Goal: Task Accomplishment & Management: Manage account settings

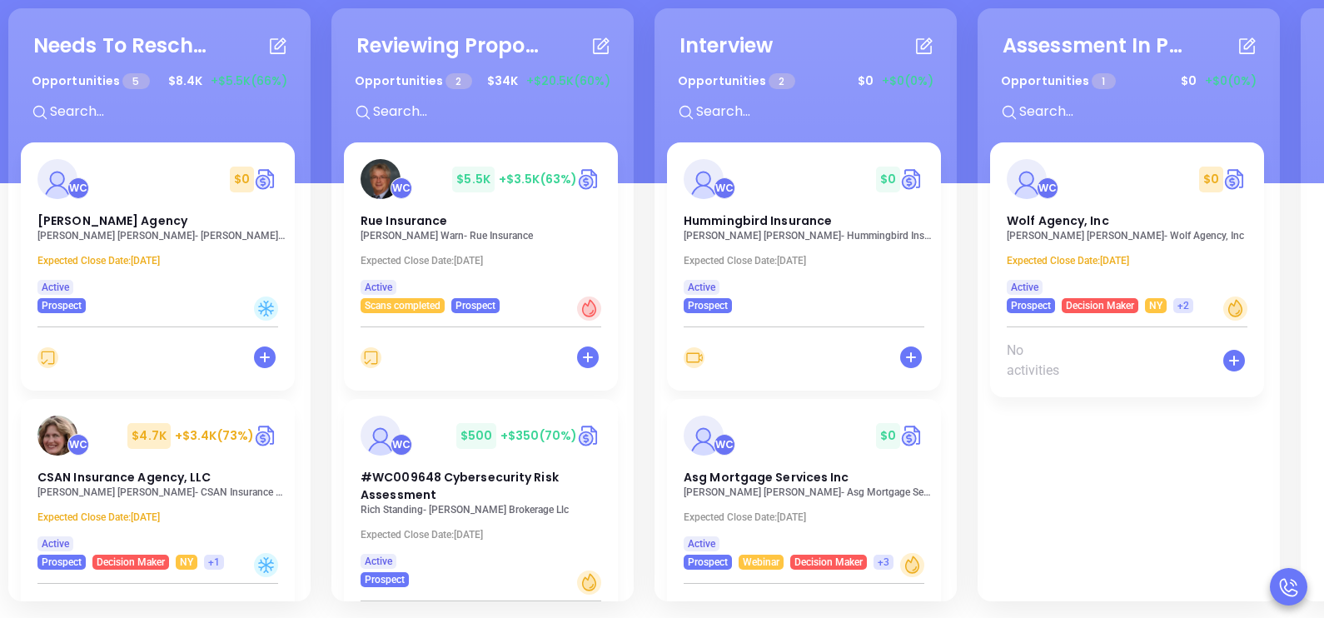
scroll to position [37, 0]
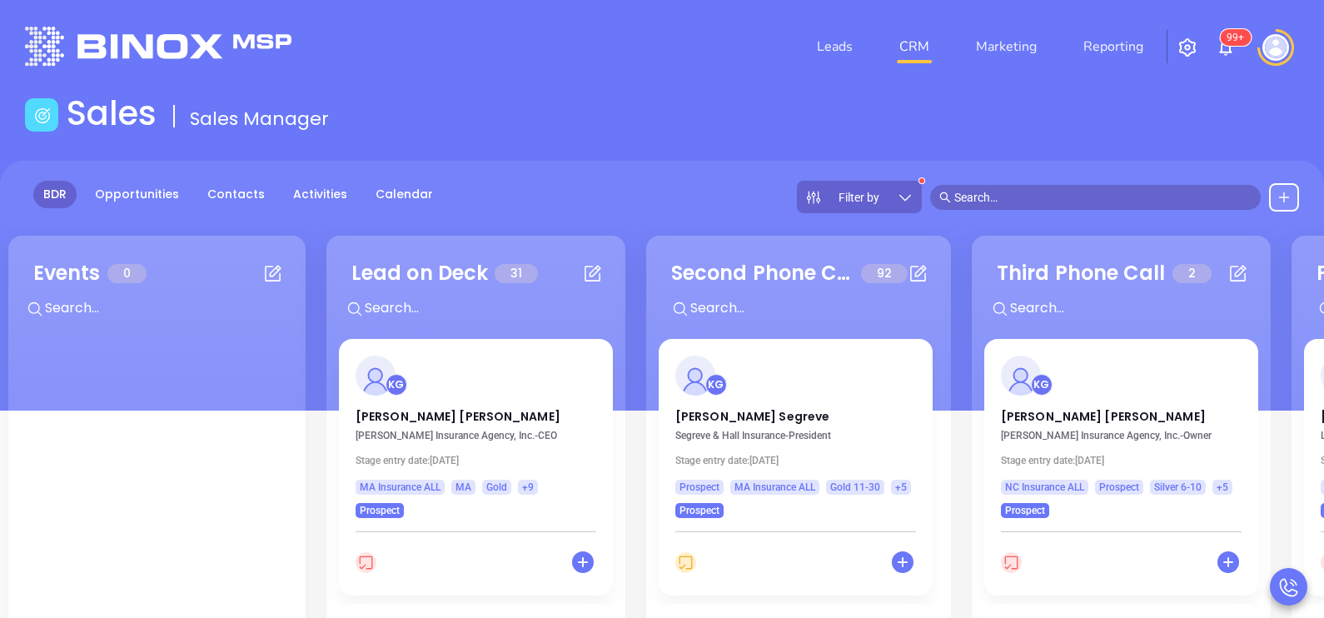
scroll to position [9, 0]
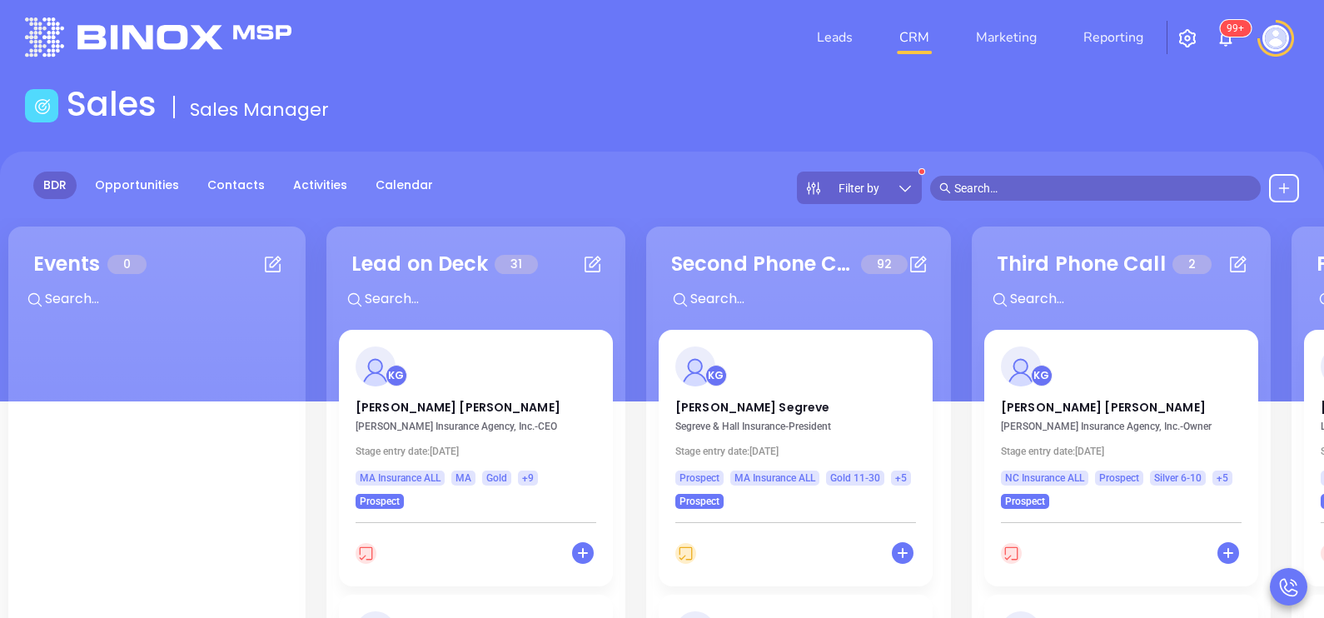
drag, startPoint x: 705, startPoint y: 112, endPoint x: 704, endPoint y: 339, distance: 227.4
click at [704, 339] on main "Sales Sales Manager BDR Opportunities Contacts Activities Calendar Filter by Ca…" at bounding box center [662, 460] width 1324 height 752
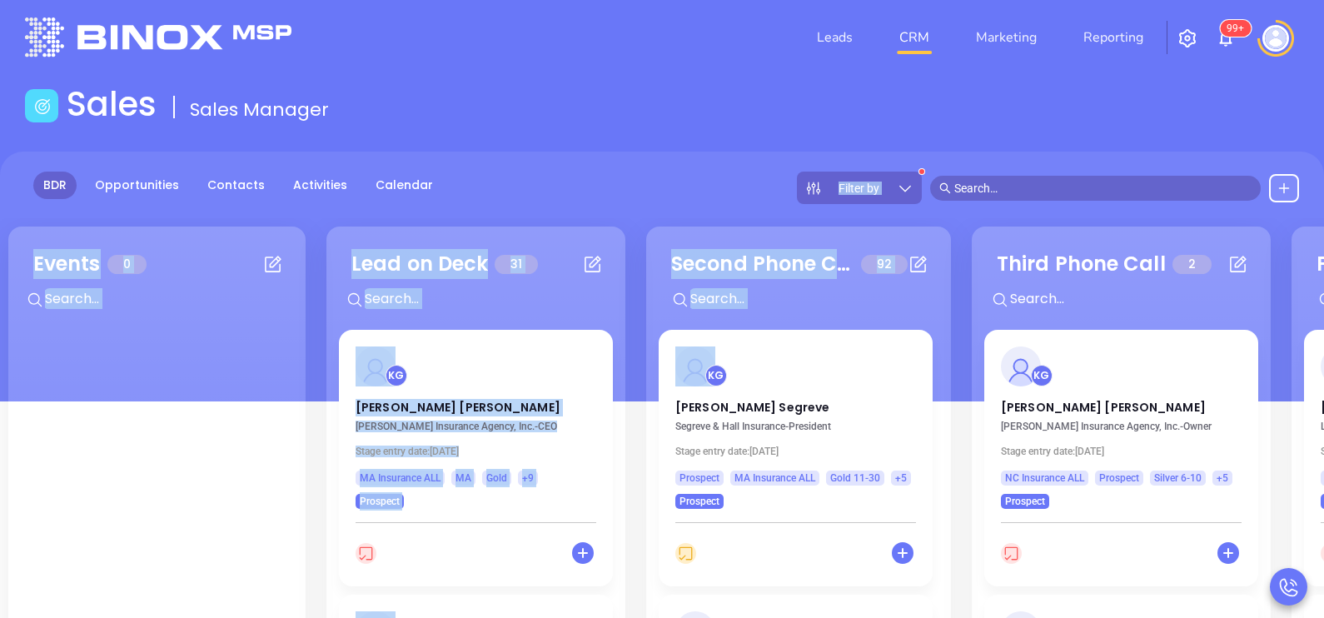
drag, startPoint x: 704, startPoint y: 339, endPoint x: 838, endPoint y: 475, distance: 190.8
click at [838, 475] on span "Gold 11-30" at bounding box center [855, 478] width 50 height 18
click at [678, 179] on div "BDR Opportunities Contacts Activities Calendar Filter by" at bounding box center [662, 188] width 1324 height 32
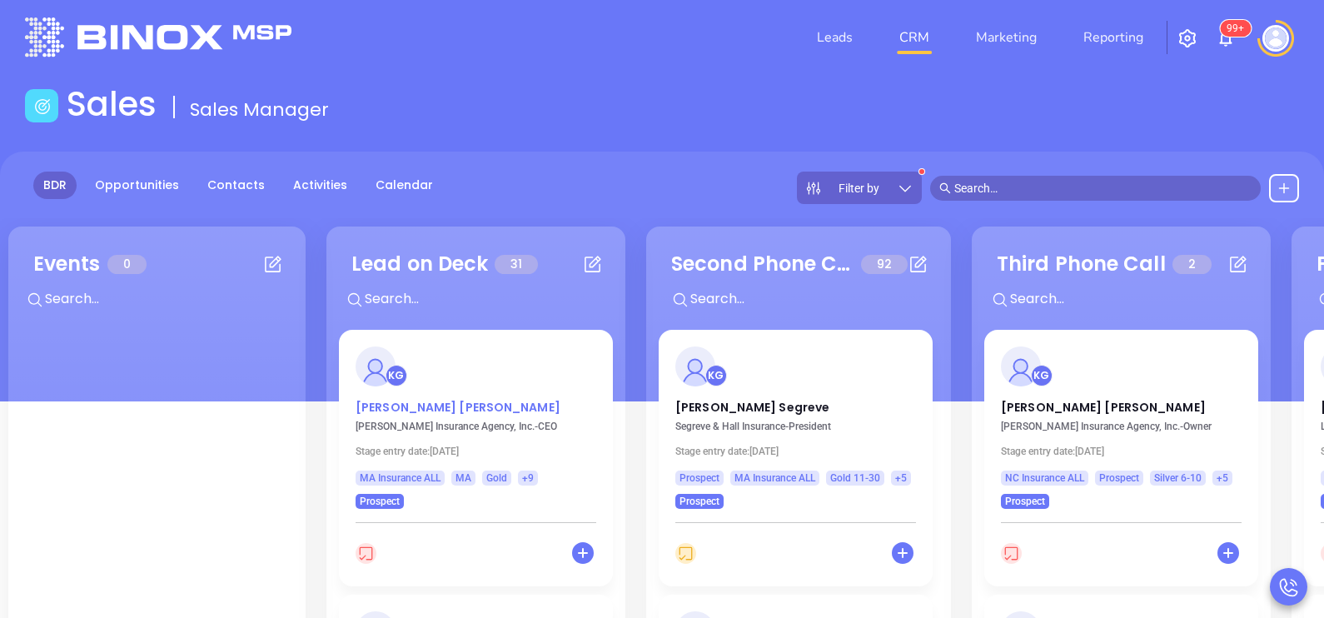
click at [420, 406] on p "Paul Cantiani Jr." at bounding box center [476, 403] width 241 height 8
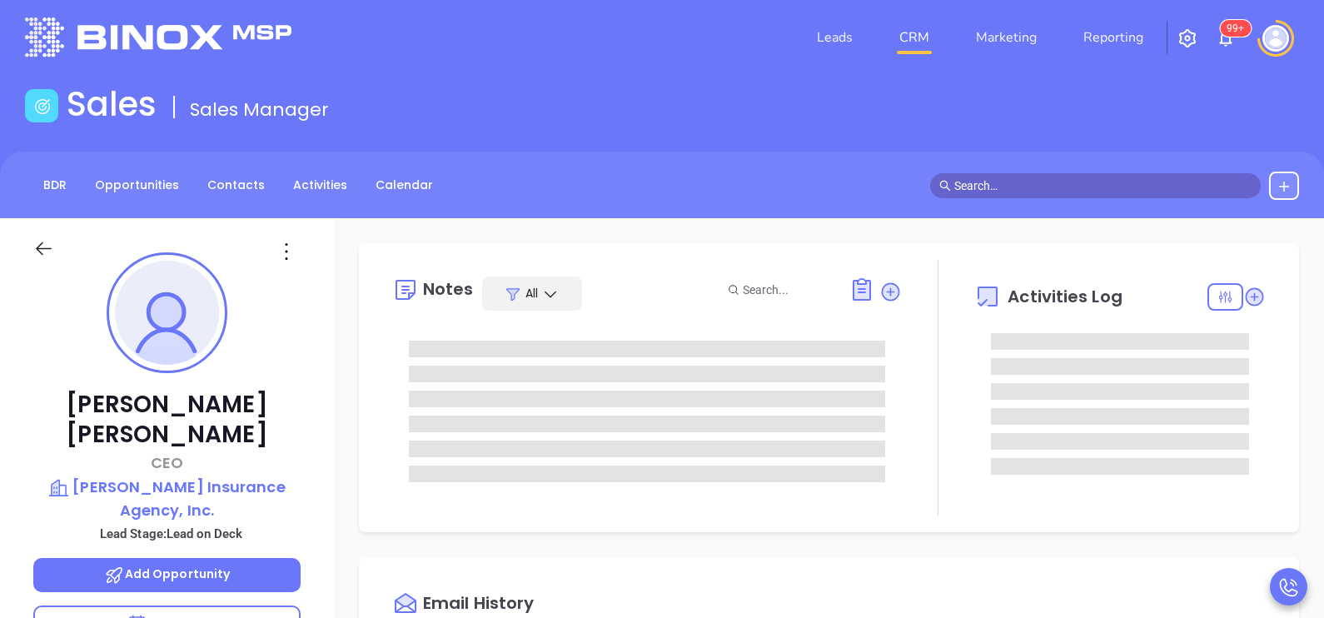
type input "10/02/2025"
type input "[PERSON_NAME]"
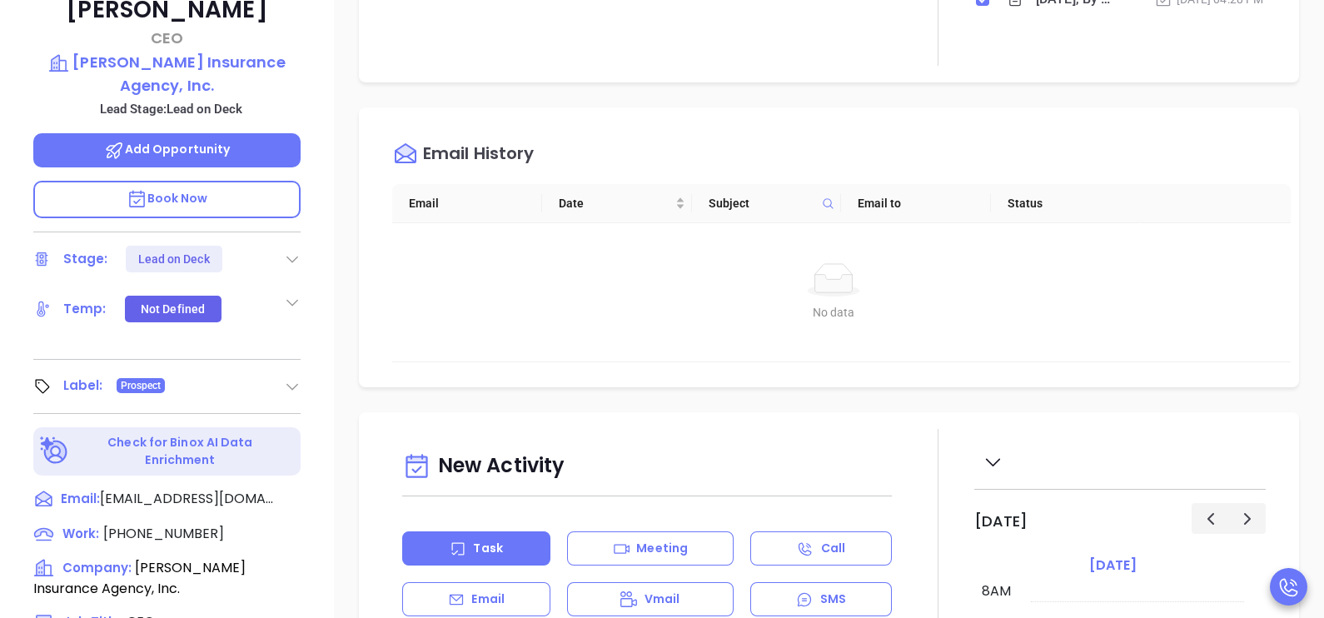
scroll to position [467, 0]
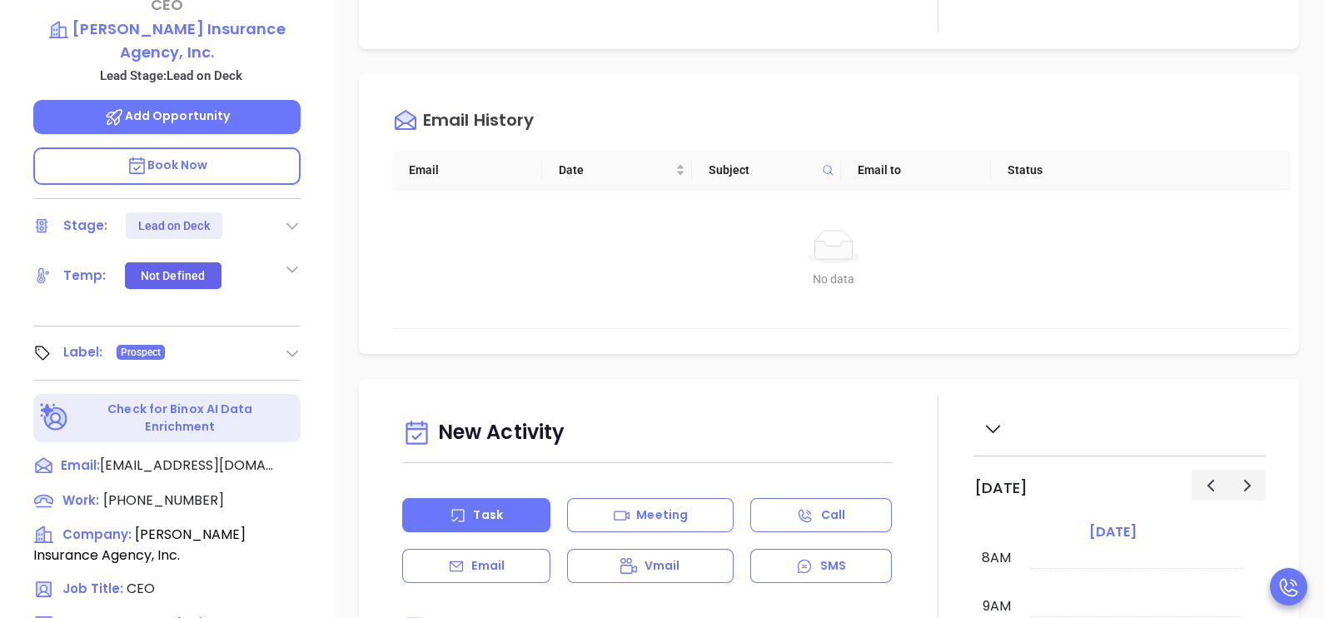
click at [318, 413] on div "Paul Cantiani Jr. CEO Paul F. Cantiani Insurance Agency, Inc. Lead Stage: Lead …" at bounding box center [167, 146] width 334 height 773
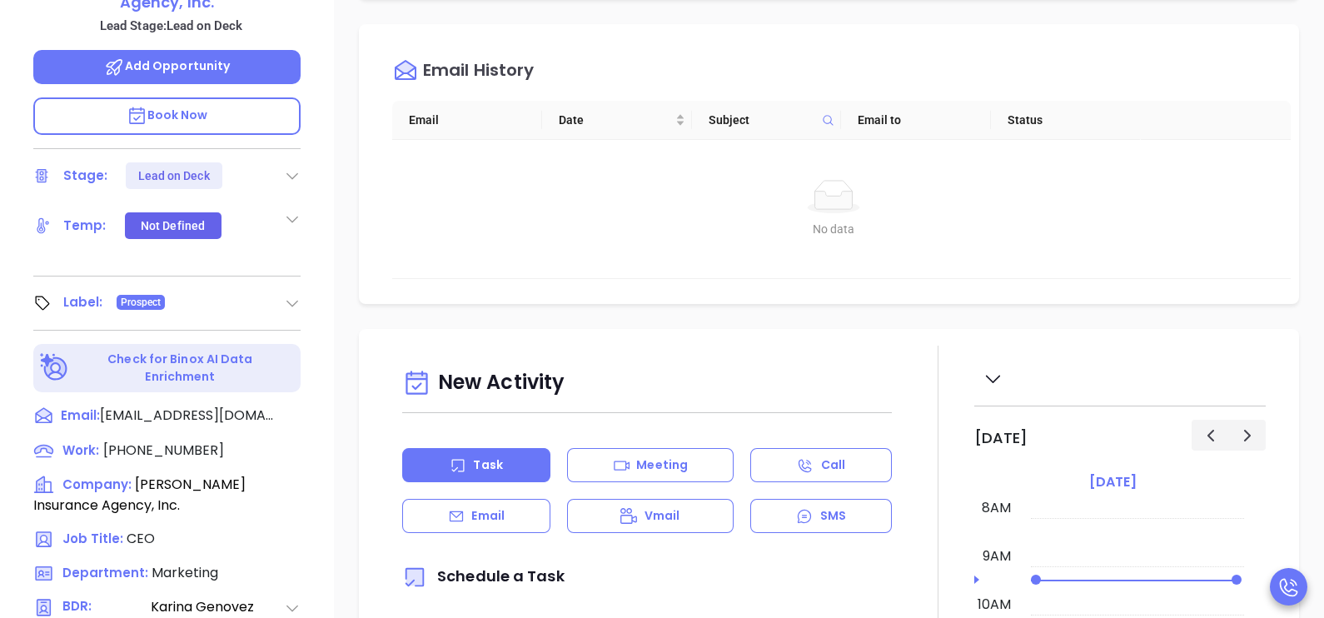
scroll to position [550, 0]
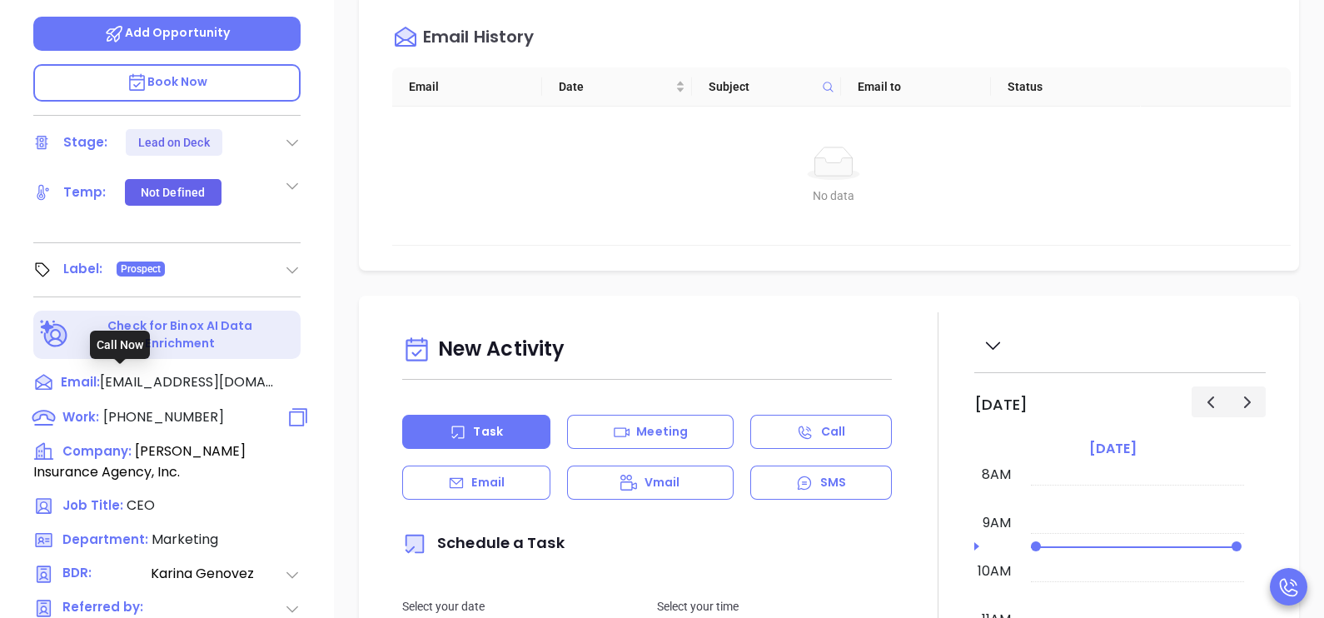
click at [192, 407] on span "(508) 791-2088" at bounding box center [163, 416] width 121 height 19
type input "(508) 791-2088"
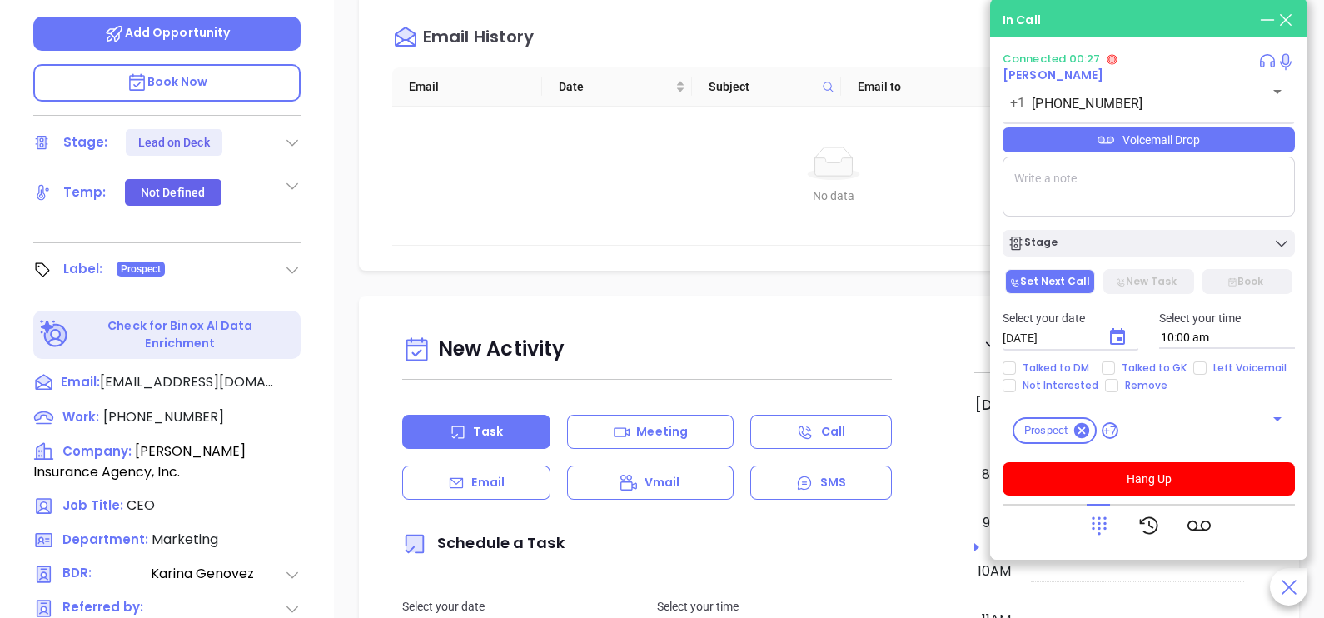
click at [314, 341] on div "Paul Cantiani Jr. CEO Paul F. Cantiani Insurance Agency, Inc. Lead Stage: Lead …" at bounding box center [167, 63] width 334 height 773
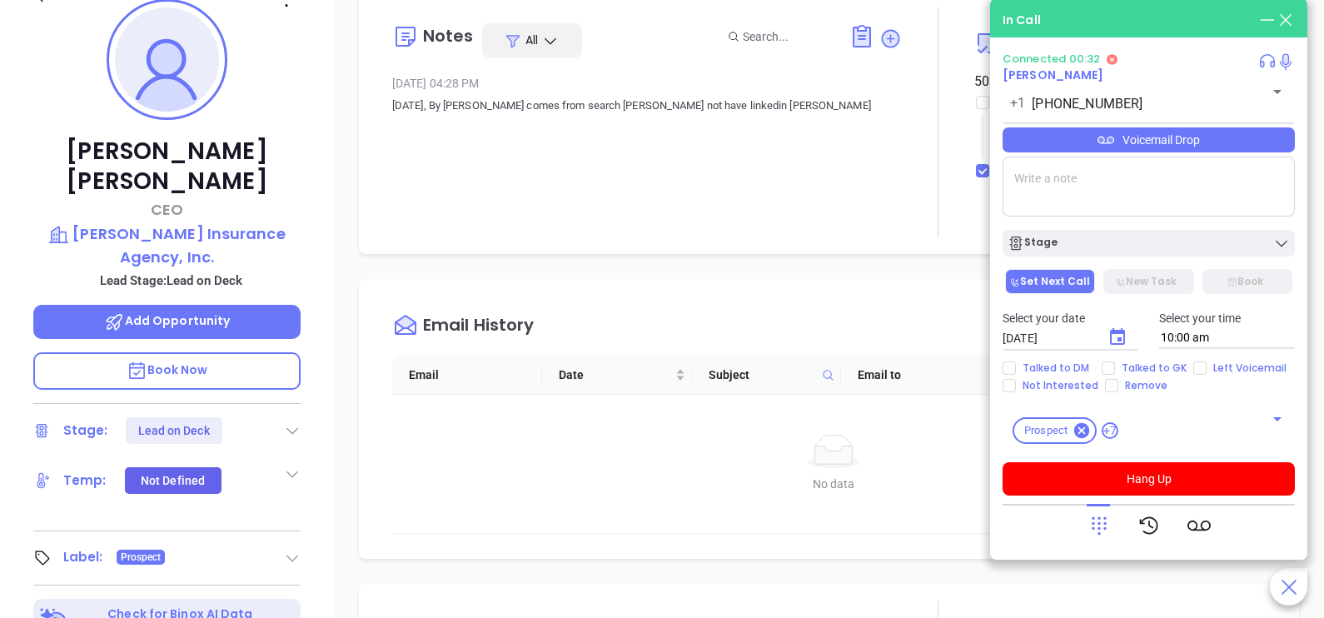
scroll to position [259, 0]
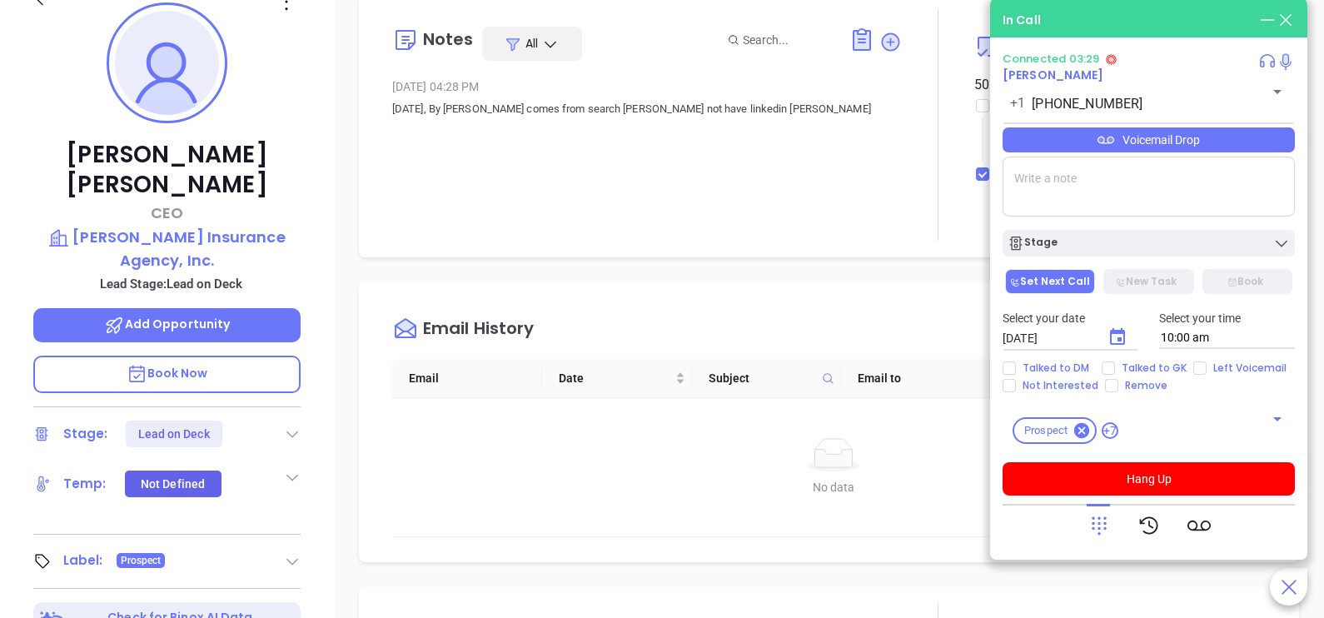
click at [323, 383] on div "Paul Cantiani Jr. CEO Paul F. Cantiani Insurance Agency, Inc. Lead Stage: Lead …" at bounding box center [167, 354] width 334 height 773
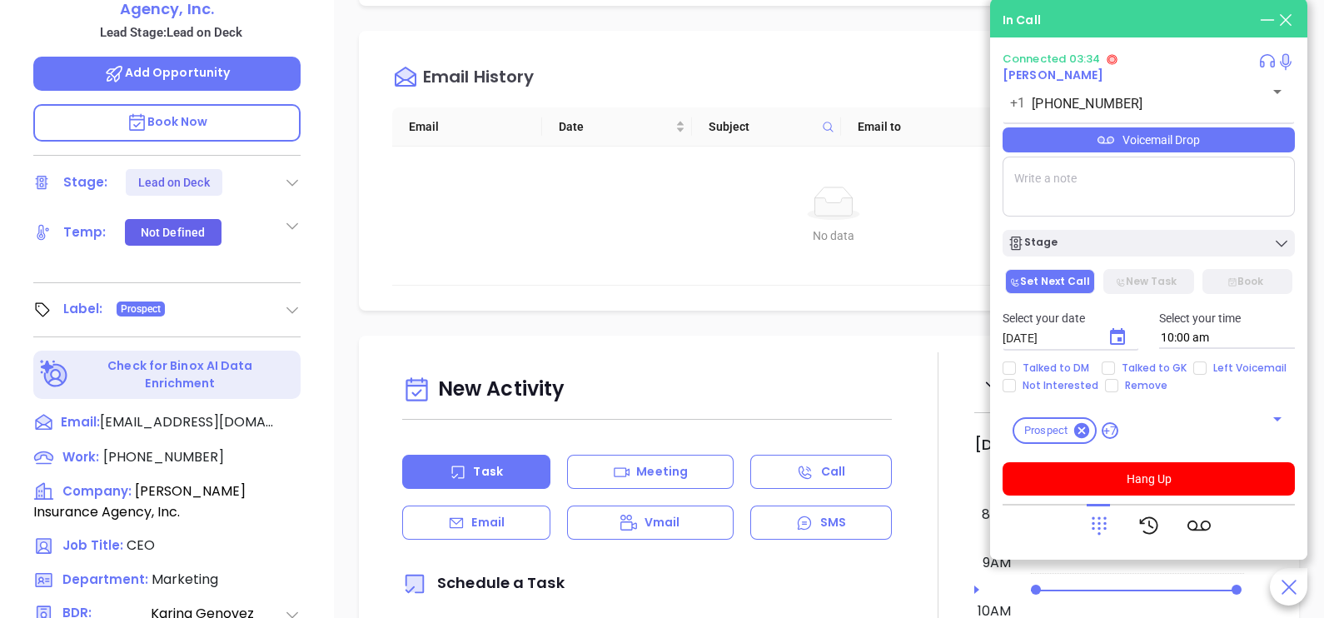
scroll to position [509, 0]
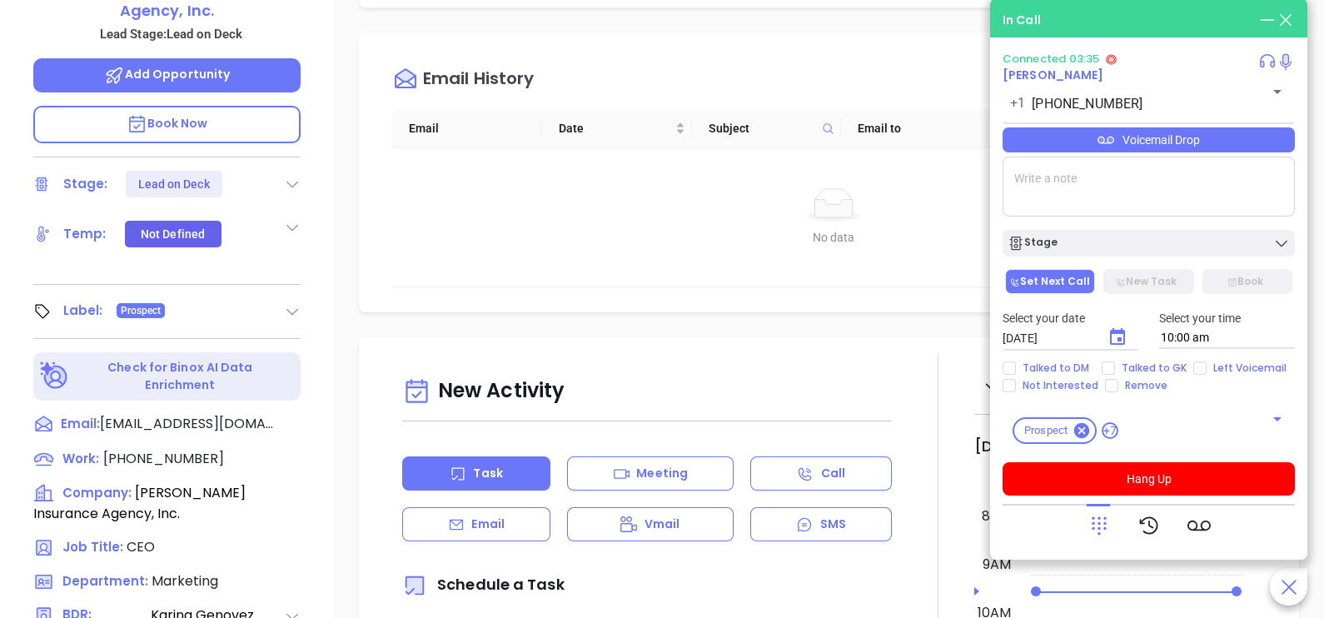
click at [235, 106] on p "Book Now" at bounding box center [166, 124] width 267 height 37
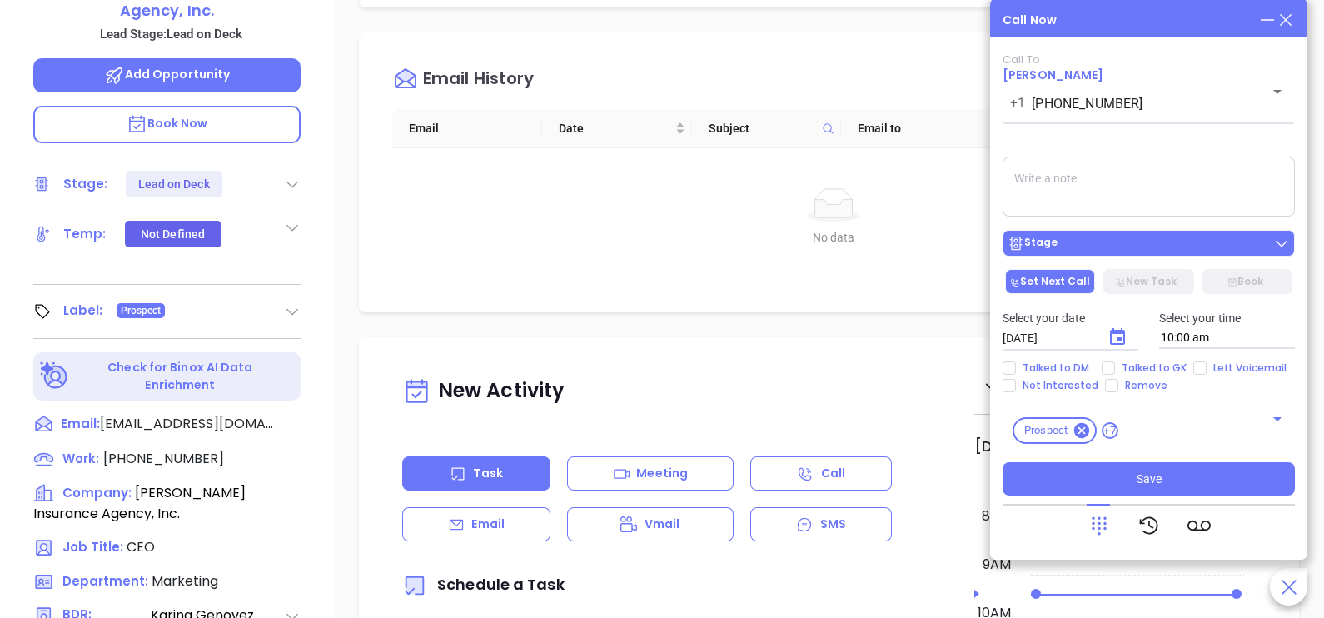
click at [1178, 244] on div "Stage" at bounding box center [1149, 243] width 282 height 17
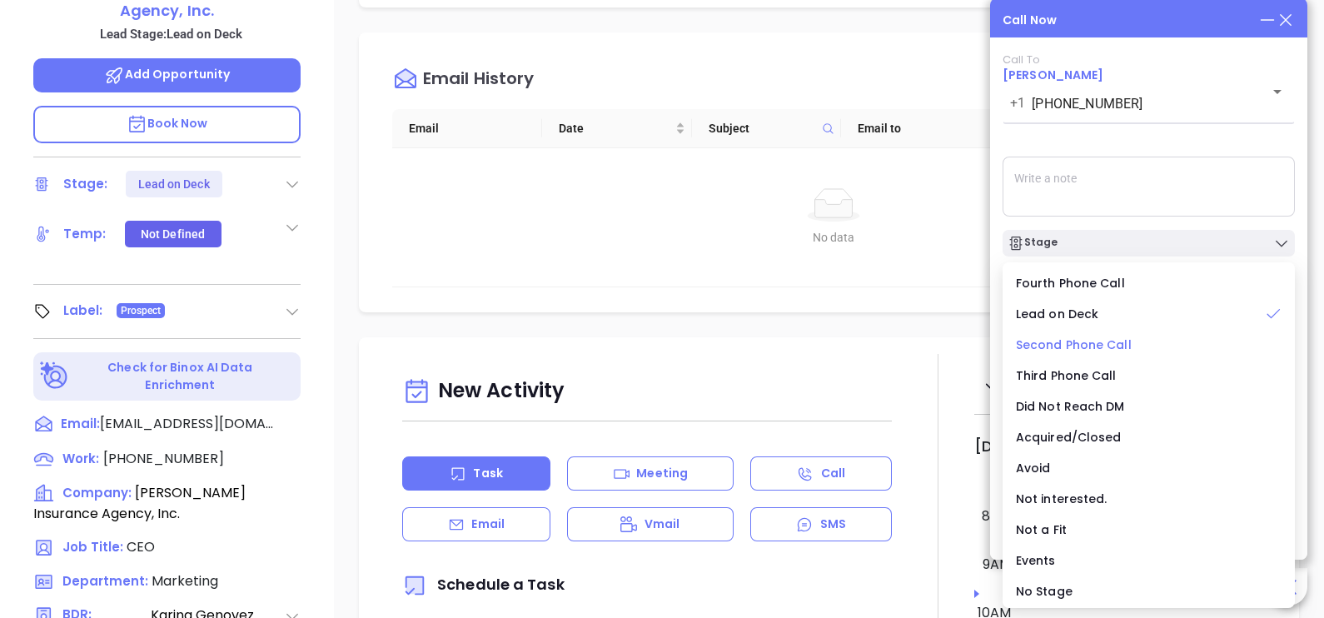
click at [1091, 347] on span "Second Phone Call" at bounding box center [1074, 344] width 116 height 17
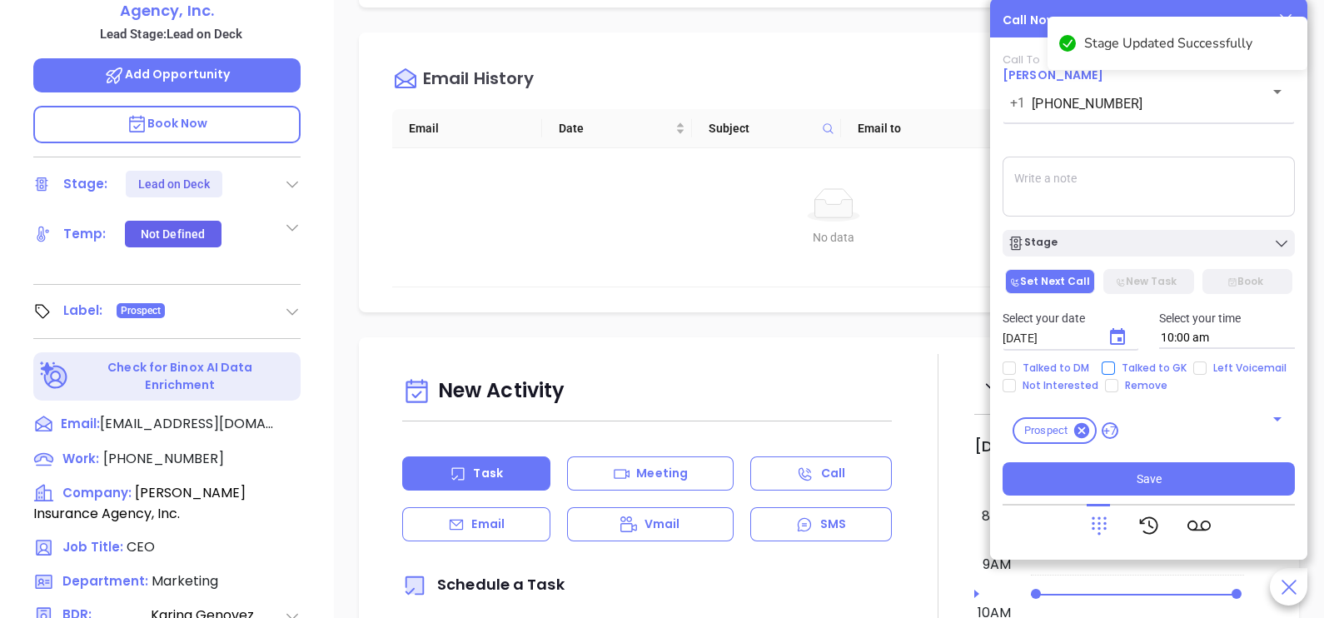
click at [1137, 365] on span "Talked to GK" at bounding box center [1154, 367] width 78 height 13
click at [1115, 365] on input "Talked to GK" at bounding box center [1108, 367] width 13 height 13
checkbox input "true"
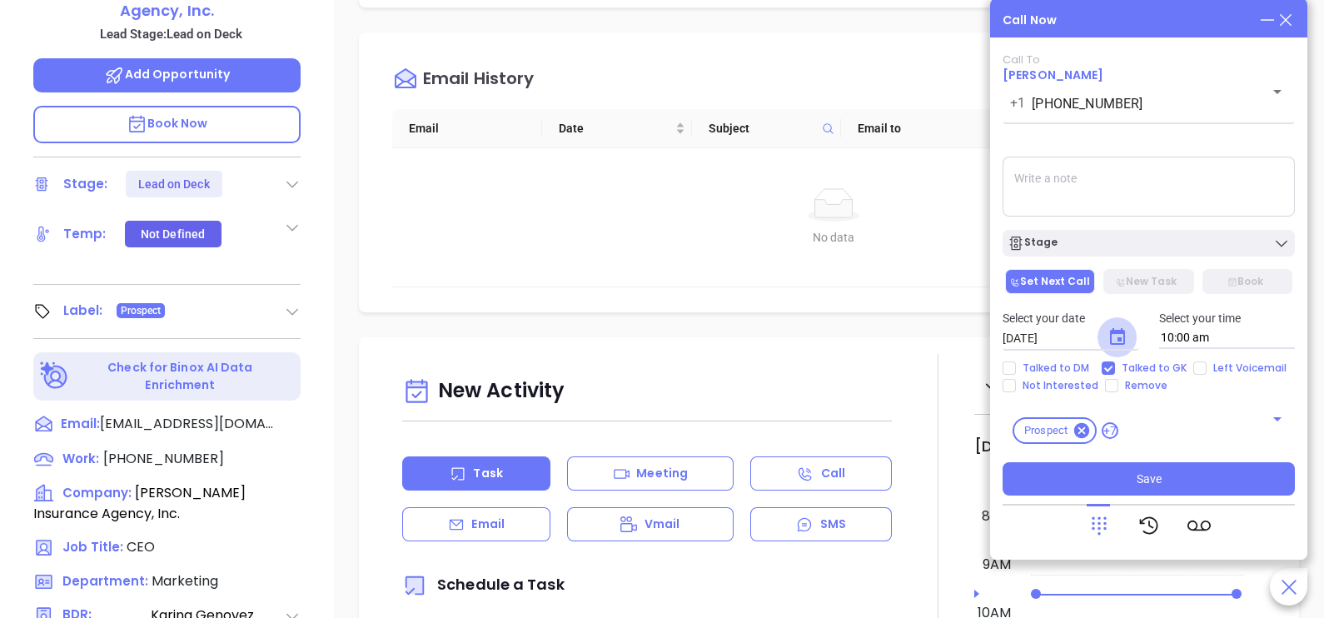
click at [1118, 326] on button "Choose date, selected date is Oct 2, 2025" at bounding box center [1118, 337] width 40 height 40
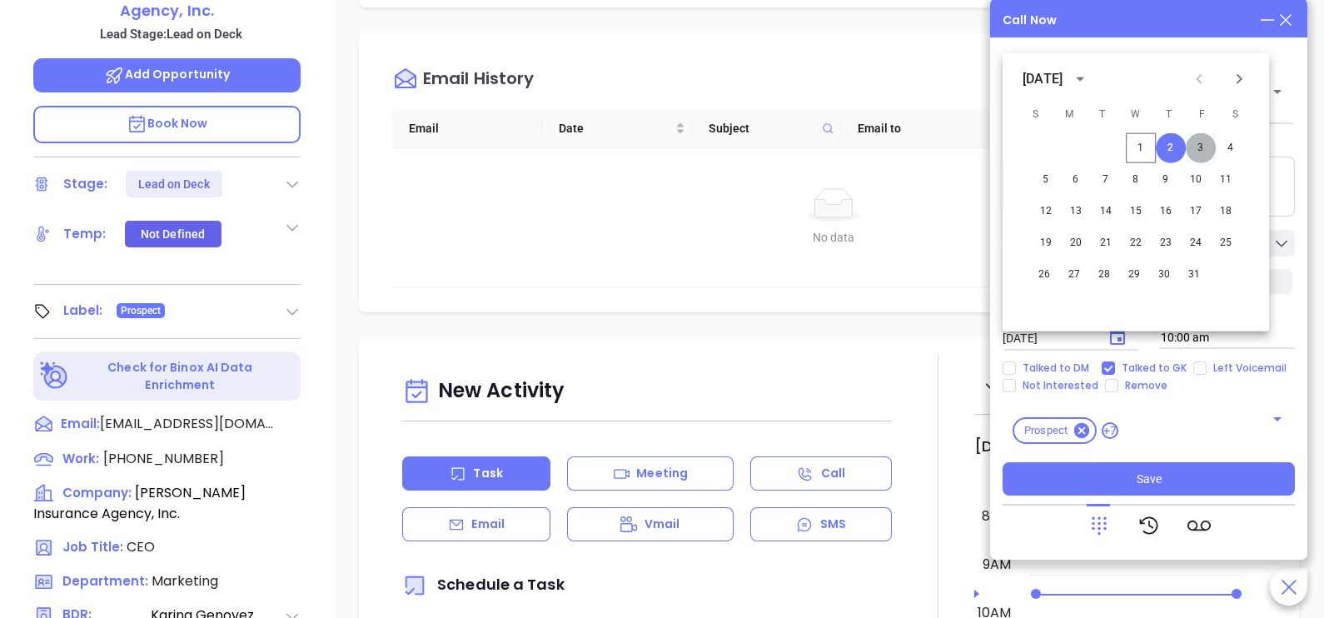
click at [1199, 150] on button "3" at bounding box center [1201, 148] width 30 height 30
type input "10/03/2025"
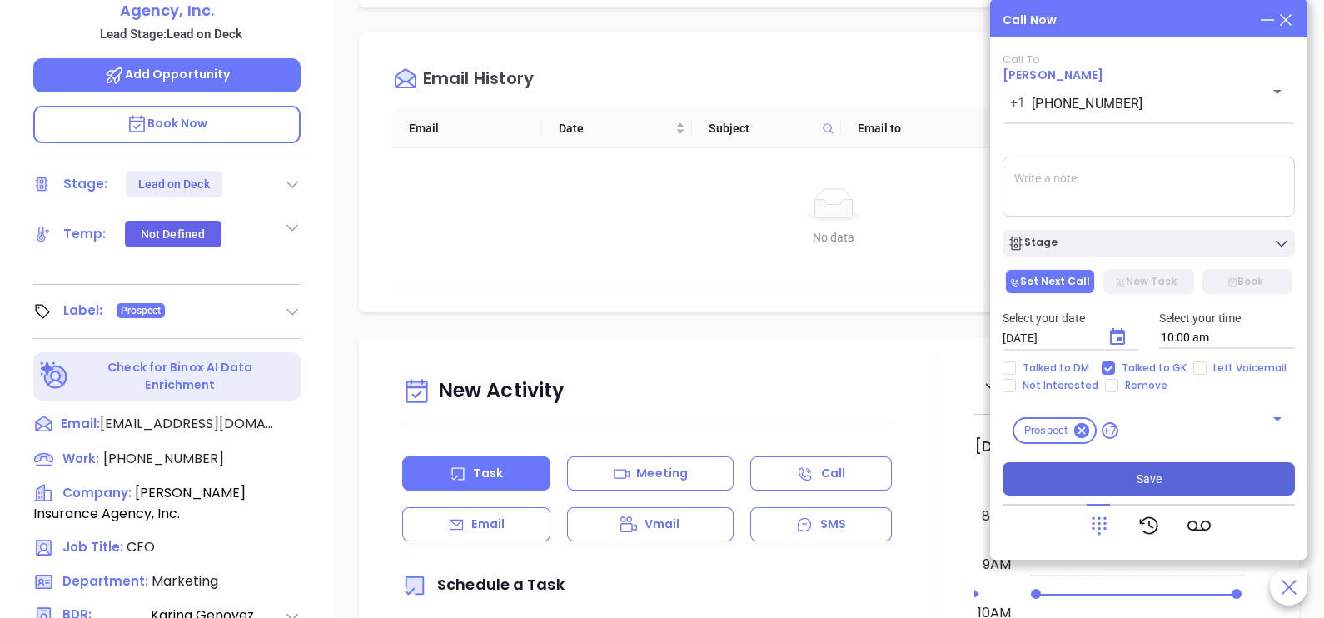
click at [1177, 483] on button "Save" at bounding box center [1149, 478] width 292 height 33
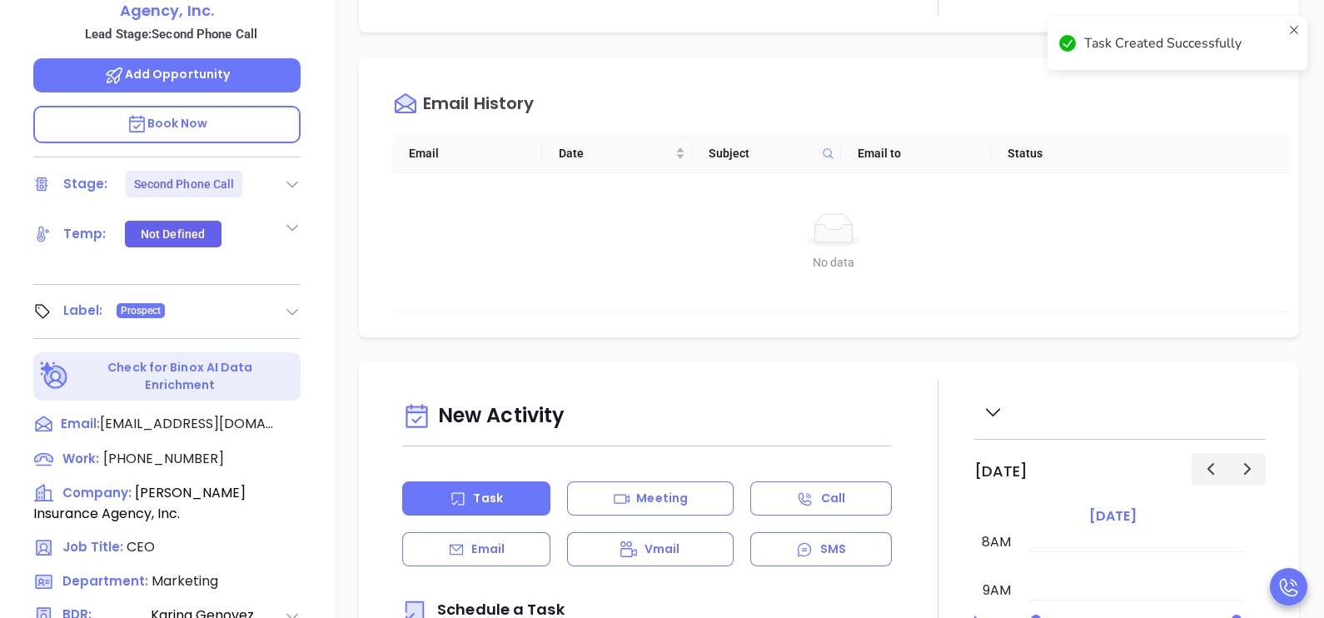
click at [442, 546] on div "Email" at bounding box center [476, 549] width 148 height 34
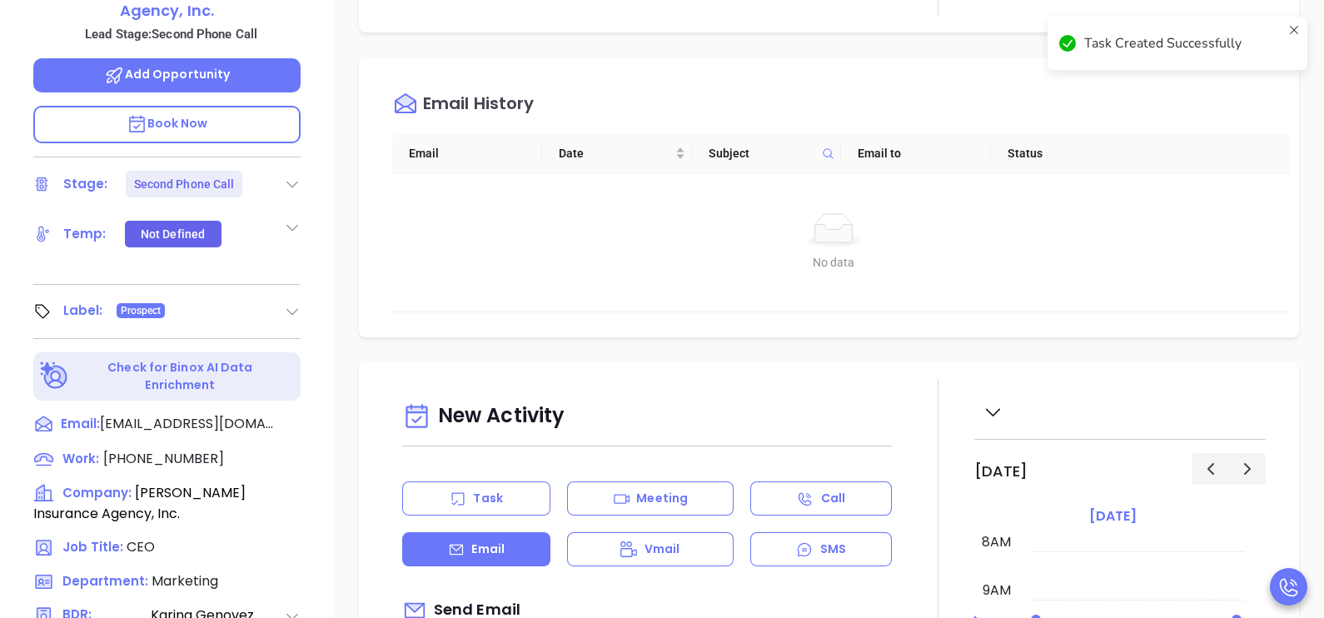
type input "[PERSON_NAME]"
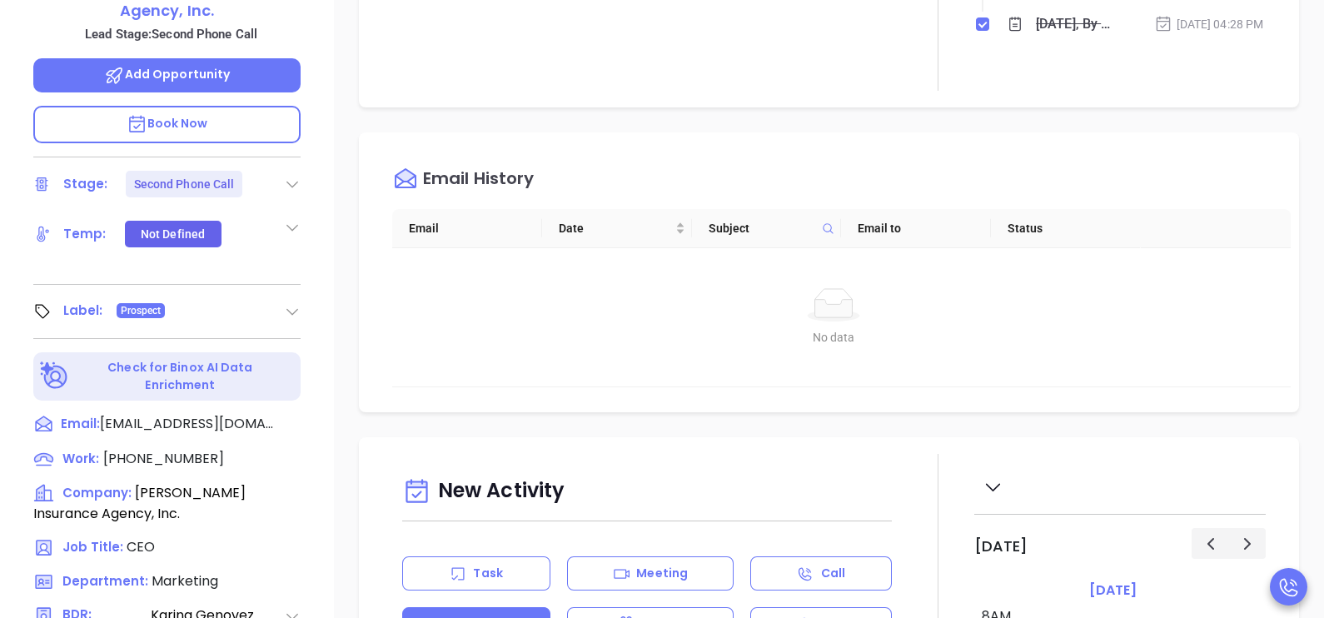
click at [1307, 87] on div "Notes All May 21, 2024 04:28 PM Thursday July 7th, 2022, By Lorena TrejoLead co…" at bounding box center [829, 302] width 990 height 1166
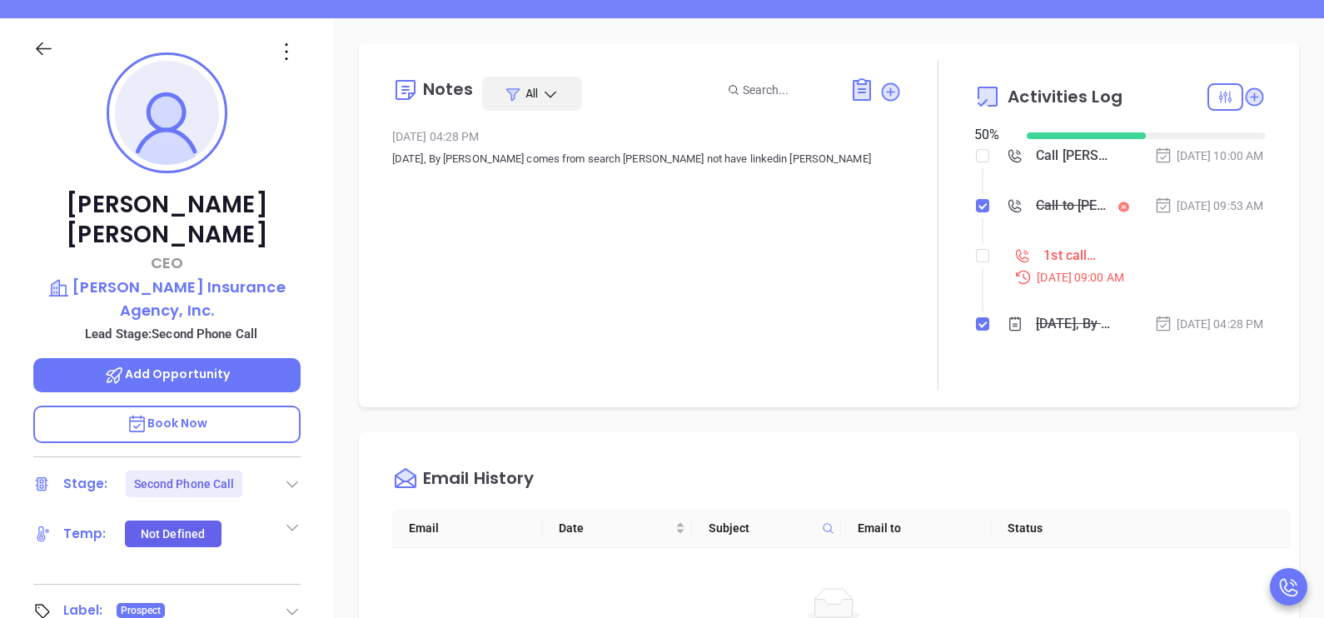
scroll to position [176, 0]
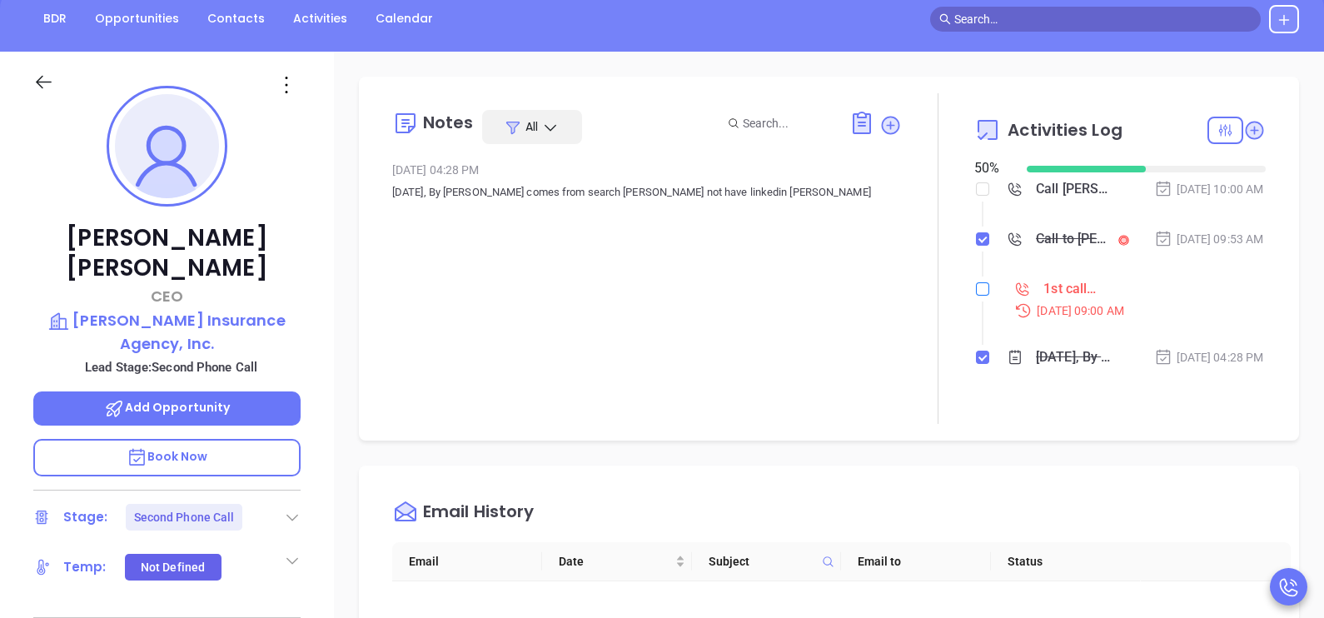
click at [976, 296] on input "checkbox" at bounding box center [982, 288] width 13 height 13
checkbox input "true"
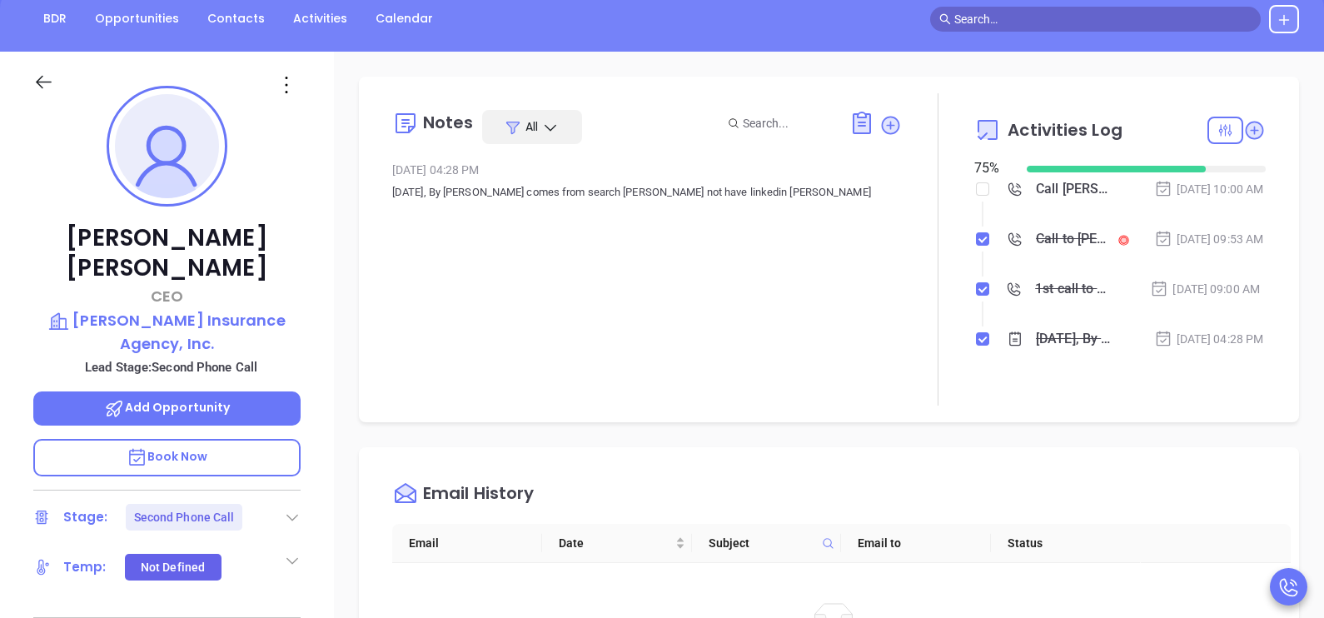
click at [416, 422] on div "Notes All May 21, 2024 04:28 PM Thursday July 7th, 2022, By Lorena TrejoLead co…" at bounding box center [829, 250] width 940 height 346
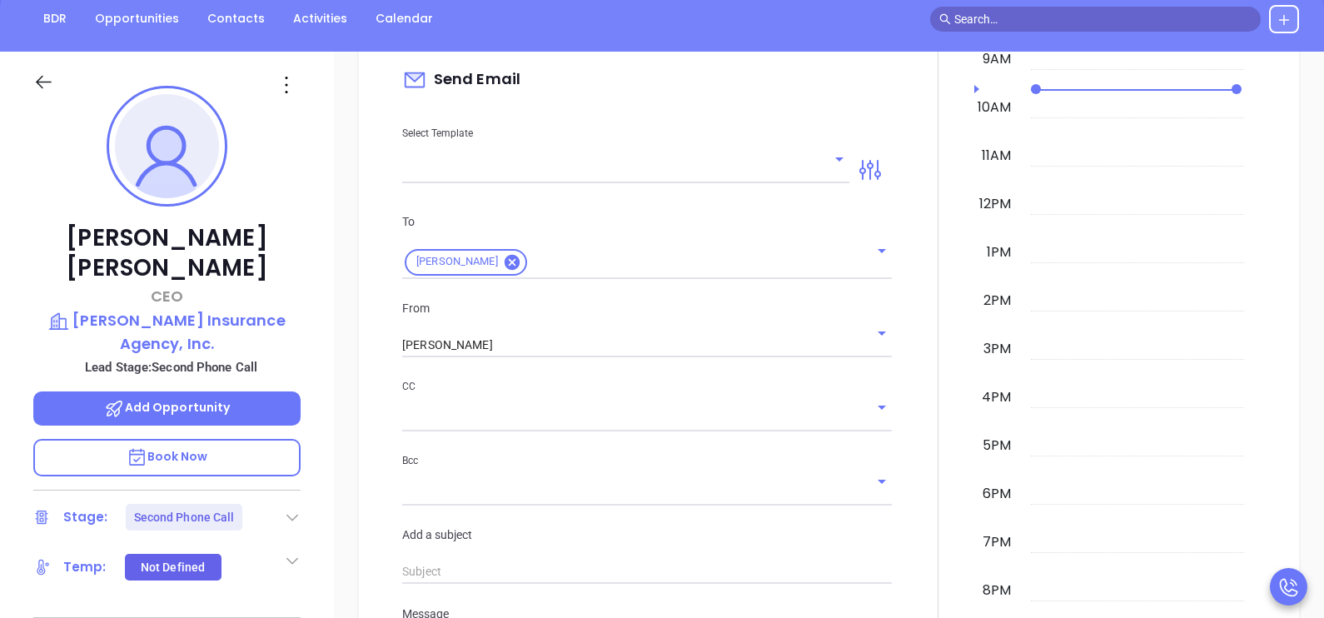
scroll to position [958, 0]
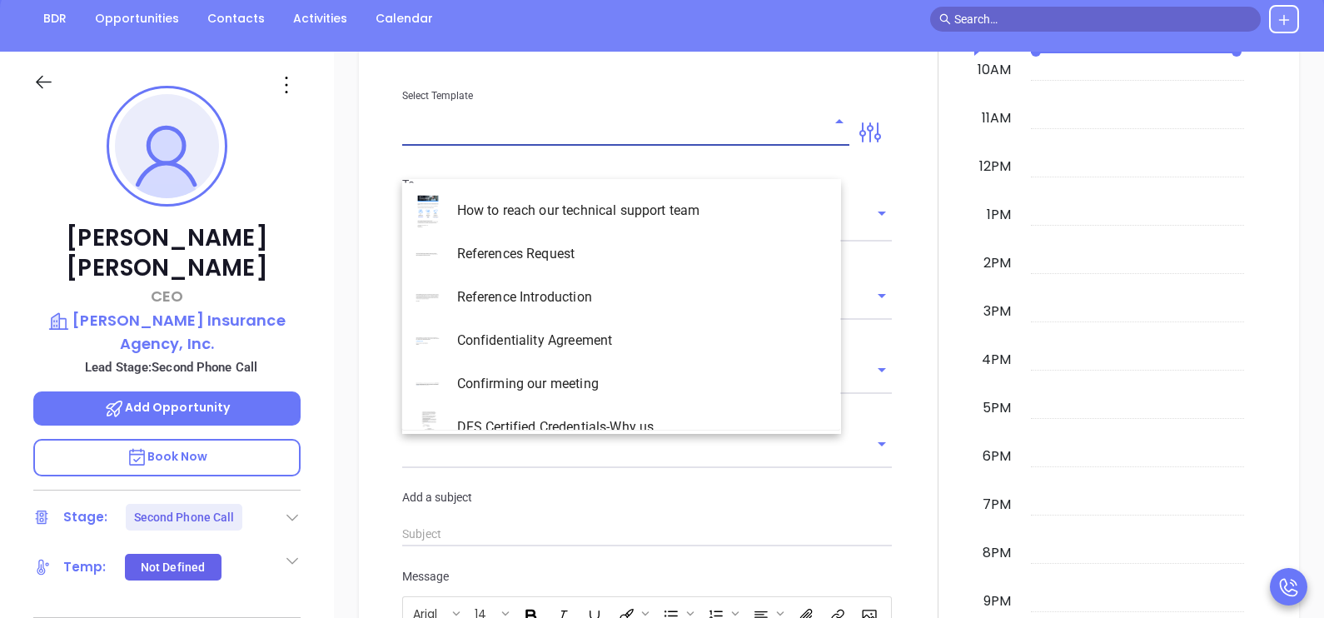
click at [482, 145] on input "text" at bounding box center [613, 133] width 422 height 24
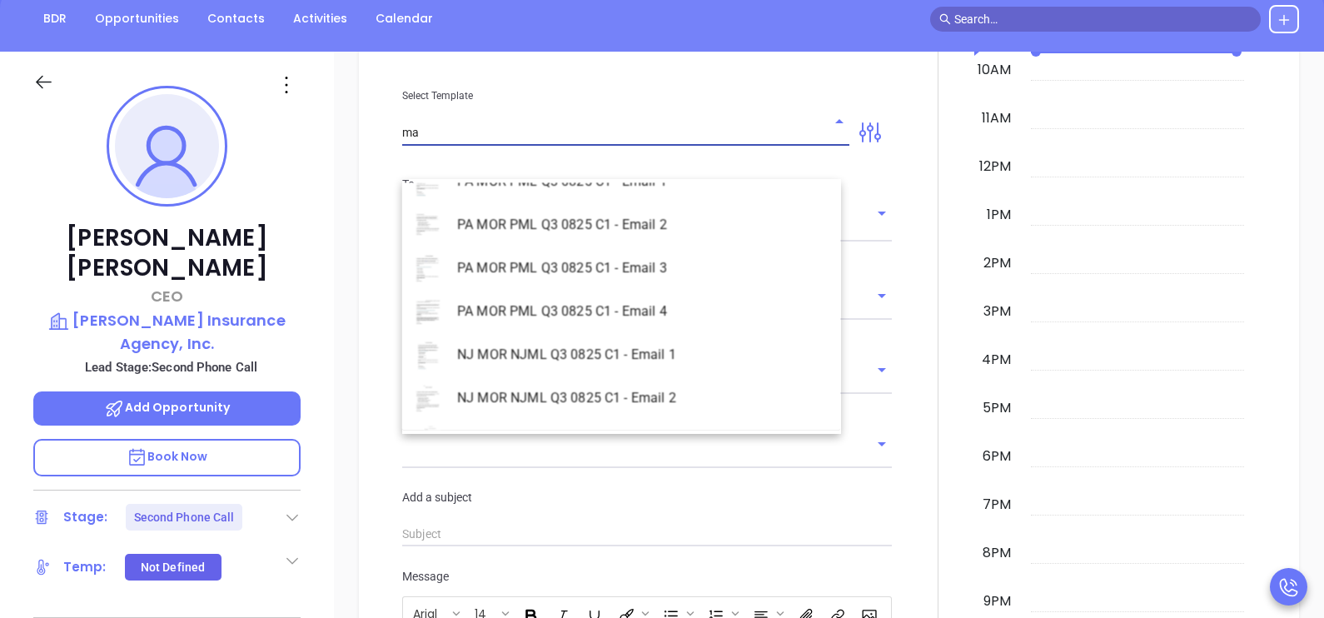
scroll to position [2406, 0]
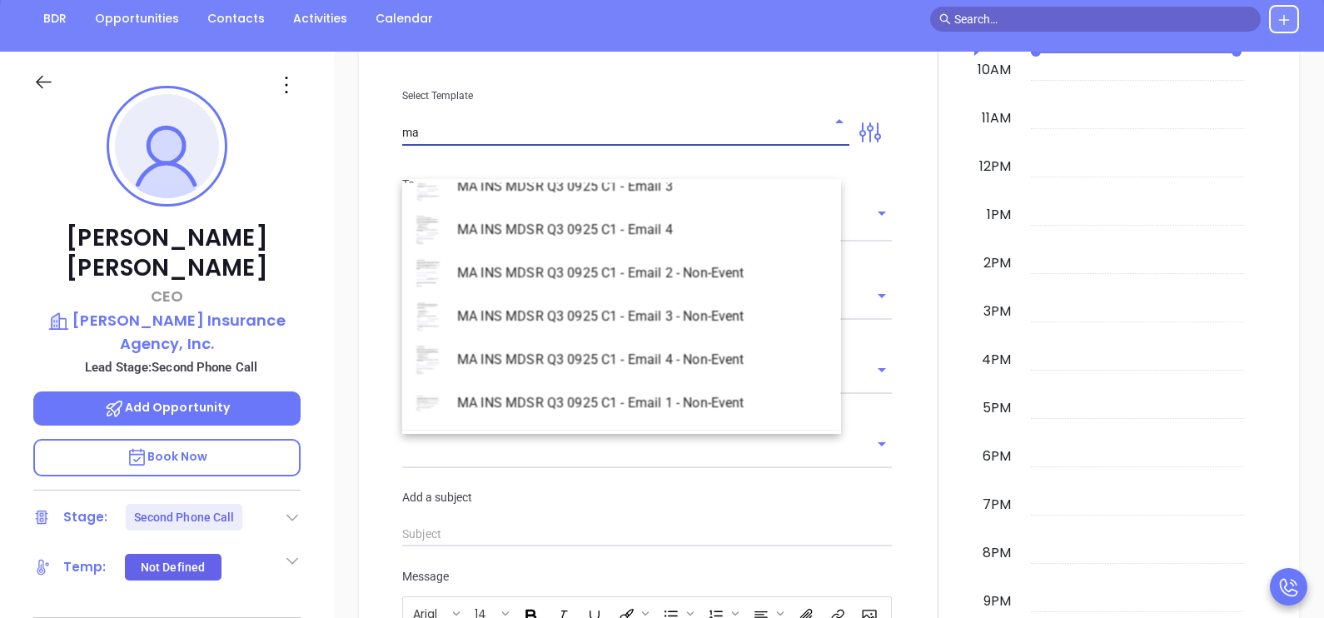
click at [733, 401] on li "MA INS MDSR Q3 0925 C1 - Email 1 - Non-Event" at bounding box center [621, 402] width 439 height 43
type input "MA INS MDSR Q3 0925 C1 - Email 1 - Non-Event"
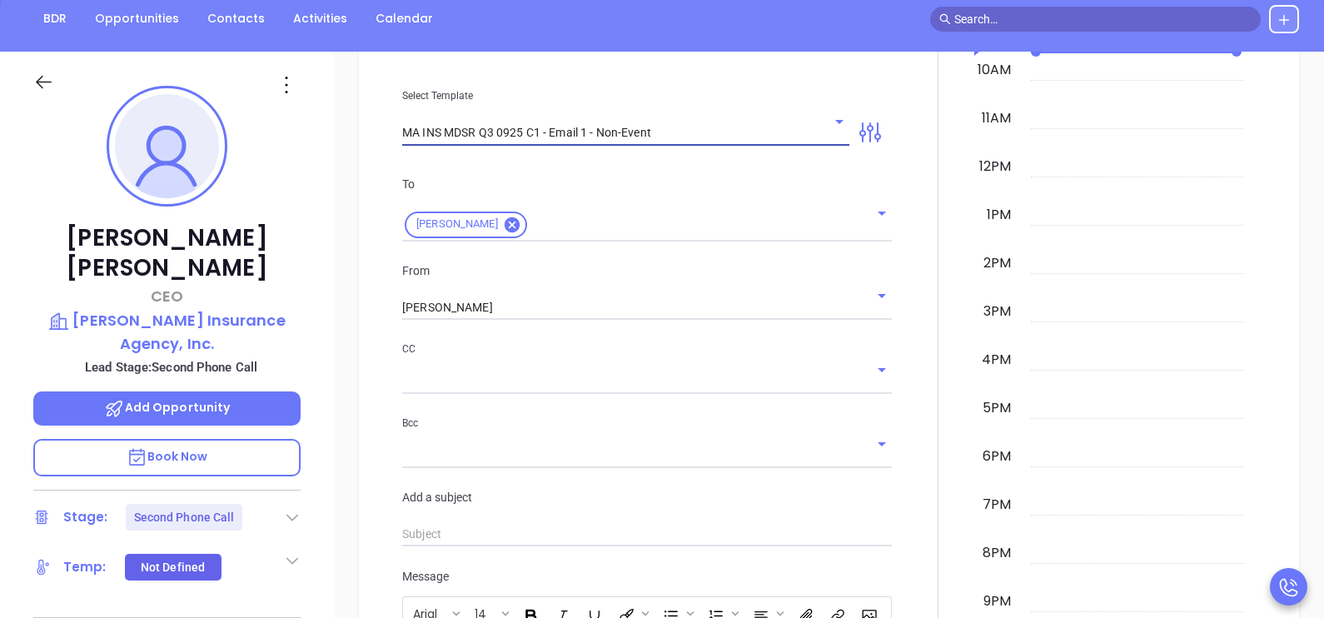
type input "Paul, are you ready for Massachusetts’ compliance requirement?"
type input "MA INS MDSR Q3 0925 C1 - Email 1 - Non-Event"
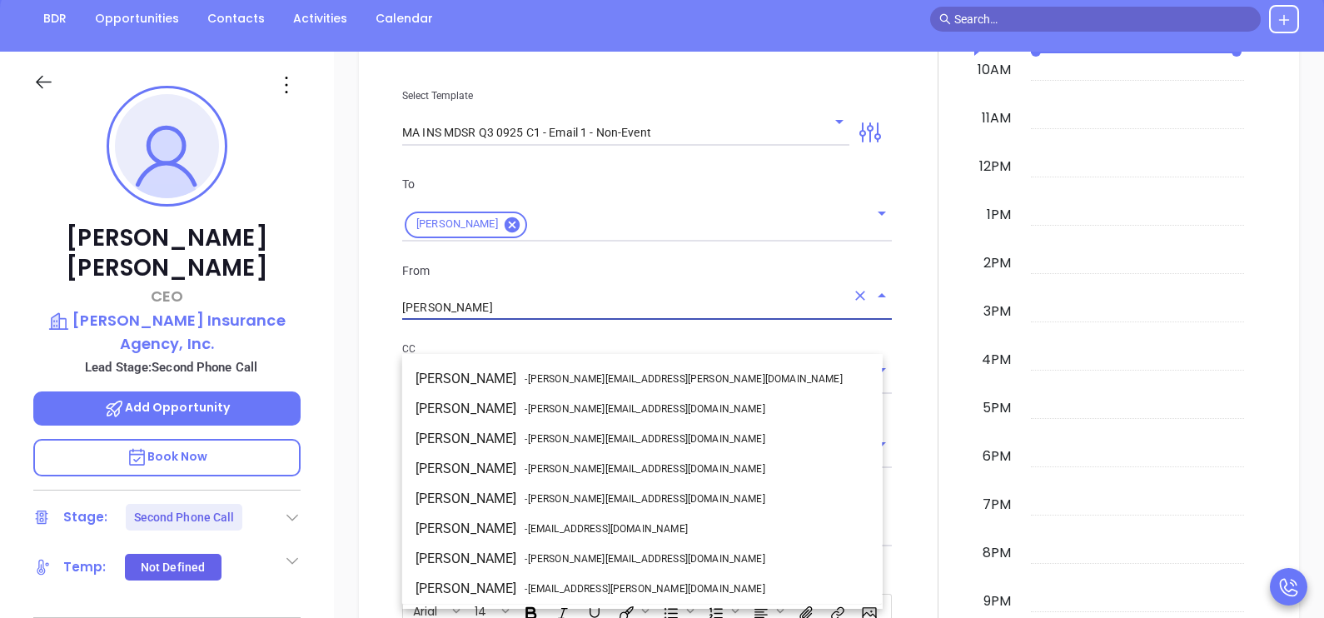
scroll to position [88, 0]
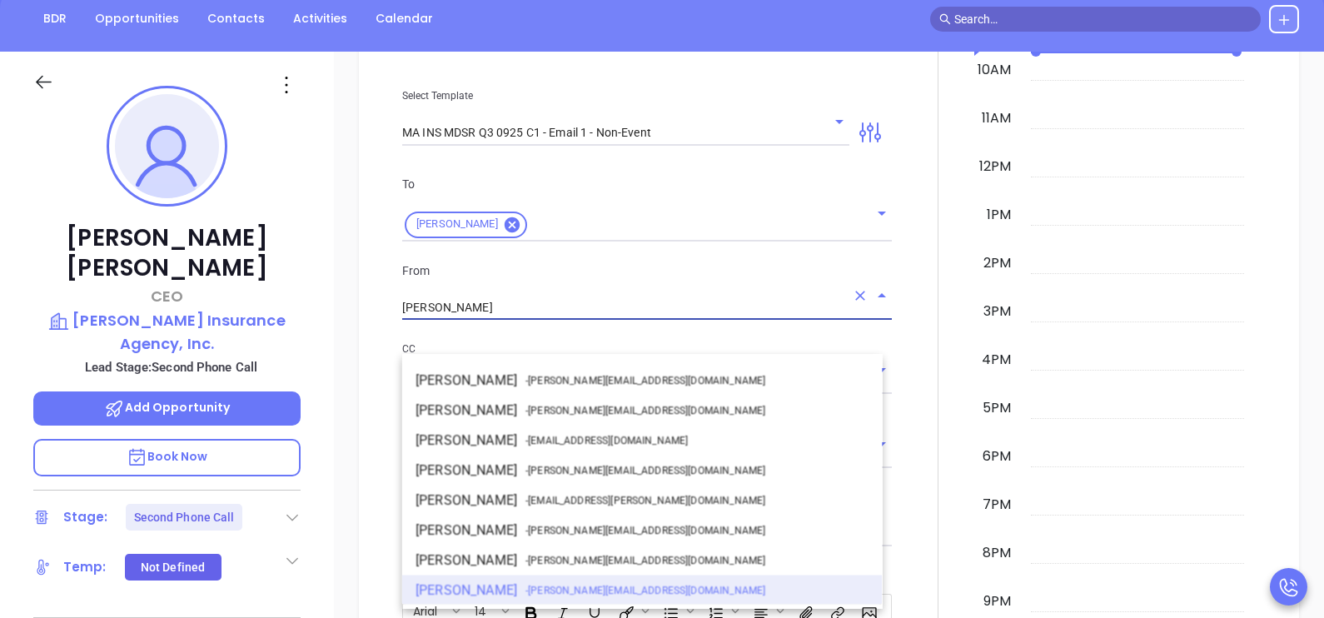
click at [566, 320] on input "[PERSON_NAME]" at bounding box center [623, 308] width 443 height 24
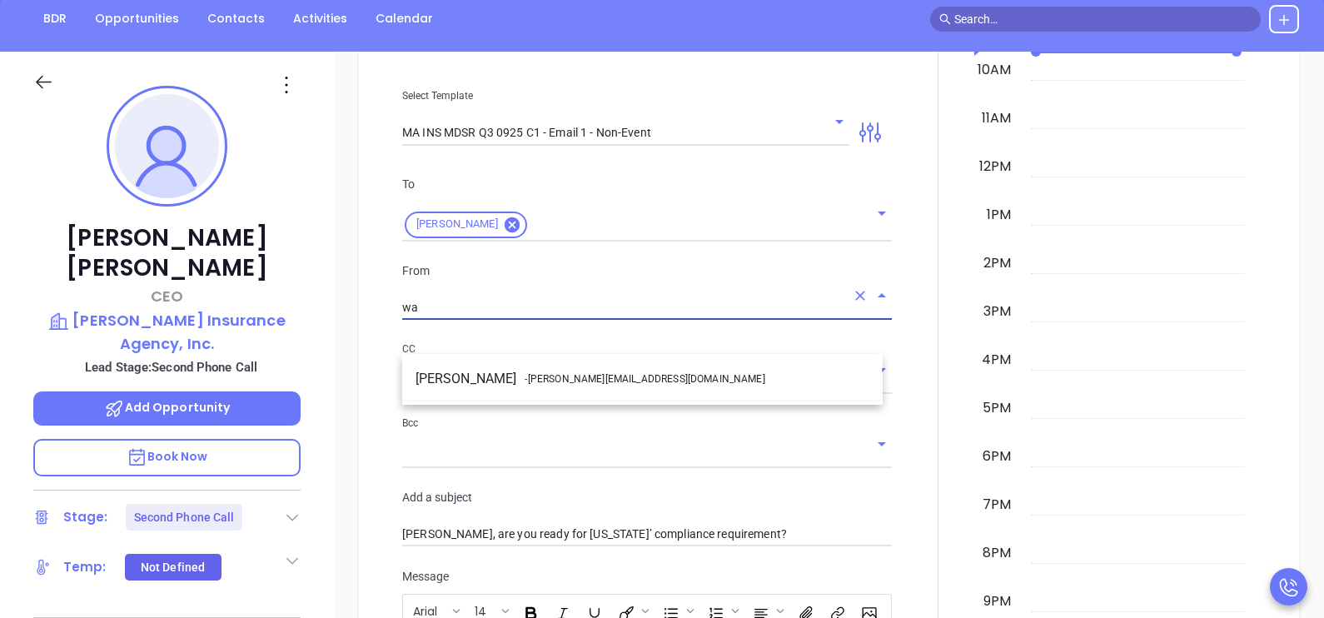
click at [582, 368] on li "Walter Contreras - walter@motiva.net" at bounding box center [642, 379] width 481 height 30
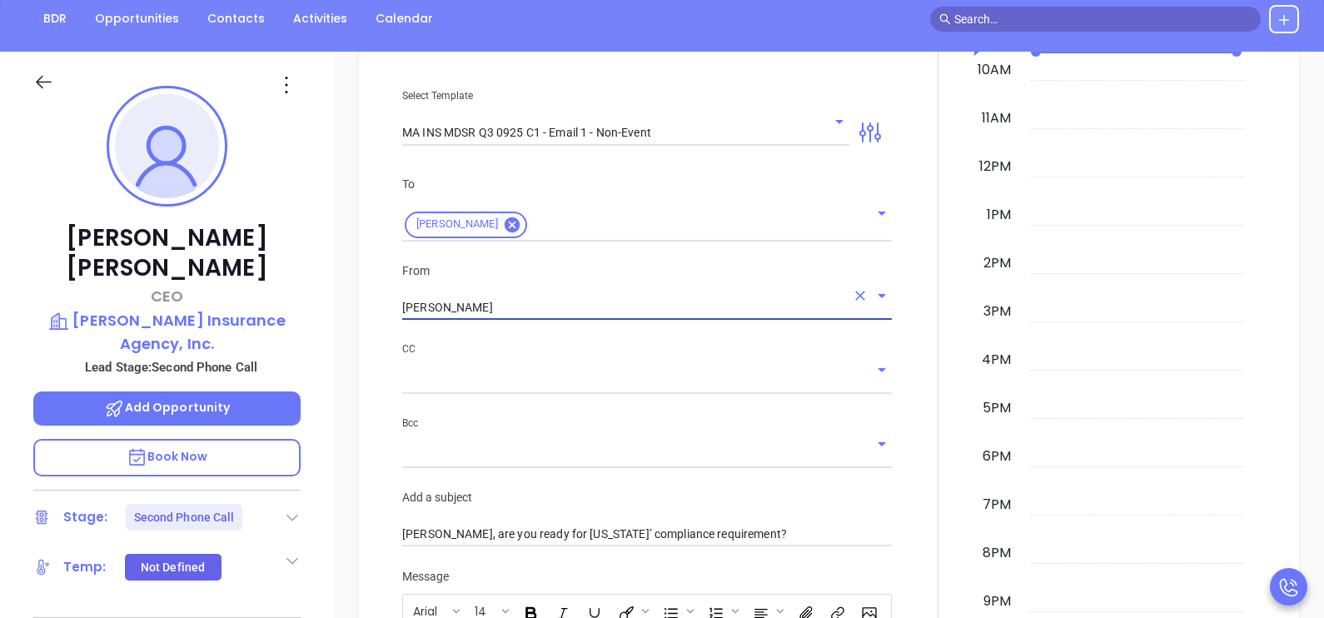
type input "Walter Contreras"
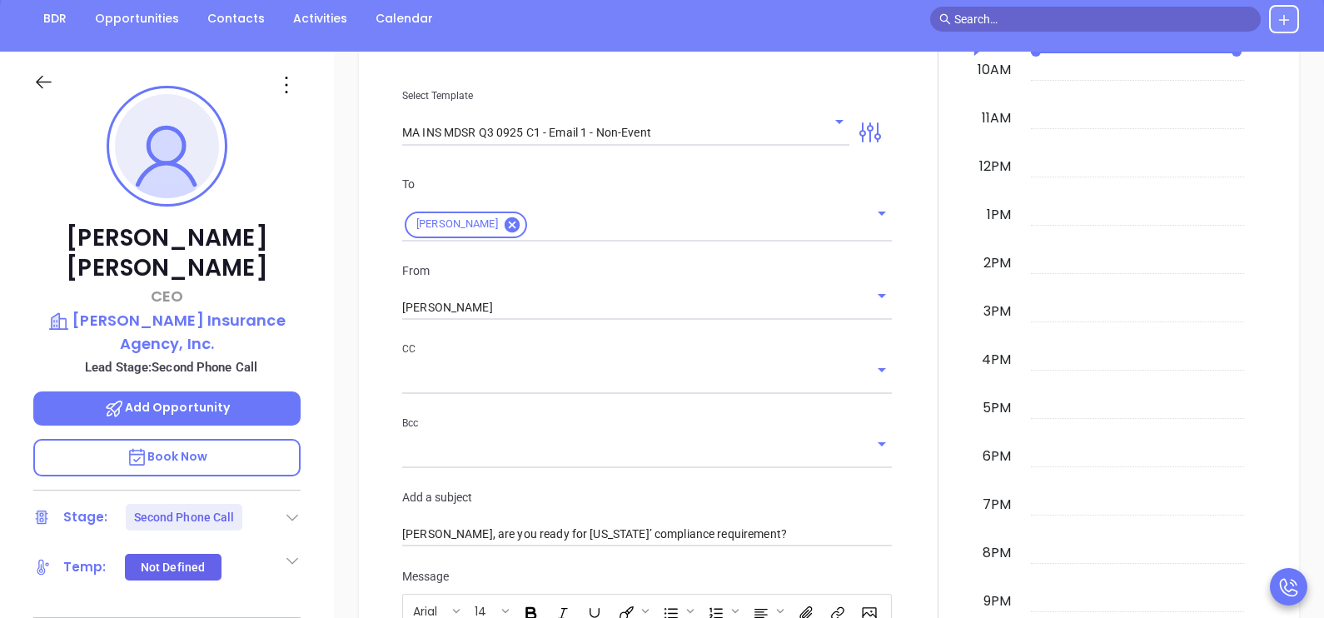
click at [902, 407] on div at bounding box center [938, 483] width 72 height 1344
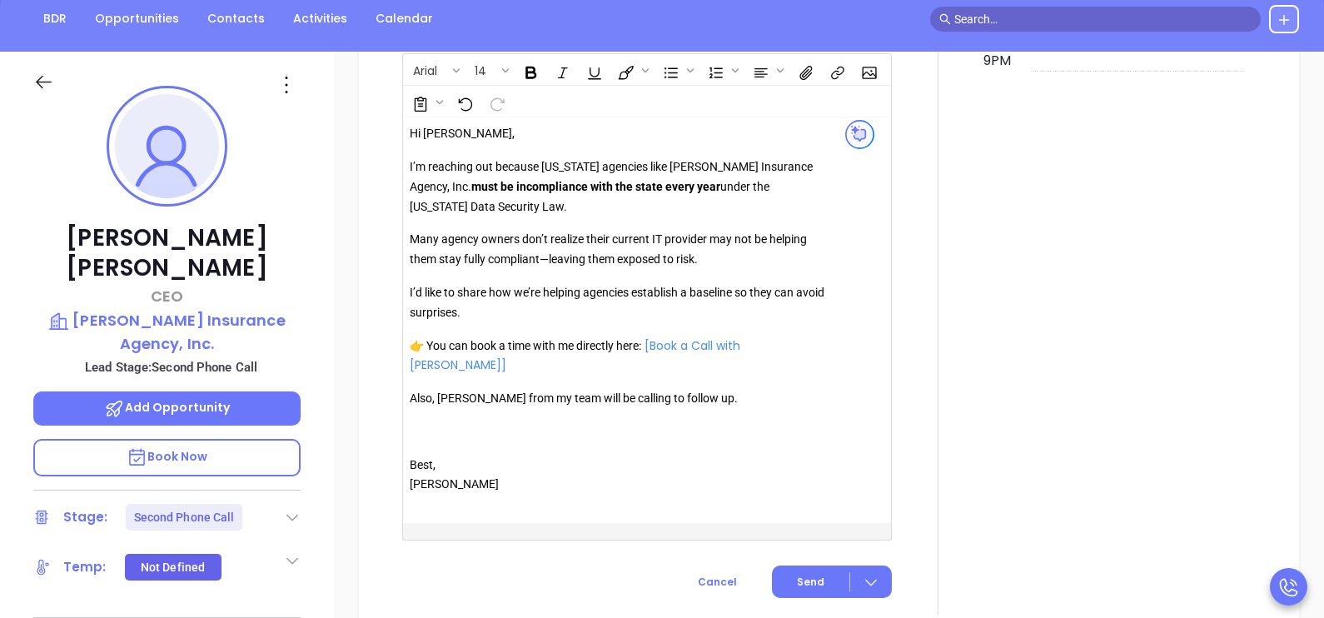
scroll to position [1540, 0]
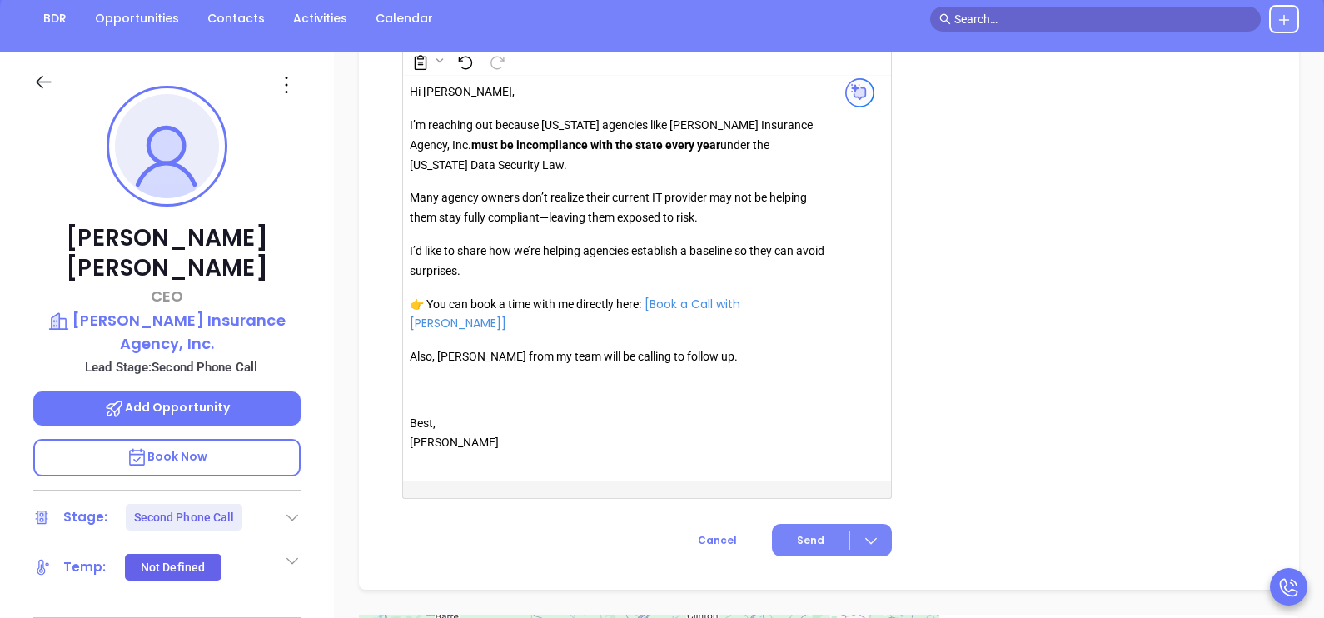
click at [819, 556] on button "Send" at bounding box center [832, 540] width 120 height 32
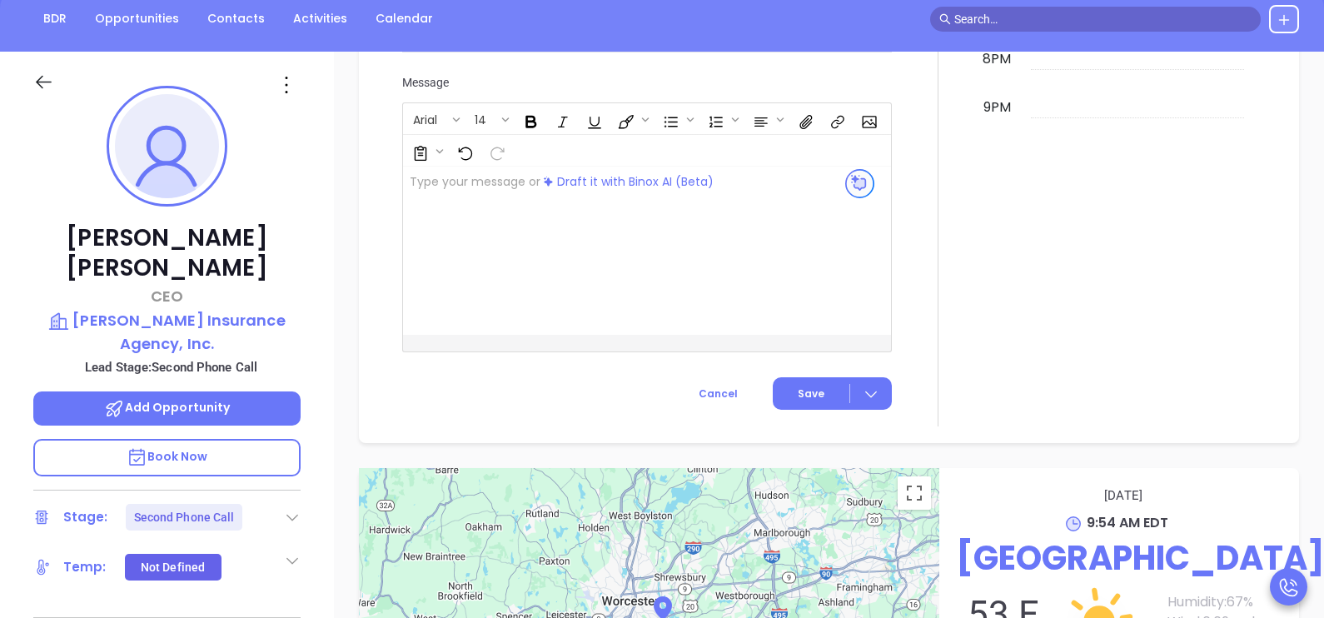
scroll to position [1542, 0]
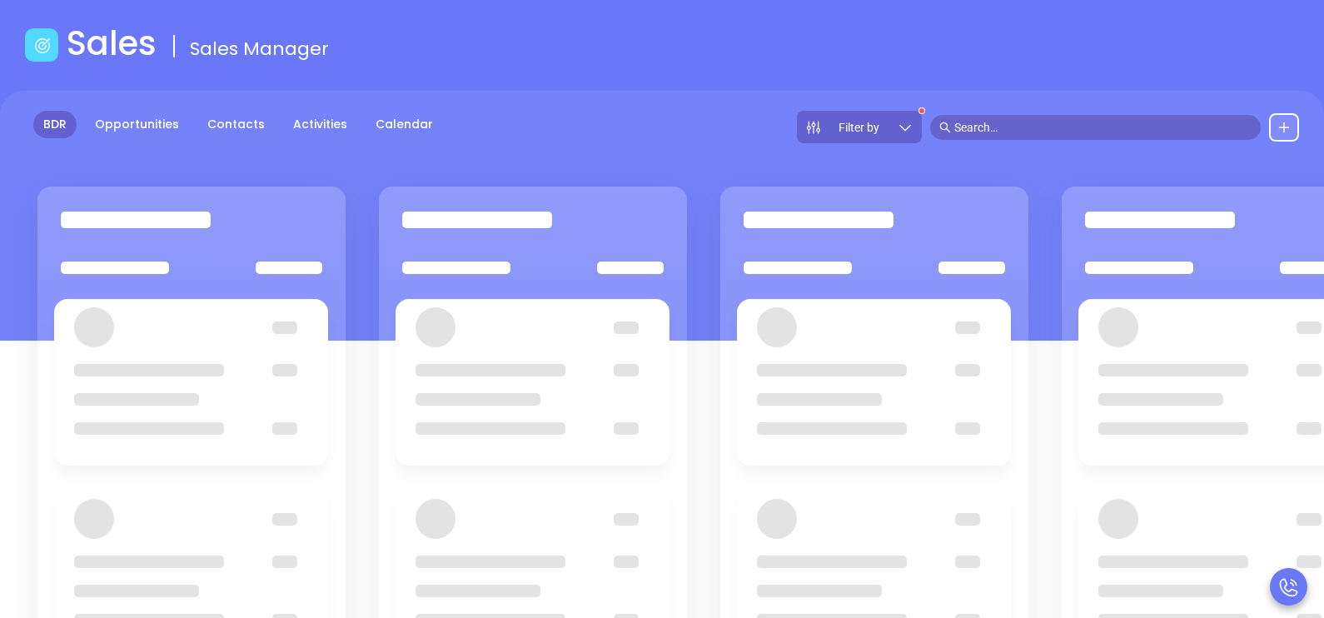
scroll to position [9, 0]
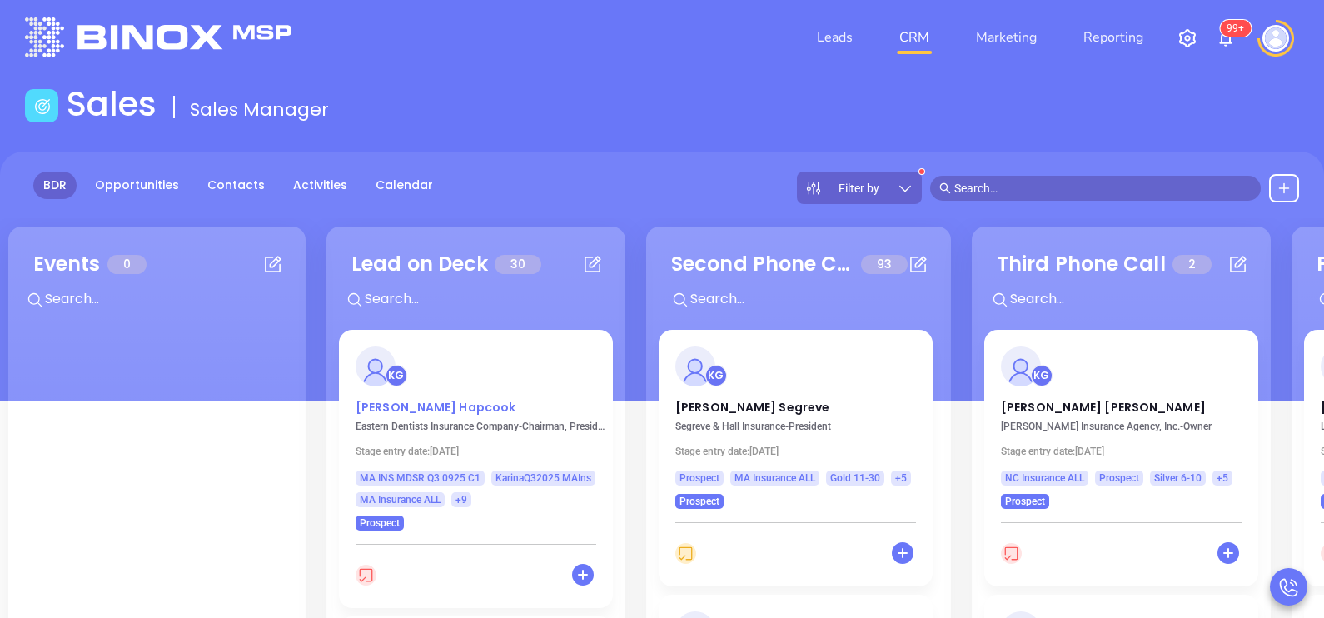
click at [420, 406] on p "Charles Hapcook" at bounding box center [476, 403] width 241 height 8
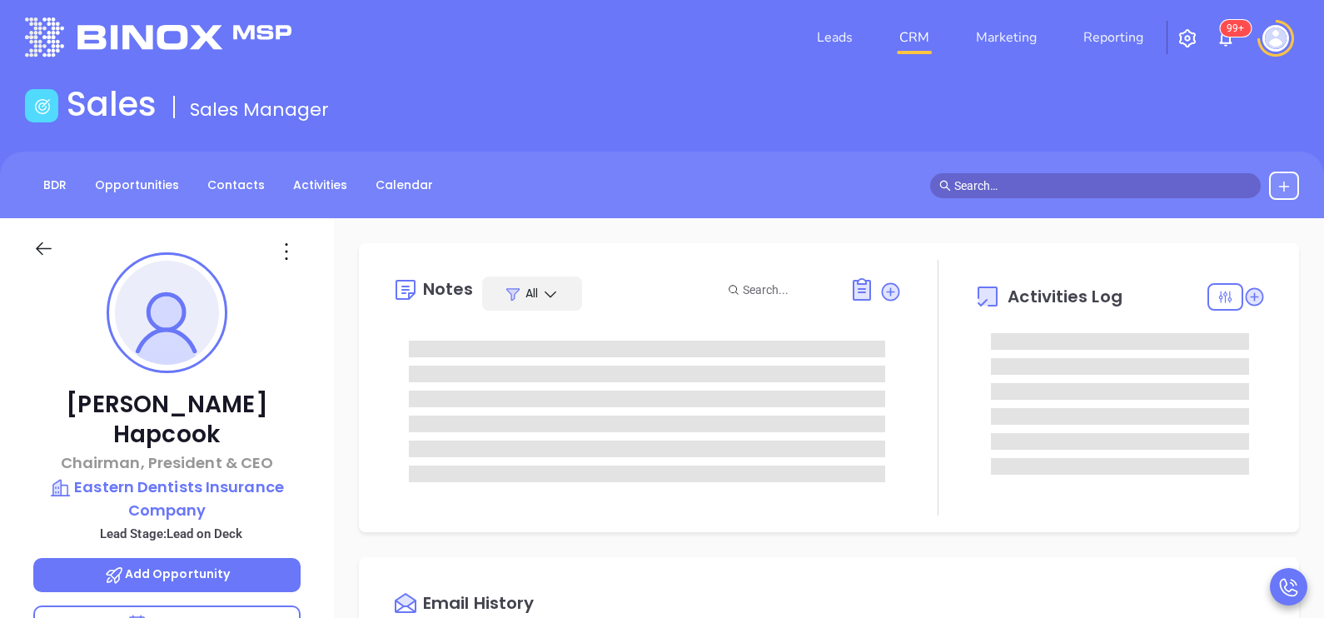
type input "10/02/2025"
type input "[PERSON_NAME]"
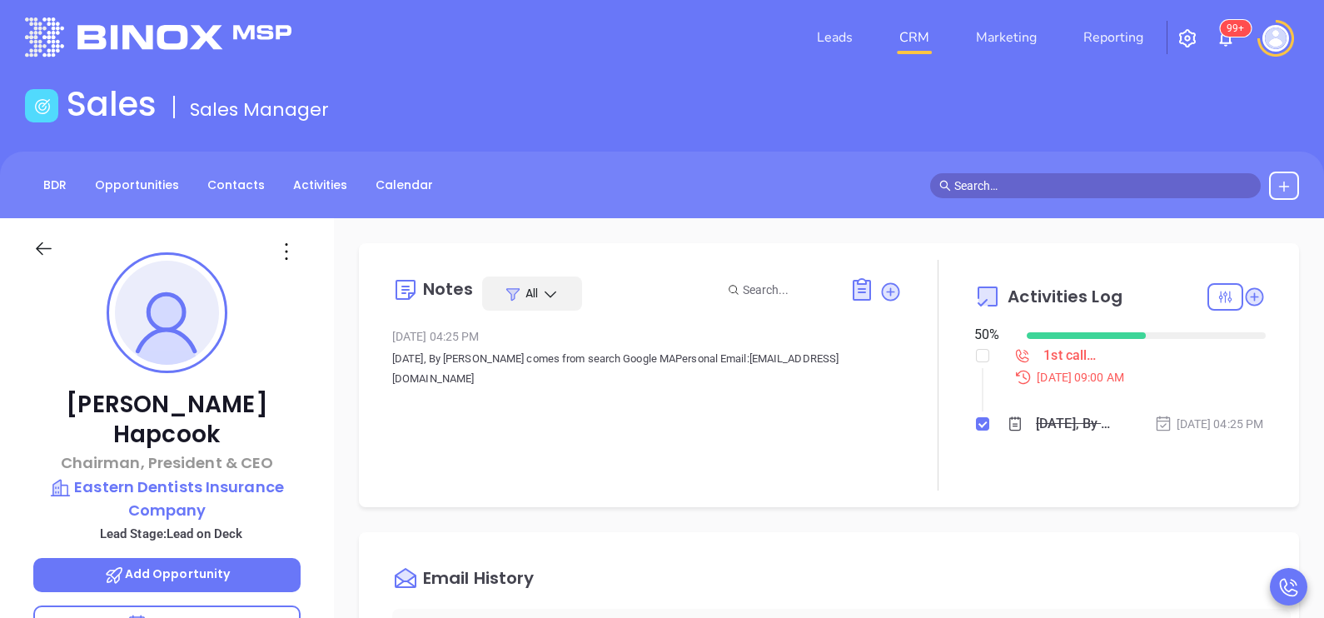
click at [310, 431] on div "Charles Hapcook Chairman, President & CEO Eastern Dentists Insurance Company Le…" at bounding box center [167, 604] width 334 height 773
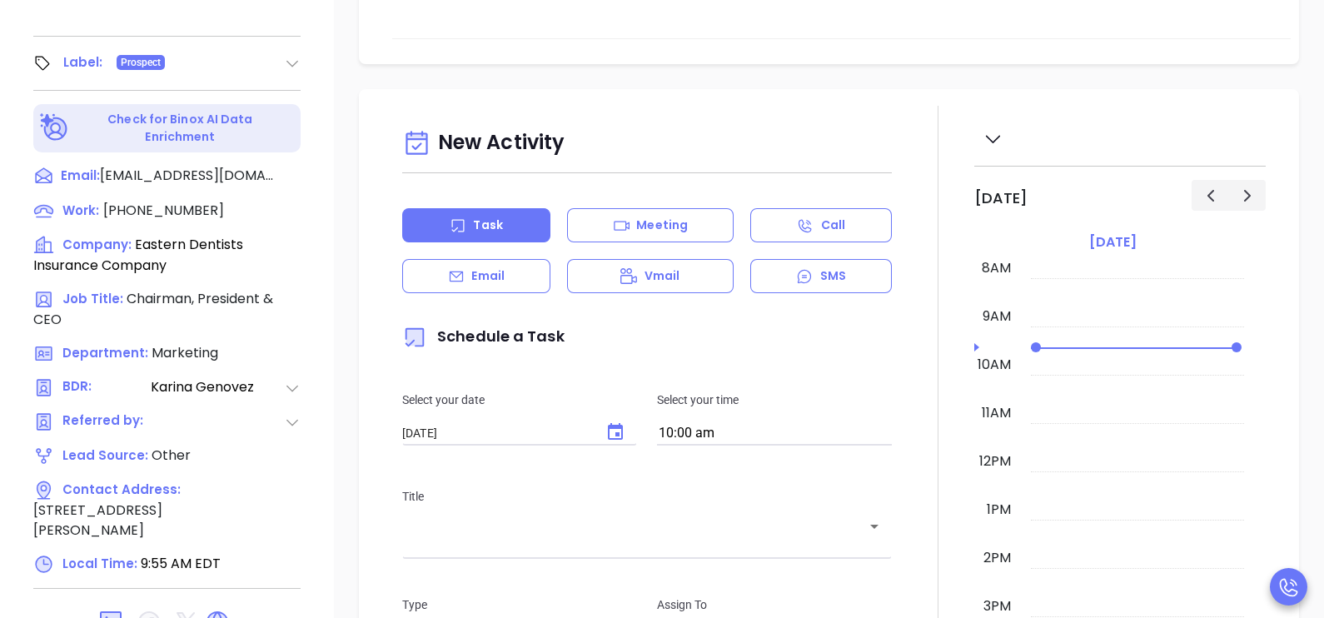
scroll to position [759, 0]
click at [148, 199] on span "(508) 836-9910" at bounding box center [163, 208] width 121 height 19
type input "(508) 836-9910"
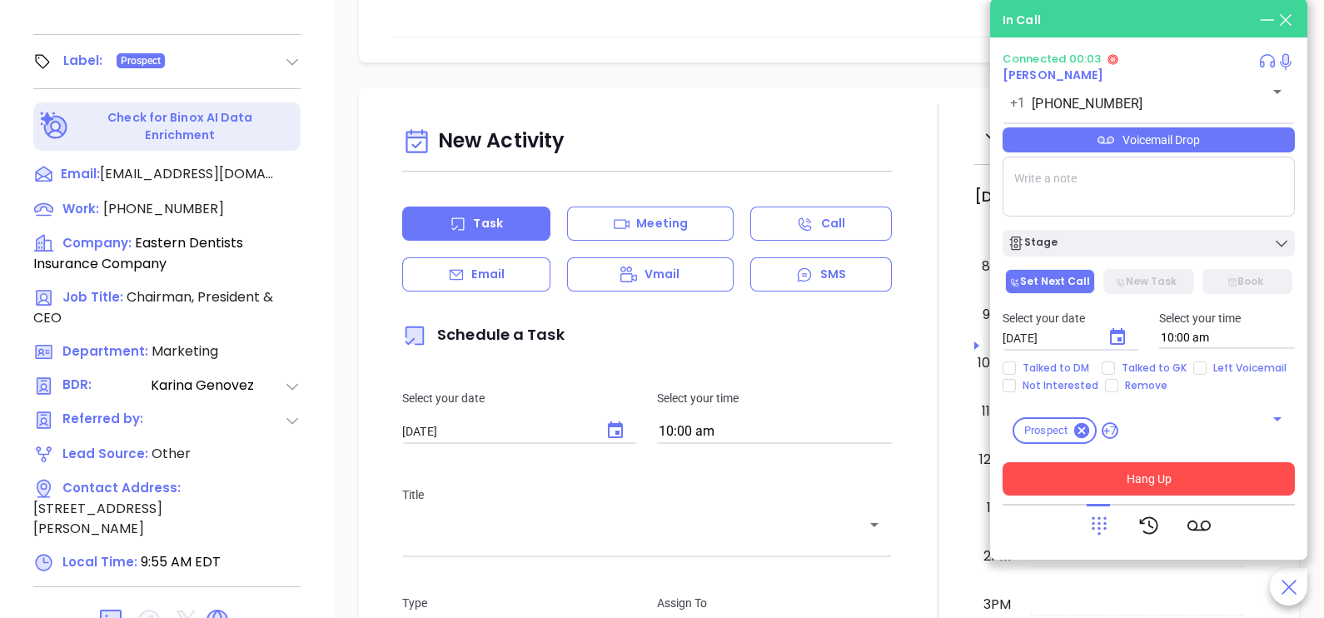
click at [1219, 479] on button "Hang Up" at bounding box center [1149, 478] width 292 height 33
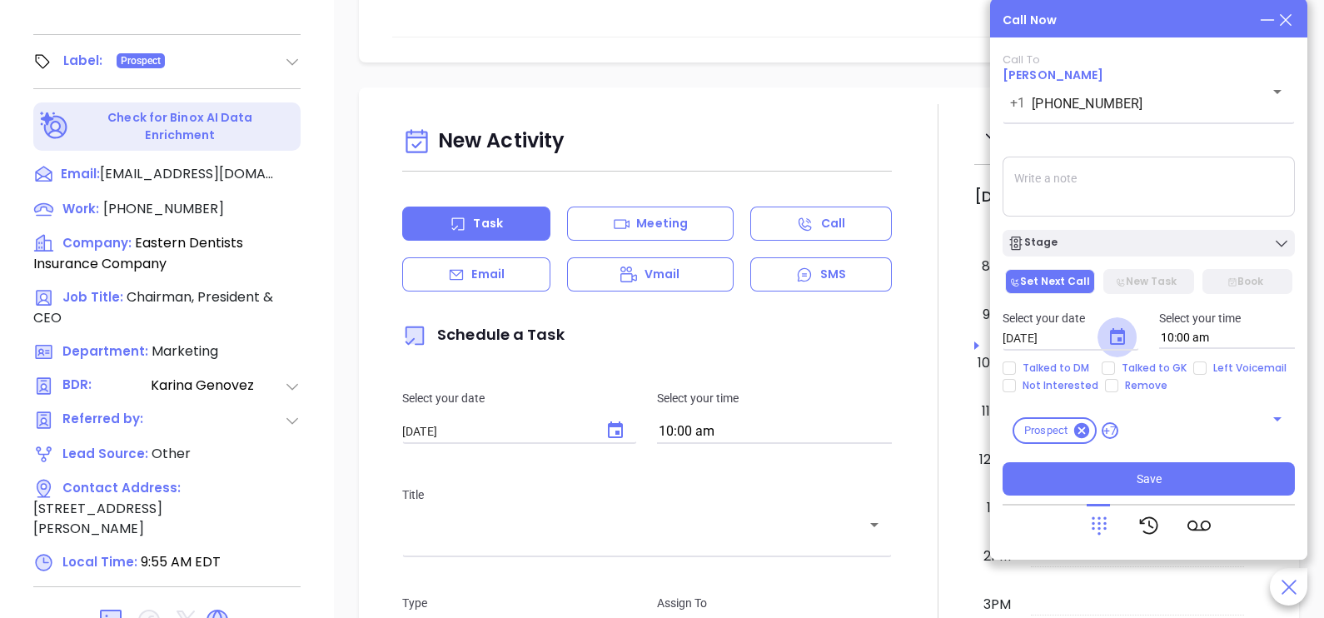
click at [1121, 346] on icon "Choose date, selected date is Oct 2, 2025" at bounding box center [1118, 337] width 20 height 20
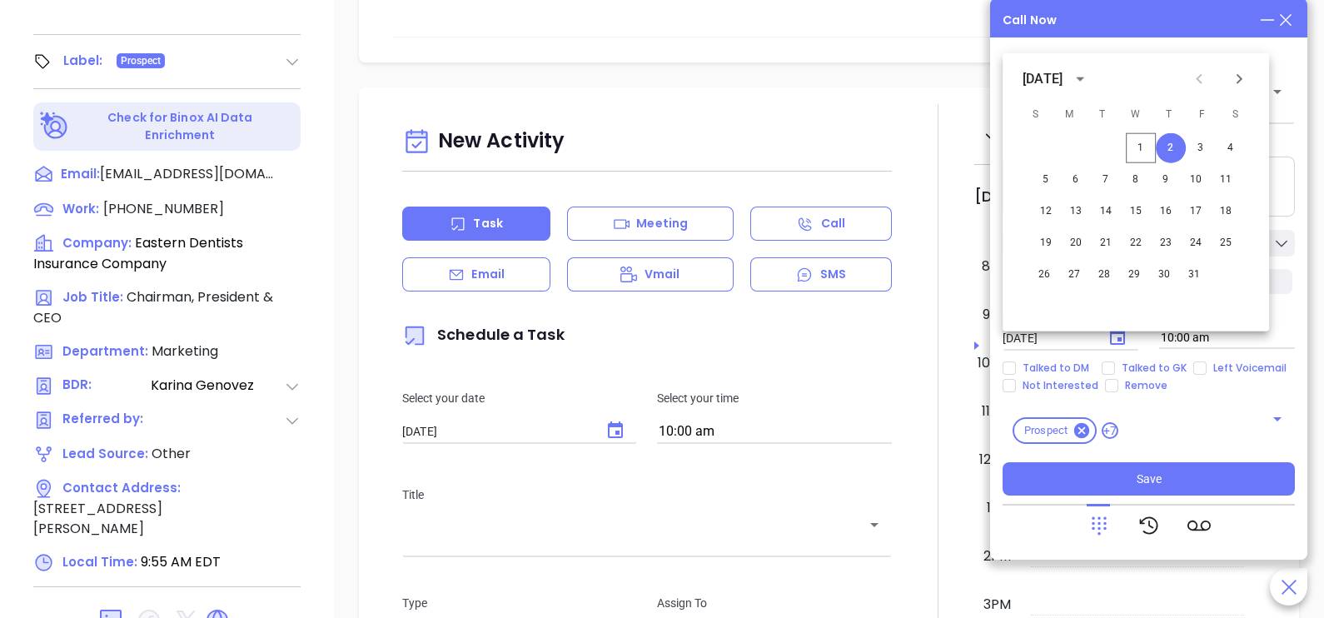
click at [1288, 20] on icon at bounding box center [1286, 20] width 18 height 18
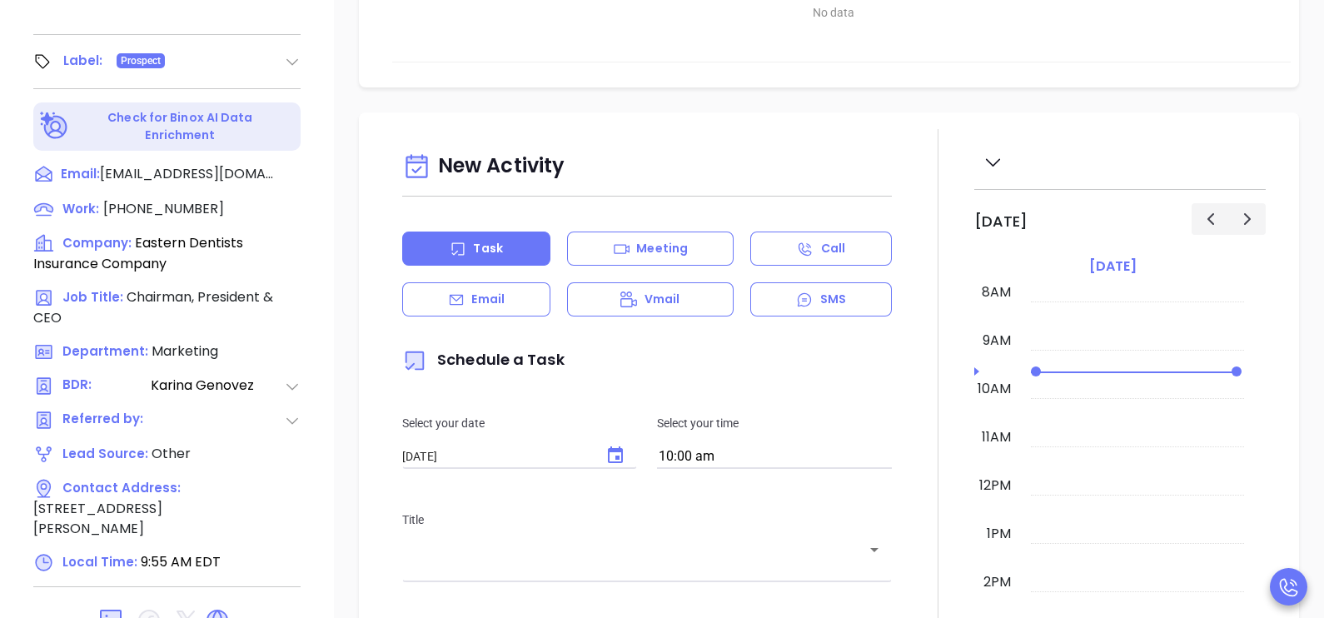
click at [158, 199] on span "(508) 836-9910" at bounding box center [163, 208] width 121 height 19
type input "(508) 836-9910"
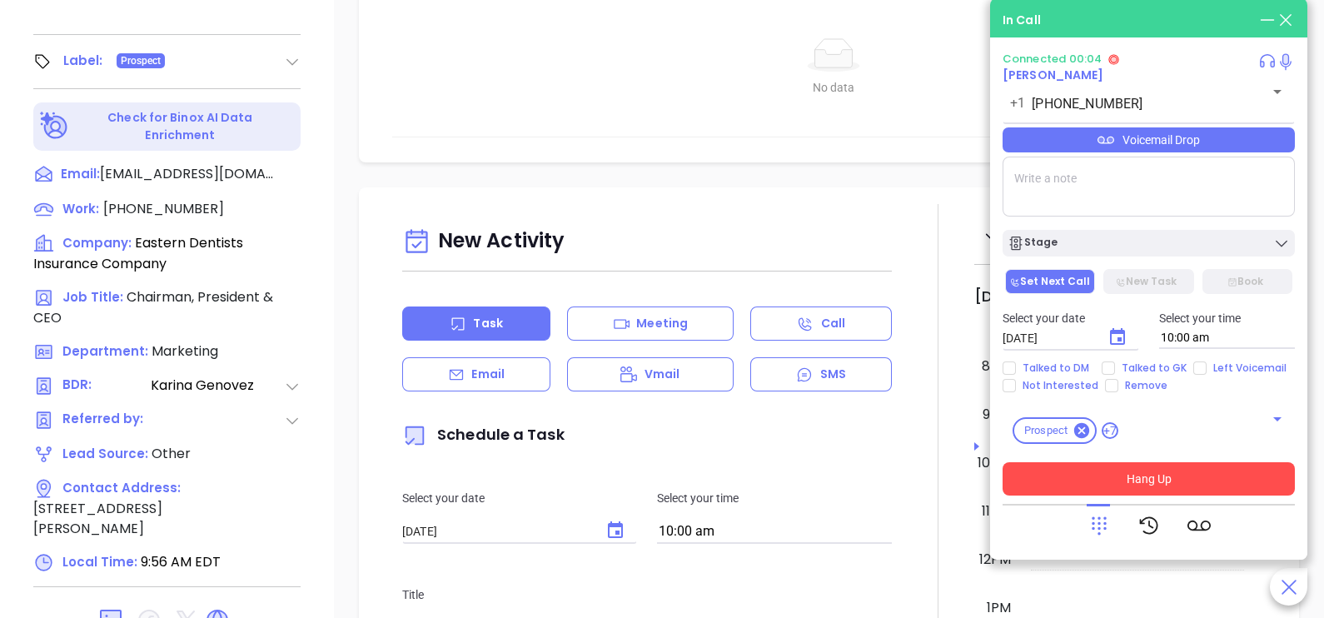
click at [1122, 476] on button "Hang Up" at bounding box center [1149, 478] width 292 height 33
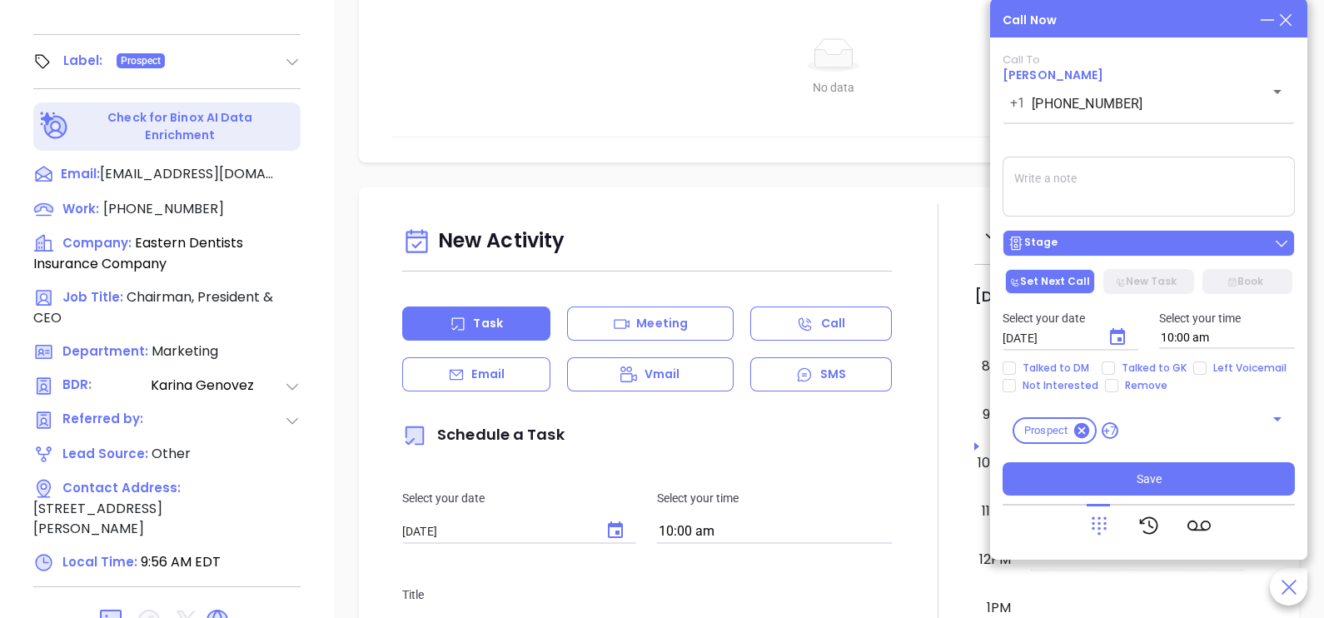
click at [1183, 237] on div "Stage" at bounding box center [1149, 243] width 282 height 17
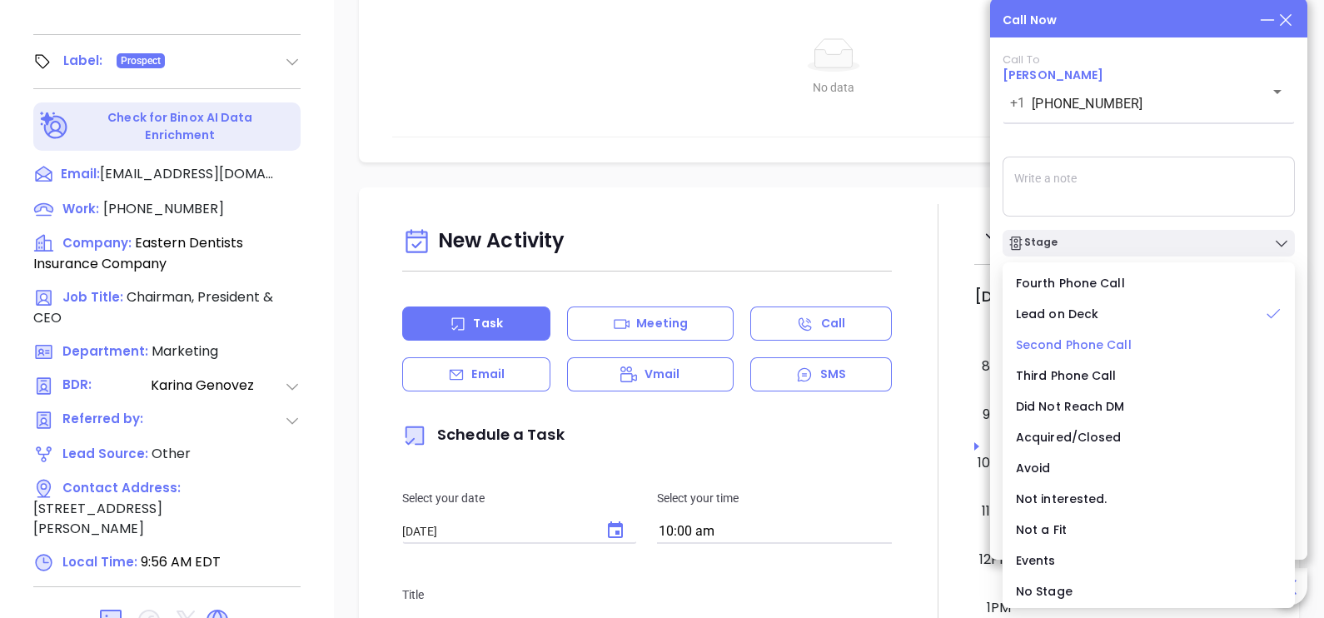
click at [1087, 337] on span "Second Phone Call" at bounding box center [1074, 344] width 116 height 17
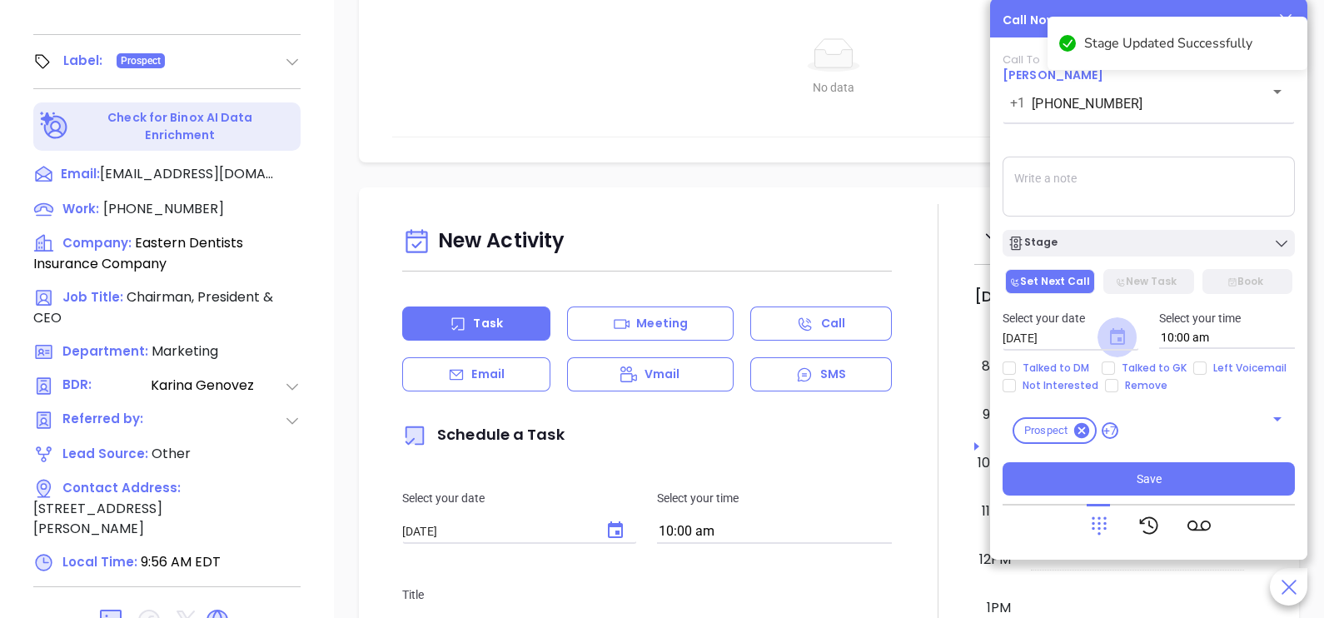
click at [1123, 336] on icon "Choose date, selected date is Oct 2, 2025" at bounding box center [1117, 336] width 15 height 17
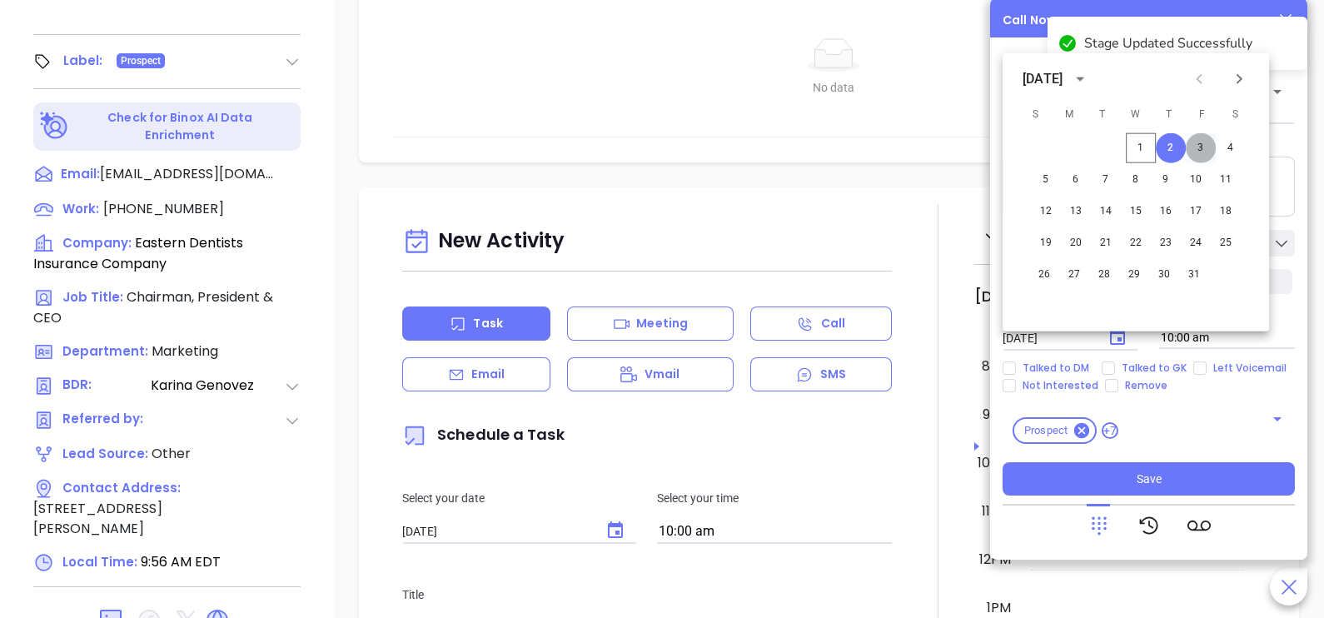
click at [1201, 150] on button "3" at bounding box center [1201, 148] width 30 height 30
type input "10/03/2025"
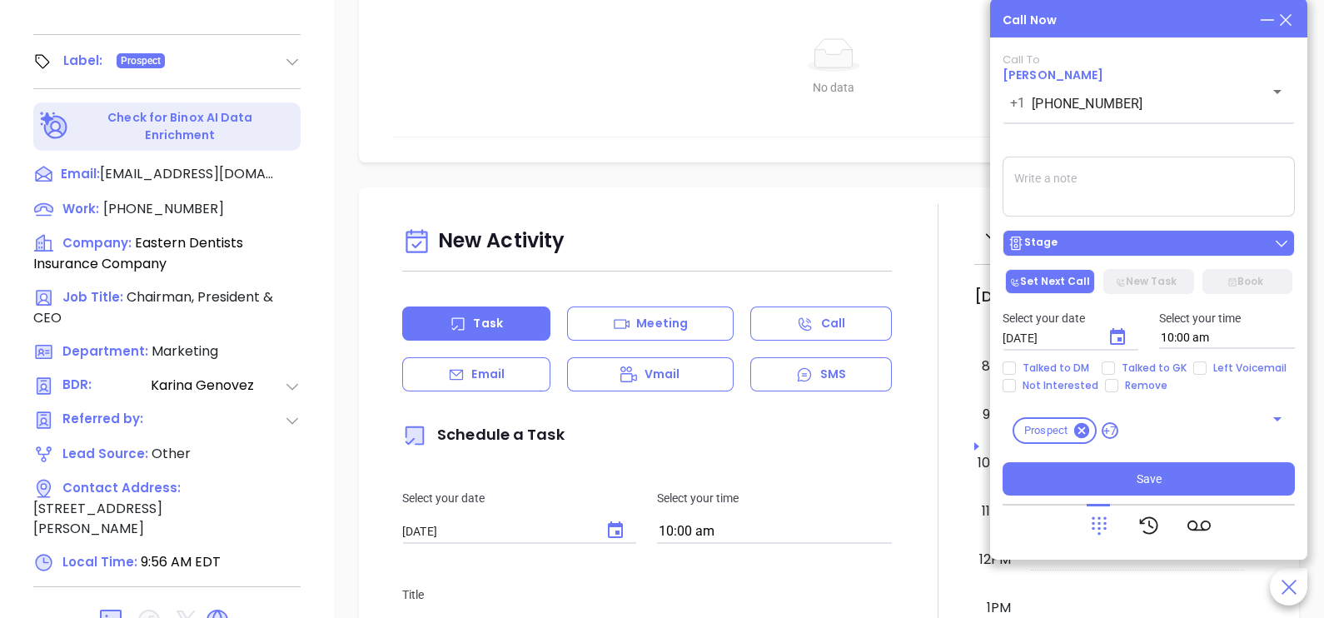
click at [1145, 254] on button "Stage" at bounding box center [1149, 243] width 292 height 27
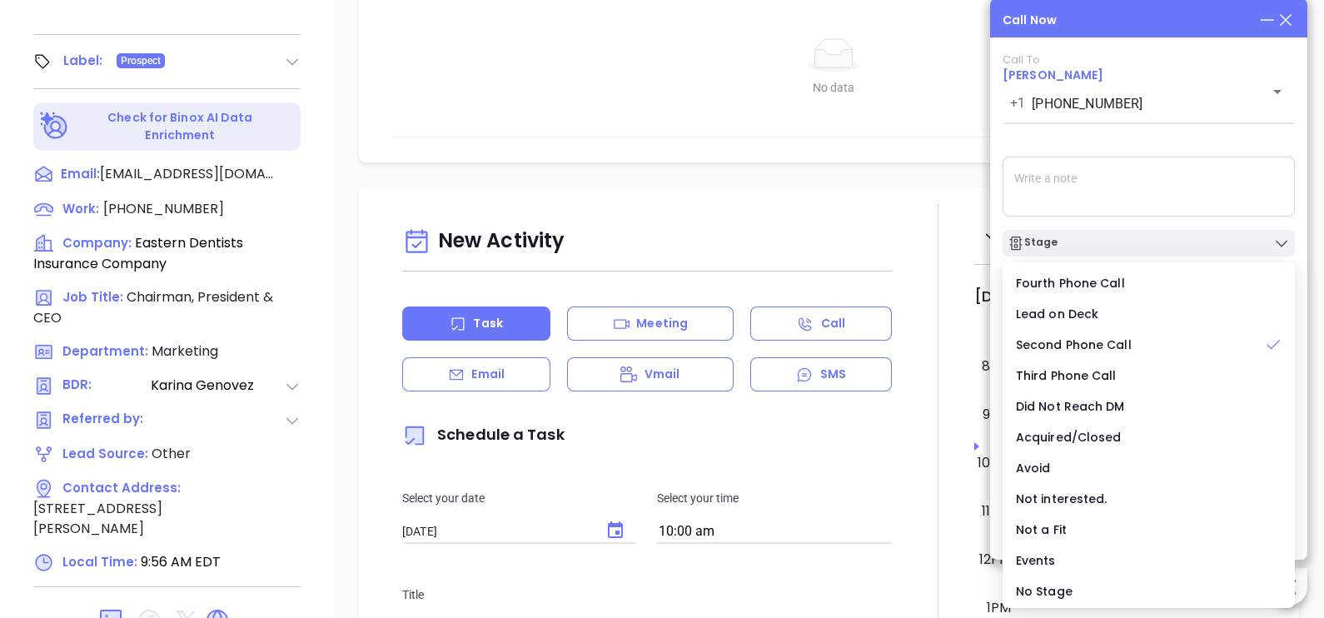
click at [1144, 171] on textarea at bounding box center [1149, 187] width 292 height 60
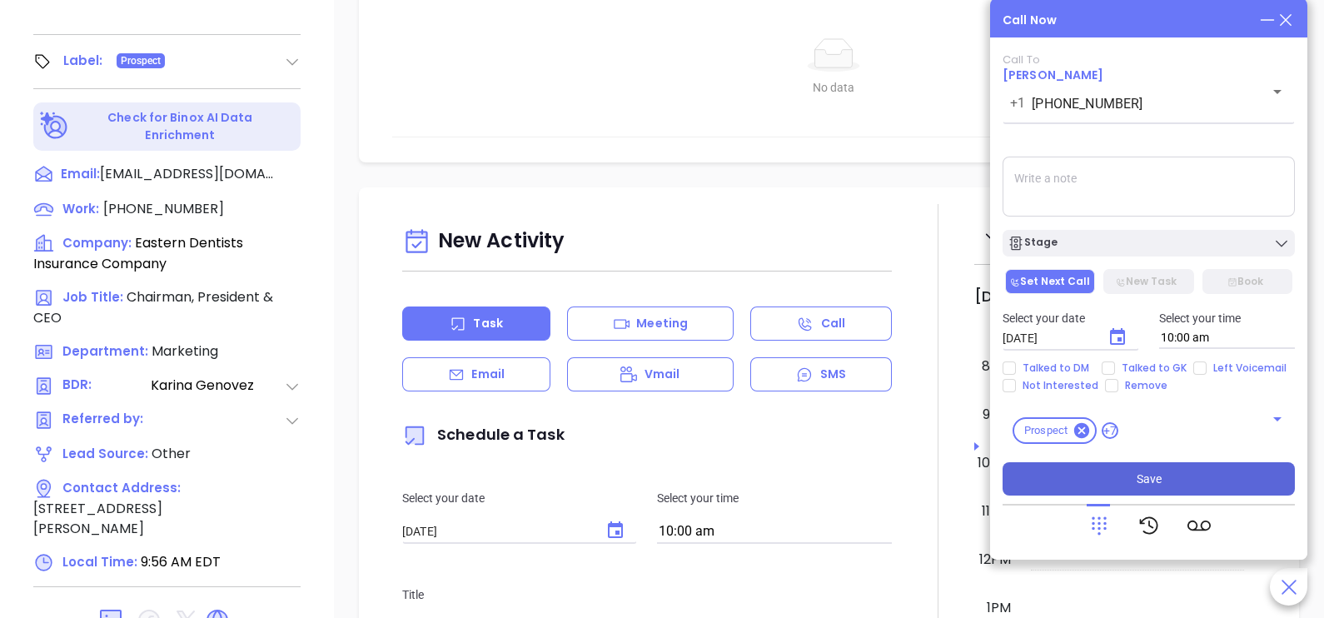
click at [1158, 492] on button "Save" at bounding box center [1149, 478] width 292 height 33
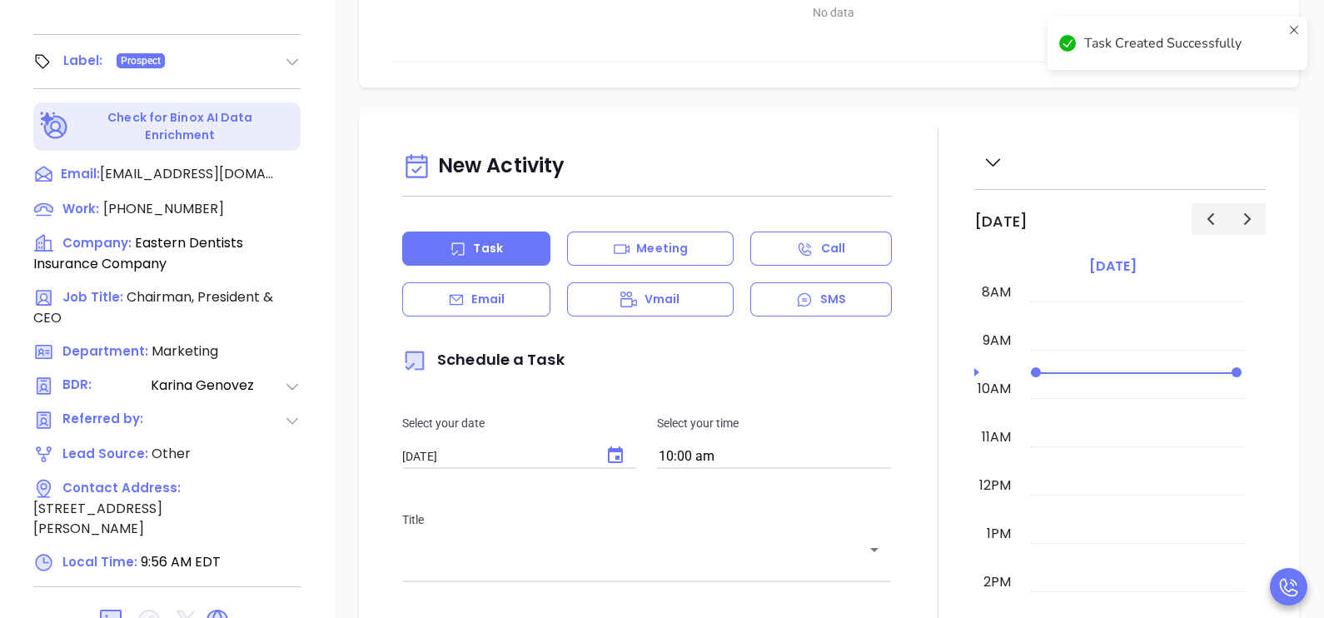
click at [902, 242] on div at bounding box center [938, 589] width 72 height 920
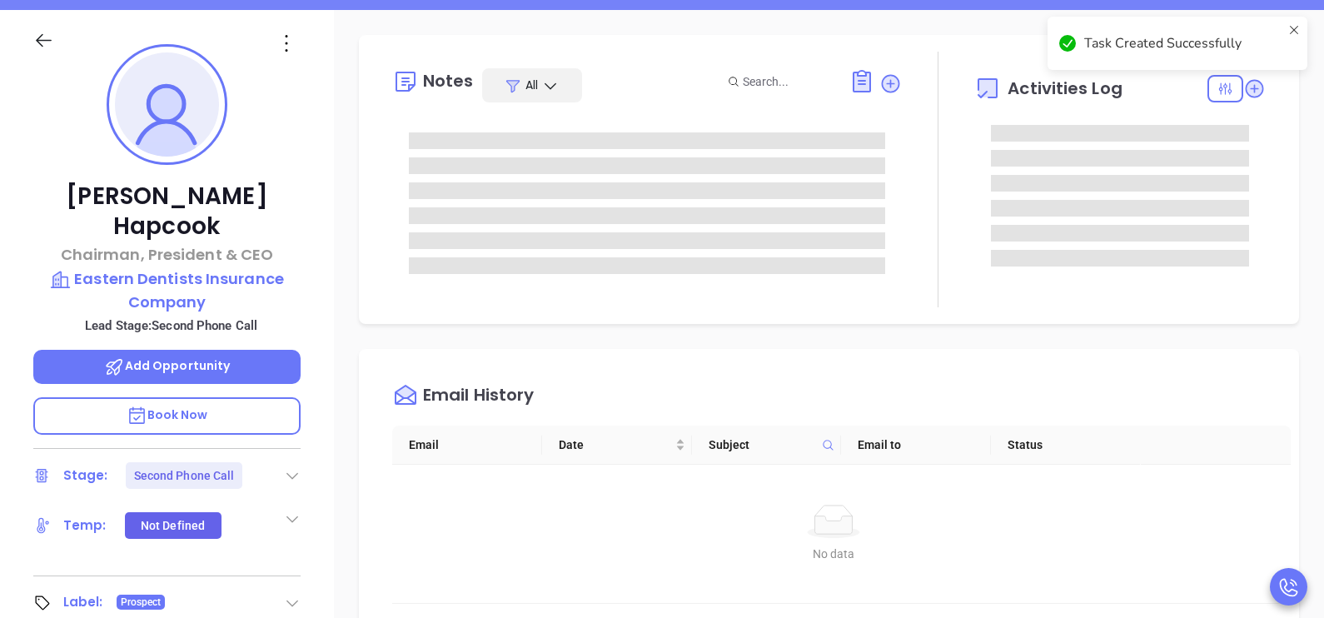
scroll to position [176, 0]
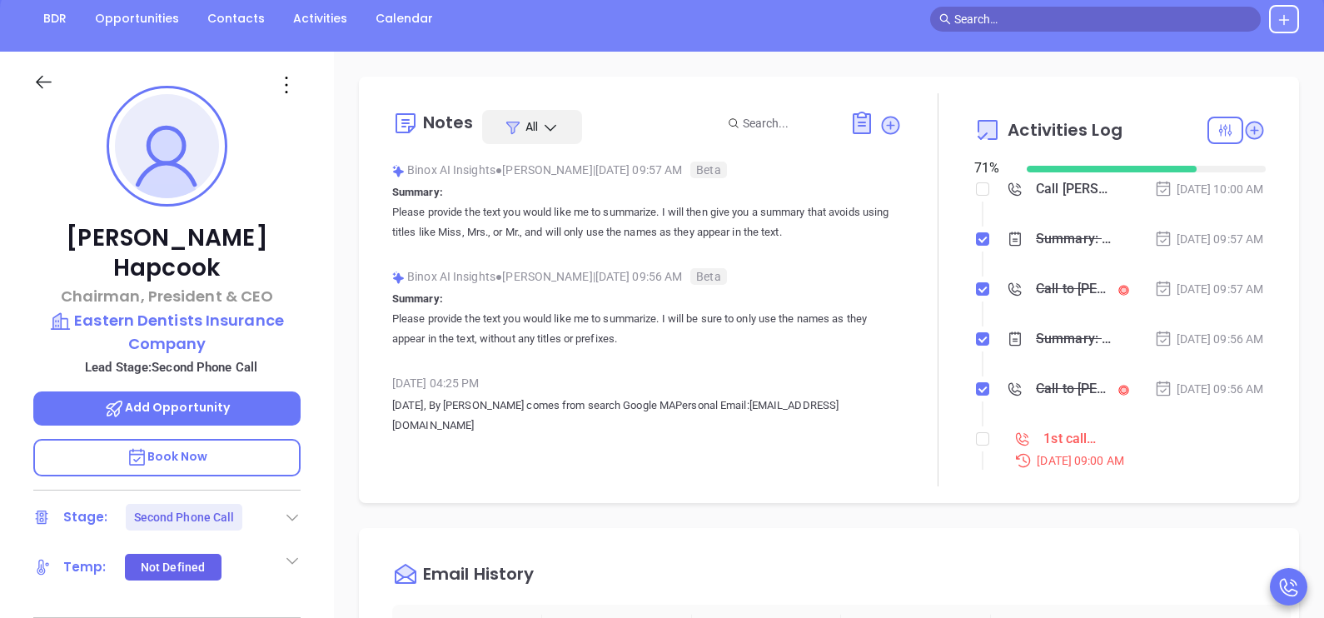
click at [1174, 278] on li "Summary: Please provide the text you would like me to summarize. I will then gi…" at bounding box center [1122, 255] width 287 height 46
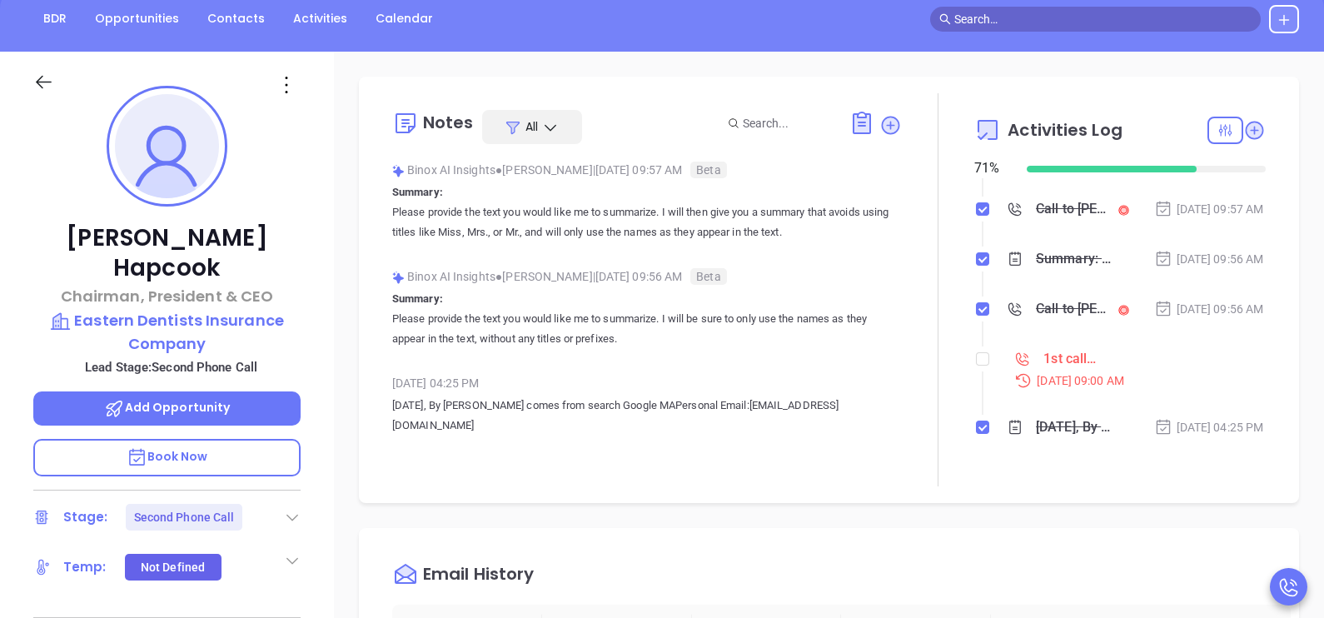
scroll to position [82, 0]
click at [976, 363] on input "checkbox" at bounding box center [982, 356] width 13 height 13
checkbox input "true"
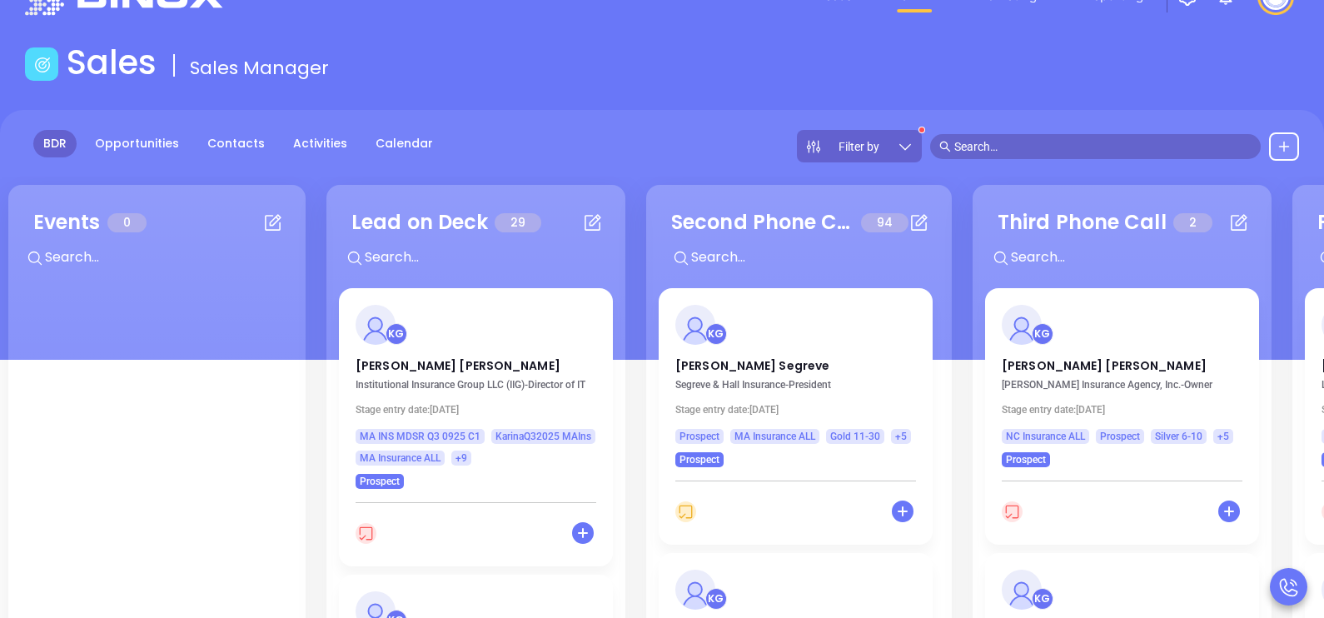
scroll to position [217, 0]
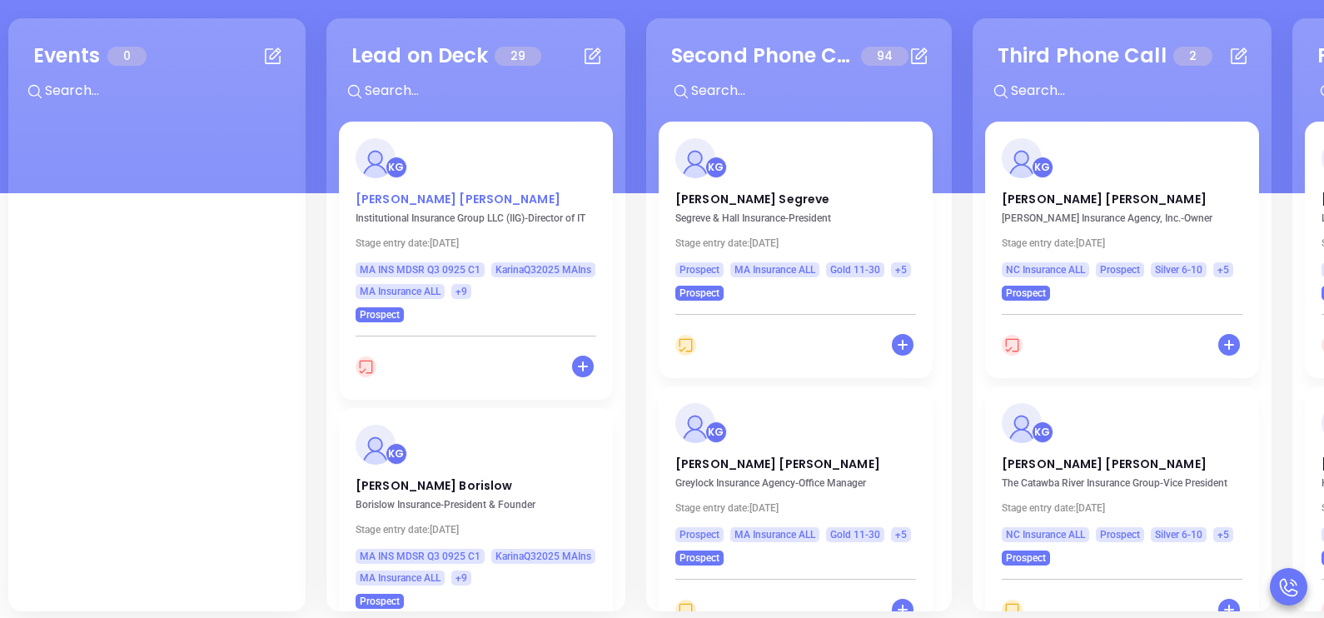
click at [426, 198] on p "Rob Thompson" at bounding box center [476, 195] width 241 height 8
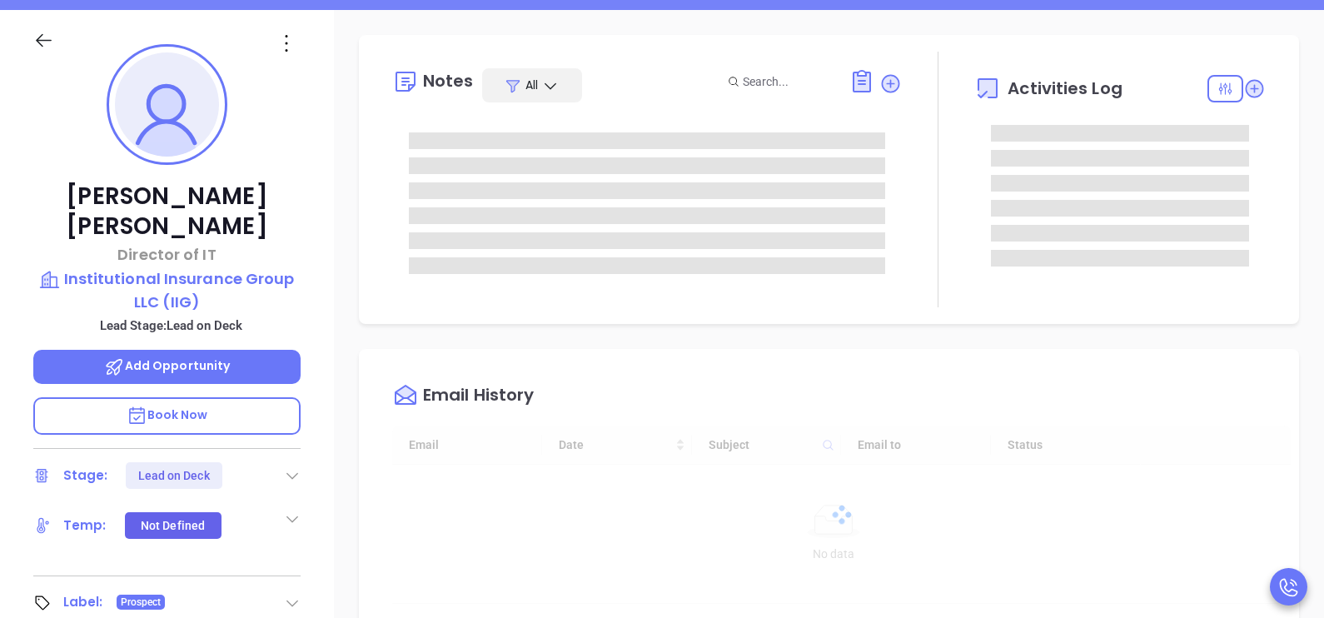
scroll to position [386, 0]
type input "[PERSON_NAME]"
click at [322, 429] on div "Rob Thompson Director of IT Institutional Insurance Group LLC (IIG) Lead Stage:…" at bounding box center [167, 396] width 334 height 773
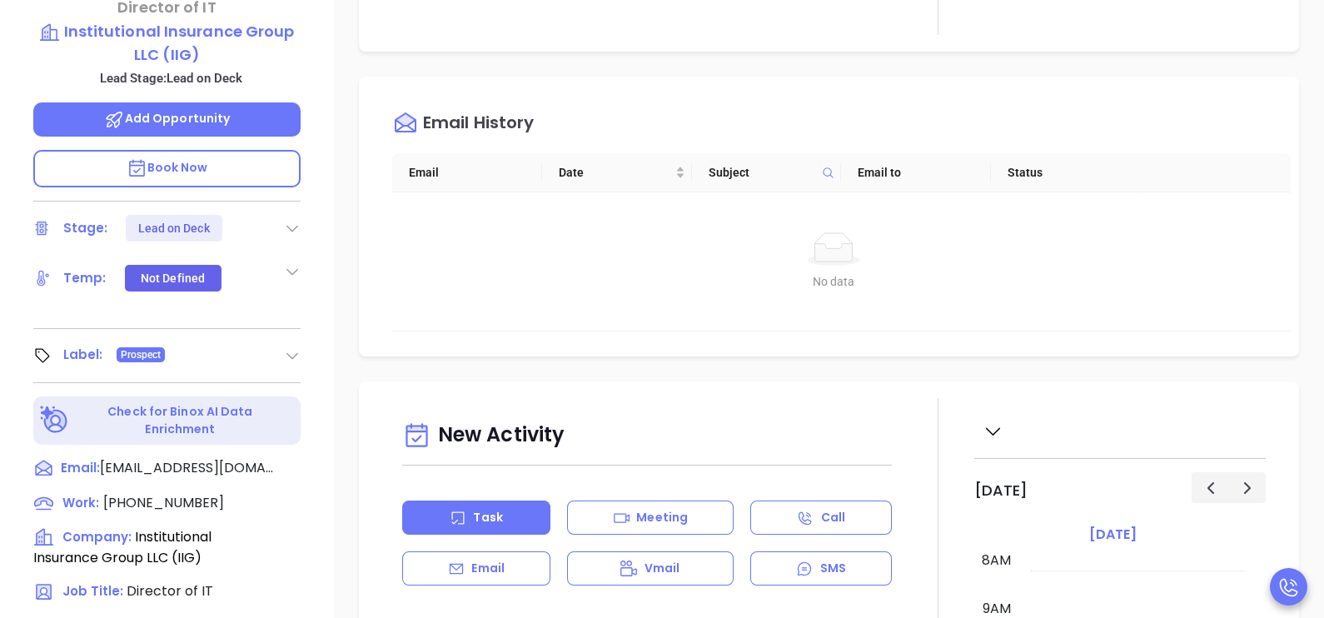
scroll to position [634, 0]
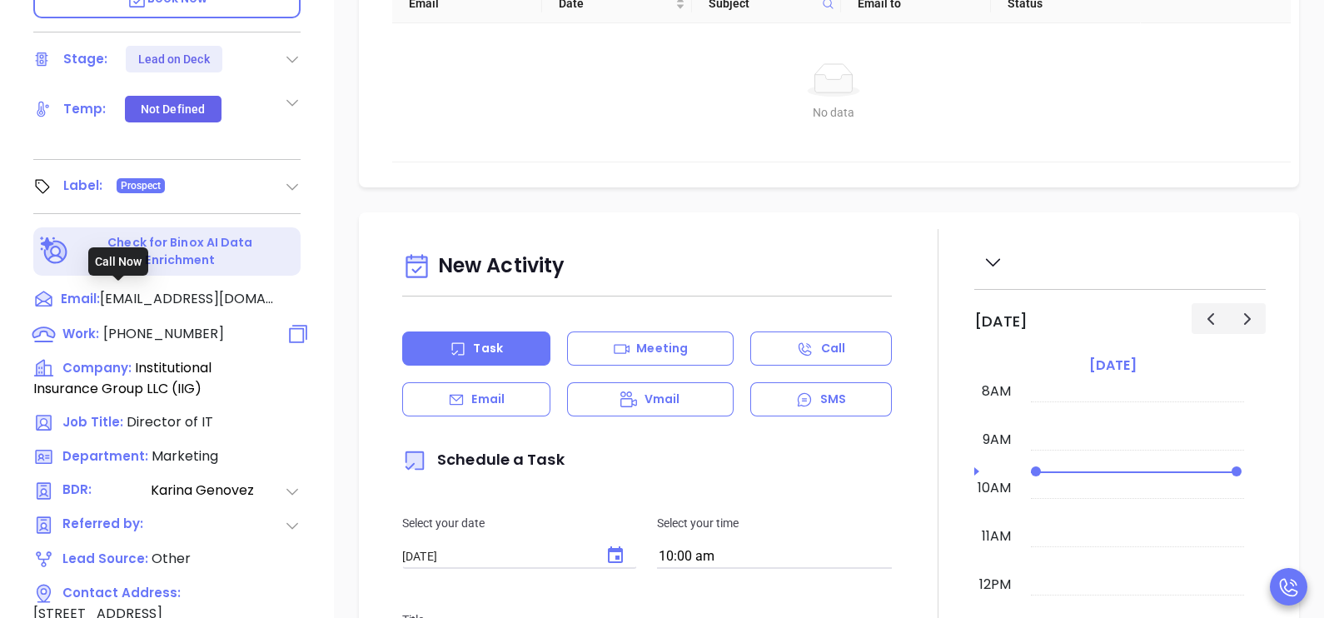
click at [182, 324] on span "(781) 749-7373" at bounding box center [163, 333] width 121 height 19
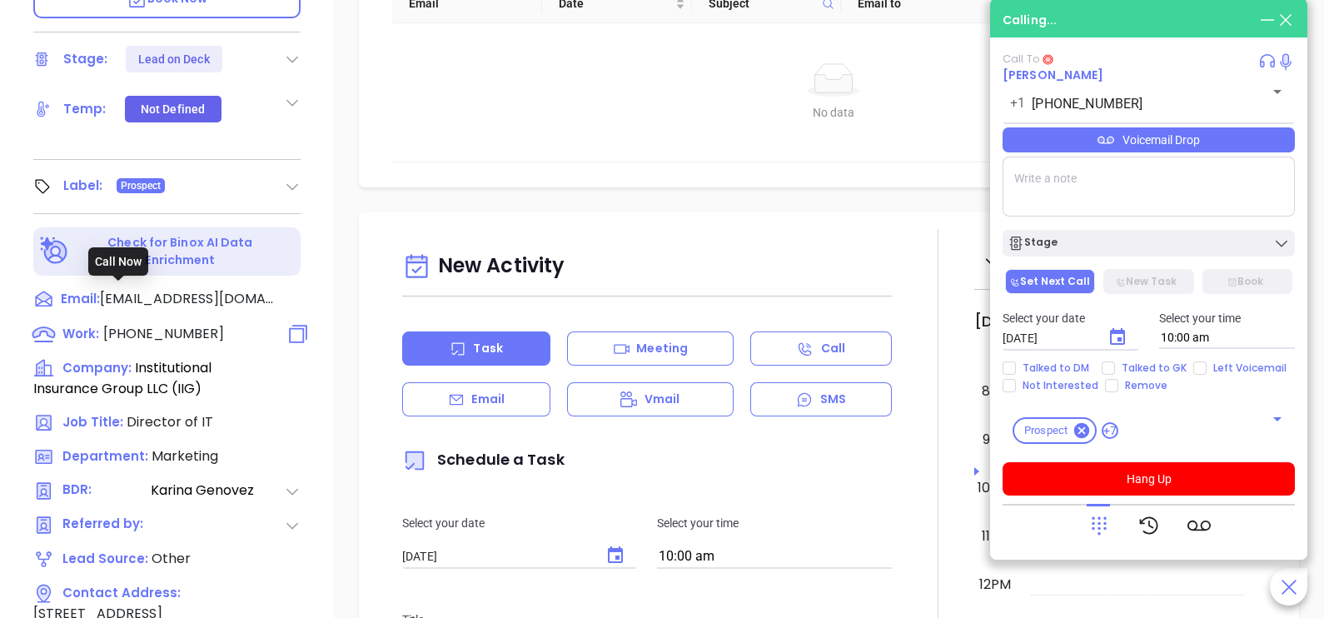
type input "(781) 749-7373"
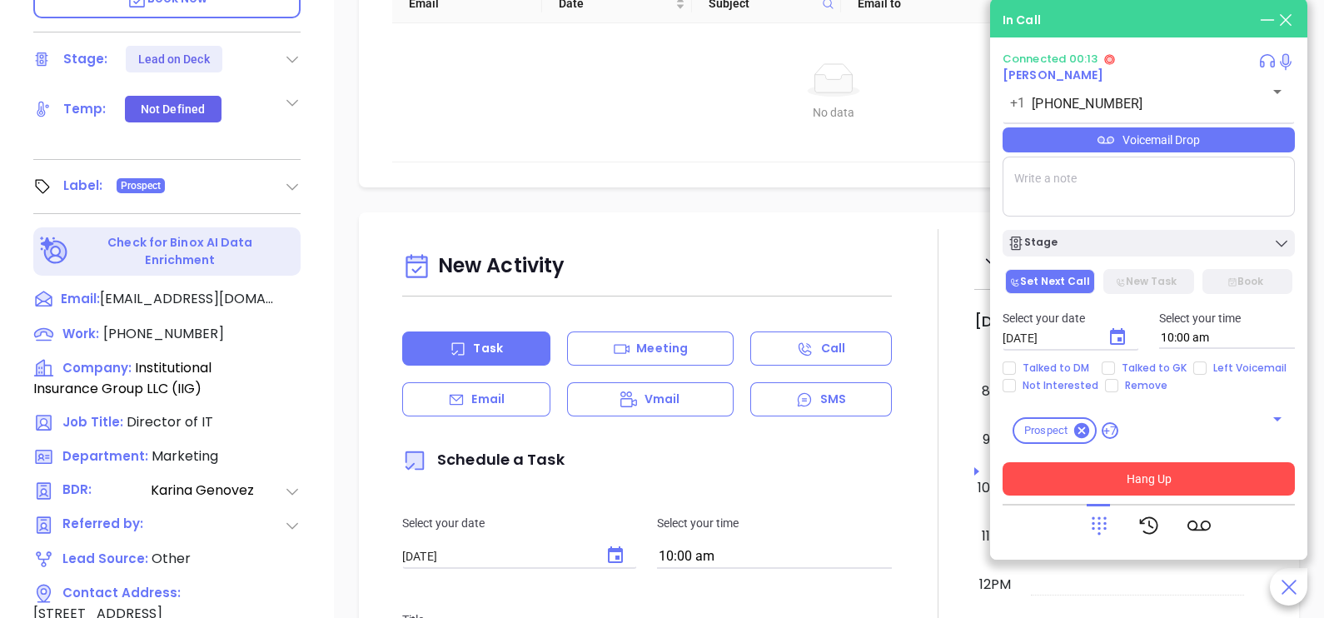
click at [1178, 483] on button "Hang Up" at bounding box center [1149, 478] width 292 height 33
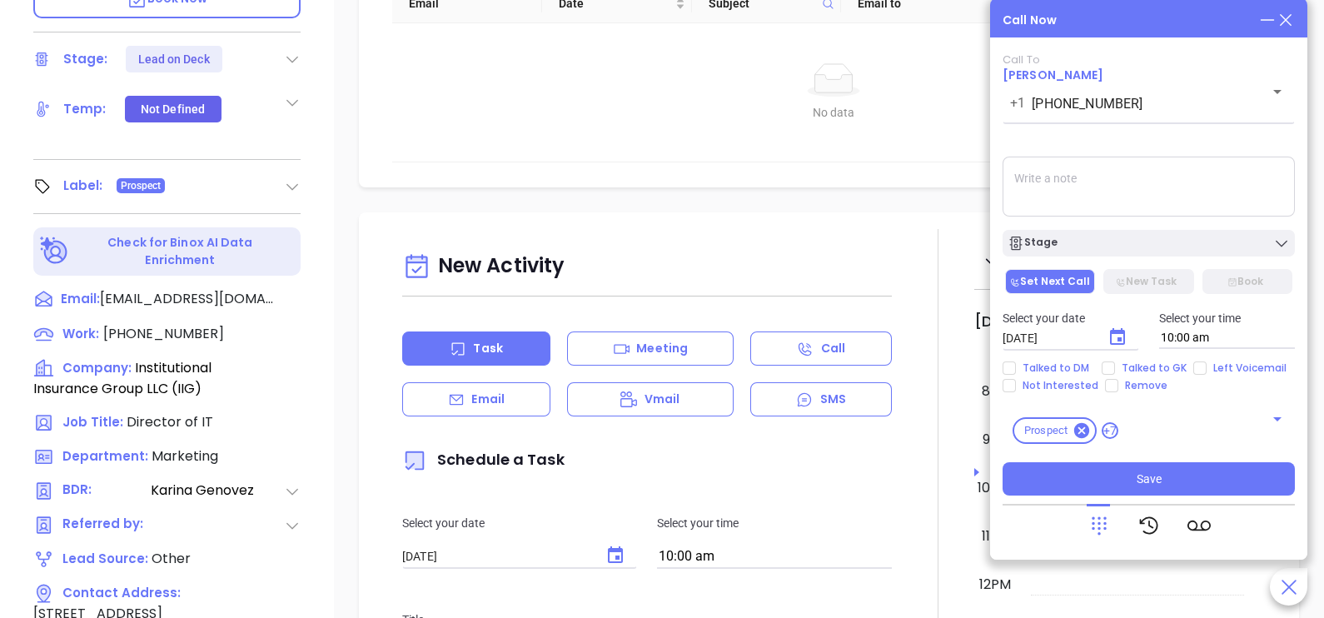
click at [1285, 22] on icon at bounding box center [1286, 20] width 18 height 18
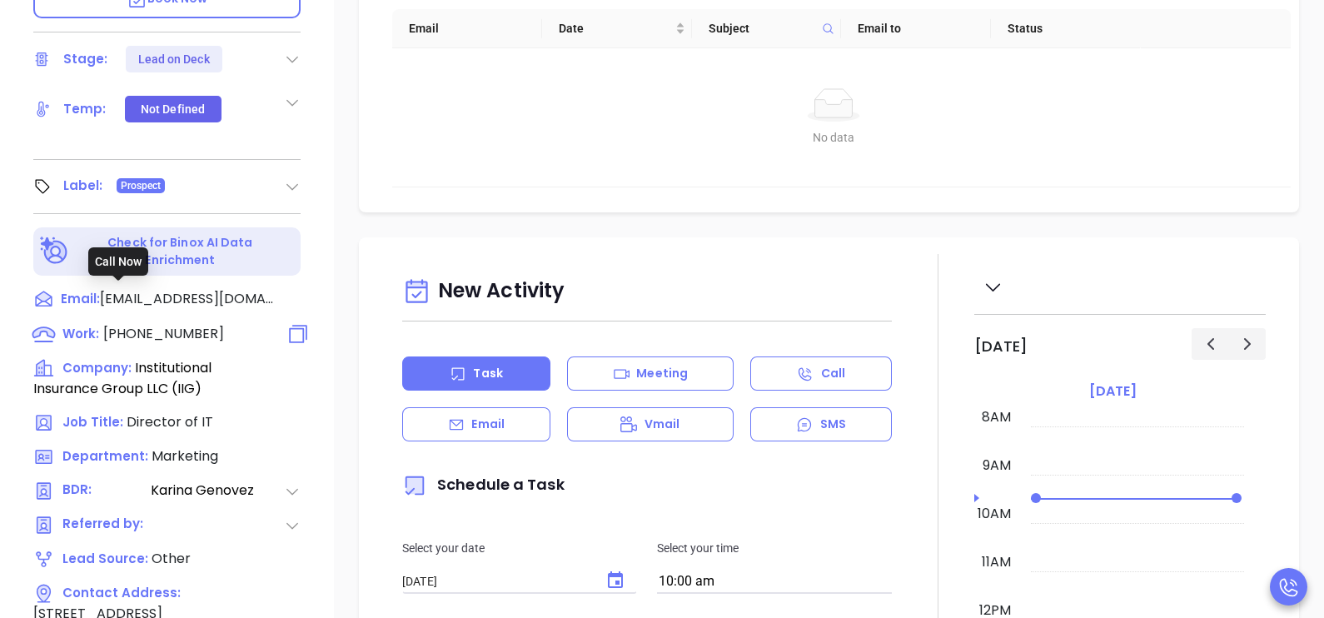
click at [148, 324] on span "(781) 749-7373" at bounding box center [163, 333] width 121 height 19
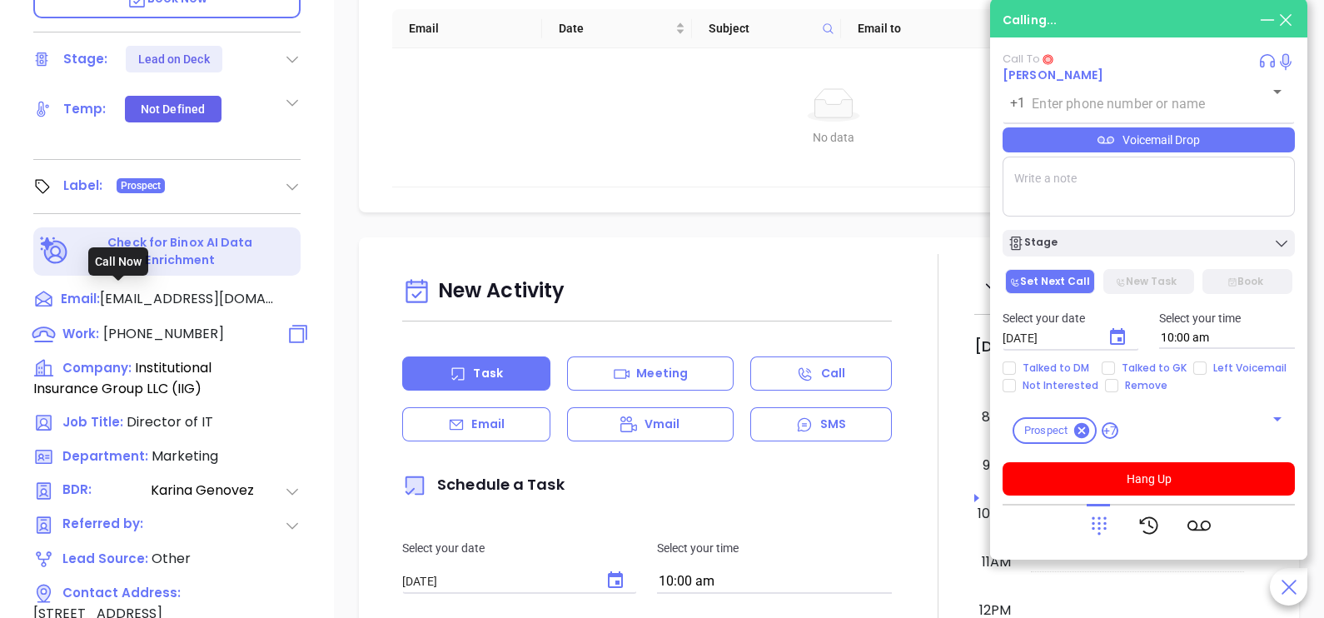
type input "(781) 749-7373"
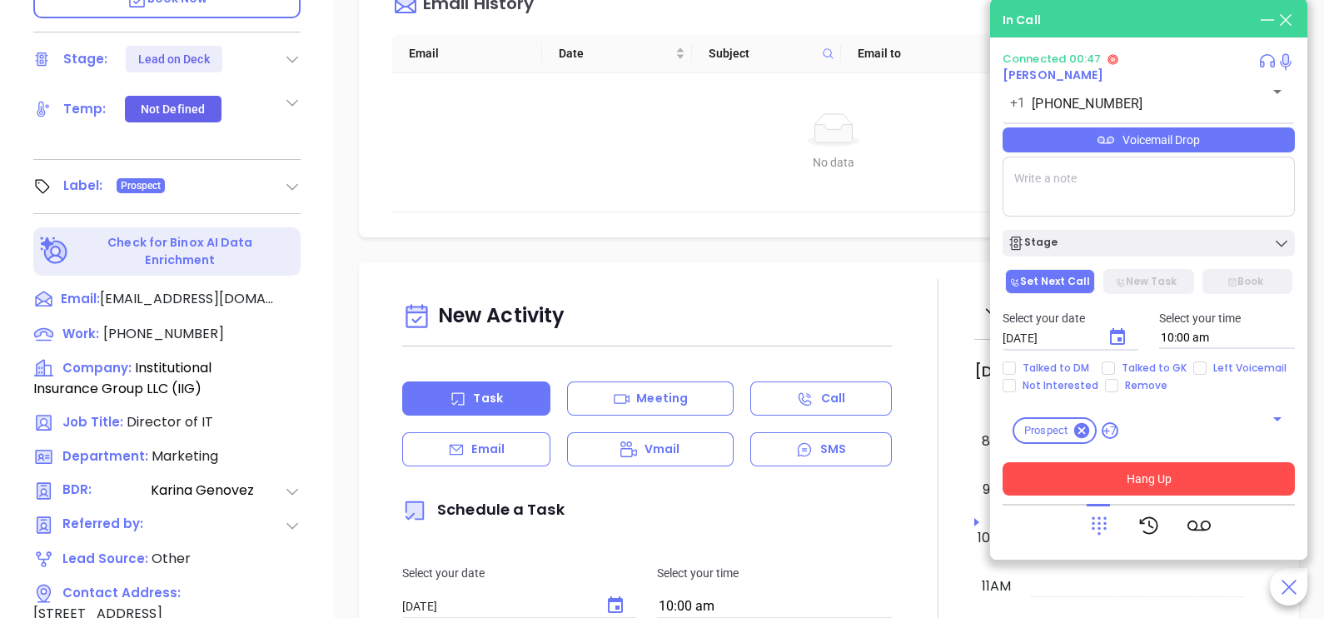
click at [1186, 475] on button "Hang Up" at bounding box center [1149, 478] width 292 height 33
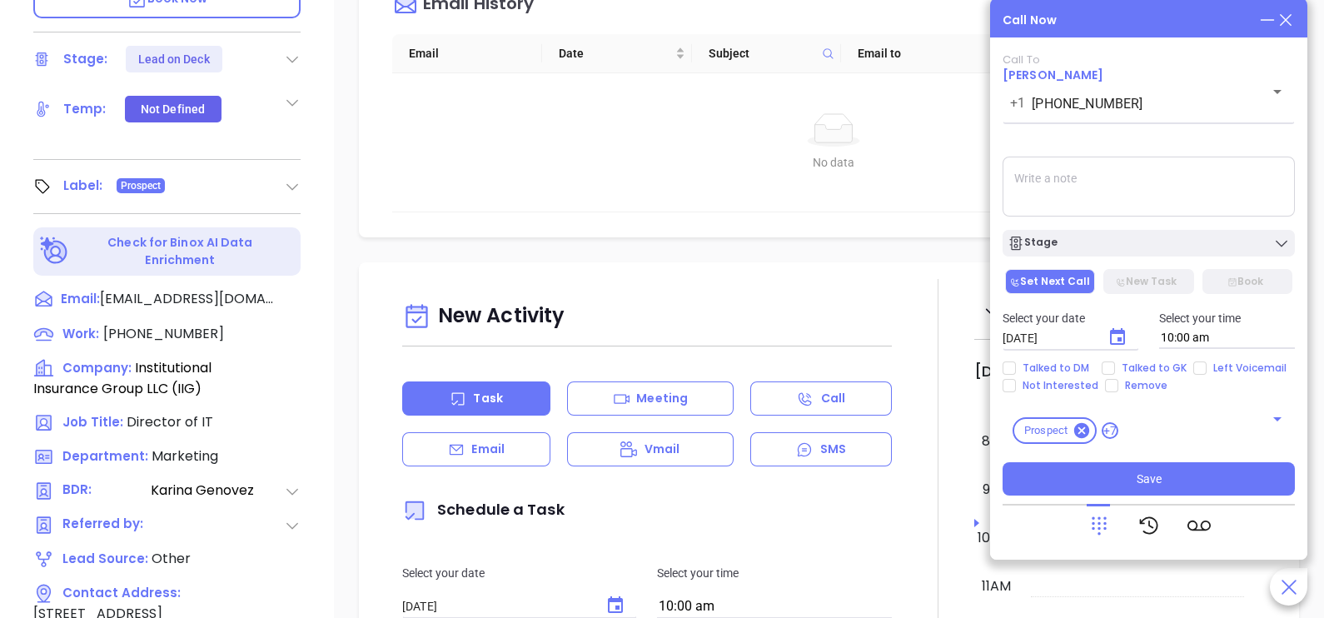
click at [1283, 21] on icon at bounding box center [1286, 20] width 18 height 18
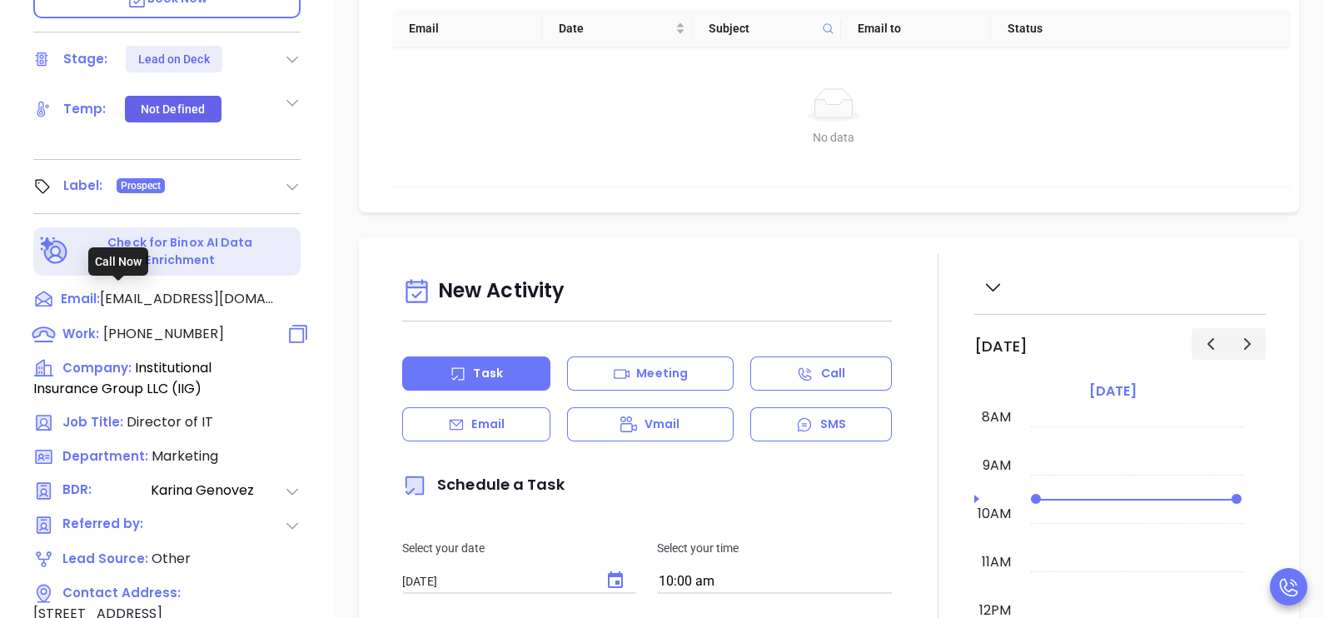
click at [182, 324] on span "(781) 749-7373" at bounding box center [163, 333] width 121 height 19
type input "(781) 749-7373"
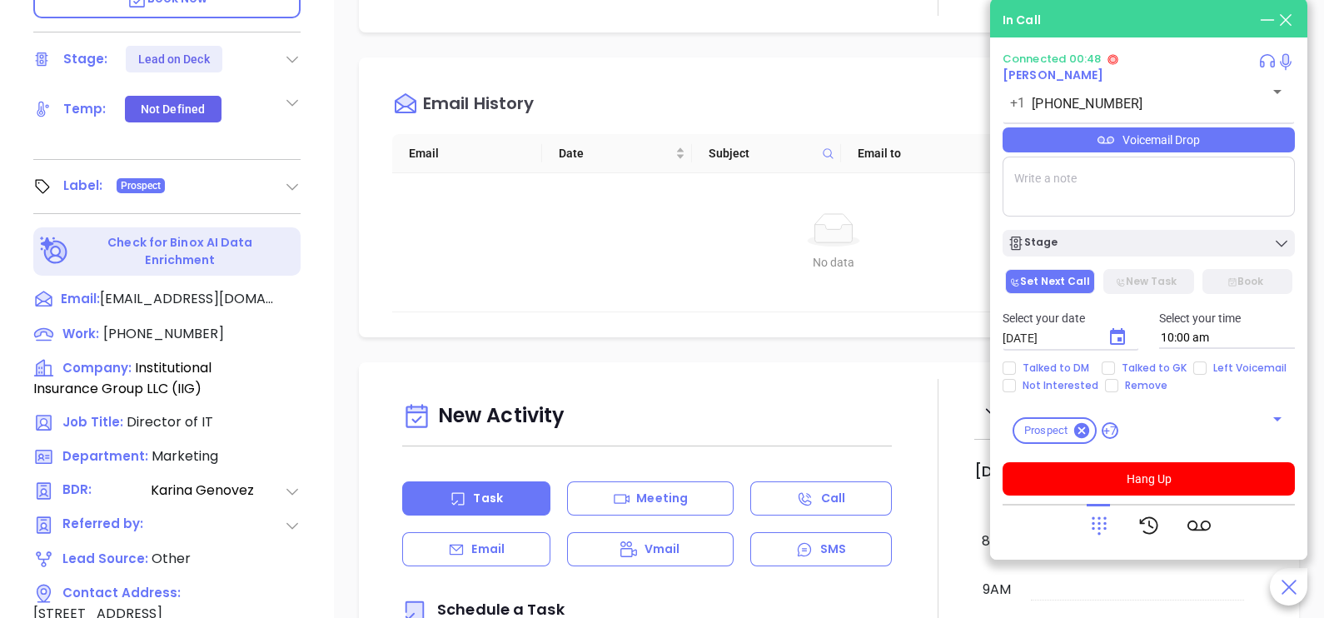
click at [1214, 155] on div "Connected 00:48 Rob Thompson +1 (781) 749-7373 ​ Voicemail Drop Stage Set Next …" at bounding box center [1149, 273] width 292 height 443
click at [1213, 147] on div "Voicemail Drop" at bounding box center [1149, 139] width 292 height 25
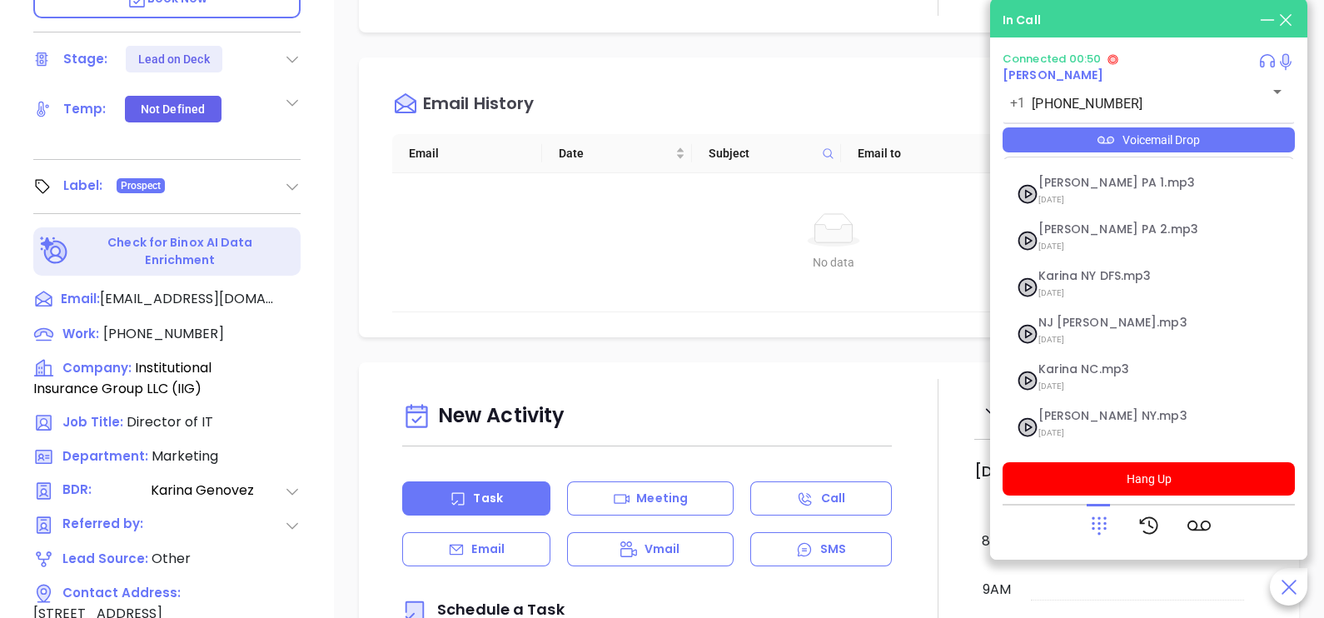
scroll to position [182, 0]
click at [1073, 427] on span "Last Monday at 11:12 AM" at bounding box center [1129, 432] width 180 height 22
checkbox input "true"
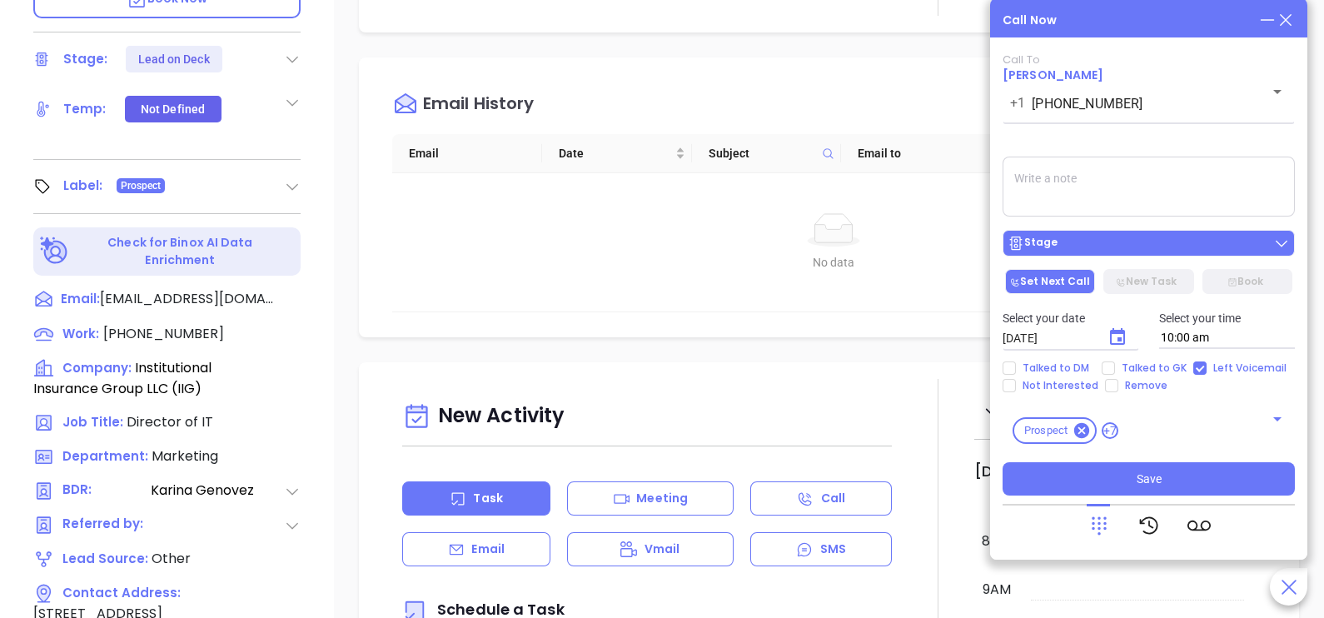
click at [1111, 257] on button "Stage" at bounding box center [1149, 243] width 292 height 27
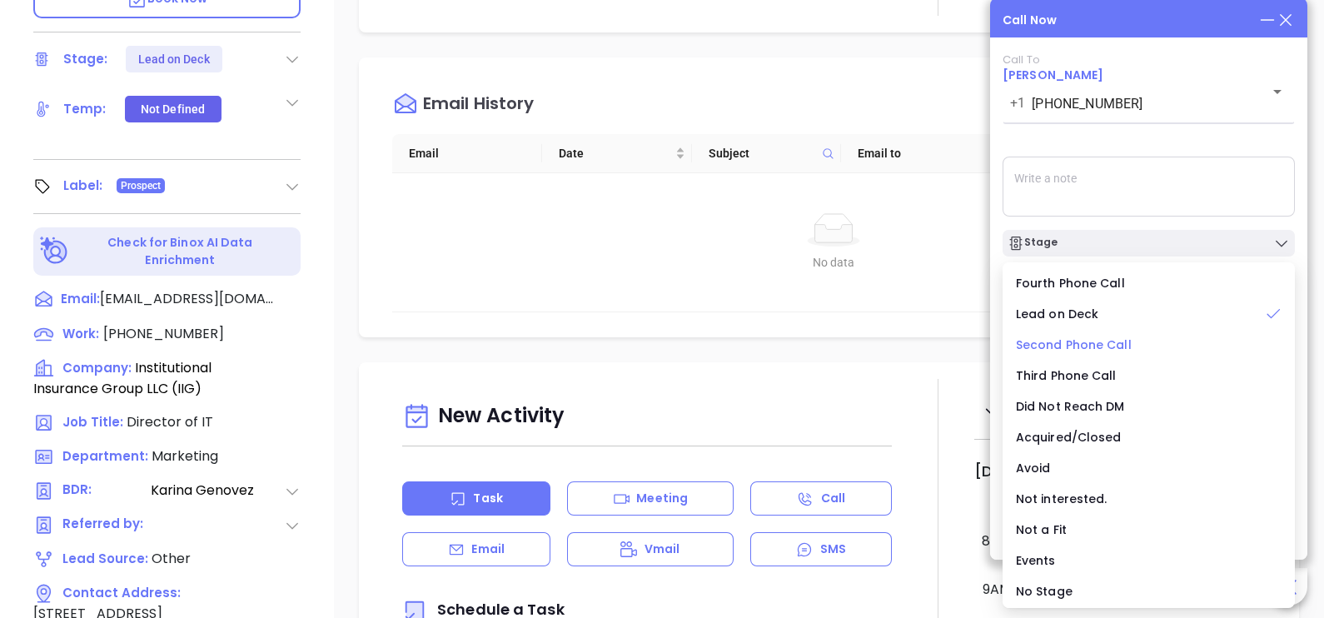
click at [1104, 343] on span "Second Phone Call" at bounding box center [1074, 344] width 116 height 17
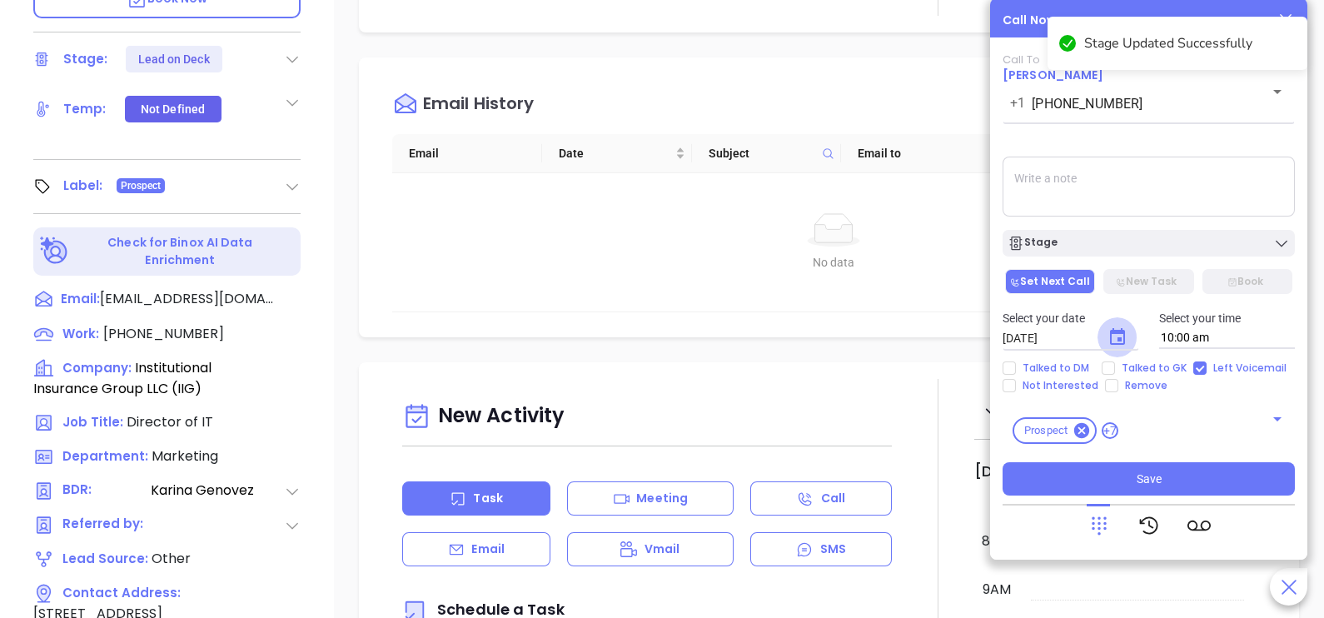
click at [1116, 328] on icon "Choose date, selected date is Oct 2, 2025" at bounding box center [1118, 337] width 20 height 20
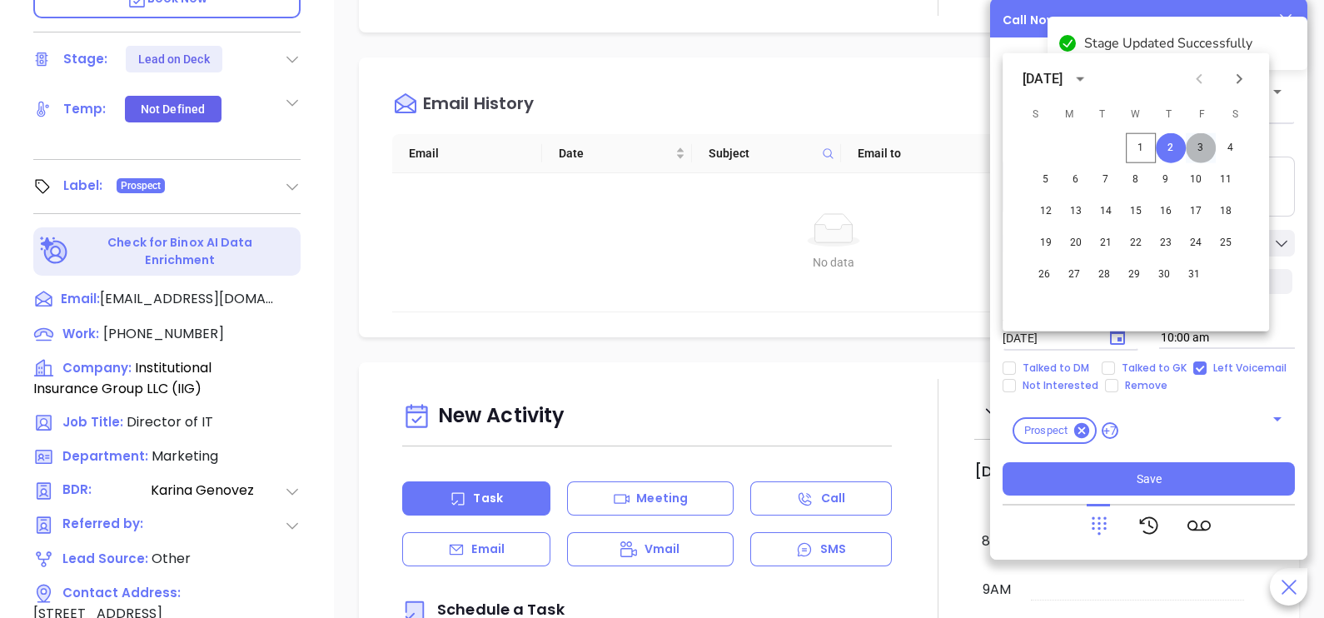
click at [1197, 152] on button "3" at bounding box center [1201, 148] width 30 height 30
type input "10/03/2025"
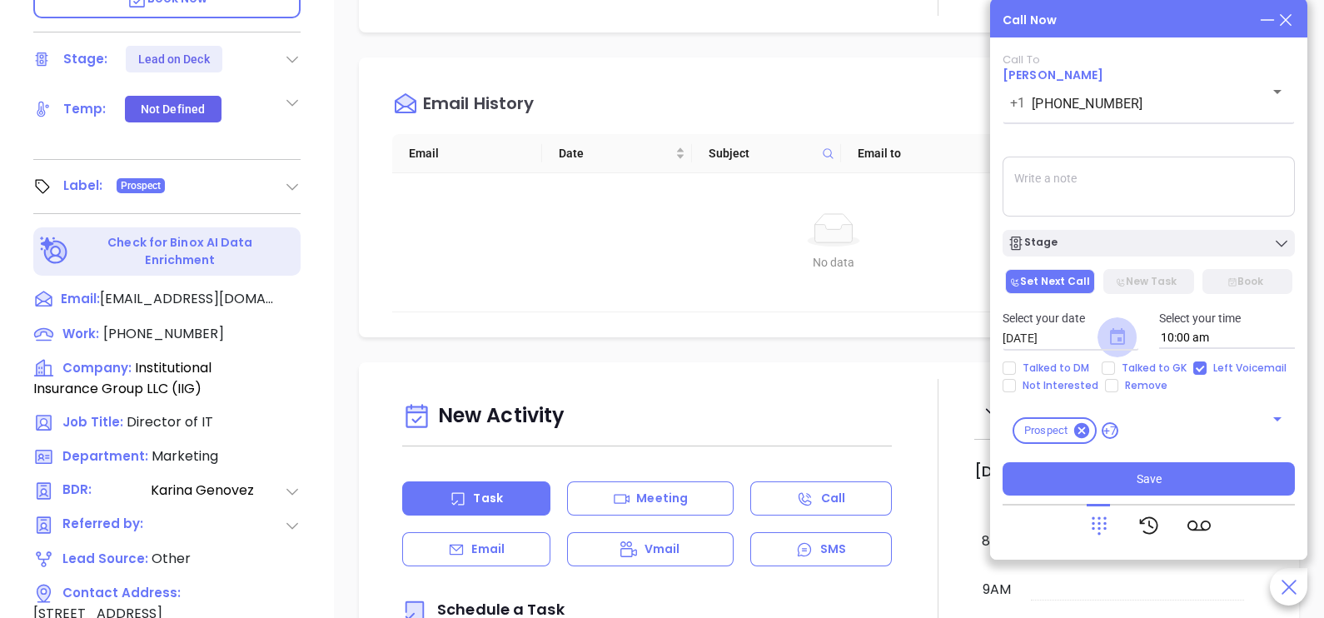
click at [1112, 337] on icon "Choose date, selected date is Oct 3, 2025" at bounding box center [1118, 337] width 20 height 20
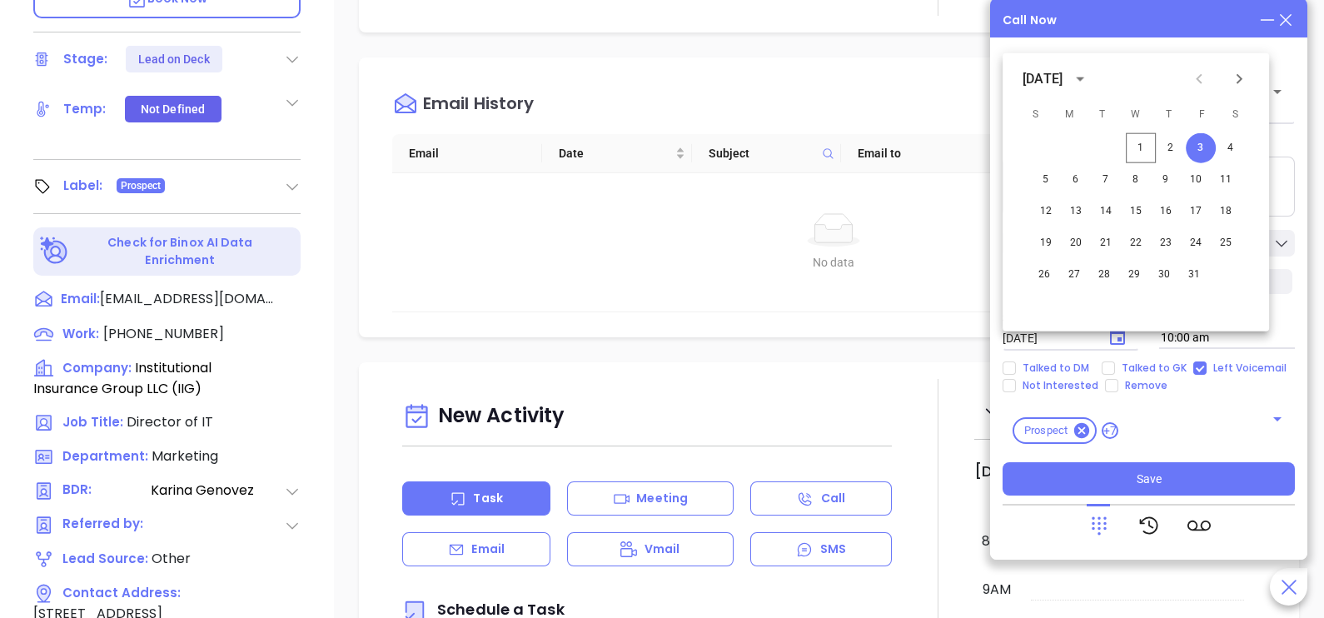
click at [1278, 192] on textarea at bounding box center [1149, 187] width 292 height 60
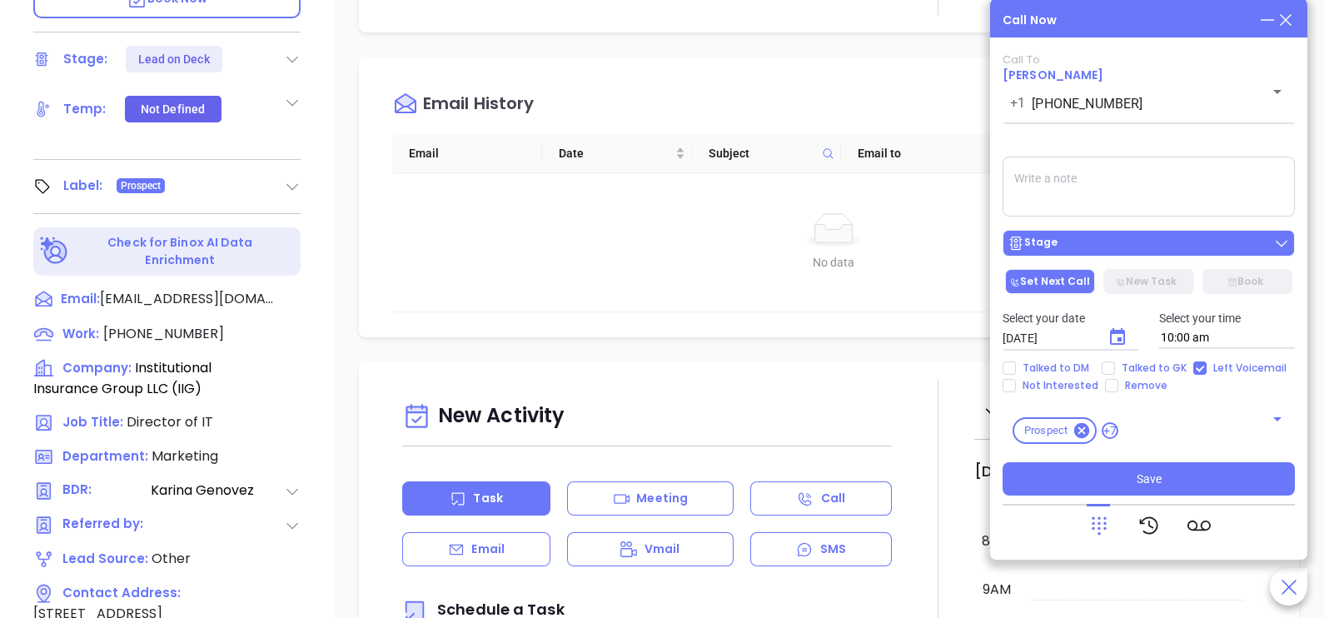
click at [1186, 247] on div "Stage" at bounding box center [1149, 243] width 282 height 17
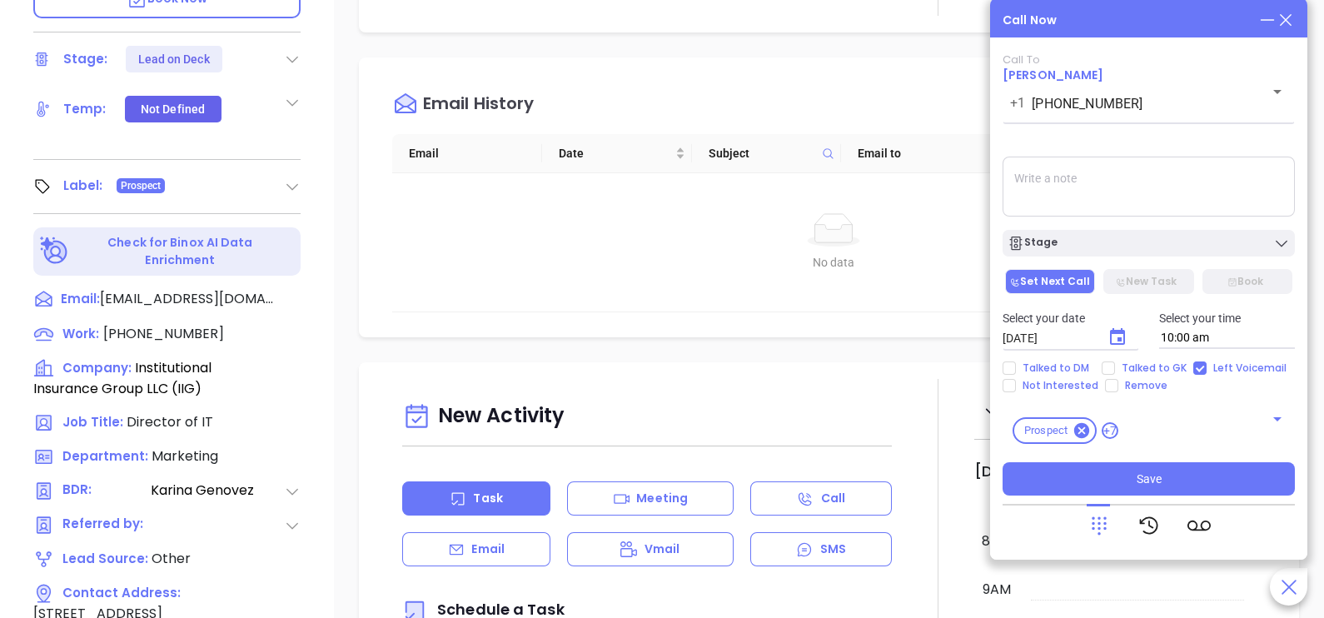
click at [1233, 166] on textarea at bounding box center [1149, 187] width 292 height 60
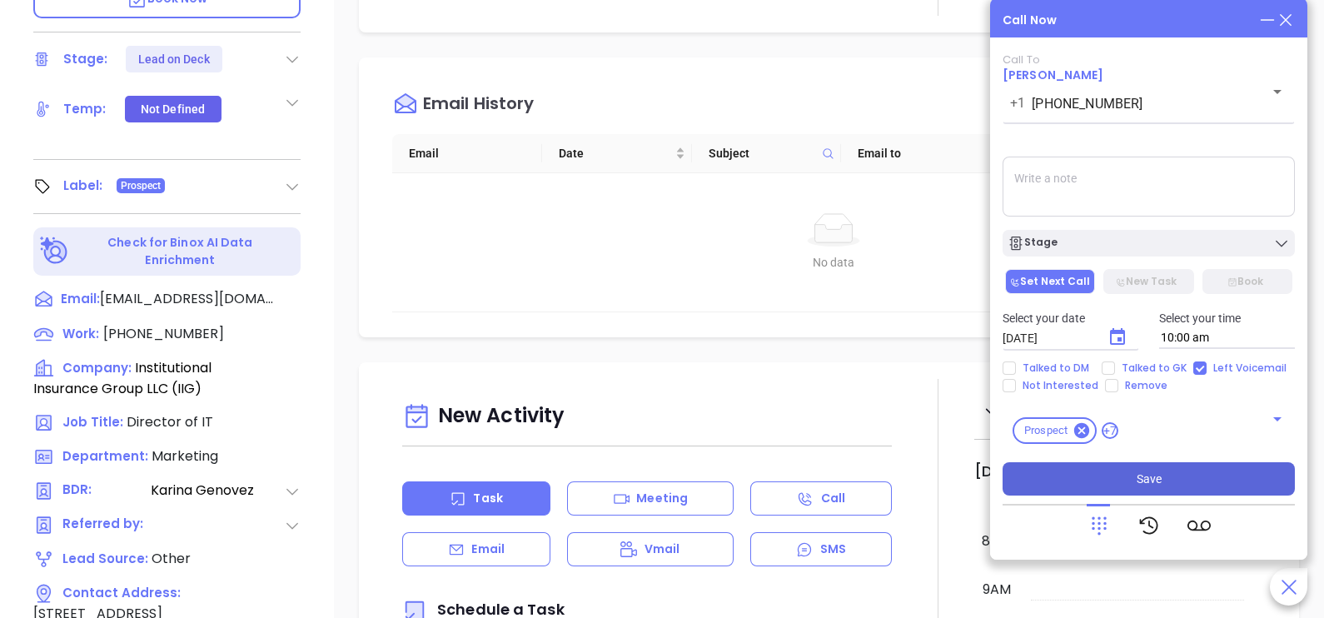
click at [1149, 478] on span "Save" at bounding box center [1149, 479] width 25 height 18
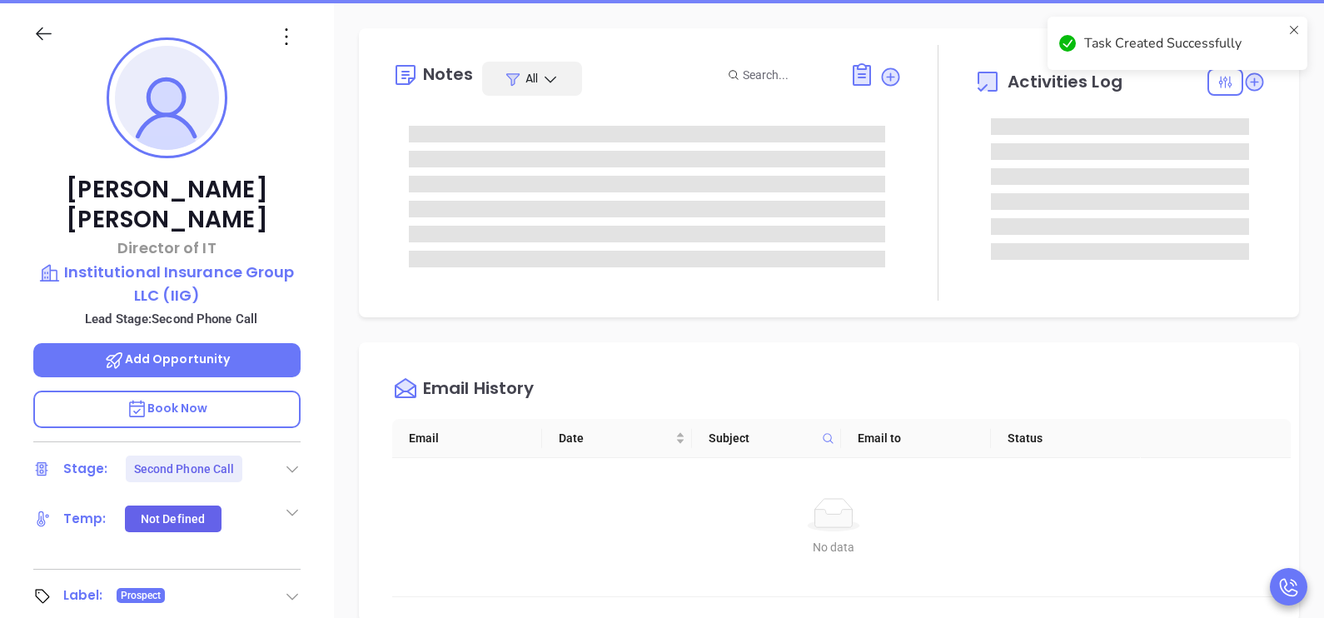
scroll to position [217, 0]
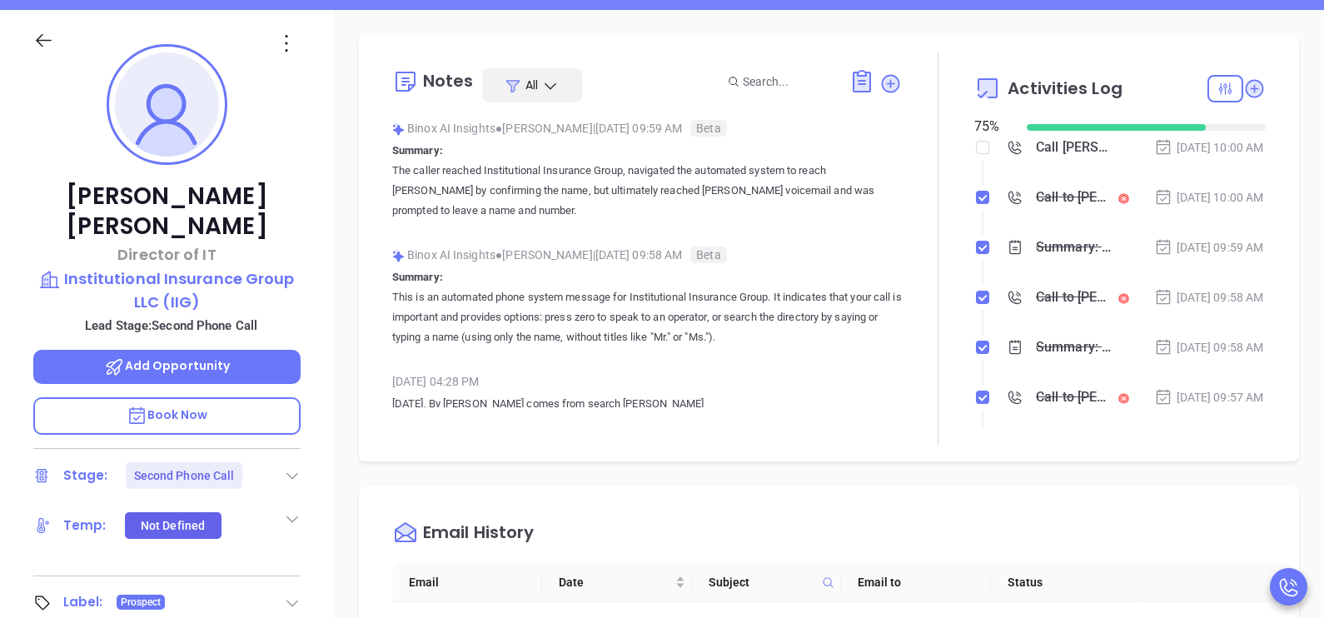
click at [1223, 286] on li "Summary: The caller reached Institutional Insurance Group, navigated the automa…" at bounding box center [1122, 264] width 287 height 46
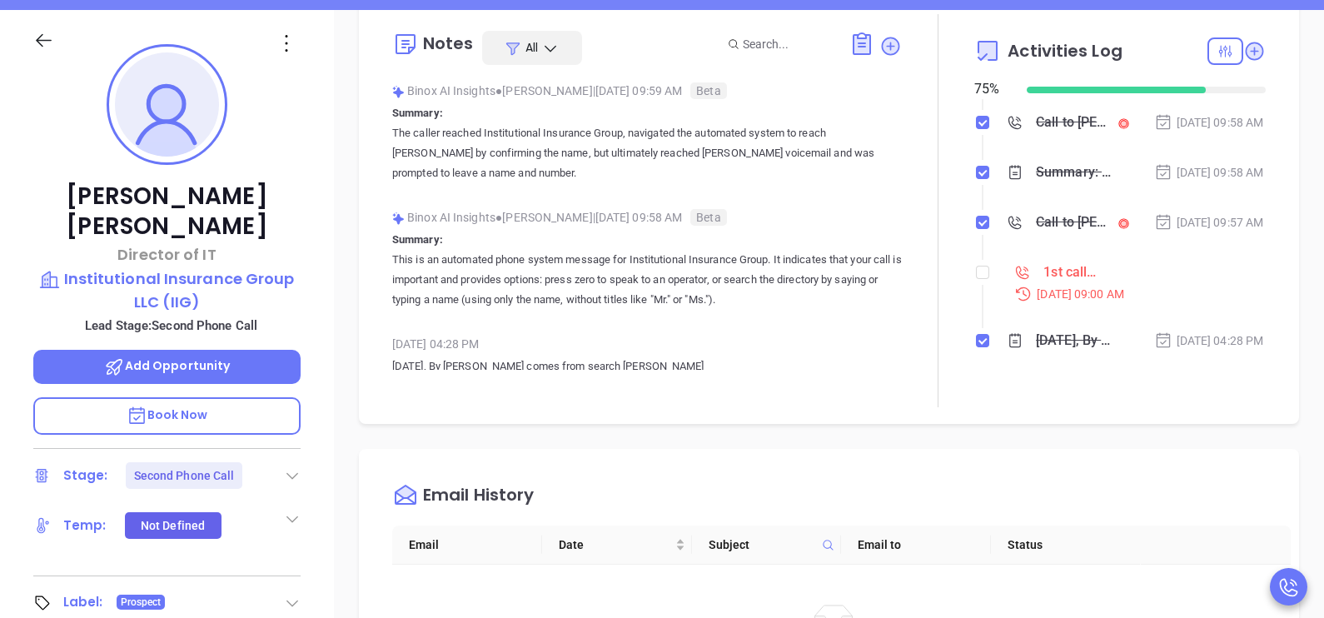
scroll to position [41, 0]
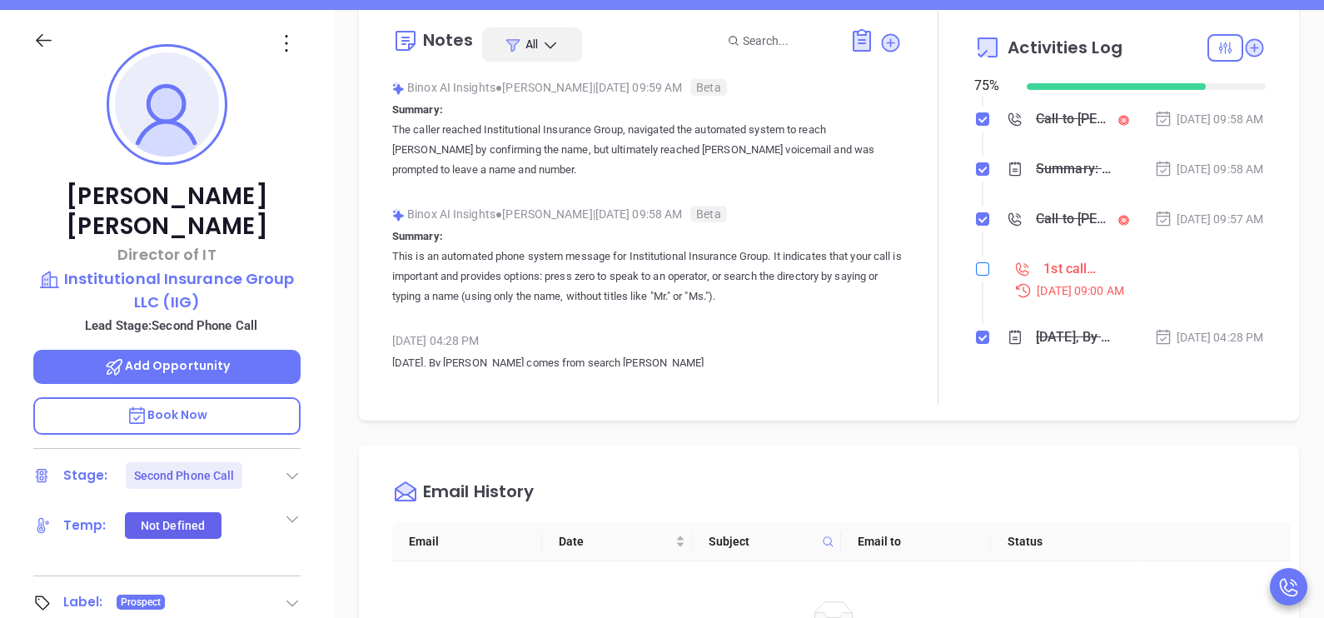
click at [977, 262] on input "checkbox" at bounding box center [982, 268] width 13 height 13
checkbox input "true"
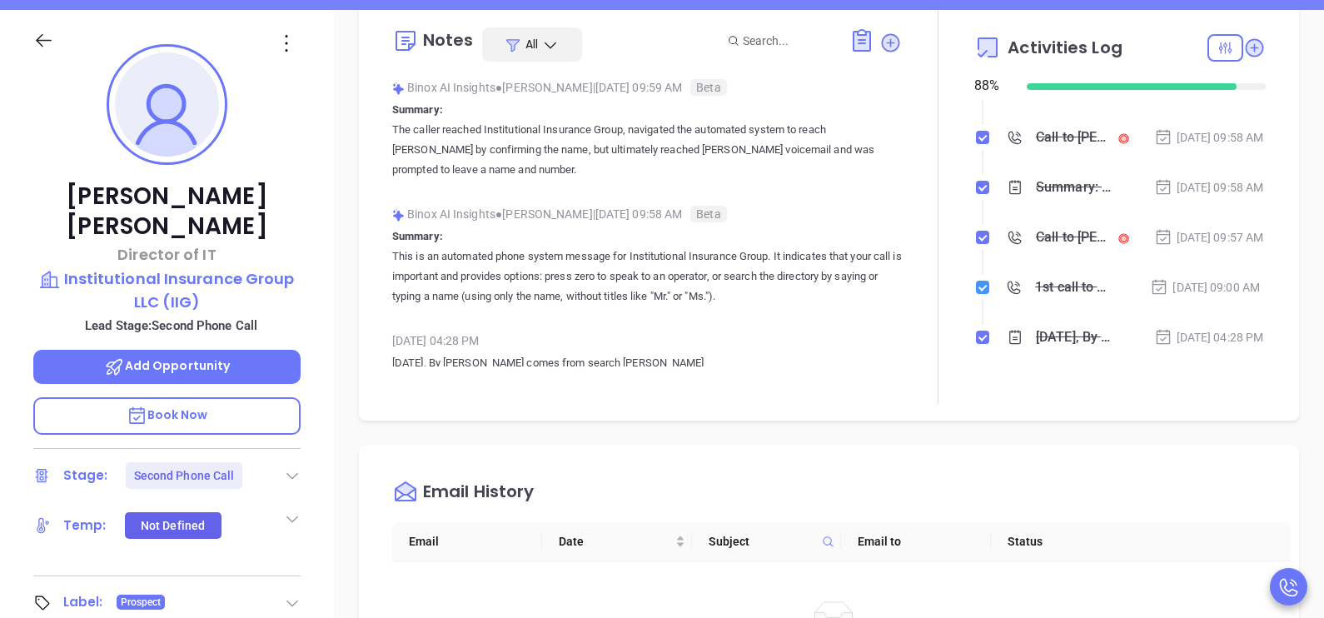
scroll to position [200, 0]
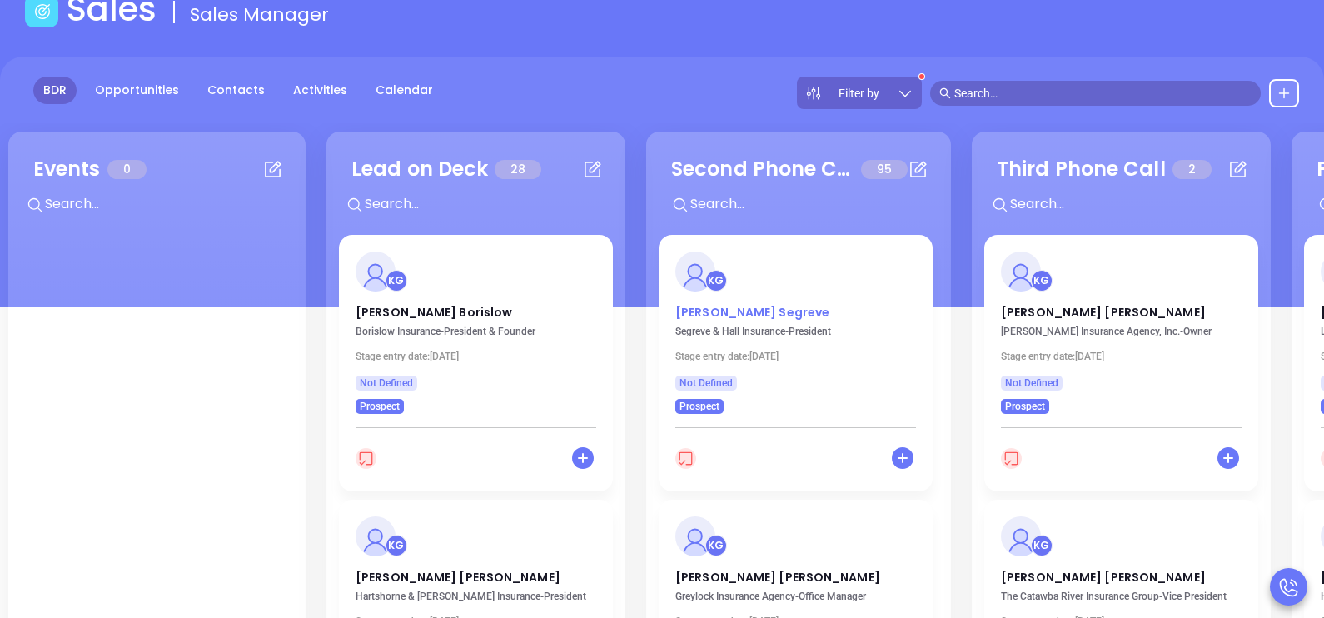
scroll to position [51, 0]
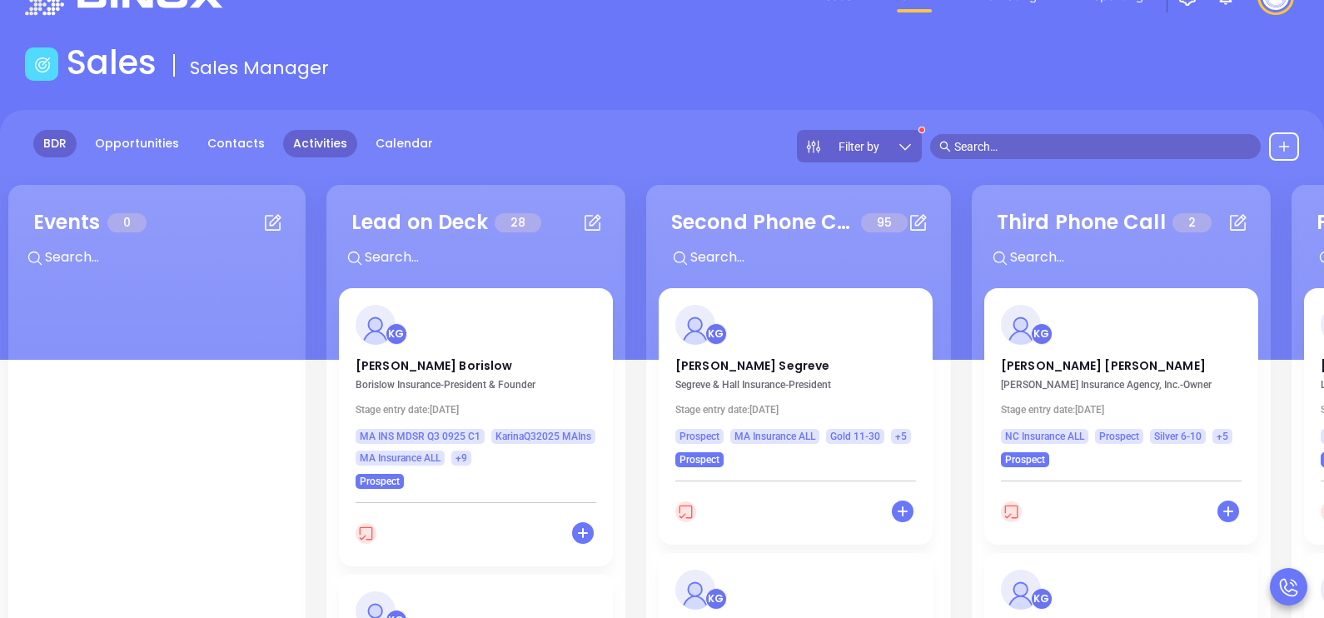
click at [316, 152] on link "Activities" at bounding box center [320, 143] width 74 height 27
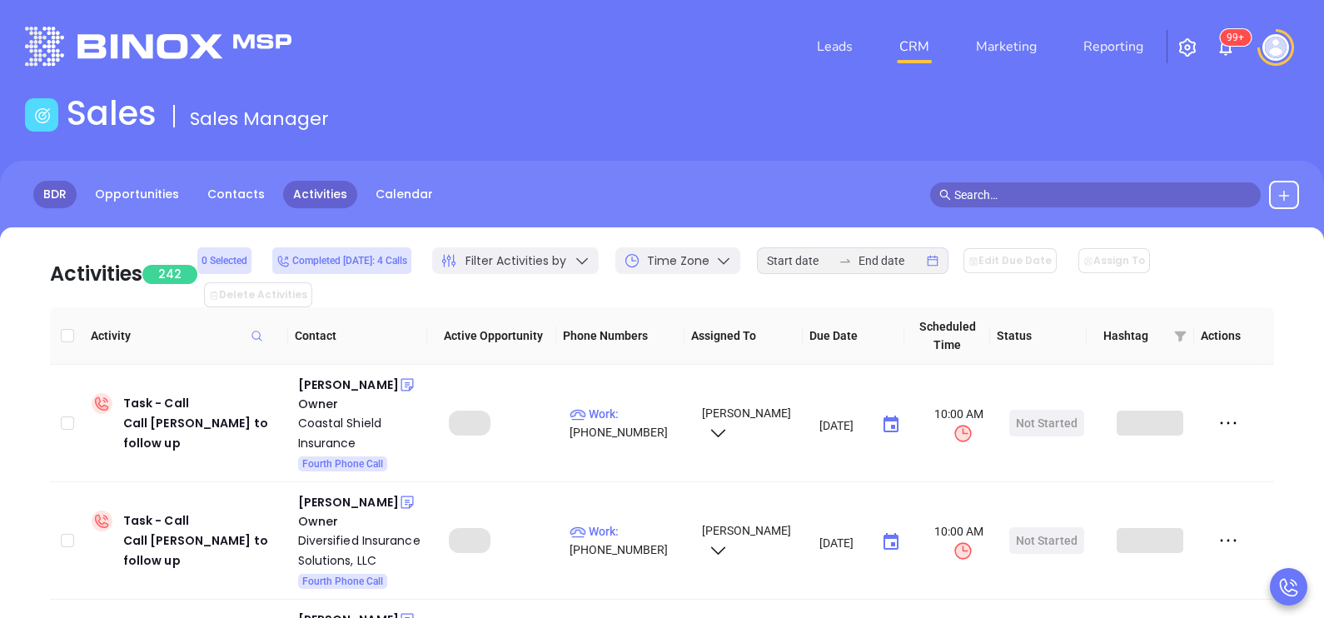
click at [51, 191] on link "BDR" at bounding box center [54, 194] width 43 height 27
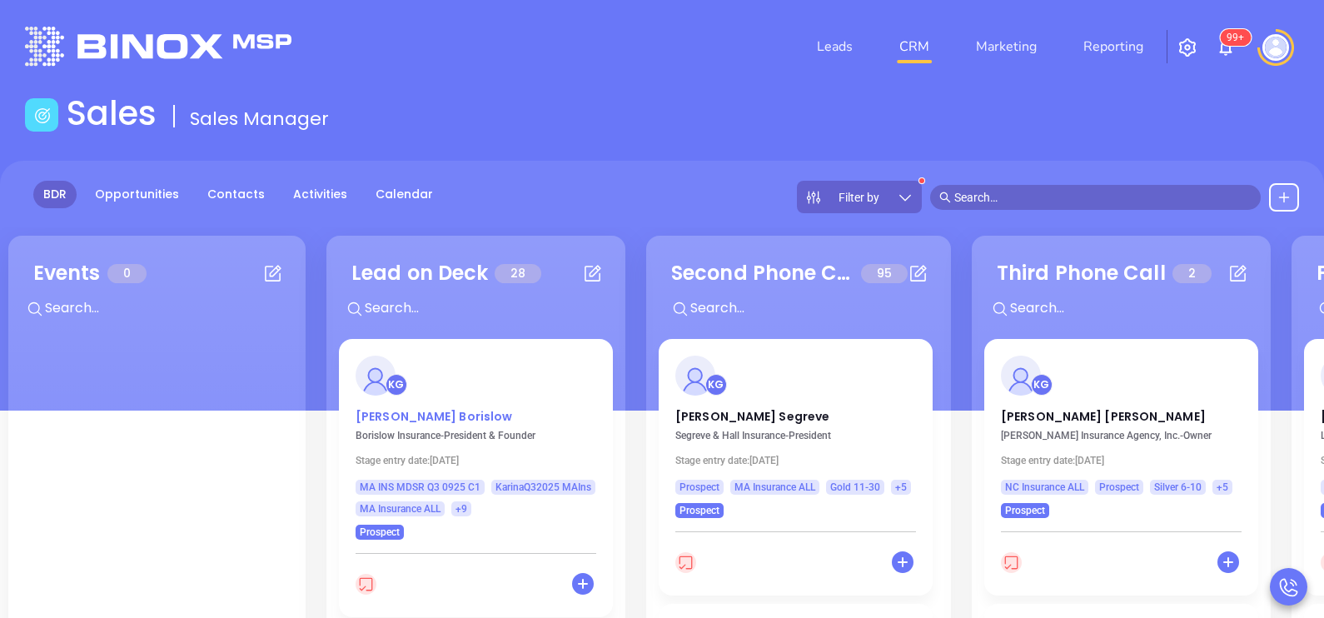
click at [421, 408] on p "Jennifer Borislow" at bounding box center [476, 412] width 241 height 8
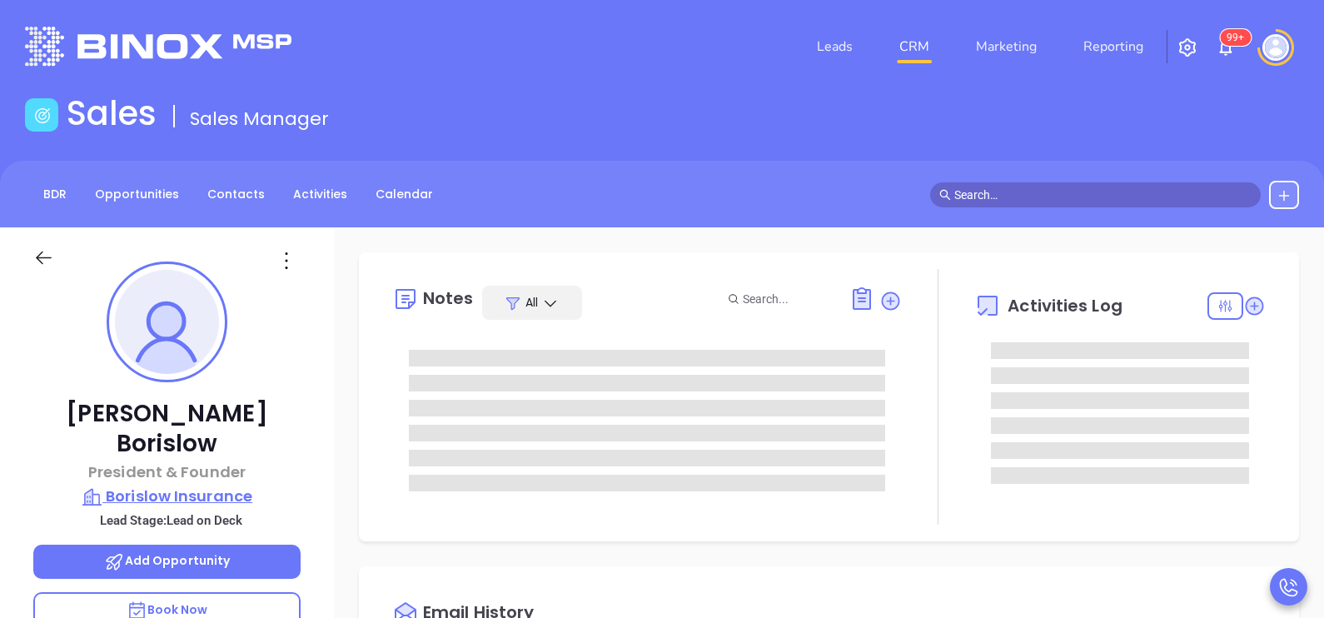
type input "10/02/2025"
click at [309, 422] on div "Jennifer Borislow President & Founder Borislow Insurance Lead Stage: Lead on De…" at bounding box center [167, 613] width 334 height 773
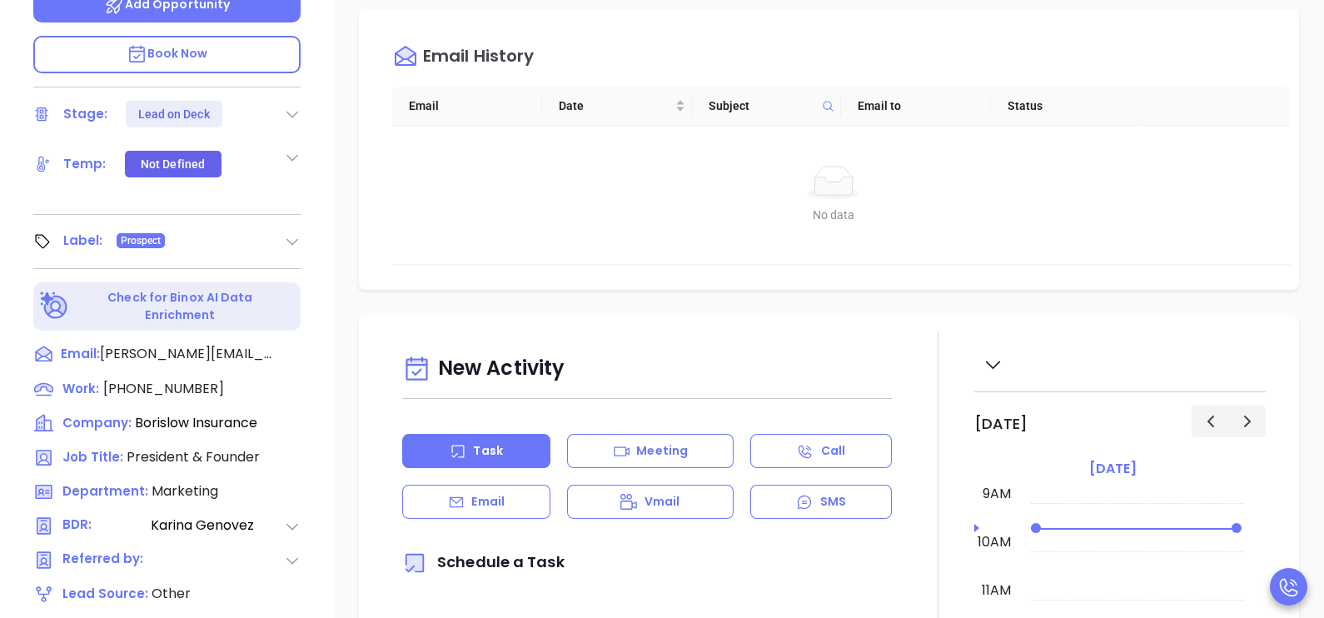
scroll to position [583, 0]
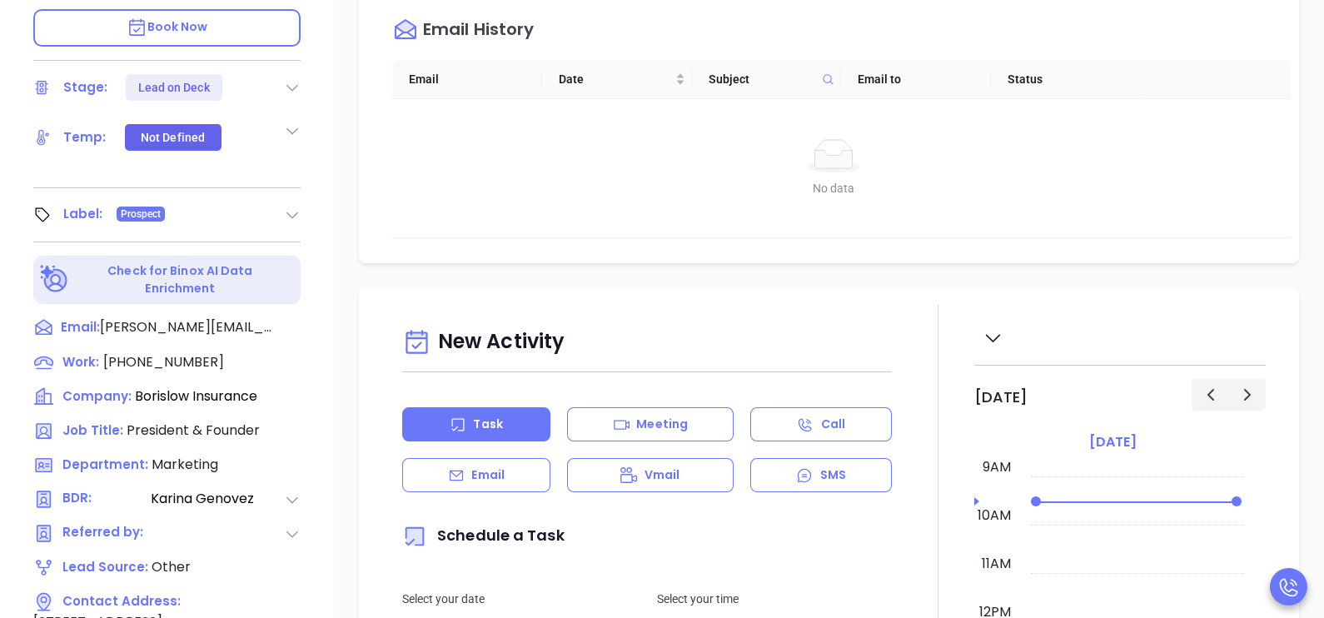
type input "[PERSON_NAME]"
click at [153, 352] on span "(978) 689-8200" at bounding box center [163, 361] width 121 height 19
type input "(978) 689-8200"
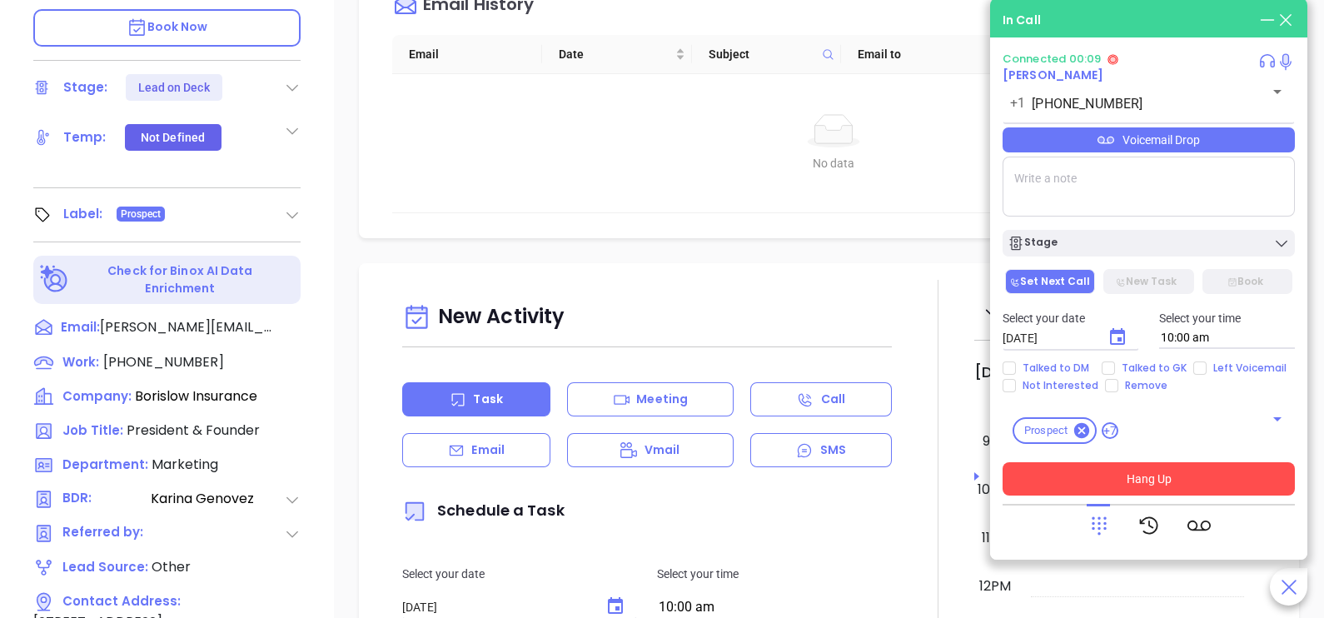
click at [1168, 472] on button "Hang Up" at bounding box center [1149, 478] width 292 height 33
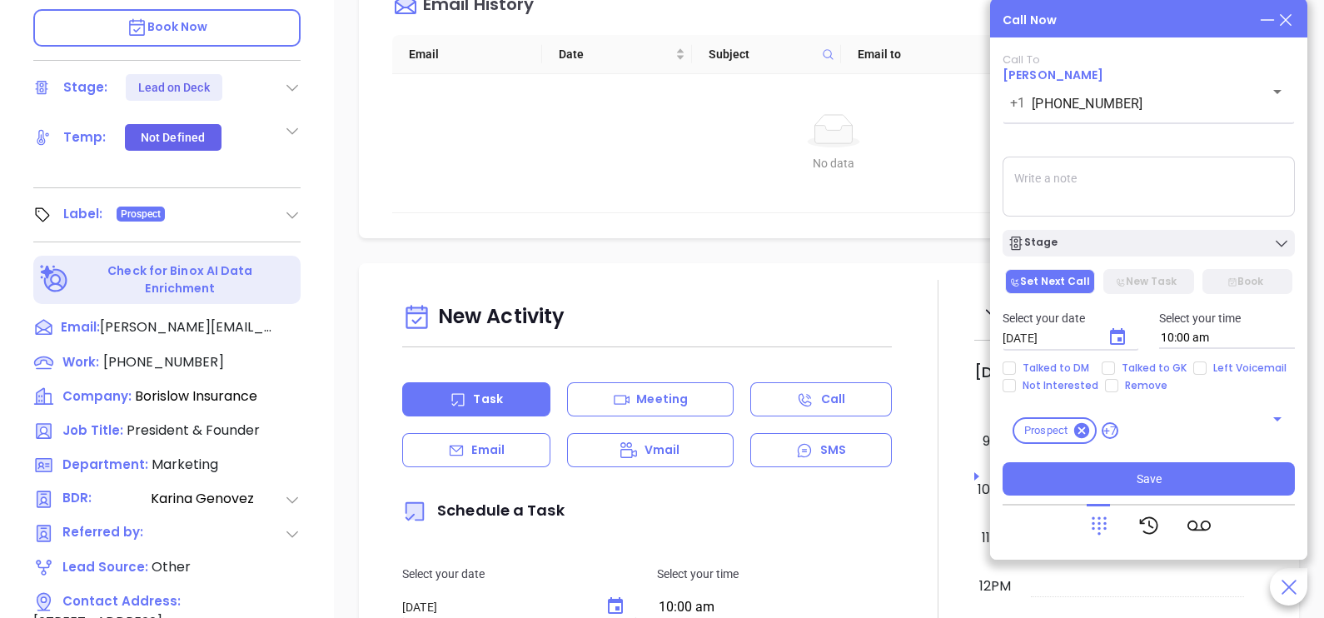
click at [1287, 17] on icon at bounding box center [1286, 20] width 18 height 18
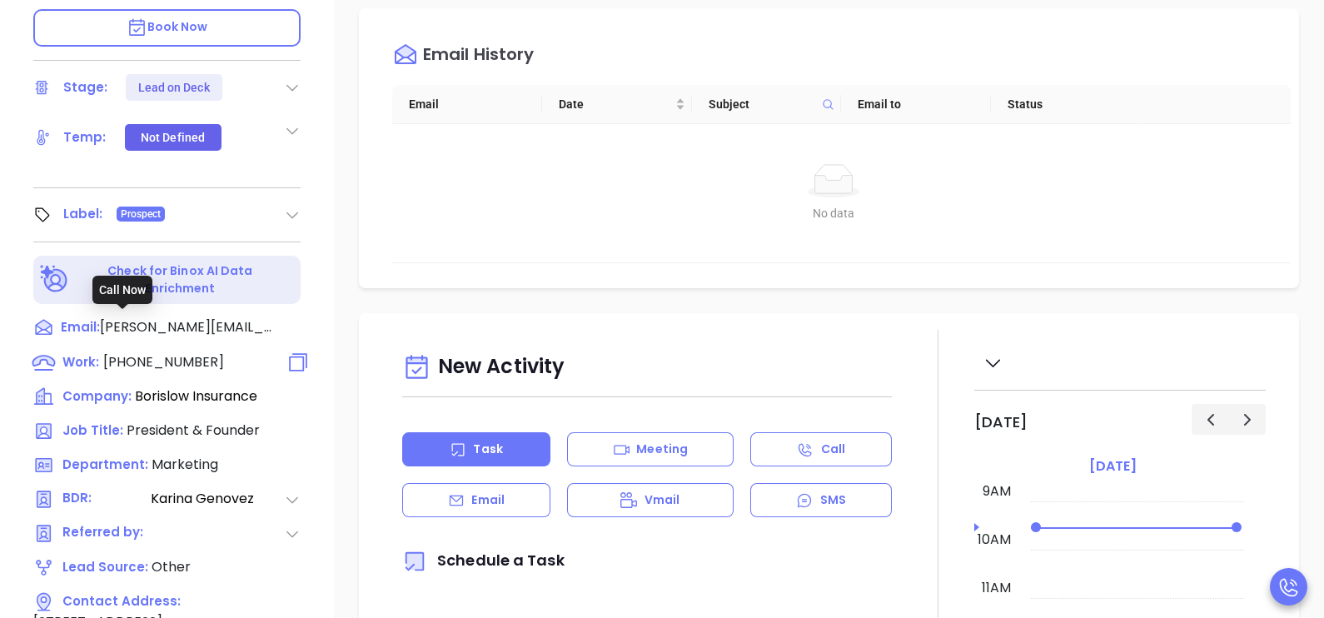
click at [178, 352] on span "(978) 689-8200" at bounding box center [163, 361] width 121 height 19
type input "(978) 689-8200"
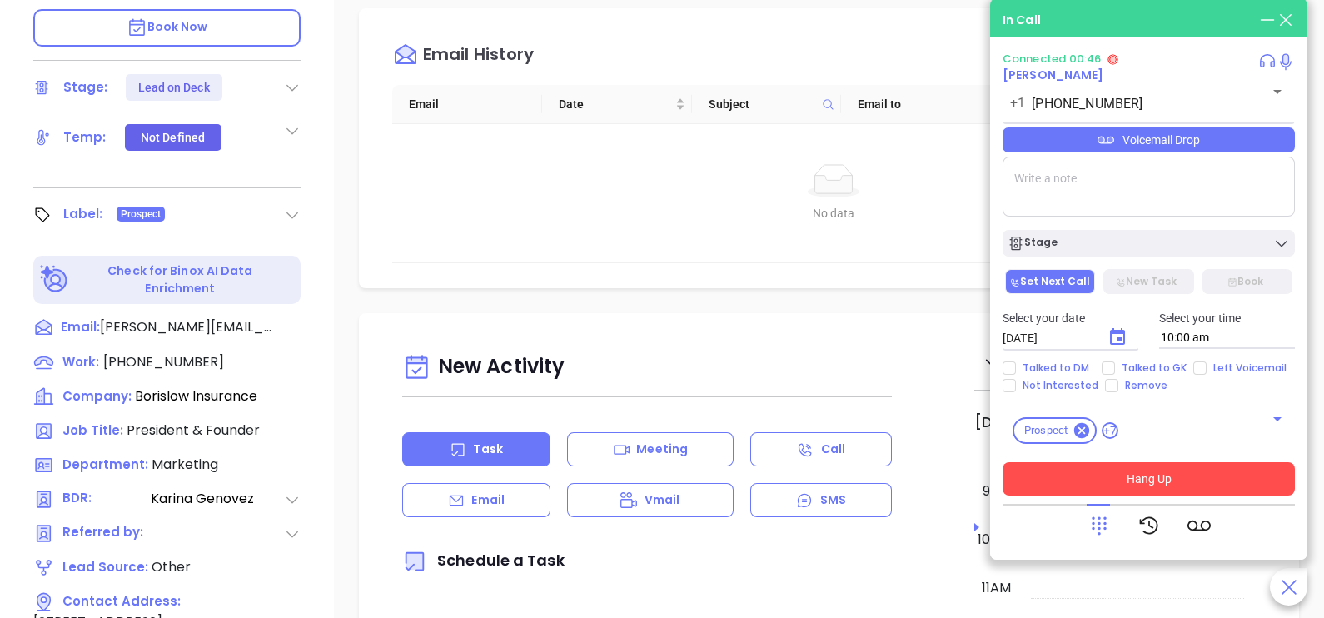
click at [1168, 486] on button "Hang Up" at bounding box center [1149, 478] width 292 height 33
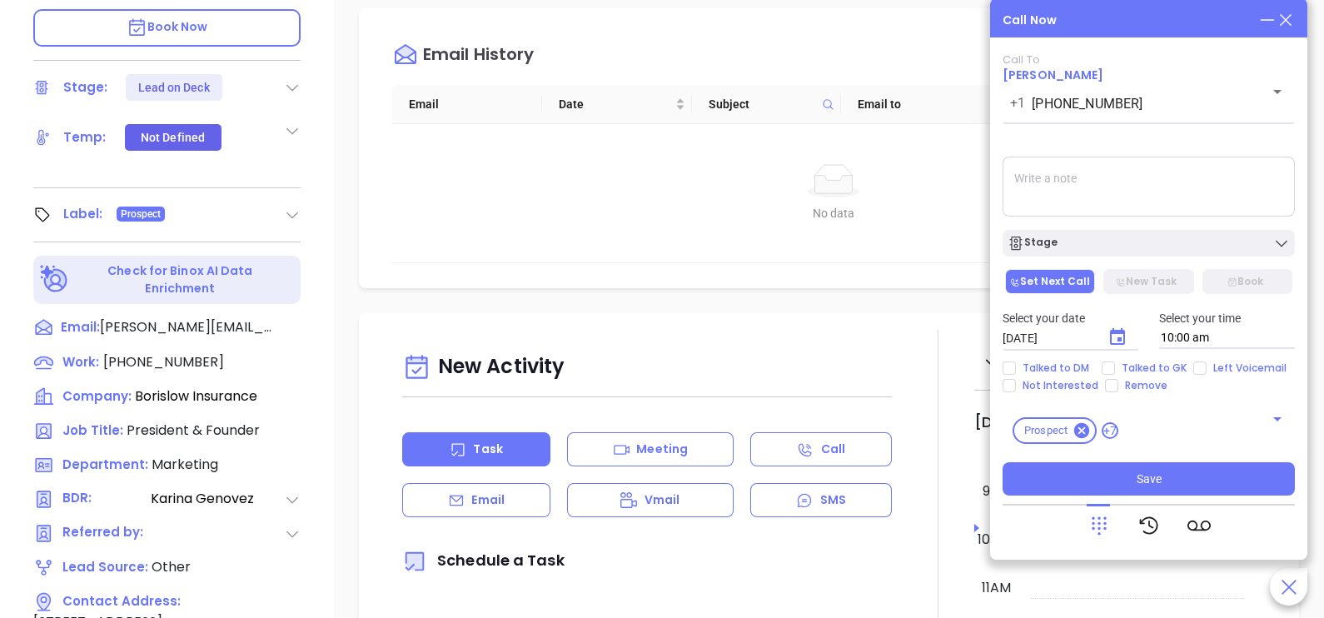
click at [1286, 27] on icon at bounding box center [1286, 20] width 18 height 18
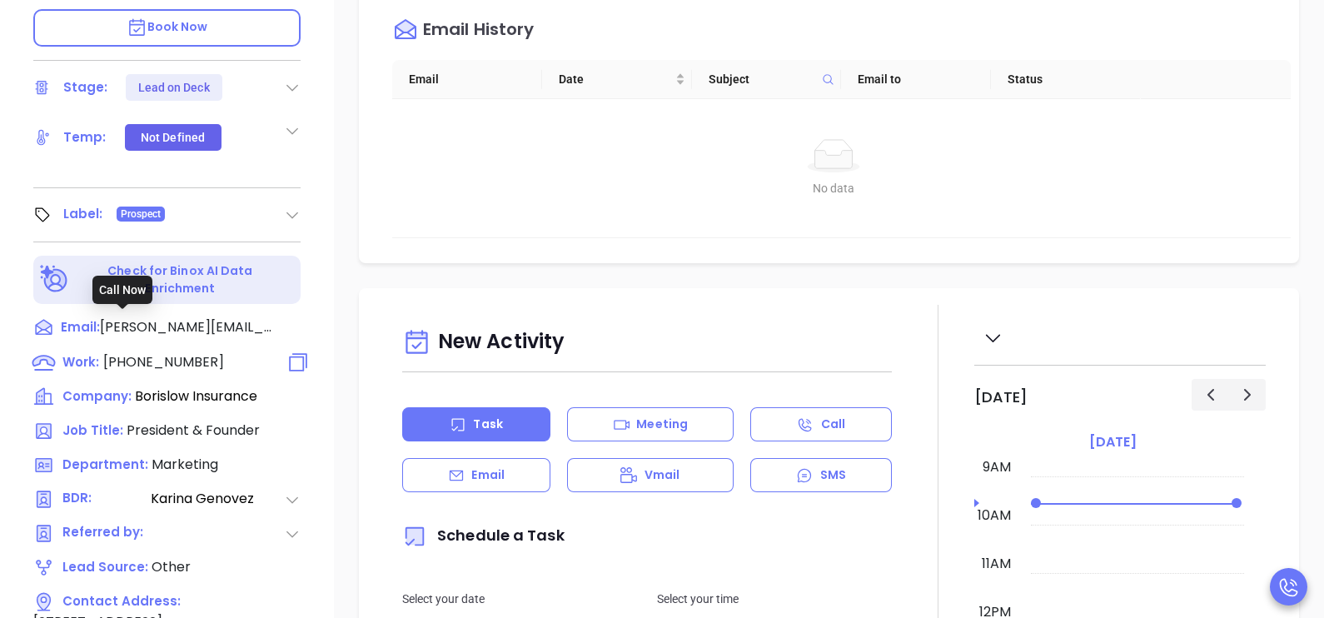
click at [174, 352] on span "(978) 689-8200" at bounding box center [163, 361] width 121 height 19
type input "(978) 689-8200"
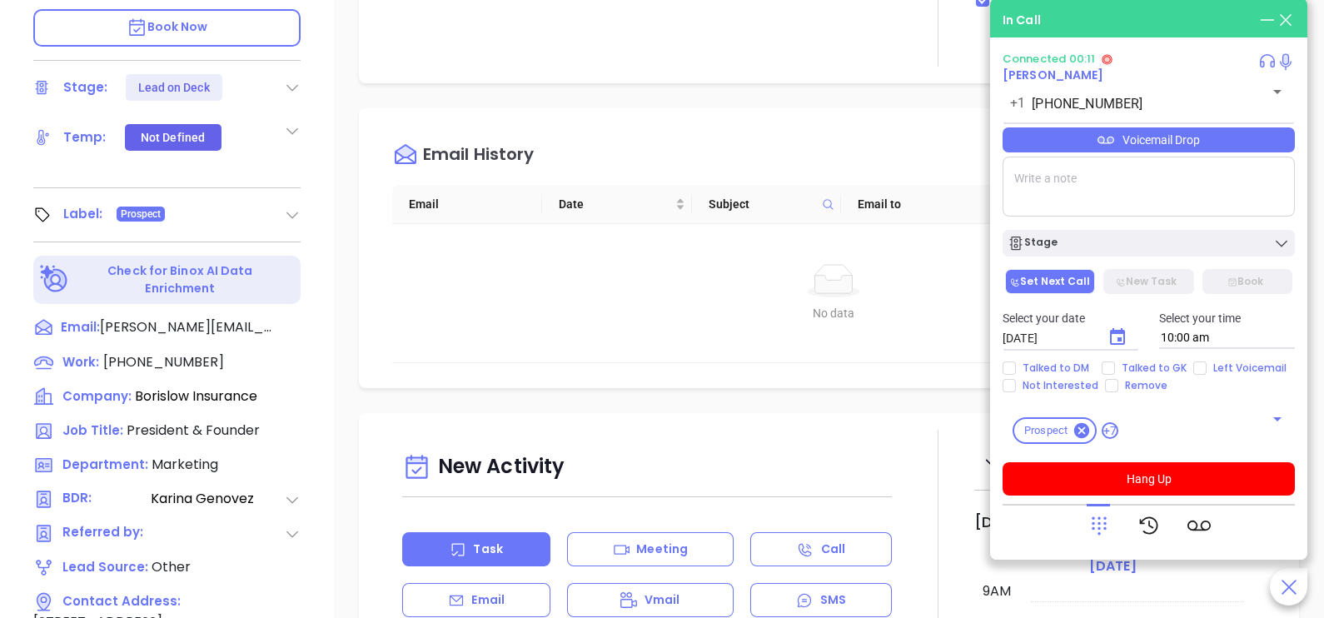
click at [325, 225] on div "Jennifer Borislow President & Founder Borislow Insurance Lead Stage: Lead on De…" at bounding box center [167, 30] width 334 height 773
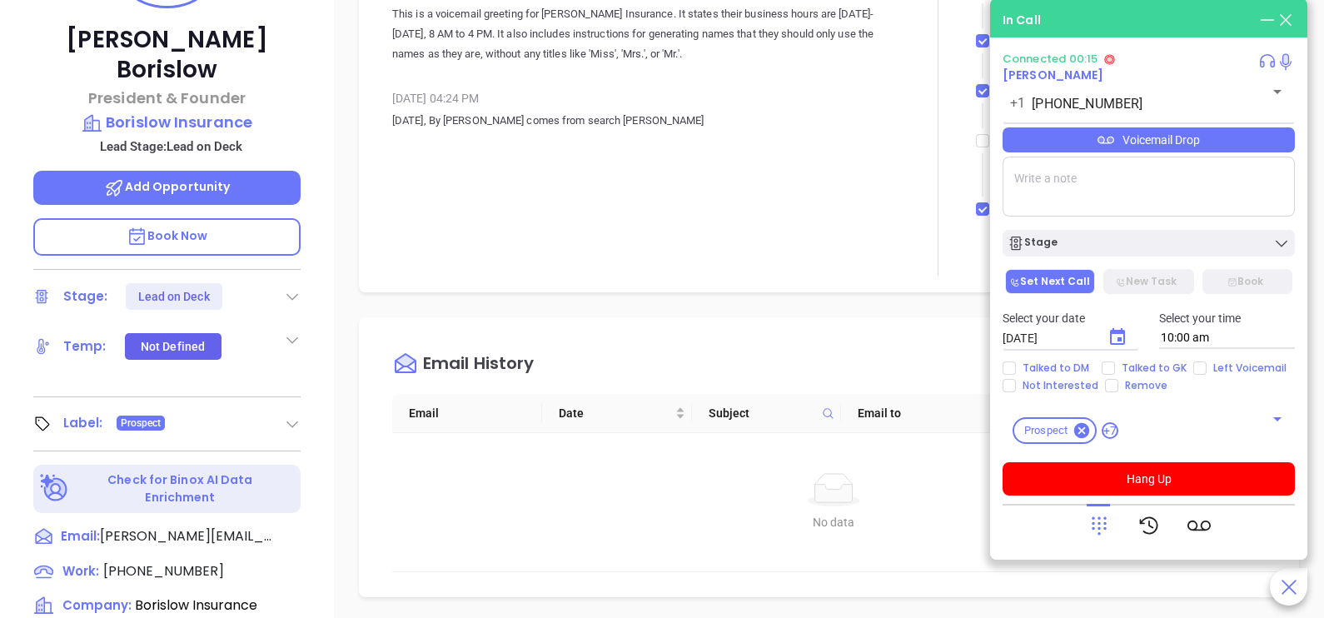
scroll to position [332, 0]
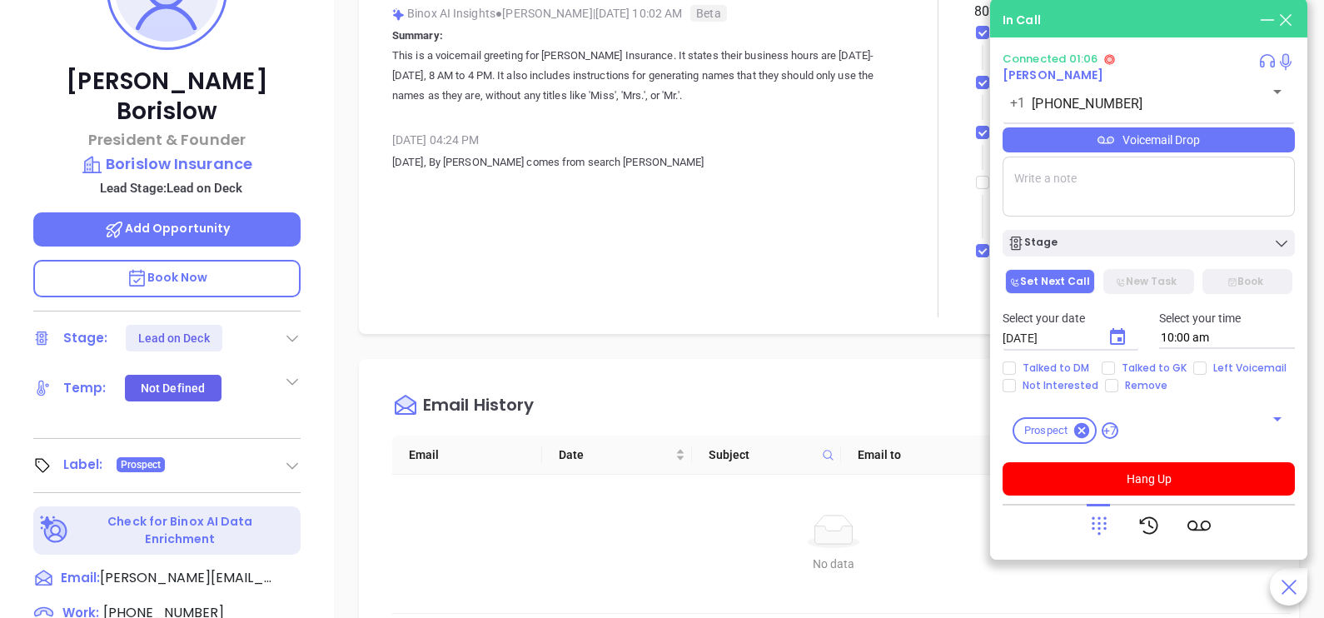
click at [1233, 149] on div "Voicemail Drop" at bounding box center [1149, 139] width 292 height 25
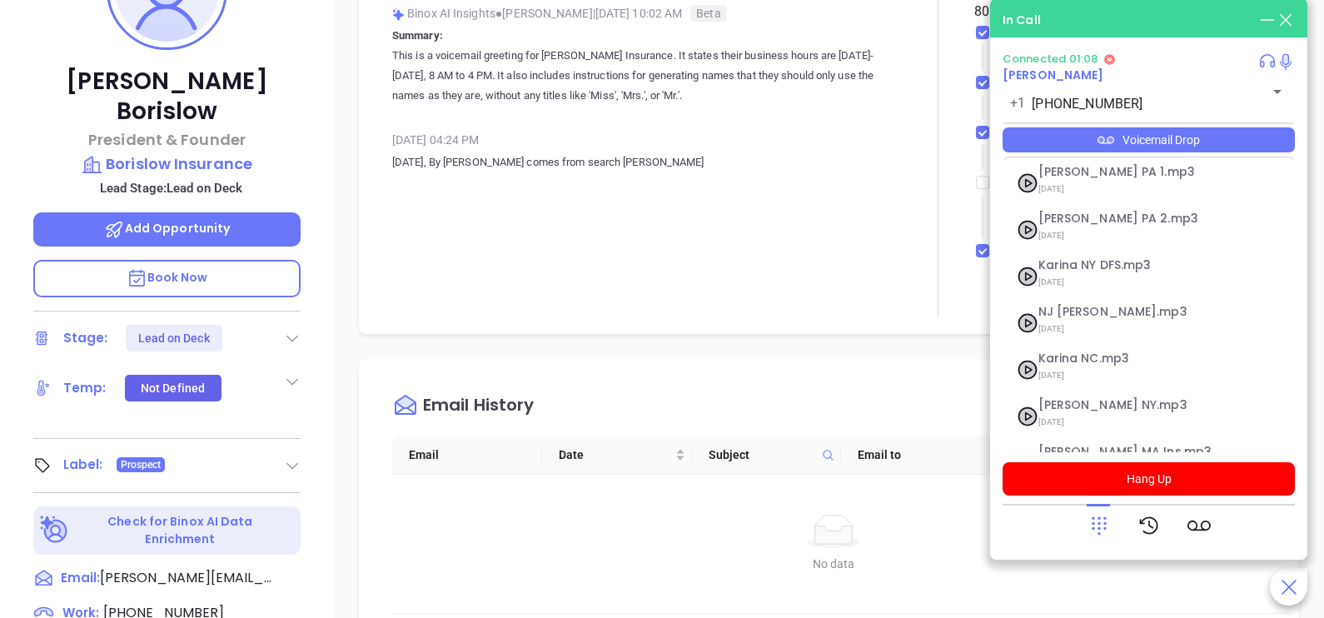
scroll to position [182, 0]
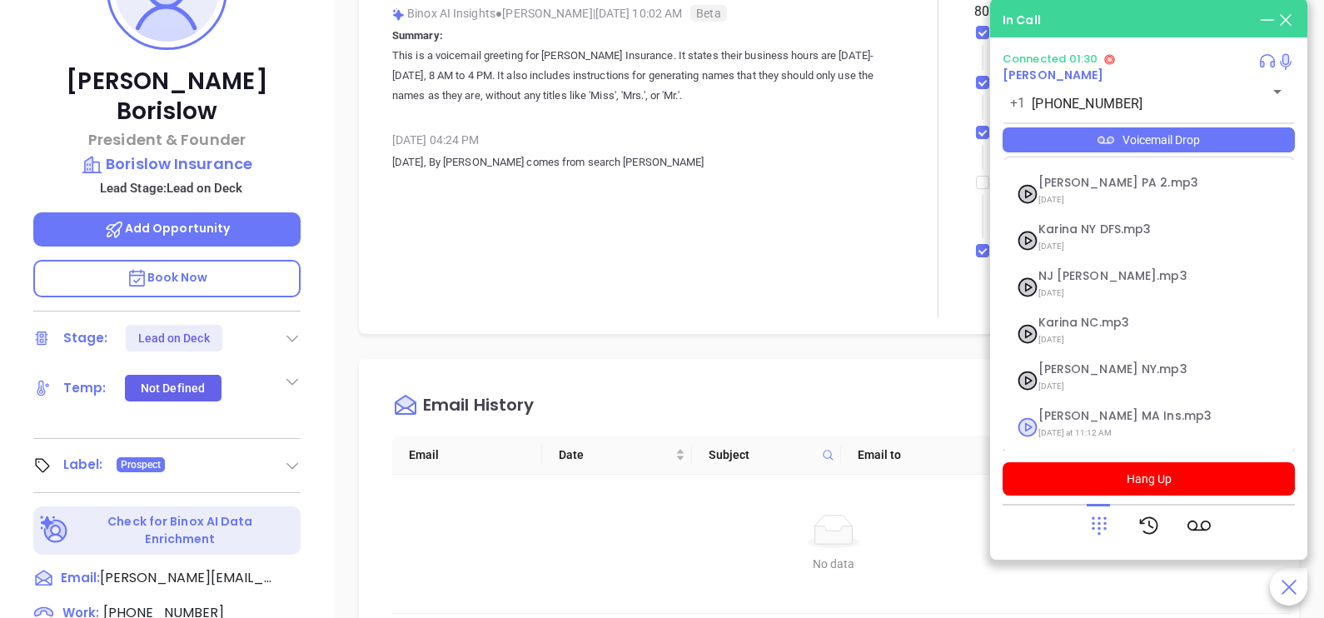
click at [1070, 422] on span "Last Monday at 11:12 AM" at bounding box center [1129, 433] width 180 height 22
checkbox input "true"
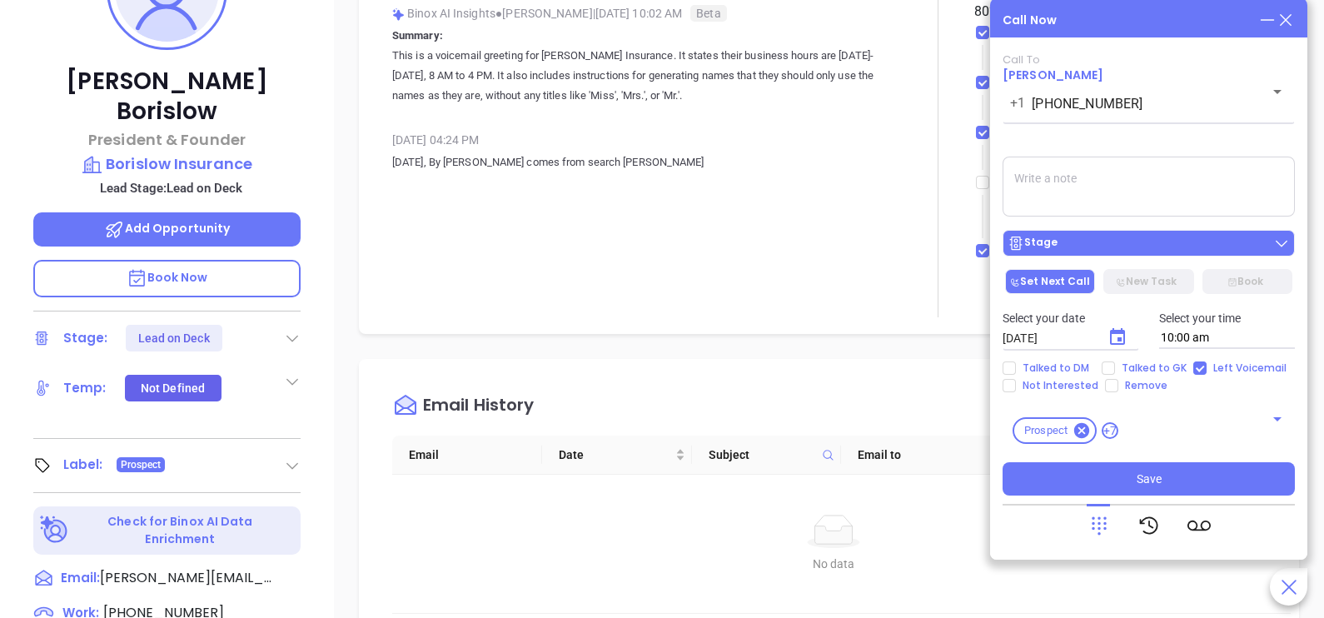
click at [1143, 242] on div "Stage" at bounding box center [1149, 243] width 282 height 17
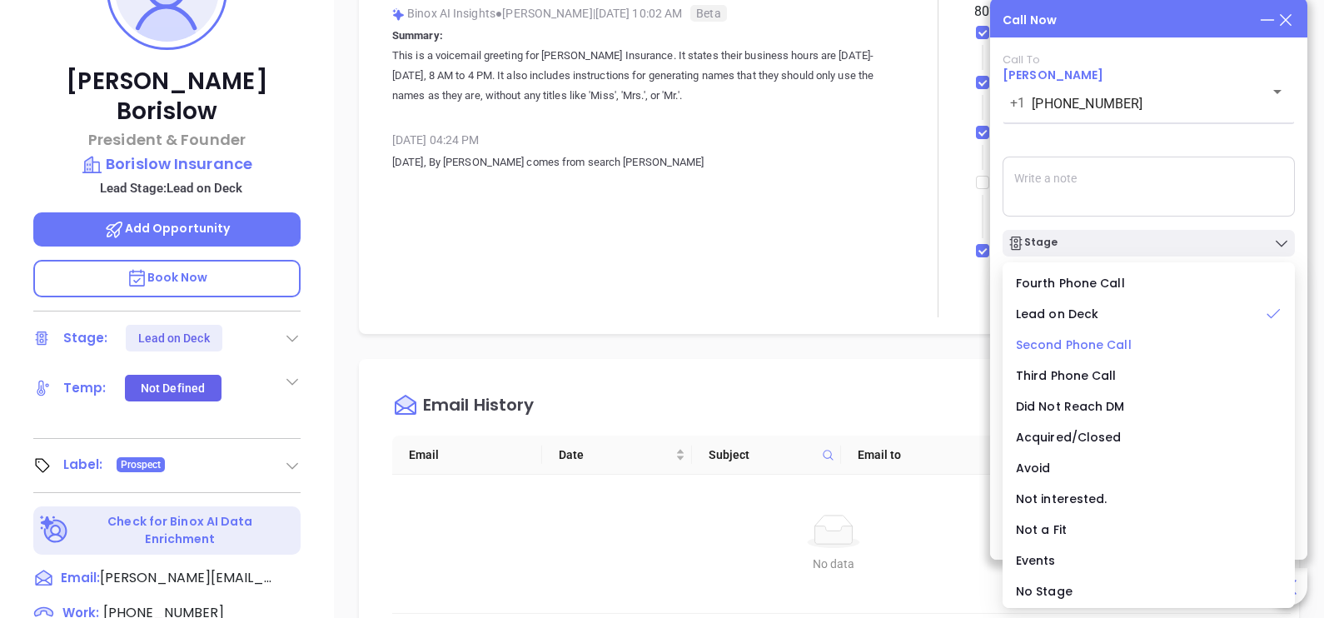
click at [1093, 346] on span "Second Phone Call" at bounding box center [1074, 344] width 116 height 17
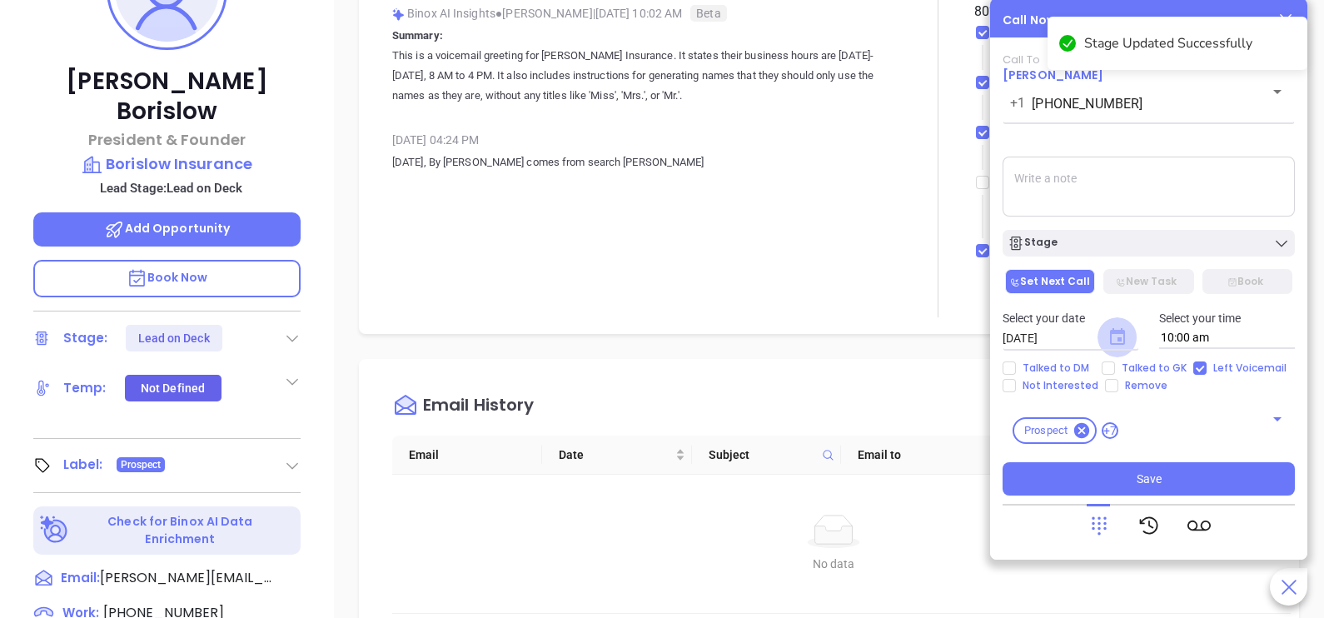
click at [1119, 340] on icon "Choose date, selected date is Oct 2, 2025" at bounding box center [1117, 336] width 15 height 17
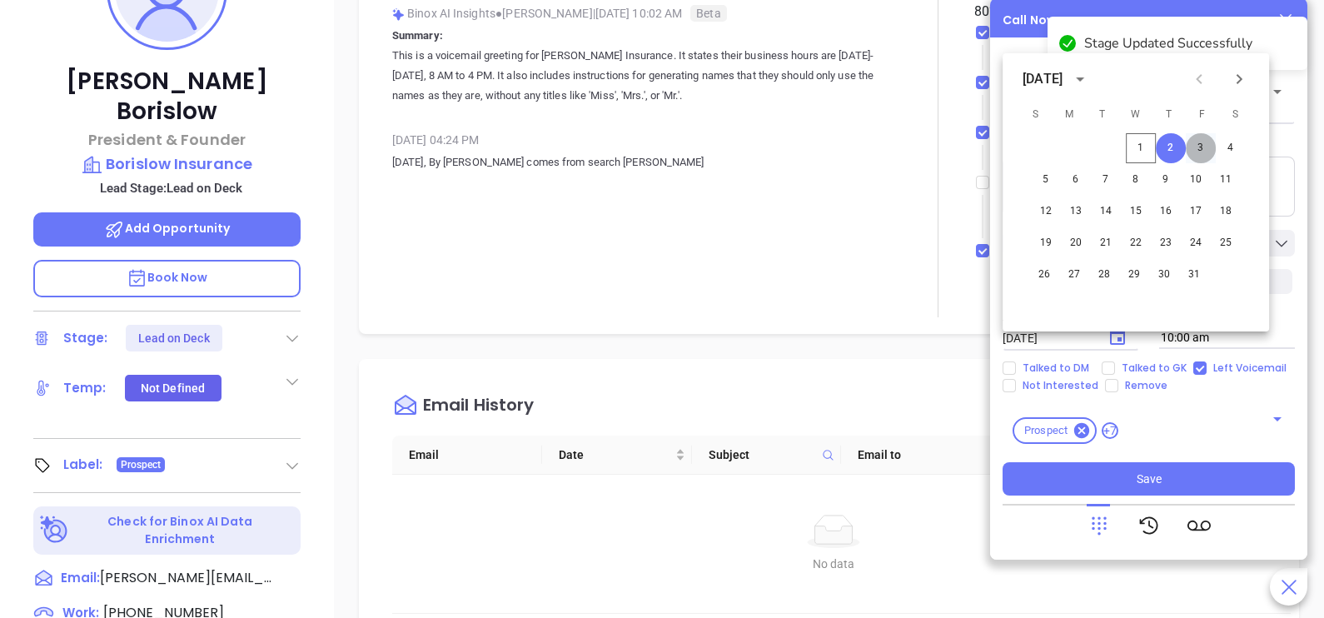
click at [1201, 149] on button "3" at bounding box center [1201, 148] width 30 height 30
type input "10/03/2025"
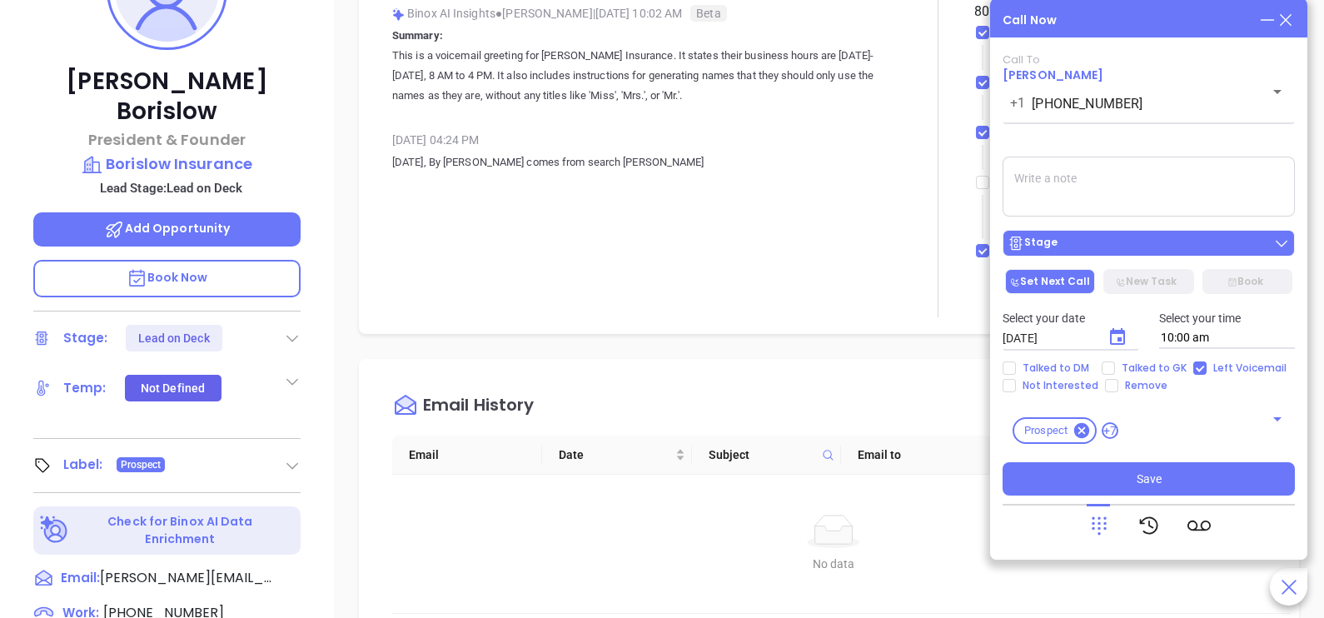
click at [1169, 238] on div "Stage" at bounding box center [1149, 243] width 282 height 17
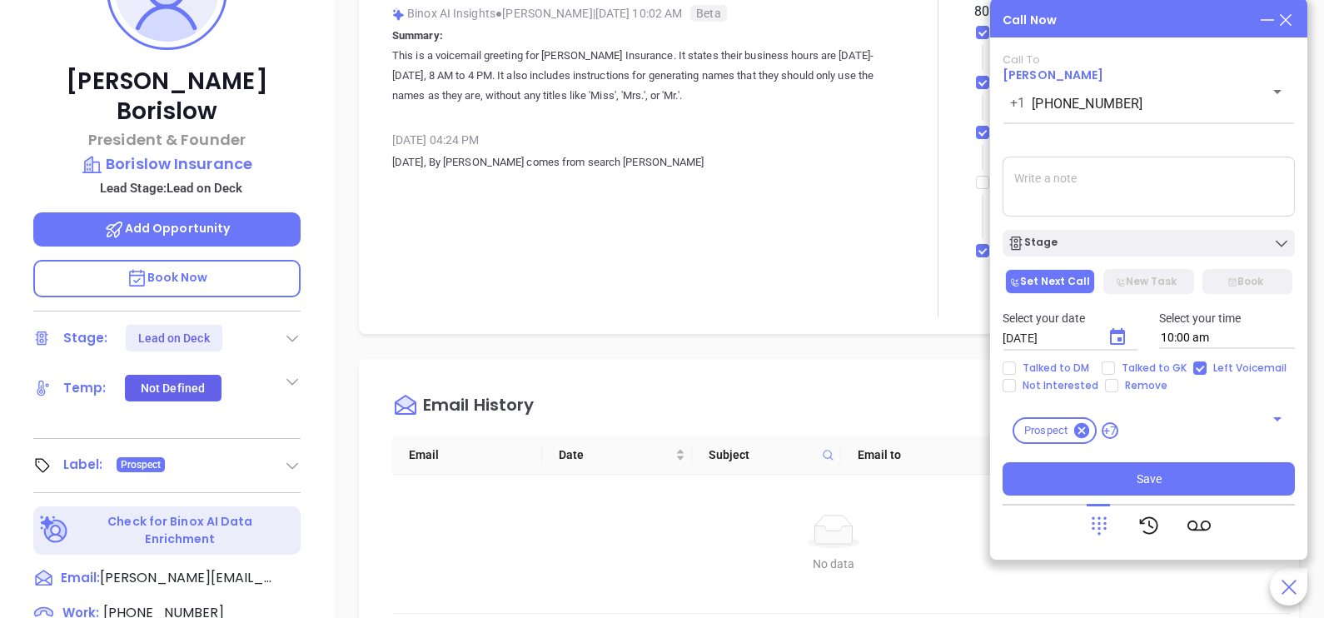
click at [1214, 173] on textarea at bounding box center [1149, 187] width 292 height 60
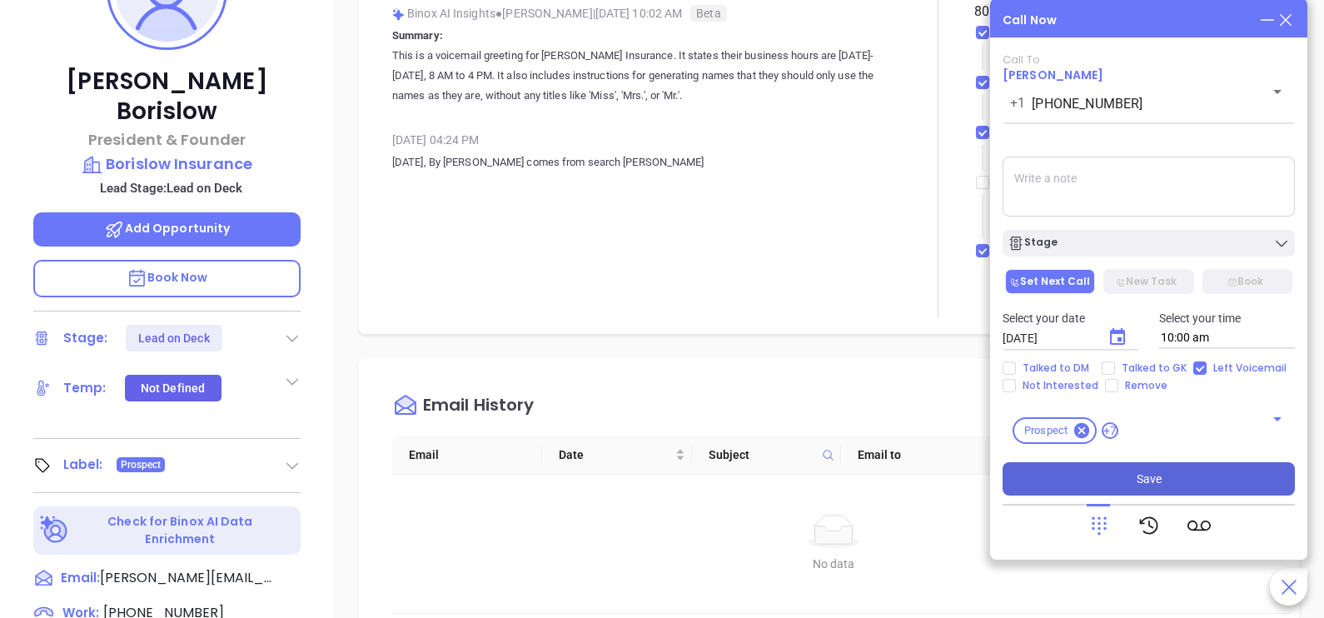
click at [1174, 470] on button "Save" at bounding box center [1149, 478] width 292 height 33
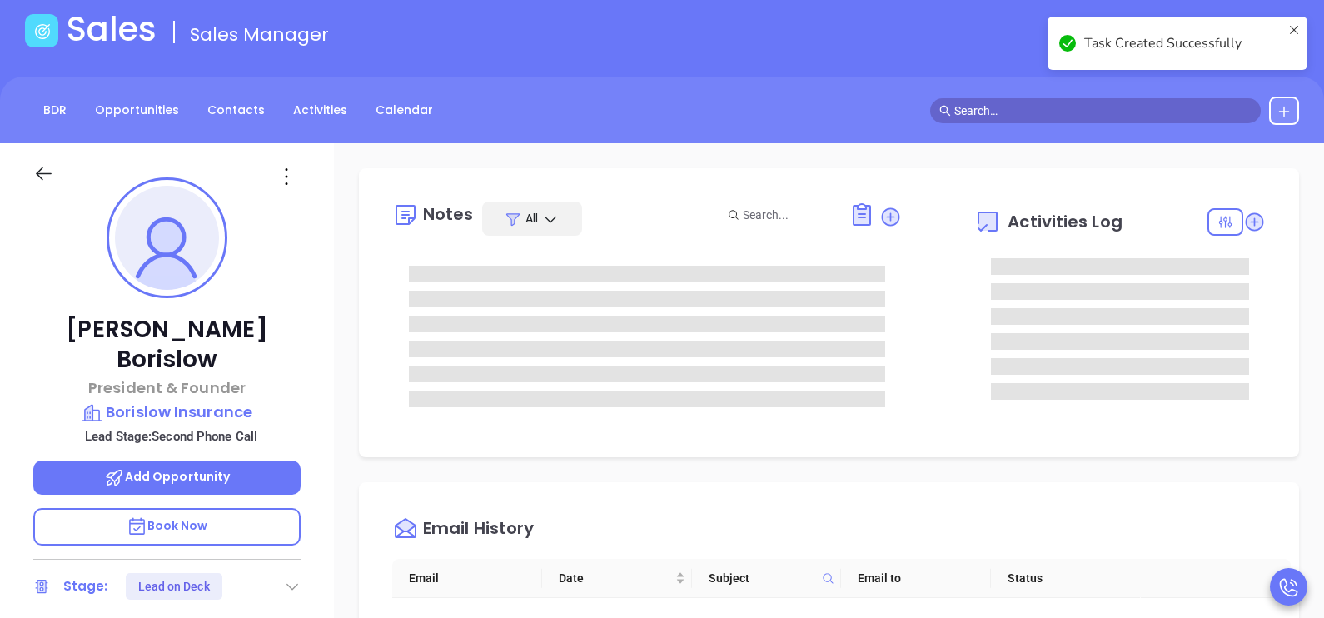
scroll to position [0, 0]
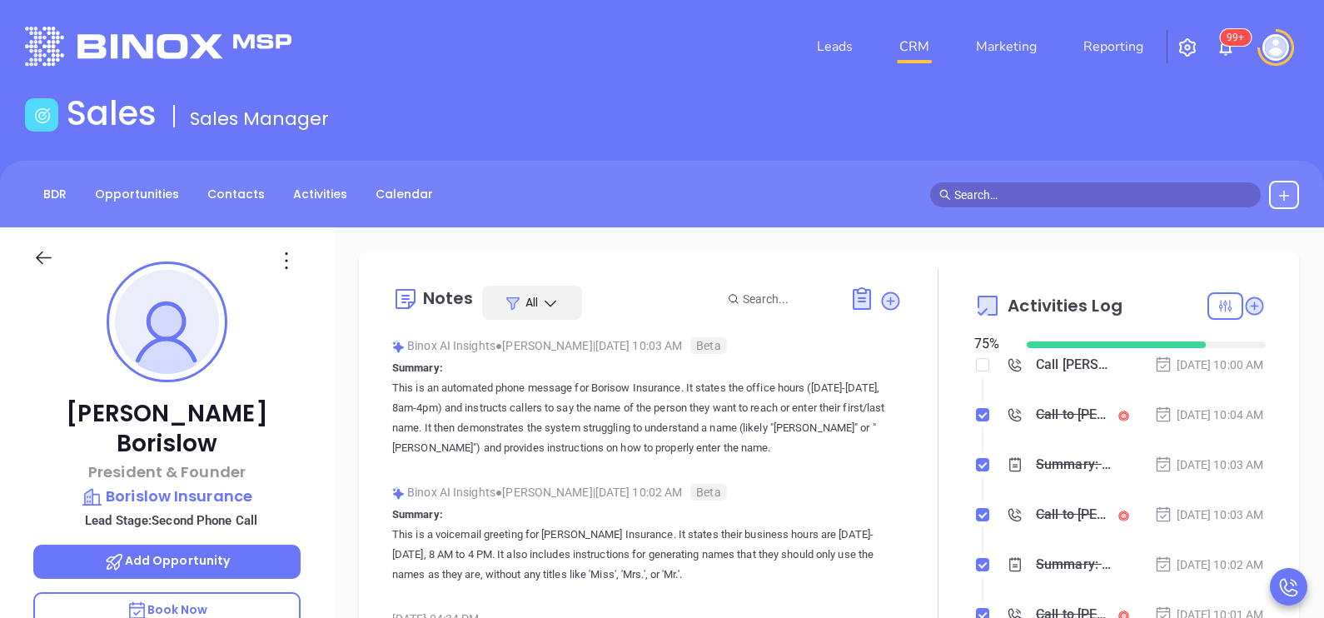
click at [1168, 413] on div "Oct 1, 2025 | 10:04 AM" at bounding box center [1209, 415] width 110 height 18
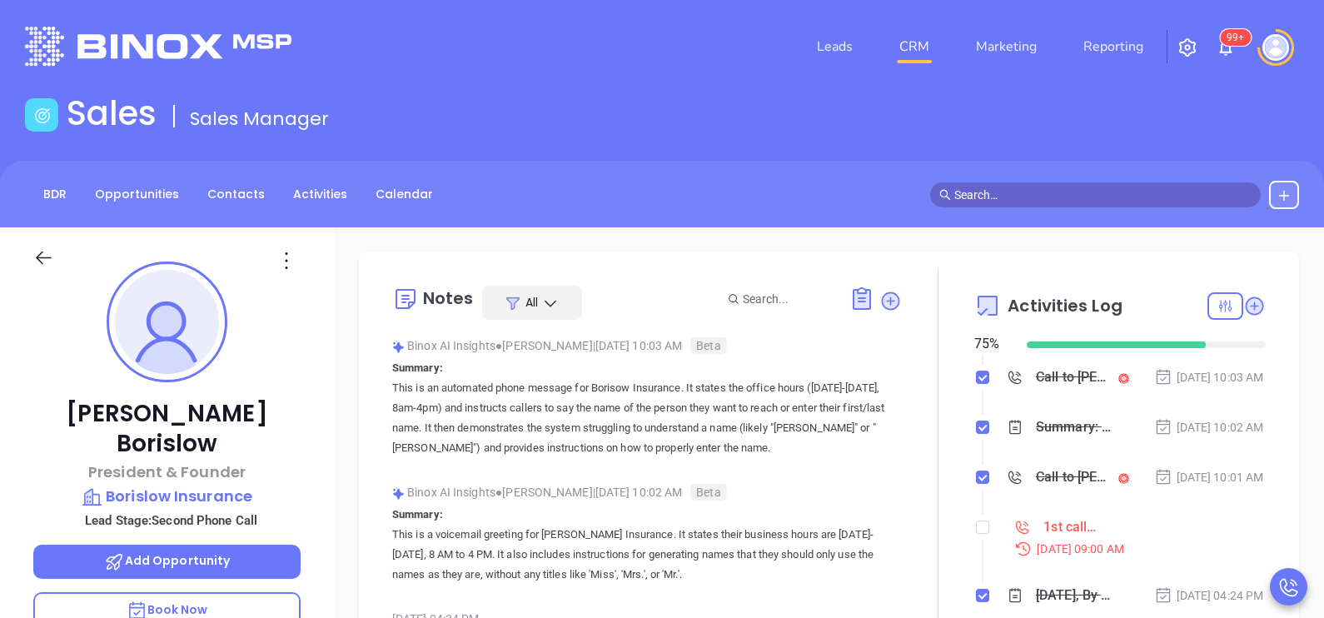
scroll to position [41, 0]
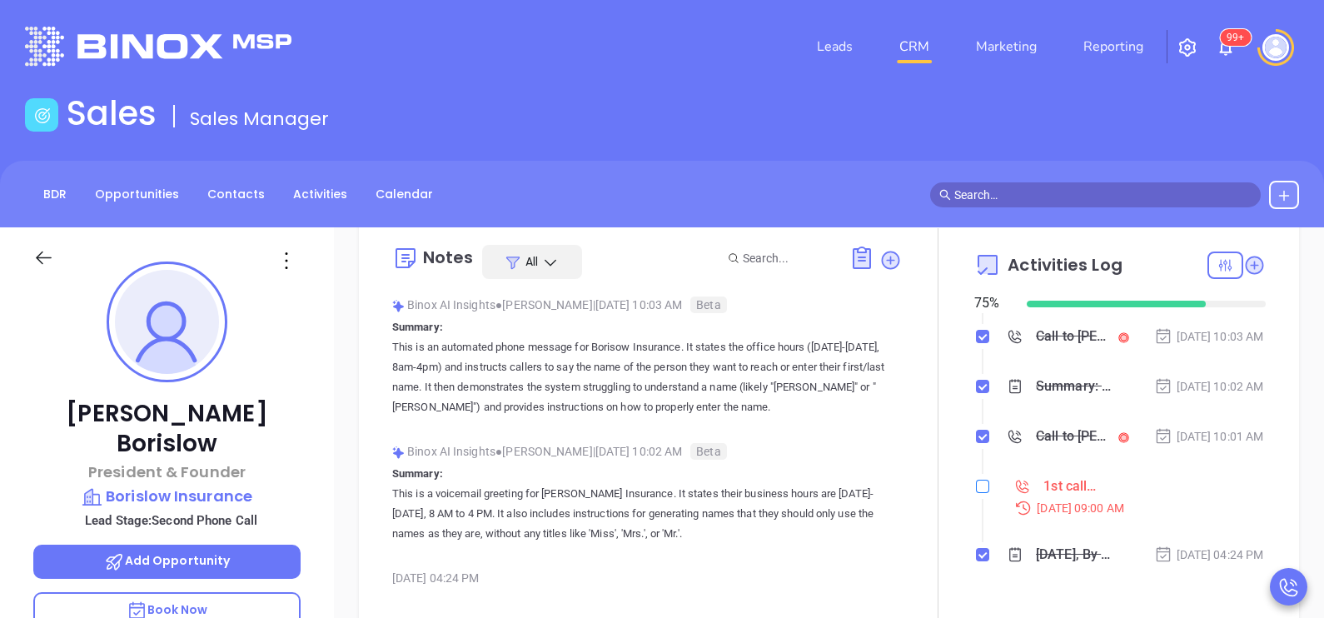
click at [976, 484] on input "checkbox" at bounding box center [982, 486] width 13 height 13
checkbox input "true"
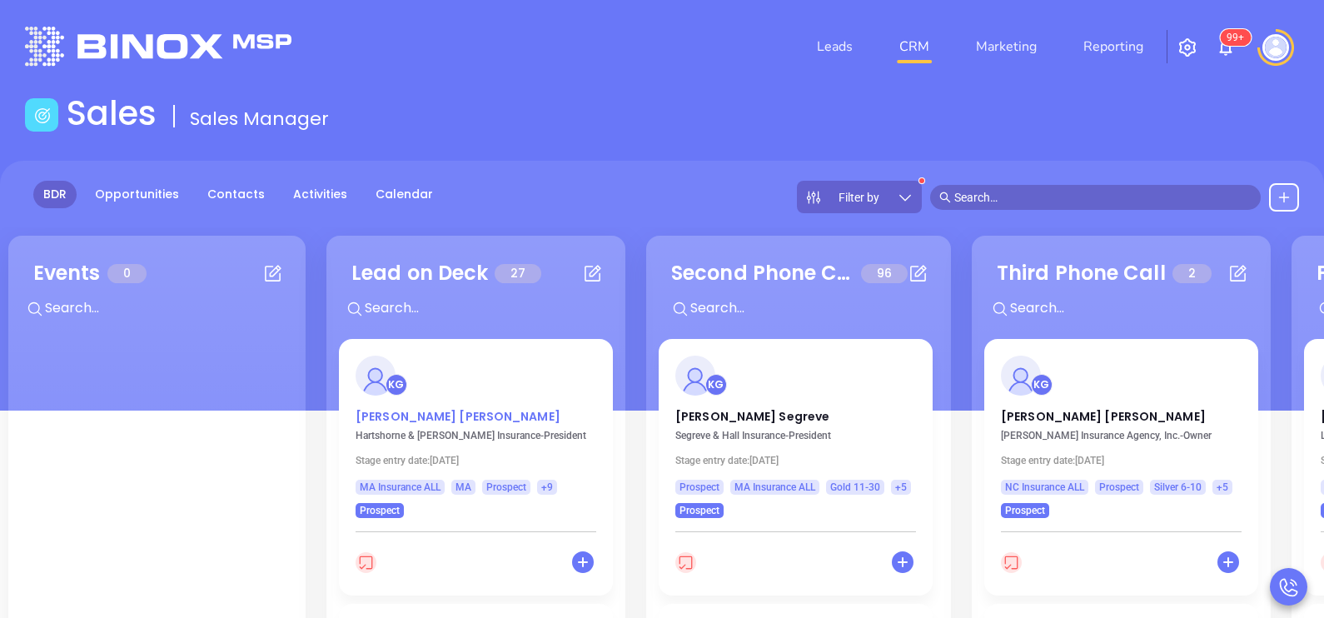
click at [414, 409] on p "Robert J. Curley" at bounding box center [476, 412] width 241 height 8
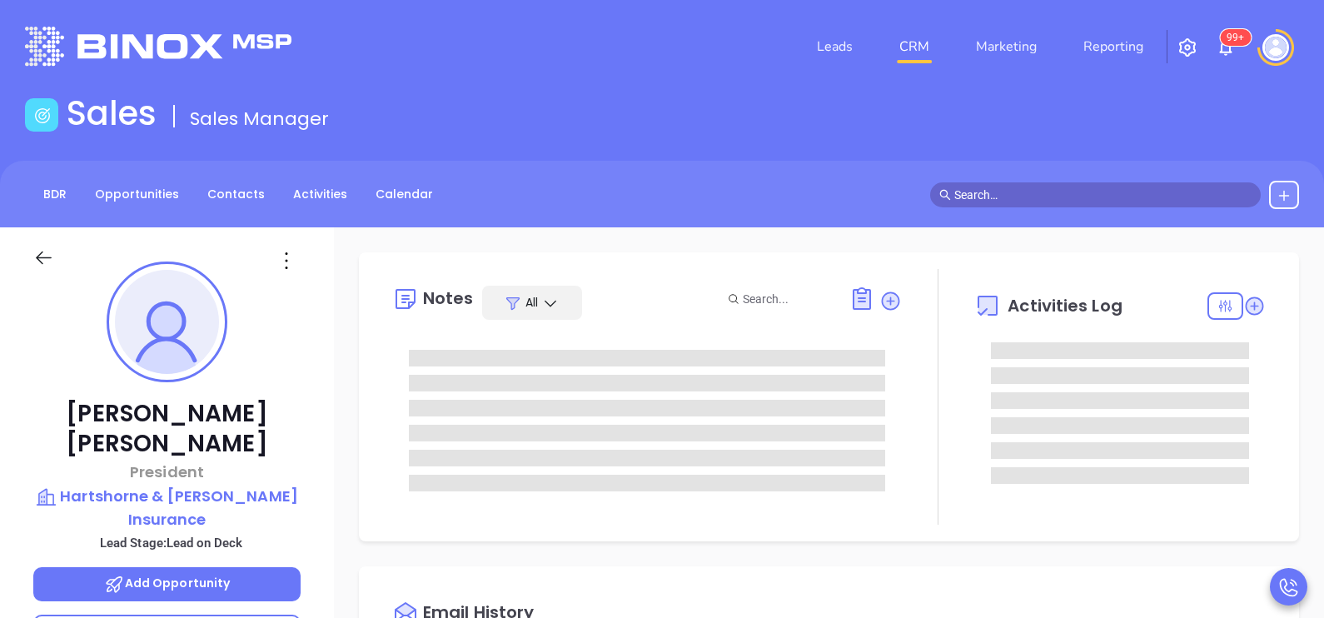
type input "10/02/2025"
type input "[PERSON_NAME]"
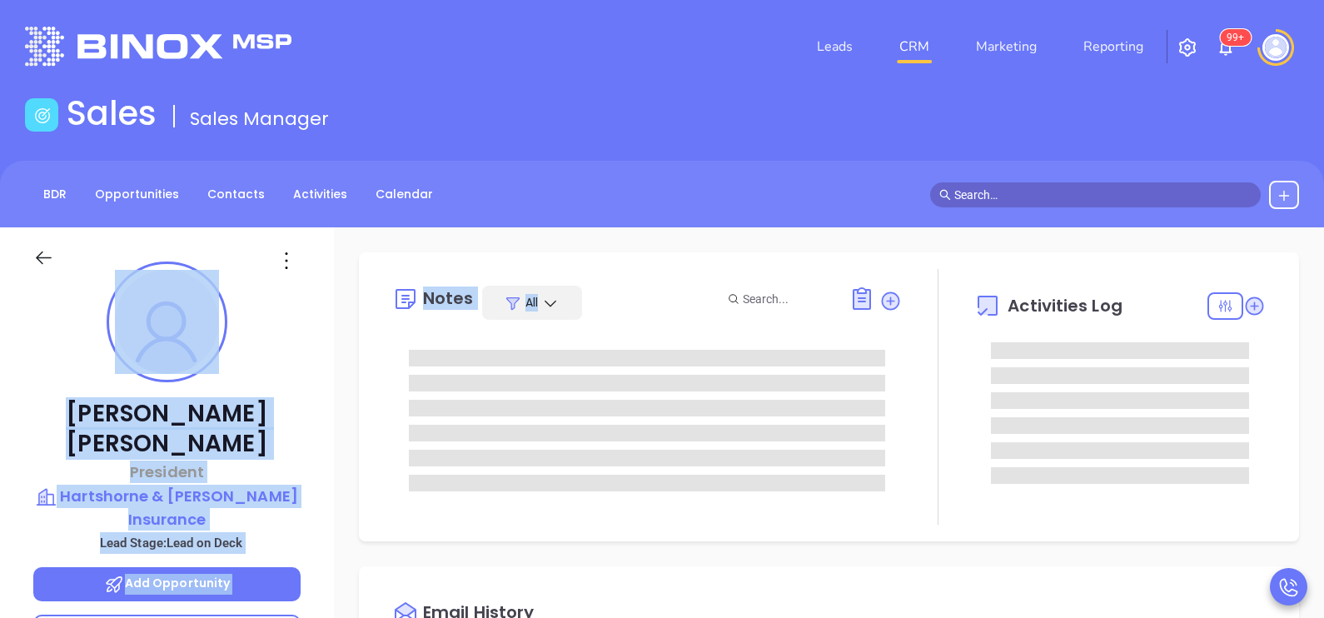
drag, startPoint x: 414, startPoint y: 409, endPoint x: 743, endPoint y: 81, distance: 464.6
click at [743, 81] on div "Leads CRM Marketing Reporting 99+ Financial Leads Leads Sales Sales Manager BDR…" at bounding box center [662, 500] width 1324 height 1000
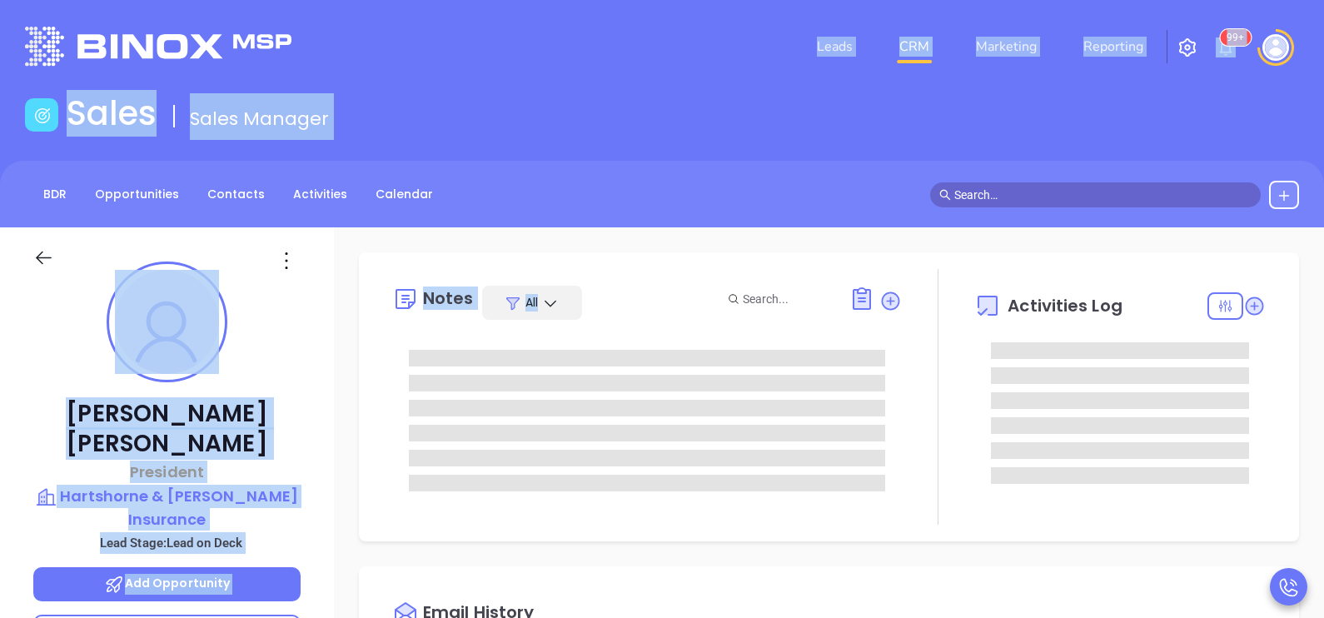
drag, startPoint x: 743, startPoint y: 81, endPoint x: 691, endPoint y: 102, distance: 55.7
click at [691, 102] on div "Sales Sales Manager" at bounding box center [662, 116] width 1294 height 47
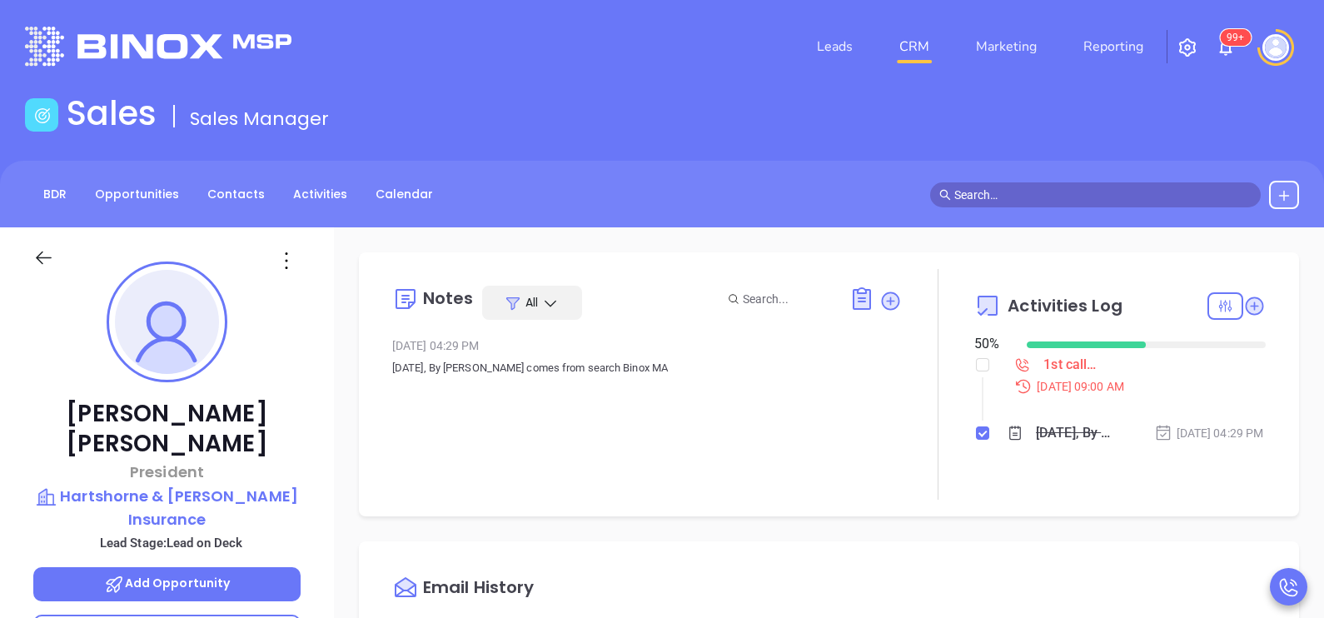
click at [646, 52] on div "Leads CRM Marketing Reporting 99+" at bounding box center [877, 47] width 863 height 60
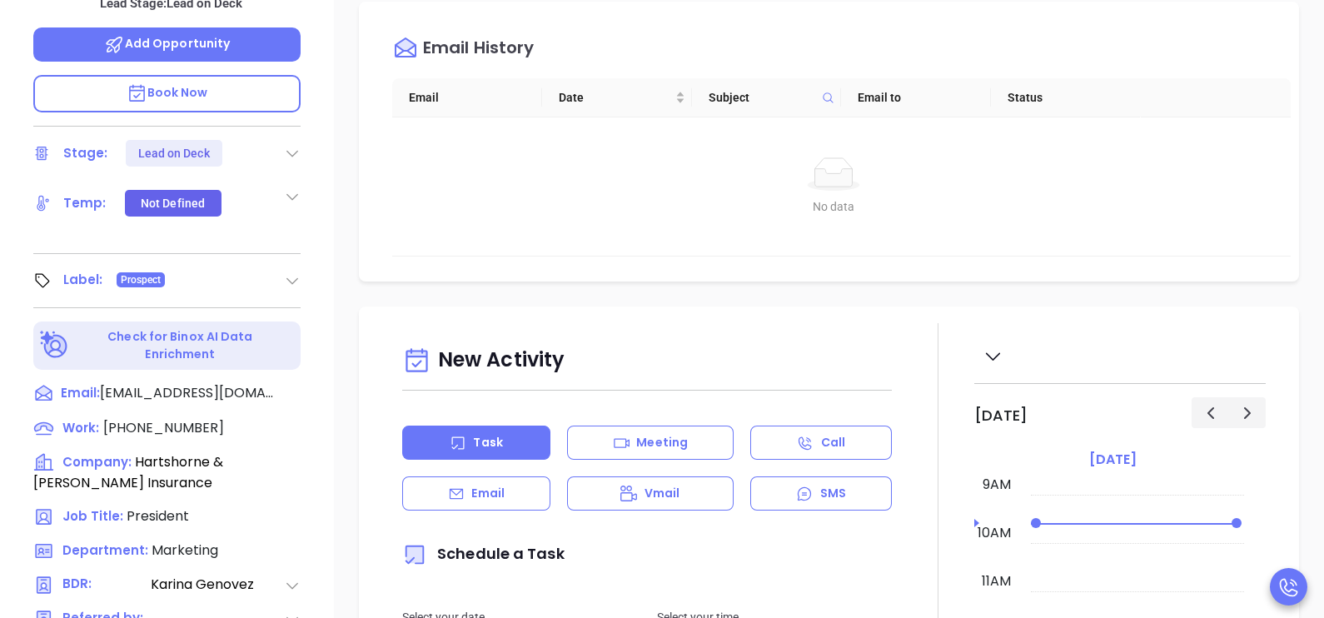
scroll to position [541, 0]
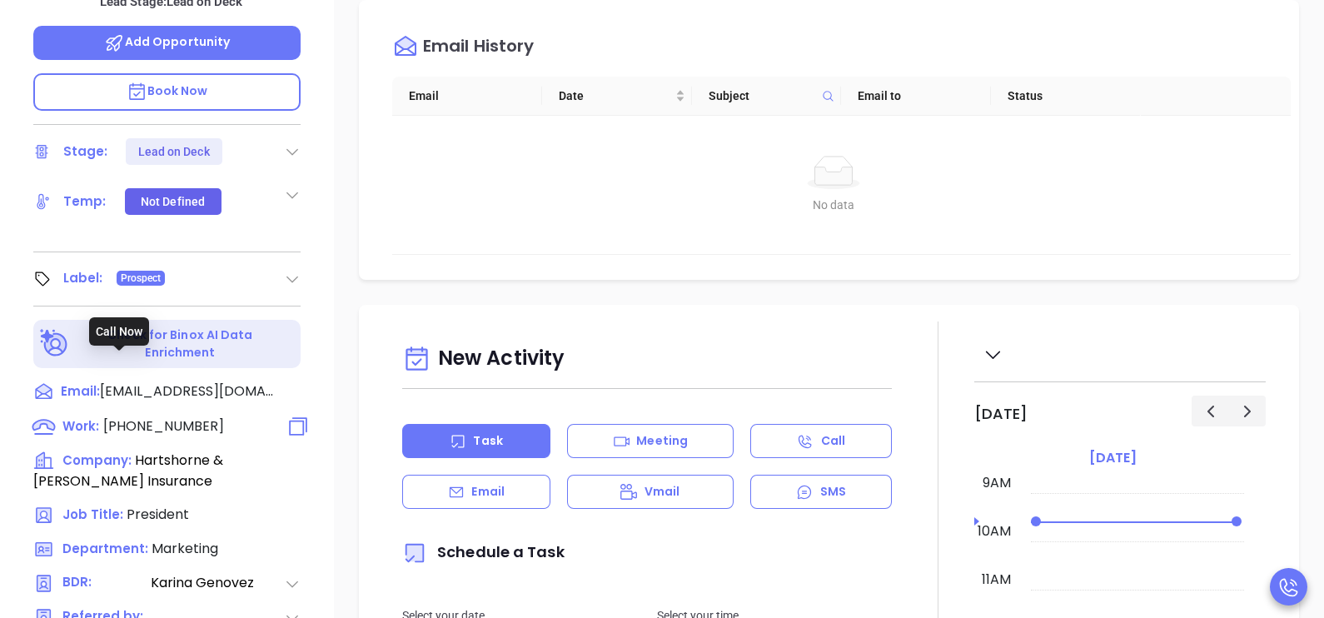
click at [177, 416] on span "(781) 245-0033" at bounding box center [163, 425] width 121 height 19
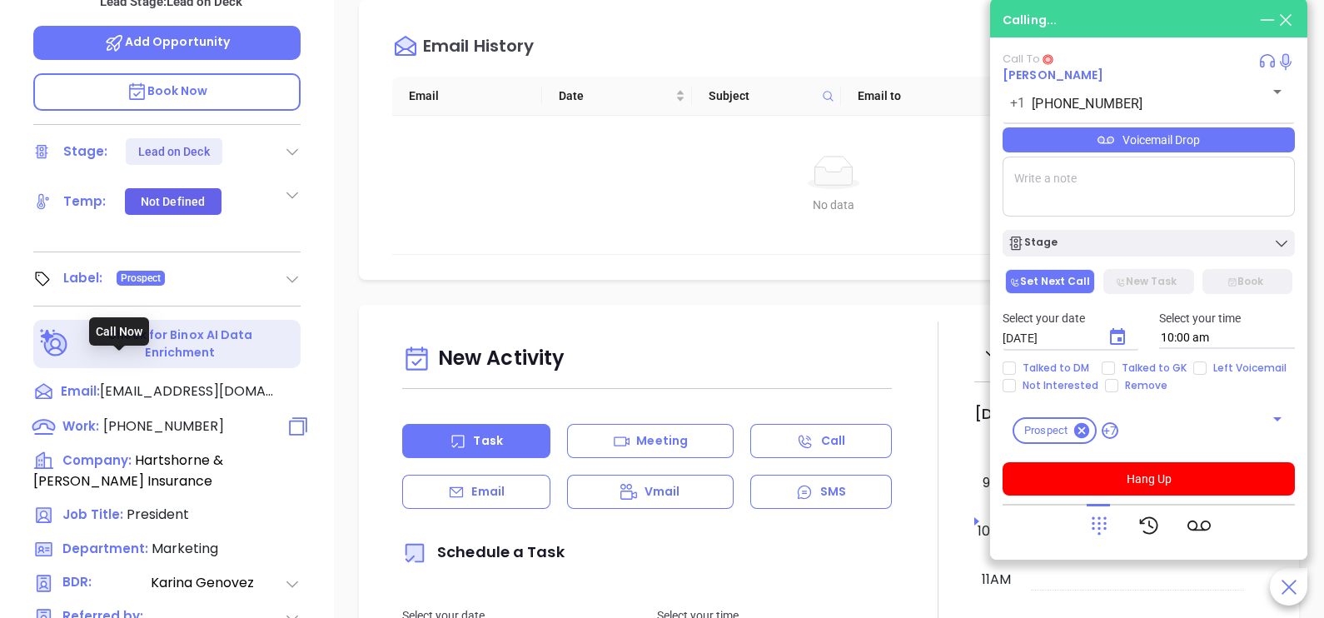
type input "(781) 245-0033"
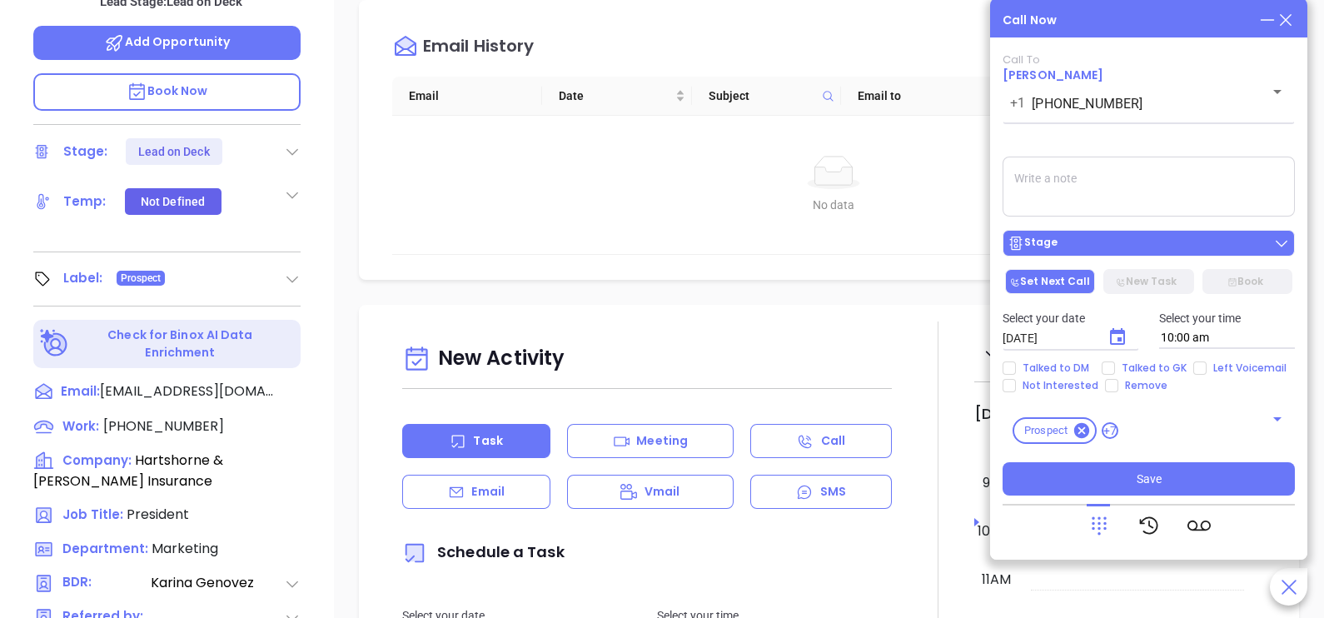
click at [1176, 245] on div "Stage" at bounding box center [1149, 243] width 282 height 17
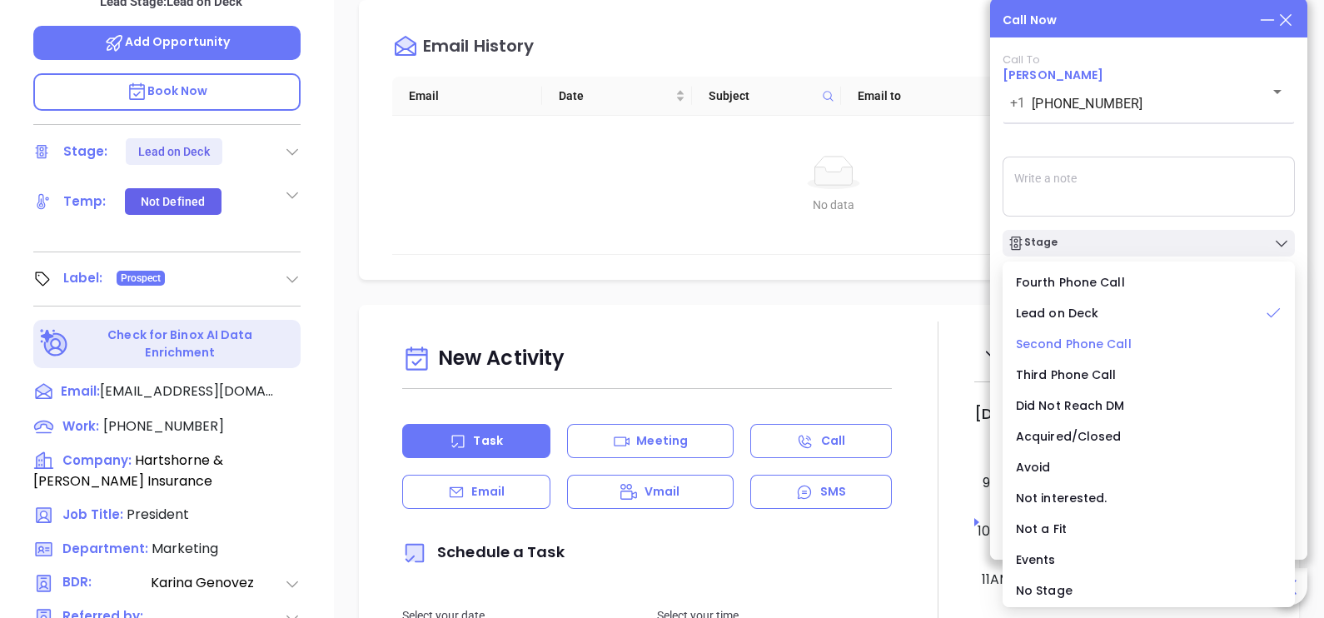
click at [1108, 342] on span "Second Phone Call" at bounding box center [1074, 344] width 116 height 17
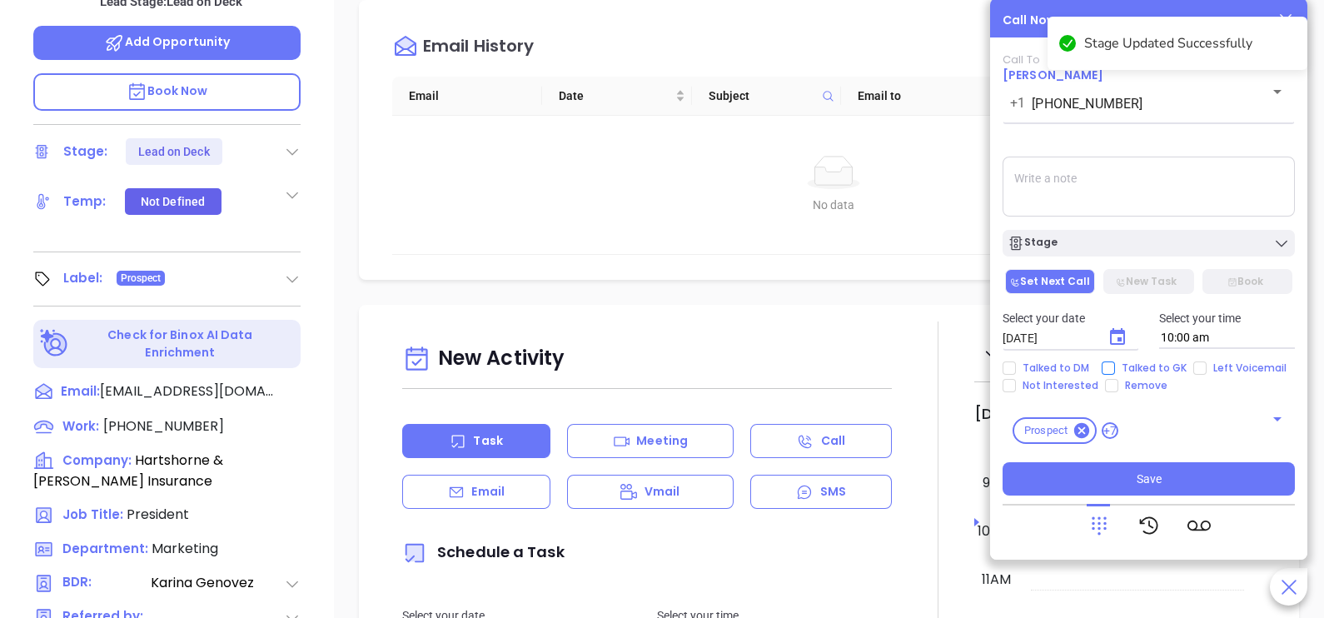
click at [1149, 369] on span "Talked to GK" at bounding box center [1154, 367] width 78 height 13
click at [1115, 369] on input "Talked to GK" at bounding box center [1108, 367] width 13 height 13
checkbox input "true"
click at [1120, 337] on icon "Choose date, selected date is Oct 2, 2025" at bounding box center [1118, 337] width 20 height 20
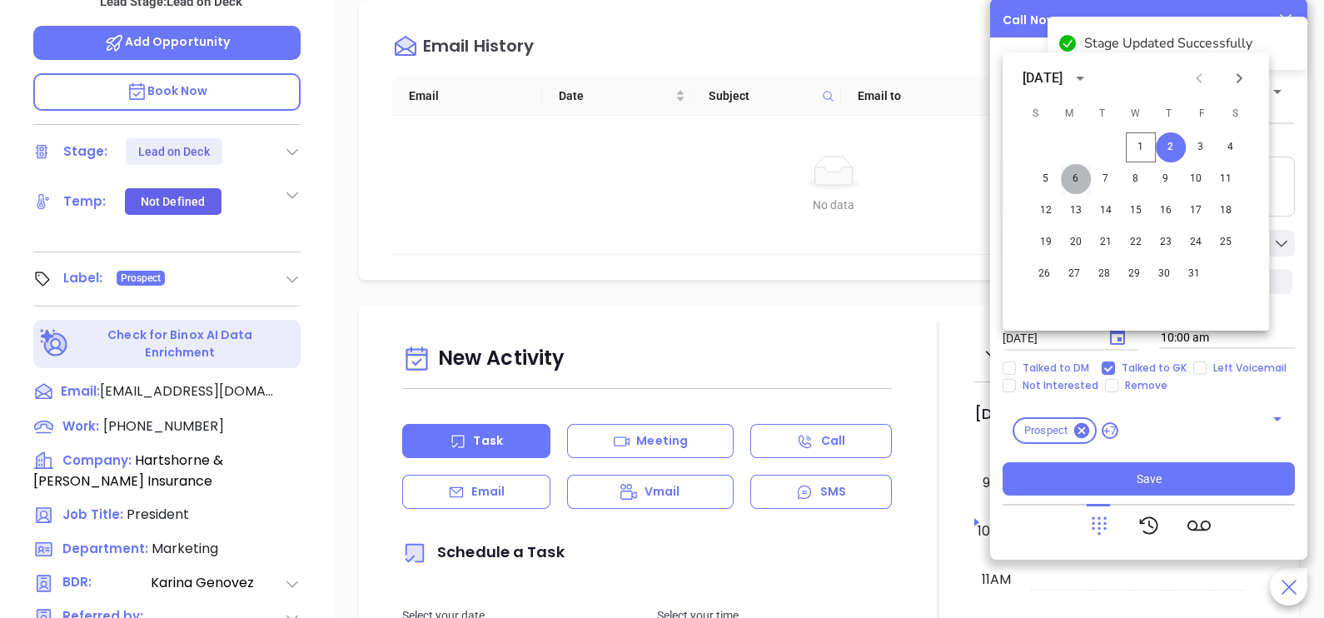
click at [1080, 180] on button "6" at bounding box center [1076, 179] width 30 height 30
type input "10/06/2025"
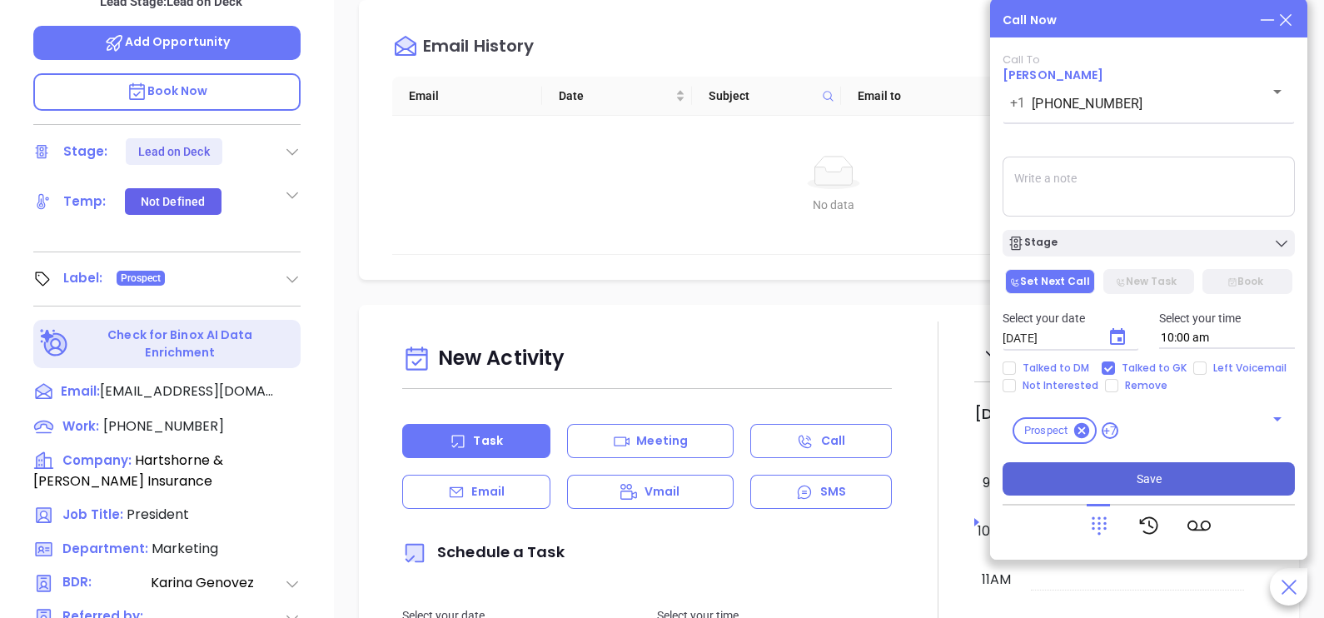
click at [1183, 471] on button "Save" at bounding box center [1149, 478] width 292 height 33
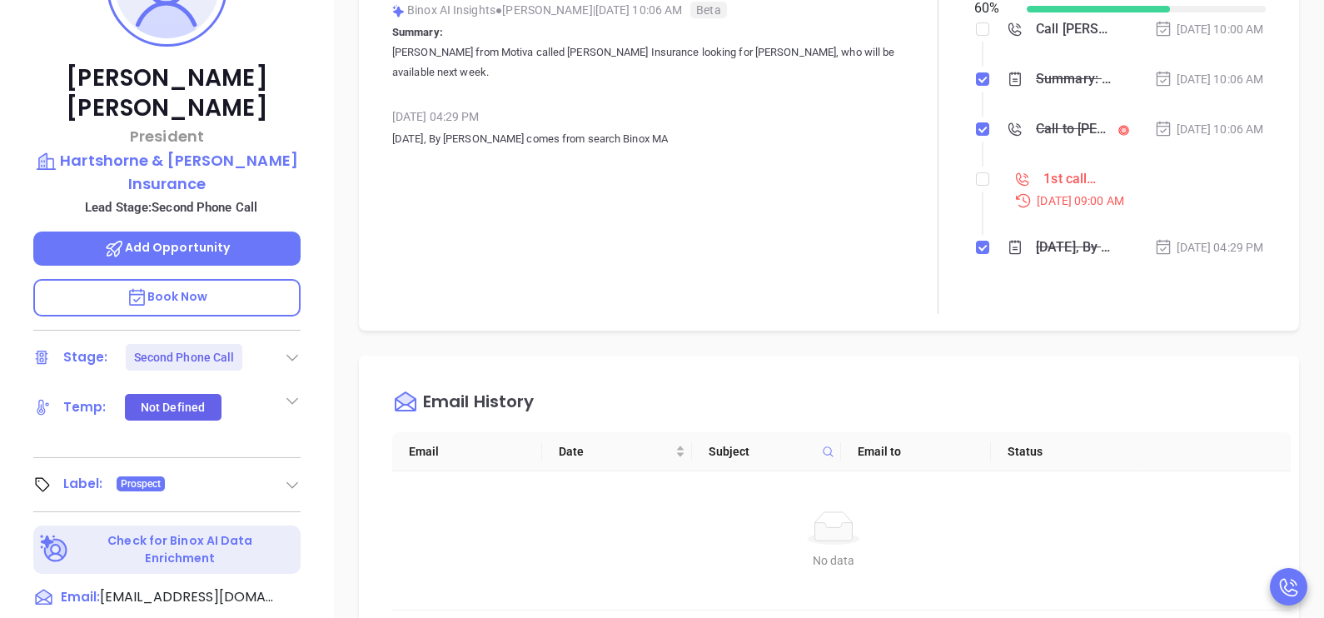
scroll to position [332, 0]
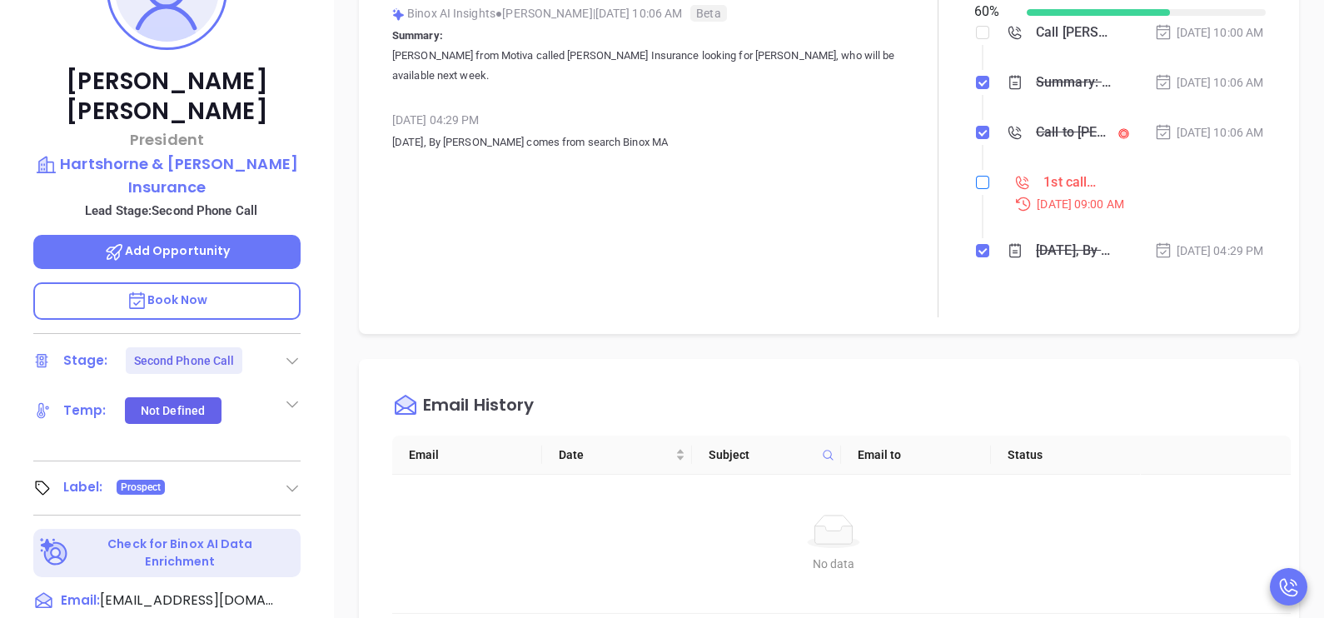
click at [976, 189] on input "checkbox" at bounding box center [982, 182] width 13 height 13
checkbox input "true"
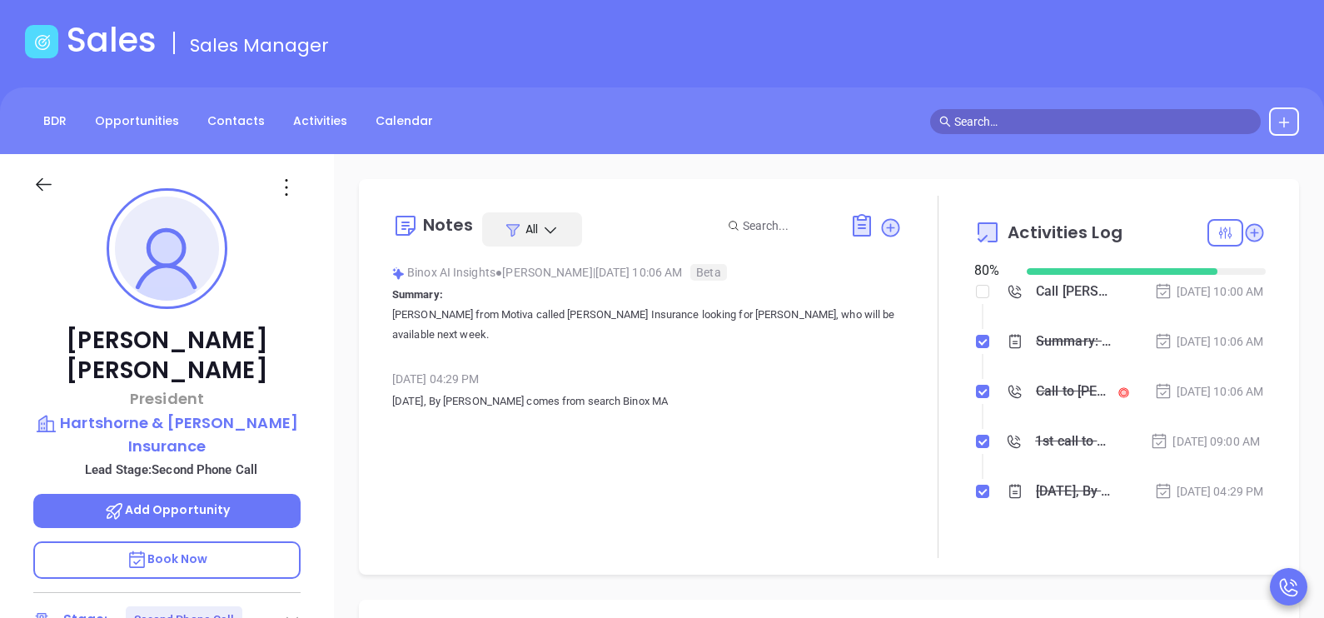
scroll to position [0, 0]
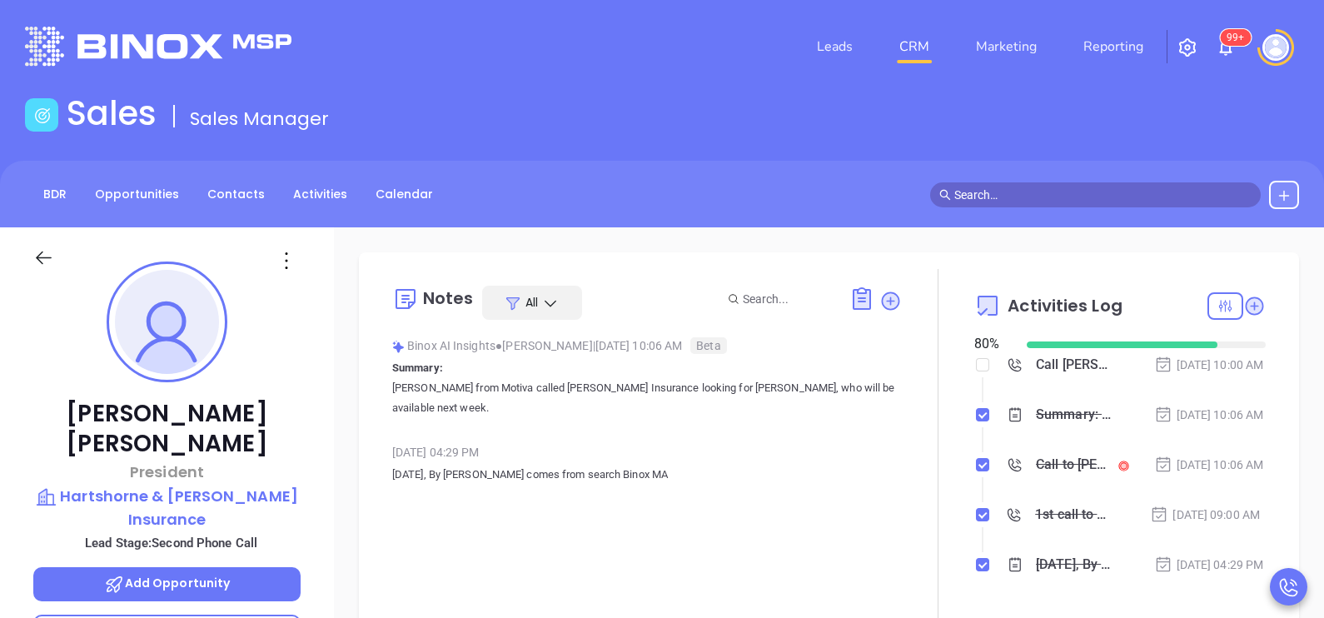
click at [42, 258] on icon at bounding box center [43, 257] width 21 height 21
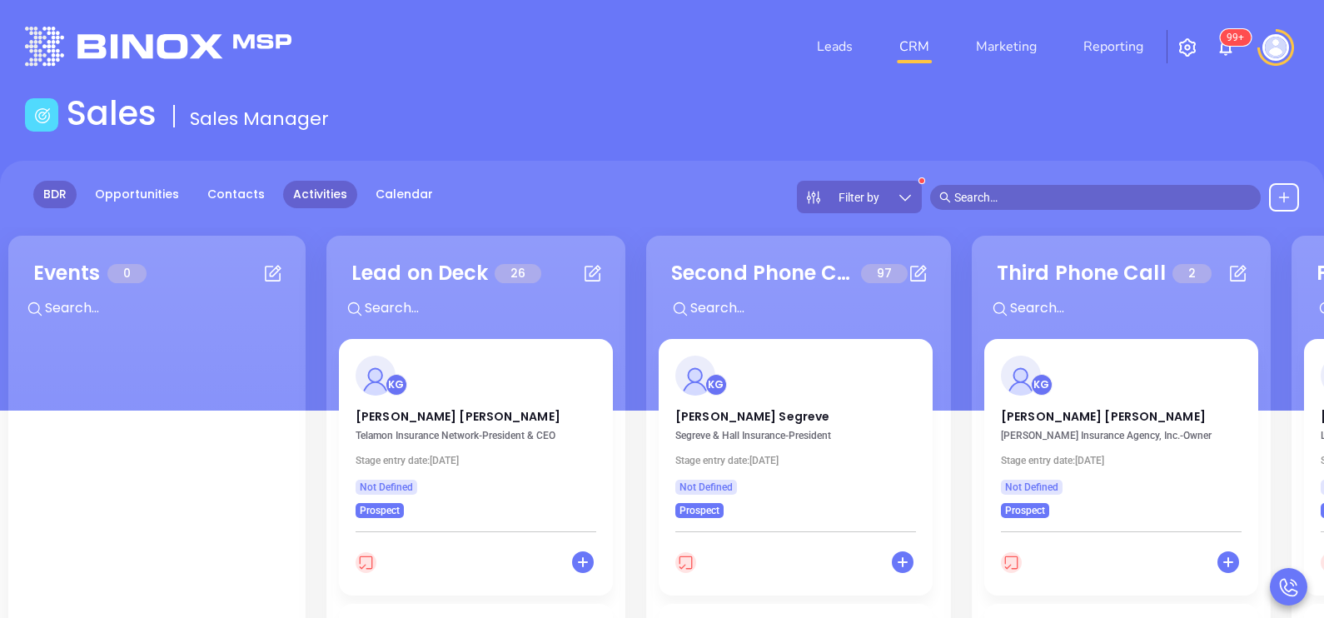
click at [325, 202] on link "Activities" at bounding box center [320, 194] width 74 height 27
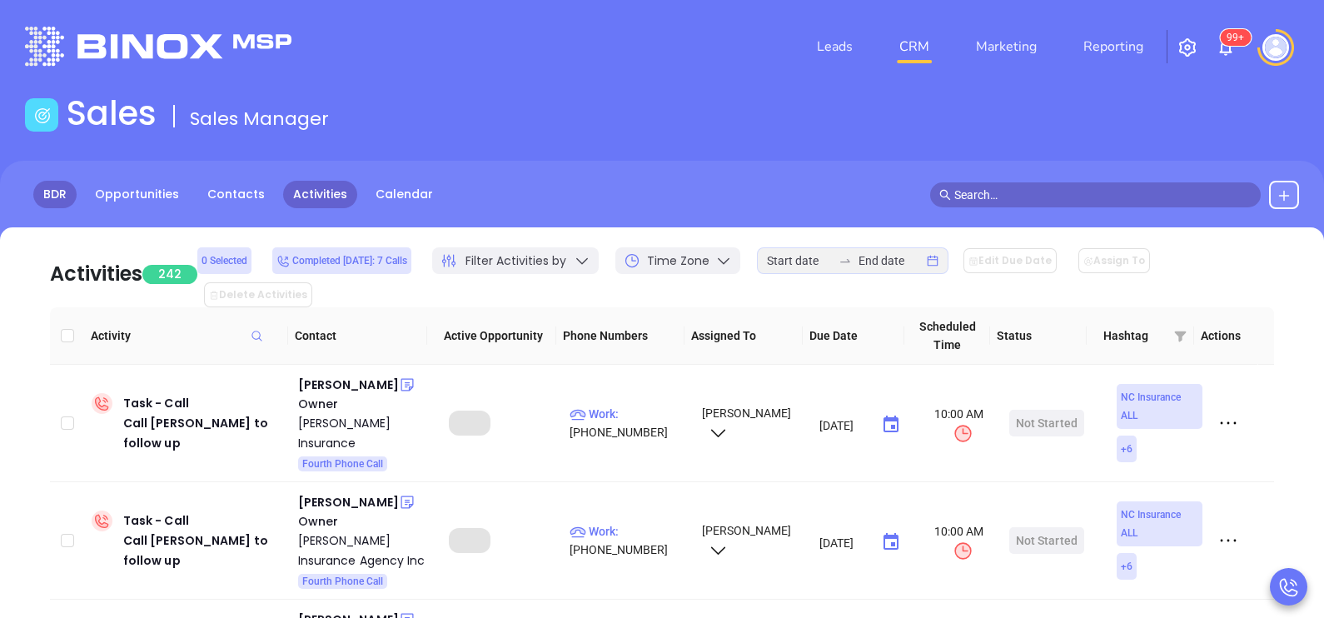
click at [57, 196] on link "BDR" at bounding box center [54, 194] width 43 height 27
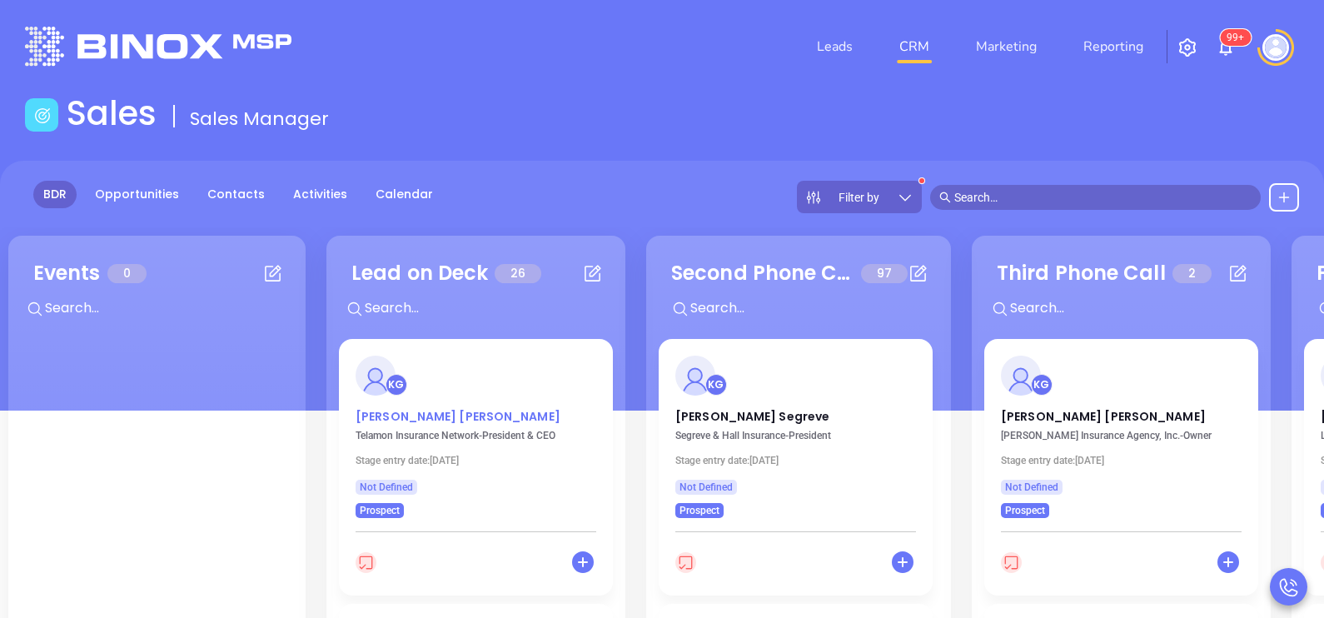
click at [405, 416] on p "Greg Susco" at bounding box center [476, 412] width 241 height 8
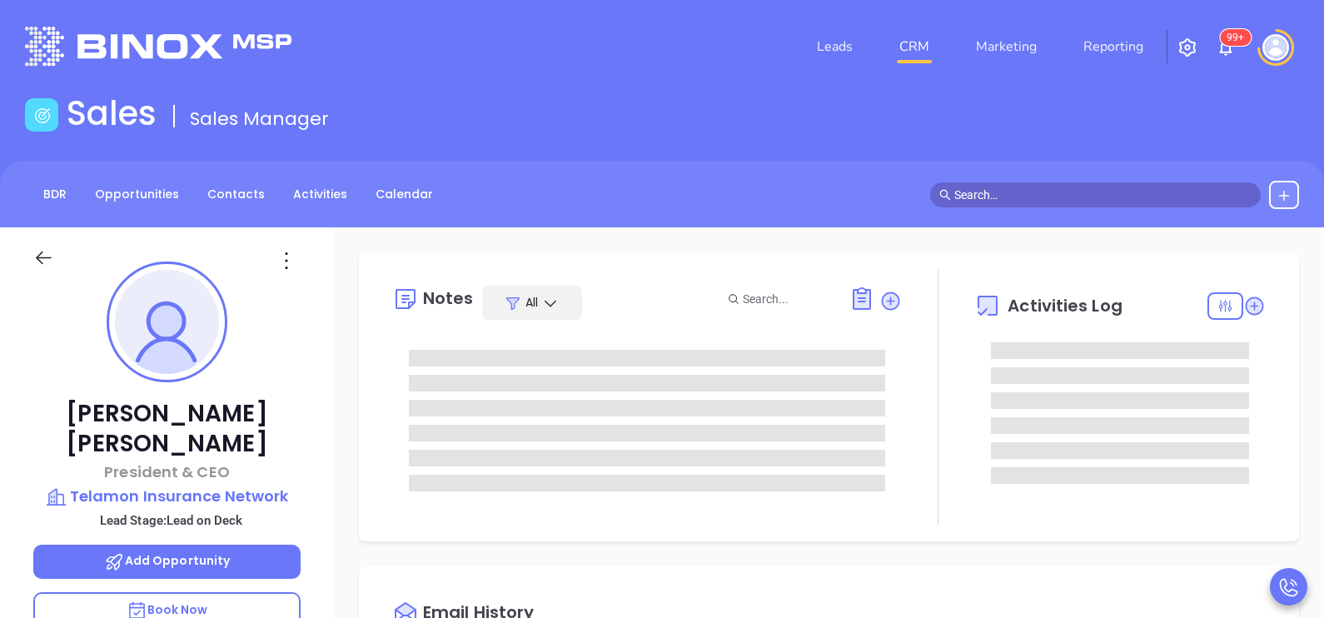
type input "10/02/2025"
type input "[PERSON_NAME]"
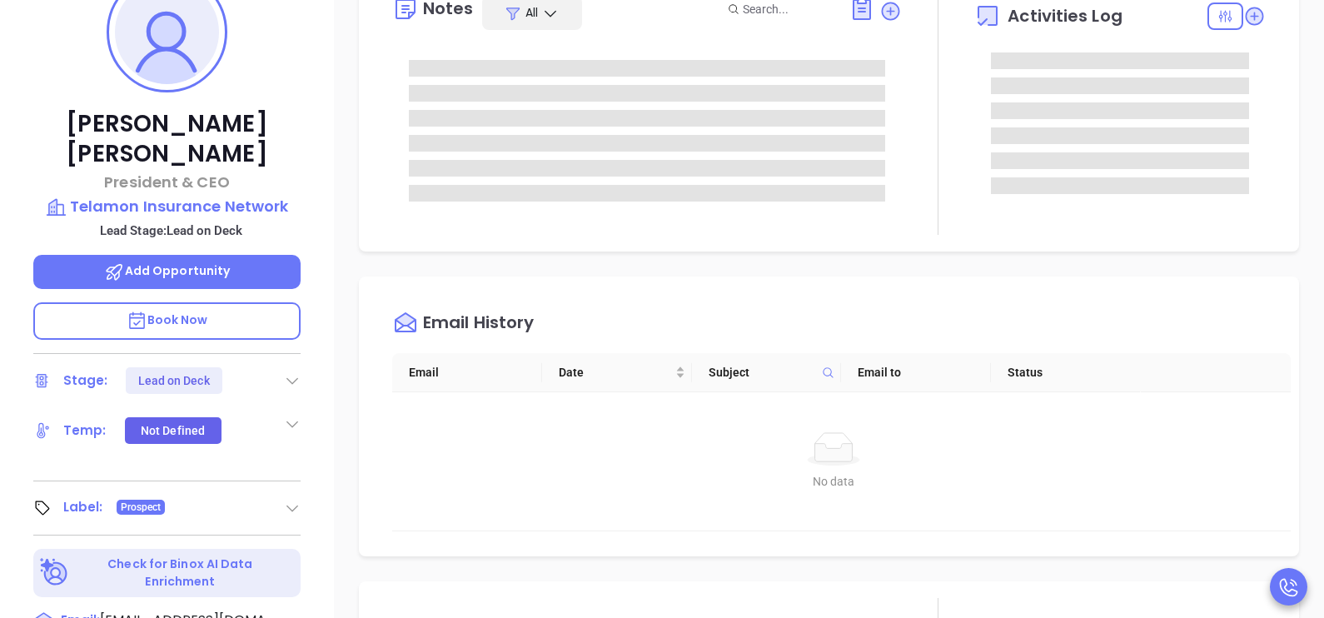
scroll to position [541, 0]
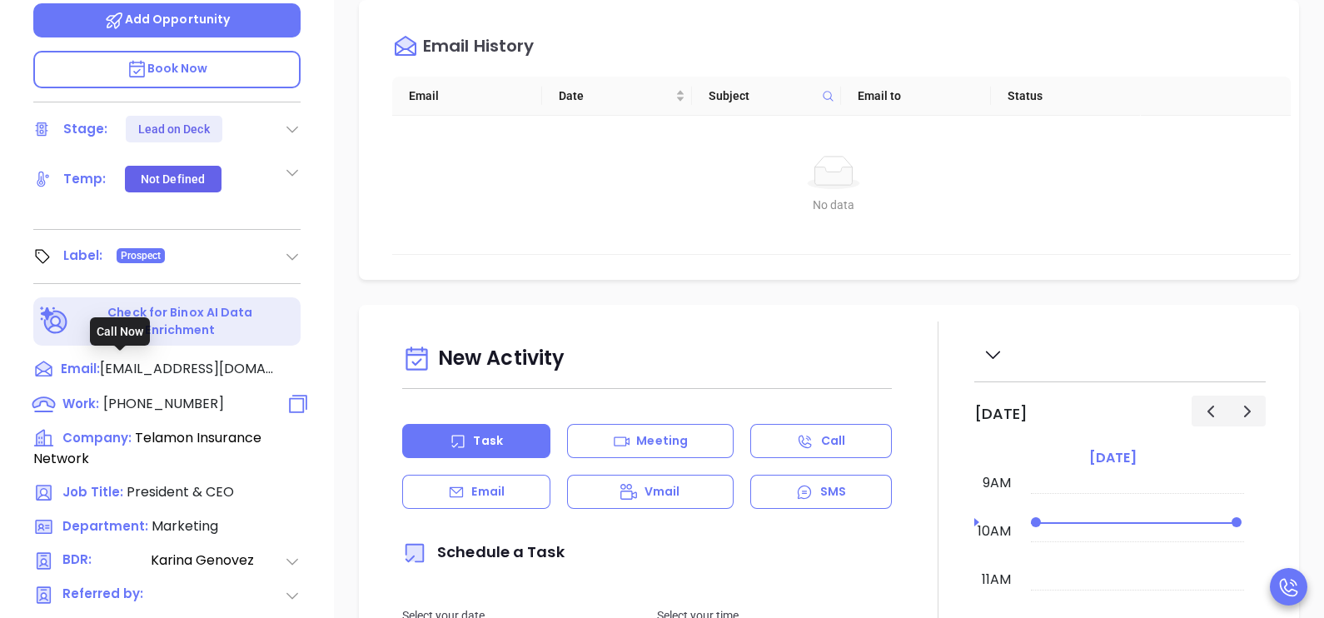
click at [187, 394] on span "(617) 964-5340" at bounding box center [163, 403] width 121 height 19
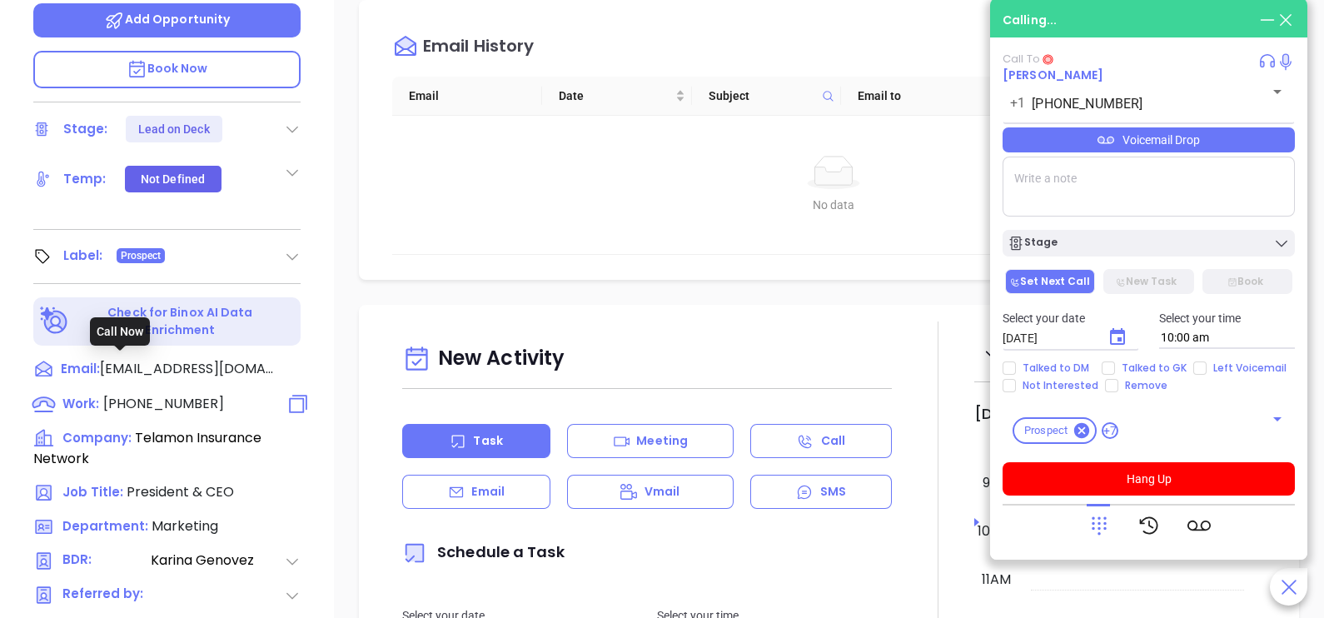
type input "(617) 964-5340"
click at [1108, 529] on icon at bounding box center [1099, 525] width 23 height 23
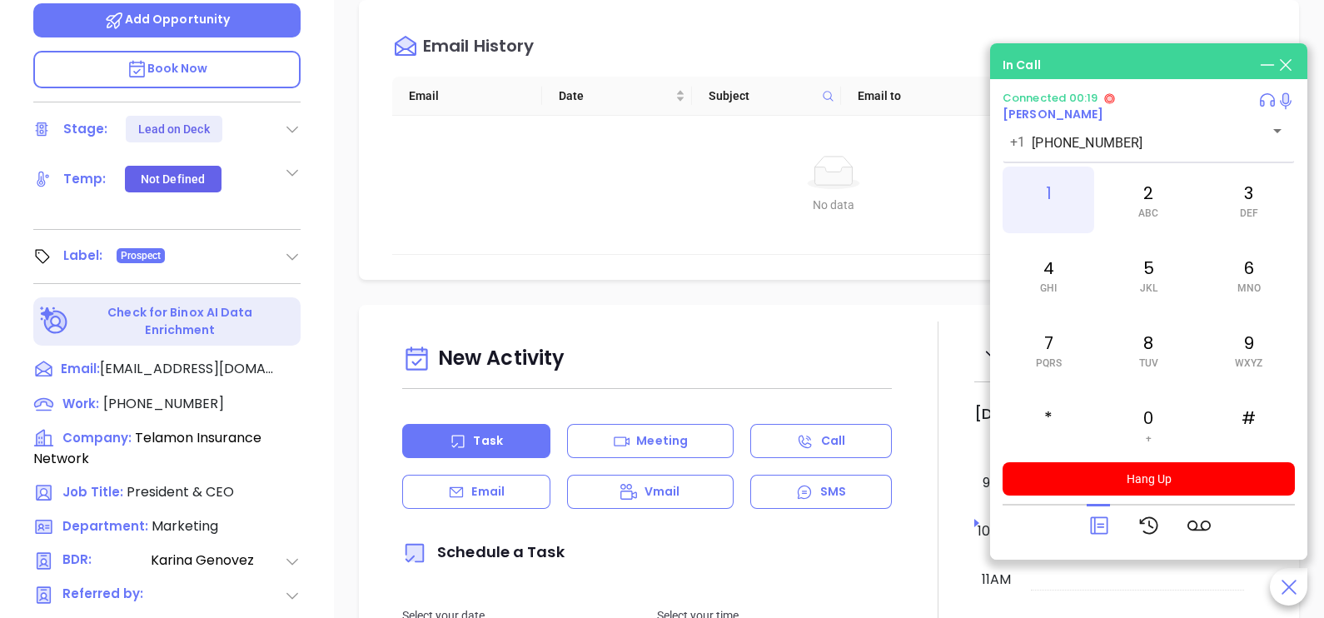
click at [1038, 205] on div "1" at bounding box center [1049, 200] width 92 height 67
click at [1072, 279] on div "4 GHI" at bounding box center [1049, 275] width 92 height 67
click at [1041, 356] on div "7 PQRS" at bounding box center [1049, 349] width 92 height 67
click at [1233, 192] on div "3 DEF" at bounding box center [1249, 200] width 92 height 67
click at [1059, 289] on div "4 GHI" at bounding box center [1049, 275] width 92 height 67
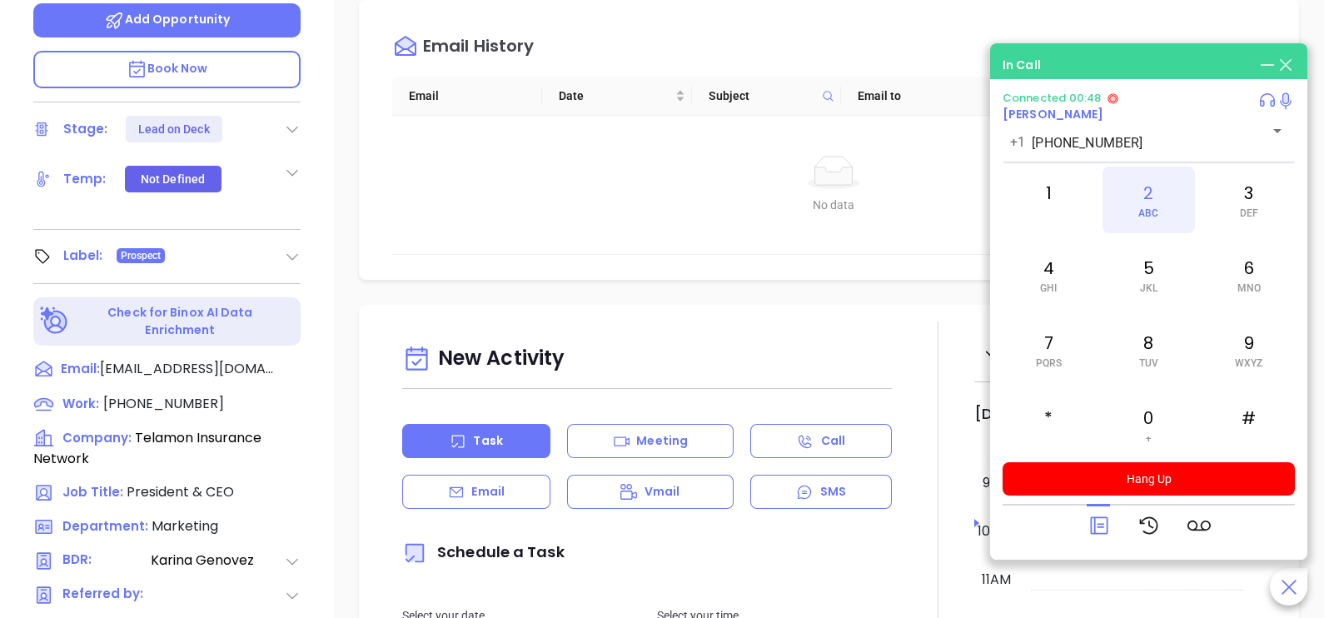
click at [1138, 228] on div "2 ABC" at bounding box center [1149, 200] width 92 height 67
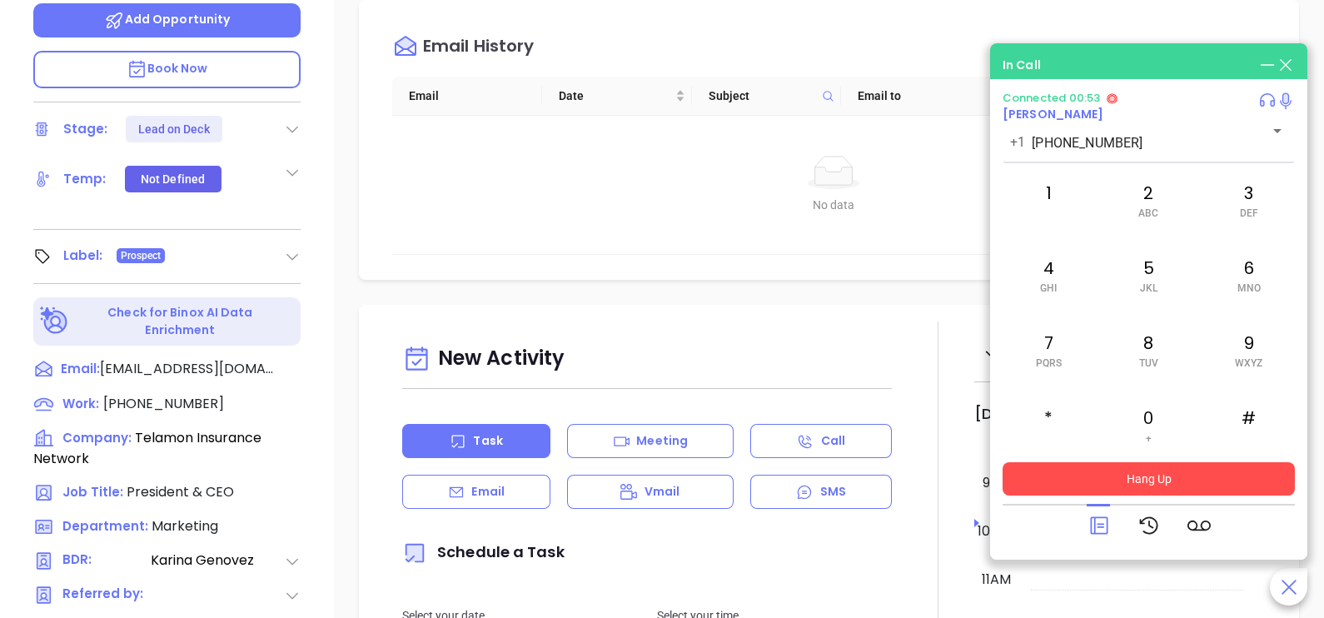
click at [1133, 476] on button "Hang Up" at bounding box center [1149, 478] width 292 height 33
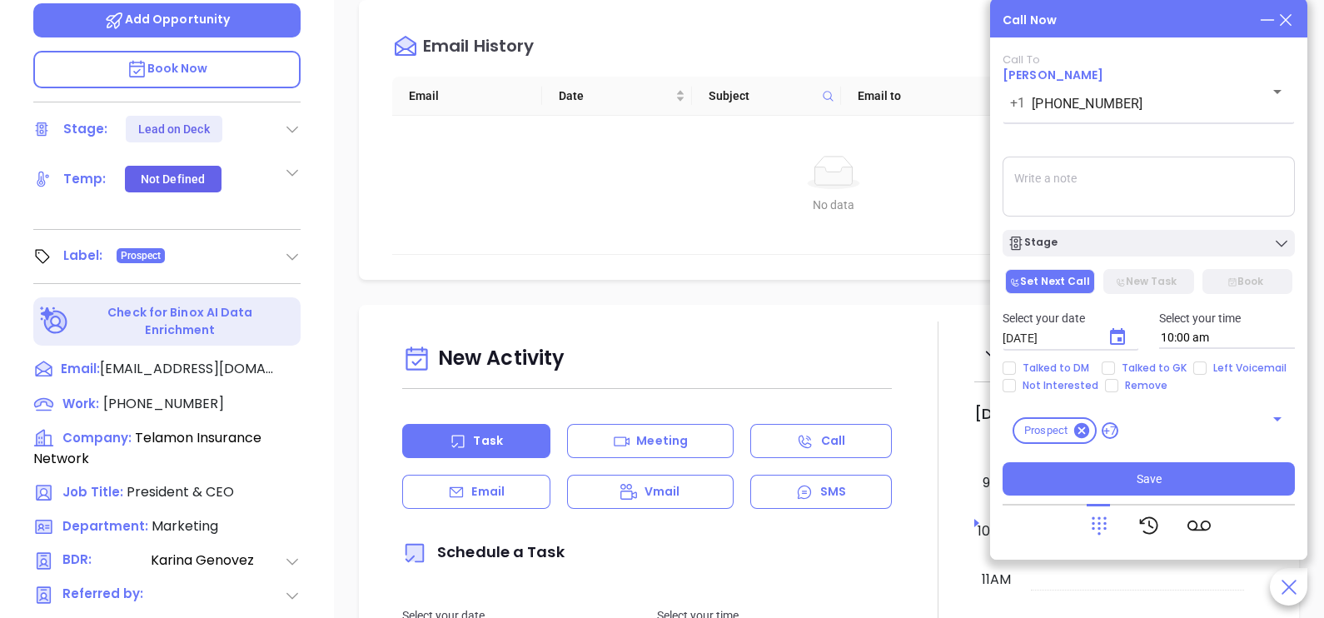
click at [1289, 22] on icon at bounding box center [1286, 20] width 18 height 18
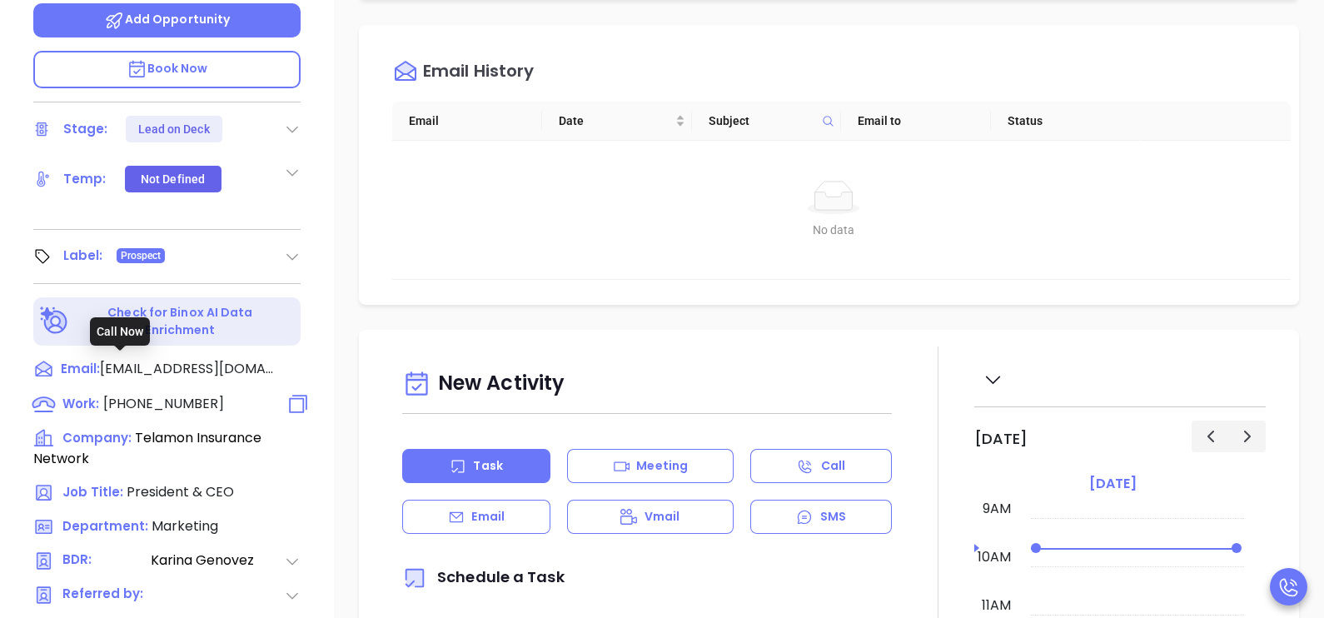
click at [154, 394] on span "(617) 964-5340" at bounding box center [163, 403] width 121 height 19
type input "(617) 964-5340"
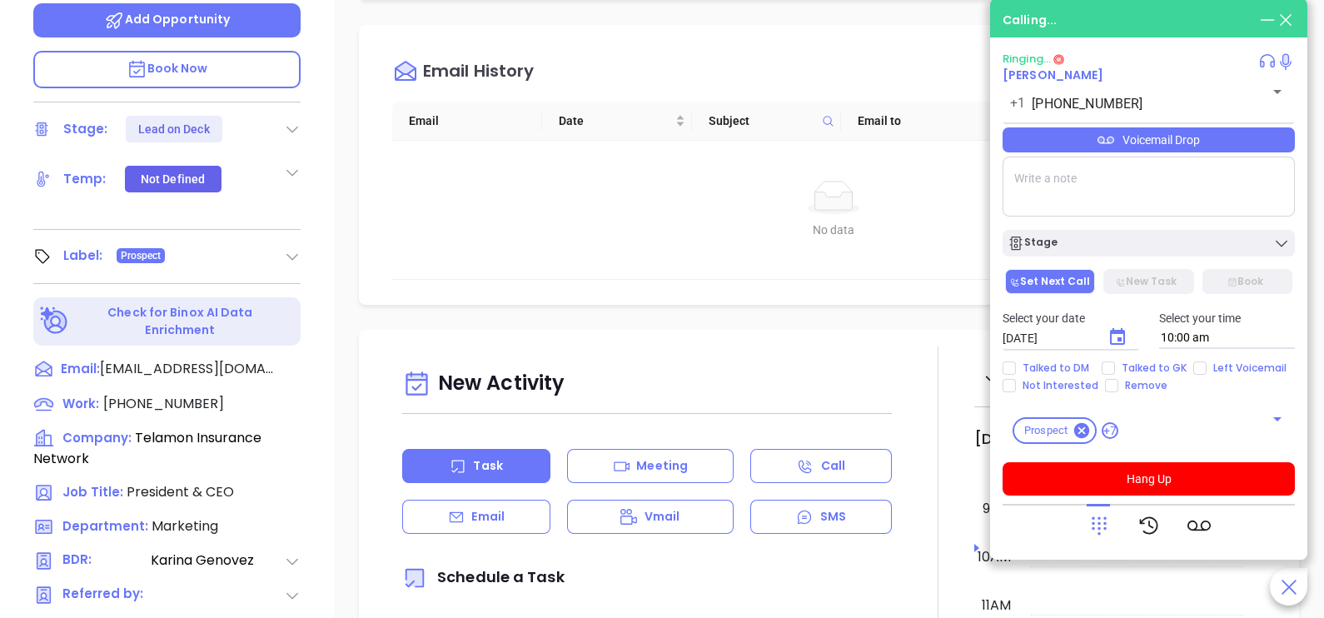
click at [1084, 523] on div at bounding box center [1149, 525] width 292 height 43
click at [1111, 528] on div at bounding box center [1149, 525] width 123 height 43
click at [1099, 528] on icon at bounding box center [1099, 526] width 15 height 18
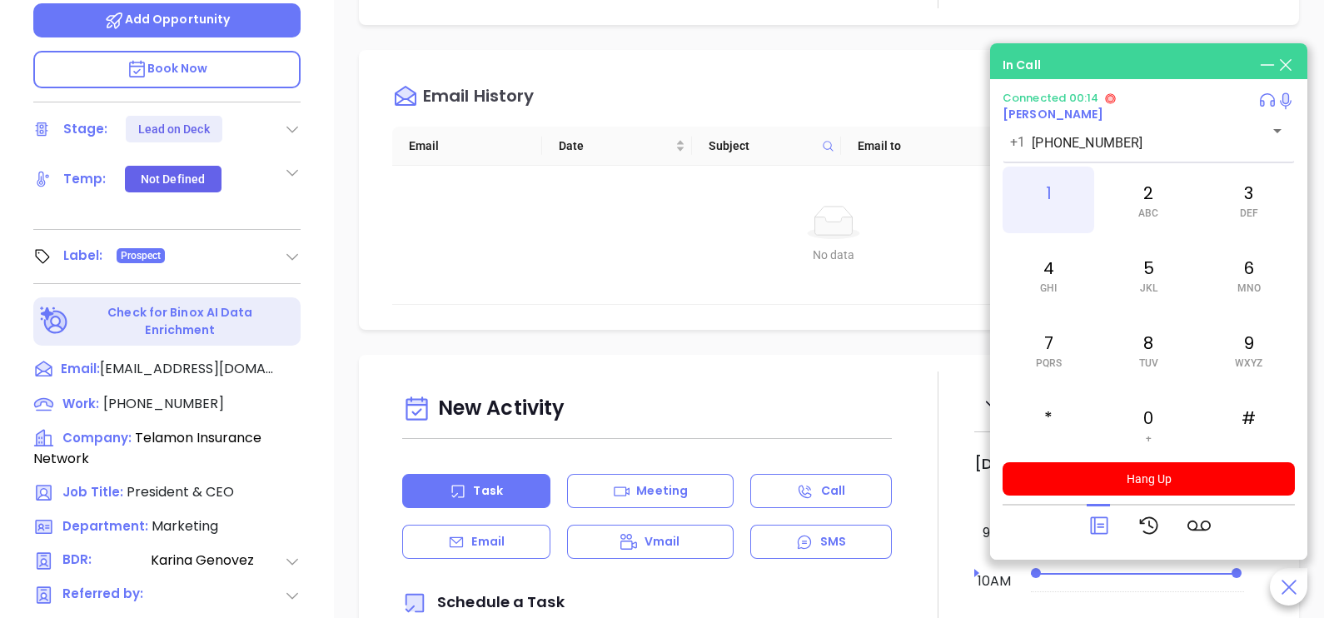
click at [1045, 189] on div "1" at bounding box center [1049, 200] width 92 height 67
click at [1053, 287] on span "GHI" at bounding box center [1048, 288] width 17 height 12
click at [1052, 358] on span "PQRS" at bounding box center [1049, 363] width 26 height 12
click at [1213, 225] on div "3 DEF" at bounding box center [1249, 200] width 92 height 67
click at [1049, 261] on div "4 GHI" at bounding box center [1049, 275] width 92 height 67
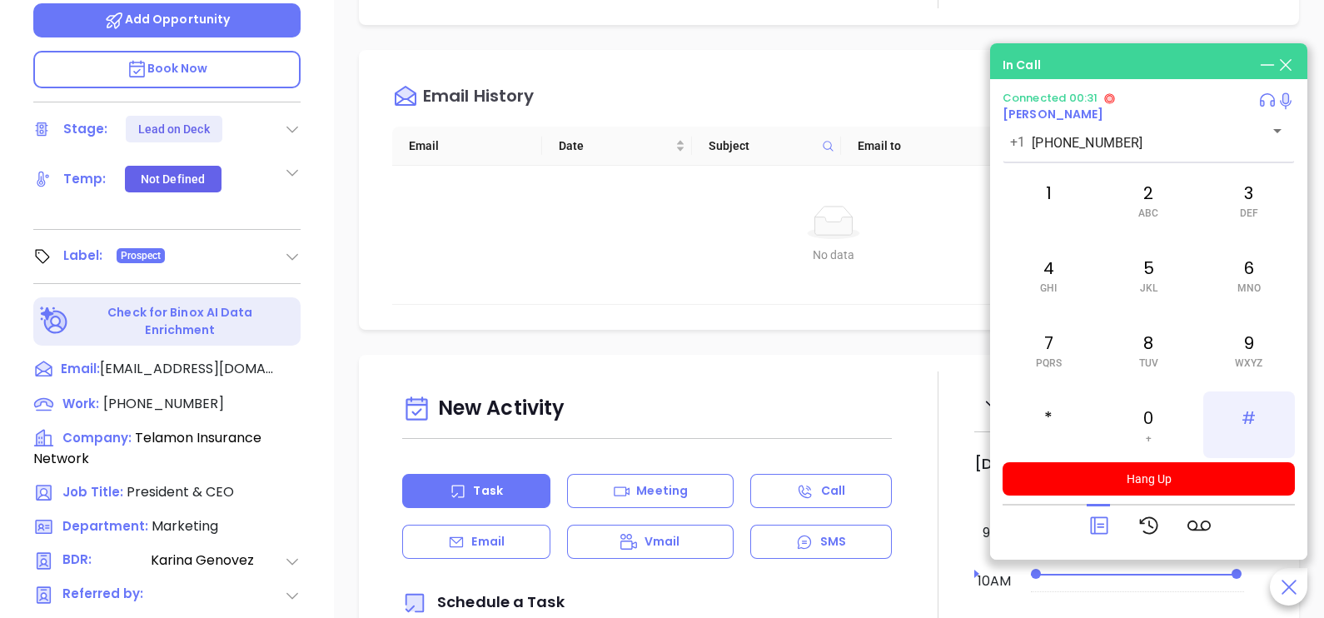
click at [1235, 416] on div "#" at bounding box center [1249, 424] width 92 height 67
click at [1124, 210] on div "2 ABC" at bounding box center [1149, 200] width 92 height 67
click at [1099, 521] on icon at bounding box center [1099, 525] width 23 height 23
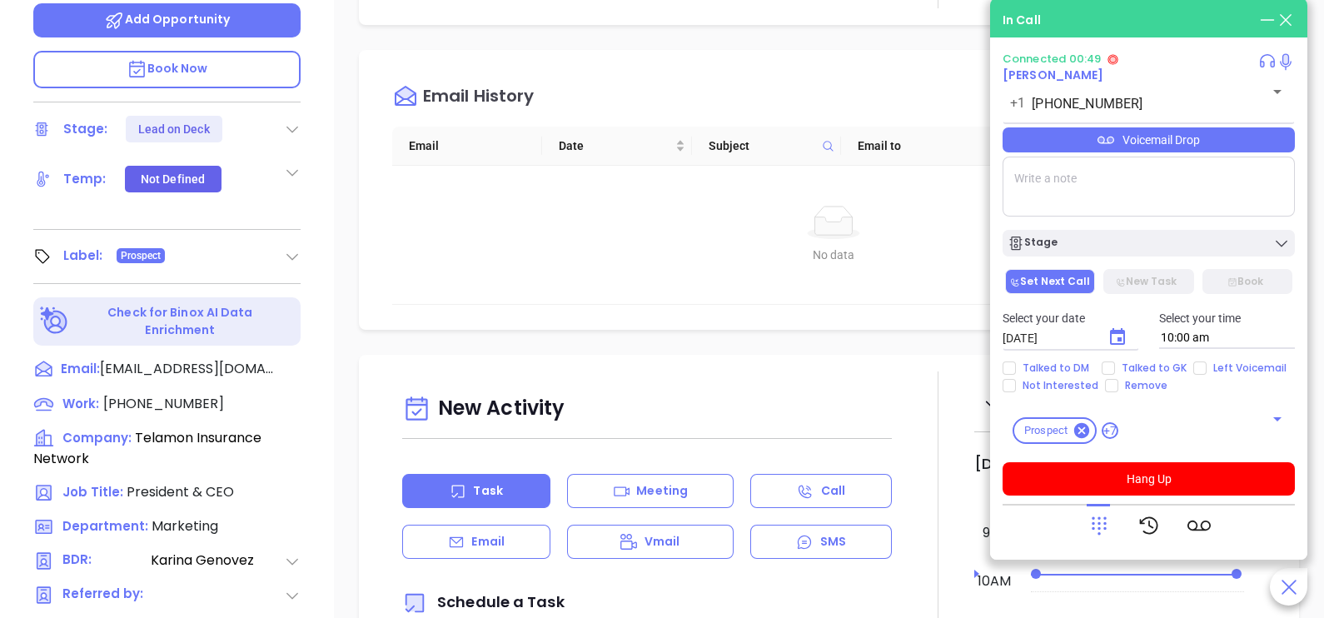
click at [1256, 142] on div "Voicemail Drop" at bounding box center [1149, 139] width 292 height 25
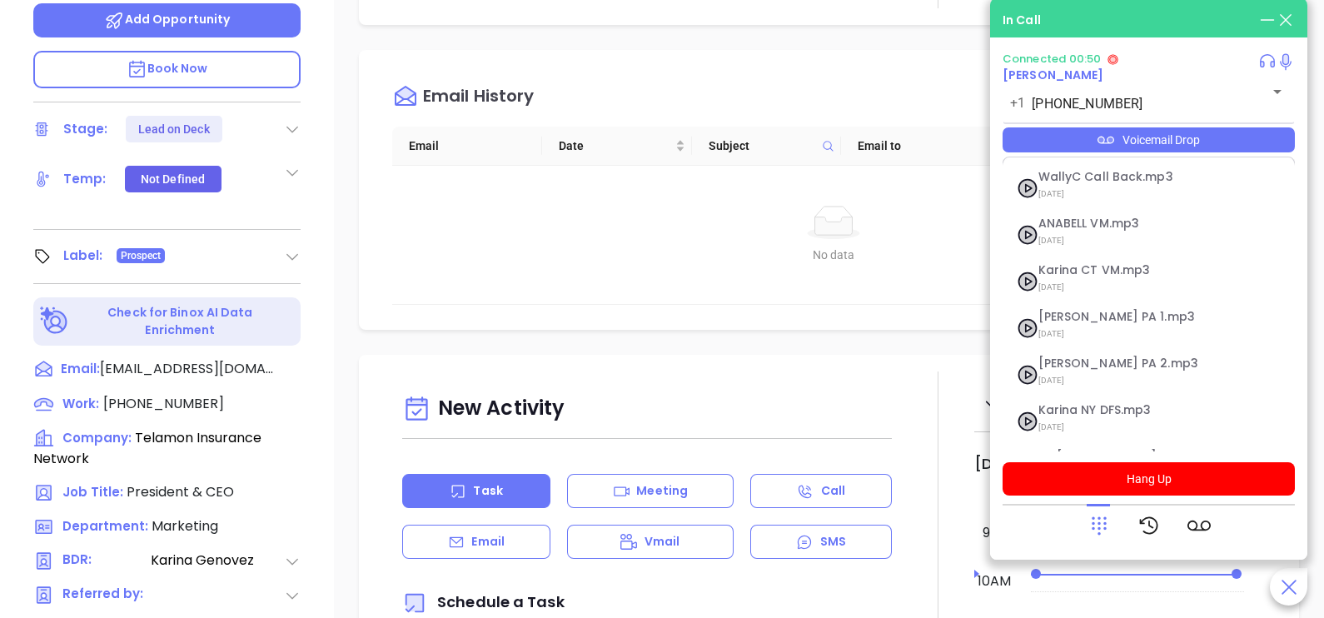
scroll to position [182, 0]
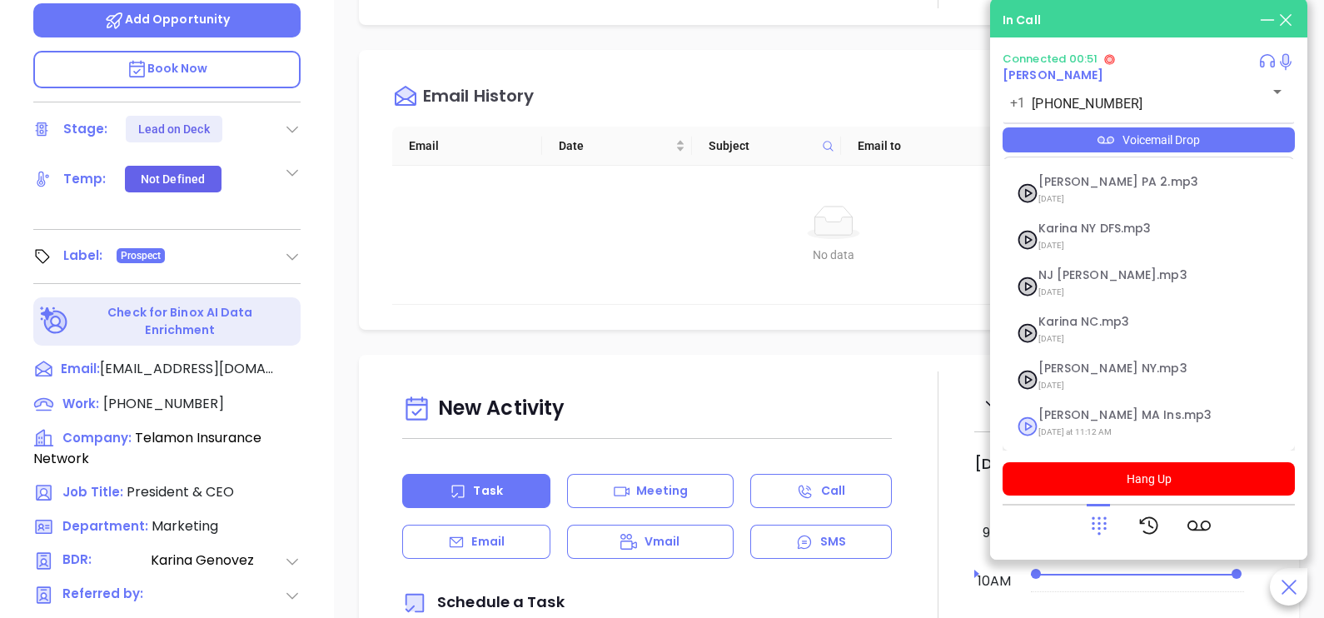
click at [1145, 436] on span "Last Monday at 11:12 AM" at bounding box center [1129, 432] width 180 height 22
checkbox input "true"
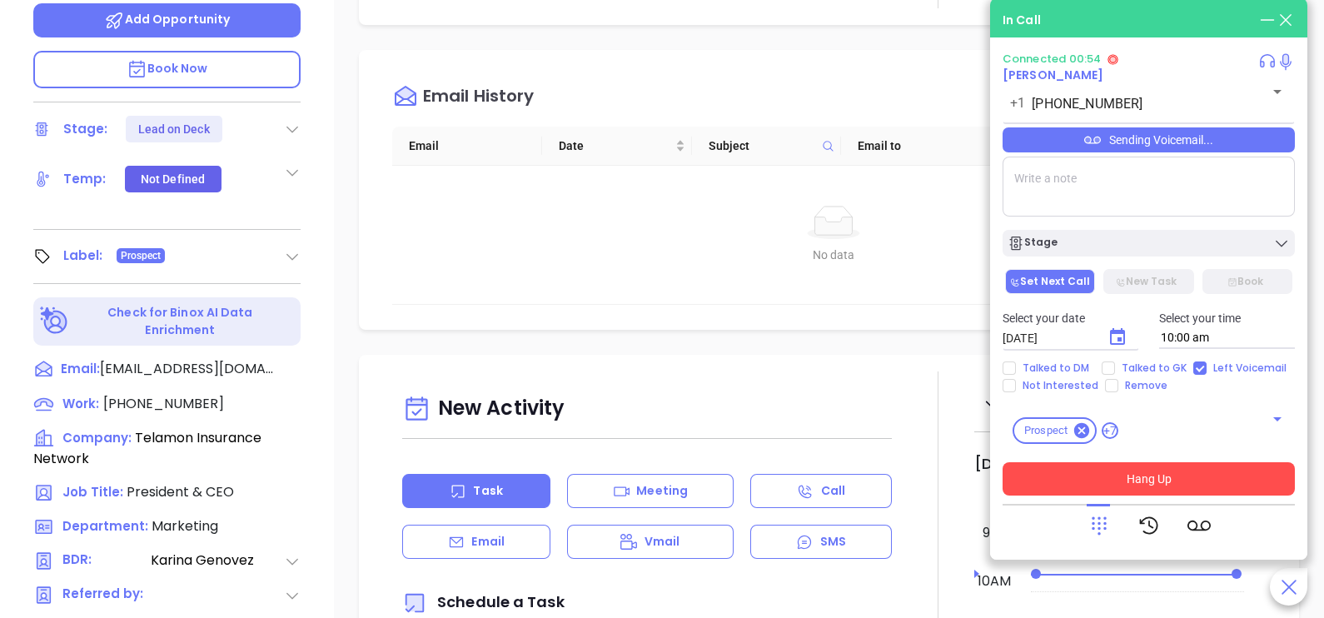
click at [1168, 491] on button "Hang Up" at bounding box center [1149, 478] width 292 height 33
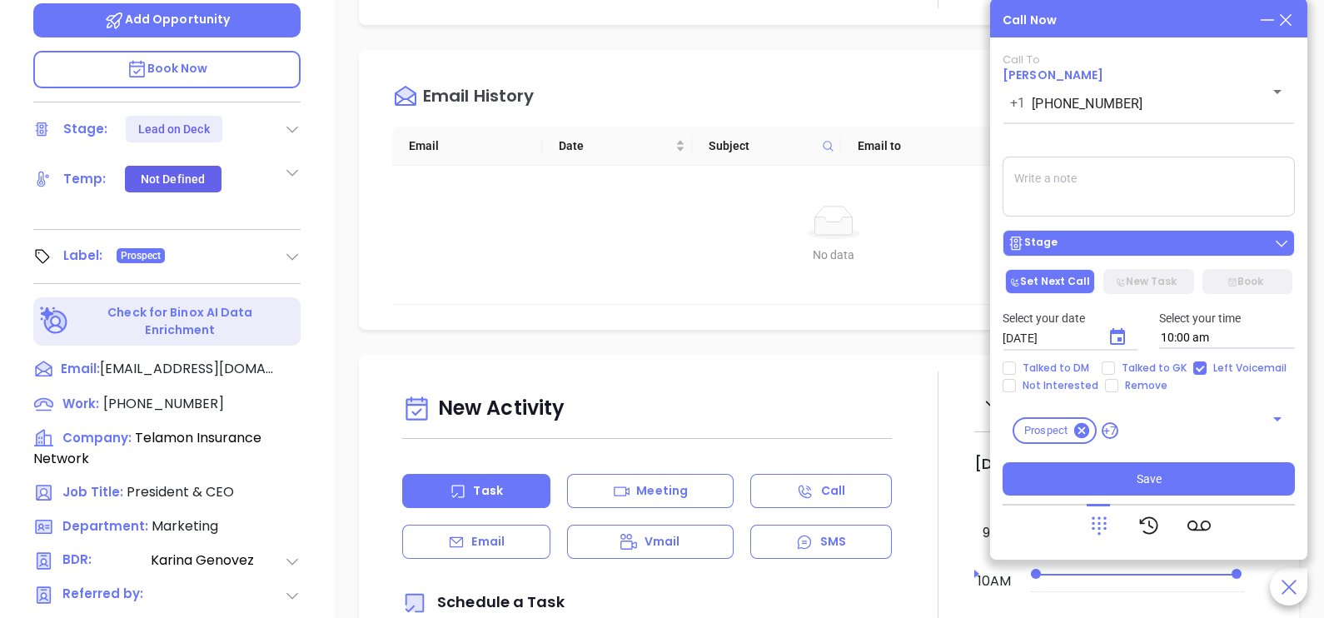
click at [1233, 247] on div "Stage" at bounding box center [1149, 243] width 282 height 17
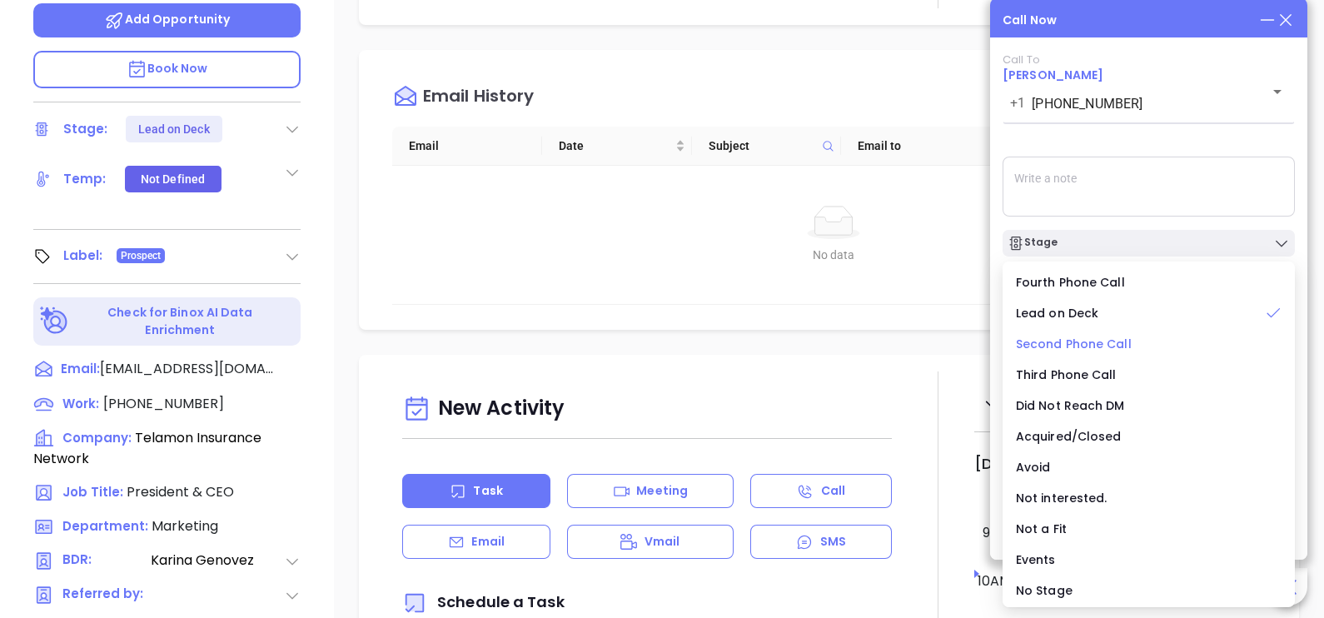
click at [1102, 346] on span "Second Phone Call" at bounding box center [1074, 344] width 116 height 17
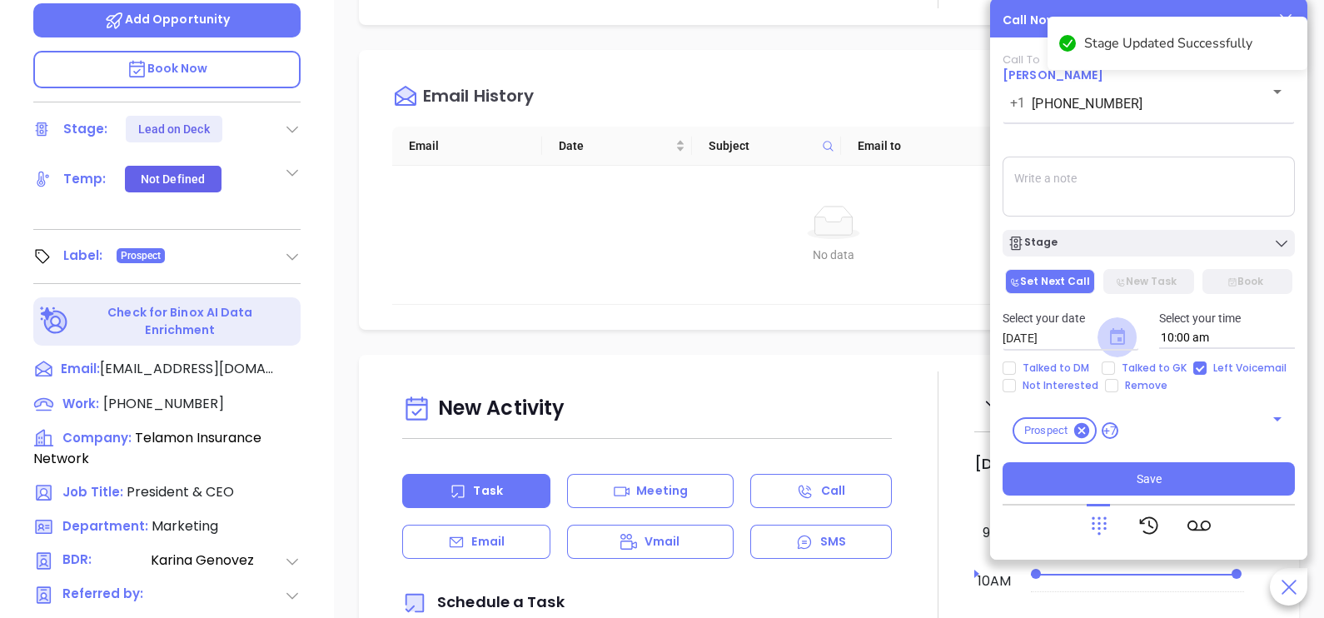
click at [1118, 344] on icon "Choose date, selected date is Oct 2, 2025" at bounding box center [1117, 336] width 15 height 17
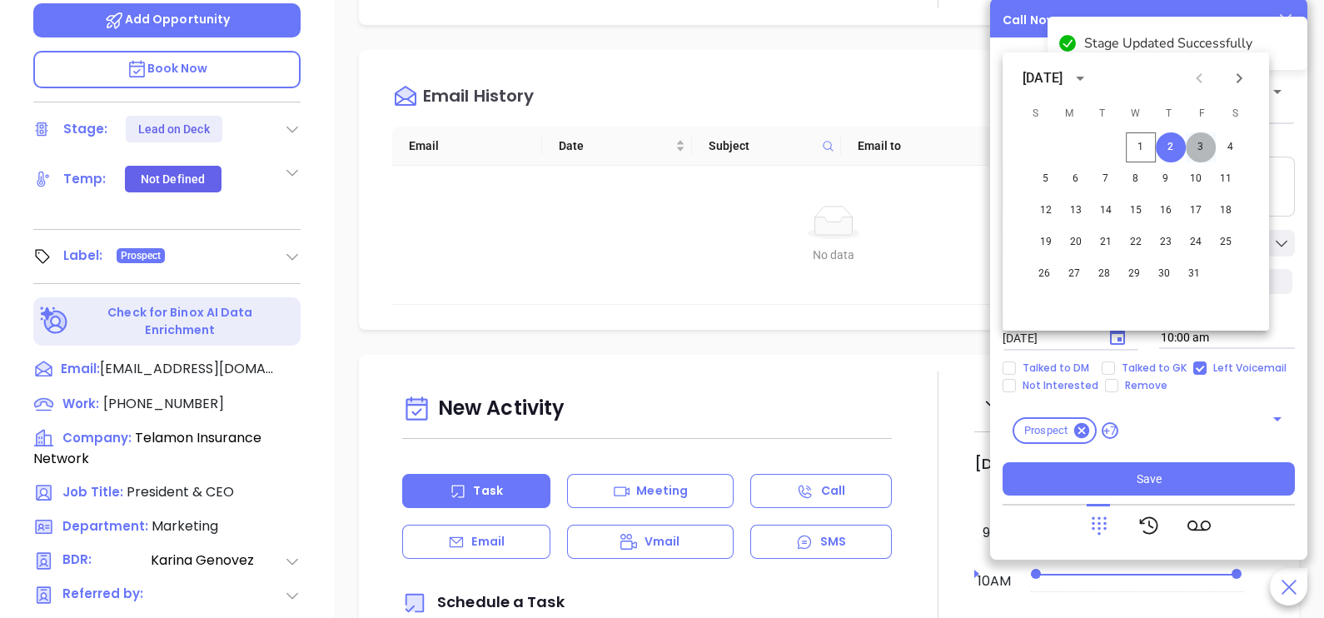
click at [1206, 148] on button "3" at bounding box center [1201, 147] width 30 height 30
type input "10/03/2025"
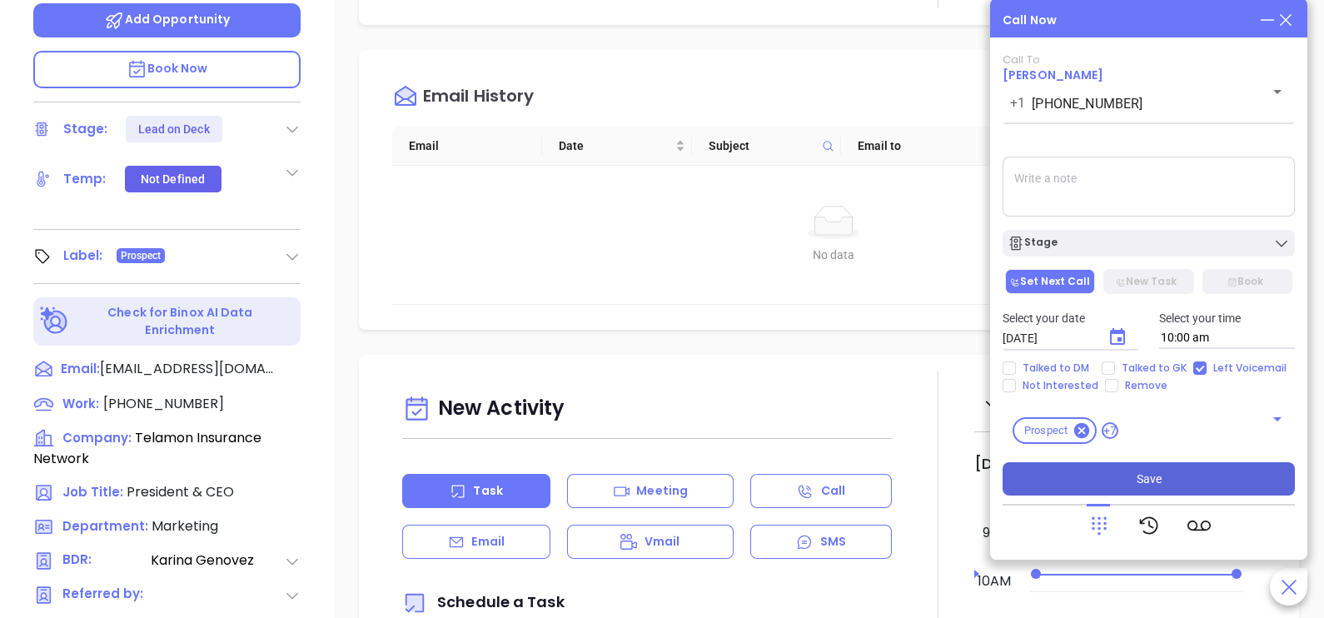
click at [1162, 476] on button "Save" at bounding box center [1149, 478] width 292 height 33
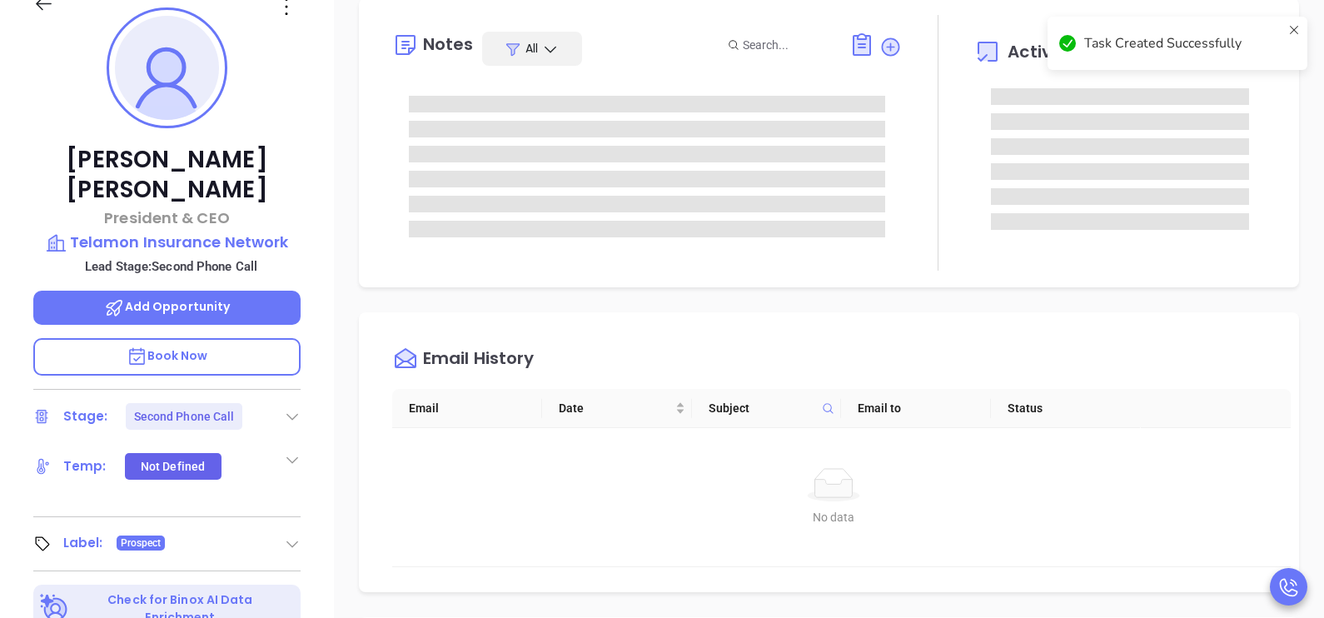
scroll to position [166, 0]
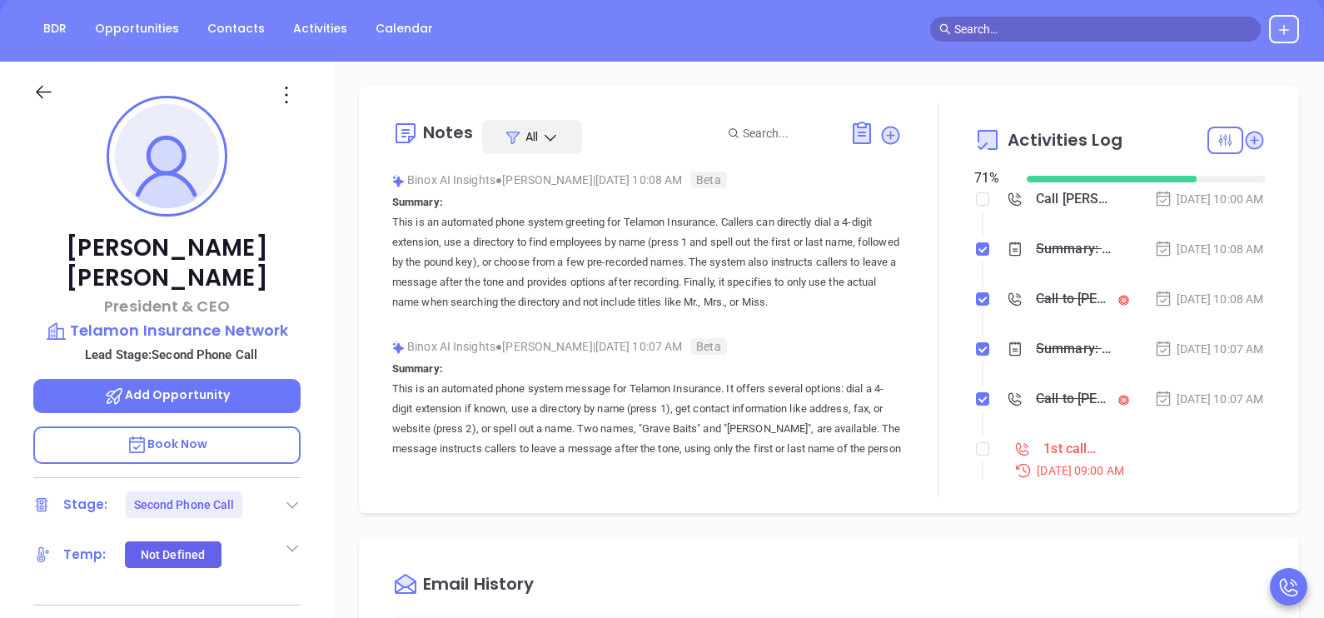
click at [1227, 254] on div "Oct 1, 2025 | 10:08 AM" at bounding box center [1209, 249] width 110 height 18
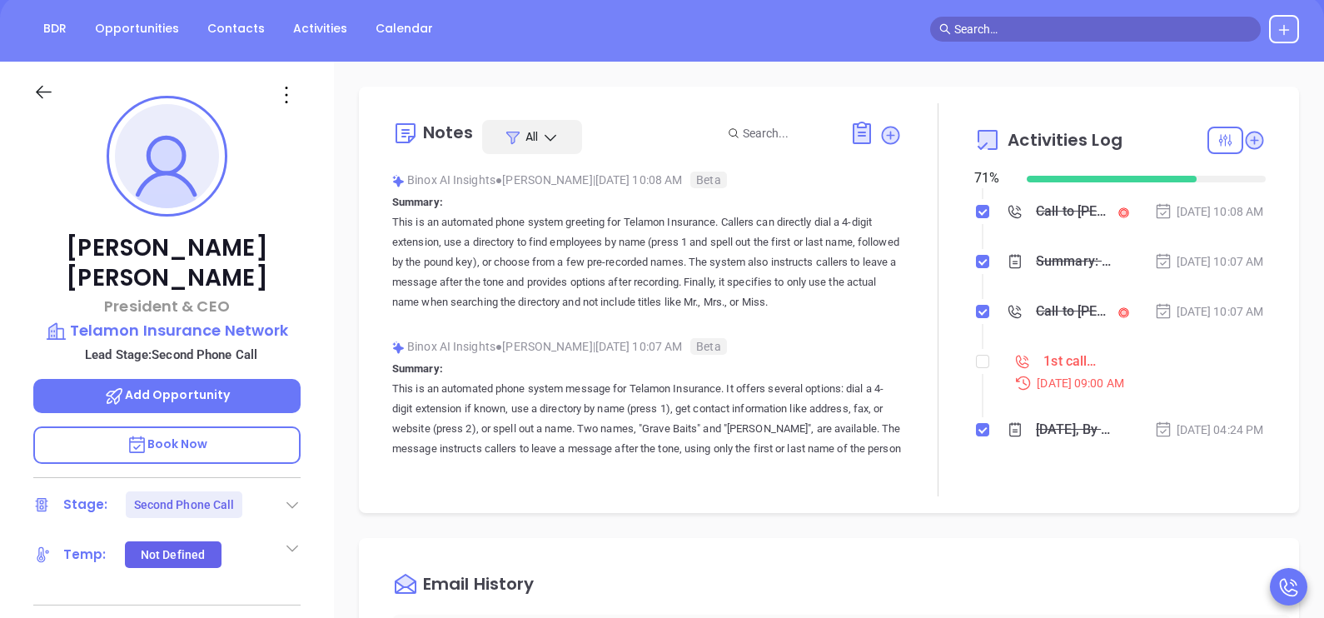
scroll to position [146, 0]
click at [977, 356] on input "checkbox" at bounding box center [982, 361] width 13 height 13
checkbox input "true"
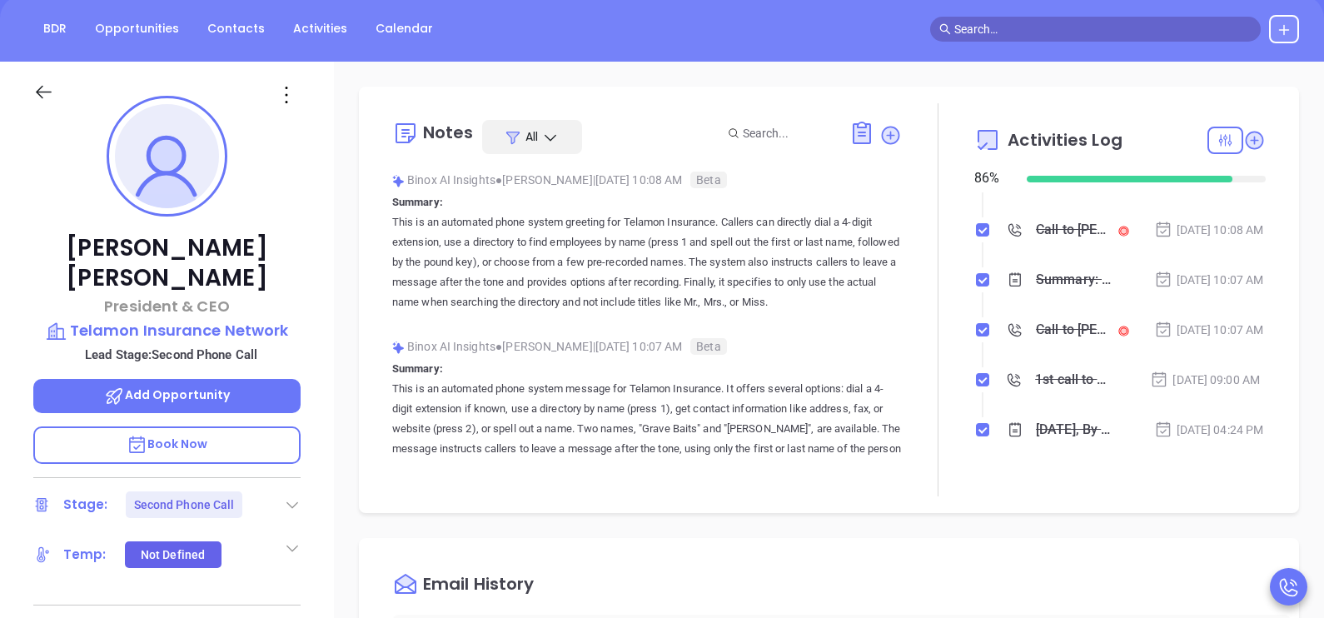
click at [50, 84] on icon at bounding box center [43, 92] width 21 height 21
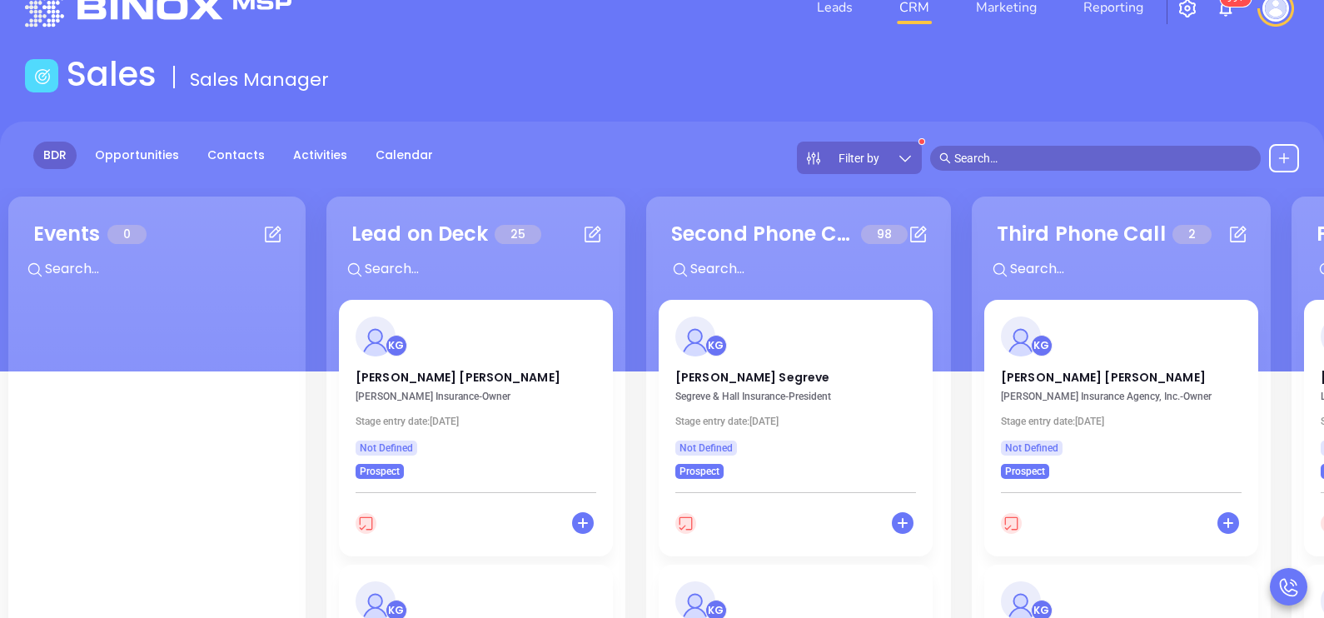
scroll to position [41, 0]
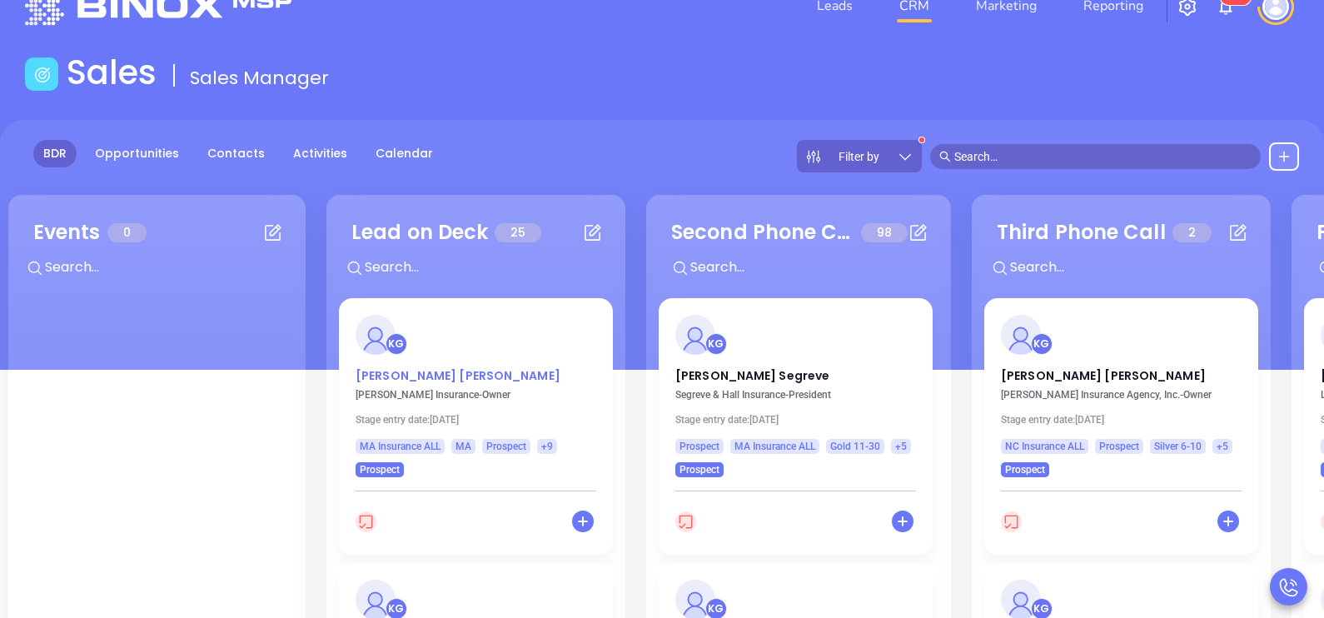
click at [387, 367] on p "Steven Murphy" at bounding box center [476, 371] width 241 height 8
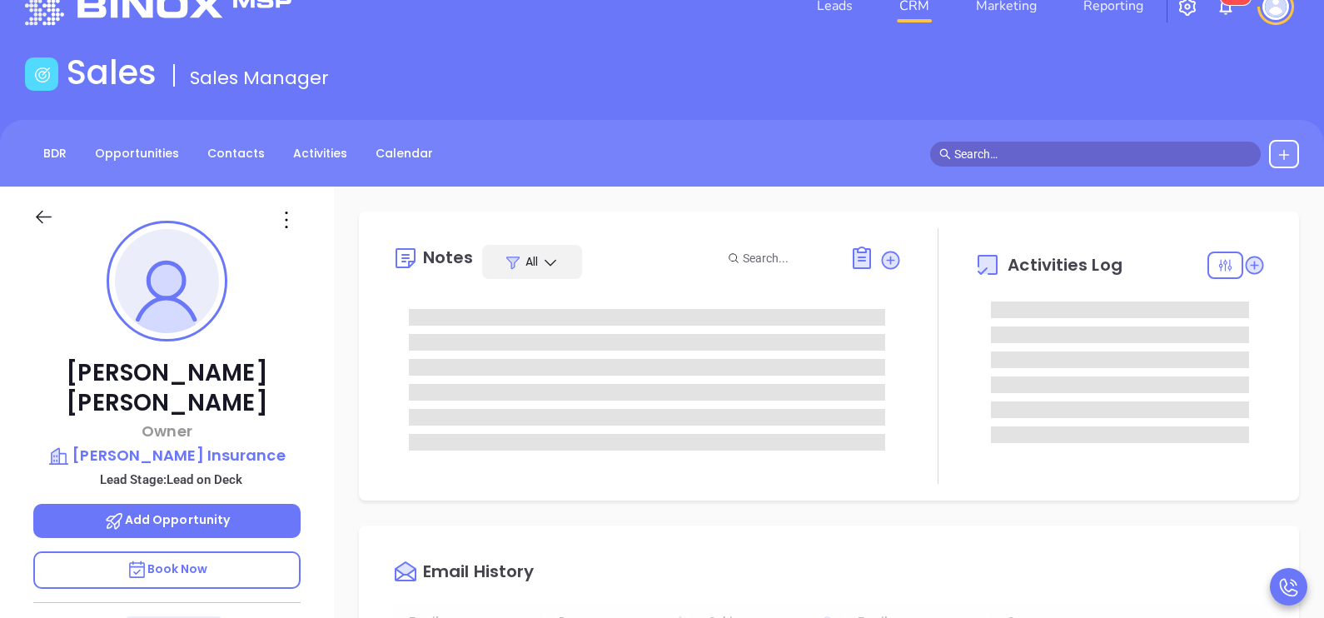
type input "10/02/2025"
type input "[PERSON_NAME]"
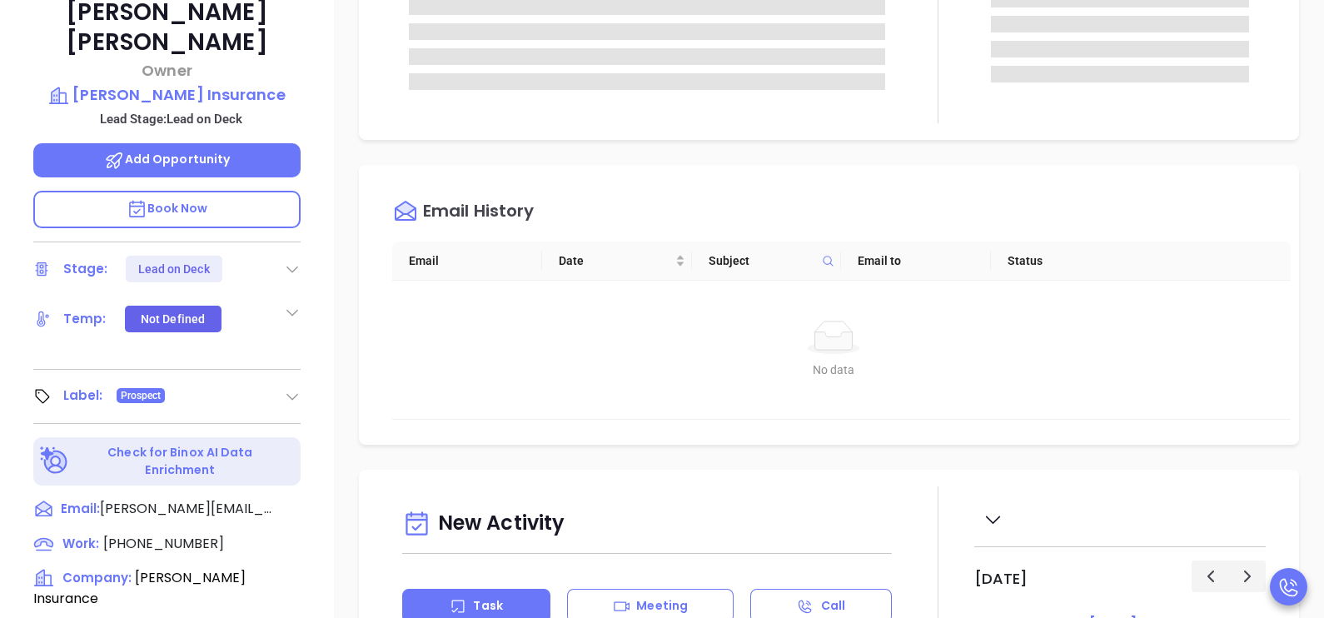
scroll to position [416, 0]
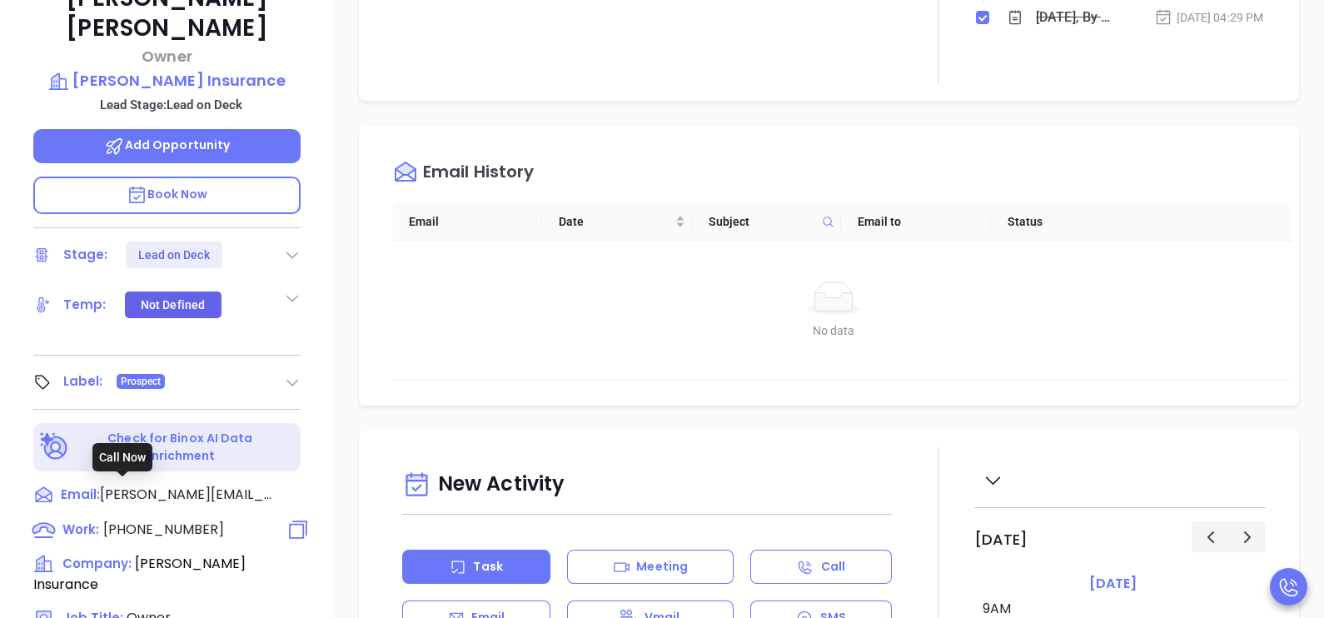
click at [180, 520] on span "(508) 746-0030" at bounding box center [163, 529] width 121 height 19
type input "(508) 746-0030"
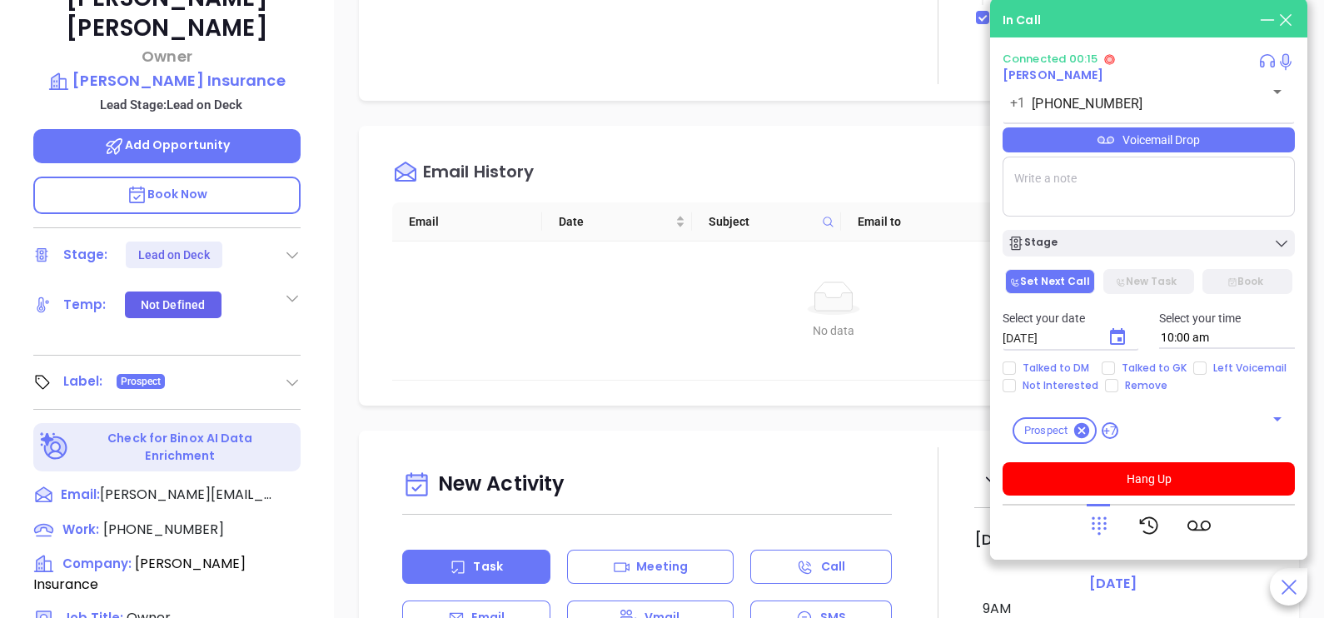
click at [1110, 521] on icon at bounding box center [1099, 525] width 23 height 23
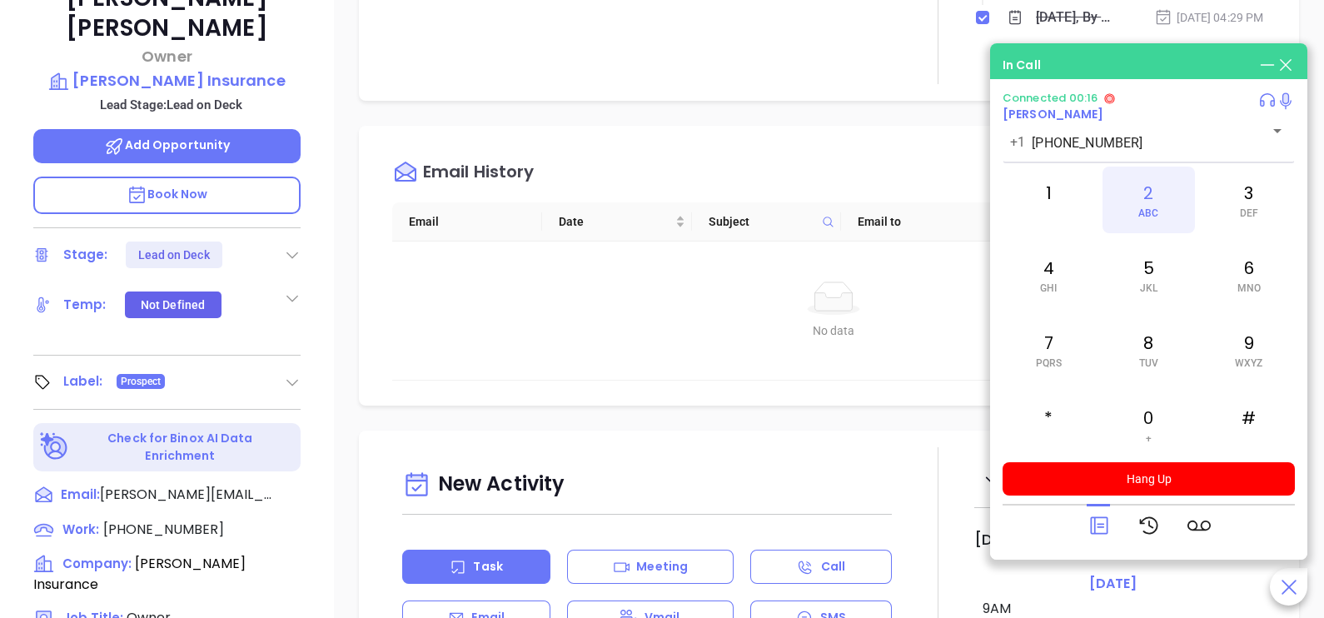
click at [1140, 229] on div "2 ABC" at bounding box center [1149, 200] width 92 height 67
click at [1106, 518] on icon at bounding box center [1098, 525] width 17 height 17
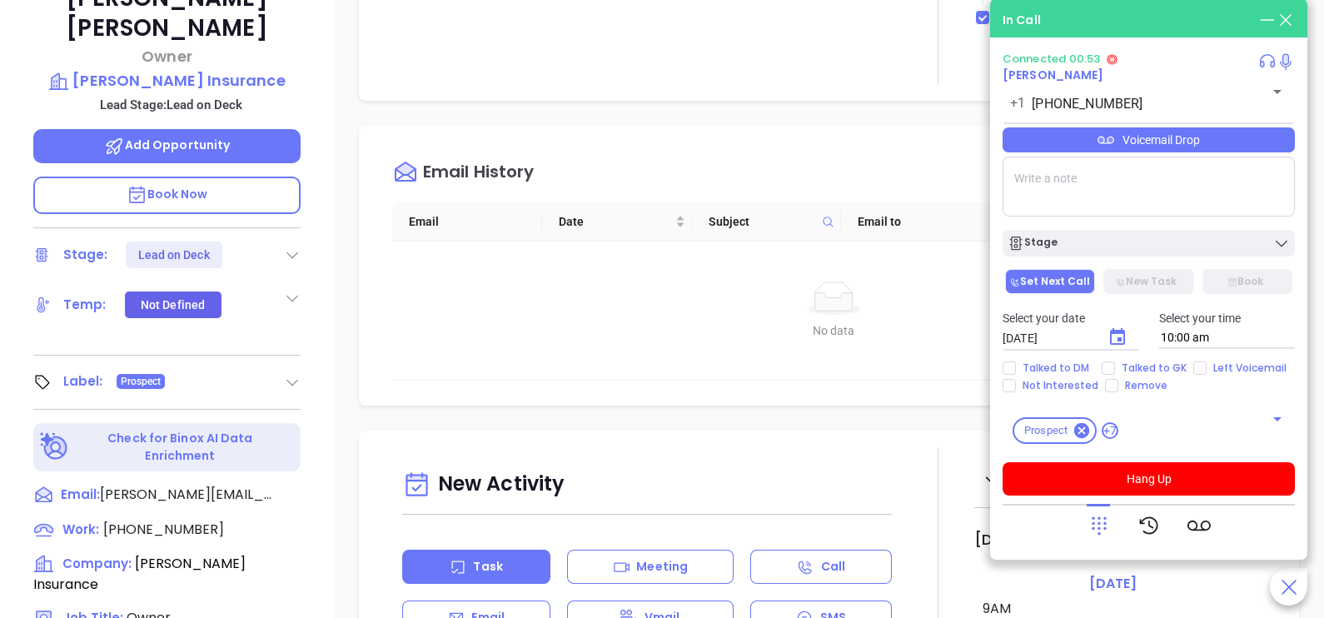
drag, startPoint x: 1250, startPoint y: 127, endPoint x: 1250, endPoint y: 144, distance: 17.5
click at [1250, 144] on div "Connected 00:53 Steven Murphy +1 (508) 746-0030 ​ Voicemail Drop Stage Set Next…" at bounding box center [1149, 273] width 292 height 443
click at [1250, 144] on div "Voicemail Drop" at bounding box center [1149, 139] width 292 height 25
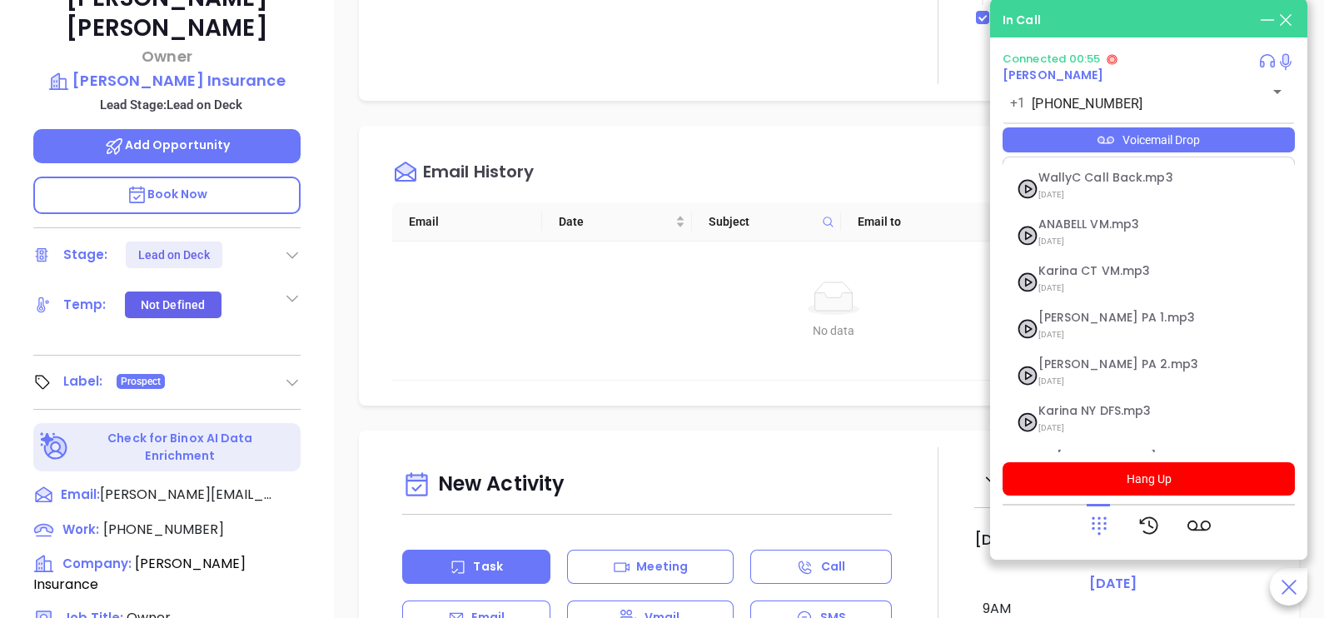
scroll to position [182, 0]
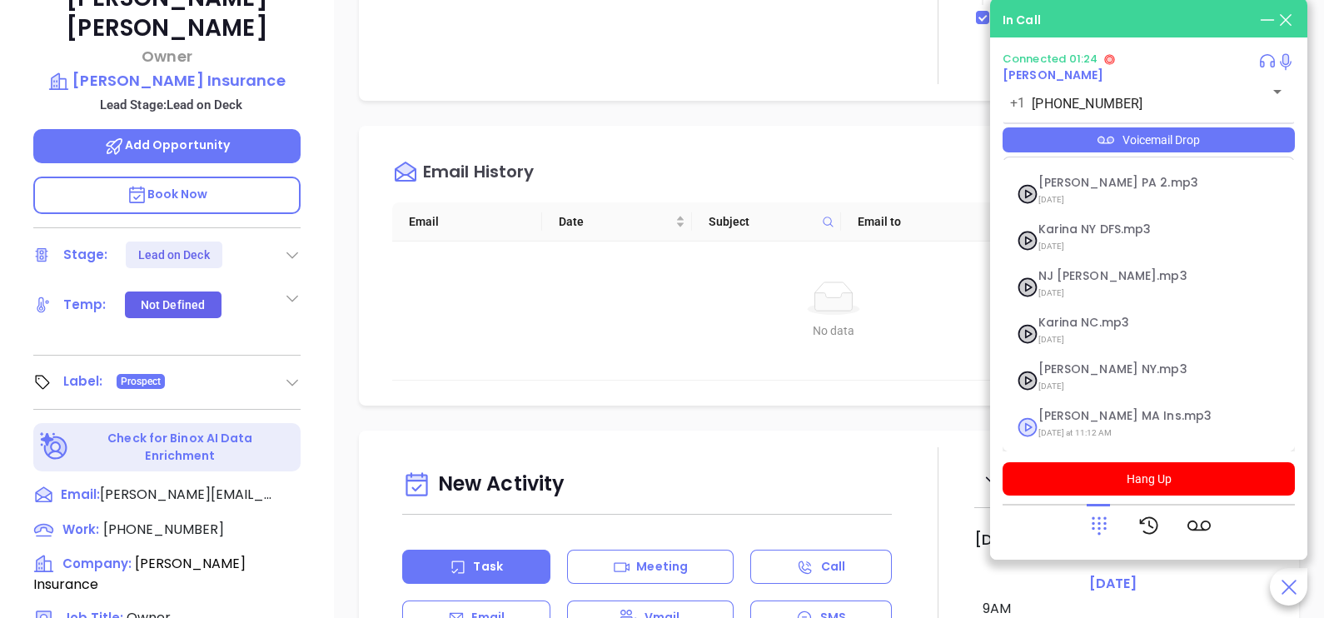
click at [1108, 426] on span "Last Monday at 11:12 AM" at bounding box center [1129, 433] width 180 height 22
checkbox input "true"
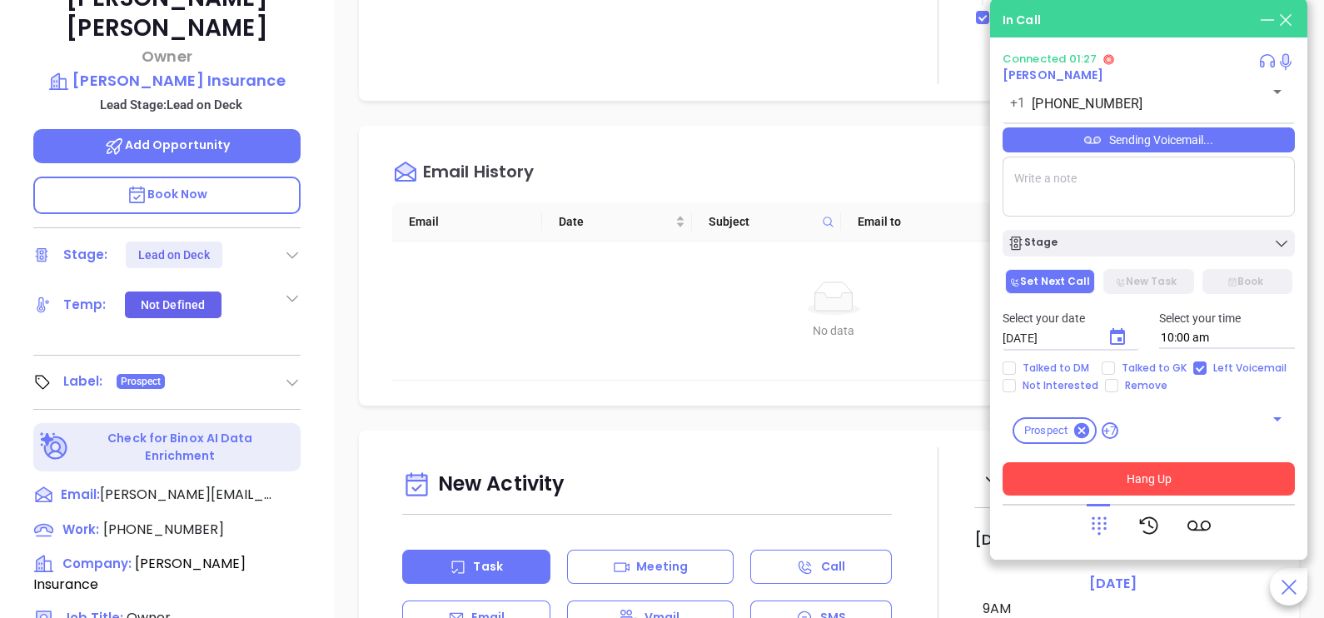
click at [1152, 480] on button "Hang Up" at bounding box center [1149, 478] width 292 height 33
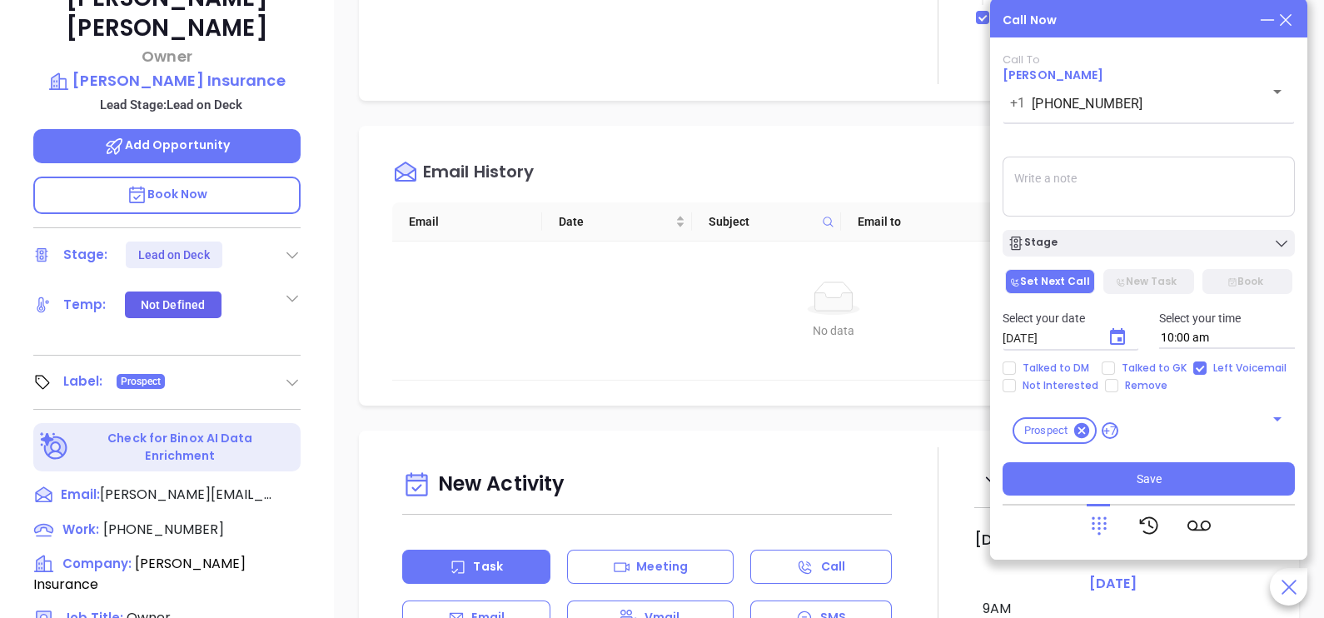
click at [1189, 146] on div "Call To Steven Murphy +1 (508) 746-0030 ​ Sending Voicemail... Stage Set Next C…" at bounding box center [1149, 274] width 292 height 442
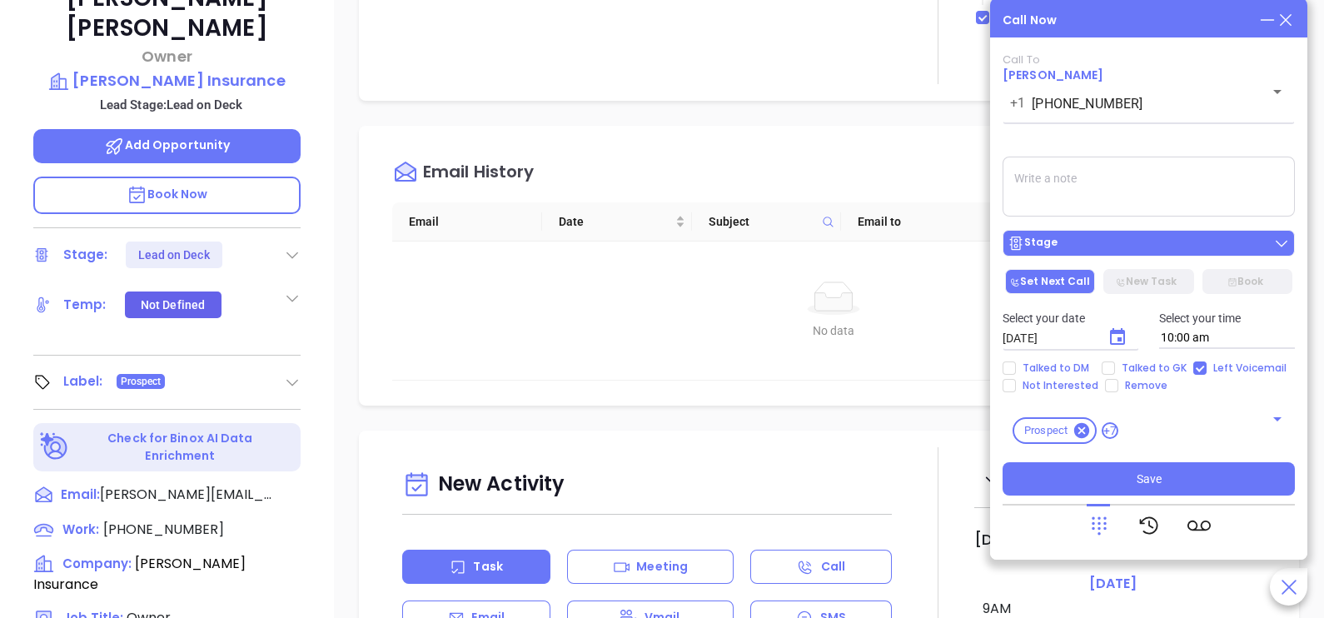
click at [1141, 240] on div "Stage" at bounding box center [1149, 243] width 282 height 17
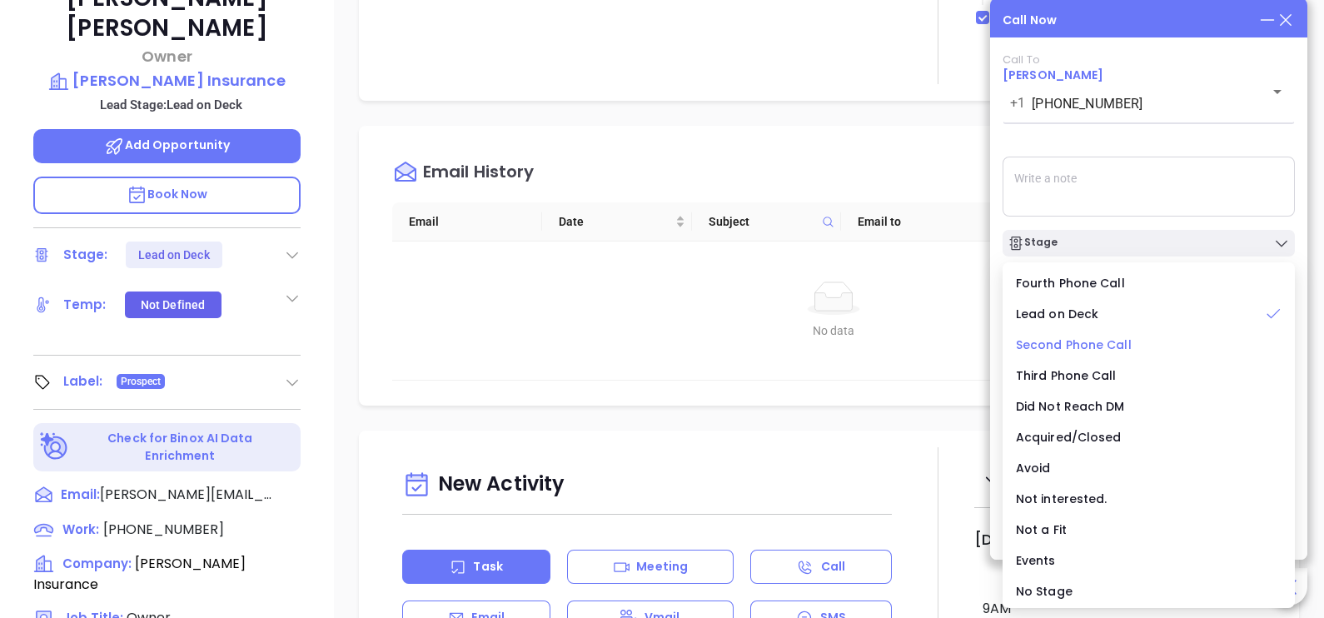
click at [1071, 337] on span "Second Phone Call" at bounding box center [1074, 344] width 116 height 17
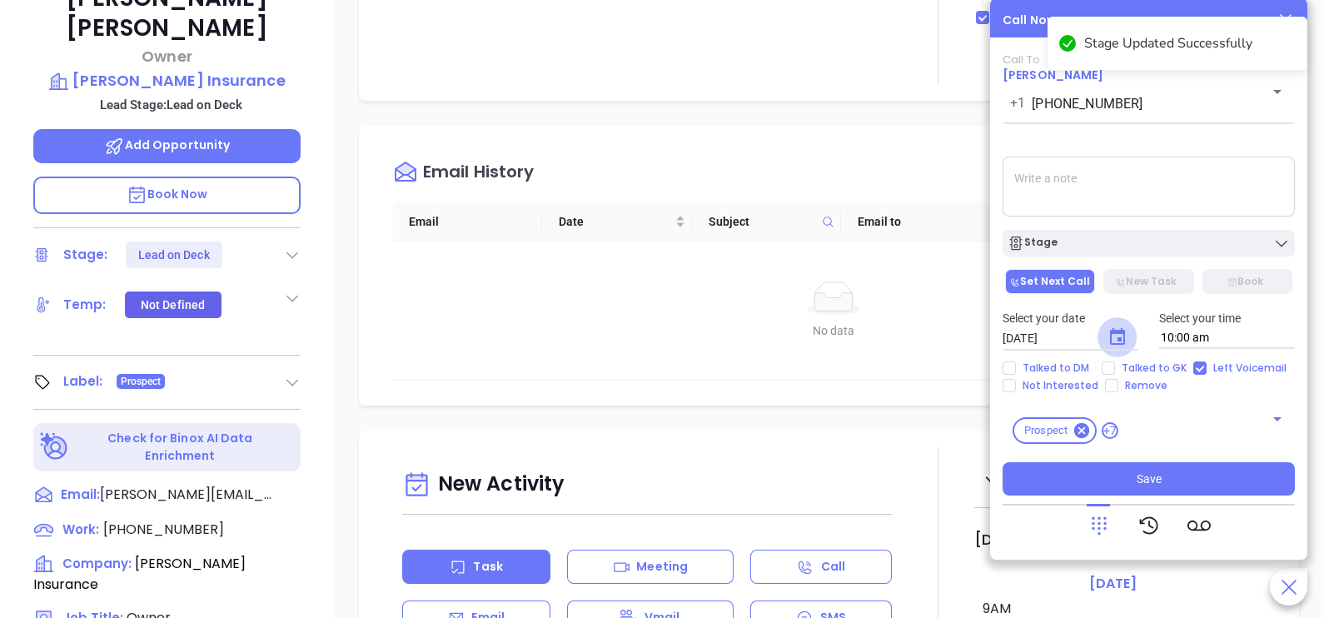
click at [1115, 339] on icon "Choose date, selected date is Oct 2, 2025" at bounding box center [1118, 337] width 20 height 20
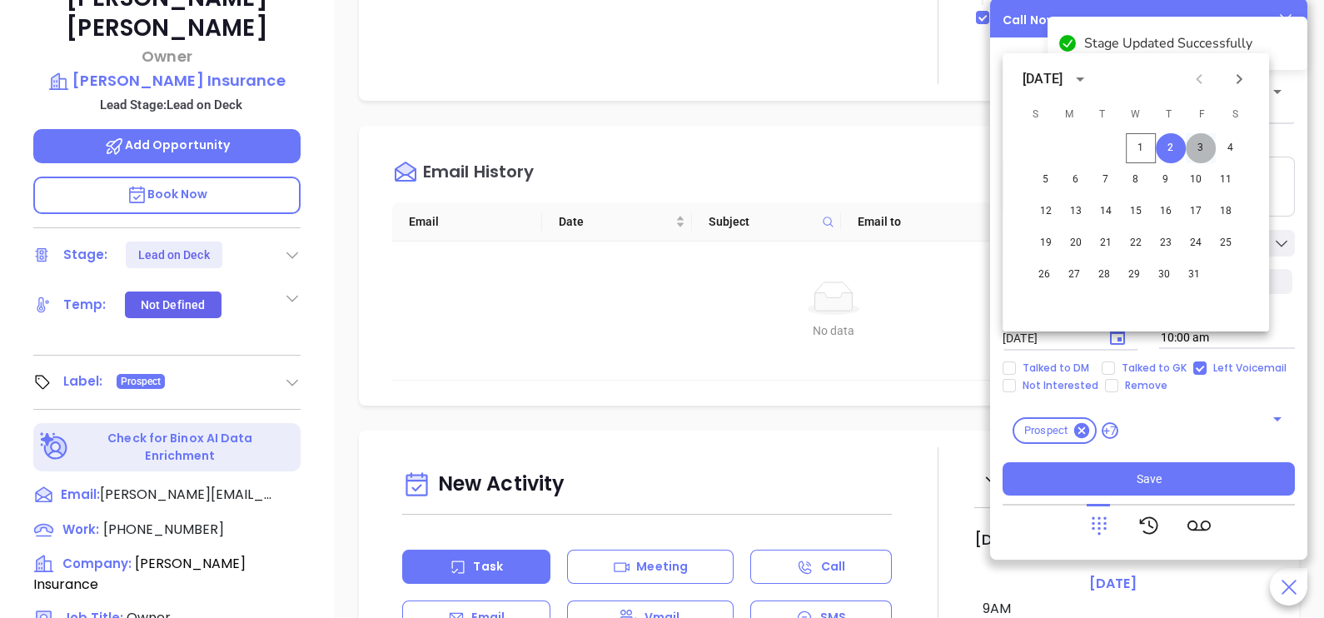
click at [1194, 148] on button "3" at bounding box center [1201, 148] width 30 height 30
type input "10/03/2025"
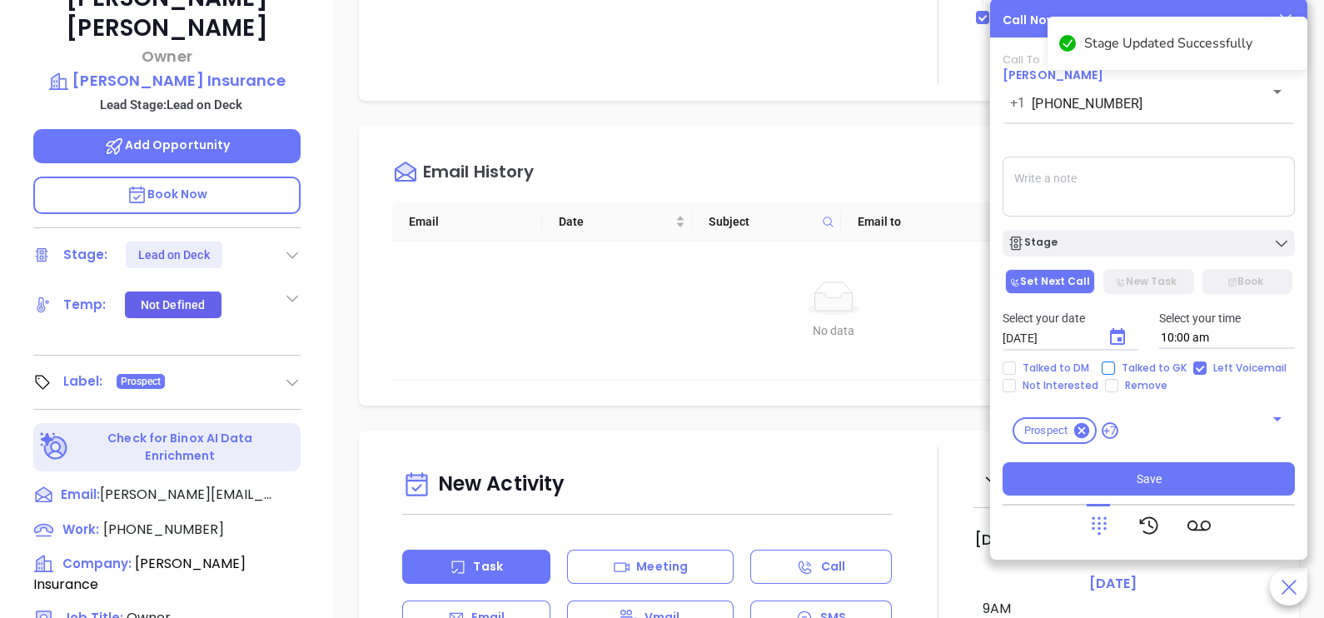
click at [1149, 371] on span "Talked to GK" at bounding box center [1154, 367] width 78 height 13
click at [1115, 371] on input "Talked to GK" at bounding box center [1108, 367] width 13 height 13
checkbox input "true"
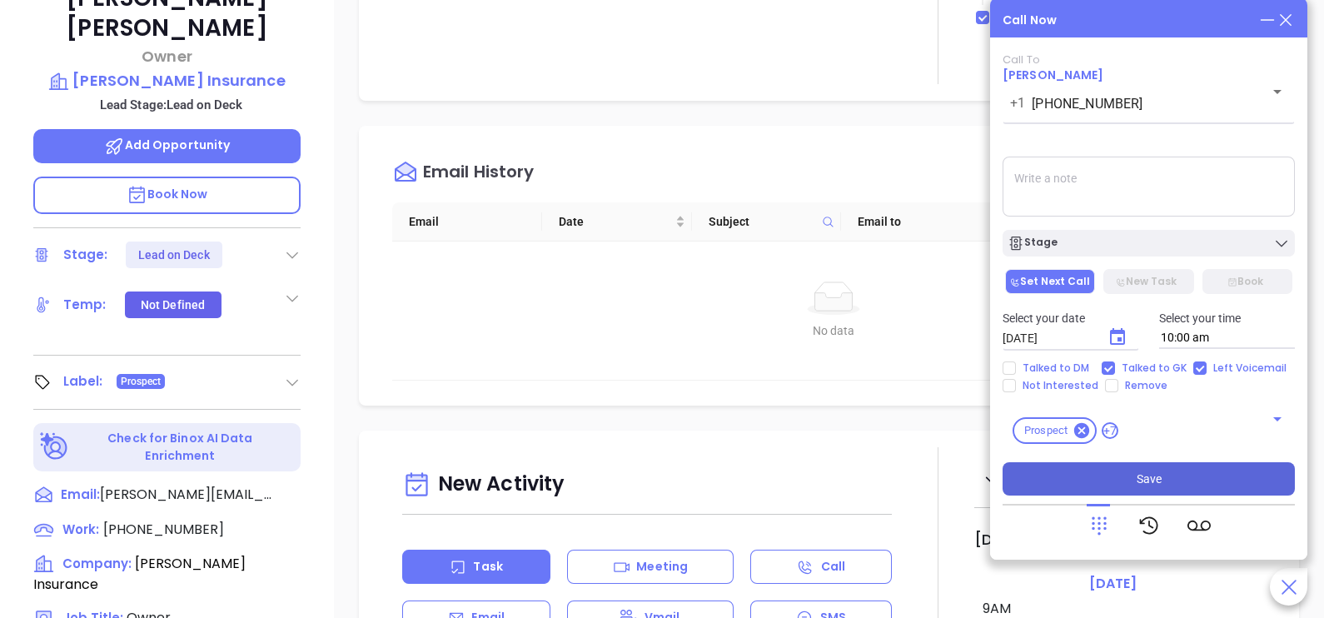
click at [1170, 475] on button "Save" at bounding box center [1149, 478] width 292 height 33
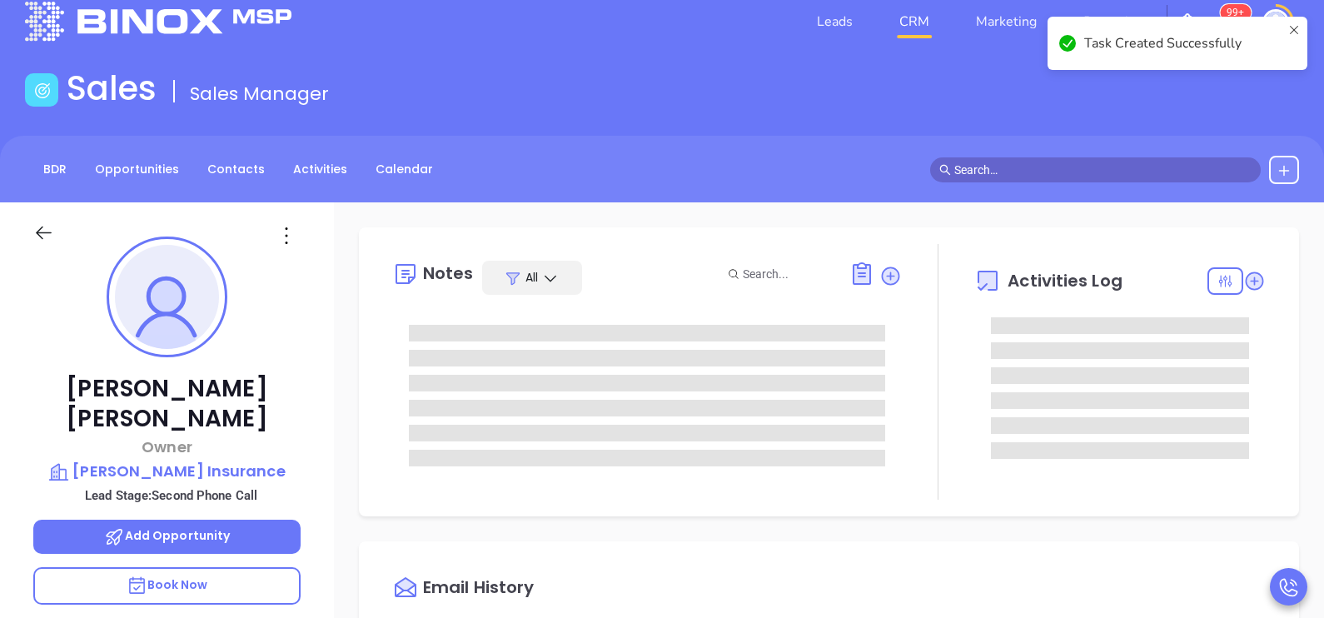
scroll to position [0, 0]
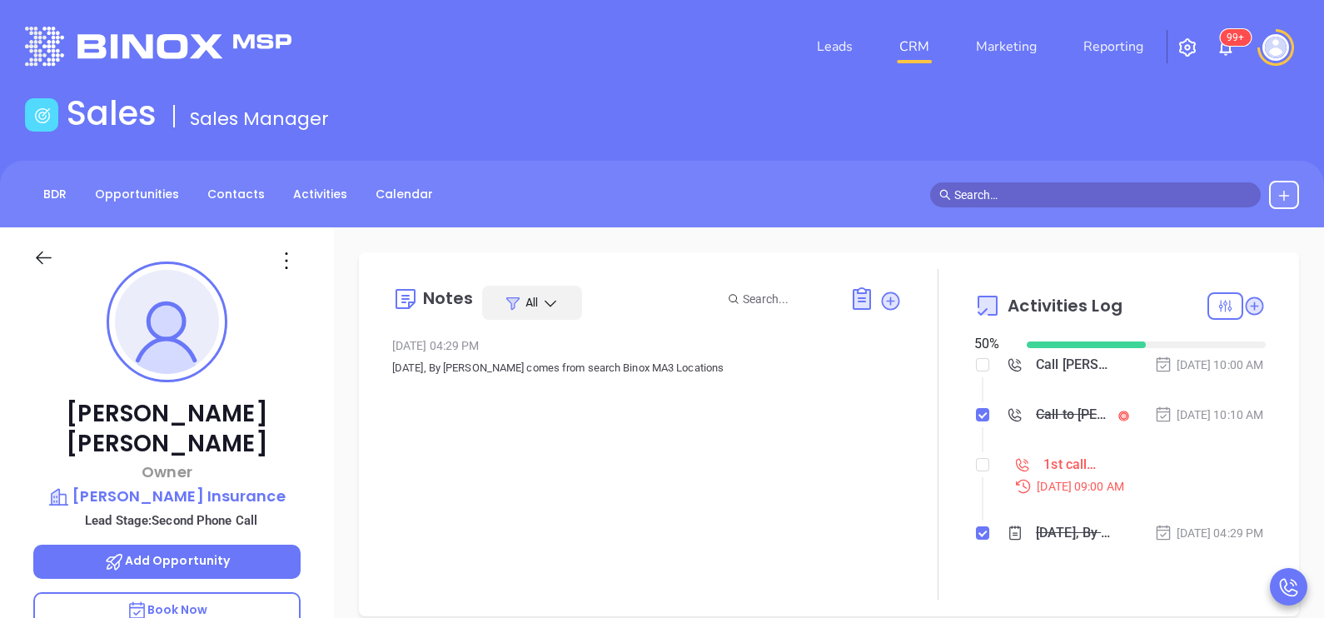
click at [981, 482] on li "1st call to MA INS lead Sep 29, 2025 | 09:00 AM" at bounding box center [1122, 490] width 287 height 64
click at [977, 471] on input "checkbox" at bounding box center [982, 464] width 13 height 13
checkbox input "true"
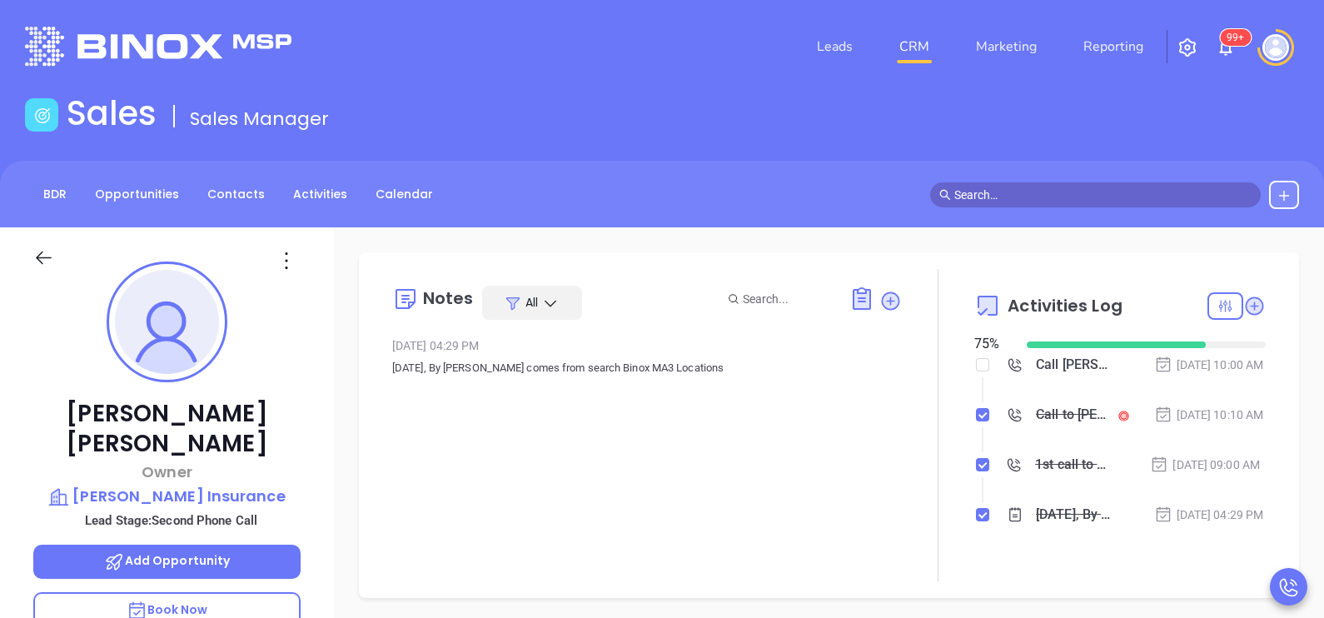
drag, startPoint x: 54, startPoint y: 245, endPoint x: 51, endPoint y: 255, distance: 10.5
click at [51, 255] on div at bounding box center [166, 256] width 287 height 59
click at [51, 255] on icon at bounding box center [43, 257] width 21 height 21
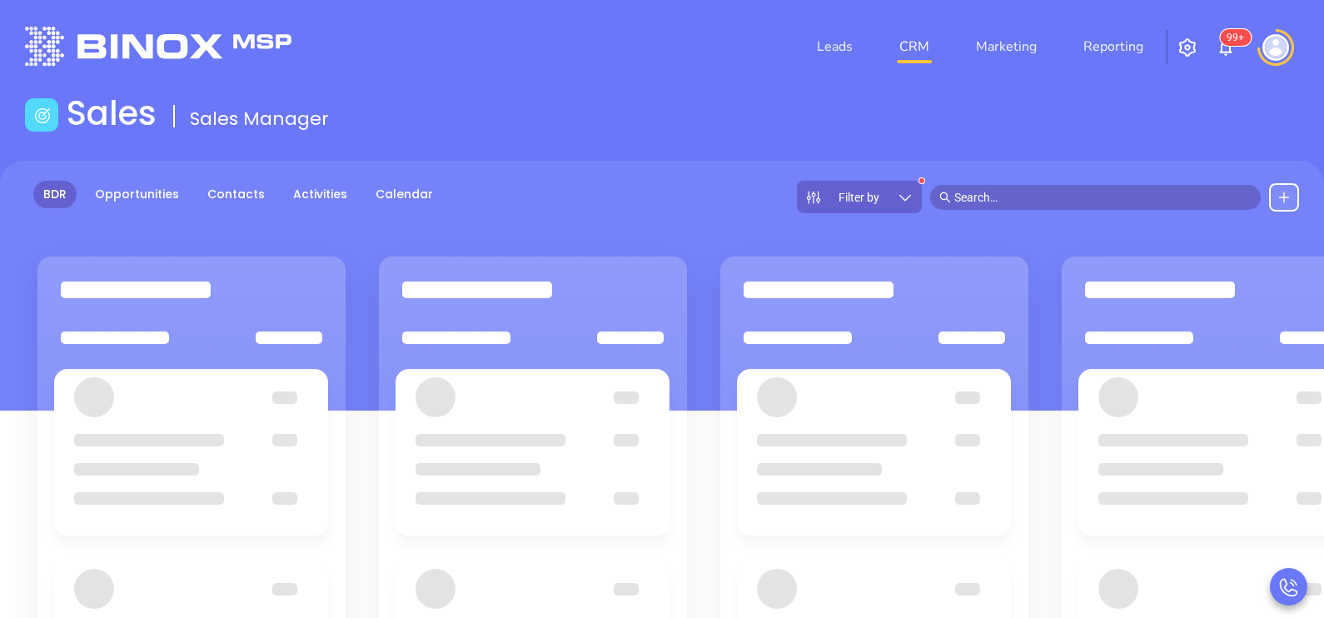
scroll to position [41, 0]
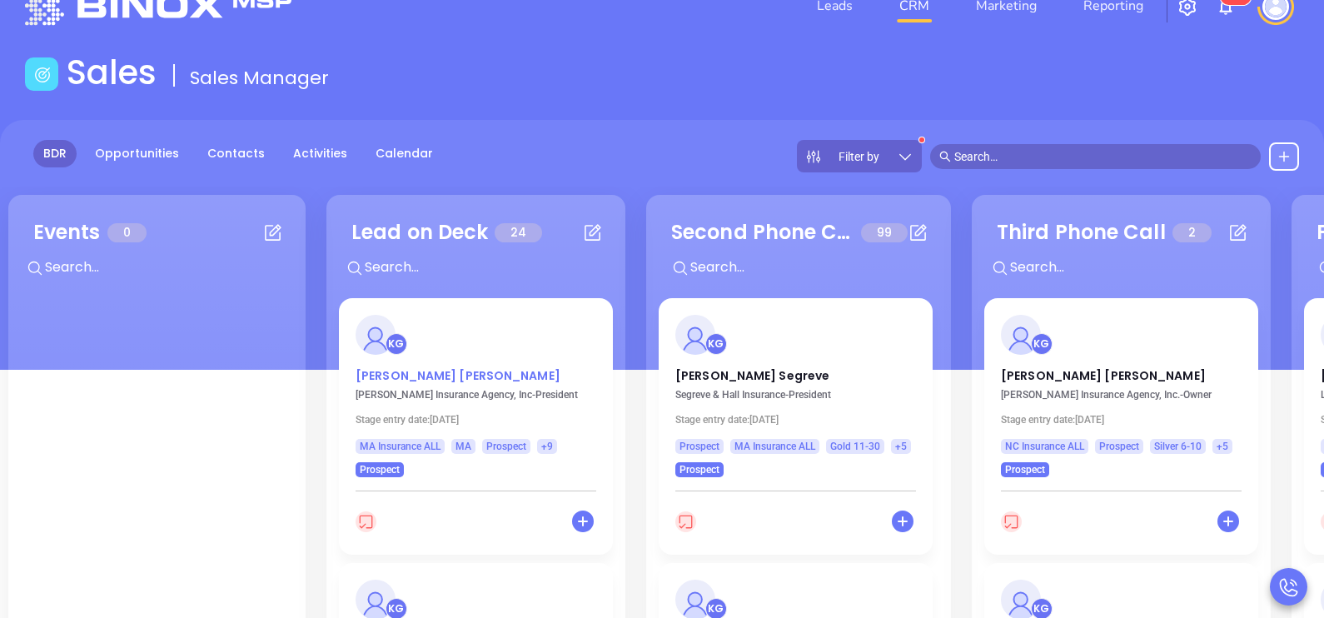
click at [401, 373] on p "Terry Bresnahan" at bounding box center [476, 371] width 241 height 8
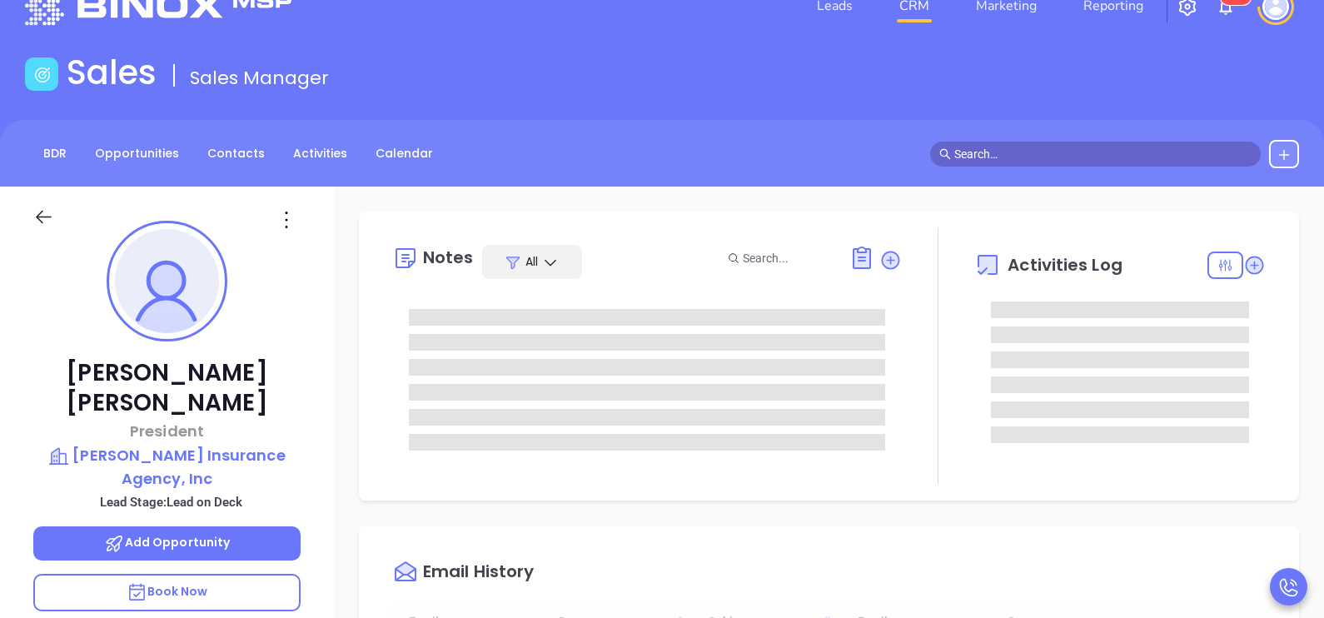
type input "10/02/2025"
type input "[PERSON_NAME]"
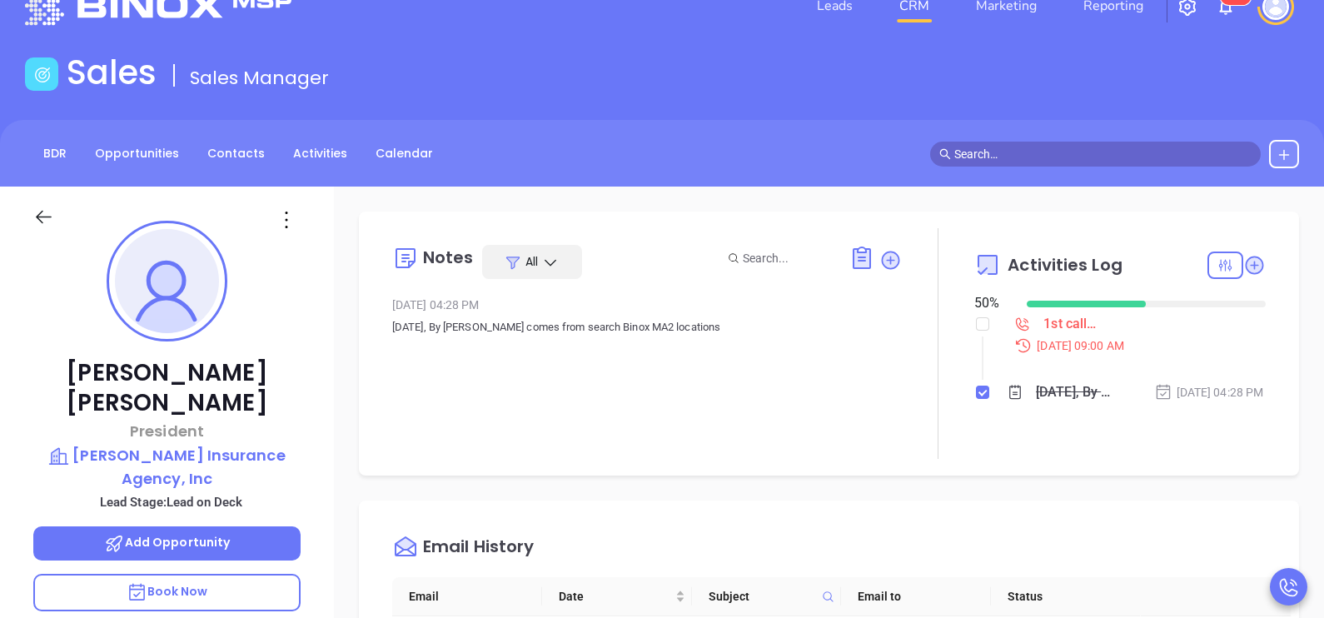
click at [321, 455] on div "Terry Bresnahan President Bresnahan Insurance Agency, Inc Lead Stage: Lead on D…" at bounding box center [167, 573] width 334 height 773
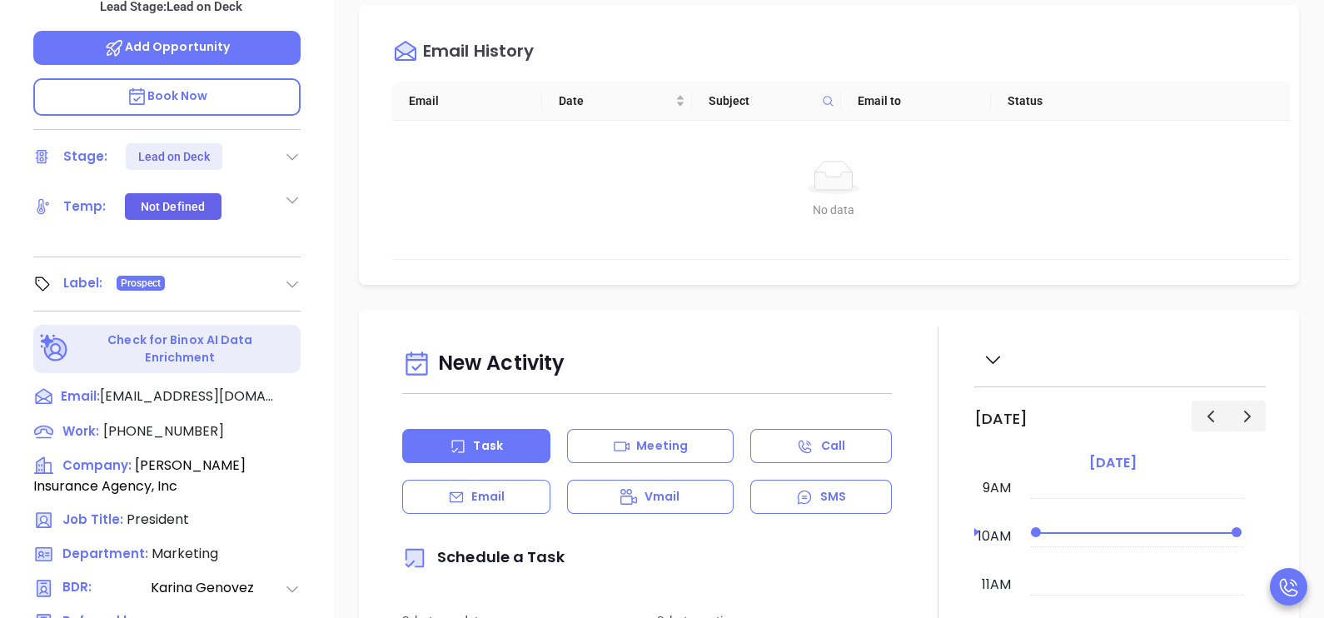
scroll to position [541, 0]
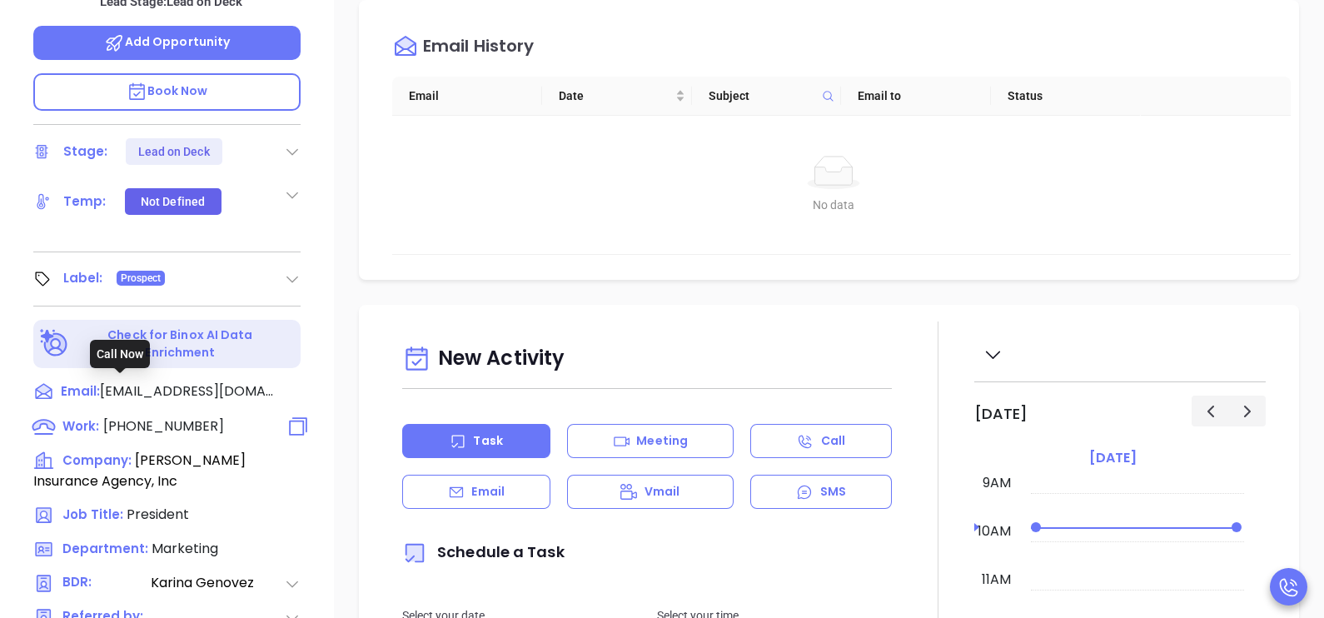
click at [196, 416] on span "(413) 536-0536" at bounding box center [163, 425] width 121 height 19
type input "(413) 536-0536"
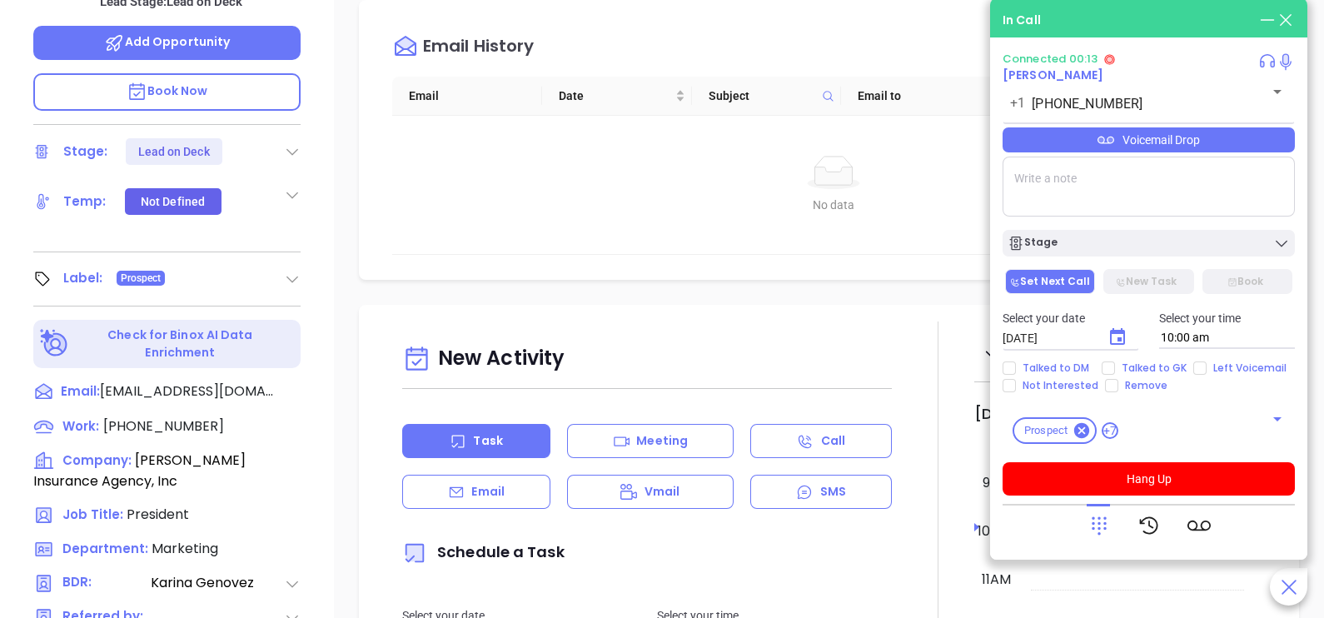
click at [1083, 183] on textarea at bounding box center [1149, 187] width 292 height 60
click at [1016, 187] on textarea "PH# 413 549 1100" at bounding box center [1149, 187] width 292 height 60
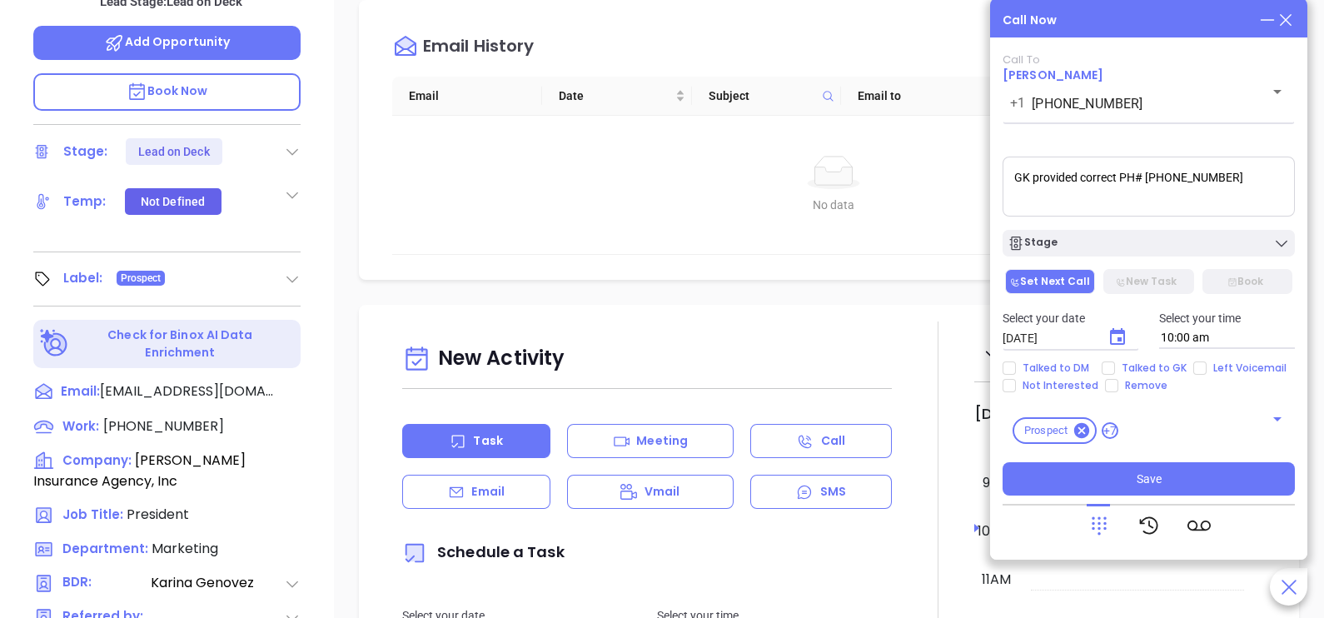
click at [1198, 183] on textarea "GK provided correct PH# 413 549 1100" at bounding box center [1149, 187] width 292 height 60
click at [1171, 183] on textarea "GK provided correct PH# 413 5491100" at bounding box center [1149, 187] width 292 height 60
click at [1209, 182] on textarea "GK provided correct PH# 4135491100" at bounding box center [1149, 187] width 292 height 60
drag, startPoint x: 1209, startPoint y: 182, endPoint x: 1176, endPoint y: 183, distance: 33.4
click at [1176, 183] on textarea "GK provided correct PH# 4135491100" at bounding box center [1149, 187] width 292 height 60
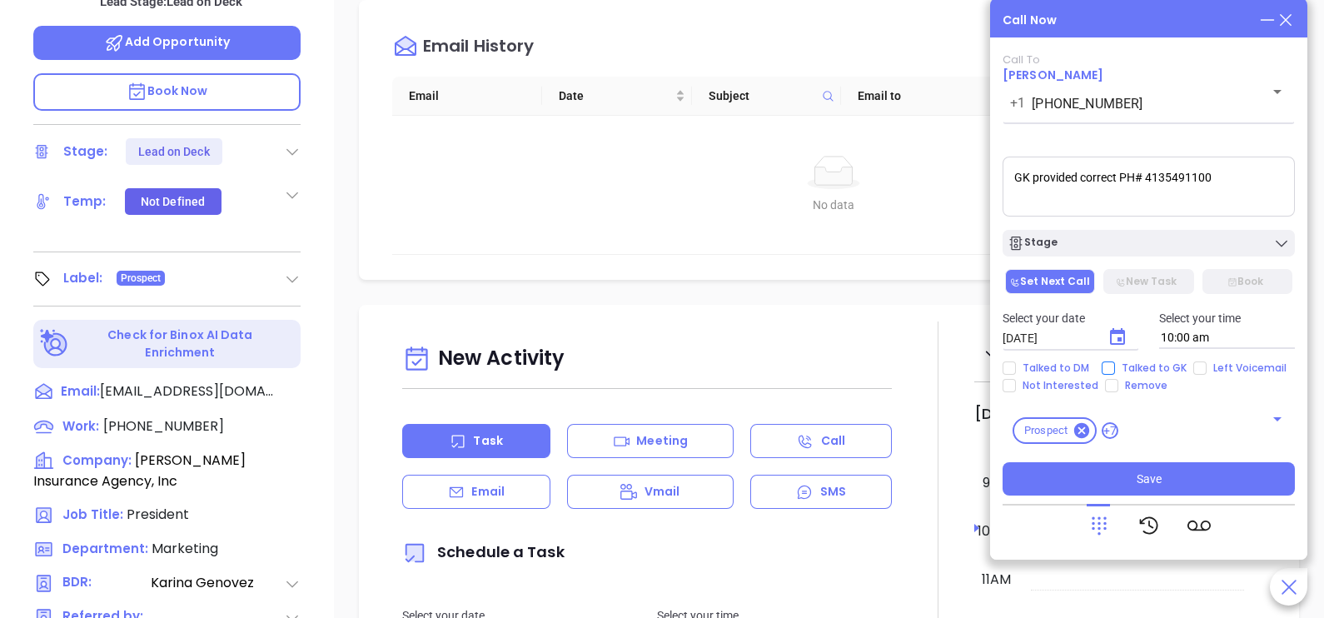
type textarea "GK provided correct PH# 4135491100"
click at [1163, 366] on span "Talked to GK" at bounding box center [1154, 367] width 78 height 13
click at [1115, 366] on input "Talked to GK" at bounding box center [1108, 367] width 13 height 13
checkbox input "true"
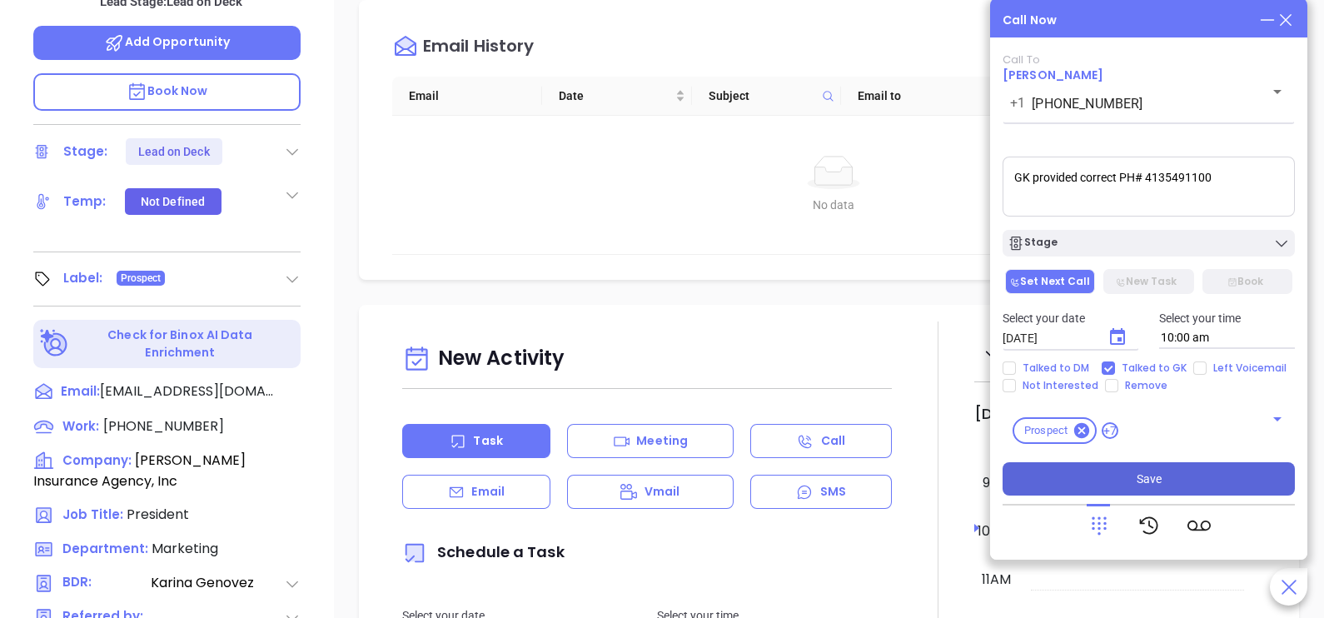
click at [1188, 477] on button "Save" at bounding box center [1149, 478] width 292 height 33
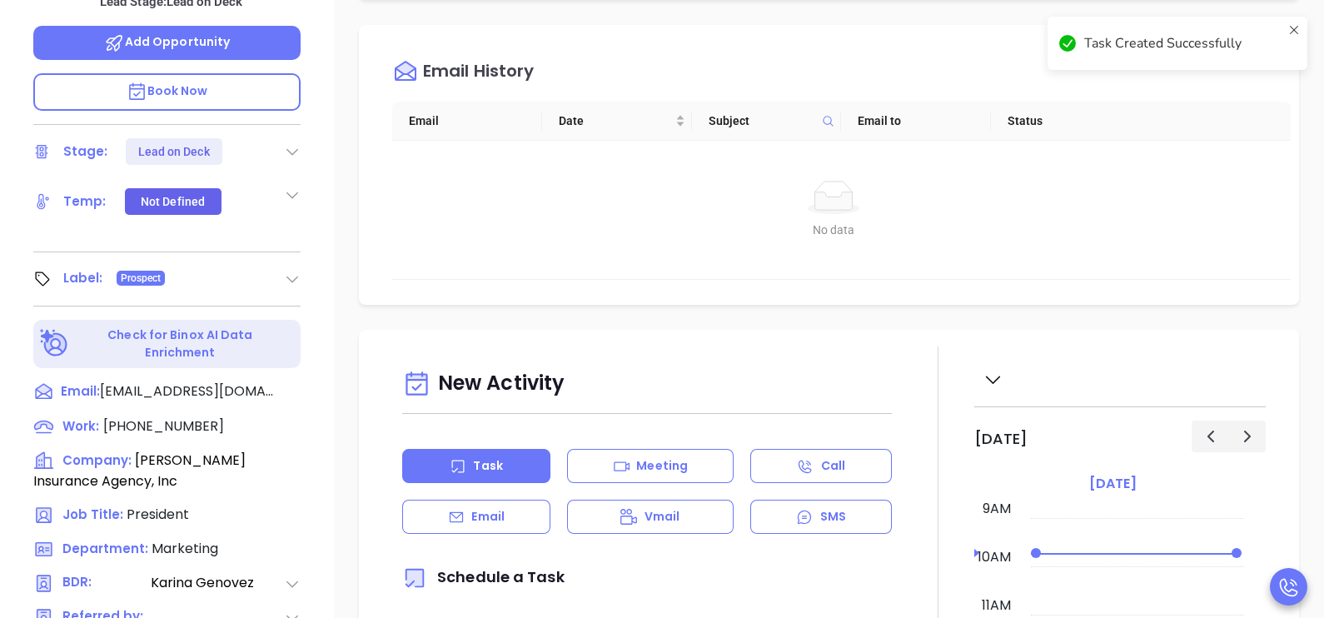
click at [329, 204] on div "Terry Bresnahan President Bresnahan Insurance Agency, Inc Lead Stage: Lead on D…" at bounding box center [167, 72] width 334 height 773
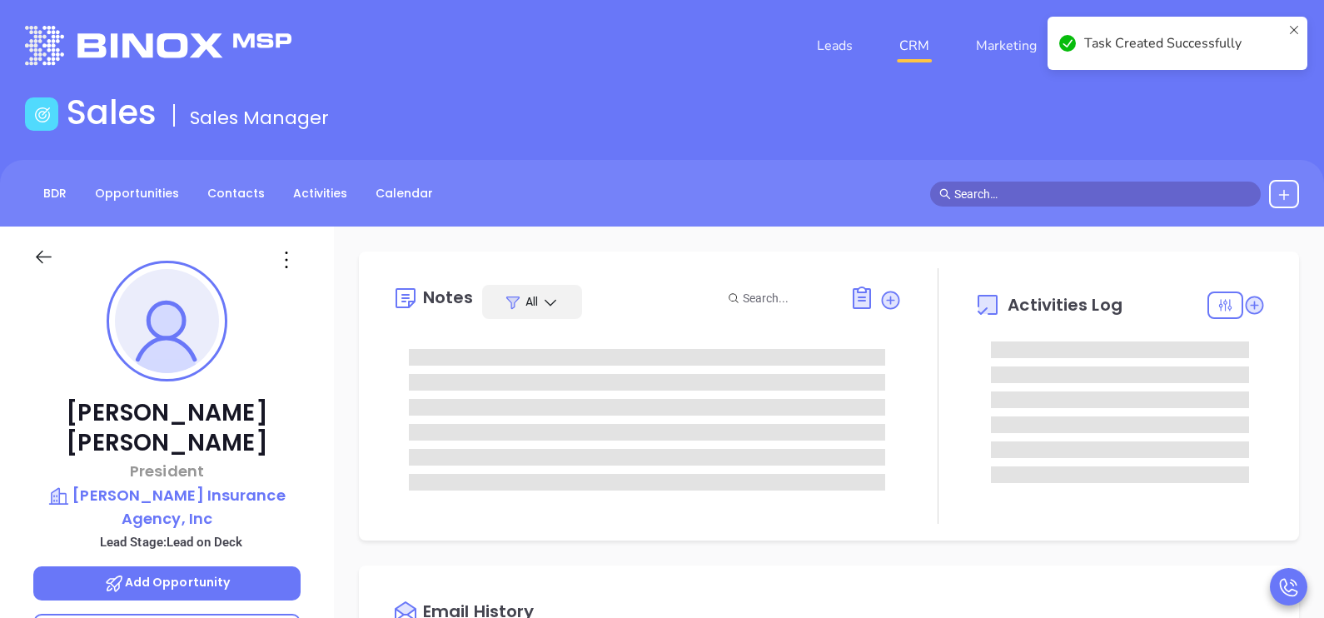
scroll to position [0, 0]
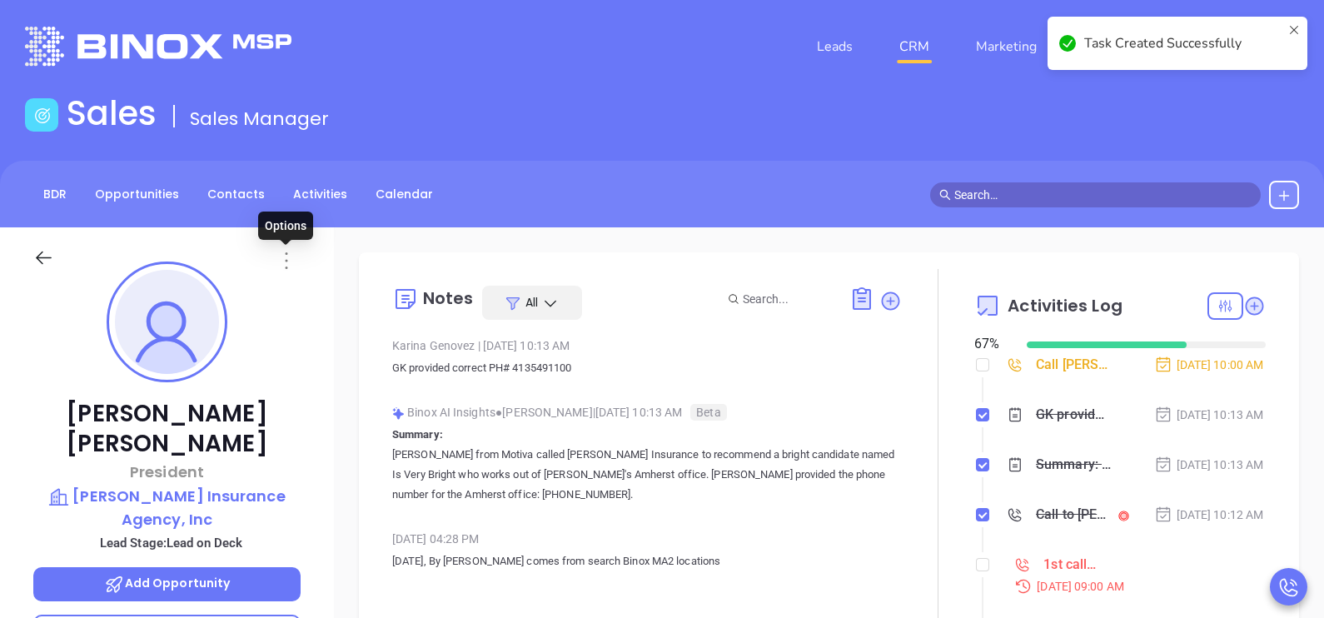
click at [286, 261] on icon at bounding box center [286, 260] width 2 height 17
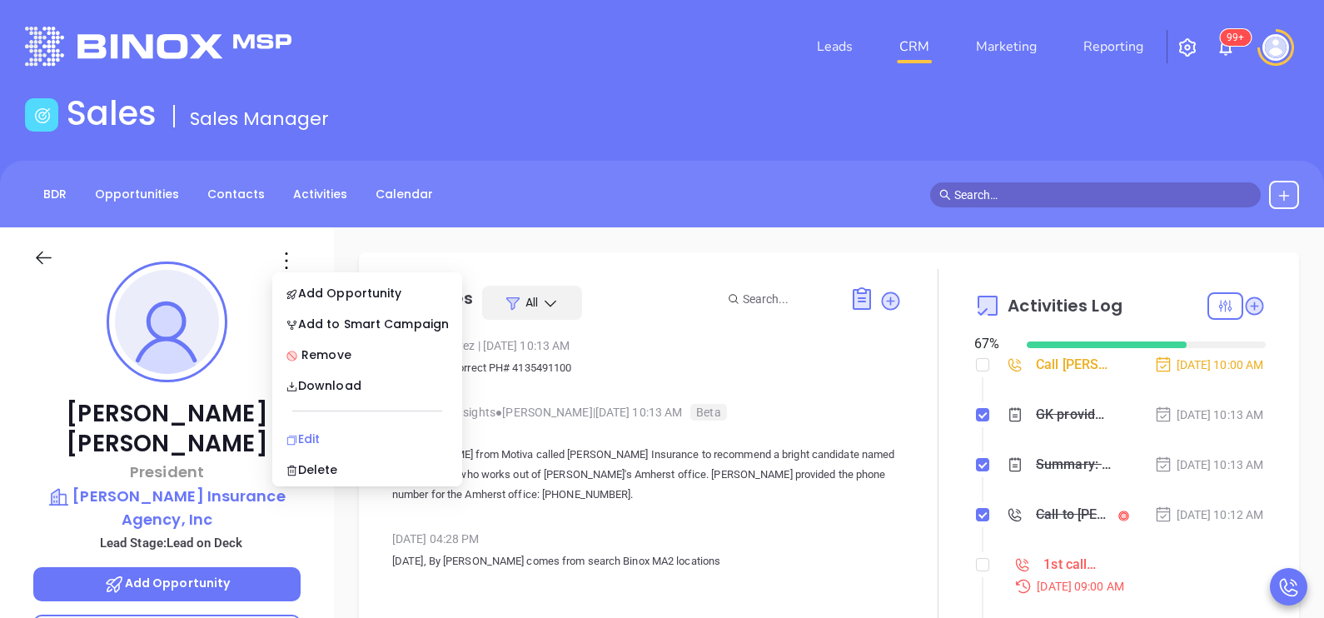
click at [325, 433] on div "Edit" at bounding box center [367, 439] width 163 height 18
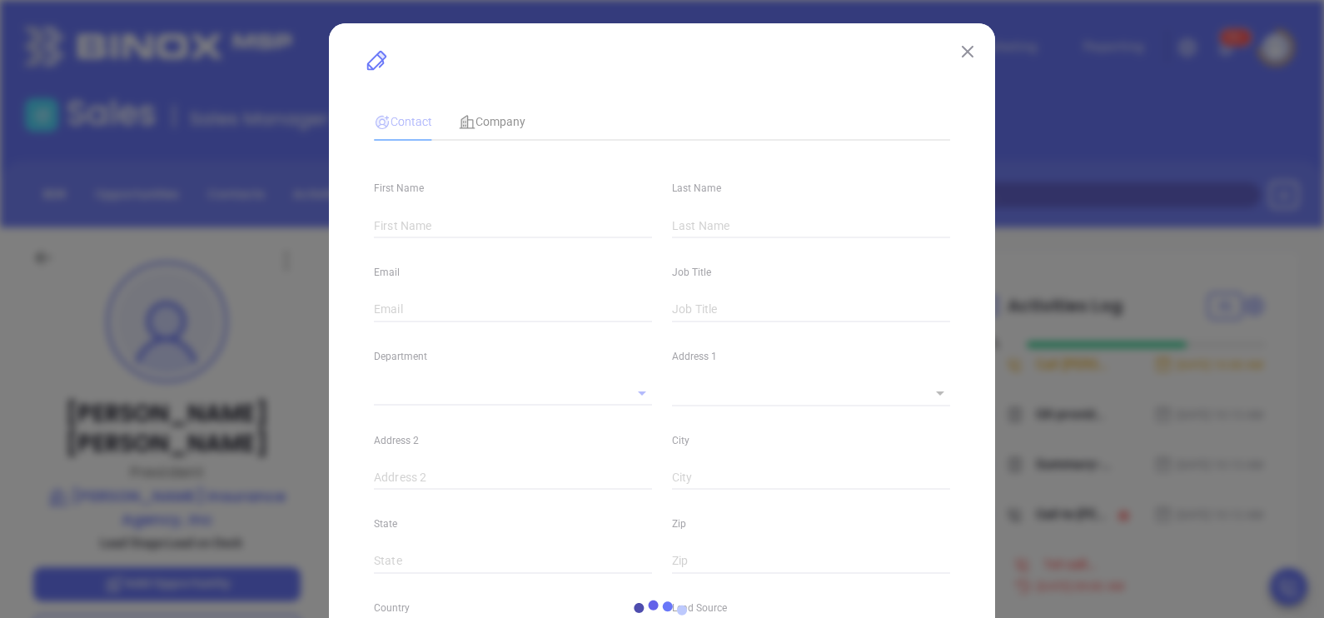
type input "Terry"
type input "Bresnahan"
type input "tbresnahan@bresnahaninsurance.com"
type input "President"
type input "1"
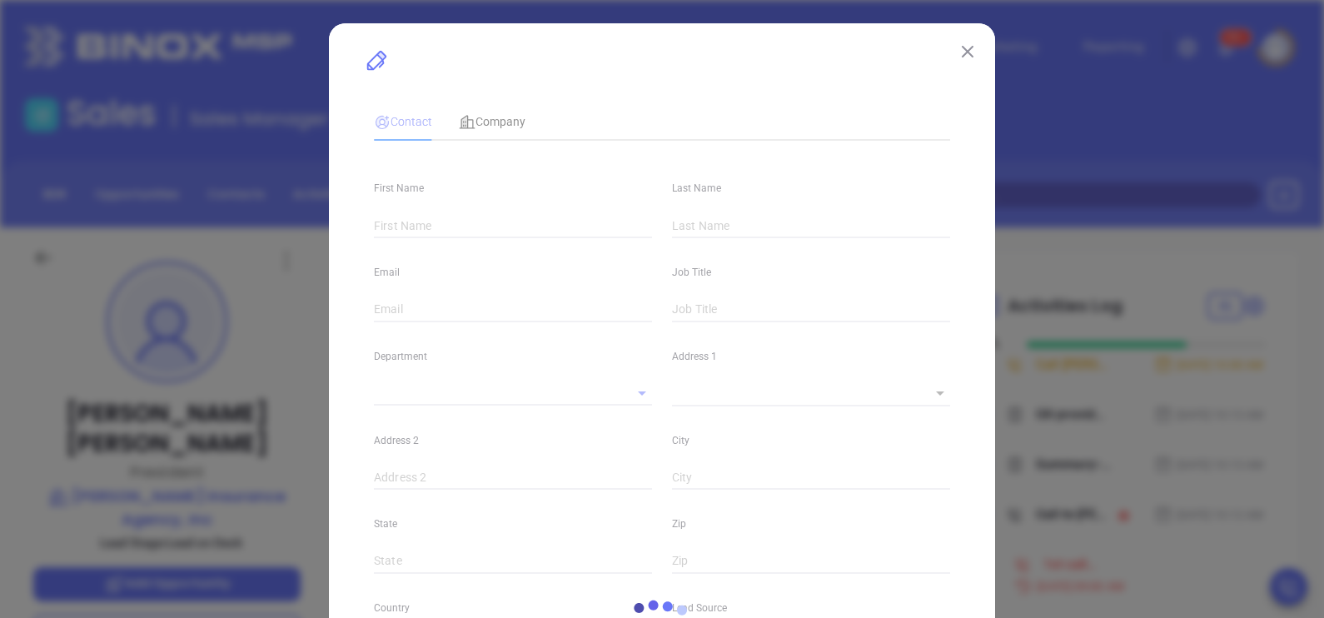
type input "www.linkedin.com/in/terry-bresnahan-585b78a"
type input "Marketing"
type input "Other"
type input "[PERSON_NAME]"
type input "Lead on Deck"
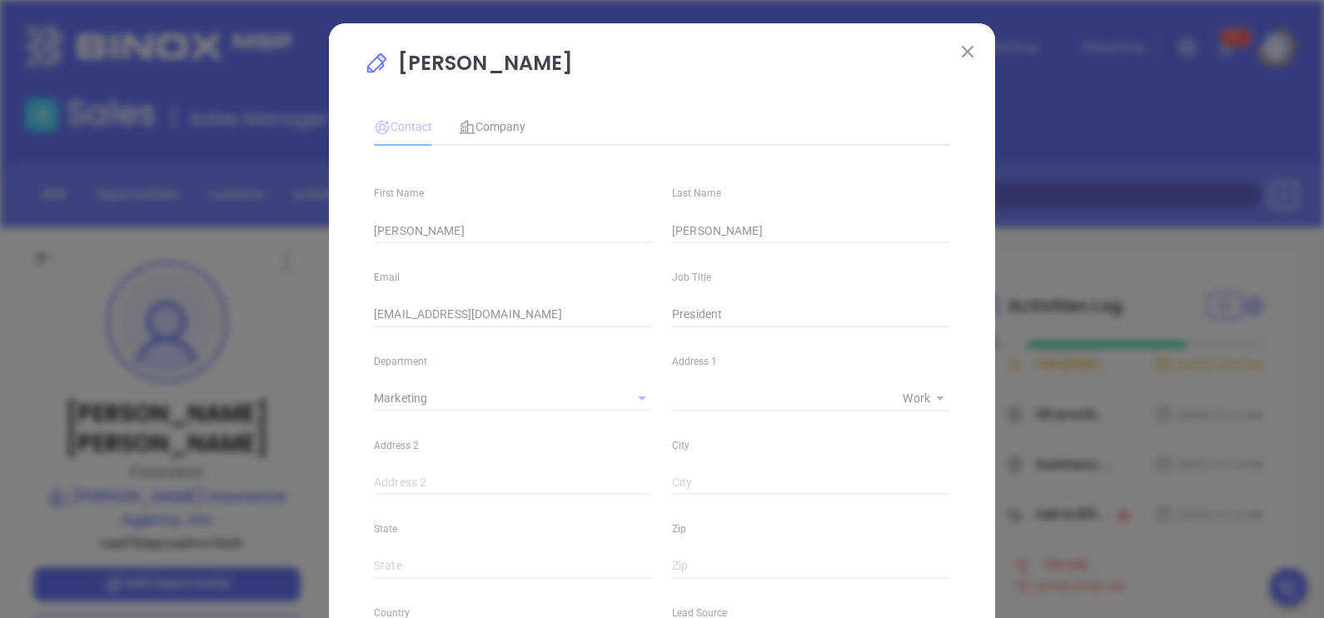
type input "(413) 536-0536"
type input "1"
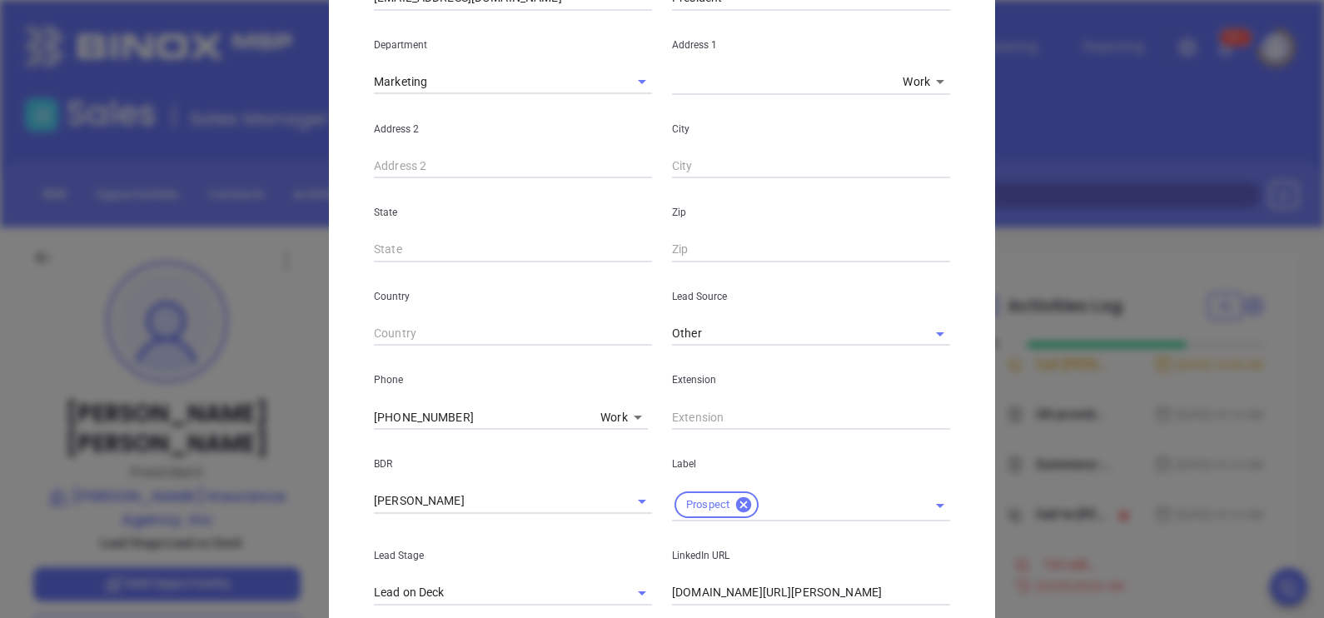
scroll to position [317, 0]
drag, startPoint x: 450, startPoint y: 413, endPoint x: 366, endPoint y: 405, distance: 83.7
click at [374, 405] on input "(413) 536-0536" at bounding box center [484, 416] width 220 height 25
paste input "49-1100"
type input "(413) 549-1100"
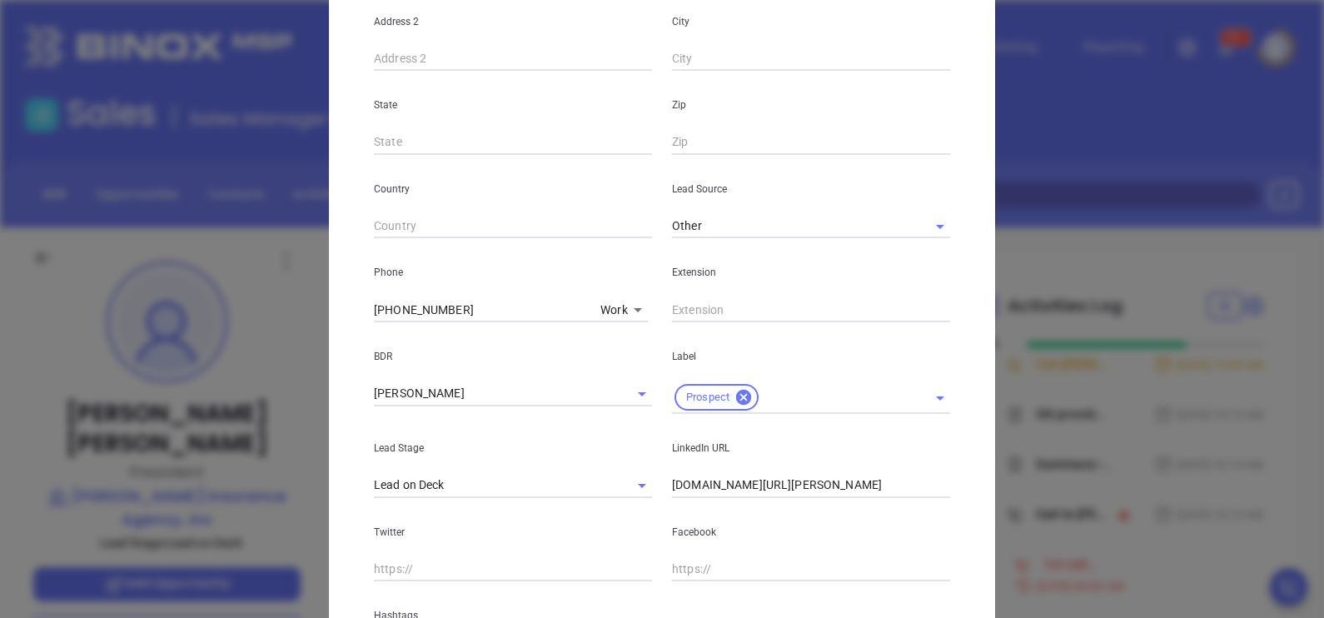
scroll to position [596, 0]
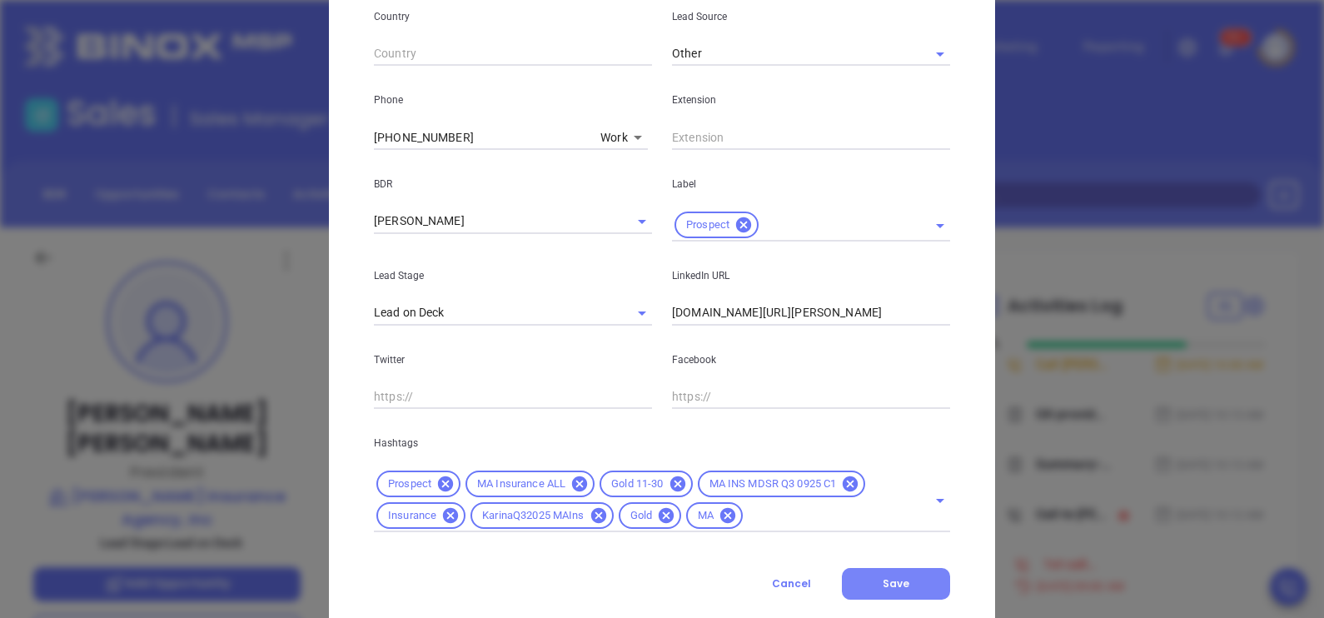
click at [917, 583] on button "Save" at bounding box center [896, 584] width 108 height 32
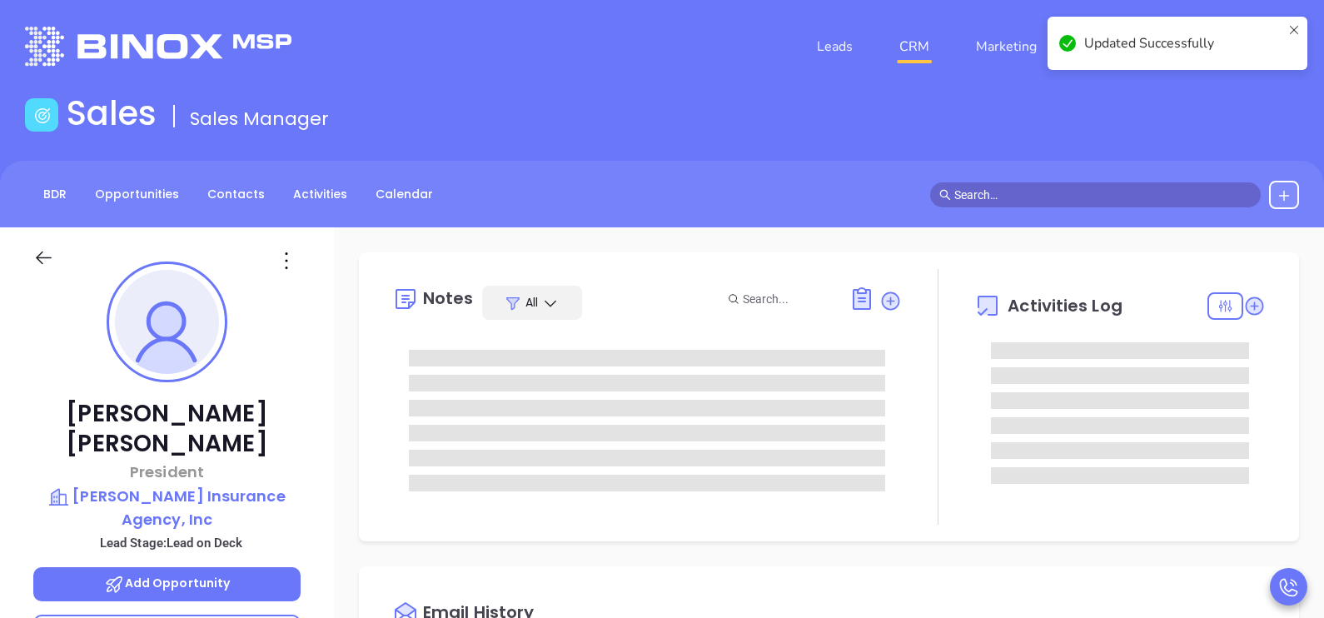
click at [321, 421] on div "Terry Bresnahan President Bresnahan Insurance Agency, Inc Lead Stage: Lead on D…" at bounding box center [167, 613] width 334 height 773
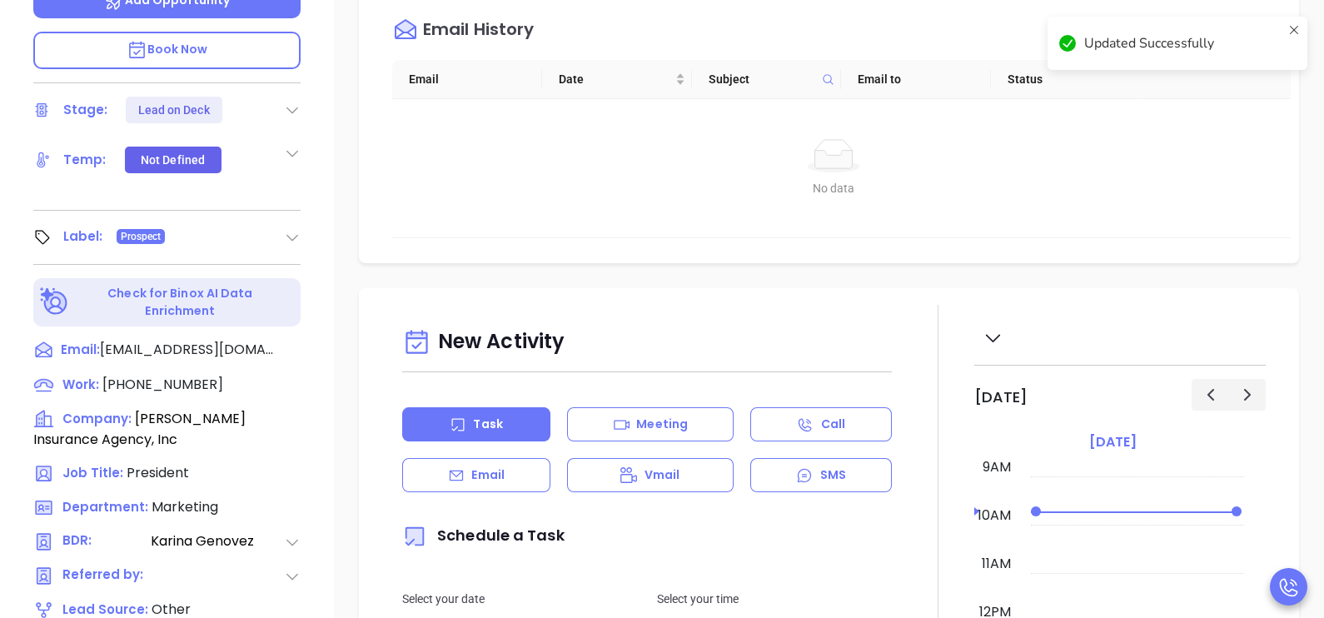
scroll to position [625, 0]
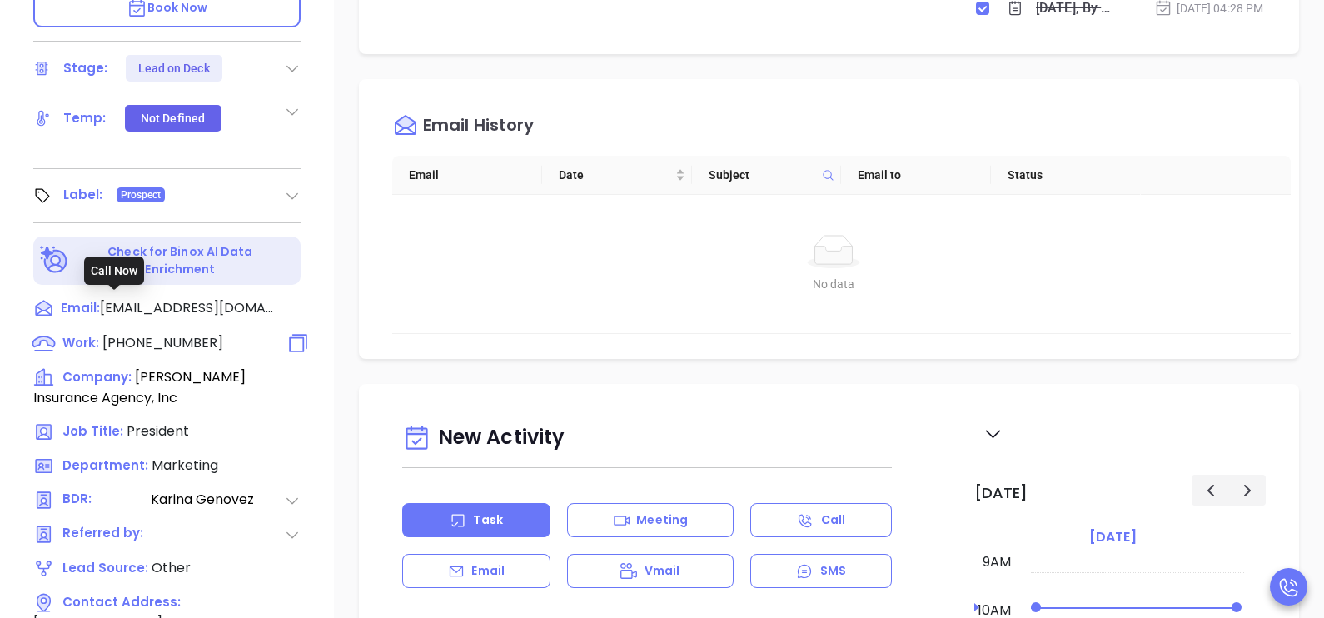
click at [133, 333] on span "(413) 549-1100" at bounding box center [162, 342] width 121 height 19
type input "(413) 549-1100"
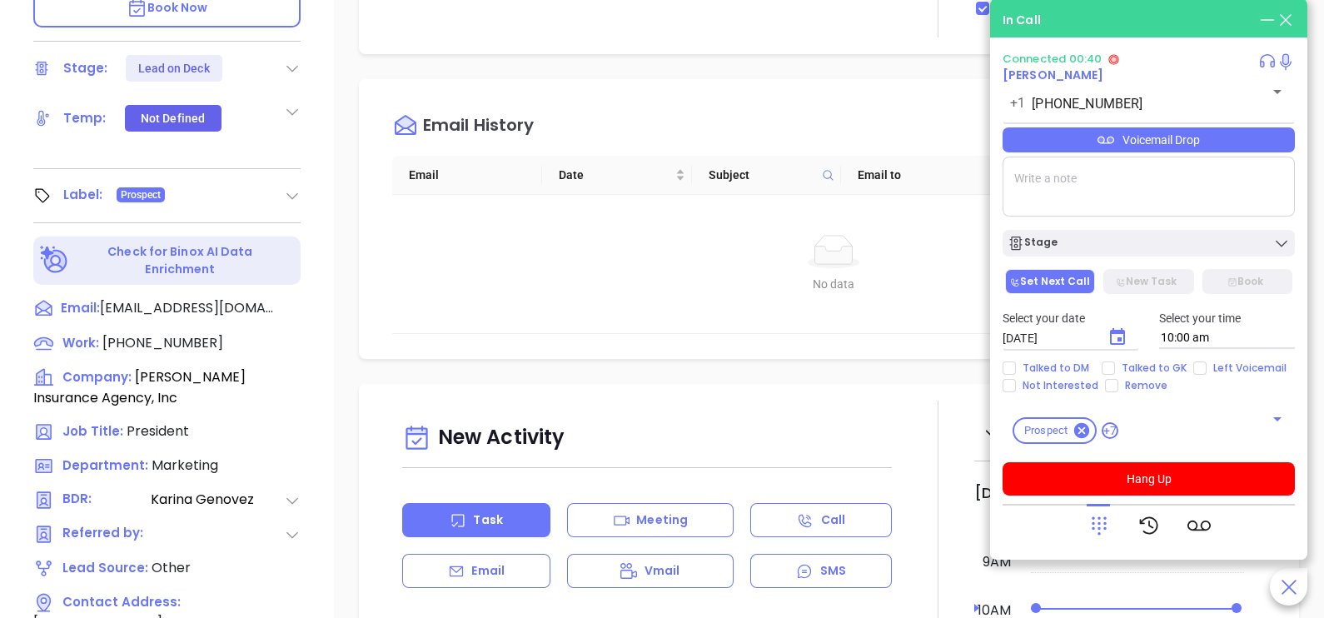
click at [1156, 142] on div "Voicemail Drop" at bounding box center [1149, 139] width 292 height 25
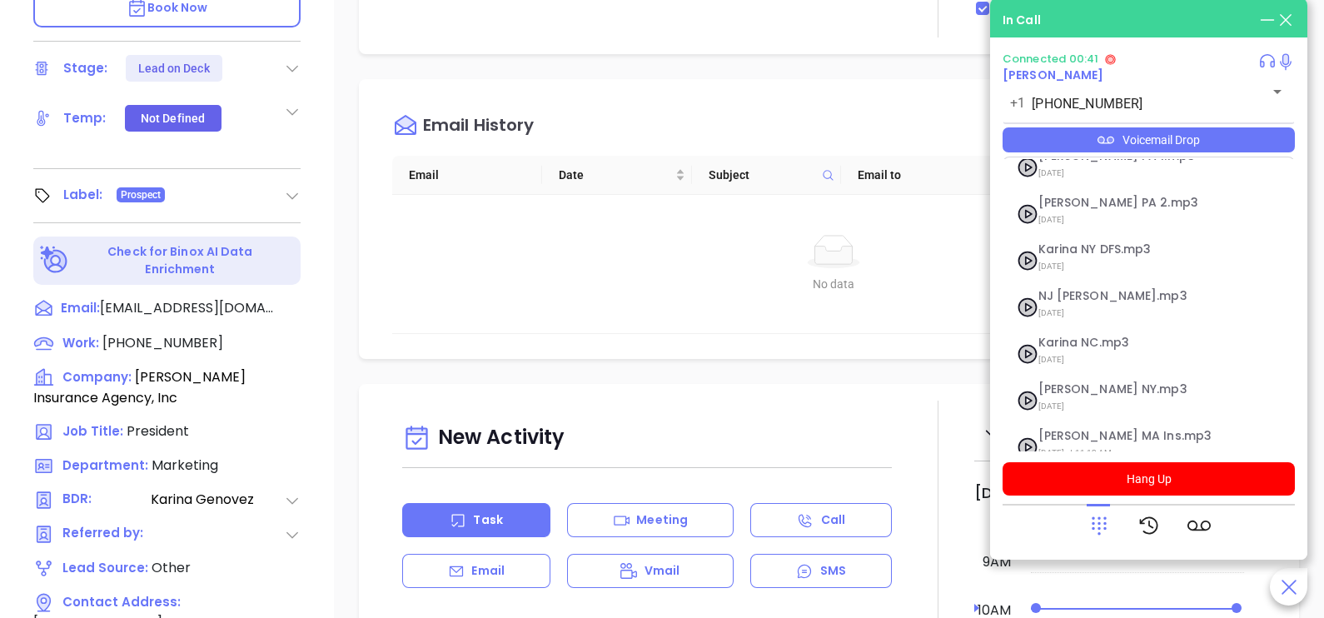
scroll to position [182, 0]
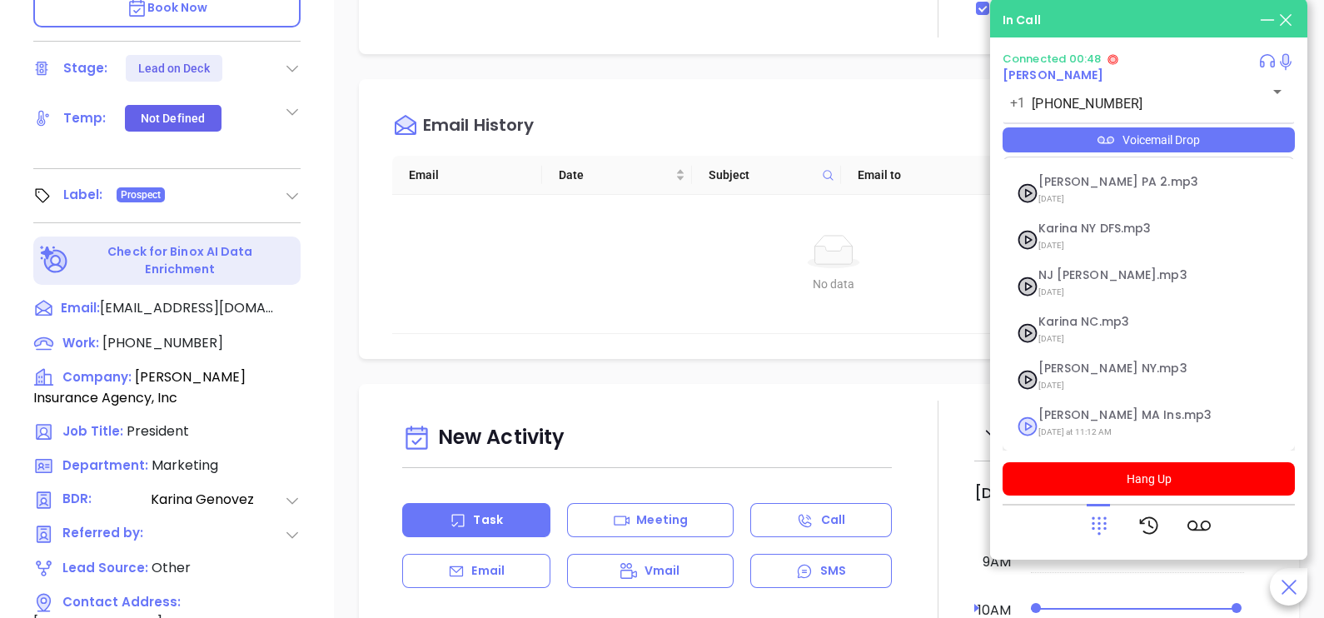
click at [1104, 416] on span "Karina MA Ins.mp3" at bounding box center [1129, 415] width 180 height 12
checkbox input "true"
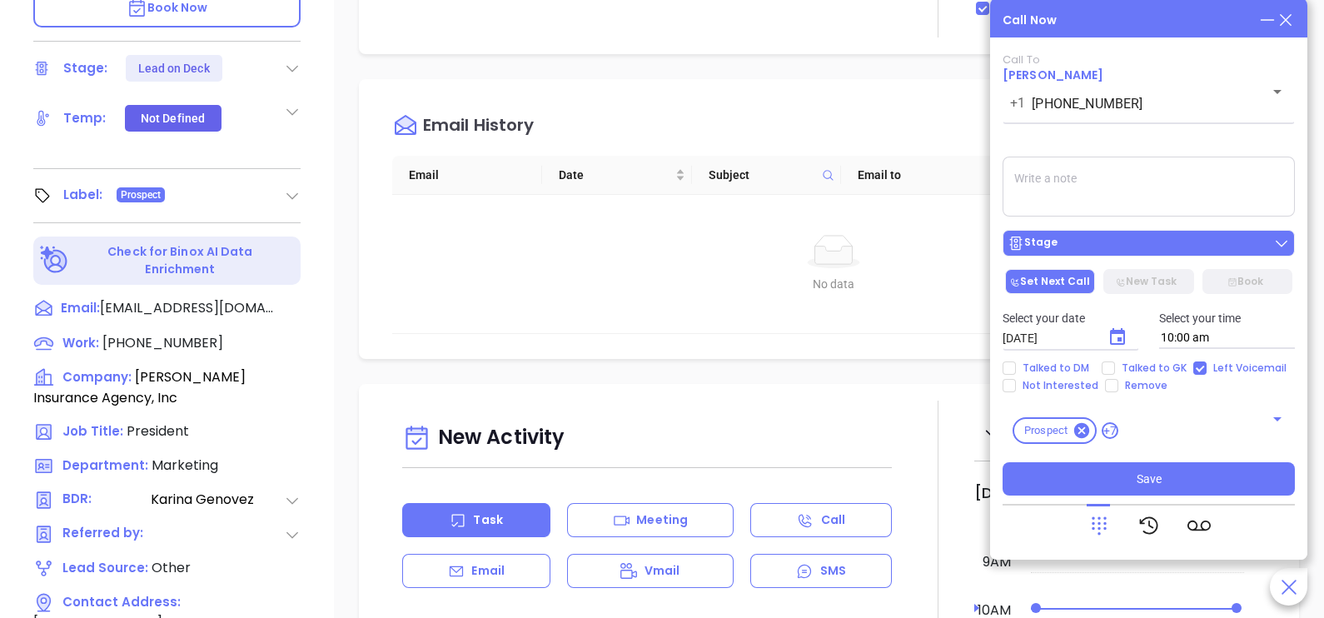
click at [1124, 246] on div "Stage" at bounding box center [1149, 243] width 282 height 17
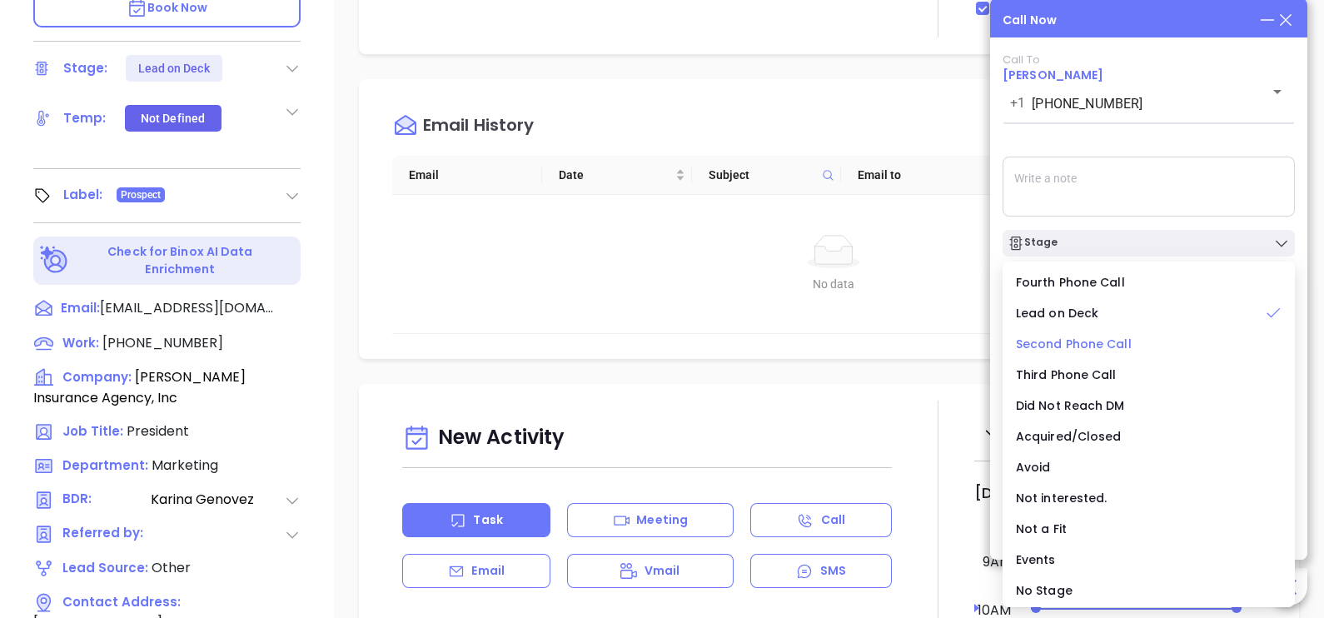
click at [1087, 342] on span "Second Phone Call" at bounding box center [1074, 344] width 116 height 17
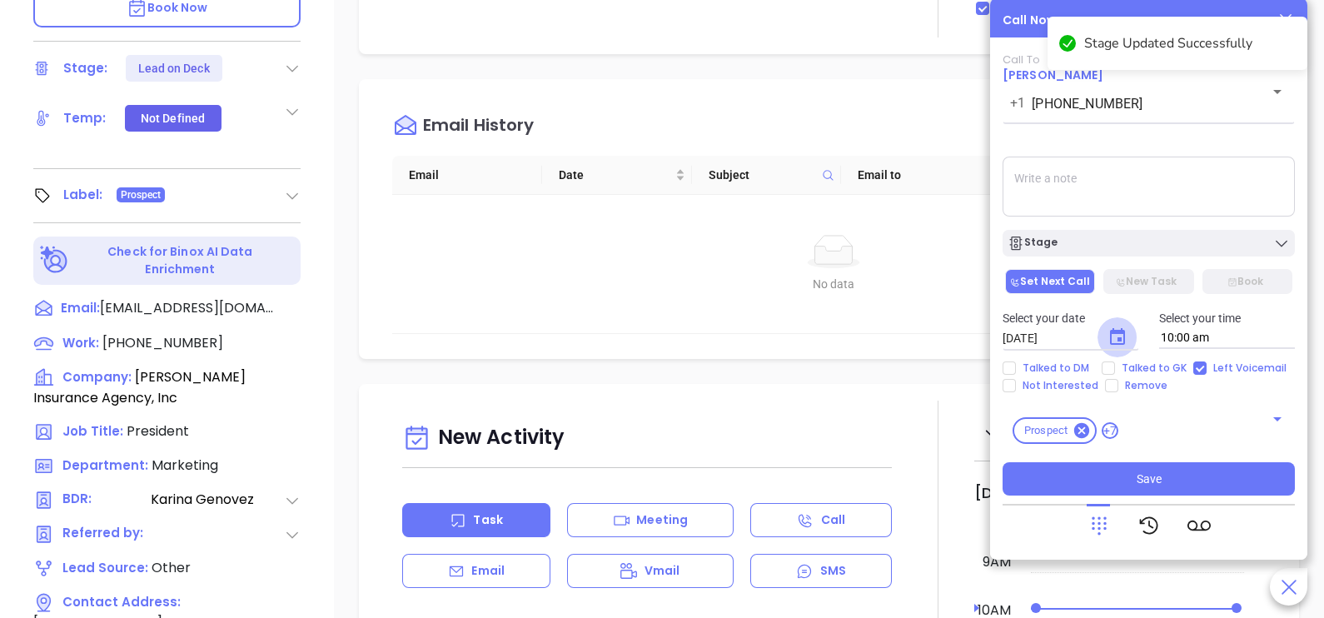
click at [1116, 336] on icon "Choose date, selected date is Oct 2, 2025" at bounding box center [1118, 337] width 20 height 20
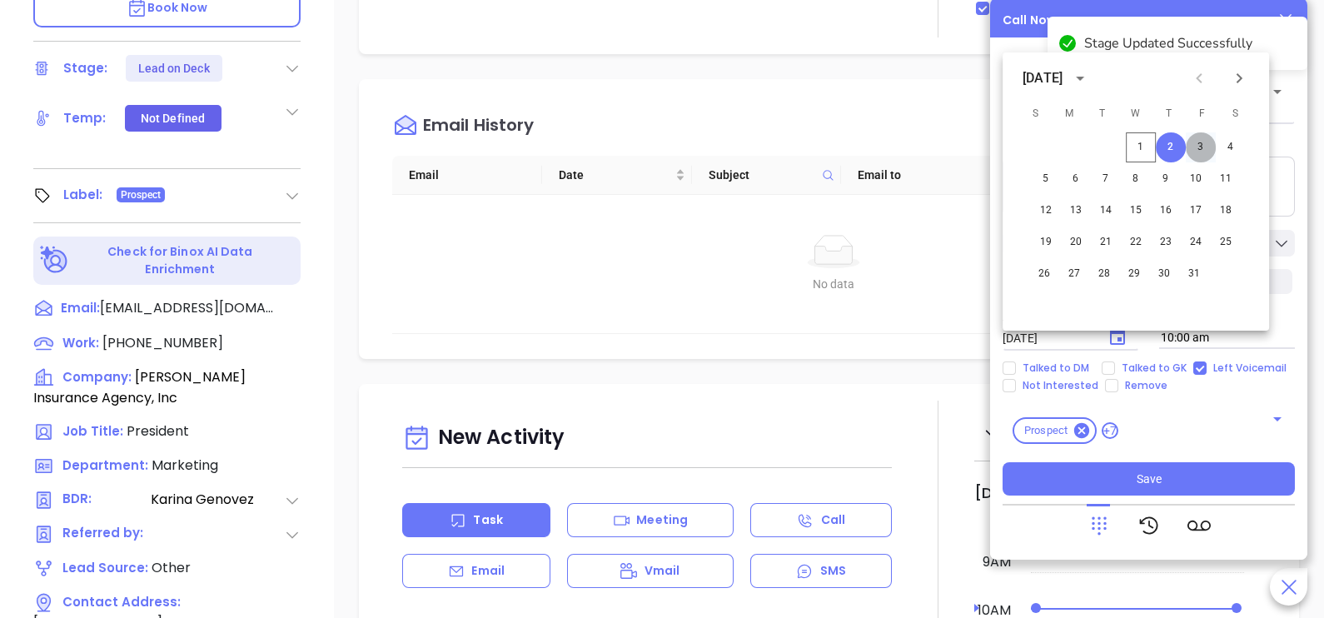
click at [1201, 145] on button "3" at bounding box center [1201, 147] width 30 height 30
type input "10/03/2025"
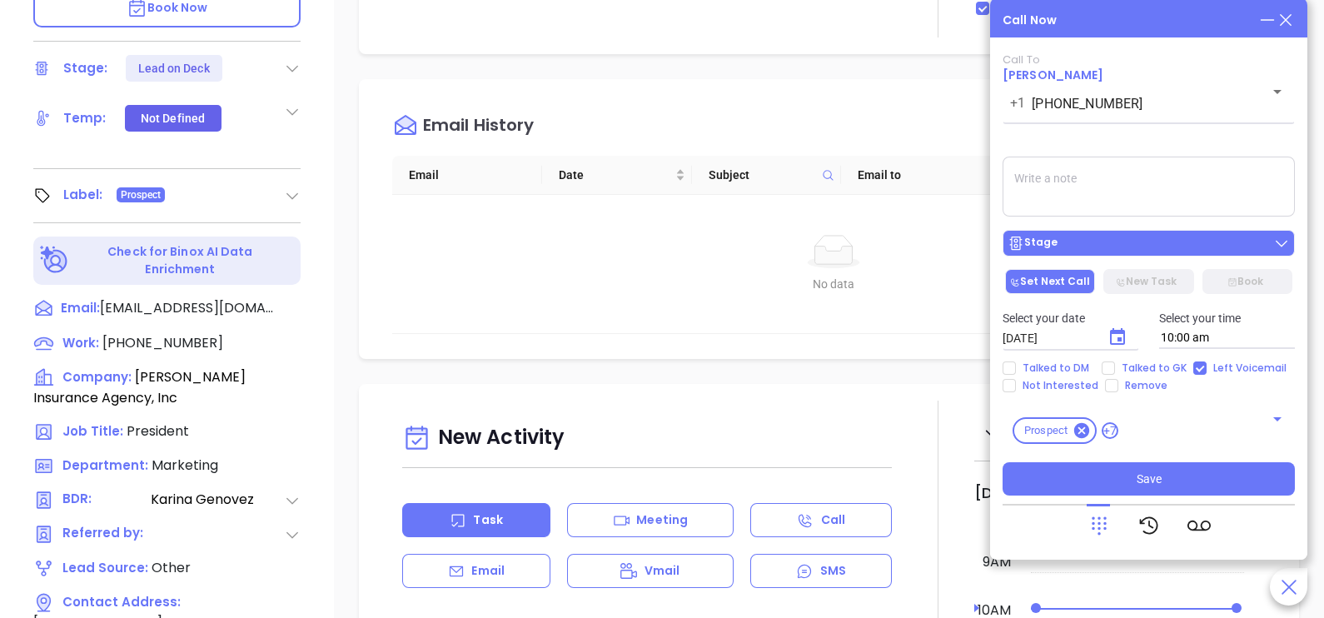
click at [1146, 252] on div "Stage" at bounding box center [1149, 243] width 282 height 17
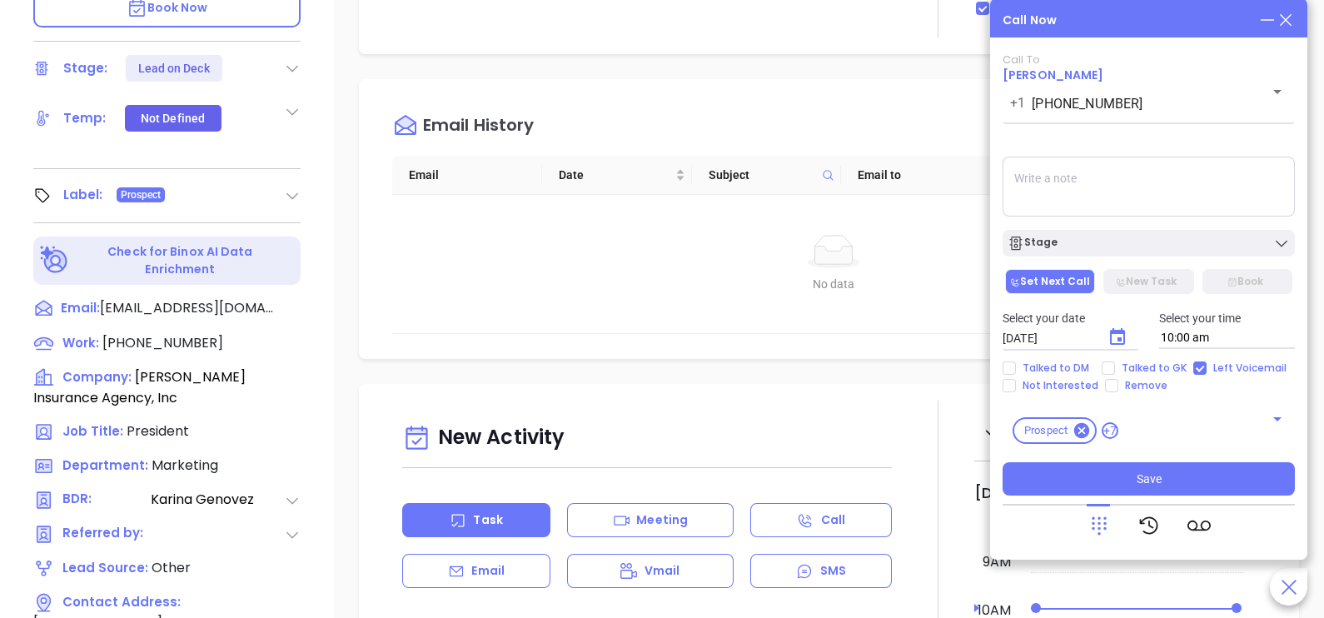
click at [1174, 219] on div "Call To Terry Bresnahan +1 (413) 549-1100 ​ Voicemail Drop Stage Set Next Call …" at bounding box center [1149, 274] width 292 height 442
click at [1141, 371] on span "Talked to GK" at bounding box center [1154, 367] width 78 height 13
click at [1115, 371] on input "Talked to GK" at bounding box center [1108, 367] width 13 height 13
checkbox input "true"
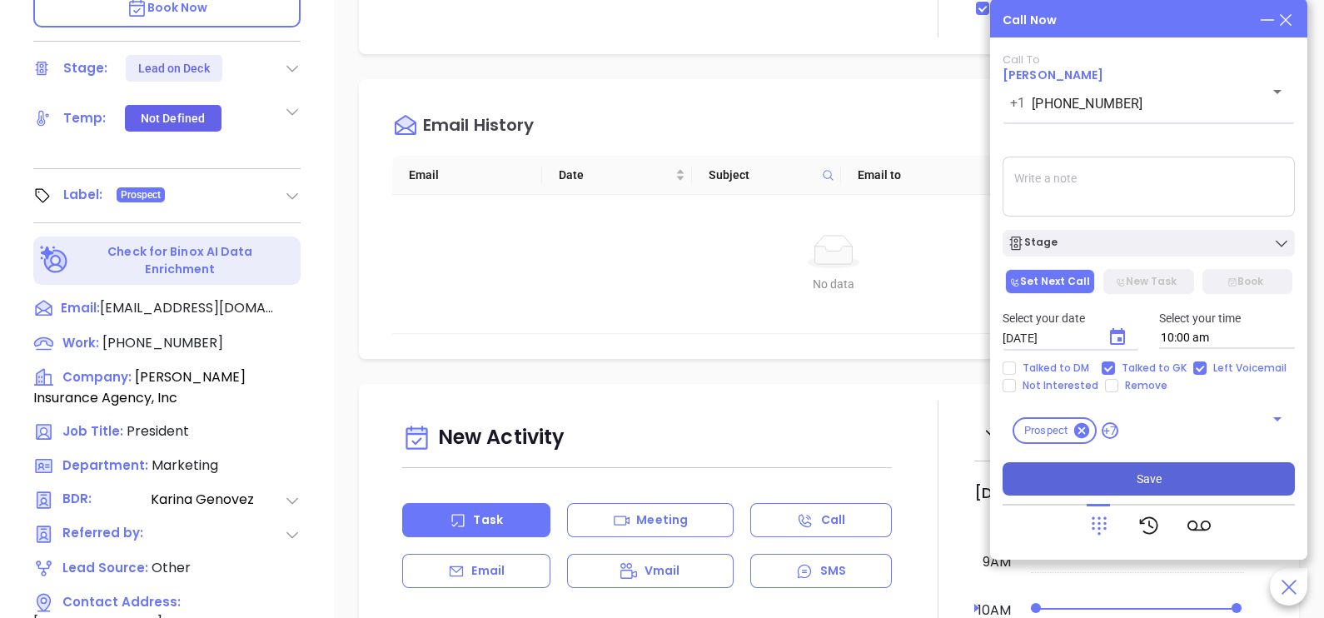
click at [1153, 490] on button "Save" at bounding box center [1149, 478] width 292 height 33
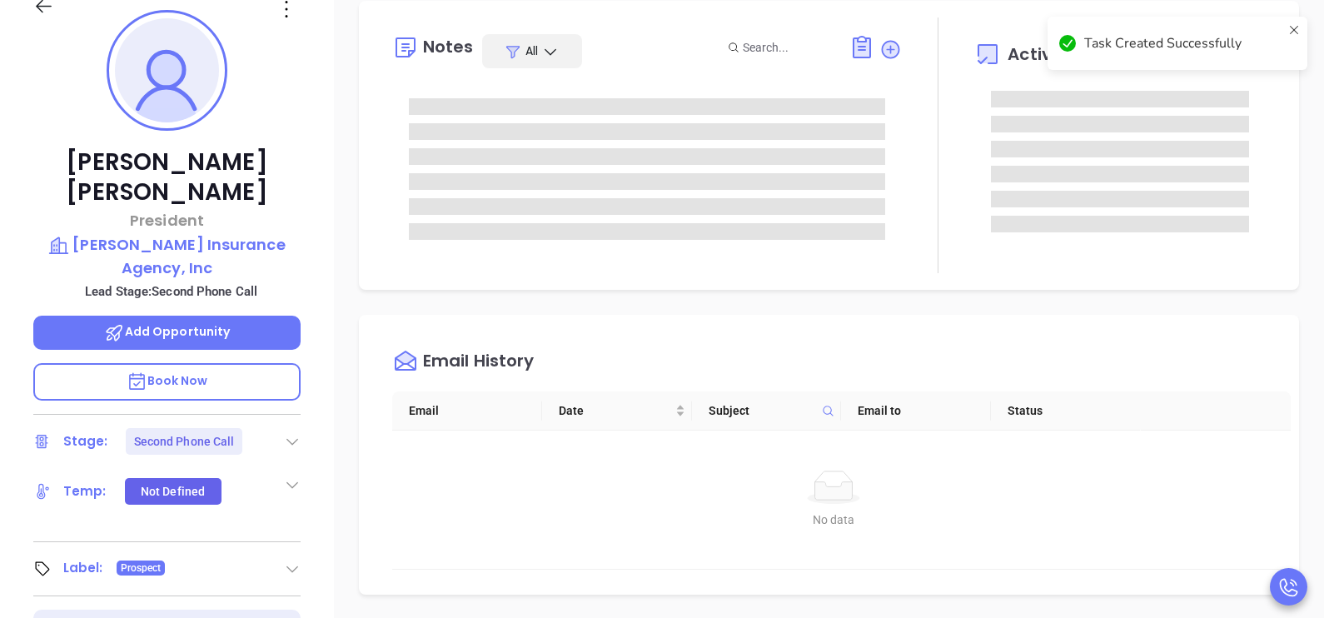
scroll to position [250, 0]
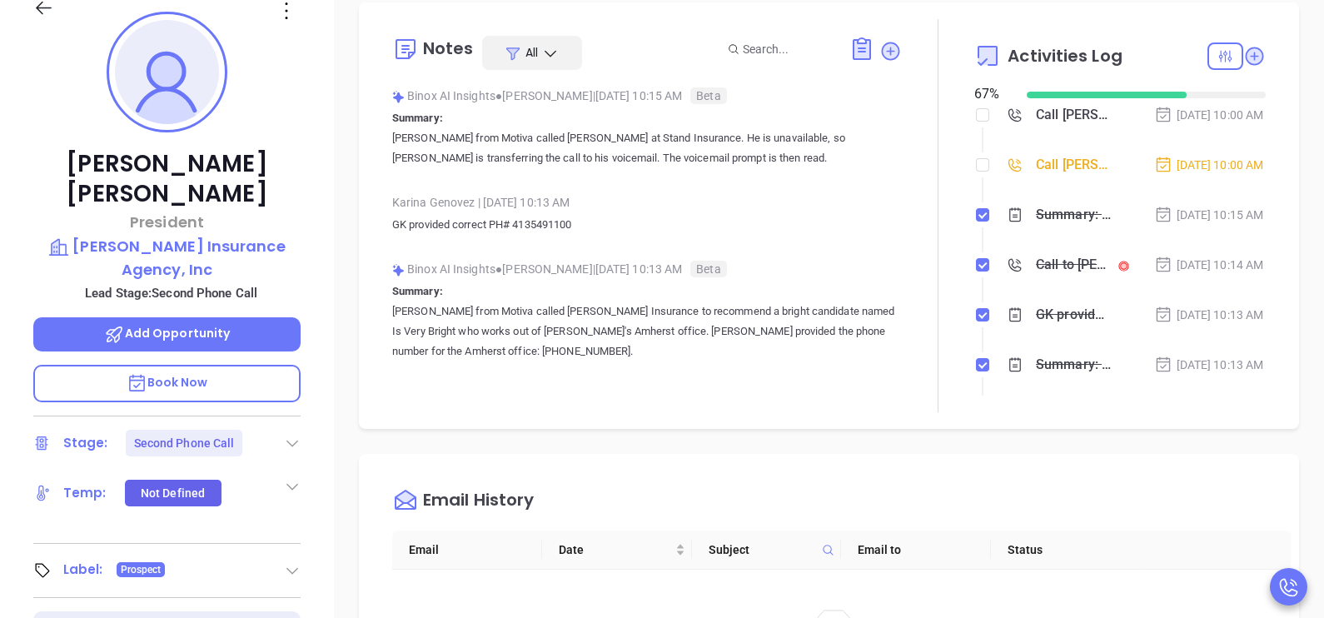
click at [979, 179] on li "Call Terry Bresnahan to follow up Oct 2, 2025 | 10:00 AM" at bounding box center [1122, 181] width 287 height 46
click at [976, 172] on input "checkbox" at bounding box center [982, 164] width 13 height 13
checkbox input "true"
click at [1199, 224] on div "Oct 1, 2025 | 10:15 AM" at bounding box center [1209, 215] width 110 height 18
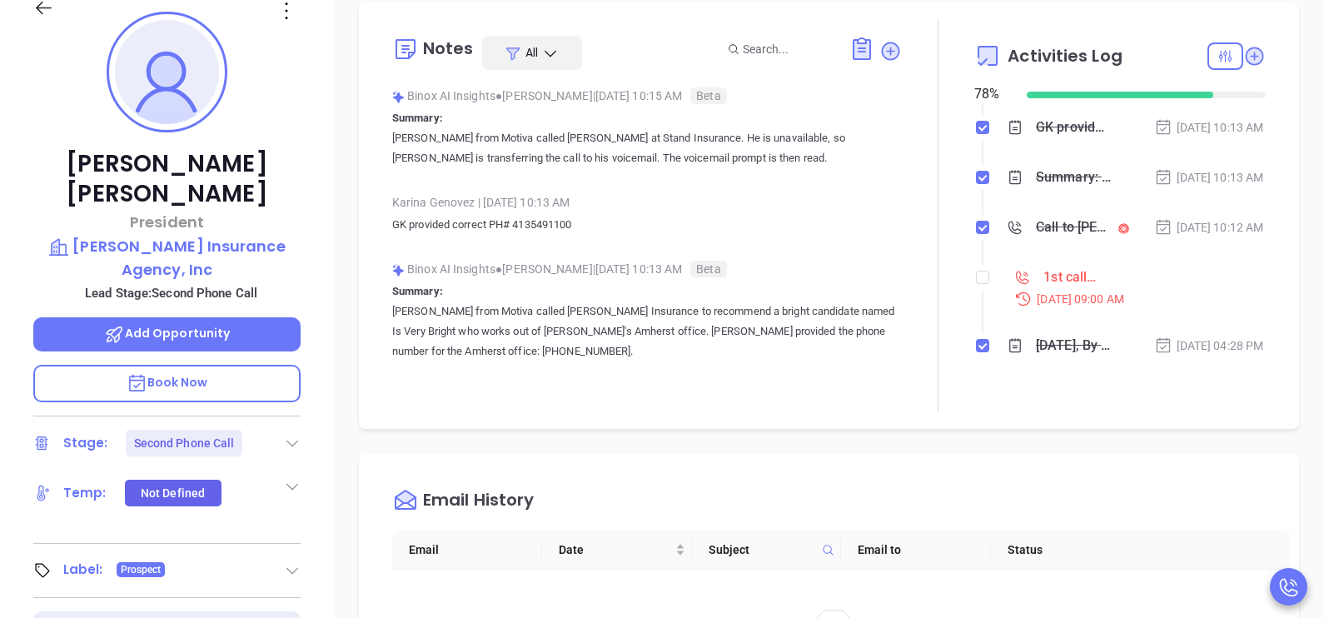
scroll to position [268, 0]
click at [976, 283] on input "checkbox" at bounding box center [982, 277] width 13 height 13
checkbox input "true"
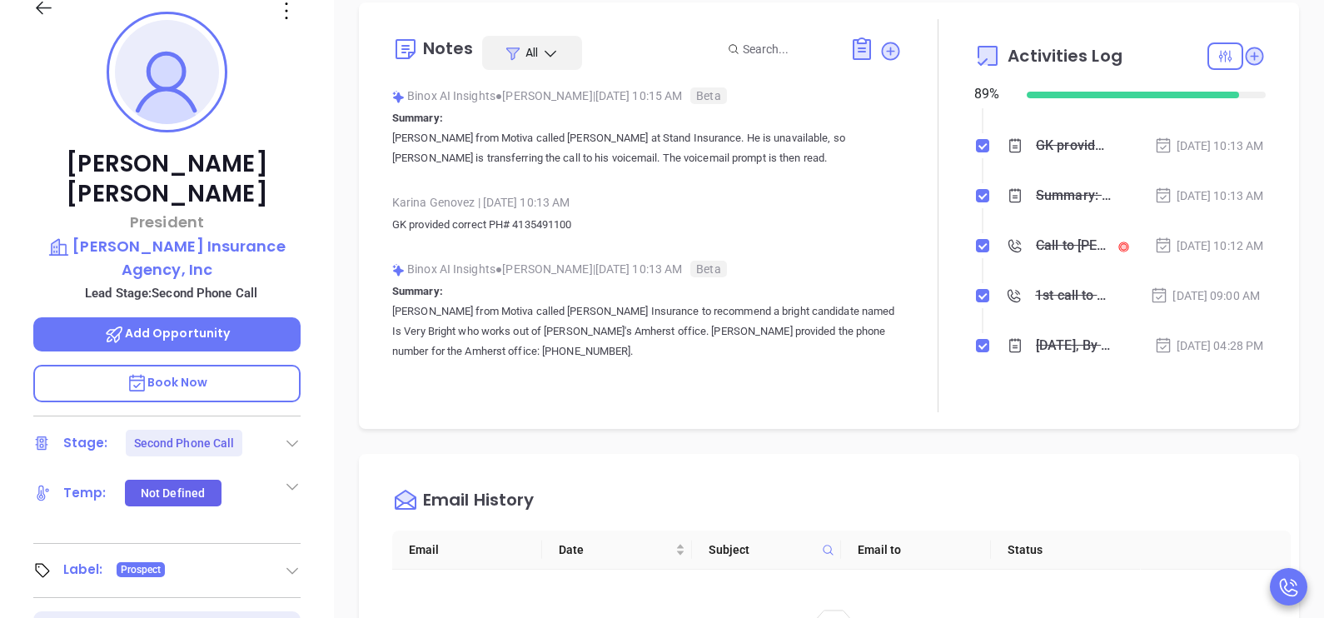
click at [32, 12] on div at bounding box center [59, 17] width 72 height 39
click at [38, 12] on icon at bounding box center [43, 8] width 21 height 21
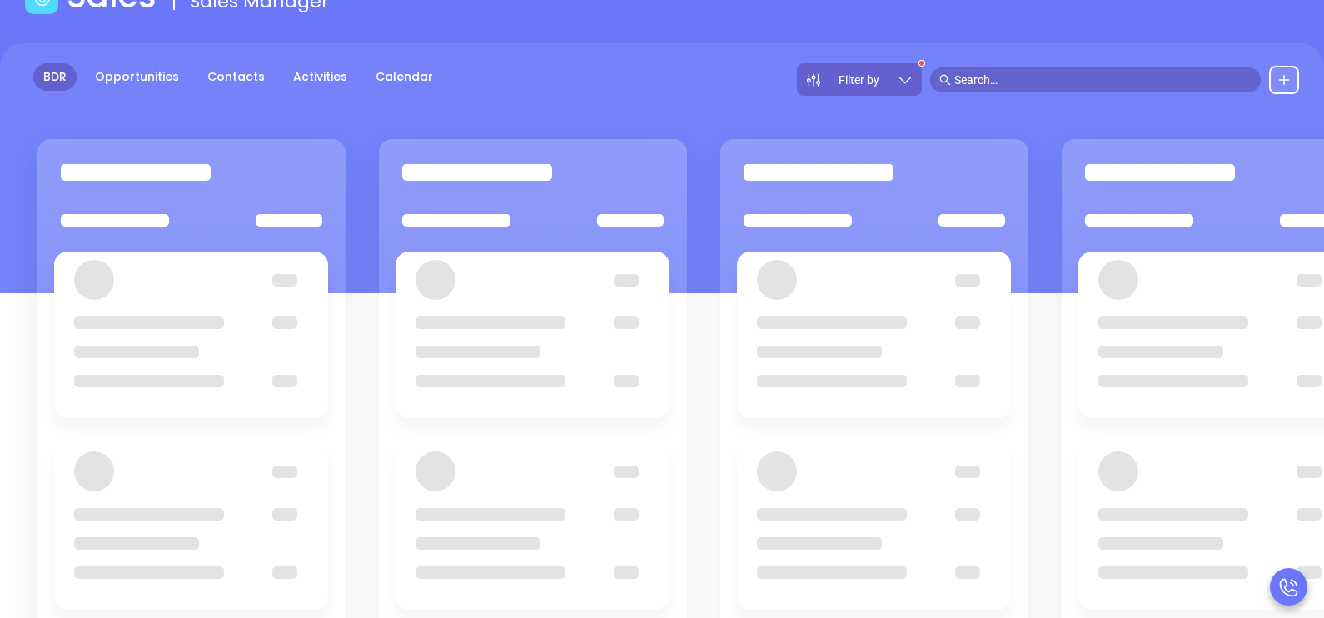
scroll to position [41, 0]
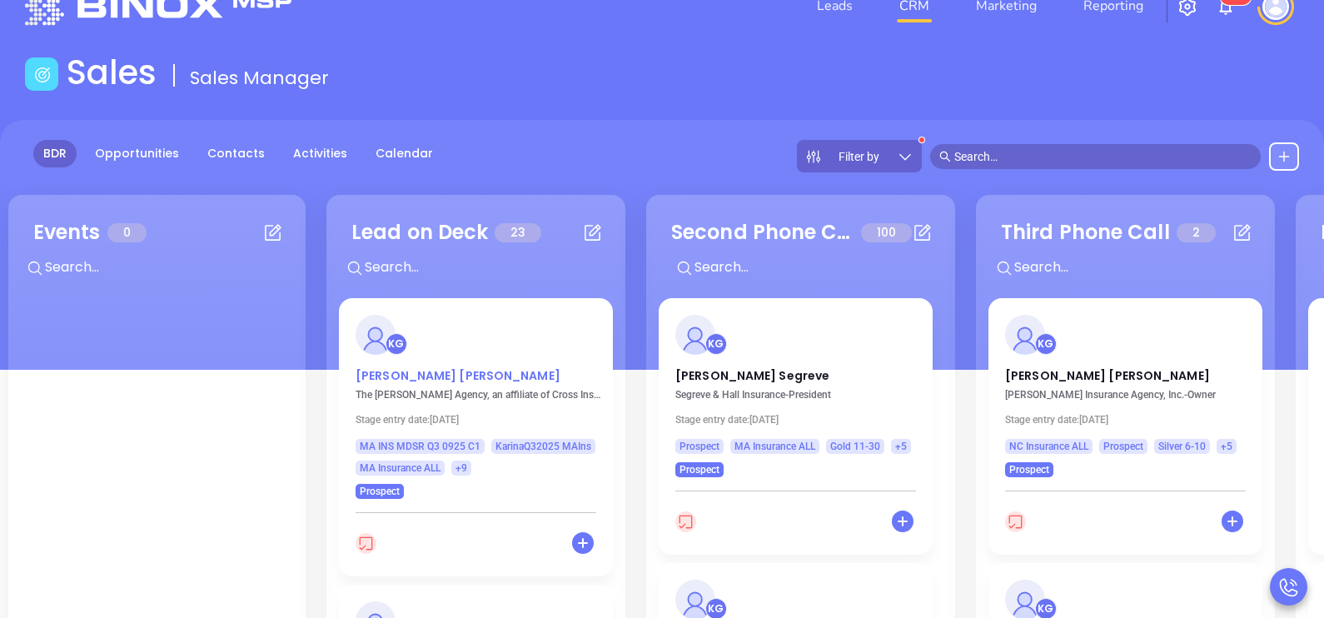
click at [379, 376] on p "Jay Driscoll" at bounding box center [476, 371] width 241 height 8
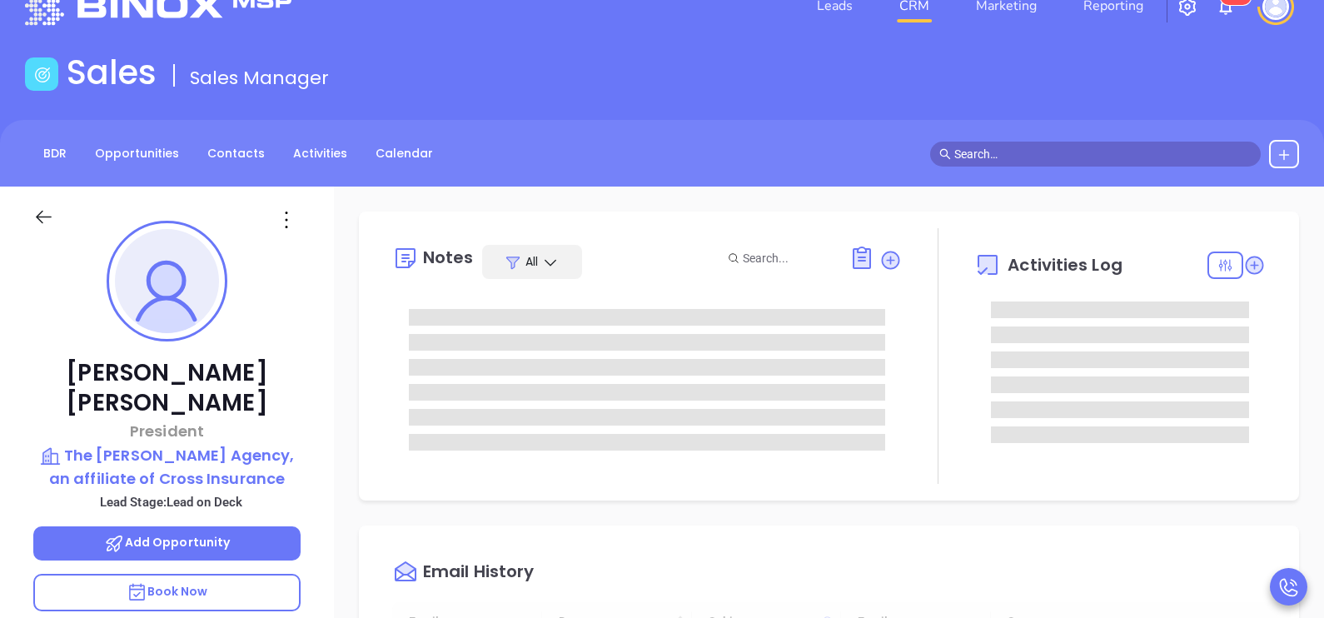
scroll to position [436, 0]
type input "[PERSON_NAME]"
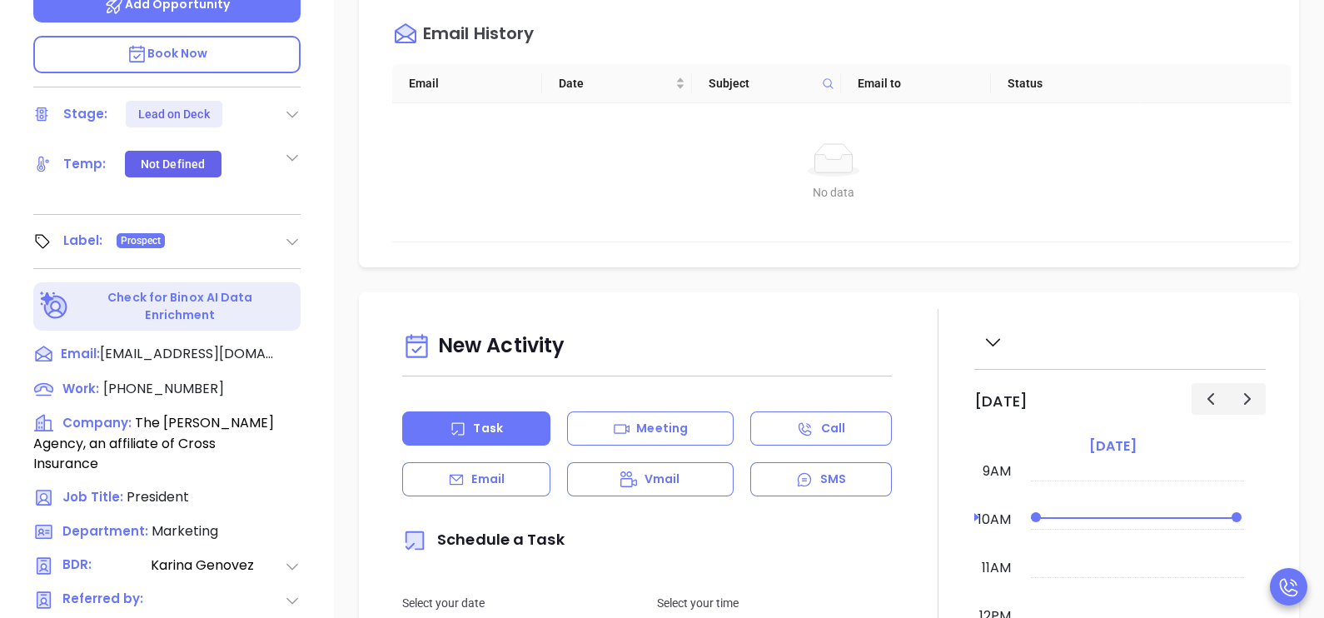
scroll to position [583, 0]
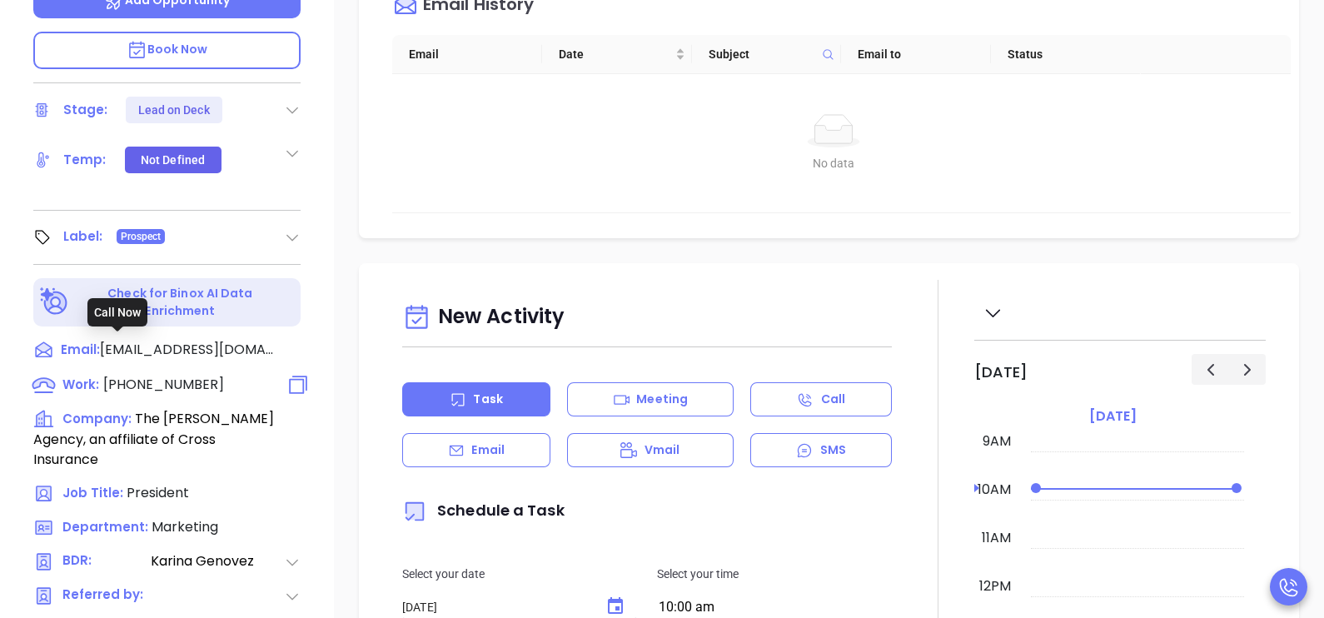
click at [170, 375] on span "(781) 421-2400" at bounding box center [163, 384] width 121 height 19
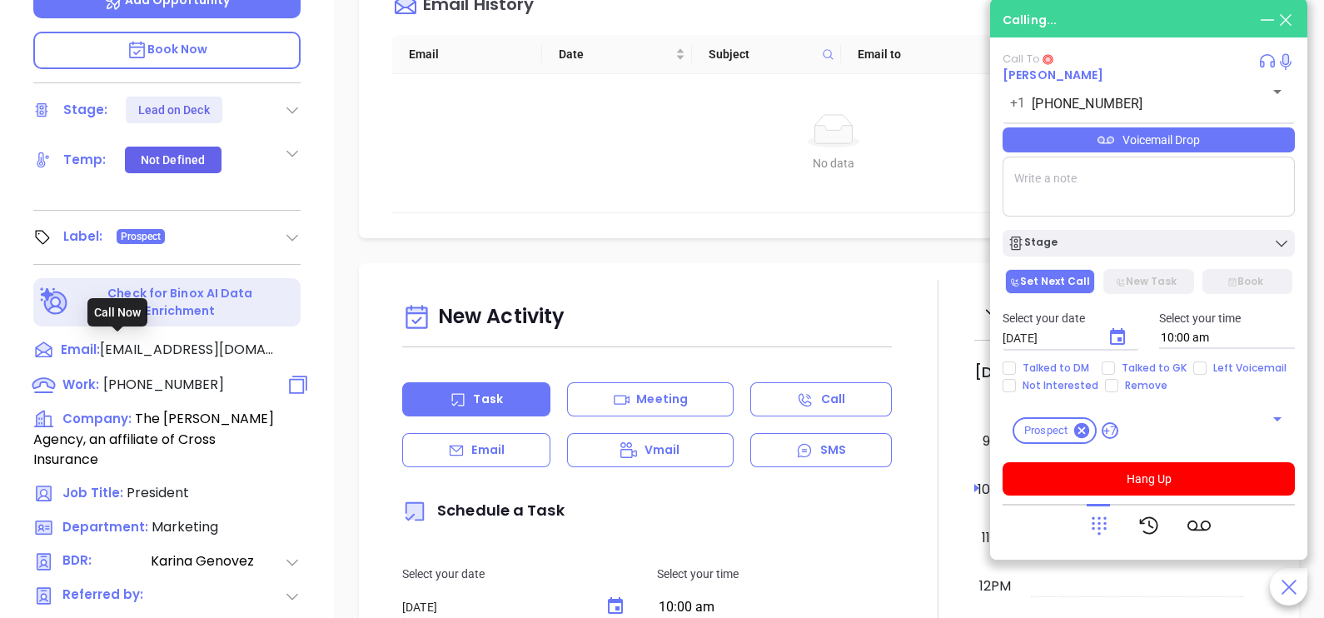
type input "(781) 421-2400"
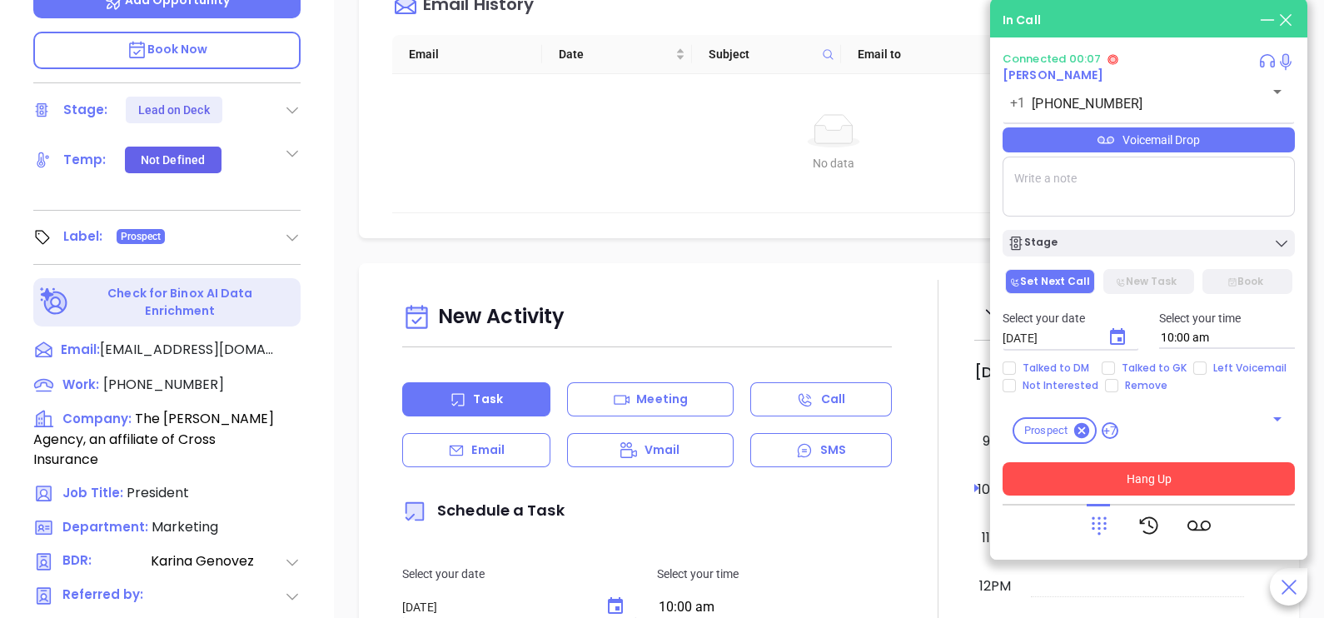
click at [1058, 481] on button "Hang Up" at bounding box center [1149, 478] width 292 height 33
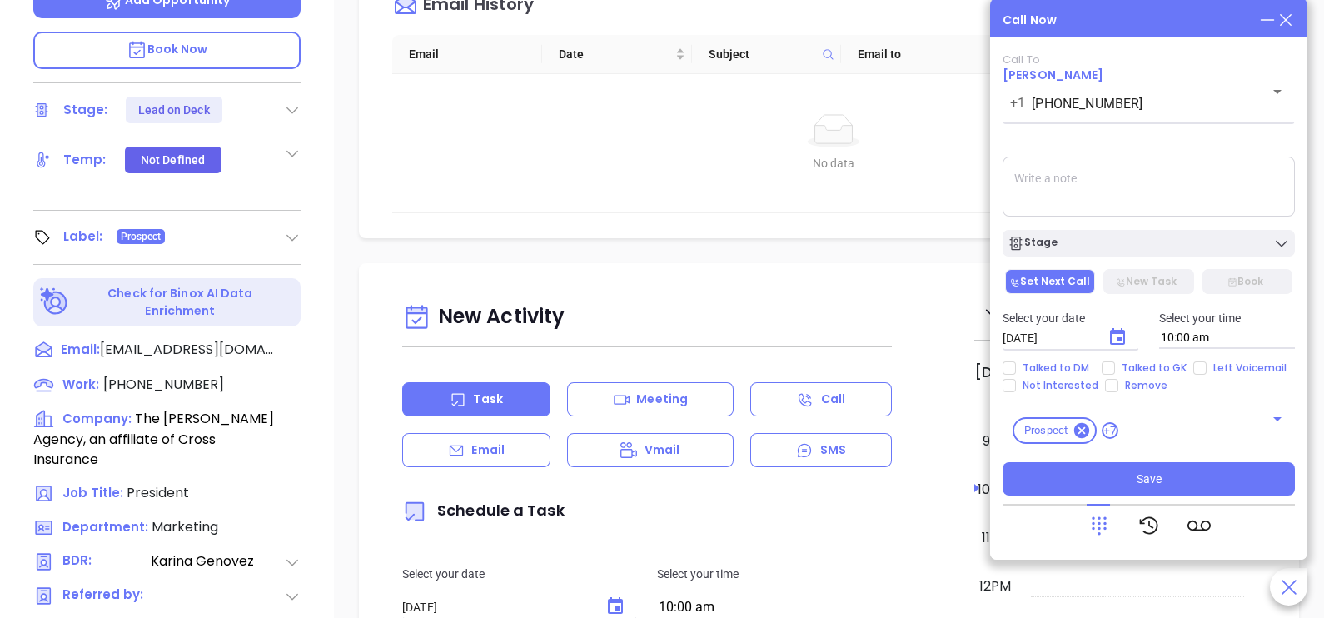
click at [1283, 25] on icon at bounding box center [1286, 20] width 18 height 18
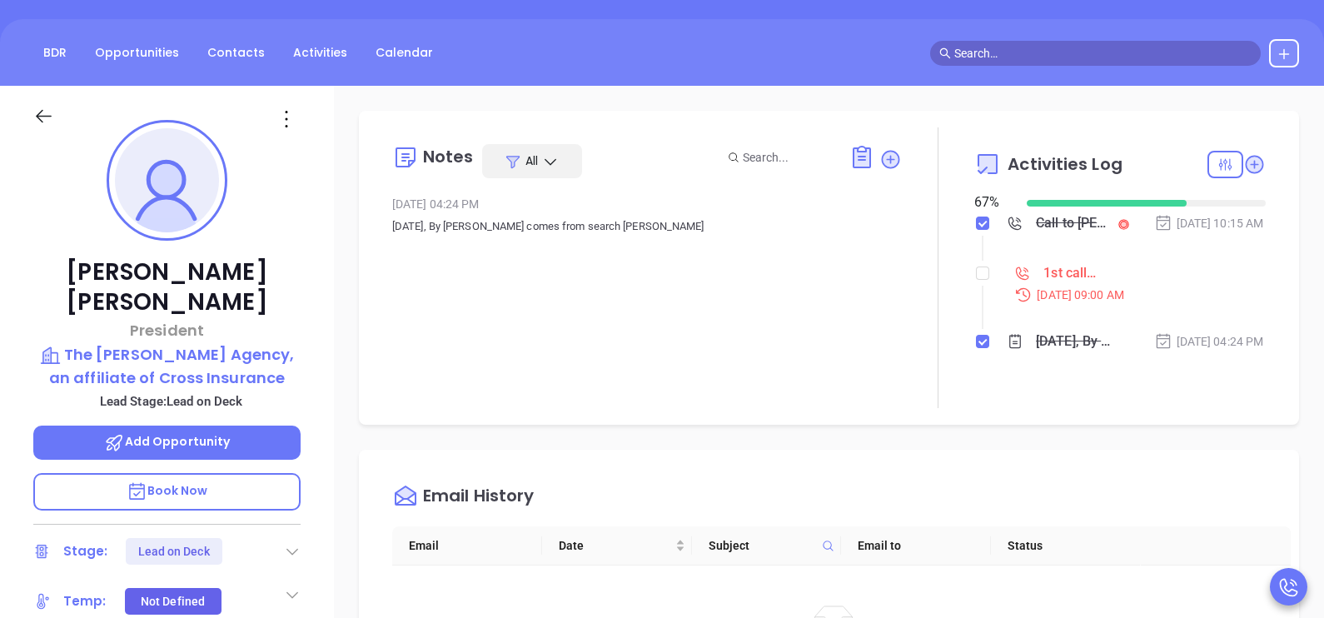
scroll to position [82, 0]
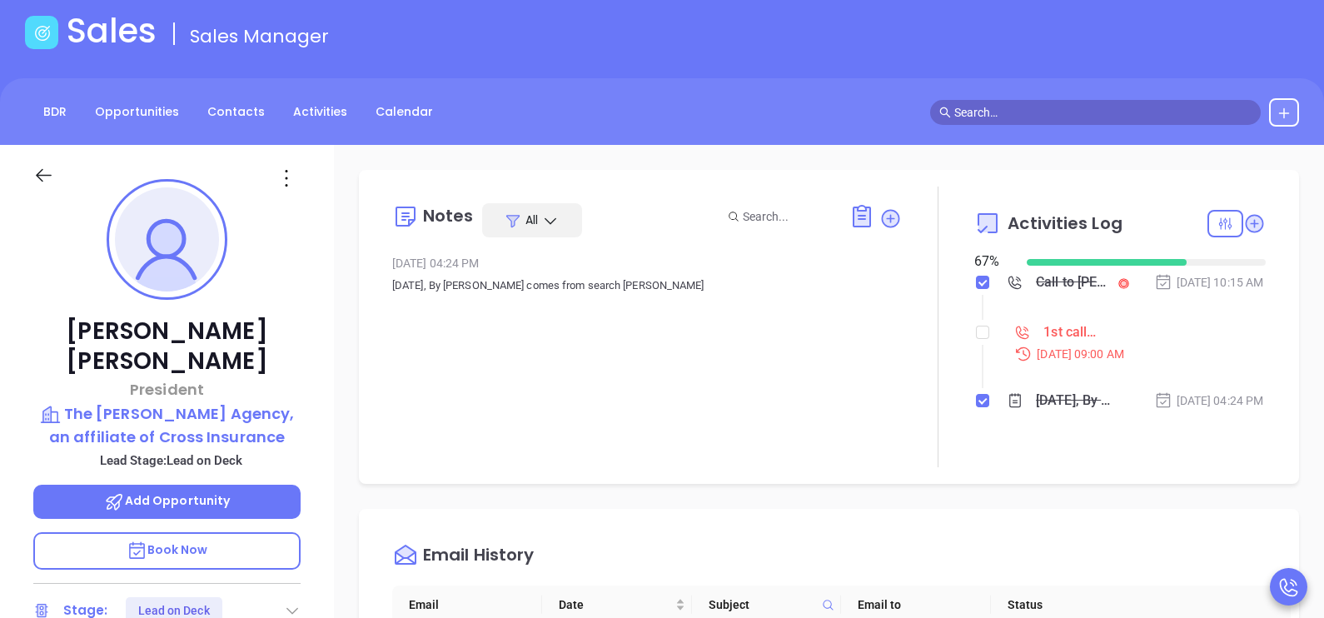
click at [1085, 295] on div "Call to Jay Driscoll" at bounding box center [1073, 282] width 75 height 25
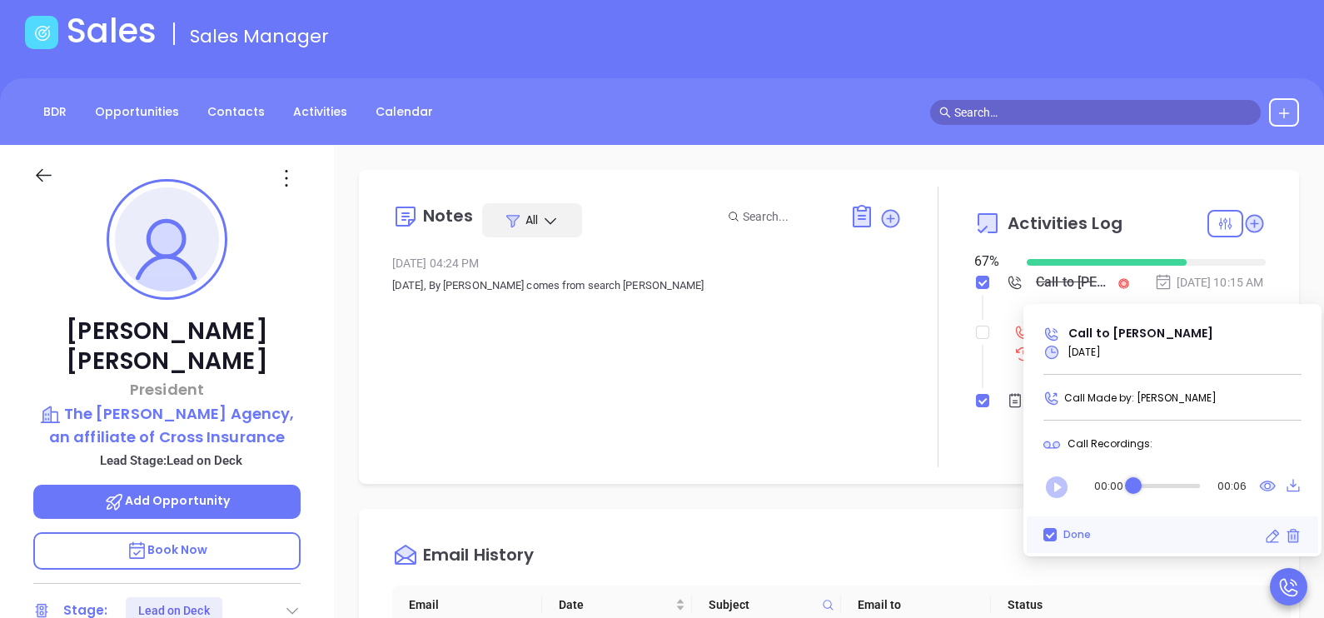
click at [1059, 476] on icon "Play" at bounding box center [1057, 487] width 22 height 22
click at [1161, 486] on div "Audio progress control" at bounding box center [1166, 486] width 67 height 4
click at [961, 366] on div at bounding box center [938, 327] width 72 height 281
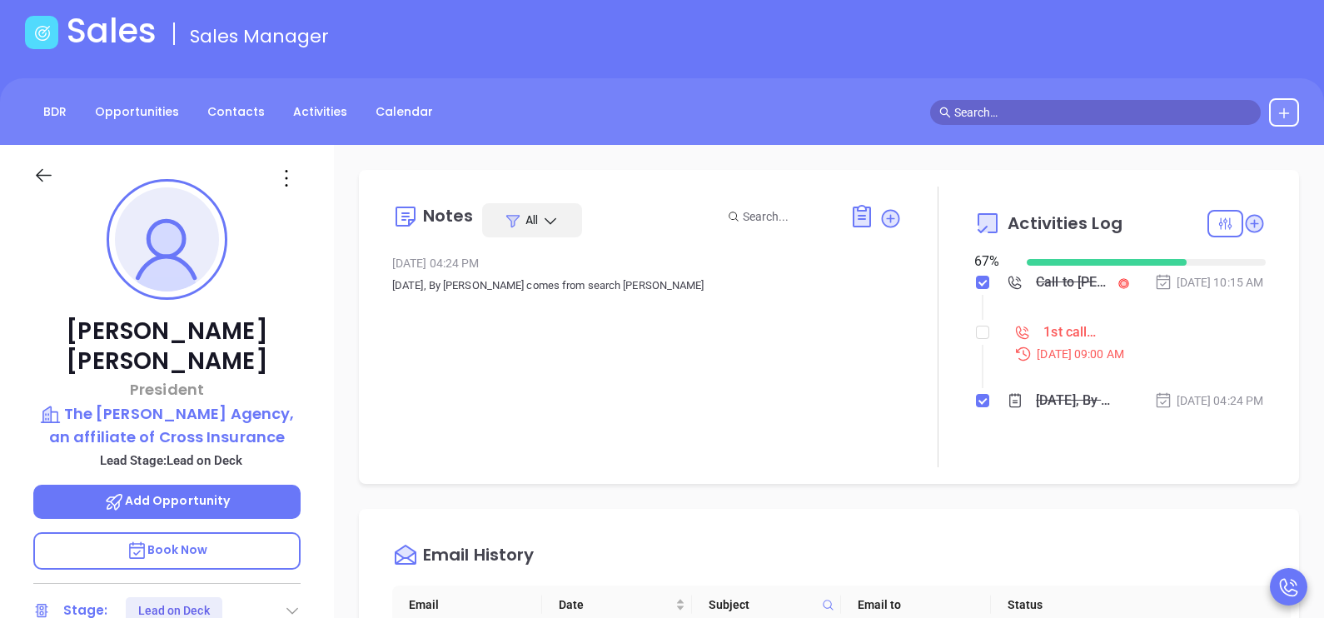
click at [330, 504] on div "Jay Driscoll President The Driscoll Agency, an affiliate of Cross Insurance Lea…" at bounding box center [167, 531] width 334 height 773
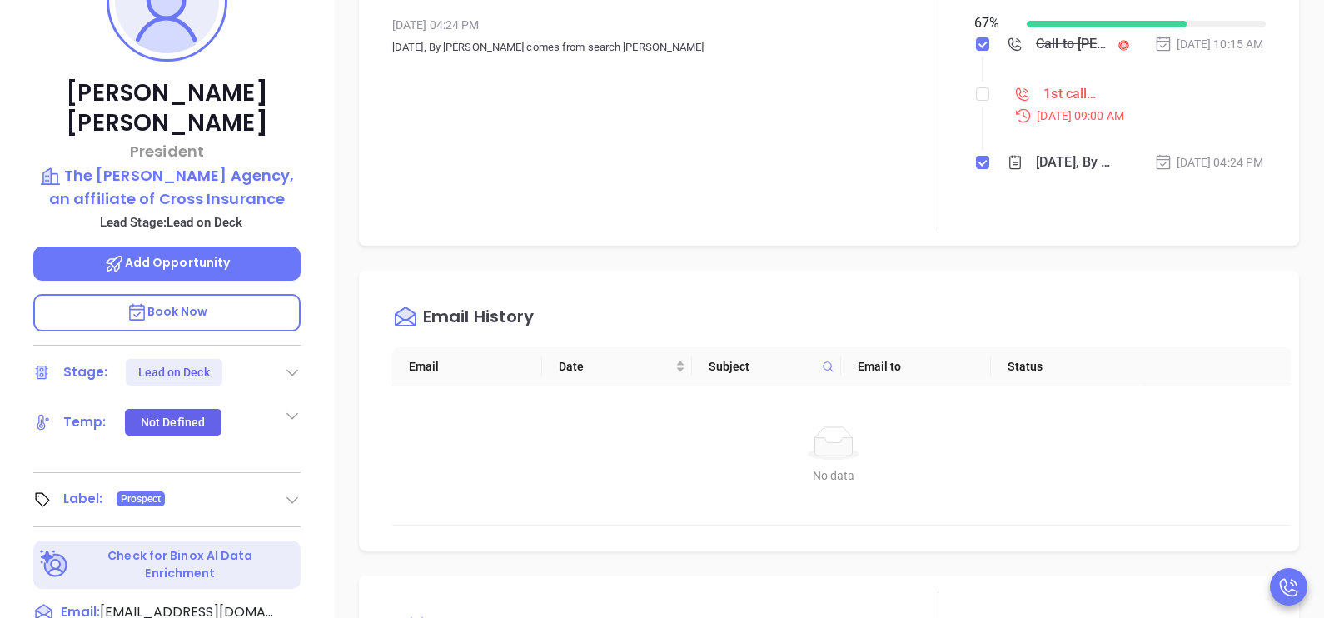
scroll to position [541, 0]
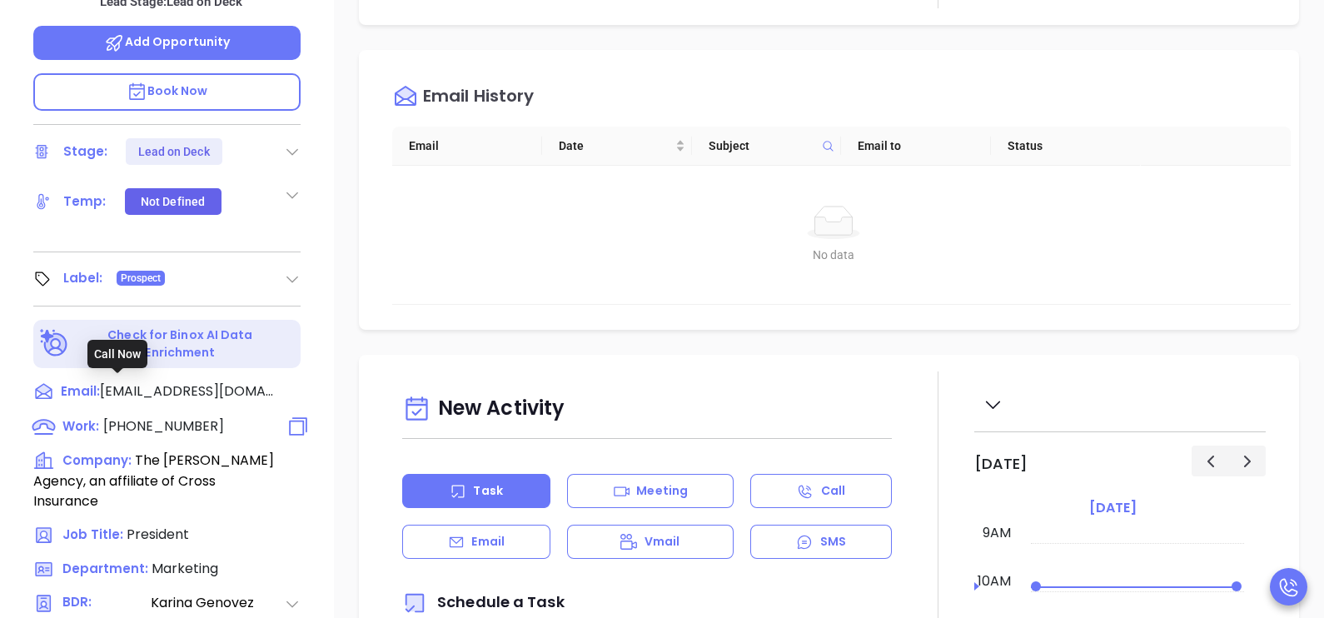
click at [167, 416] on span "(781) 421-2400" at bounding box center [163, 425] width 121 height 19
type input "(781) 421-2400"
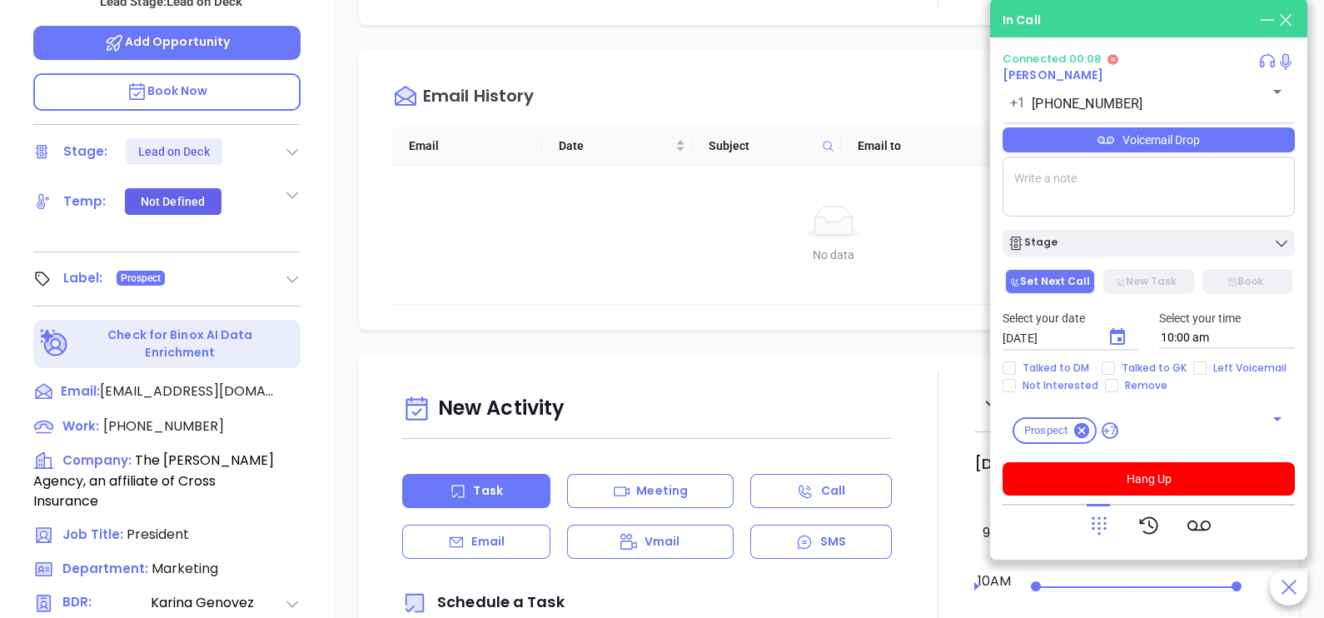
click at [1199, 142] on div "Voicemail Drop" at bounding box center [1149, 139] width 292 height 25
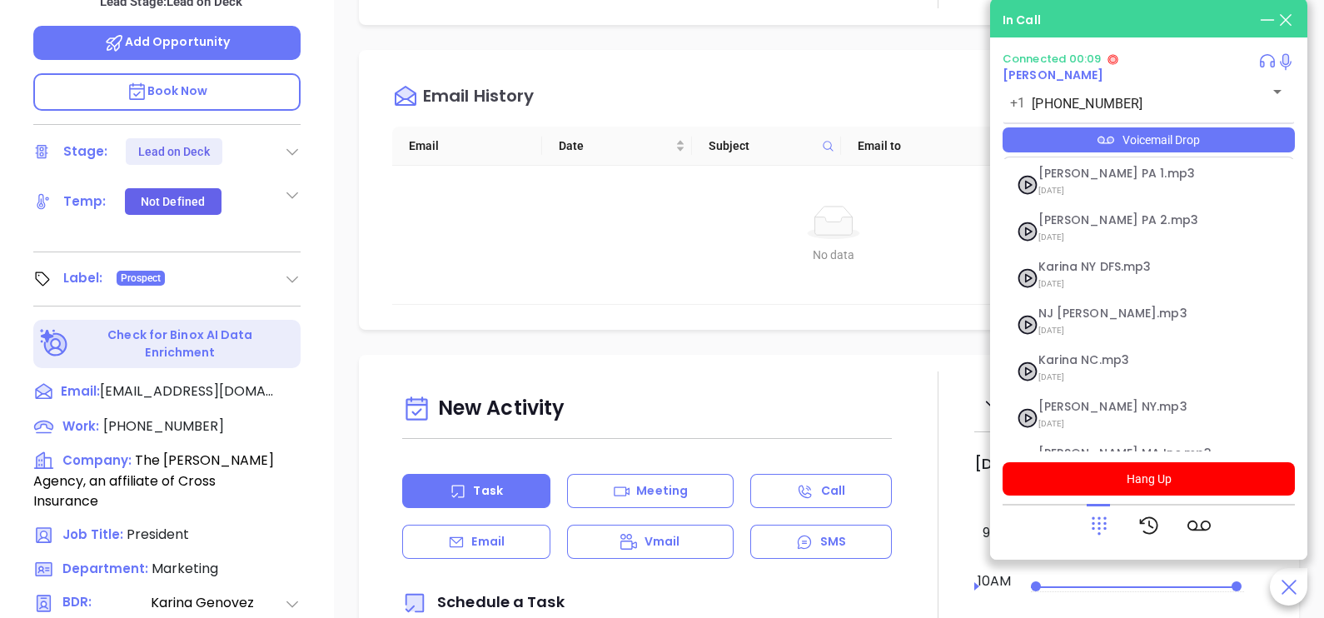
scroll to position [182, 0]
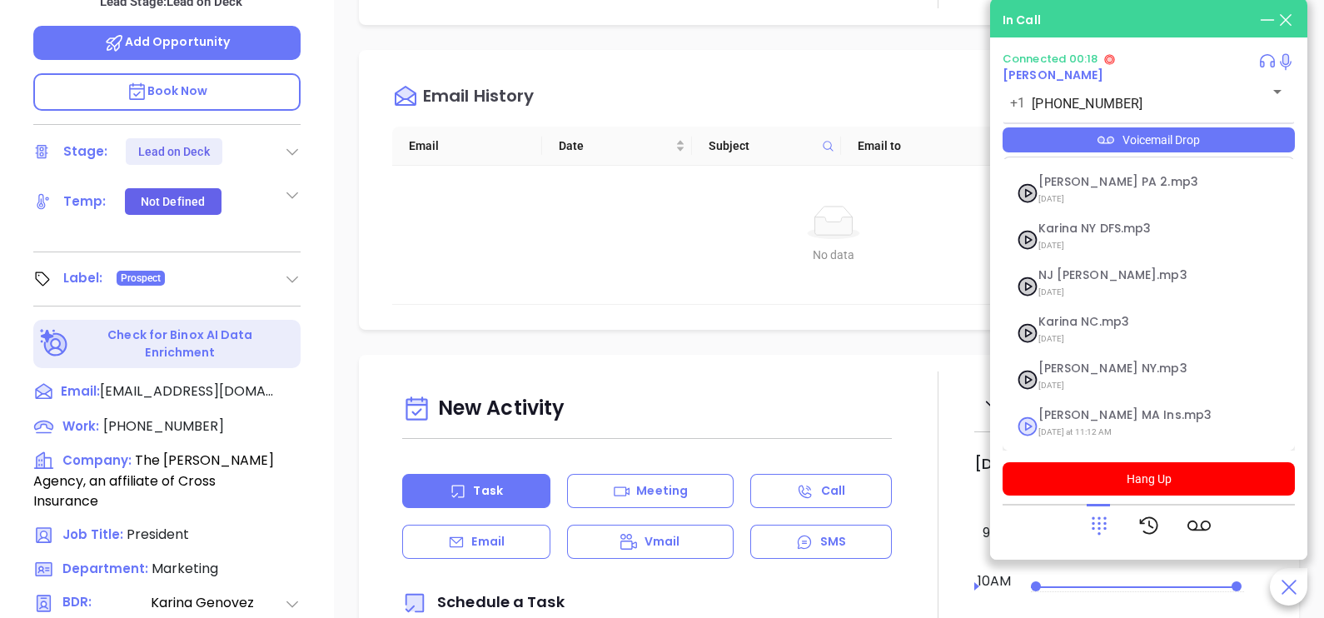
click at [1104, 421] on span "Last Monday at 11:12 AM" at bounding box center [1129, 432] width 180 height 22
checkbox input "true"
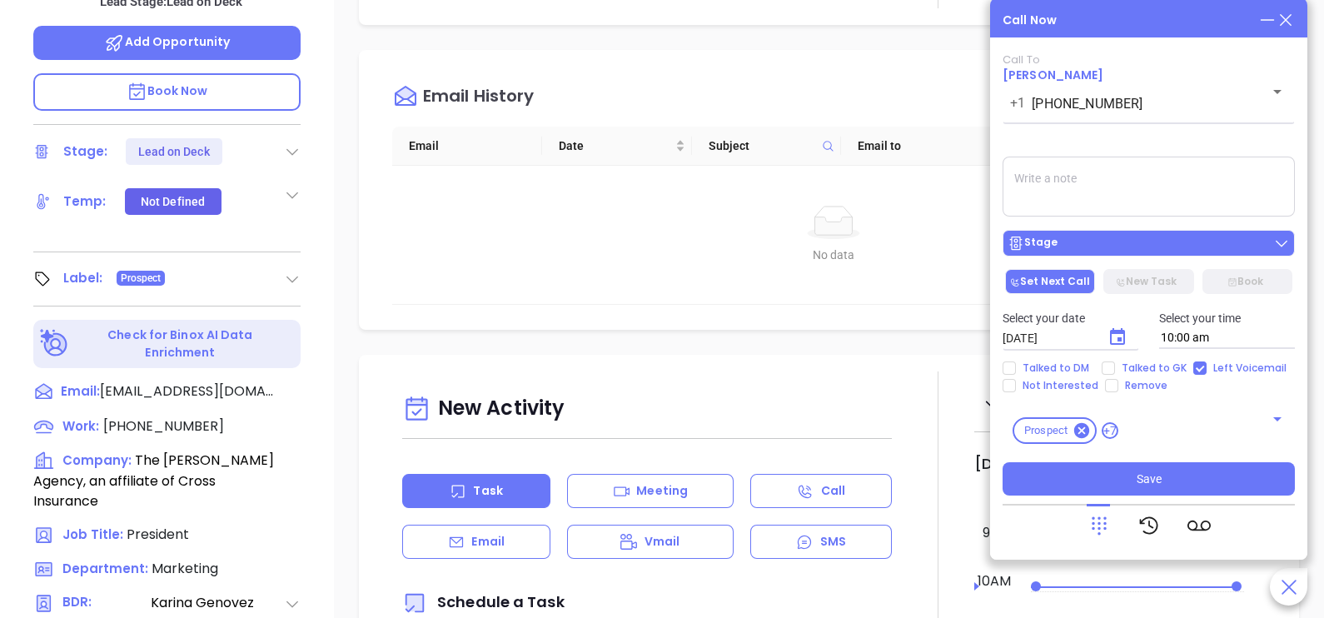
click at [1130, 246] on div "Stage" at bounding box center [1149, 243] width 282 height 17
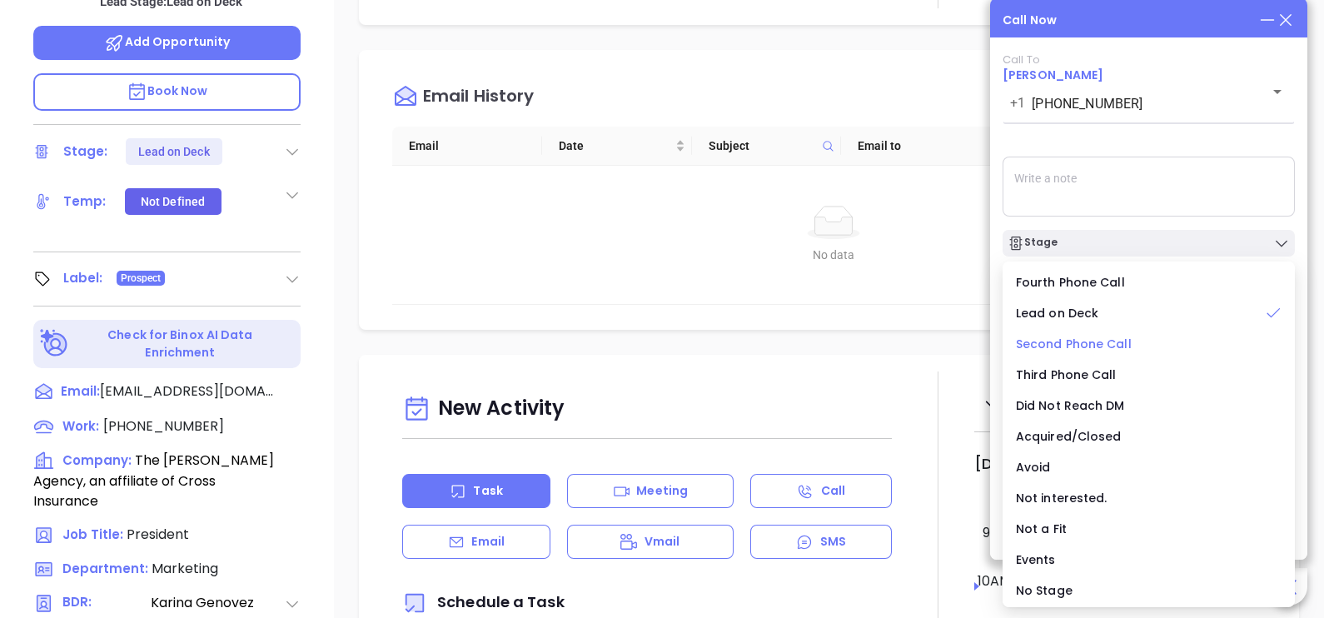
click at [1086, 347] on span "Second Phone Call" at bounding box center [1074, 344] width 116 height 17
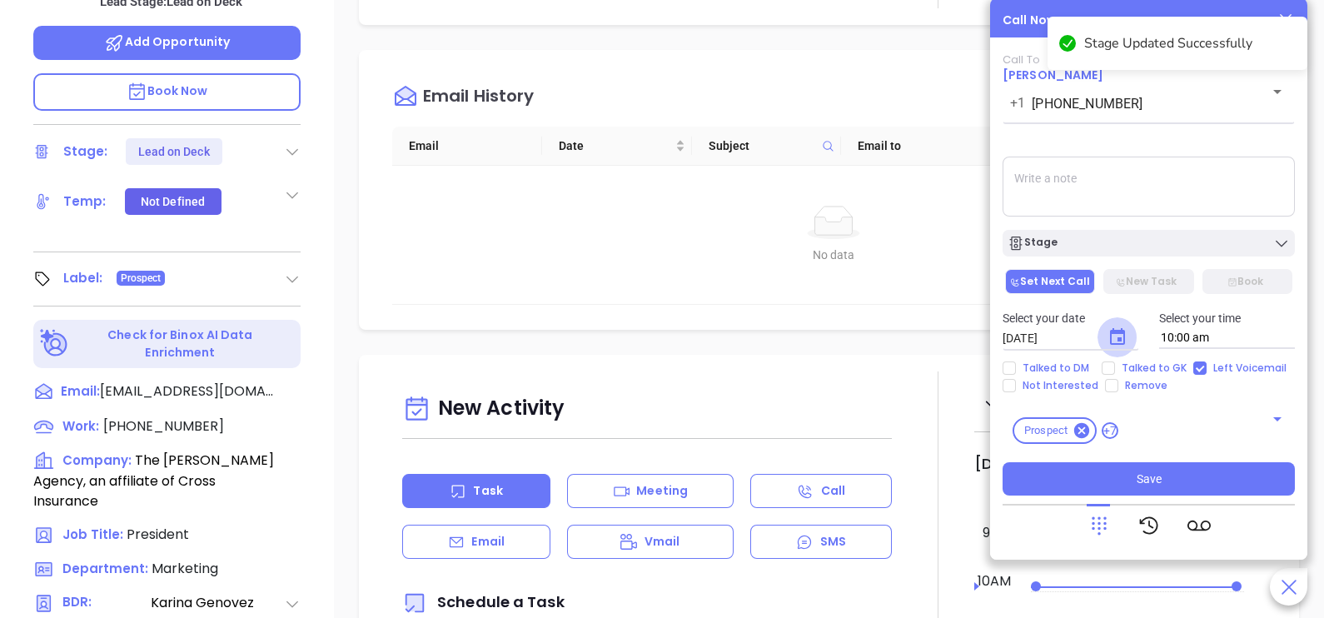
click at [1118, 330] on icon "Choose date, selected date is Oct 2, 2025" at bounding box center [1118, 337] width 20 height 20
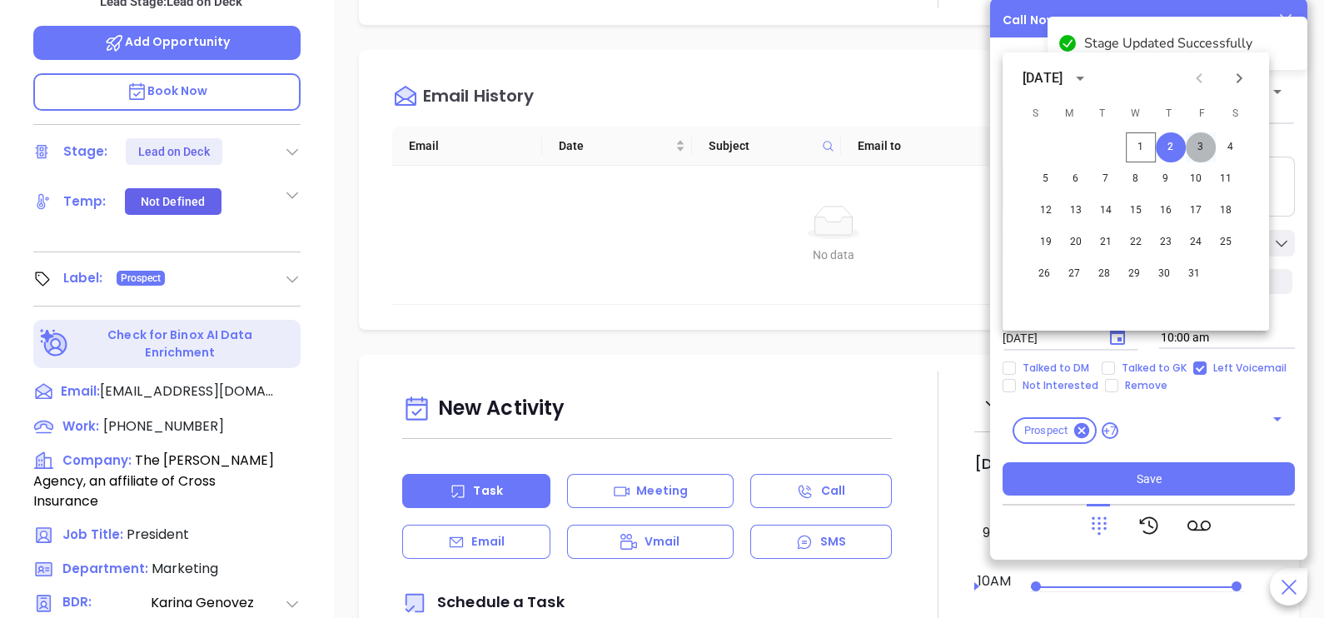
click at [1204, 148] on button "3" at bounding box center [1201, 147] width 30 height 30
type input "10/03/2025"
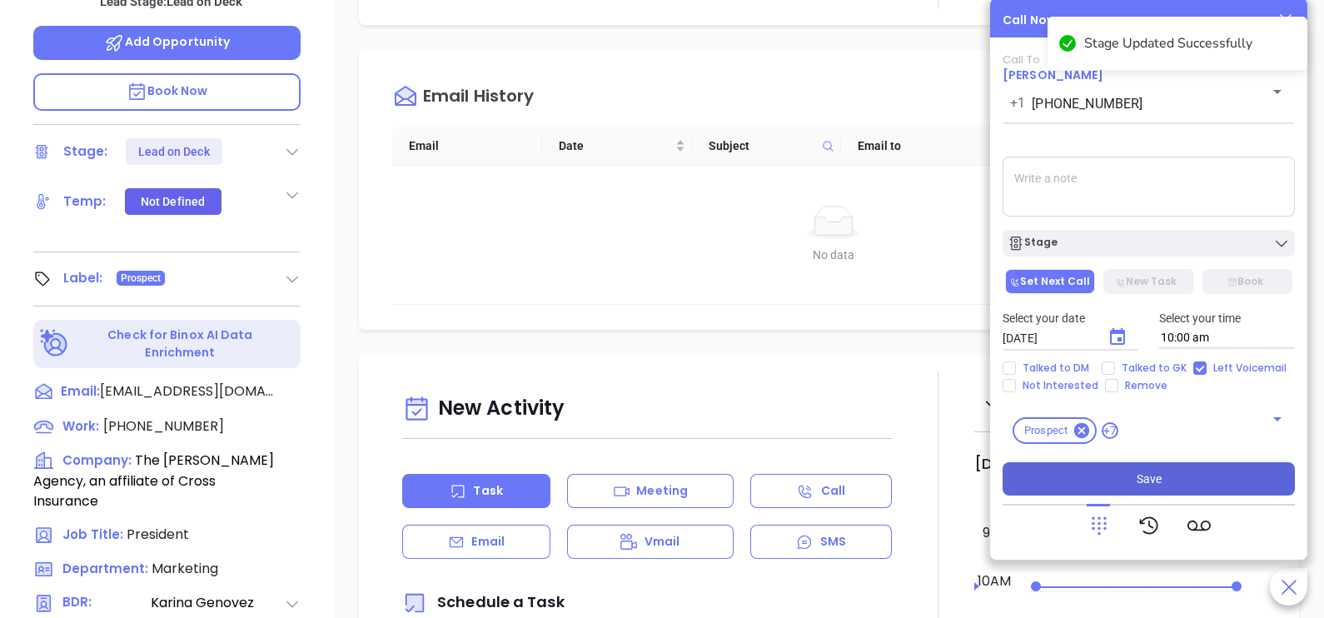
click at [1173, 475] on button "Save" at bounding box center [1149, 478] width 292 height 33
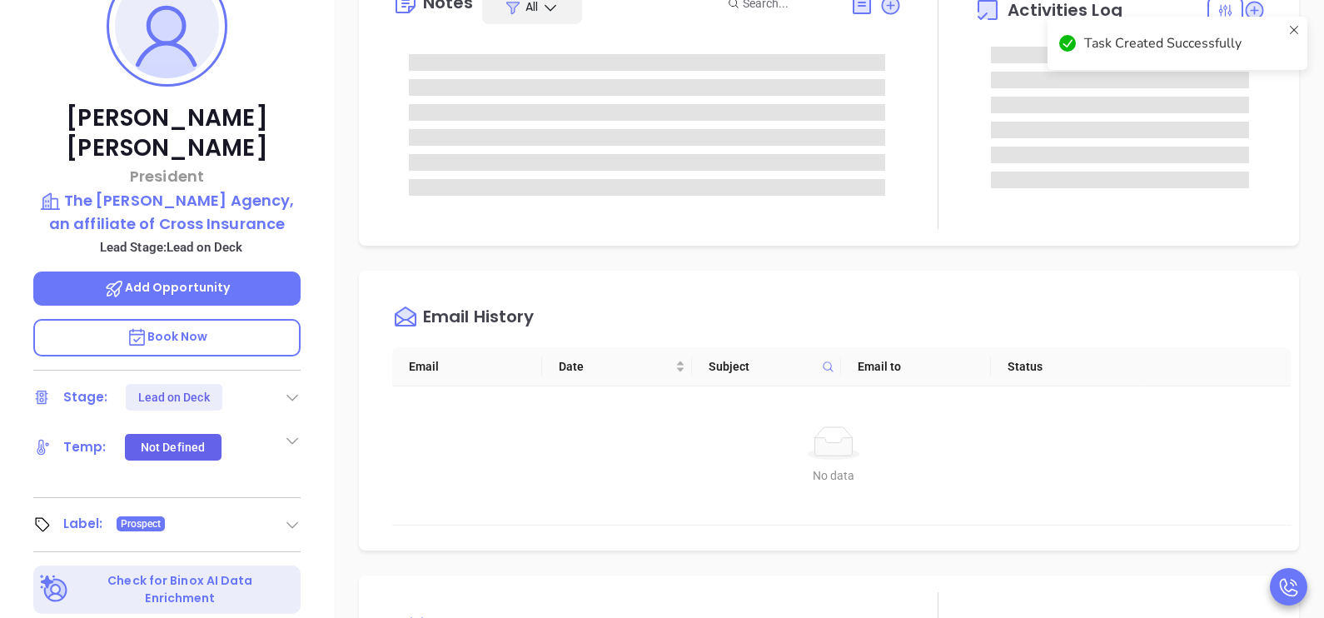
scroll to position [207, 0]
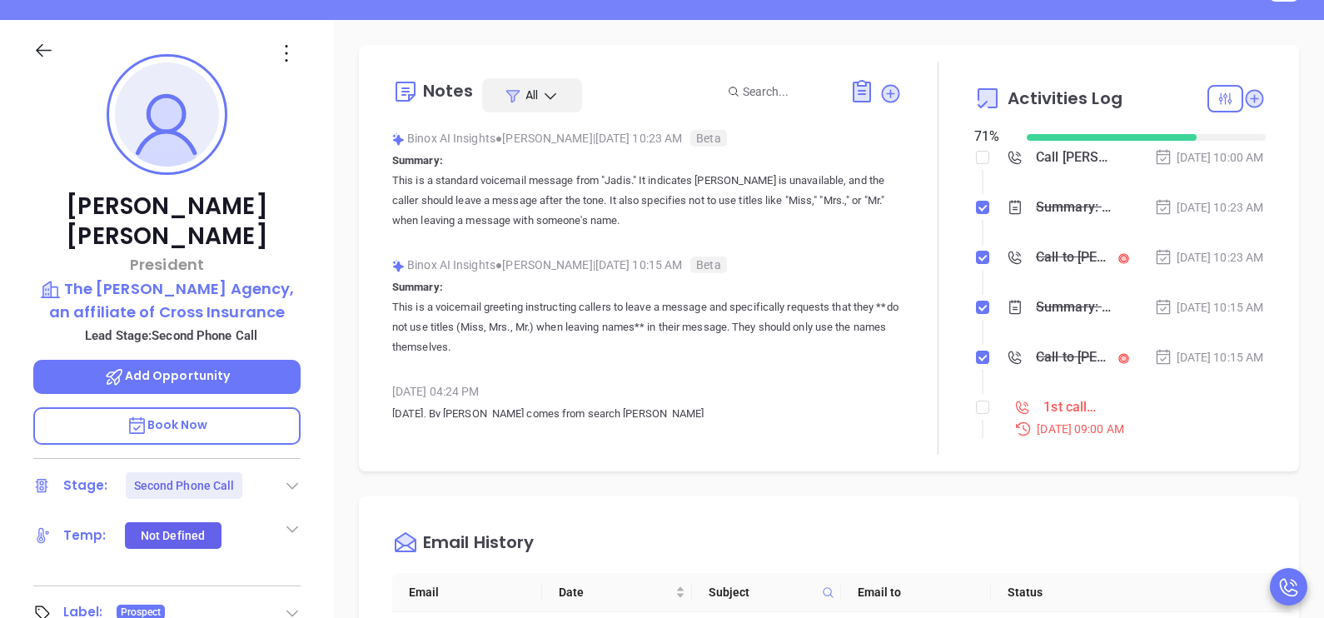
click at [1175, 247] on li "Summary: This is a standard voicemail message from "Jadis." It indicates Jadis …" at bounding box center [1122, 224] width 287 height 46
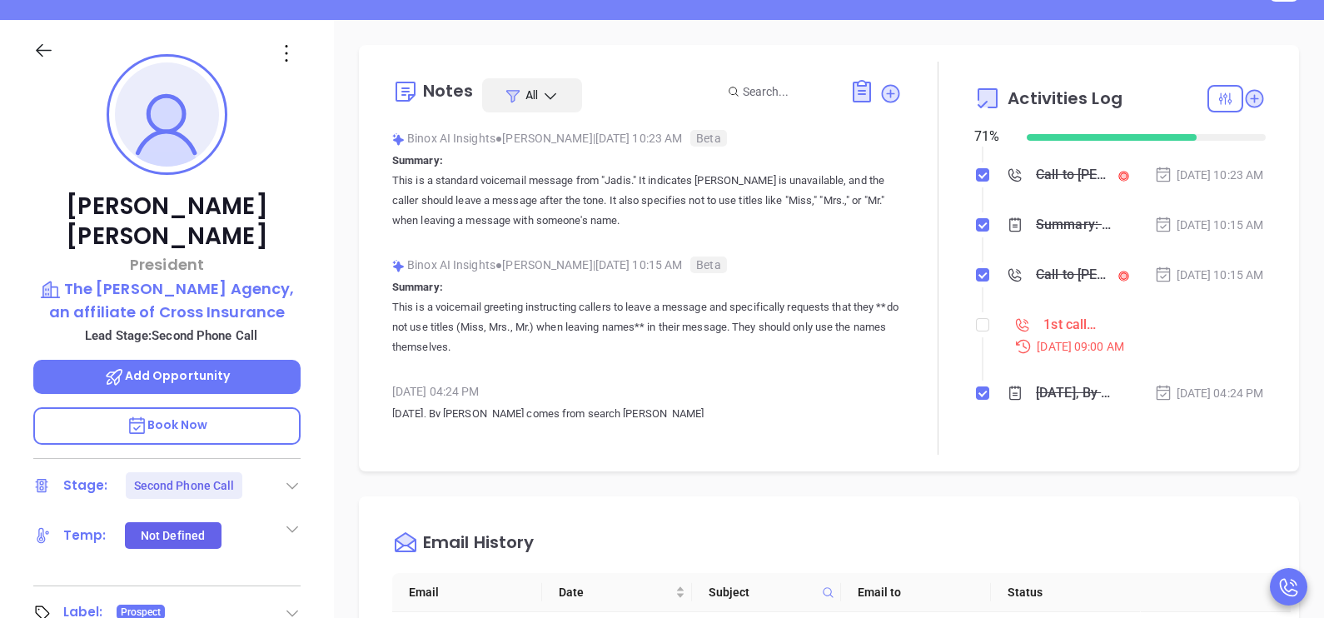
scroll to position [125, 0]
click at [976, 326] on input "checkbox" at bounding box center [982, 319] width 13 height 13
checkbox input "true"
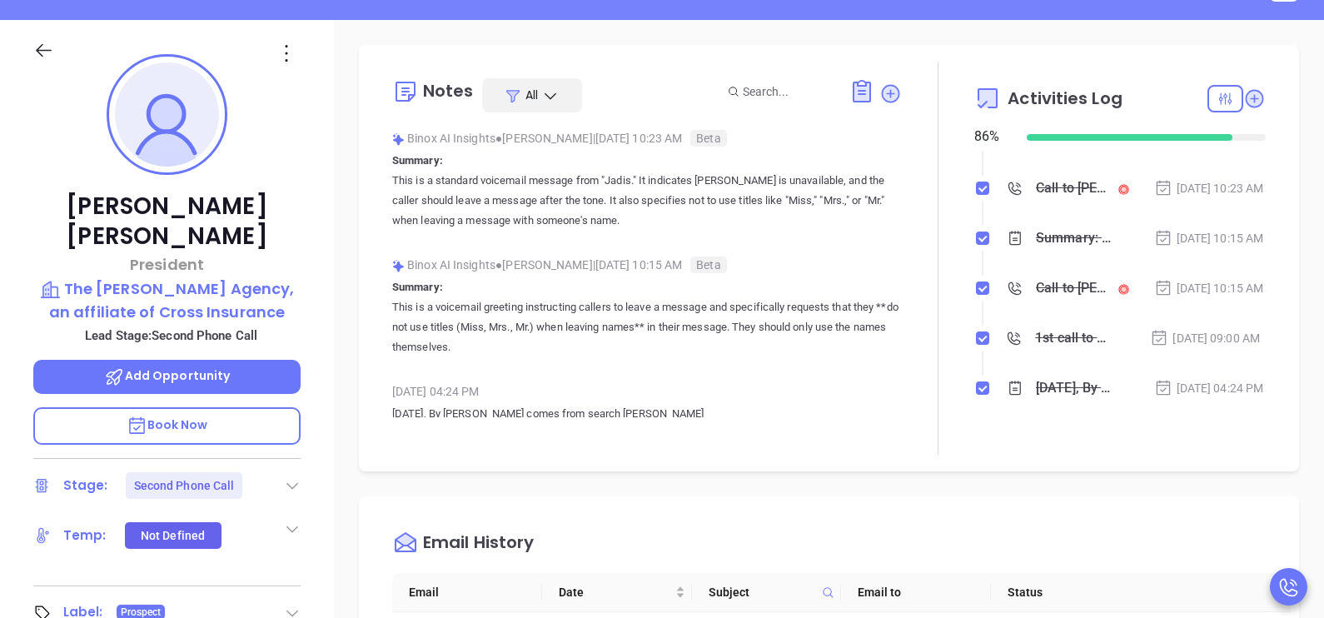
click at [42, 51] on icon at bounding box center [43, 50] width 21 height 21
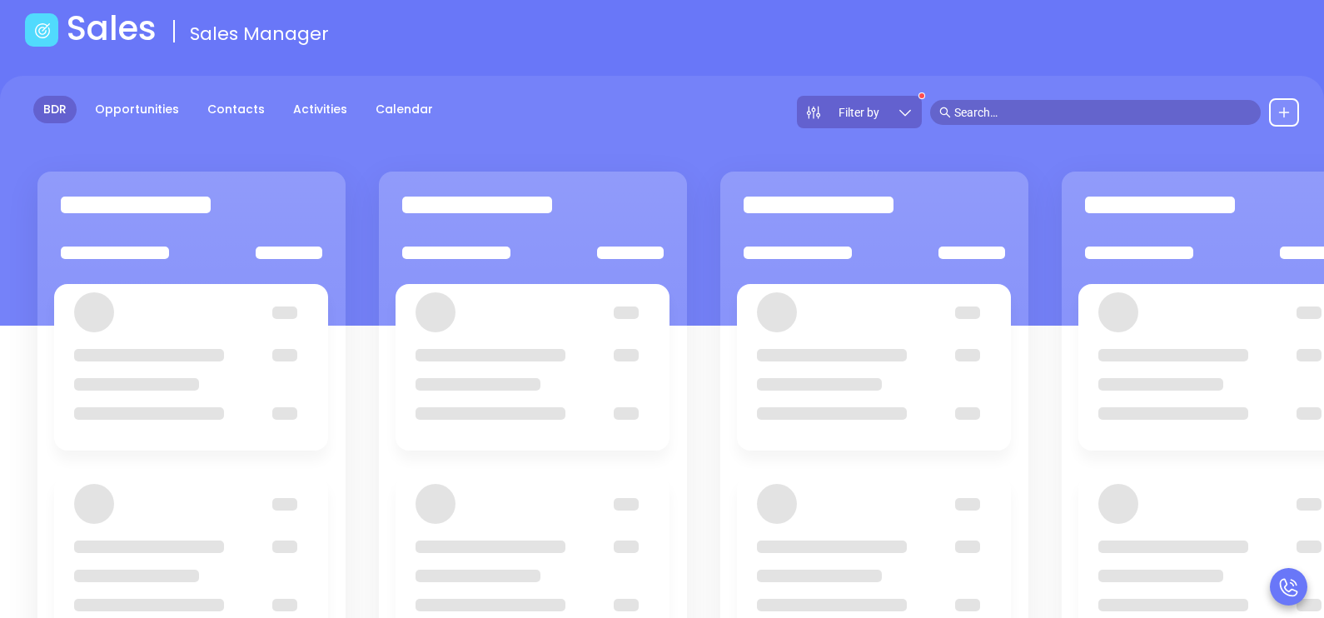
scroll to position [41, 0]
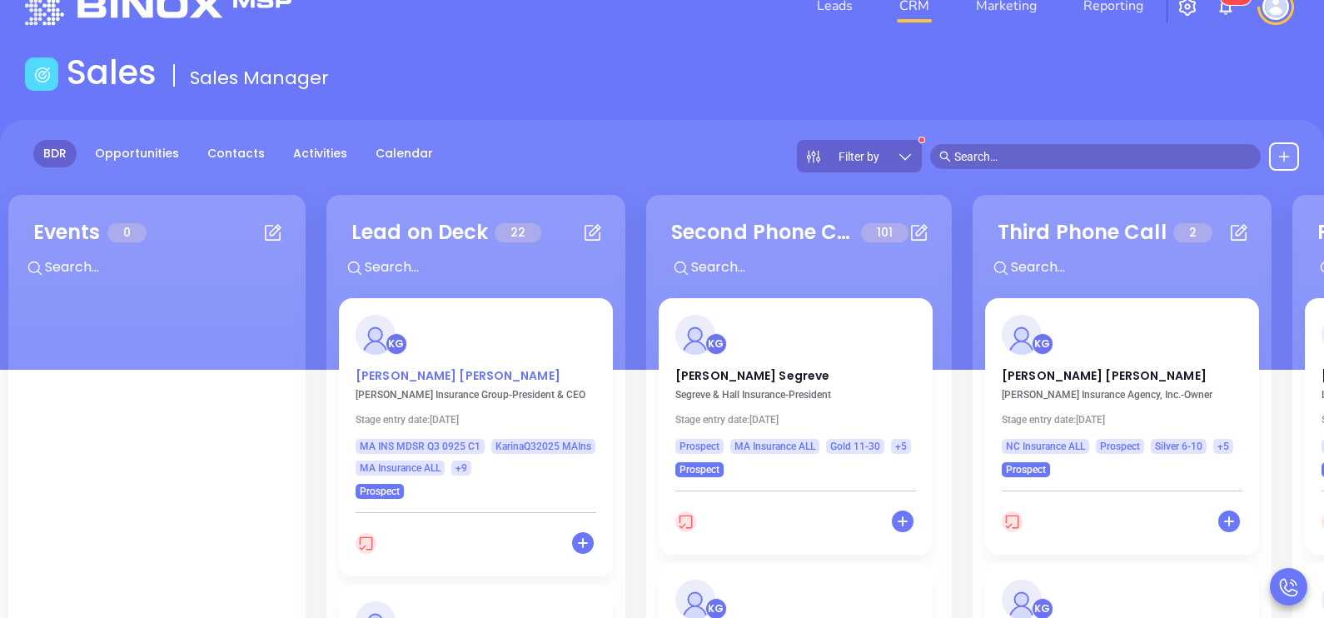
click at [418, 371] on p "John Andreoli" at bounding box center [476, 371] width 241 height 8
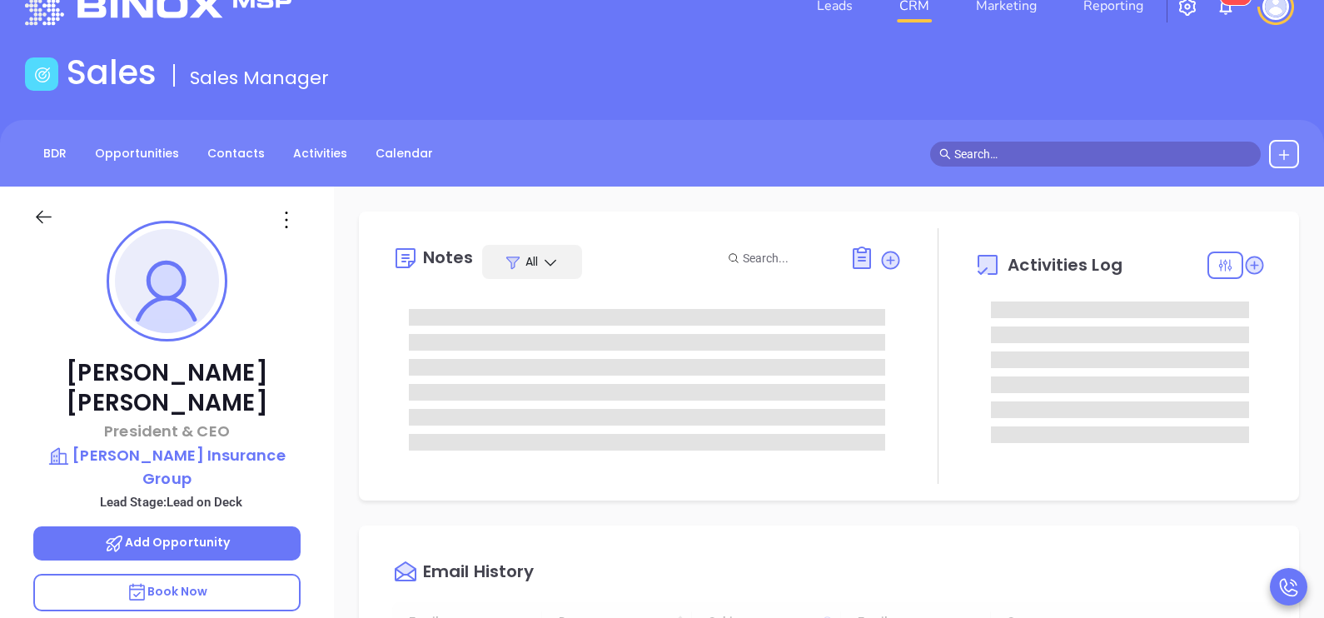
scroll to position [436, 0]
type input "[PERSON_NAME]"
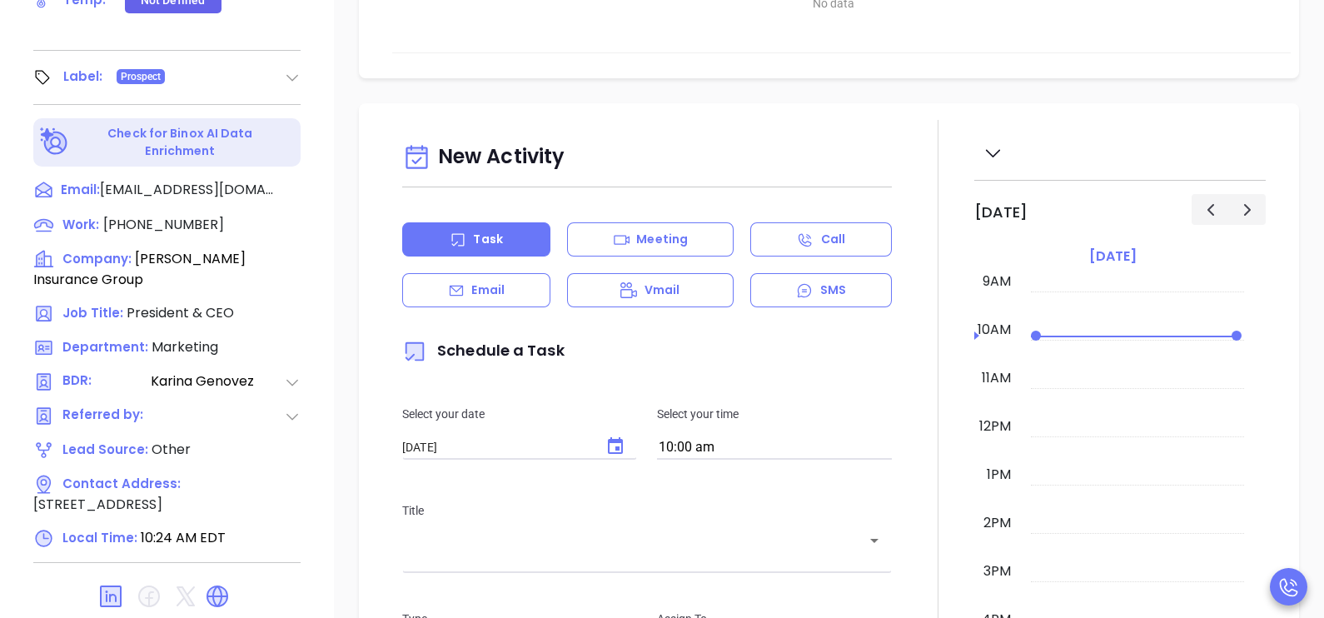
scroll to position [749, 0]
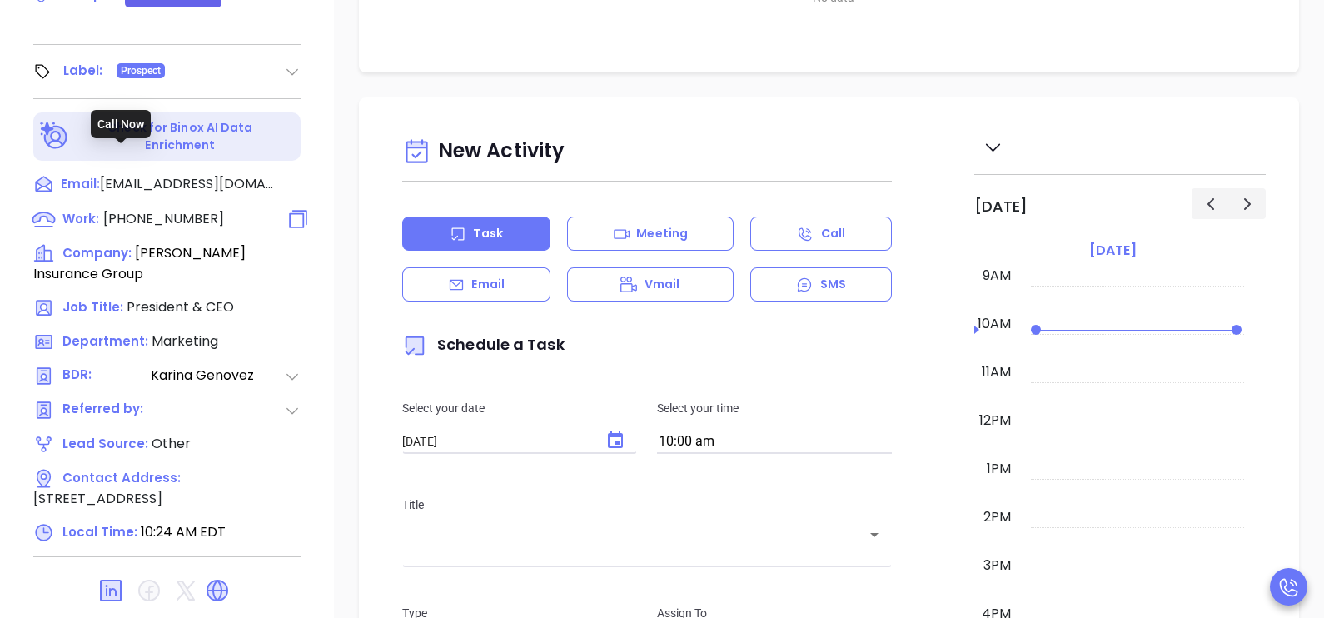
click at [138, 209] on span "(800) 649-1553" at bounding box center [163, 218] width 121 height 19
type input "(800) 649-1553"
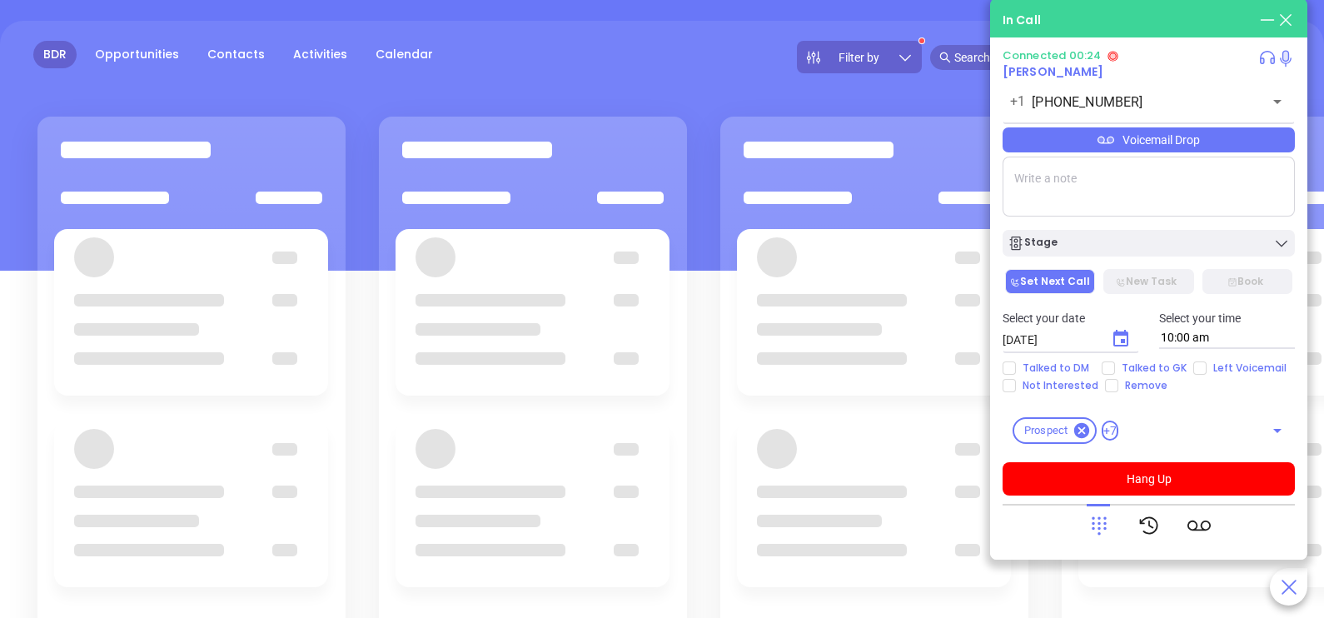
scroll to position [41, 0]
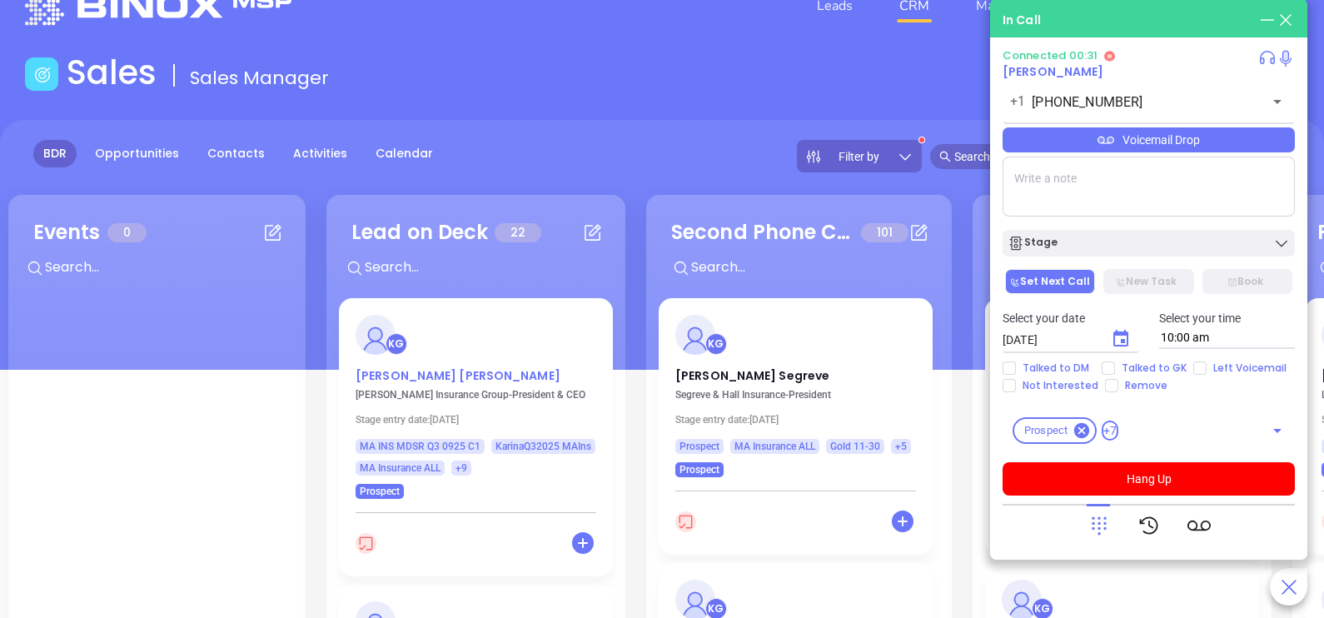
click at [415, 370] on p "John Andreoli" at bounding box center [476, 371] width 241 height 8
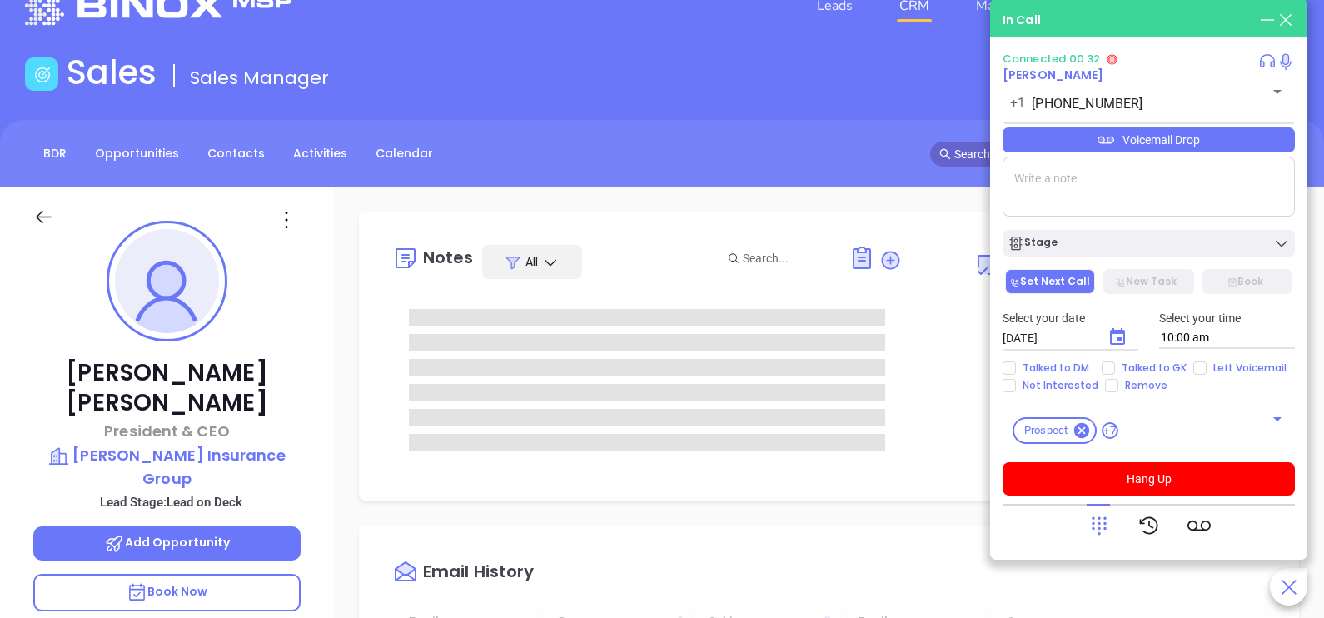
type input "10/02/2025"
type input "[PERSON_NAME]"
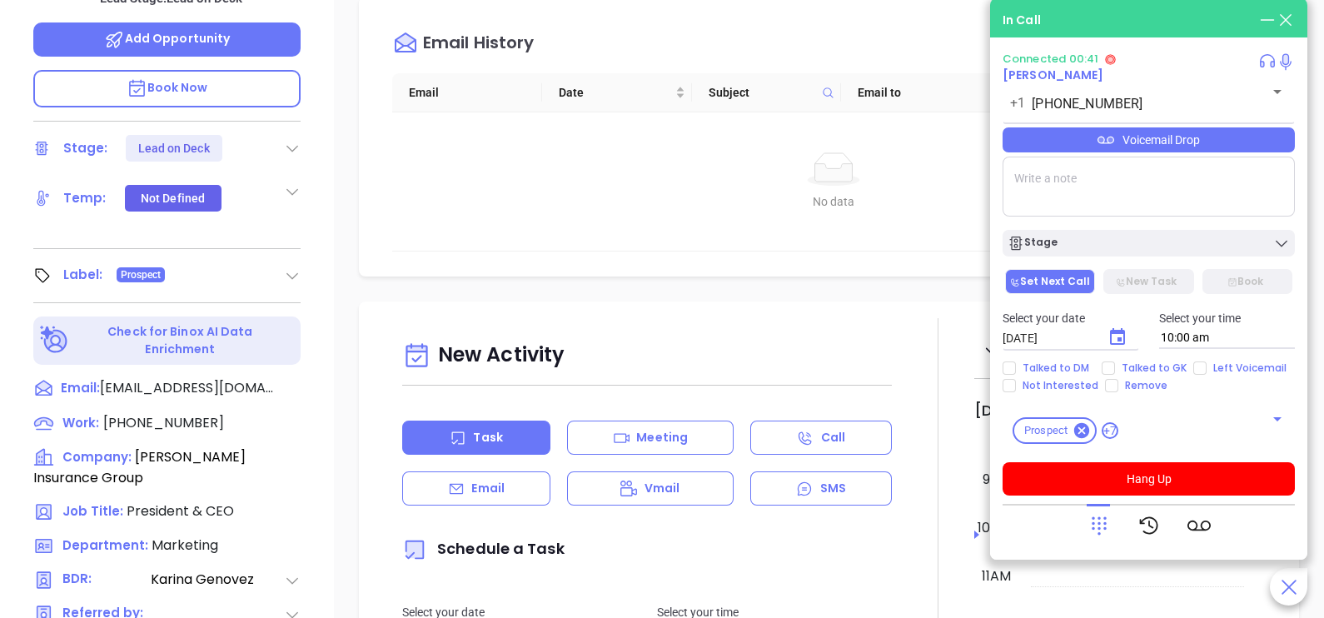
scroll to position [749, 0]
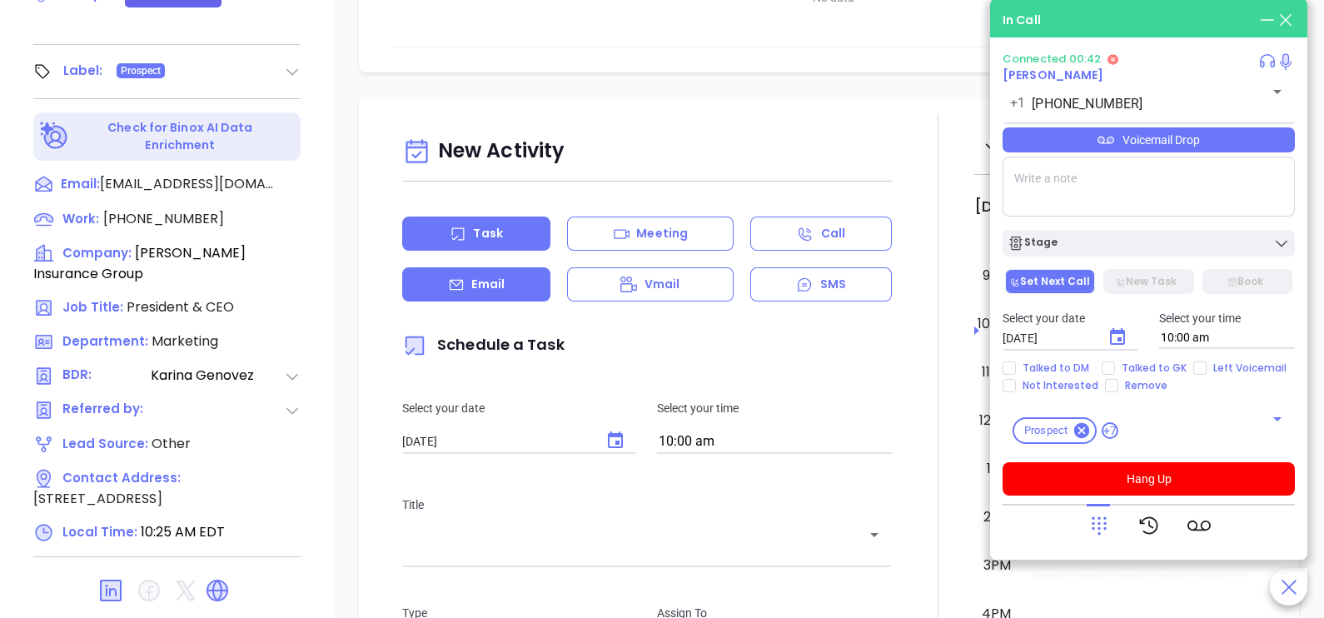
click at [510, 289] on div "Email" at bounding box center [476, 284] width 148 height 34
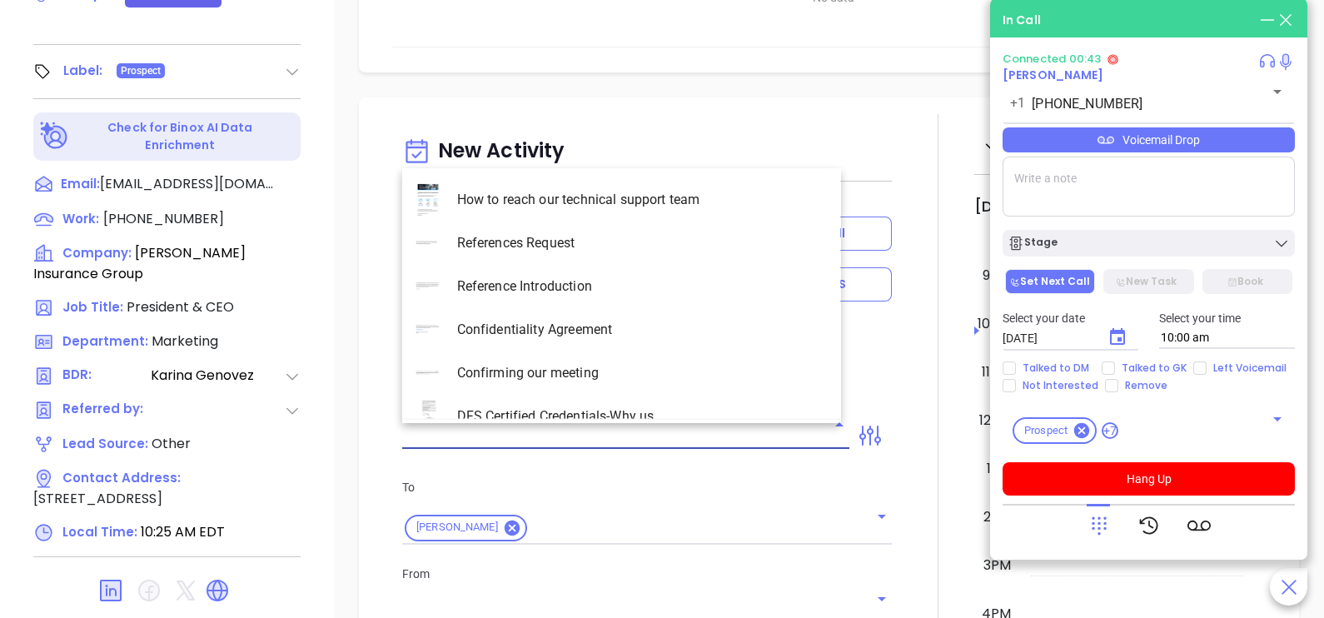
type input "[PERSON_NAME]"
click at [569, 432] on input "text" at bounding box center [613, 436] width 422 height 24
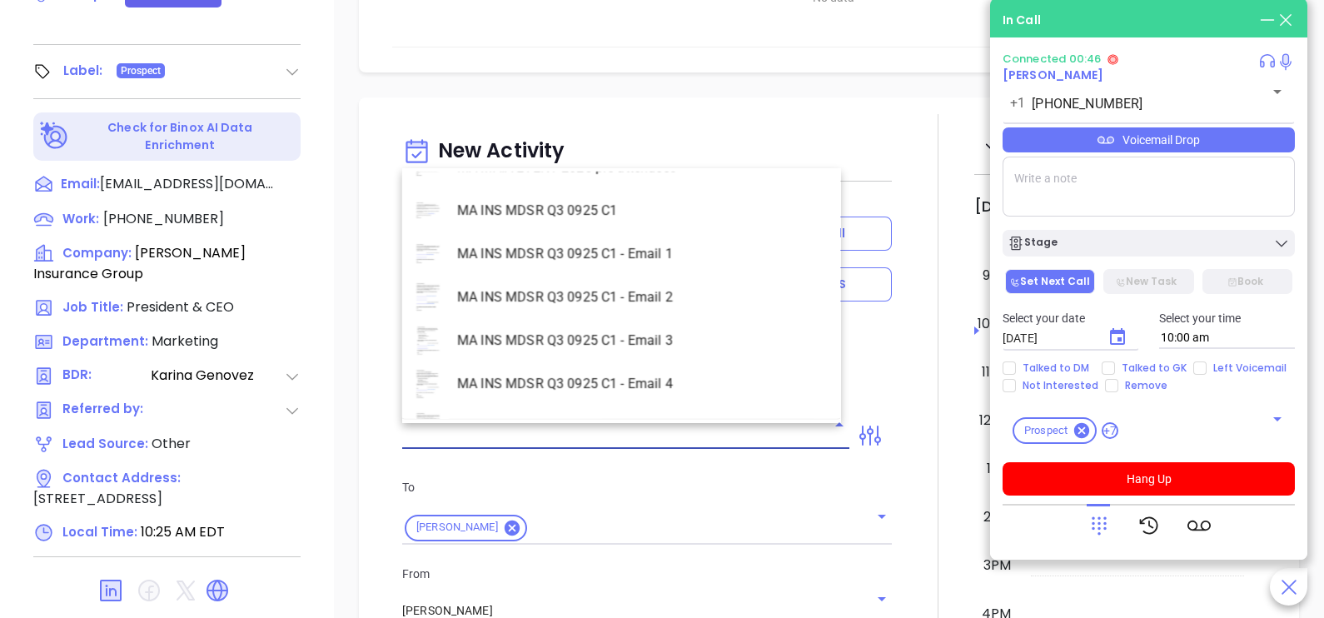
scroll to position [4787, 0]
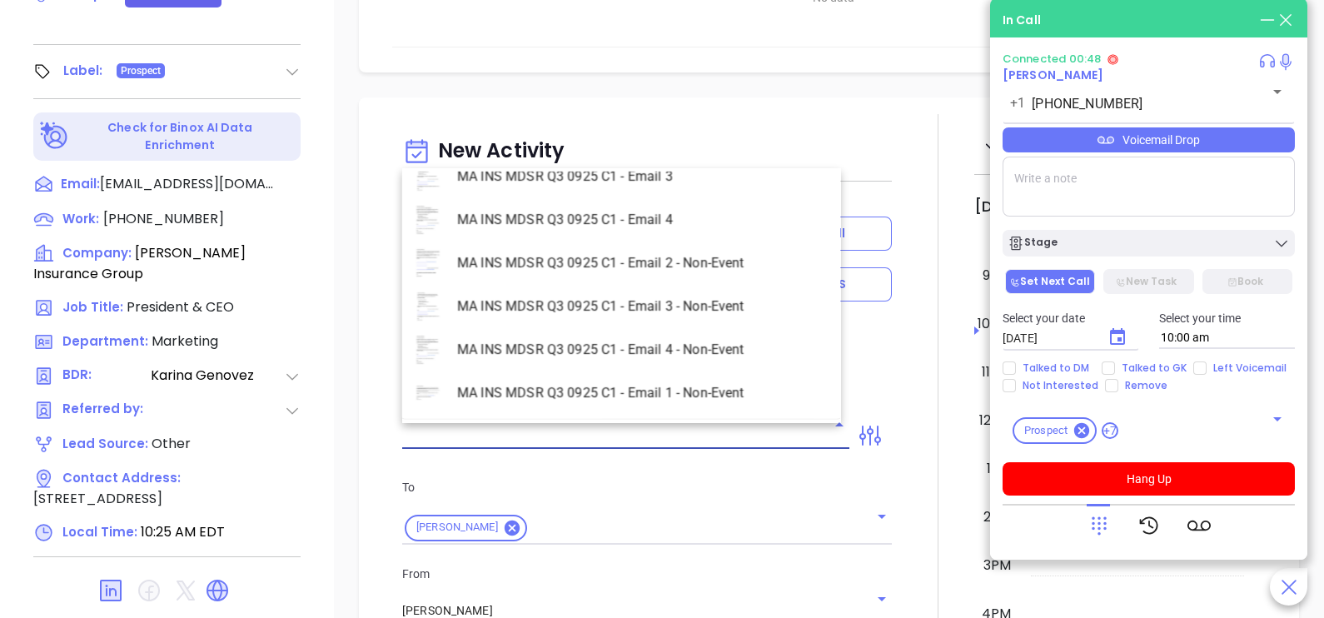
click at [693, 395] on li "MA INS MDSR Q3 0925 C1 - Email 1 - Non-Event" at bounding box center [621, 392] width 439 height 43
type input "MA INS MDSR Q3 0925 C1 - Email 1 - Non-Event"
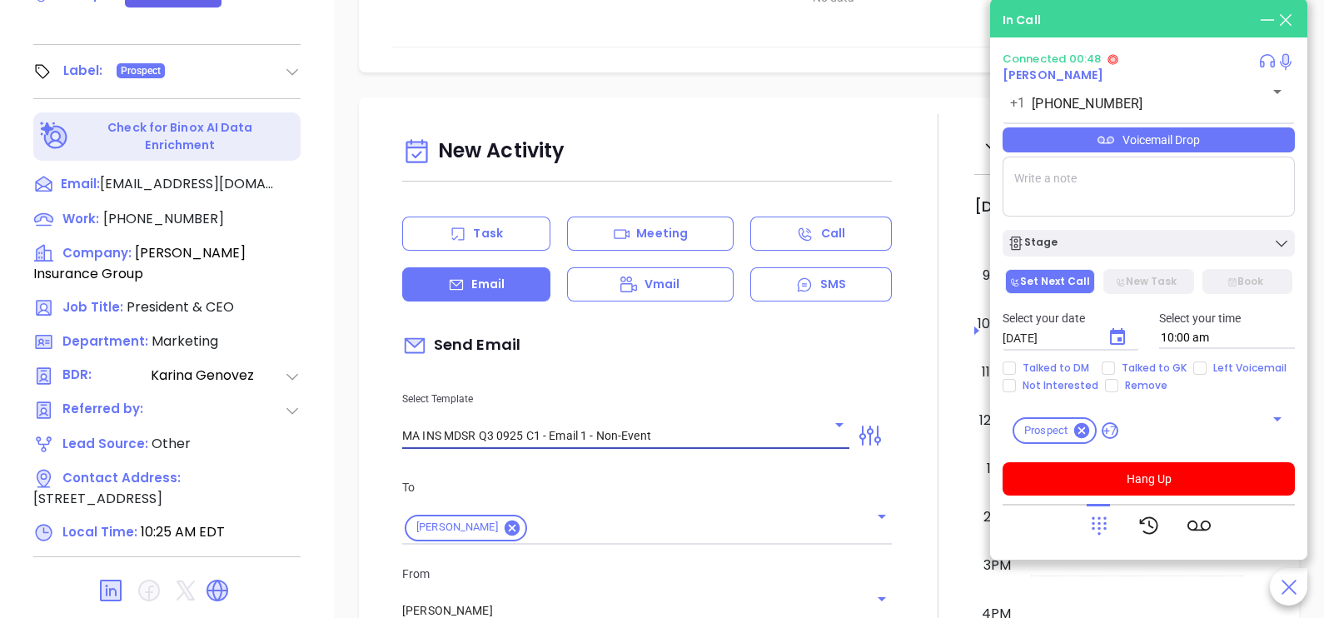
type input "John, are you ready for Massachusetts’ compliance requirement?"
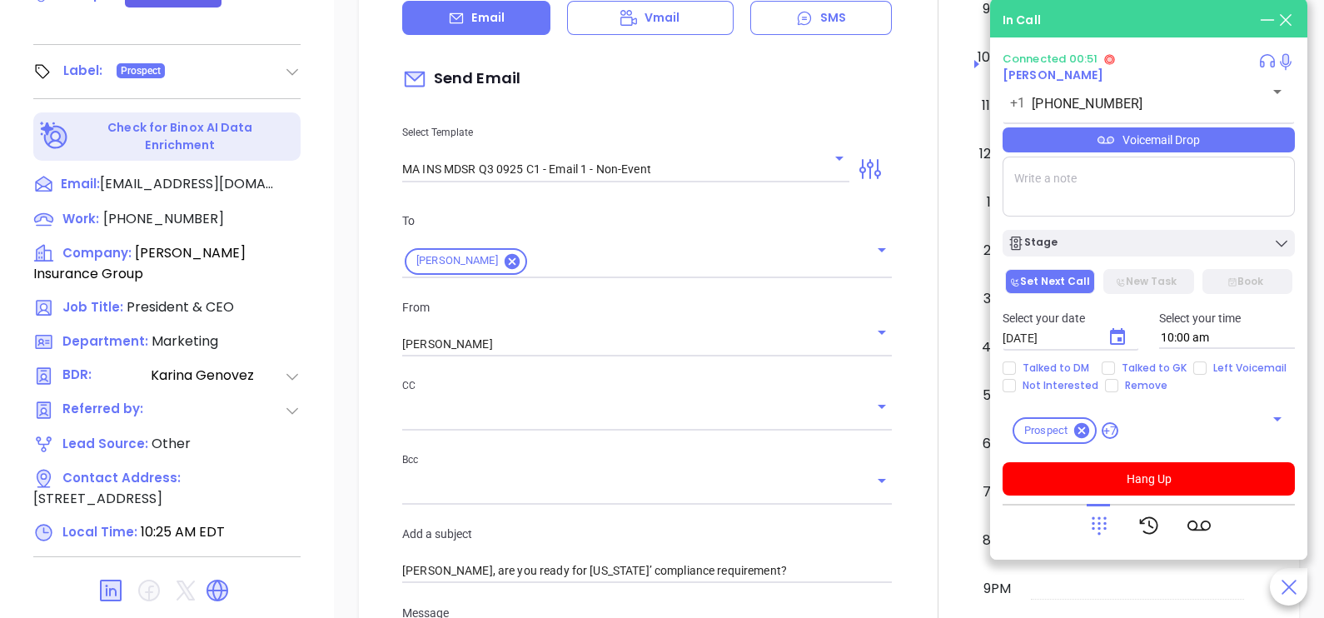
scroll to position [332, 0]
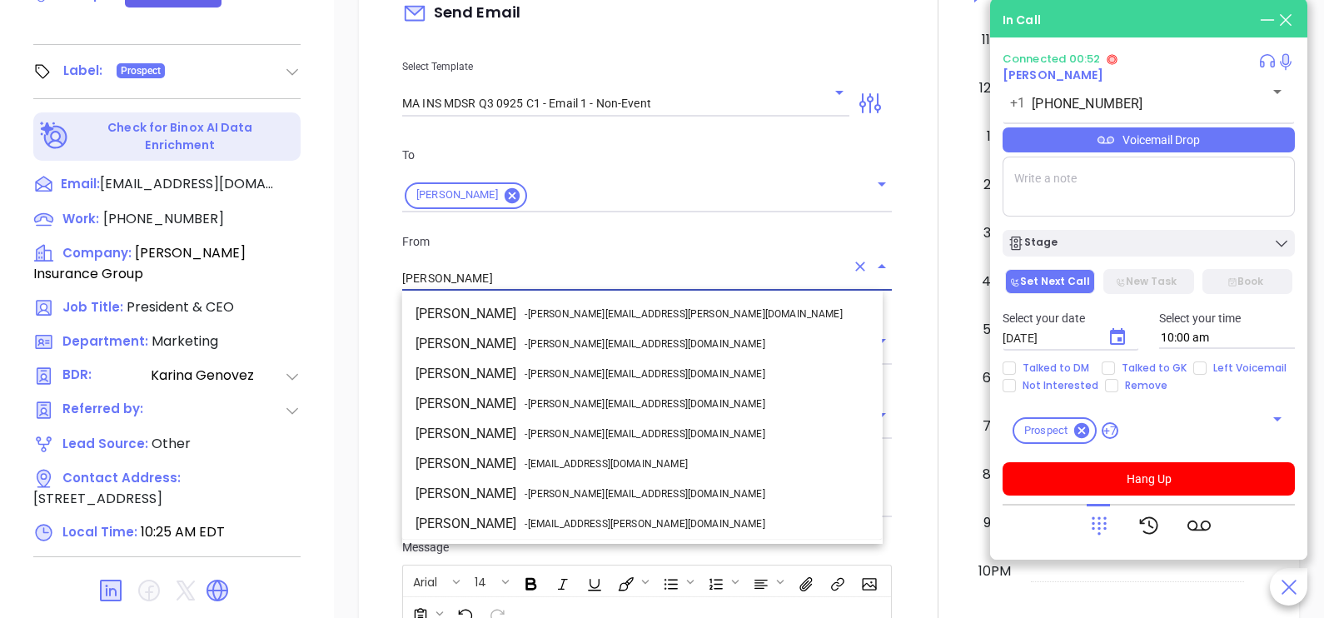
click at [615, 280] on input "[PERSON_NAME]" at bounding box center [623, 279] width 443 height 24
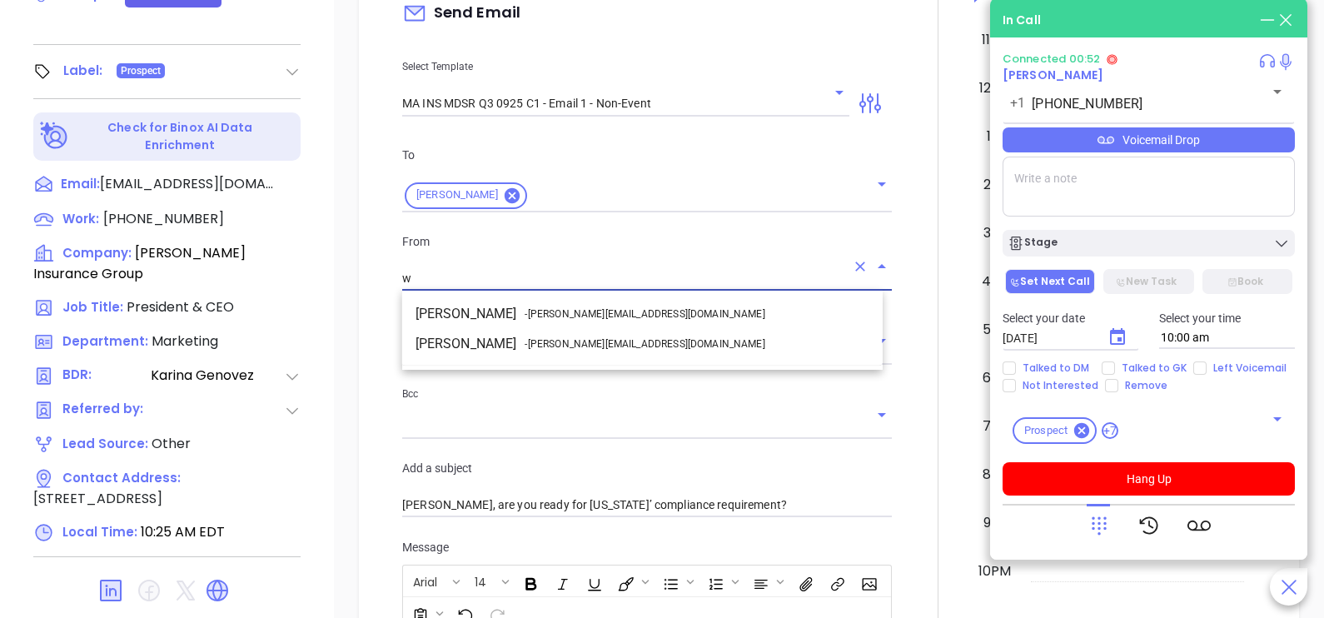
scroll to position [0, 0]
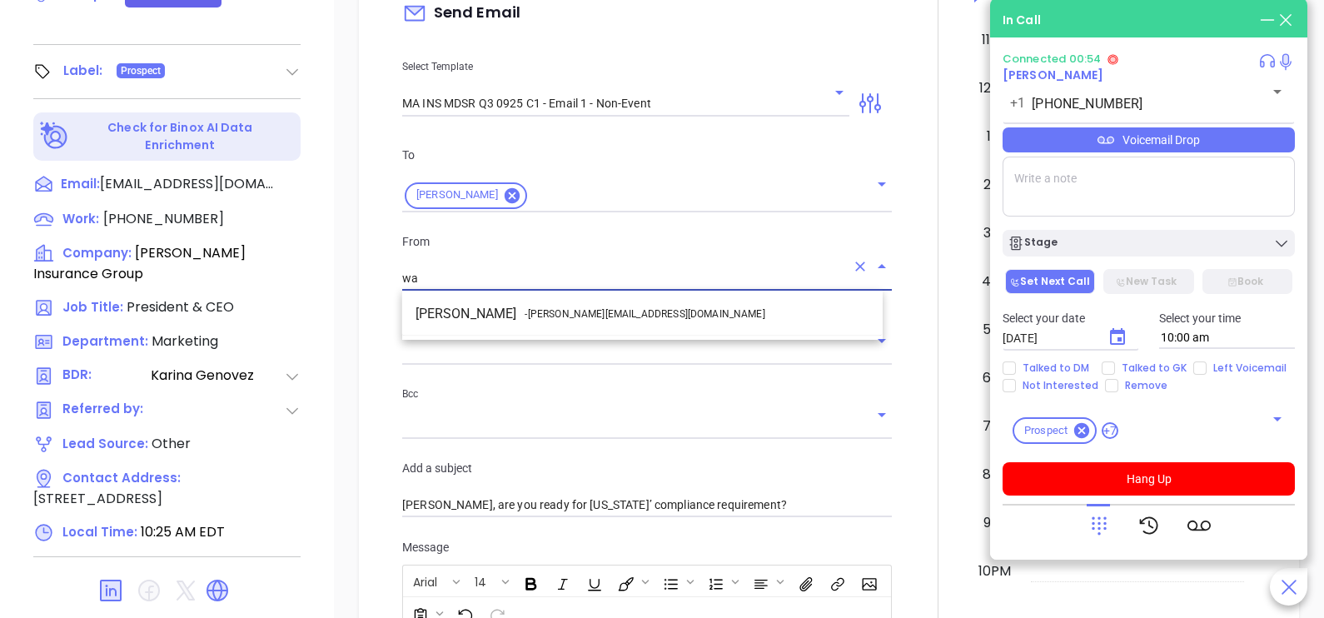
click at [590, 308] on span "- walter@motiva.net" at bounding box center [645, 313] width 240 height 15
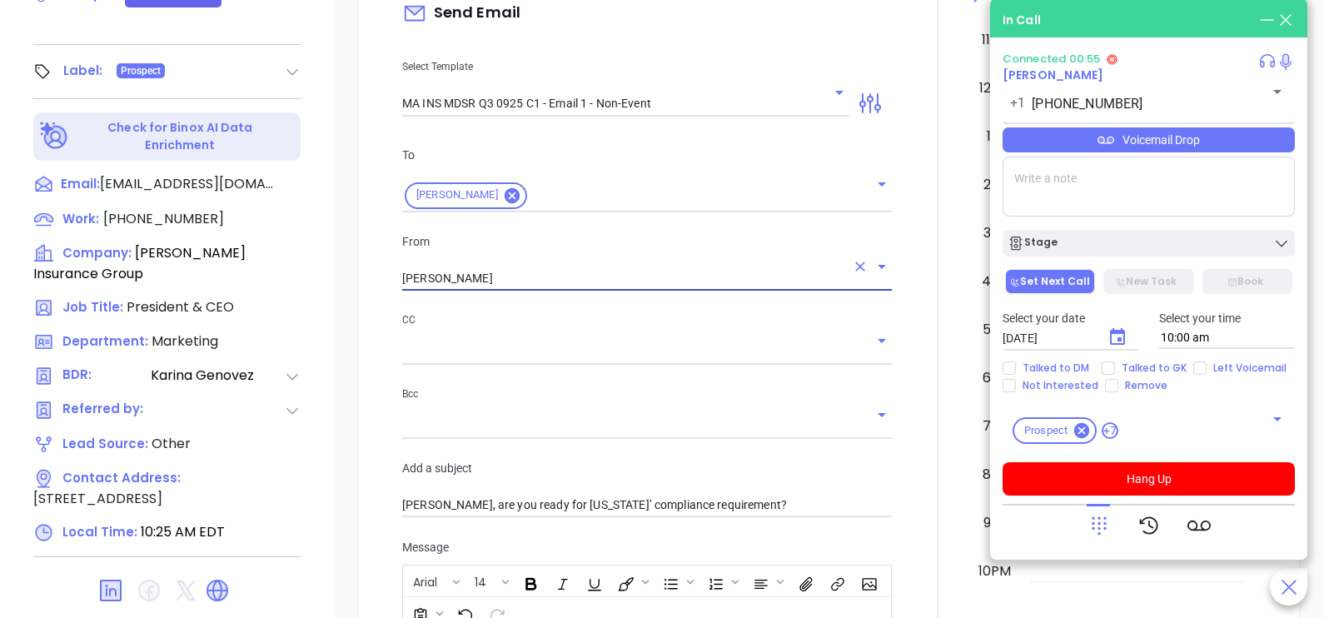
type input "Walter Contreras"
click at [911, 387] on div at bounding box center [938, 454] width 72 height 1344
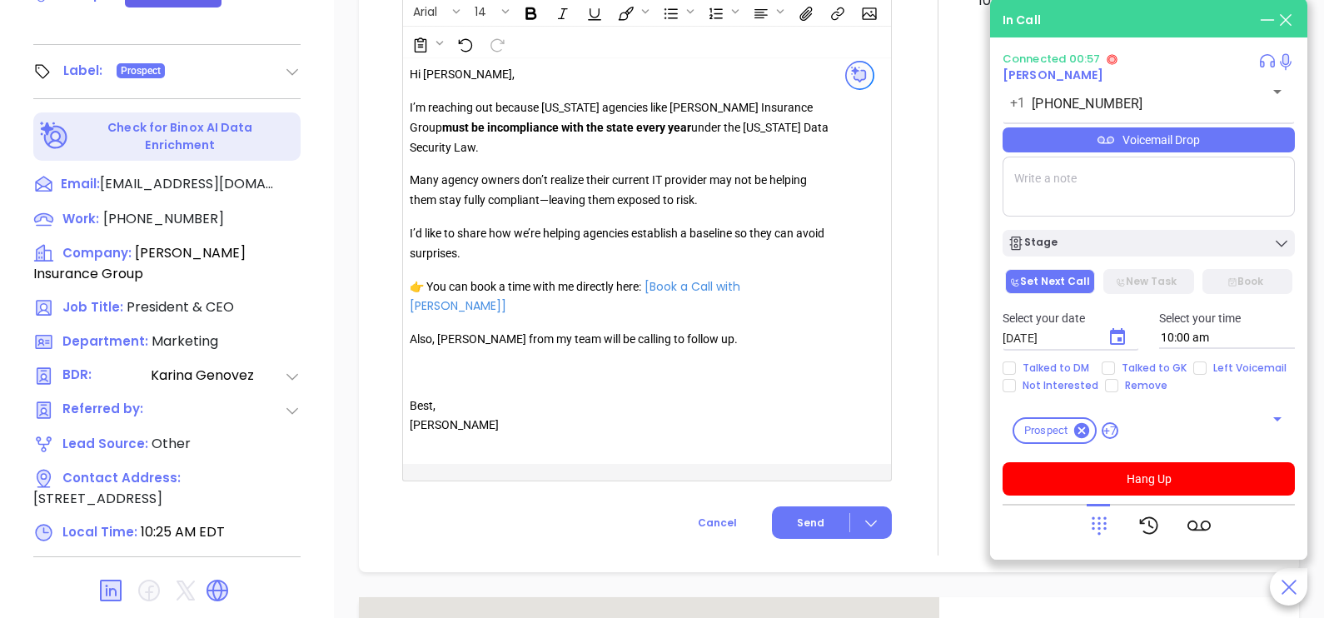
scroll to position [916, 0]
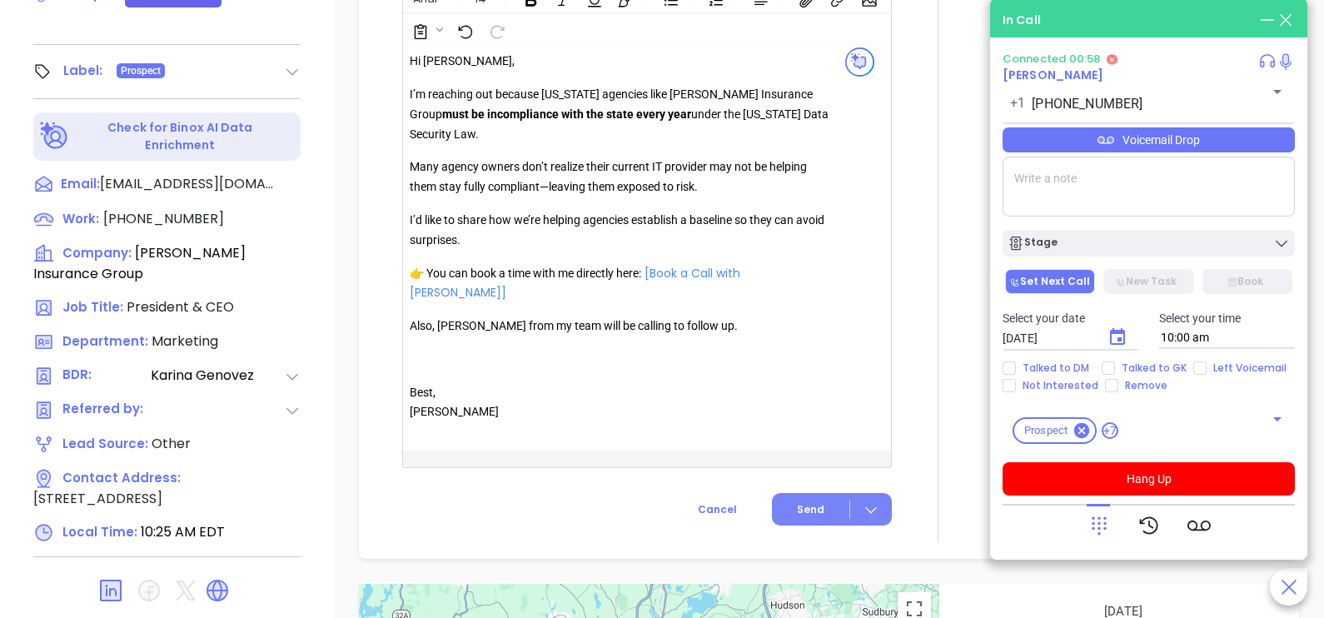
click at [806, 493] on button "Send" at bounding box center [832, 509] width 120 height 32
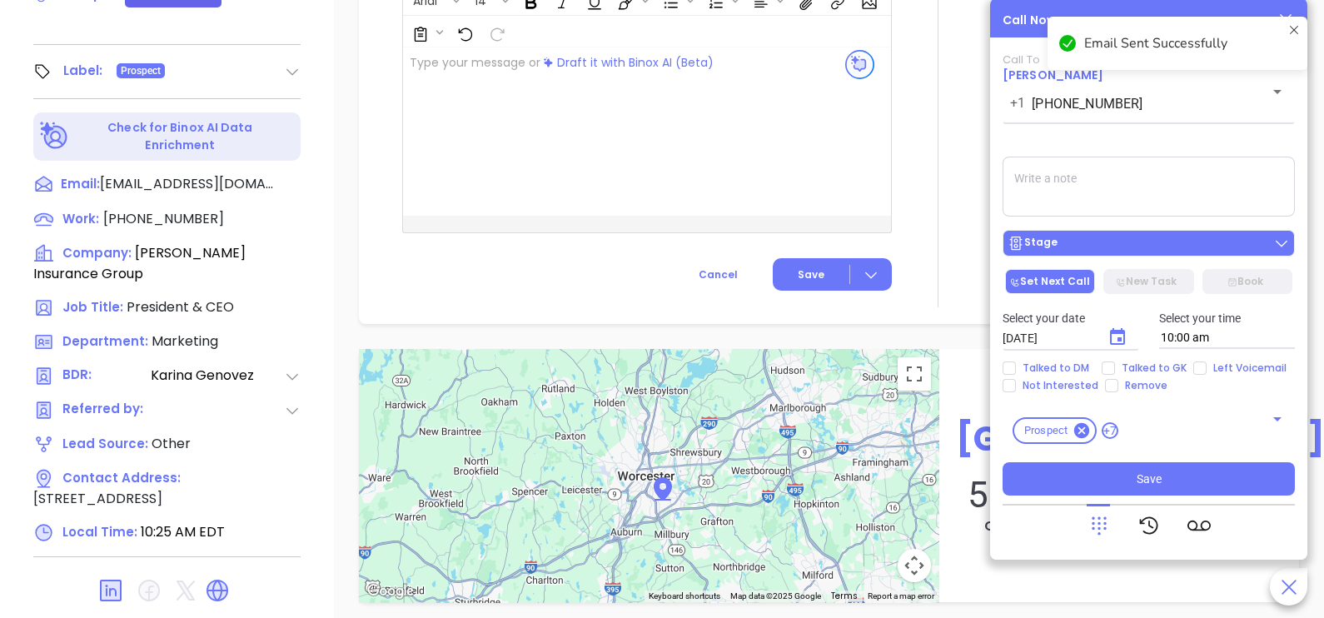
click at [1145, 235] on button "Stage" at bounding box center [1149, 243] width 292 height 27
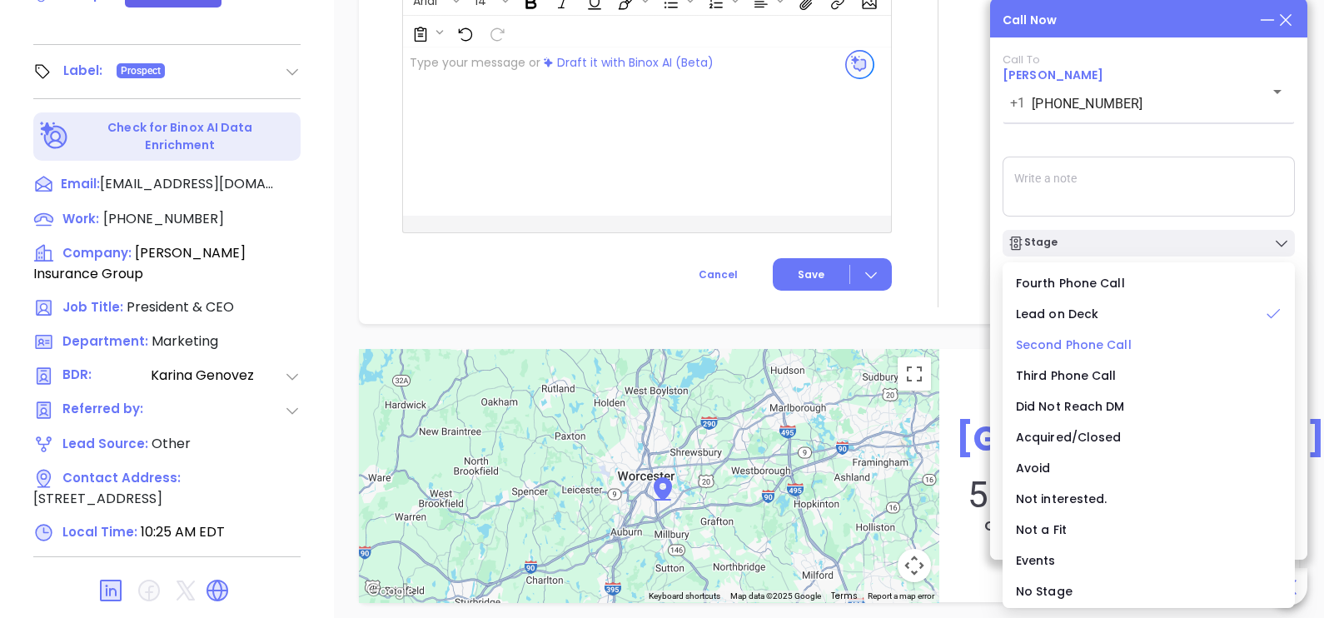
click at [1093, 348] on span "Second Phone Call" at bounding box center [1074, 344] width 116 height 17
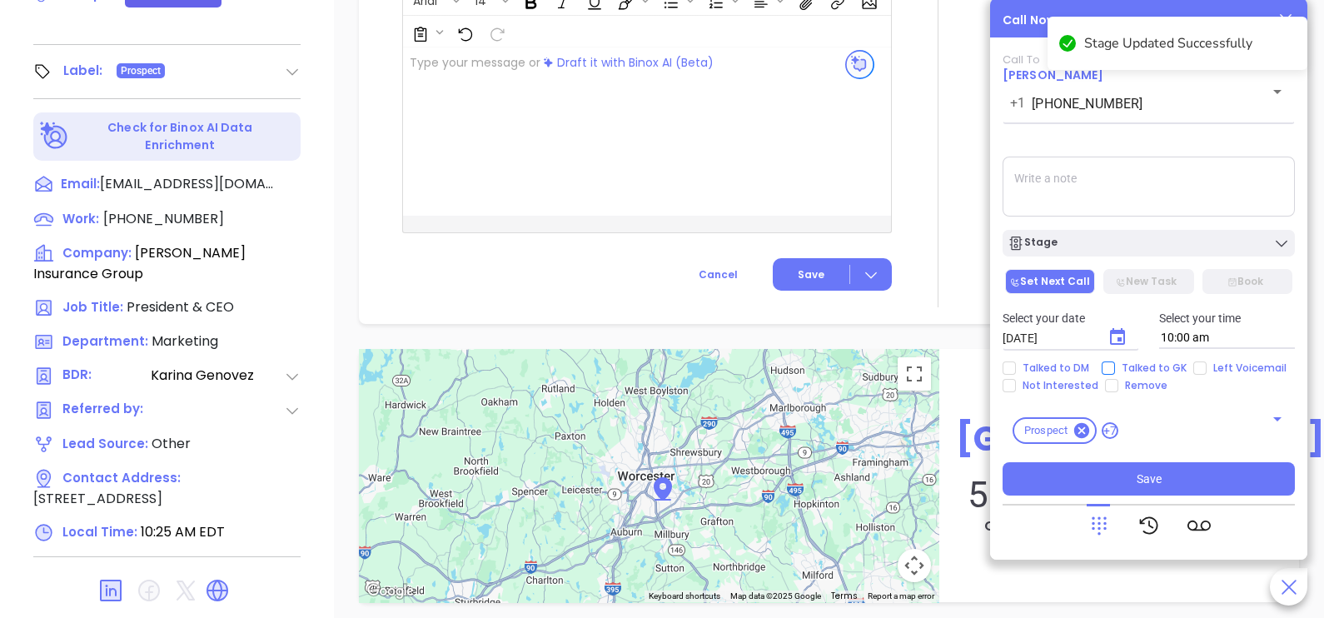
click at [1138, 366] on span "Talked to GK" at bounding box center [1154, 367] width 78 height 13
click at [1115, 366] on input "Talked to GK" at bounding box center [1108, 367] width 13 height 13
checkbox input "true"
click at [1119, 342] on icon "Choose date, selected date is Oct 2, 2025" at bounding box center [1117, 336] width 15 height 17
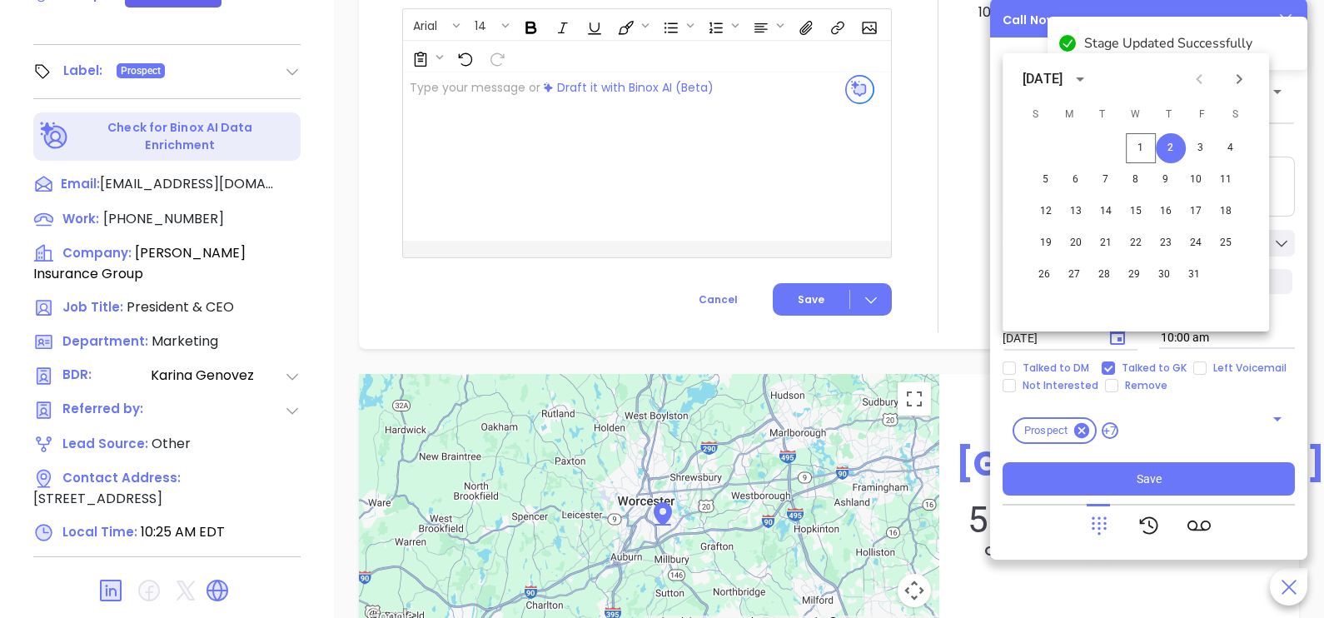
scroll to position [978, 0]
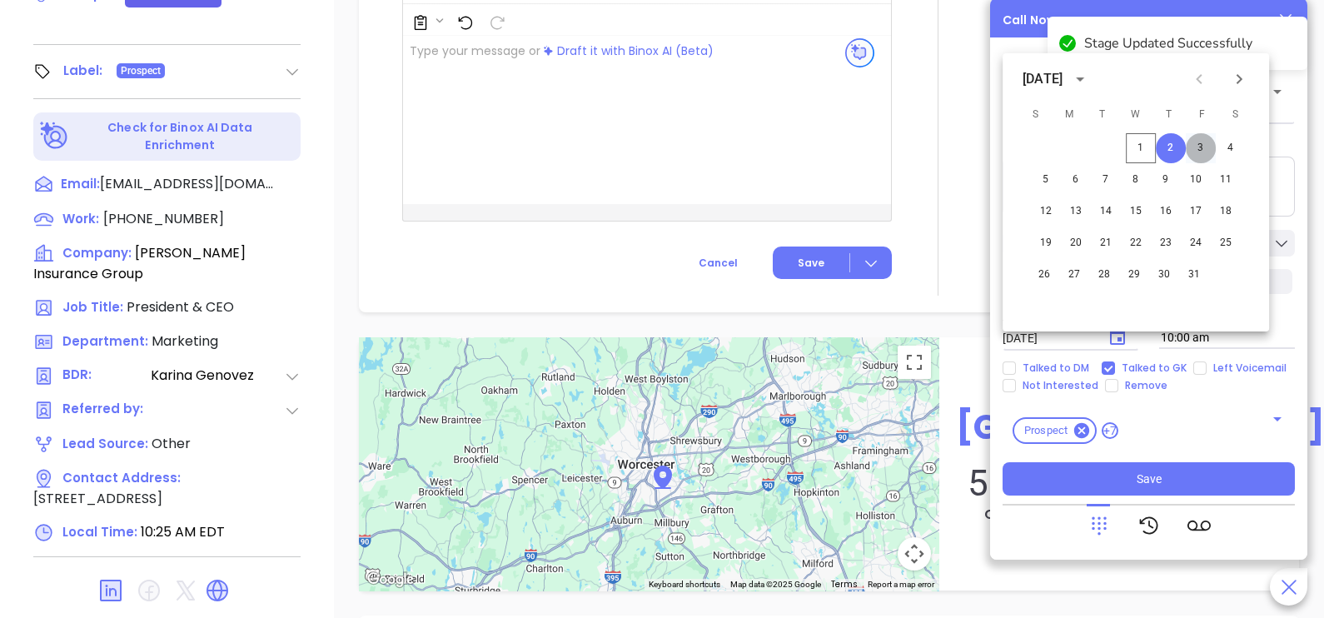
click at [1198, 142] on button "3" at bounding box center [1201, 148] width 30 height 30
type input "10/03/2025"
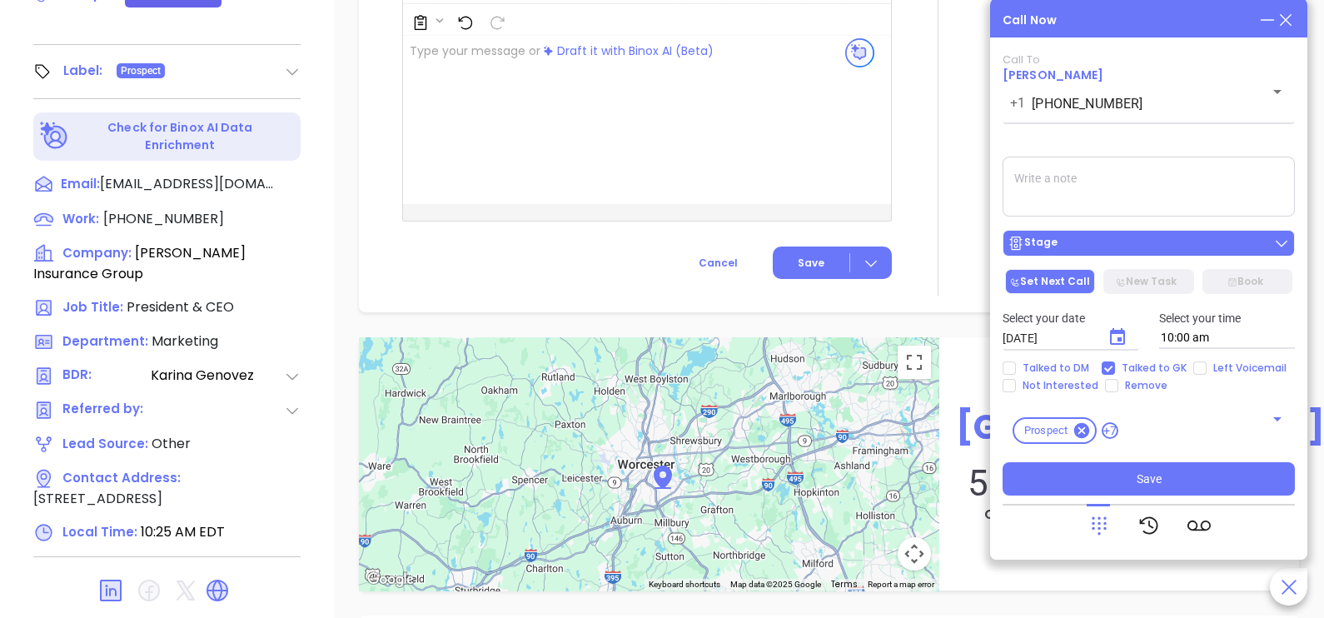
click at [1190, 244] on div "Stage" at bounding box center [1149, 243] width 282 height 17
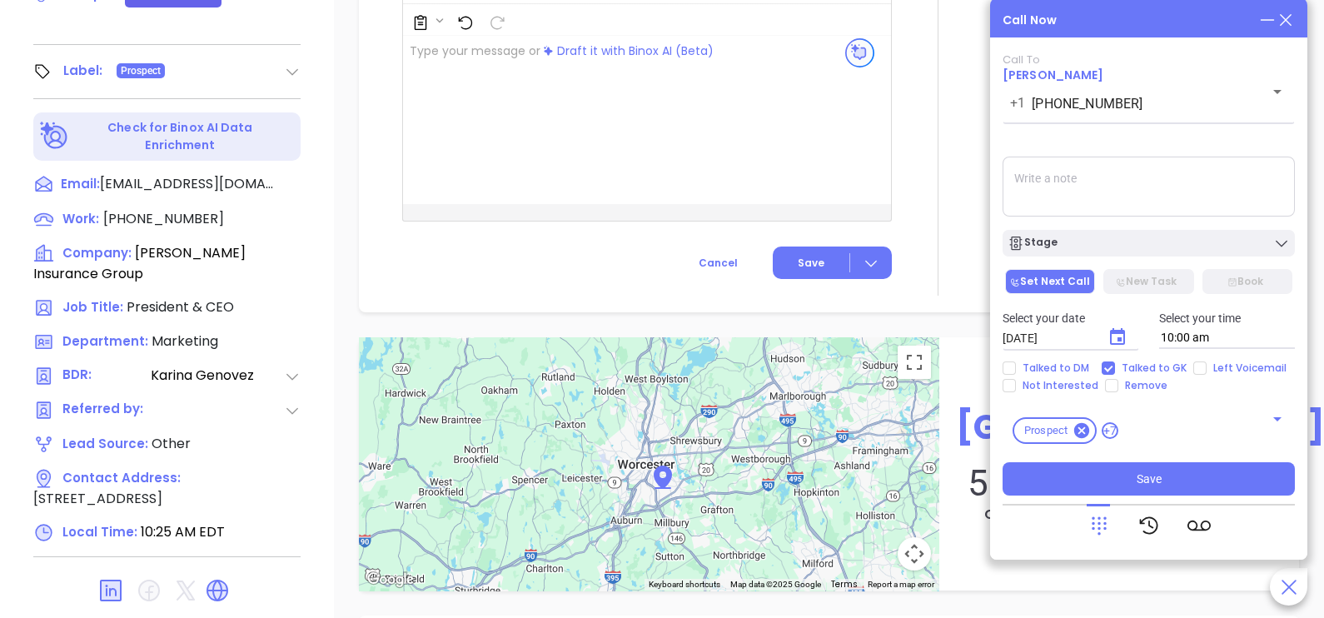
click at [1224, 196] on textarea at bounding box center [1149, 187] width 292 height 60
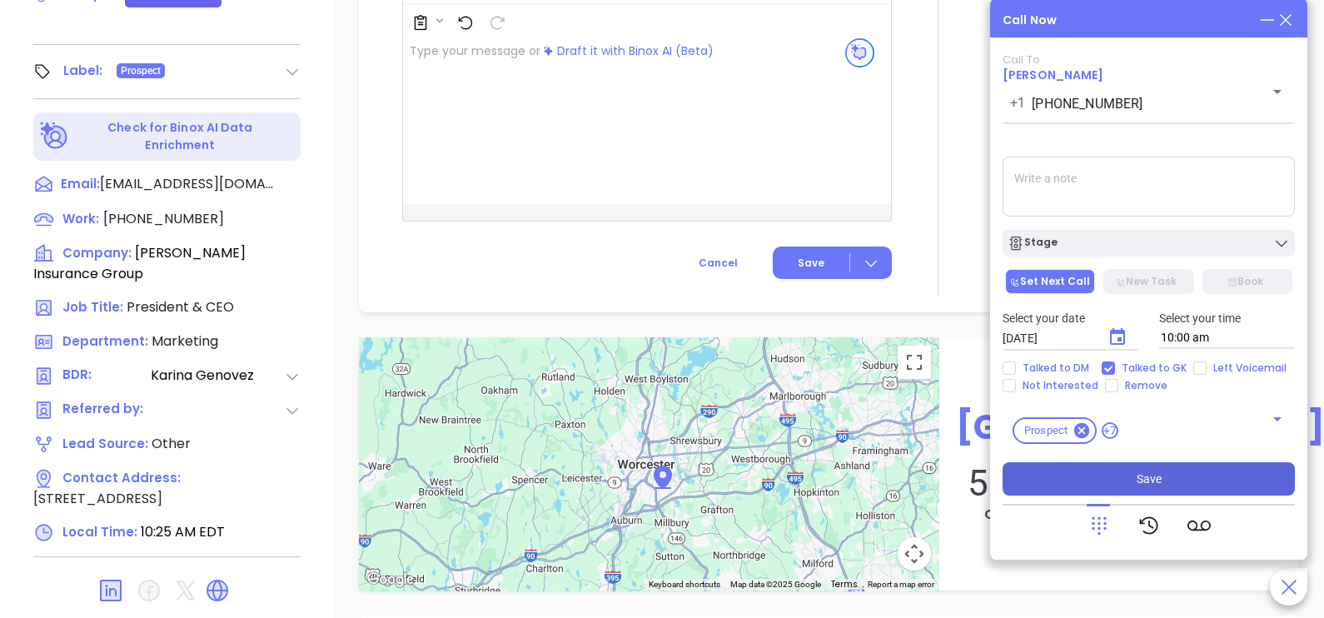
click at [1176, 481] on button "Save" at bounding box center [1149, 478] width 292 height 33
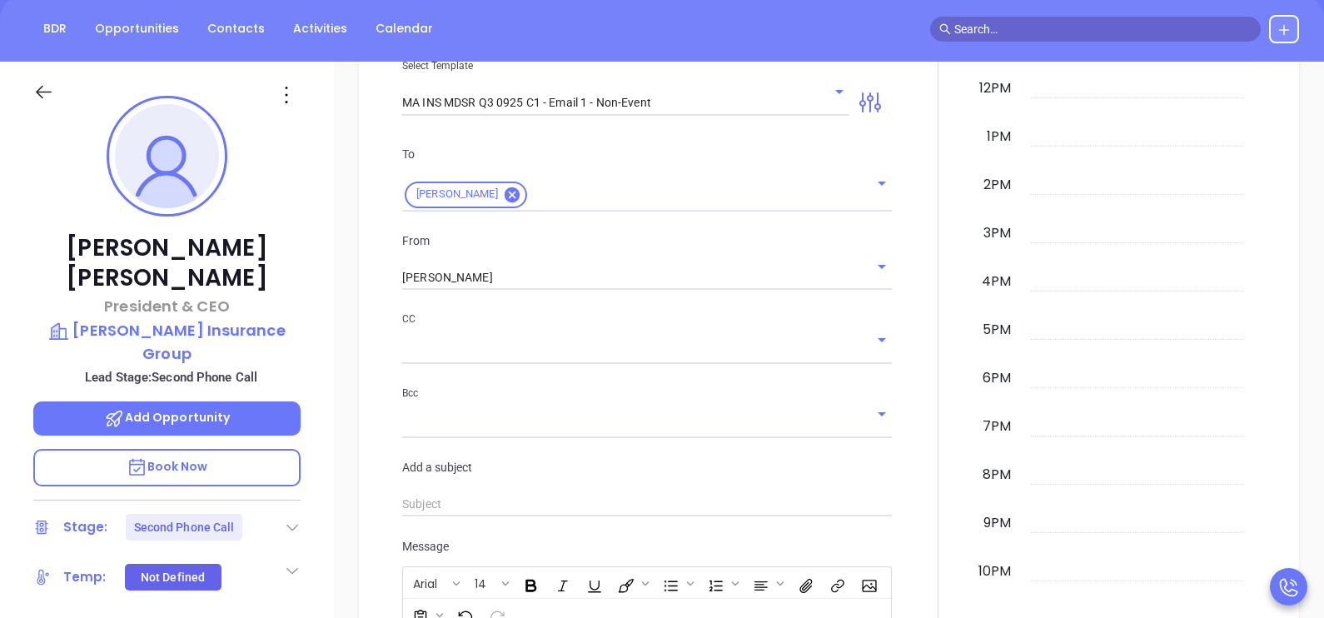
scroll to position [0, 0]
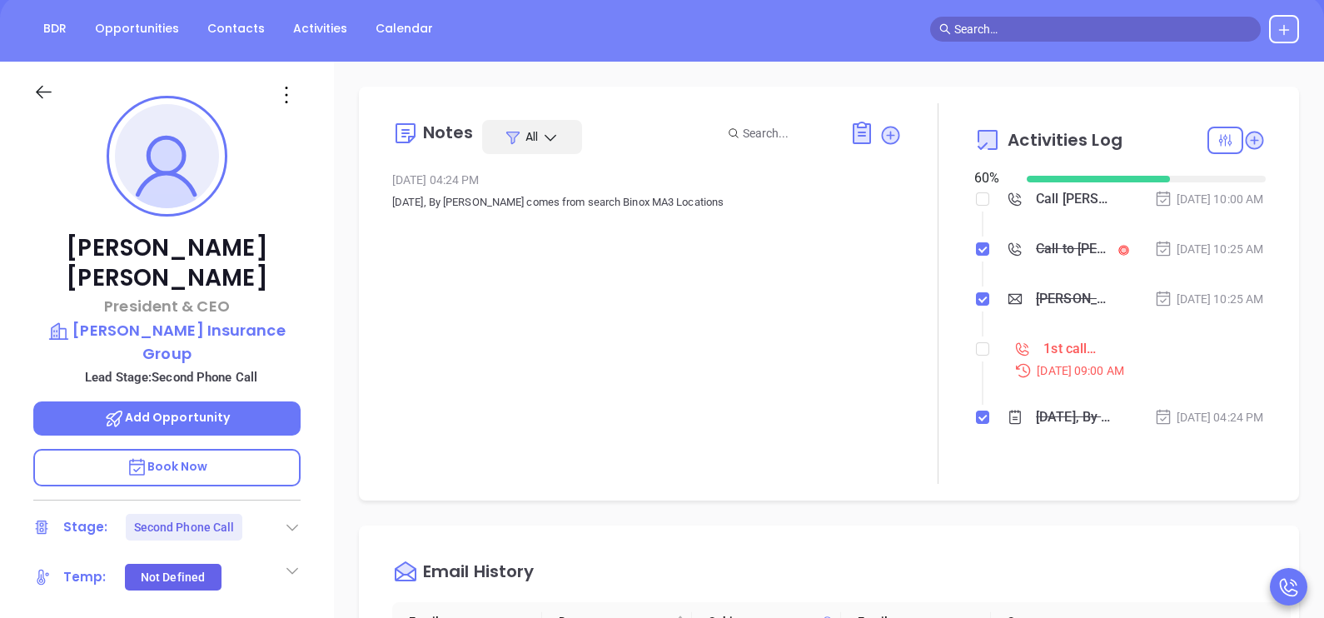
click at [979, 376] on li "1st call to MA INS lead Sep 29, 2025 | 09:00 AM" at bounding box center [1122, 374] width 287 height 64
click at [976, 356] on input "checkbox" at bounding box center [982, 348] width 13 height 13
checkbox input "true"
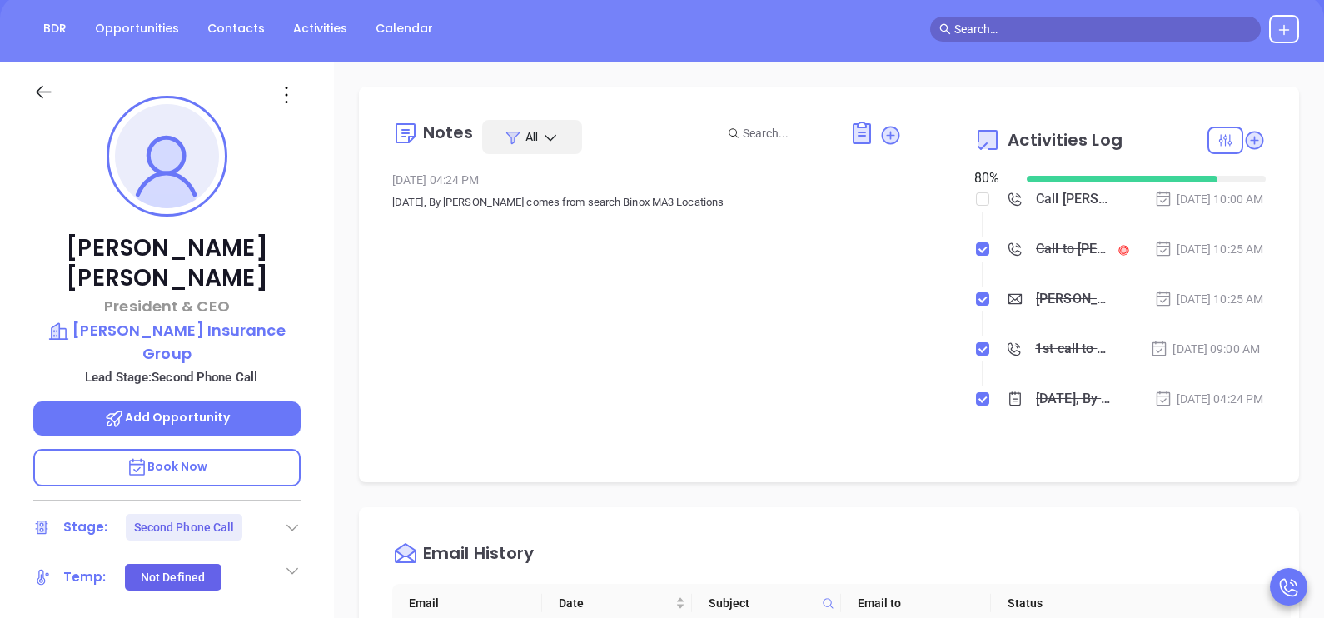
click at [1196, 308] on div "Oct 1, 2025 | 10:25 AM" at bounding box center [1209, 299] width 110 height 18
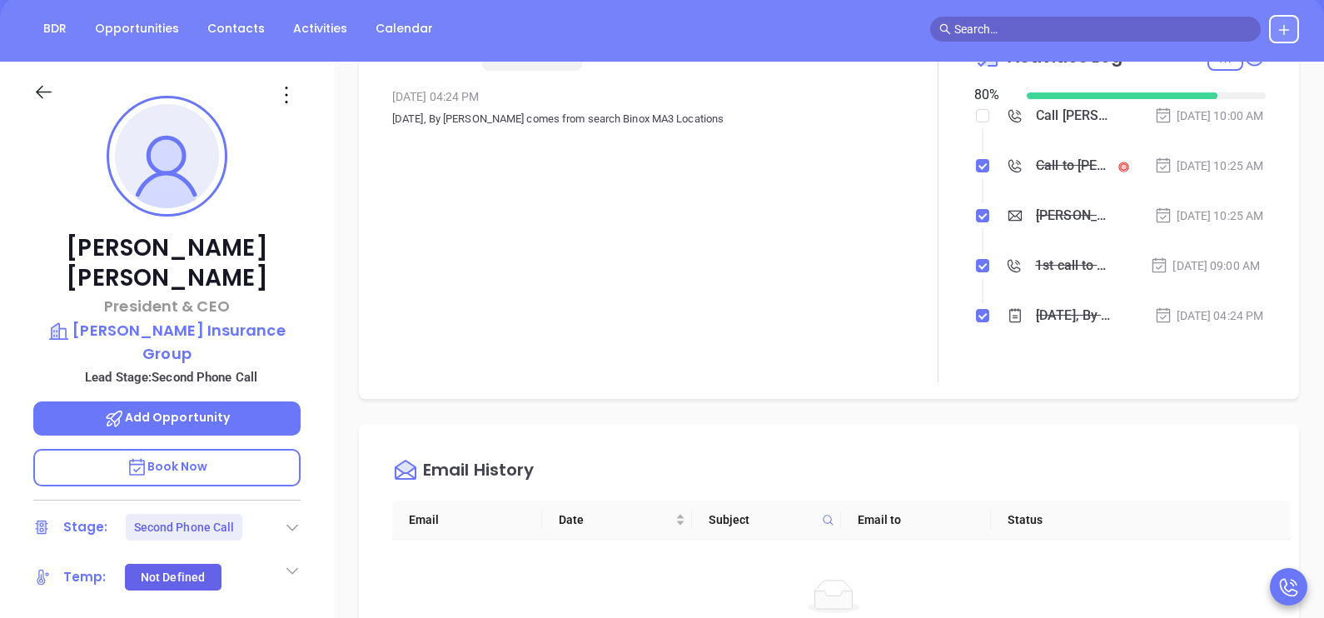
scroll to position [125, 0]
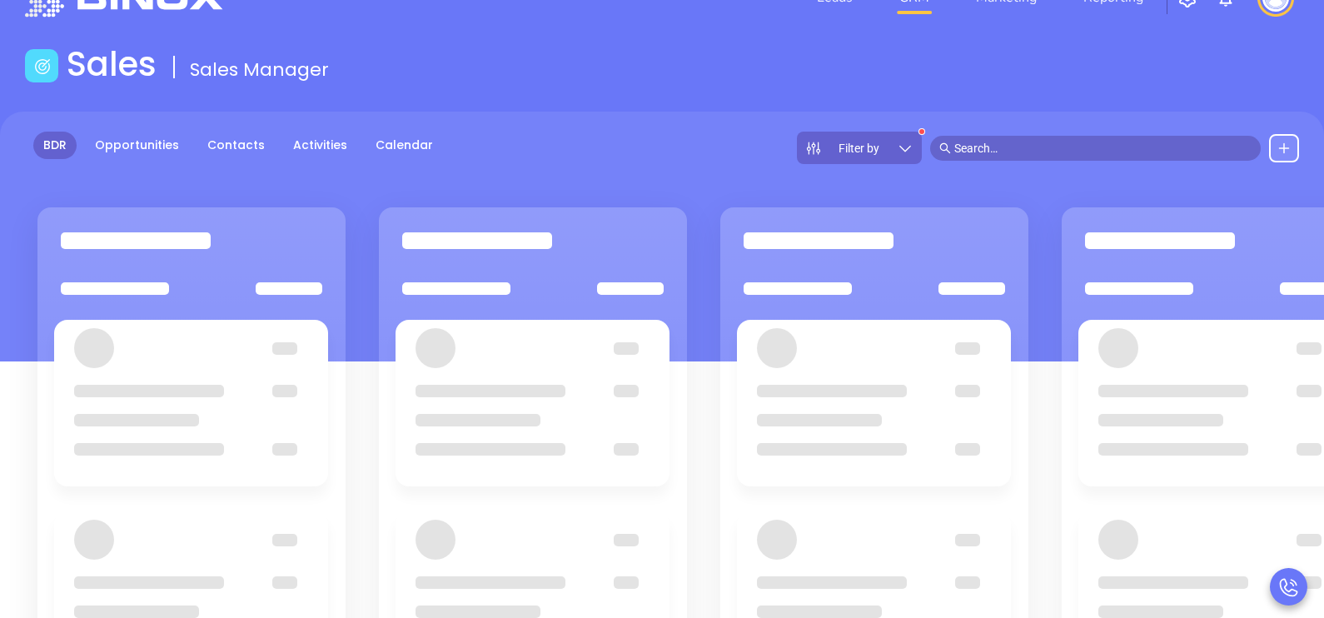
scroll to position [41, 0]
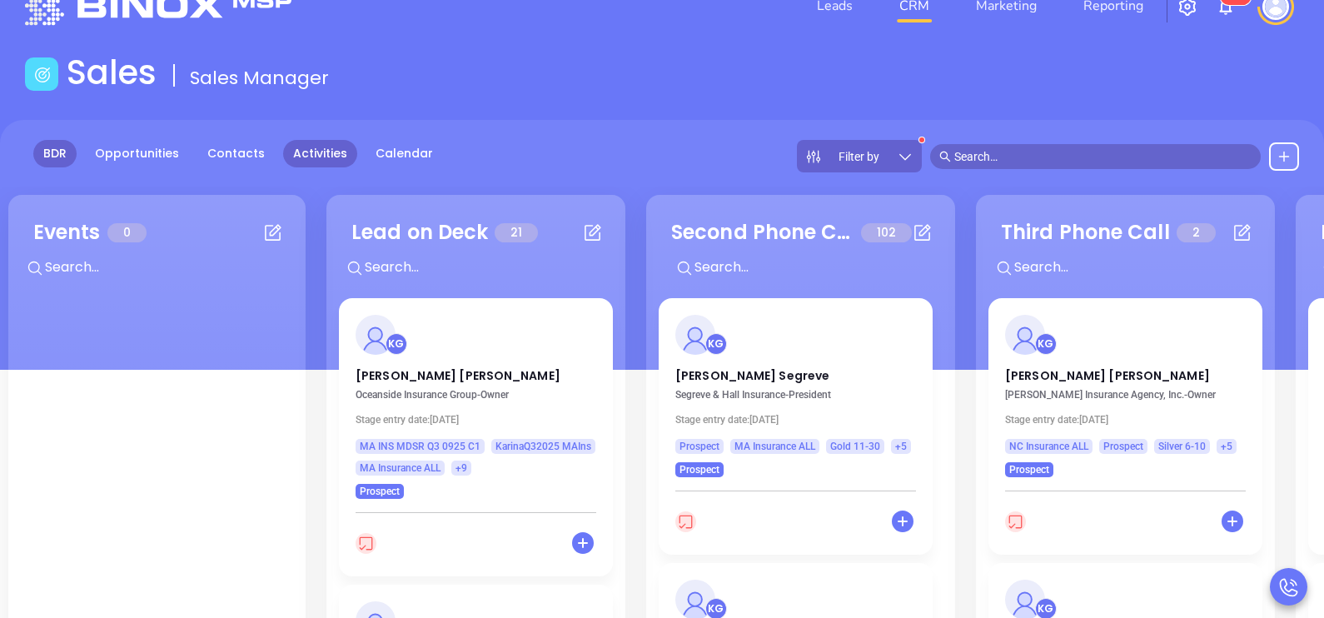
click at [311, 150] on link "Activities" at bounding box center [320, 153] width 74 height 27
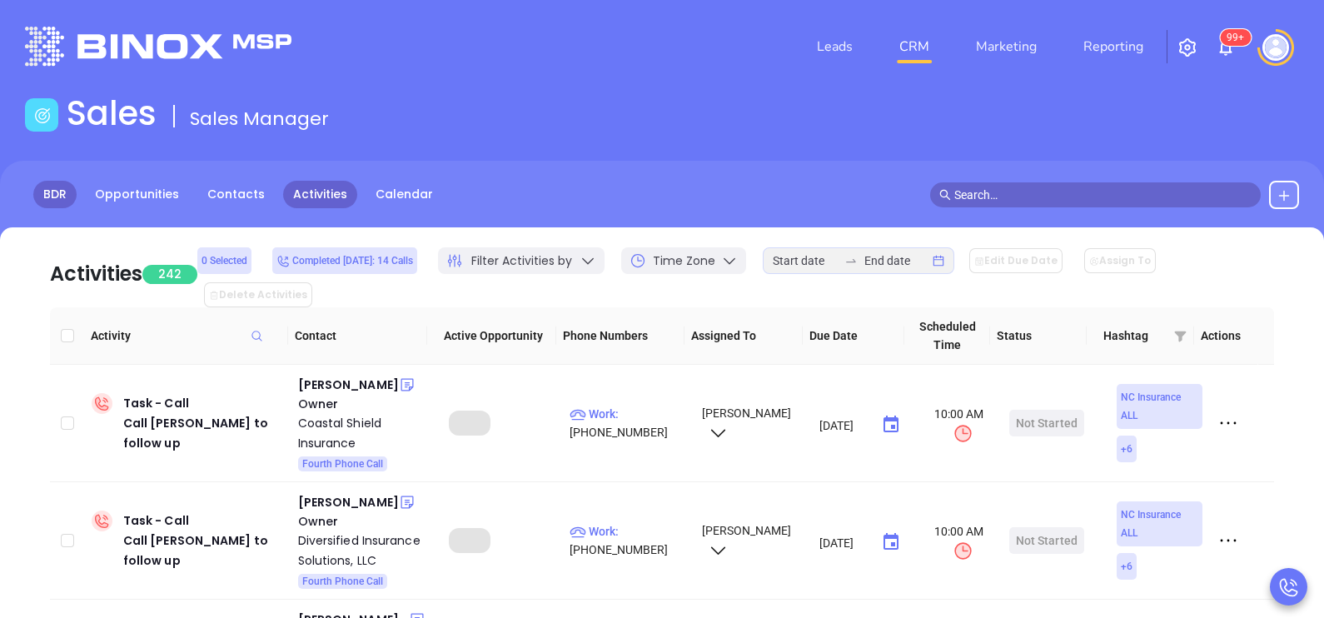
click at [52, 200] on link "BDR" at bounding box center [54, 194] width 43 height 27
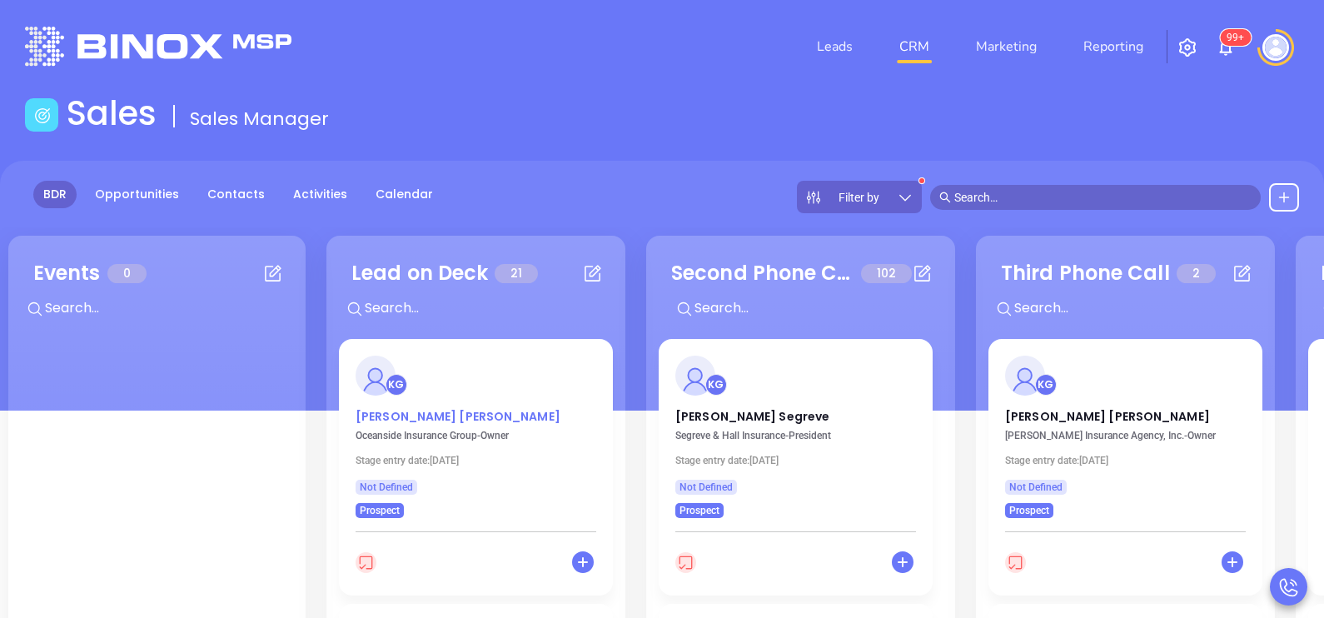
click at [411, 416] on p "Peter Murray" at bounding box center [476, 412] width 241 height 8
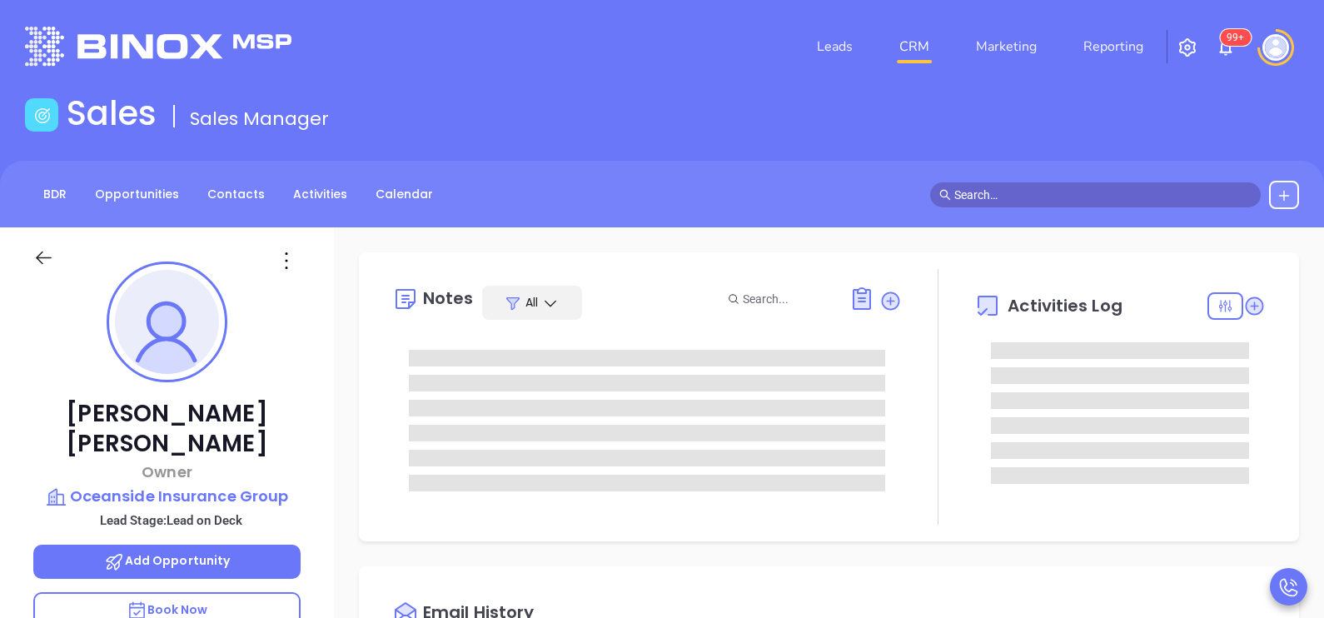
type input "10/02/2025"
type input "[PERSON_NAME]"
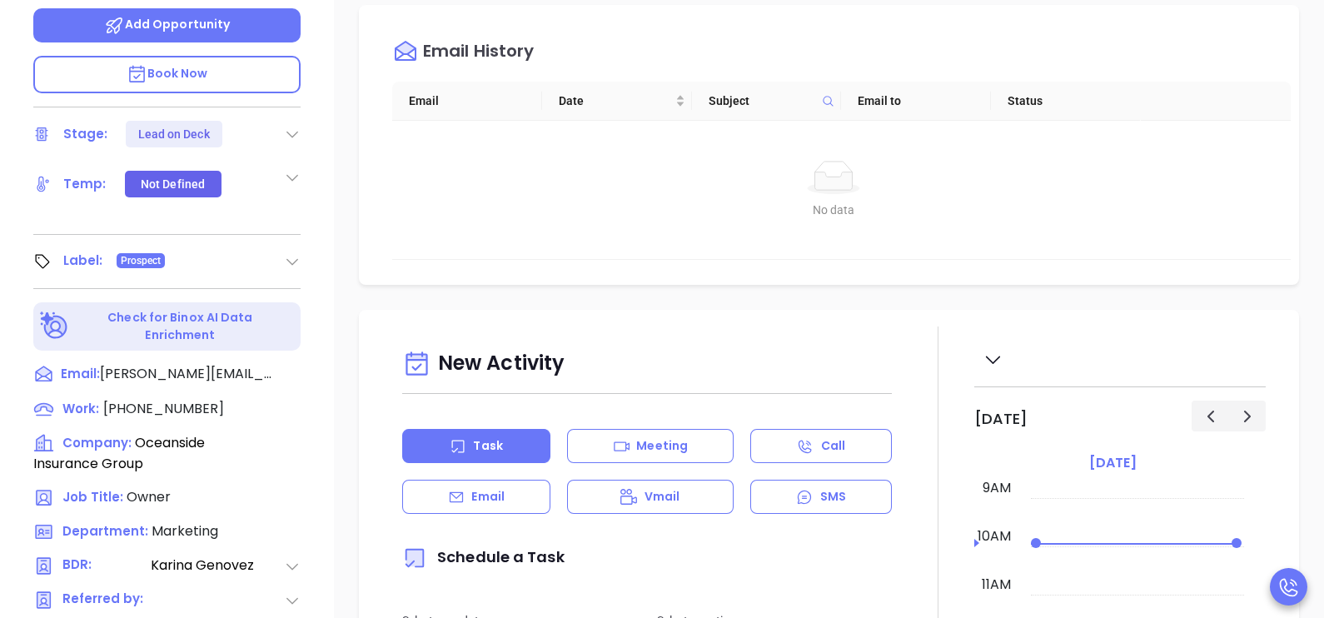
scroll to position [541, 0]
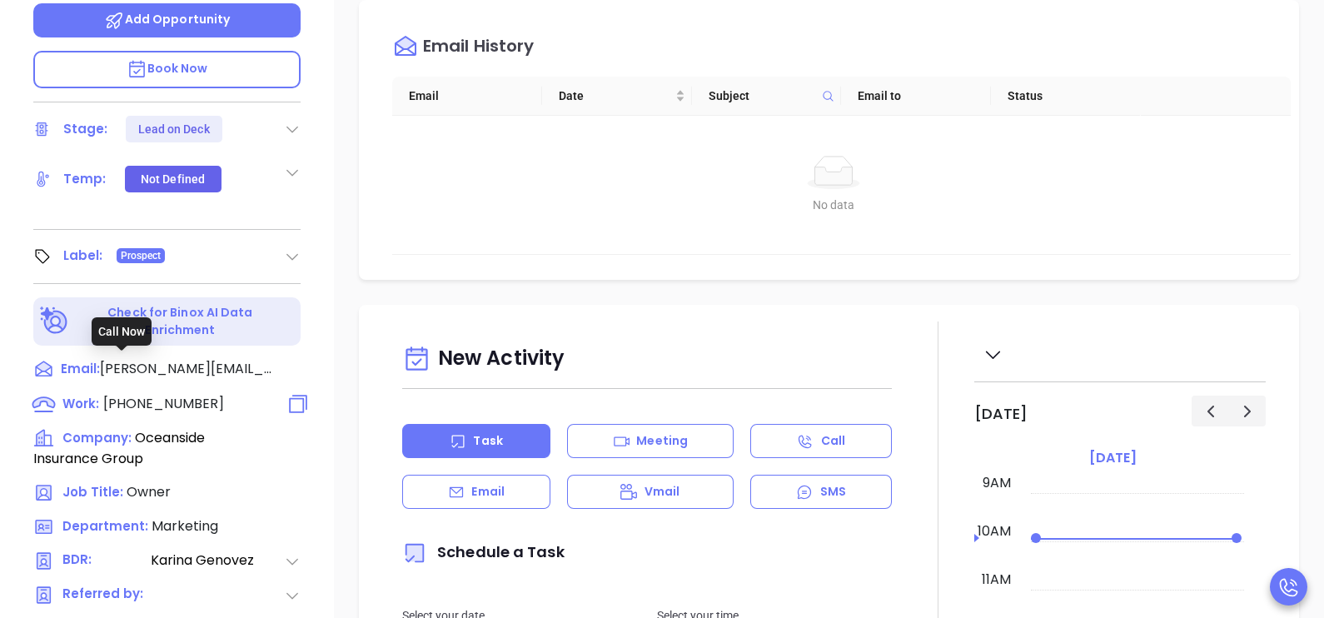
click at [182, 394] on span "(508) 775-0500" at bounding box center [163, 403] width 121 height 19
type input "(508) 775-0500"
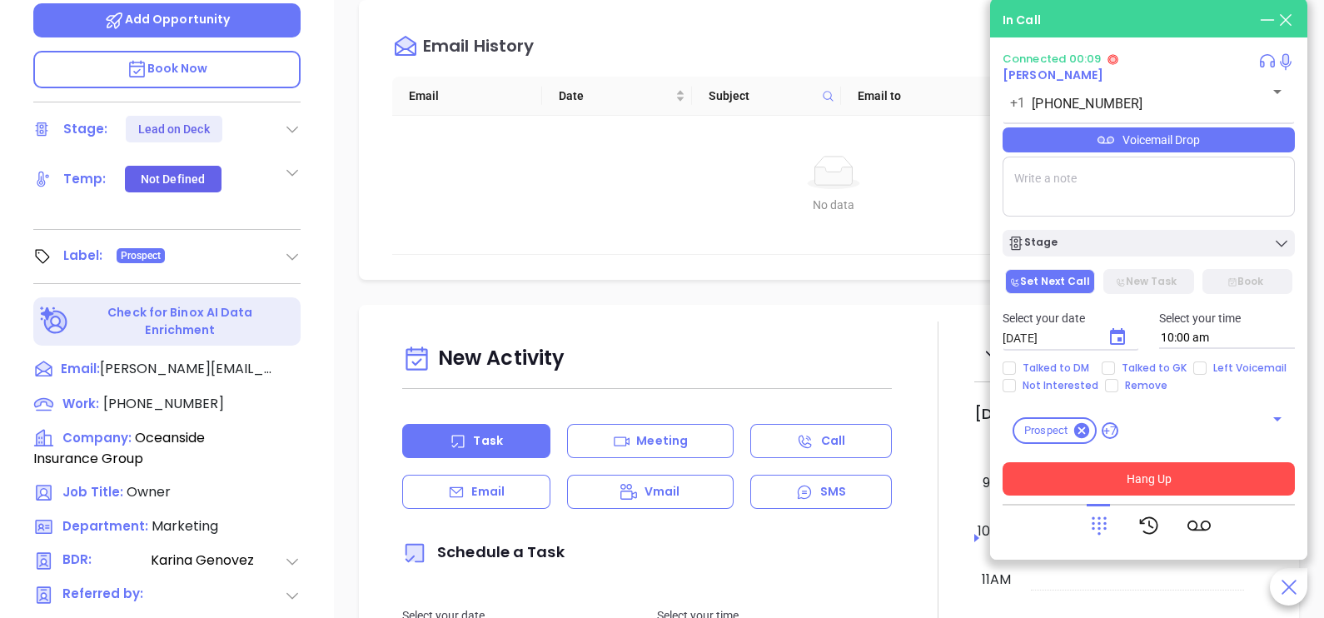
click at [1195, 479] on button "Hang Up" at bounding box center [1149, 478] width 292 height 33
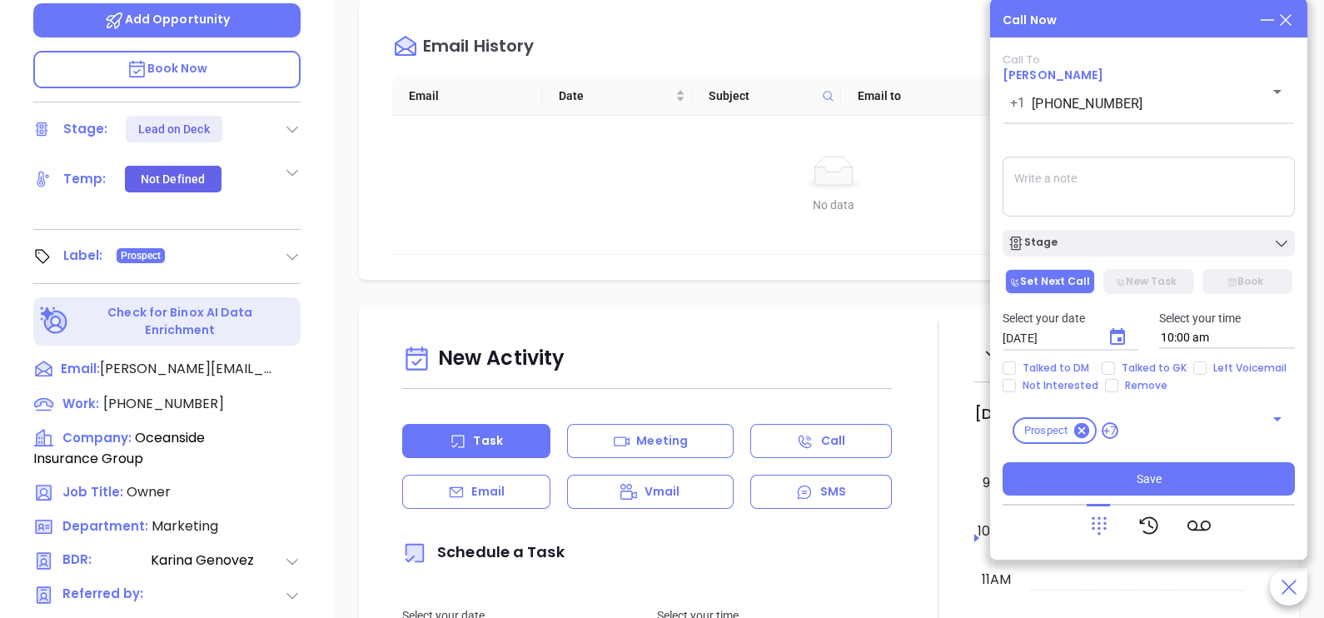
click at [1282, 26] on icon at bounding box center [1286, 20] width 18 height 18
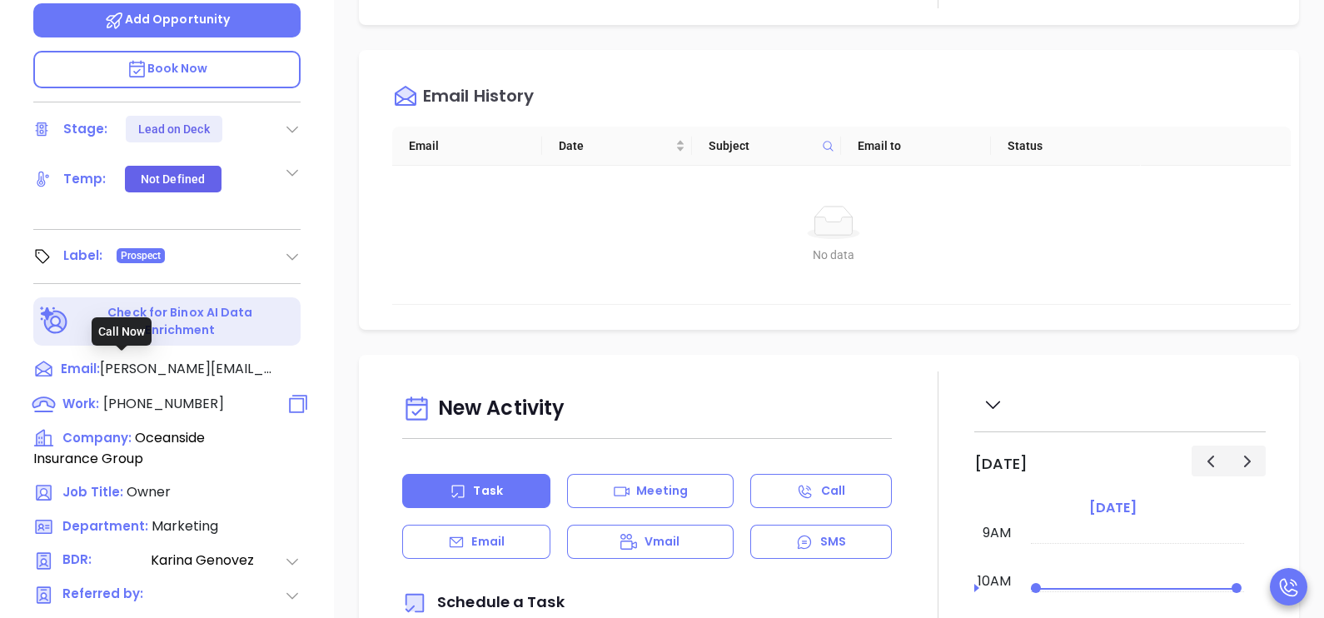
click at [179, 394] on span "(508) 775-0500" at bounding box center [163, 403] width 121 height 19
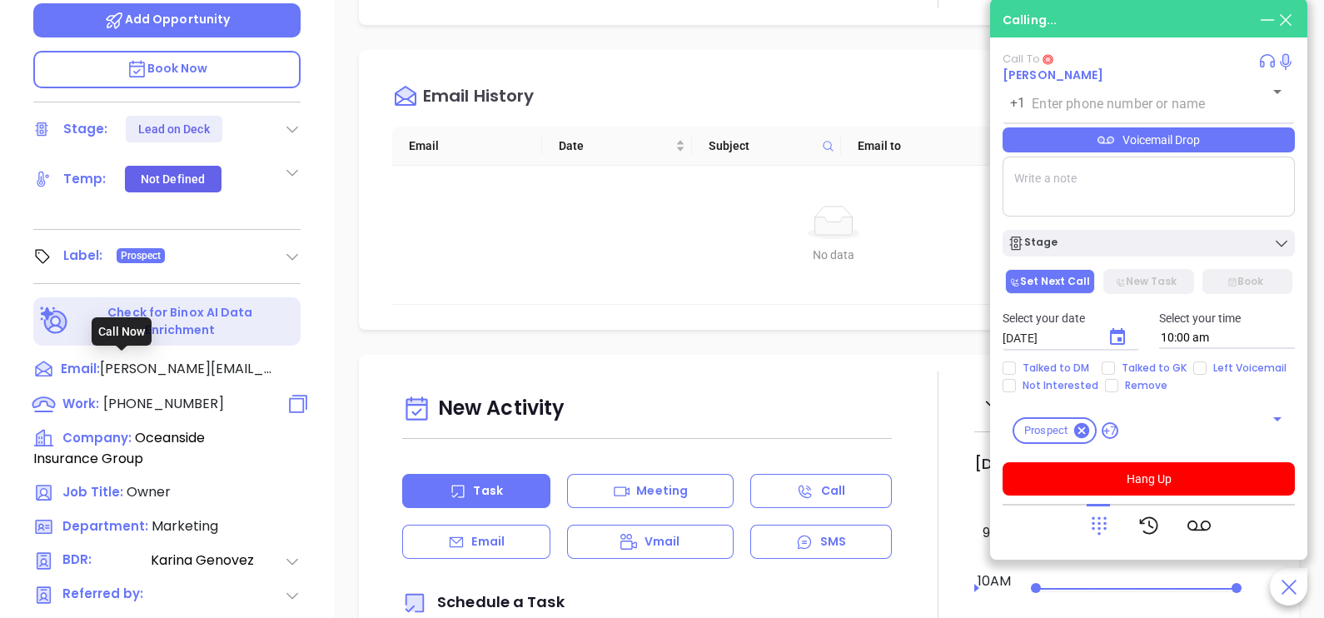
type input "(508) 775-0500"
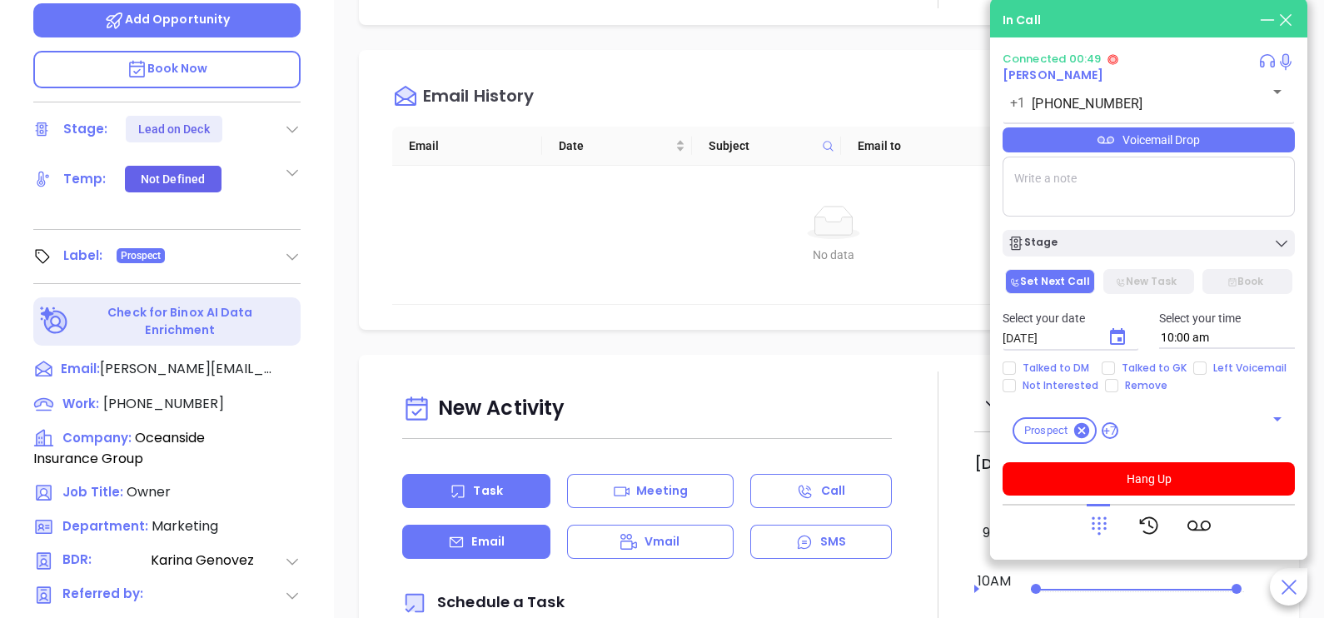
click at [516, 554] on div "Email" at bounding box center [476, 542] width 148 height 34
type input "[PERSON_NAME]"
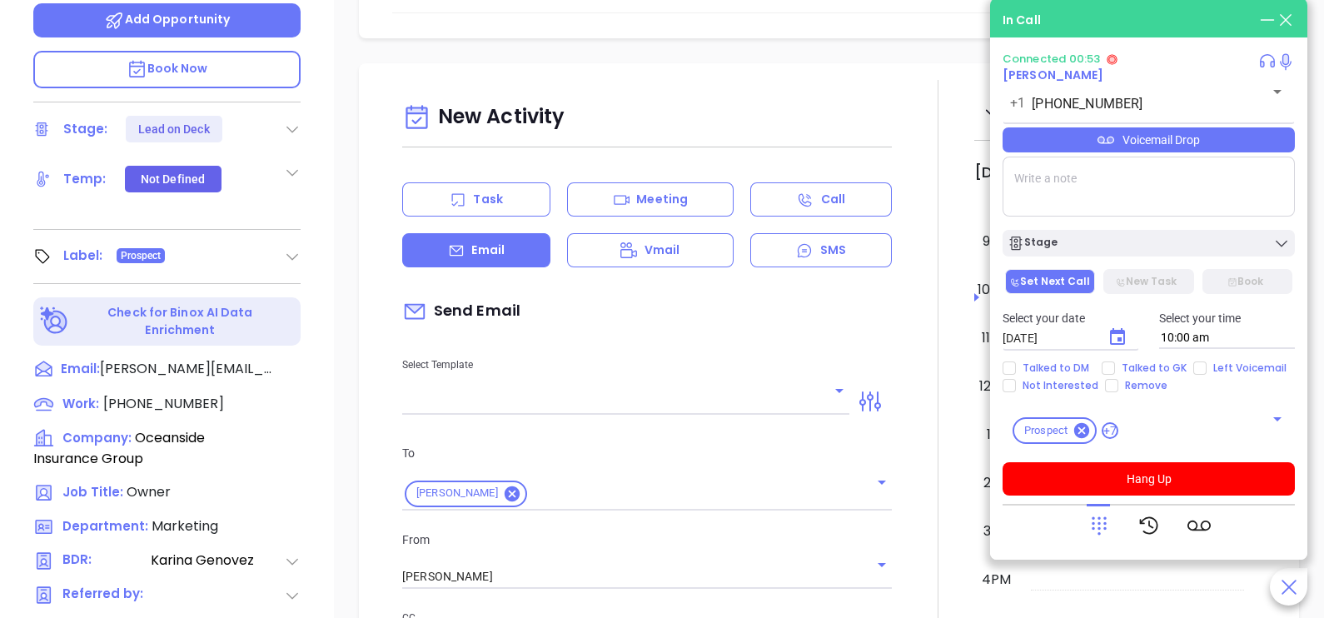
scroll to position [332, 0]
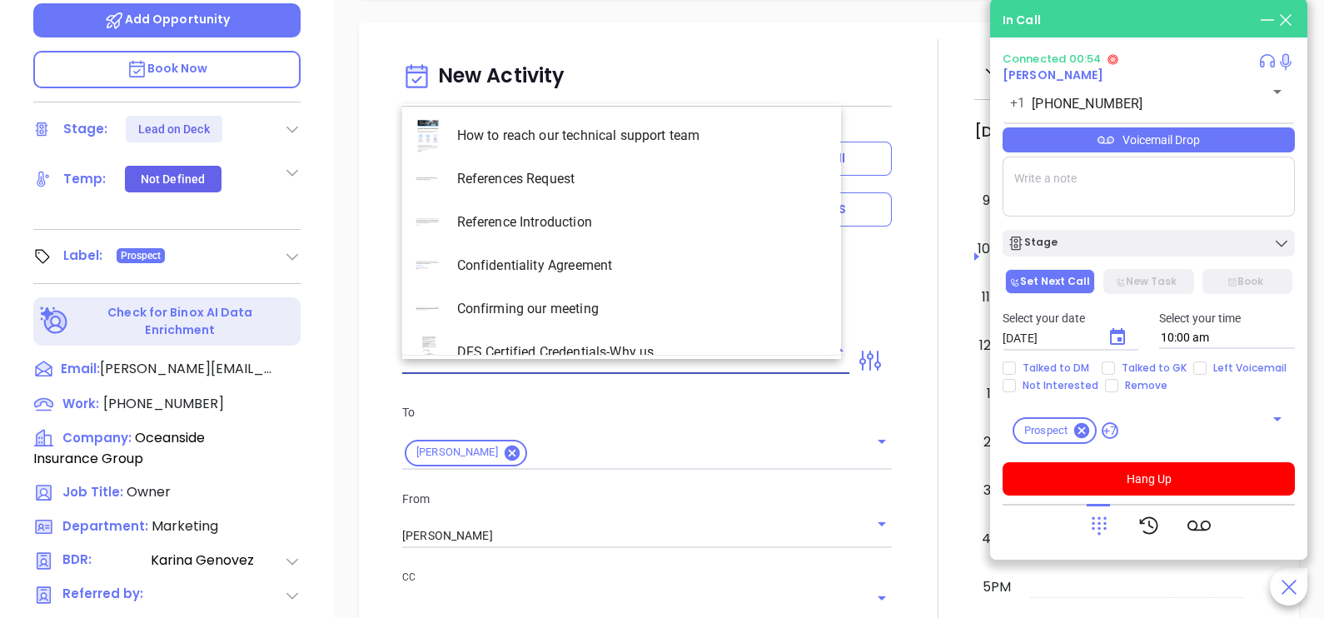
click at [722, 361] on input "text" at bounding box center [613, 361] width 422 height 24
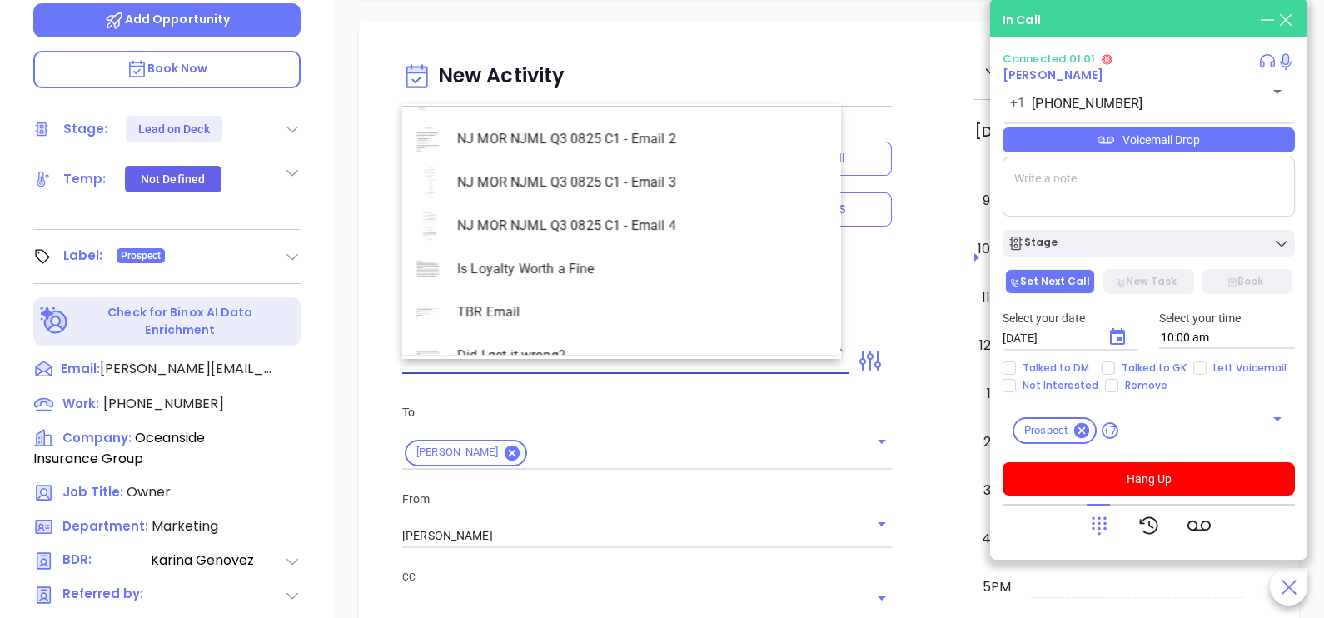
scroll to position [4787, 0]
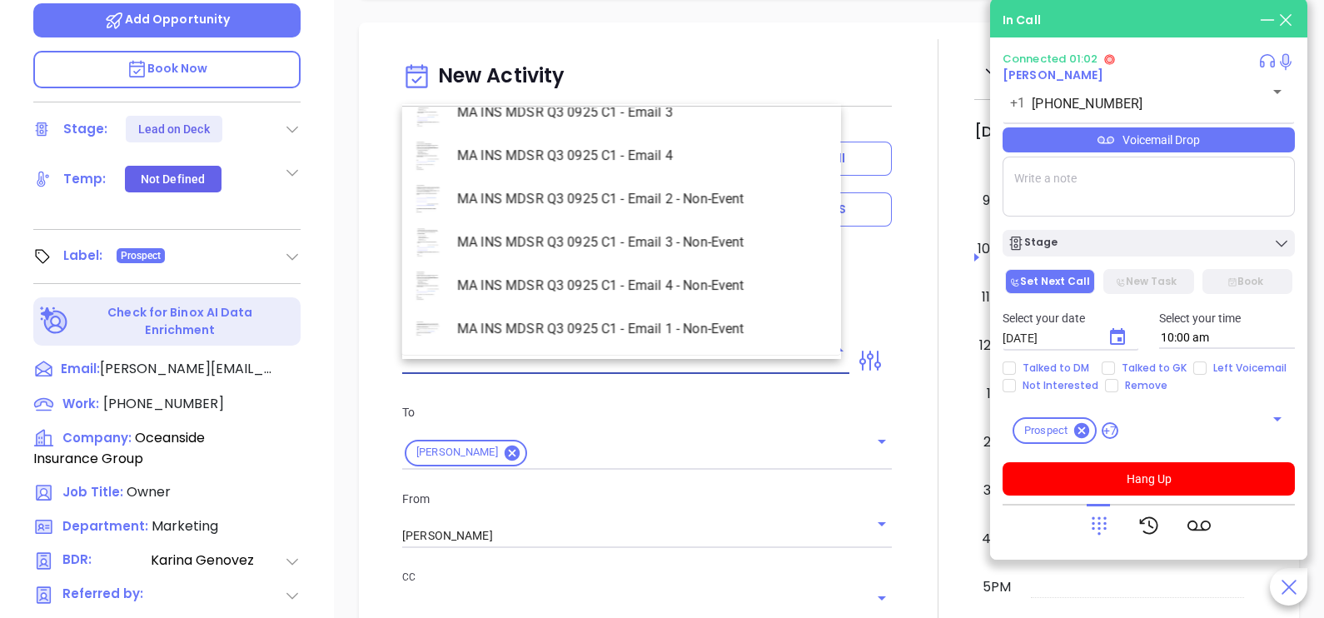
click at [720, 337] on li "MA INS MDSR Q3 0925 C1 - Email 1 - Non-Event" at bounding box center [621, 328] width 439 height 43
type input "MA INS MDSR Q3 0925 C1 - Email 1 - Non-Event"
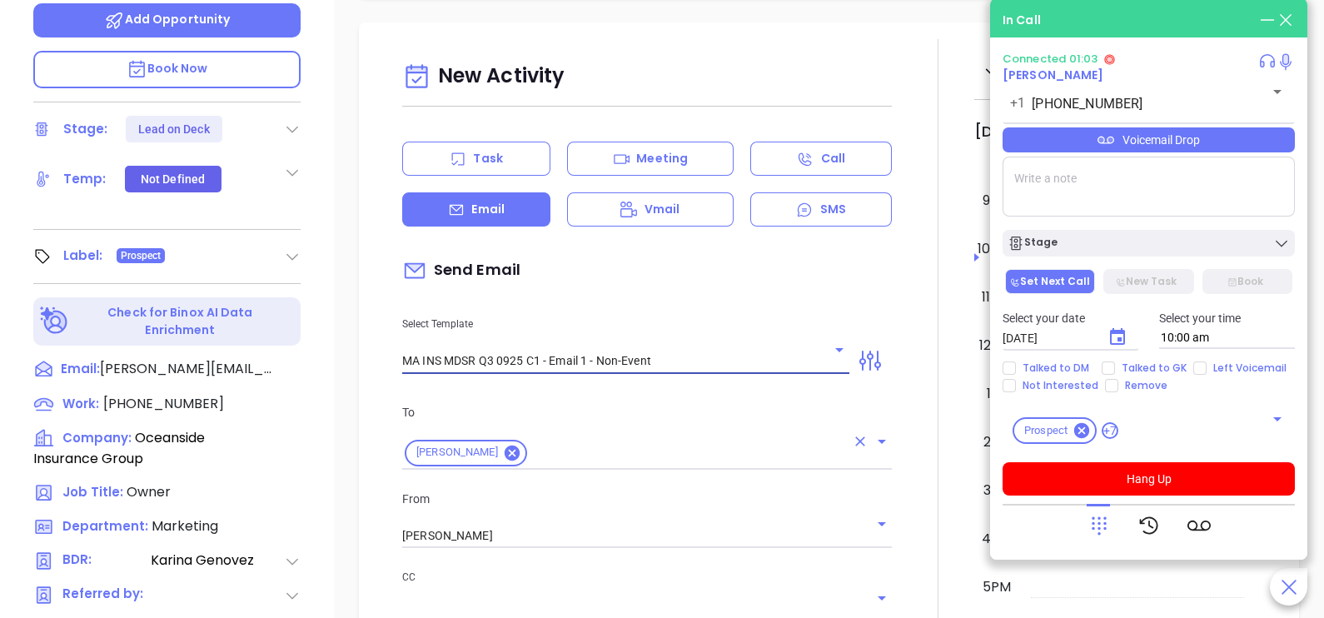
type input "Peter, are you ready for Massachusetts’ compliance requirement?"
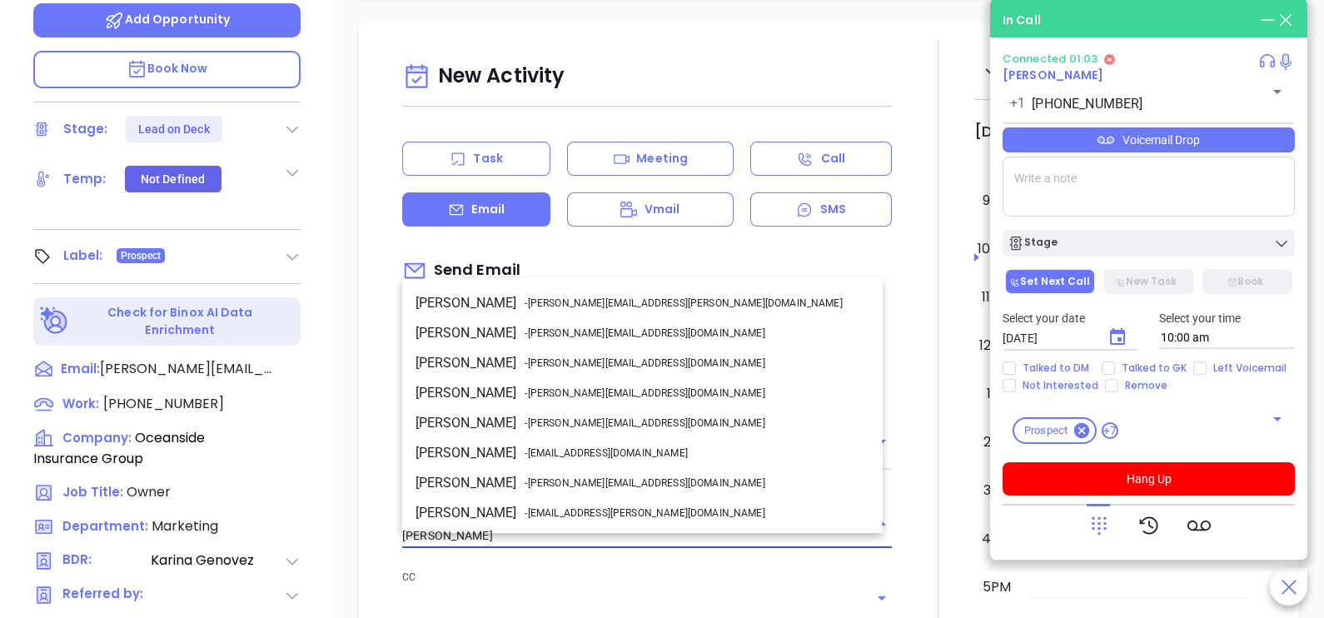
scroll to position [88, 0]
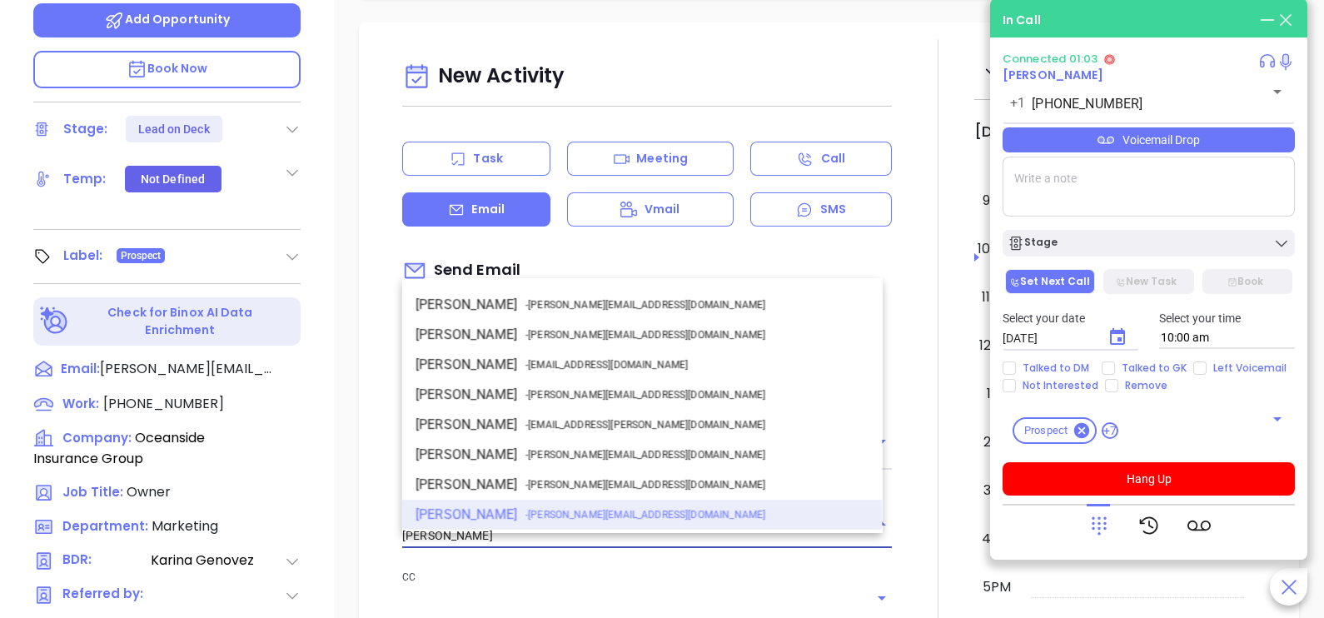
click at [570, 541] on input "[PERSON_NAME]" at bounding box center [623, 536] width 443 height 24
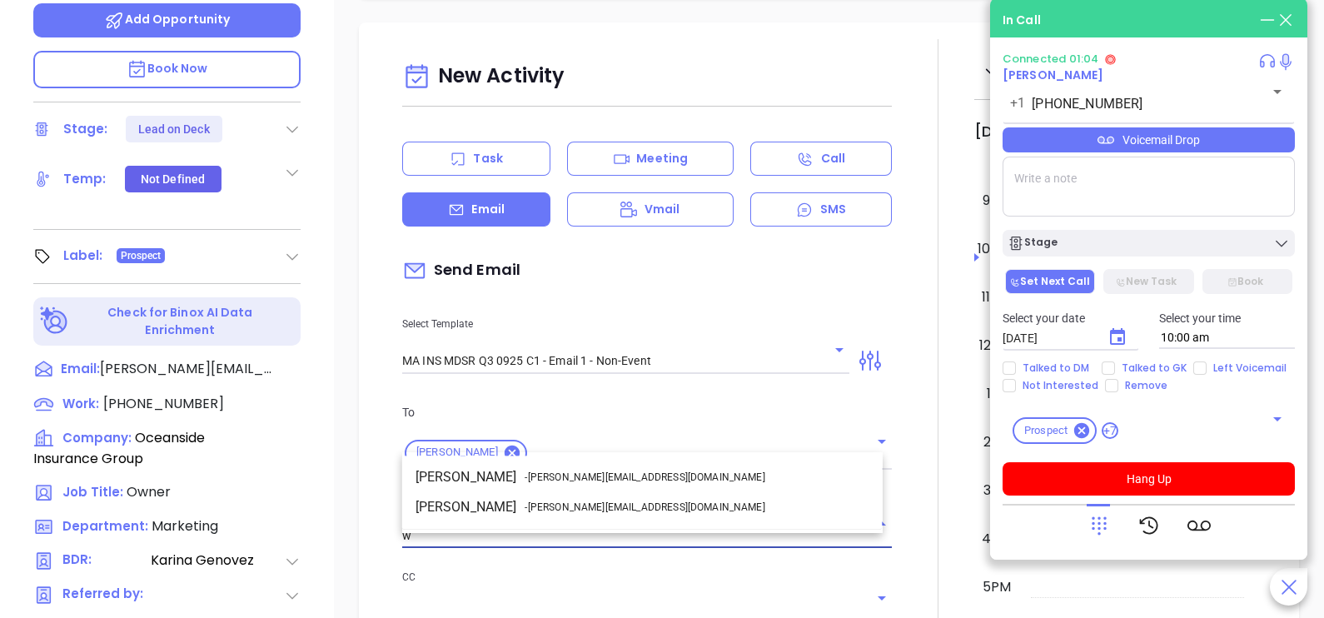
scroll to position [0, 0]
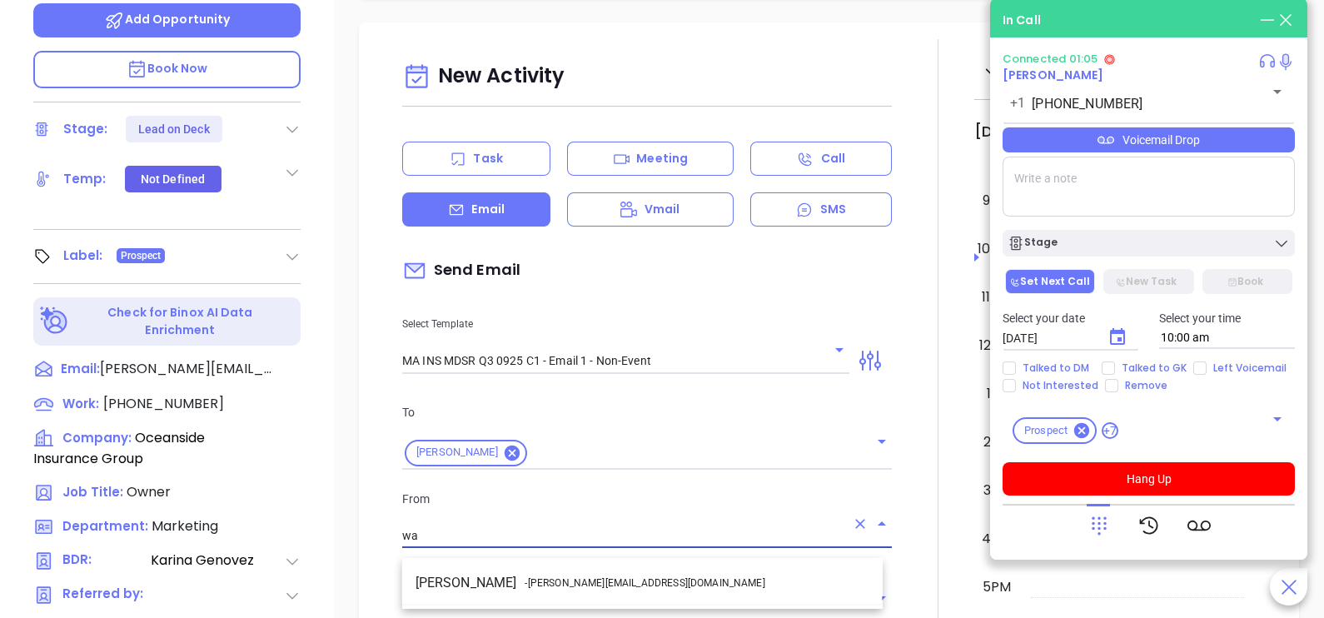
click at [584, 570] on li "Walter Contreras - walter@motiva.net" at bounding box center [642, 583] width 481 height 30
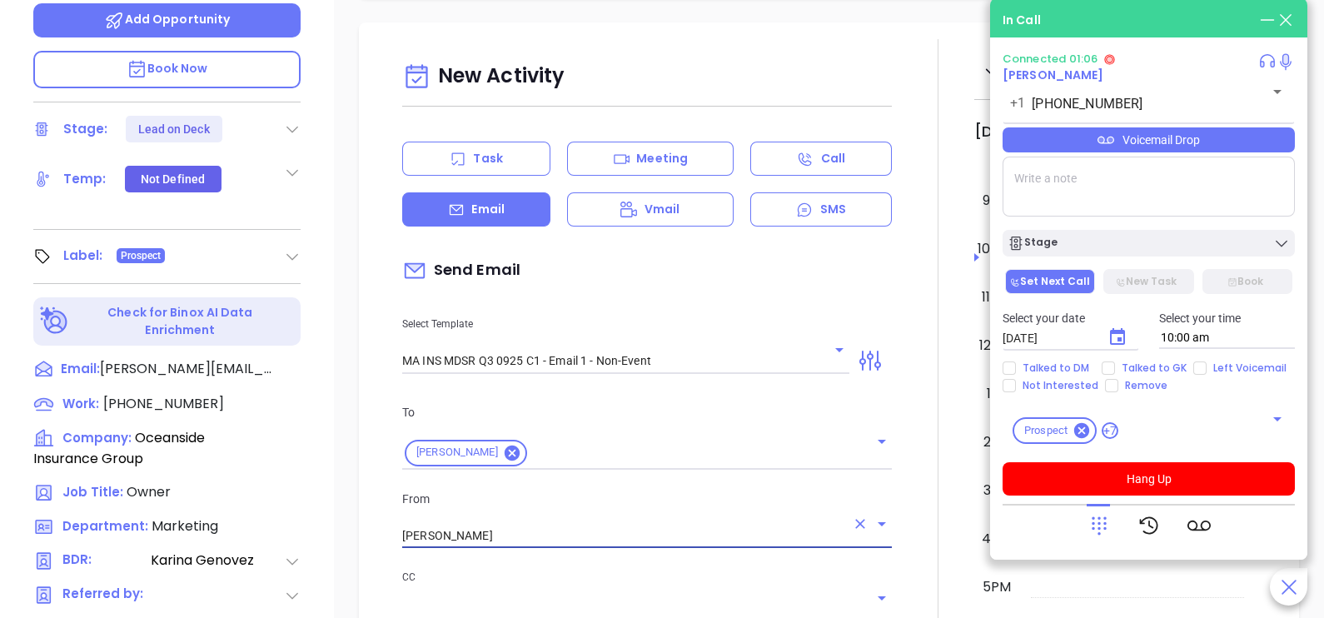
type input "Walter Contreras"
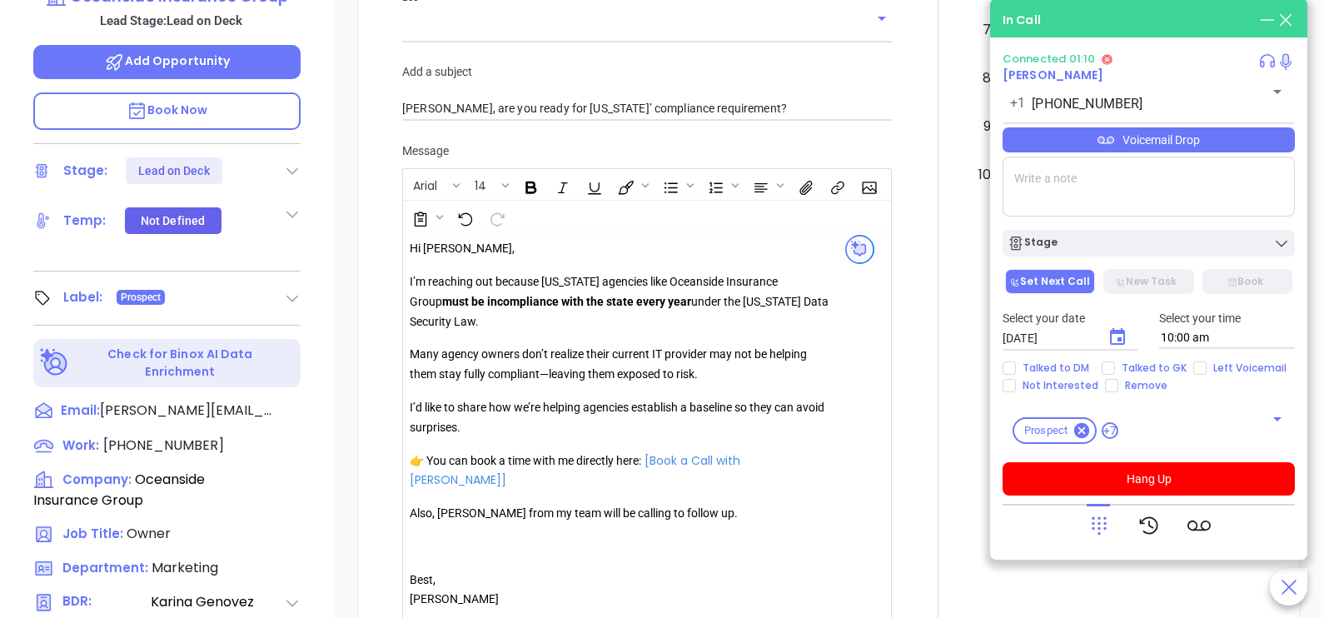
scroll to position [1166, 0]
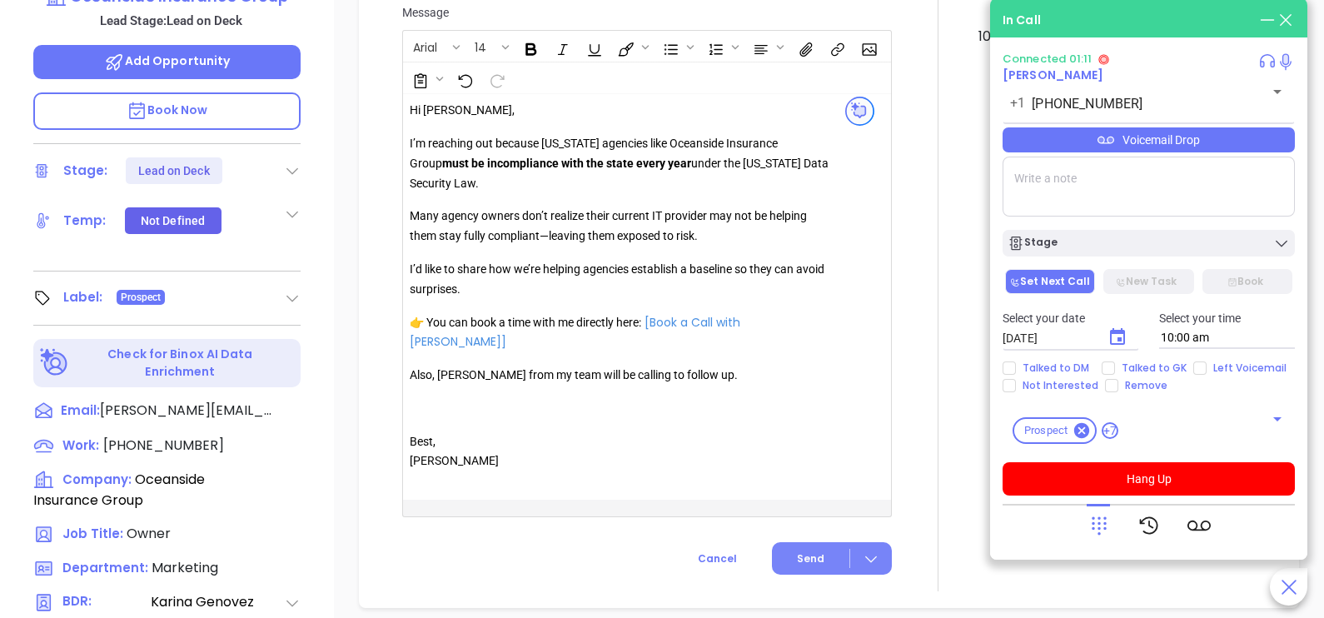
click at [797, 551] on span "Send" at bounding box center [810, 558] width 27 height 15
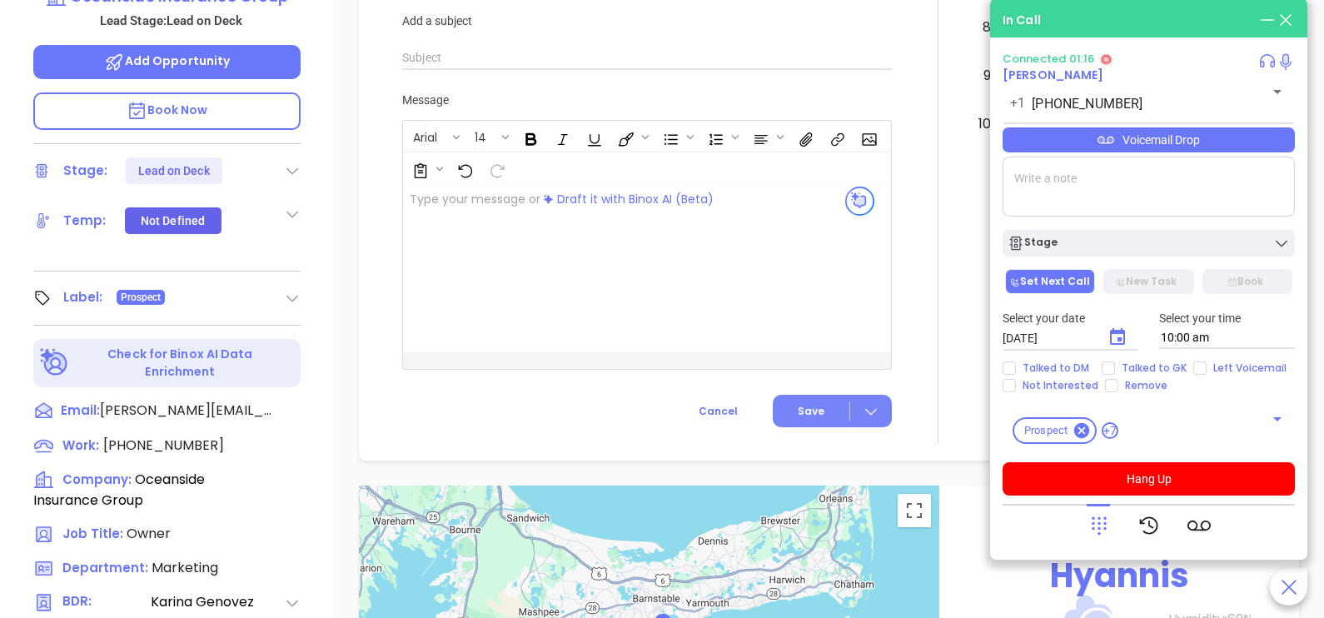
scroll to position [1228, 0]
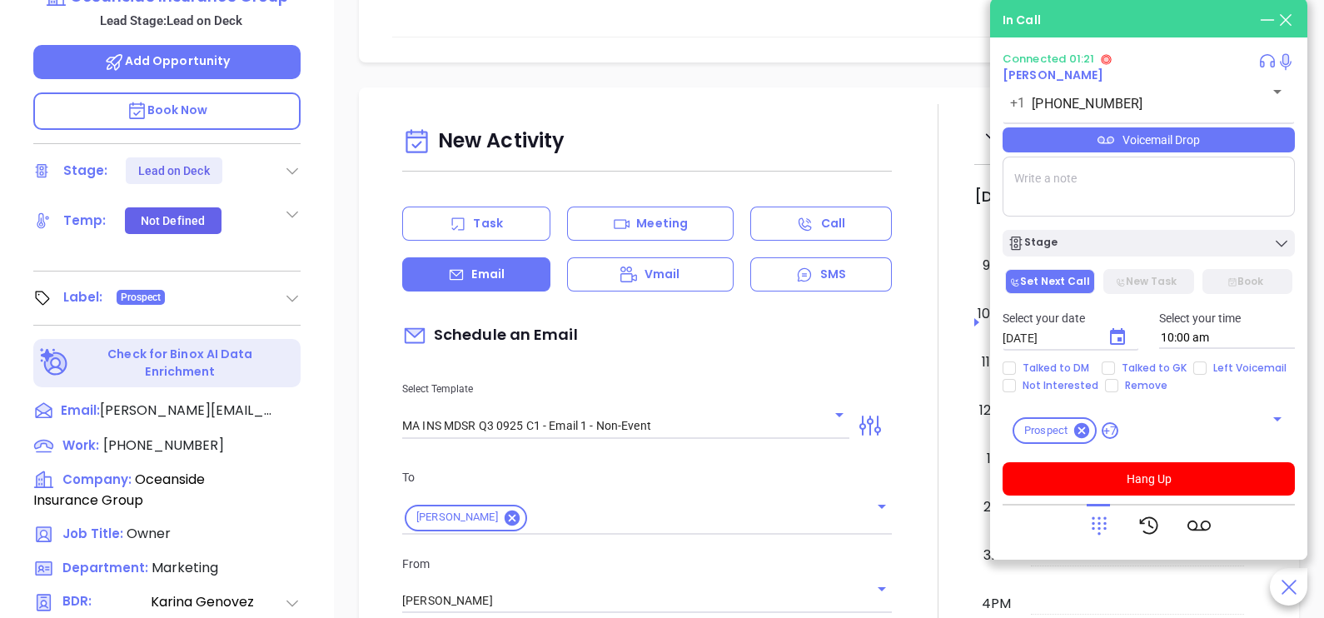
scroll to position [353, 0]
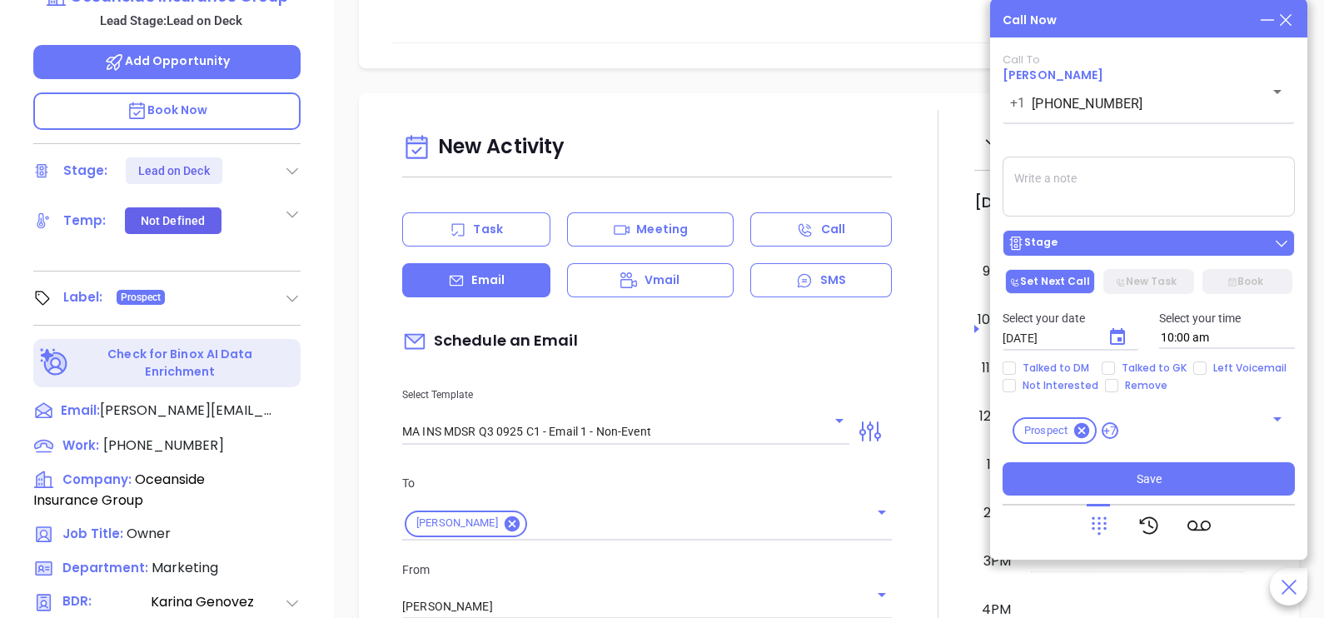
click at [1127, 245] on div "Stage" at bounding box center [1149, 243] width 282 height 17
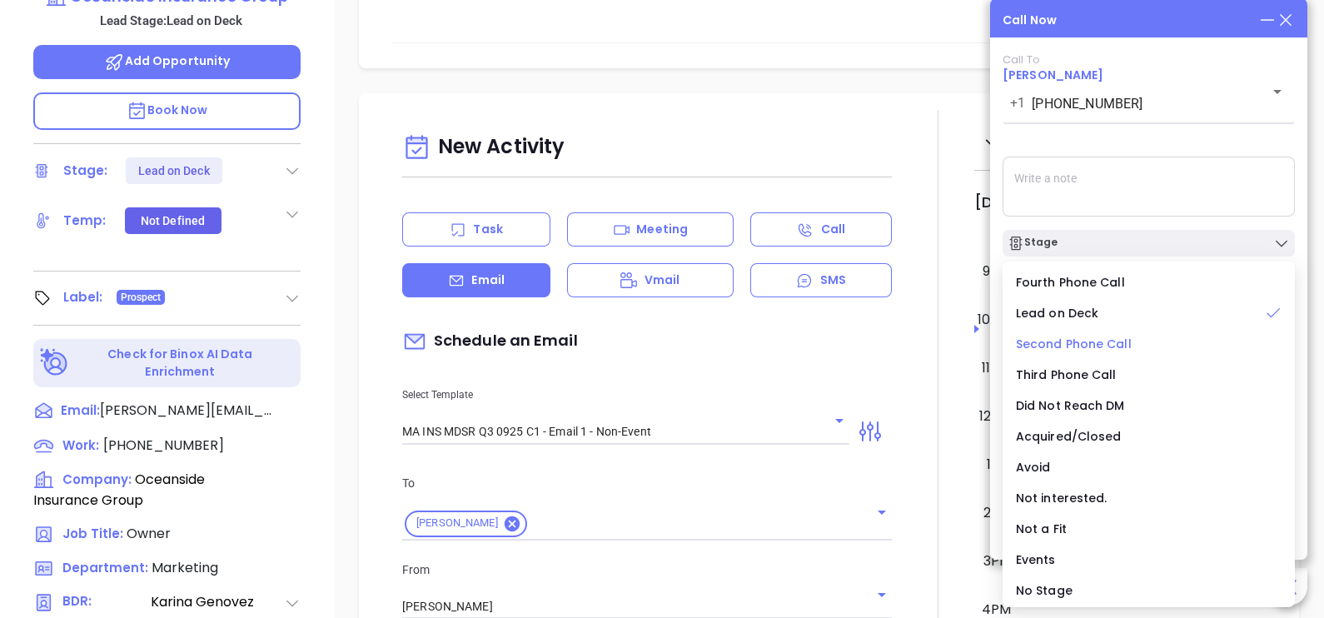
click at [1107, 341] on span "Second Phone Call" at bounding box center [1074, 344] width 116 height 17
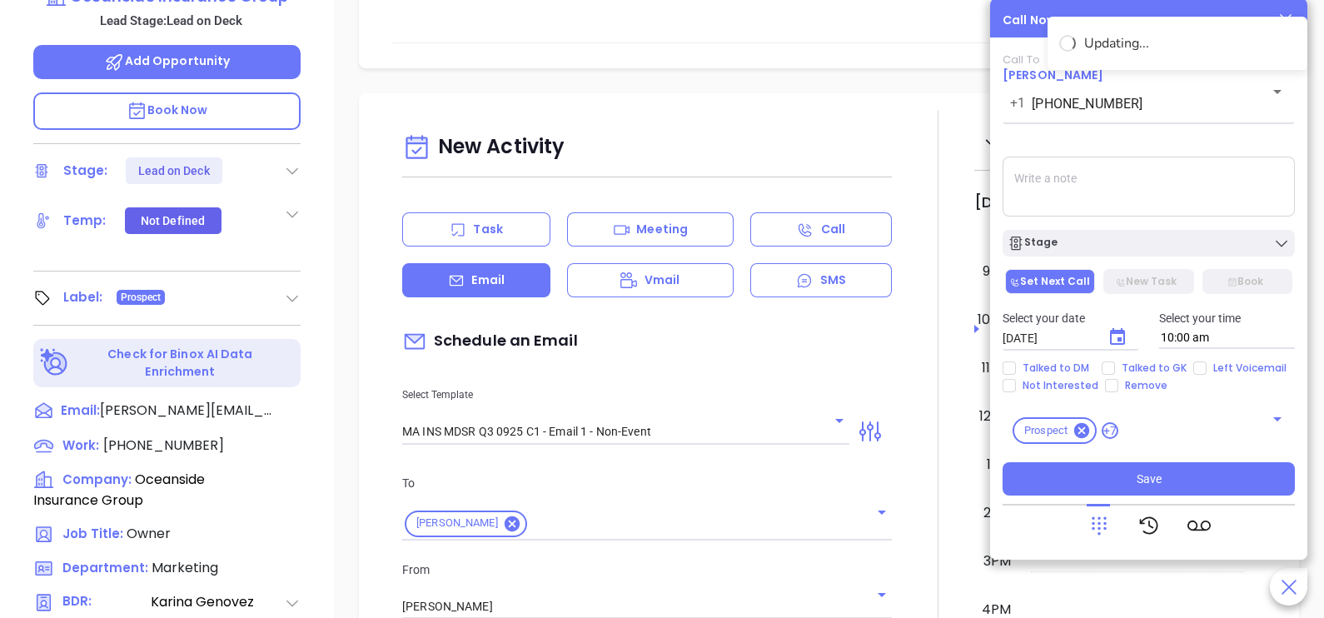
click at [1108, 340] on icon "Choose date, selected date is Oct 2, 2025" at bounding box center [1118, 337] width 20 height 20
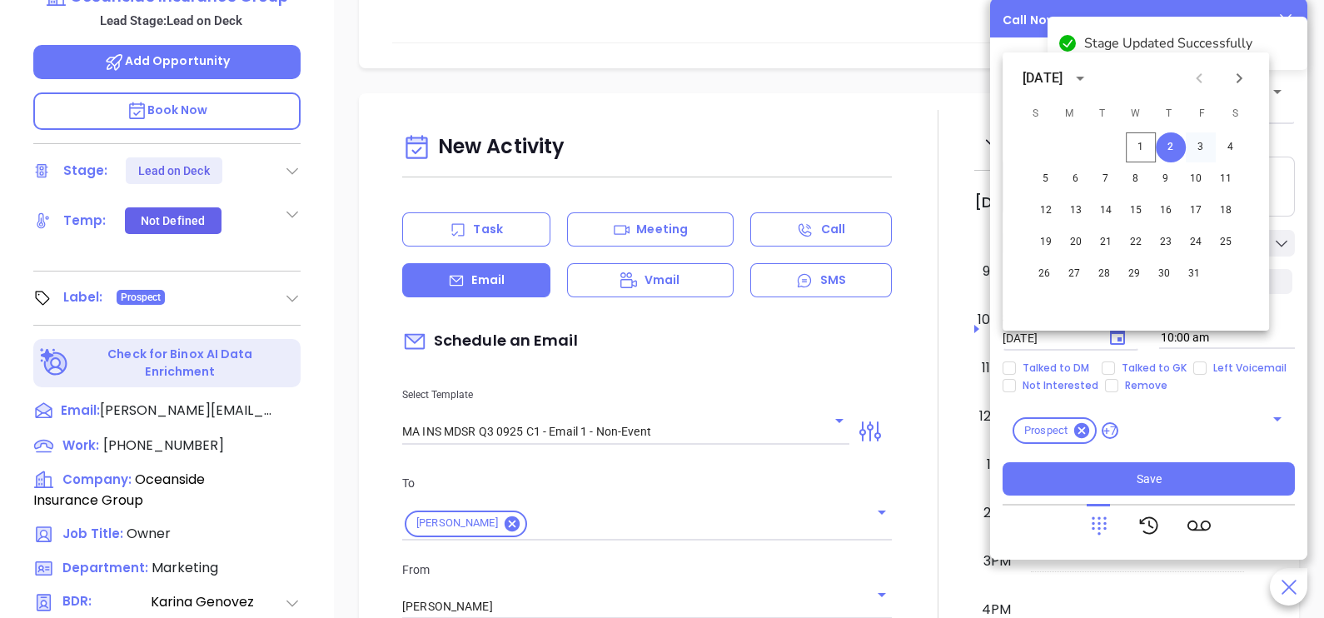
click at [1204, 147] on button "3" at bounding box center [1201, 147] width 30 height 30
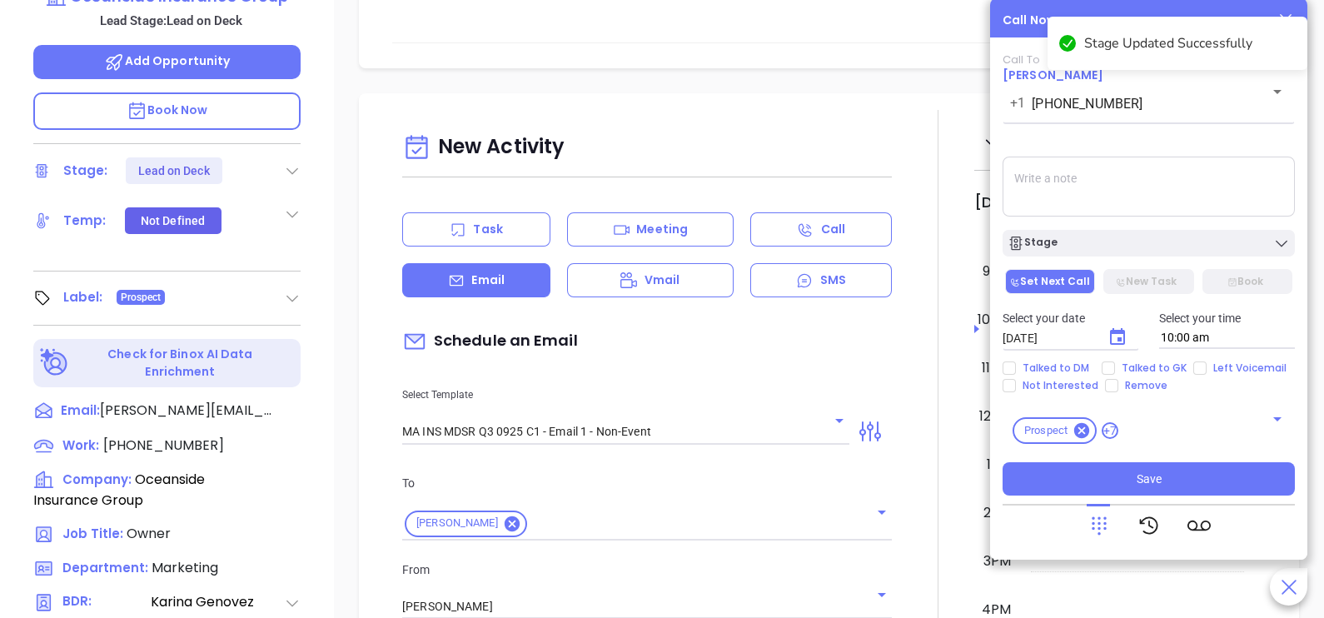
type input "10/03/2025"
click at [1169, 361] on span "Talked to GK" at bounding box center [1154, 367] width 78 height 13
click at [1115, 361] on input "Talked to GK" at bounding box center [1108, 367] width 13 height 13
checkbox input "true"
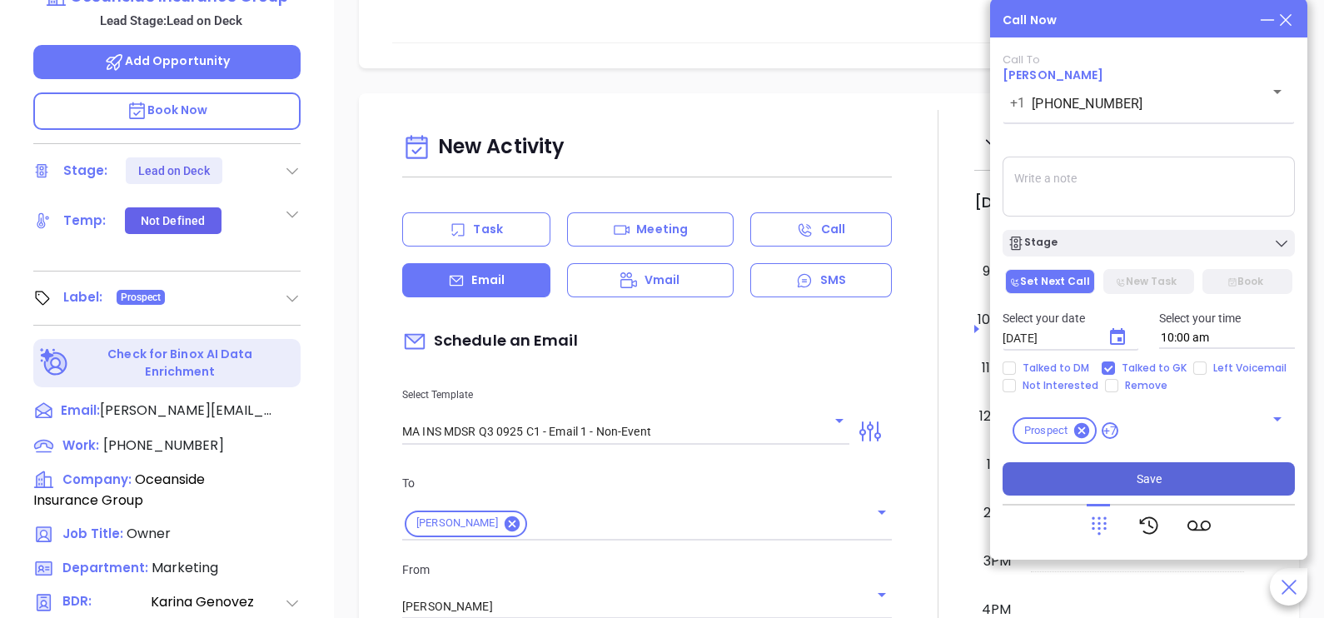
click at [1151, 481] on span "Save" at bounding box center [1149, 479] width 25 height 18
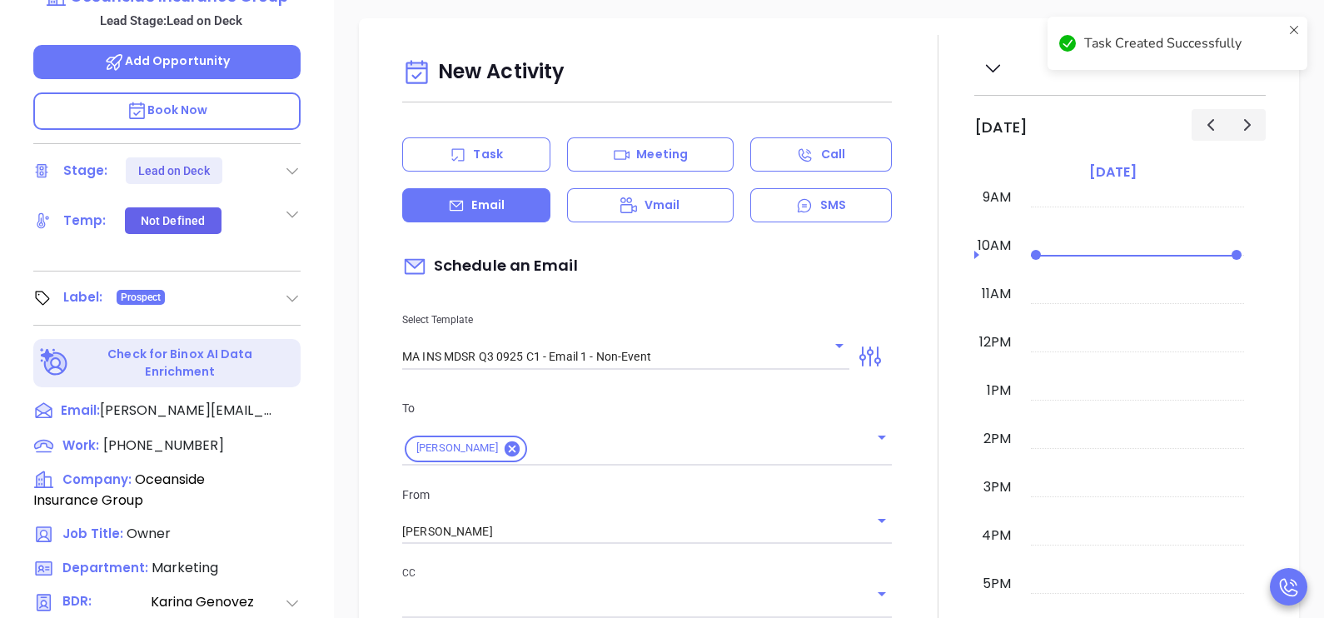
click at [903, 335] on div at bounding box center [938, 589] width 72 height 1109
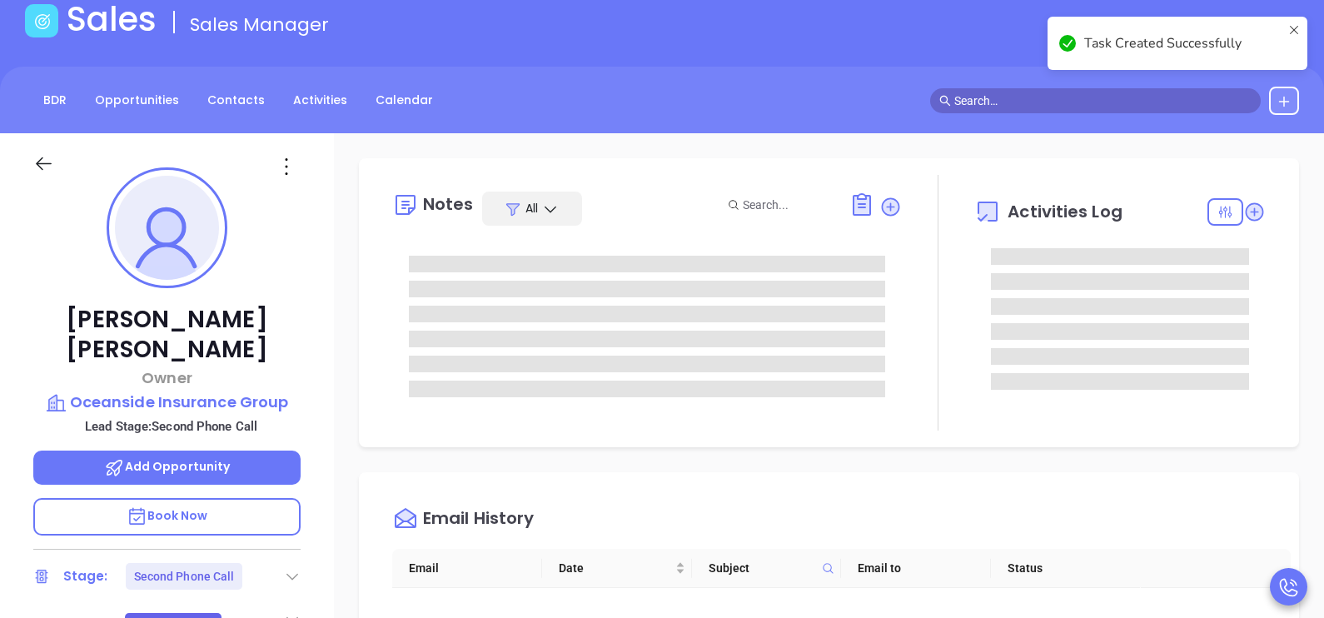
scroll to position [0, 0]
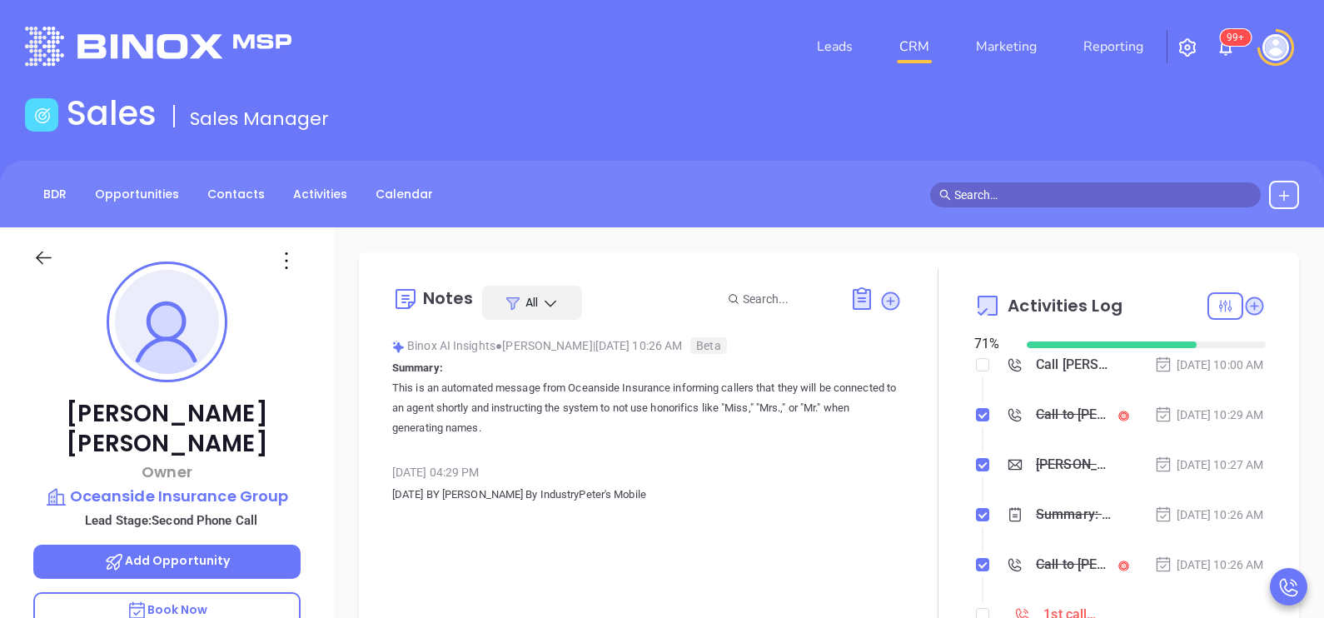
click at [1186, 404] on li "Call Peter Murray to follow up Oct 3, 2025 | 10:00 AM" at bounding box center [1122, 381] width 287 height 46
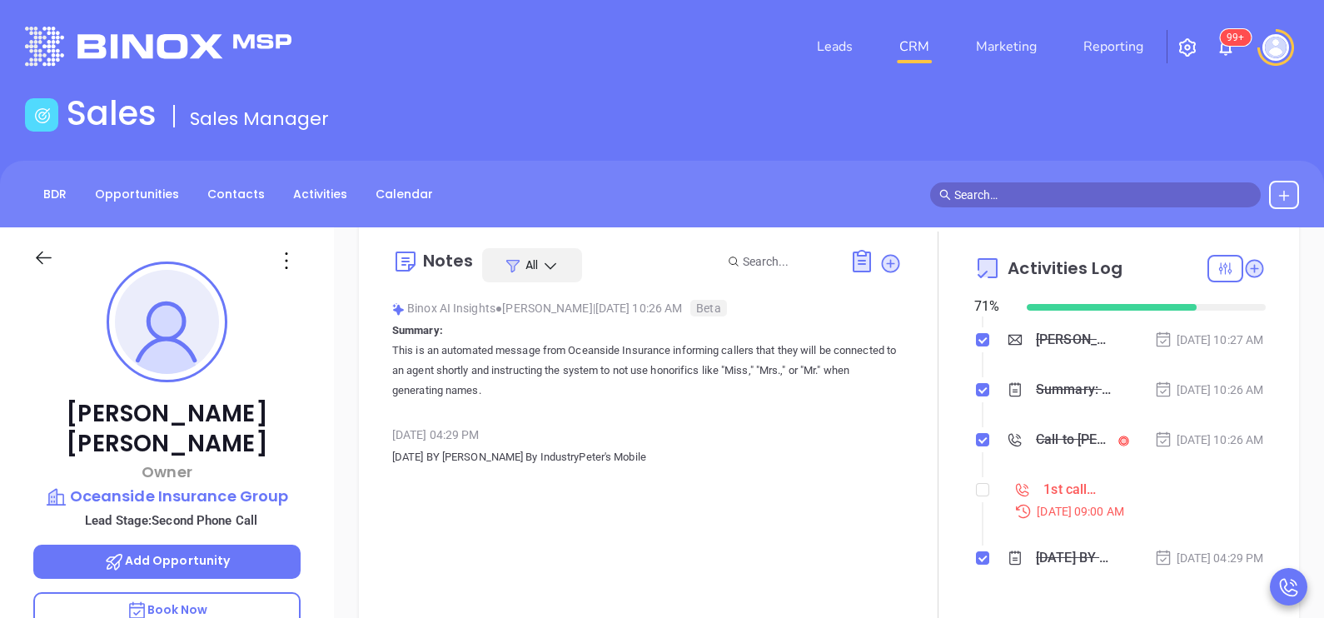
scroll to position [41, 0]
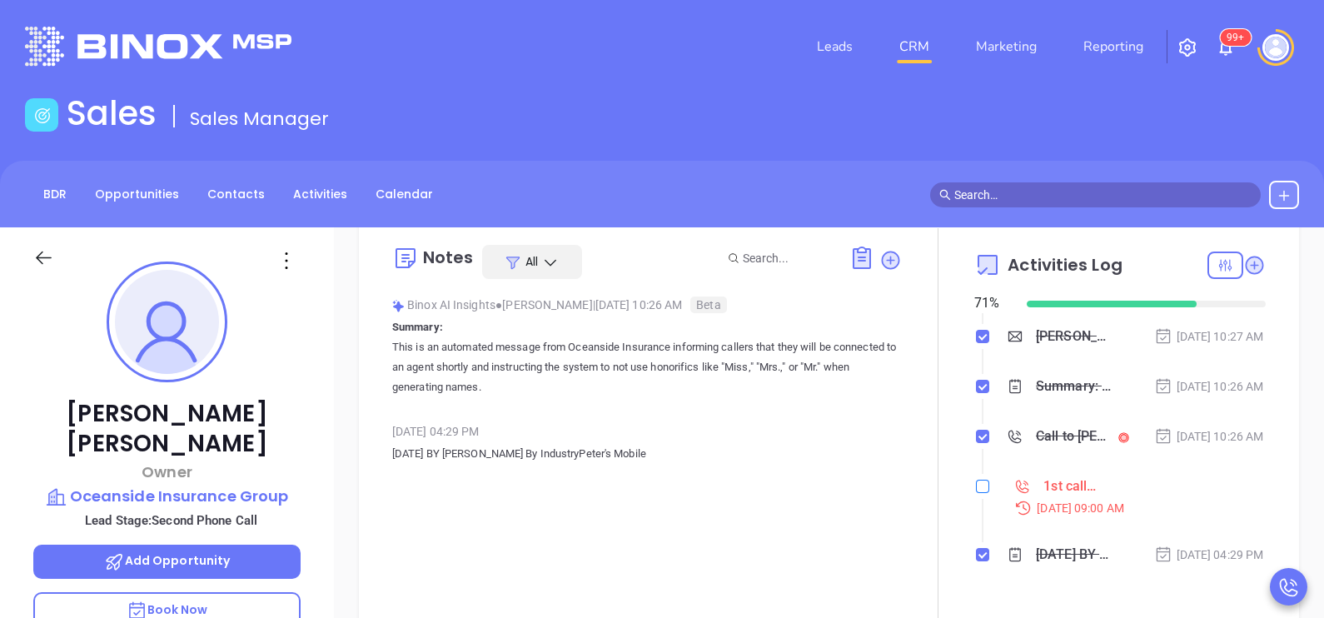
click at [976, 484] on input "checkbox" at bounding box center [982, 486] width 13 height 13
checkbox input "true"
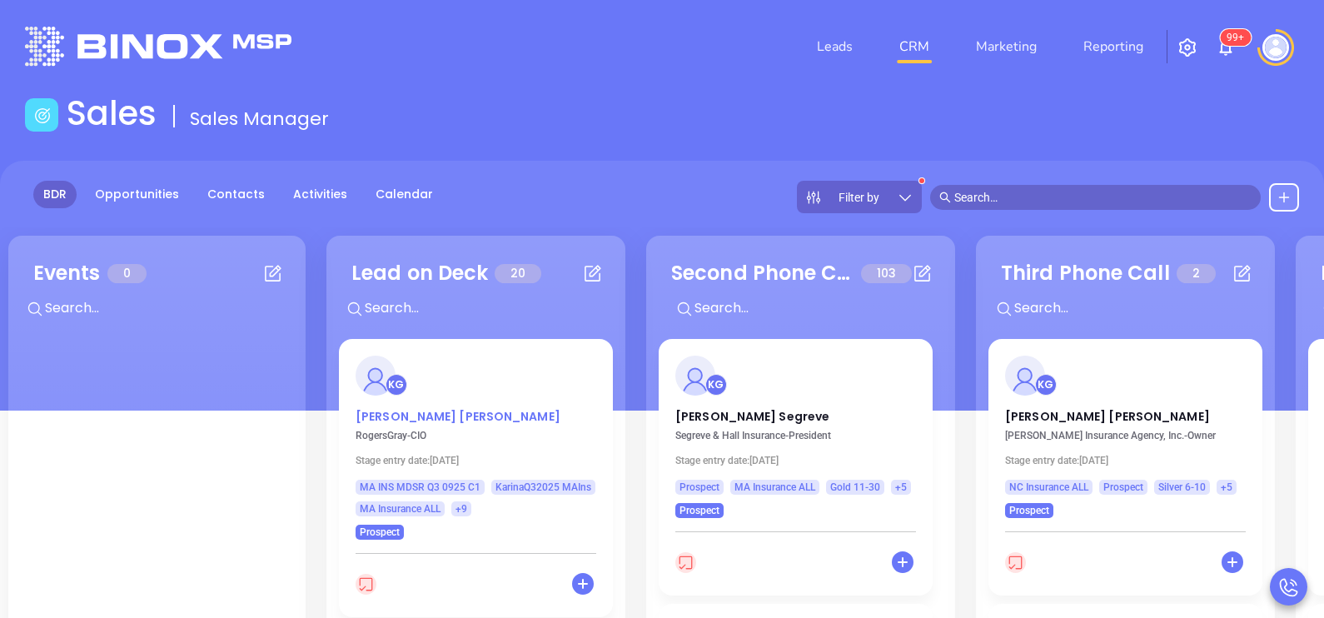
click at [379, 416] on p "Peter Cullivan" at bounding box center [476, 412] width 241 height 8
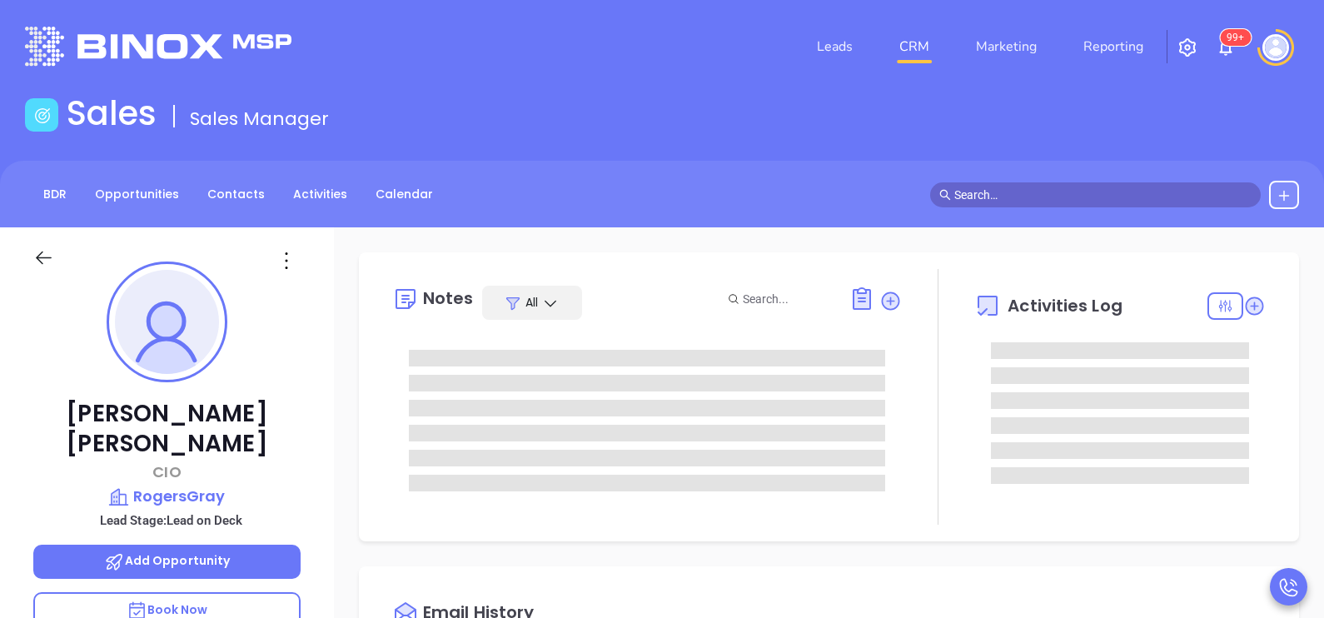
type input "10/02/2025"
type input "[PERSON_NAME]"
click at [321, 381] on div "Peter Cullivan CIO RogersGray Lead Stage: Lead on Deck Add Opportunity Book Now…" at bounding box center [167, 613] width 334 height 773
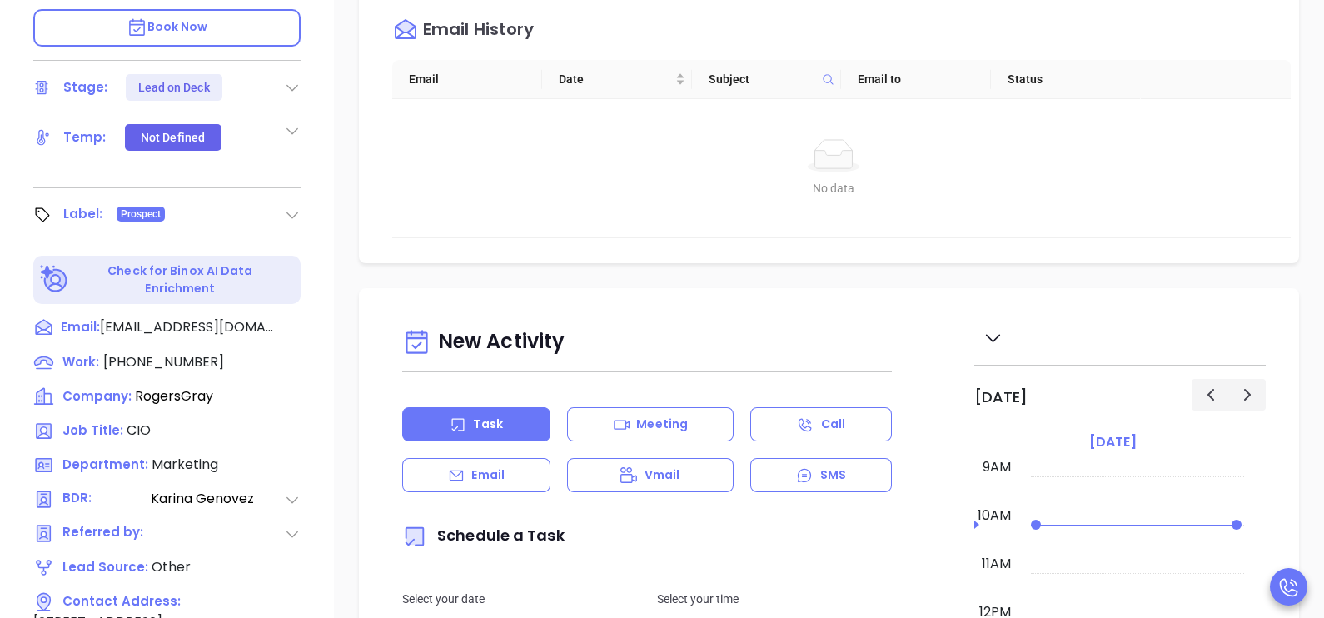
scroll to position [625, 0]
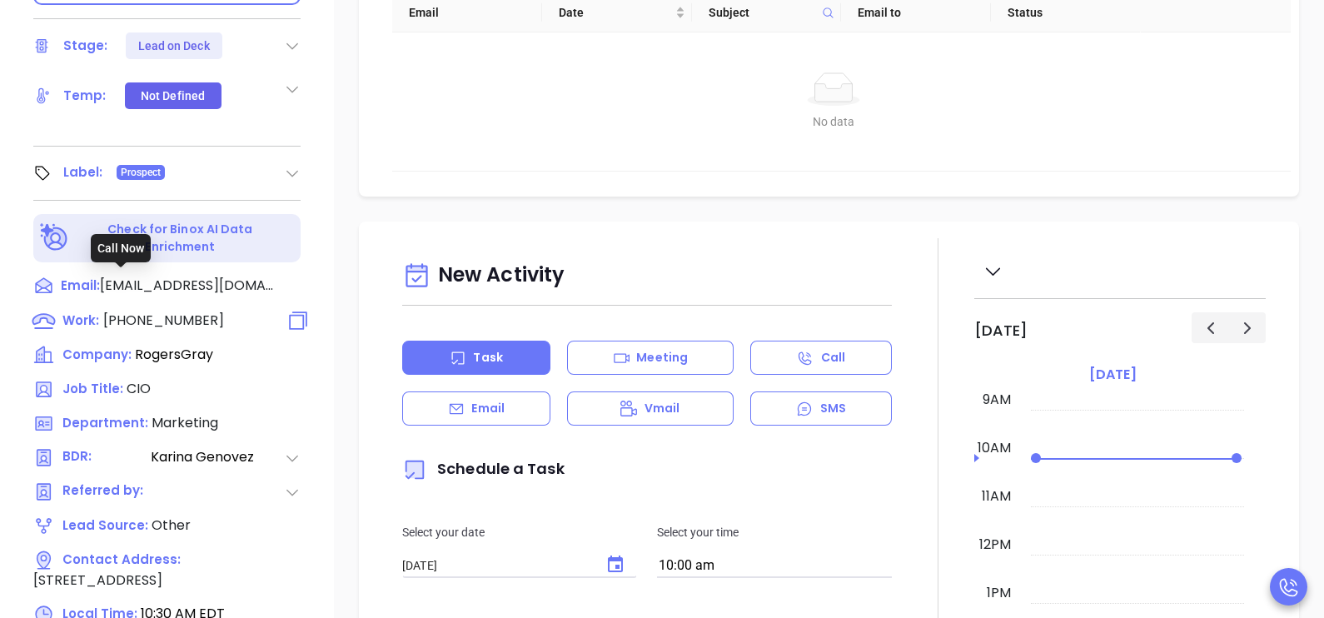
click at [192, 311] on div "Work: (508) 619-4545" at bounding box center [128, 321] width 191 height 21
type input "(508) 619-4545"
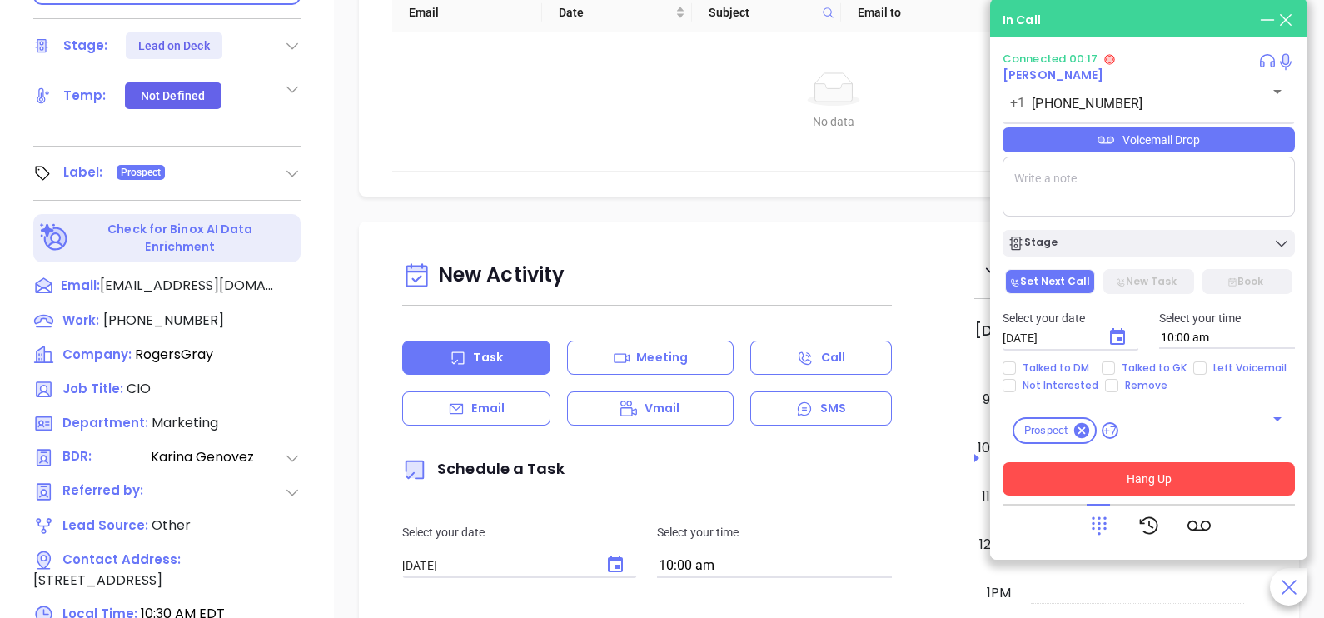
click at [1144, 483] on button "Hang Up" at bounding box center [1149, 478] width 292 height 33
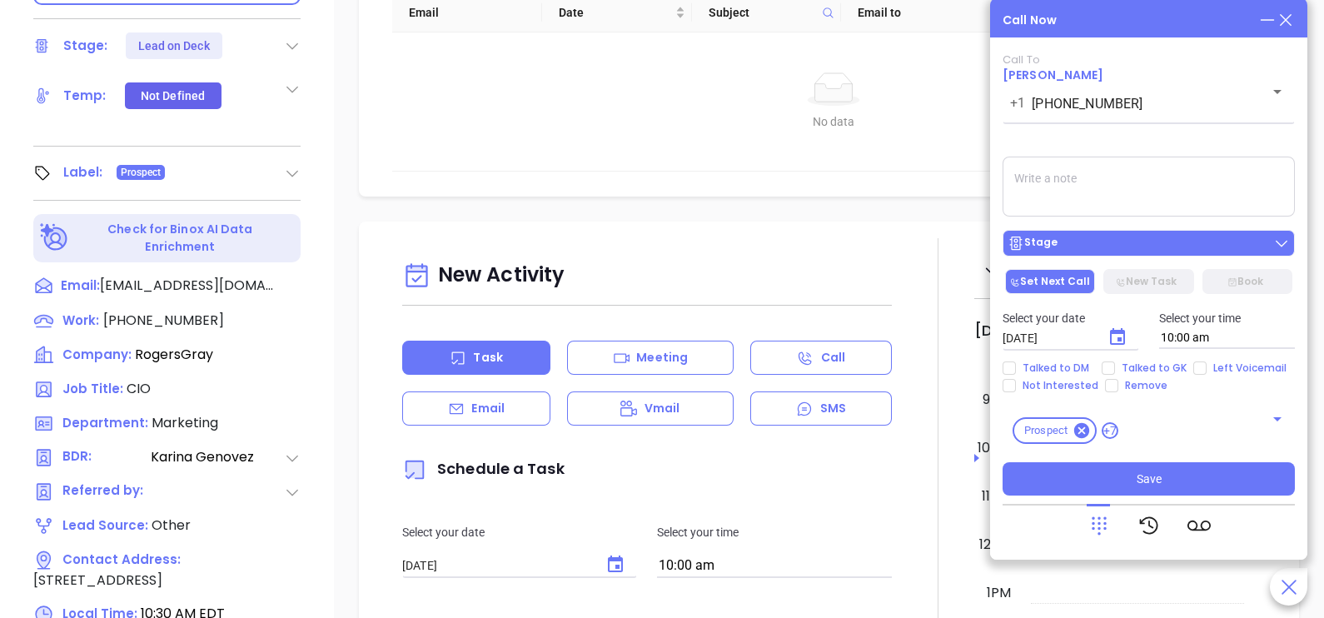
click at [1167, 252] on div "Stage" at bounding box center [1149, 243] width 282 height 17
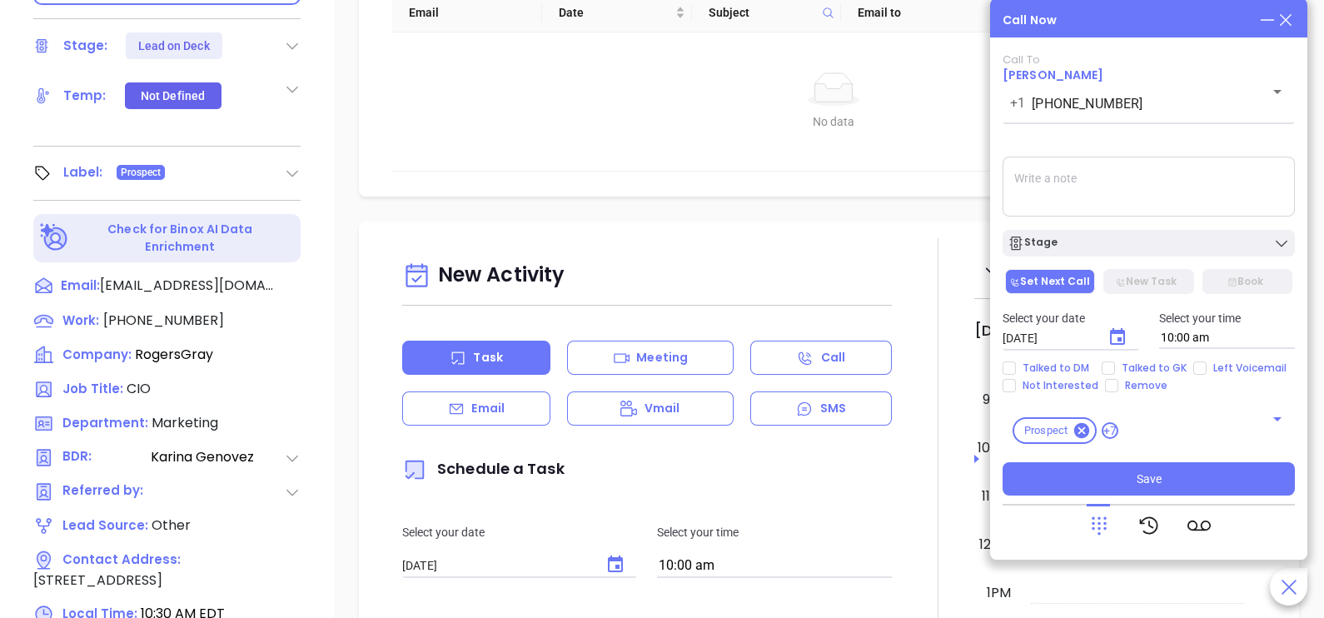
click at [1280, 23] on icon at bounding box center [1286, 20] width 18 height 18
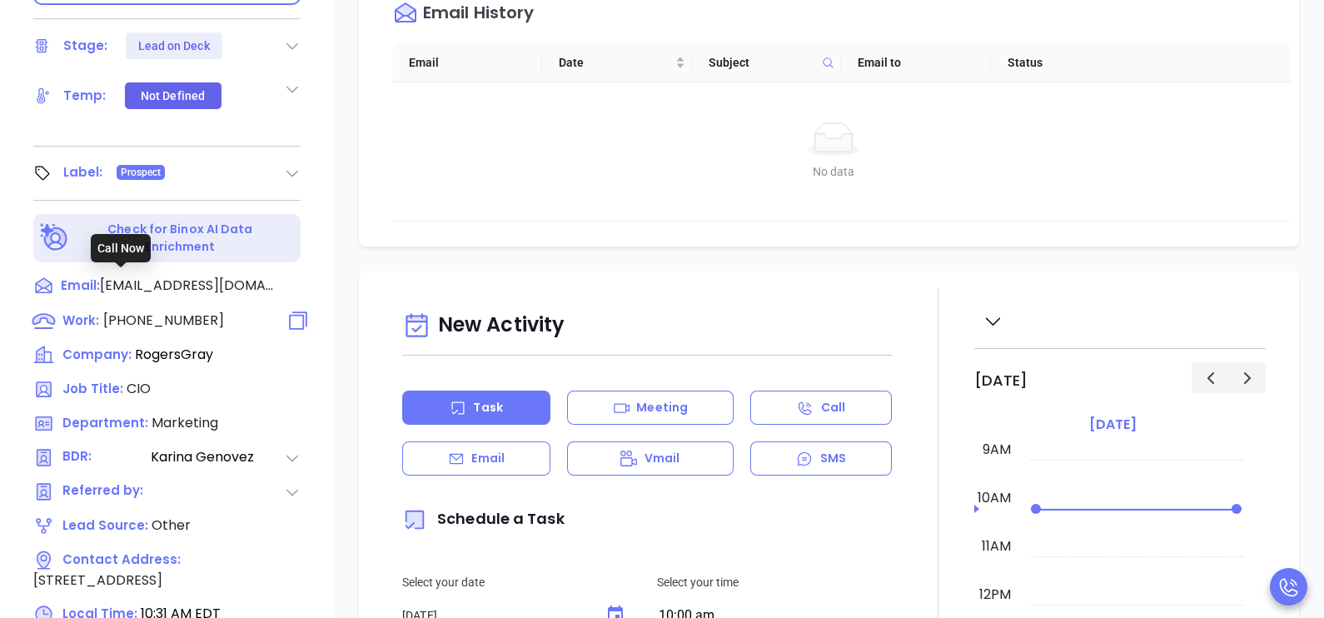
click at [196, 311] on span "(508) 619-4545" at bounding box center [163, 320] width 121 height 19
type input "(508) 619-4545"
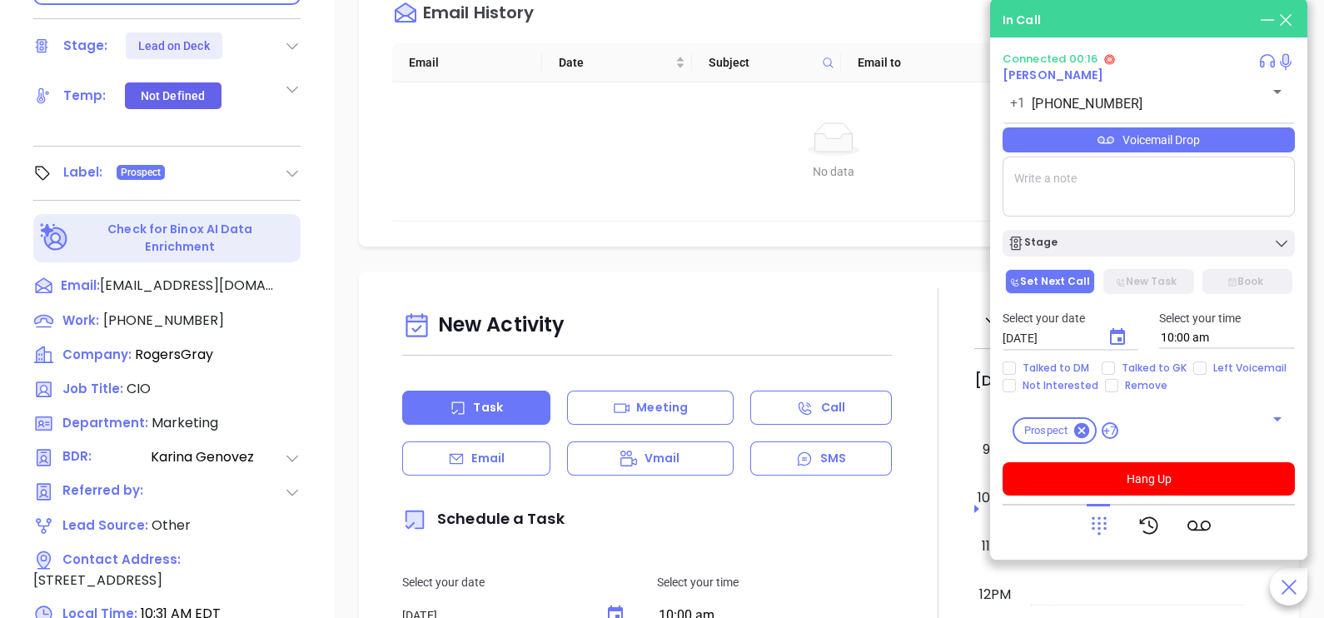
click at [1088, 511] on div at bounding box center [1099, 525] width 23 height 43
click at [1100, 520] on icon at bounding box center [1099, 525] width 23 height 23
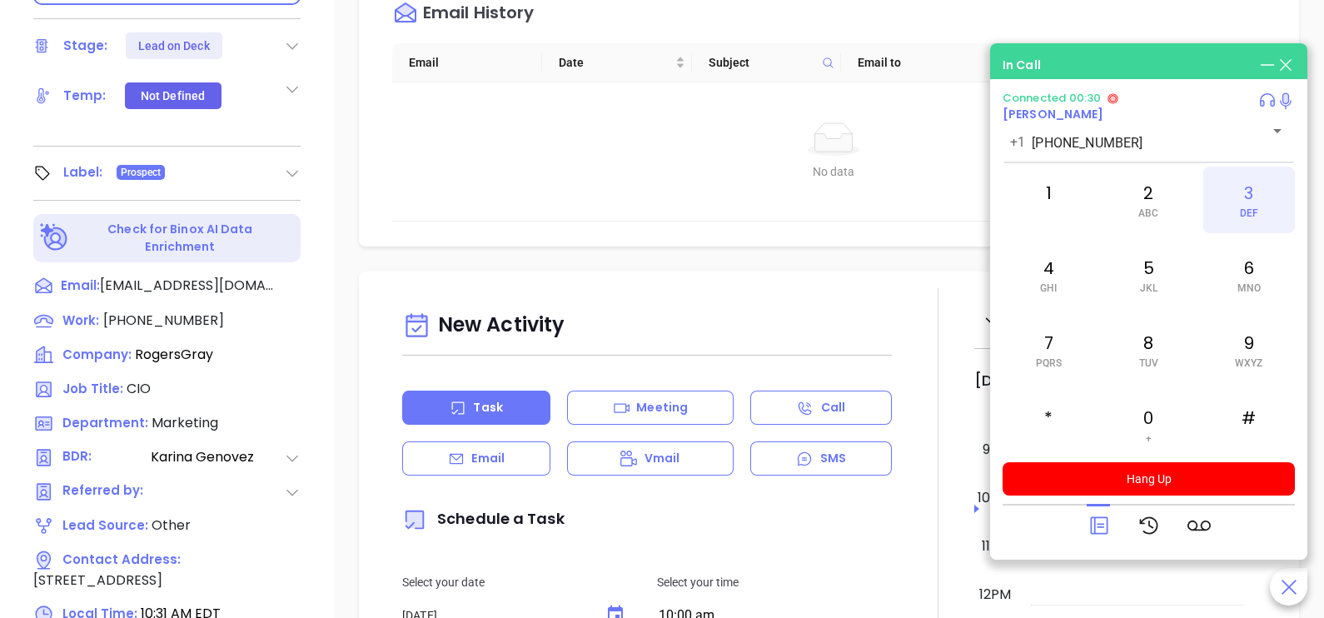
click at [1243, 208] on span "DEF" at bounding box center [1249, 213] width 18 height 12
click at [1156, 433] on div "0 +" at bounding box center [1149, 424] width 92 height 67
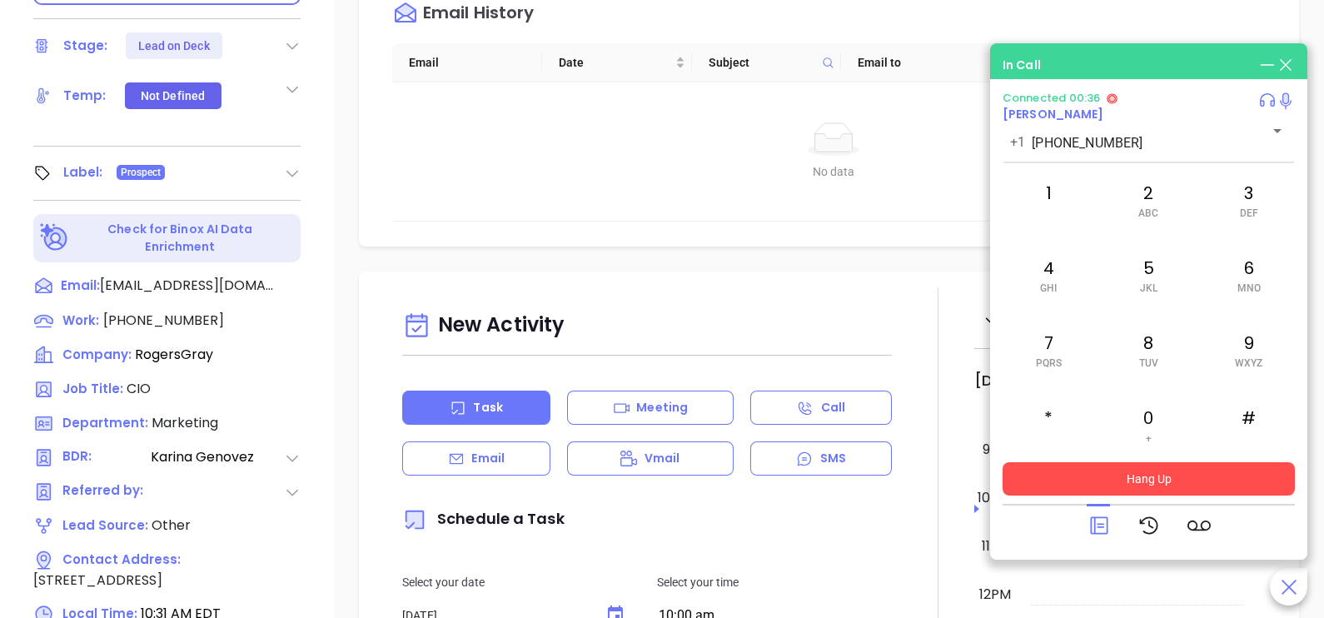
click at [1203, 476] on button "Hang Up" at bounding box center [1149, 478] width 292 height 33
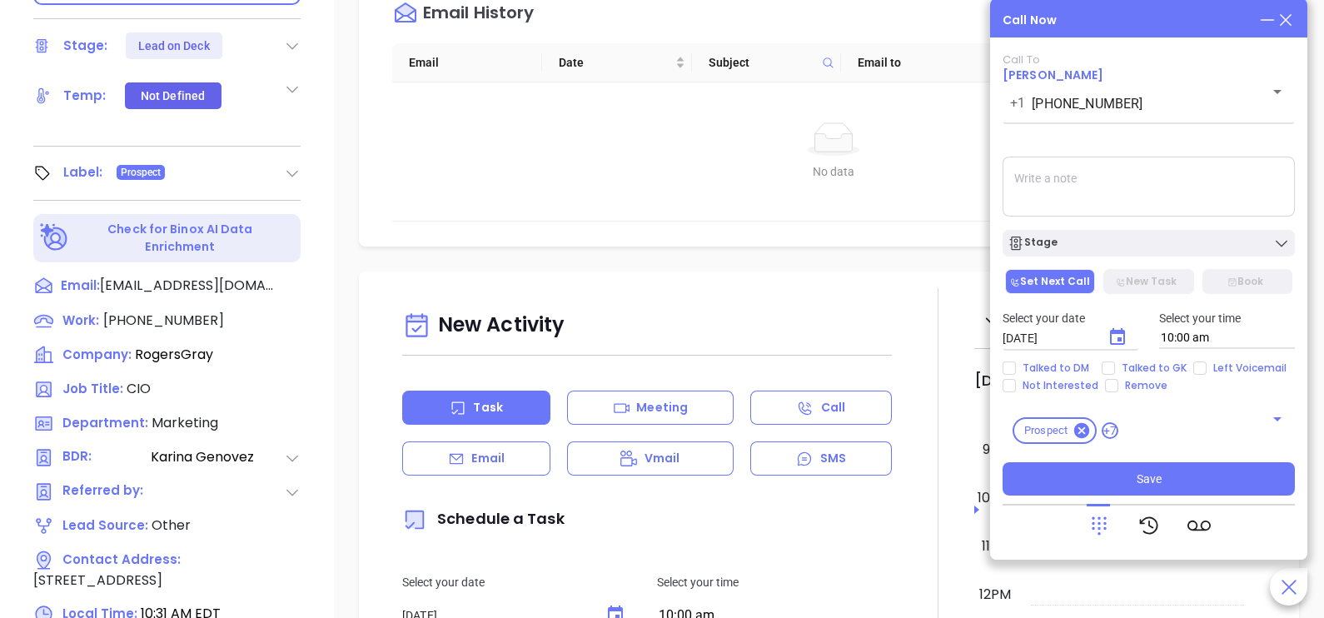
click at [1291, 8] on div "Call Now Call To Peter Cullivan +1 (508) 619-4545 ​ Voicemail Drop Stage Set Ne…" at bounding box center [1148, 278] width 317 height 561
click at [1292, 12] on icon at bounding box center [1286, 20] width 18 height 18
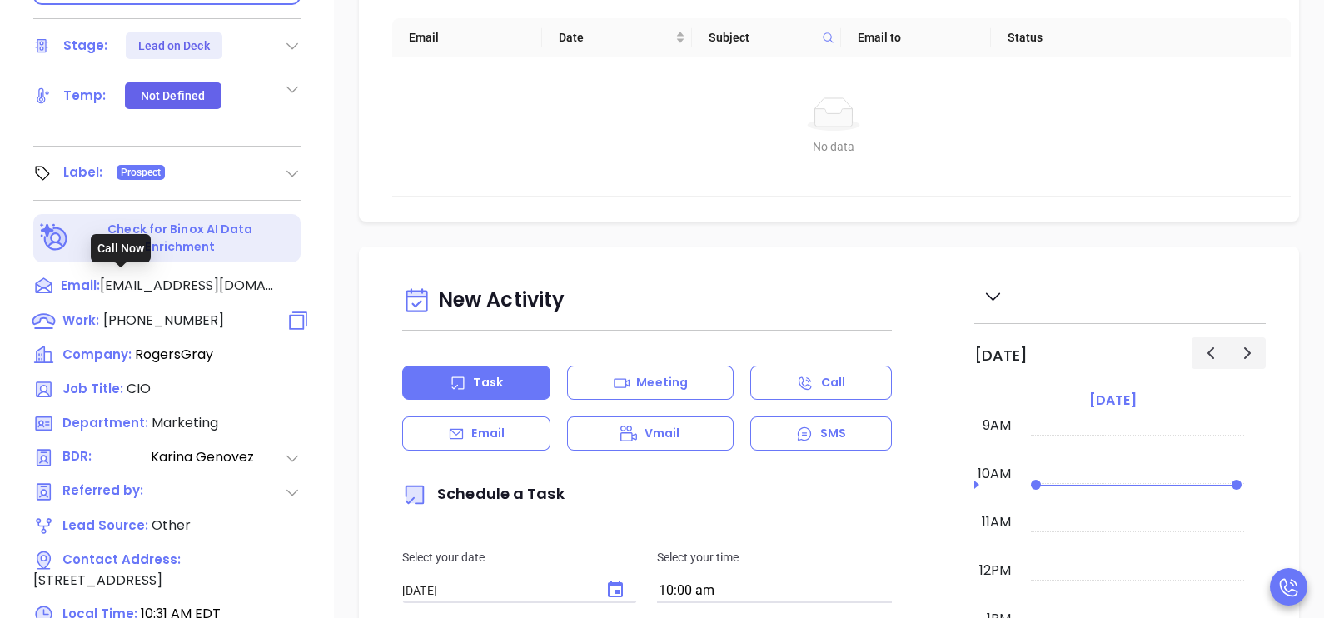
click at [187, 311] on span "(508) 619-4545" at bounding box center [163, 320] width 121 height 19
type input "(508) 619-4545"
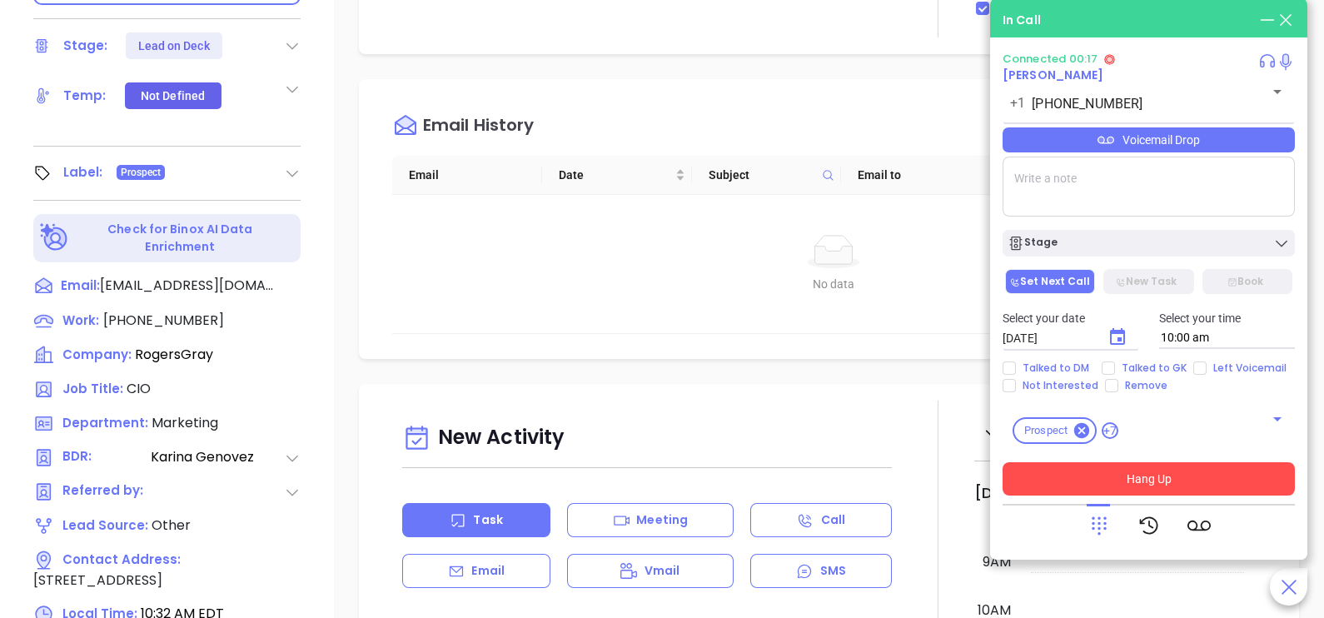
click at [1128, 475] on button "Hang Up" at bounding box center [1149, 478] width 292 height 33
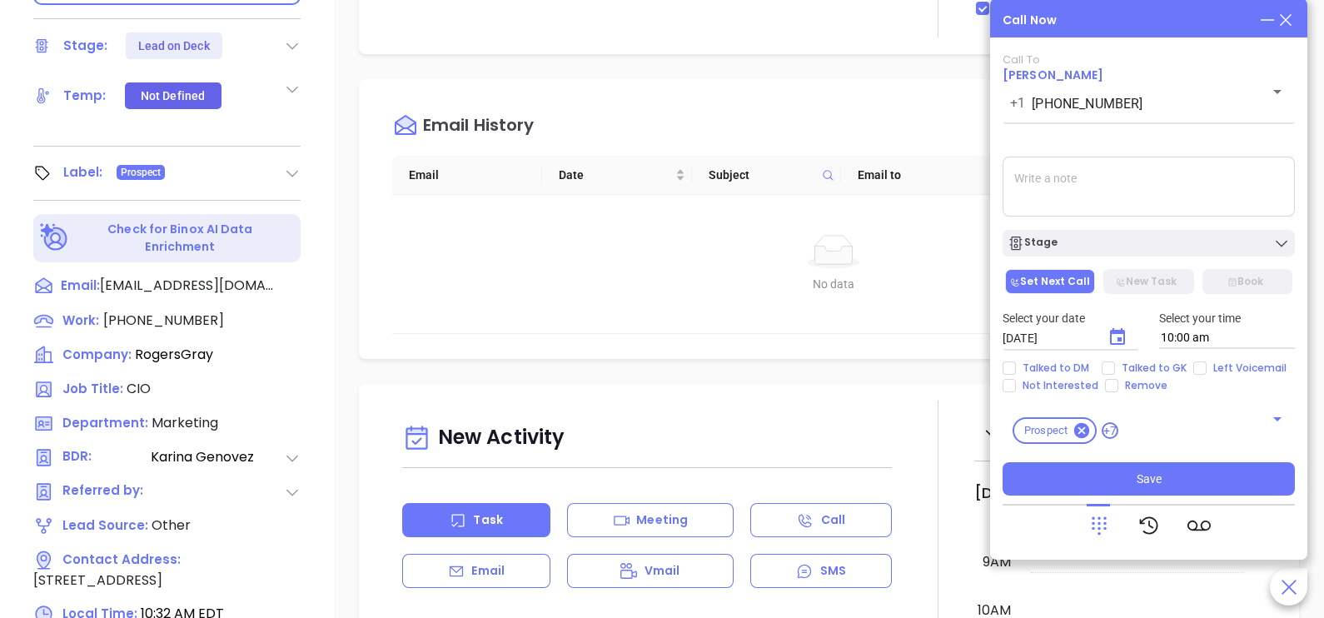
click at [1281, 17] on icon at bounding box center [1286, 20] width 18 height 18
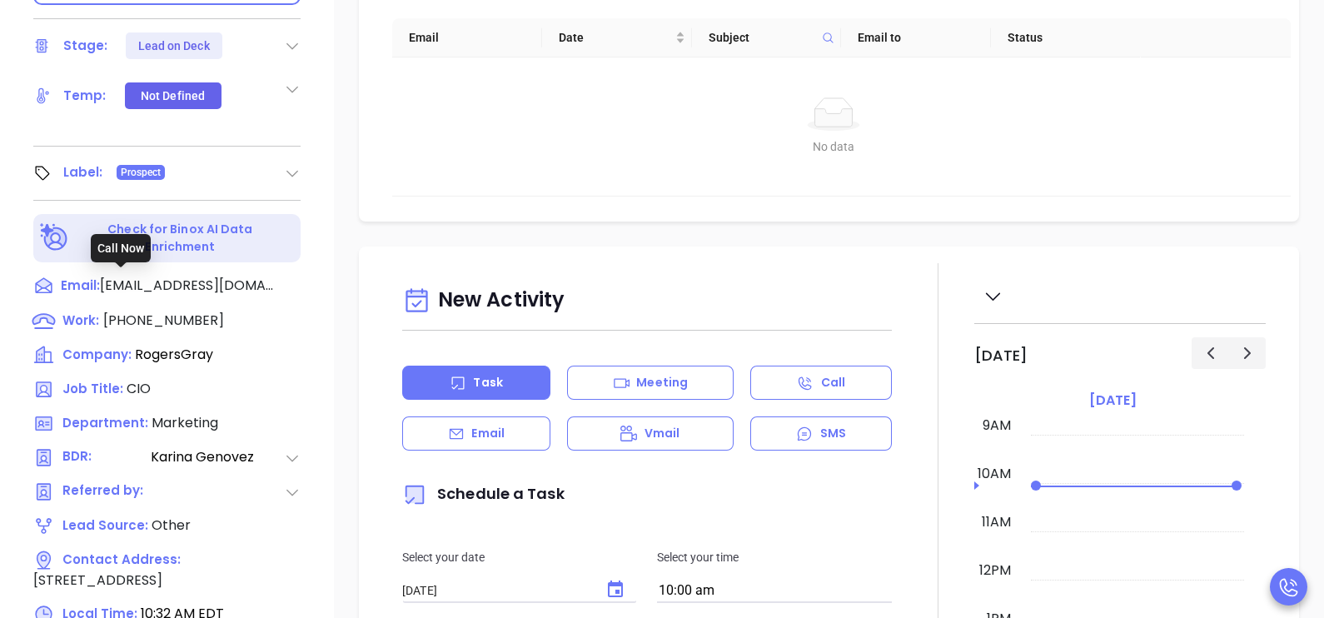
click at [152, 311] on span "(508) 619-4545" at bounding box center [163, 320] width 121 height 19
type input "(508) 619-4545"
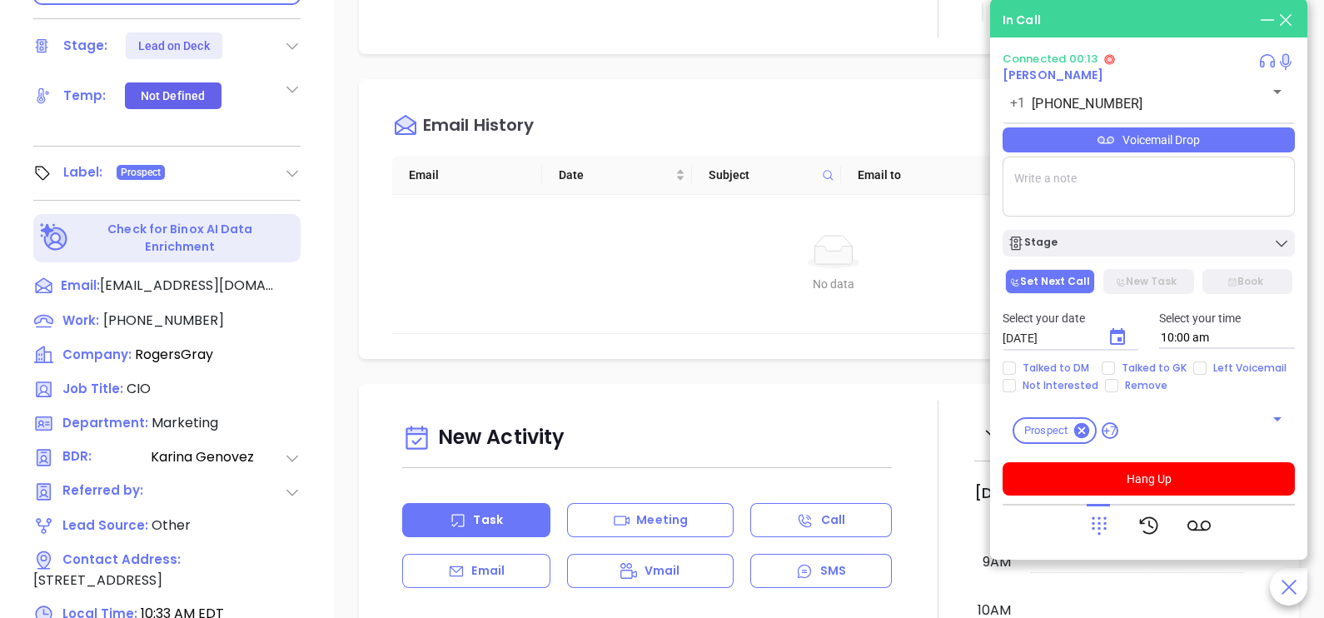
click at [1099, 521] on icon at bounding box center [1099, 525] width 23 height 23
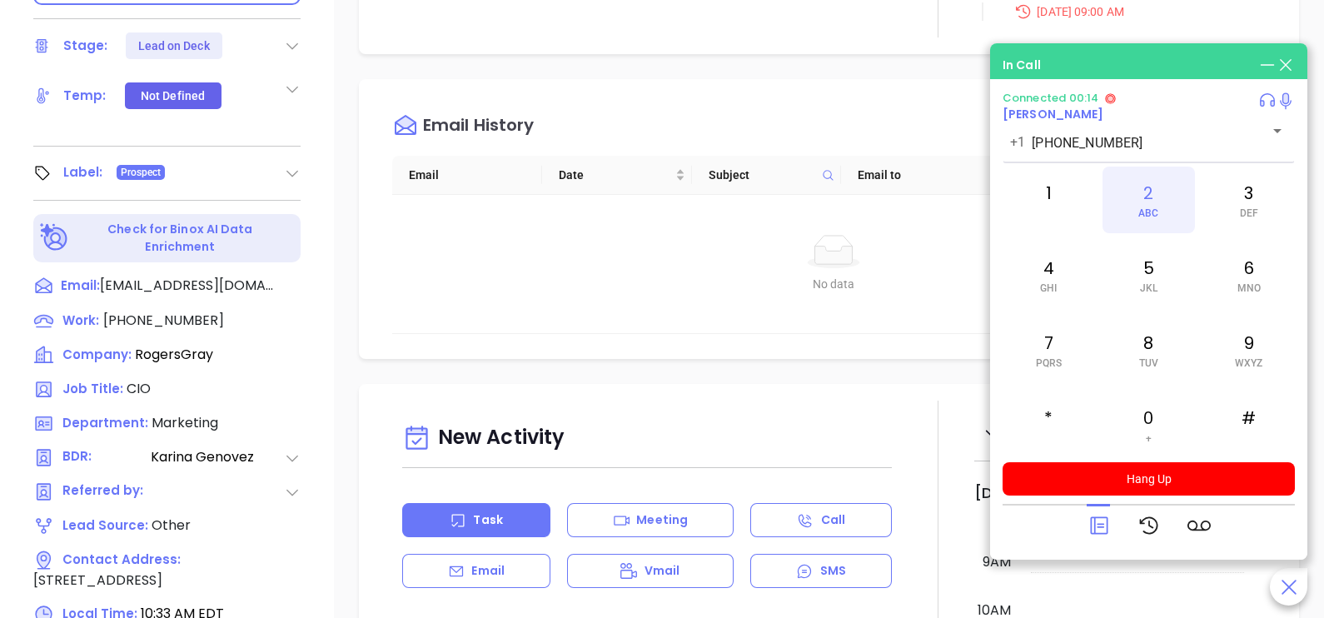
click at [1153, 218] on span "ABC" at bounding box center [1148, 213] width 20 height 12
click at [1102, 526] on icon at bounding box center [1098, 525] width 17 height 17
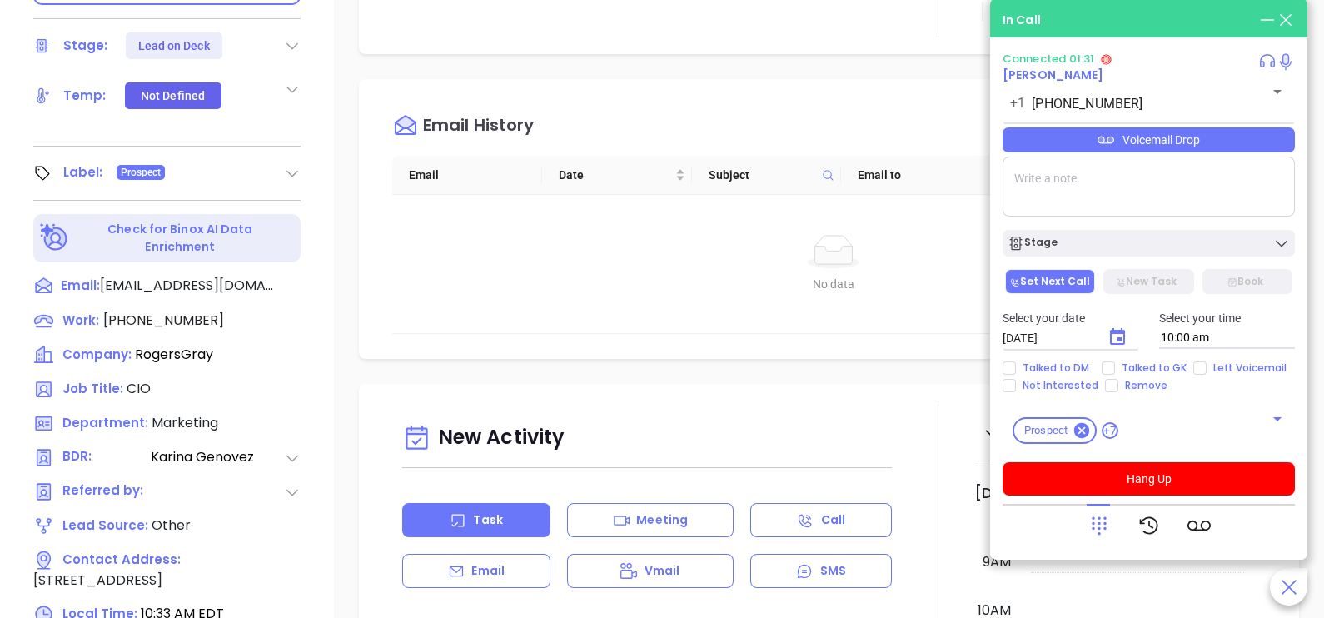
click at [1238, 140] on div "Voicemail Drop" at bounding box center [1149, 139] width 292 height 25
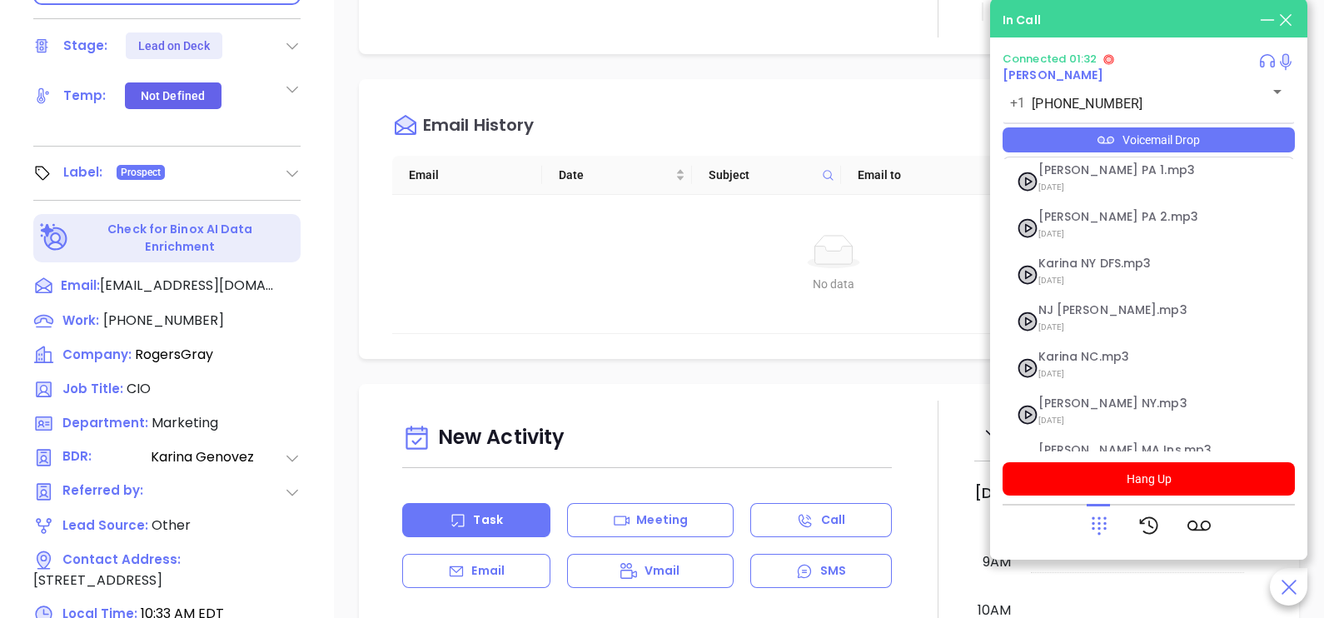
scroll to position [182, 0]
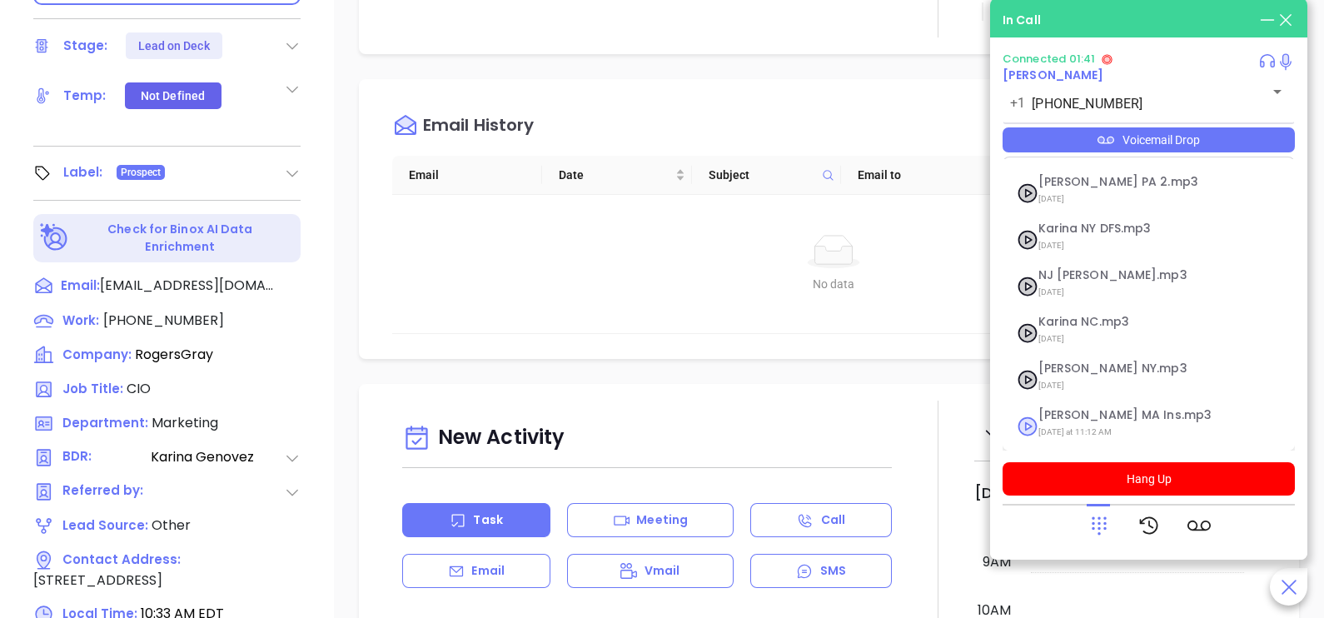
click at [1096, 420] on span "Karina MA Ins.mp3" at bounding box center [1129, 415] width 180 height 12
checkbox input "true"
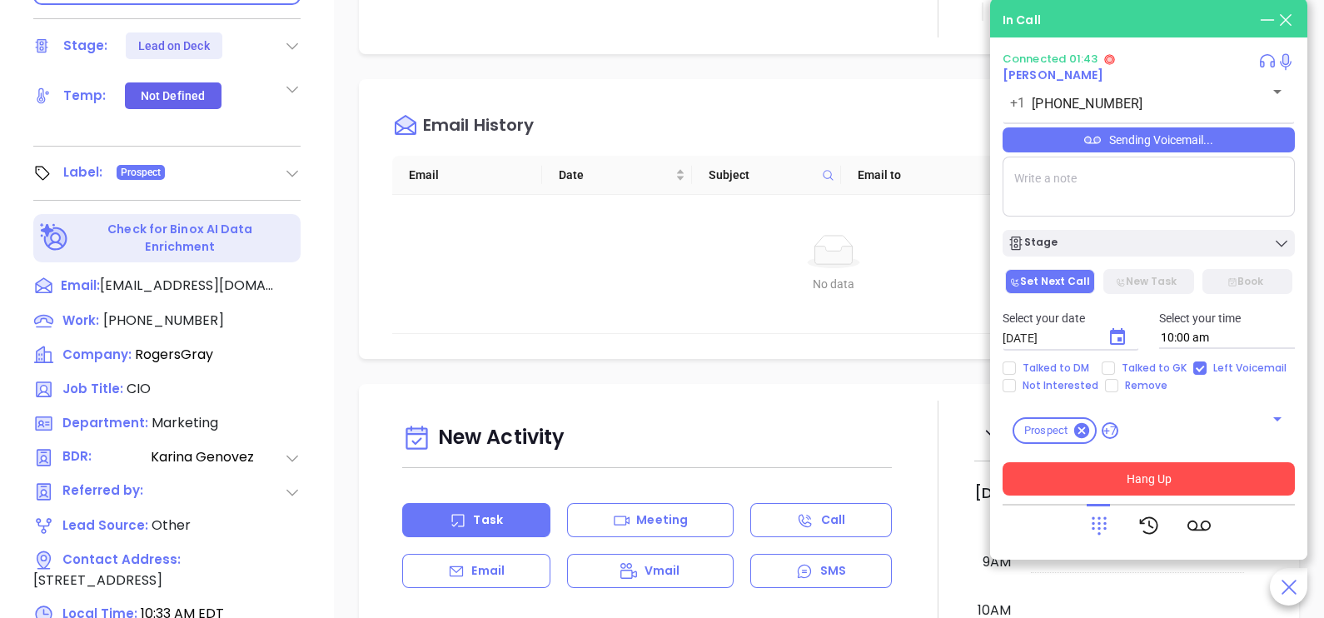
click at [1165, 481] on button "Hang Up" at bounding box center [1149, 478] width 292 height 33
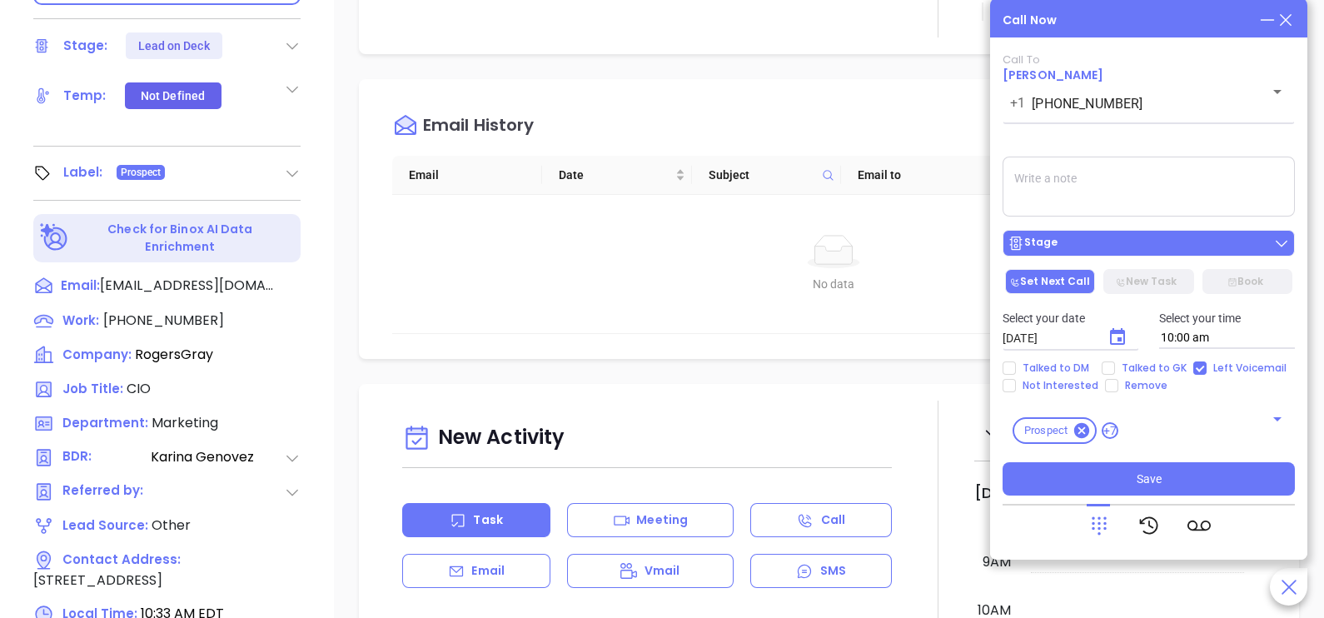
click at [1162, 250] on div "Stage" at bounding box center [1149, 243] width 282 height 17
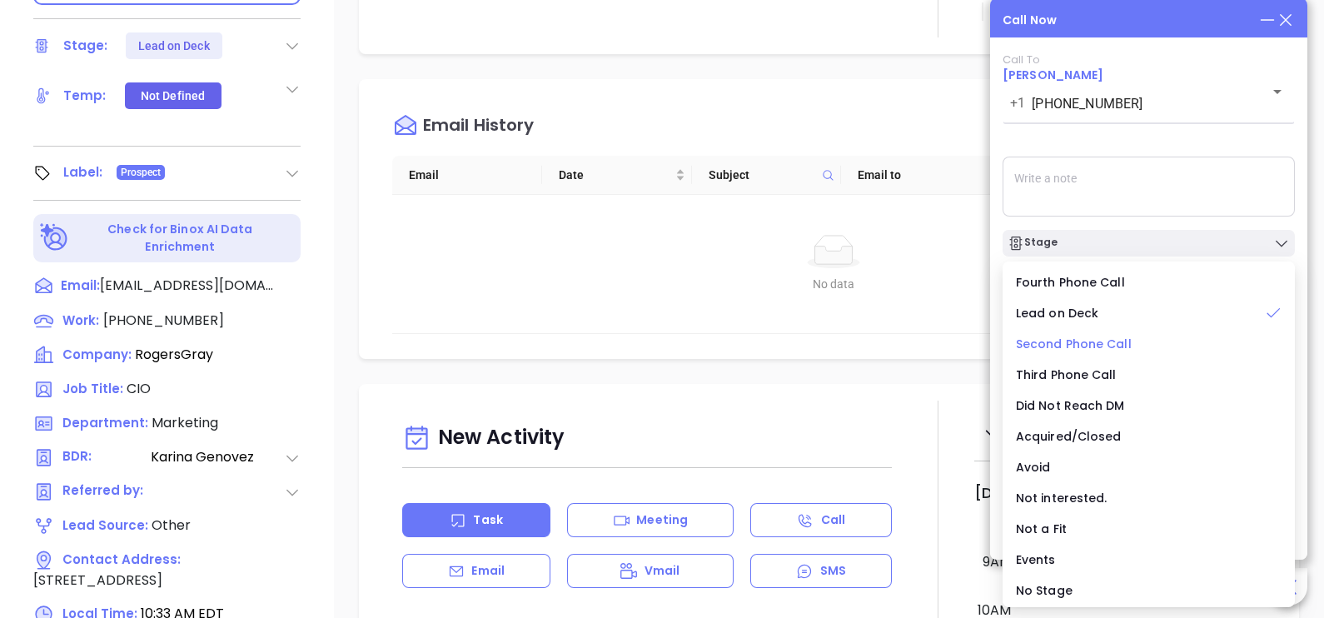
click at [1101, 341] on span "Second Phone Call" at bounding box center [1074, 344] width 116 height 17
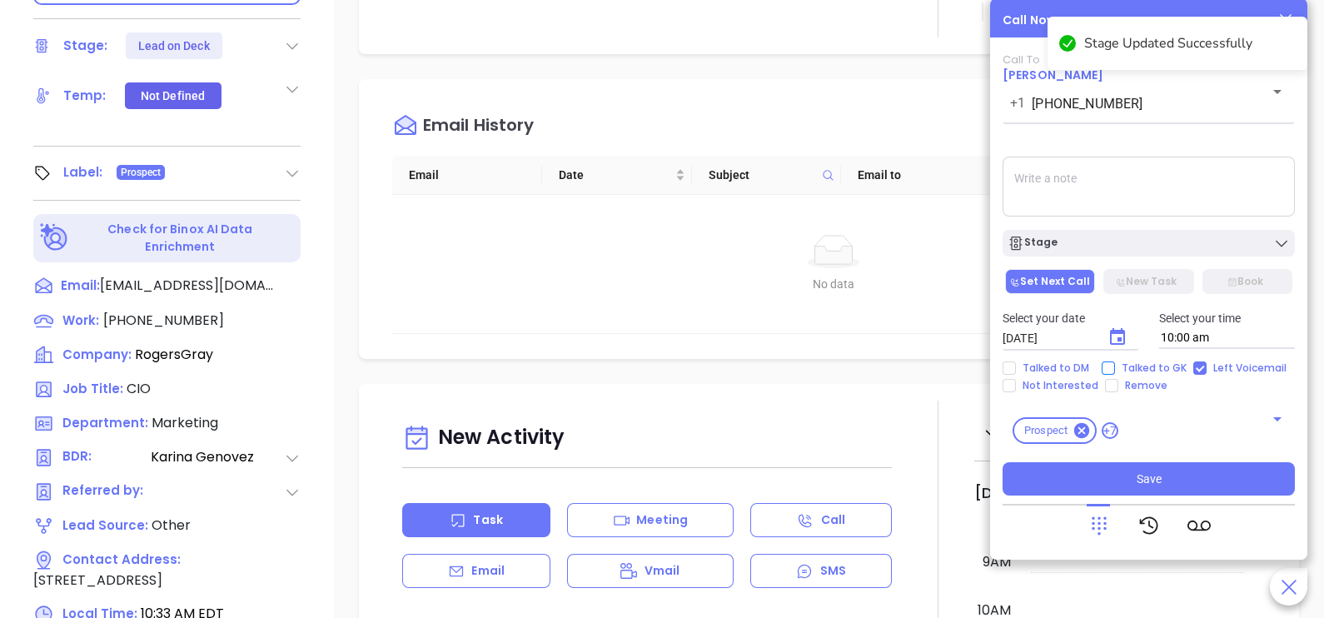
click at [1128, 366] on span "Talked to GK" at bounding box center [1154, 367] width 78 height 13
click at [1115, 366] on input "Talked to GK" at bounding box center [1108, 367] width 13 height 13
checkbox input "true"
click at [1118, 344] on icon "Choose date, selected date is Oct 2, 2025" at bounding box center [1117, 336] width 15 height 17
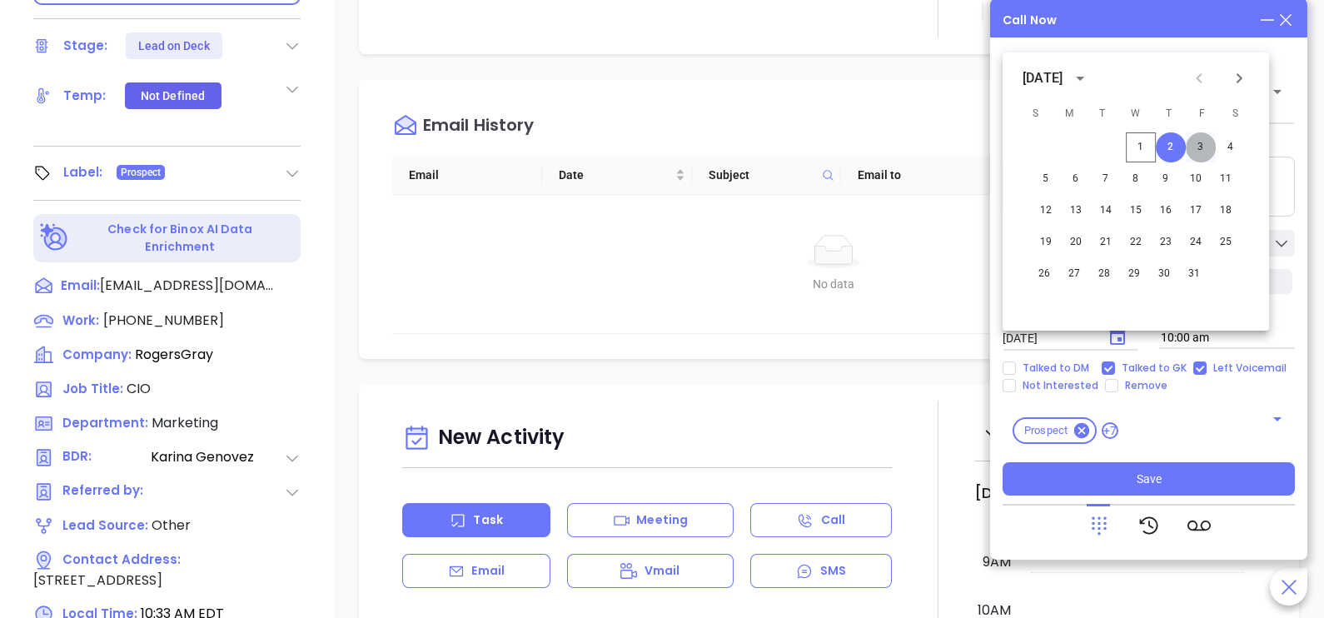
click at [1198, 148] on button "3" at bounding box center [1201, 147] width 30 height 30
type input "10/03/2025"
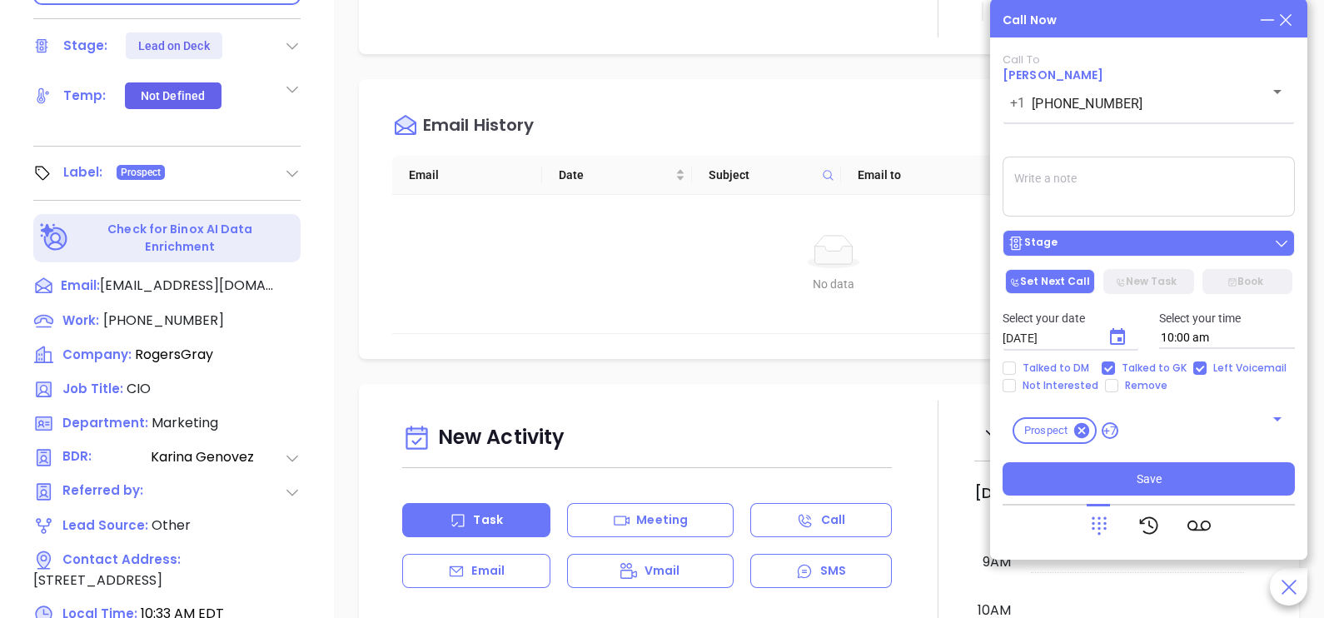
click at [1195, 250] on div "Stage" at bounding box center [1149, 243] width 282 height 17
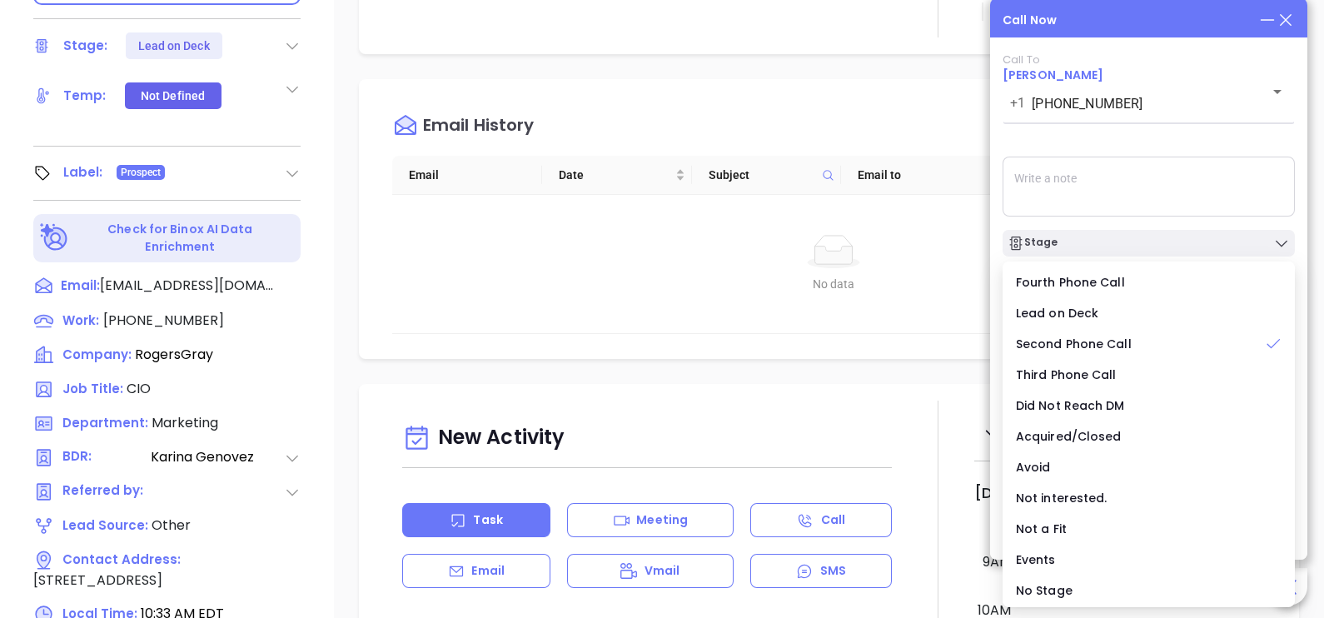
click at [1233, 193] on textarea at bounding box center [1149, 187] width 292 height 60
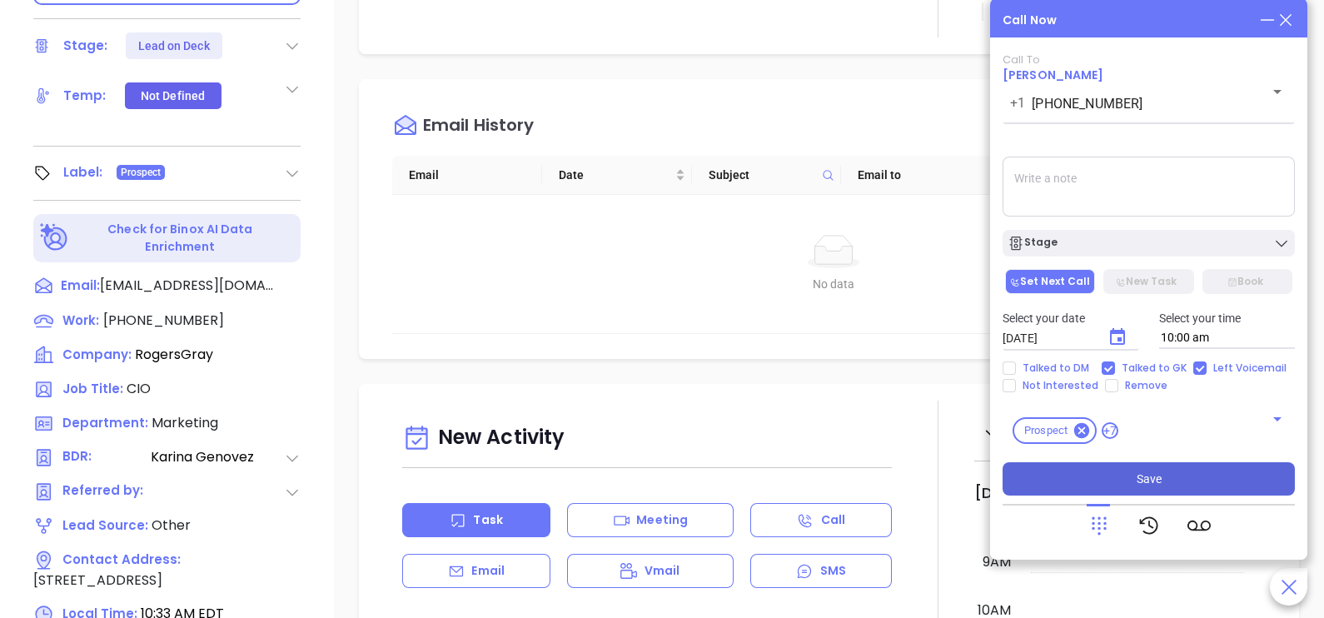
click at [1133, 481] on button "Save" at bounding box center [1149, 478] width 292 height 33
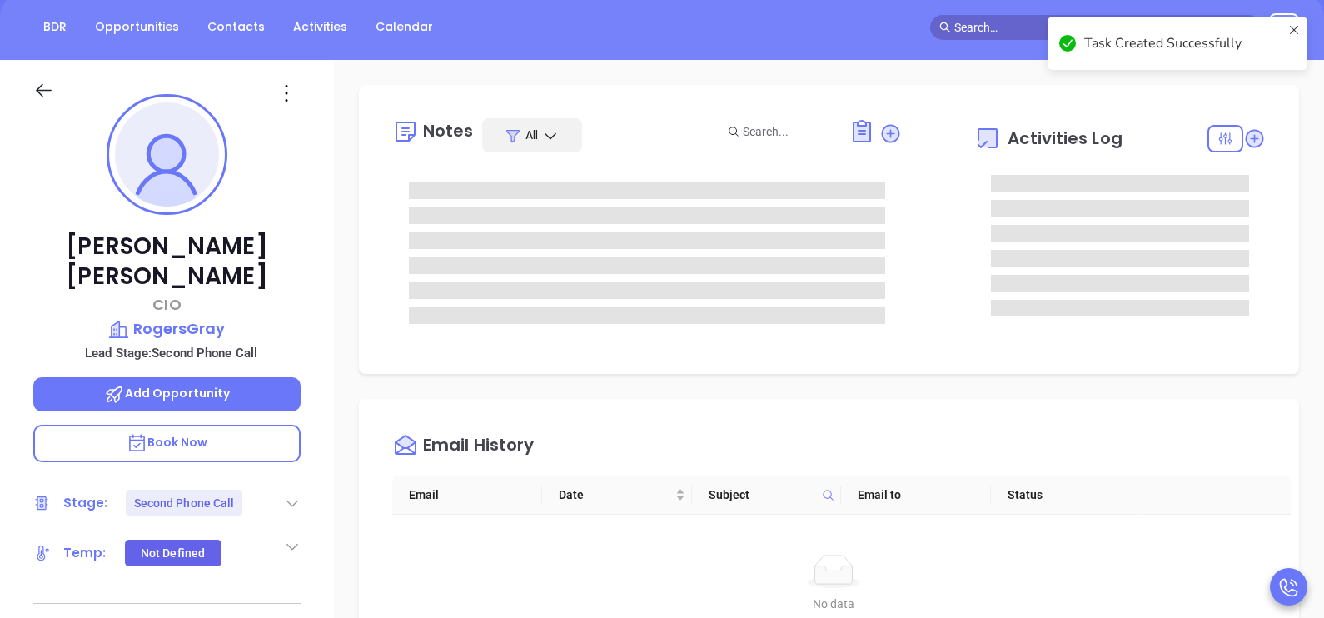
scroll to position [166, 0]
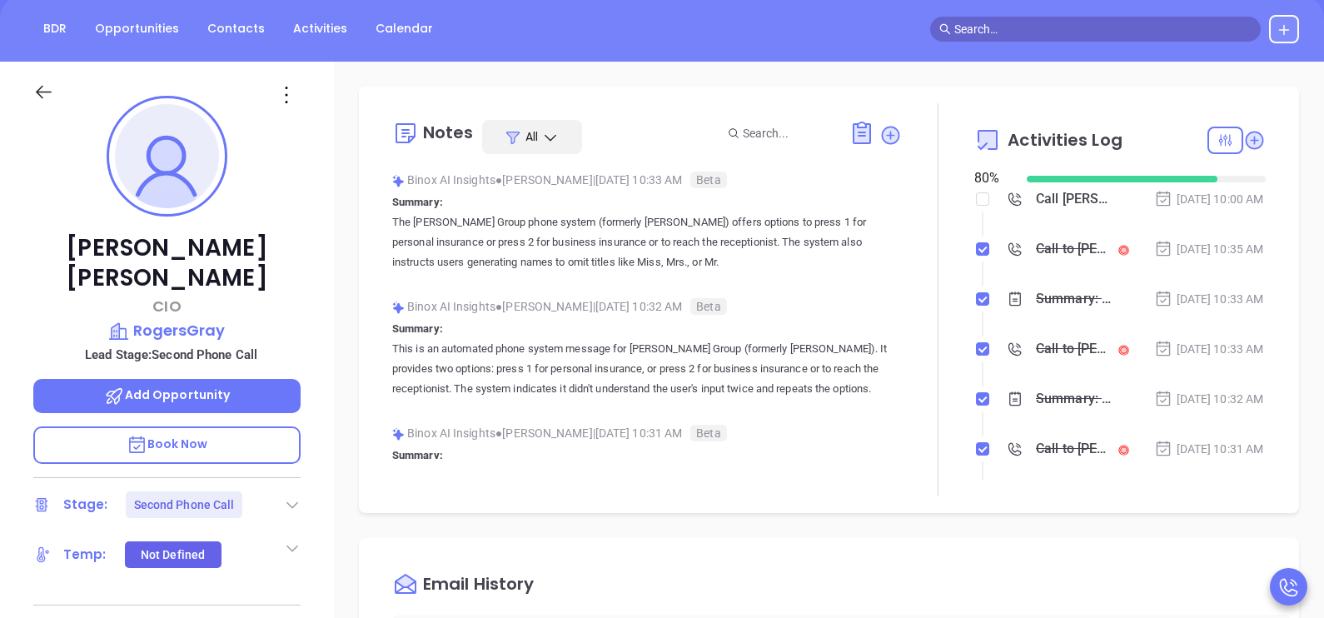
click at [1192, 253] on div "Oct 1, 2025 | 10:35 AM" at bounding box center [1209, 249] width 110 height 18
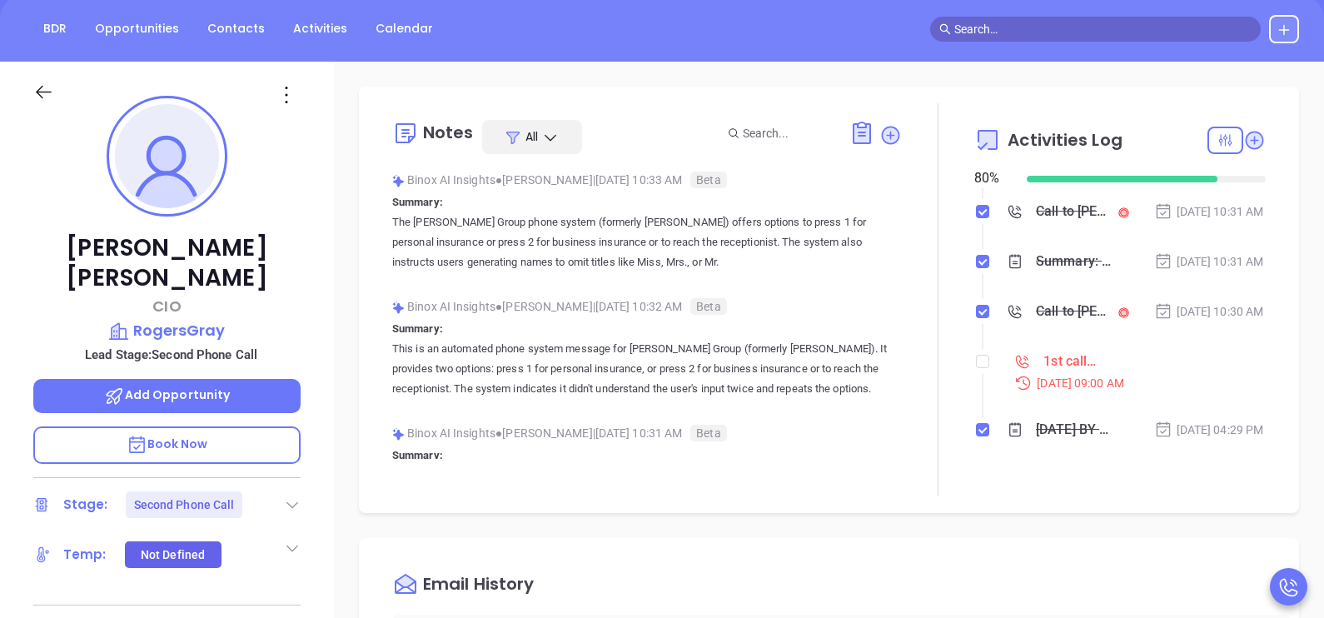
scroll to position [291, 0]
click at [976, 368] on input "checkbox" at bounding box center [982, 361] width 13 height 13
checkbox input "true"
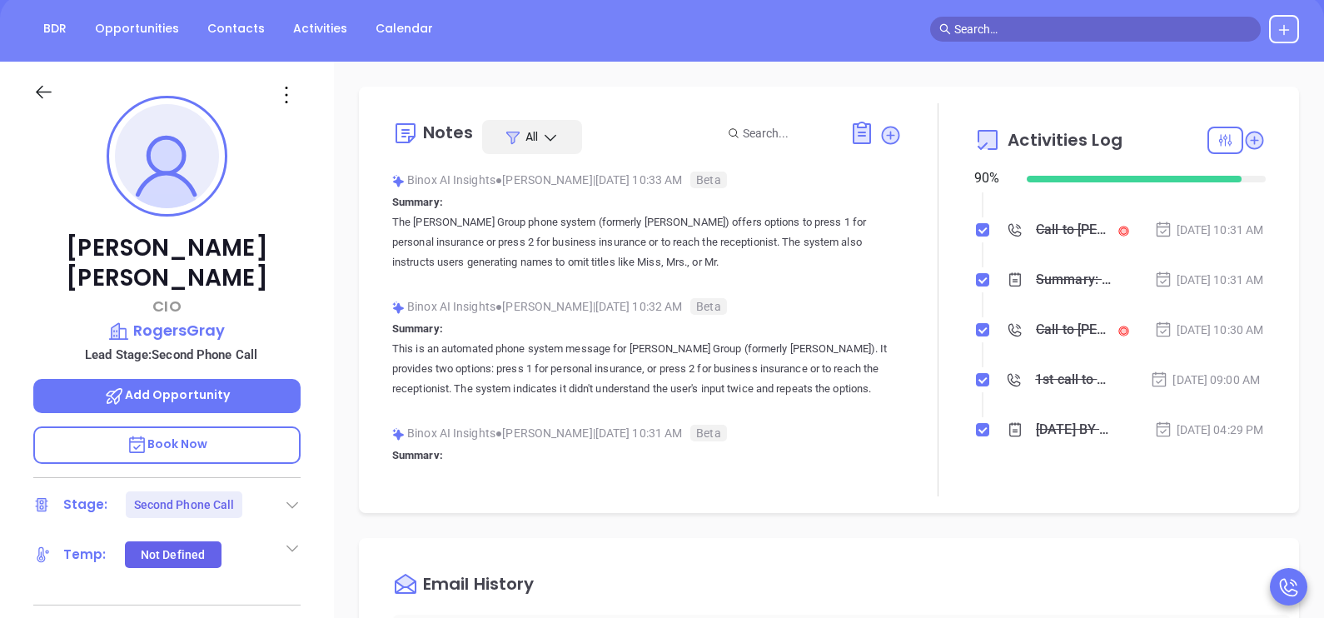
click at [1220, 305] on li "Summary: The Baldwin Group phone system (formerly Rogers Gray) offers two optio…" at bounding box center [1122, 296] width 287 height 46
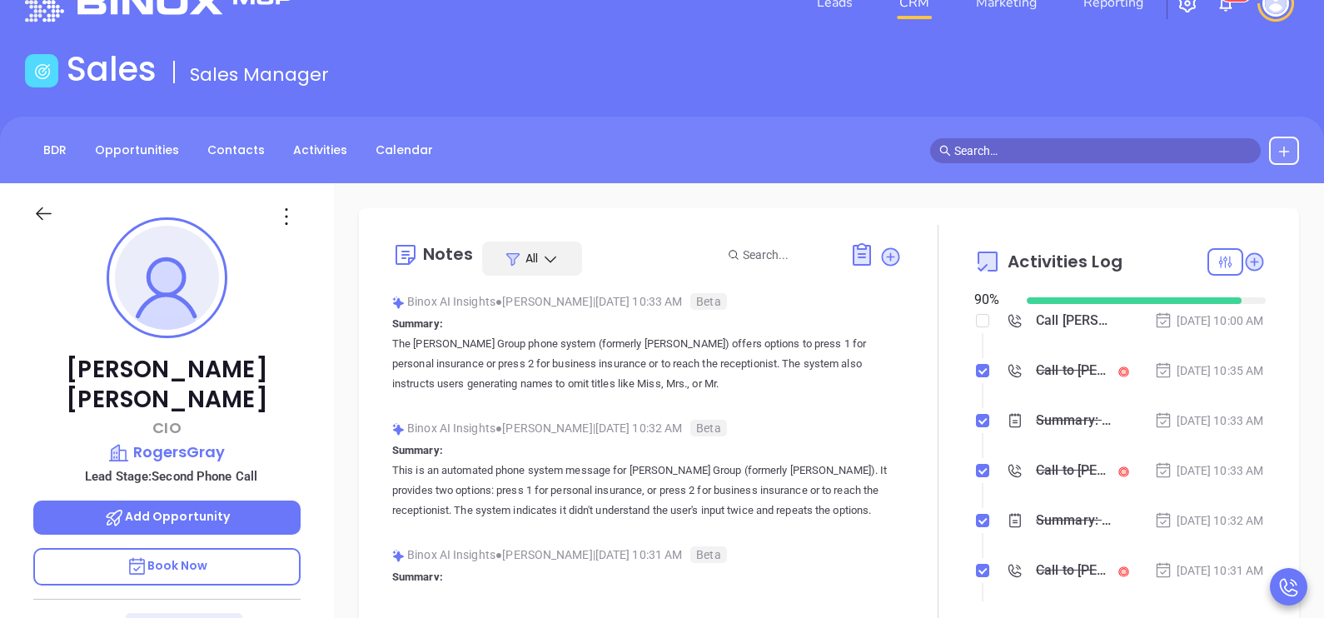
scroll to position [41, 0]
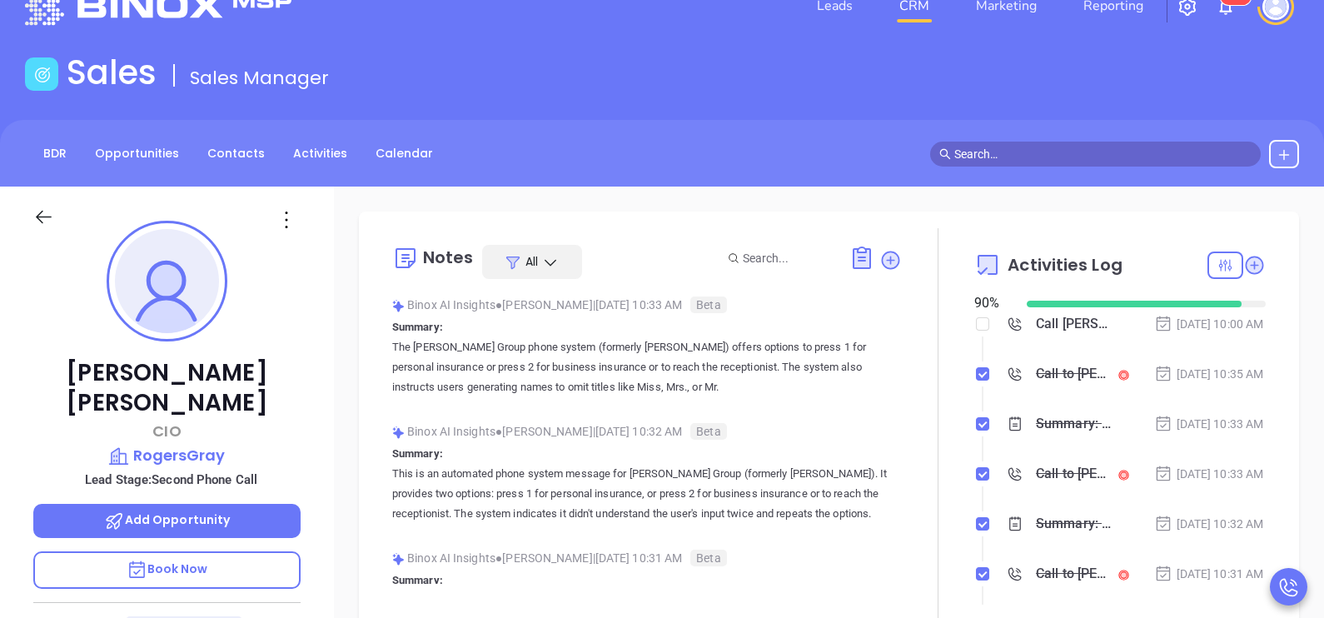
click at [1158, 376] on div "Oct 1, 2025 | 10:35 AM" at bounding box center [1209, 374] width 110 height 18
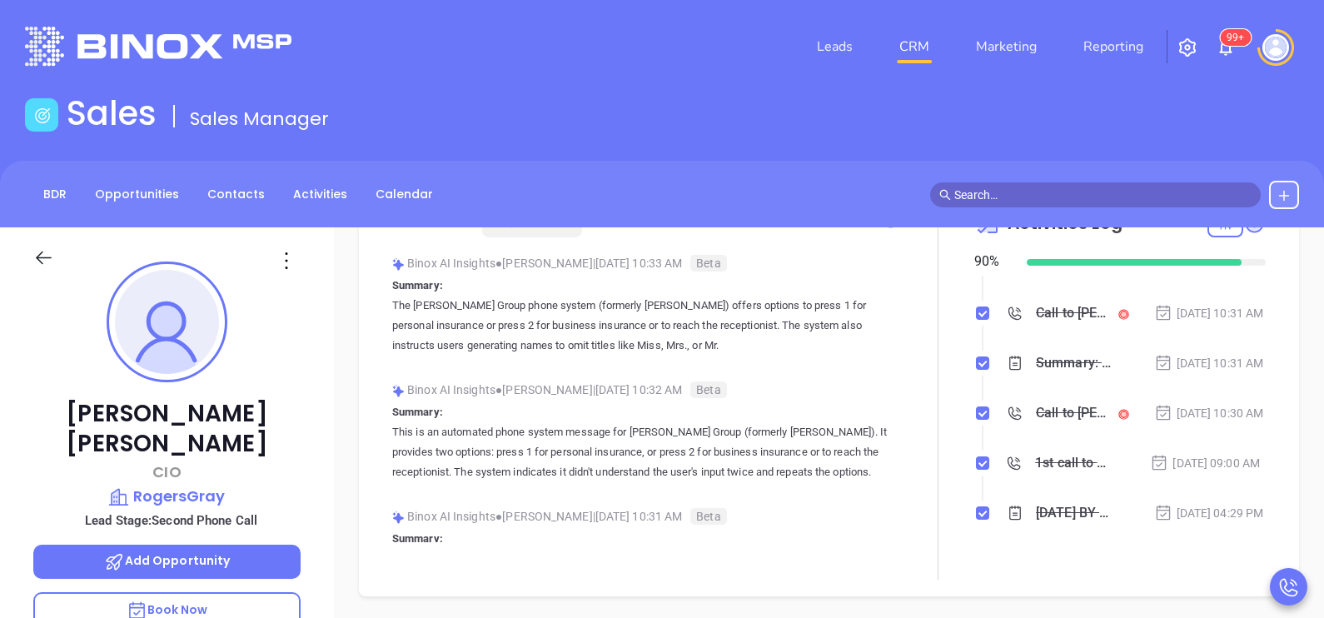
scroll to position [125, 0]
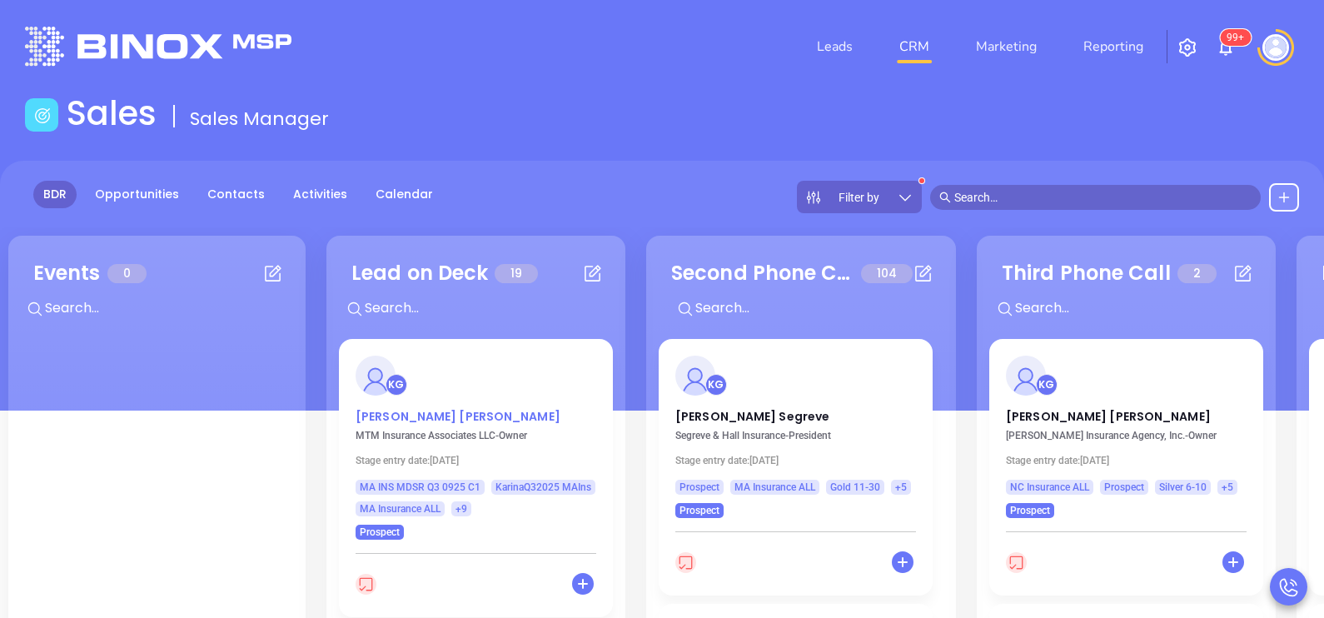
click at [441, 415] on p "Paul MacDonald" at bounding box center [476, 412] width 241 height 8
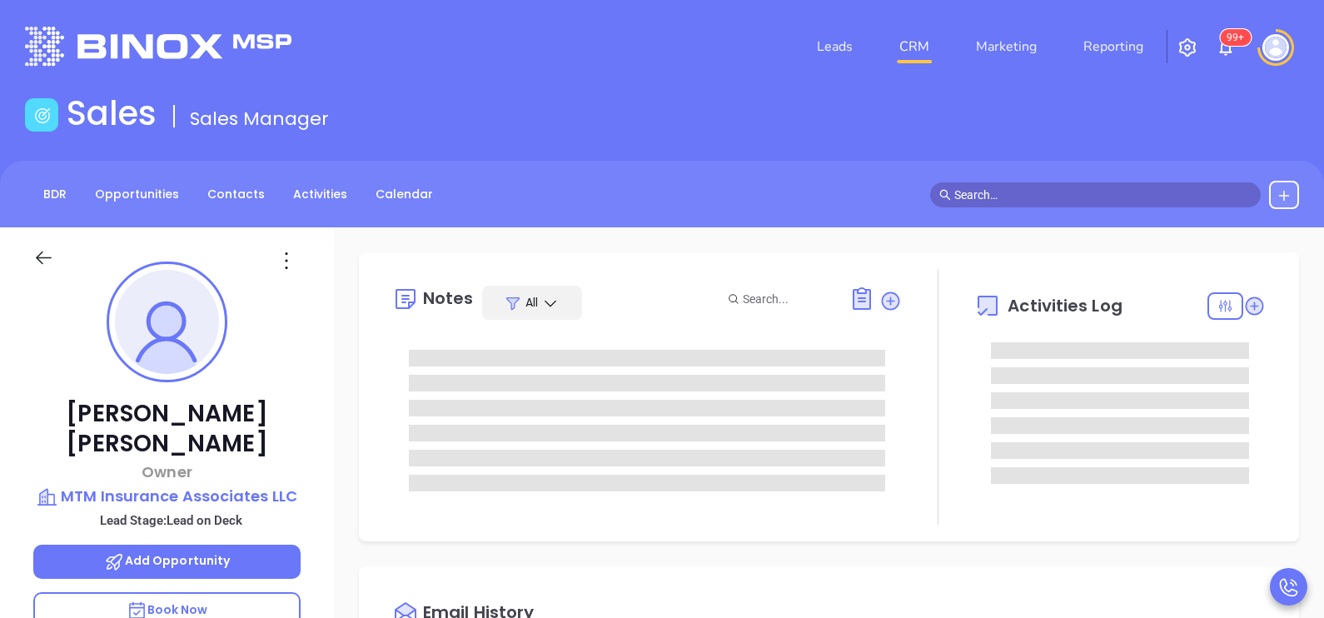
type input "10/02/2025"
type input "[PERSON_NAME]"
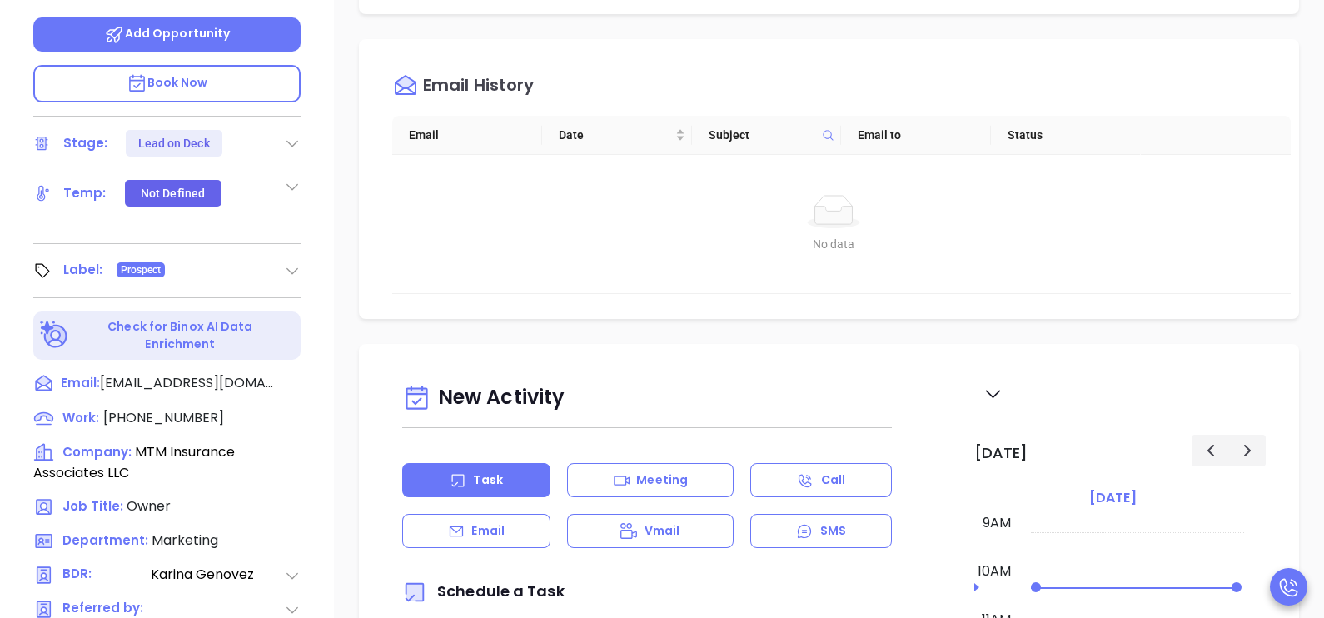
scroll to position [541, 0]
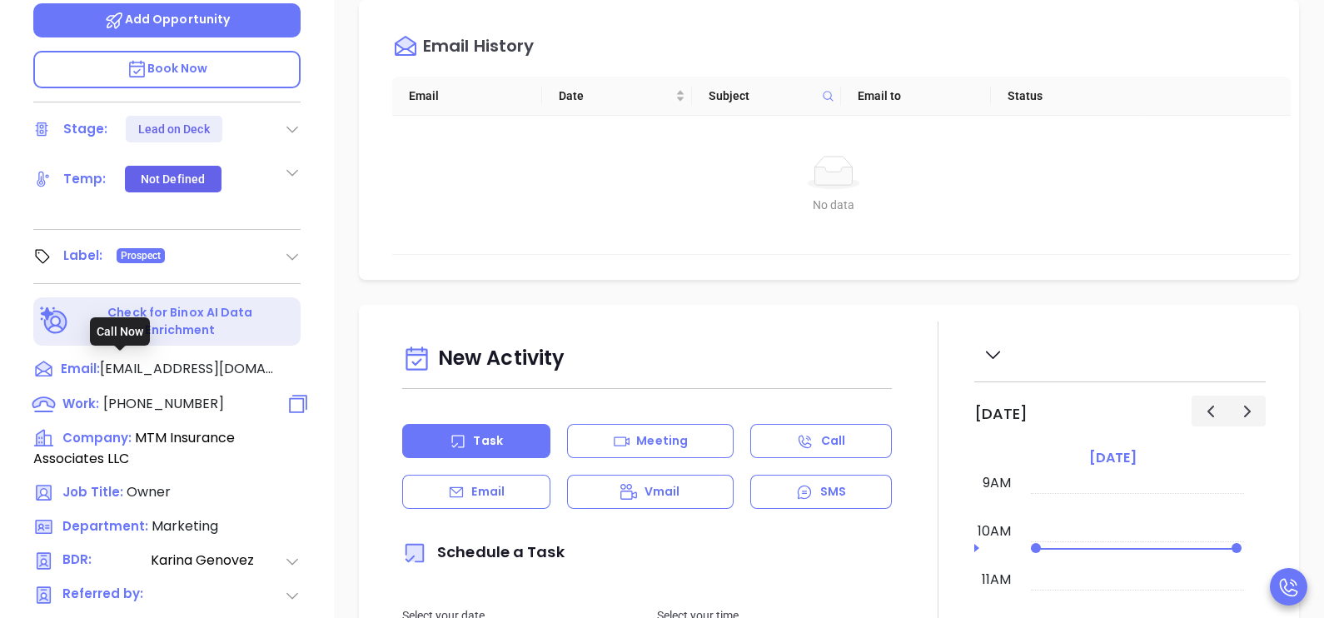
click at [179, 394] on span "(978) 681-5700" at bounding box center [163, 403] width 121 height 19
type input "(978) 681-5700"
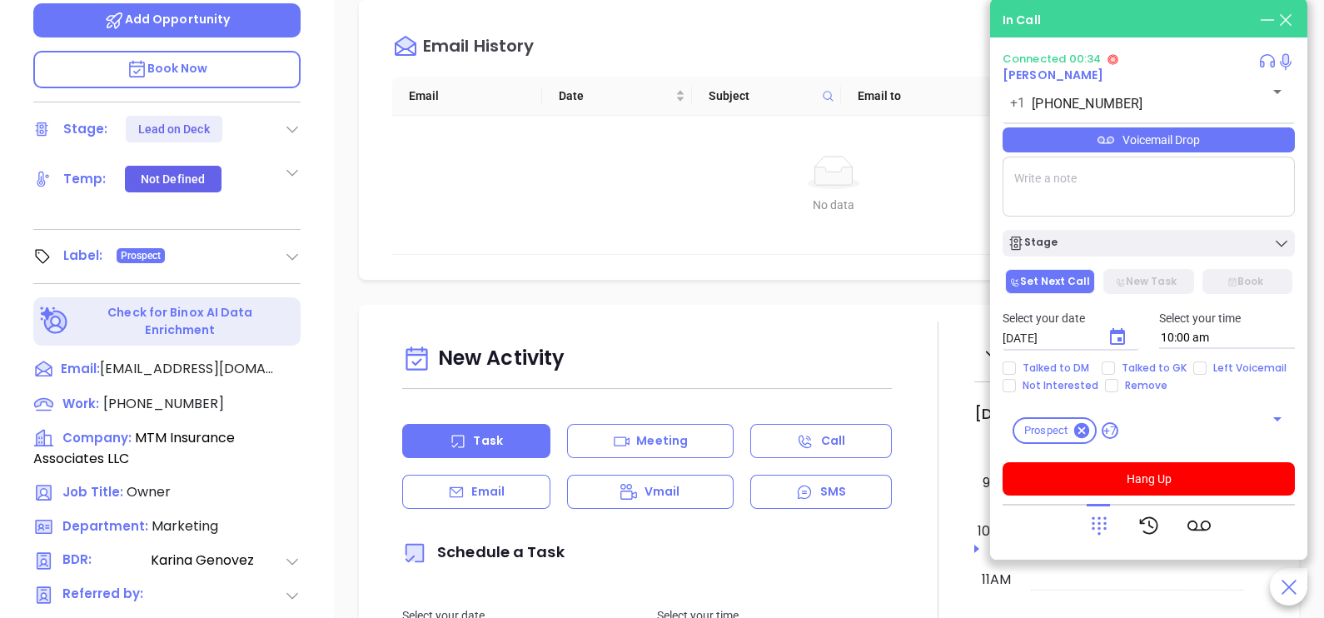
click at [1148, 135] on div "Voicemail Drop" at bounding box center [1149, 139] width 292 height 25
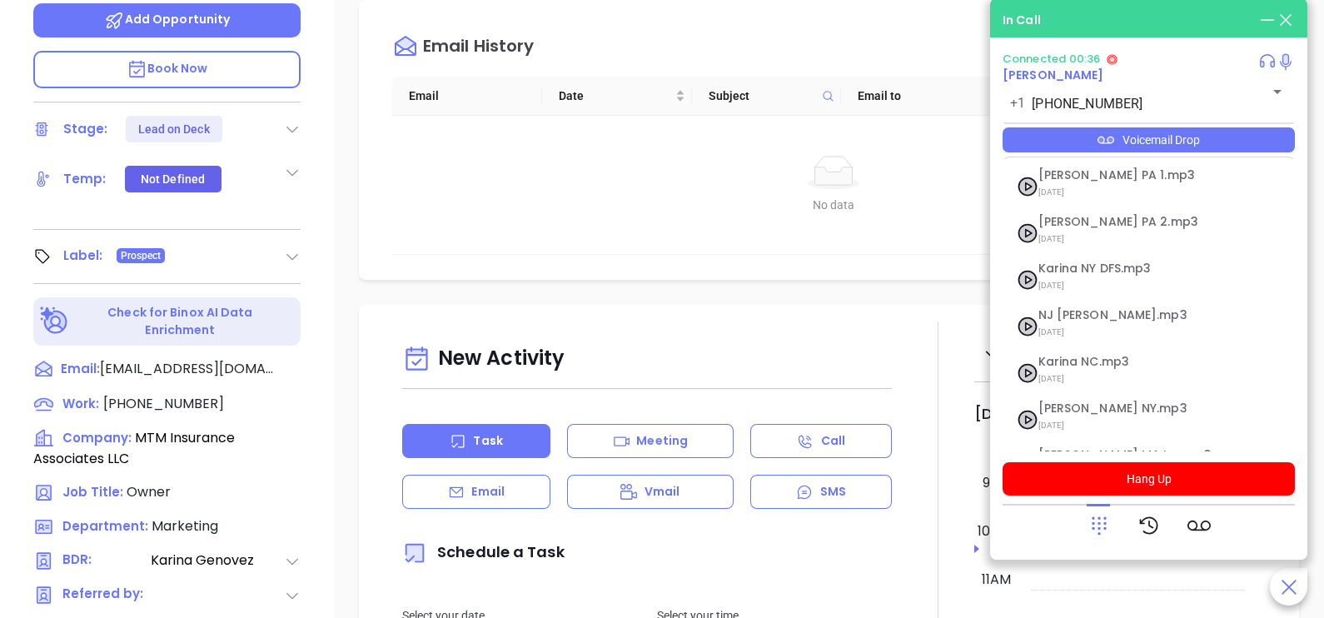
scroll to position [182, 0]
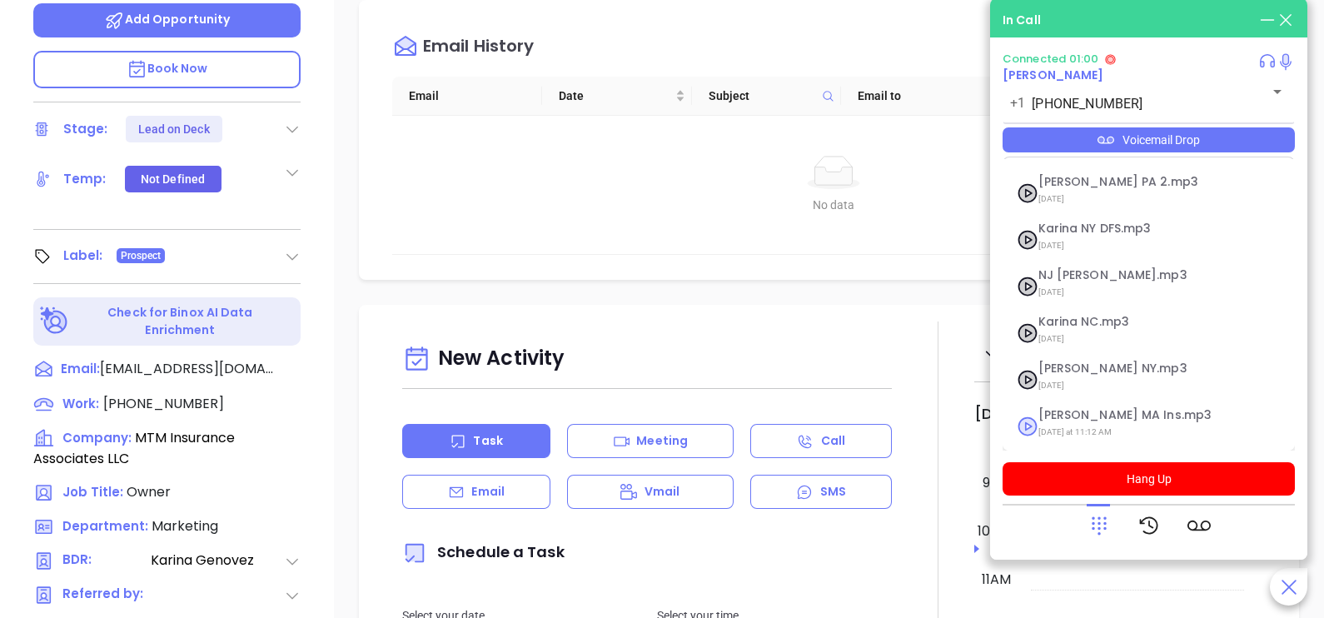
click at [1119, 417] on span "Karina MA Ins.mp3" at bounding box center [1129, 415] width 180 height 12
checkbox input "true"
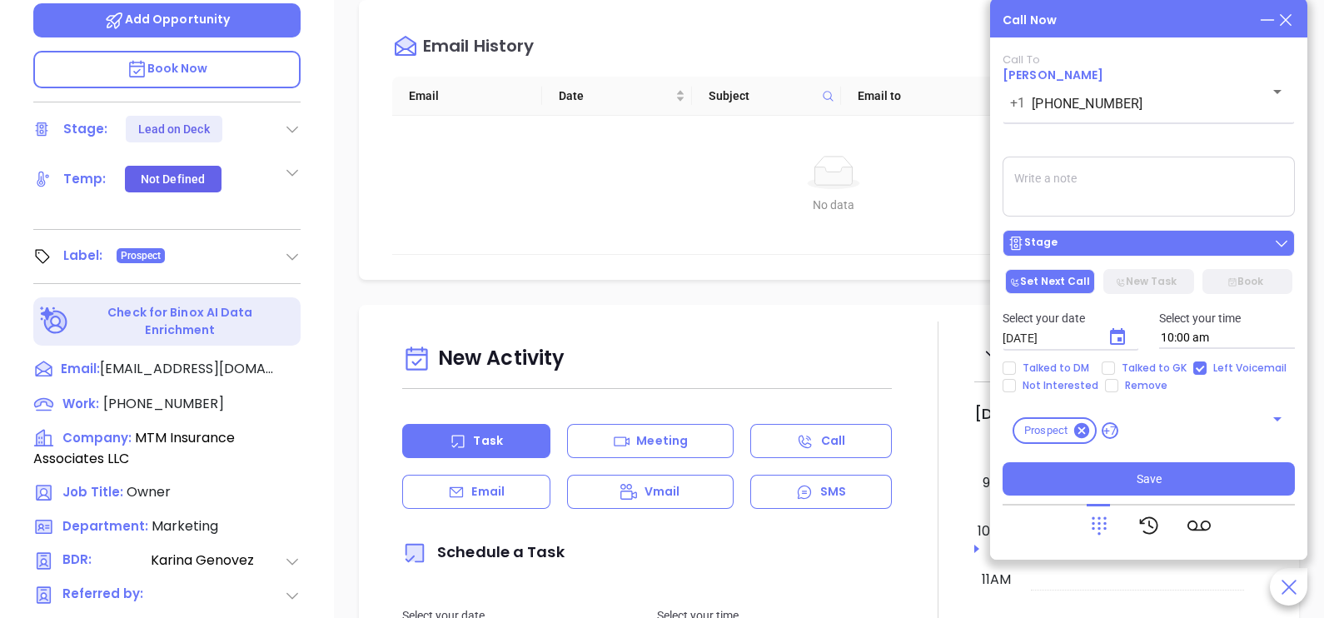
click at [1158, 235] on button "Stage" at bounding box center [1149, 243] width 292 height 27
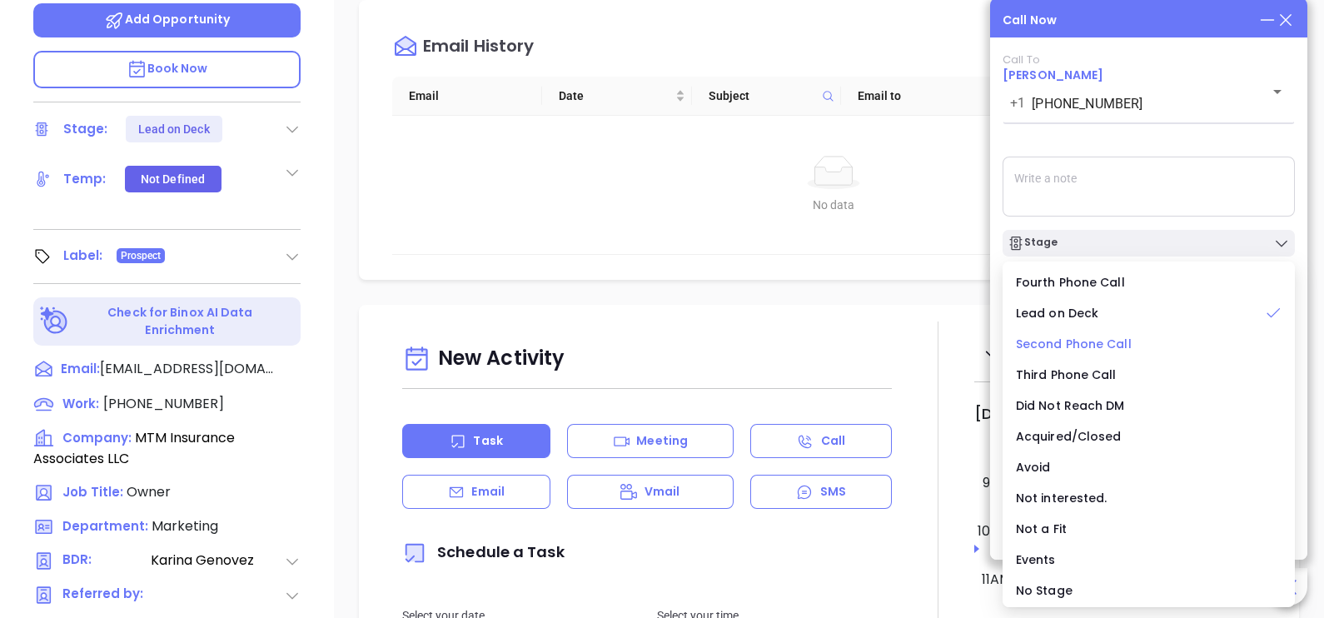
click at [1095, 345] on span "Second Phone Call" at bounding box center [1074, 344] width 116 height 17
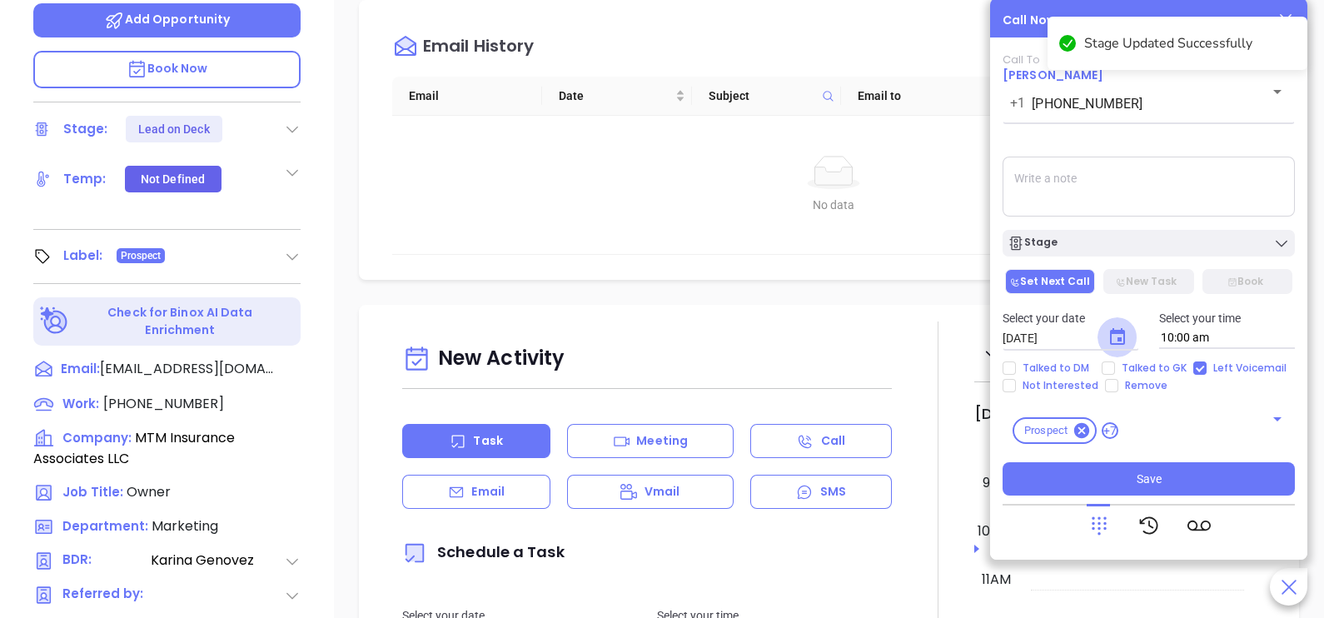
click at [1117, 347] on icon "Choose date, selected date is Oct 2, 2025" at bounding box center [1118, 337] width 20 height 20
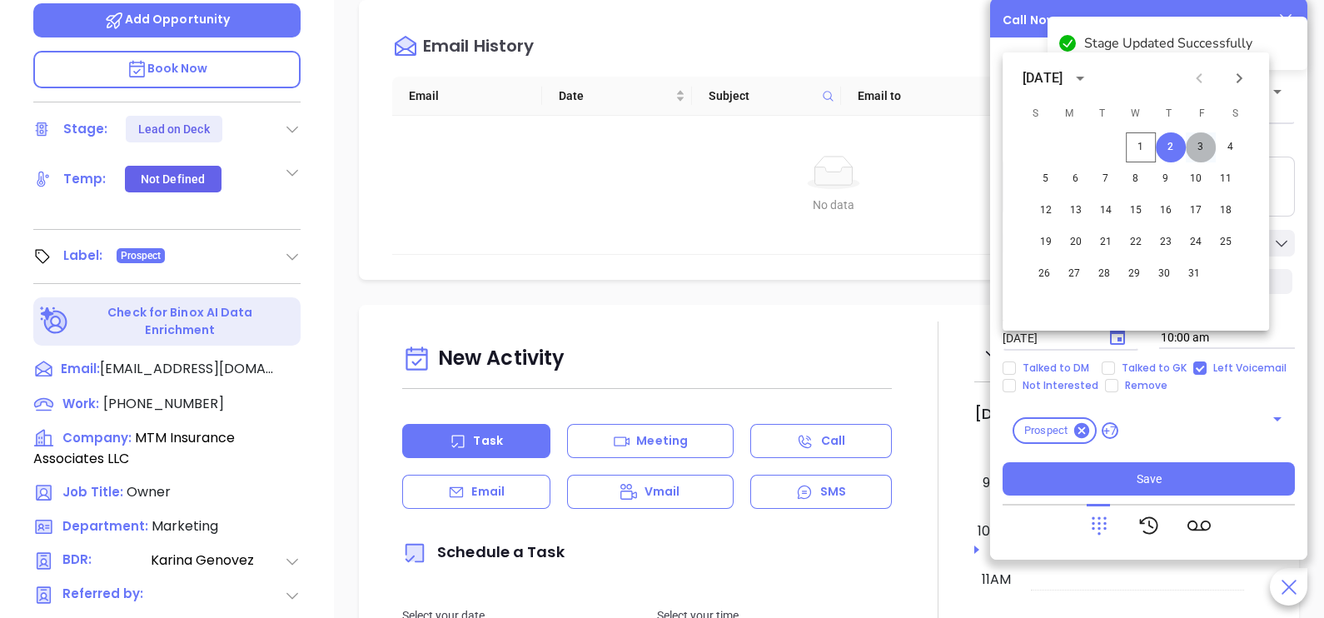
click at [1199, 154] on button "3" at bounding box center [1201, 147] width 30 height 30
type input "10/03/2025"
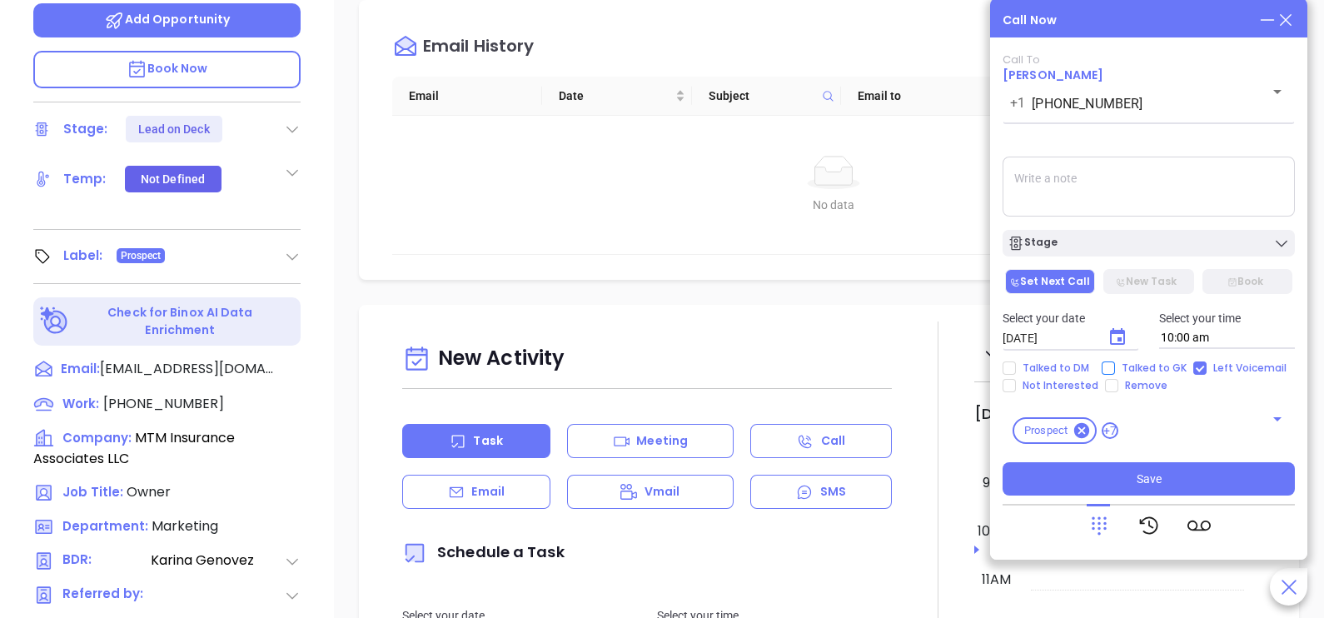
click at [1155, 372] on span "Talked to GK" at bounding box center [1154, 367] width 78 height 13
click at [1115, 372] on input "Talked to GK" at bounding box center [1108, 367] width 13 height 13
checkbox input "true"
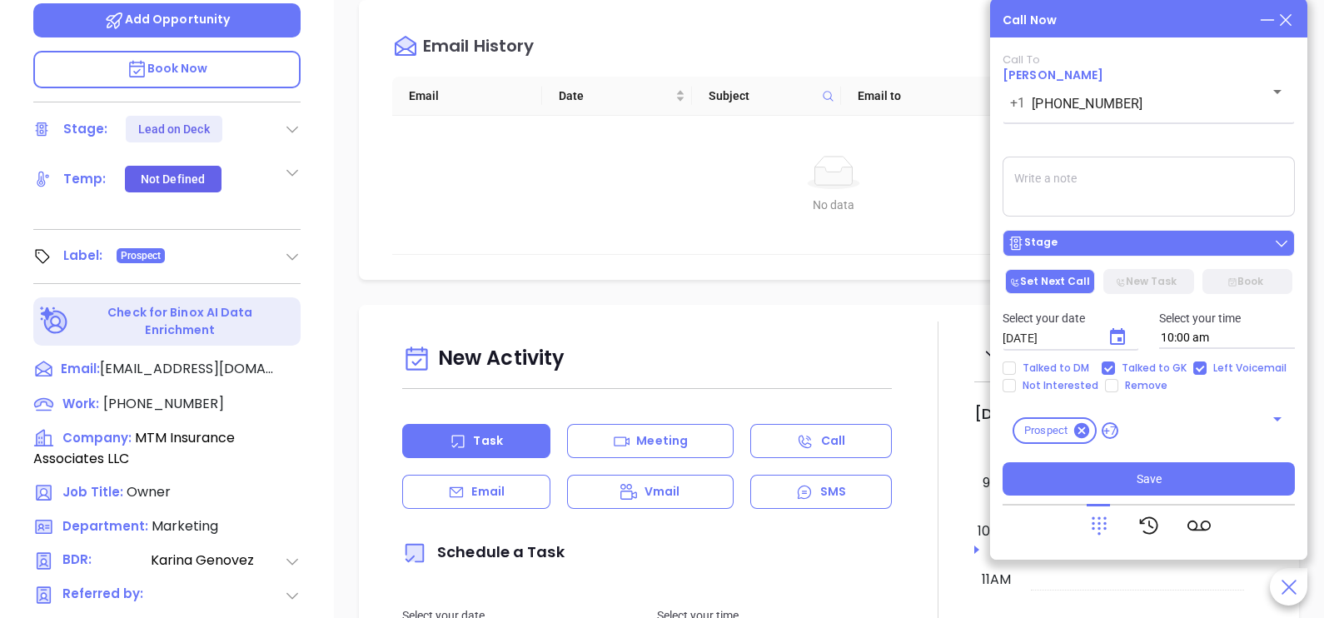
click at [1190, 244] on div "Stage" at bounding box center [1149, 243] width 282 height 17
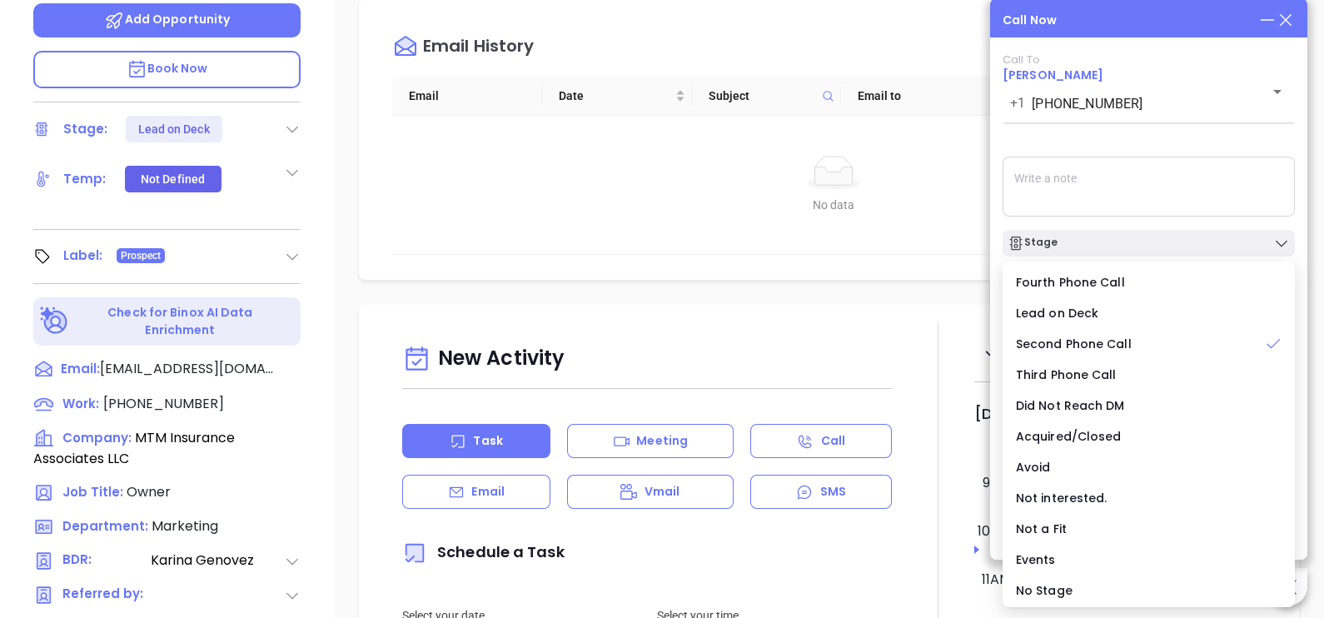
click at [1206, 198] on textarea at bounding box center [1149, 187] width 292 height 60
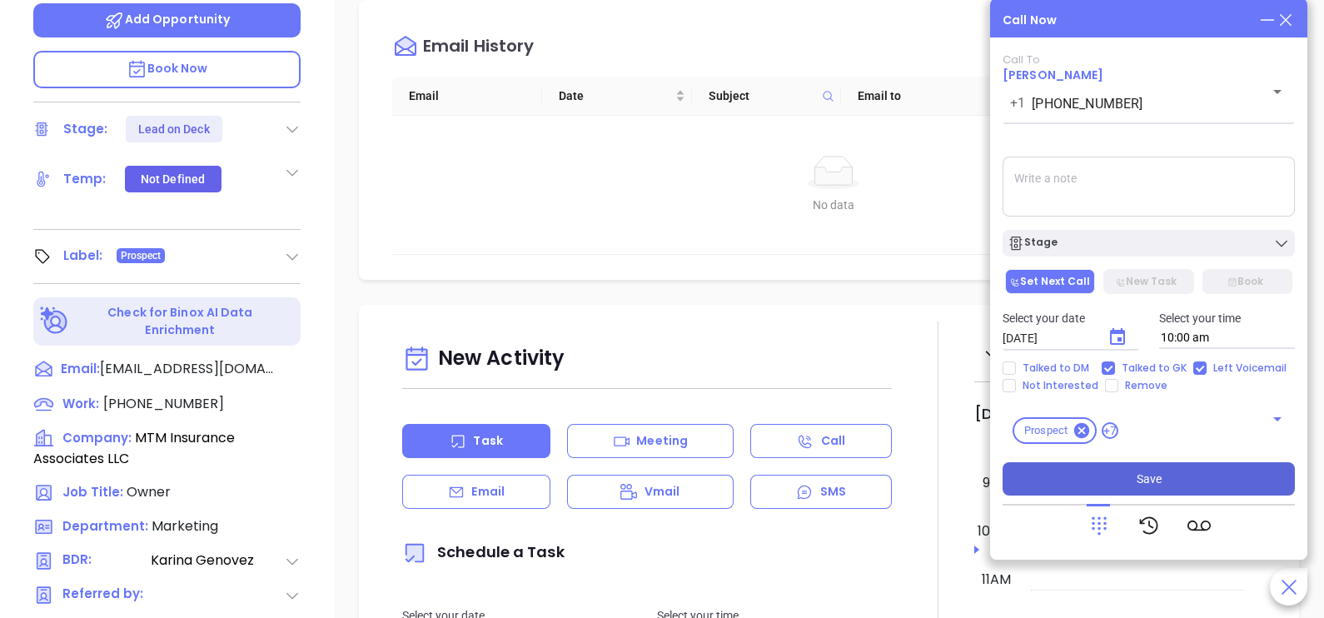
click at [1165, 486] on button "Save" at bounding box center [1149, 478] width 292 height 33
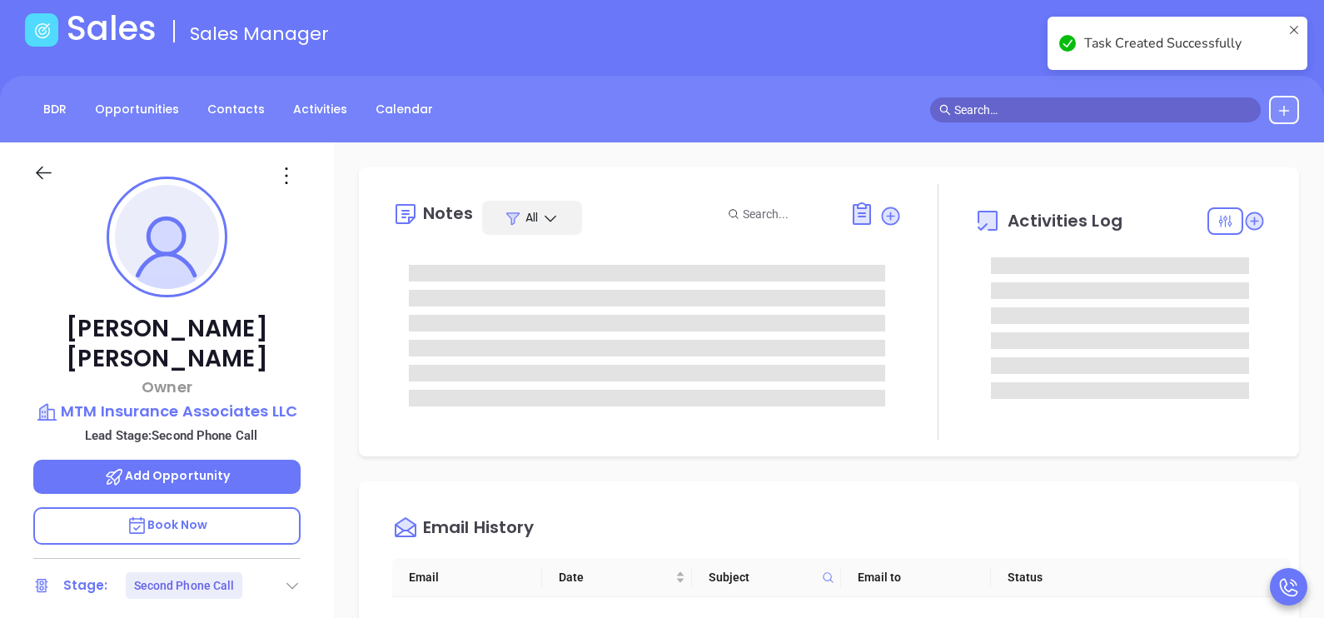
scroll to position [82, 0]
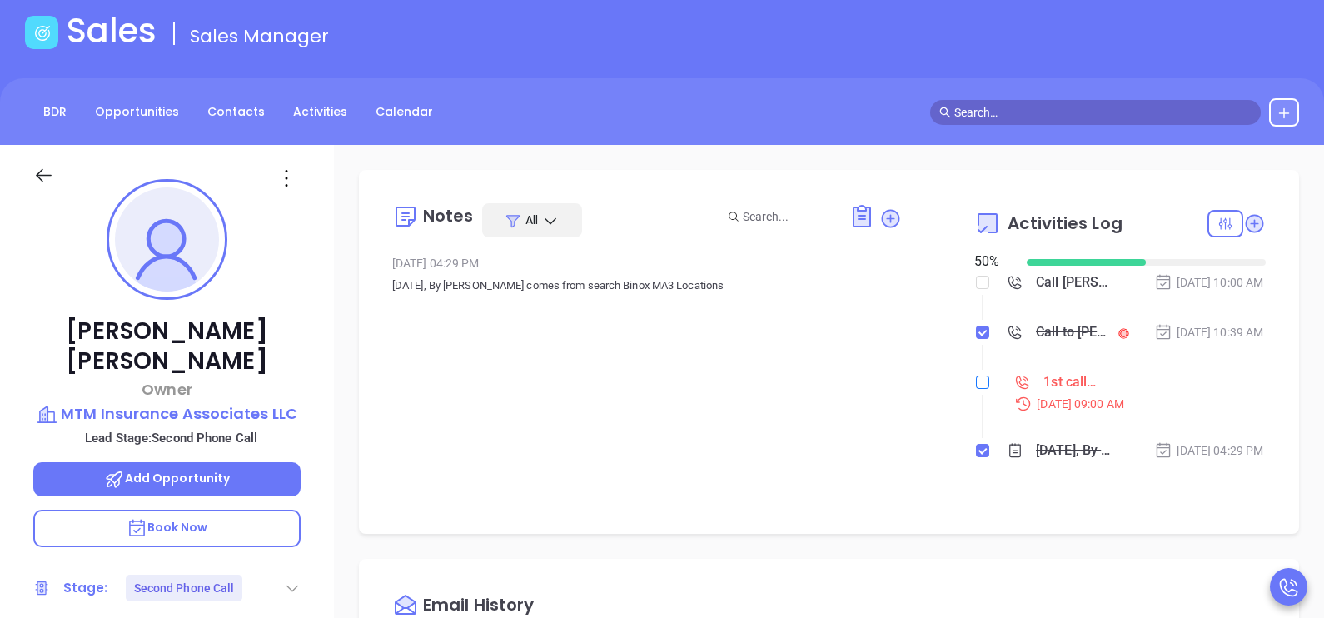
click at [978, 389] on input "checkbox" at bounding box center [982, 382] width 13 height 13
checkbox input "true"
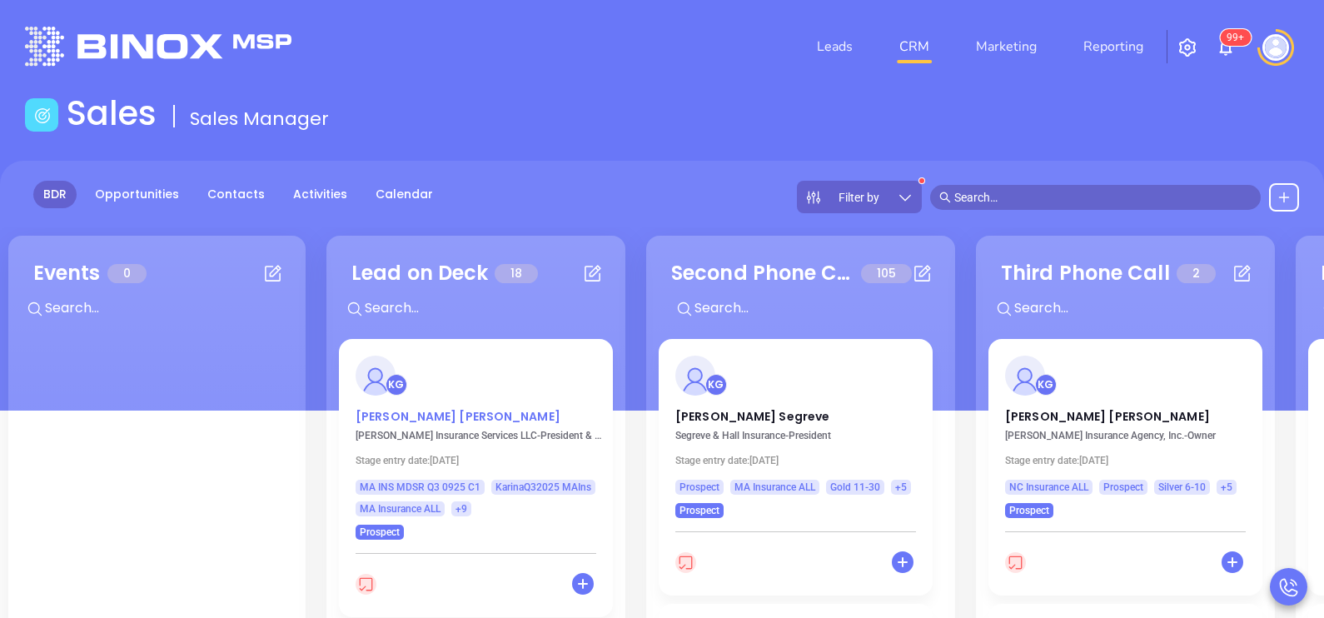
click at [399, 416] on p "Steven Roy" at bounding box center [476, 412] width 241 height 8
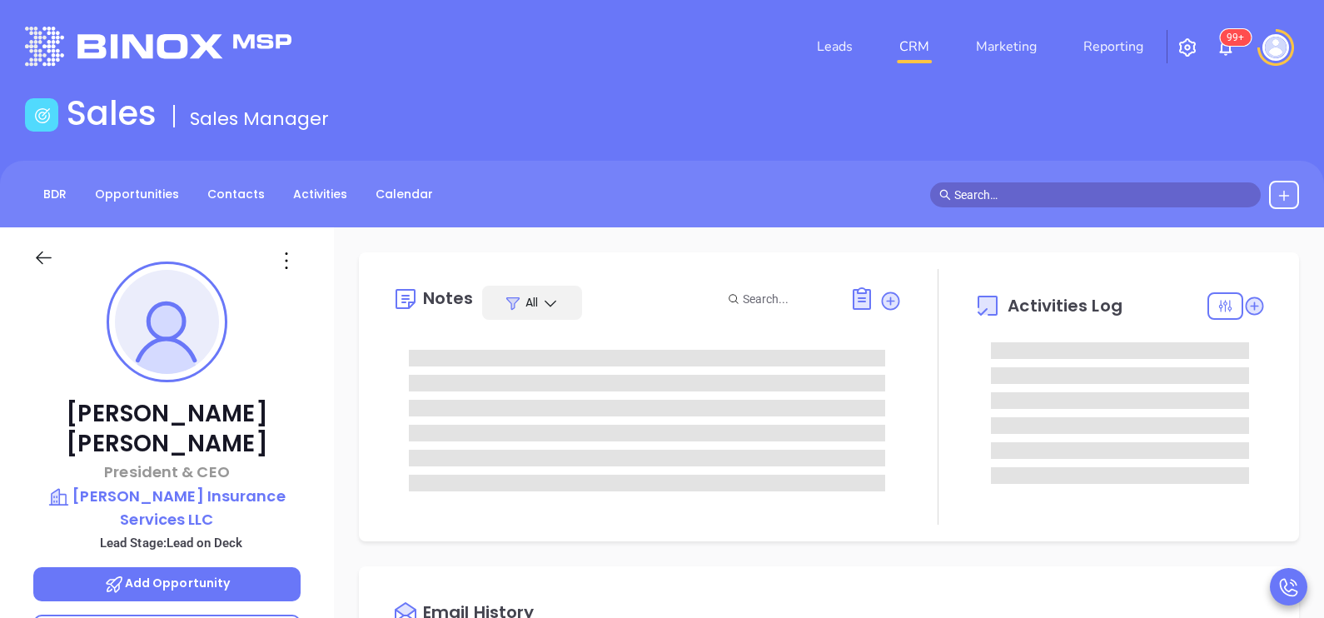
type input "10/02/2025"
type input "[PERSON_NAME]"
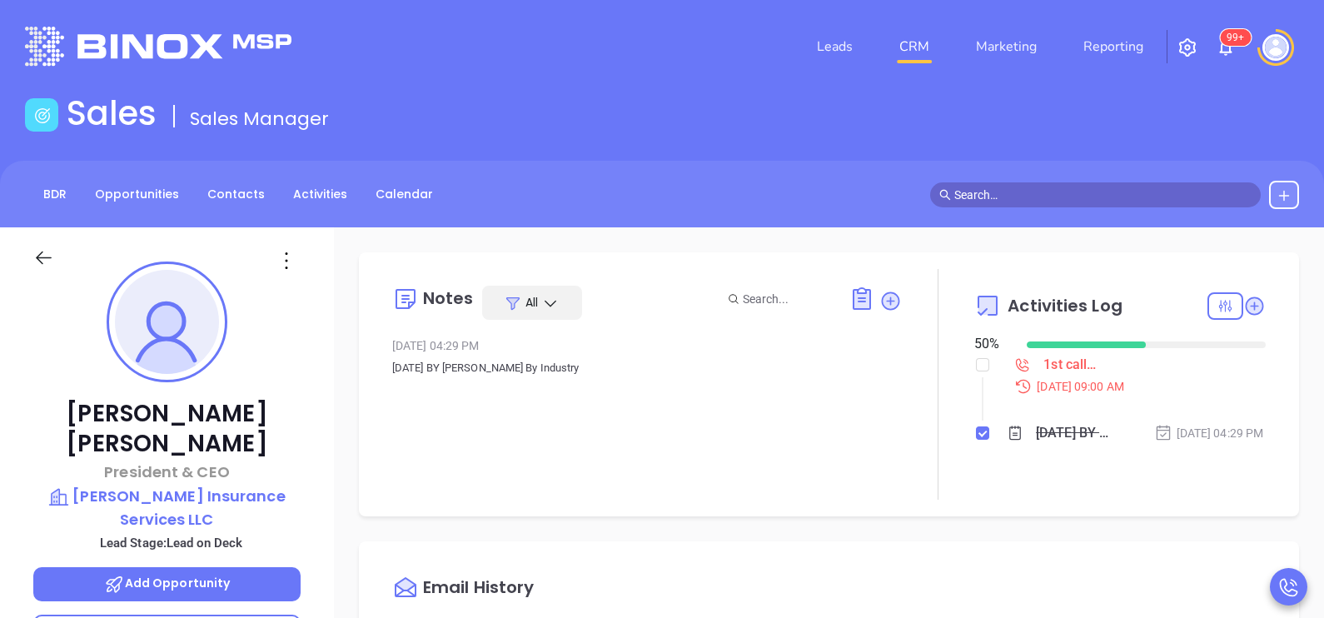
click at [316, 394] on div "Steven Roy President & CEO Elliot Whittier Insurance Services LLC Lead Stage: L…" at bounding box center [167, 613] width 334 height 773
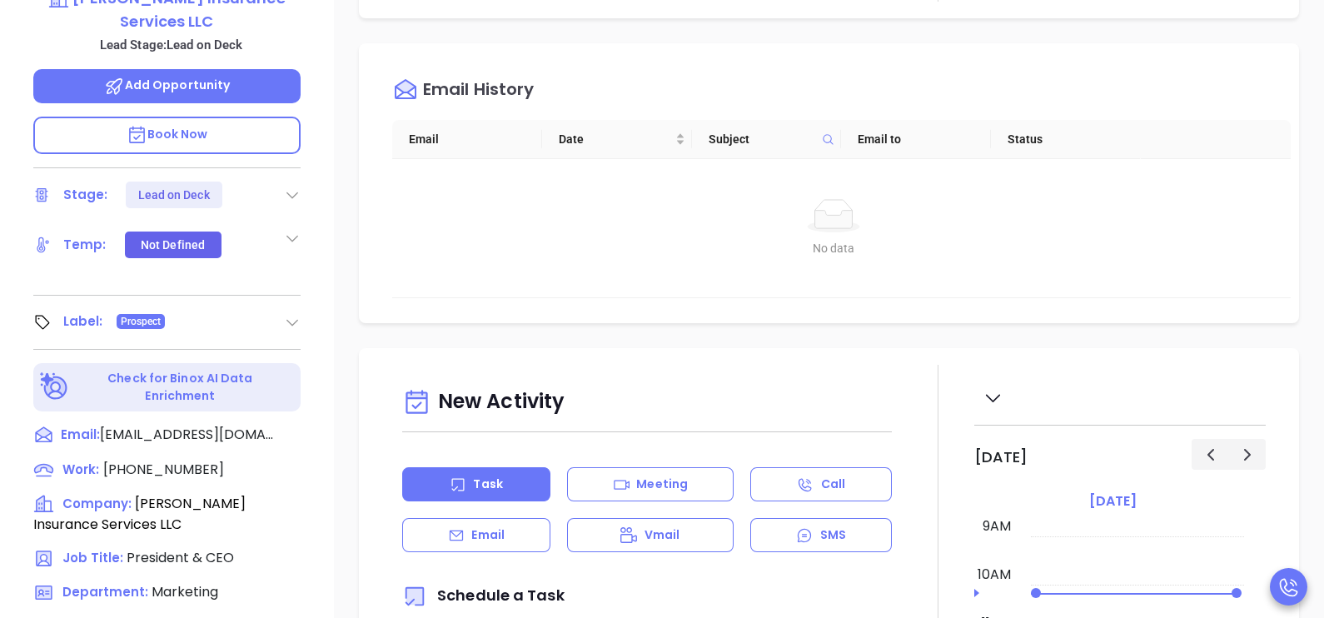
scroll to position [500, 0]
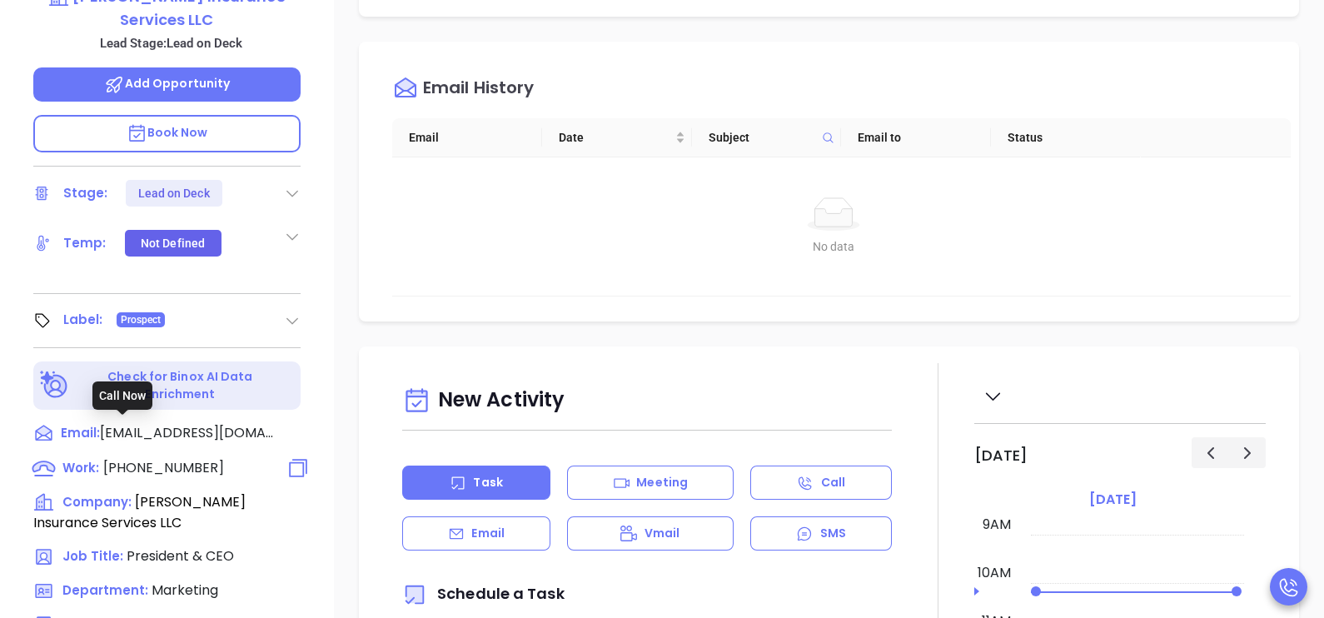
click at [165, 458] on span "(800) 696-3947" at bounding box center [163, 467] width 121 height 19
type input "(800) 696-3947"
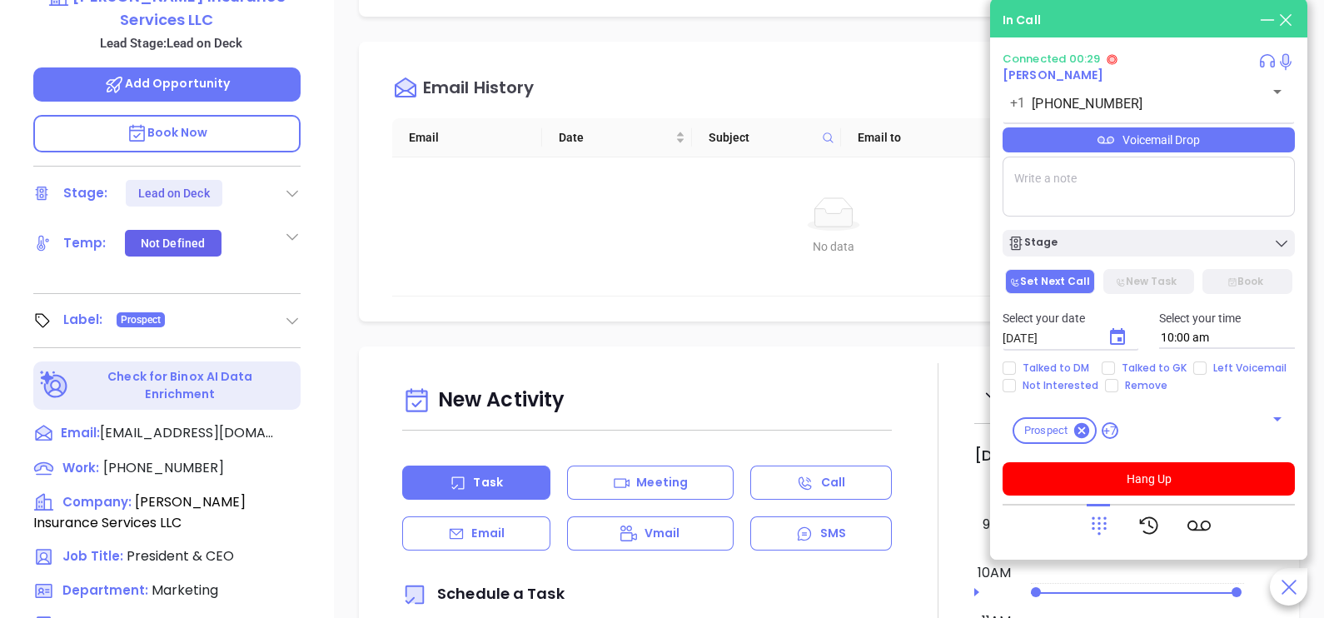
click at [1163, 137] on div "Voicemail Drop" at bounding box center [1149, 139] width 292 height 25
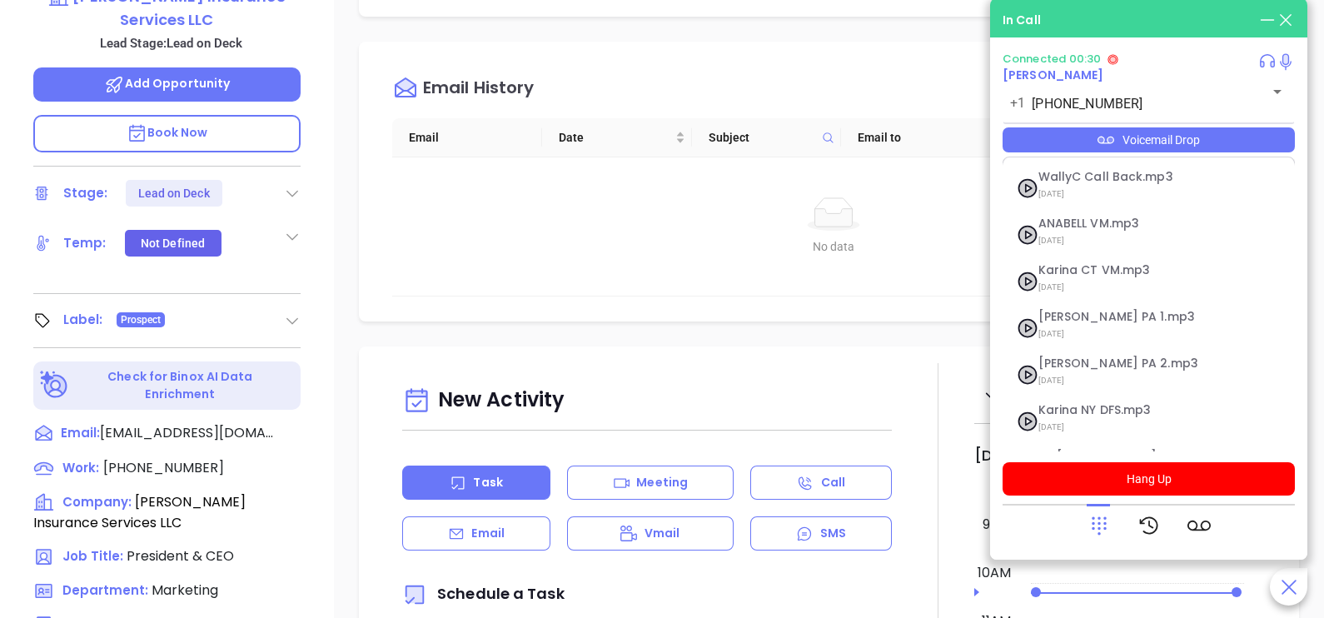
scroll to position [182, 0]
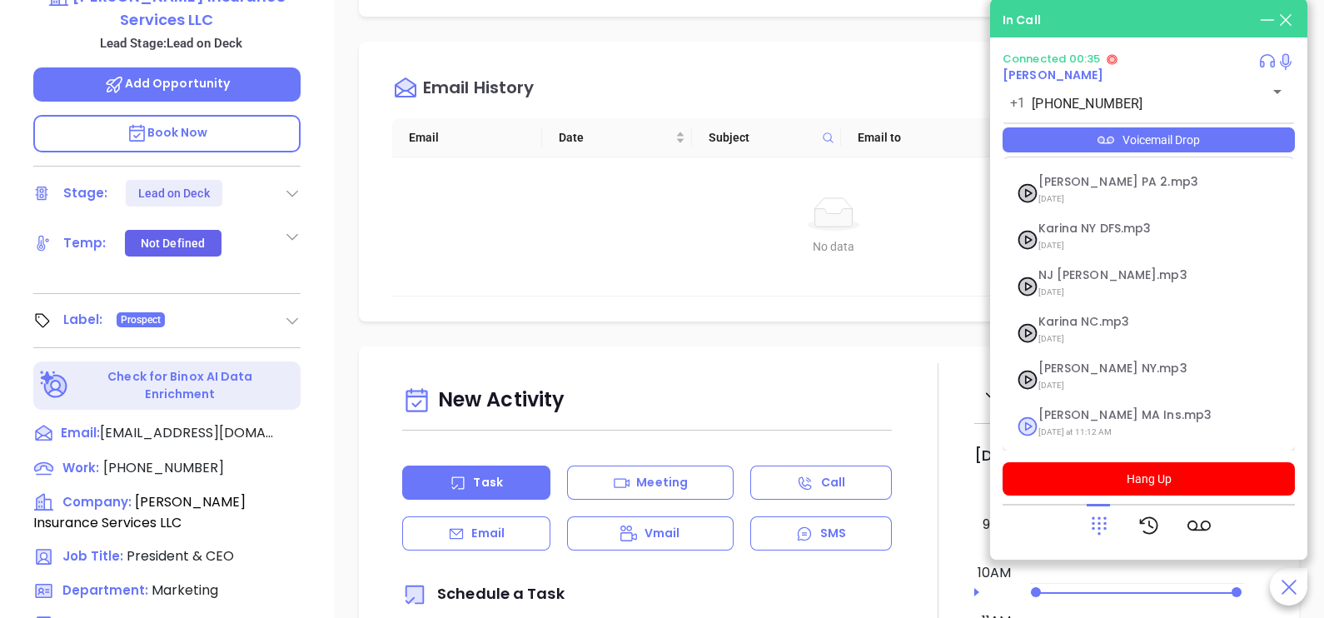
click at [1108, 416] on span "Karina MA Ins.mp3" at bounding box center [1129, 415] width 180 height 12
checkbox input "true"
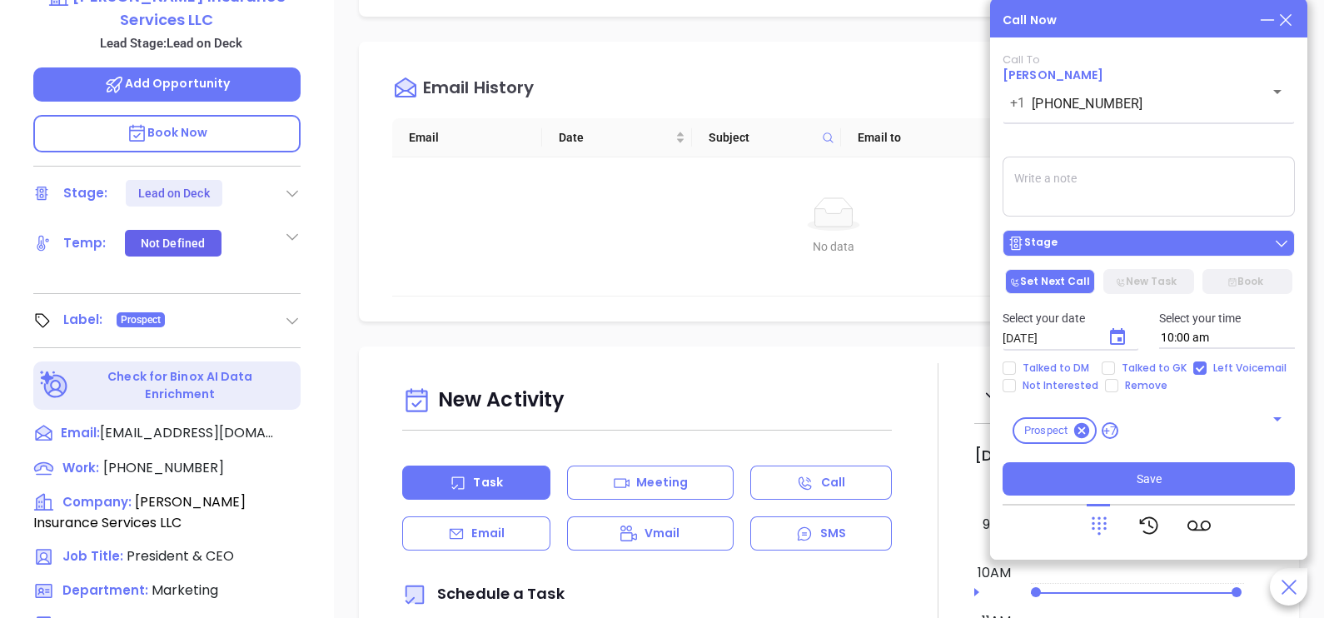
click at [1105, 235] on button "Stage" at bounding box center [1149, 243] width 292 height 27
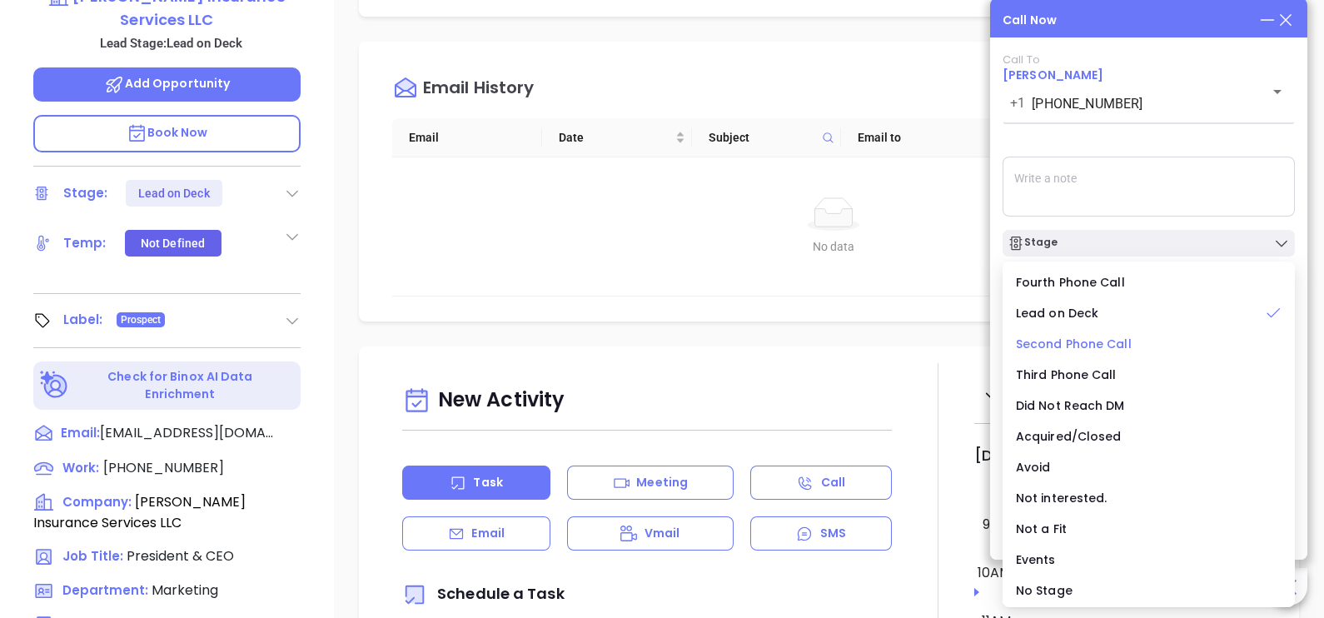
click at [1089, 341] on span "Second Phone Call" at bounding box center [1074, 344] width 116 height 17
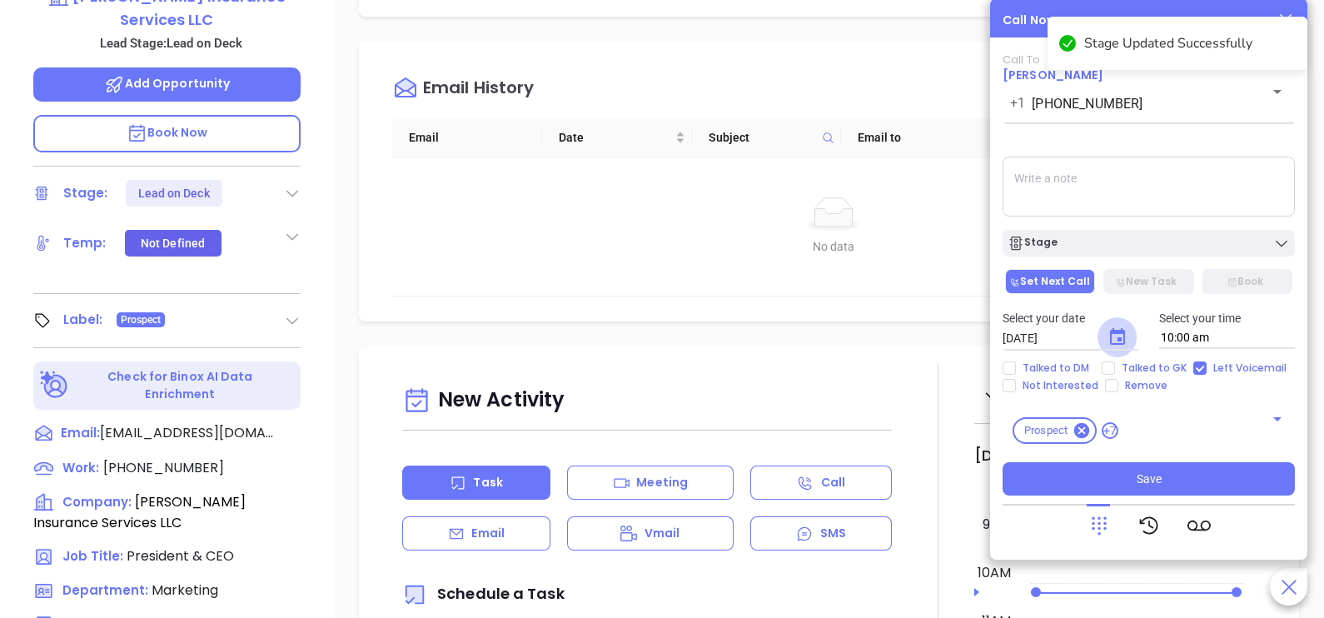
click at [1118, 337] on icon "Choose date, selected date is Oct 2, 2025" at bounding box center [1118, 337] width 20 height 20
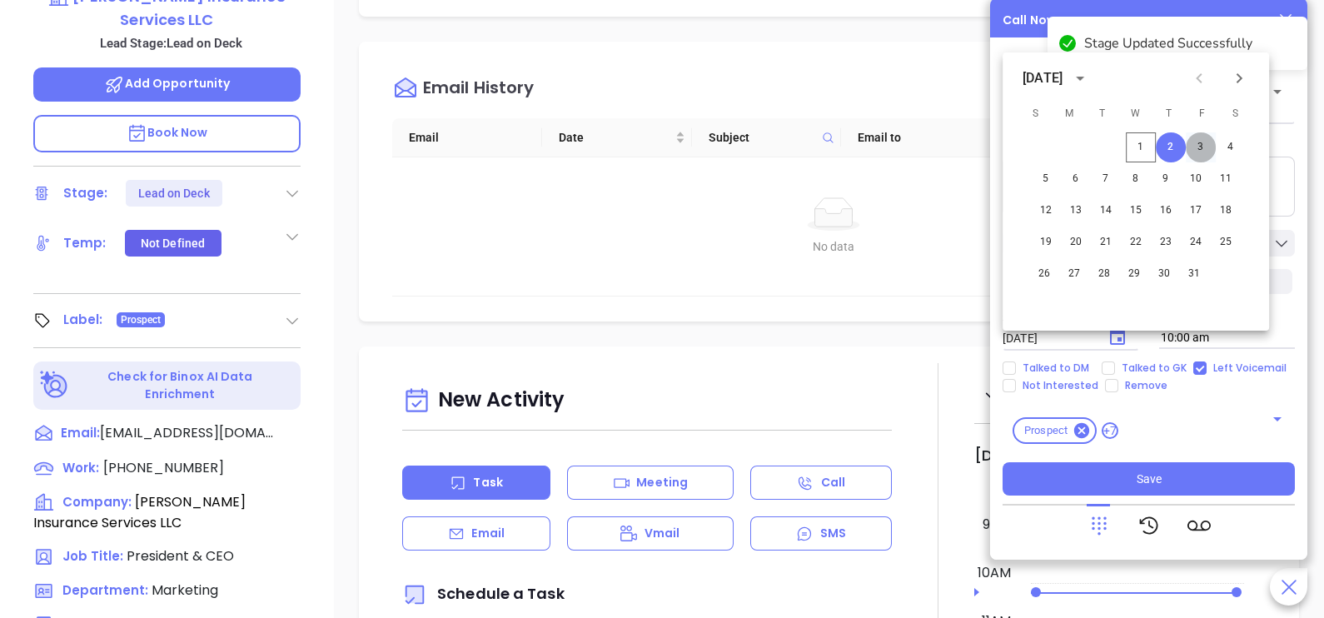
click at [1198, 146] on button "3" at bounding box center [1201, 147] width 30 height 30
type input "10/03/2025"
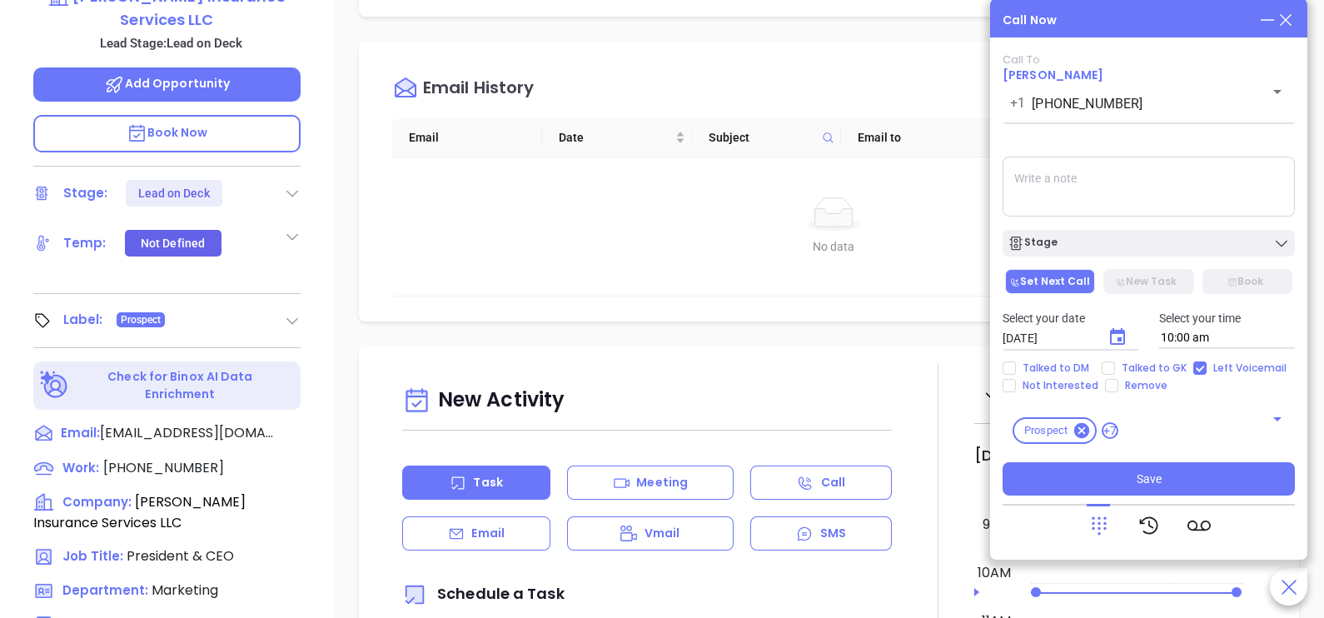
click at [1140, 359] on div "Select your date 10/03/2025 ​ Select your time 10:00 am" at bounding box center [1149, 328] width 312 height 65
click at [1133, 366] on span "Talked to GK" at bounding box center [1154, 367] width 78 height 13
click at [1115, 366] on input "Talked to GK" at bounding box center [1108, 367] width 13 height 13
checkbox input "true"
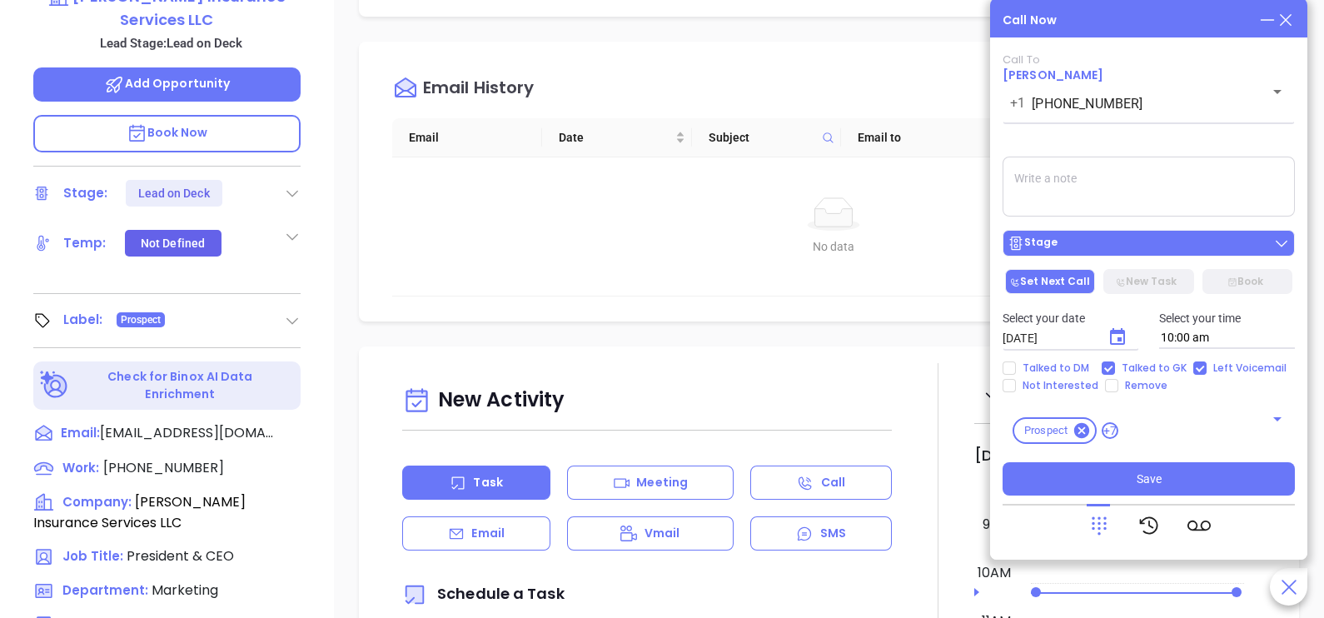
click at [1188, 247] on div "Stage" at bounding box center [1149, 243] width 282 height 17
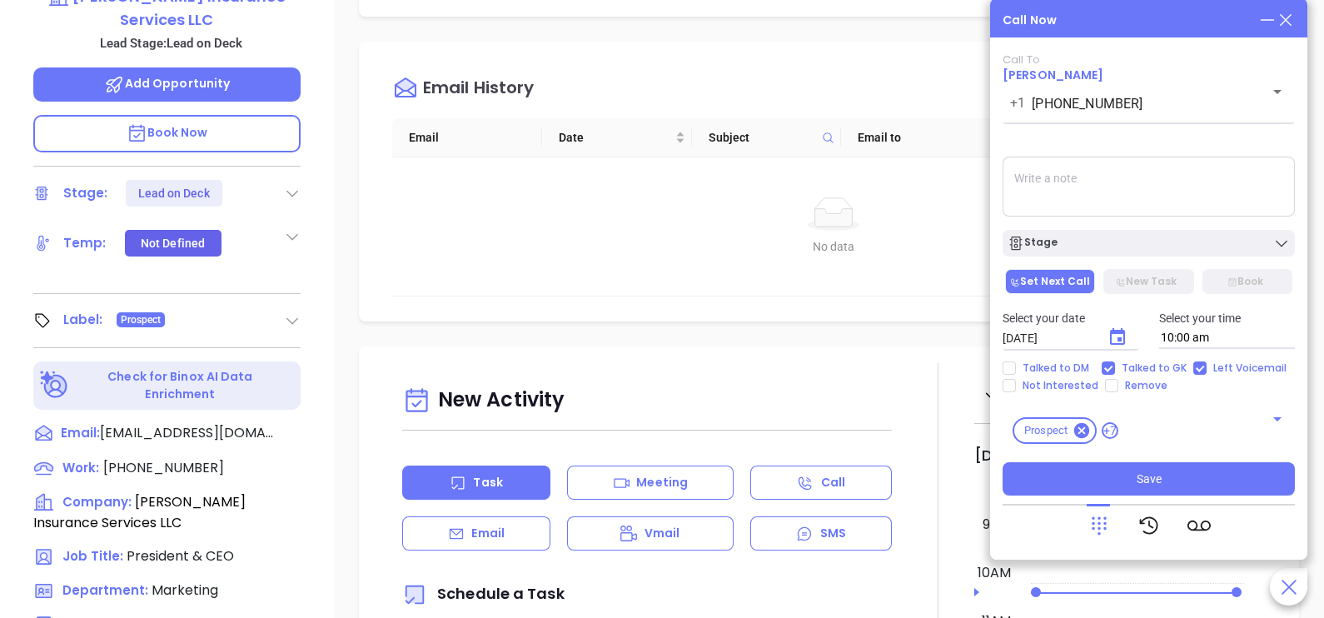
click at [1228, 198] on textarea at bounding box center [1149, 187] width 292 height 60
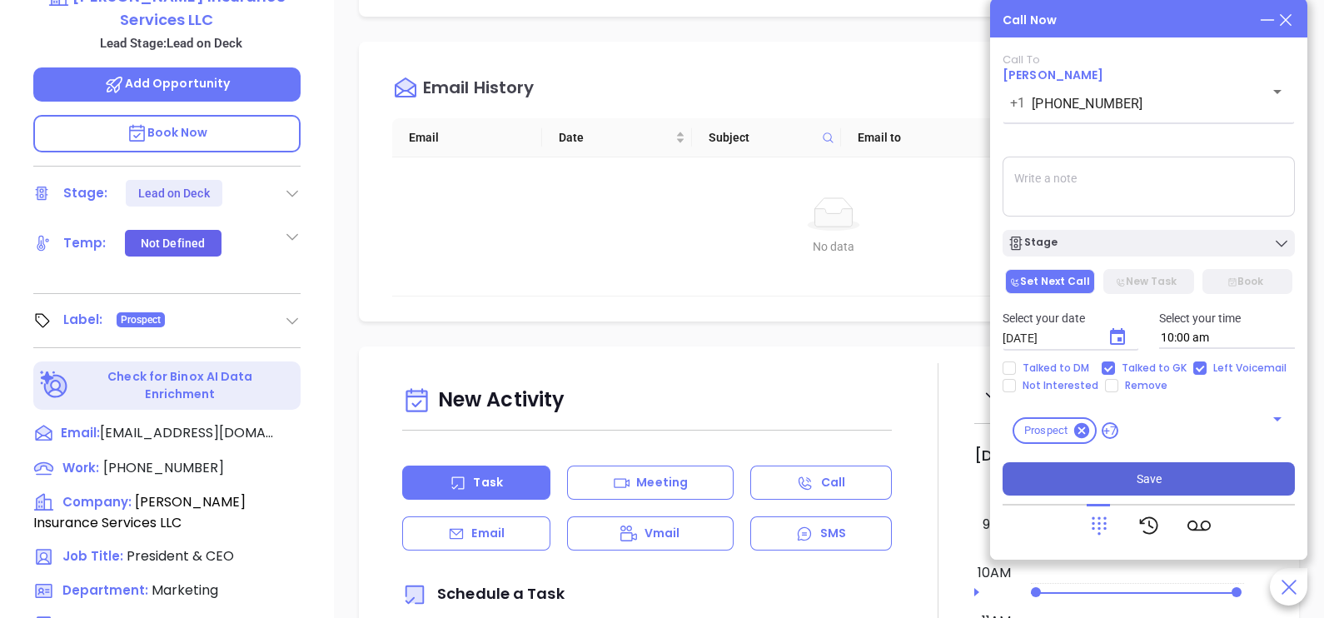
click at [1126, 481] on button "Save" at bounding box center [1149, 478] width 292 height 33
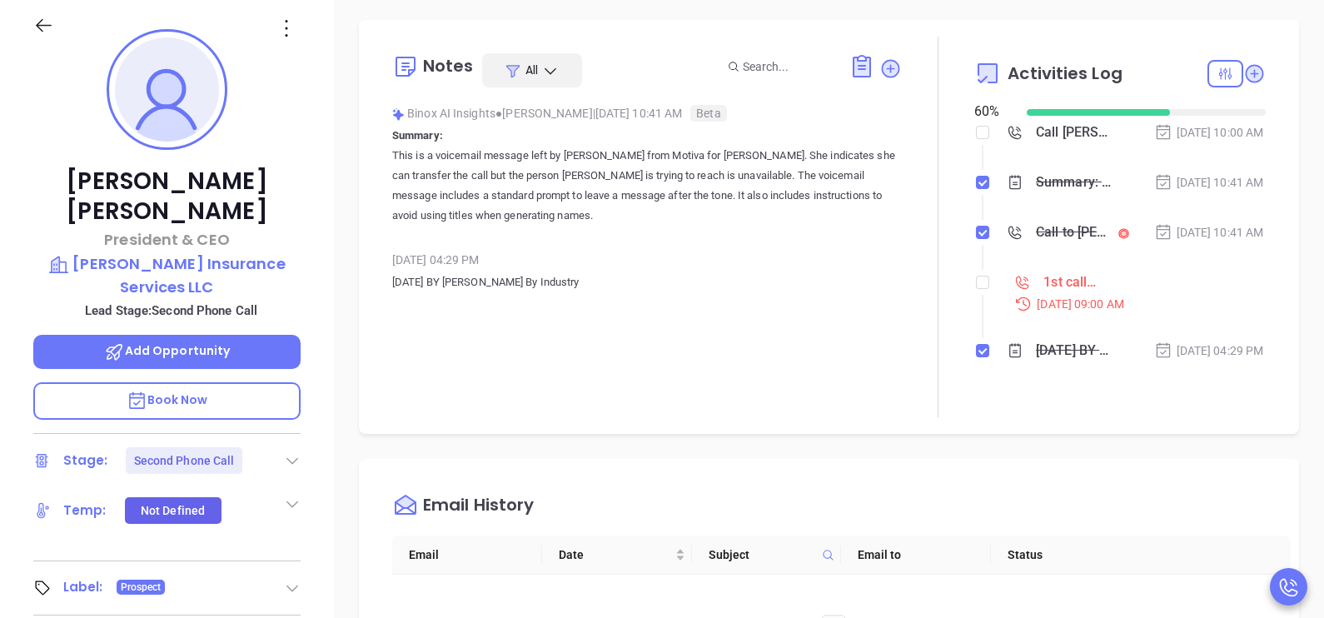
scroll to position [125, 0]
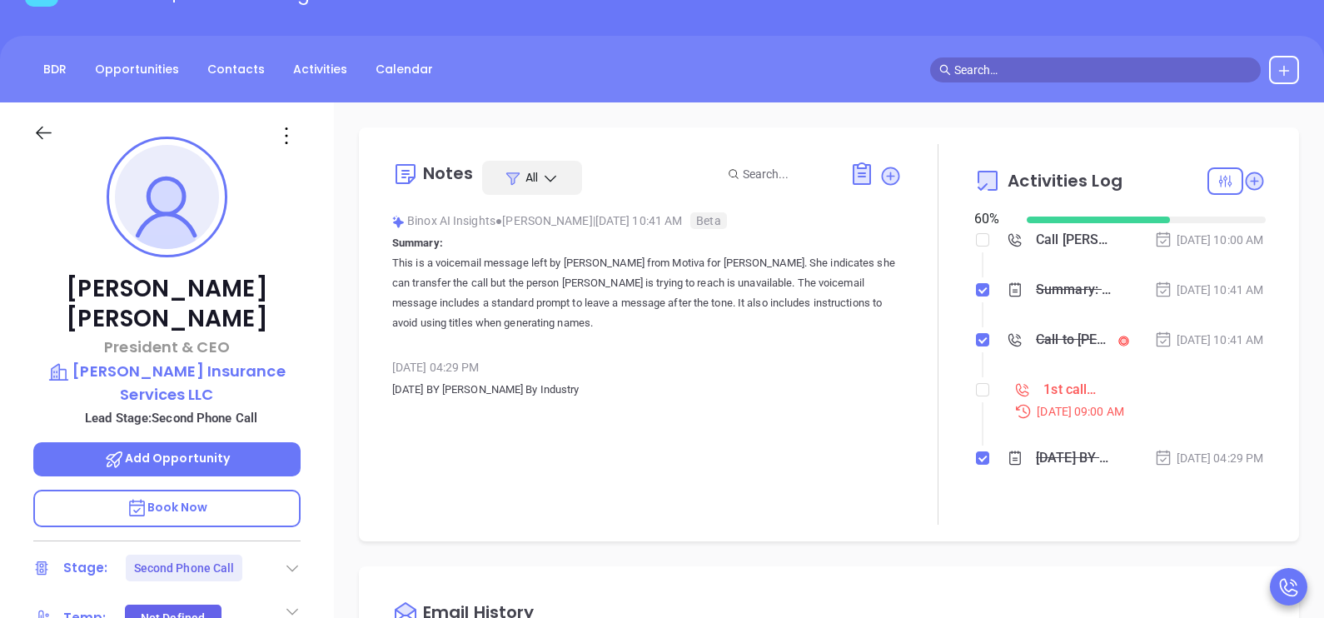
click at [979, 429] on li "1st call to MA INS lead Sep 29, 2025 | 09:00 AM" at bounding box center [1122, 415] width 287 height 64
click at [976, 396] on input "checkbox" at bounding box center [982, 389] width 13 height 13
checkbox input "true"
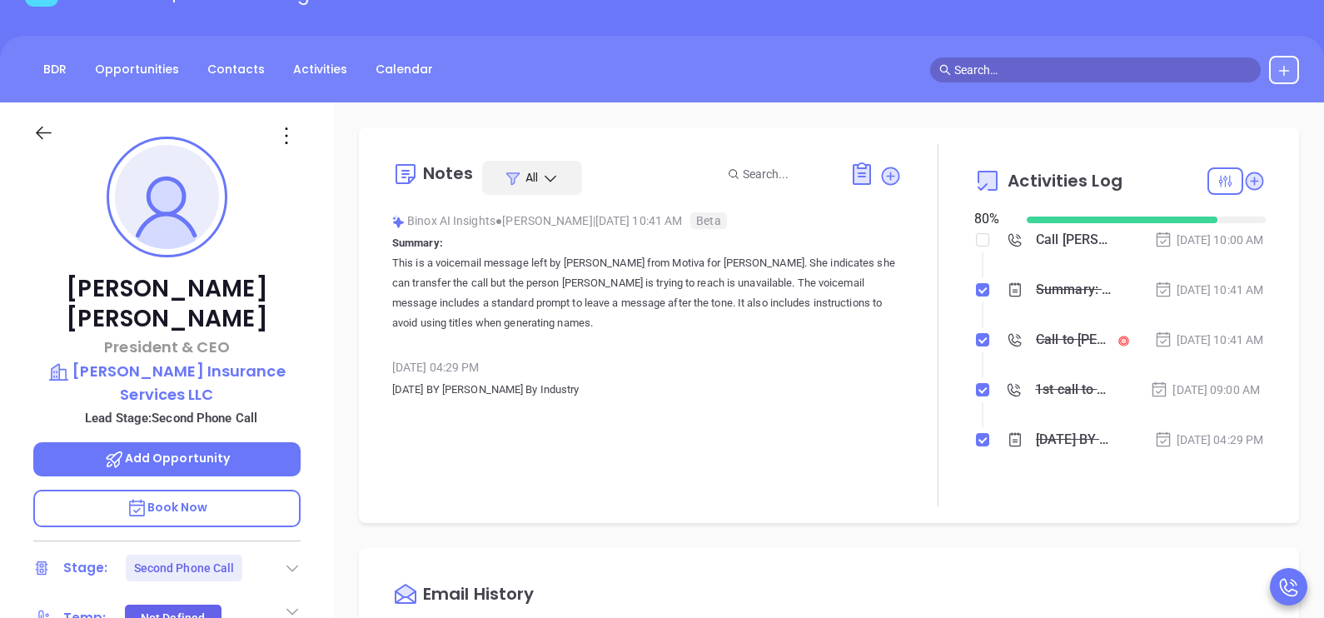
click at [1209, 349] on div "Oct 1, 2025 | 10:41 AM" at bounding box center [1209, 340] width 110 height 18
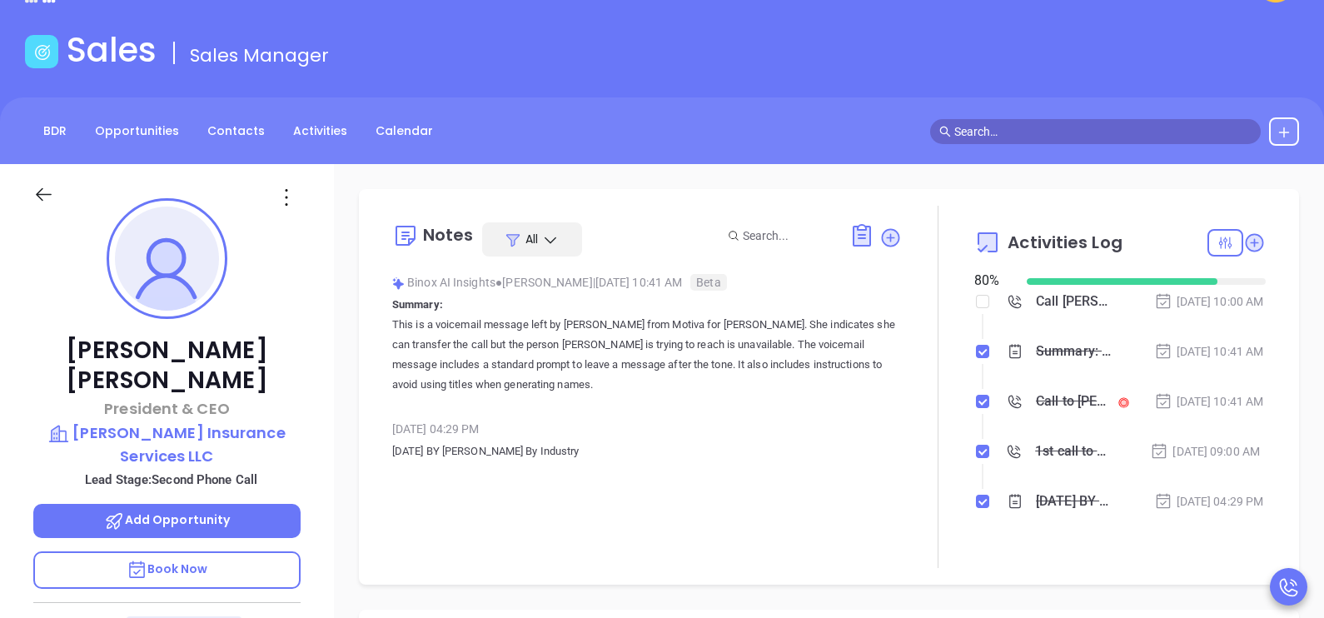
scroll to position [0, 0]
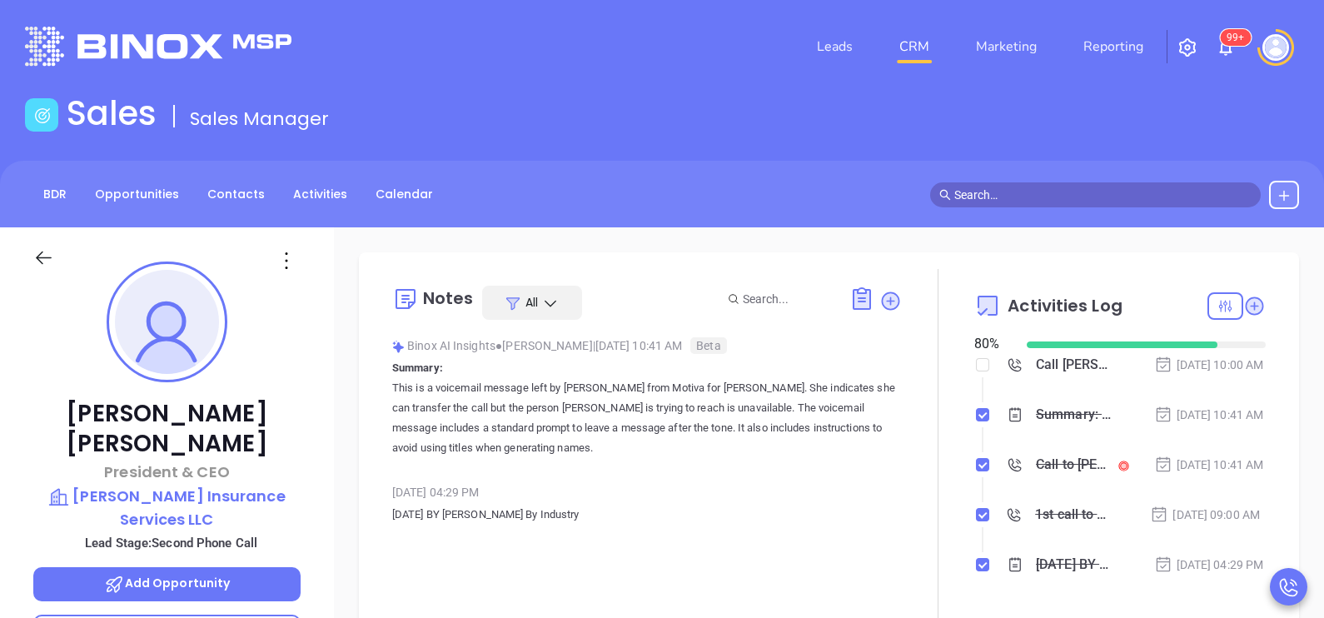
click at [1116, 474] on div at bounding box center [1132, 465] width 33 height 18
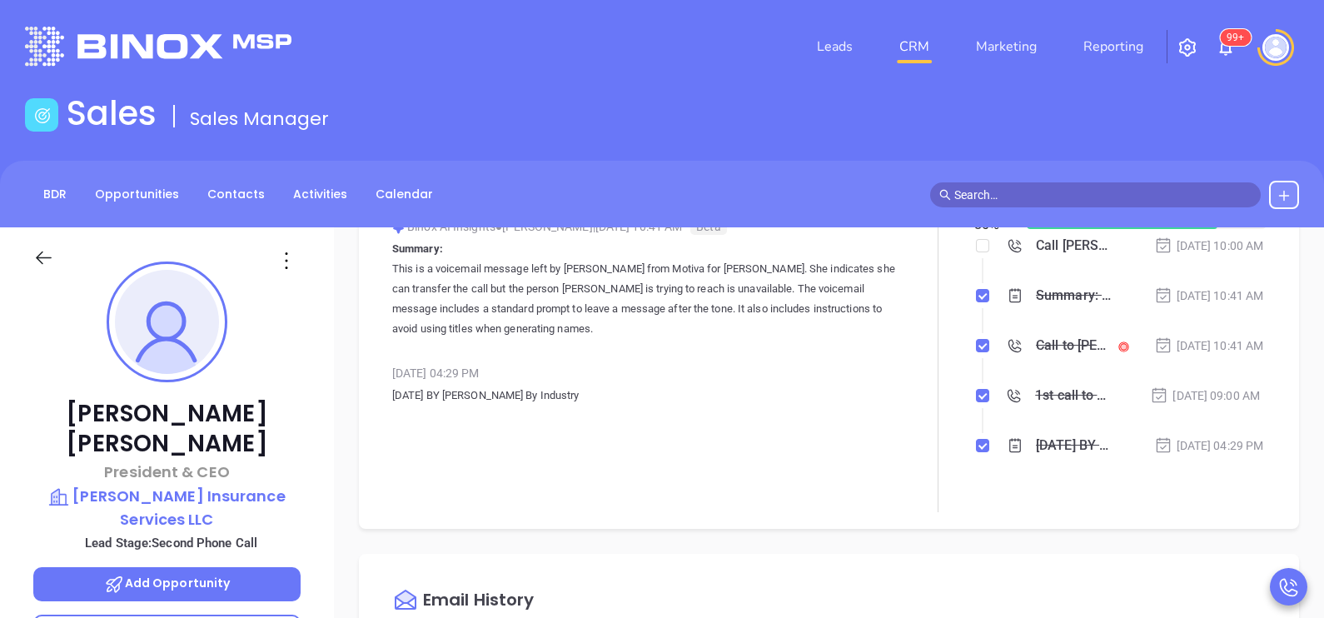
scroll to position [166, 0]
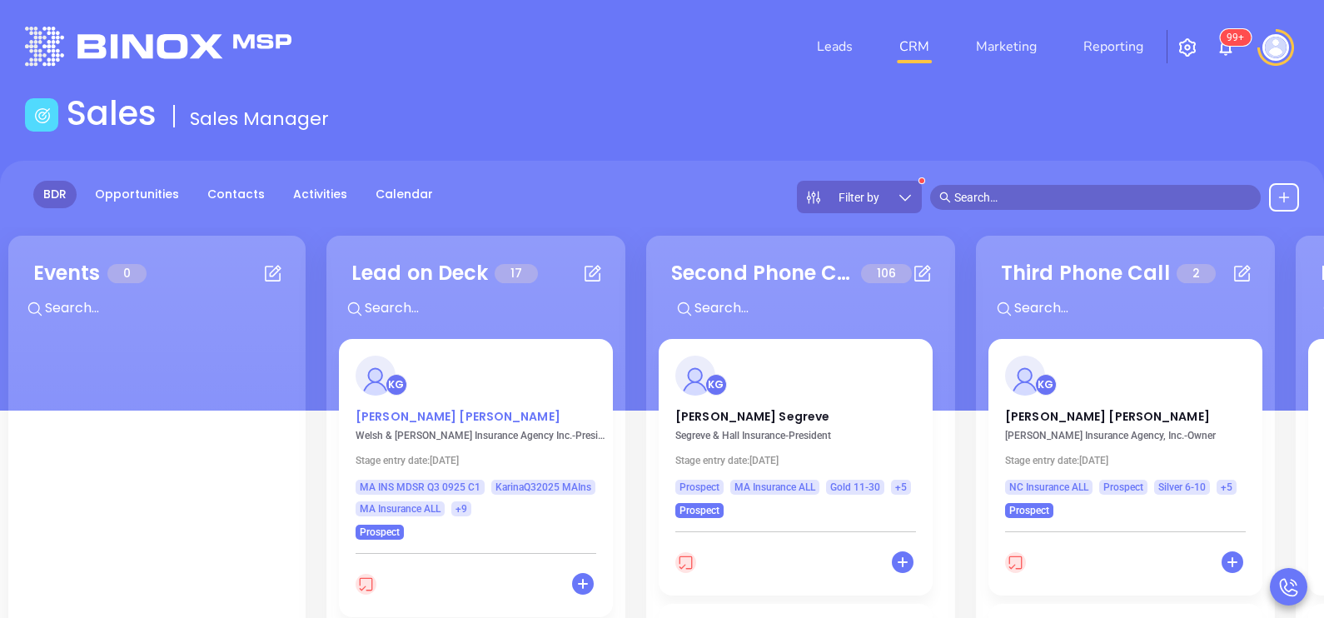
click at [395, 416] on p "Steven Joyce" at bounding box center [476, 412] width 241 height 8
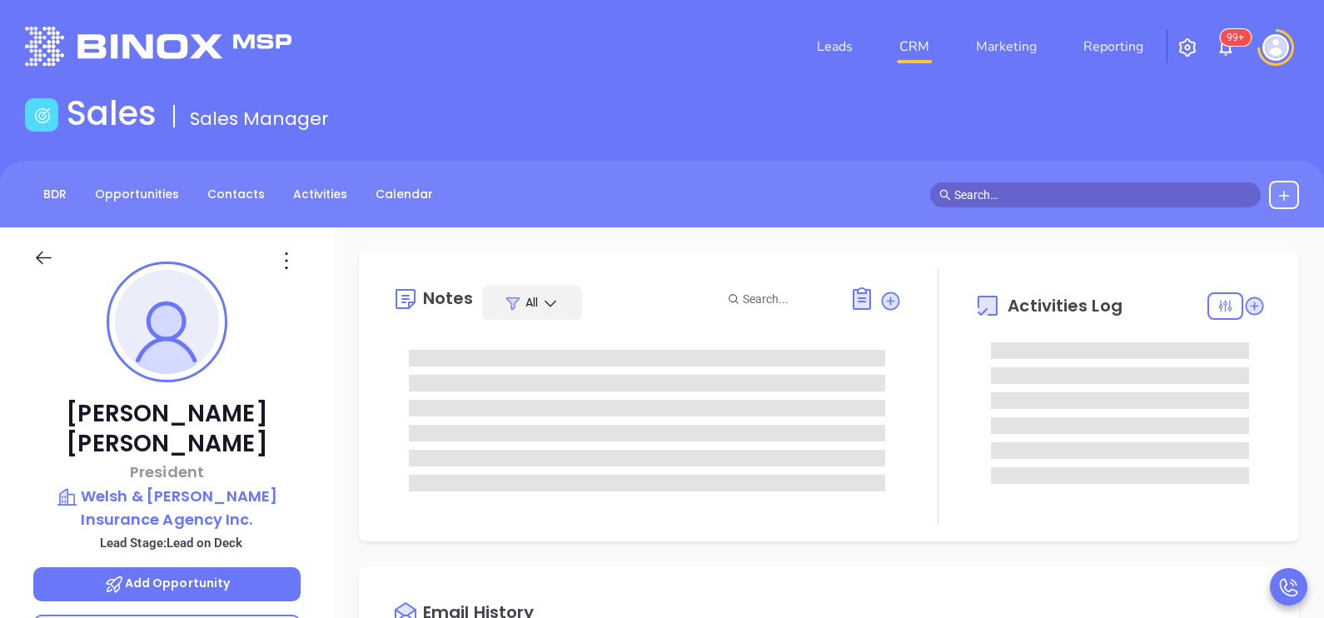
type input "10/02/2025"
type input "[PERSON_NAME]"
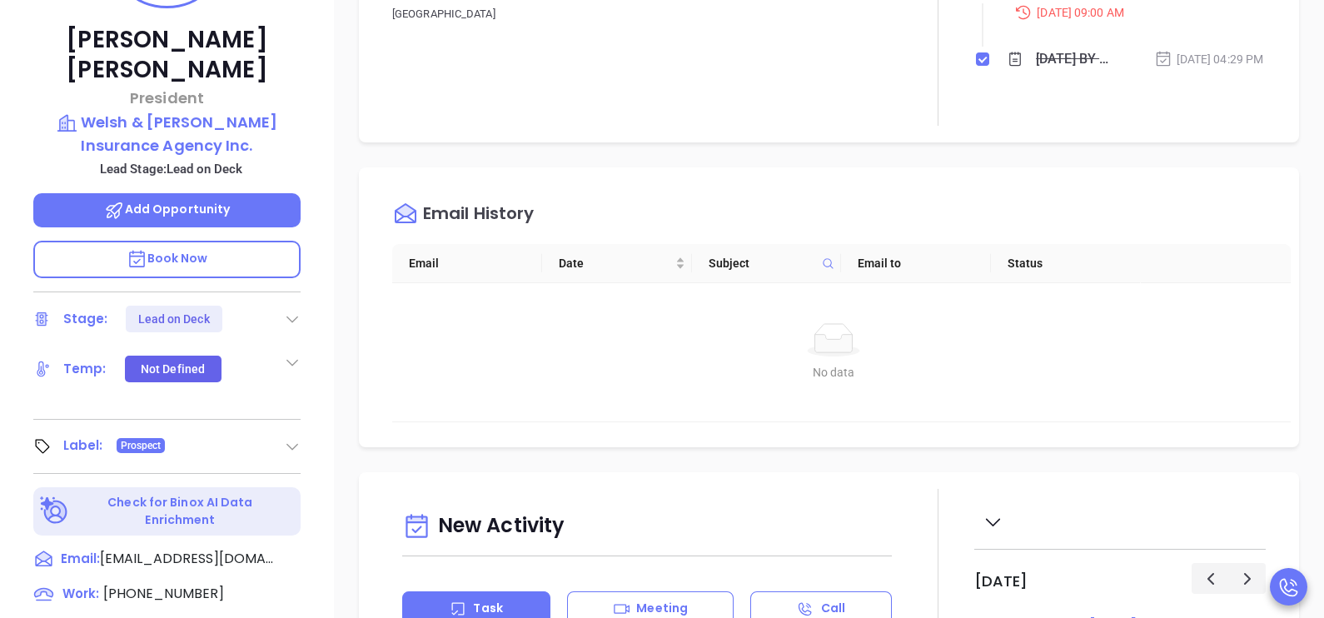
scroll to position [416, 0]
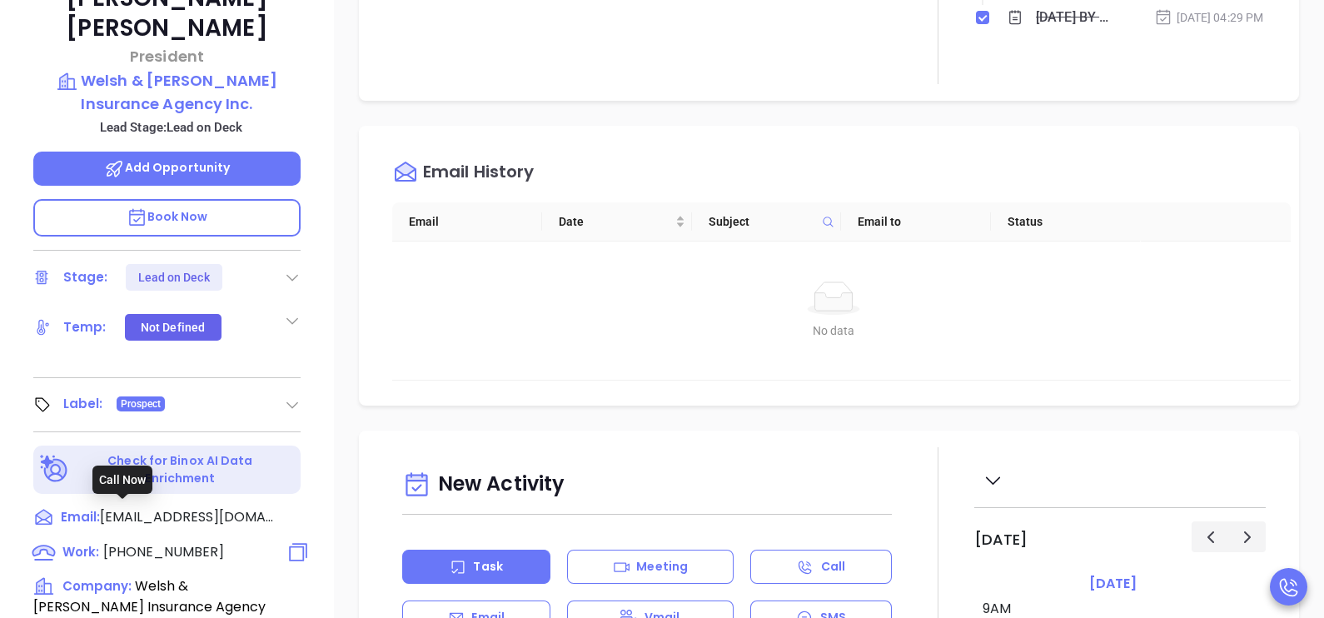
click at [177, 542] on span "(800) 590-5383" at bounding box center [163, 551] width 121 height 19
type input "(800) 590-5383"
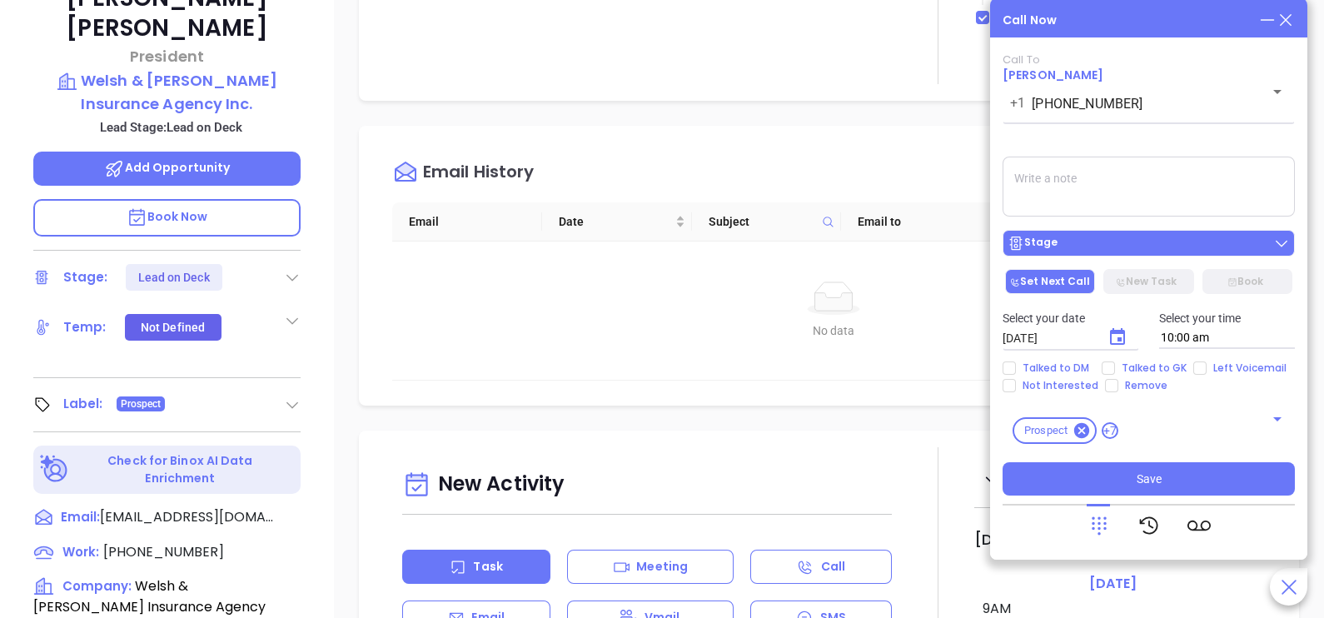
click at [1041, 242] on div "Stage" at bounding box center [1033, 243] width 50 height 17
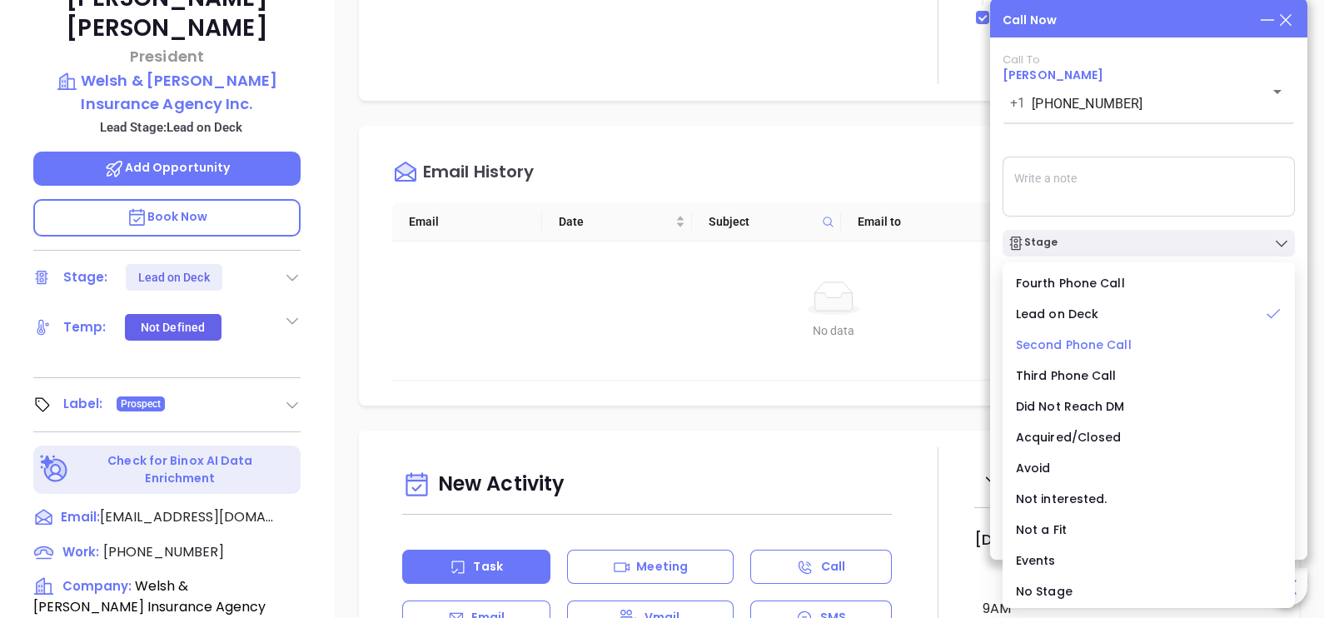
click at [1070, 350] on span "Second Phone Call" at bounding box center [1074, 344] width 116 height 17
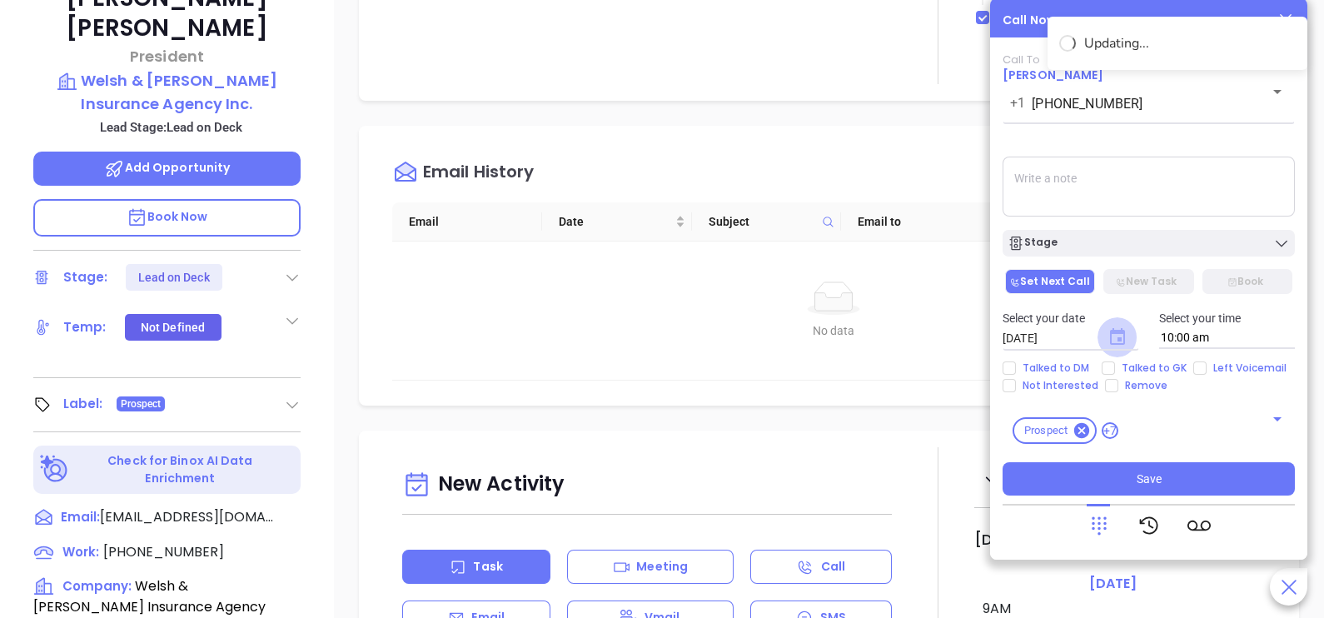
click at [1116, 333] on icon "Choose date, selected date is Oct 2, 2025" at bounding box center [1117, 336] width 15 height 17
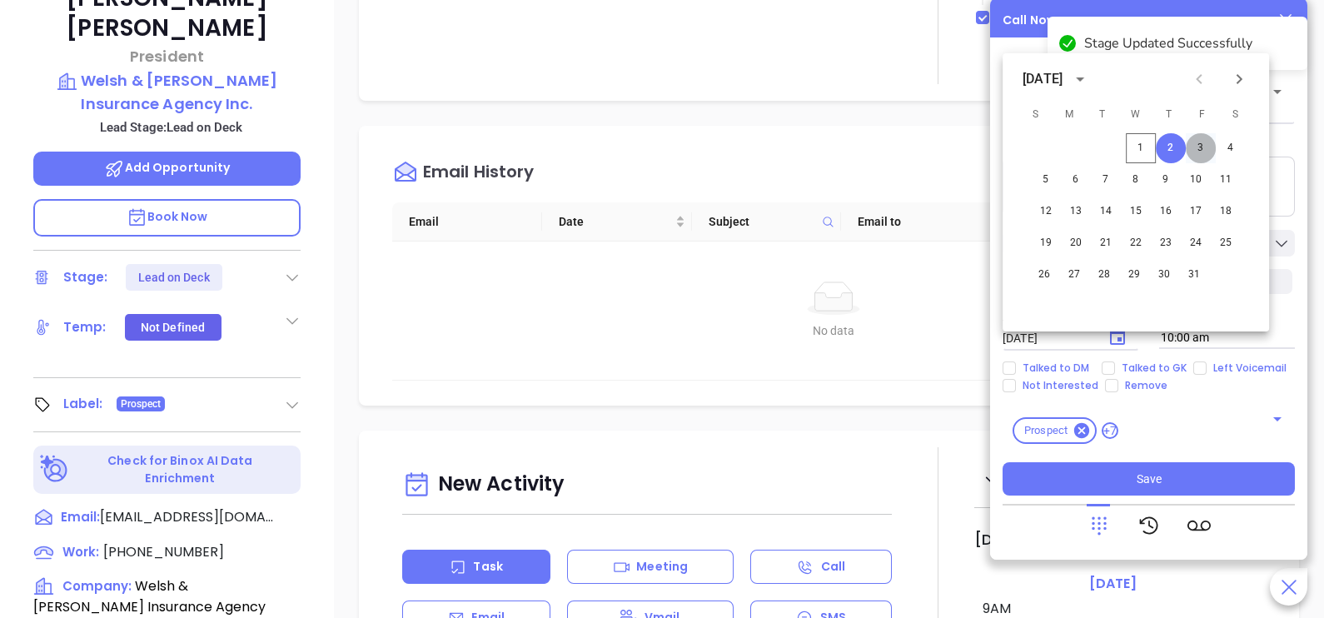
click at [1198, 140] on button "3" at bounding box center [1201, 148] width 30 height 30
type input "10/03/2025"
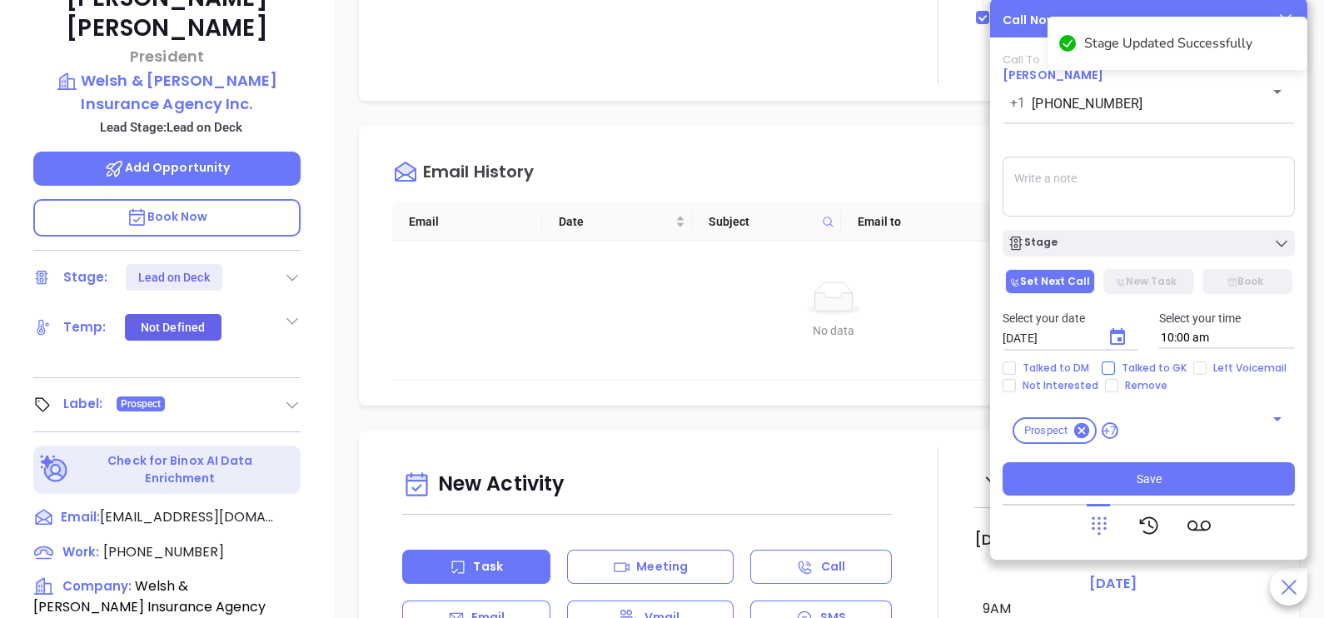
click at [1136, 366] on span "Talked to GK" at bounding box center [1154, 367] width 78 height 13
click at [1115, 366] on input "Talked to GK" at bounding box center [1108, 367] width 13 height 13
checkbox input "true"
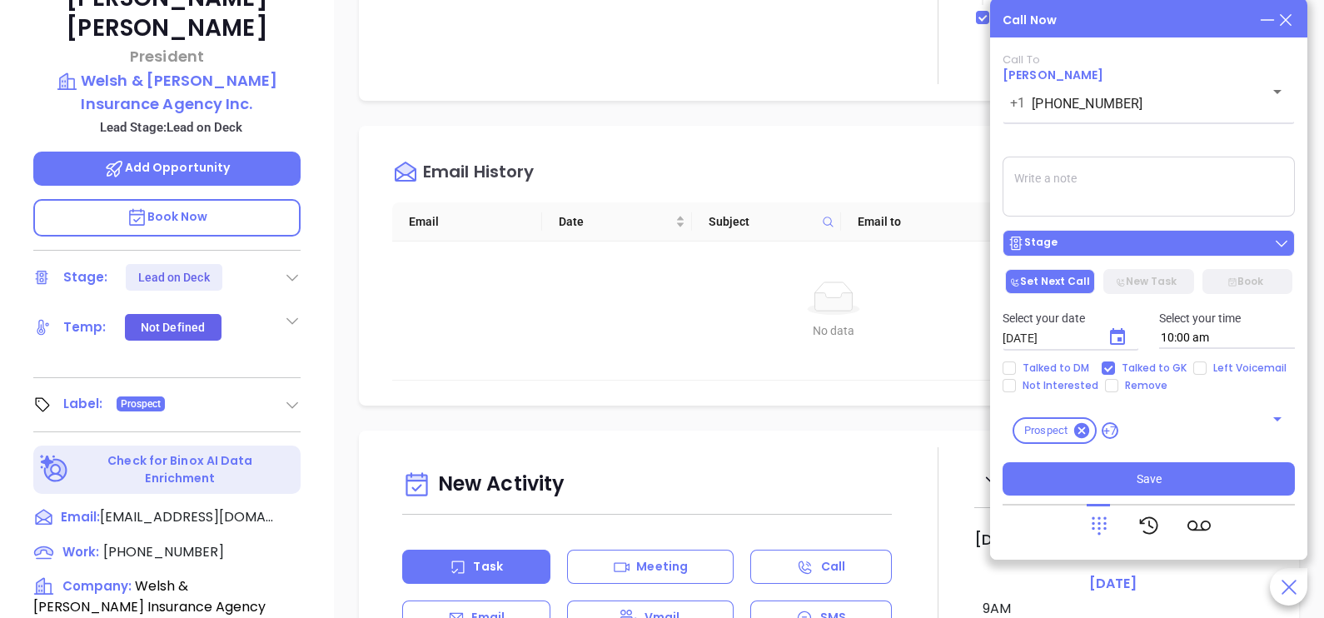
click at [1130, 242] on div "Stage" at bounding box center [1149, 243] width 282 height 17
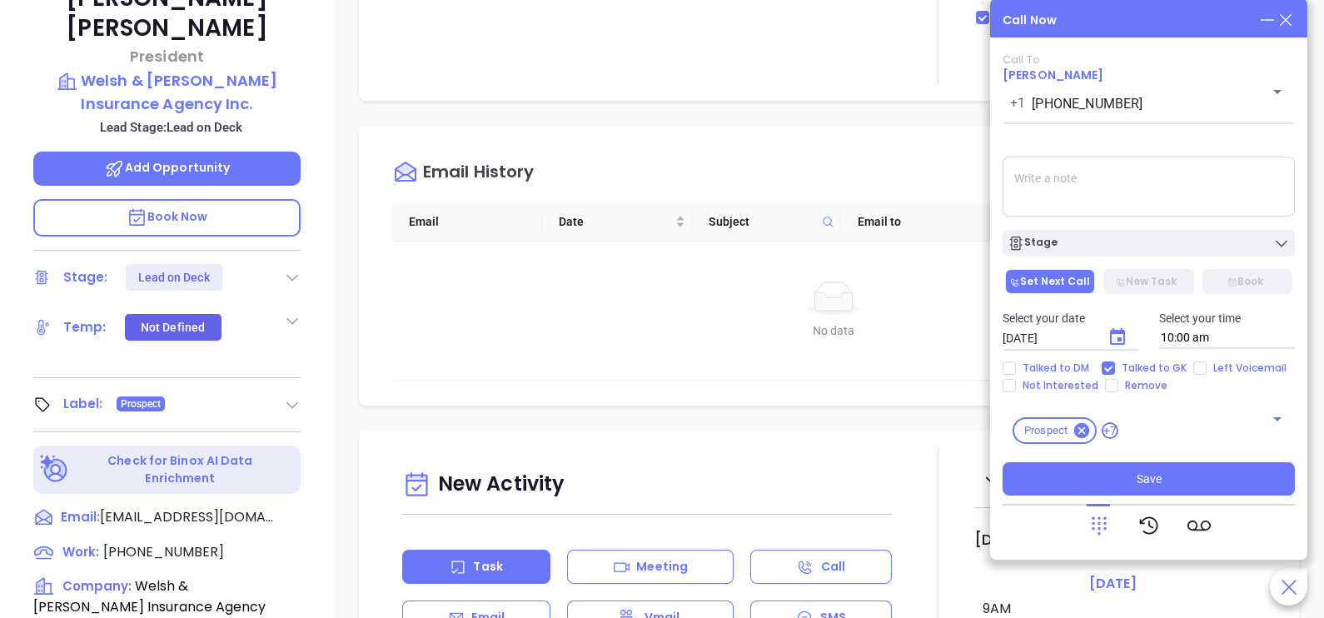
click at [1179, 188] on textarea at bounding box center [1149, 187] width 292 height 60
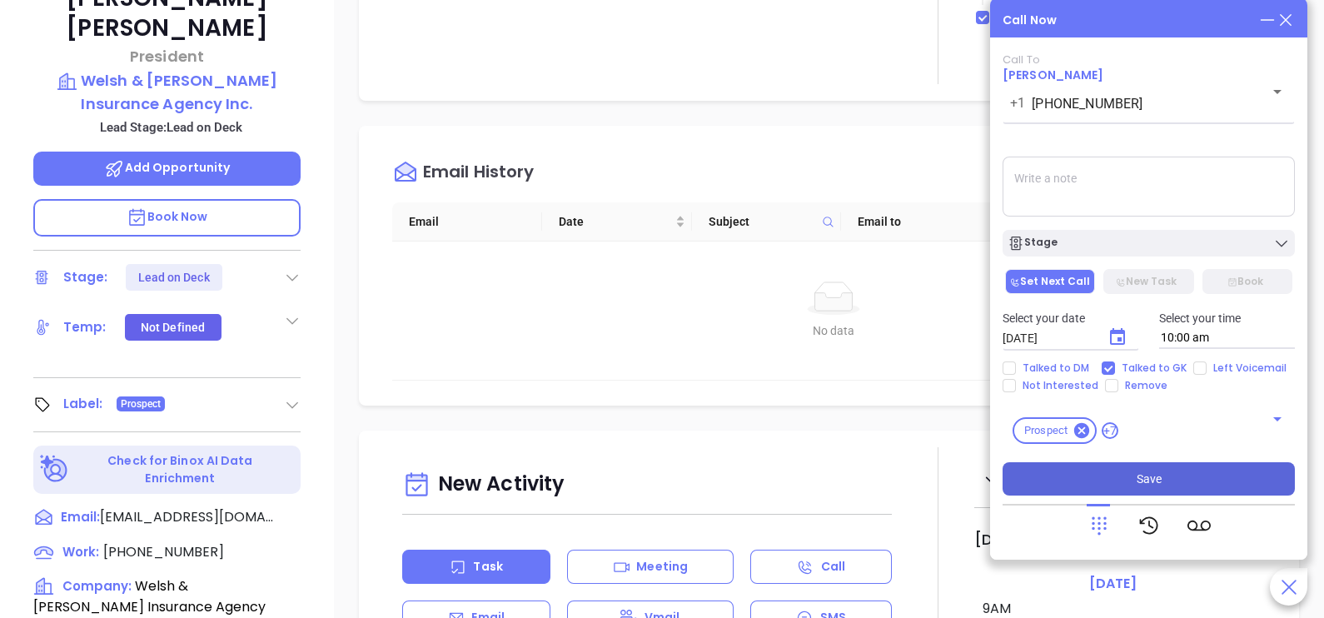
click at [1158, 480] on span "Save" at bounding box center [1149, 479] width 25 height 18
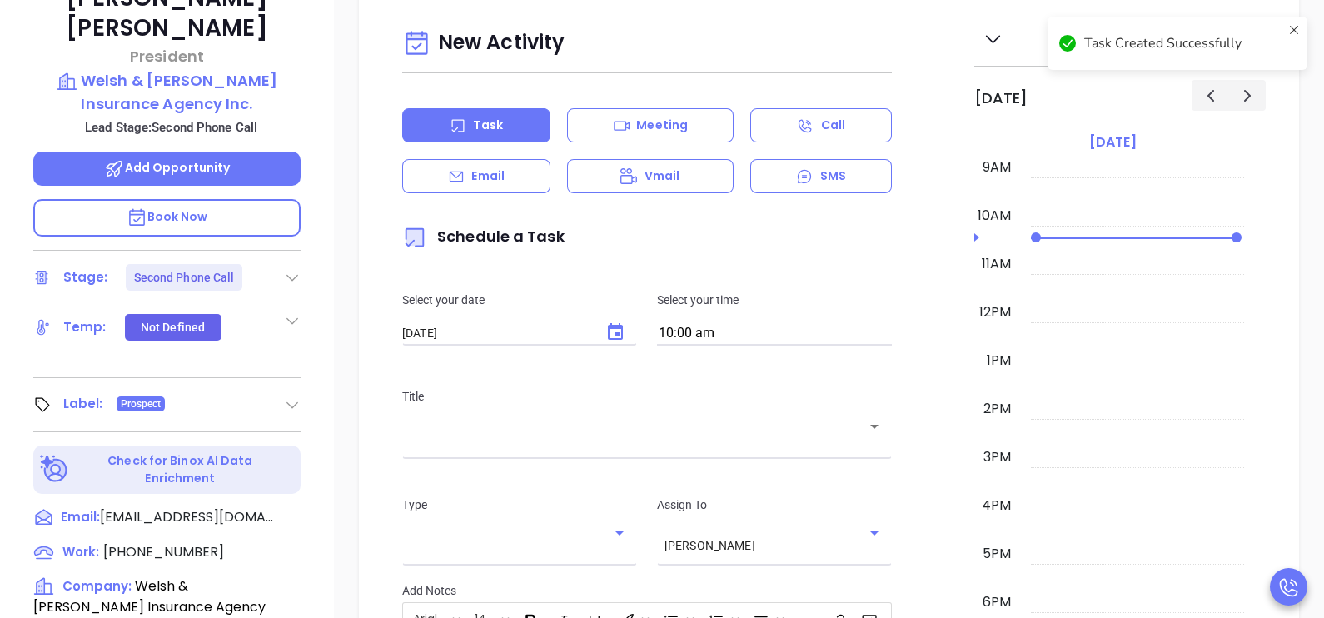
scroll to position [639, 0]
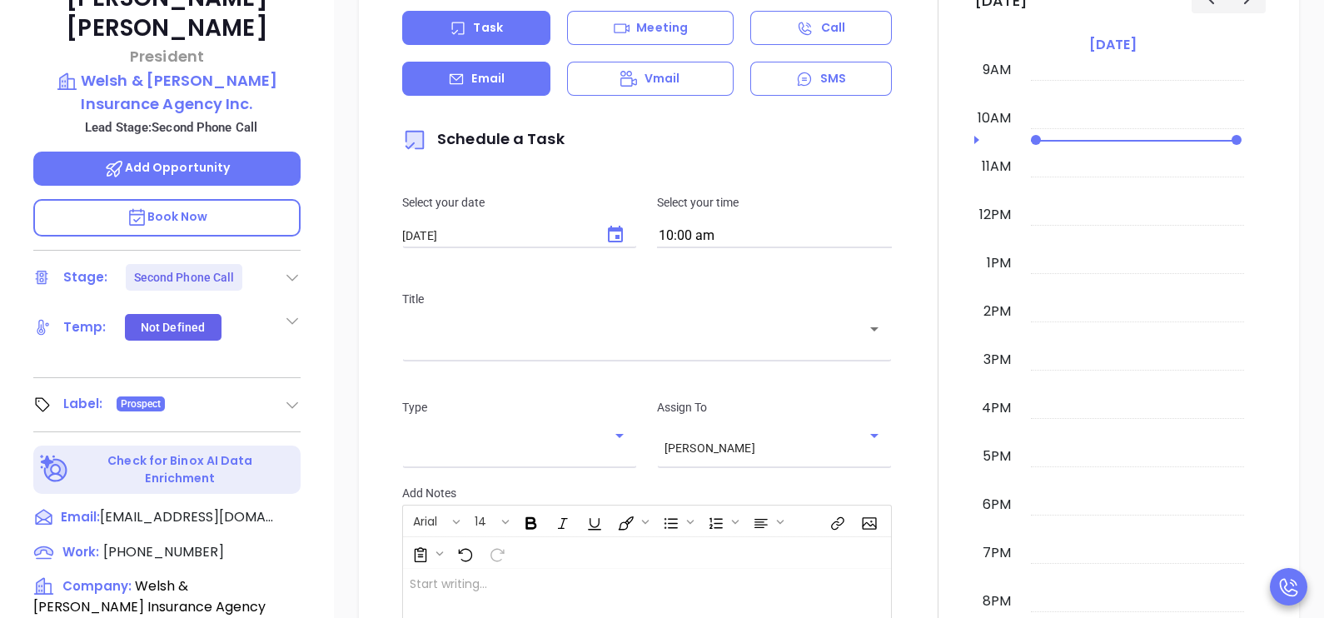
click at [479, 87] on p "Email" at bounding box center [487, 78] width 33 height 17
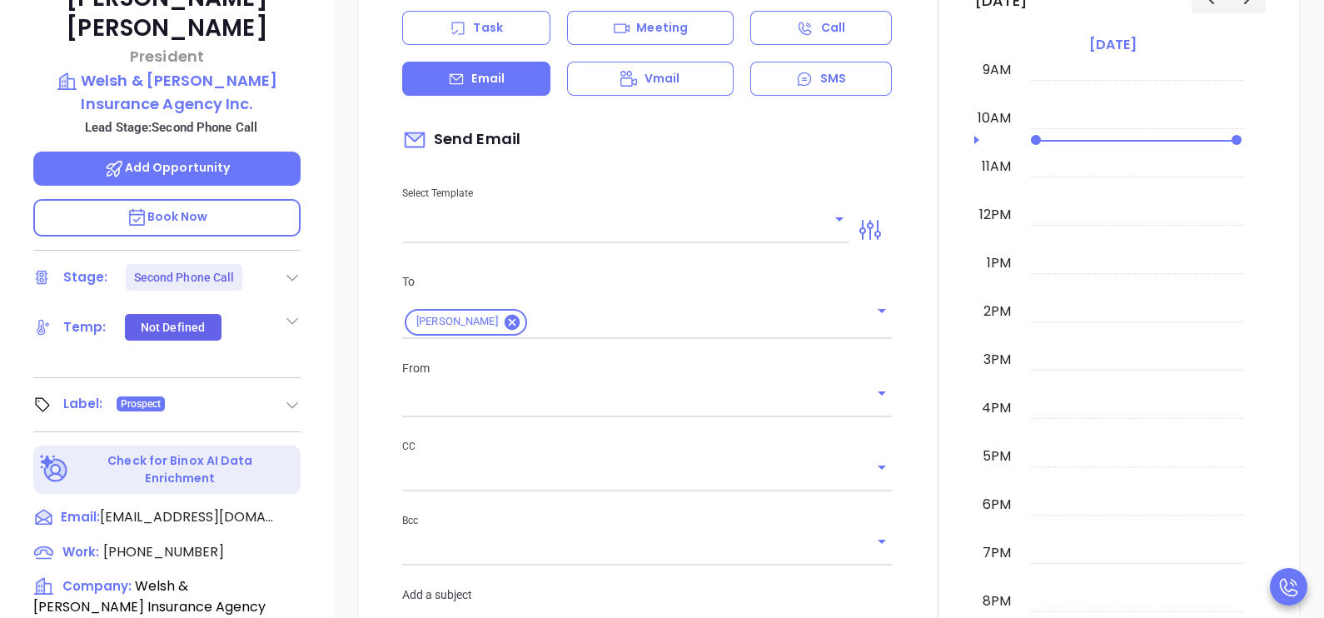
type input "[PERSON_NAME]"
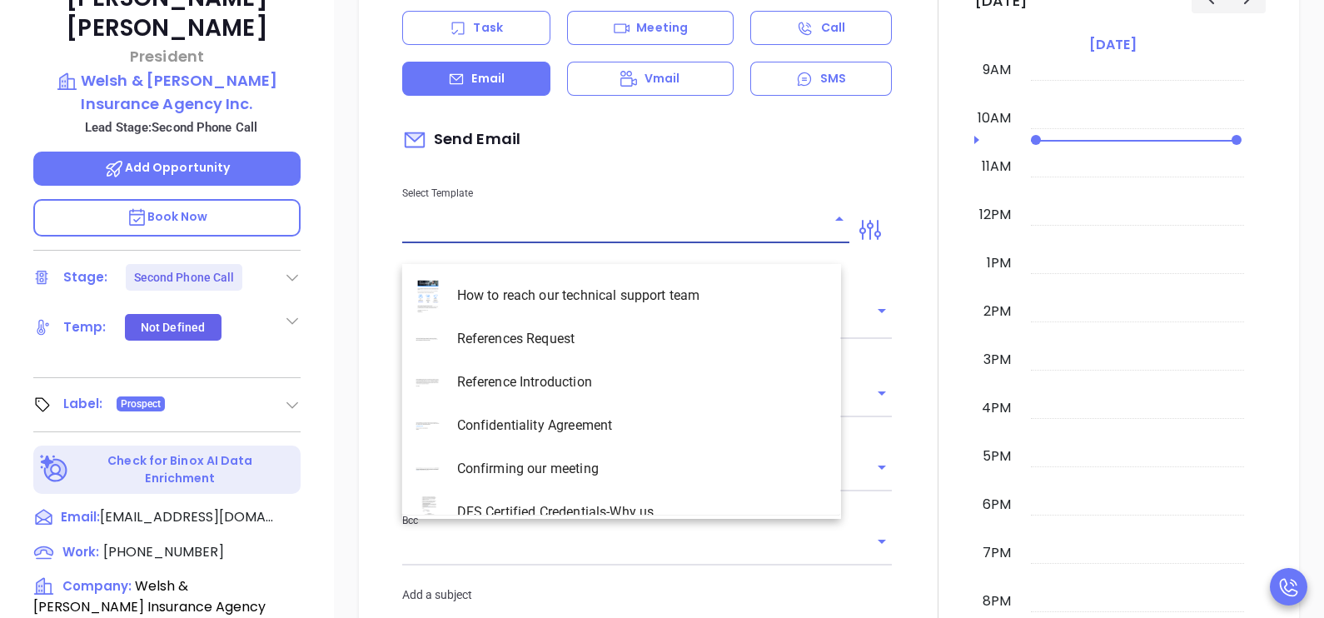
click at [491, 242] on input "text" at bounding box center [613, 230] width 422 height 24
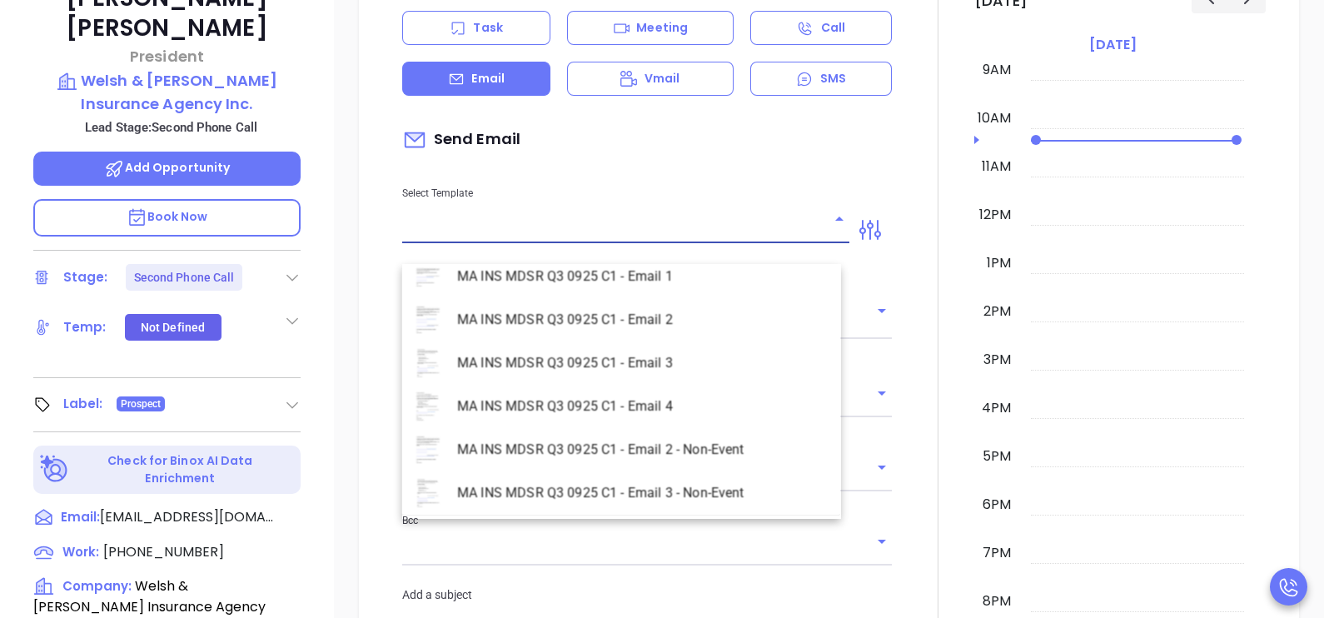
scroll to position [4787, 0]
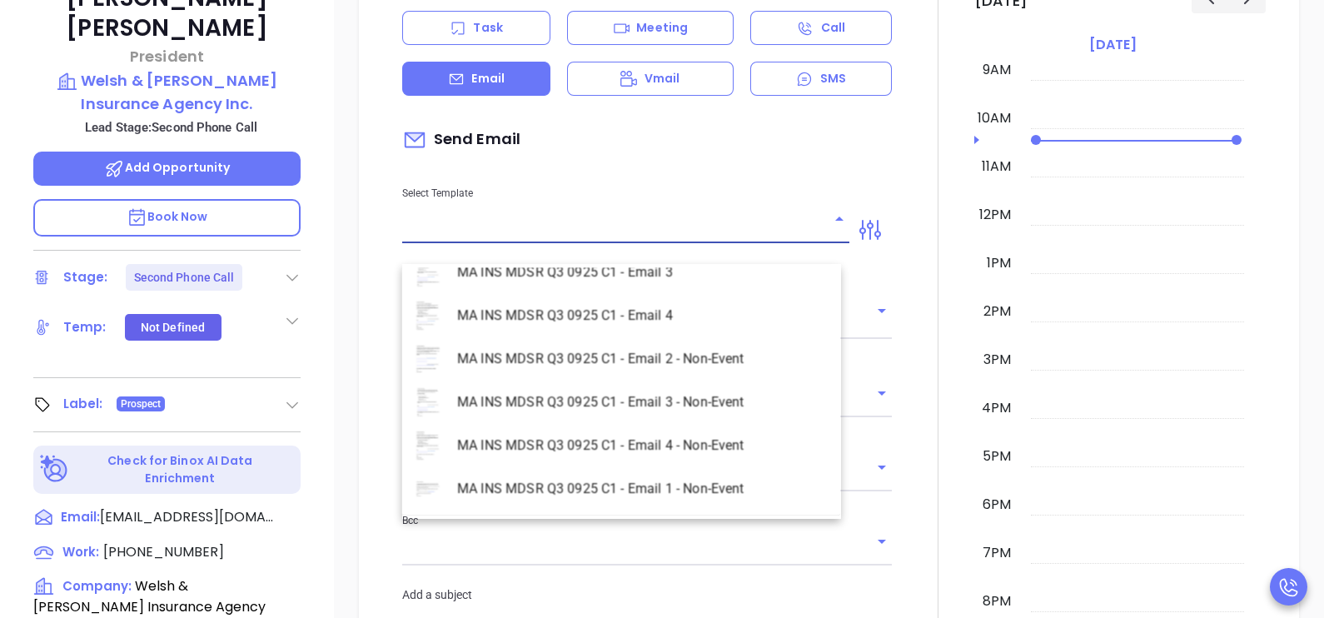
click at [775, 491] on li "MA INS MDSR Q3 0925 C1 - Email 1 - Non-Event" at bounding box center [621, 488] width 439 height 43
type input "MA INS MDSR Q3 0925 C1 - Email 1 - Non-Event"
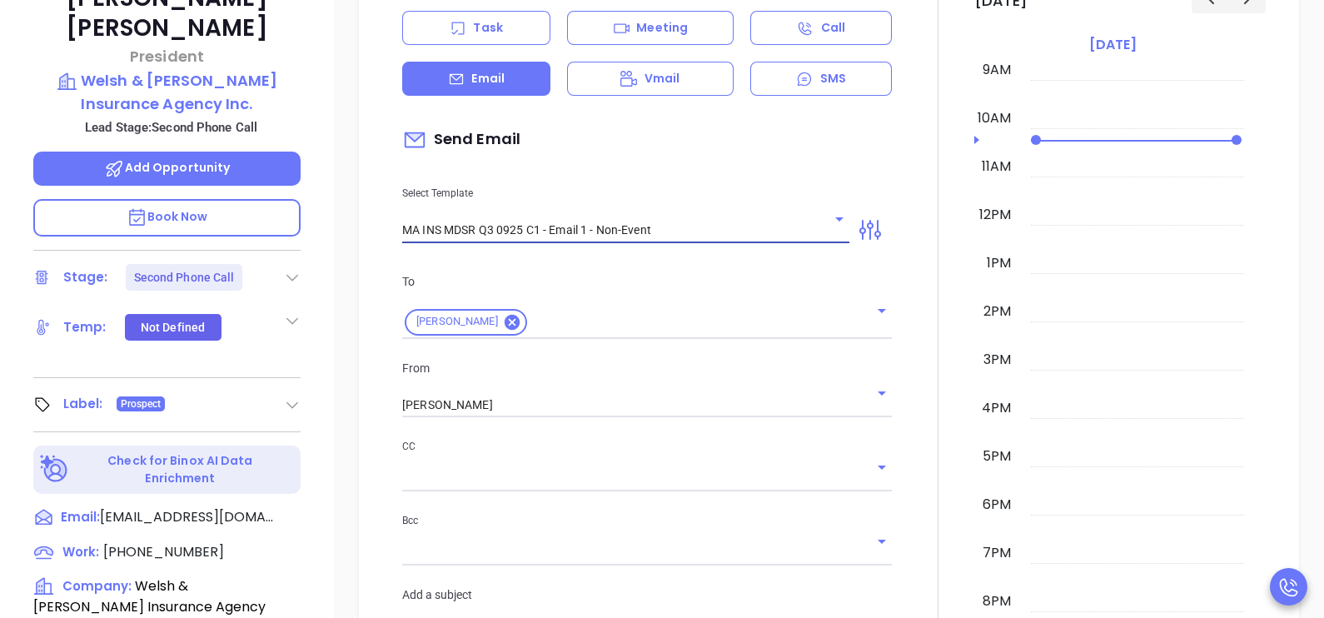
type input "Steven, are you ready for Massachusetts’ compliance requirement?"
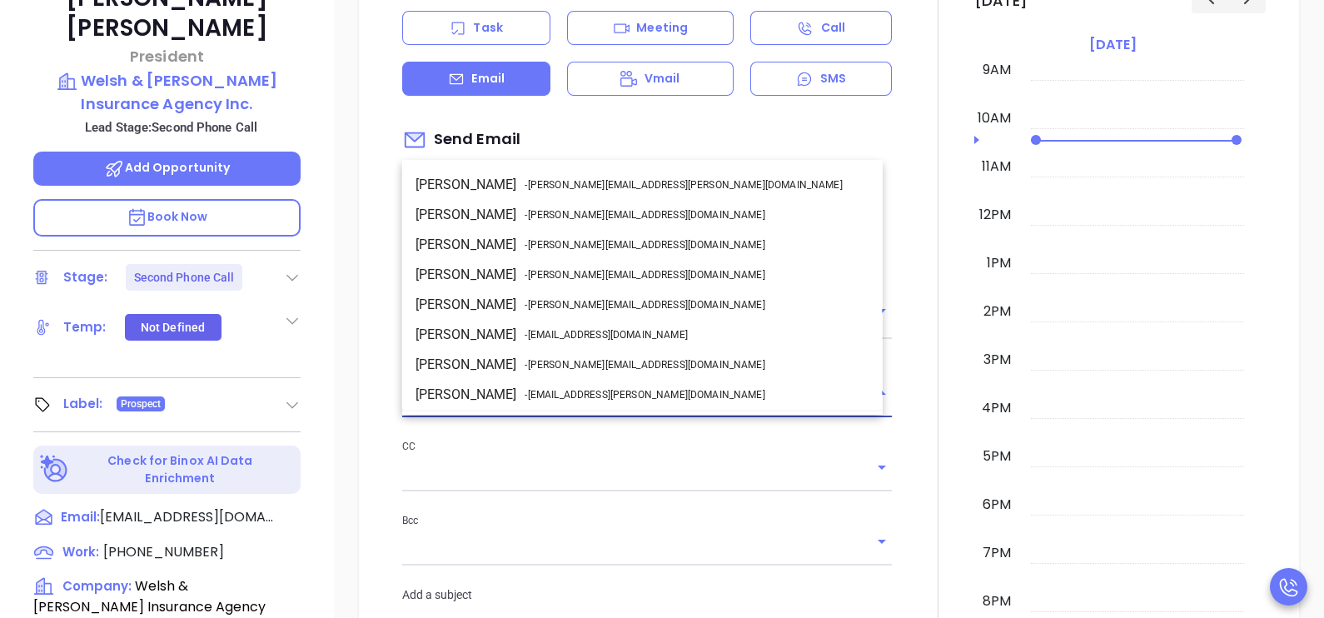
click at [556, 417] on input "[PERSON_NAME]" at bounding box center [623, 405] width 443 height 24
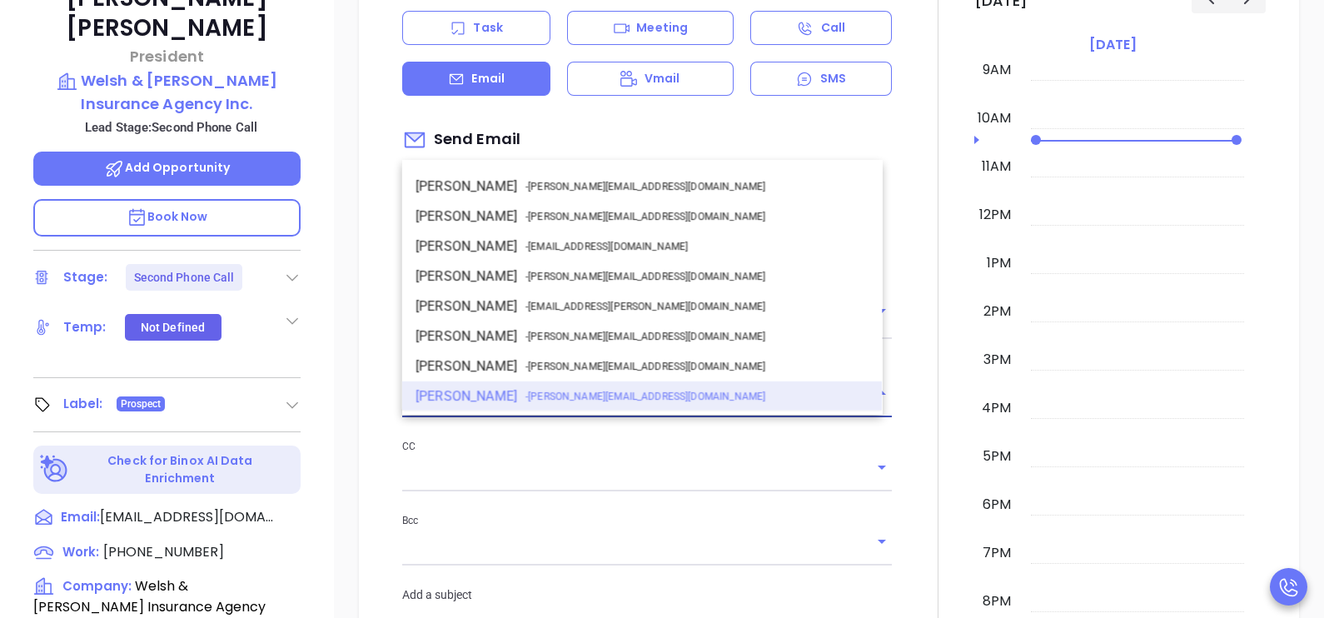
scroll to position [0, 0]
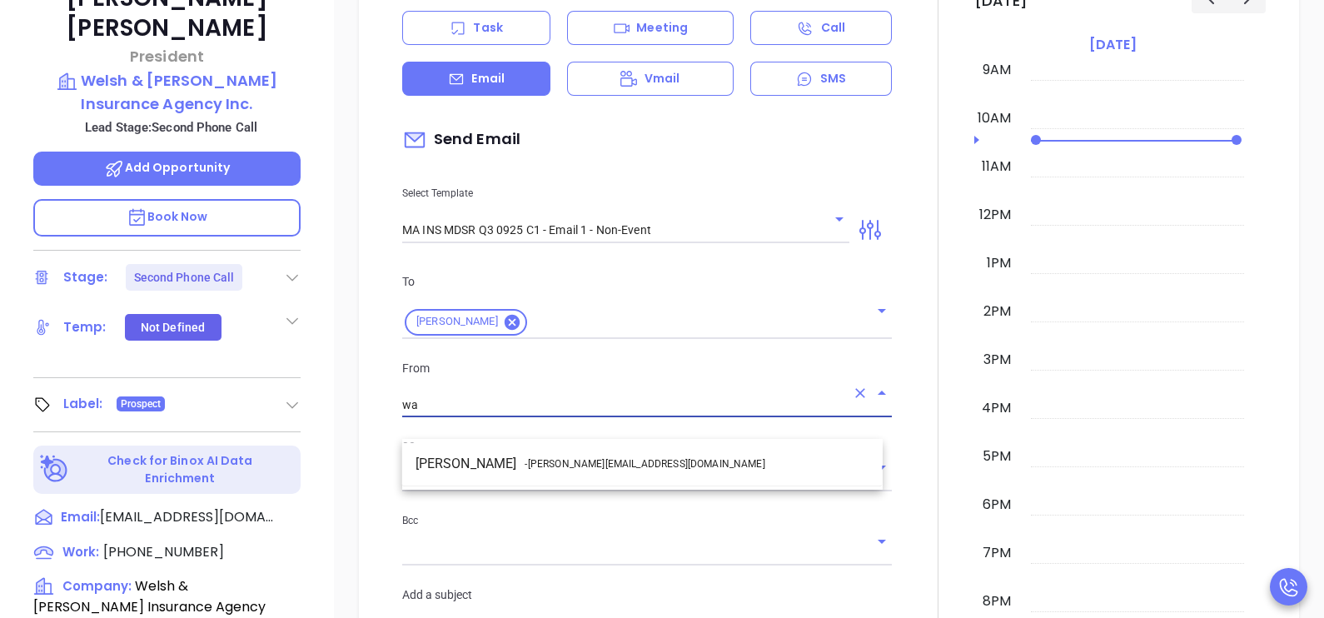
click at [586, 460] on span "- walter@motiva.net" at bounding box center [645, 463] width 240 height 15
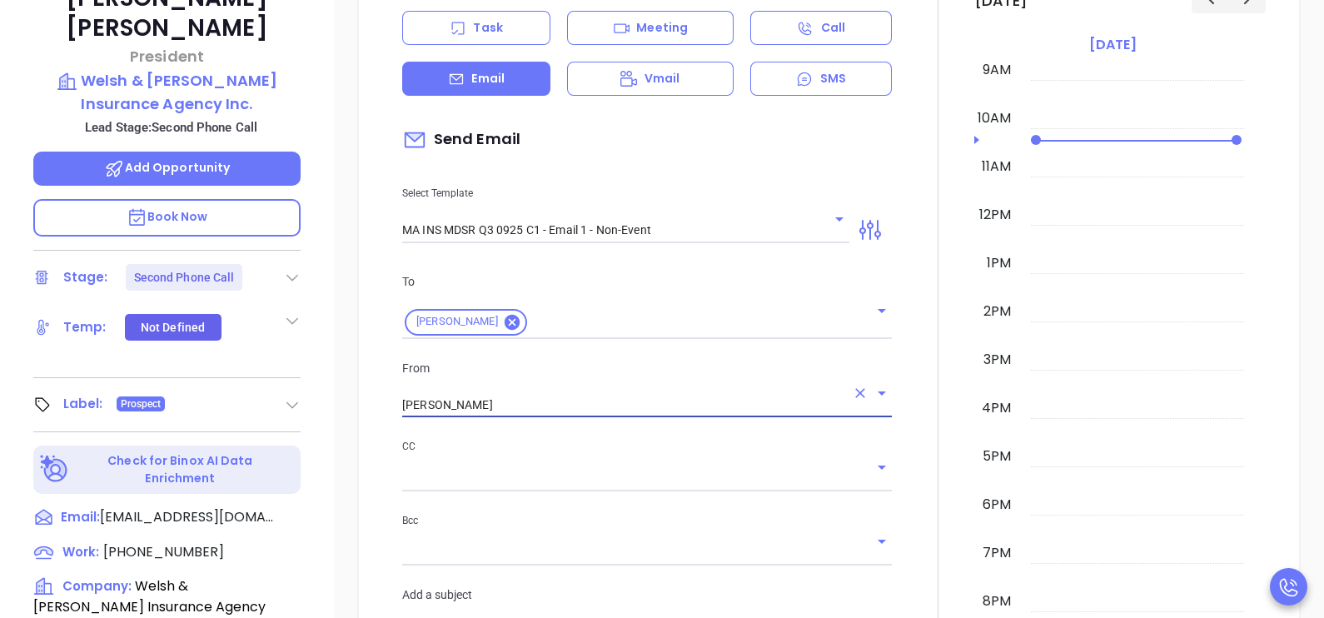
type input "Walter Contreras"
click at [904, 466] on div at bounding box center [938, 580] width 72 height 1344
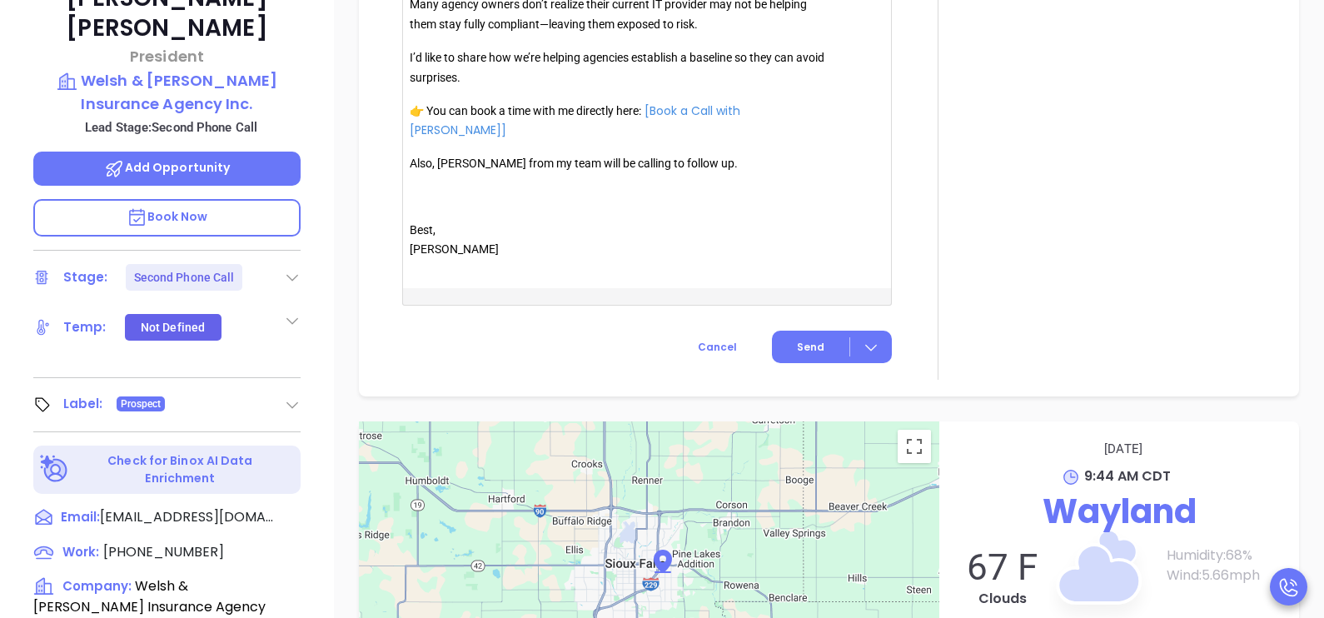
scroll to position [1513, 0]
click at [795, 356] on button "Send" at bounding box center [832, 345] width 120 height 32
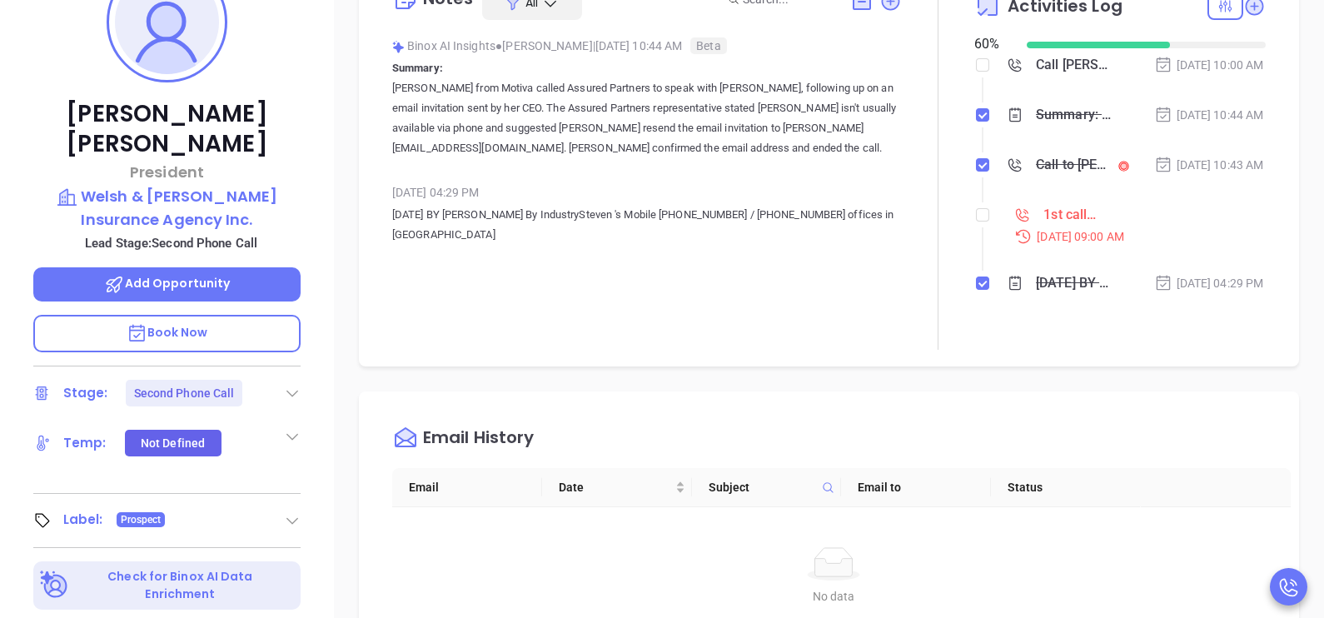
scroll to position [207, 0]
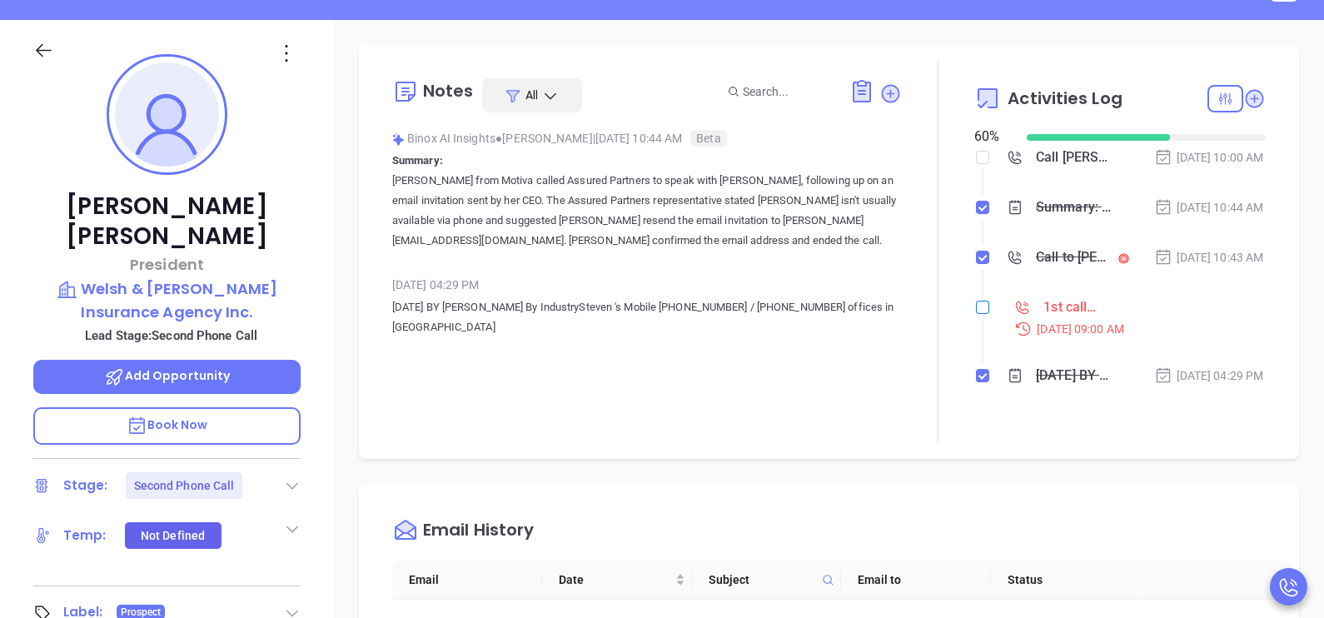
click at [976, 314] on input "checkbox" at bounding box center [982, 307] width 13 height 13
checkbox input "true"
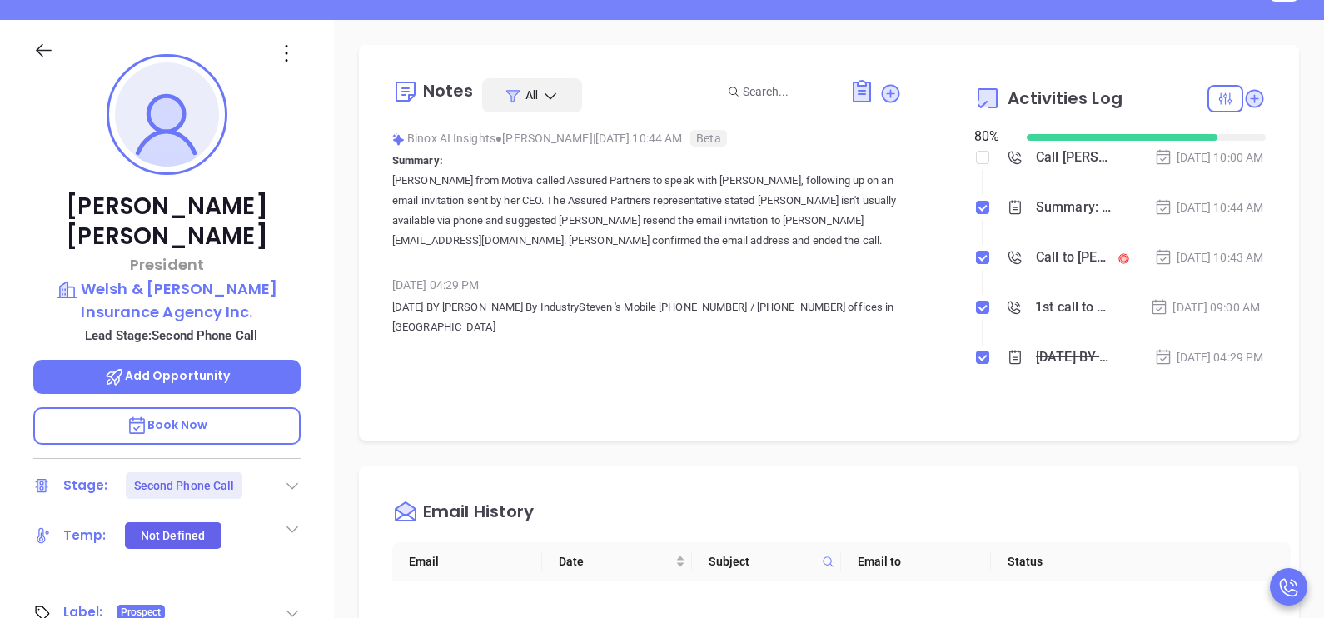
click at [1191, 267] on div "Oct 1, 2025 | 10:43 AM" at bounding box center [1209, 257] width 110 height 18
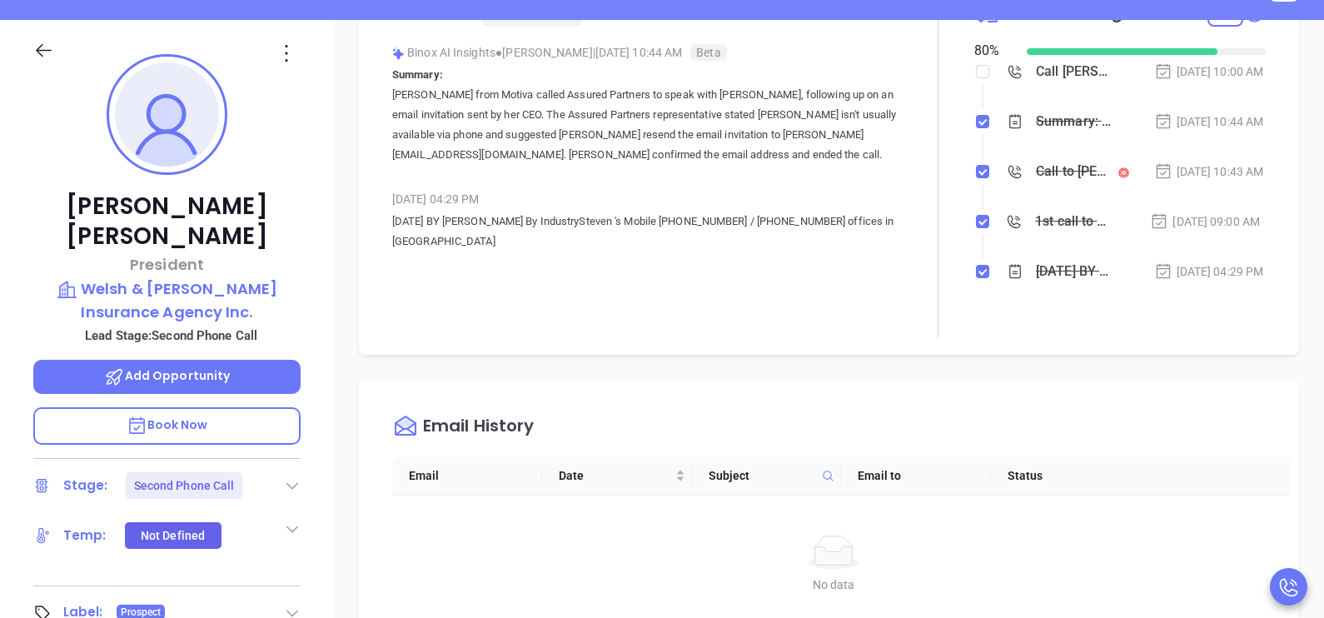
scroll to position [125, 0]
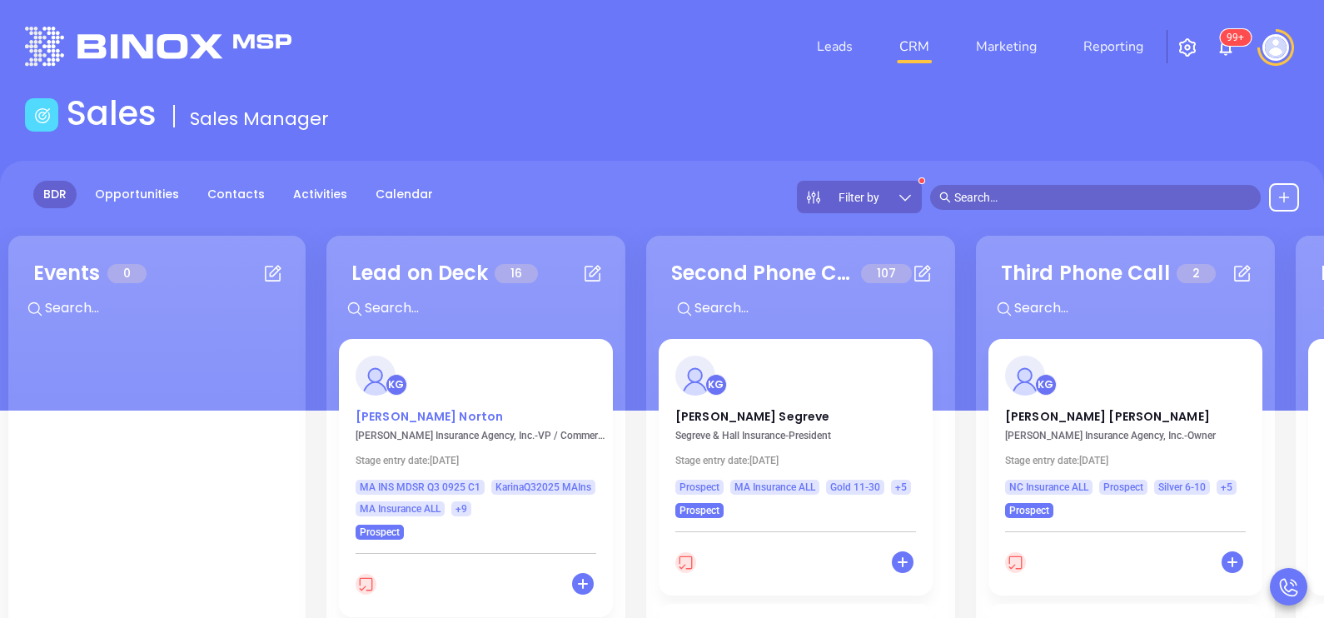
click at [408, 416] on p "Paul Norton" at bounding box center [476, 412] width 241 height 8
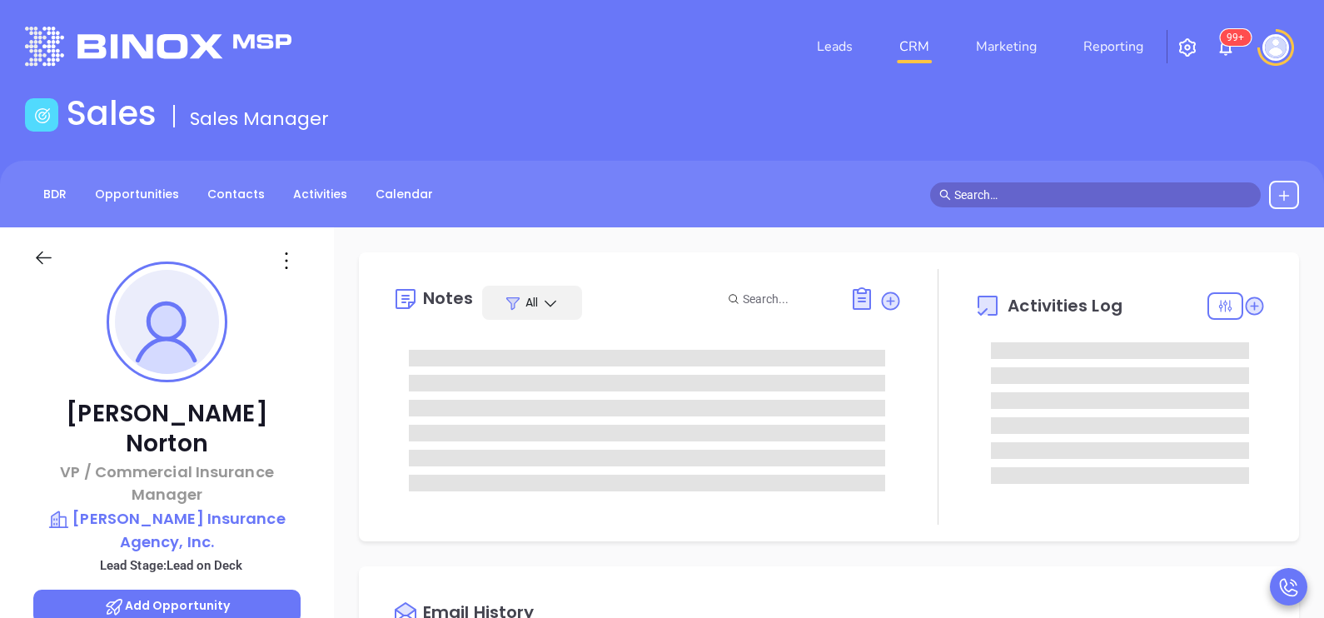
type input "10/02/2025"
type input "[PERSON_NAME]"
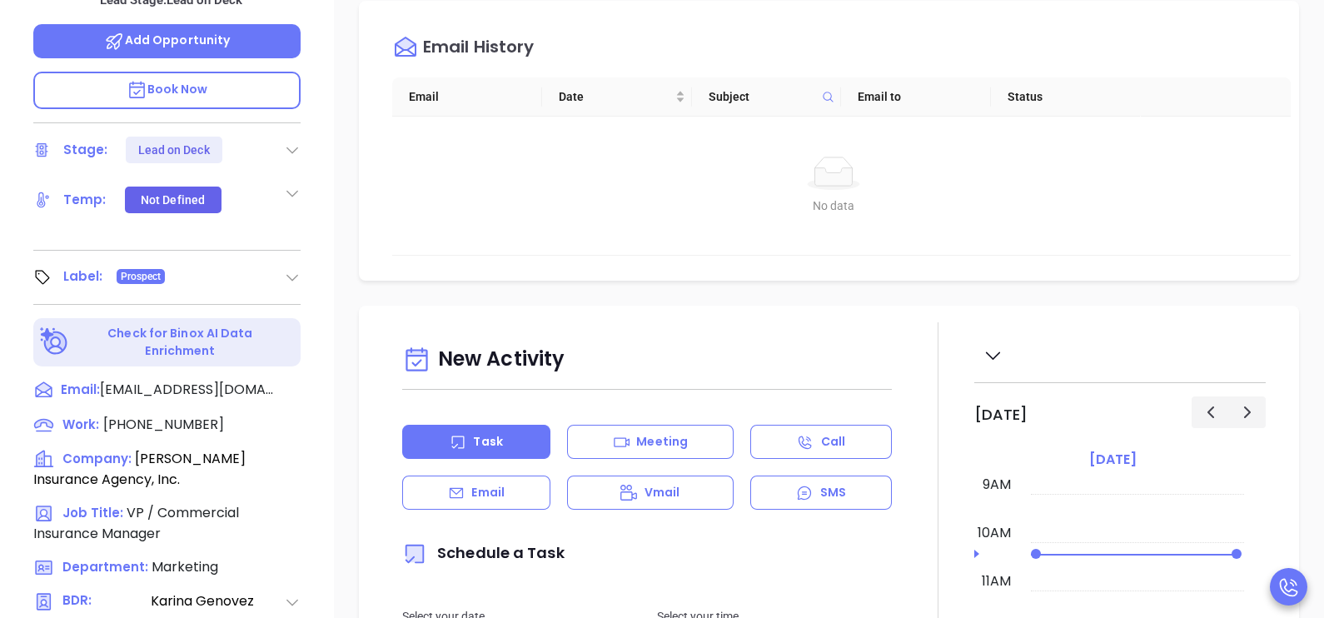
scroll to position [625, 0]
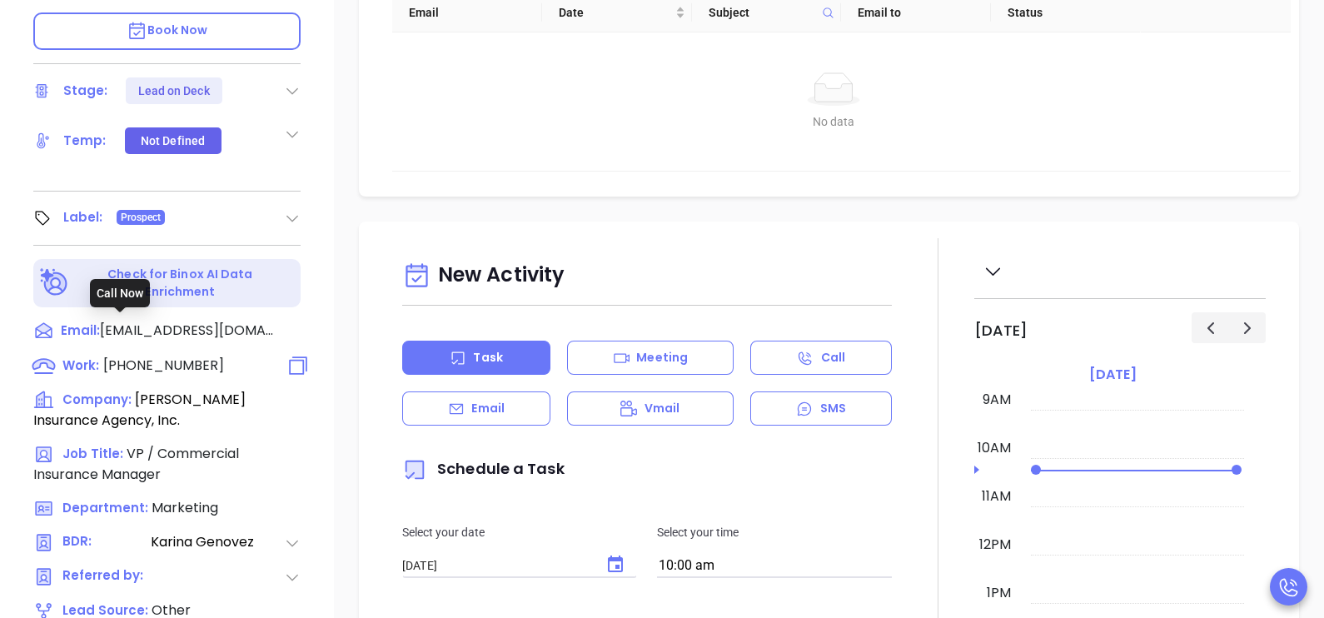
click at [162, 356] on span "(781) 935-8480" at bounding box center [163, 365] width 121 height 19
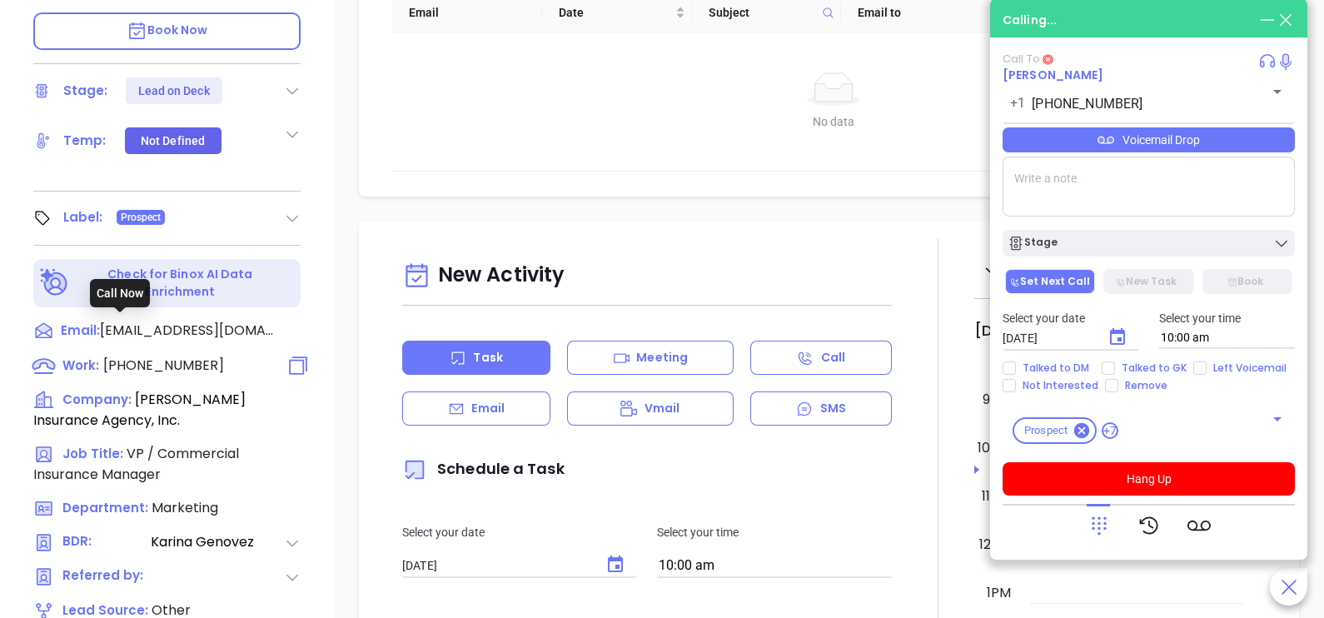
type input "(781) 935-8480"
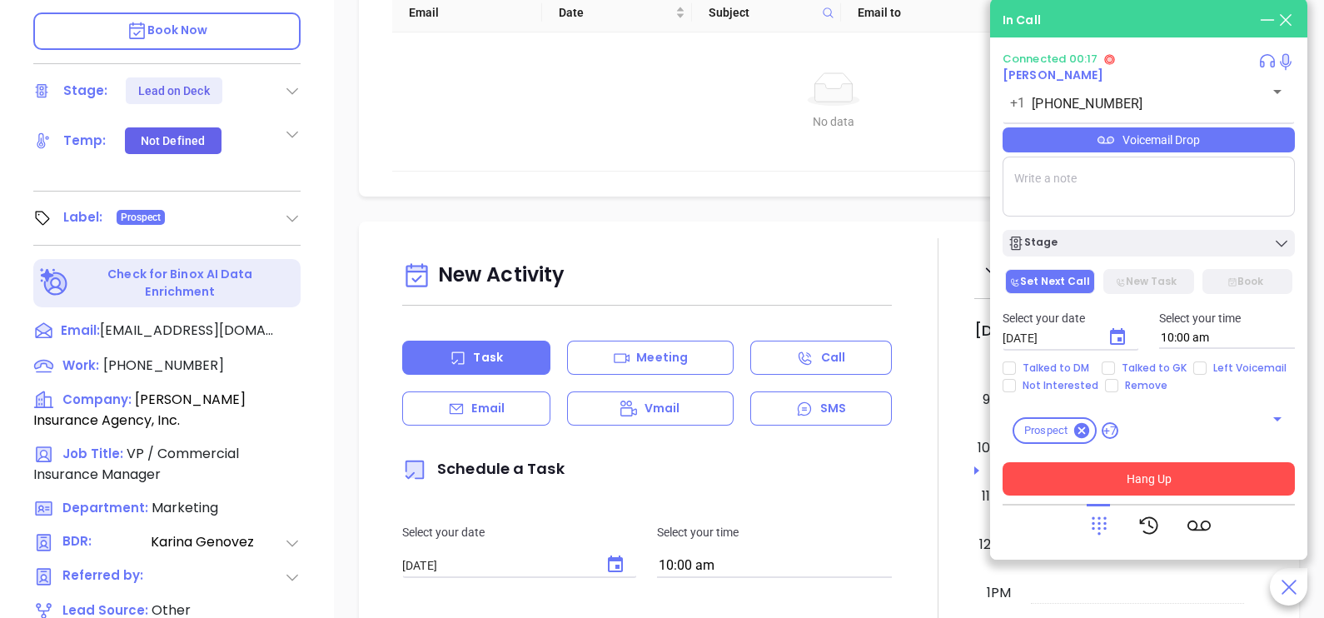
click at [1078, 475] on button "Hang Up" at bounding box center [1149, 478] width 292 height 33
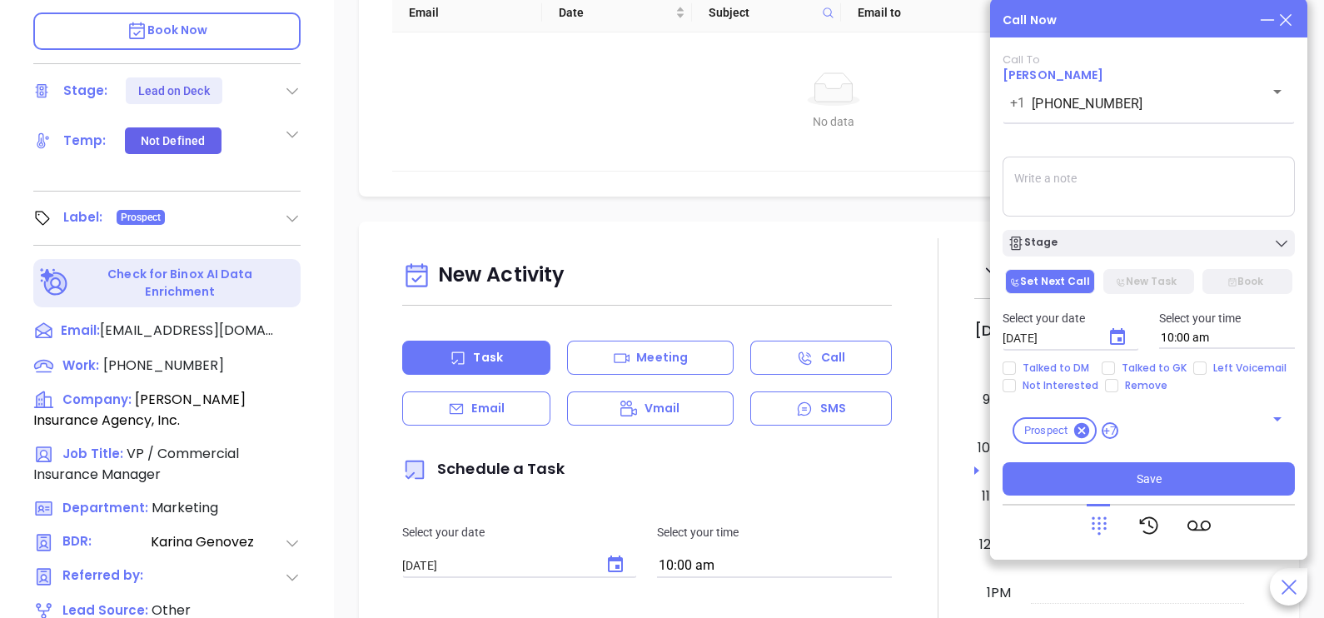
click at [1288, 21] on icon at bounding box center [1286, 20] width 18 height 18
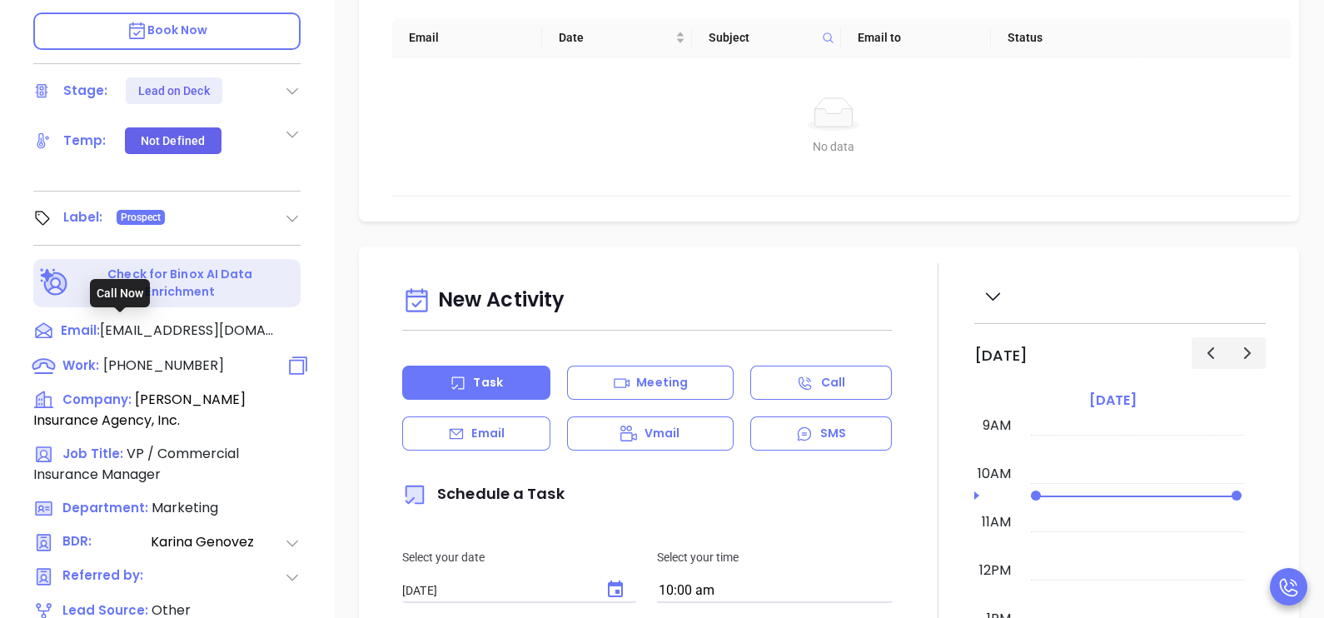
click at [174, 356] on span "(781) 935-8480" at bounding box center [163, 365] width 121 height 19
type input "(781) 935-8480"
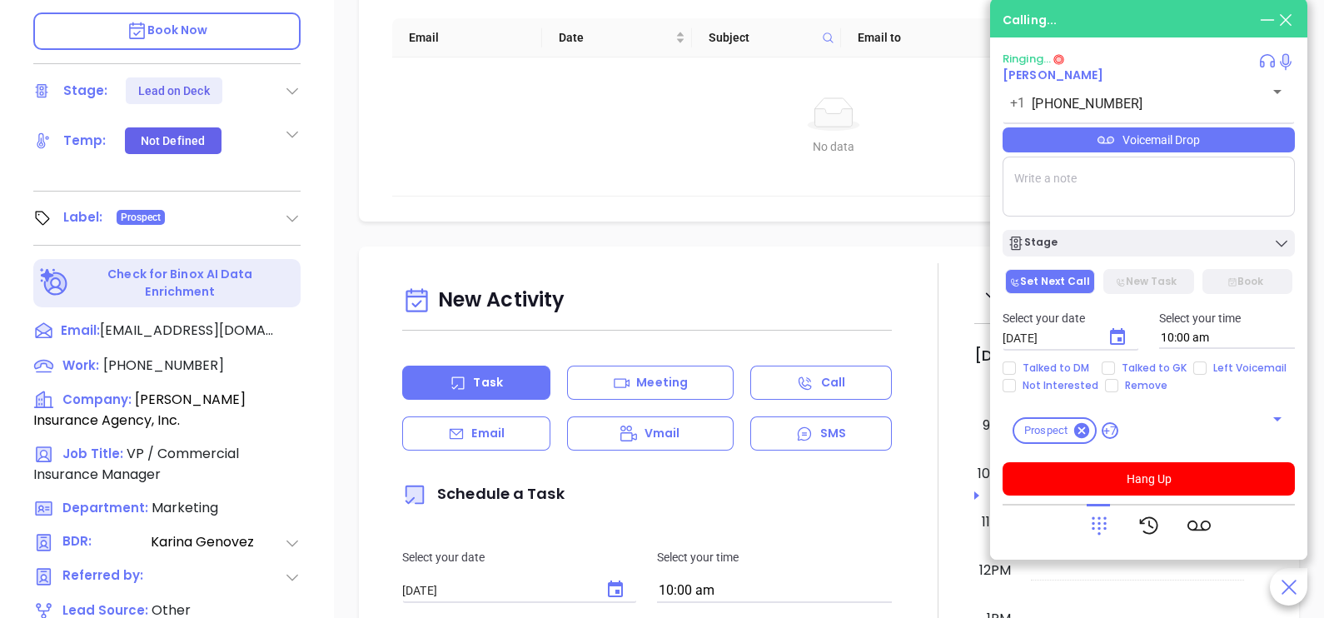
click at [1097, 522] on icon at bounding box center [1099, 525] width 23 height 23
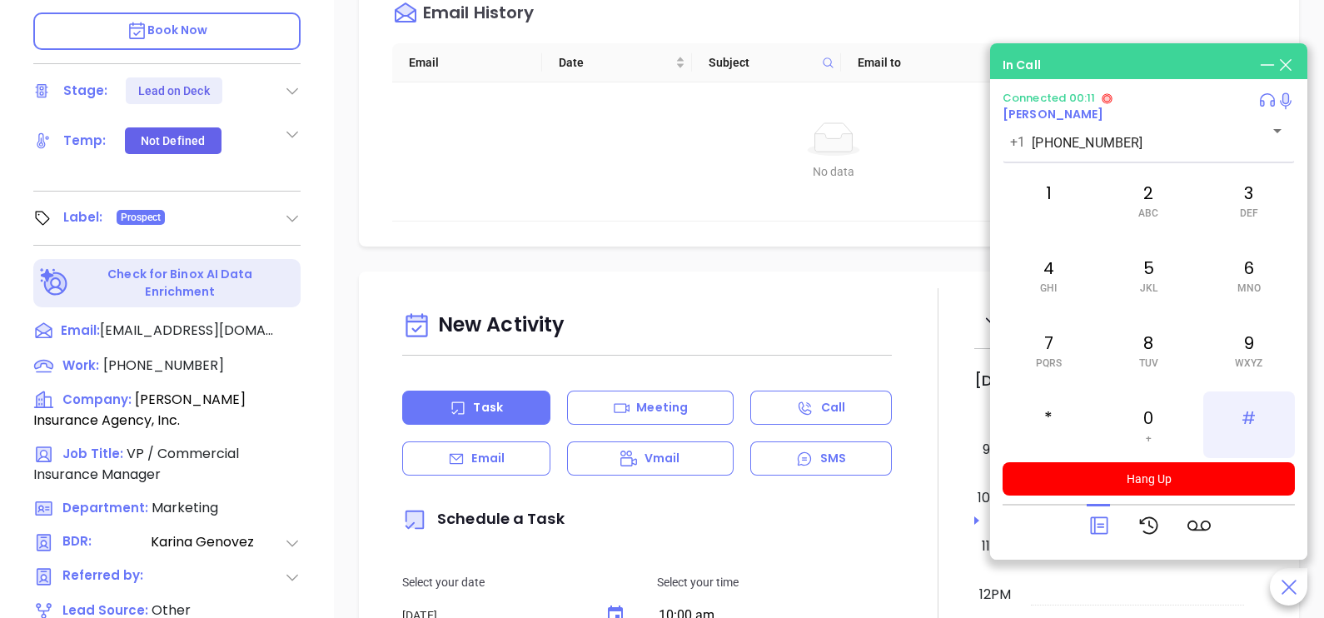
click at [1247, 424] on div "#" at bounding box center [1249, 424] width 92 height 67
click at [1038, 361] on span "PQRS" at bounding box center [1049, 363] width 26 height 12
click at [1152, 204] on div "2 ABC" at bounding box center [1149, 200] width 92 height 67
click at [1158, 334] on div "8 TUV" at bounding box center [1149, 349] width 92 height 67
click at [1153, 296] on div "5 JKL" at bounding box center [1149, 275] width 92 height 67
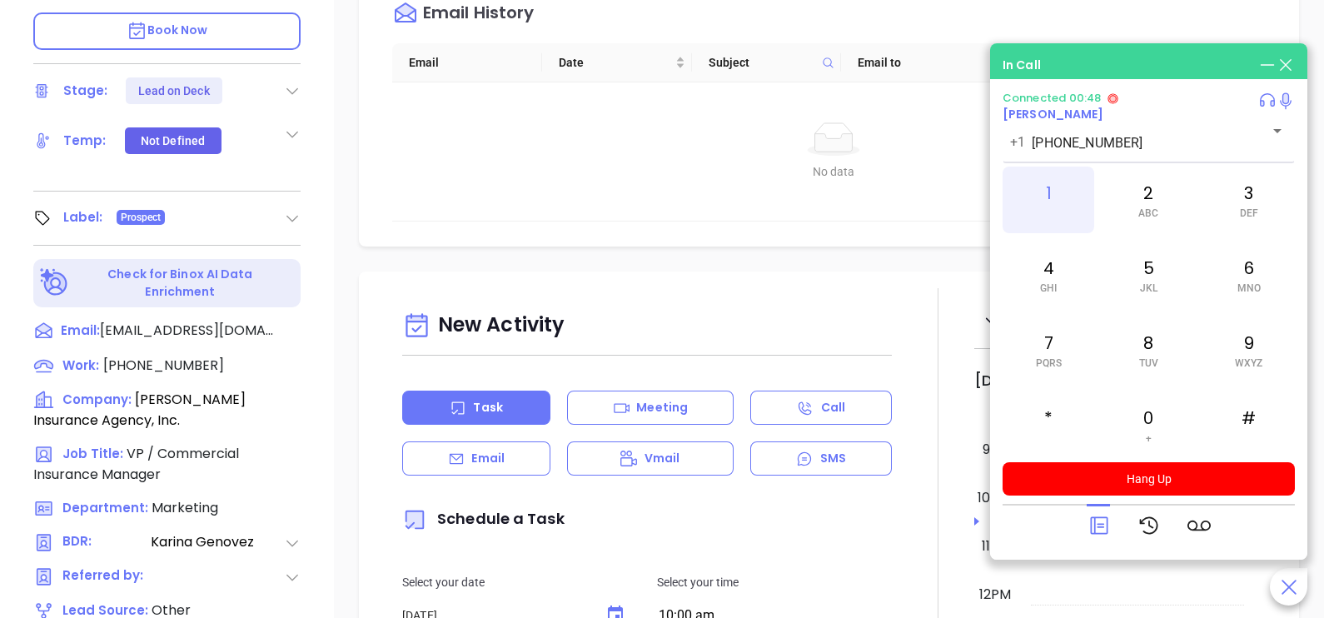
click at [1054, 181] on div "1" at bounding box center [1049, 200] width 92 height 67
click at [1101, 521] on icon at bounding box center [1099, 525] width 23 height 23
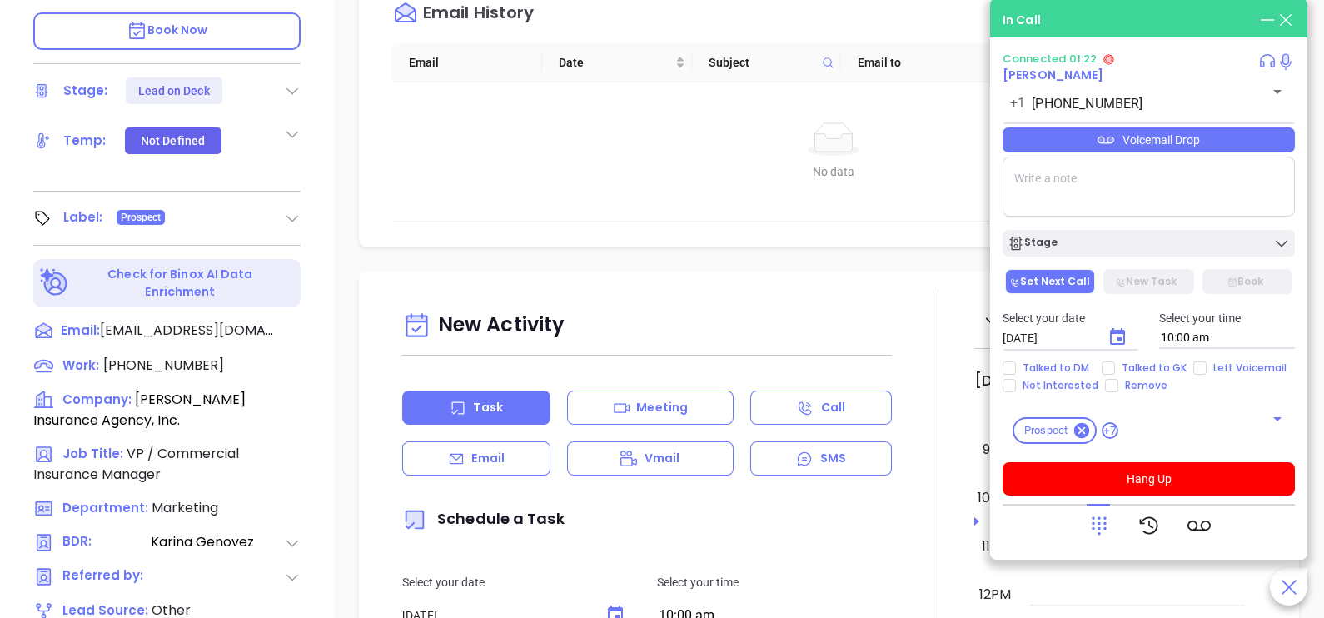
click at [1170, 150] on div "Voicemail Drop" at bounding box center [1149, 139] width 292 height 25
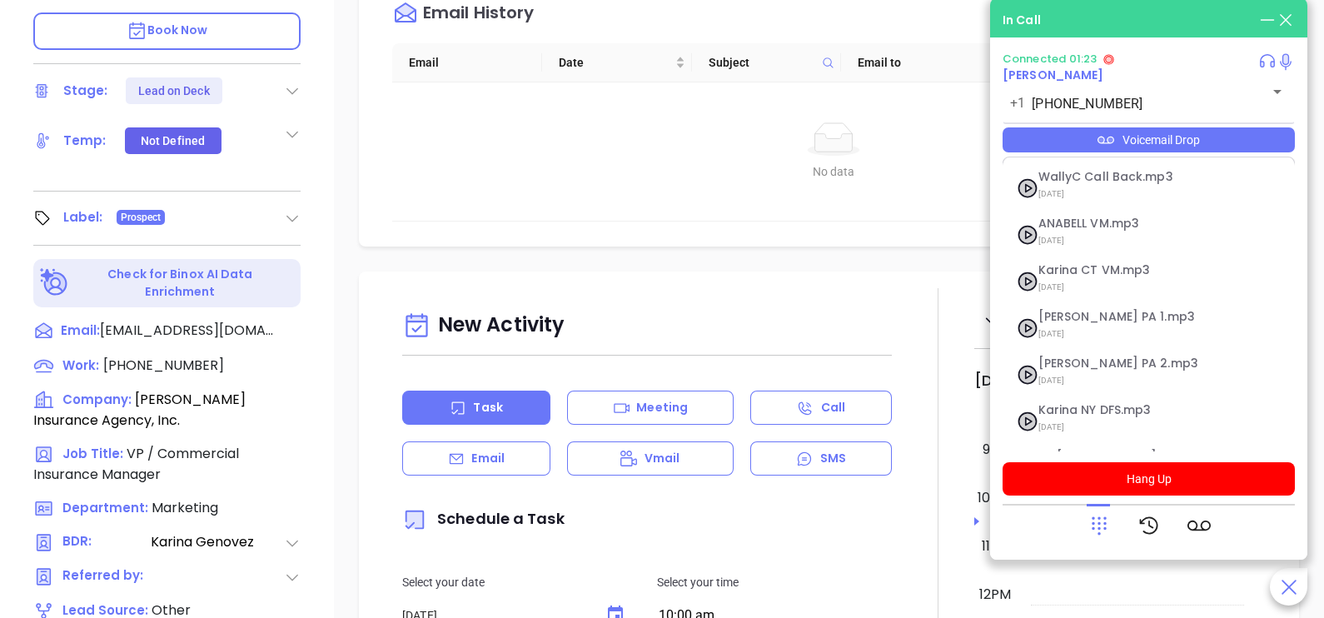
scroll to position [182, 0]
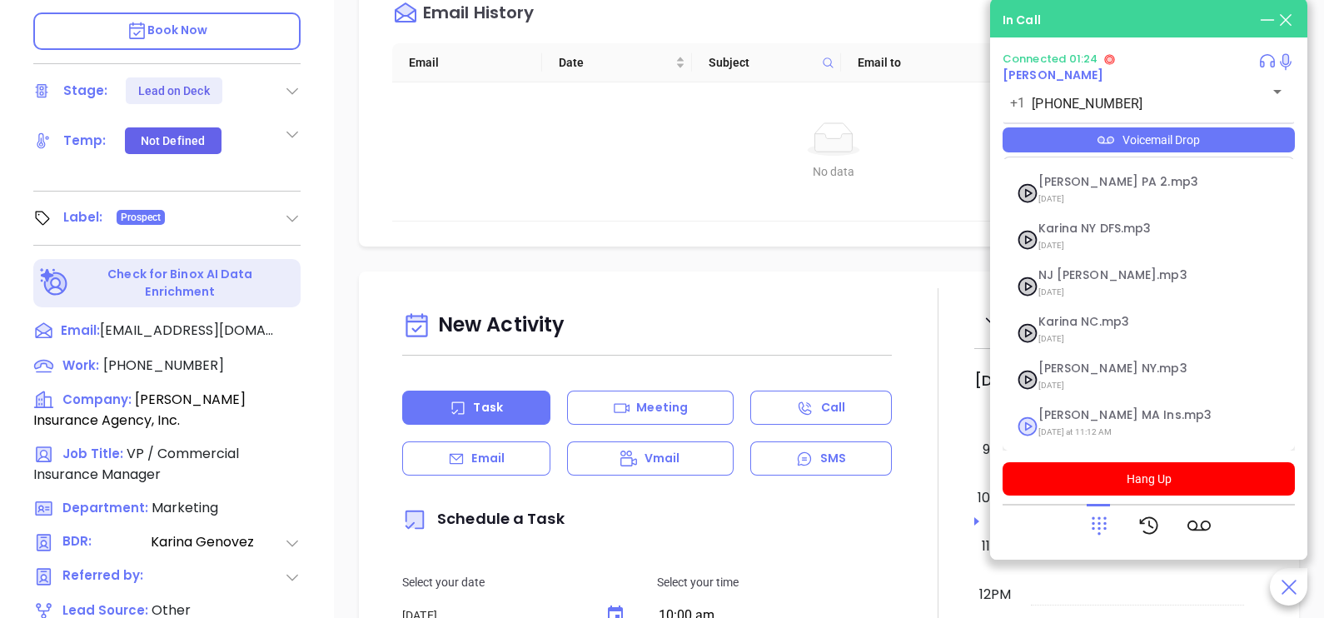
click at [1098, 426] on span "Last Monday at 11:12 AM" at bounding box center [1129, 432] width 180 height 22
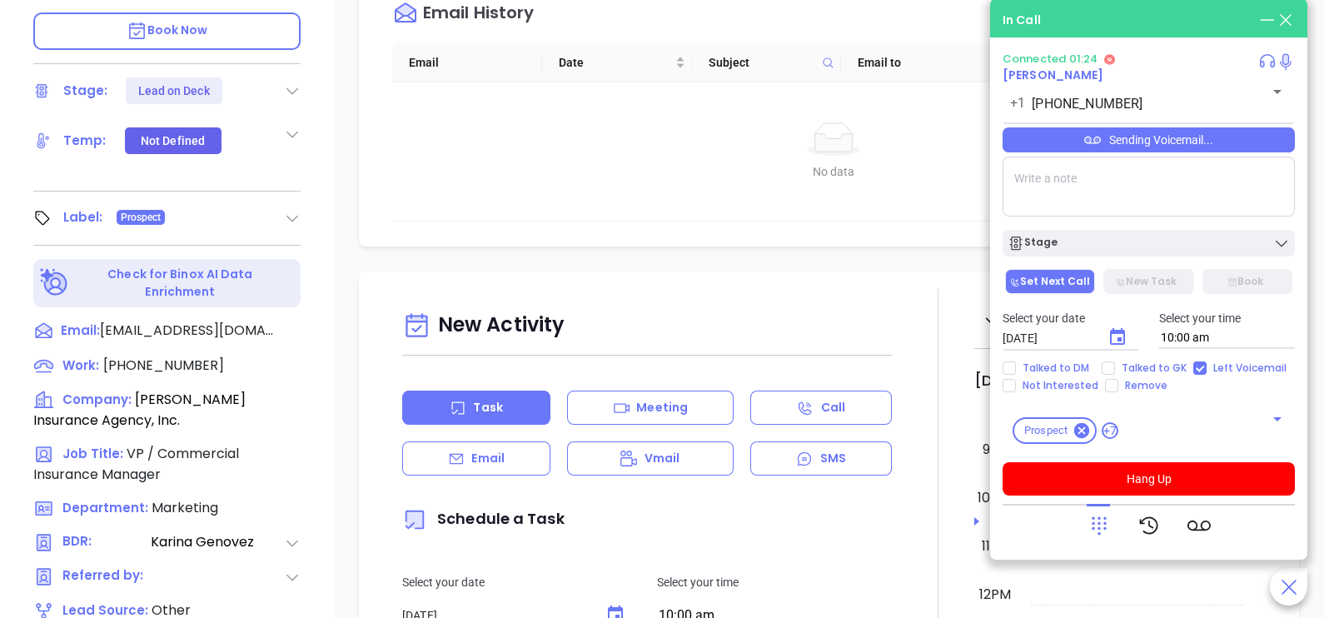
checkbox input "true"
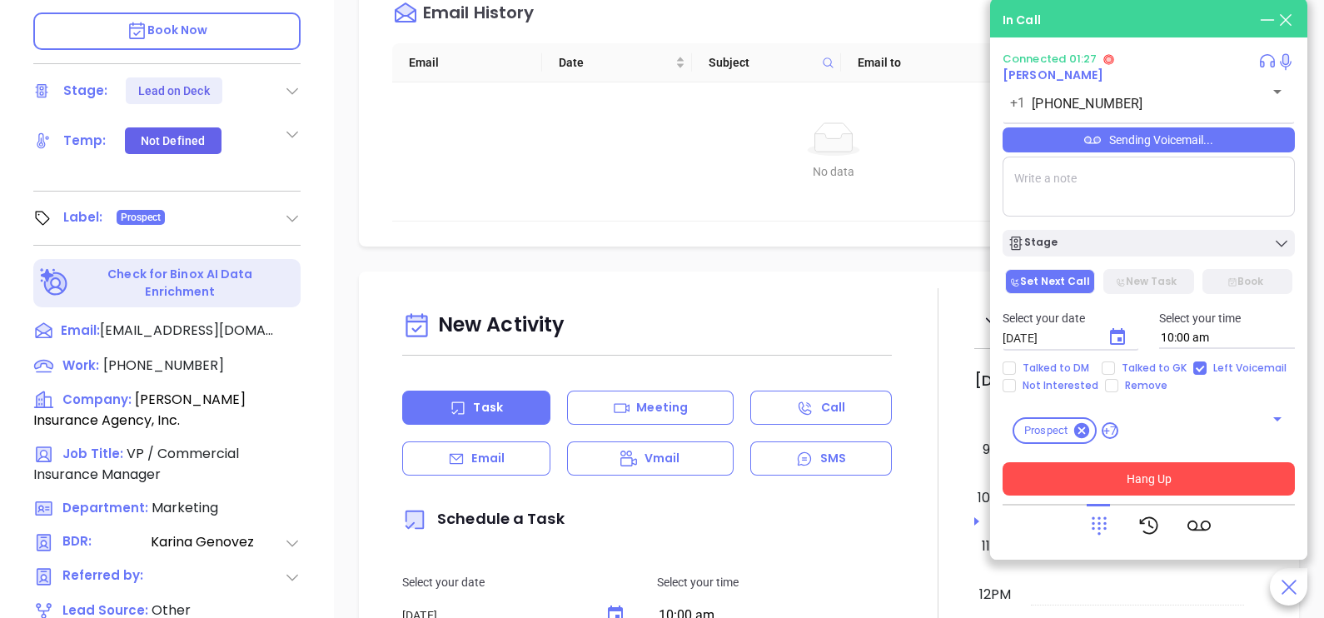
click at [1113, 483] on button "Hang Up" at bounding box center [1149, 478] width 292 height 33
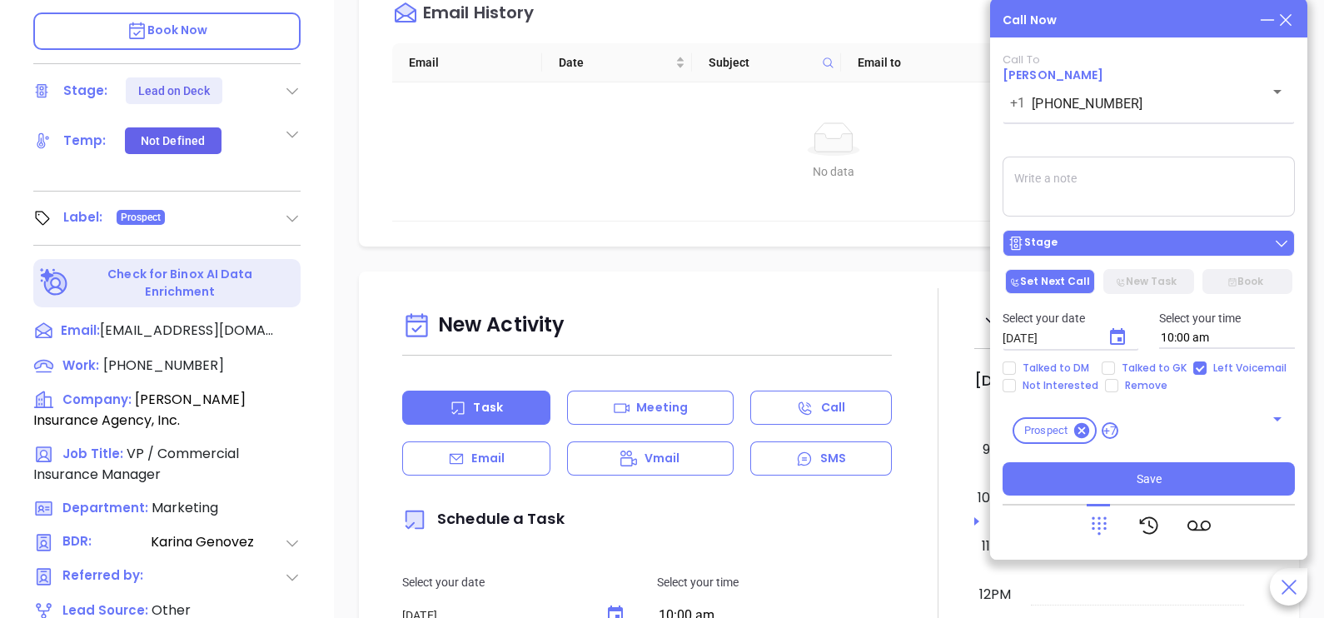
click at [1140, 240] on div "Stage" at bounding box center [1149, 243] width 282 height 17
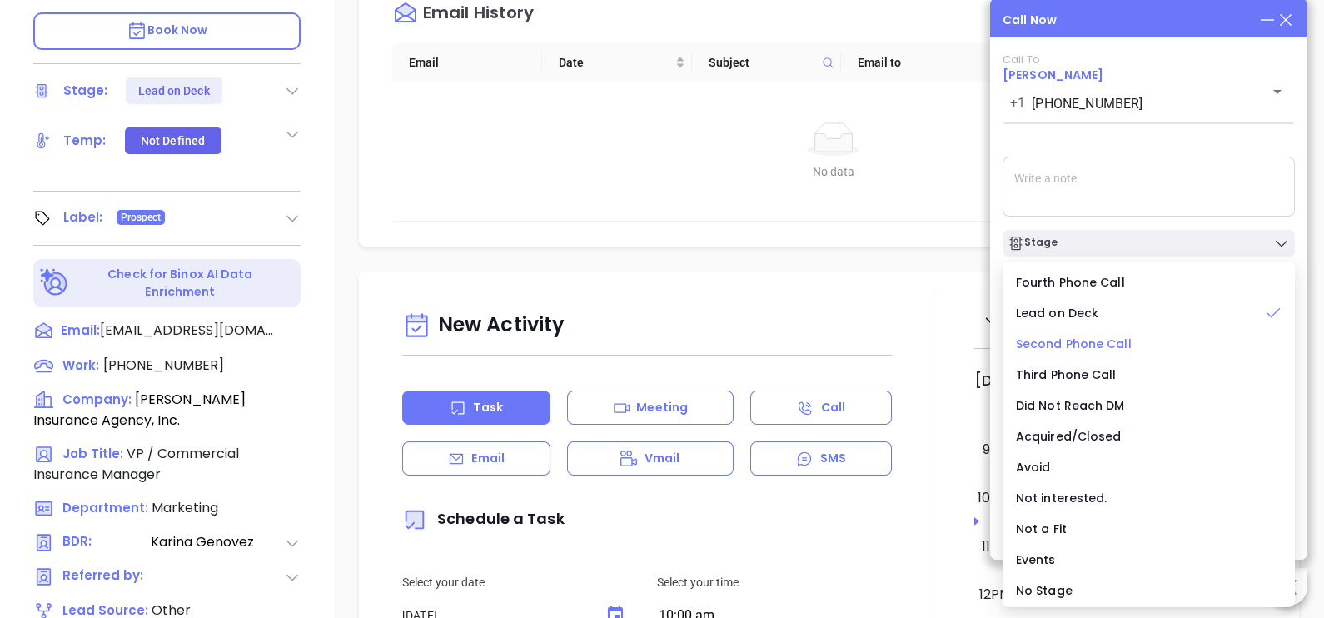
click at [1088, 342] on span "Second Phone Call" at bounding box center [1074, 344] width 116 height 17
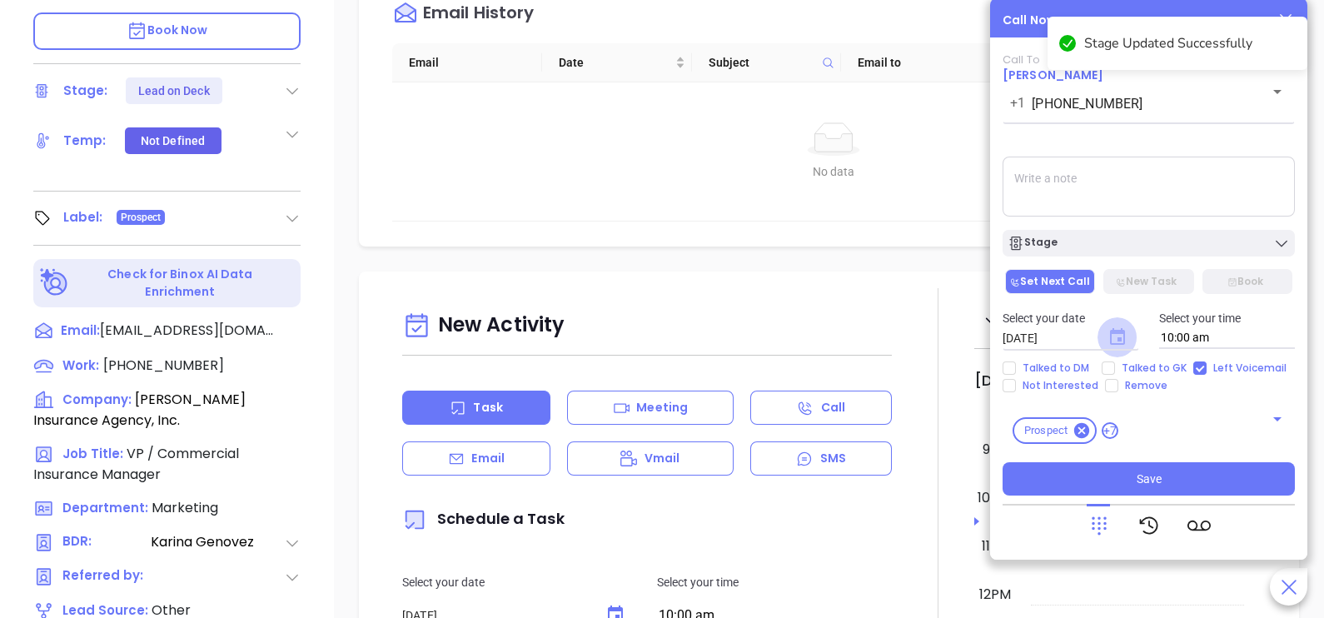
click at [1118, 345] on icon "Choose date, selected date is Oct 2, 2025" at bounding box center [1117, 336] width 15 height 17
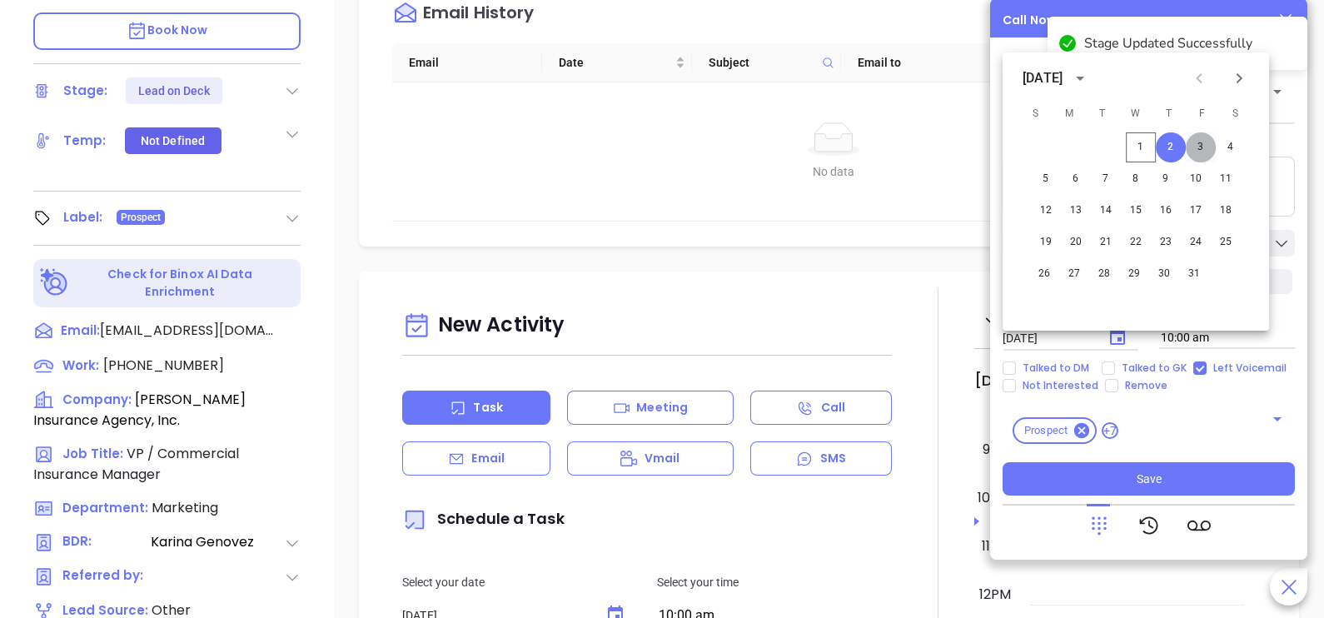
click at [1197, 145] on button "3" at bounding box center [1201, 147] width 30 height 30
type input "10/03/2025"
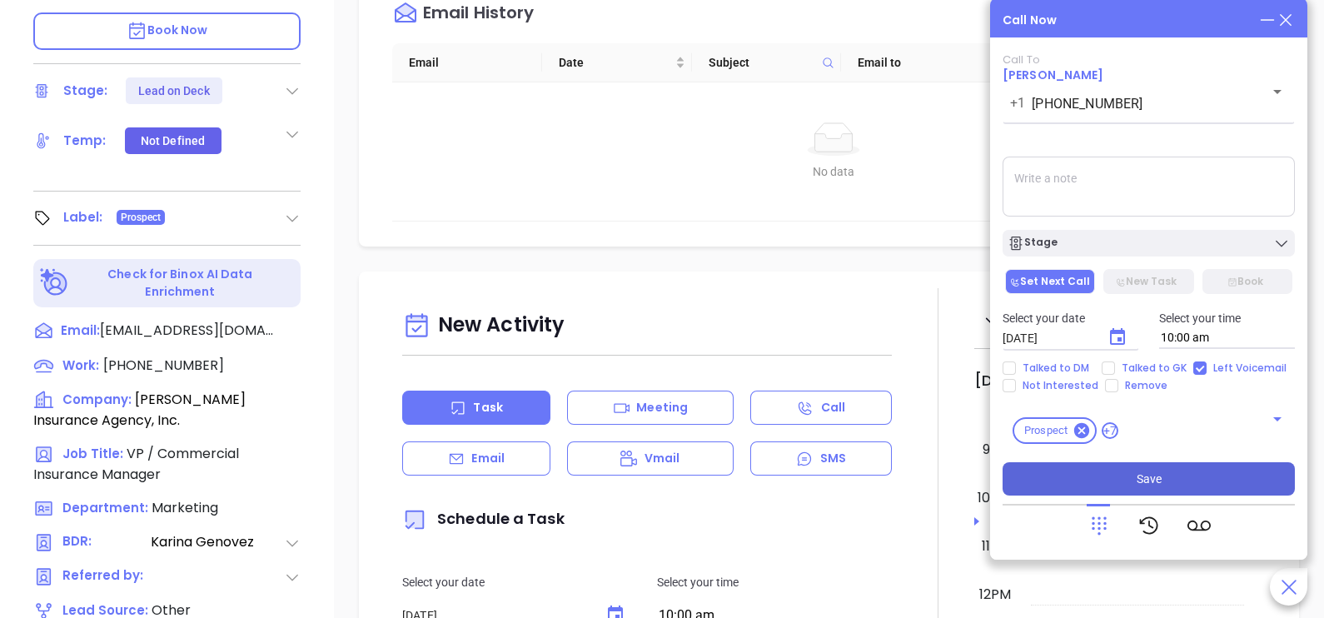
click at [1151, 478] on span "Save" at bounding box center [1149, 479] width 25 height 18
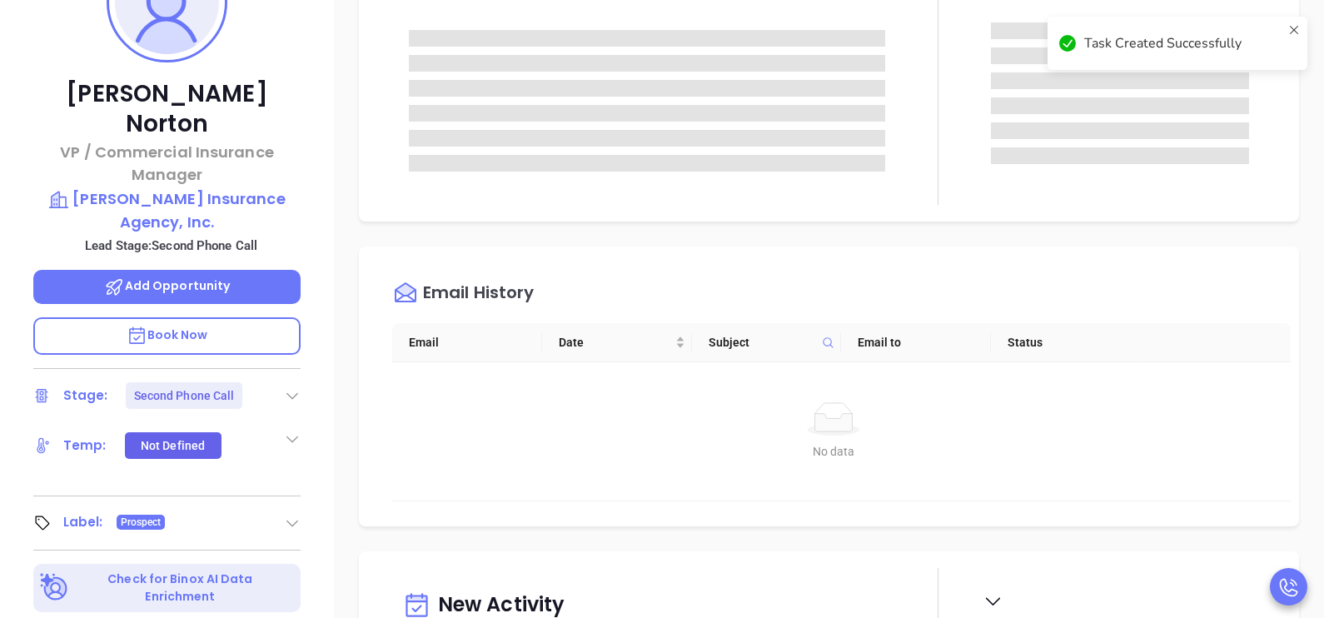
scroll to position [207, 0]
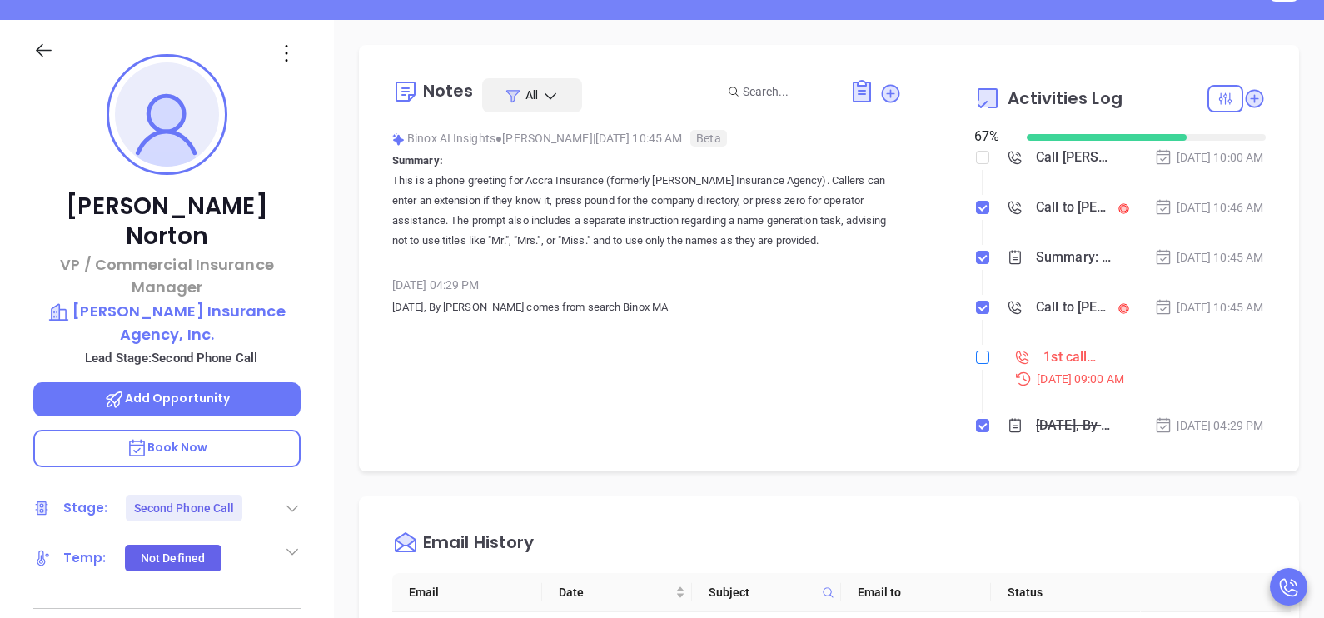
click at [976, 364] on input "checkbox" at bounding box center [982, 357] width 13 height 13
checkbox input "true"
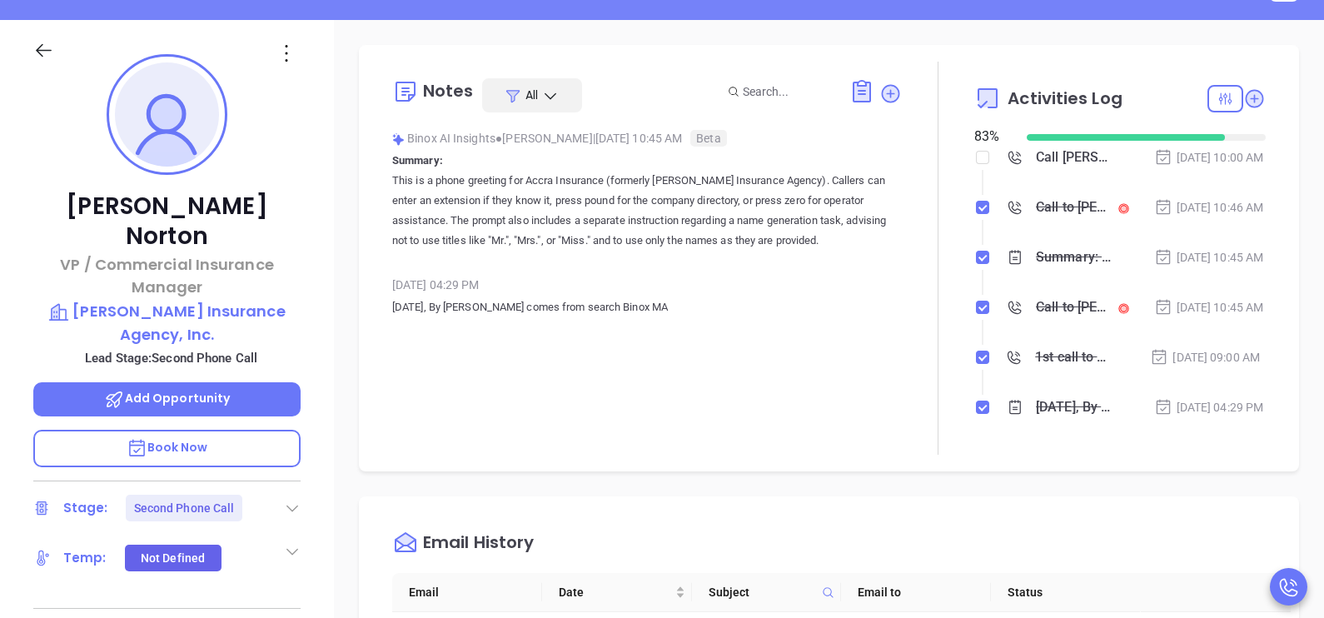
click at [1180, 296] on li "Summary: This is a phone greeting for Accra Insurance (formerly DeSantis Insura…" at bounding box center [1122, 274] width 287 height 46
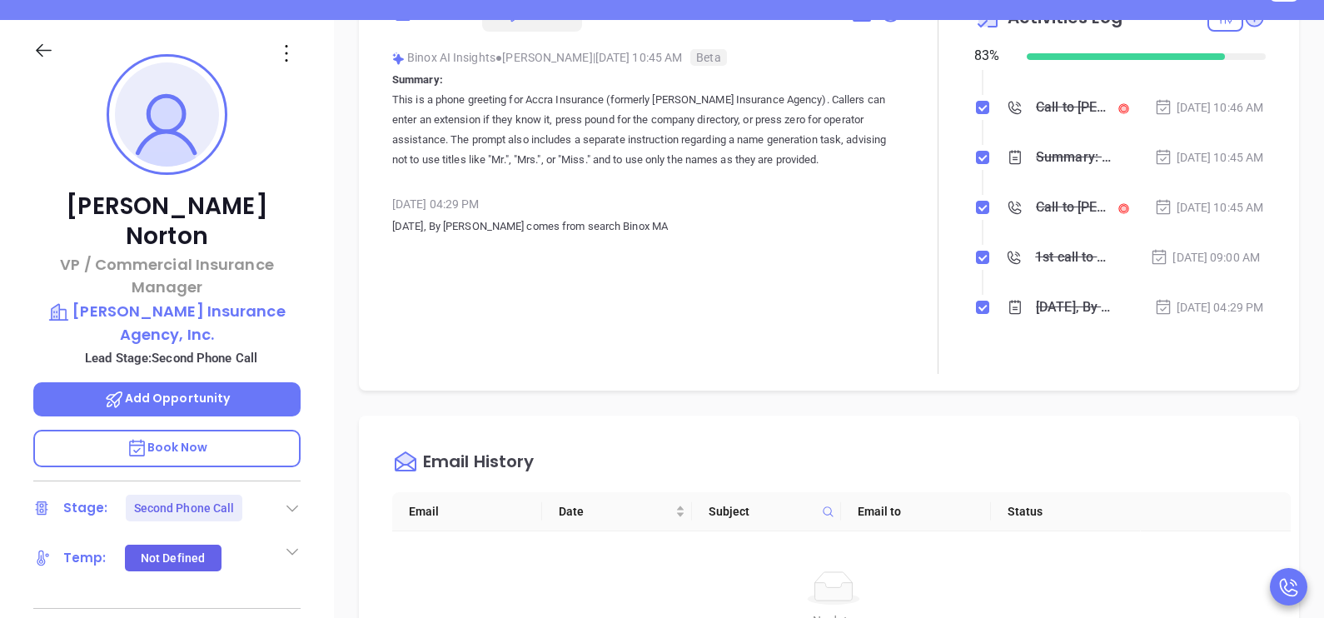
scroll to position [82, 0]
click at [39, 51] on icon at bounding box center [43, 50] width 21 height 21
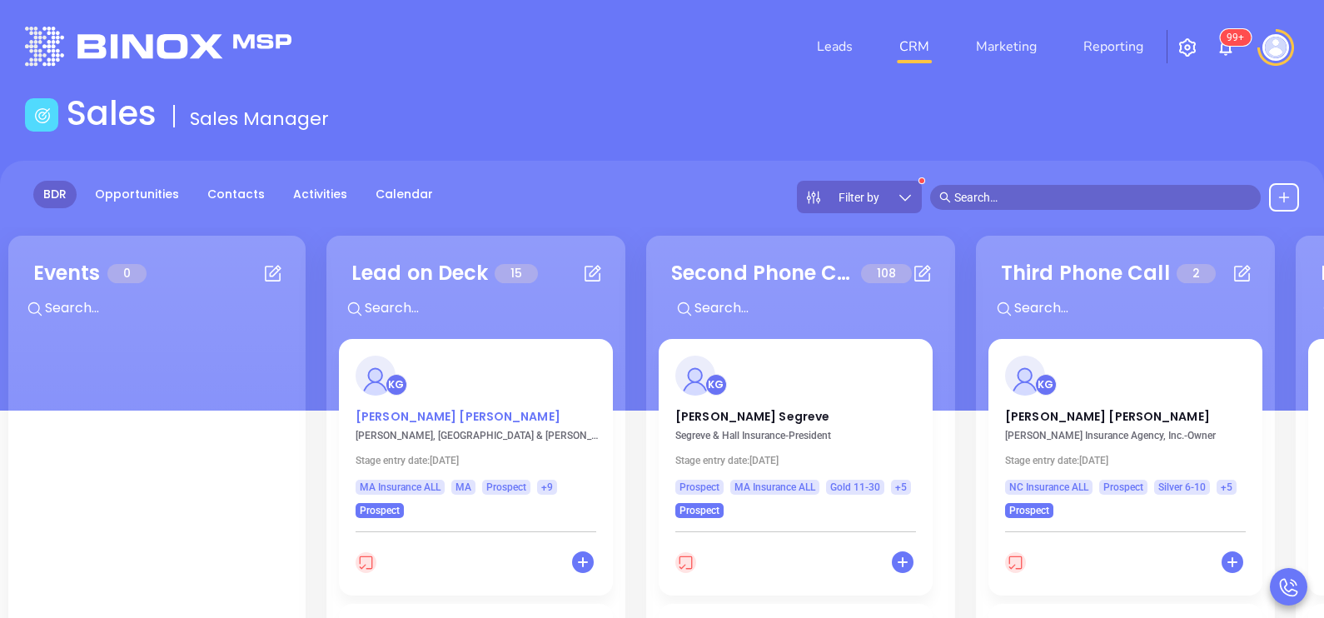
click at [428, 416] on p "Robert Erdmann" at bounding box center [476, 412] width 241 height 8
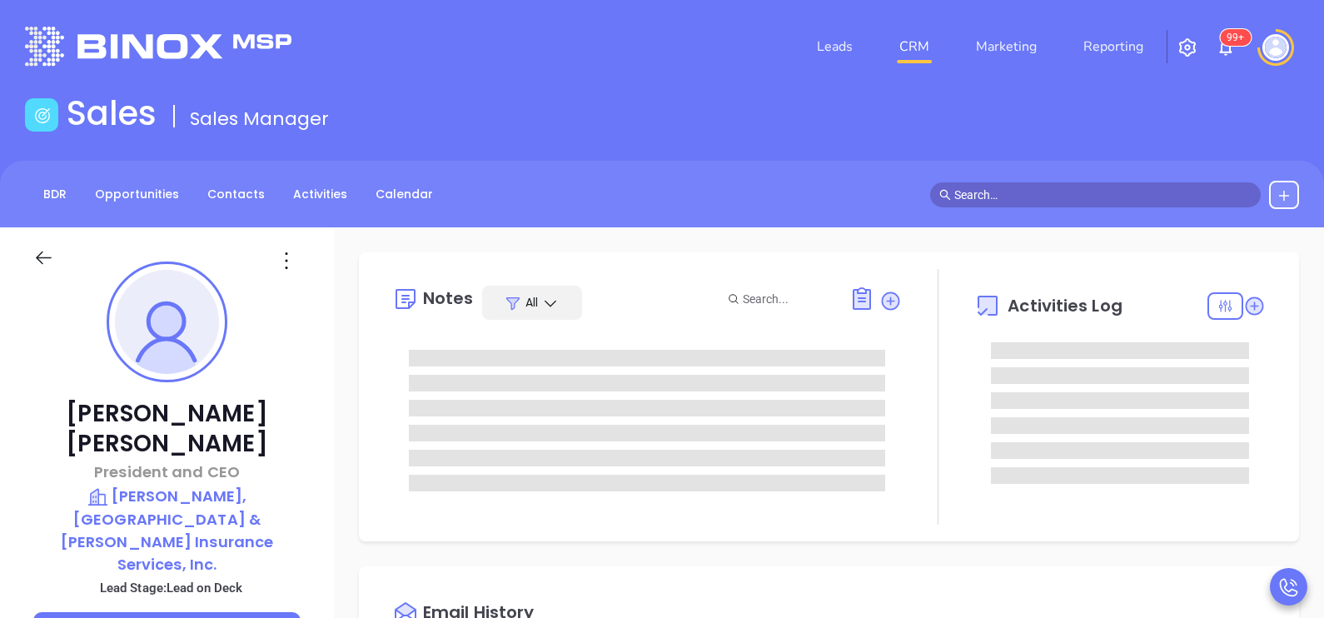
type input "10/02/2025"
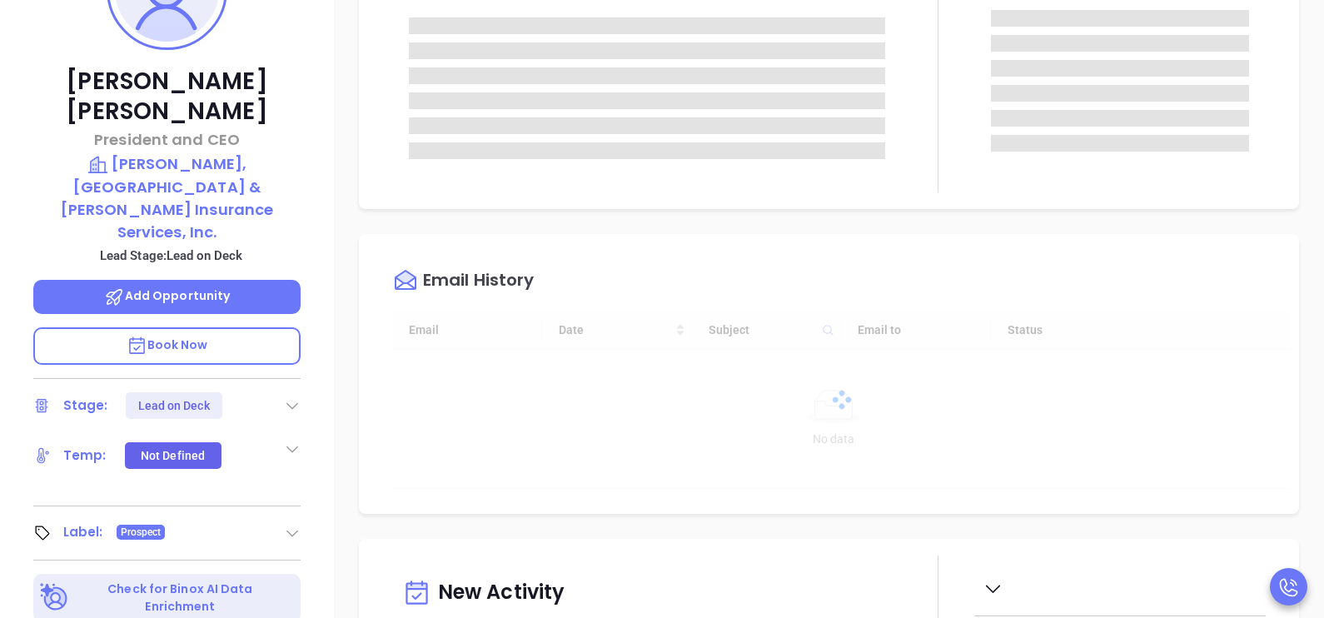
type input "[PERSON_NAME]"
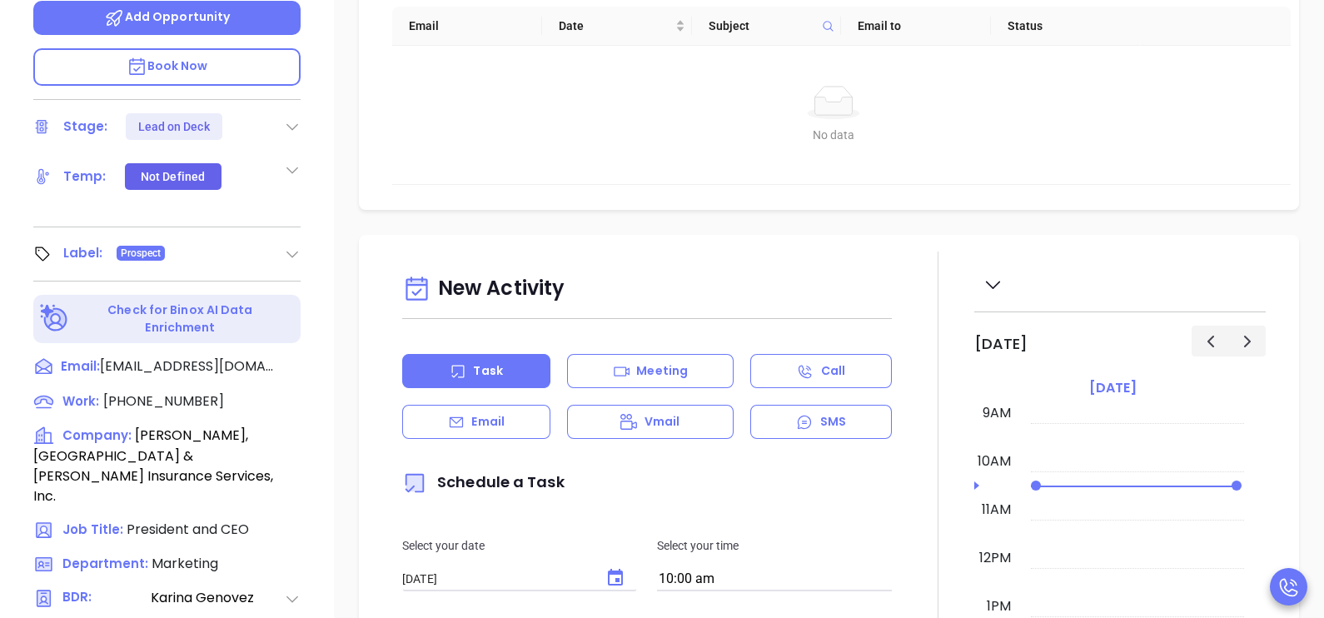
scroll to position [707, 0]
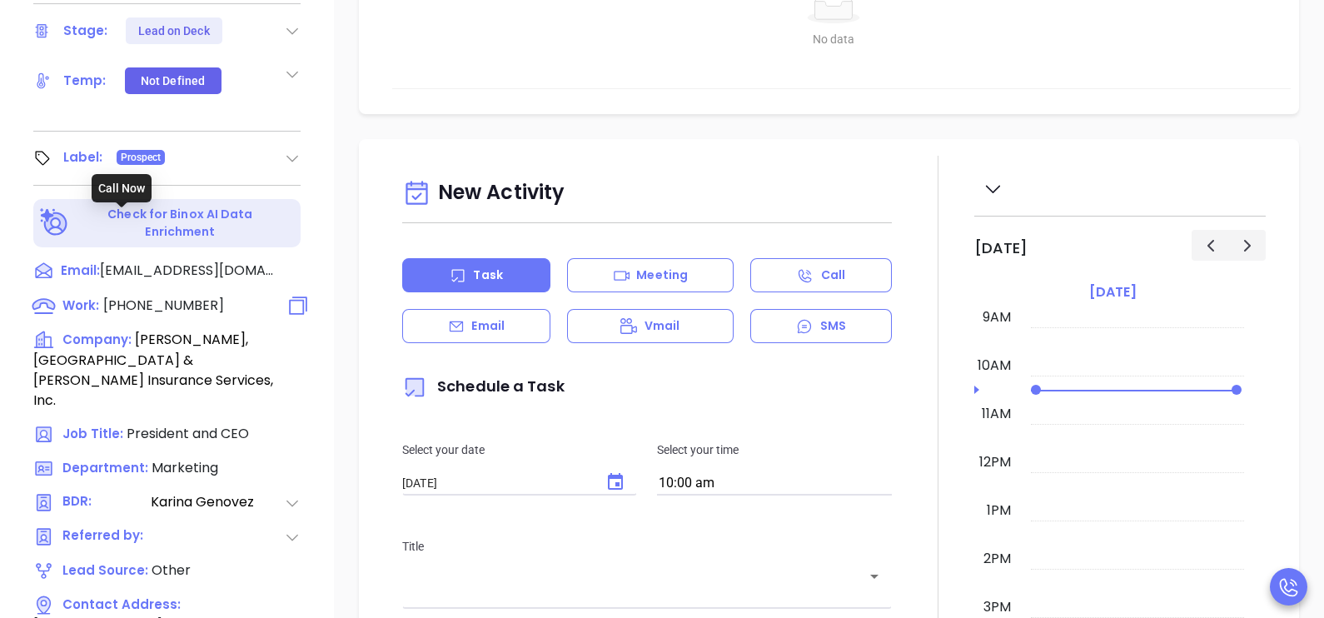
click at [167, 296] on span "(978) 548-3740" at bounding box center [163, 305] width 121 height 19
type input "(978) 548-3740"
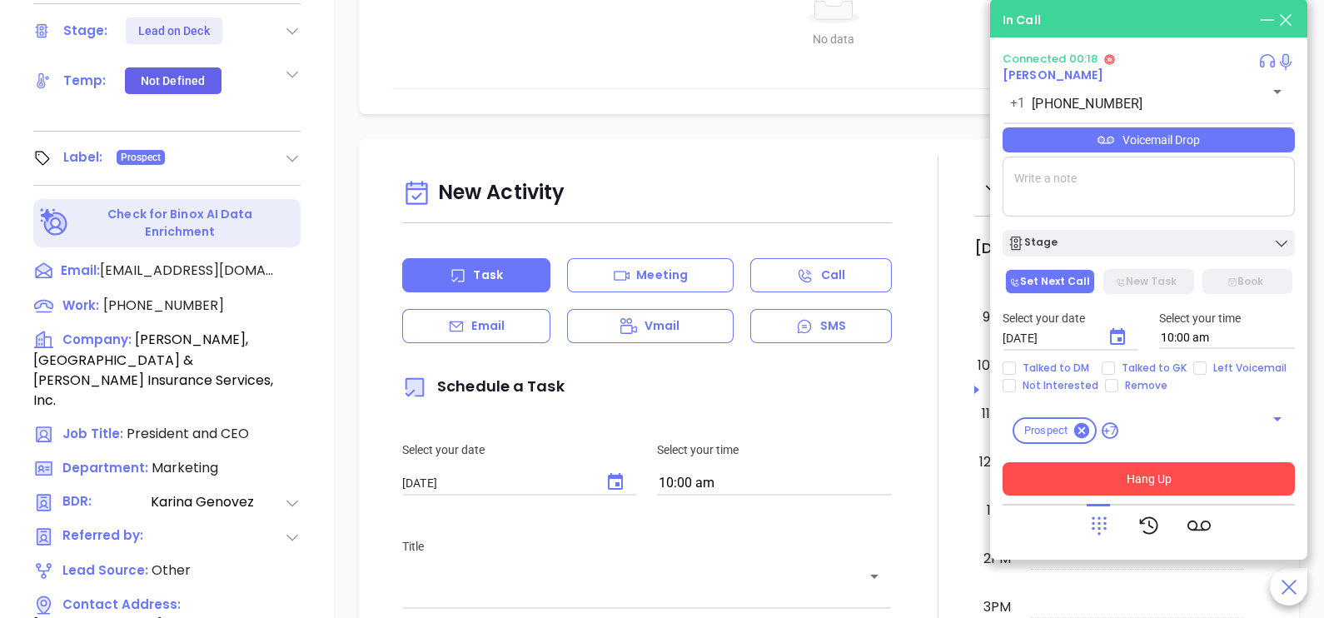
click at [1087, 465] on button "Hang Up" at bounding box center [1149, 478] width 292 height 33
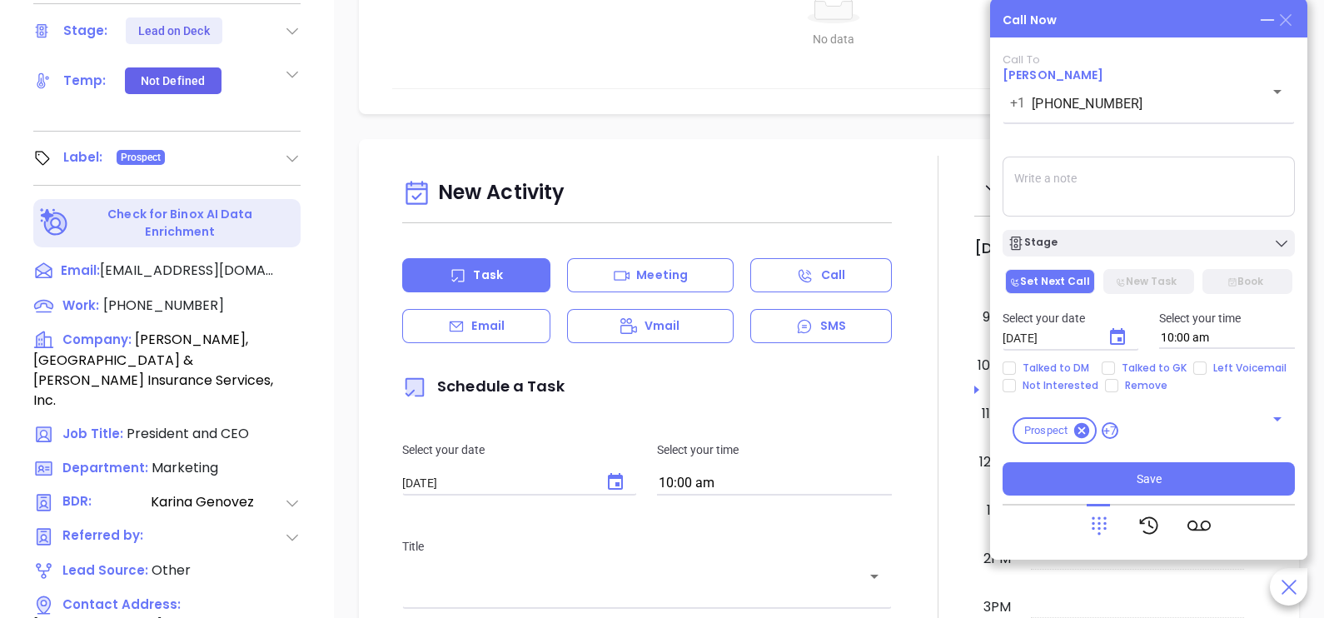
click at [1284, 19] on icon at bounding box center [1286, 20] width 12 height 12
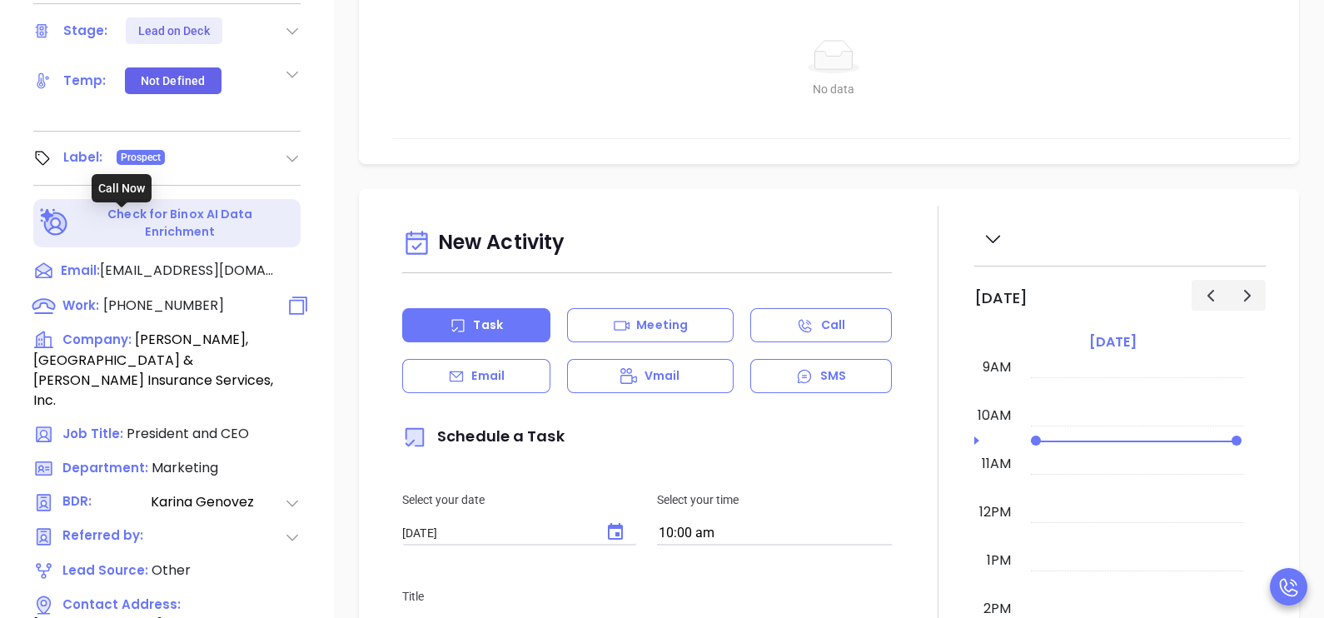
click at [176, 296] on span "(978) 548-3740" at bounding box center [163, 305] width 121 height 19
type input "(978) 548-3740"
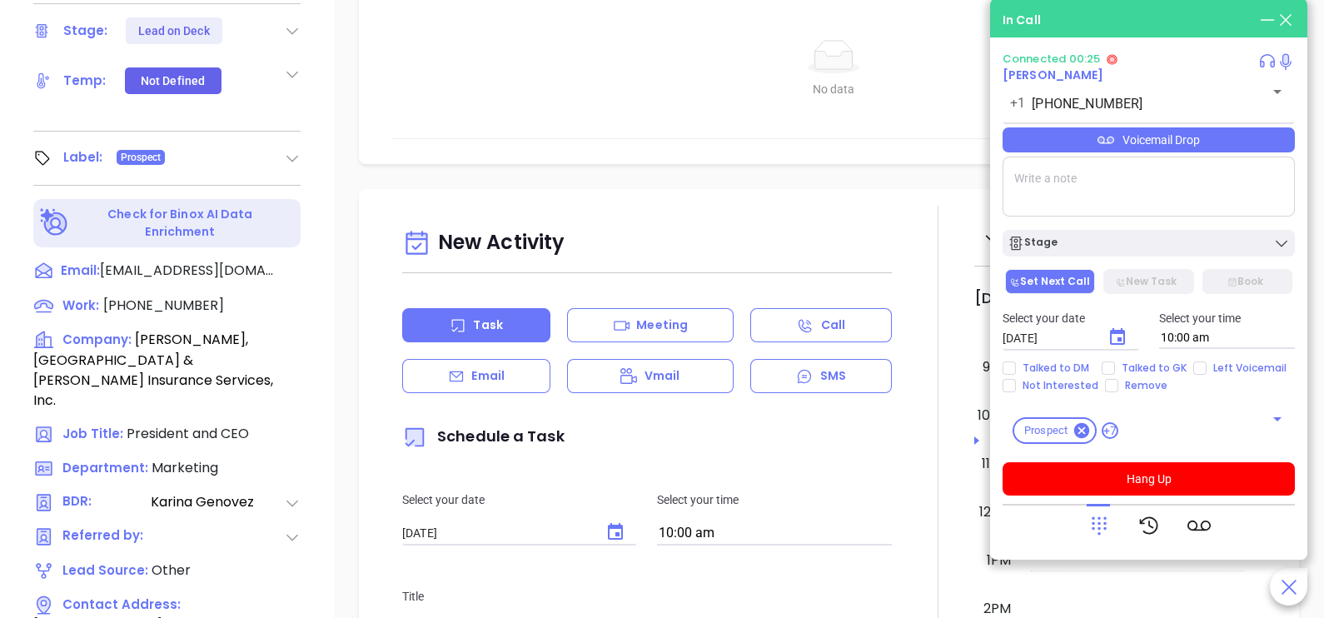
click at [1207, 144] on div "Voicemail Drop" at bounding box center [1149, 139] width 292 height 25
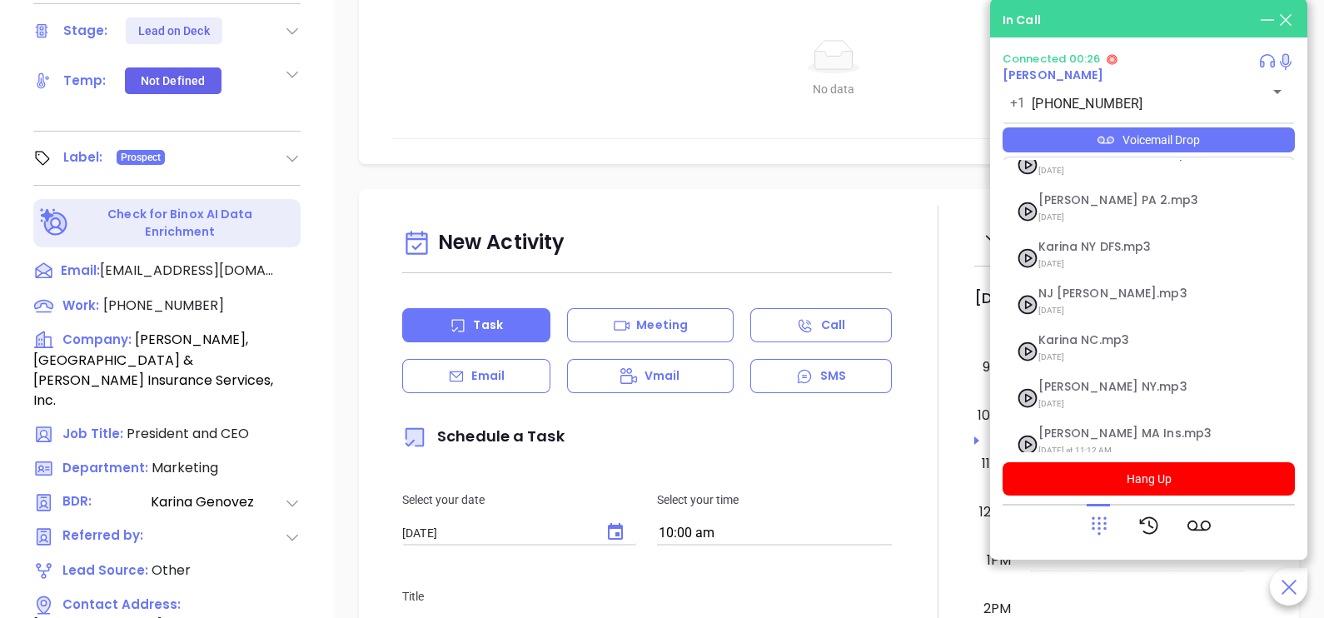
scroll to position [182, 0]
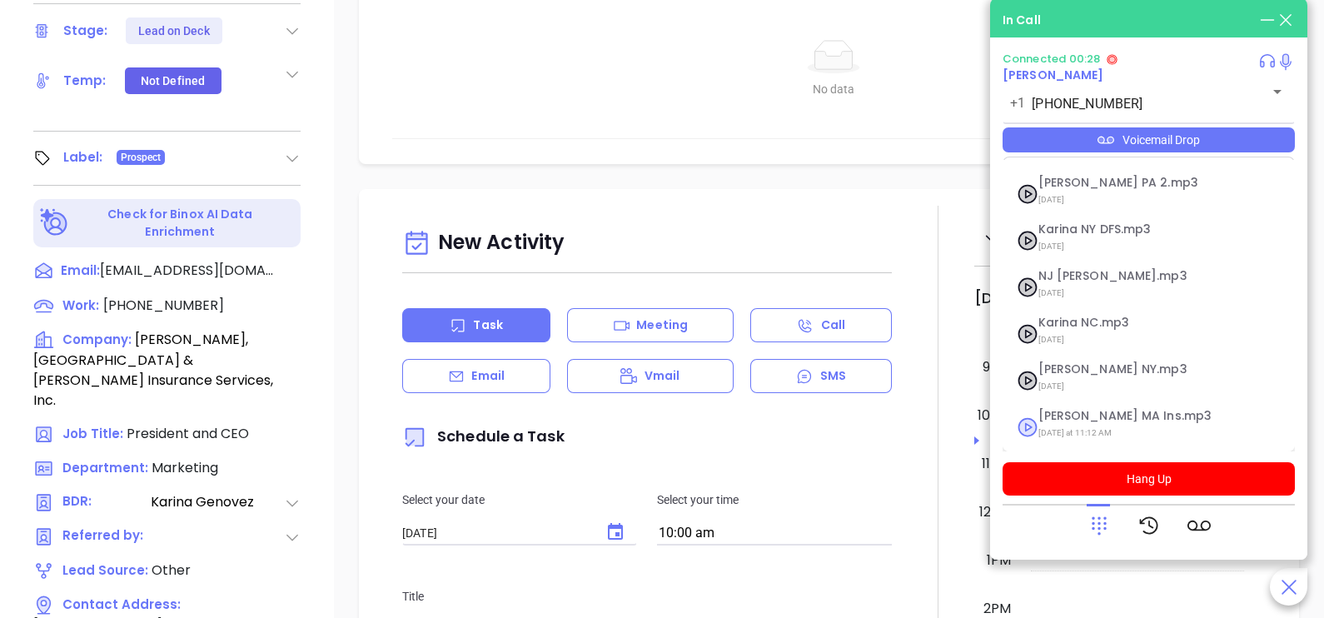
click at [1107, 422] on span "Last Monday at 11:12 AM" at bounding box center [1129, 433] width 180 height 22
checkbox input "true"
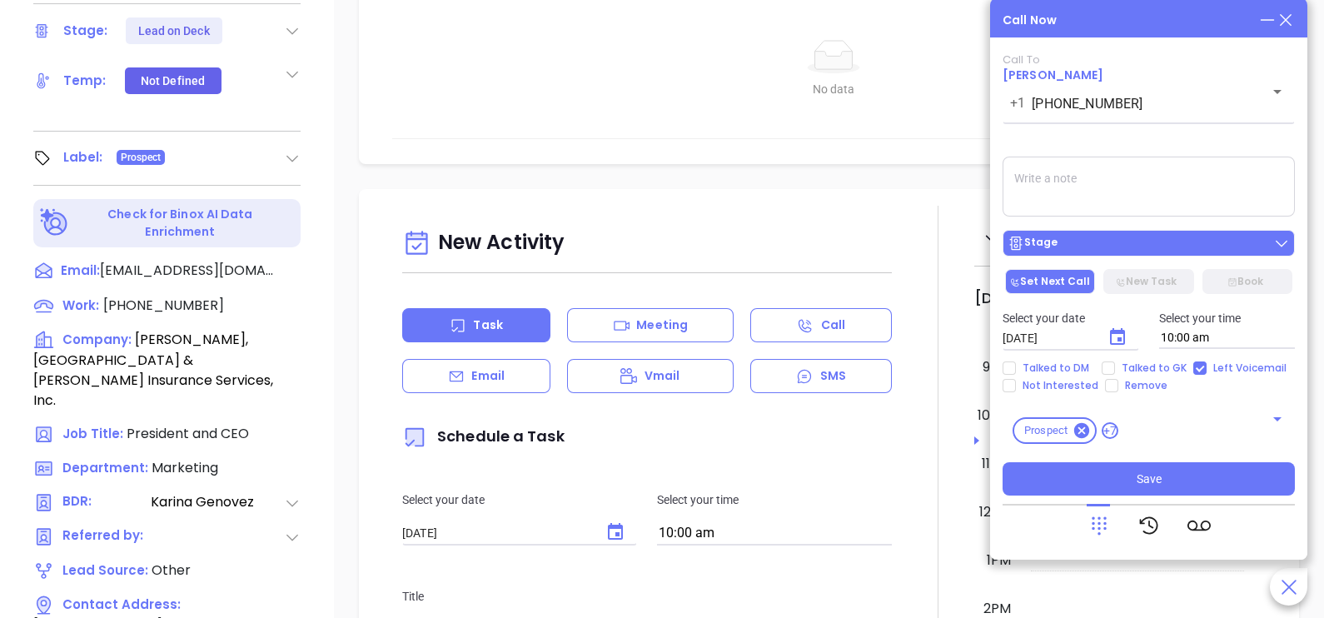
click at [1133, 251] on div "Stage" at bounding box center [1149, 243] width 282 height 17
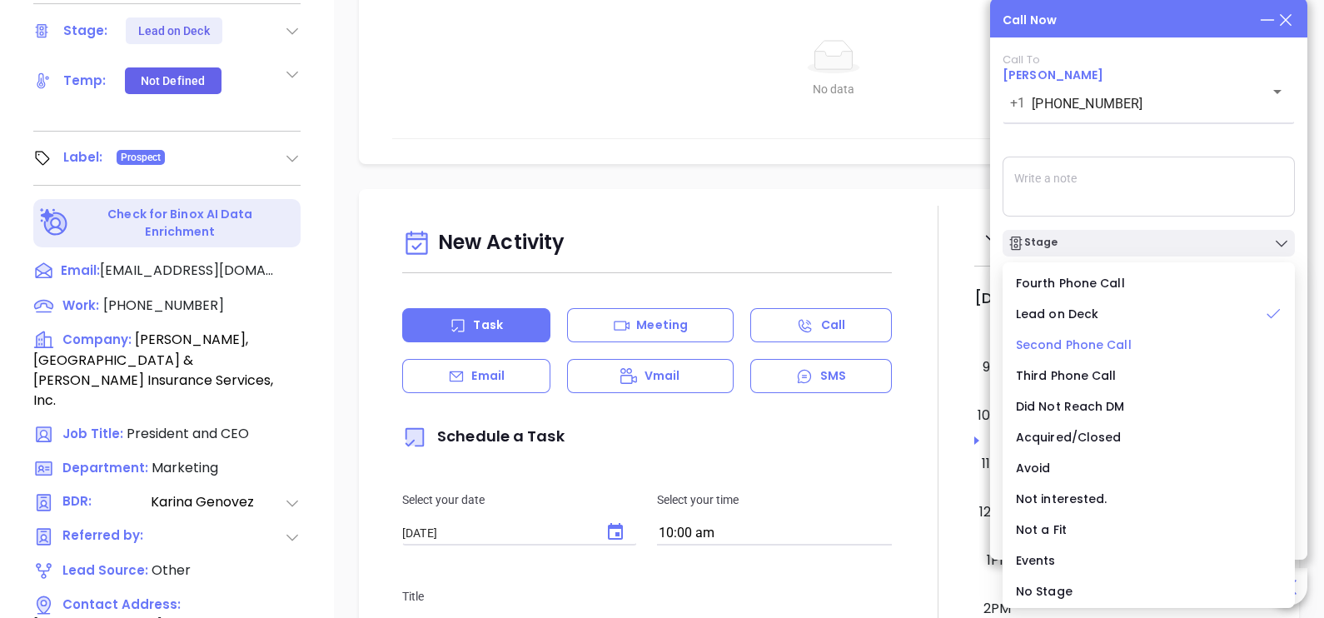
click at [1076, 347] on span "Second Phone Call" at bounding box center [1074, 344] width 116 height 17
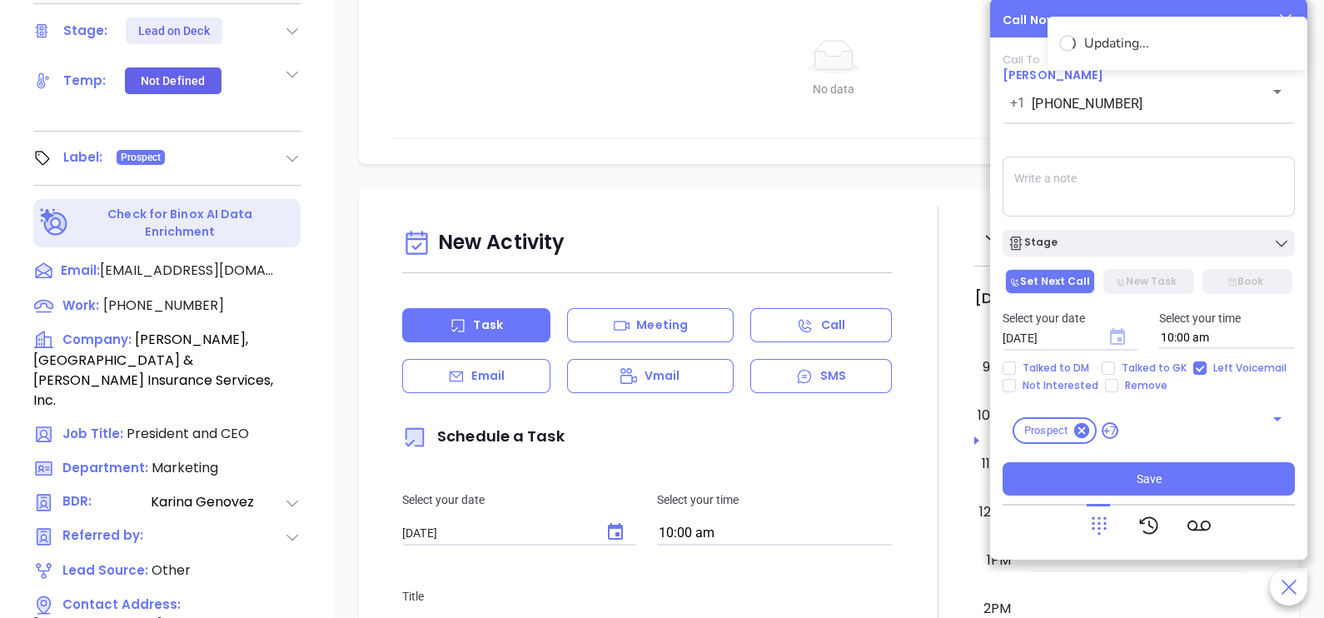
click at [1116, 333] on icon "Choose date, selected date is Oct 2, 2025" at bounding box center [1117, 336] width 15 height 17
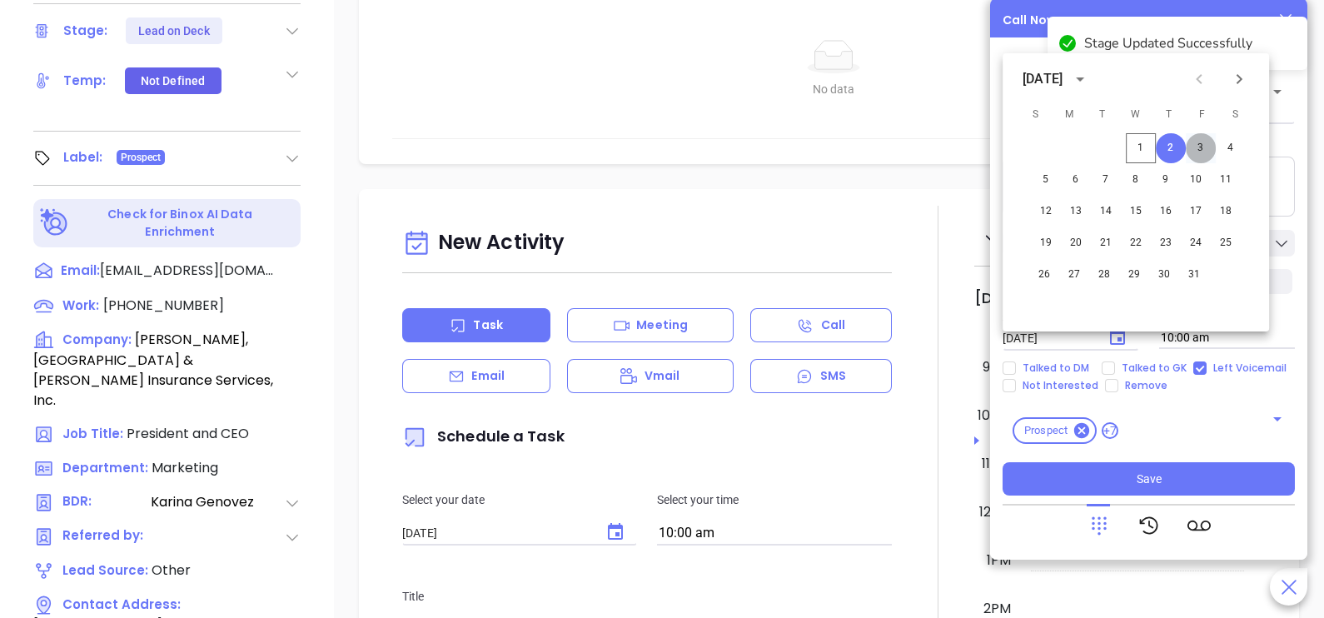
click at [1199, 145] on button "3" at bounding box center [1201, 148] width 30 height 30
type input "10/03/2025"
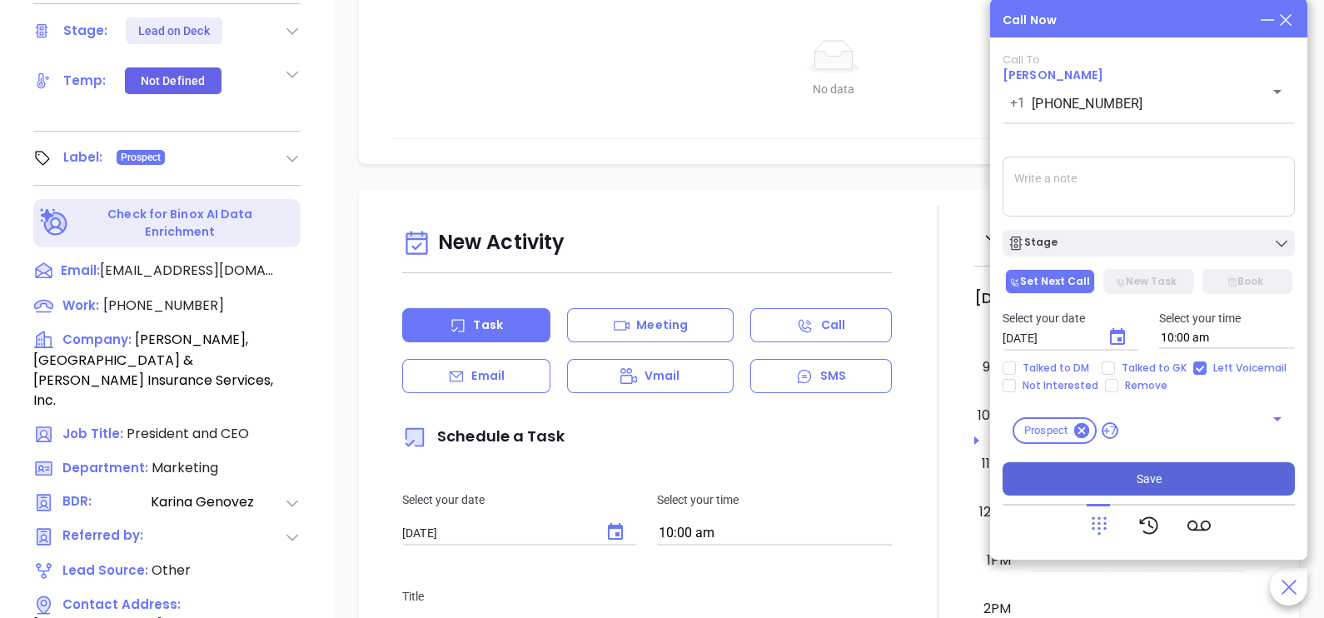
click at [1122, 475] on button "Save" at bounding box center [1149, 478] width 292 height 33
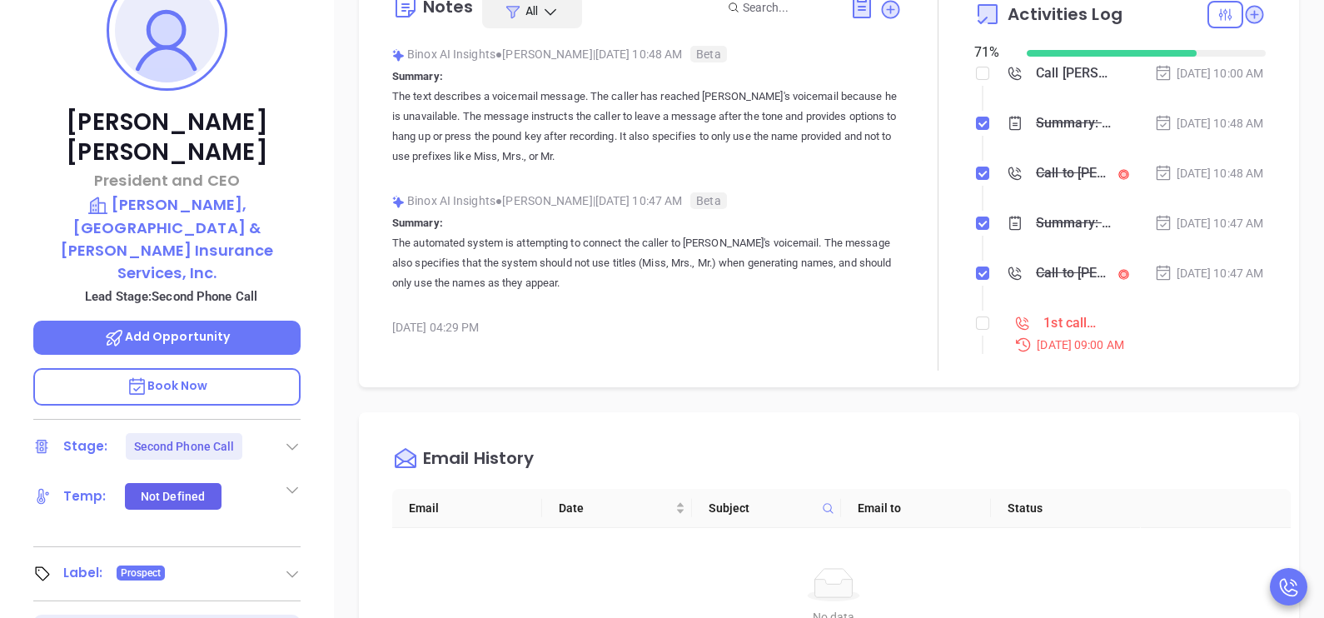
scroll to position [250, 0]
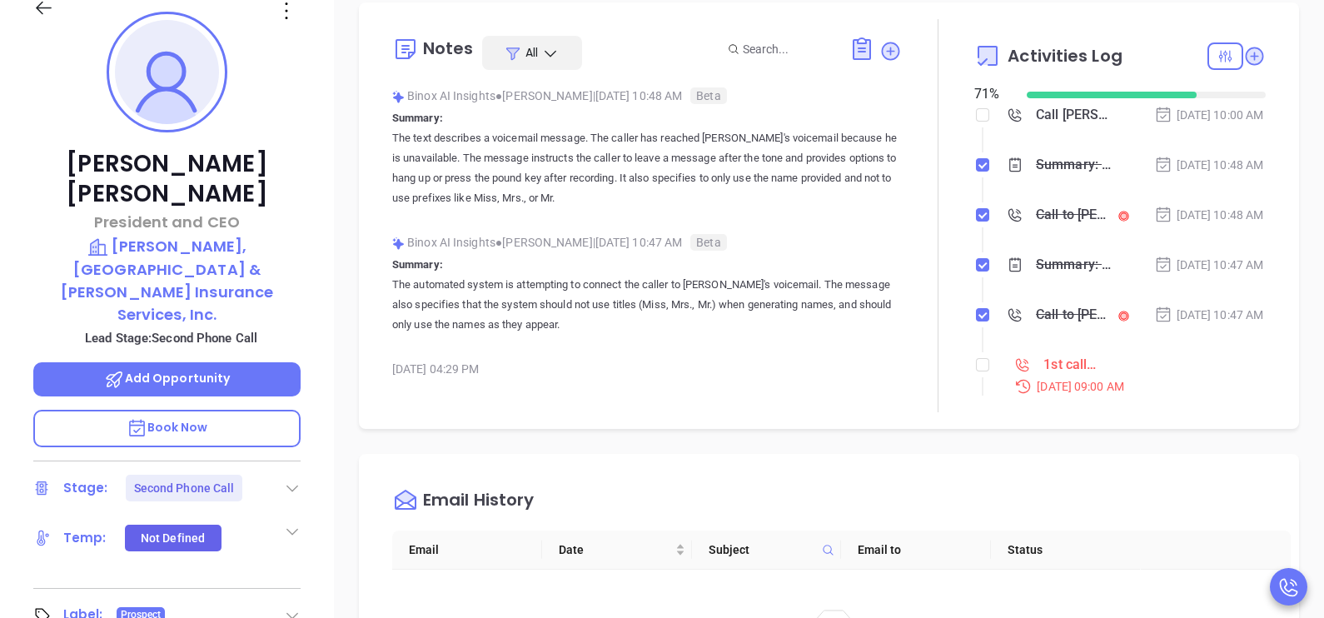
click at [1173, 174] on div "Oct 1, 2025 | 10:48 AM" at bounding box center [1209, 165] width 110 height 18
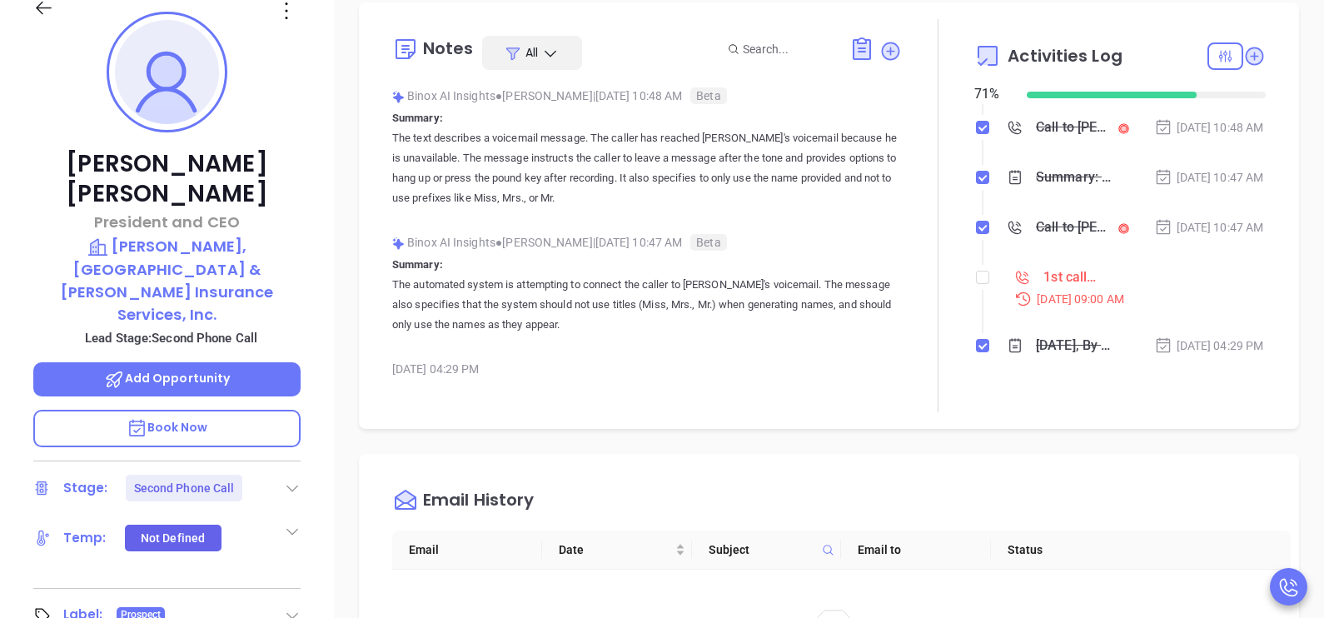
scroll to position [146, 0]
click at [976, 284] on label at bounding box center [982, 277] width 13 height 18
click at [976, 284] on input "checkbox" at bounding box center [982, 277] width 13 height 13
checkbox input "true"
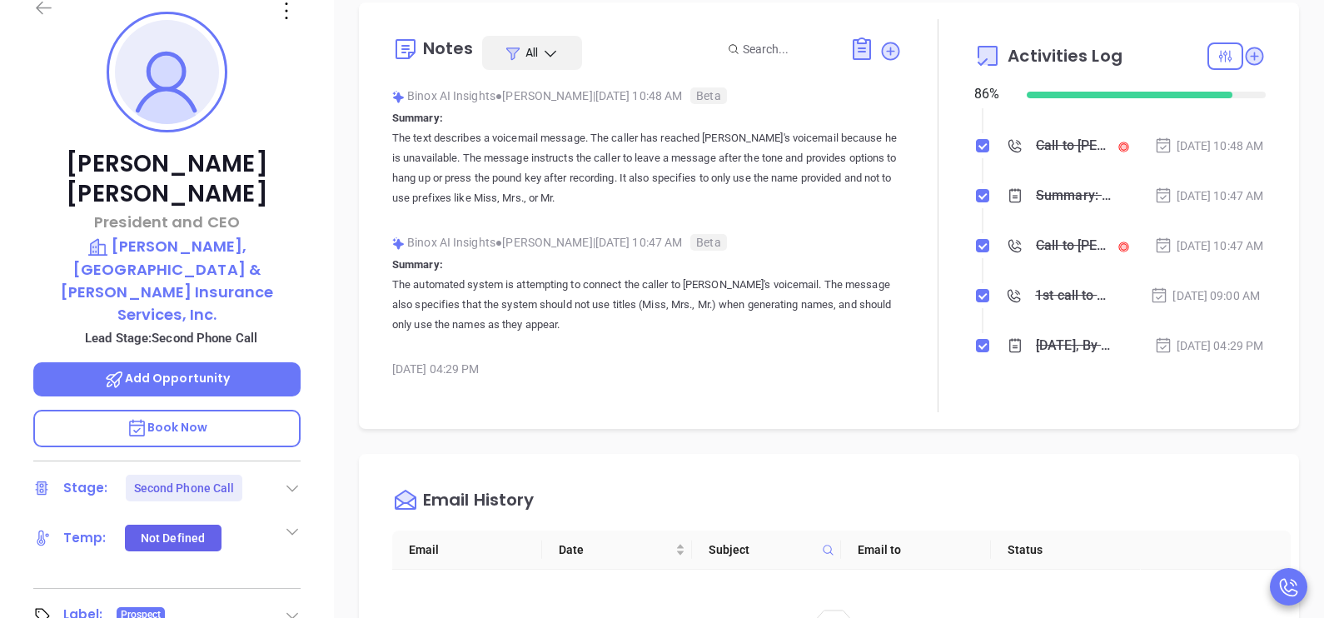
click at [41, 4] on icon at bounding box center [44, 8] width 16 height 13
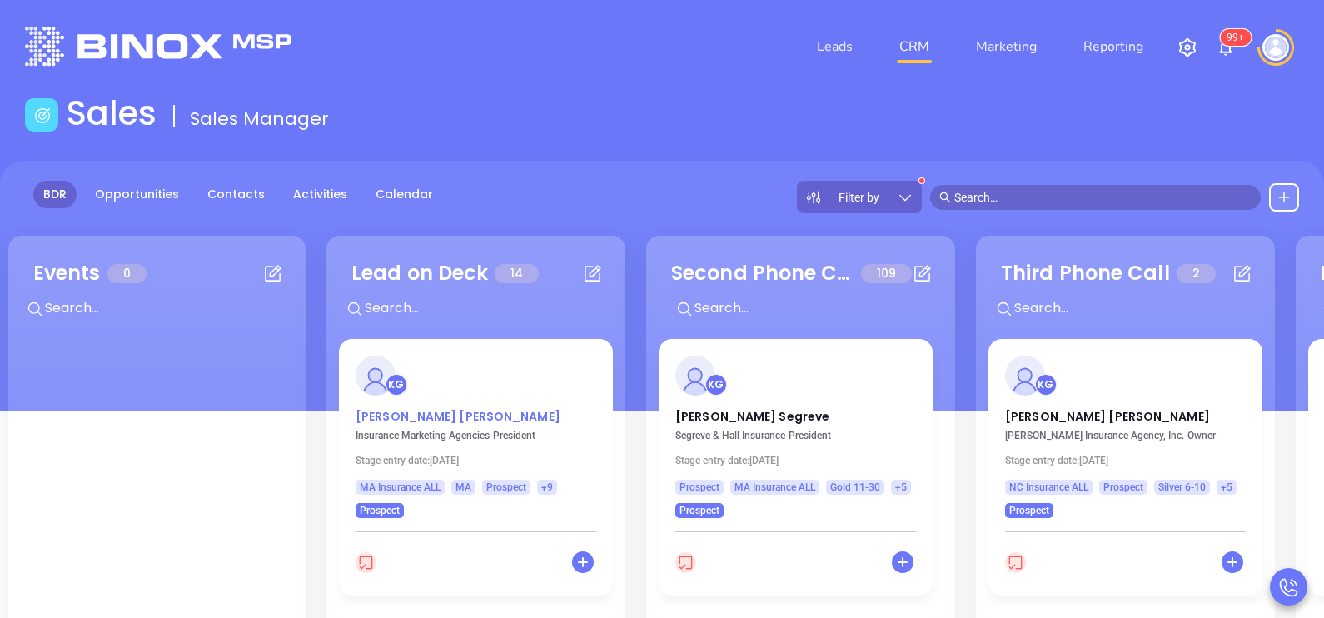
click at [385, 413] on p "Peter Herman" at bounding box center [476, 412] width 241 height 8
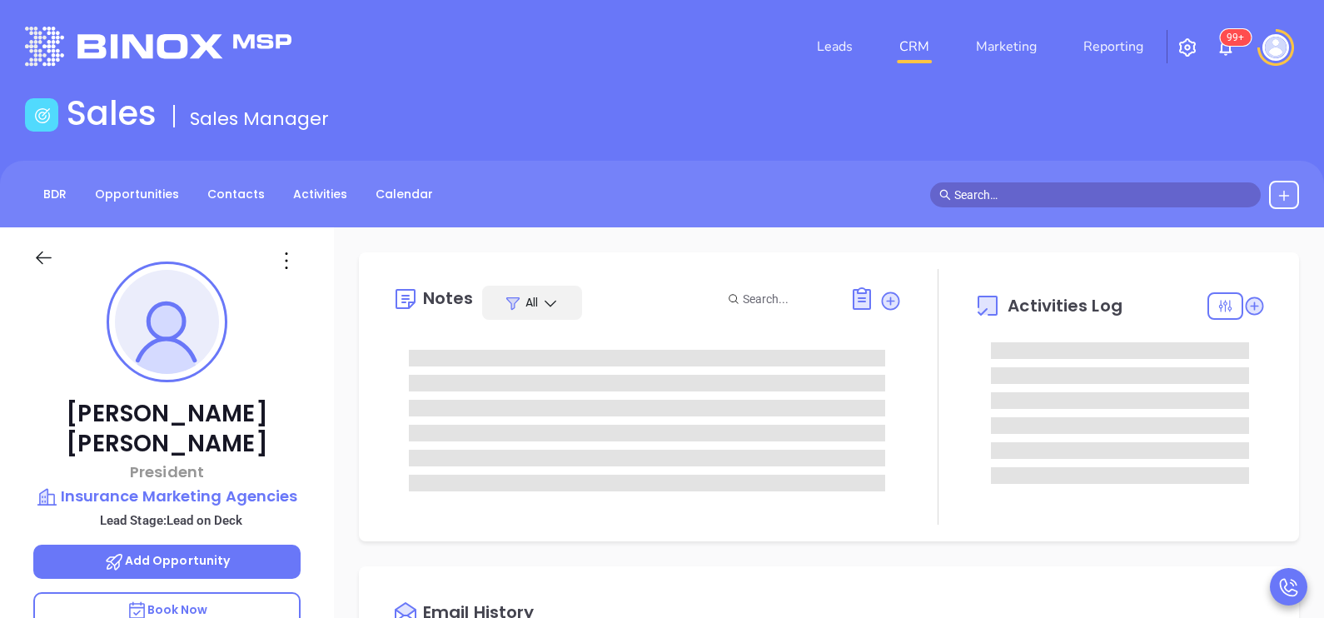
type input "10/02/2025"
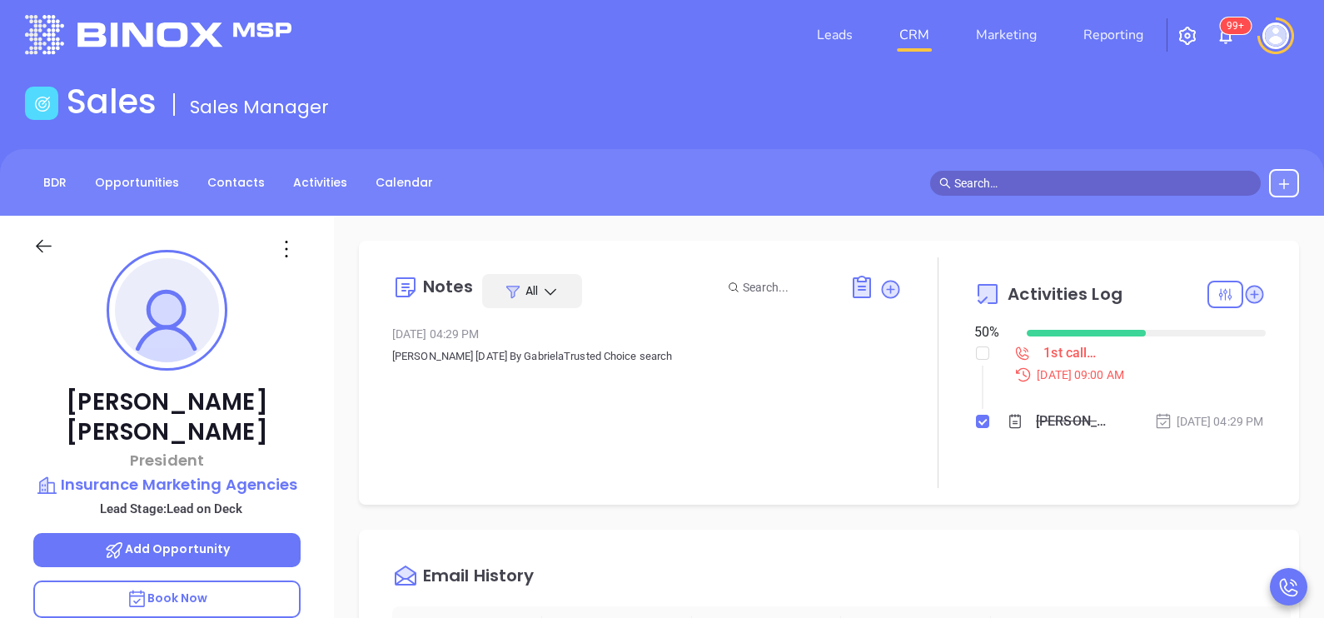
type input "[PERSON_NAME]"
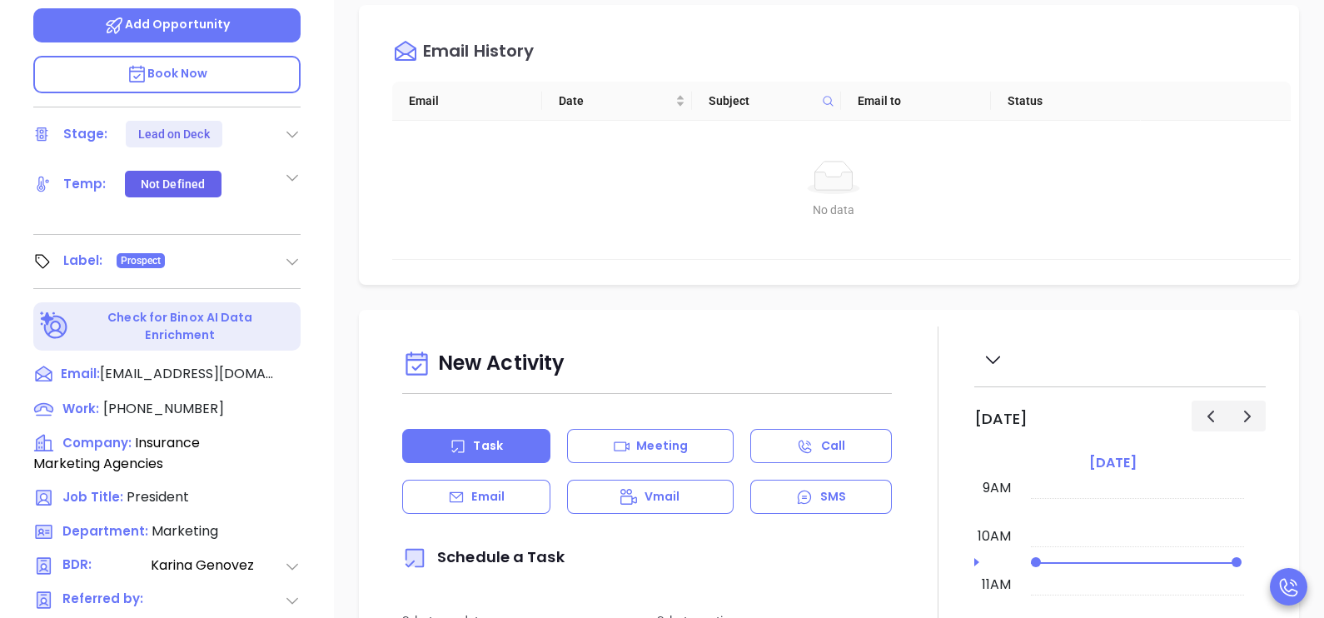
scroll to position [541, 0]
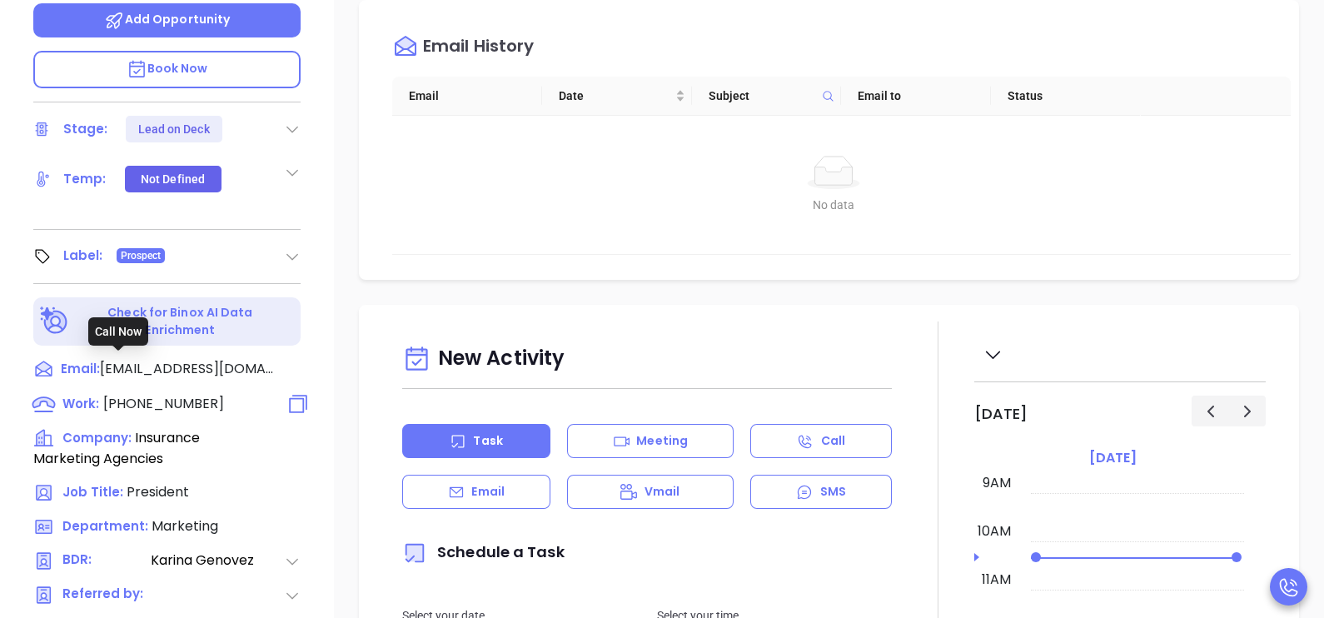
click at [175, 394] on span "(800) 891-1226" at bounding box center [163, 403] width 121 height 19
type input "(800) 891-1226"
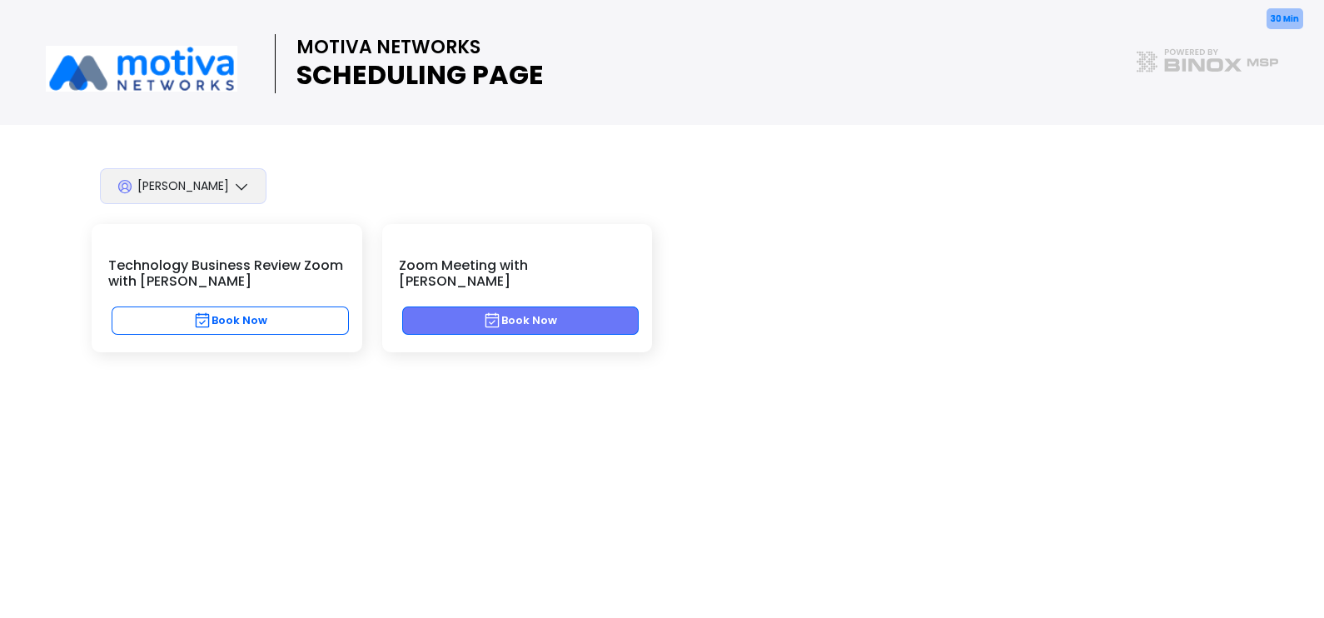
click at [609, 306] on button "Book Now" at bounding box center [520, 320] width 237 height 28
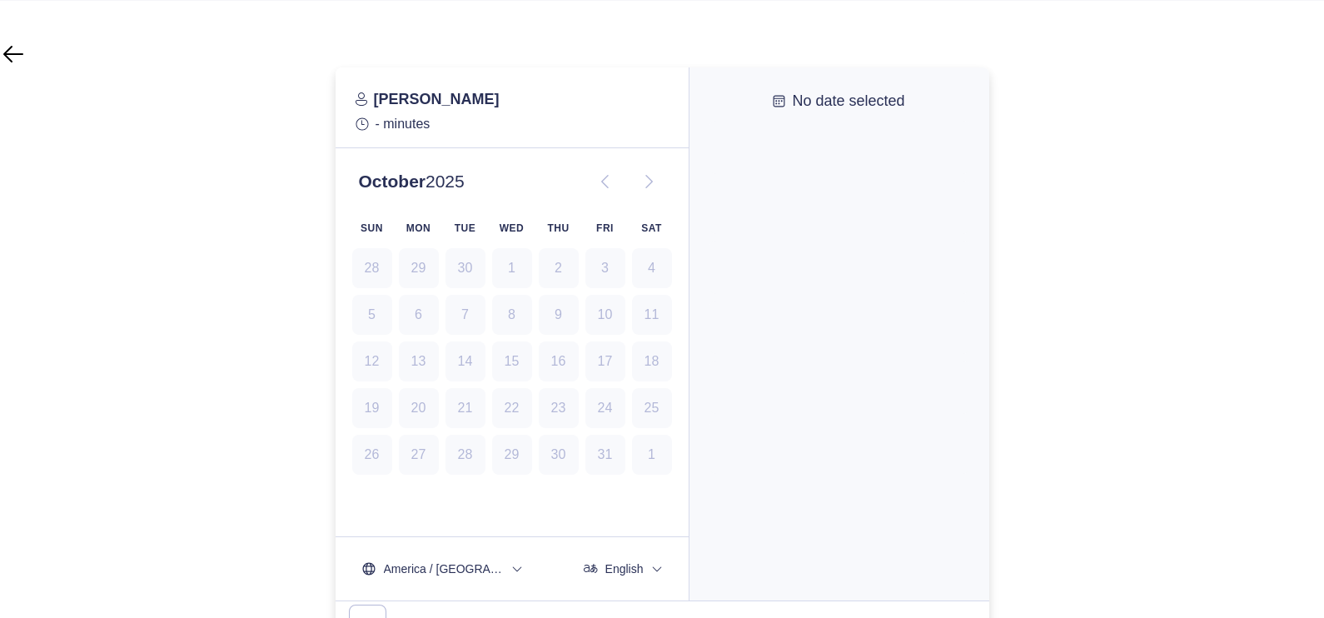
scroll to position [125, 0]
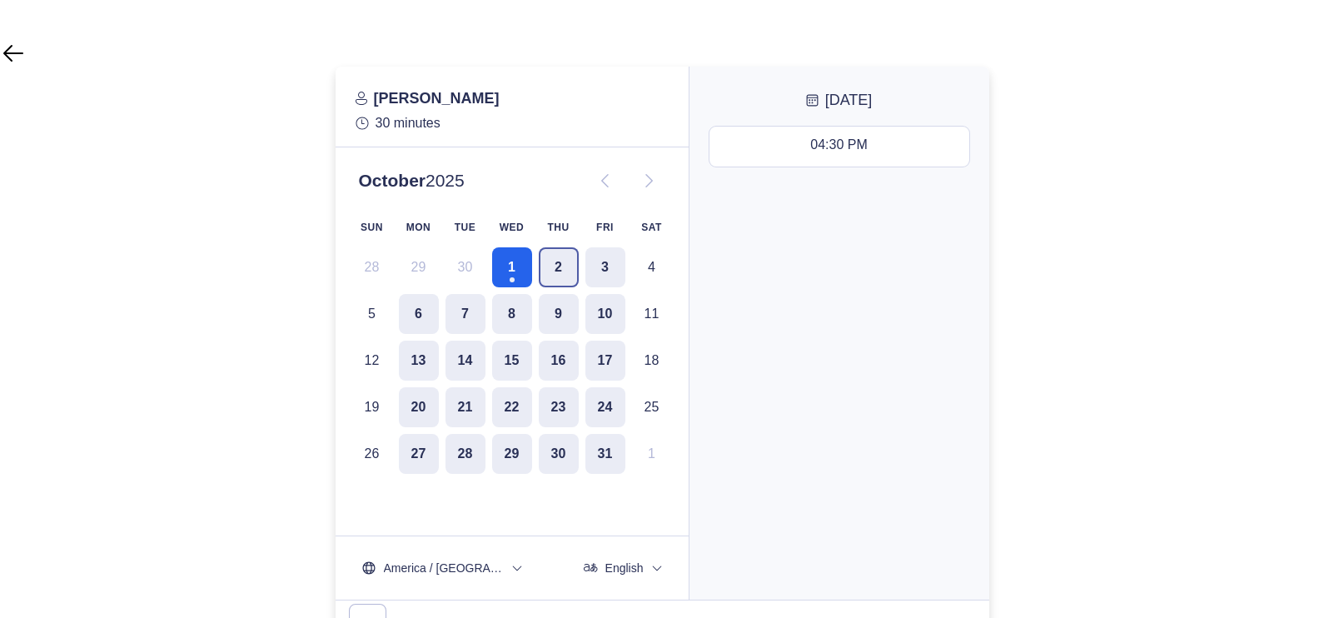
click at [574, 275] on button "2" at bounding box center [559, 267] width 40 height 40
click at [604, 271] on button "3" at bounding box center [605, 267] width 40 height 40
click at [506, 267] on button "1" at bounding box center [512, 267] width 40 height 40
click at [567, 272] on button "2" at bounding box center [559, 267] width 40 height 40
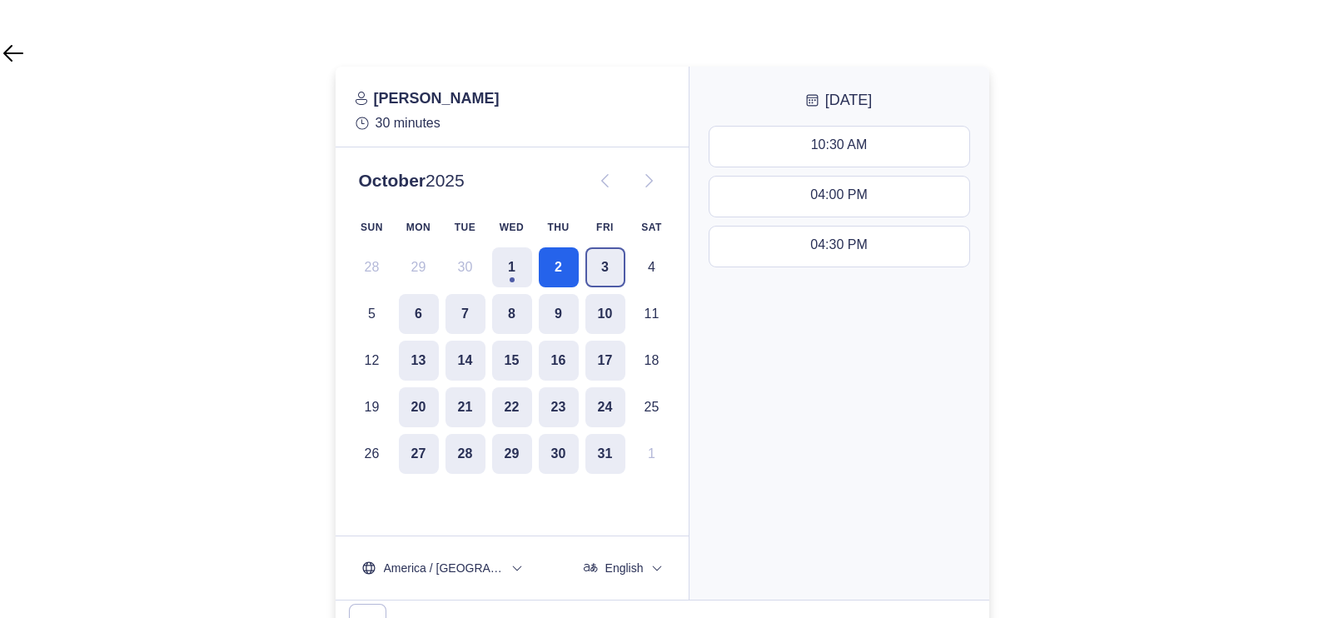
click at [600, 267] on button "3" at bounding box center [605, 267] width 40 height 40
click at [521, 276] on button "1" at bounding box center [512, 267] width 40 height 40
click at [555, 264] on button "2" at bounding box center [559, 267] width 40 height 40
click at [601, 264] on button "3" at bounding box center [605, 267] width 40 height 40
click at [539, 267] on button "2" at bounding box center [559, 267] width 40 height 40
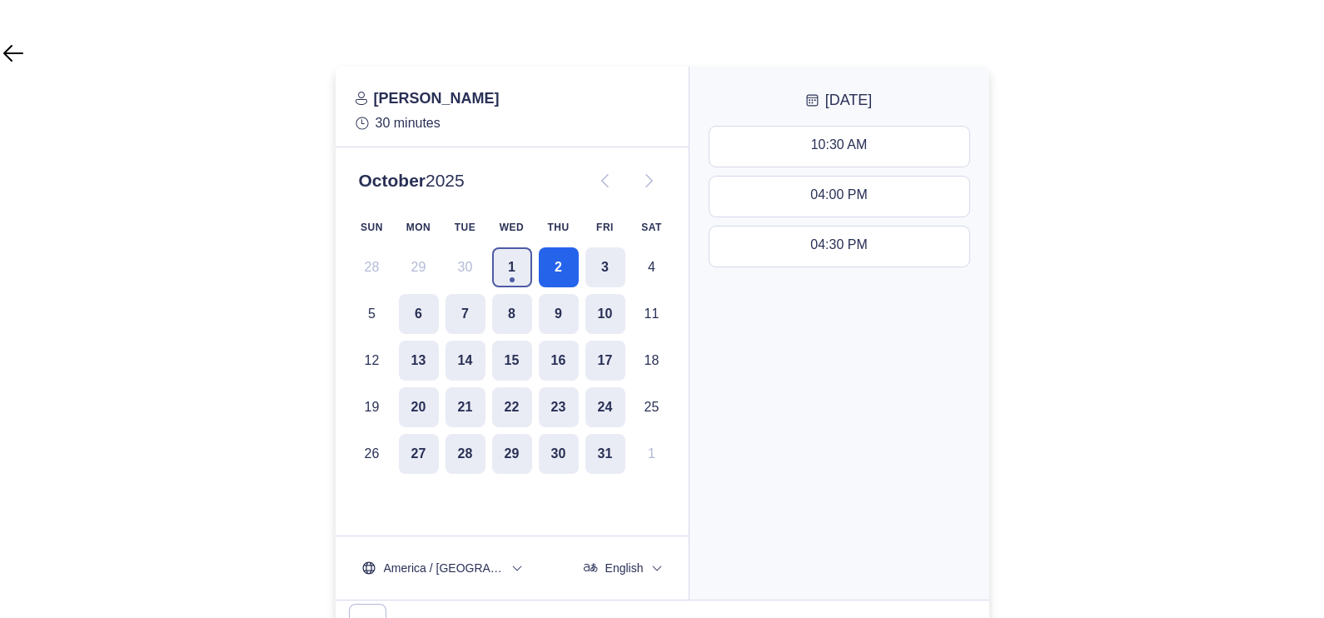
click at [525, 267] on button "1" at bounding box center [512, 267] width 40 height 40
click at [549, 269] on button "2" at bounding box center [559, 267] width 40 height 40
click at [600, 267] on button "3" at bounding box center [605, 267] width 40 height 40
click at [564, 262] on button "2" at bounding box center [559, 267] width 40 height 40
click at [514, 276] on button "1" at bounding box center [512, 267] width 40 height 40
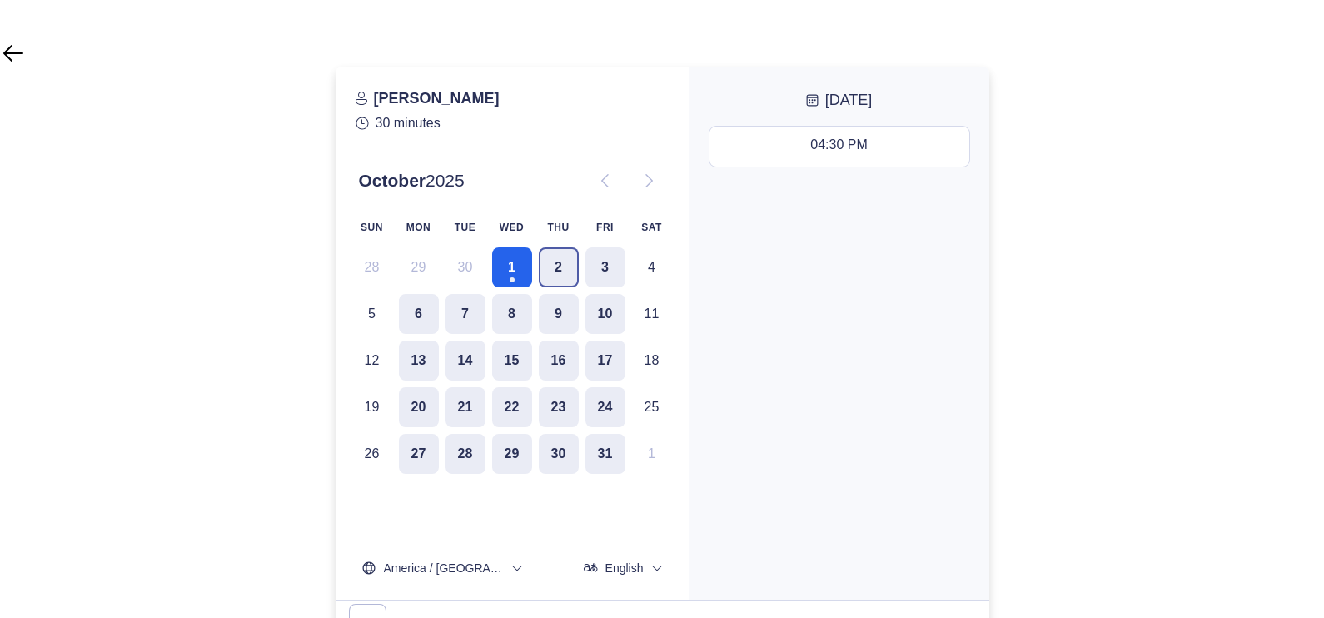
click at [546, 273] on button "2" at bounding box center [559, 267] width 40 height 40
click at [599, 270] on button "3" at bounding box center [605, 267] width 40 height 40
click at [541, 274] on button "2" at bounding box center [559, 267] width 40 height 40
click at [521, 269] on button "1" at bounding box center [512, 267] width 40 height 40
click at [550, 269] on button "2" at bounding box center [559, 267] width 40 height 40
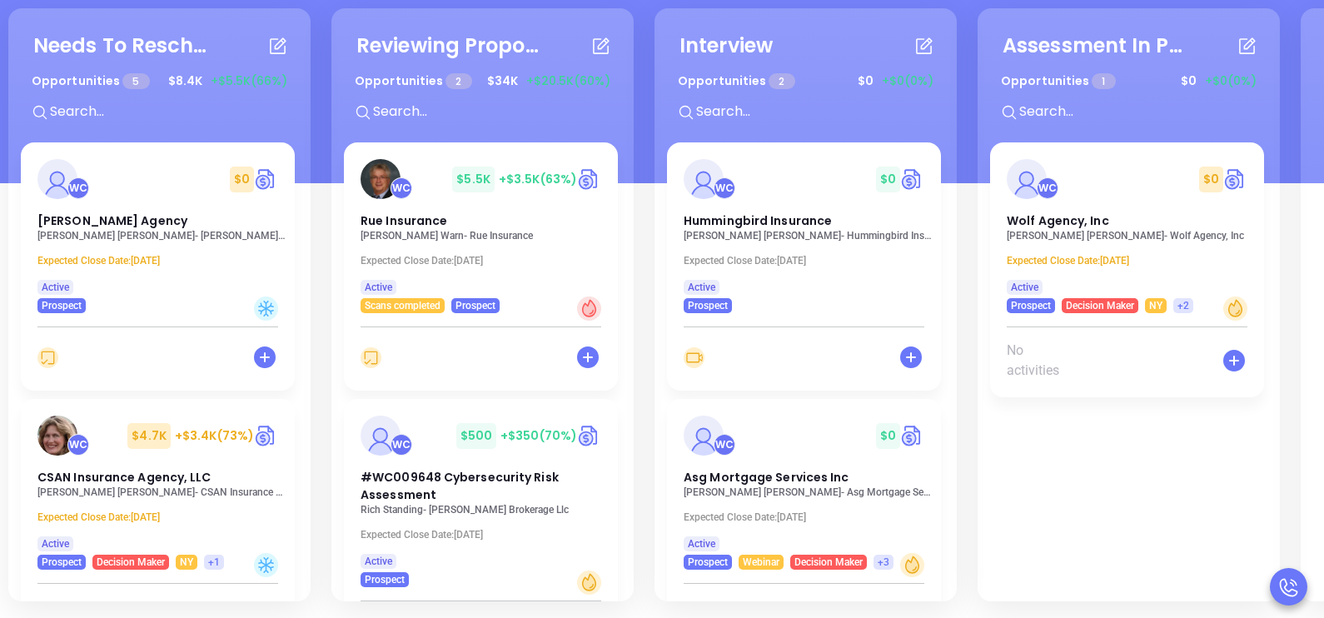
scroll to position [37, 0]
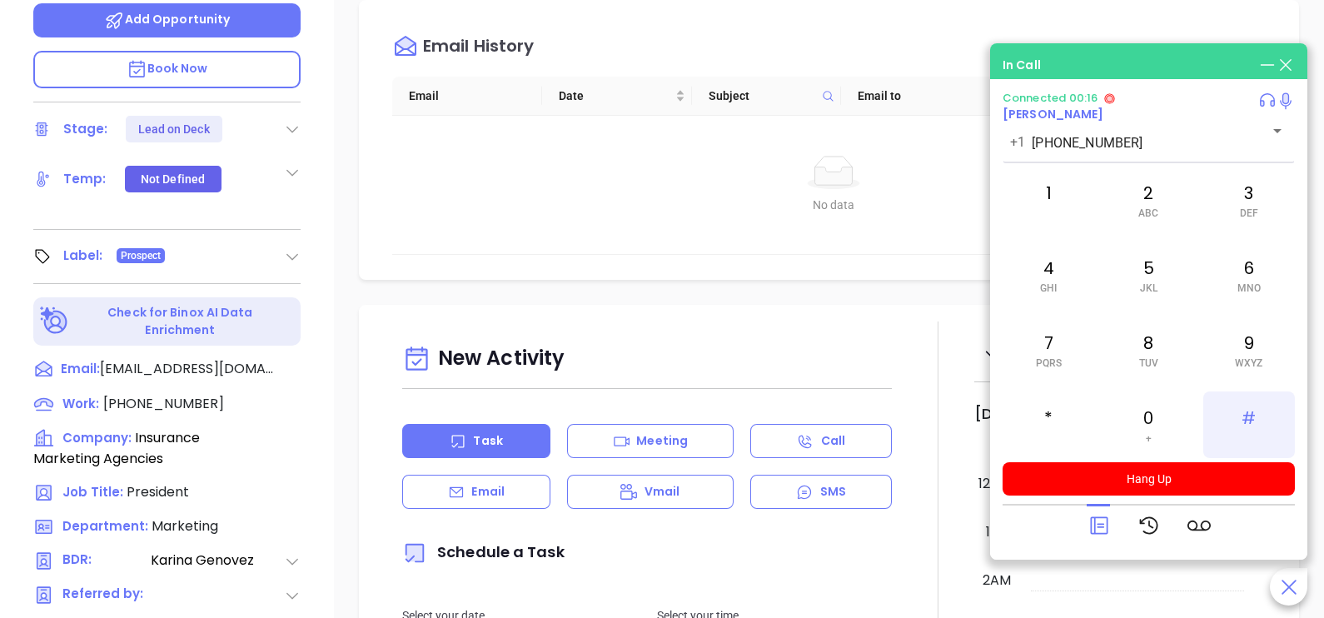
scroll to position [436, 0]
click at [1244, 354] on div "9 WXYZ" at bounding box center [1249, 349] width 92 height 67
click at [1050, 351] on div "7 PQRS" at bounding box center [1049, 349] width 92 height 67
click at [1253, 197] on div "3 DEF" at bounding box center [1249, 200] width 92 height 67
click at [1158, 355] on div "8 TUV" at bounding box center [1149, 349] width 92 height 67
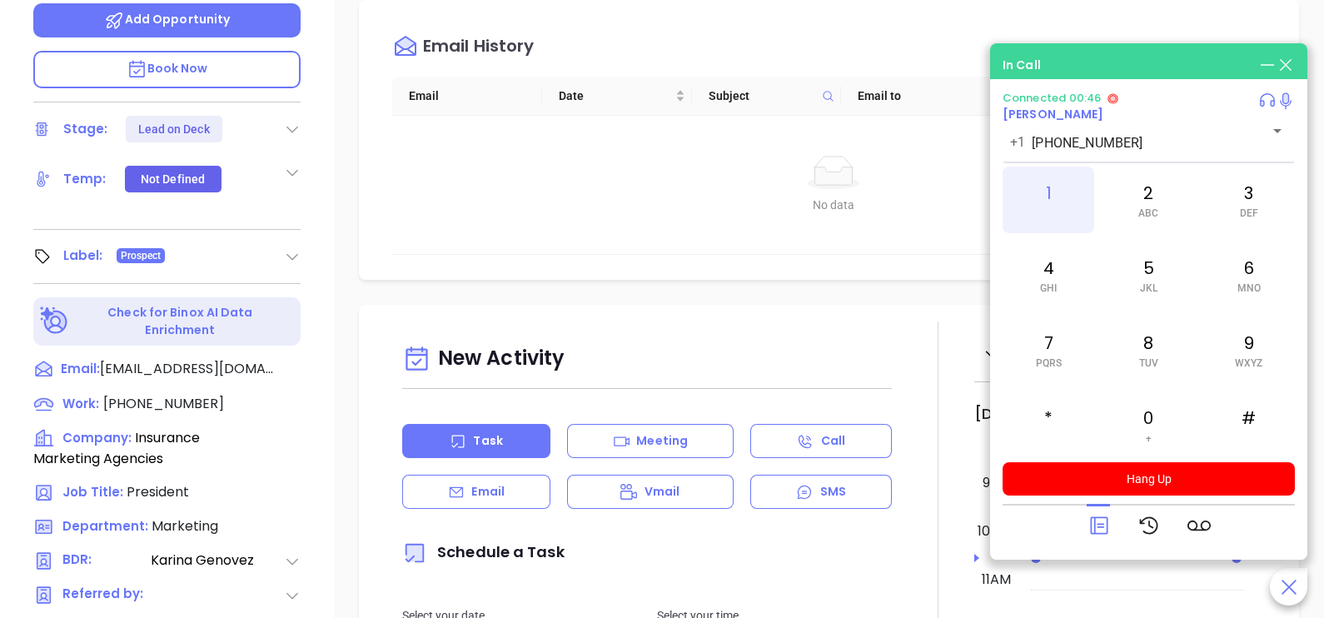
click at [1062, 207] on div "1" at bounding box center [1049, 200] width 92 height 67
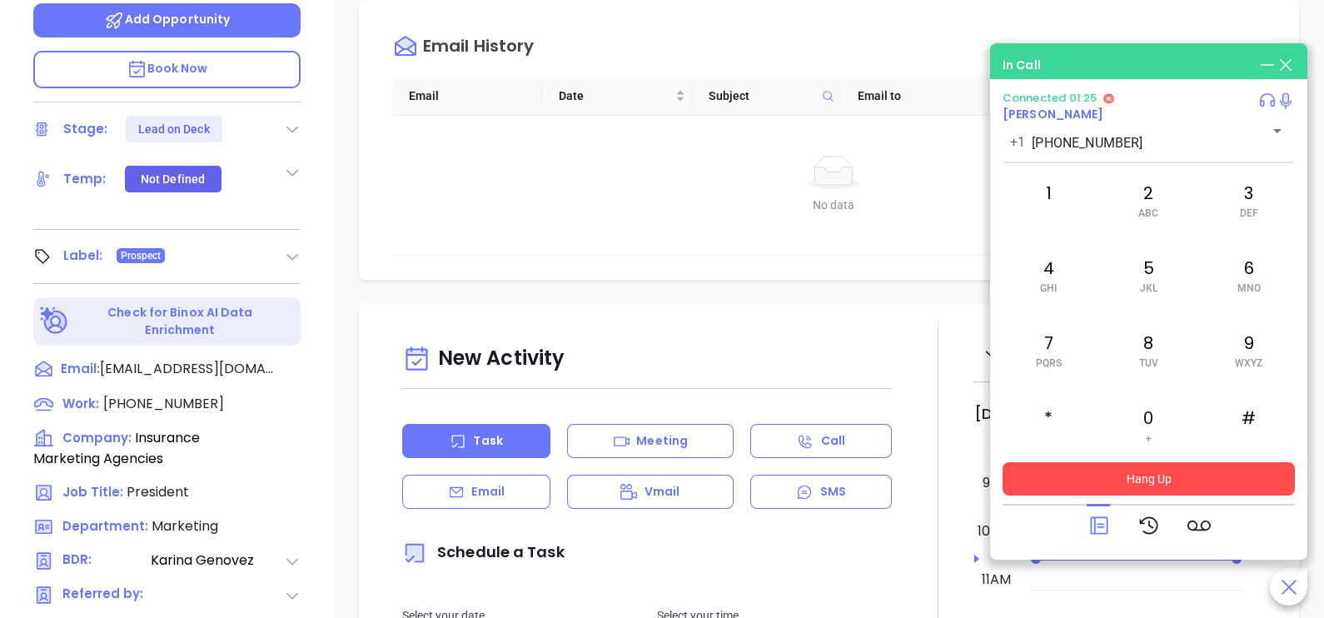
click at [1163, 491] on button "Hang Up" at bounding box center [1149, 478] width 292 height 33
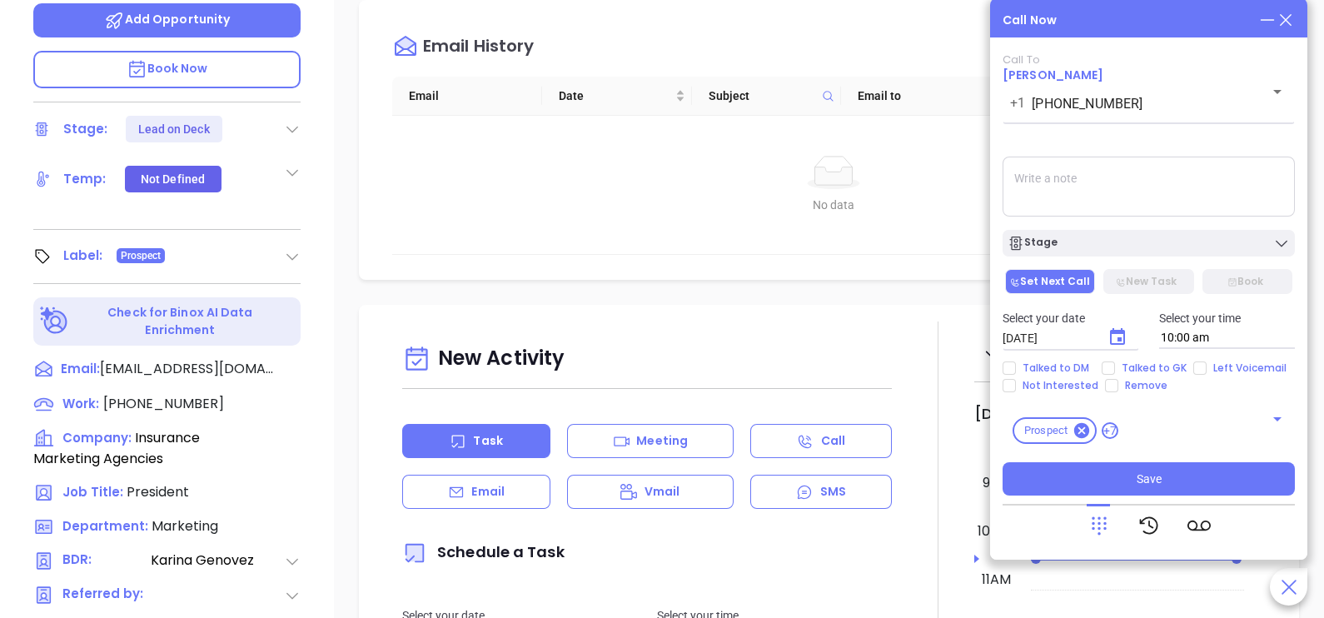
click at [1288, 30] on div "Call Now Call To Peter Herman +1 (800) 891-1226 ​ Voicemail Drop Stage Set Next…" at bounding box center [1148, 278] width 317 height 561
click at [1287, 24] on icon at bounding box center [1286, 20] width 18 height 18
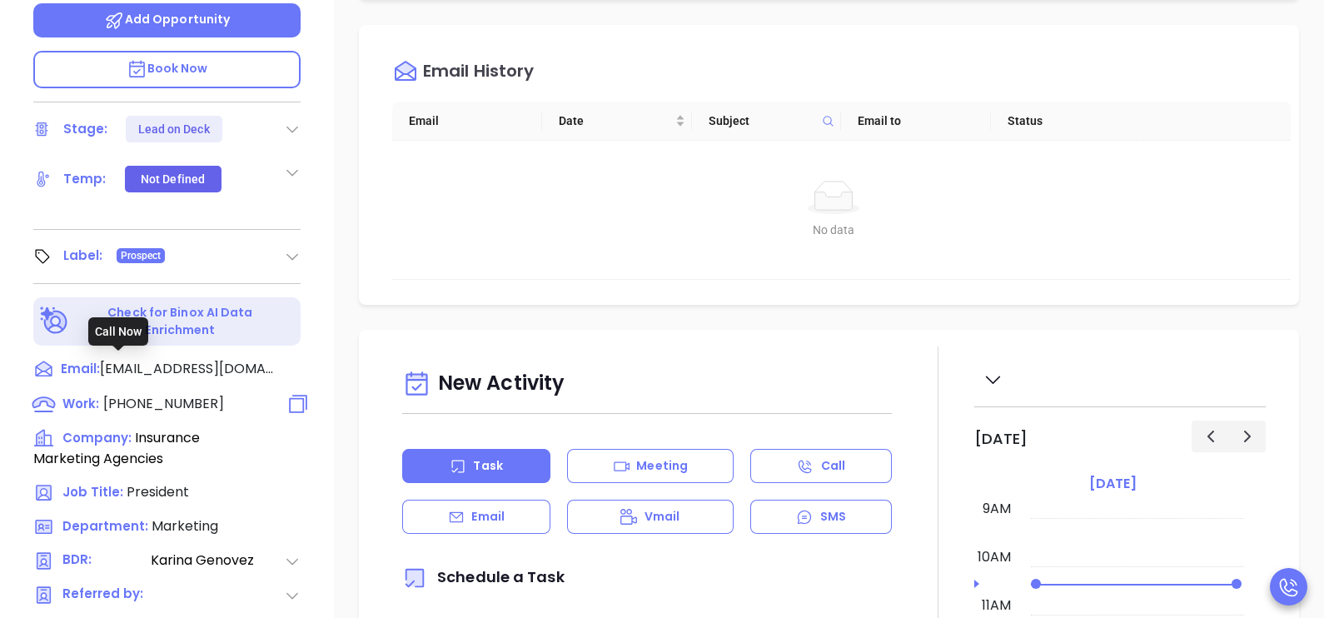
click at [187, 394] on span "(800) 891-1226" at bounding box center [163, 403] width 121 height 19
type input "(800) 891-1226"
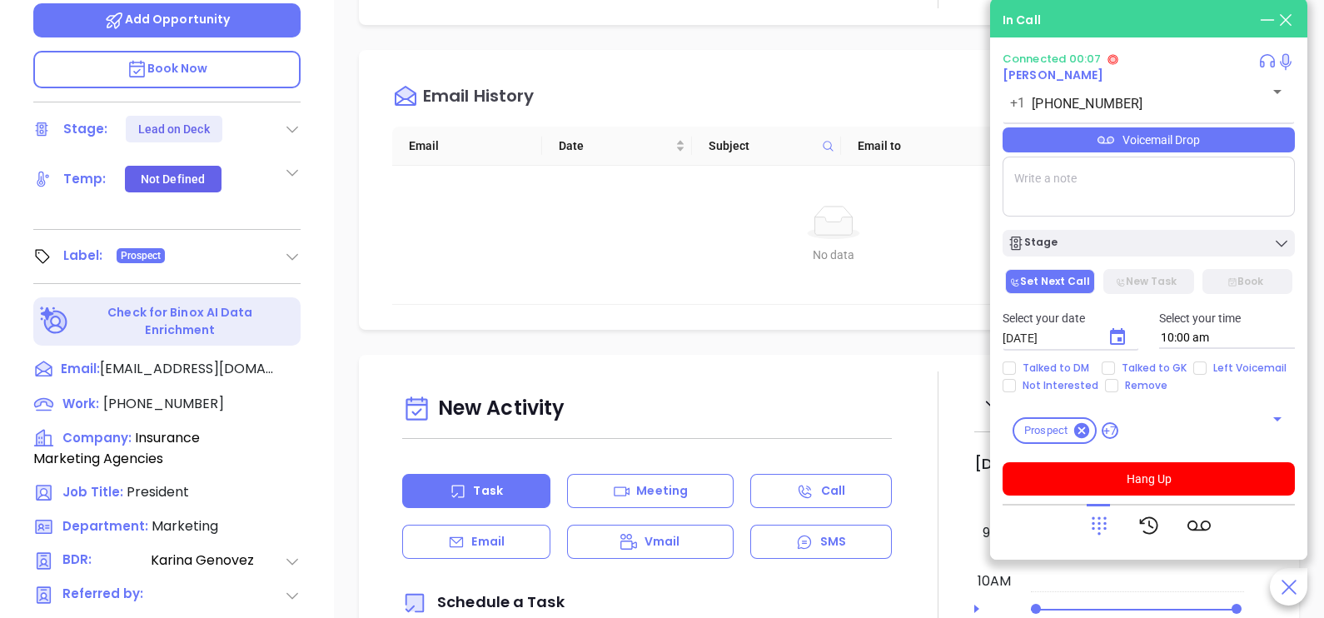
click at [1101, 524] on icon at bounding box center [1099, 525] width 23 height 23
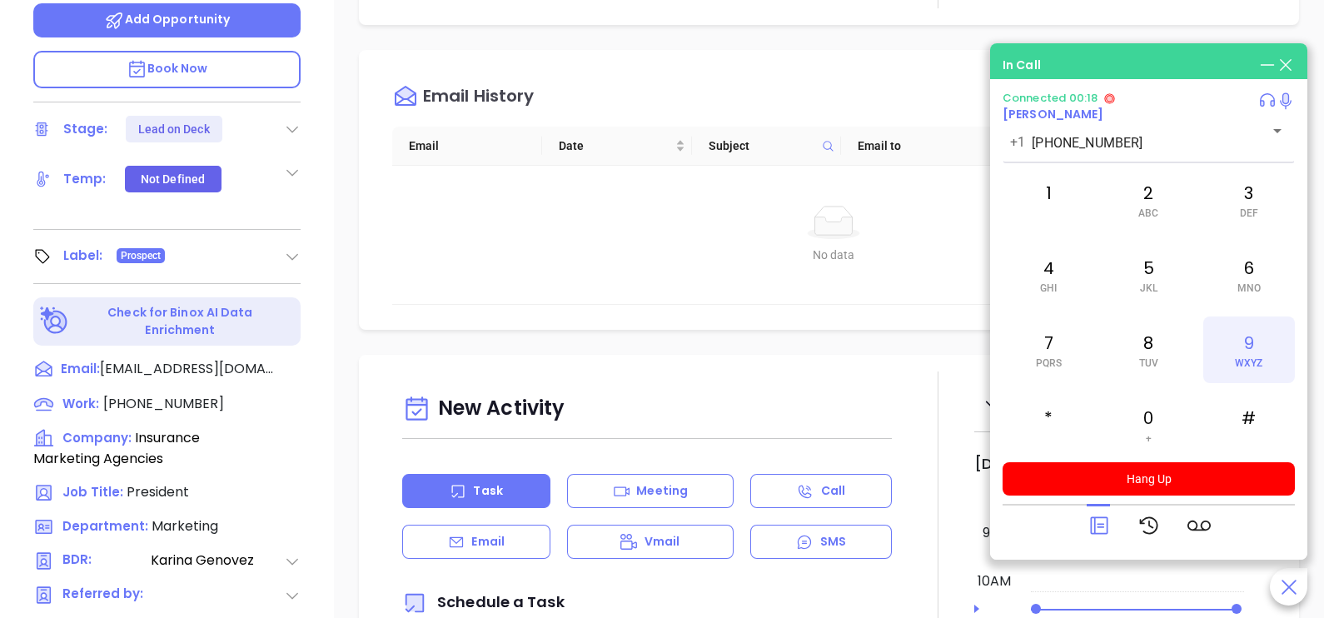
click at [1241, 363] on span "WXYZ" at bounding box center [1248, 363] width 27 height 12
click at [1027, 358] on div "7 PQRS" at bounding box center [1049, 349] width 92 height 67
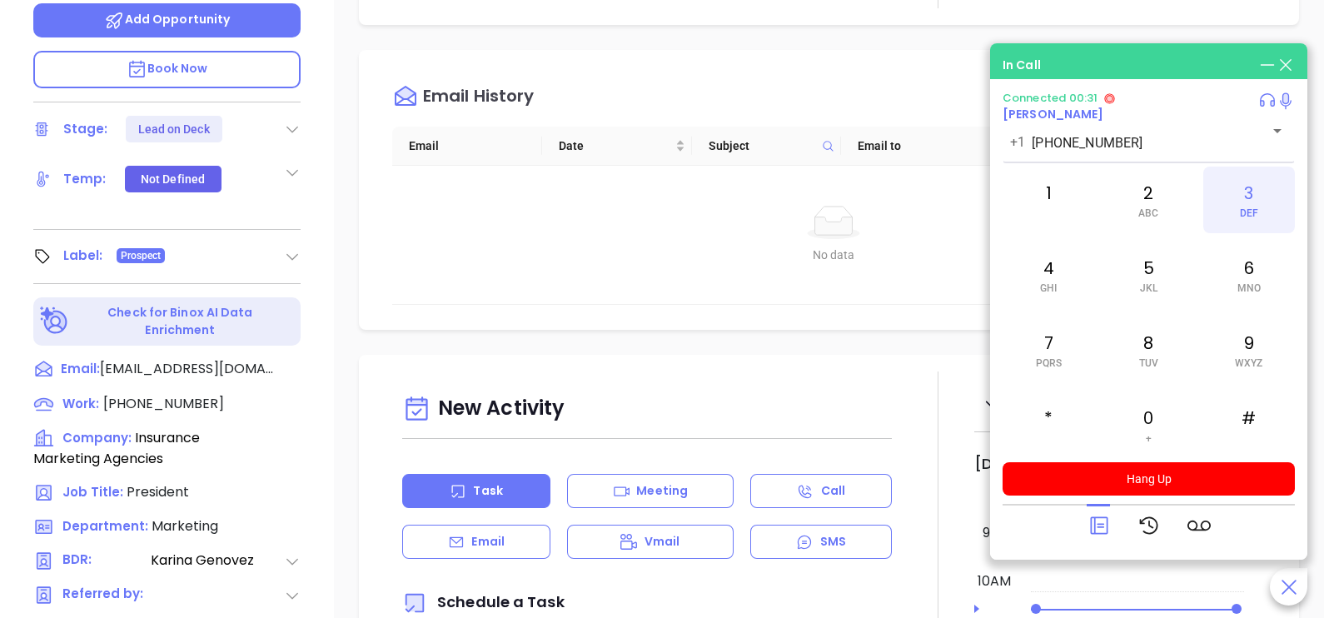
click at [1269, 208] on div "3 DEF" at bounding box center [1249, 200] width 92 height 67
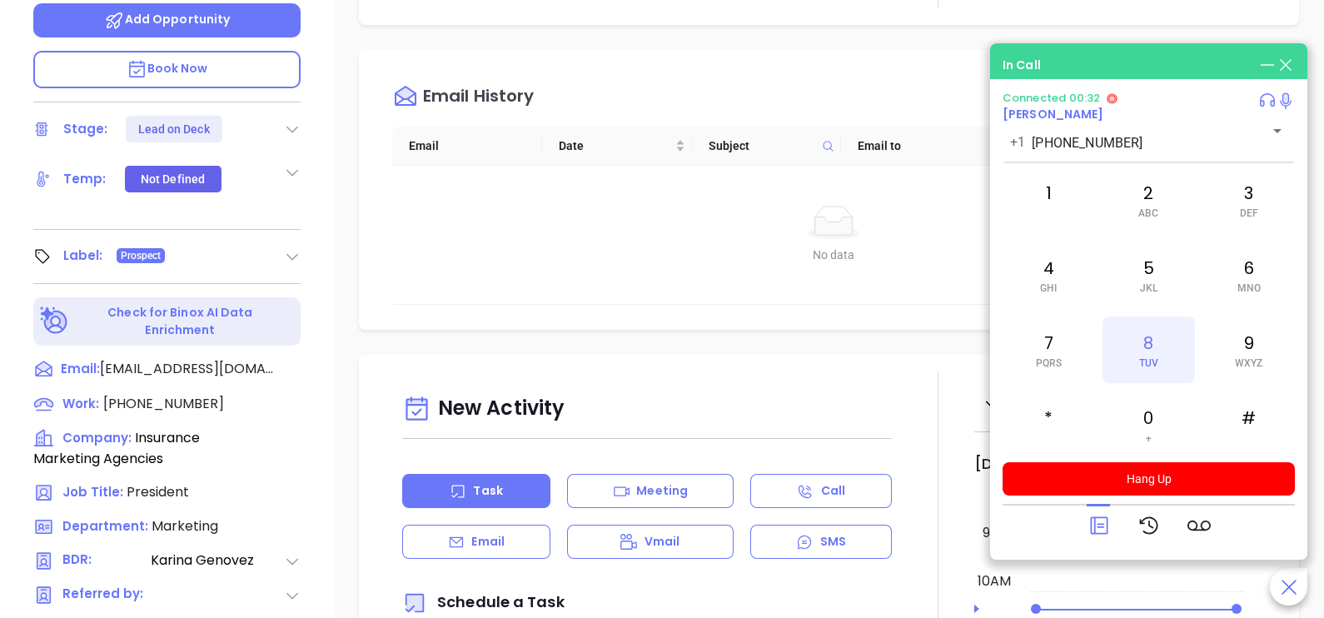
click at [1156, 366] on span "TUV" at bounding box center [1148, 363] width 19 height 12
click at [1053, 183] on div "1" at bounding box center [1049, 200] width 92 height 67
click at [1094, 509] on div at bounding box center [1099, 525] width 23 height 43
click at [1100, 521] on icon at bounding box center [1099, 525] width 23 height 23
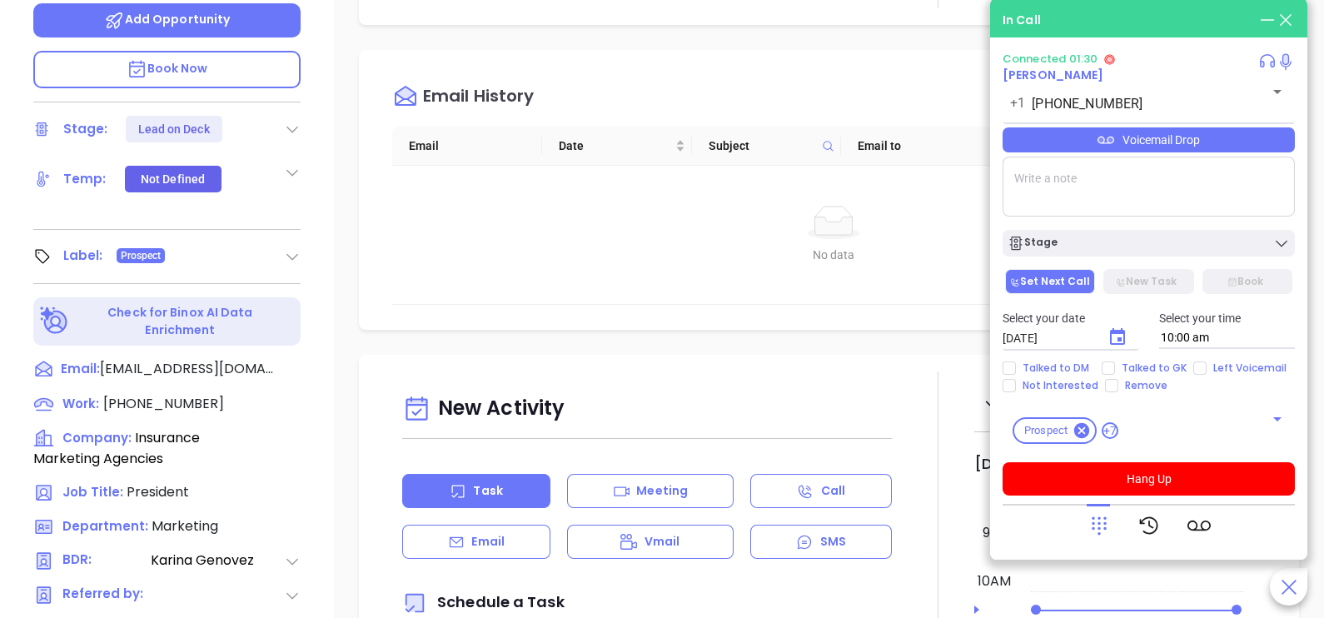
click at [1240, 140] on div "Voicemail Drop" at bounding box center [1149, 139] width 292 height 25
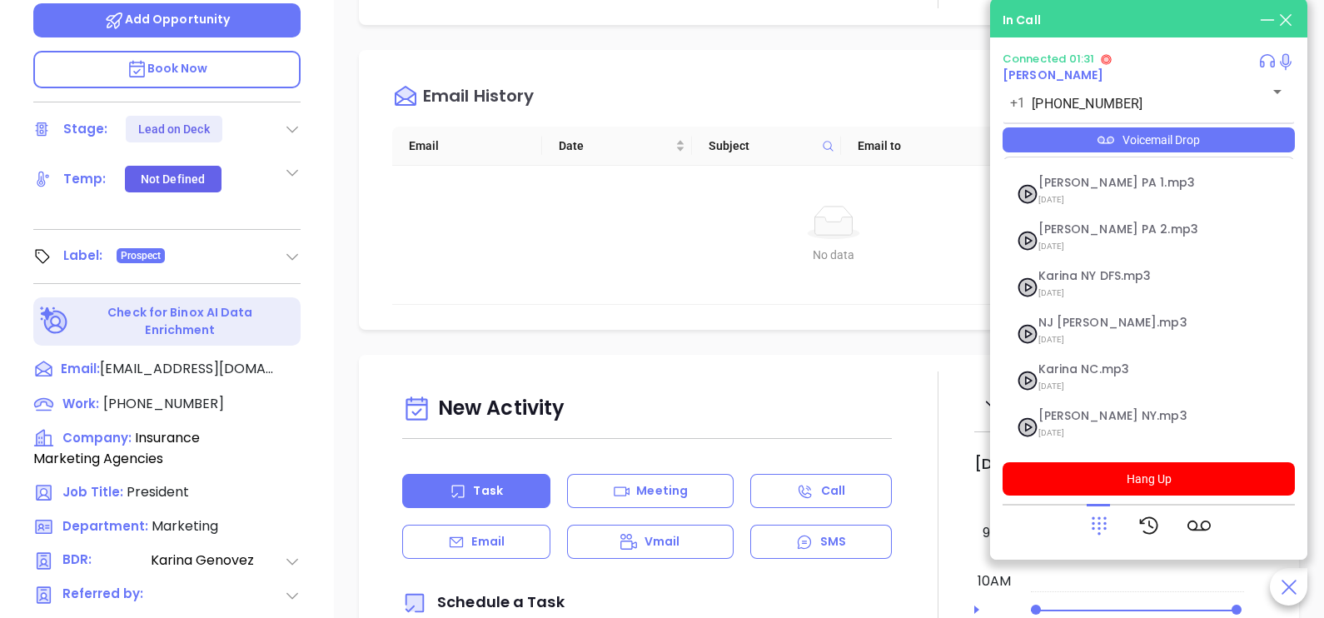
scroll to position [182, 0]
click at [1065, 422] on span "Last Monday at 11:12 AM" at bounding box center [1129, 432] width 180 height 22
checkbox input "true"
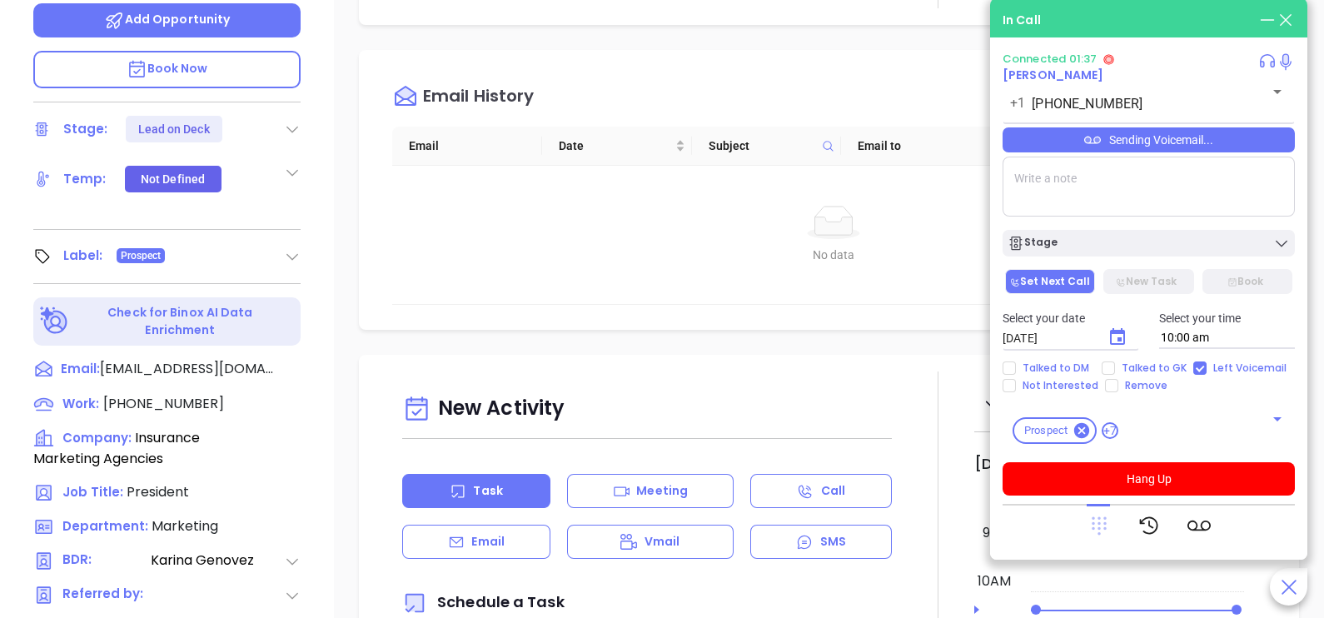
click at [1105, 528] on icon at bounding box center [1099, 526] width 15 height 18
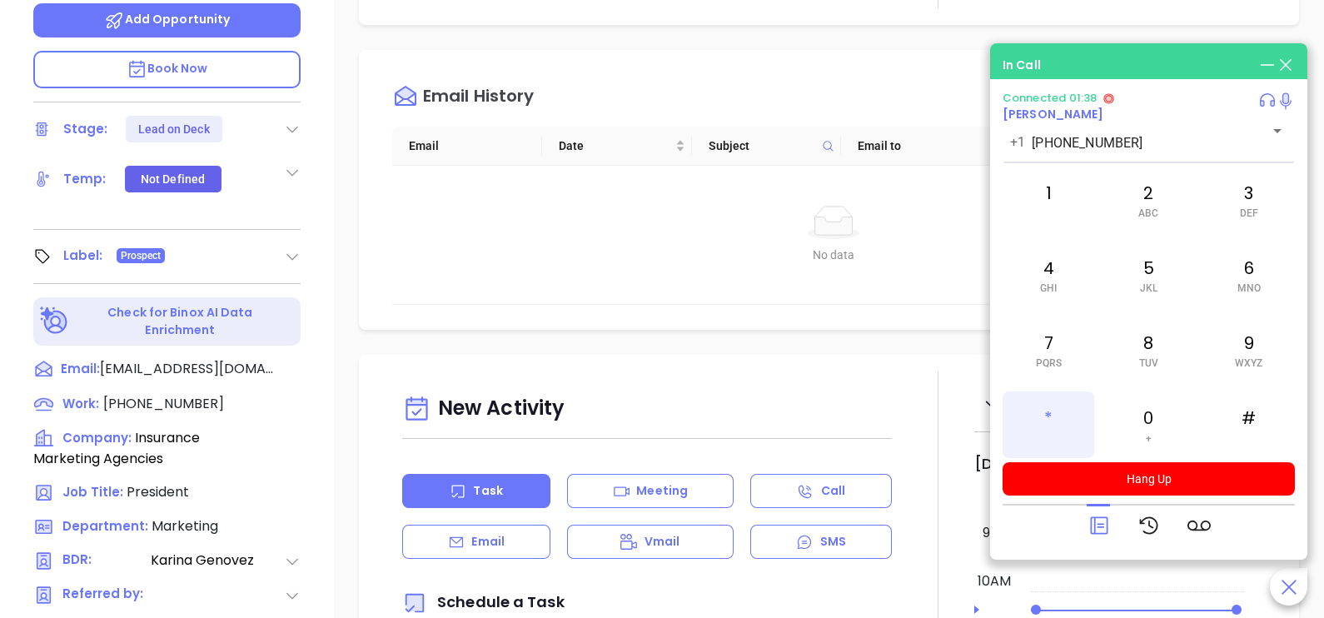
click at [1052, 425] on div "*" at bounding box center [1049, 424] width 92 height 67
click at [1100, 524] on icon at bounding box center [1098, 525] width 17 height 17
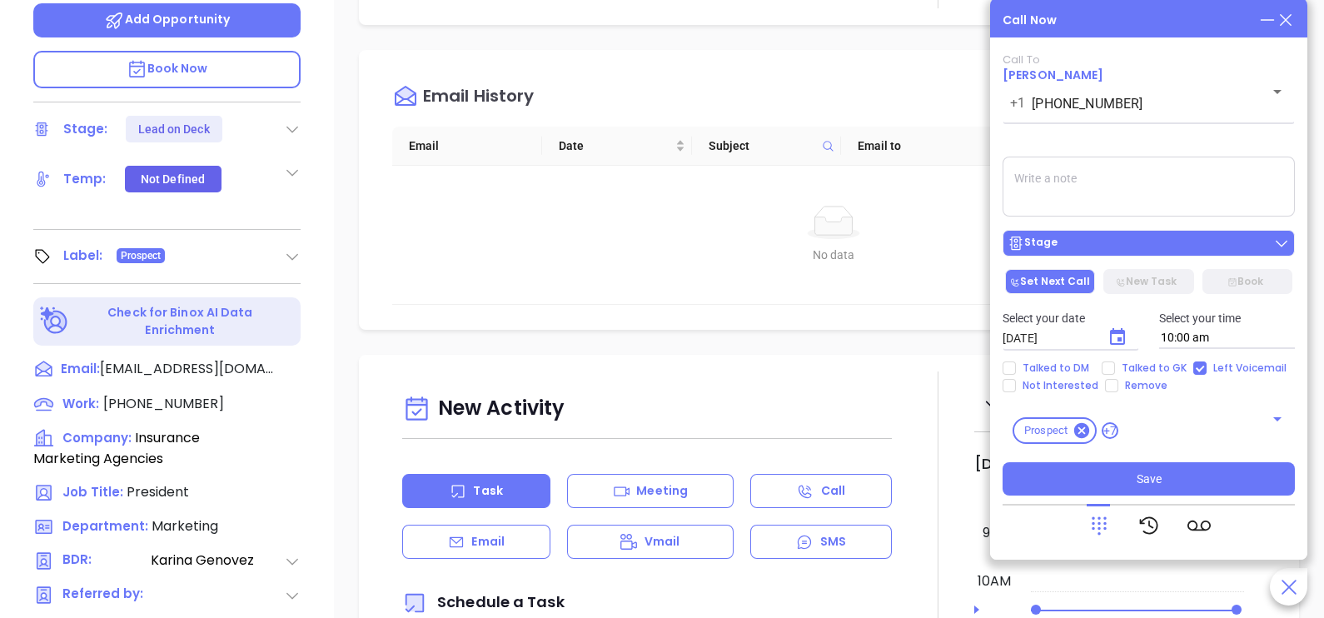
click at [1165, 244] on div "Stage" at bounding box center [1149, 243] width 282 height 17
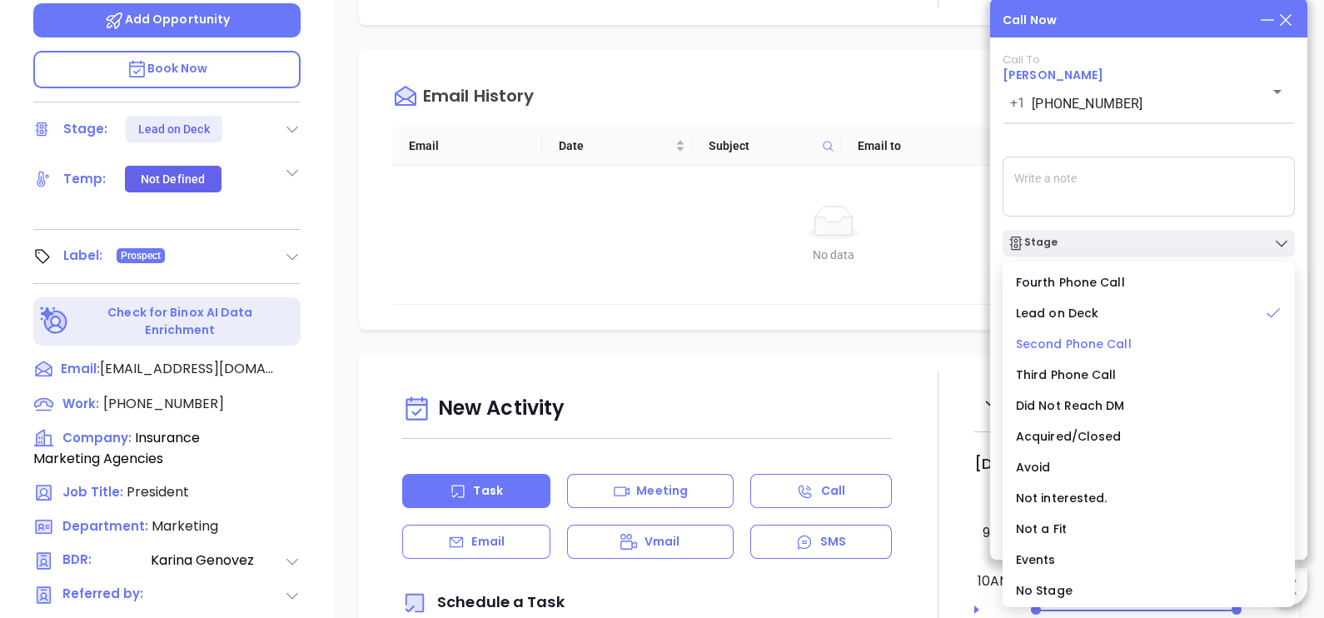
click at [1080, 336] on span "Second Phone Call" at bounding box center [1074, 344] width 116 height 17
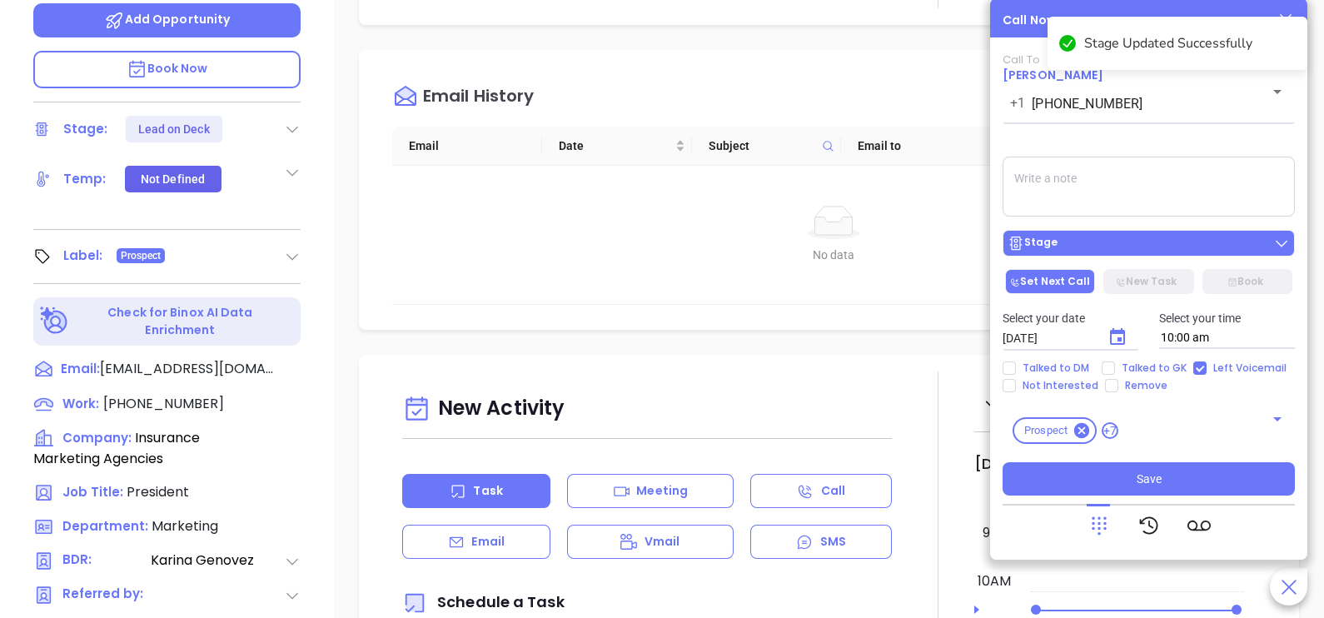
click at [1133, 247] on div "Stage" at bounding box center [1149, 243] width 282 height 17
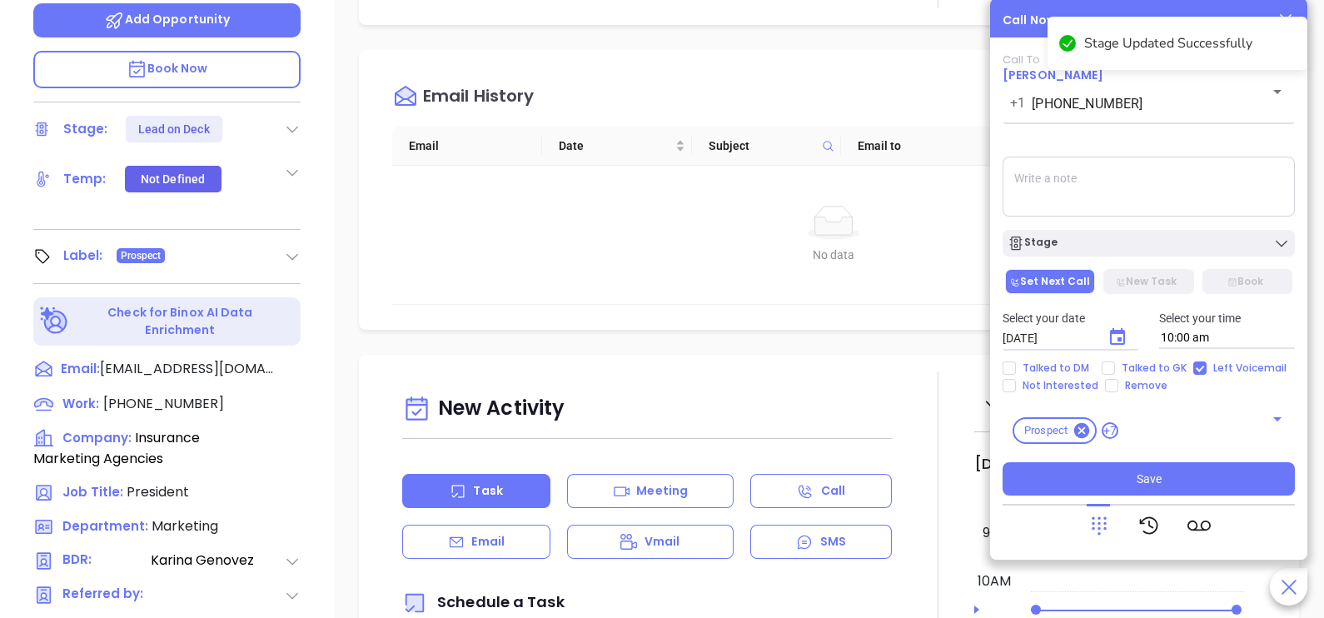
click at [1178, 186] on textarea at bounding box center [1149, 187] width 292 height 60
click at [1112, 337] on icon "Choose date, selected date is Oct 2, 2025" at bounding box center [1117, 336] width 15 height 17
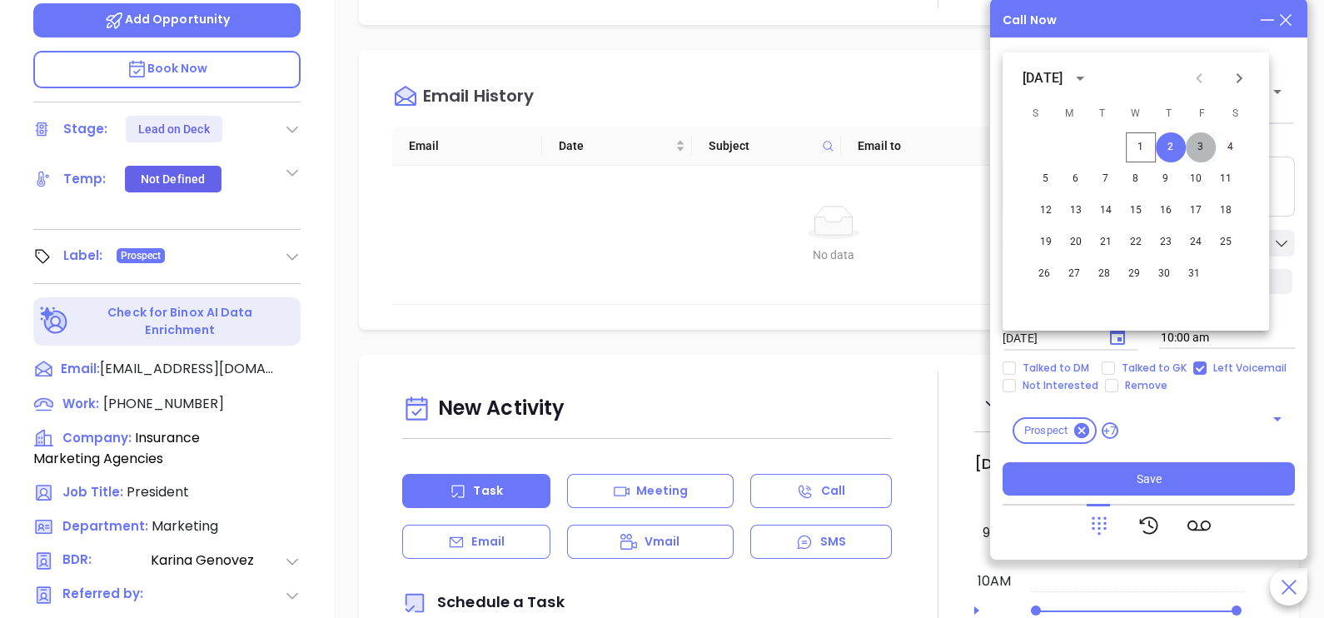
click at [1205, 147] on button "3" at bounding box center [1201, 147] width 30 height 30
type input "10/03/2025"
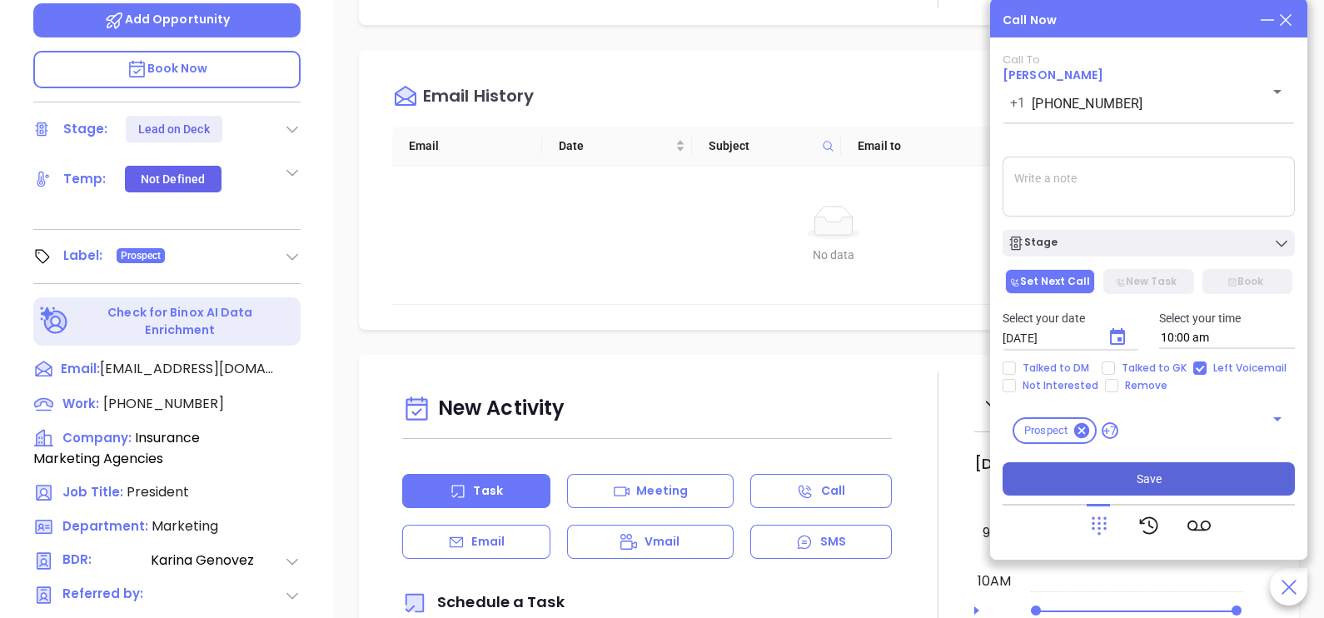
click at [1120, 472] on button "Save" at bounding box center [1149, 478] width 292 height 33
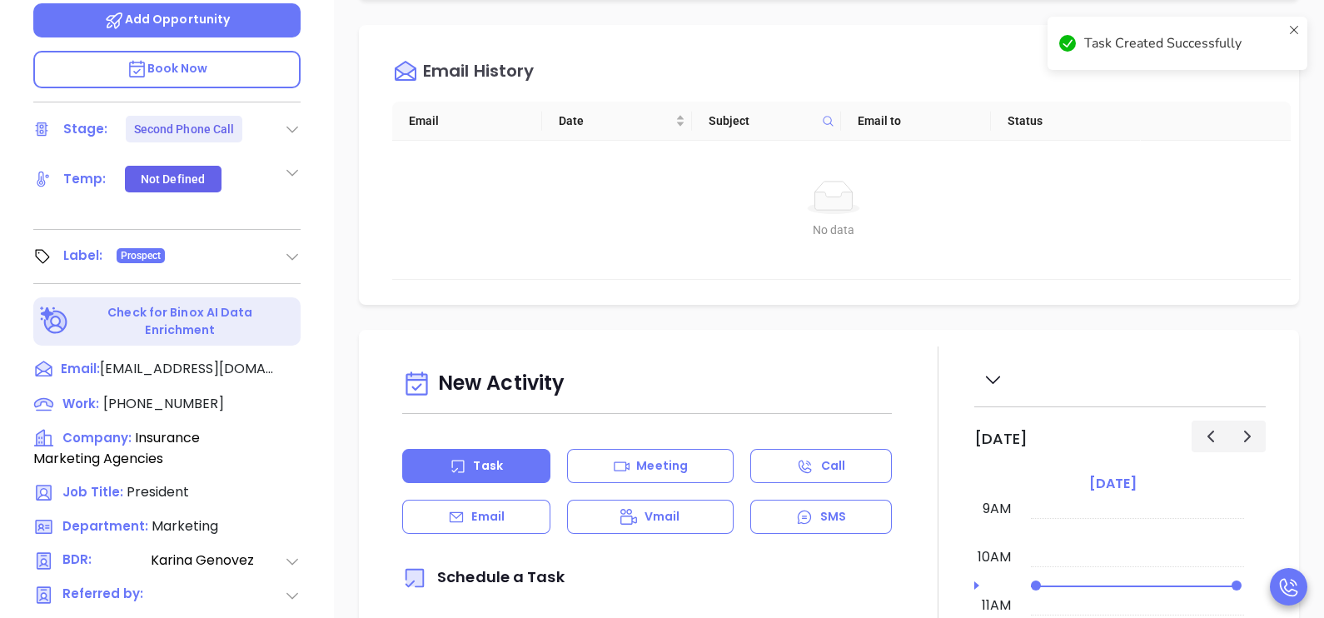
click at [1120, 472] on link "Wednesday" at bounding box center [1113, 483] width 54 height 23
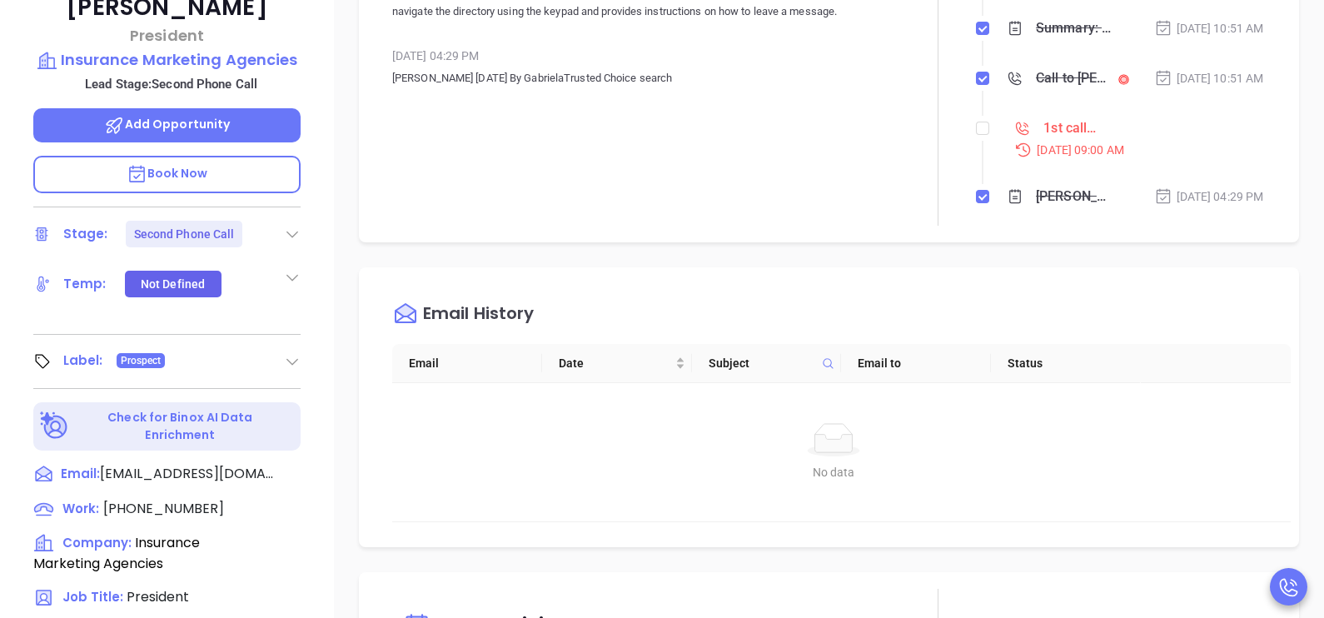
scroll to position [332, 0]
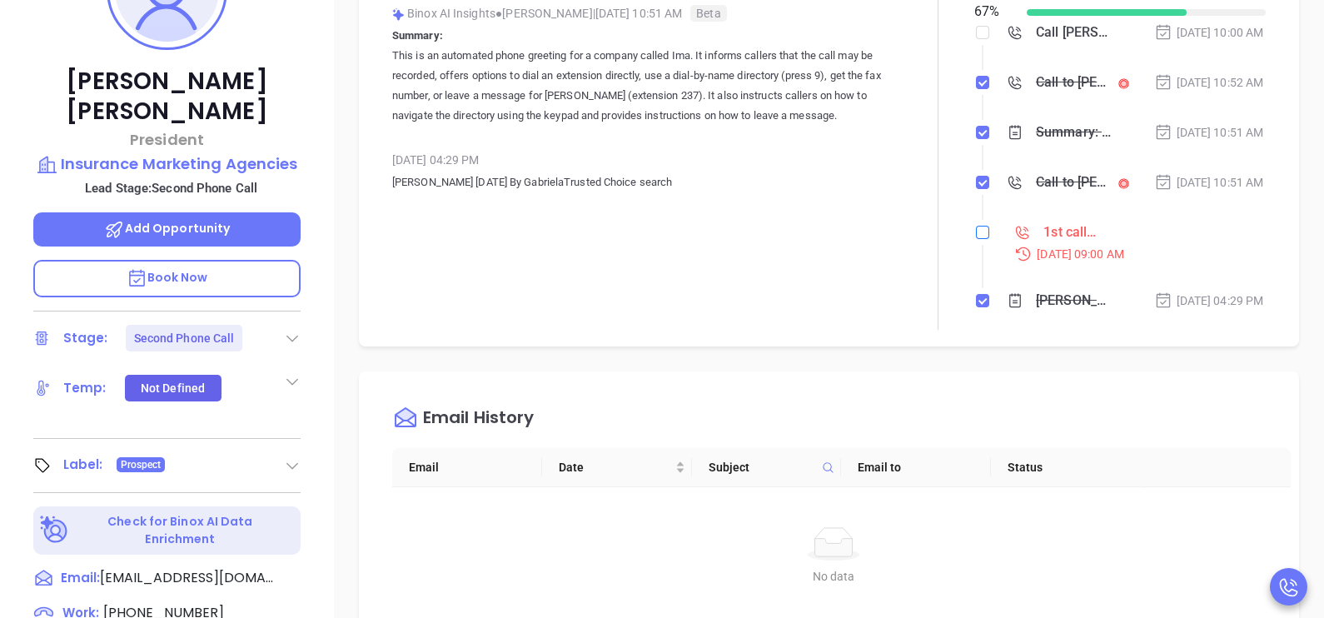
click at [976, 239] on input "checkbox" at bounding box center [982, 232] width 13 height 13
checkbox input "true"
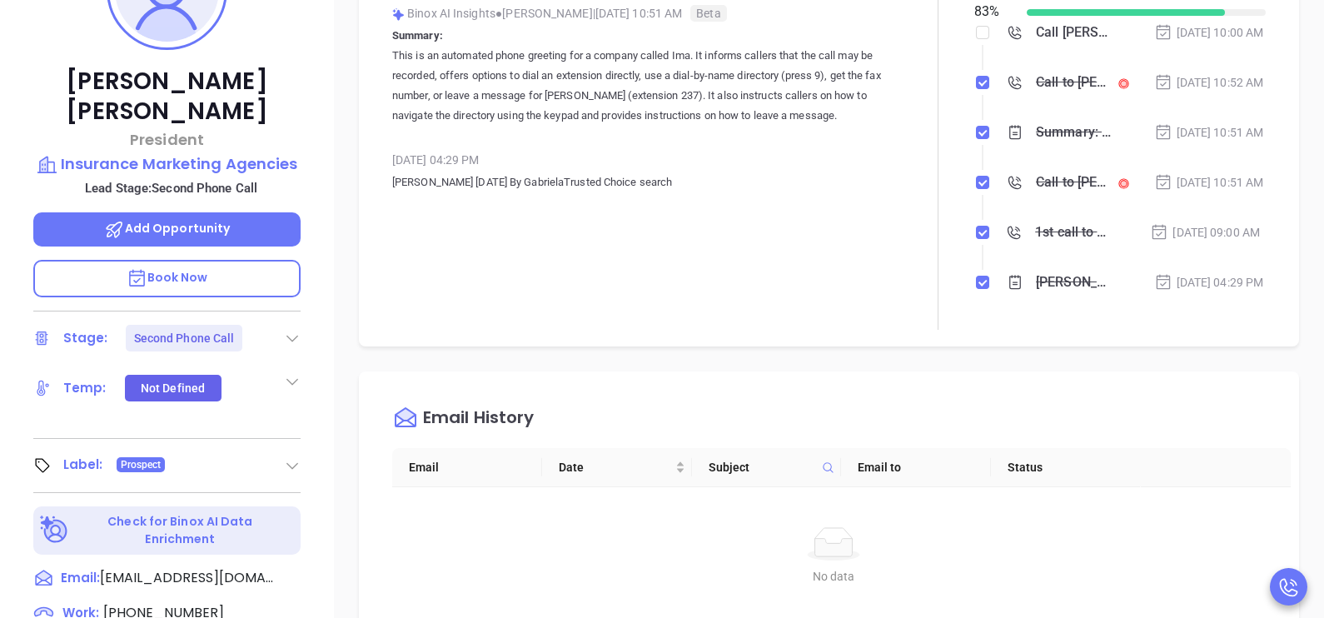
click at [1154, 142] on div "Oct 1, 2025 | 10:51 AM" at bounding box center [1209, 132] width 110 height 18
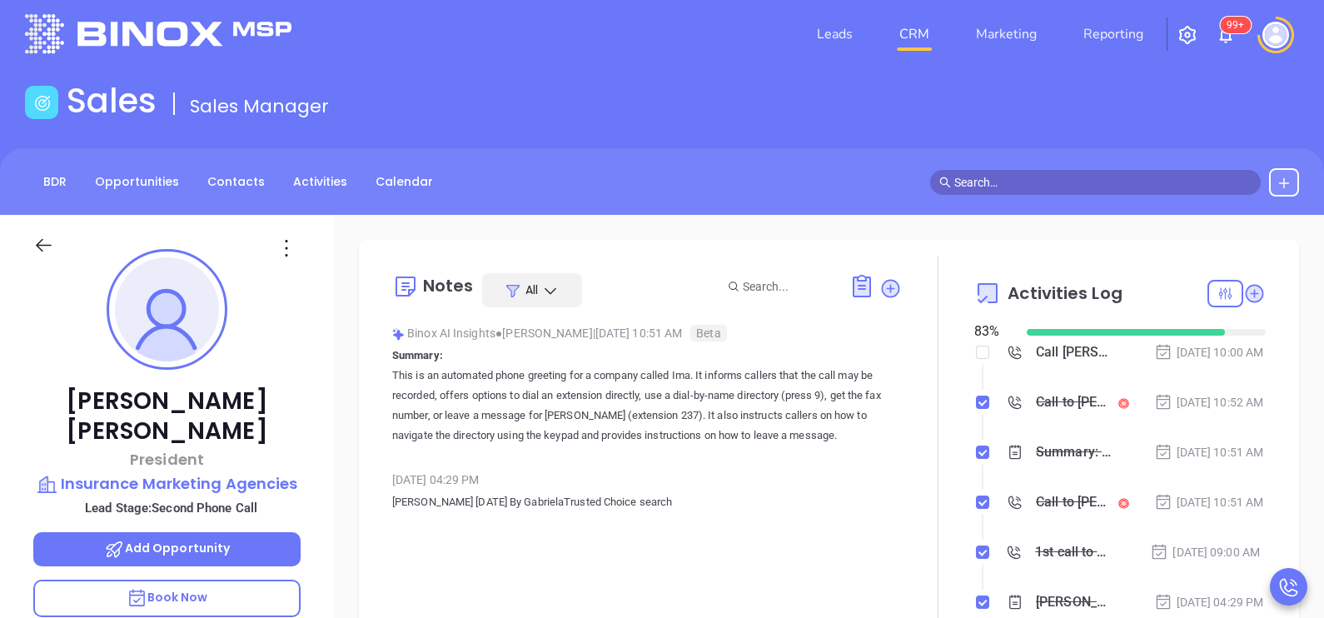
scroll to position [0, 0]
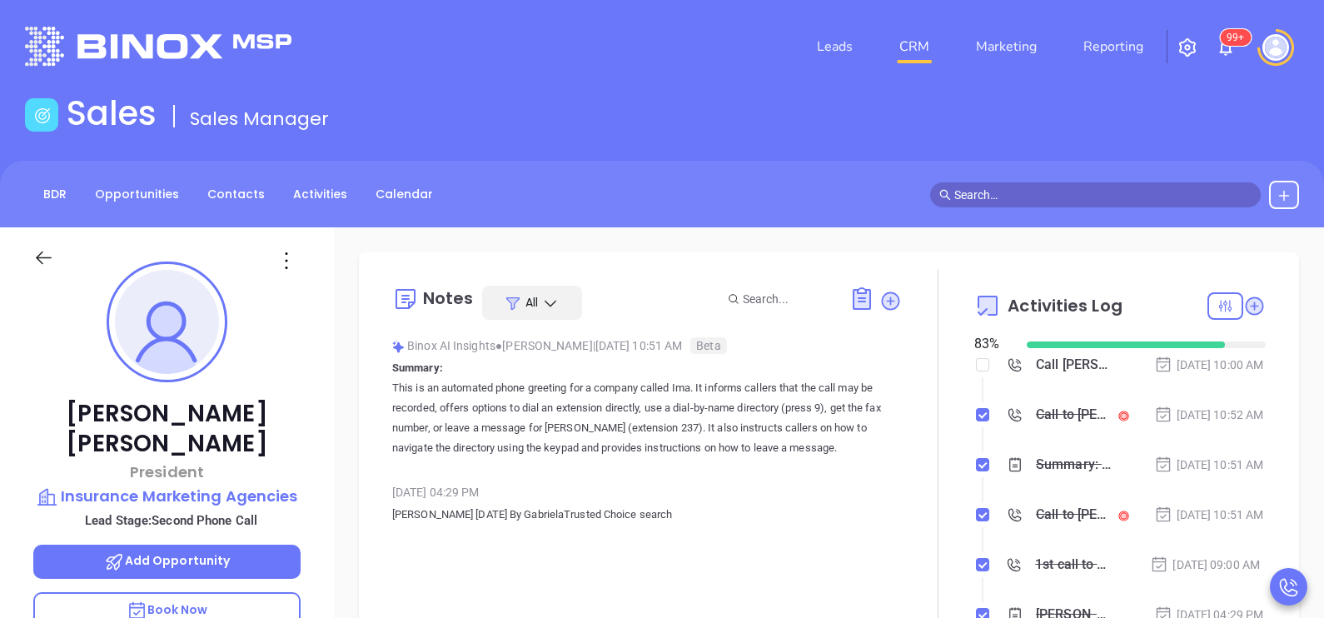
click at [54, 257] on div at bounding box center [59, 266] width 72 height 39
click at [51, 257] on icon at bounding box center [44, 258] width 16 height 13
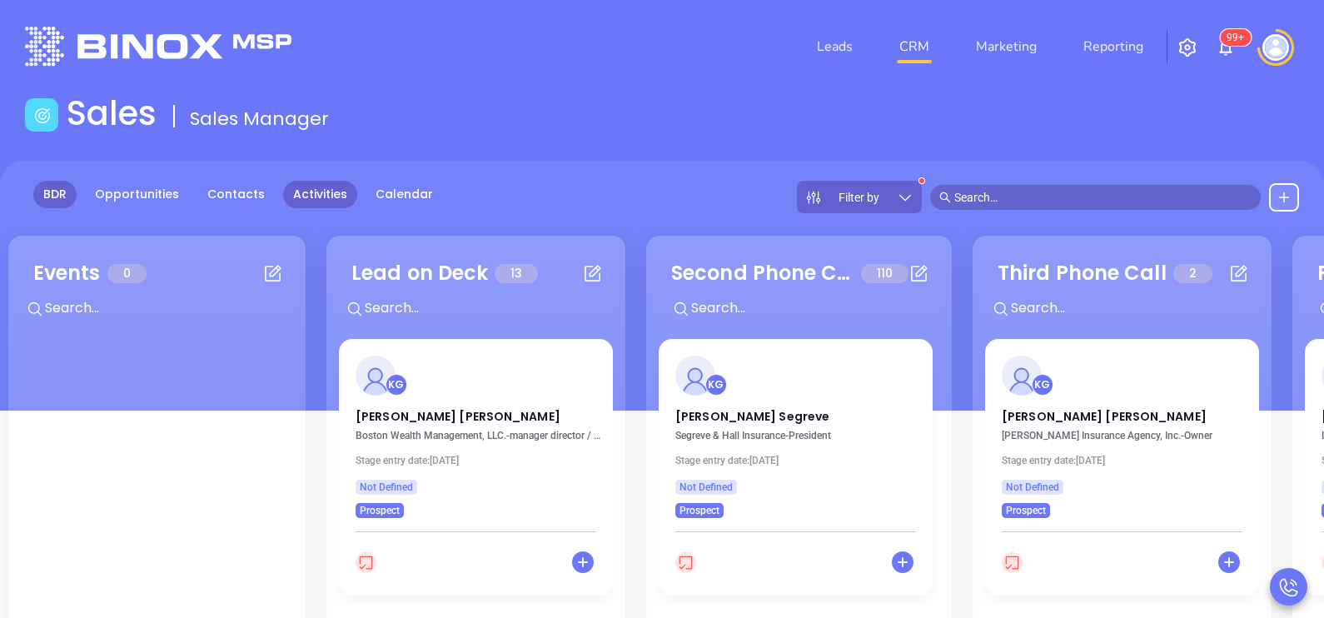
click at [320, 189] on link "Activities" at bounding box center [320, 194] width 74 height 27
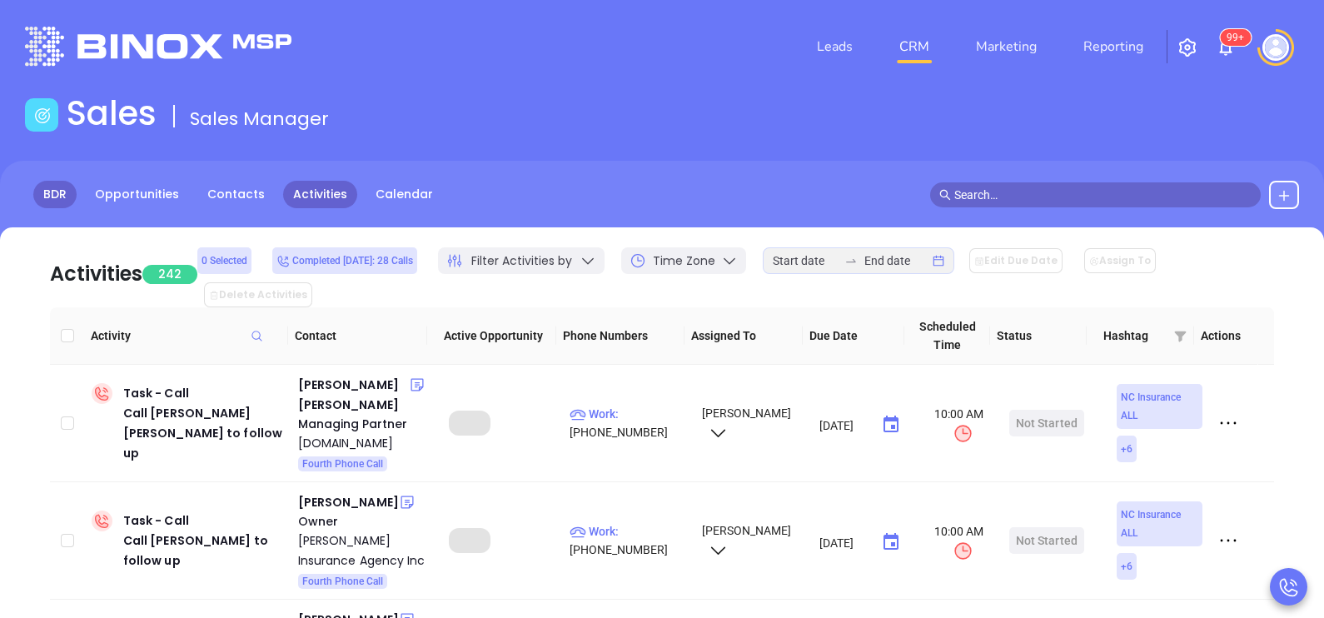
click at [57, 195] on link "BDR" at bounding box center [54, 194] width 43 height 27
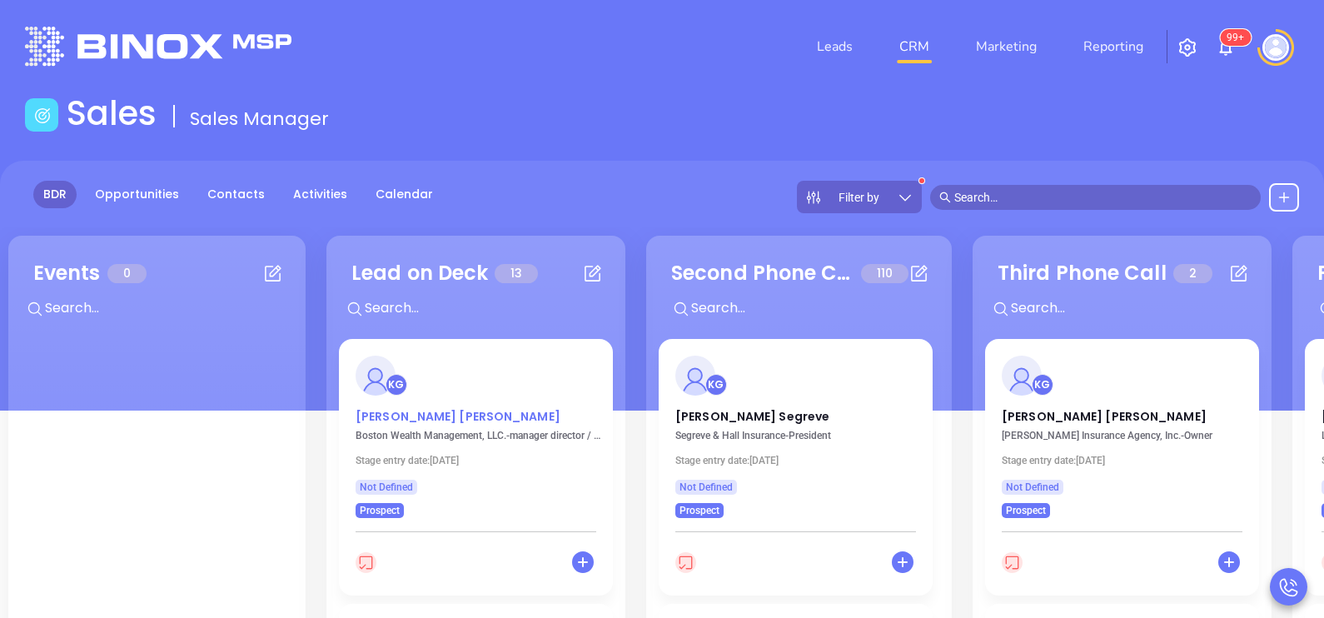
click at [397, 412] on p "Phillip Wong" at bounding box center [476, 412] width 241 height 8
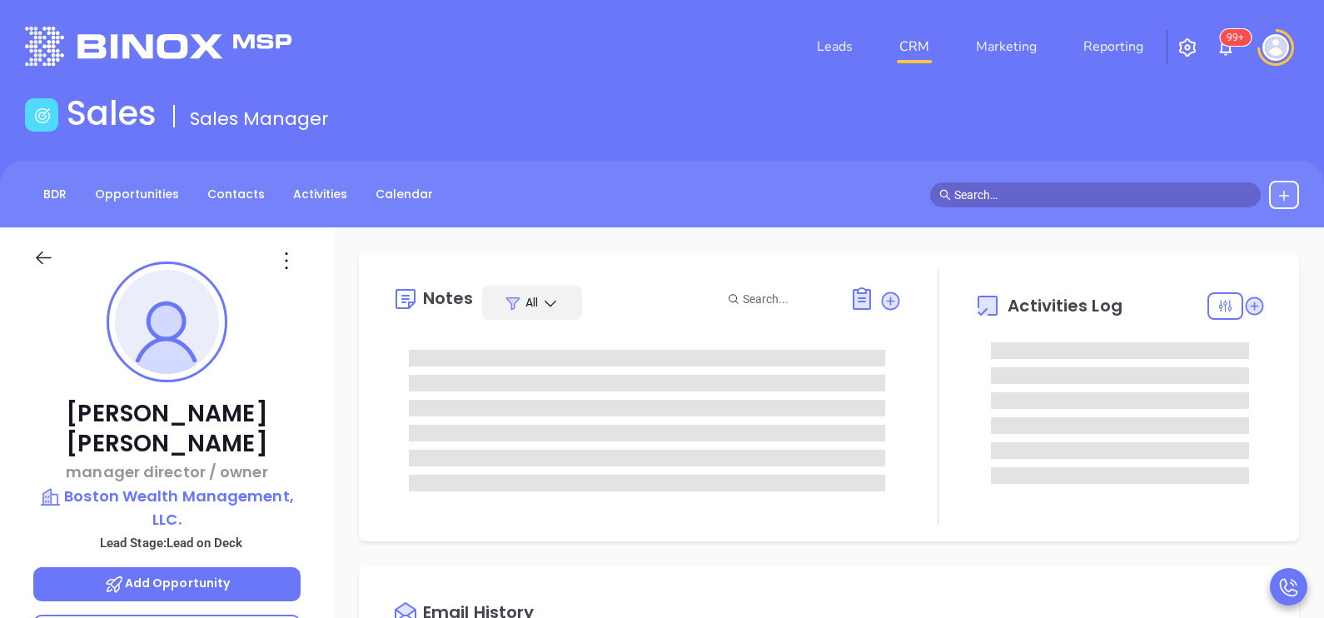
scroll to position [436, 0]
type input "[PERSON_NAME]"
click at [307, 405] on div "Phillip Wong manager director / owner Boston Wealth Management, LLC. Lead Stage…" at bounding box center [167, 613] width 334 height 773
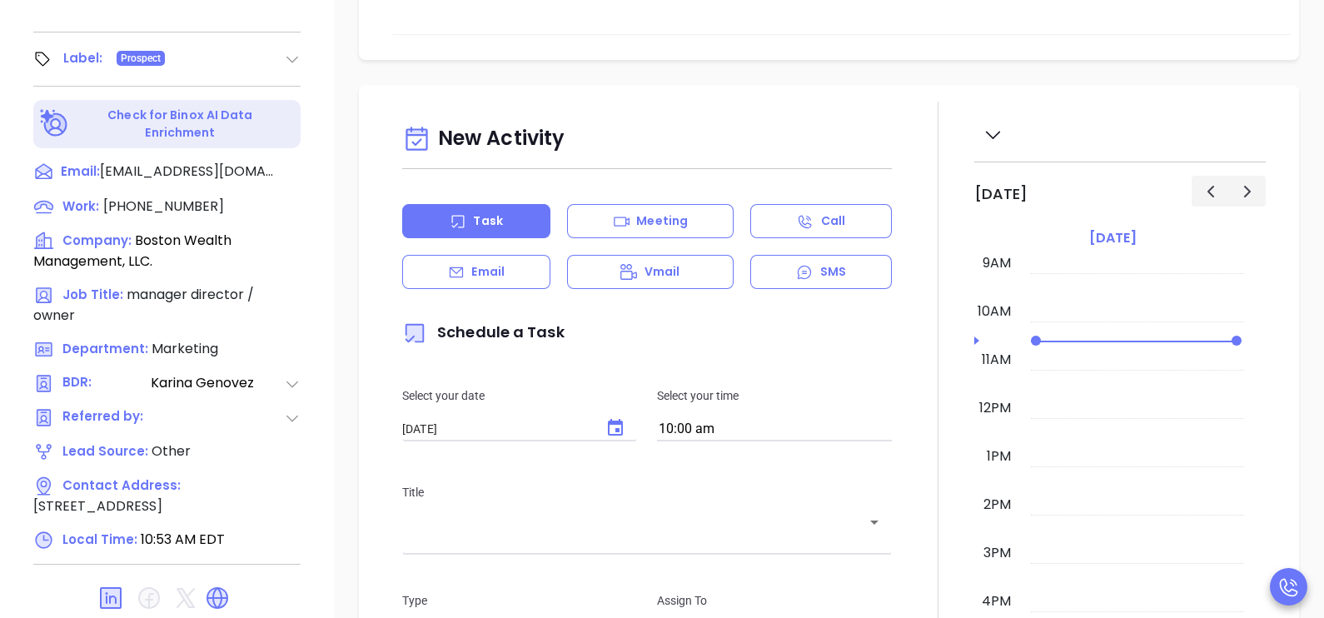
scroll to position [775, 0]
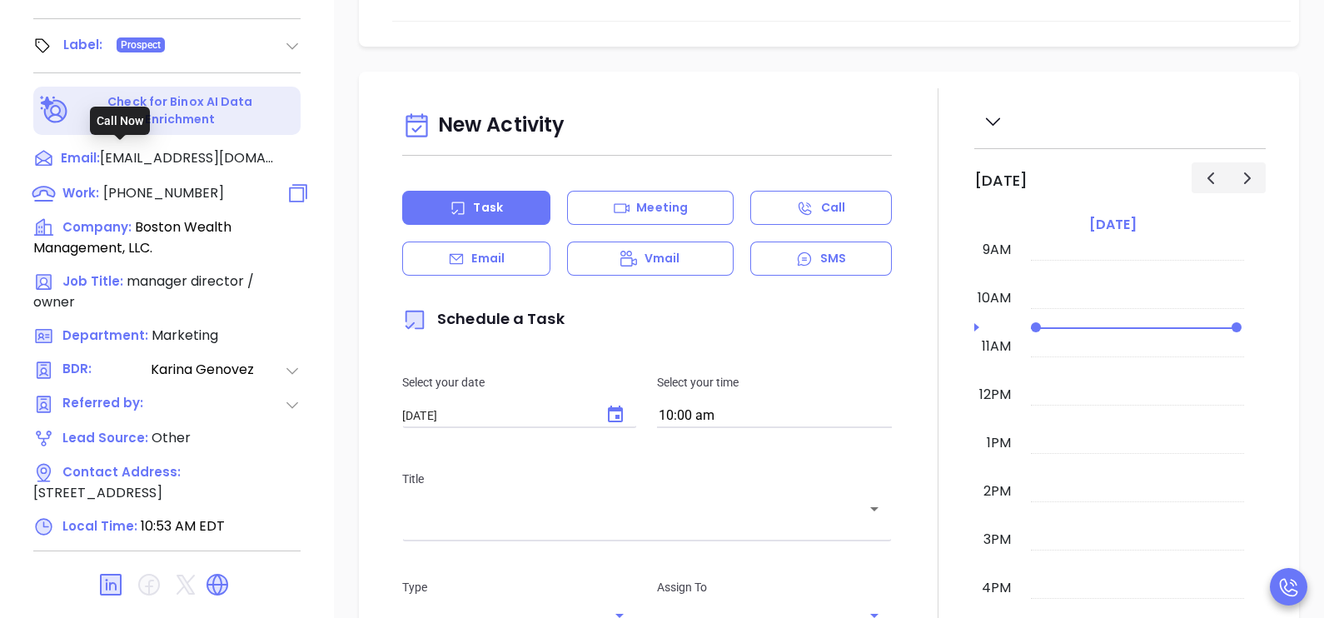
click at [174, 183] on span "(508) 276-1098" at bounding box center [163, 192] width 121 height 19
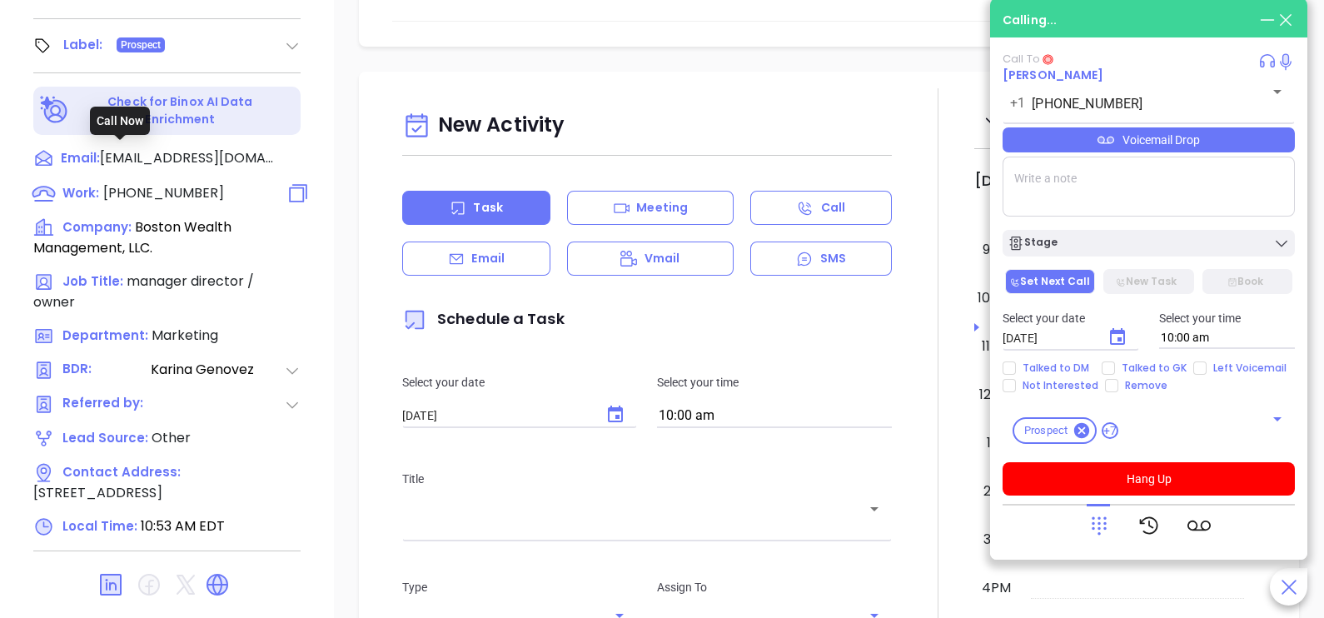
type input "(508) 276-1098"
click at [1094, 530] on icon at bounding box center [1099, 525] width 23 height 23
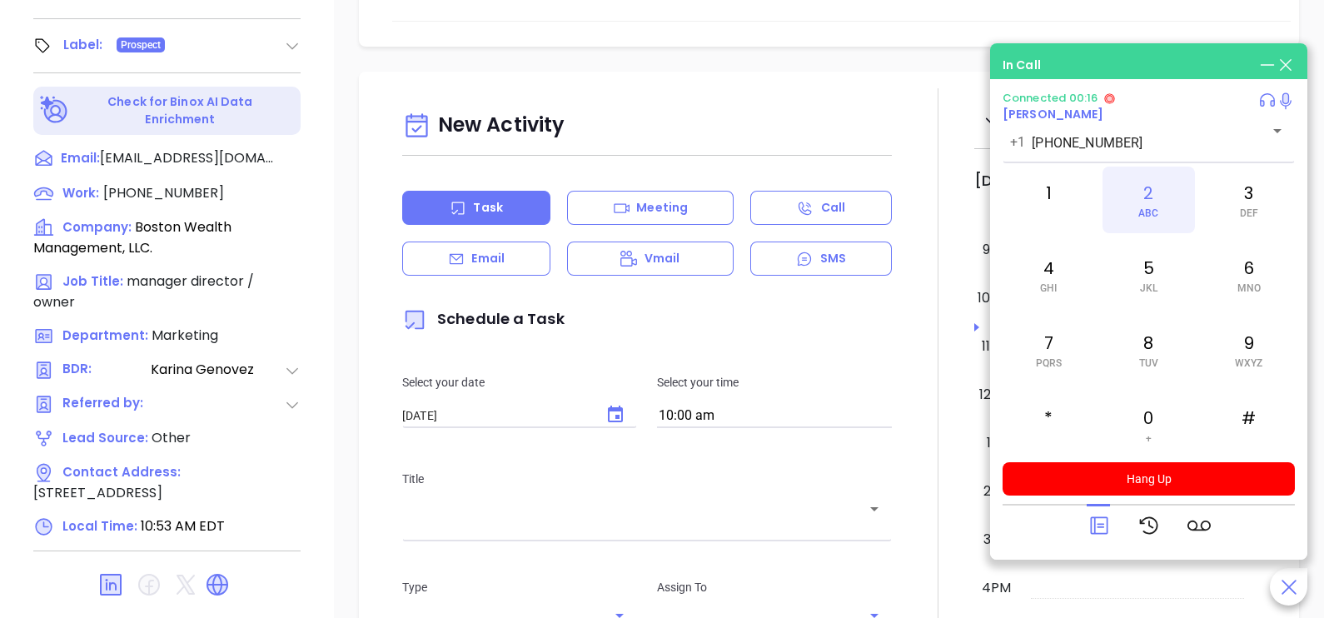
click at [1138, 207] on div "2 ABC" at bounding box center [1149, 200] width 92 height 67
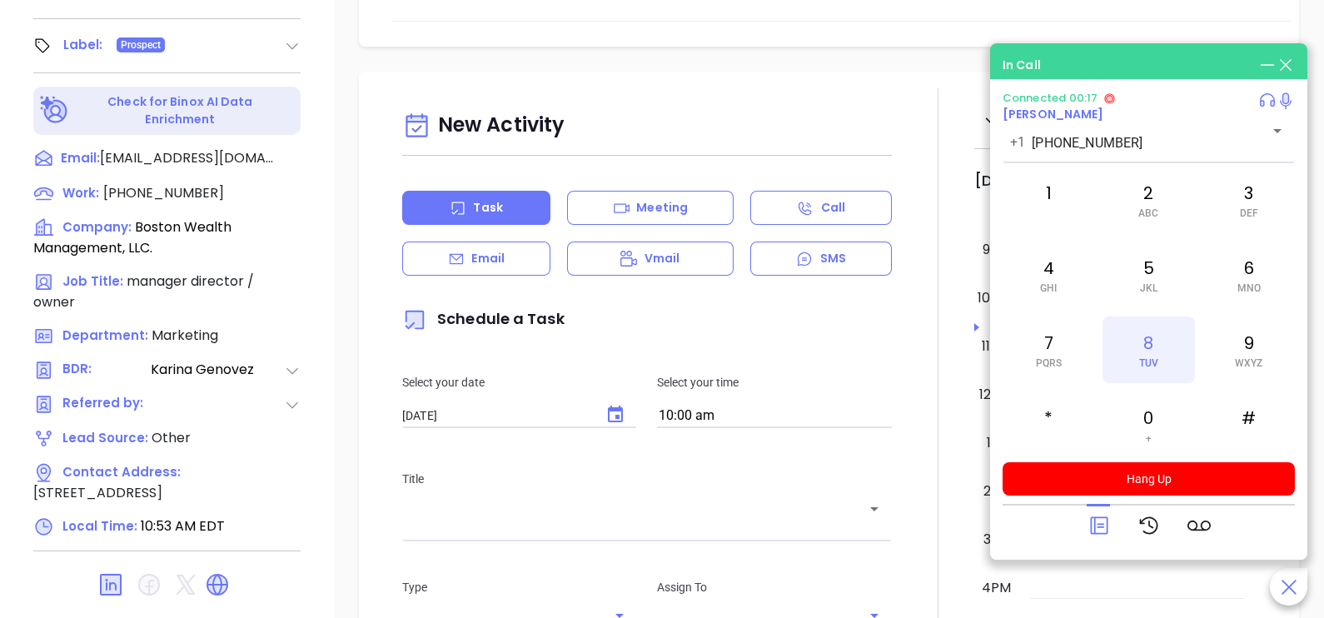
click at [1158, 346] on div "8 TUV" at bounding box center [1149, 349] width 92 height 67
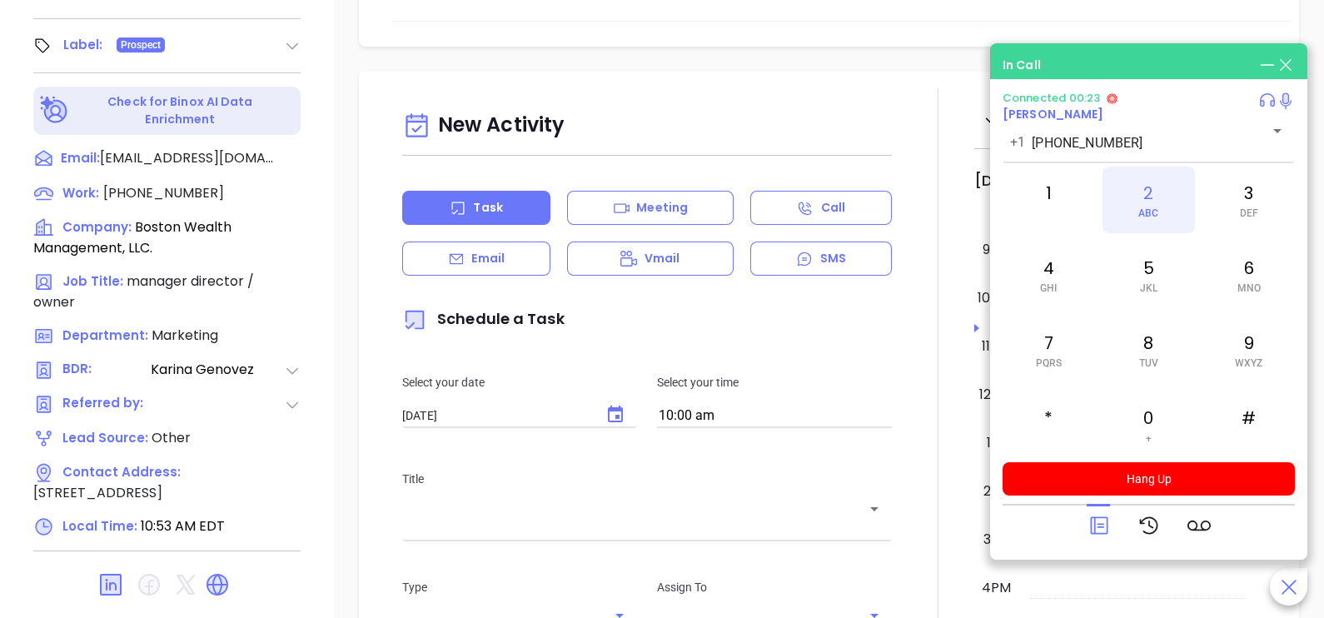
click at [1150, 221] on div "2 ABC" at bounding box center [1149, 200] width 92 height 67
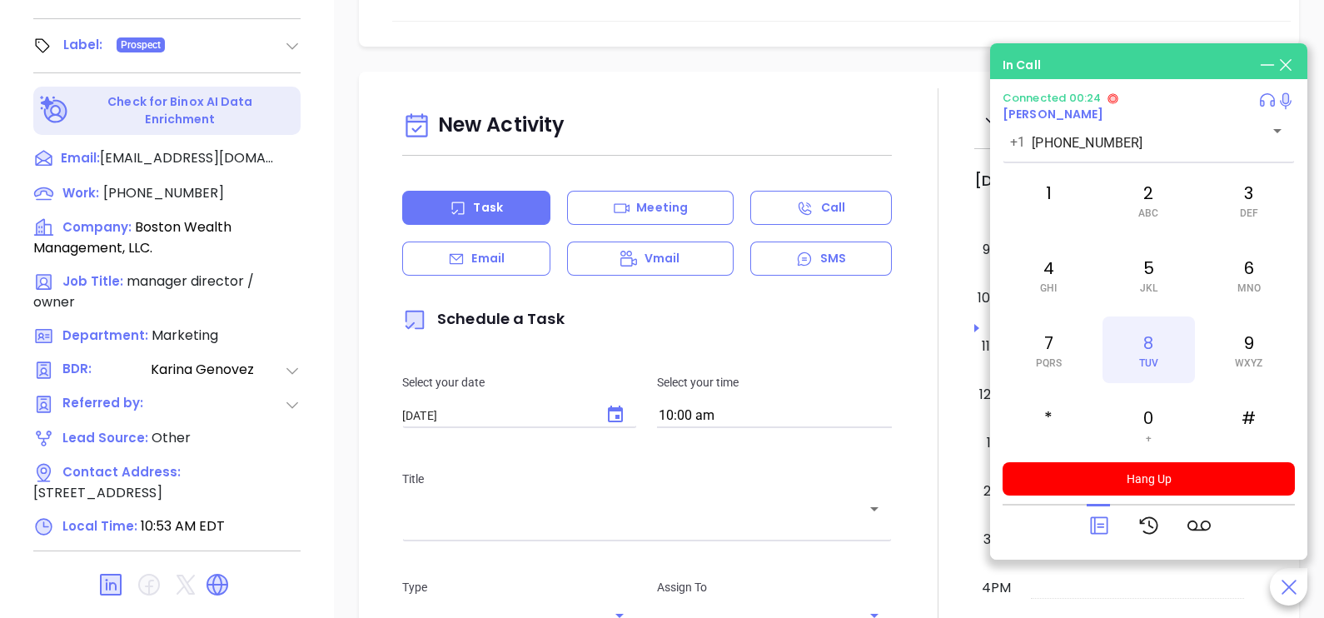
click at [1146, 343] on div "8 TUV" at bounding box center [1149, 349] width 92 height 67
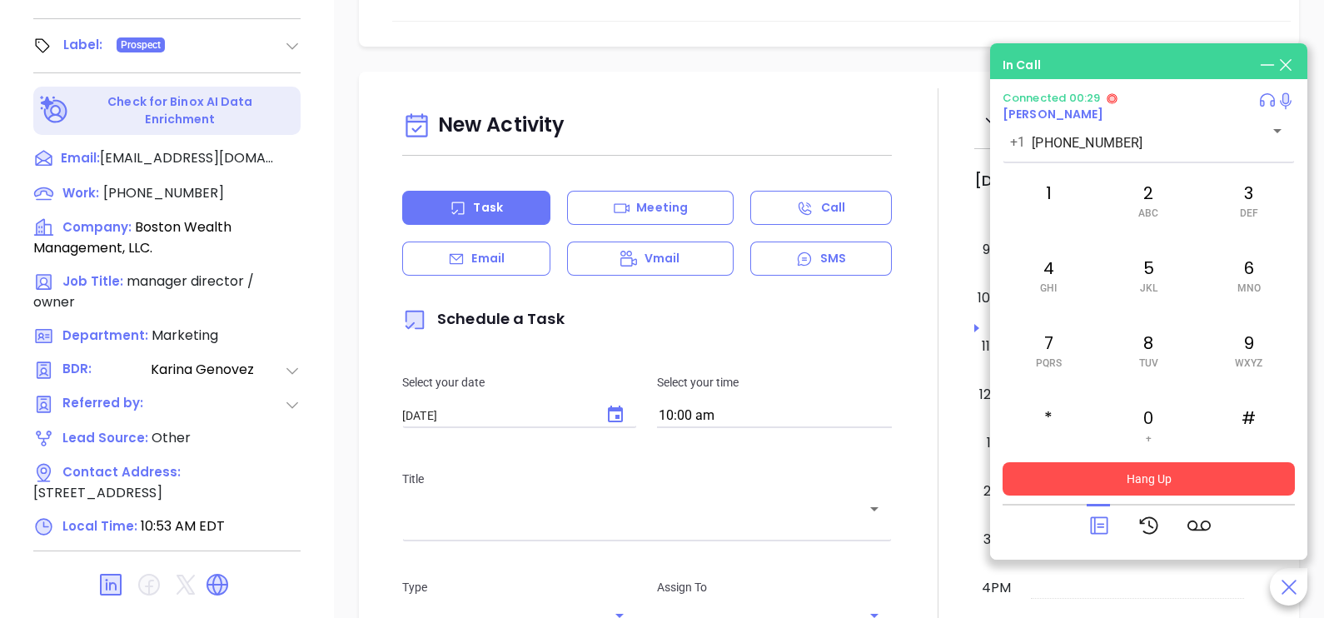
click at [1175, 476] on button "Hang Up" at bounding box center [1149, 478] width 292 height 33
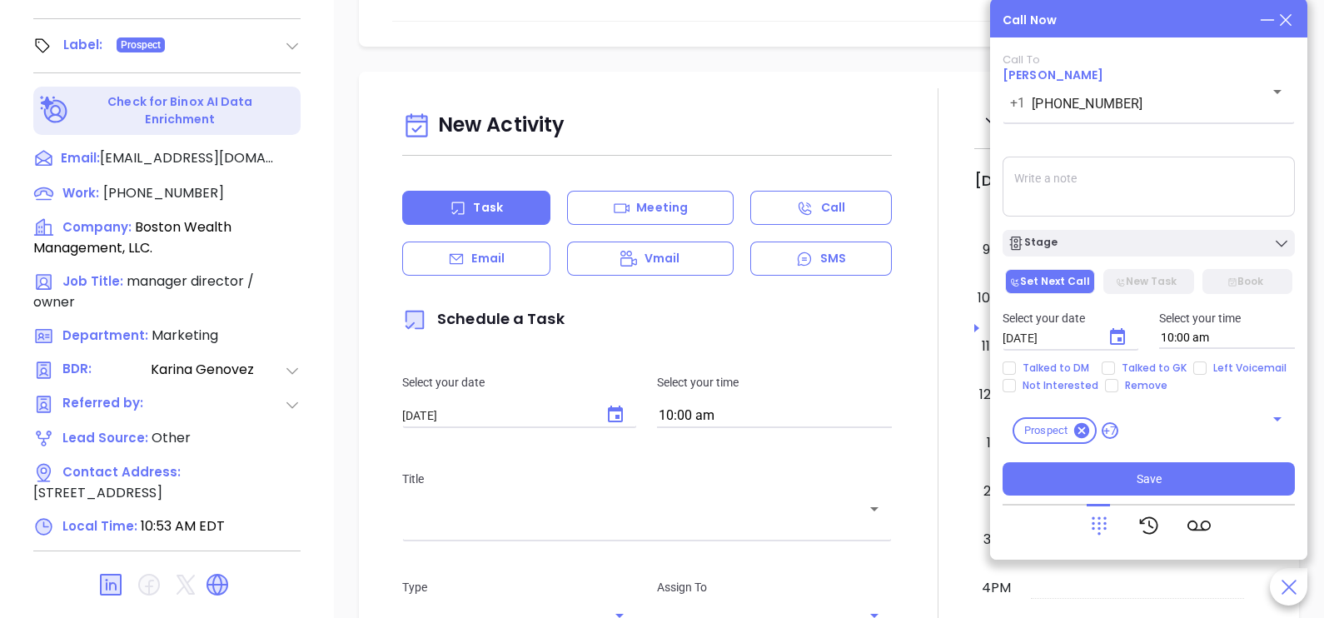
click at [1285, 17] on icon at bounding box center [1286, 20] width 18 height 18
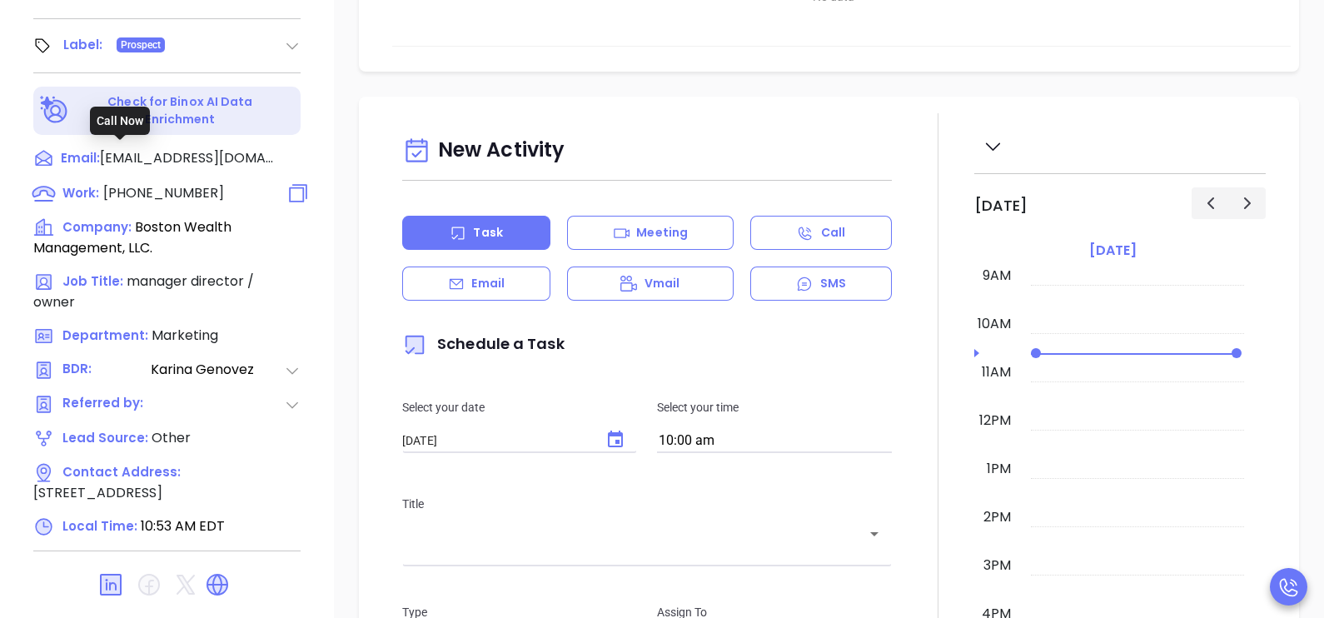
click at [183, 183] on span "(508) 276-1098" at bounding box center [163, 192] width 121 height 19
type input "(508) 276-1098"
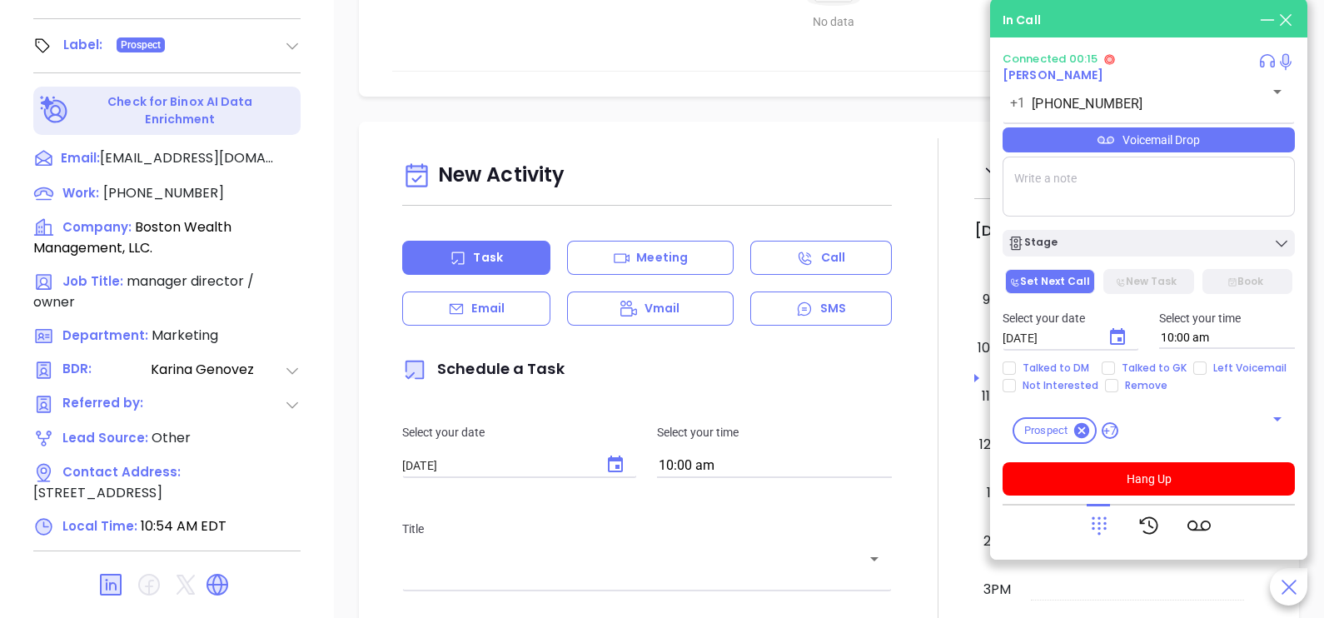
click at [1095, 521] on icon at bounding box center [1099, 525] width 23 height 23
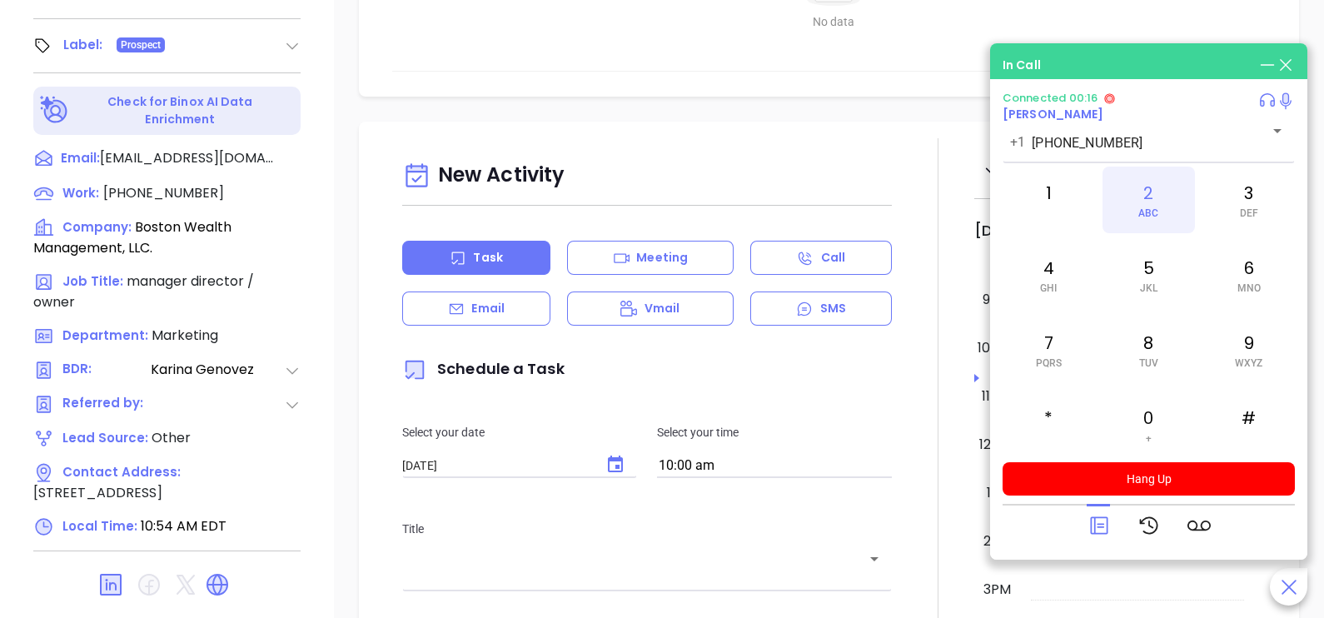
click at [1145, 217] on span "ABC" at bounding box center [1148, 213] width 20 height 12
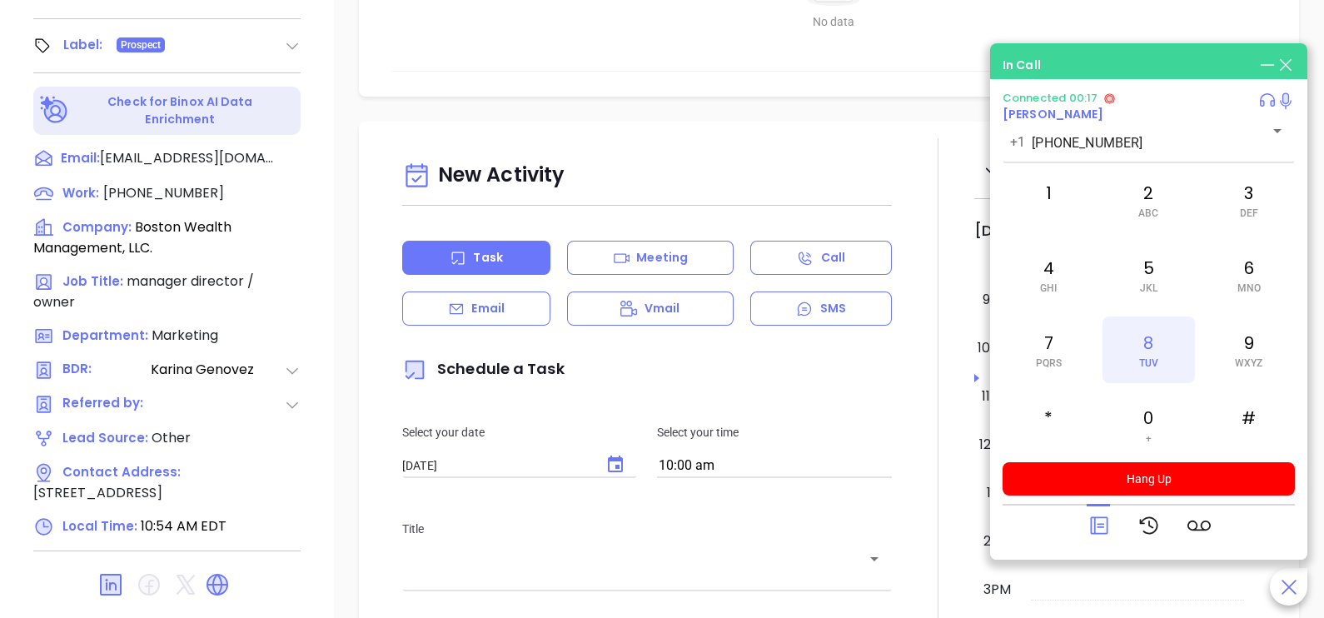
click at [1143, 354] on div "8 TUV" at bounding box center [1149, 349] width 92 height 67
click at [1095, 524] on icon at bounding box center [1098, 525] width 17 height 17
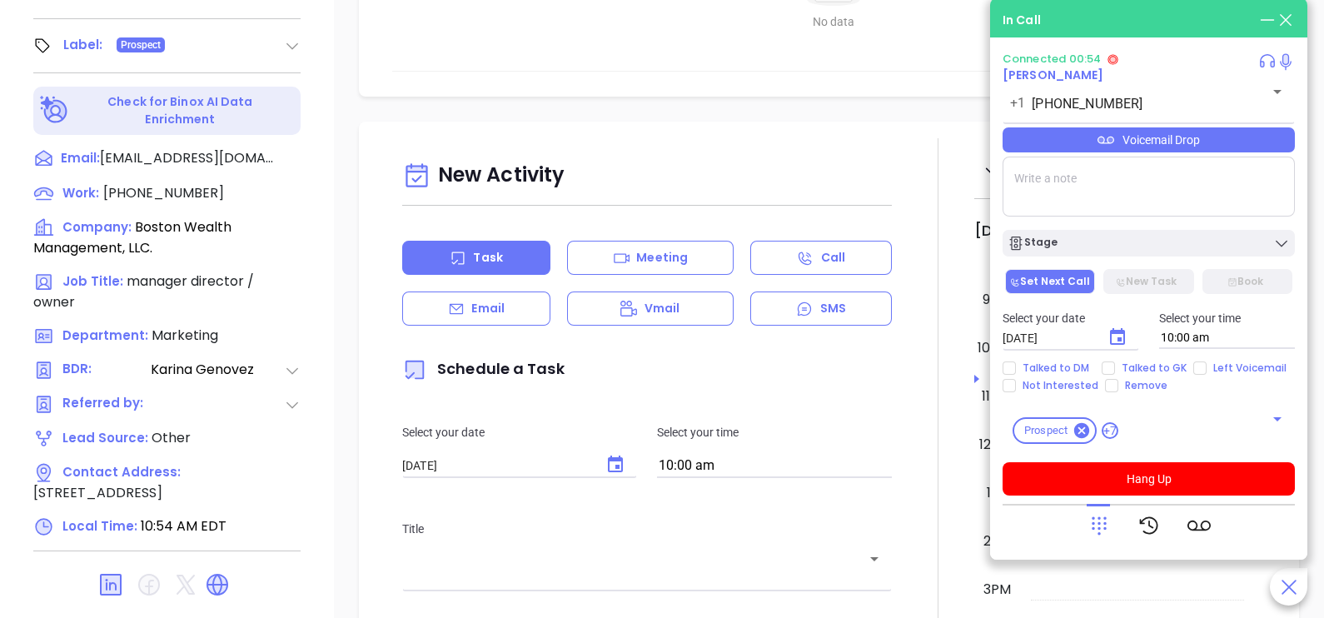
click at [1200, 152] on div "Voicemail Drop" at bounding box center [1149, 139] width 292 height 25
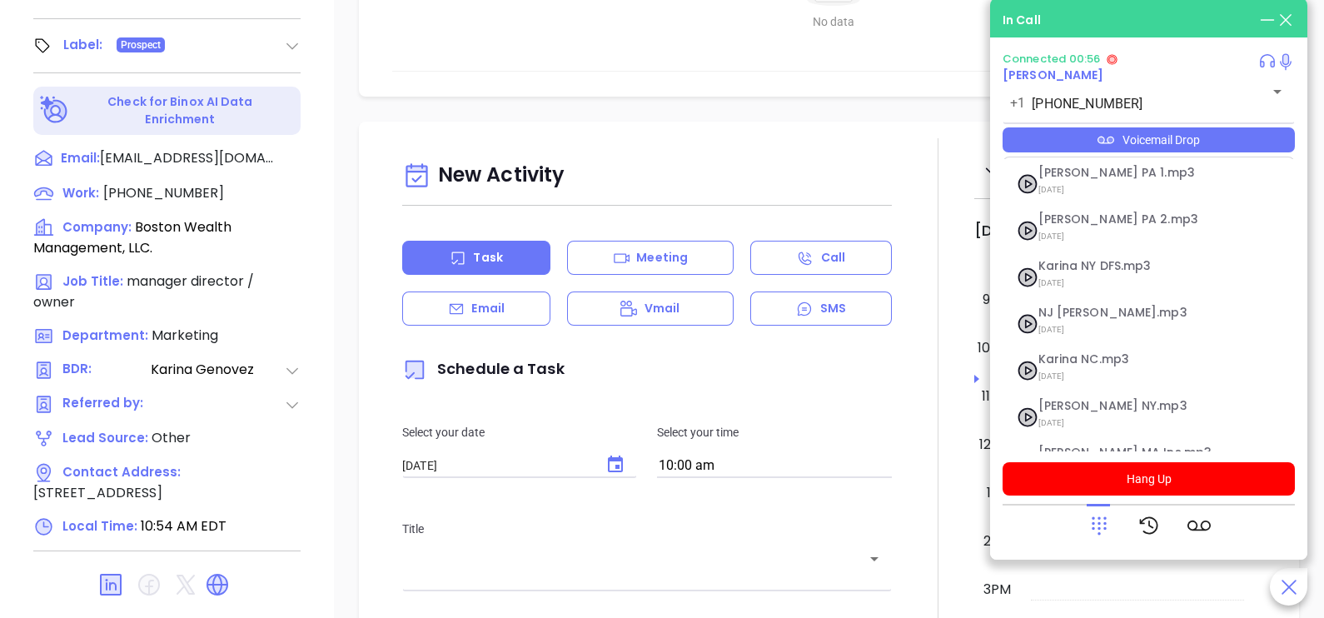
scroll to position [182, 0]
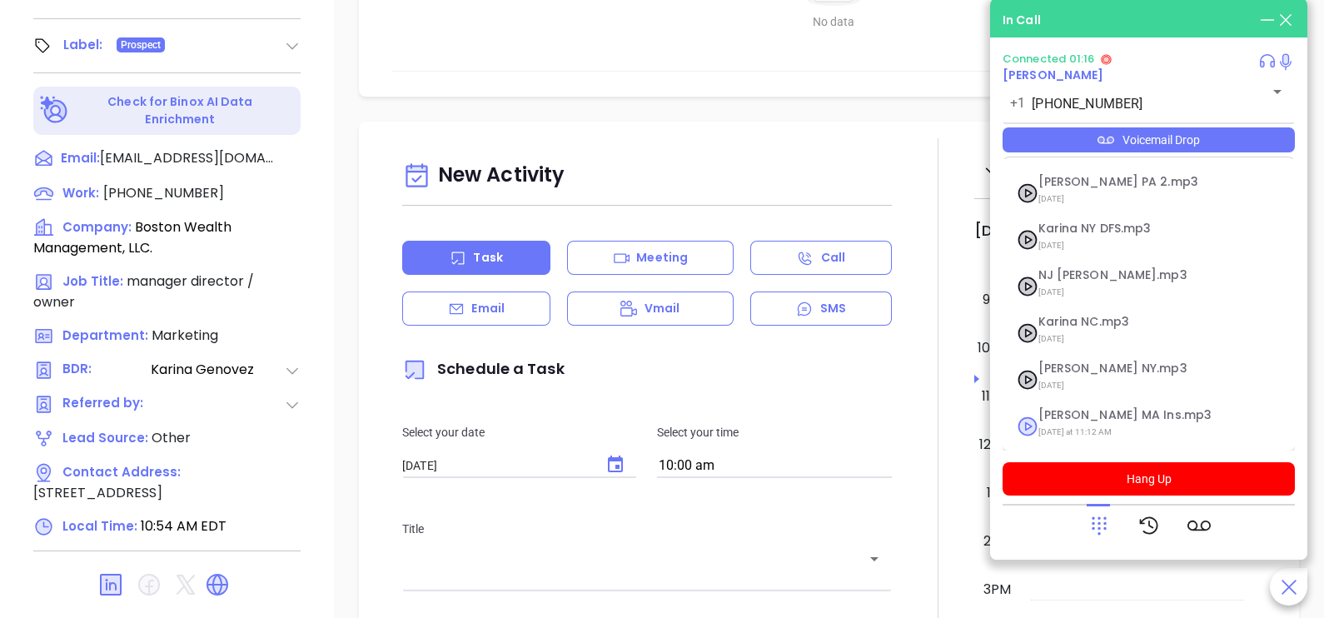
click at [1099, 426] on span "Last Monday at 11:12 AM" at bounding box center [1129, 432] width 180 height 22
checkbox input "true"
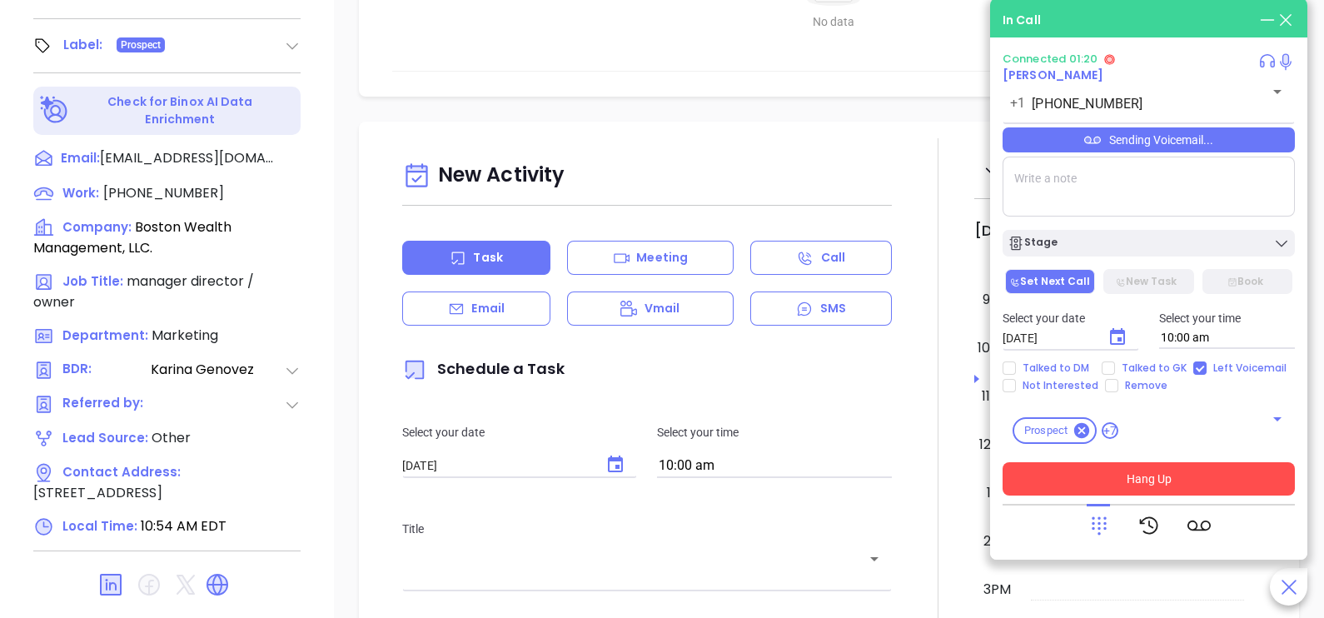
click at [1159, 485] on button "Hang Up" at bounding box center [1149, 478] width 292 height 33
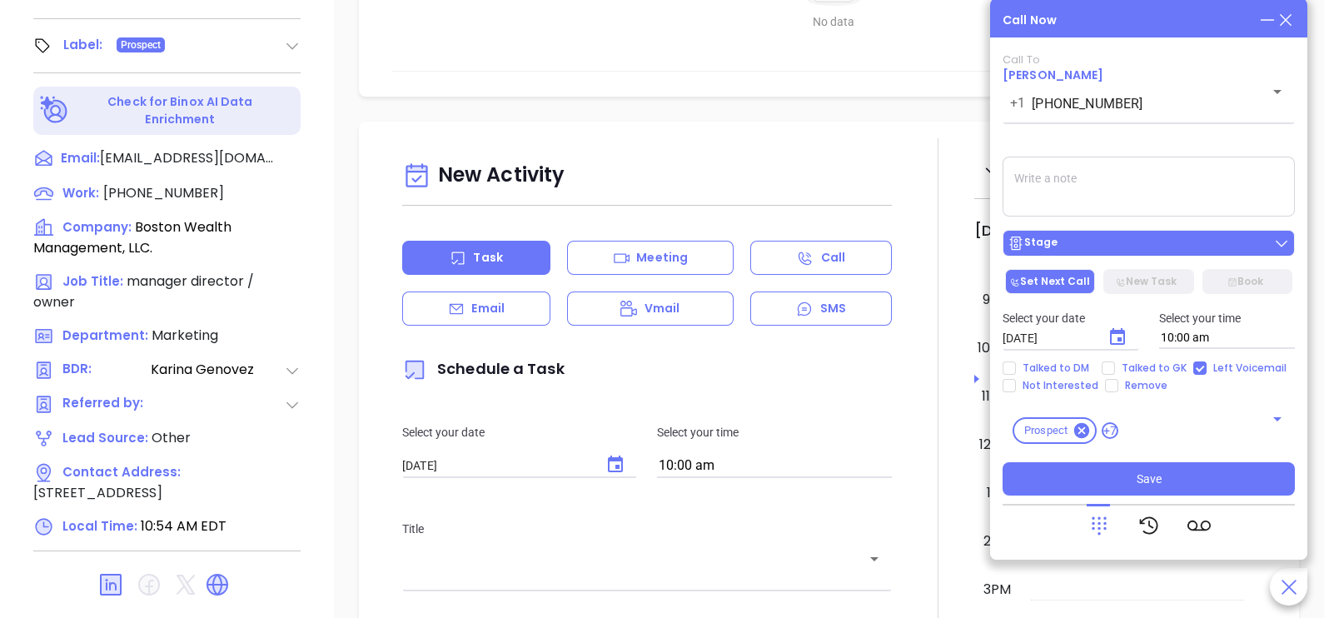
click at [1190, 250] on div "Stage" at bounding box center [1149, 243] width 282 height 17
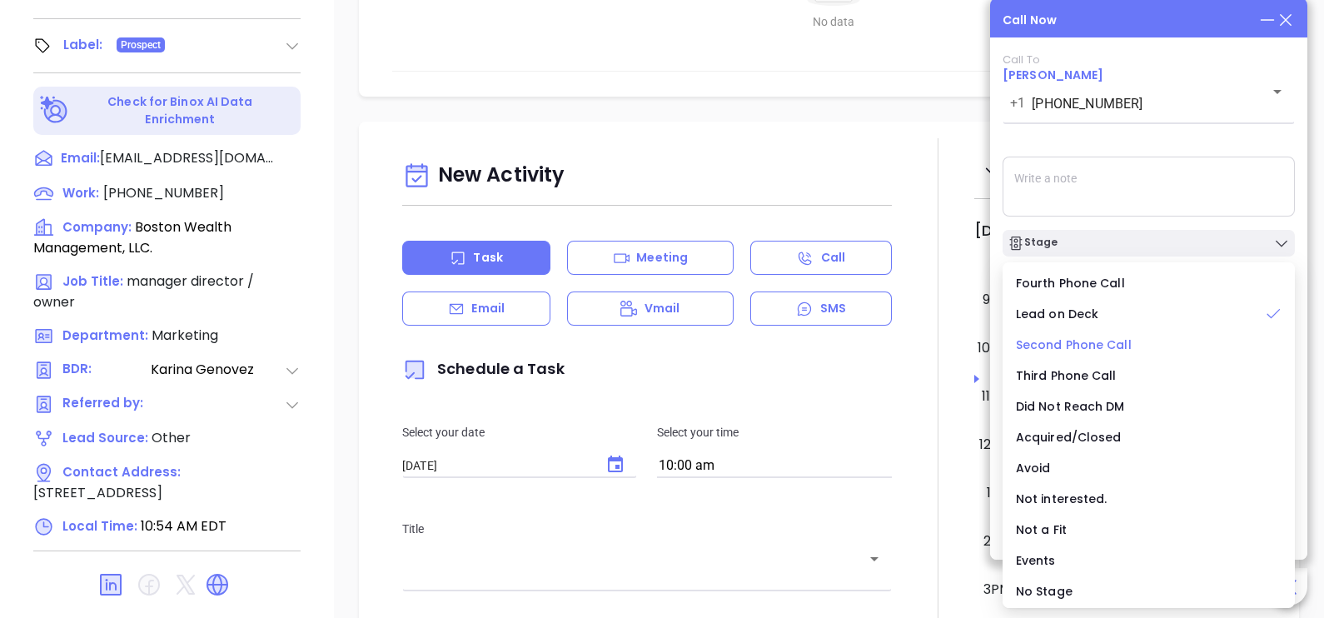
click at [1103, 344] on span "Second Phone Call" at bounding box center [1074, 344] width 116 height 17
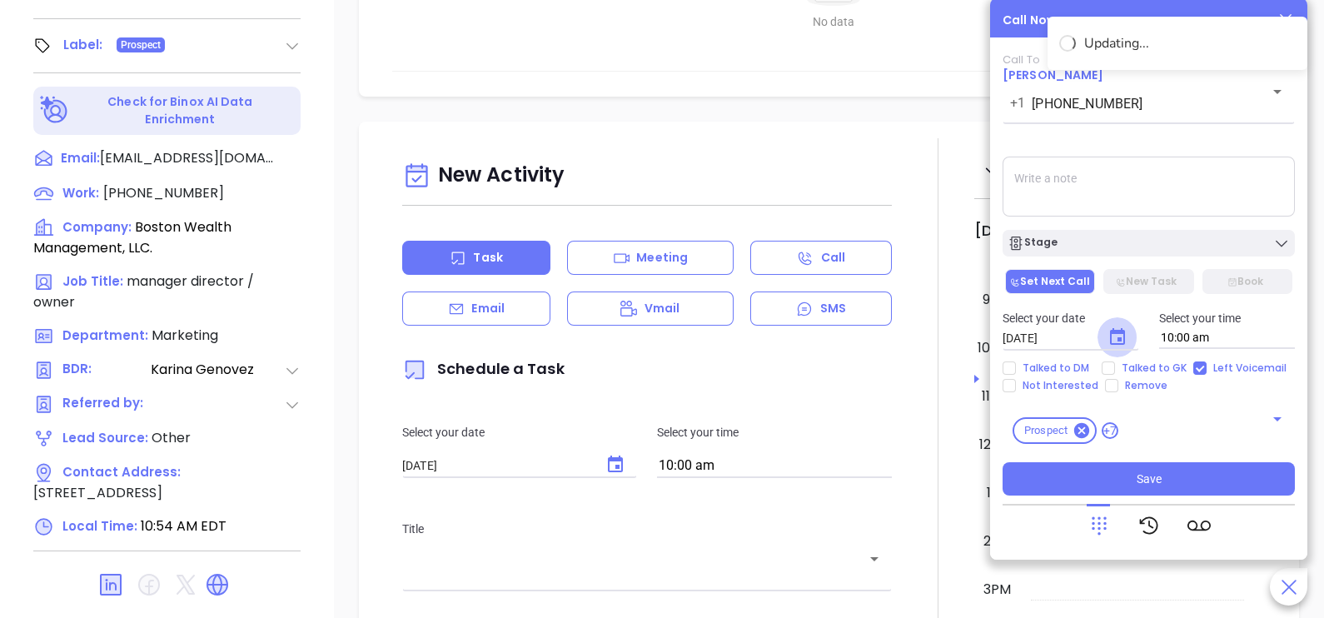
click at [1125, 339] on icon "Choose date, selected date is Oct 2, 2025" at bounding box center [1118, 337] width 20 height 20
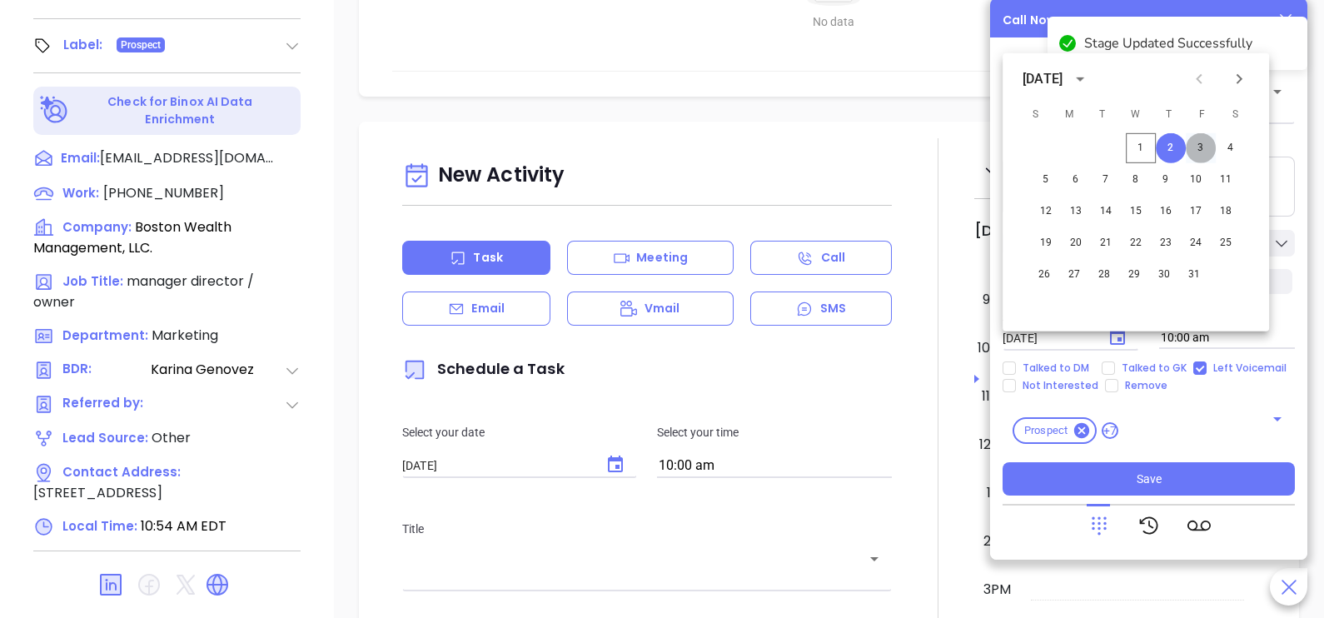
click at [1199, 150] on button "3" at bounding box center [1201, 148] width 30 height 30
type input "10/03/2025"
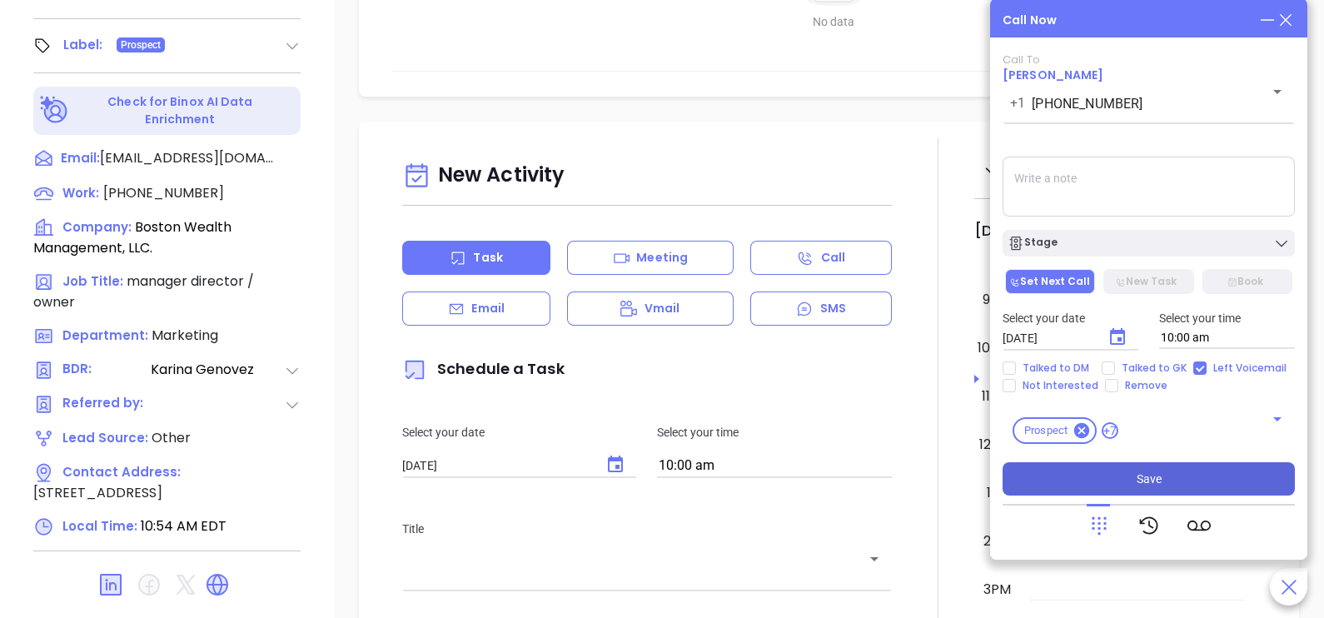
click at [1139, 471] on span "Save" at bounding box center [1149, 479] width 25 height 18
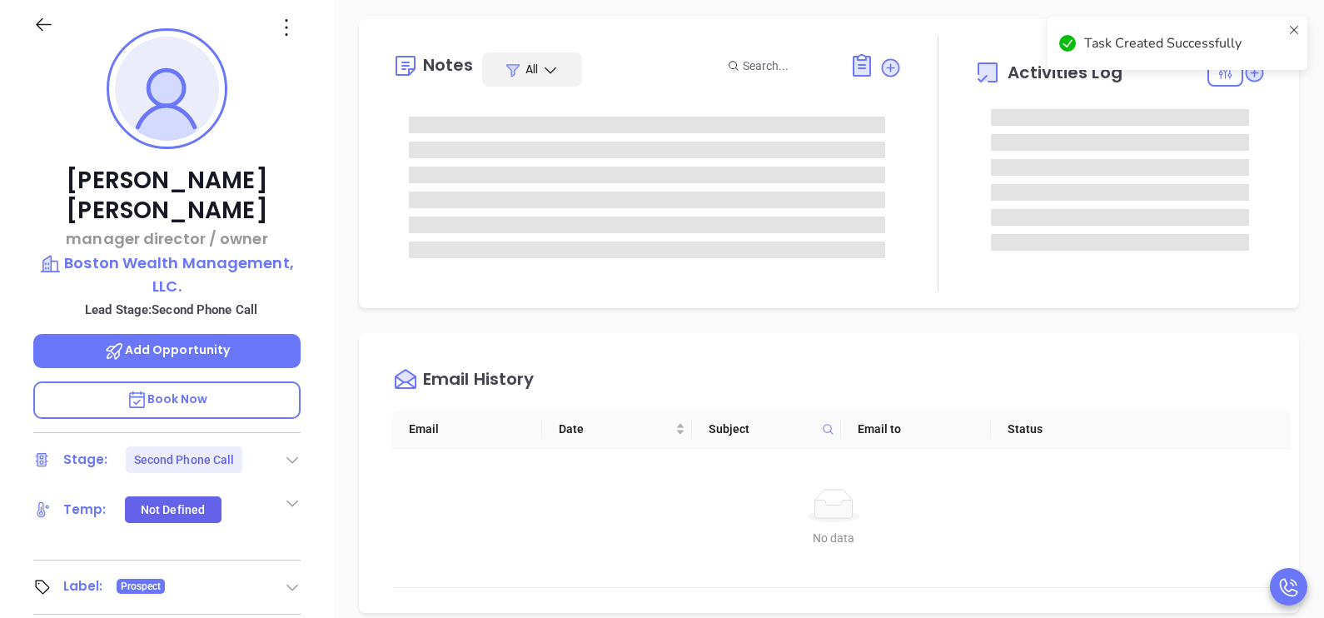
scroll to position [192, 0]
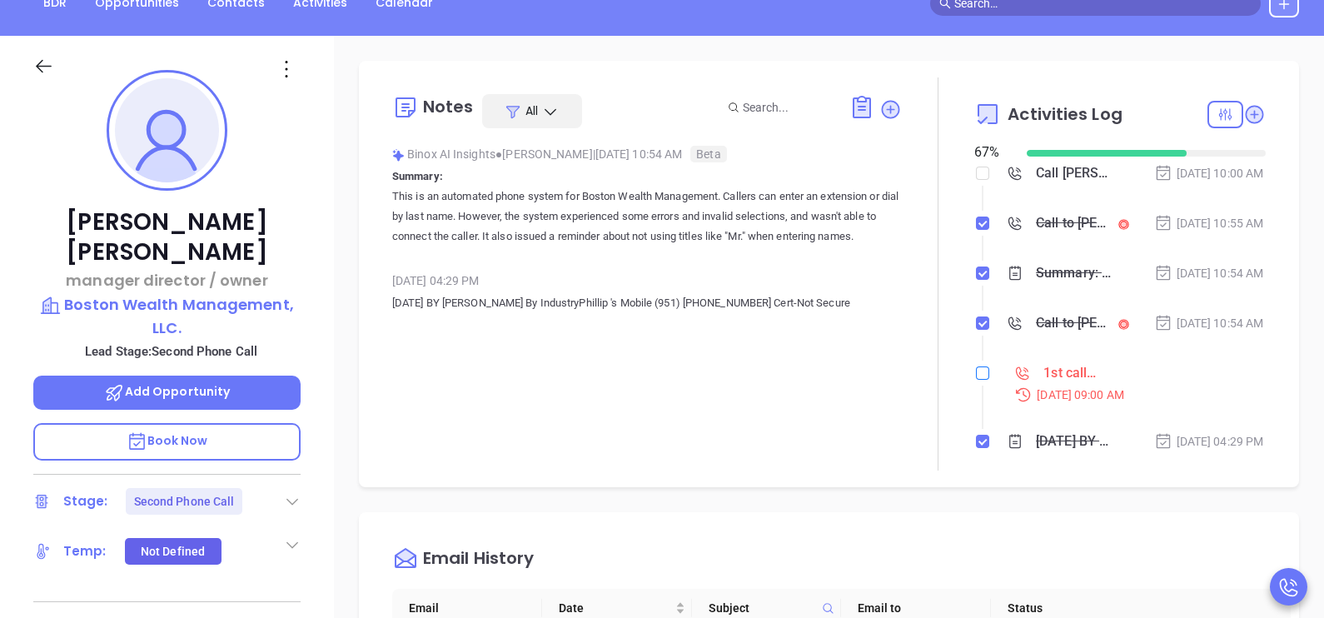
click at [976, 380] on input "checkbox" at bounding box center [982, 372] width 13 height 13
checkbox input "true"
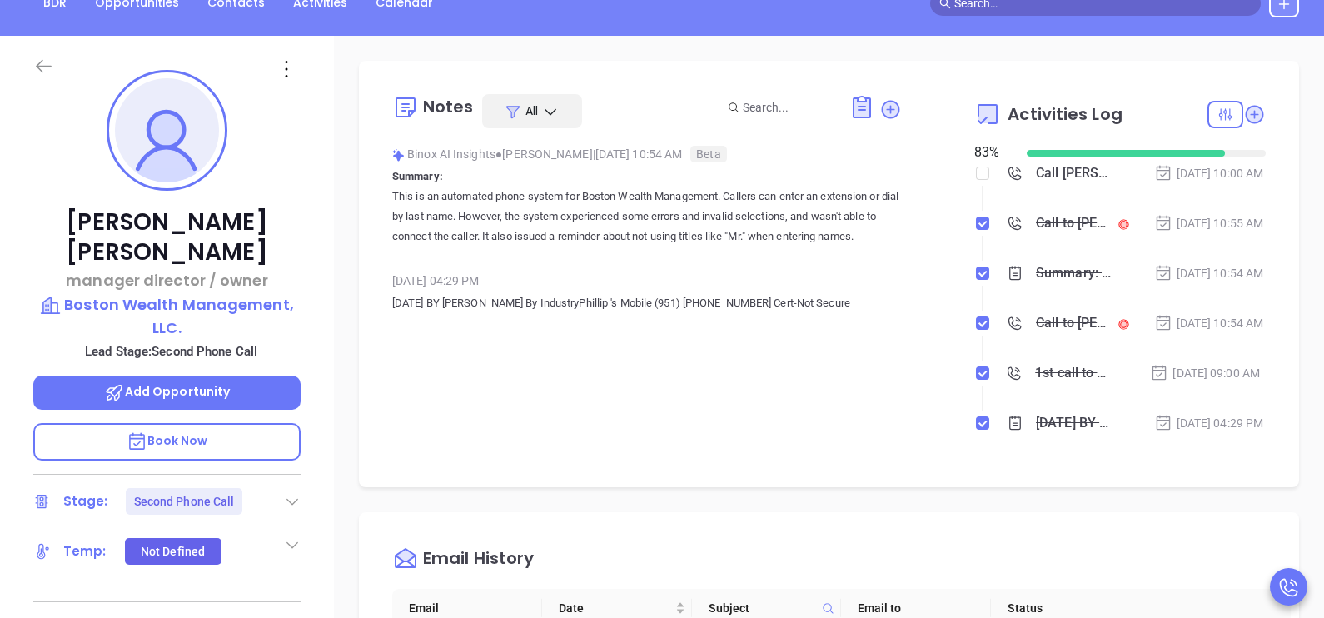
click at [42, 66] on icon at bounding box center [44, 66] width 16 height 13
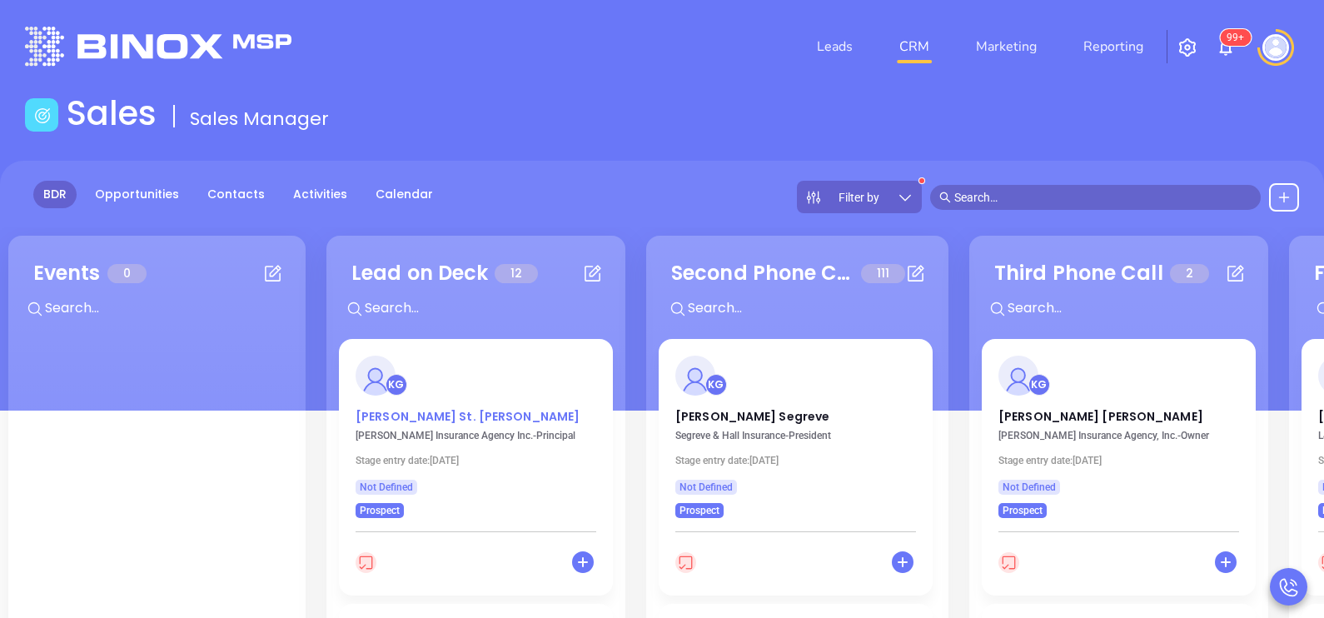
click at [416, 416] on p "Roy St. George" at bounding box center [476, 412] width 241 height 8
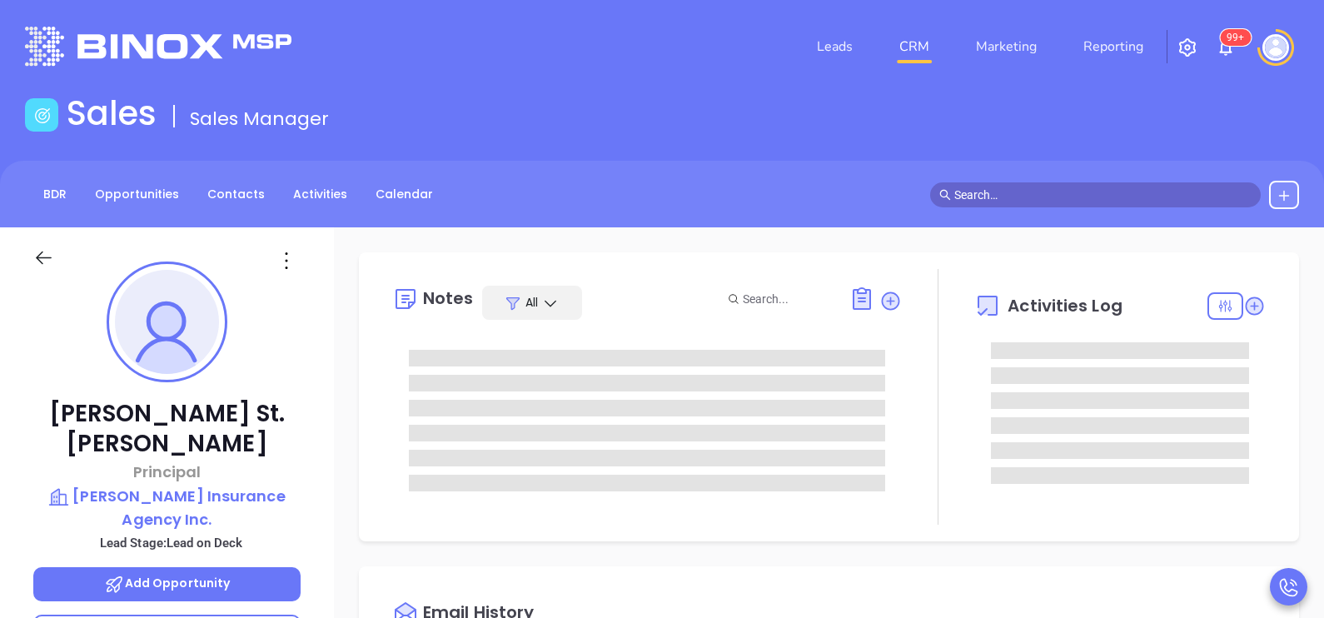
type input "10/02/2025"
type input "[PERSON_NAME]"
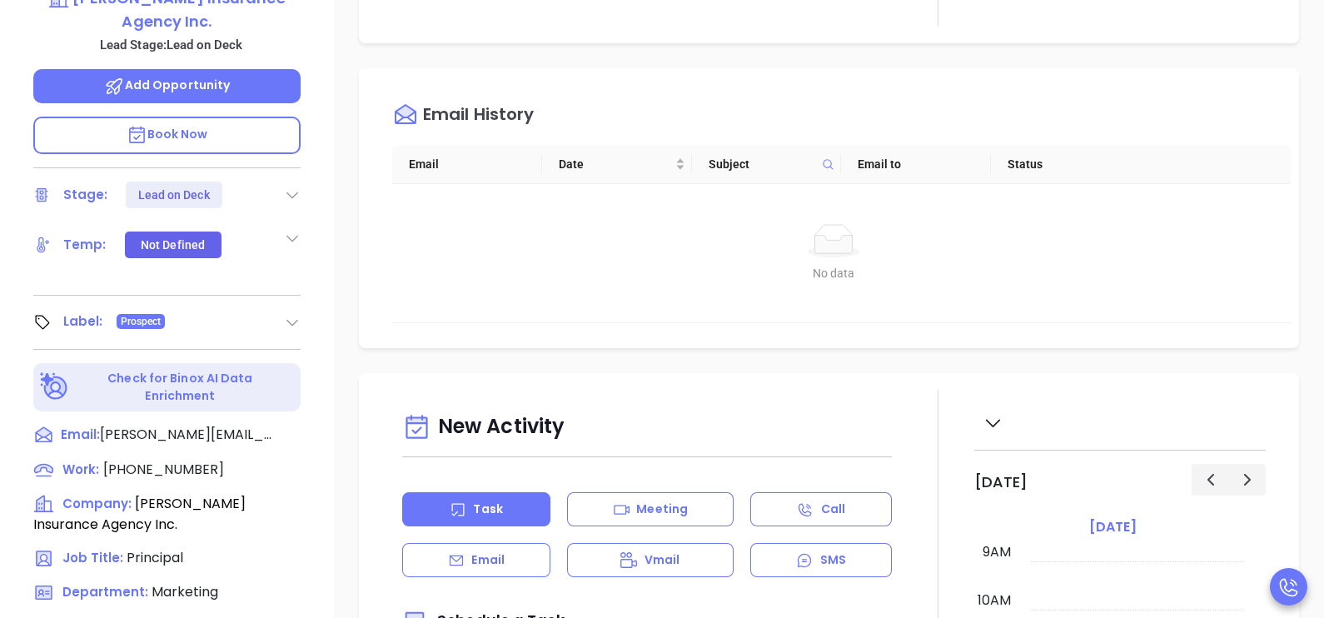
scroll to position [500, 0]
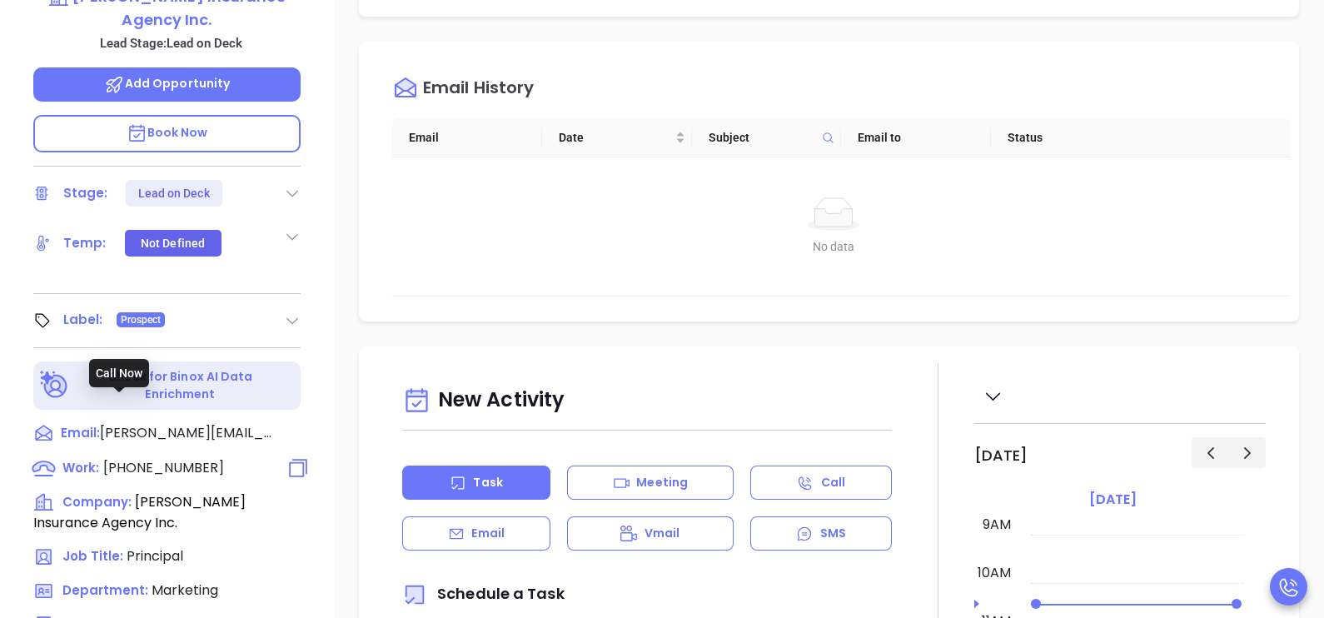
click at [181, 458] on span "(413) 967-3327" at bounding box center [163, 467] width 121 height 19
type input "(413) 967-3327"
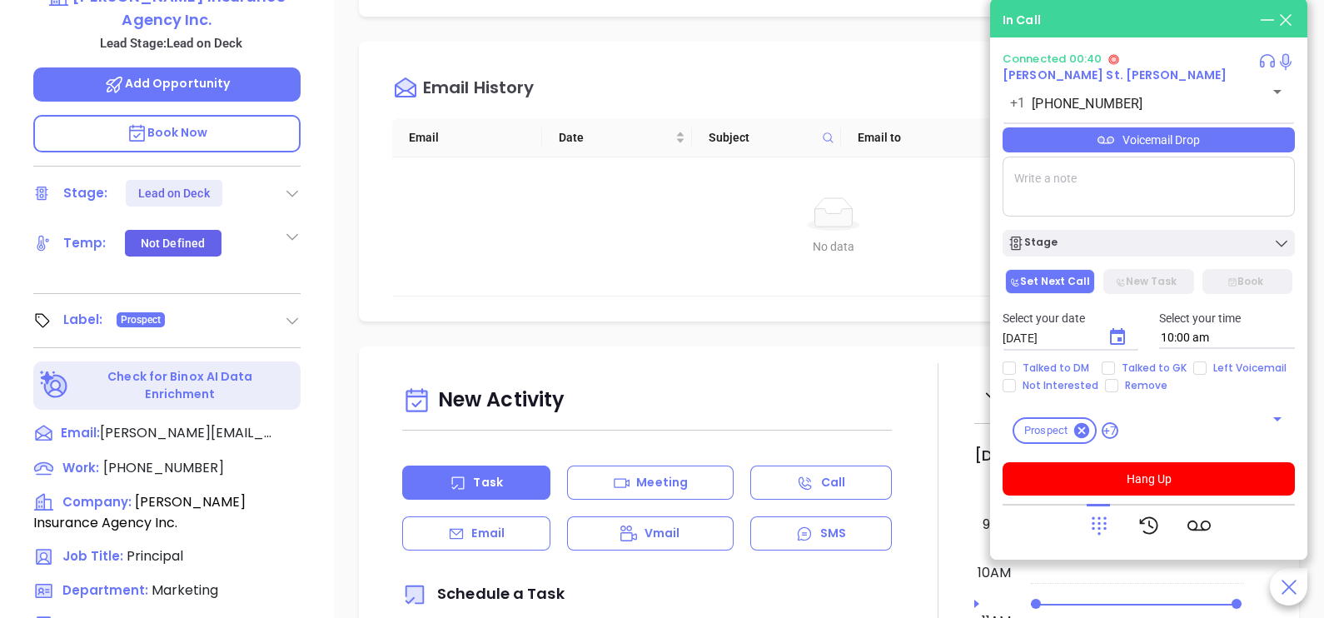
click at [311, 232] on div "Roy St. George Principal Moulton Insurance Agency Inc. Lead Stage: Lead on Deck…" at bounding box center [167, 114] width 334 height 773
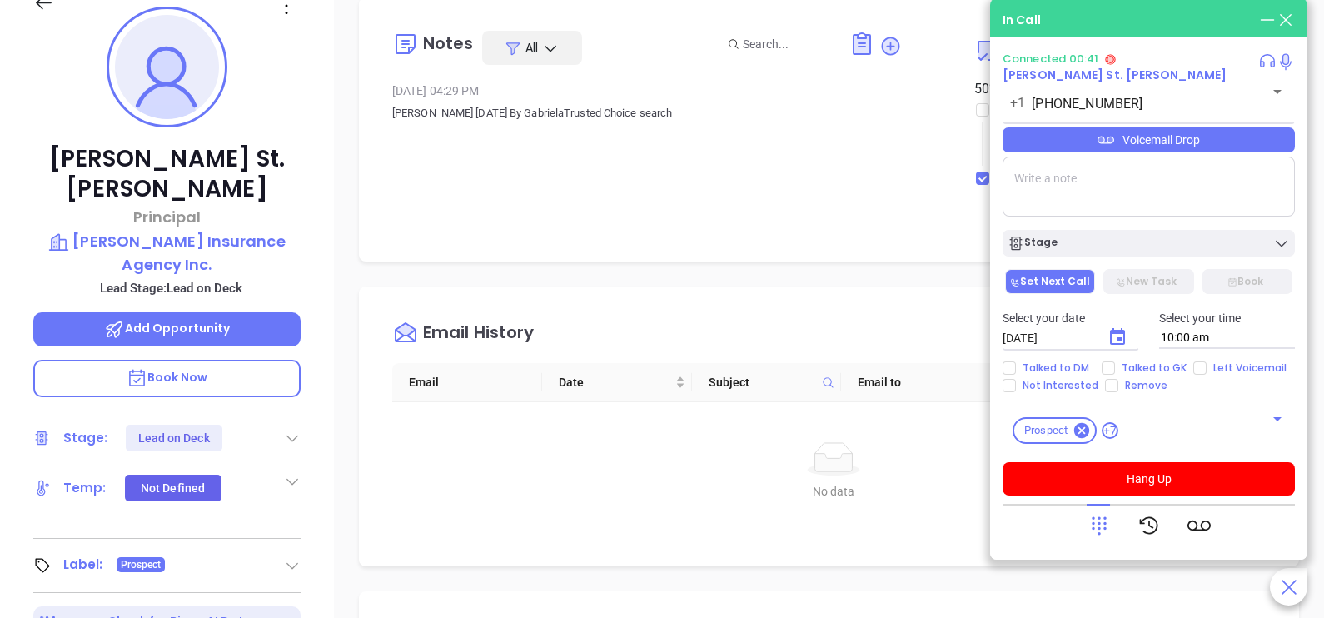
scroll to position [207, 0]
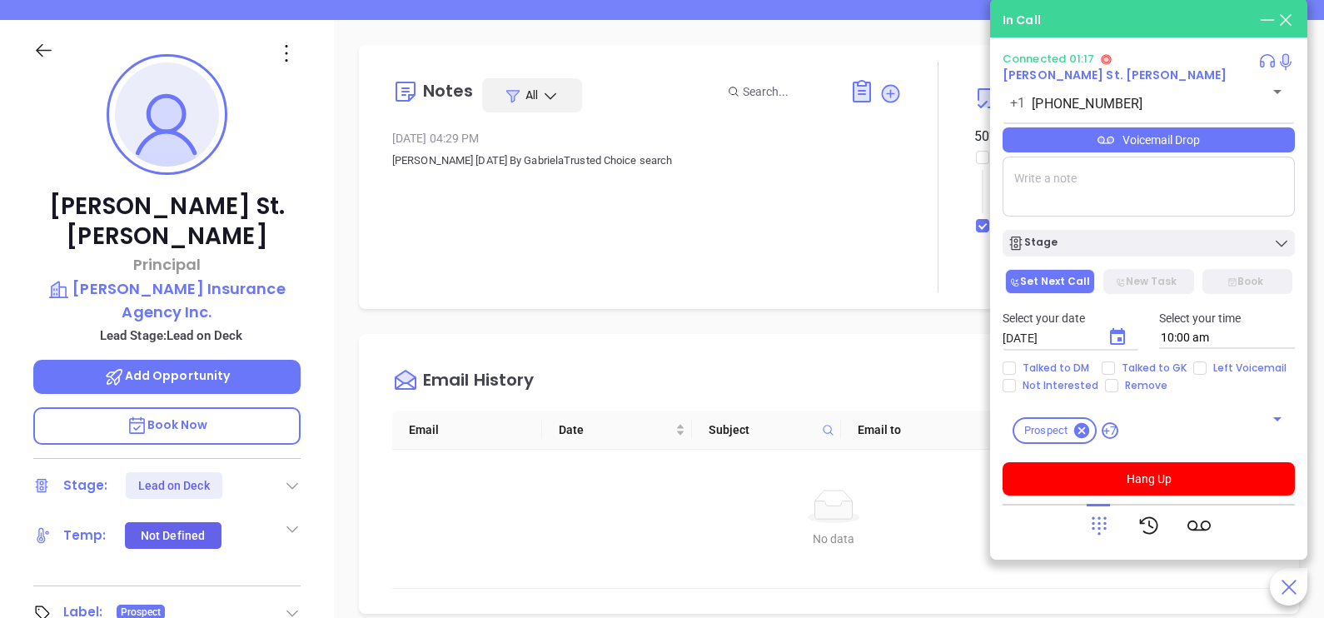
click at [1199, 152] on div "Voicemail Drop" at bounding box center [1149, 139] width 292 height 25
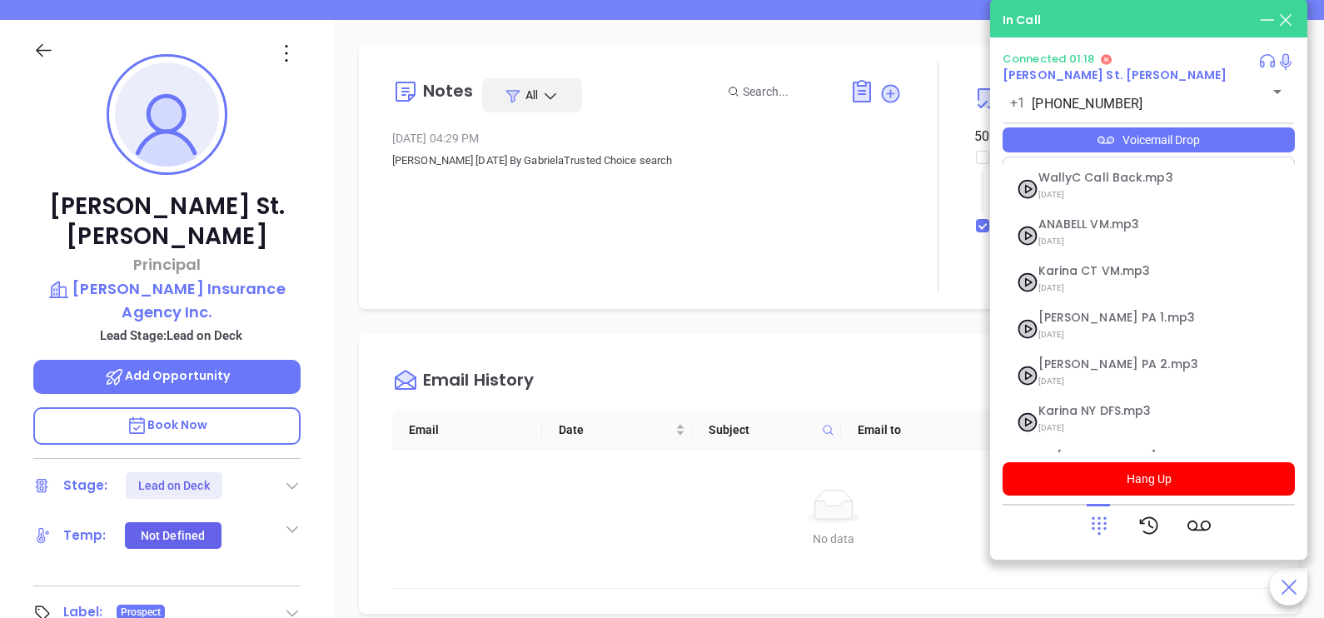
scroll to position [182, 0]
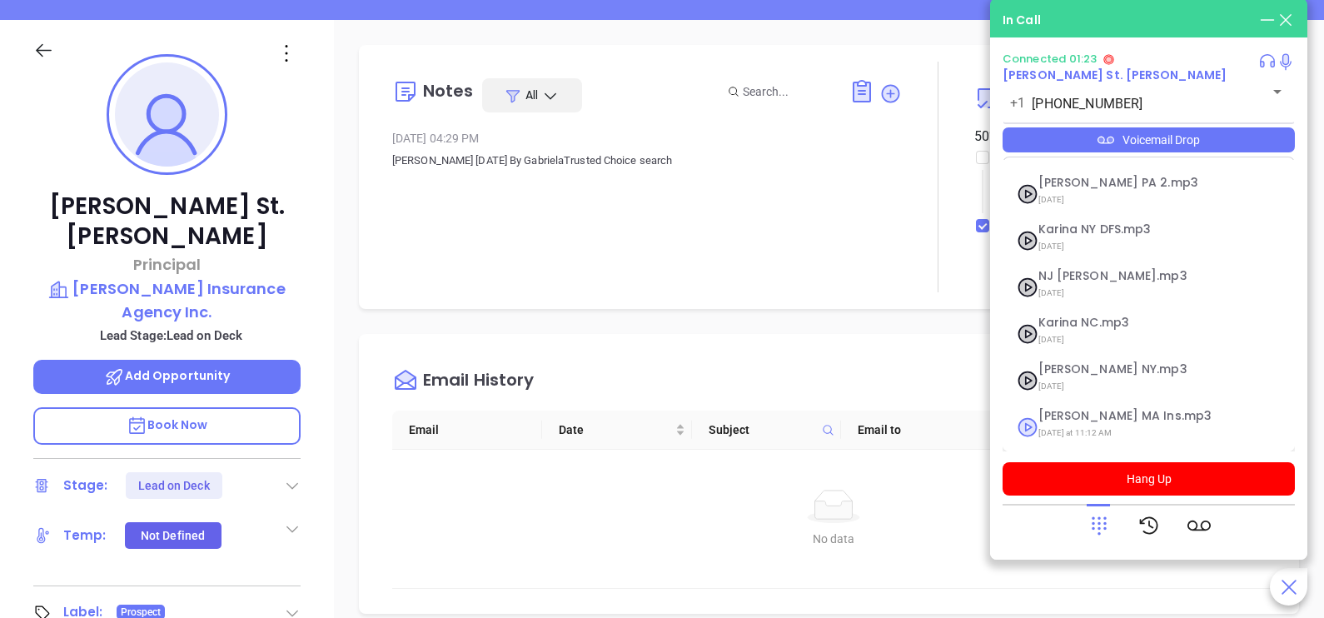
click at [1105, 425] on span "Last Monday at 11:12 AM" at bounding box center [1129, 433] width 180 height 22
checkbox input "true"
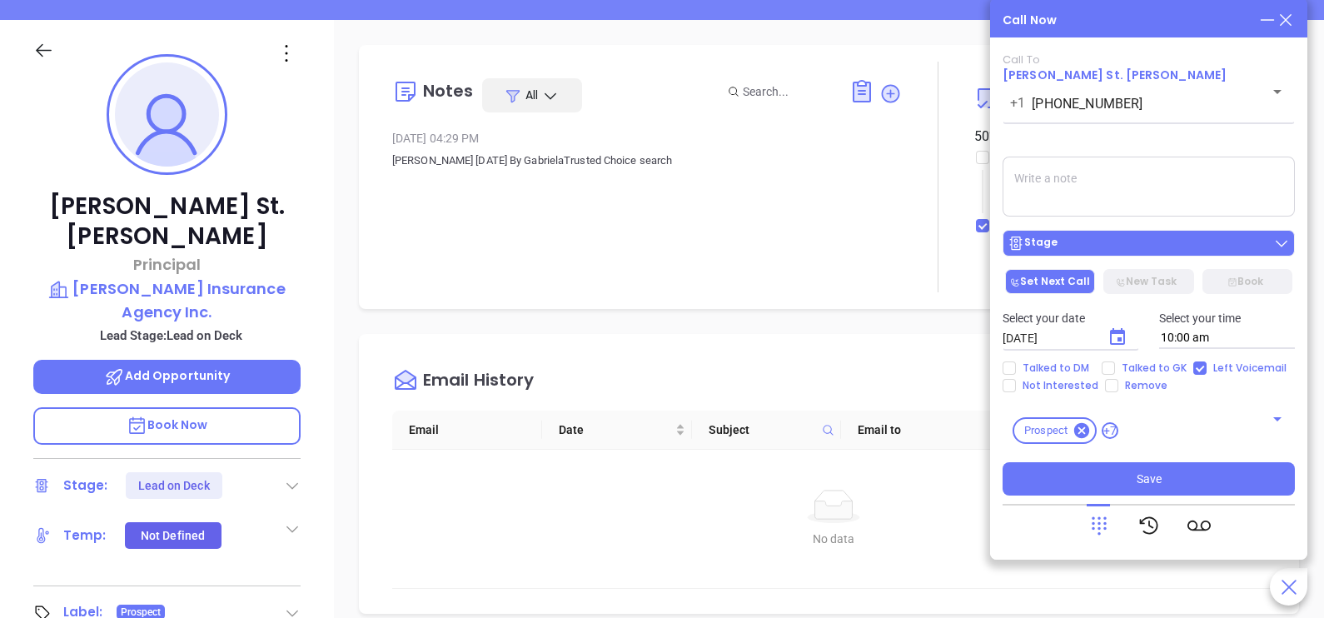
click at [1162, 247] on div "Stage" at bounding box center [1149, 243] width 282 height 17
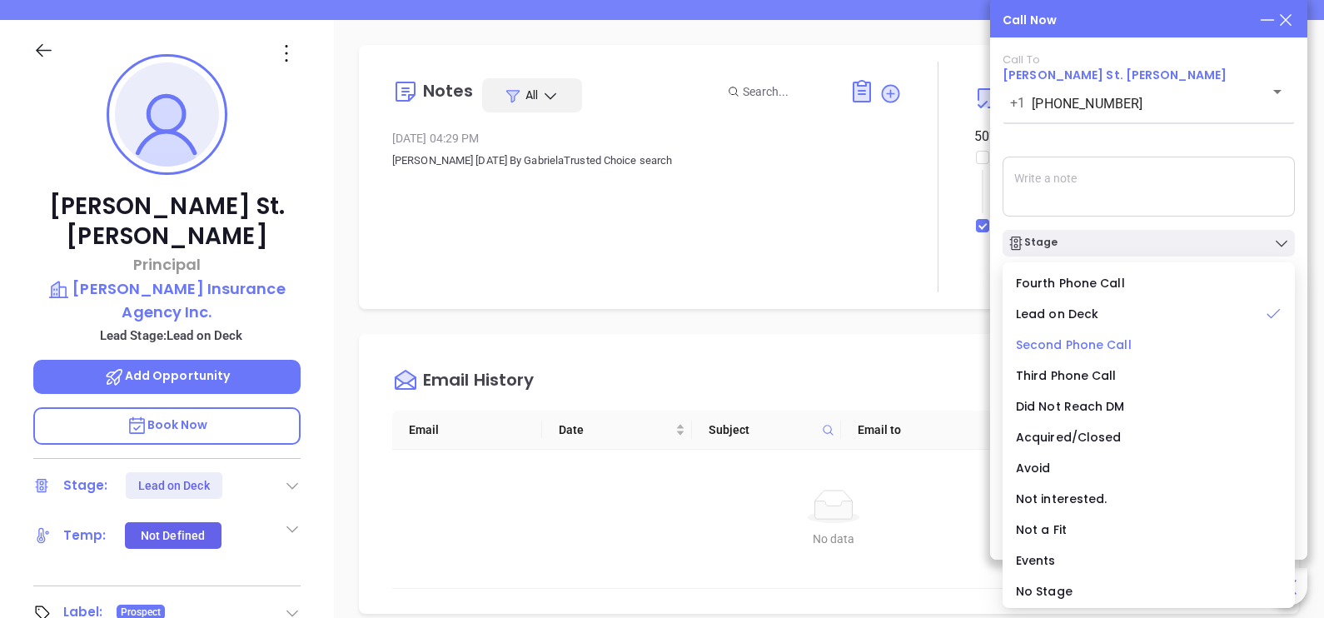
click at [1103, 341] on span "Second Phone Call" at bounding box center [1074, 344] width 116 height 17
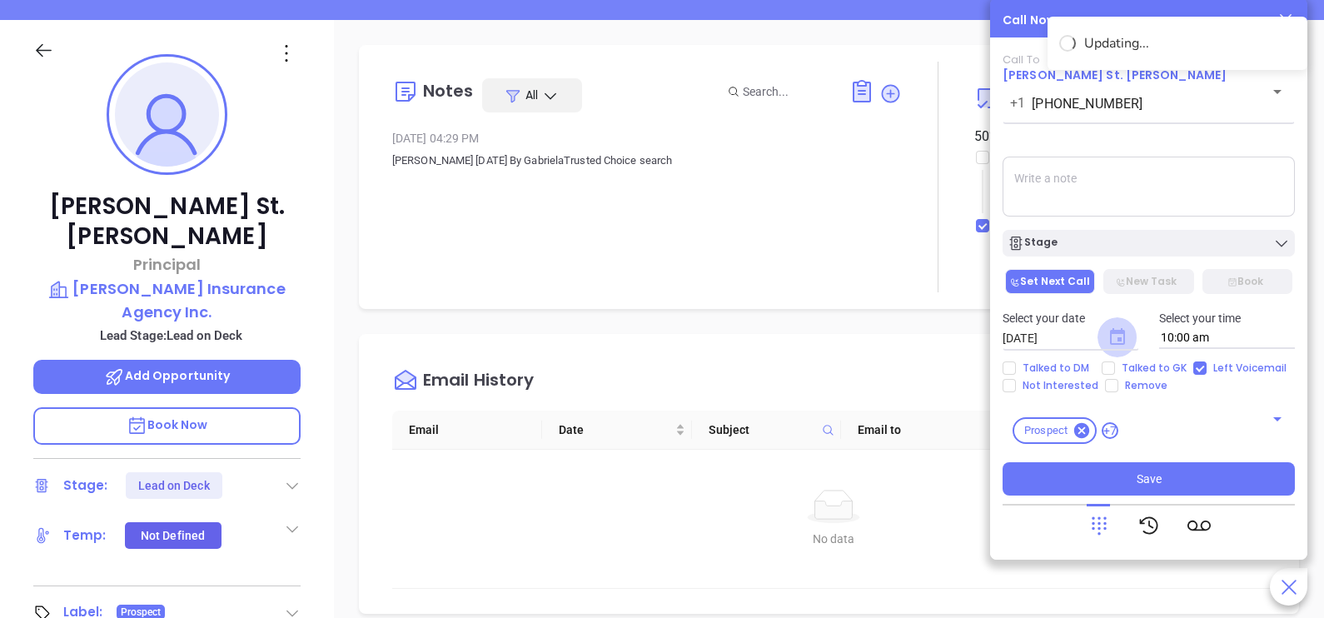
click at [1123, 336] on icon "Choose date, selected date is Oct 2, 2025" at bounding box center [1117, 336] width 15 height 17
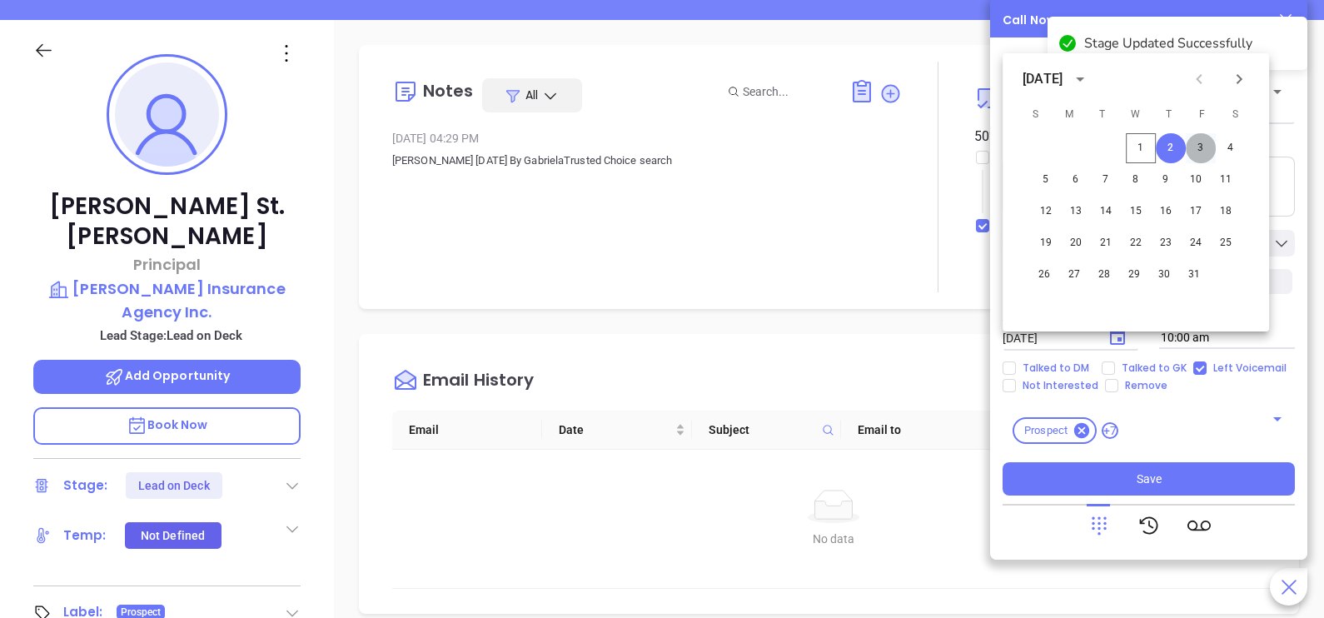
click at [1199, 152] on button "3" at bounding box center [1201, 148] width 30 height 30
type input "10/03/2025"
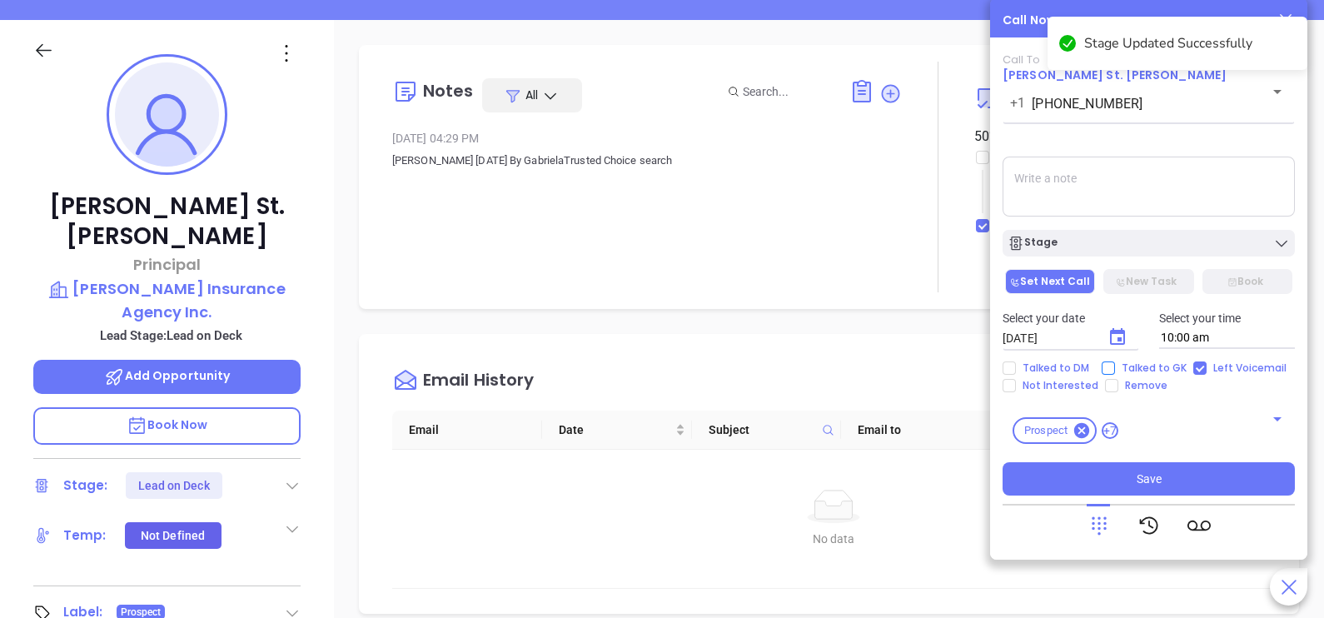
click at [1131, 366] on span "Talked to GK" at bounding box center [1154, 367] width 78 height 13
click at [1115, 366] on input "Talked to GK" at bounding box center [1108, 367] width 13 height 13
checkbox input "true"
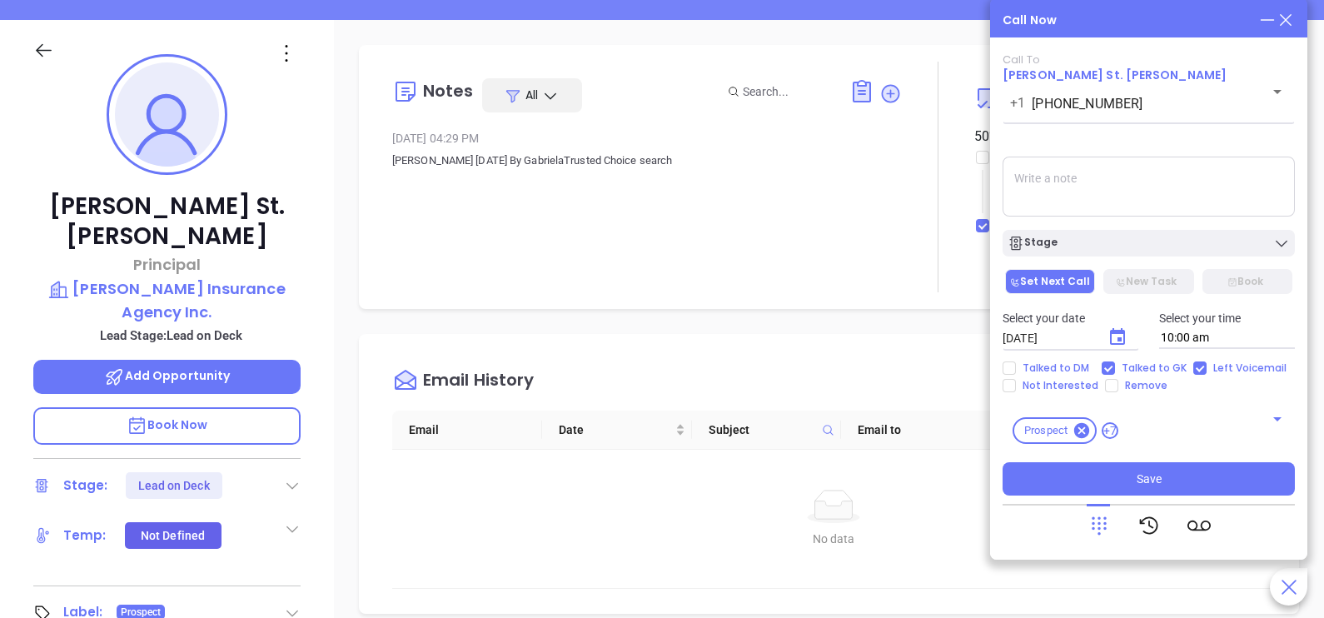
click at [1091, 201] on textarea at bounding box center [1149, 187] width 292 height 60
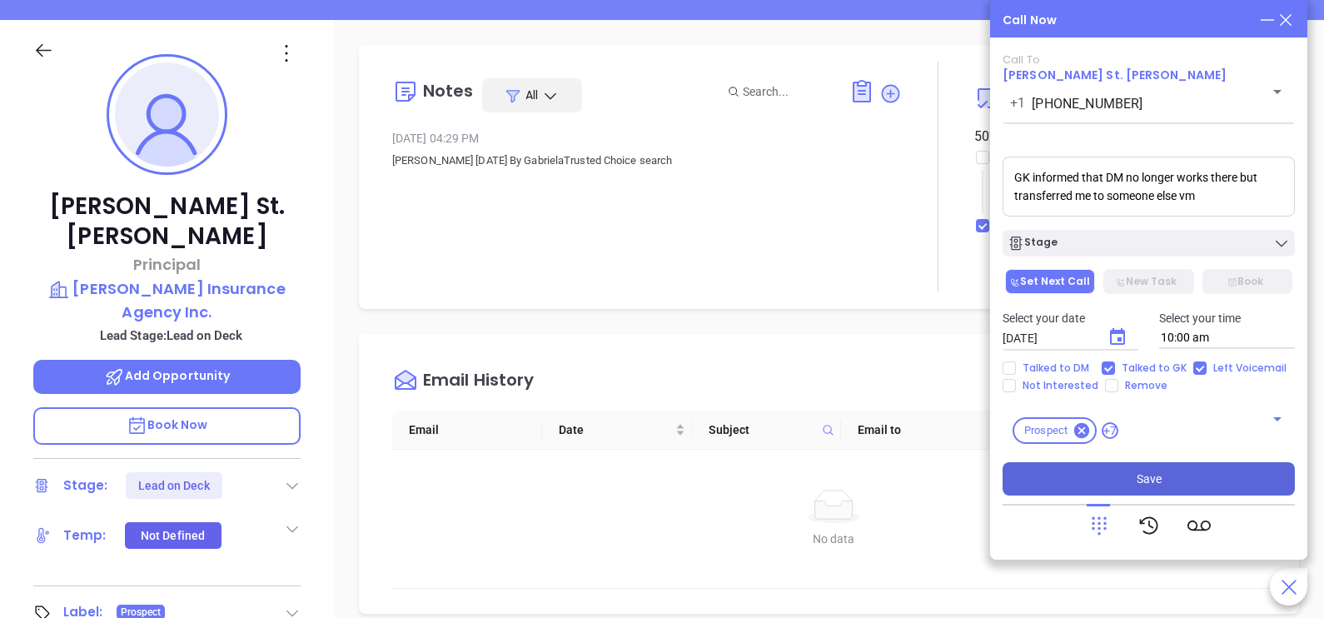
type textarea "GK informed that DM no longer works there but transferred me to someone else vm"
click at [1116, 466] on button "Save" at bounding box center [1149, 478] width 292 height 33
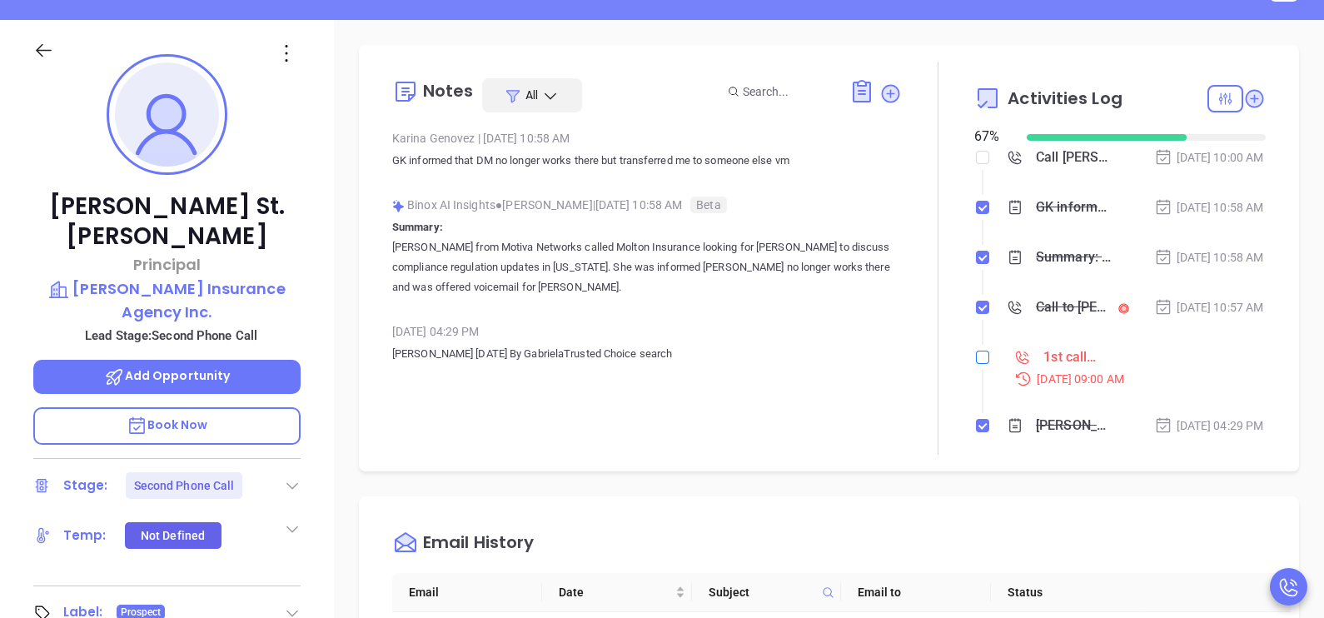
click at [976, 364] on input "checkbox" at bounding box center [982, 357] width 13 height 13
checkbox input "true"
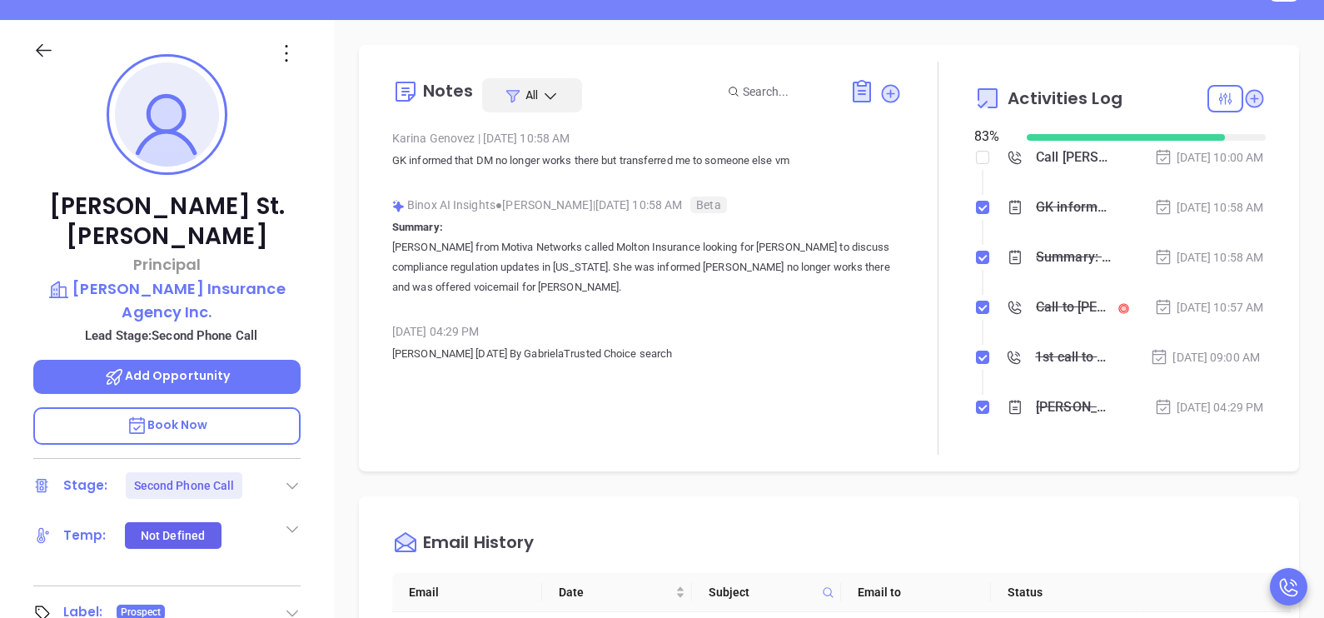
click at [35, 45] on icon at bounding box center [43, 50] width 21 height 21
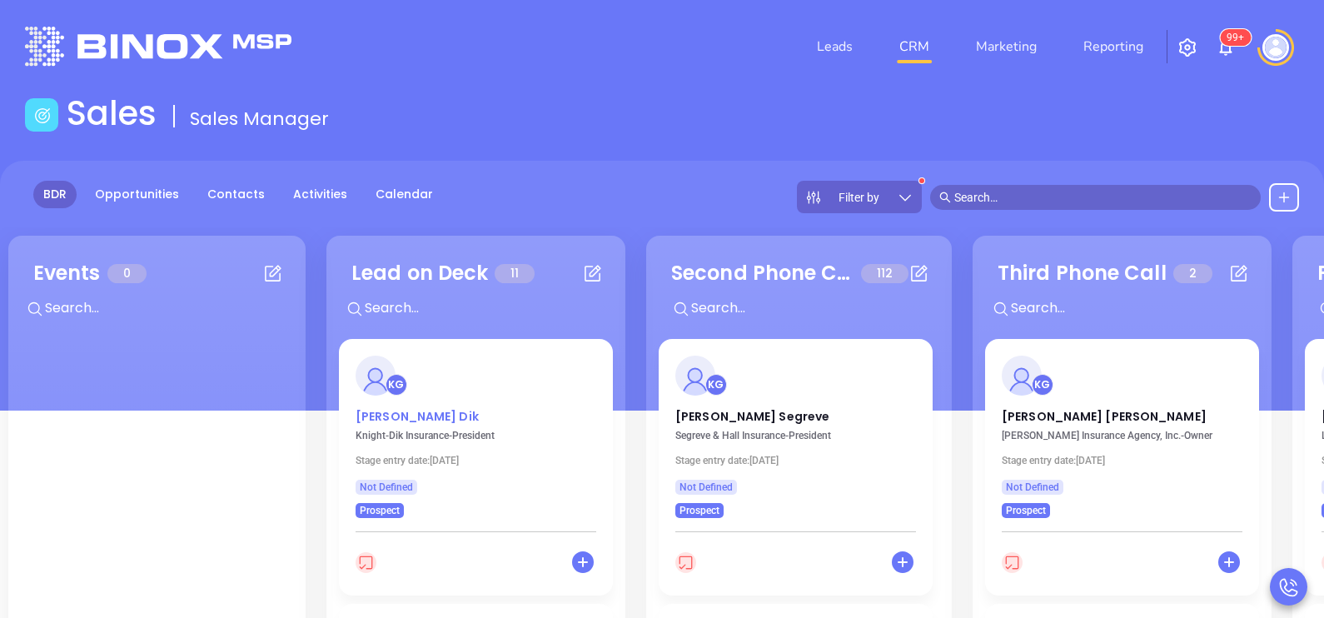
click at [381, 416] on p "Ross Dik" at bounding box center [476, 412] width 241 height 8
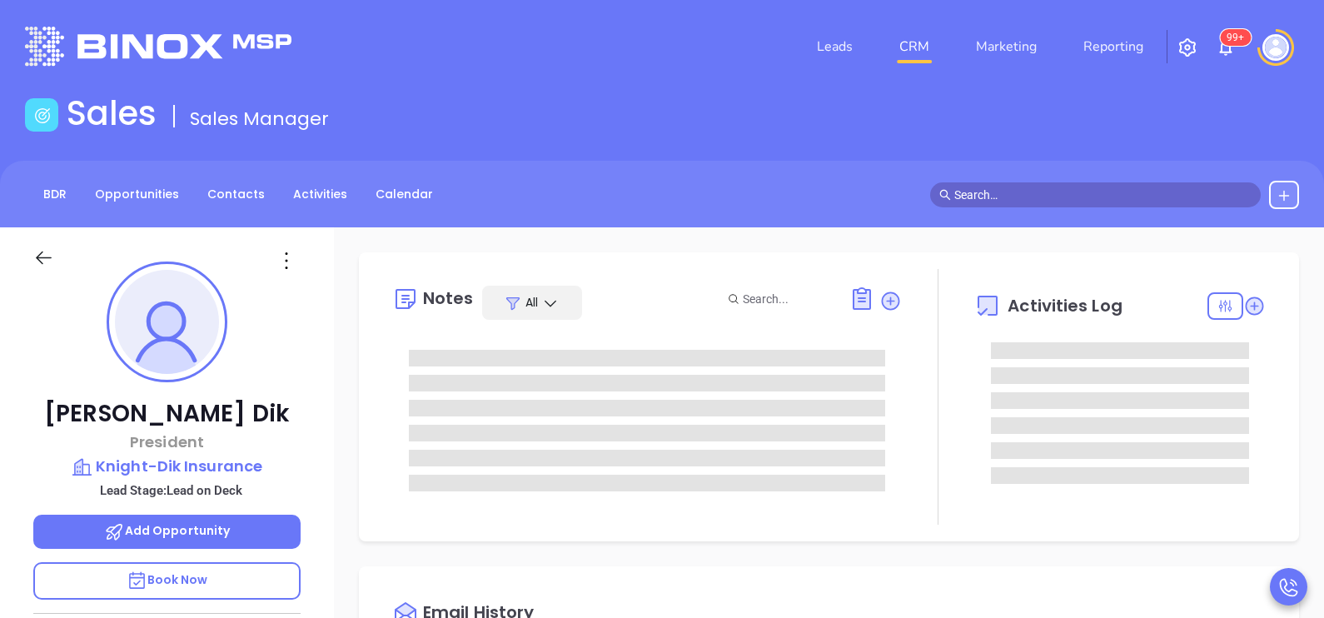
scroll to position [436, 0]
type input "[PERSON_NAME]"
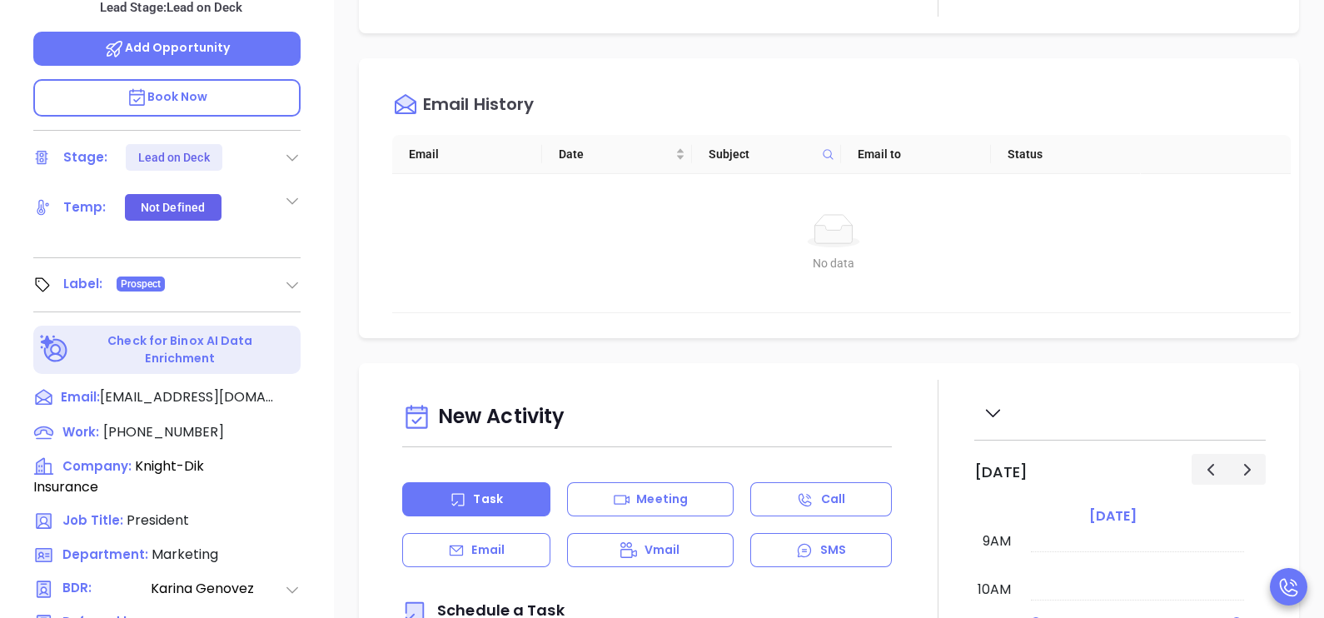
scroll to position [541, 0]
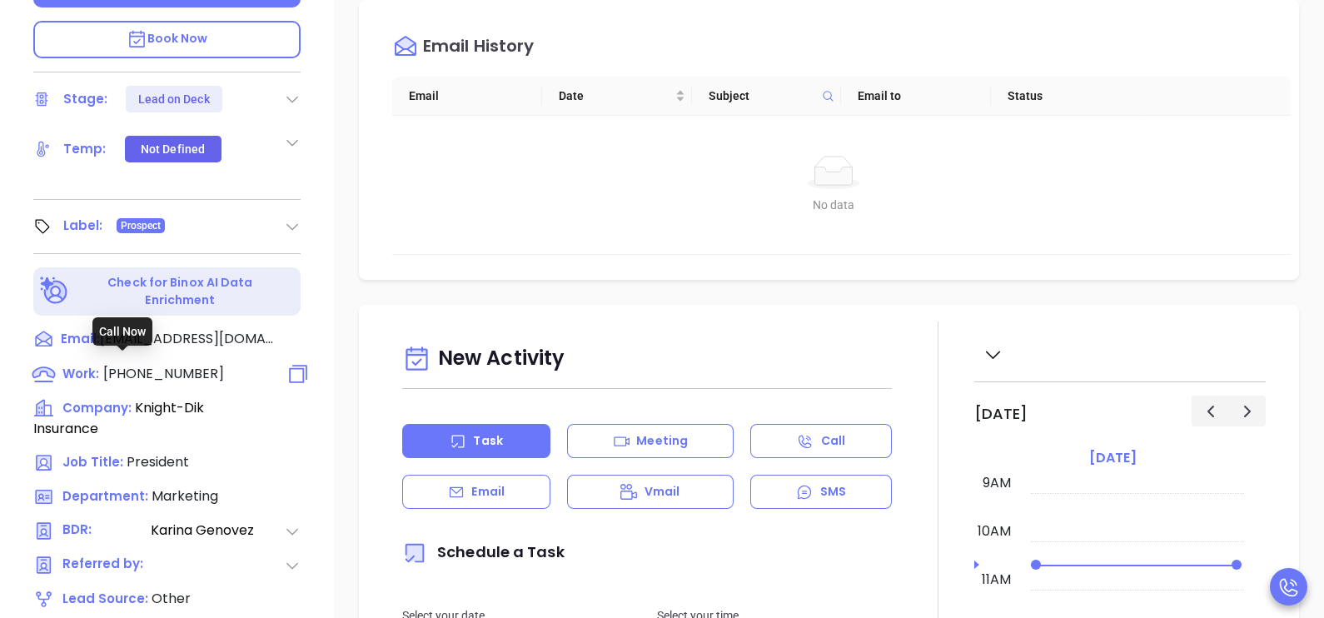
click at [162, 364] on span "(800) 286-6353" at bounding box center [163, 373] width 121 height 19
type input "(800) 286-6353"
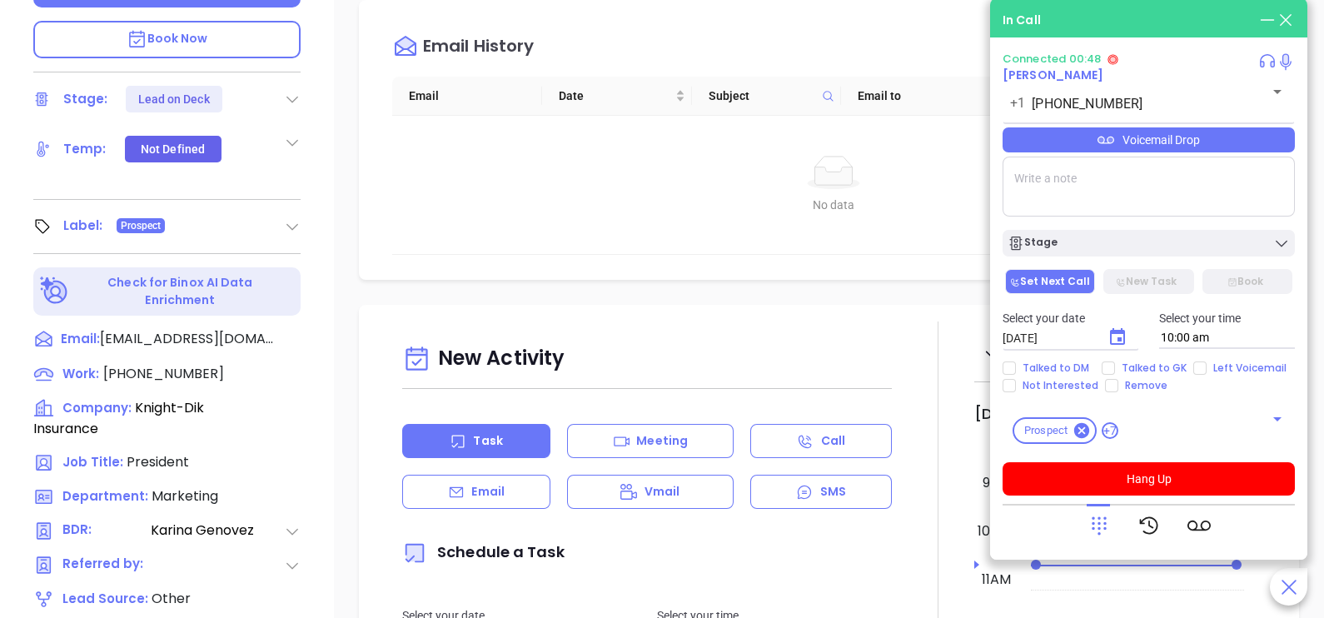
click at [1188, 152] on div "Voicemail Drop" at bounding box center [1149, 139] width 292 height 25
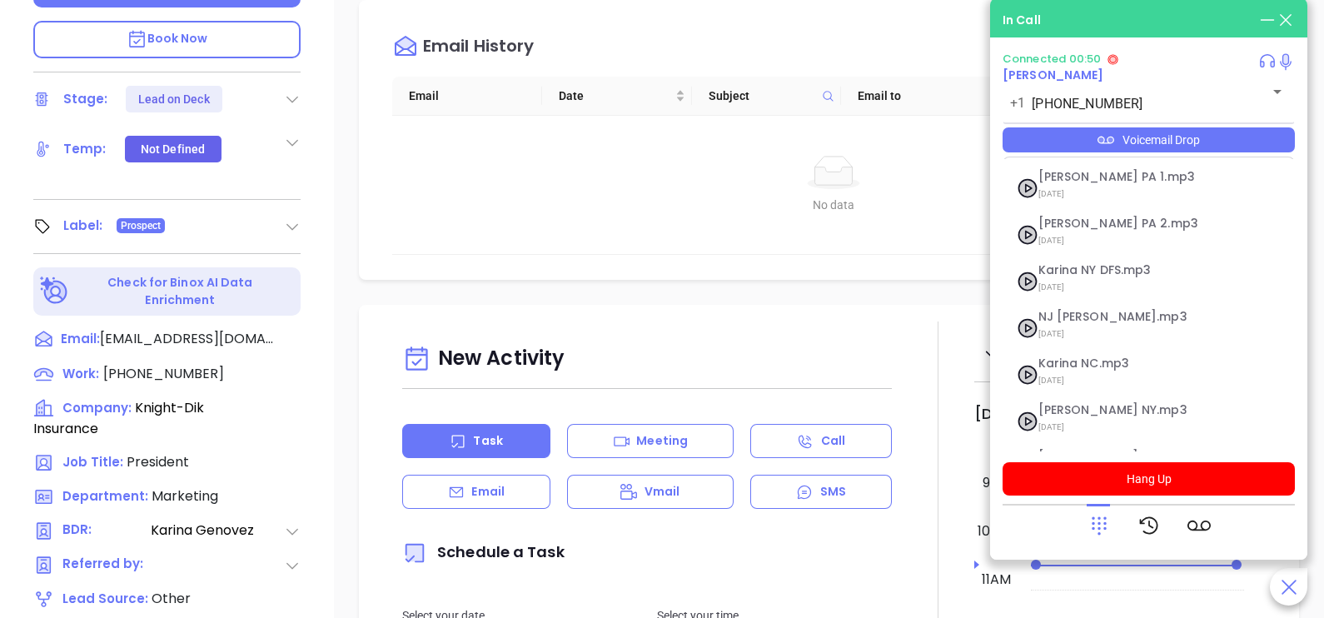
scroll to position [182, 0]
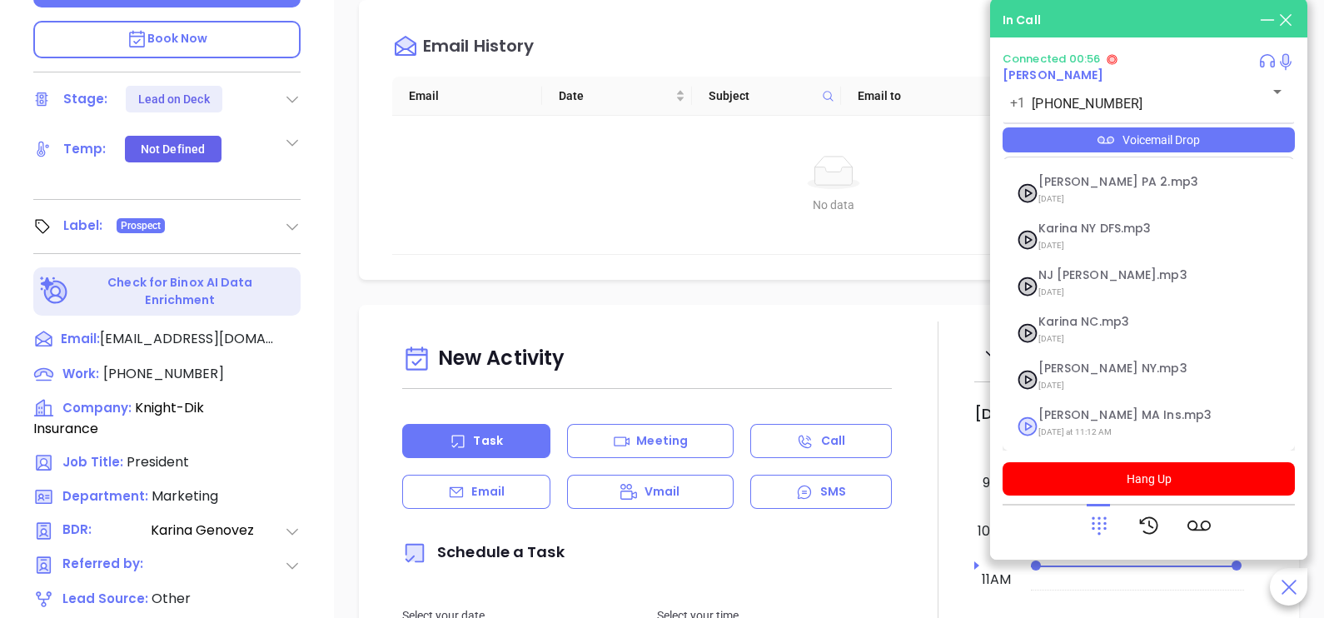
click at [1086, 421] on span "Last Monday at 11:12 AM" at bounding box center [1129, 432] width 180 height 22
checkbox input "true"
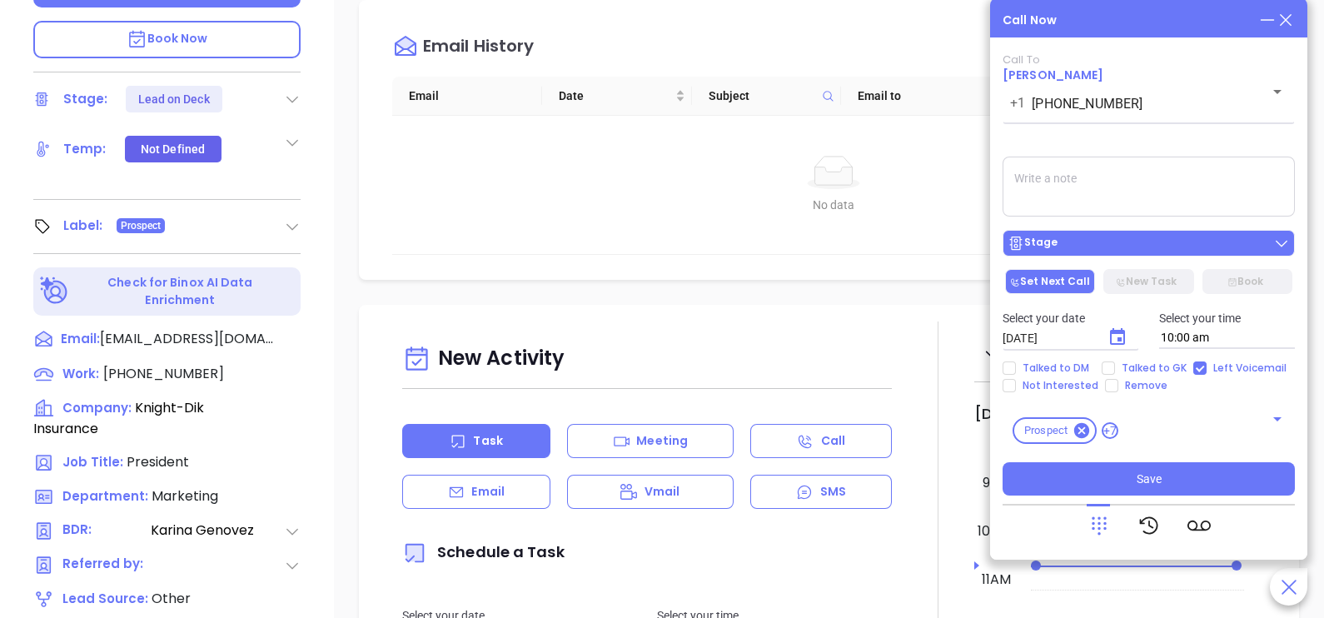
click at [1161, 252] on div "Stage" at bounding box center [1149, 243] width 282 height 17
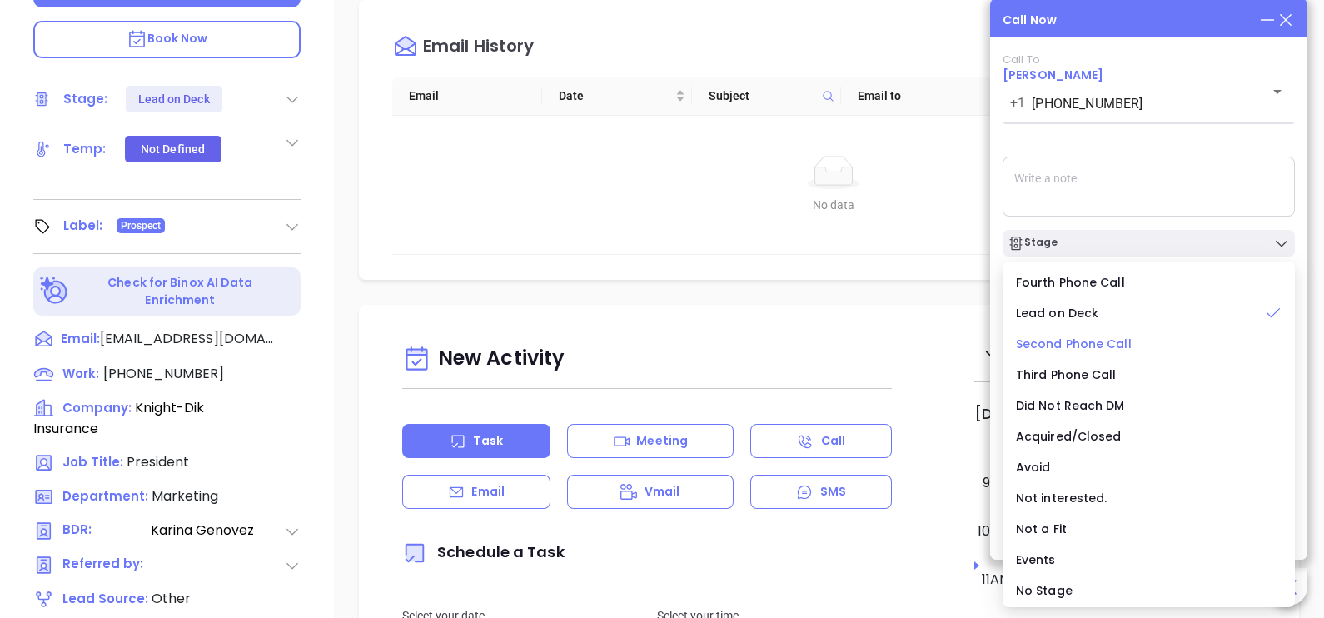
click at [1083, 341] on span "Second Phone Call" at bounding box center [1074, 344] width 116 height 17
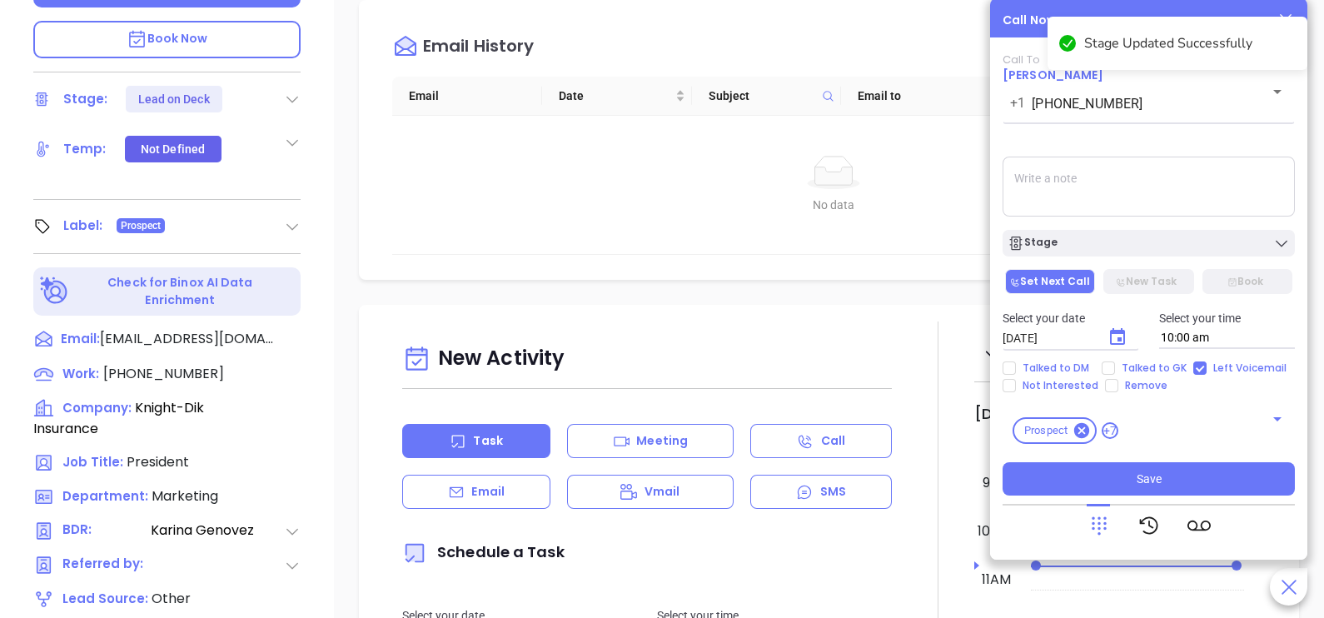
click at [1116, 336] on icon "Choose date, selected date is Oct 2, 2025" at bounding box center [1118, 337] width 20 height 20
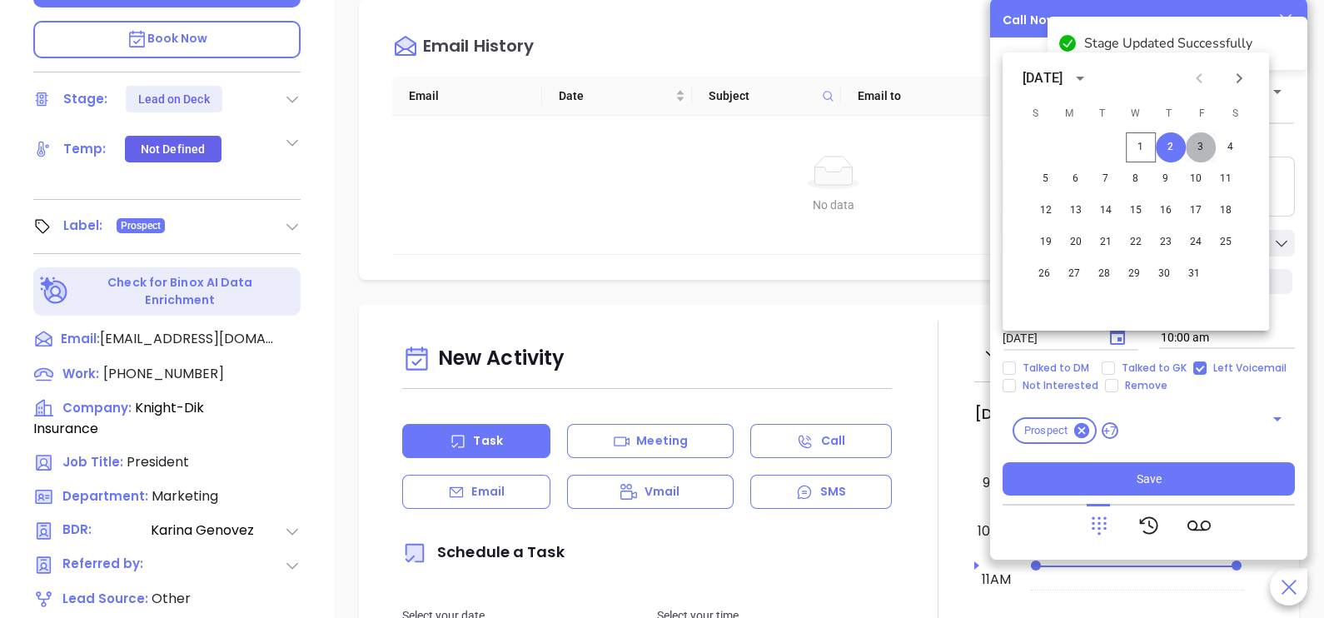
click at [1200, 146] on button "3" at bounding box center [1201, 147] width 30 height 30
type input "10/03/2025"
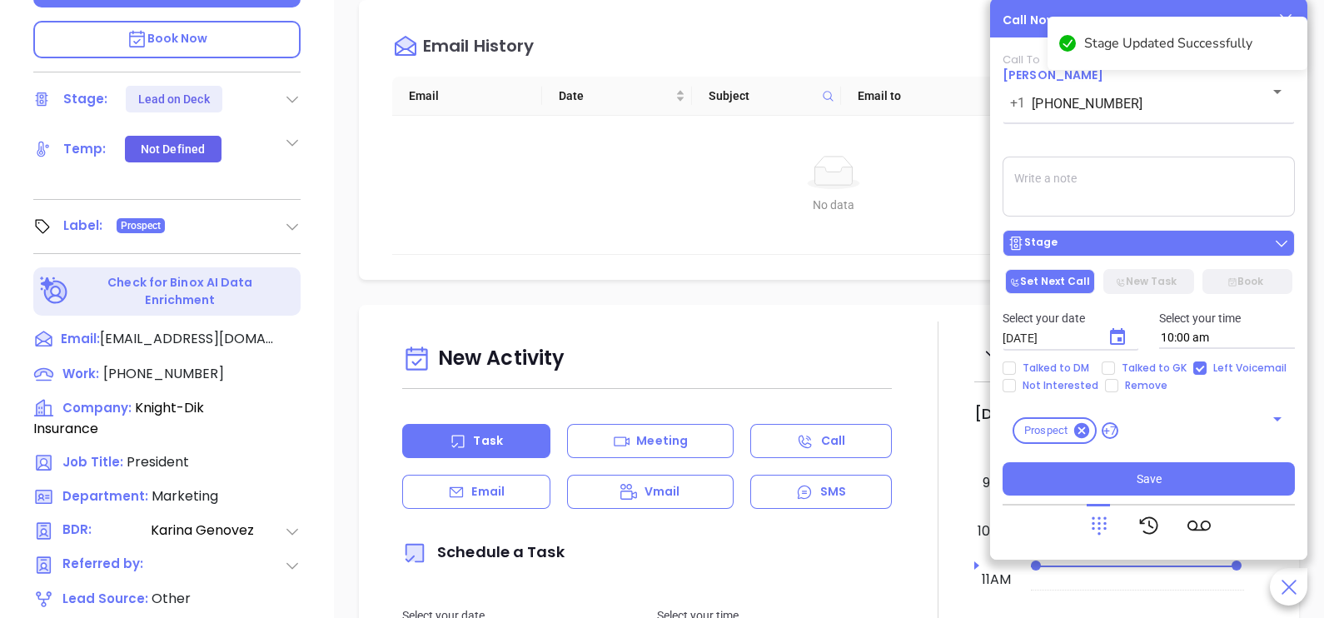
click at [1184, 238] on div "Stage" at bounding box center [1149, 243] width 282 height 17
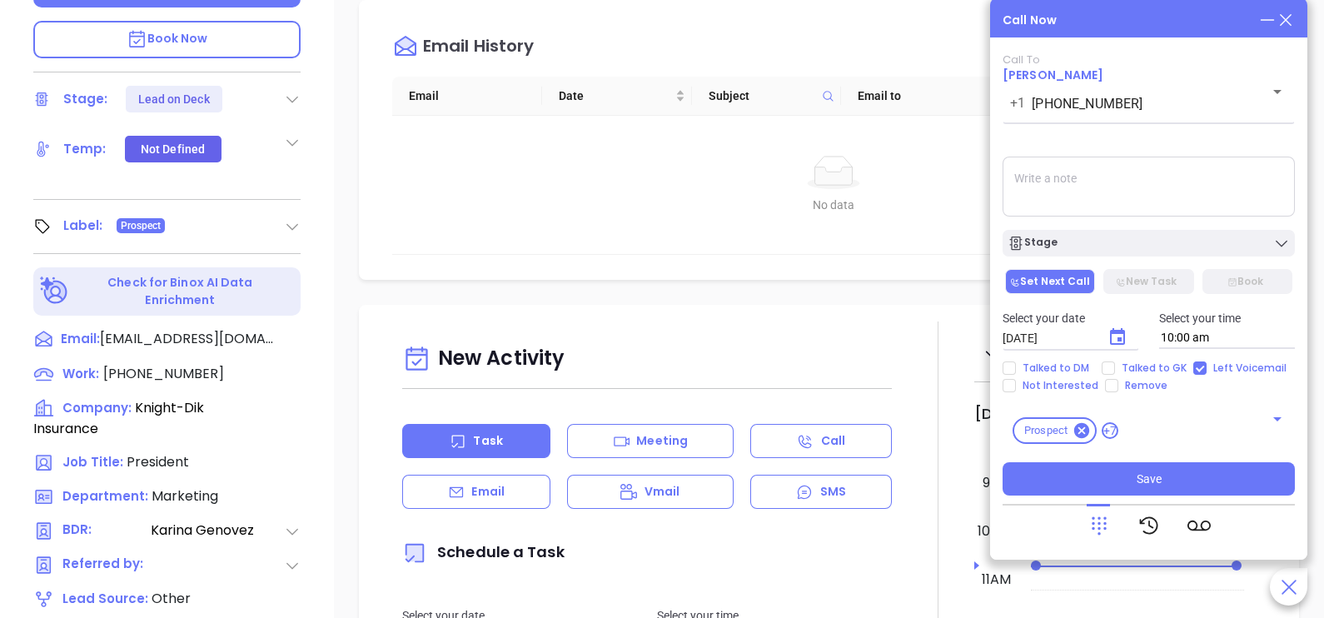
click at [1232, 179] on textarea at bounding box center [1149, 187] width 292 height 60
click at [1155, 366] on span "Talked to GK" at bounding box center [1154, 367] width 78 height 13
click at [1115, 366] on input "Talked to GK" at bounding box center [1108, 367] width 13 height 13
checkbox input "true"
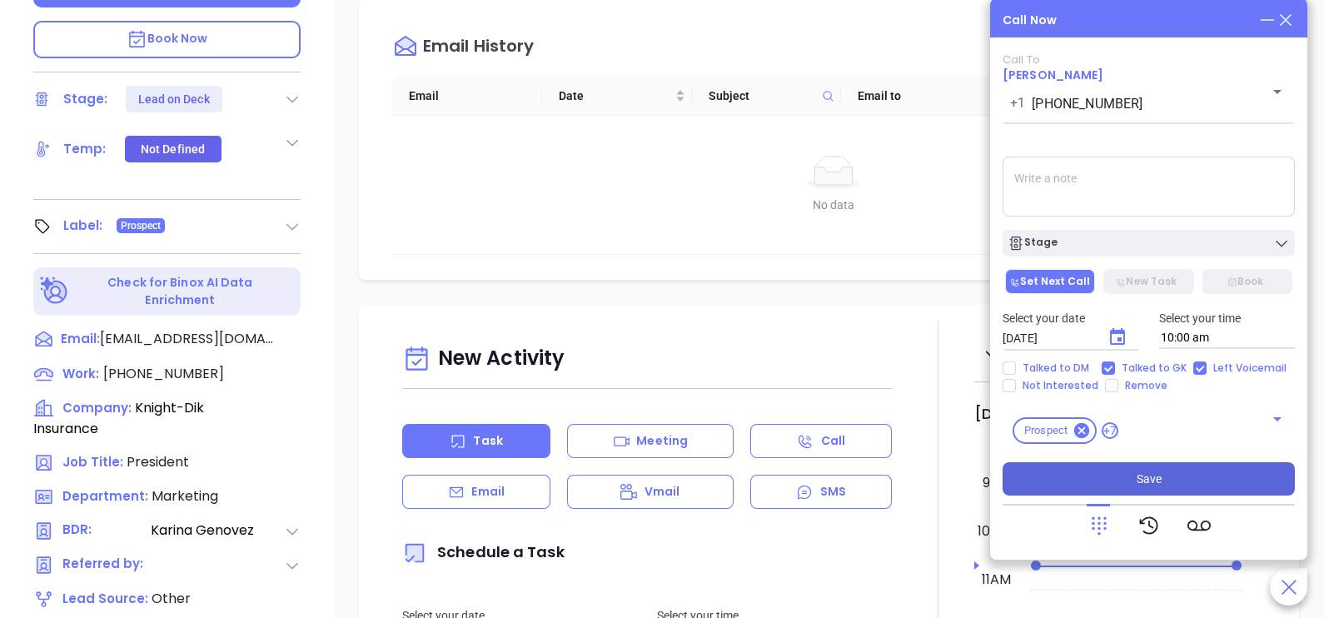
click at [1185, 486] on button "Save" at bounding box center [1149, 478] width 292 height 33
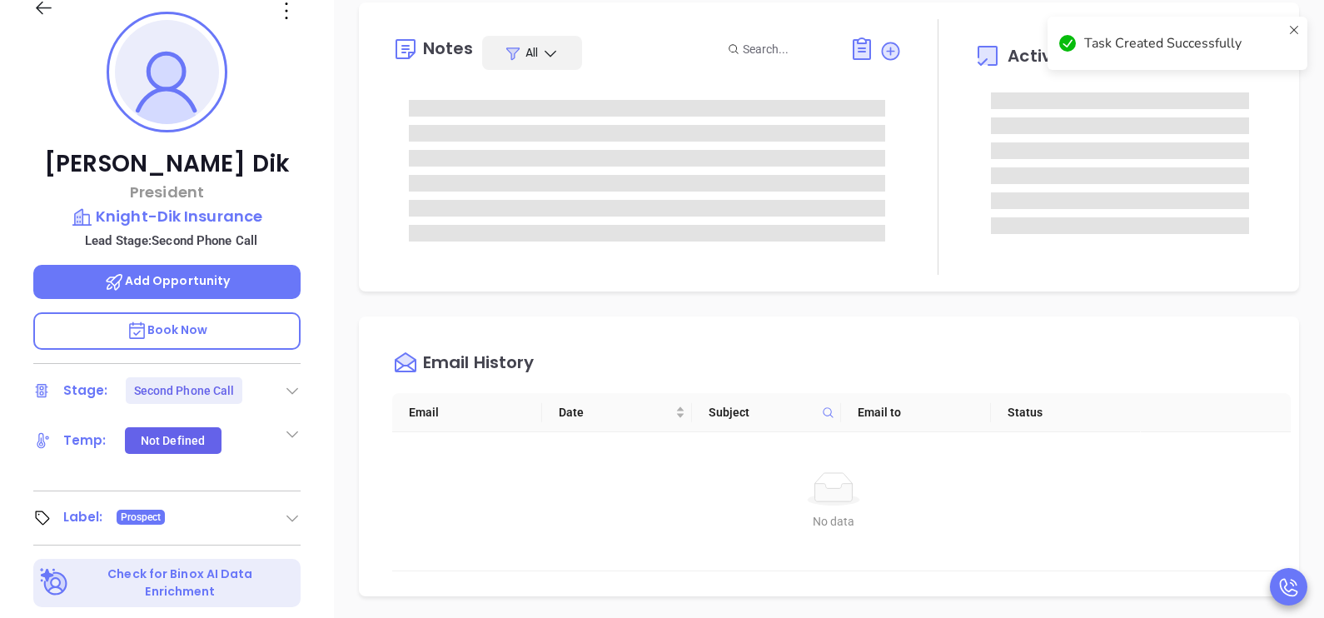
scroll to position [207, 0]
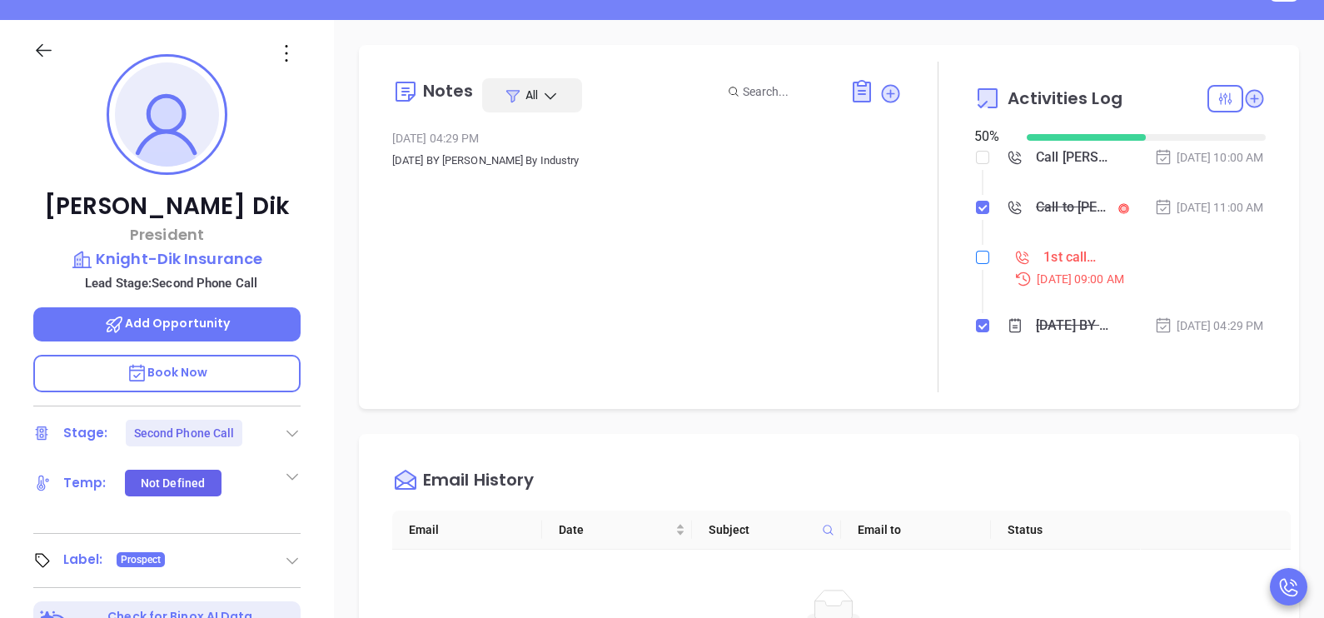
click at [976, 264] on input "checkbox" at bounding box center [982, 257] width 13 height 13
checkbox input "true"
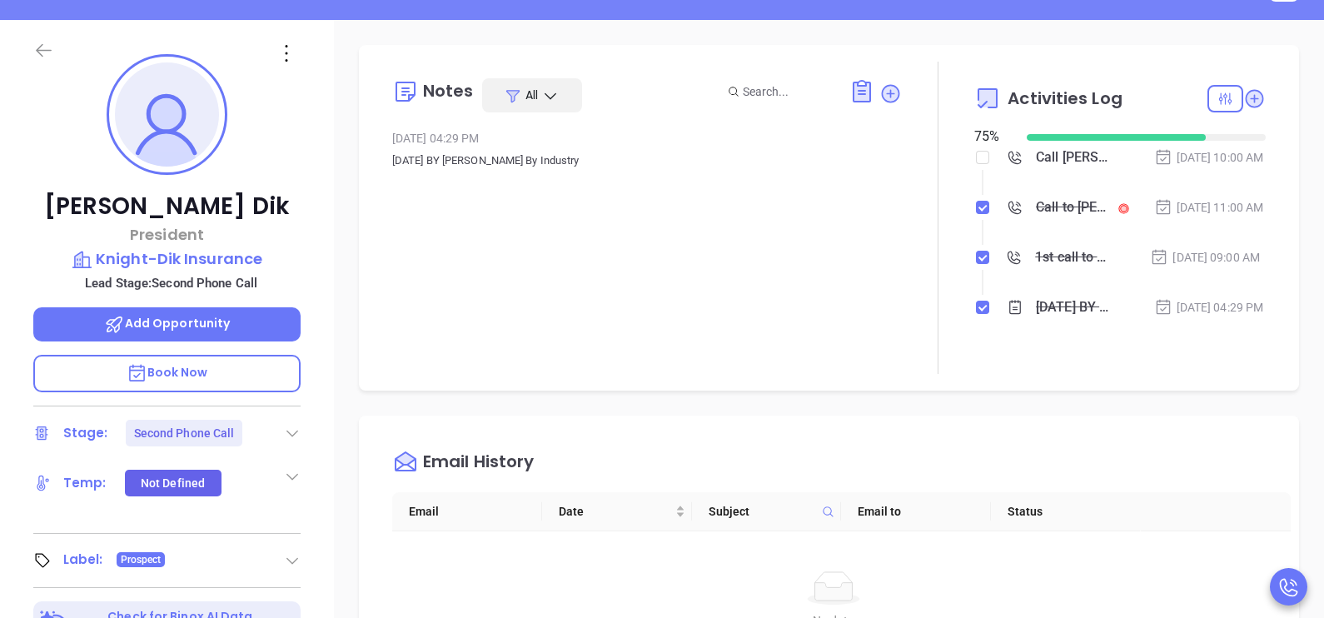
click at [49, 49] on icon at bounding box center [44, 50] width 16 height 13
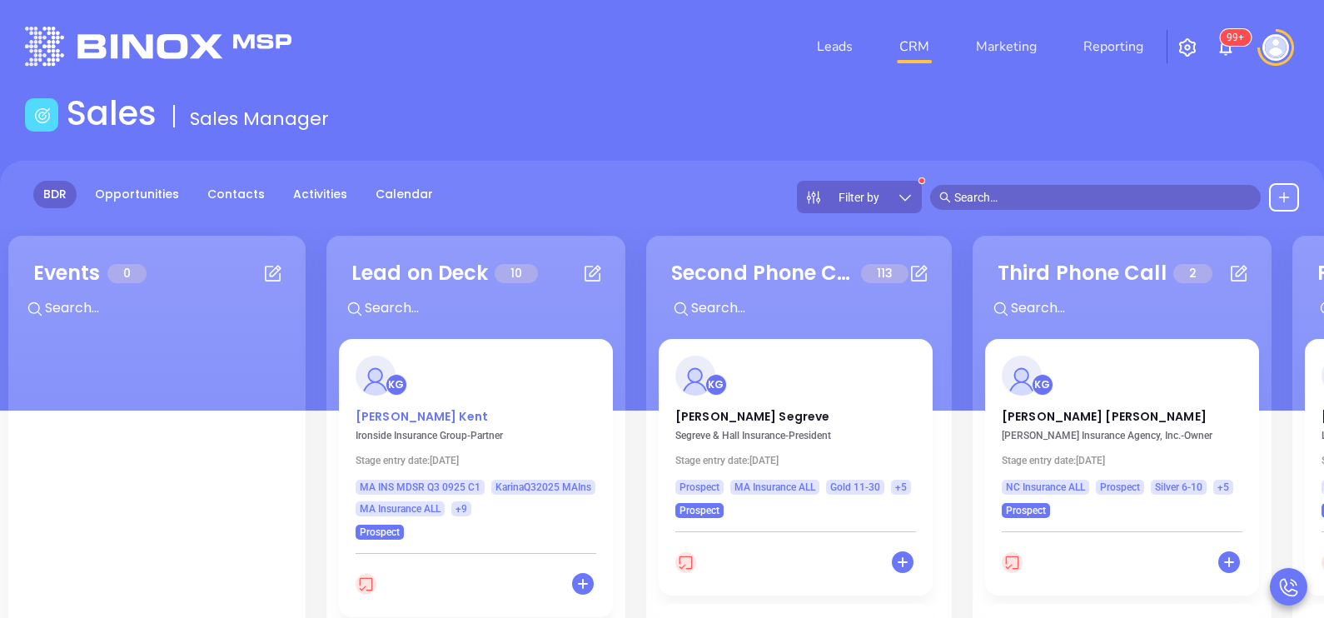
click at [382, 416] on p "Ryan Kent" at bounding box center [476, 412] width 241 height 8
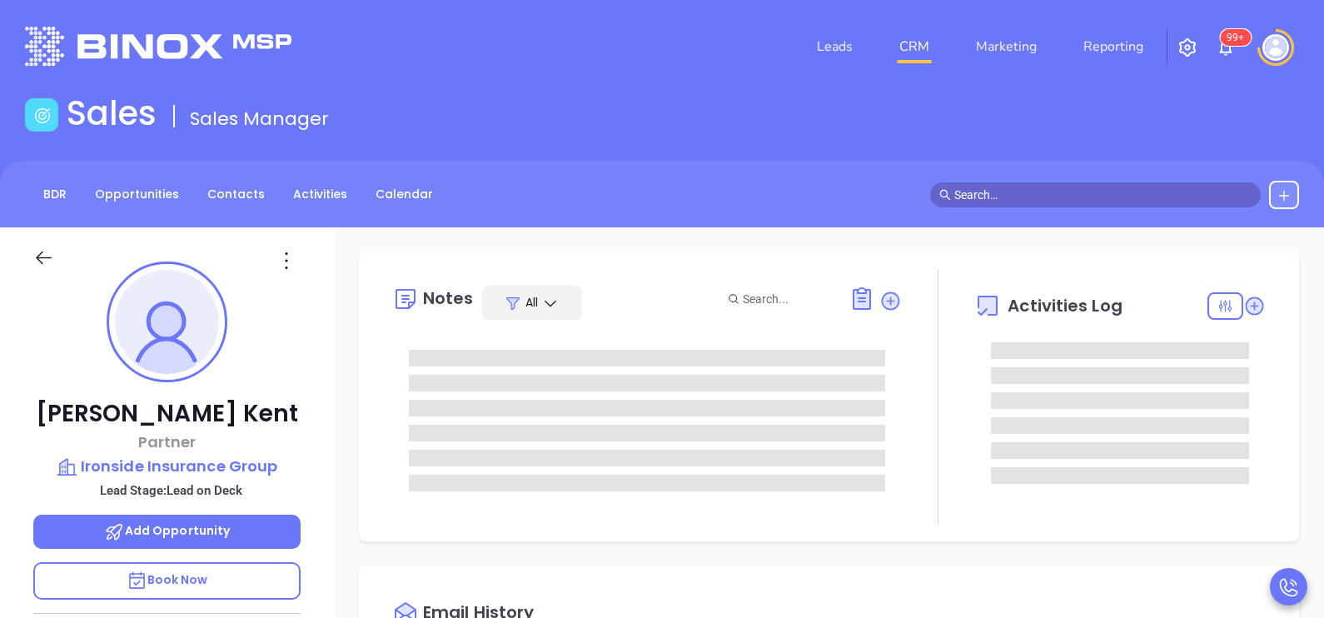
type input "10/02/2025"
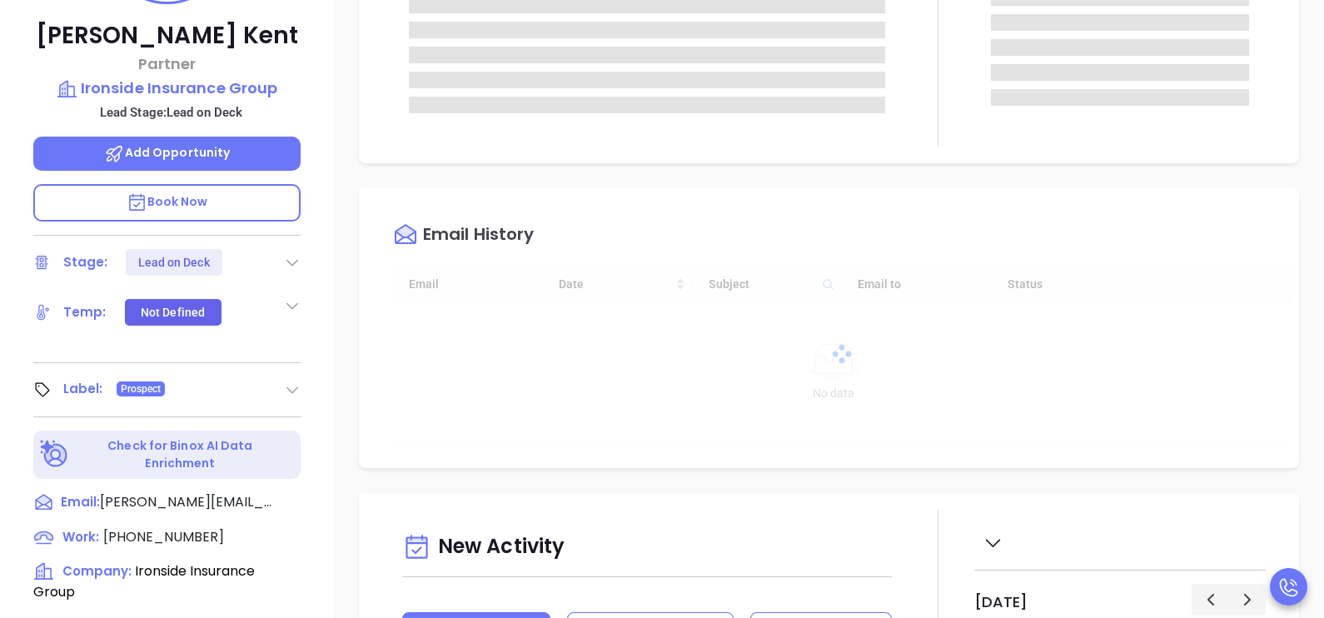
scroll to position [458, 0]
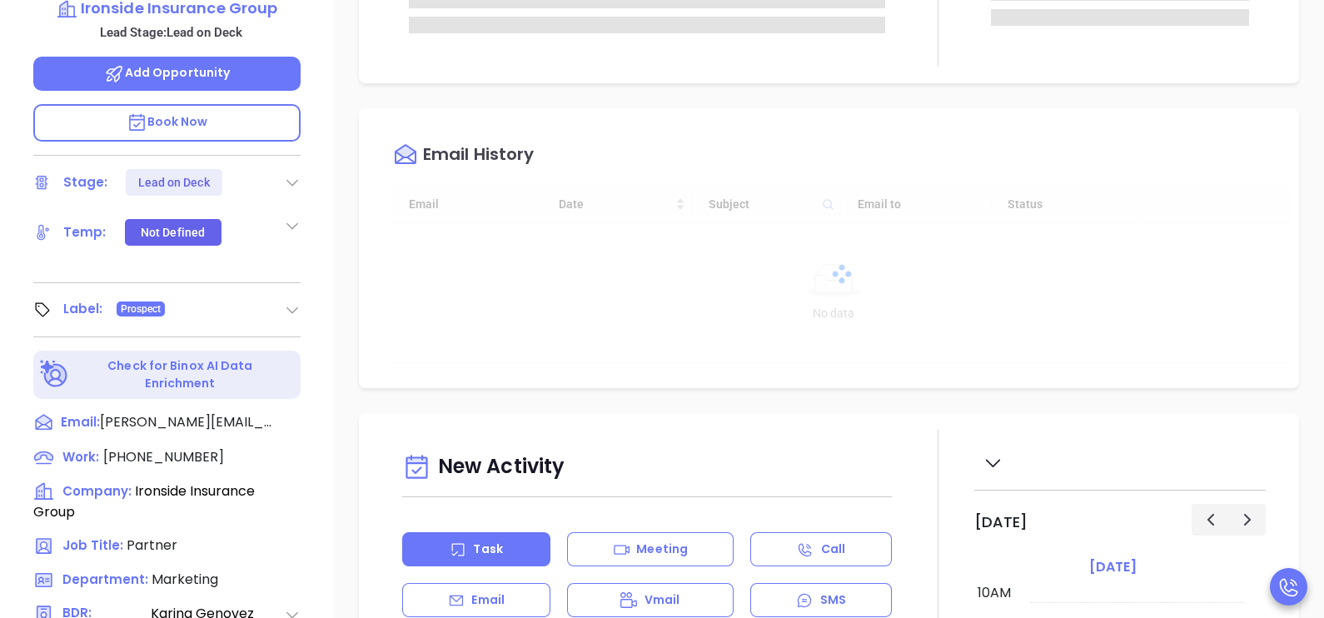
type input "[PERSON_NAME]"
click at [192, 449] on span "(617) 227-2400" at bounding box center [163, 456] width 121 height 19
type input "(617) 227-2400"
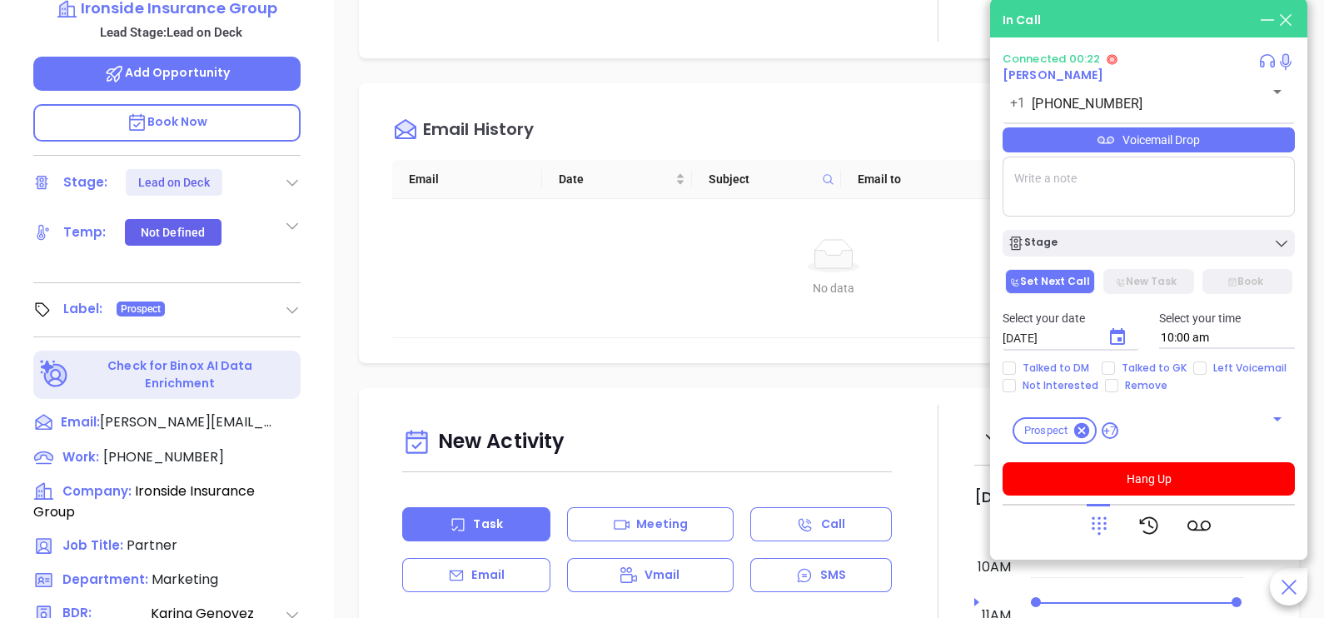
click at [1095, 525] on icon at bounding box center [1099, 525] width 23 height 23
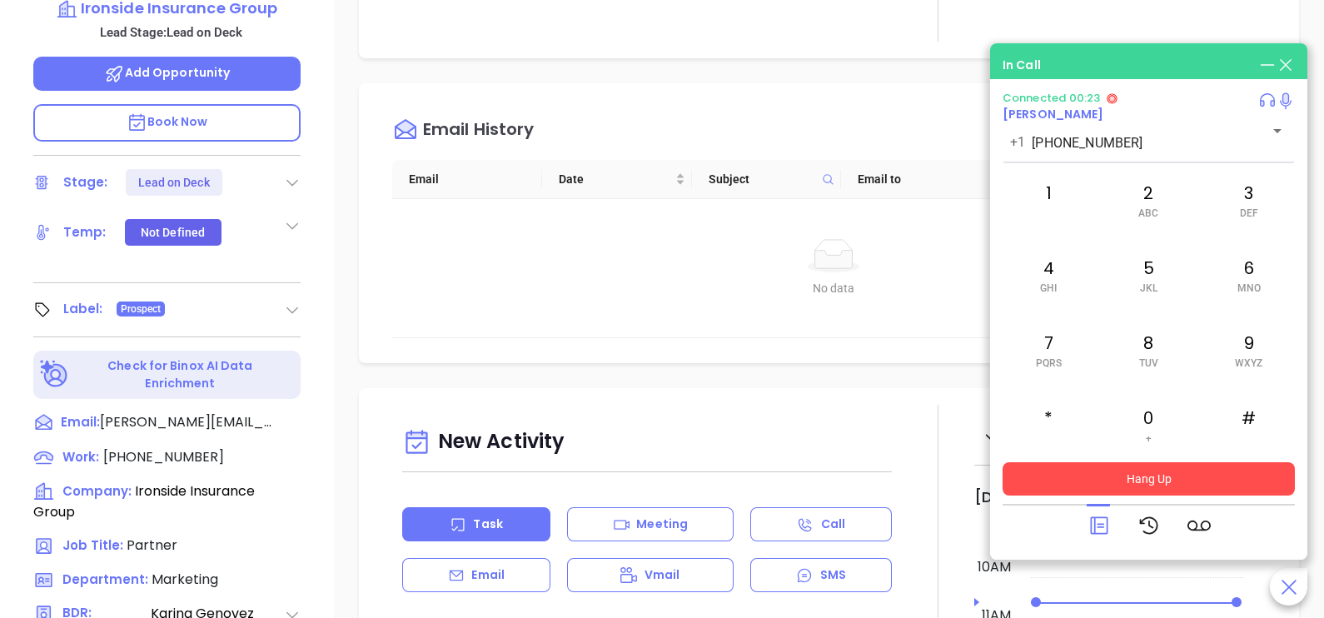
click at [1180, 485] on button "Hang Up" at bounding box center [1149, 478] width 292 height 33
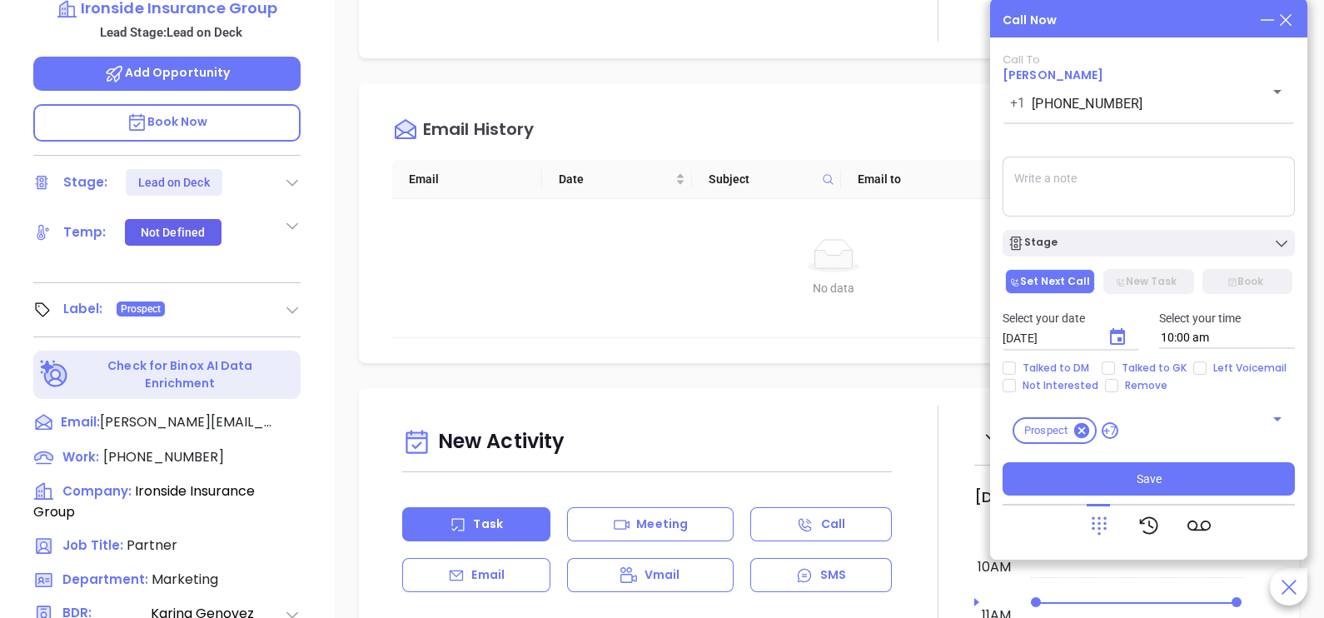
click at [1293, 13] on icon at bounding box center [1286, 20] width 18 height 18
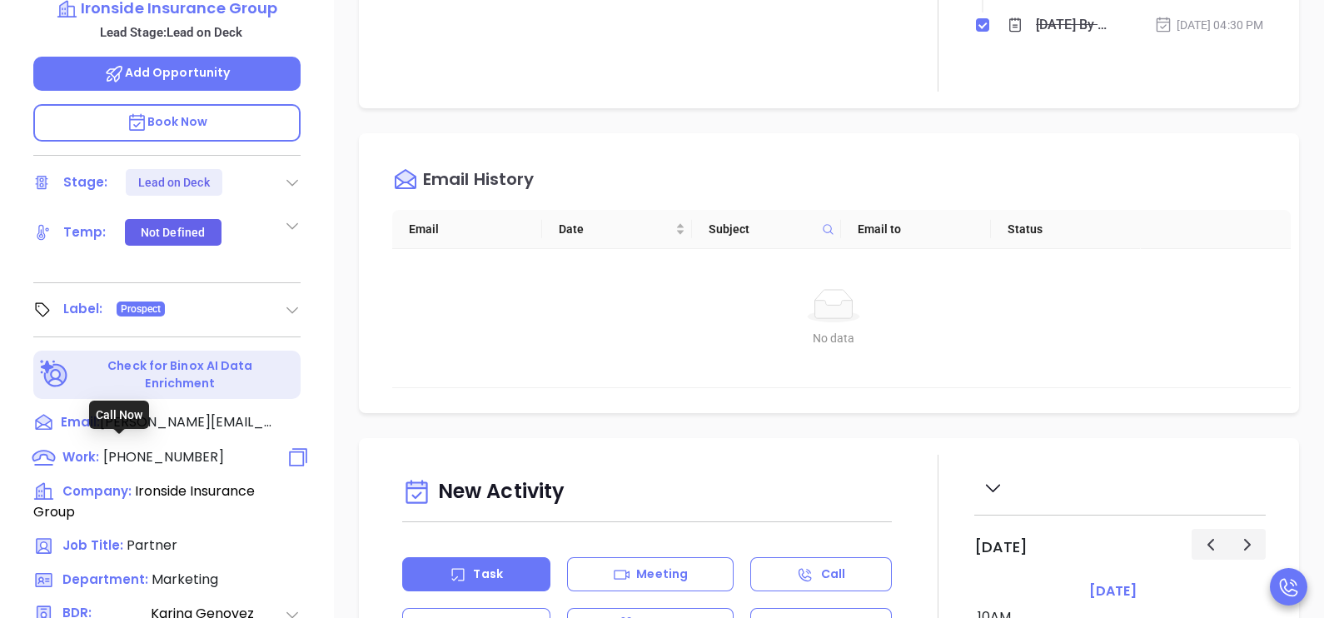
click at [167, 458] on div "Work: (617) 227-2400" at bounding box center [128, 457] width 191 height 21
type input "(617) 227-2400"
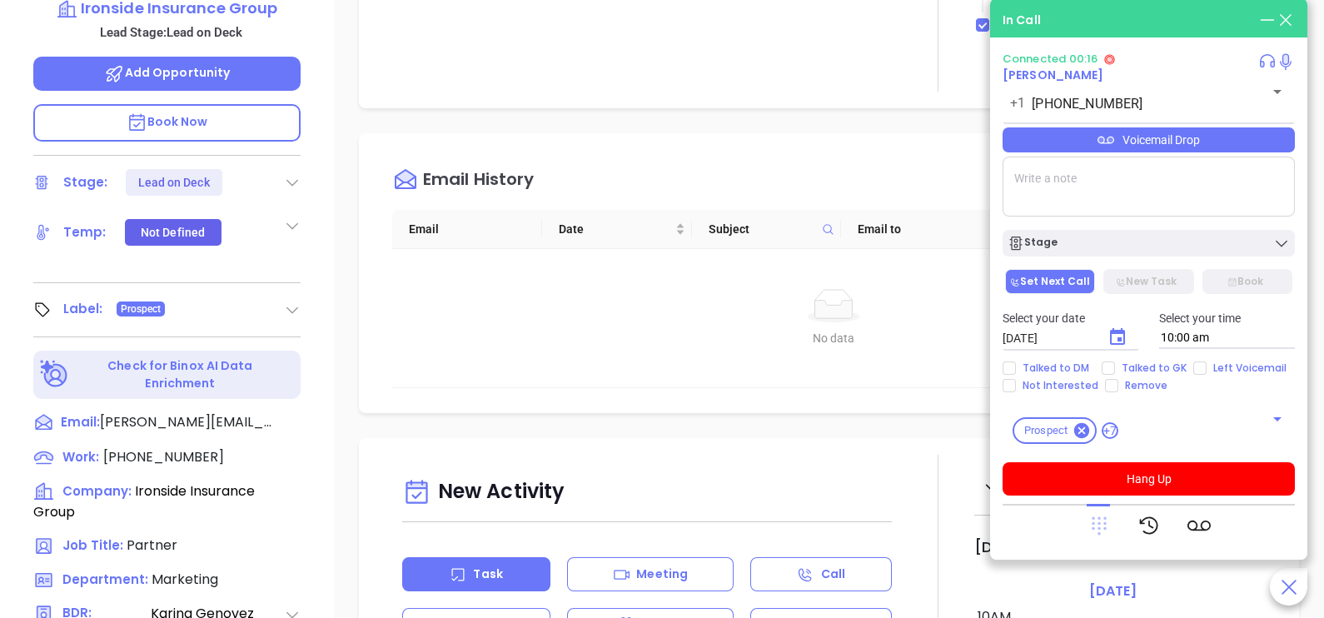
click at [1099, 529] on icon at bounding box center [1099, 526] width 15 height 18
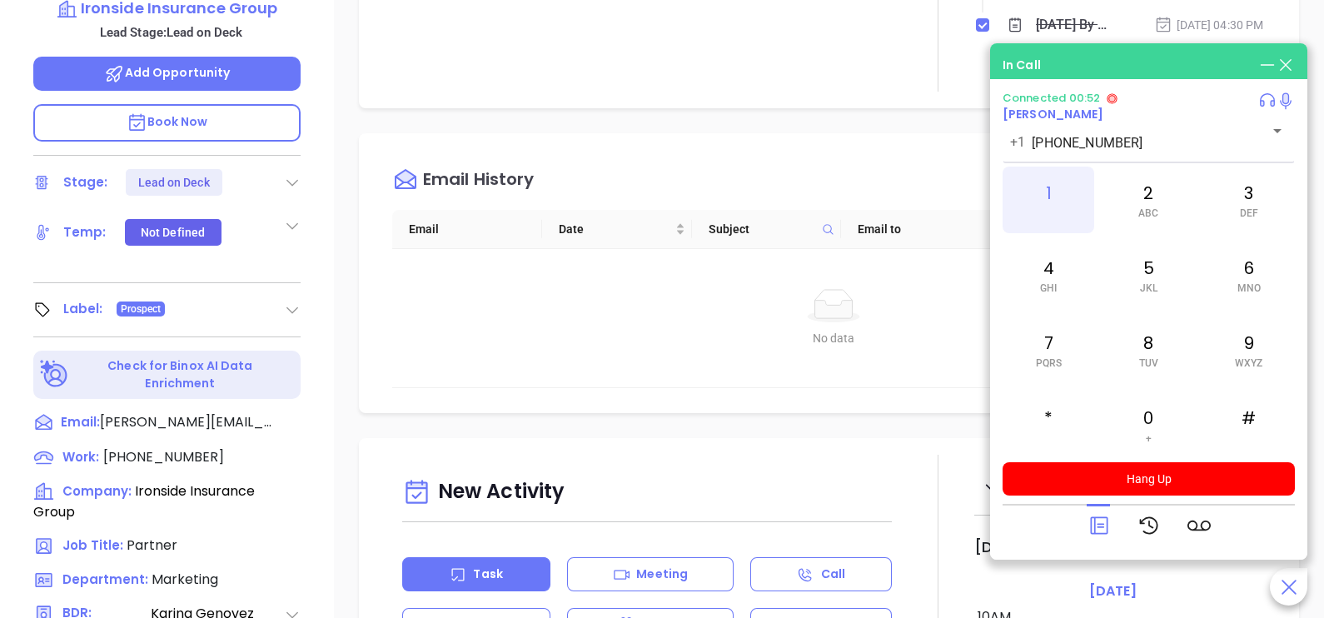
click at [1058, 210] on div "1" at bounding box center [1049, 200] width 92 height 67
click at [1097, 521] on icon at bounding box center [1099, 525] width 23 height 23
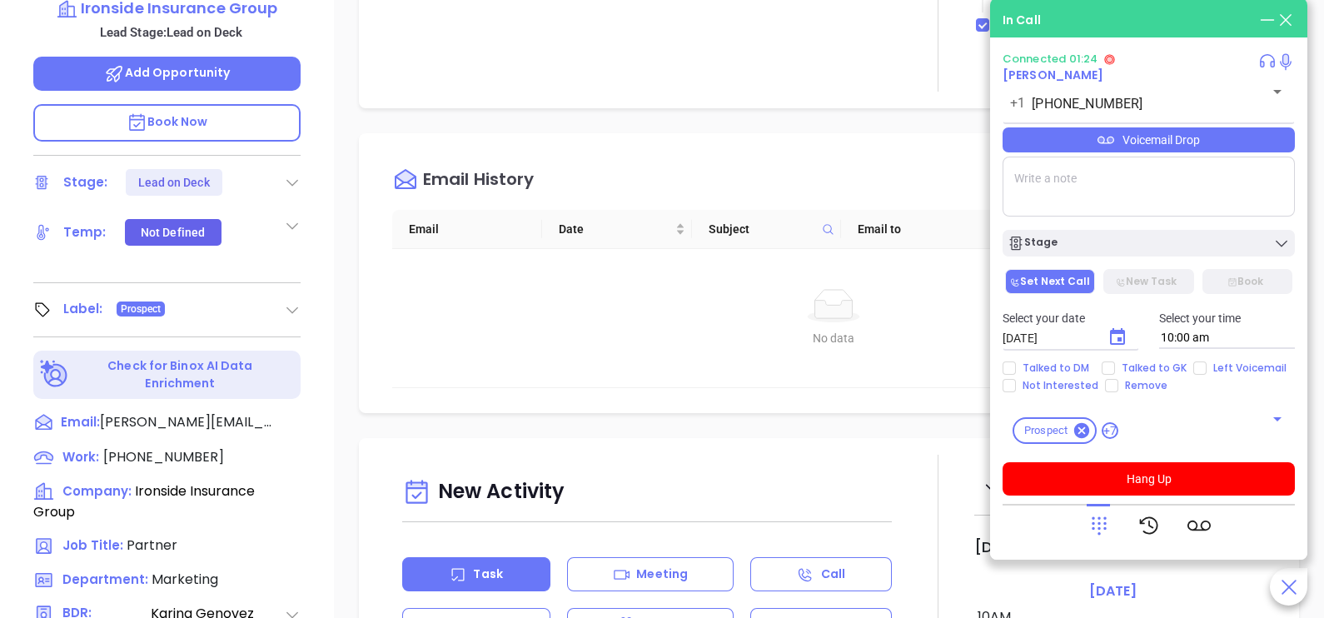
click at [1218, 146] on div "Voicemail Drop" at bounding box center [1149, 139] width 292 height 25
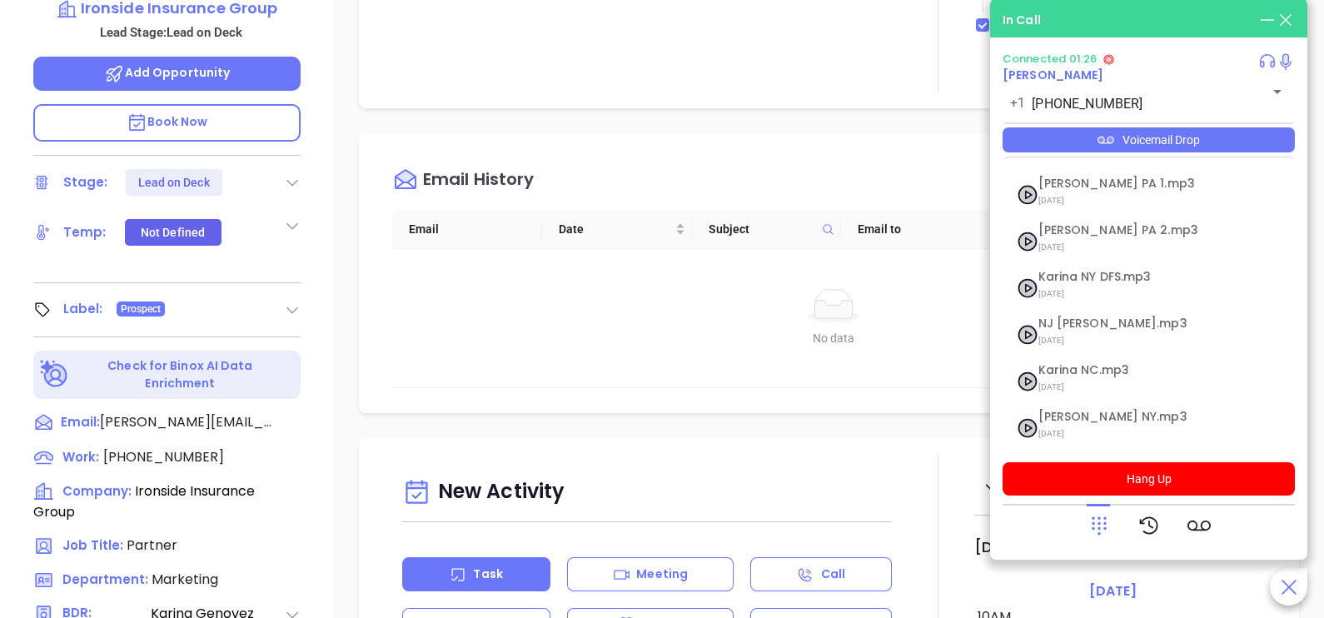
scroll to position [182, 0]
click at [1105, 418] on span "Karina MA Ins.mp3" at bounding box center [1129, 415] width 180 height 12
checkbox input "true"
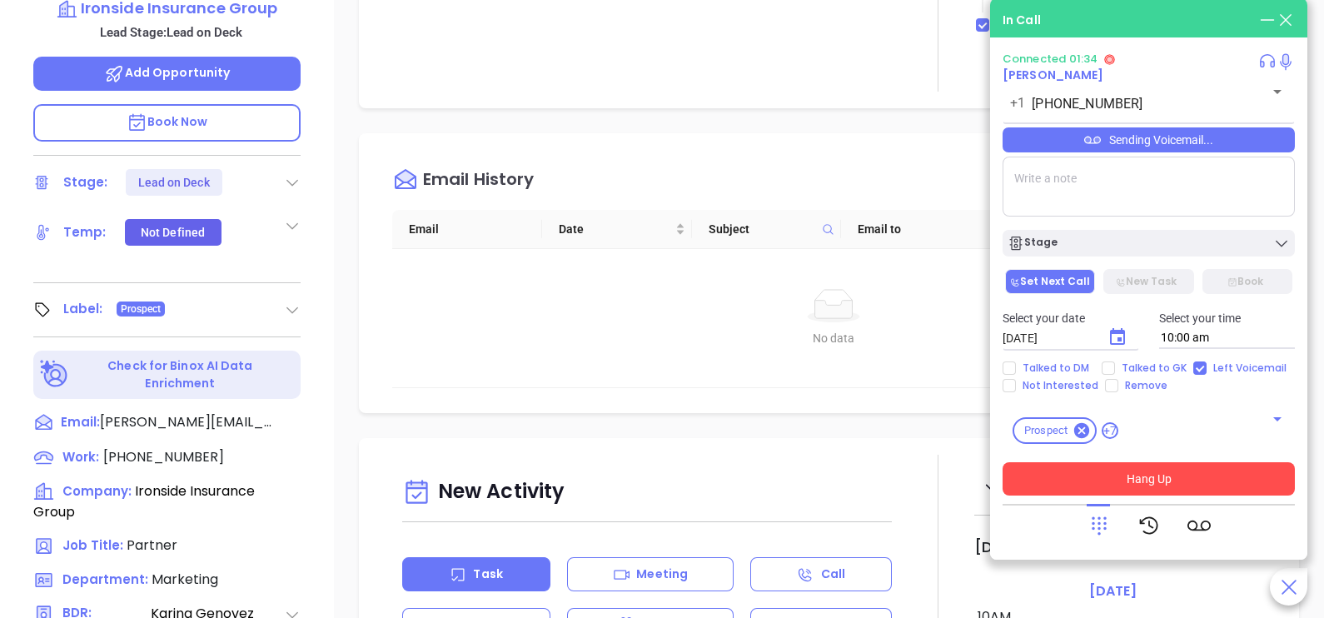
click at [1148, 476] on button "Hang Up" at bounding box center [1149, 478] width 292 height 33
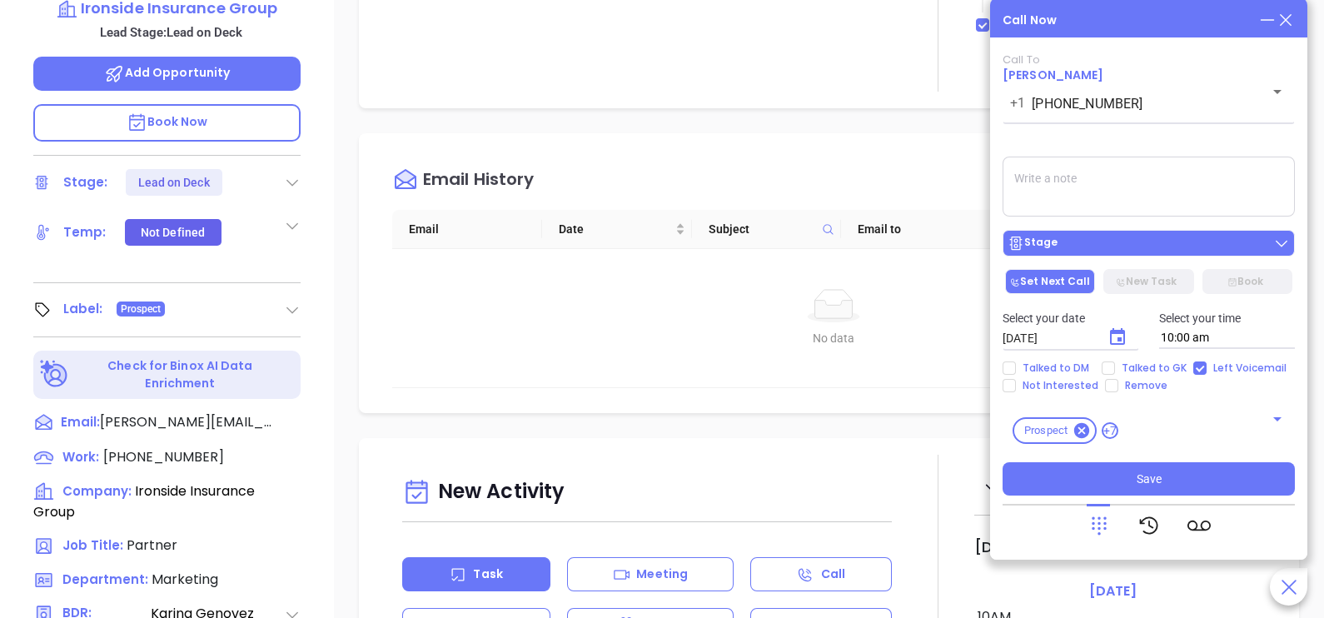
click at [1112, 247] on div "Stage" at bounding box center [1149, 243] width 282 height 17
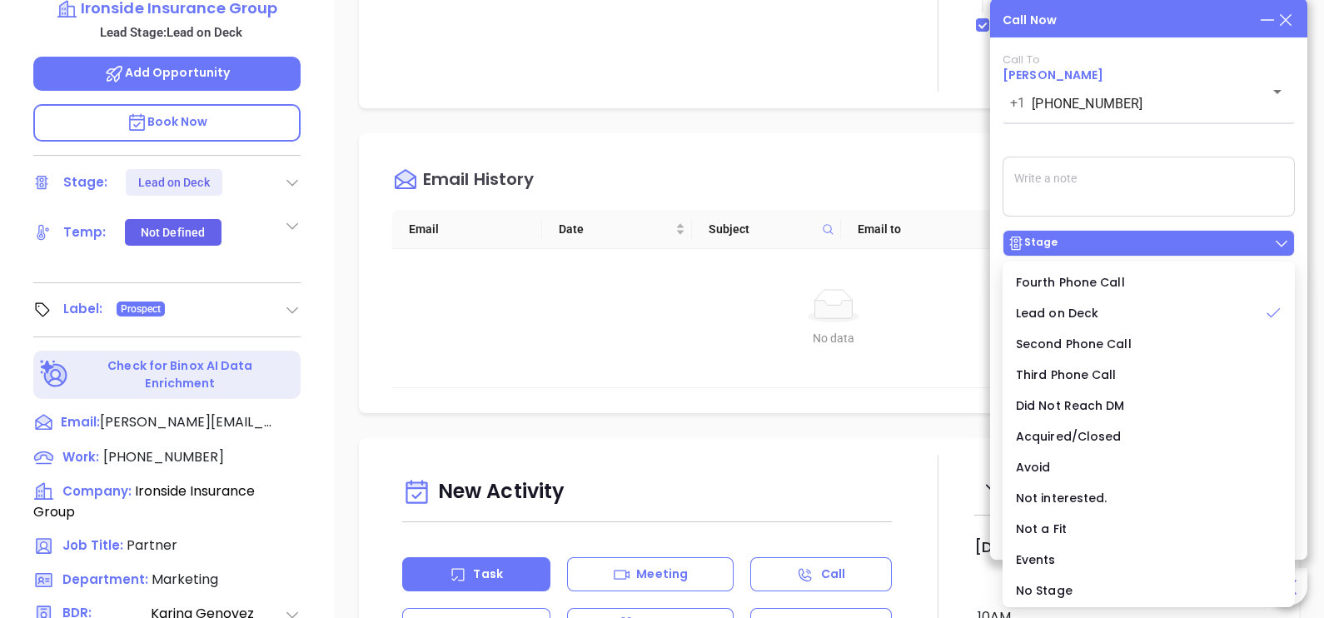
click at [1112, 247] on div "Stage" at bounding box center [1149, 243] width 282 height 17
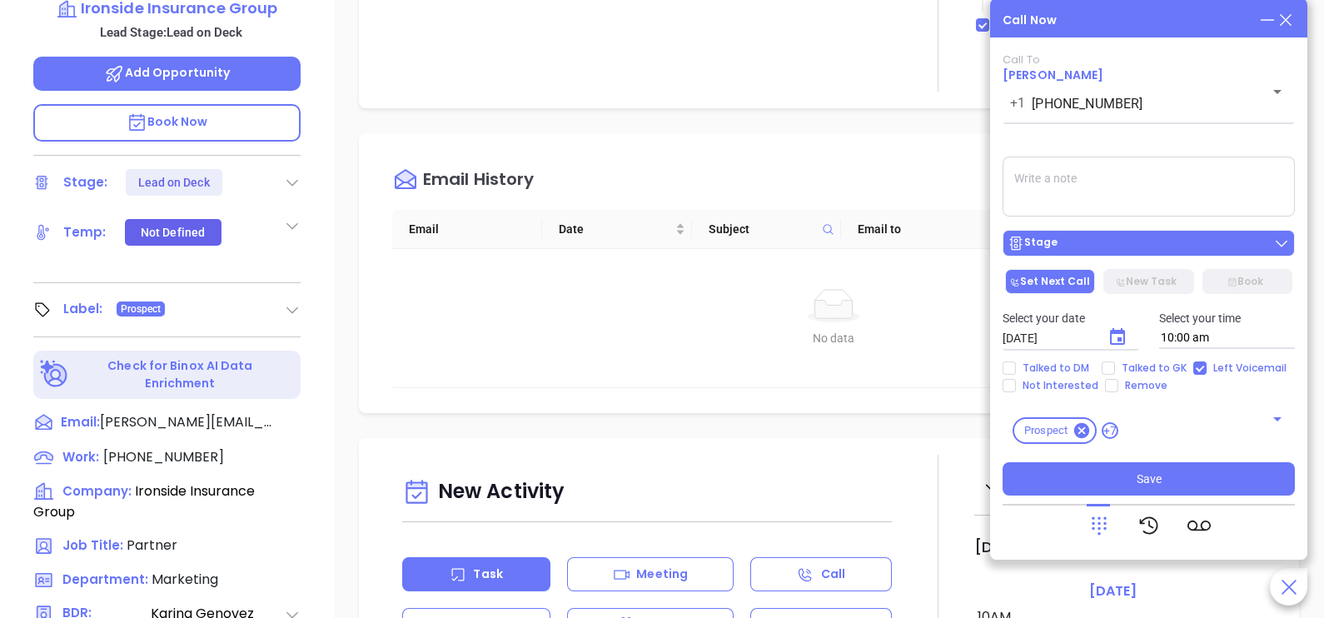
click at [1112, 247] on div "Stage" at bounding box center [1149, 243] width 282 height 17
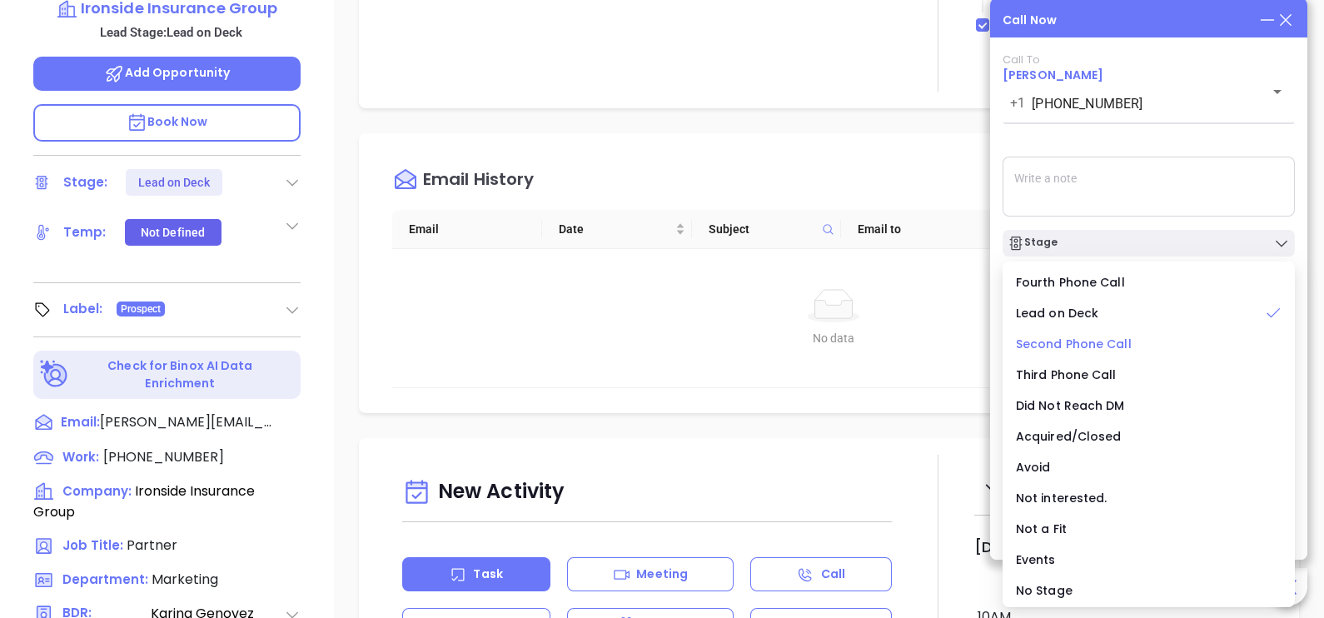
click at [1084, 341] on span "Second Phone Call" at bounding box center [1074, 344] width 116 height 17
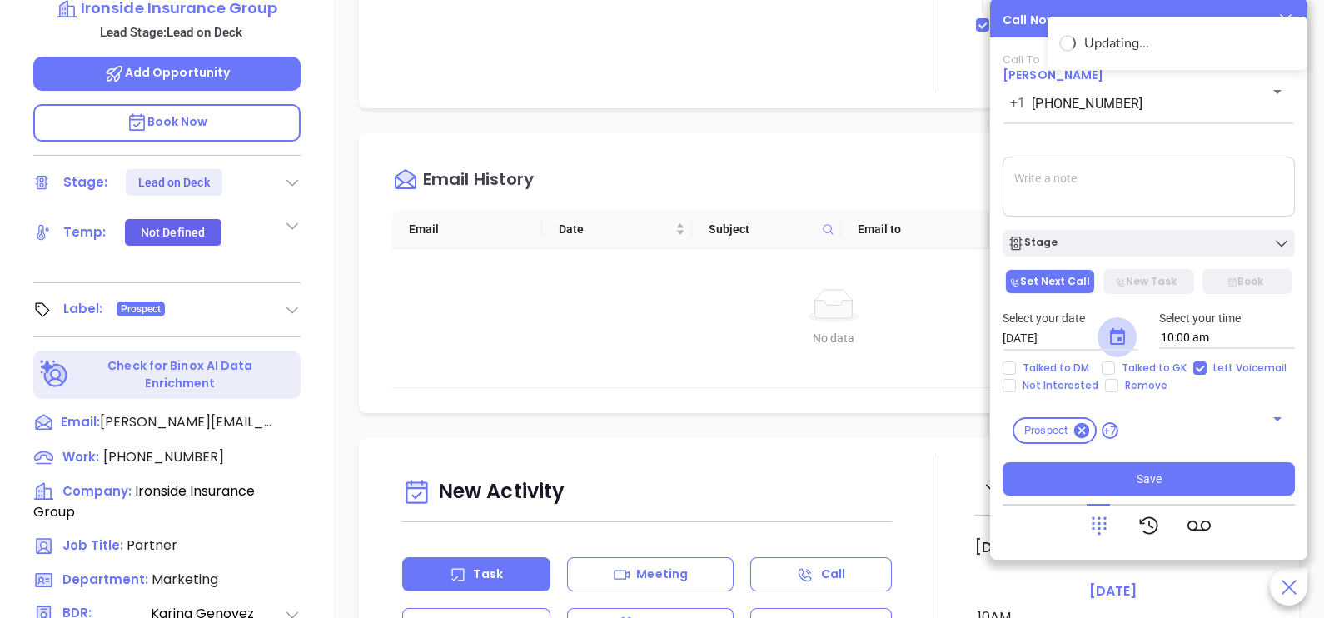
click at [1115, 339] on icon "Choose date, selected date is Oct 2, 2025" at bounding box center [1118, 337] width 20 height 20
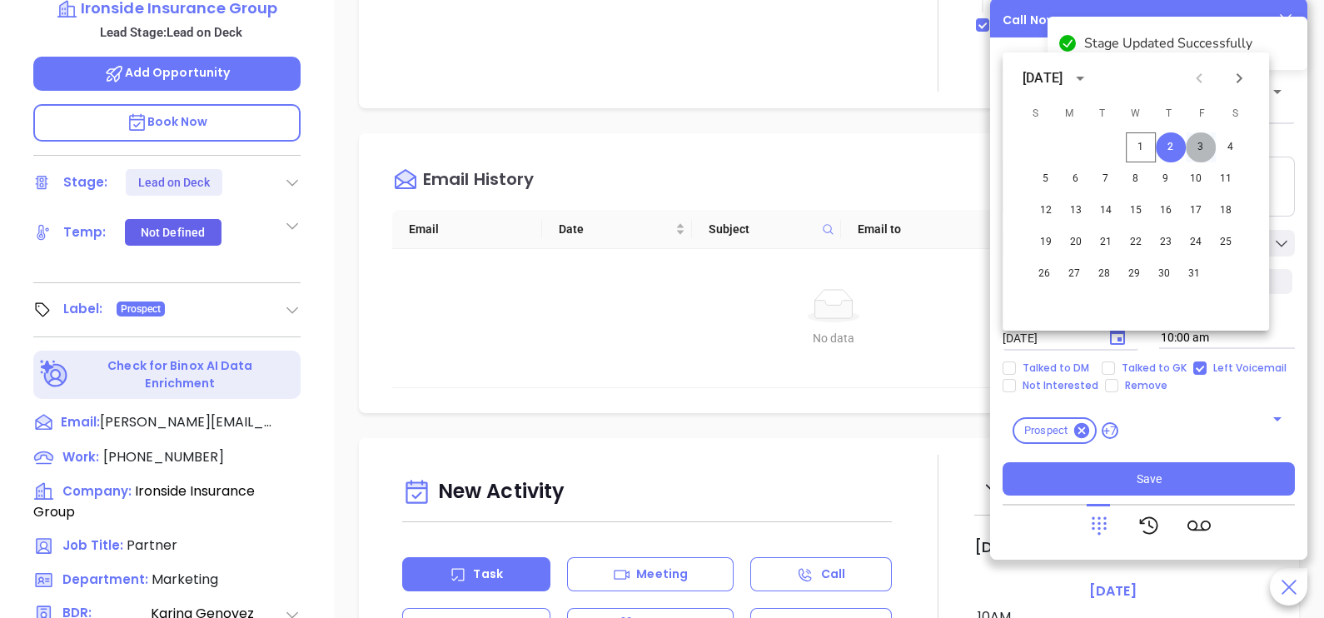
click at [1196, 146] on button "3" at bounding box center [1201, 147] width 30 height 30
type input "10/03/2025"
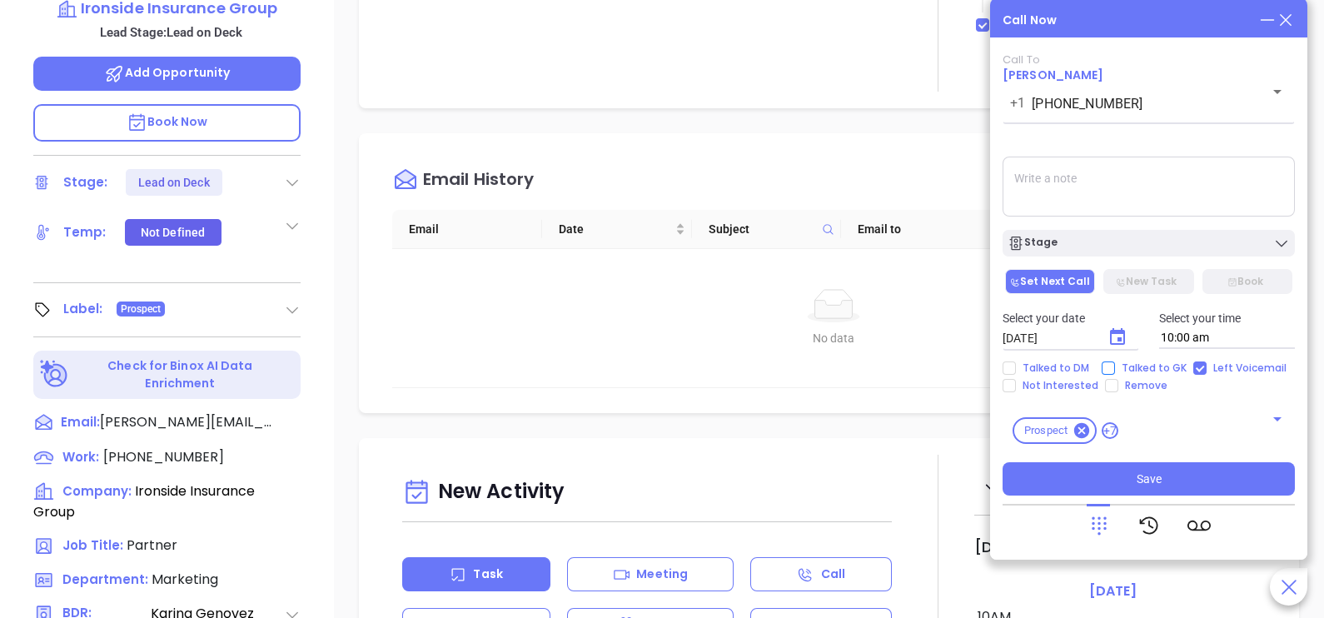
click at [1137, 366] on span "Talked to GK" at bounding box center [1154, 367] width 78 height 13
click at [1115, 366] on input "Talked to GK" at bounding box center [1108, 367] width 13 height 13
checkbox input "true"
click at [1118, 344] on icon "Choose date, selected date is Oct 3, 2025" at bounding box center [1117, 336] width 15 height 17
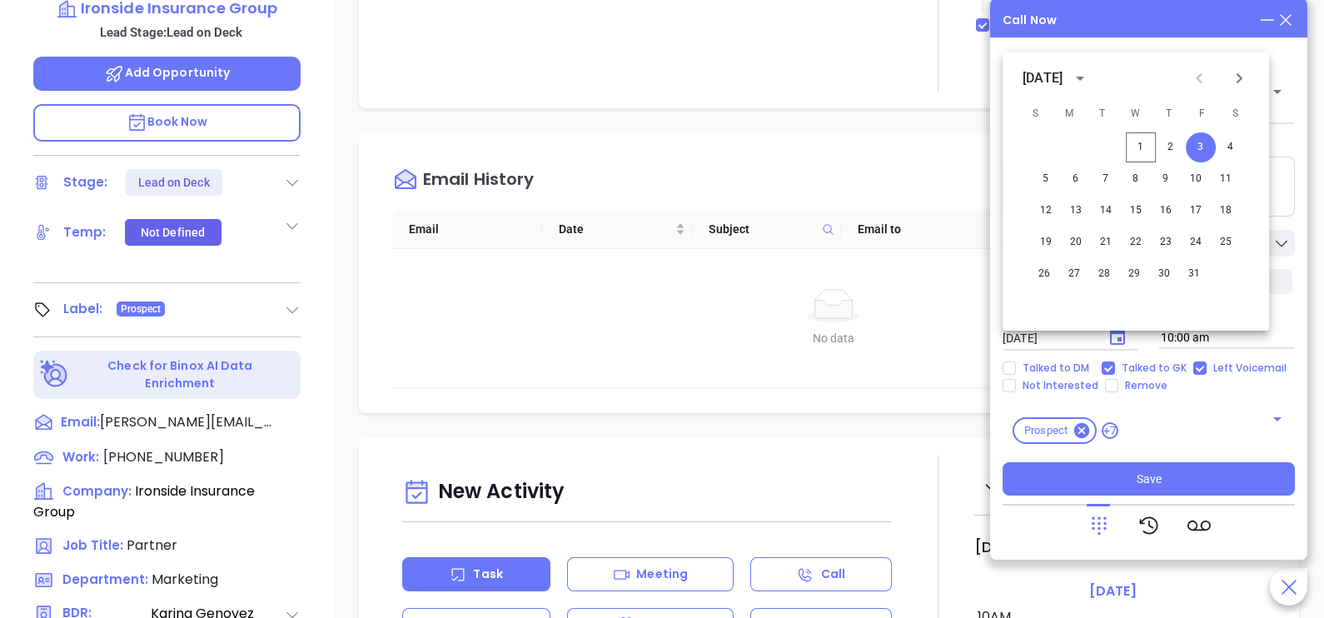
click at [1185, 421] on div "Prospect +7 ​" at bounding box center [1149, 430] width 292 height 47
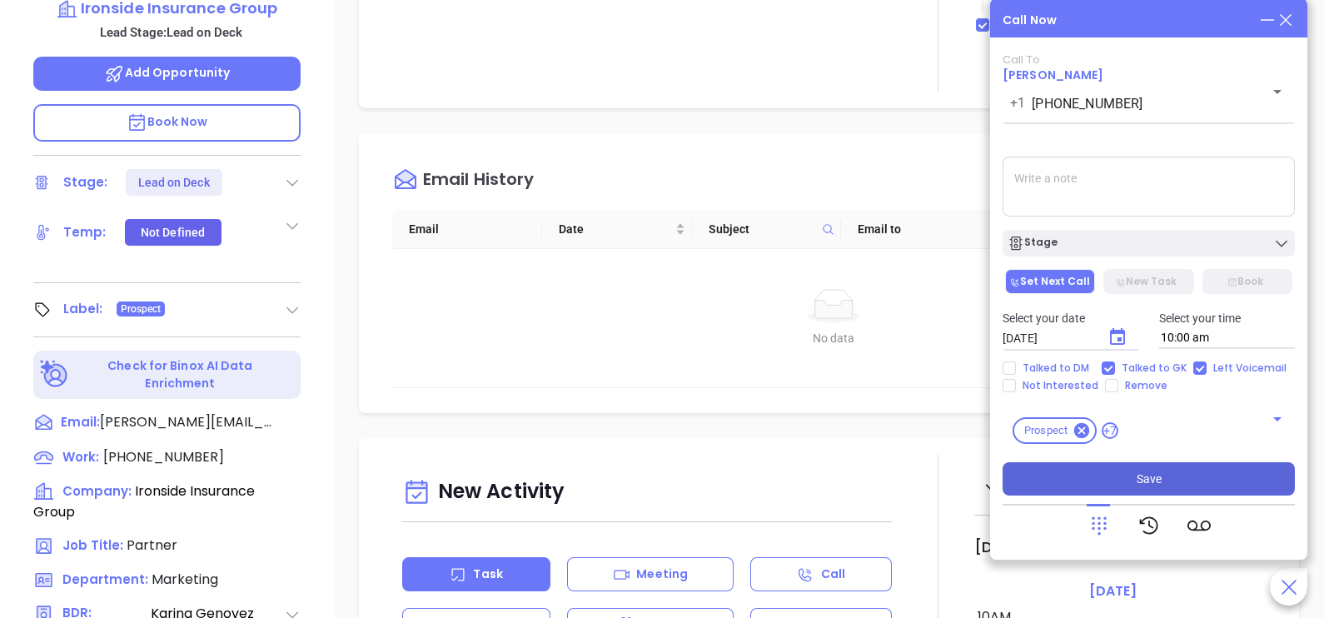
click at [1182, 471] on button "Save" at bounding box center [1149, 478] width 292 height 33
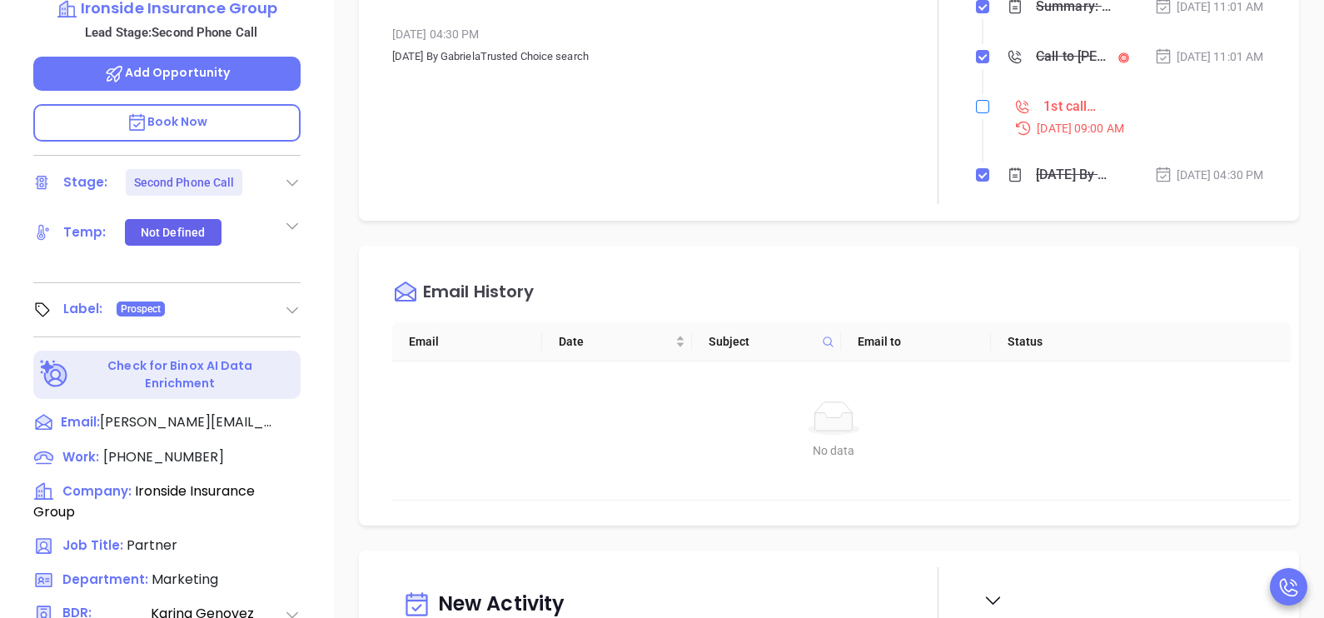
click at [976, 113] on input "checkbox" at bounding box center [982, 106] width 13 height 13
checkbox input "true"
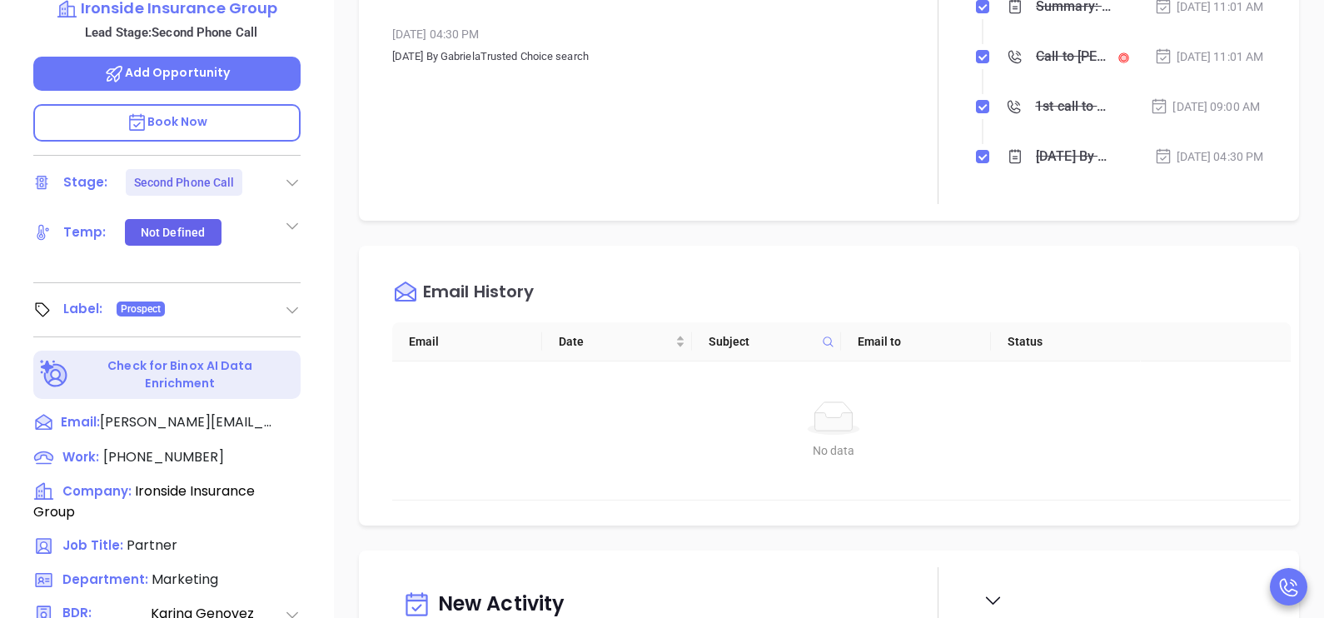
click at [1178, 96] on li "Call to Ryan Kent Oct 1, 2025 | 11:01 AM" at bounding box center [1122, 73] width 287 height 46
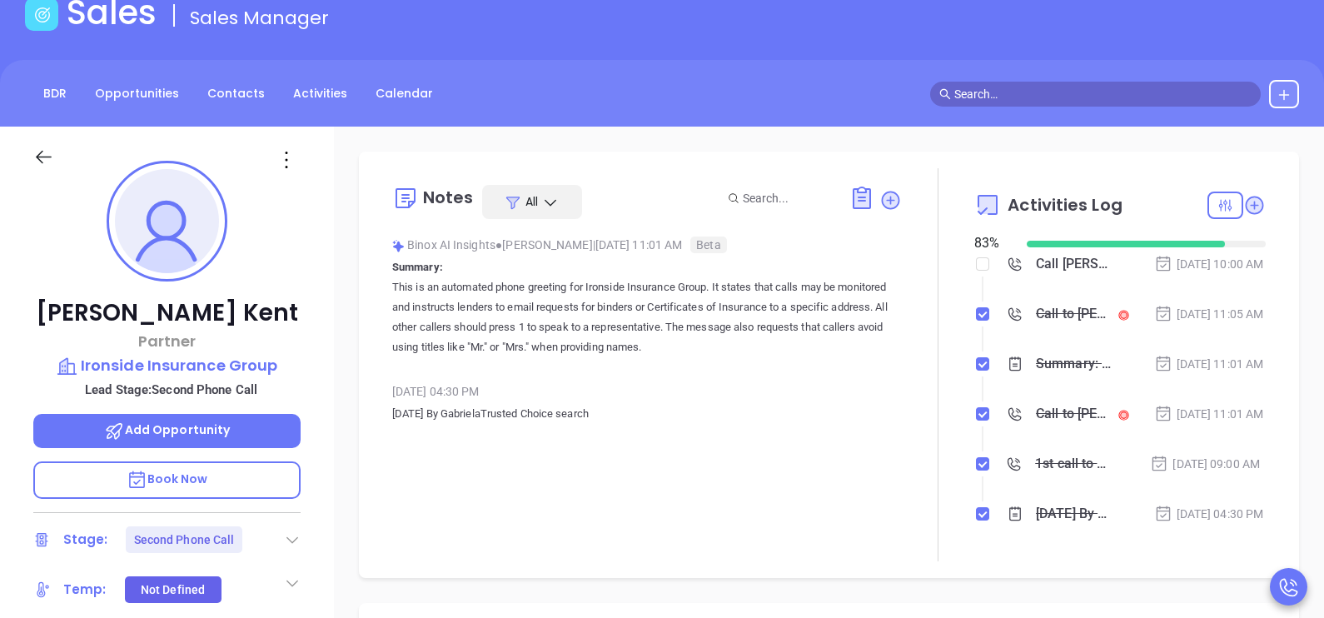
scroll to position [82, 0]
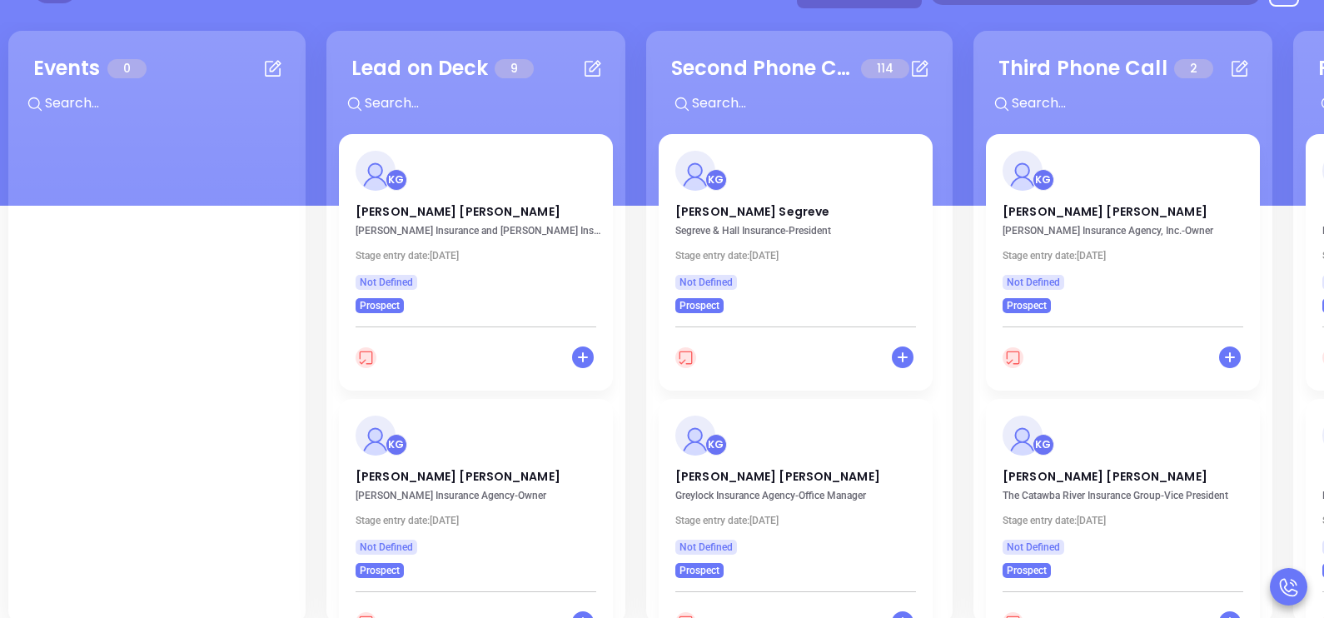
scroll to position [207, 0]
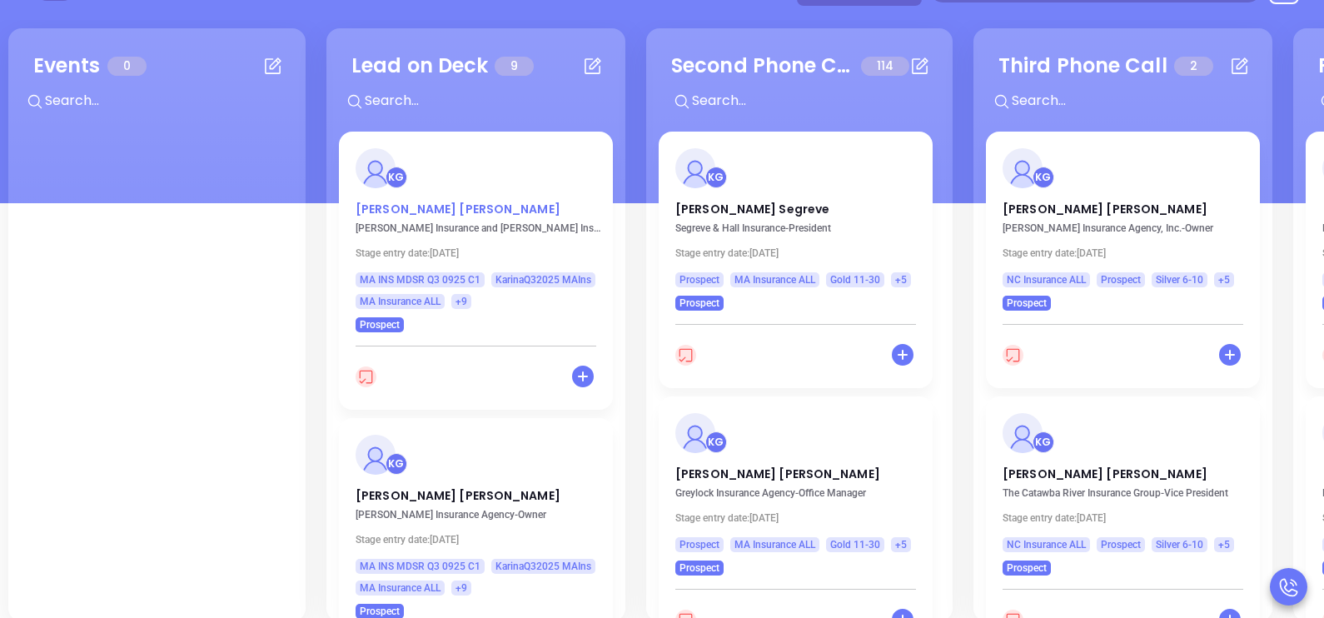
click at [407, 209] on p "Ray Gallant" at bounding box center [476, 205] width 241 height 8
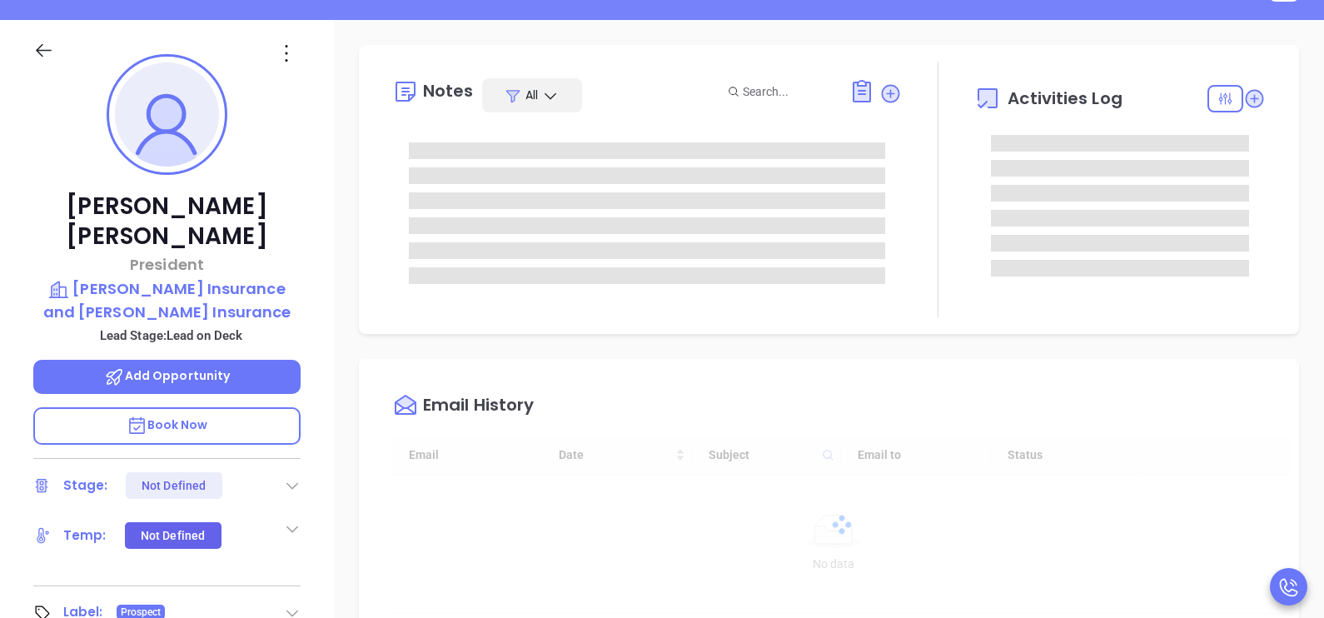
type input "10/02/2025"
type input "[PERSON_NAME]"
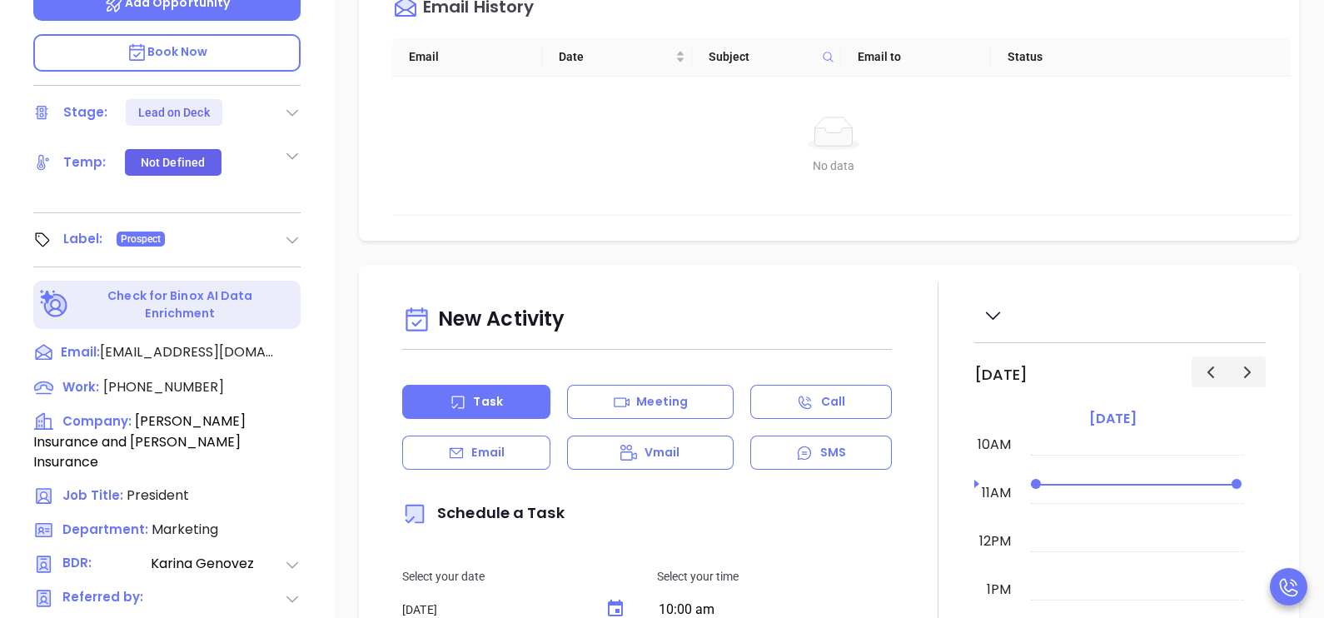
scroll to position [583, 0]
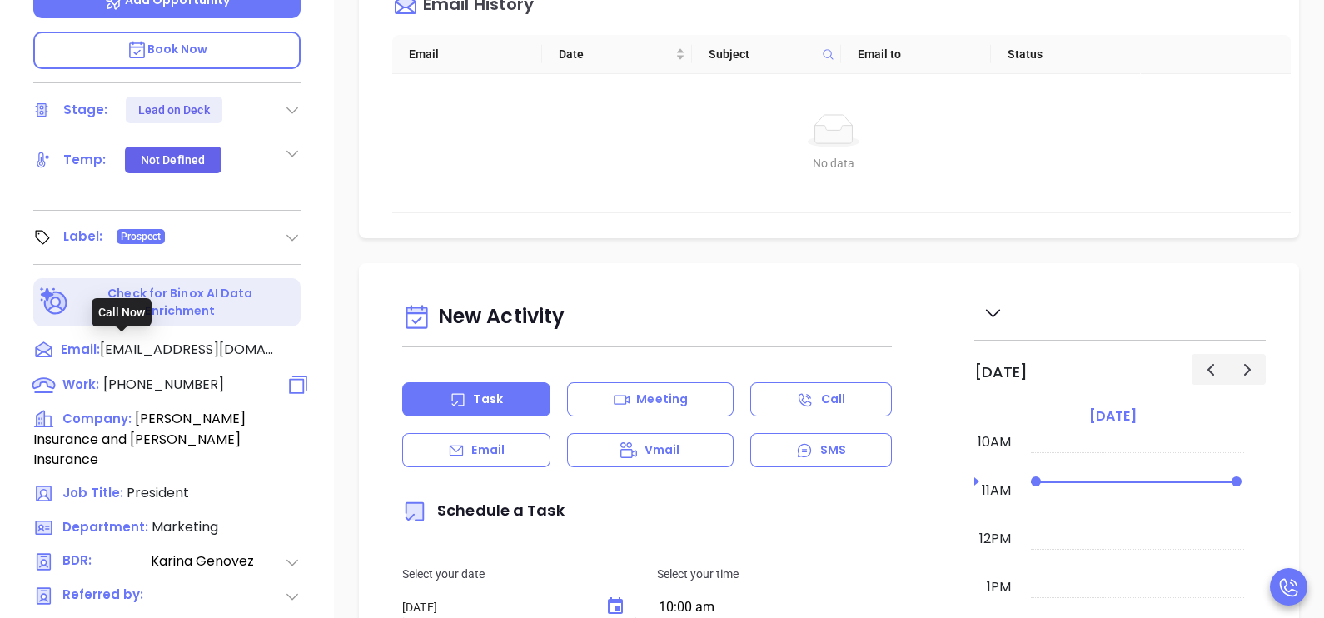
click at [181, 375] on span "(978) 263-3500" at bounding box center [163, 384] width 121 height 19
type input "(978) 263-3500"
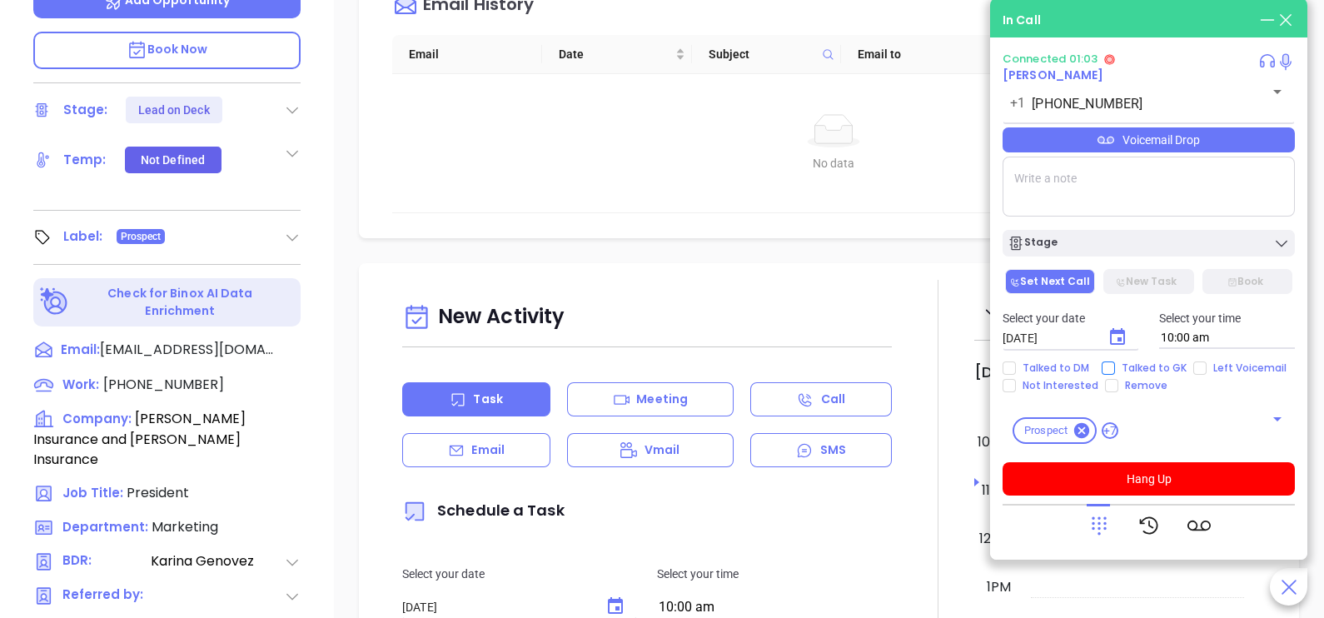
click at [1155, 371] on span "Talked to GK" at bounding box center [1154, 367] width 78 height 13
click at [1115, 371] on input "Talked to GK" at bounding box center [1108, 367] width 13 height 13
checkbox input "true"
click at [1127, 340] on icon "Choose date, selected date is Oct 2, 2025" at bounding box center [1118, 337] width 20 height 20
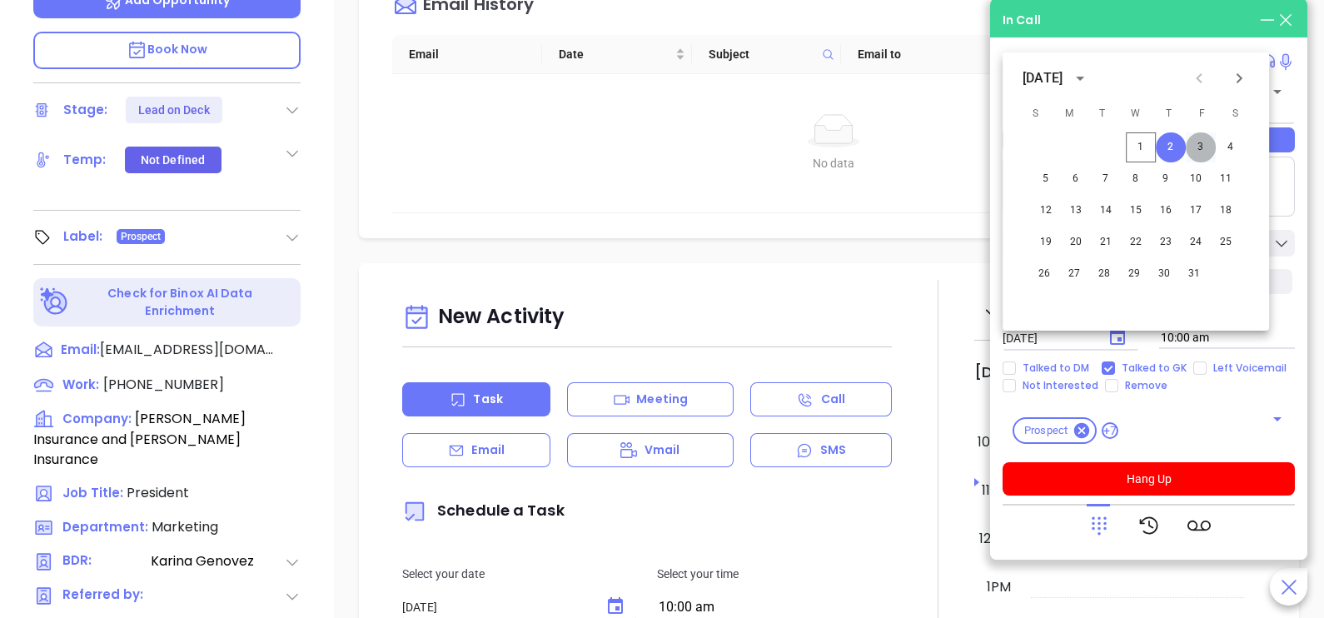
click at [1201, 154] on button "3" at bounding box center [1201, 147] width 30 height 30
type input "10/03/2025"
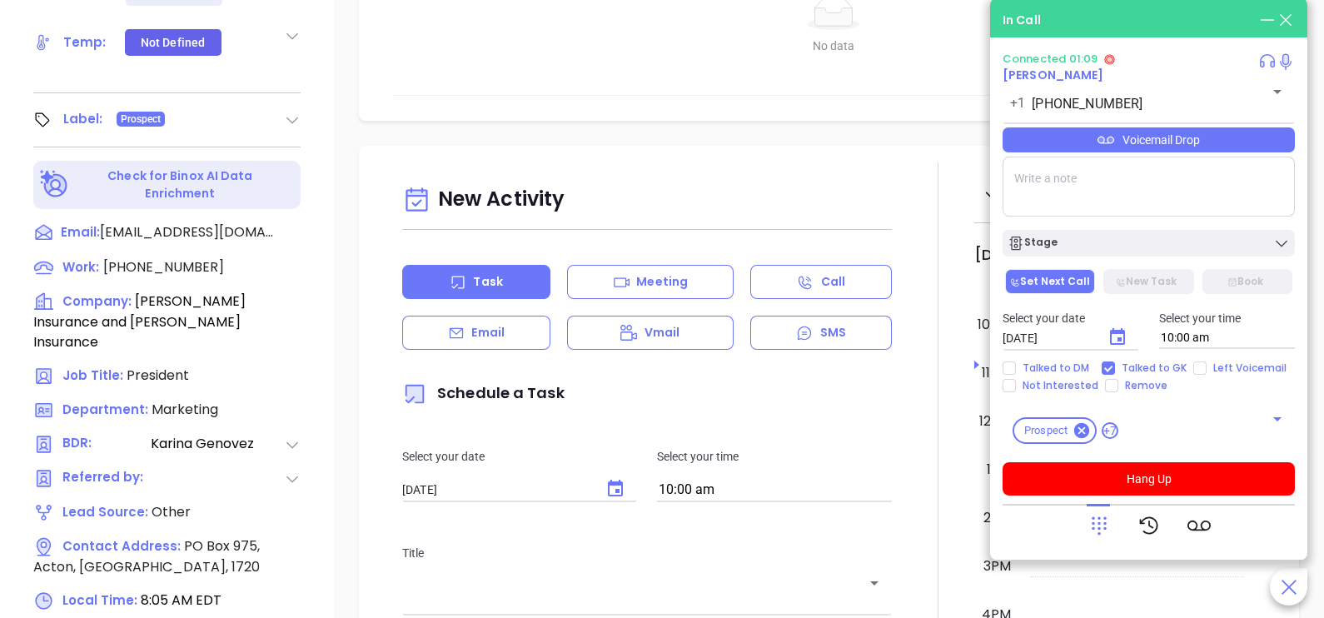
scroll to position [775, 0]
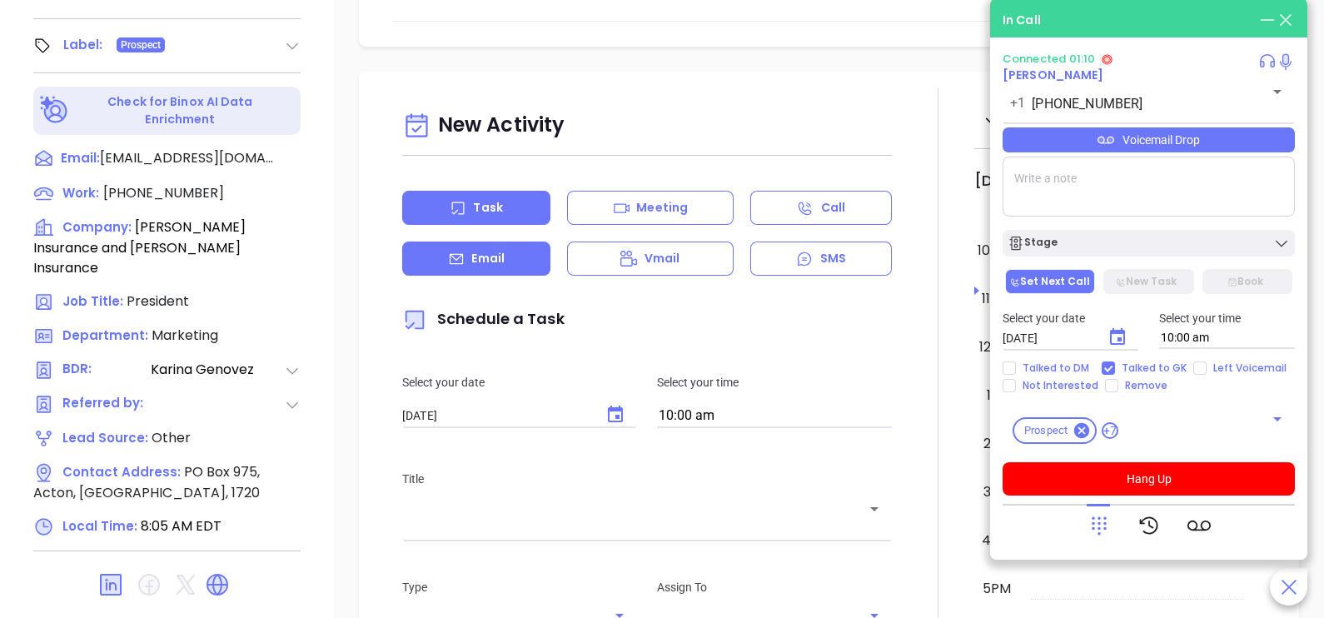
click at [533, 247] on div "Email" at bounding box center [476, 259] width 148 height 34
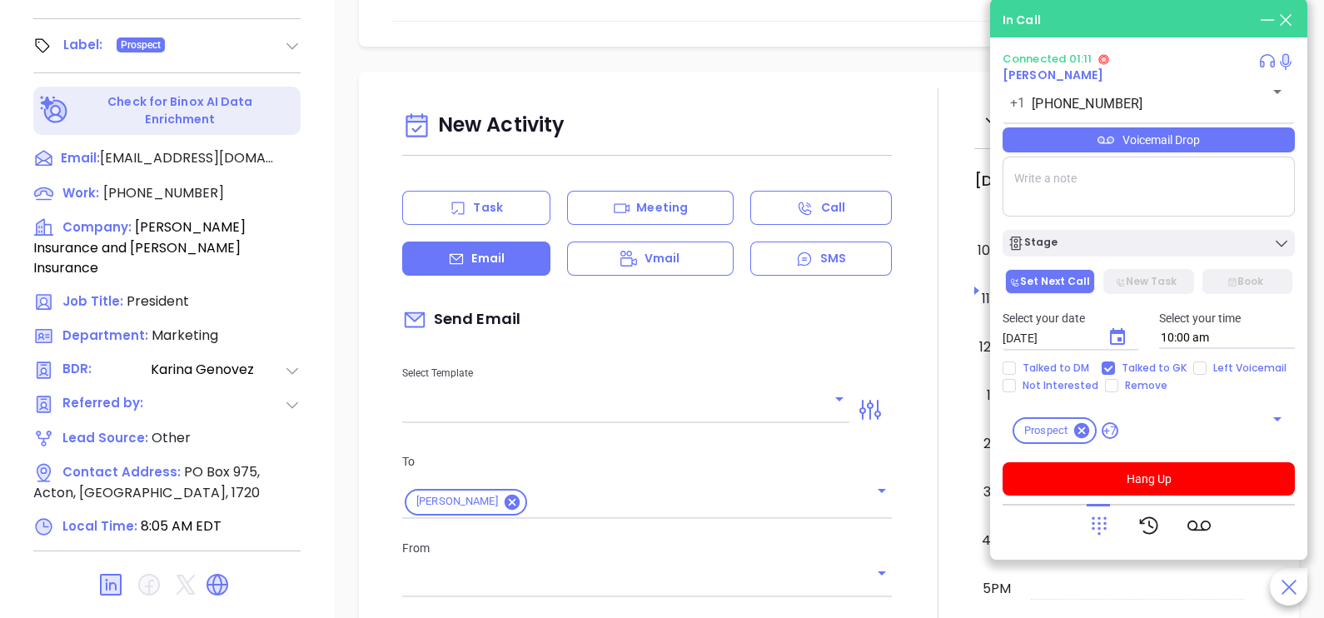
type input "[PERSON_NAME]"
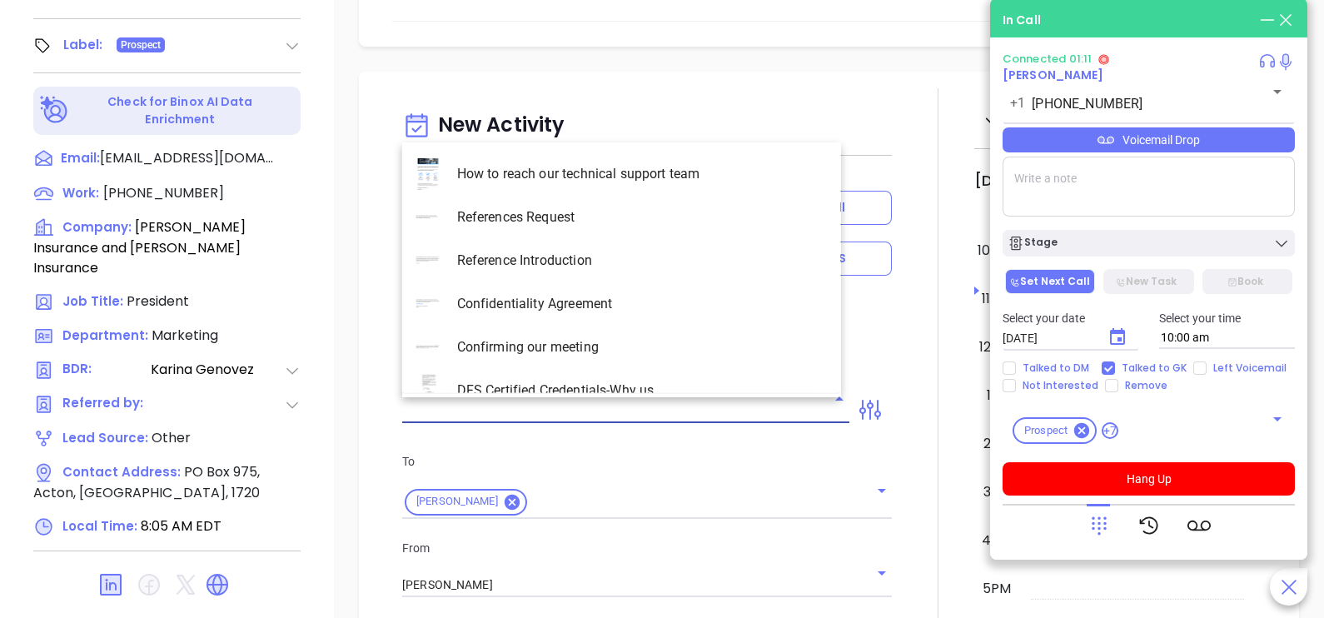
click at [514, 414] on input "text" at bounding box center [613, 410] width 422 height 24
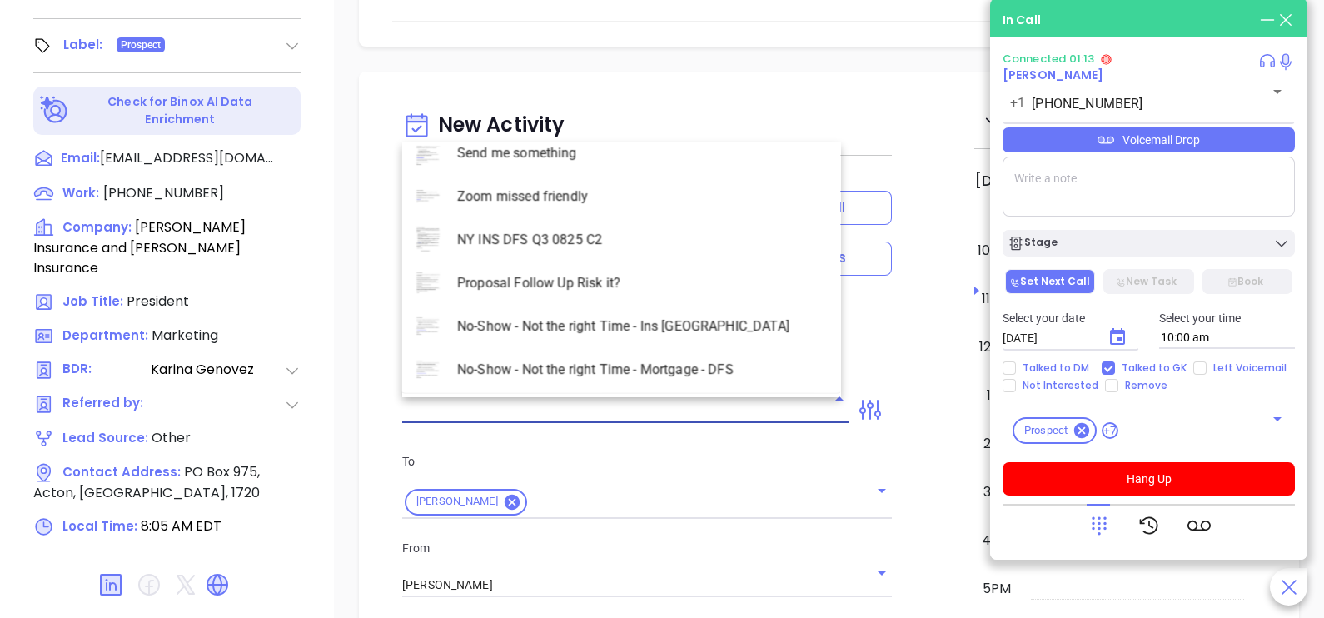
scroll to position [4787, 0]
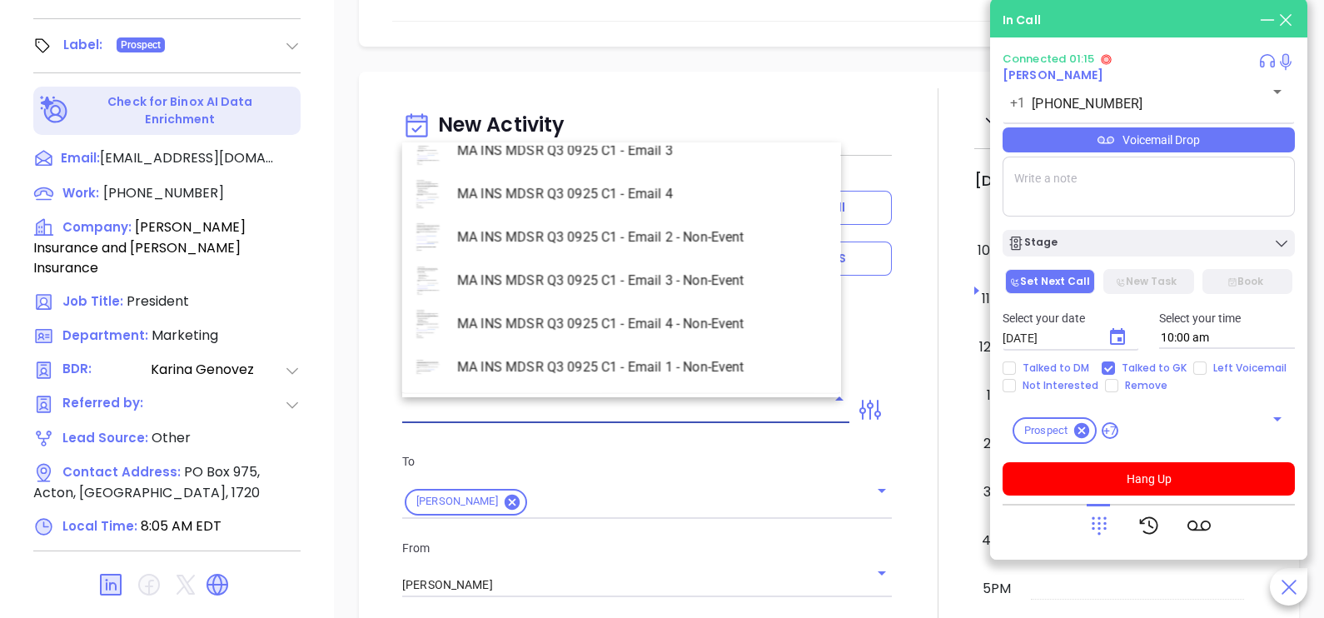
click at [695, 367] on li "MA INS MDSR Q3 0925 C1 - Email 1 - Non-Event" at bounding box center [621, 367] width 439 height 43
type input "MA INS MDSR Q3 0925 C1 - Email 1 - Non-Event"
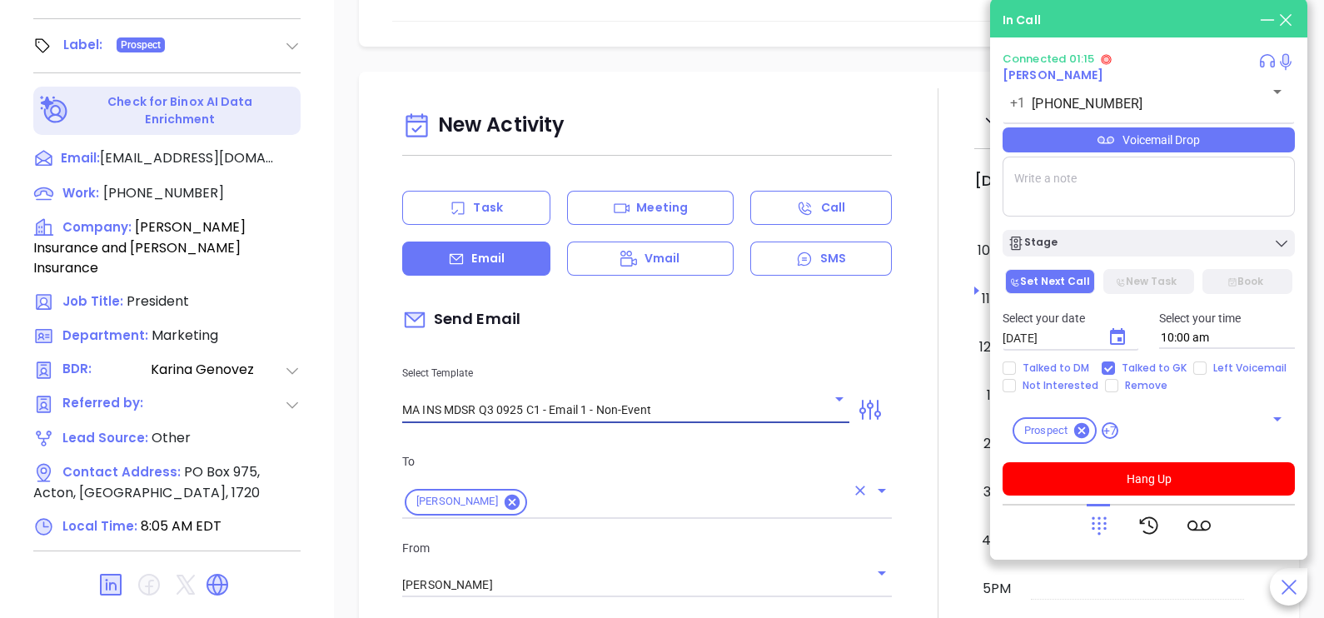
type input "Ray, are you ready for Massachusetts’ compliance requirement?"
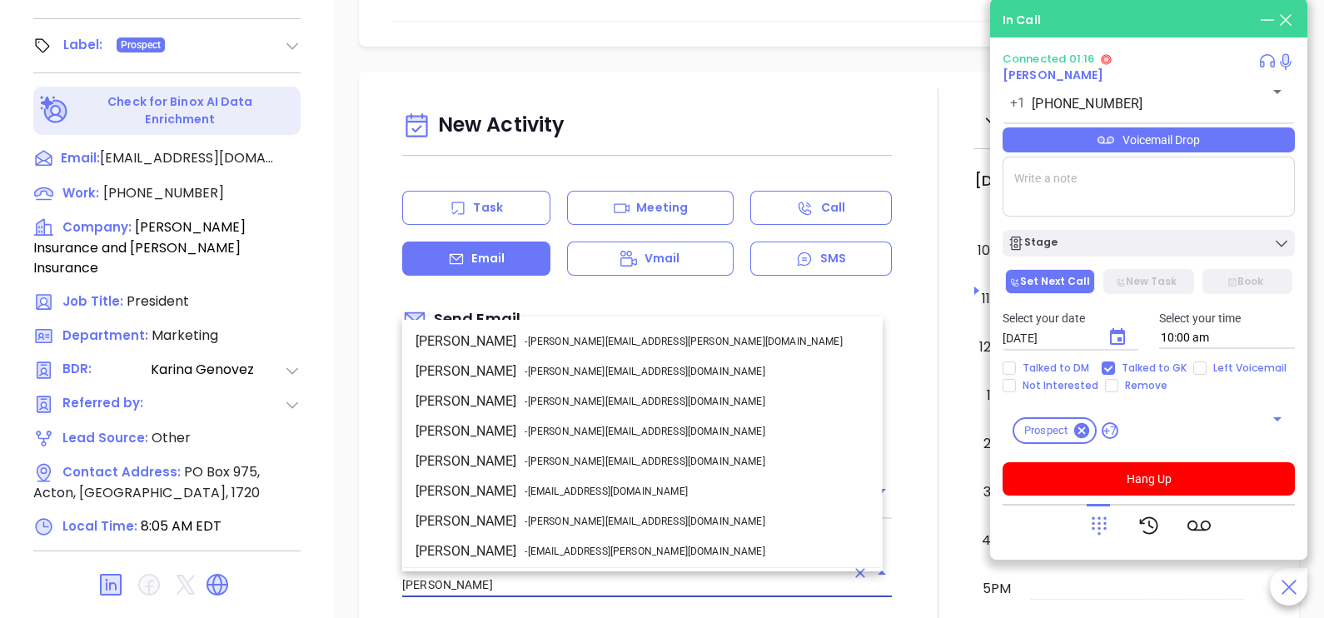
scroll to position [88, 0]
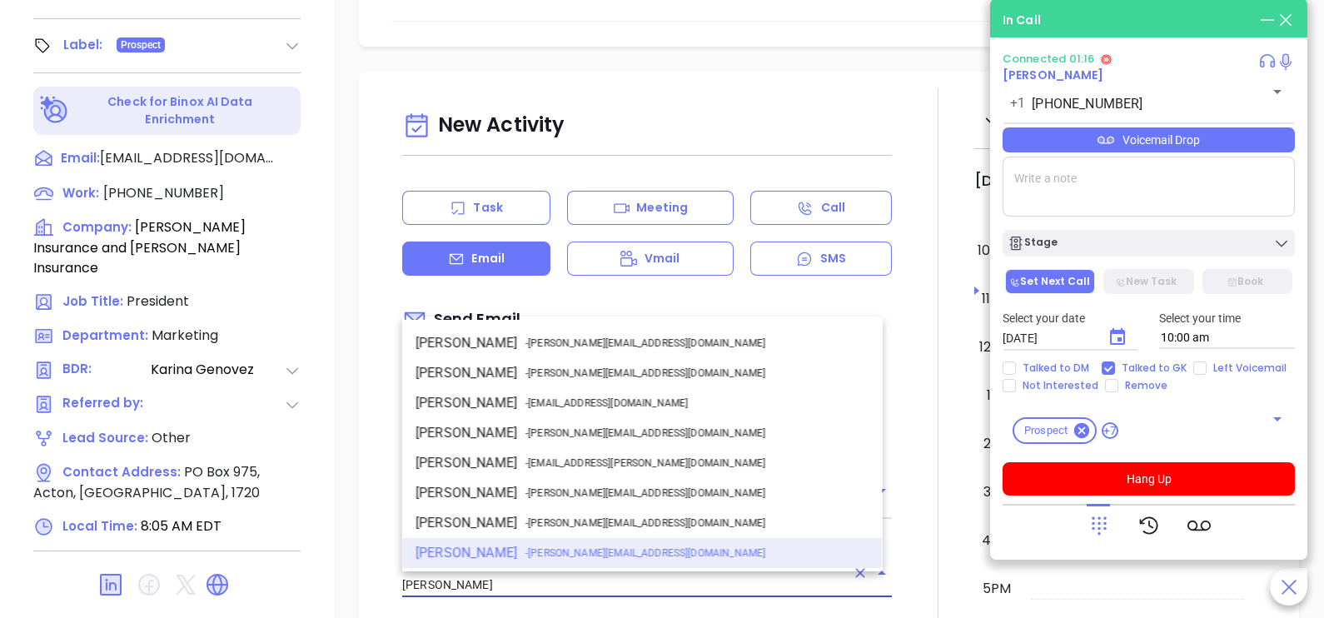
click at [575, 575] on input "[PERSON_NAME]" at bounding box center [623, 585] width 443 height 24
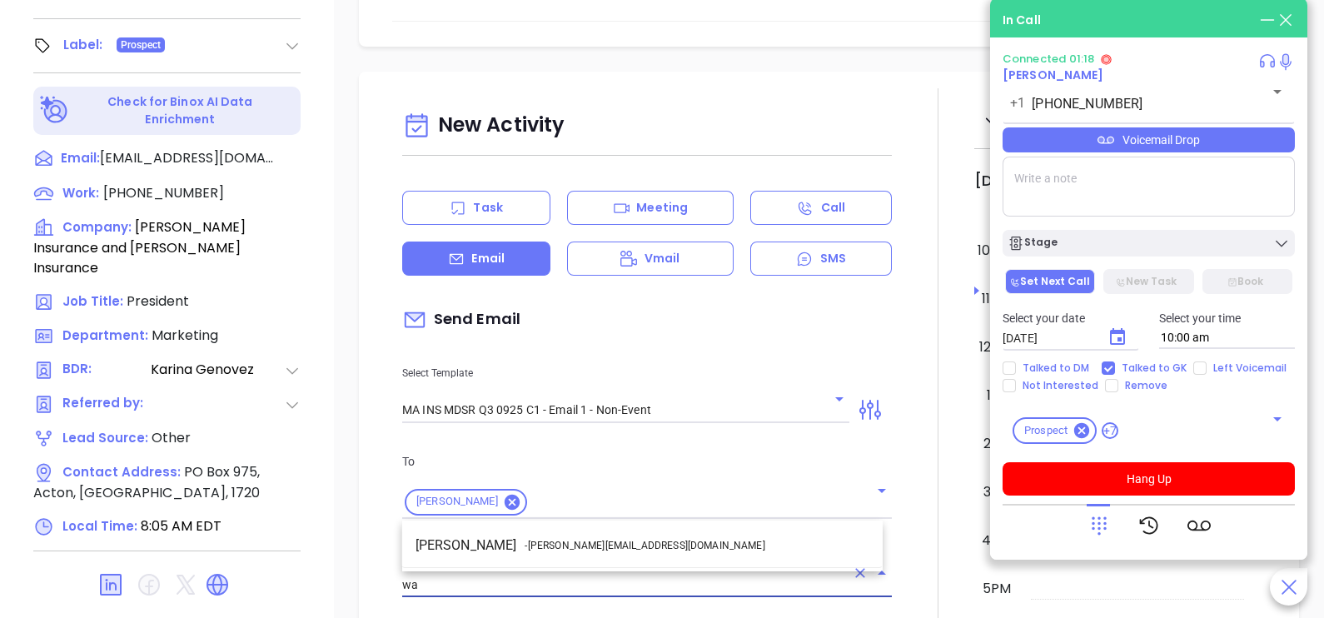
click at [564, 550] on span "- walter@motiva.net" at bounding box center [645, 545] width 240 height 15
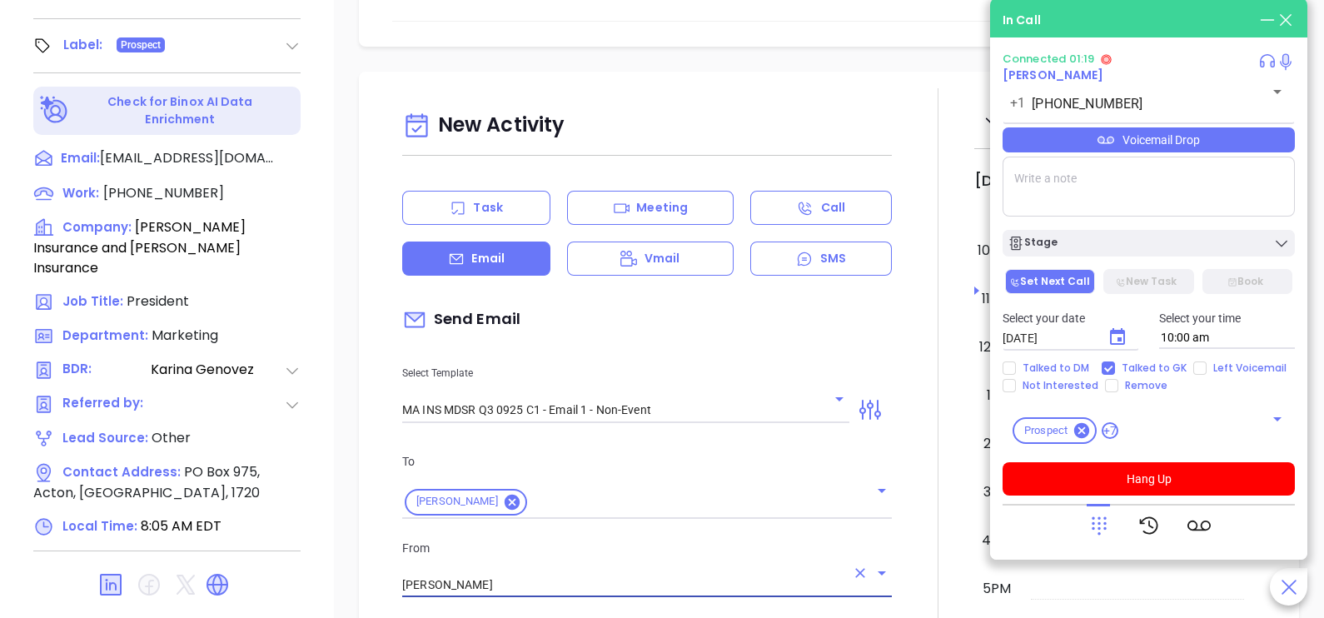
type input "Walter Contreras"
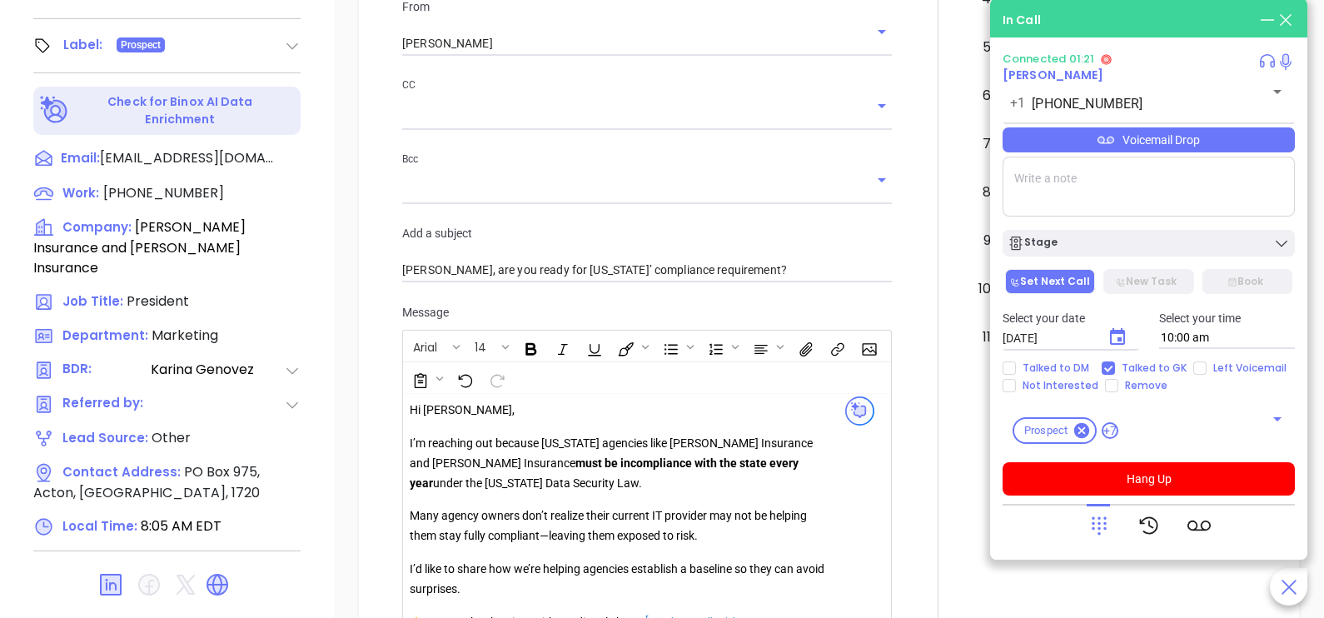
click at [902, 570] on div at bounding box center [938, 219] width 72 height 1344
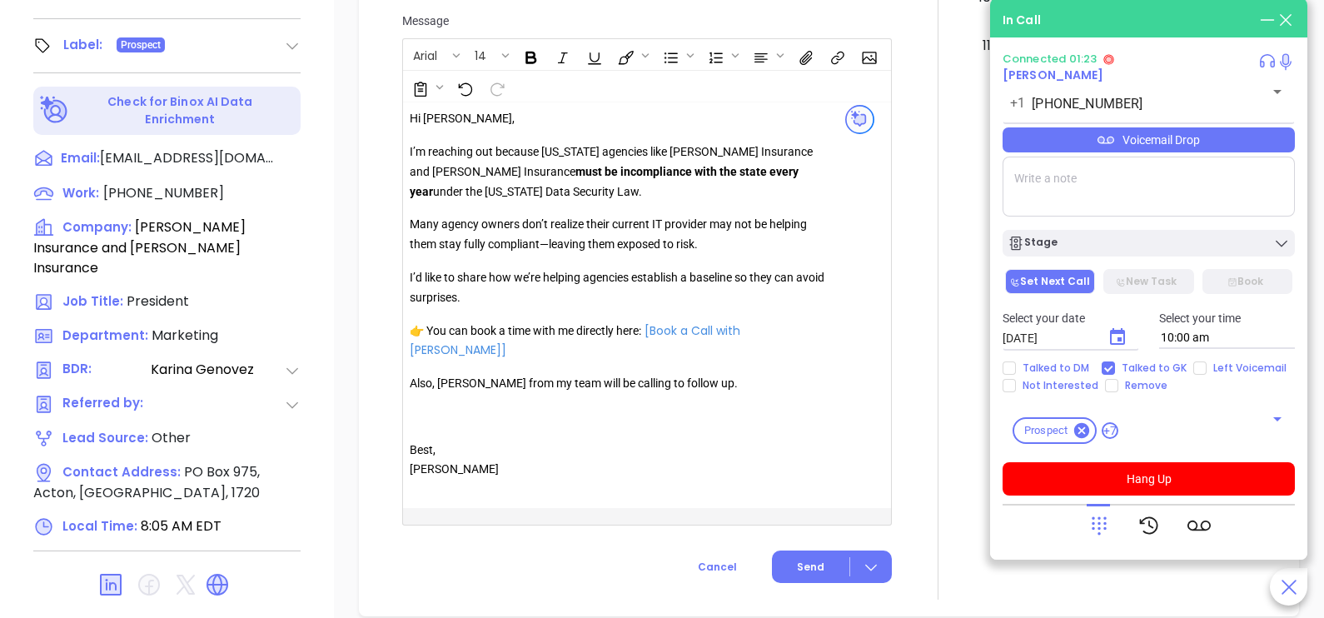
scroll to position [874, 0]
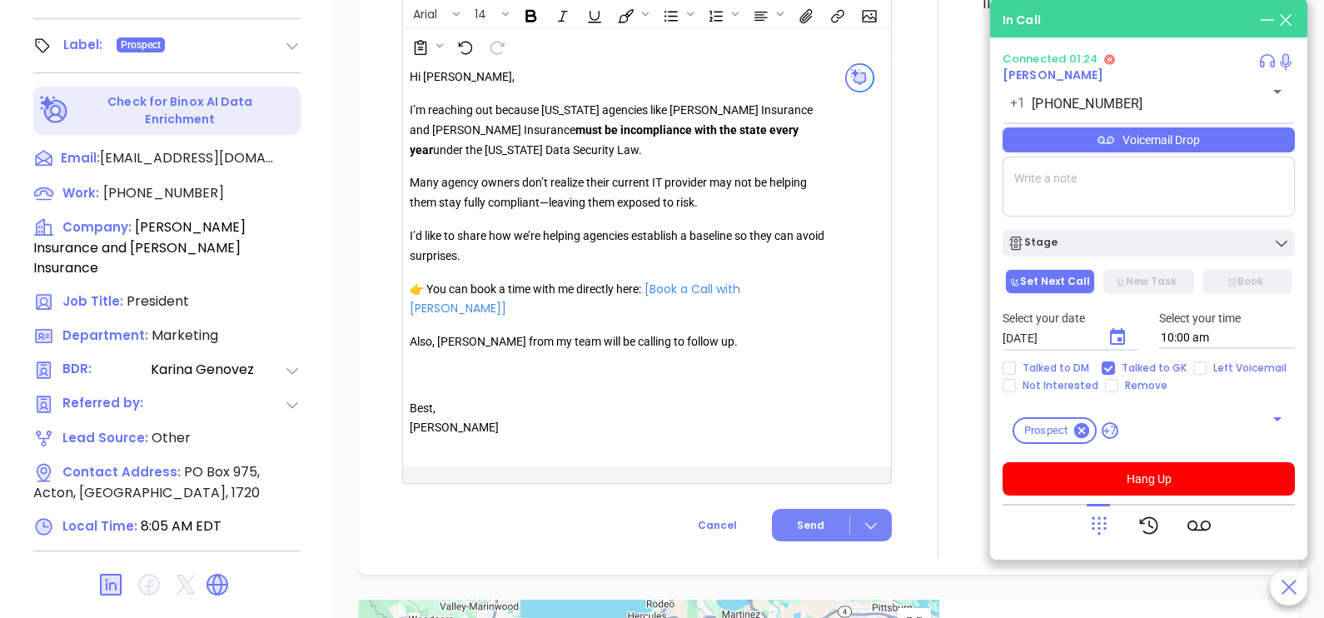
click at [818, 509] on button "Send" at bounding box center [832, 525] width 120 height 32
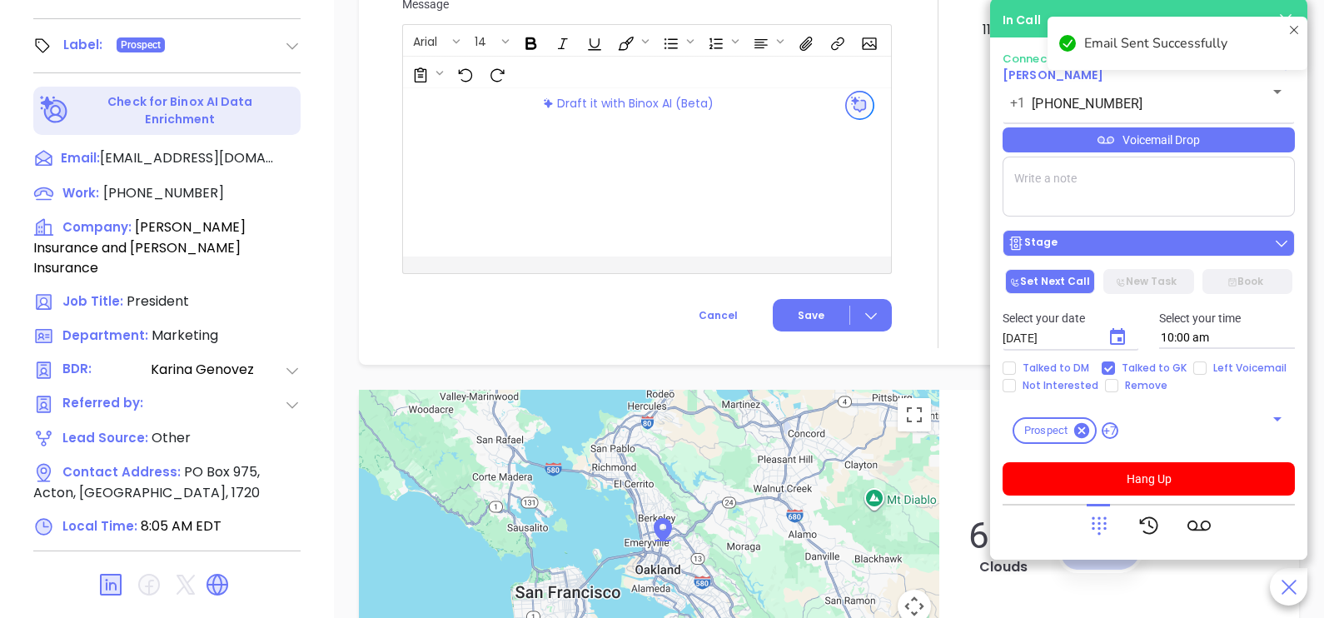
scroll to position [899, 0]
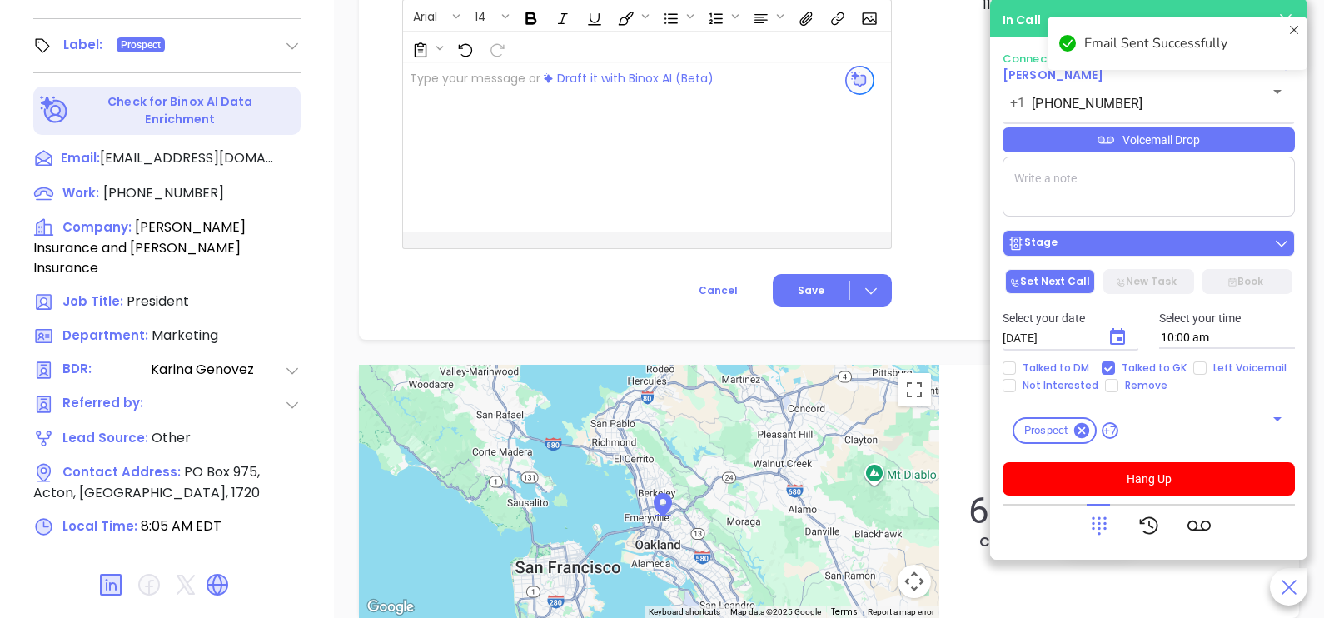
click at [1134, 243] on div "Stage" at bounding box center [1149, 243] width 282 height 17
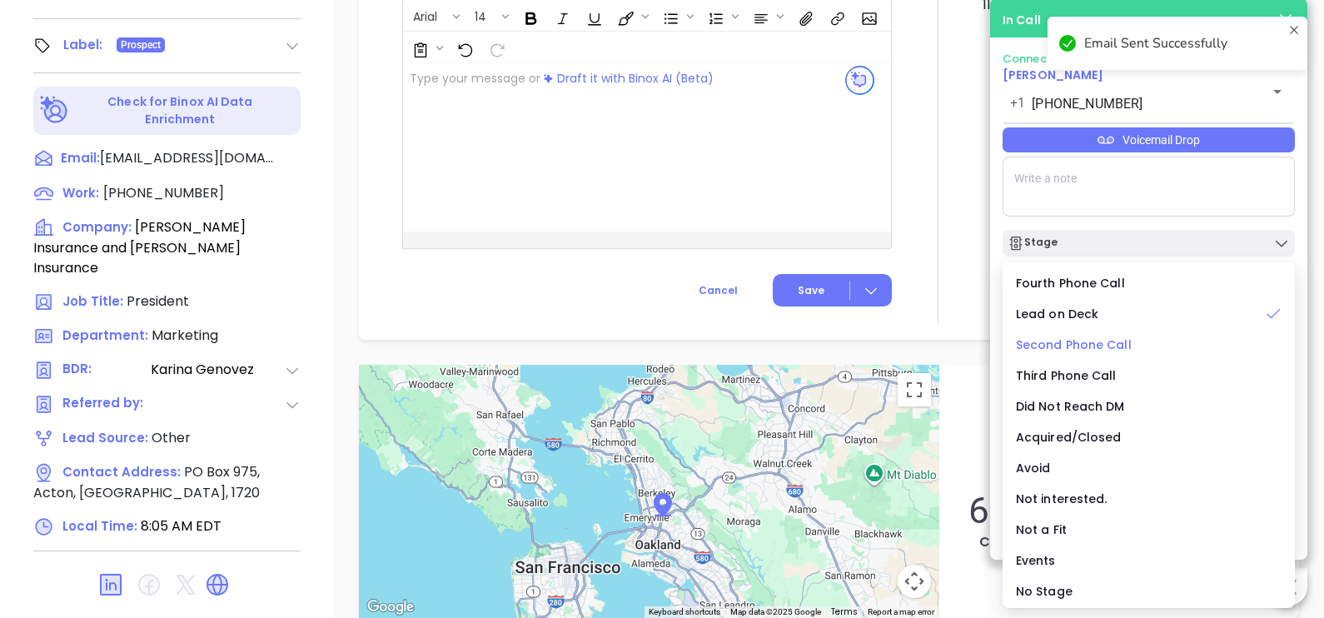
click at [1103, 339] on span "Second Phone Call" at bounding box center [1074, 344] width 116 height 17
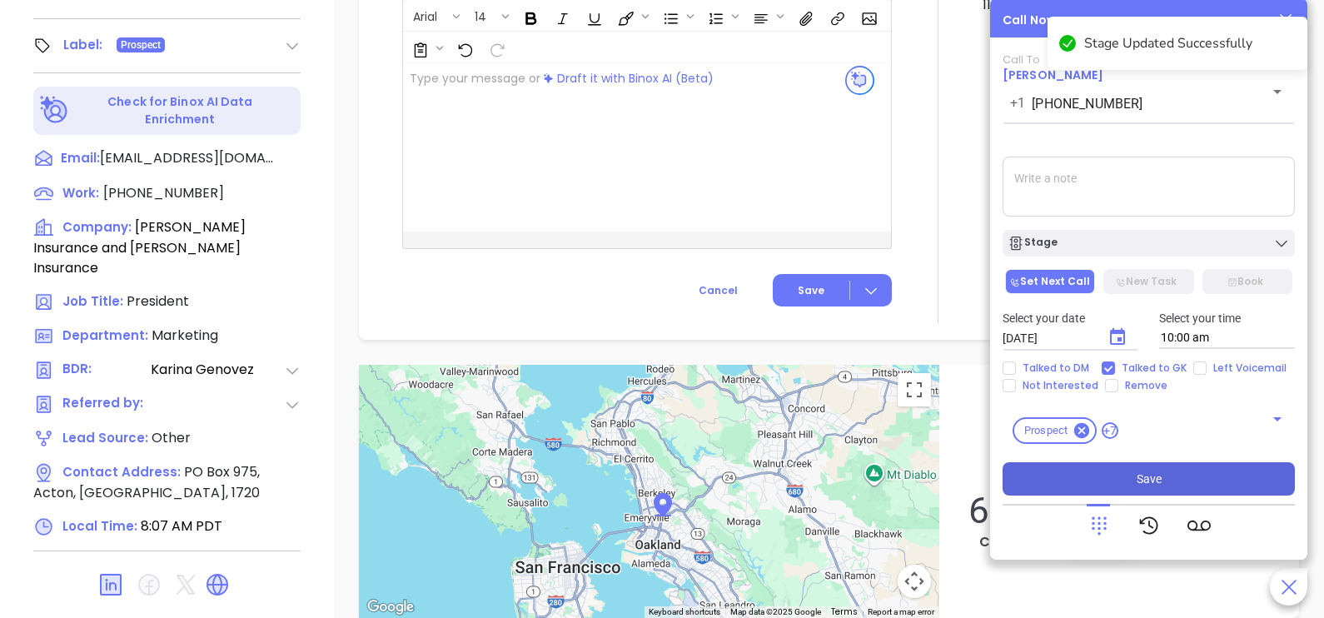
click at [1120, 475] on button "Save" at bounding box center [1149, 478] width 292 height 33
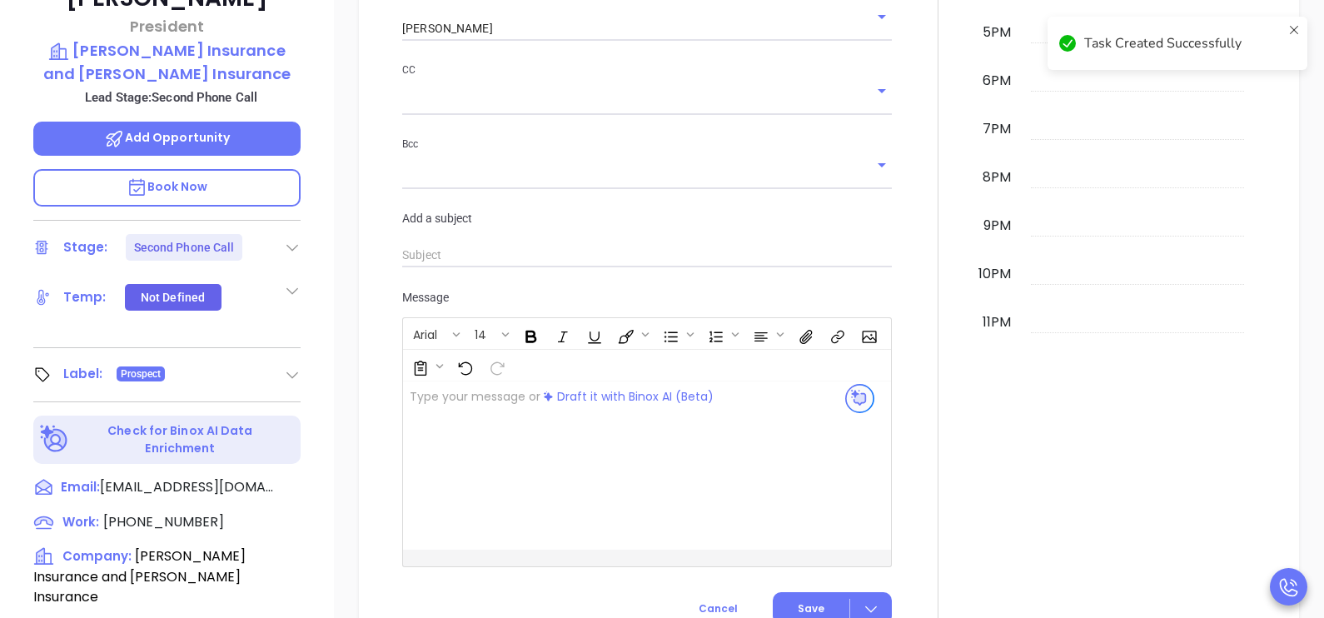
scroll to position [441, 0]
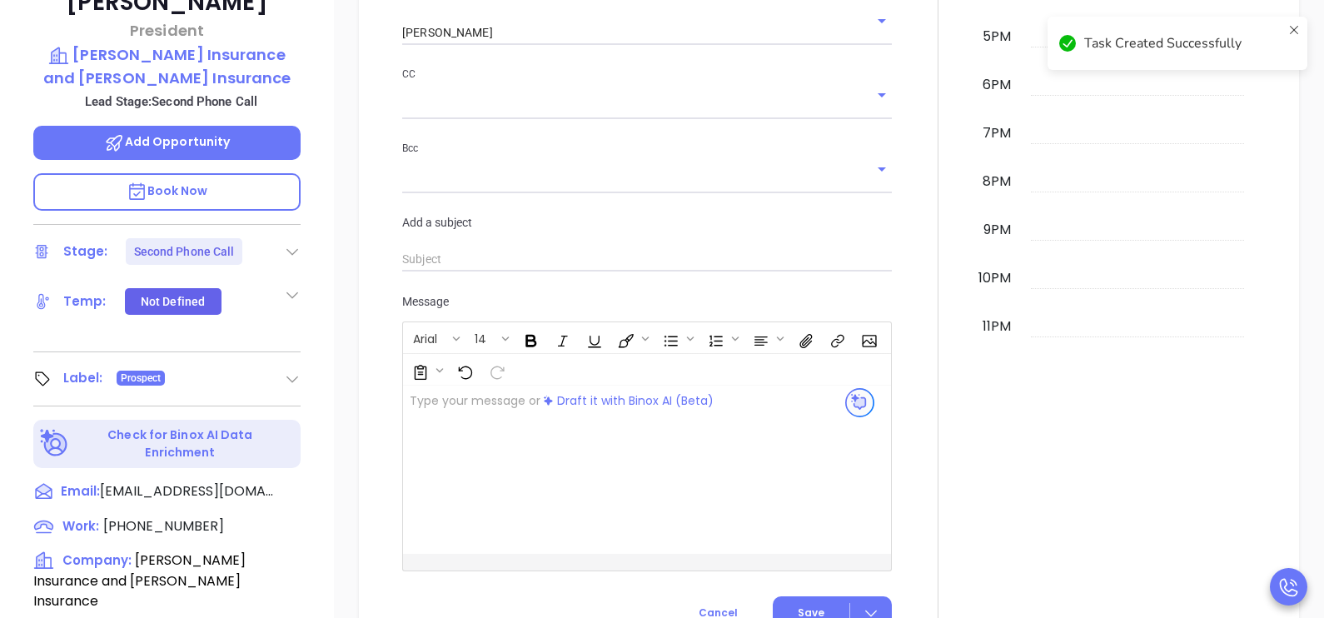
checkbox input "false"
checkbox input "true"
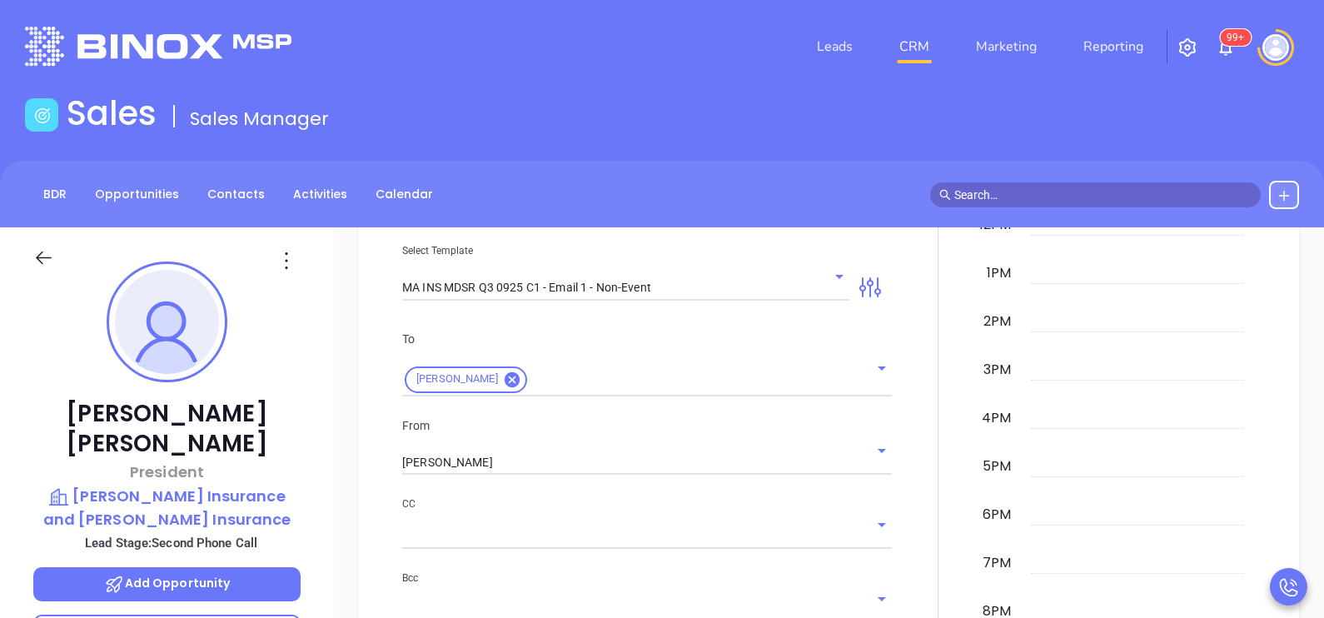
scroll to position [0, 0]
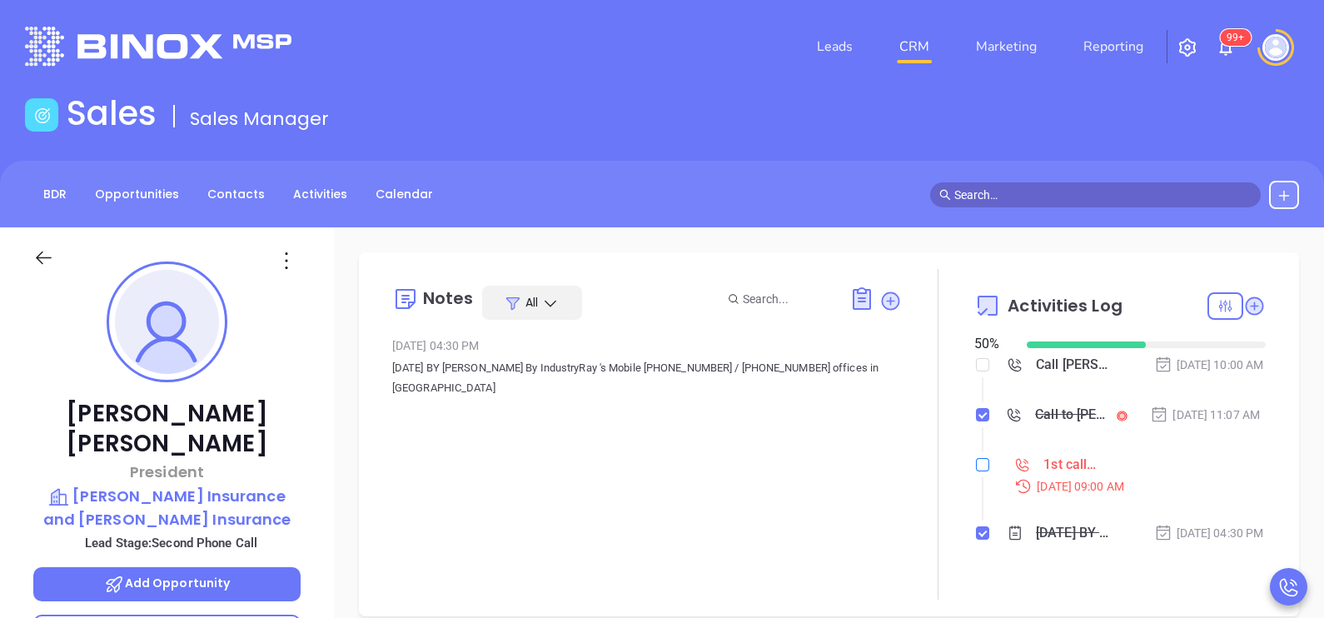
click at [976, 471] on input "checkbox" at bounding box center [982, 464] width 13 height 13
checkbox input "true"
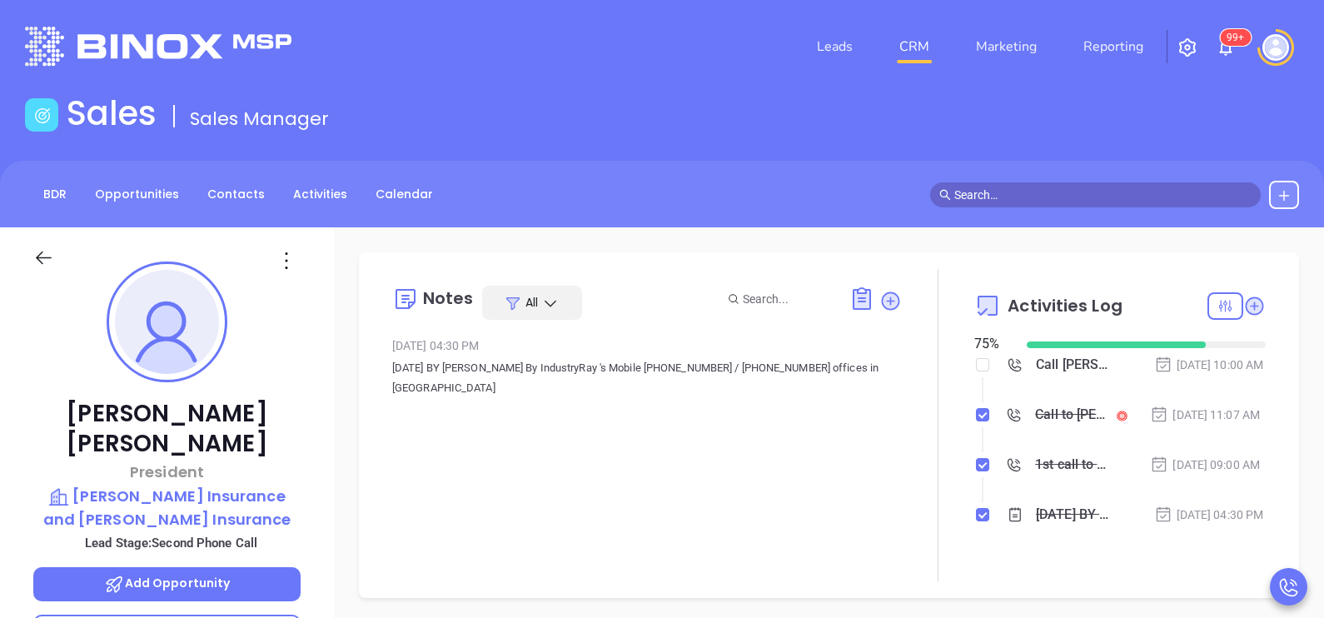
click at [1199, 474] on div "Sep 29, 2025 | 09:00 AM" at bounding box center [1205, 465] width 110 height 18
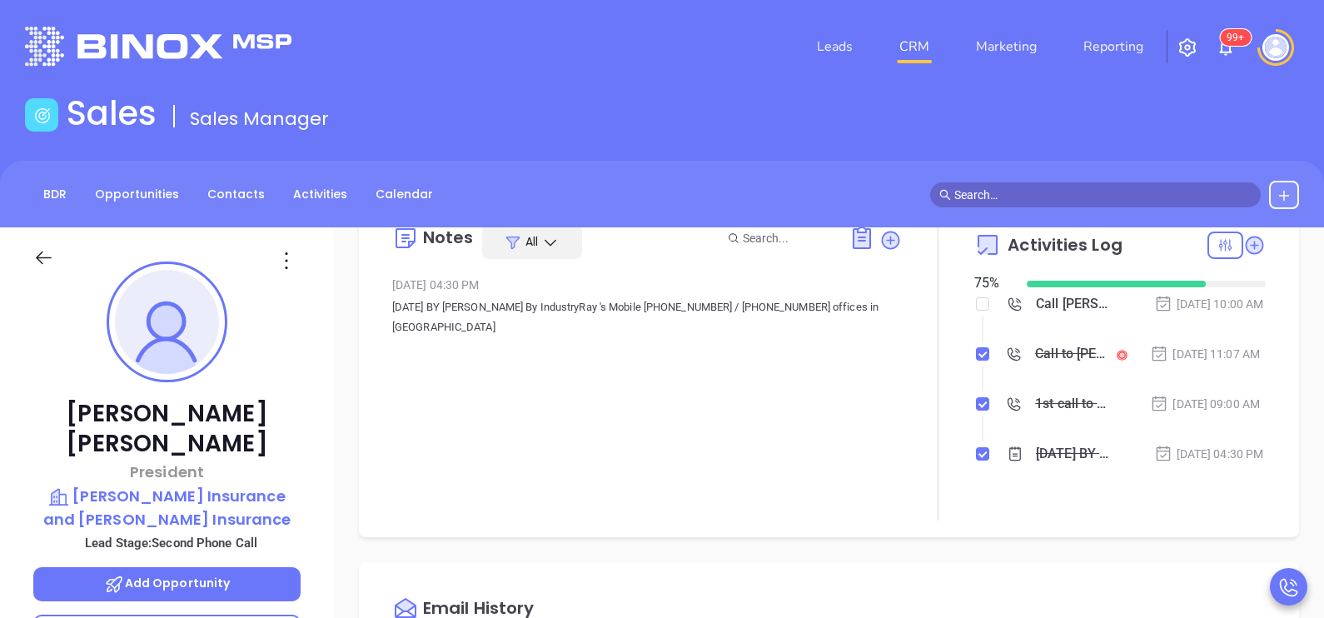
scroll to position [82, 0]
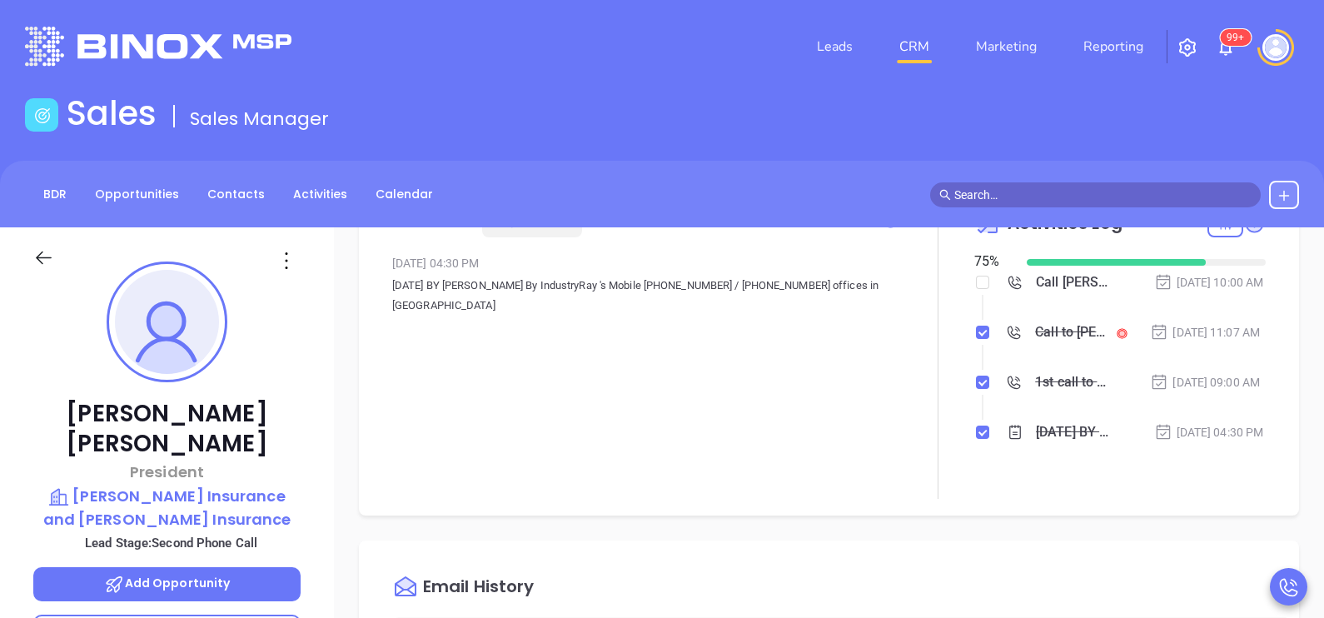
click at [47, 250] on icon at bounding box center [43, 257] width 21 height 21
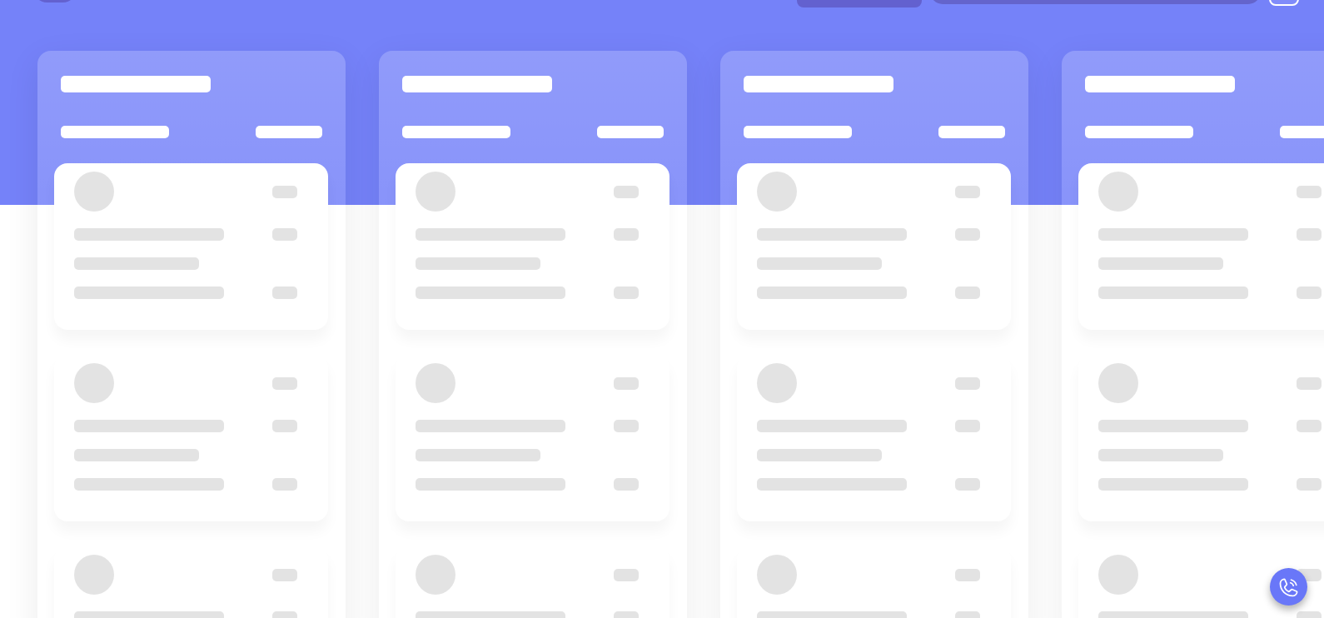
scroll to position [207, 0]
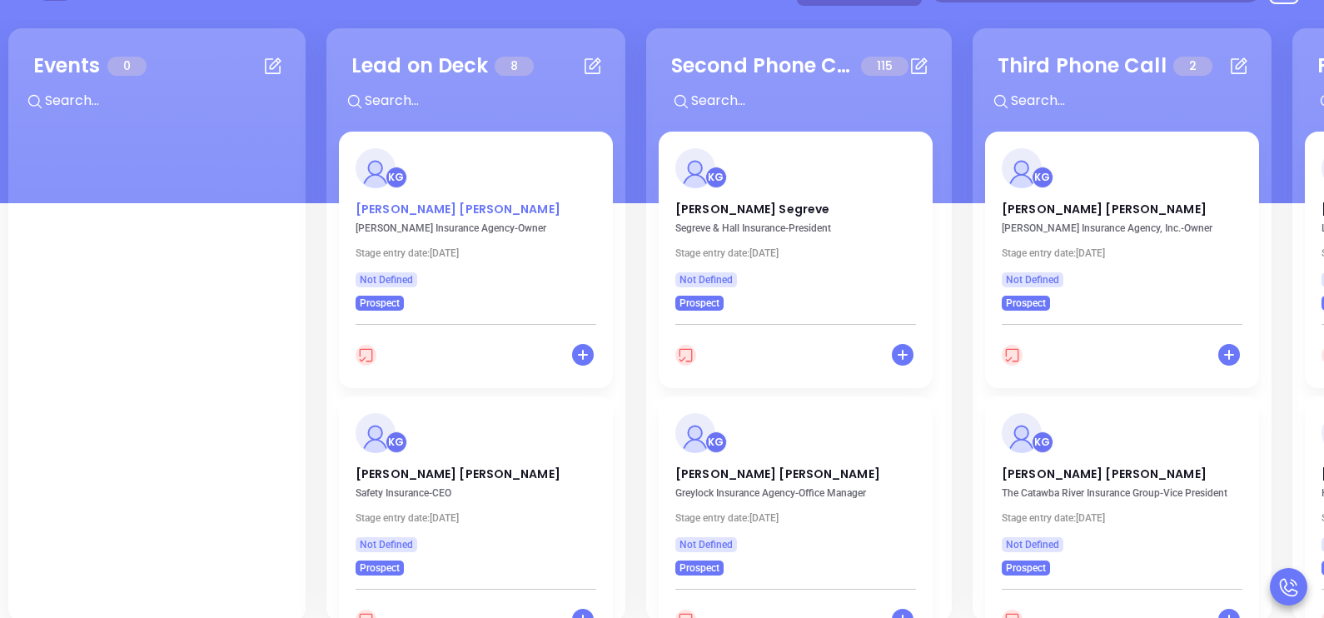
click at [391, 209] on p "Rick Hogan" at bounding box center [476, 205] width 241 height 8
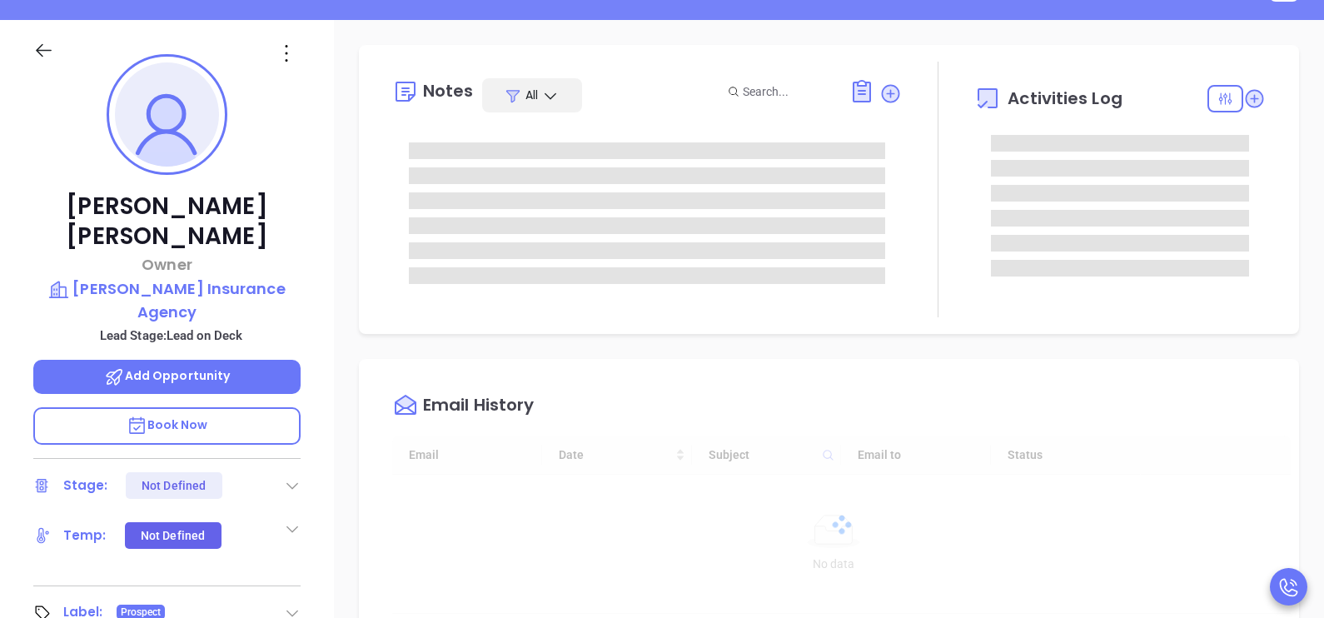
scroll to position [483, 0]
click at [322, 333] on div "Rick Hogan Owner Desjardins Insurance Agency Lead Stage: Lead on Deck Add Oppor…" at bounding box center [167, 406] width 334 height 773
type input "[PERSON_NAME]"
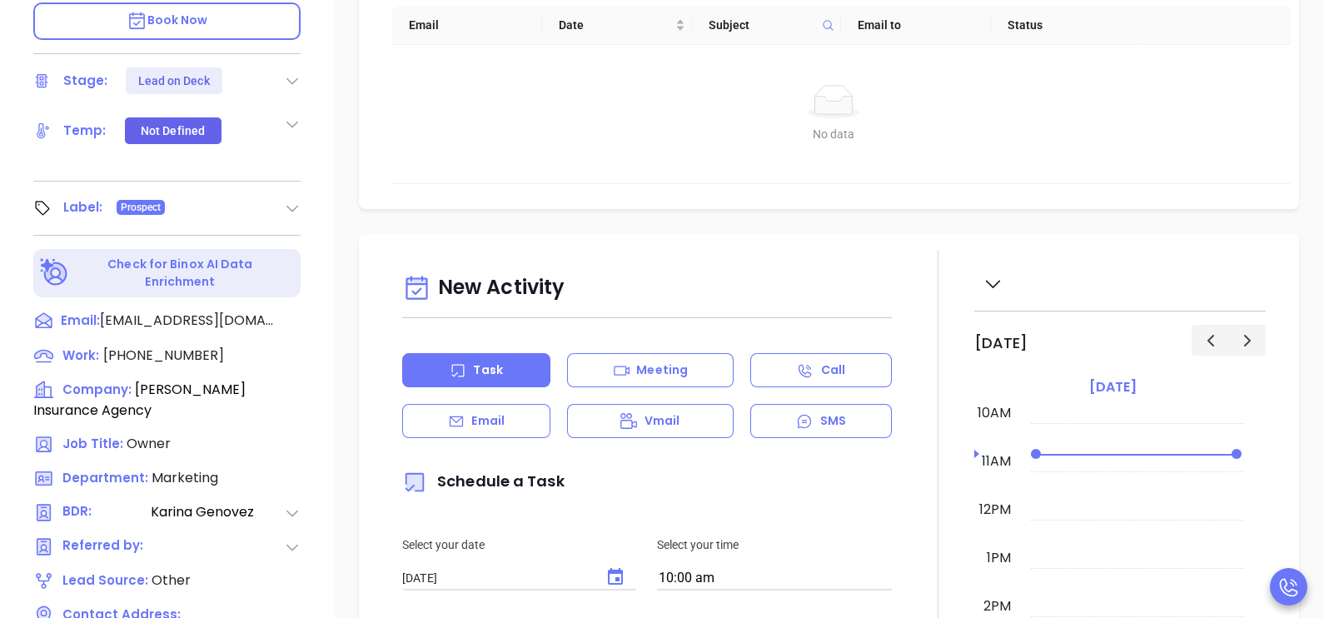
scroll to position [625, 0]
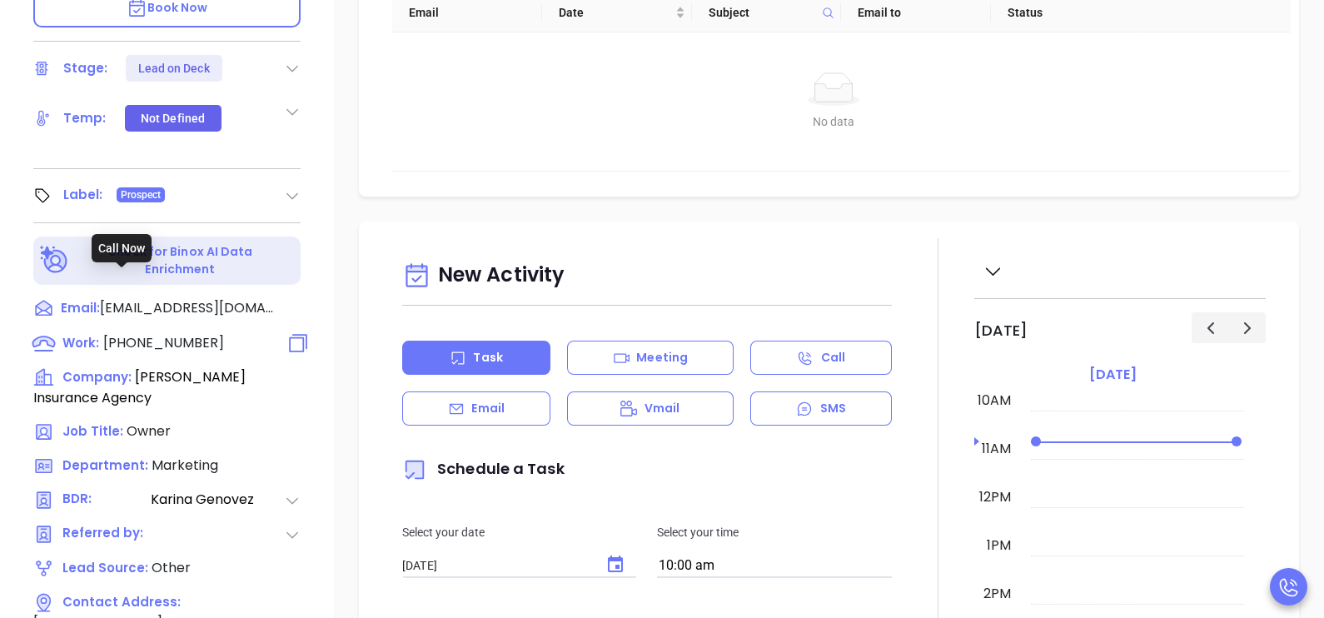
click at [162, 333] on span "(978) 744-4400" at bounding box center [163, 342] width 121 height 19
type input "(978) 744-4400"
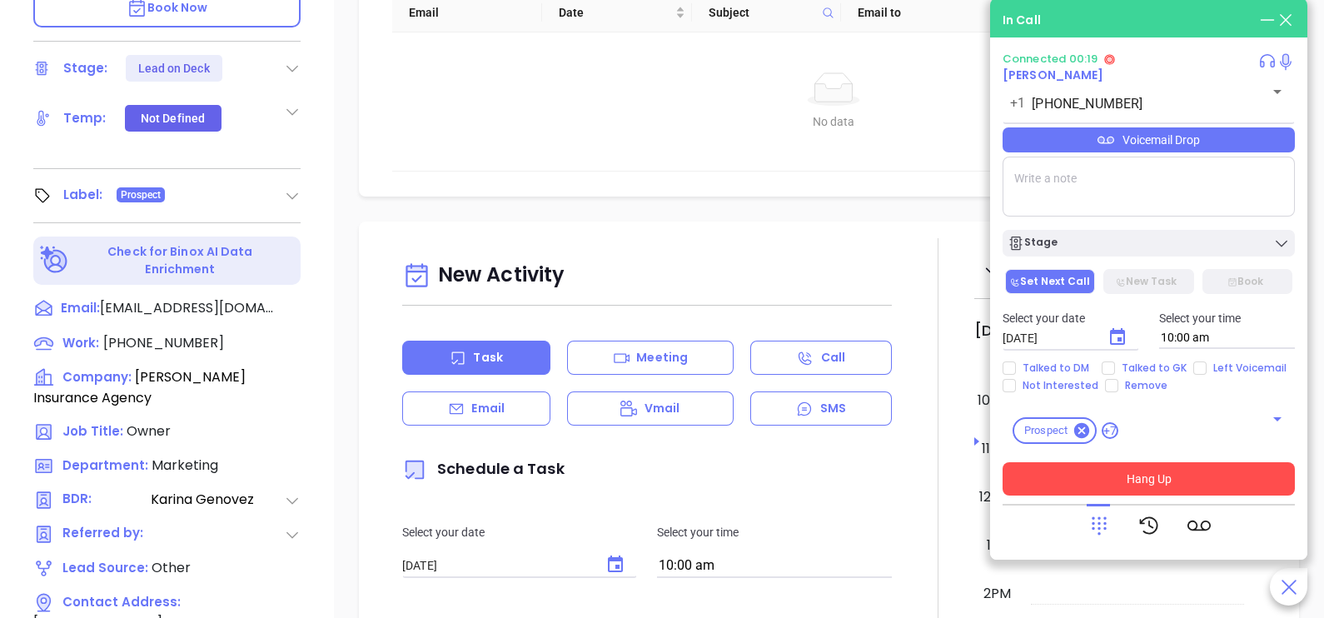
click at [1084, 483] on button "Hang Up" at bounding box center [1149, 478] width 292 height 33
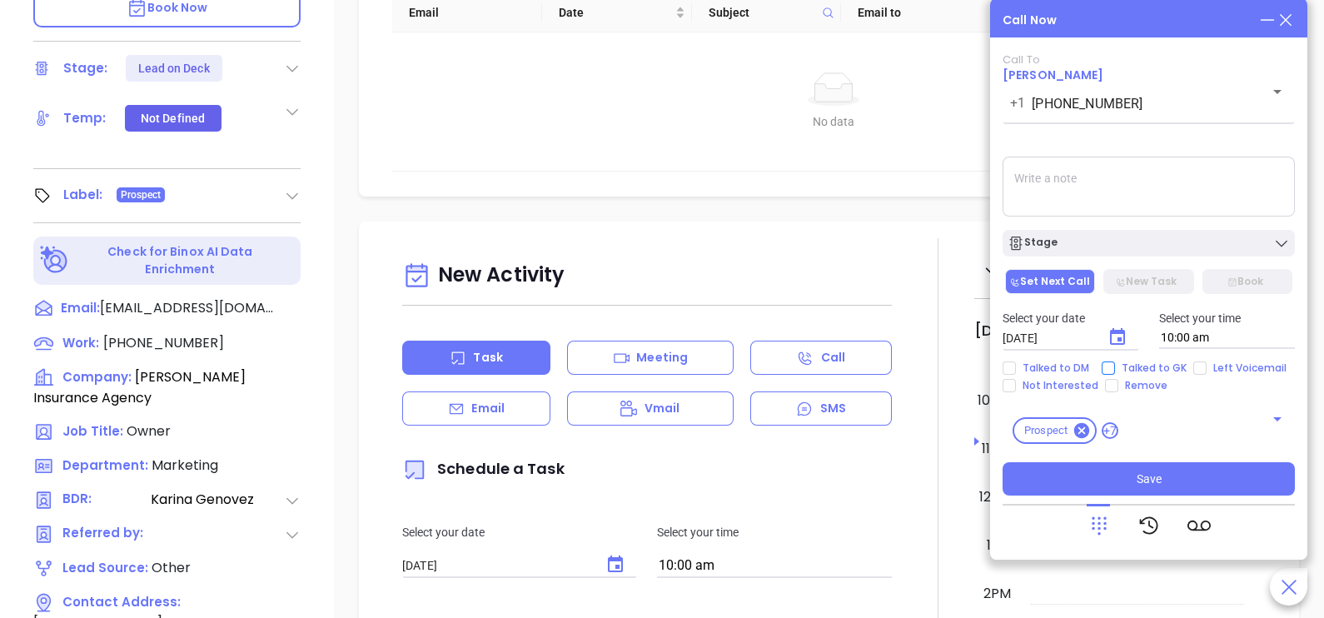
click at [1148, 371] on span "Talked to GK" at bounding box center [1154, 367] width 78 height 13
click at [1115, 371] on input "Talked to GK" at bounding box center [1108, 367] width 13 height 13
checkbox input "true"
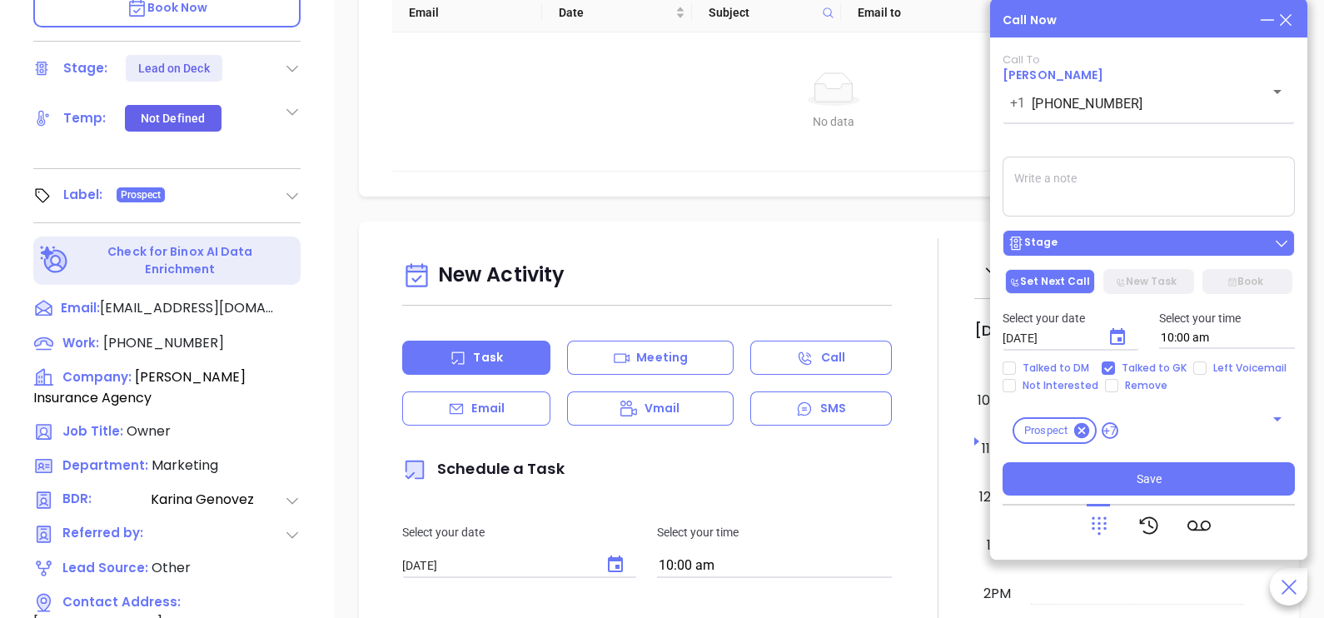
click at [1180, 233] on button "Stage" at bounding box center [1149, 243] width 292 height 27
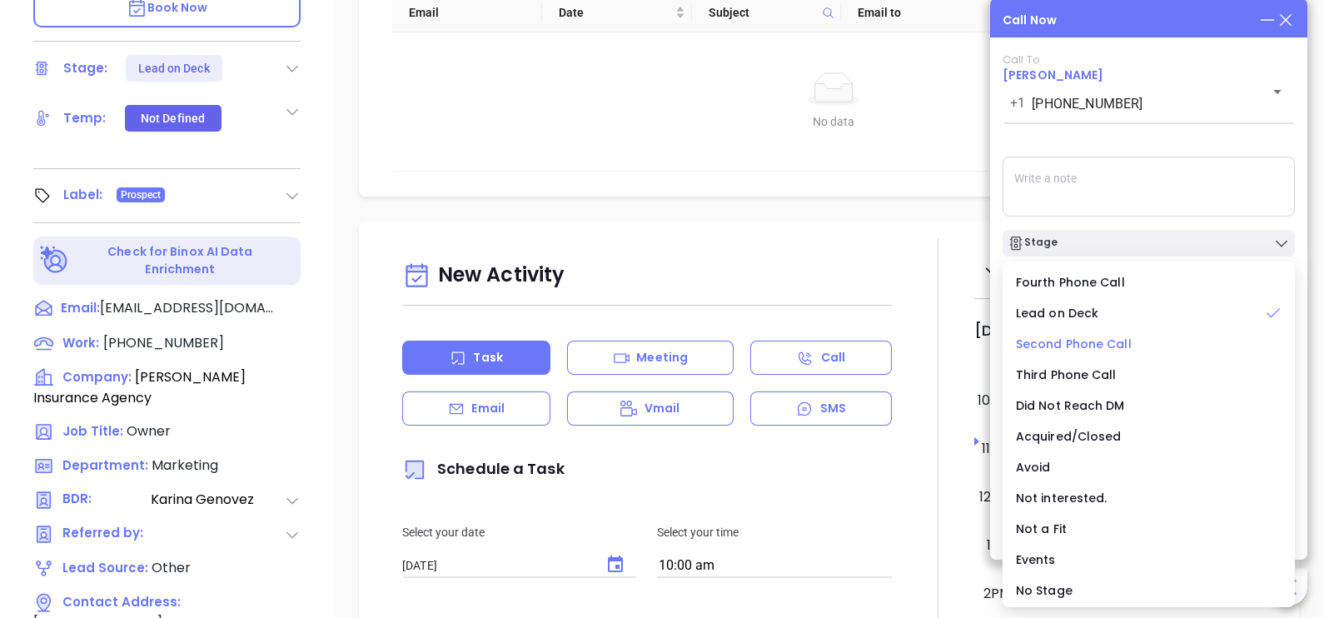
click at [1103, 346] on span "Second Phone Call" at bounding box center [1074, 344] width 116 height 17
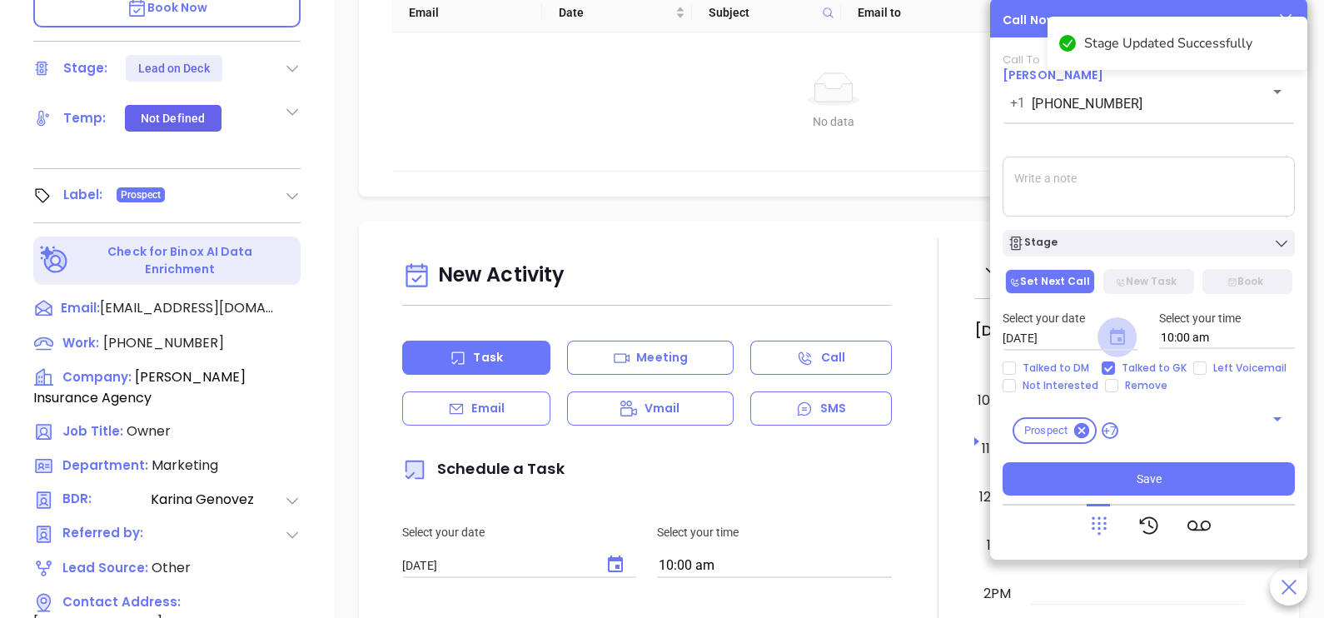
click at [1112, 335] on icon "Choose date, selected date is Oct 2, 2025" at bounding box center [1117, 336] width 15 height 17
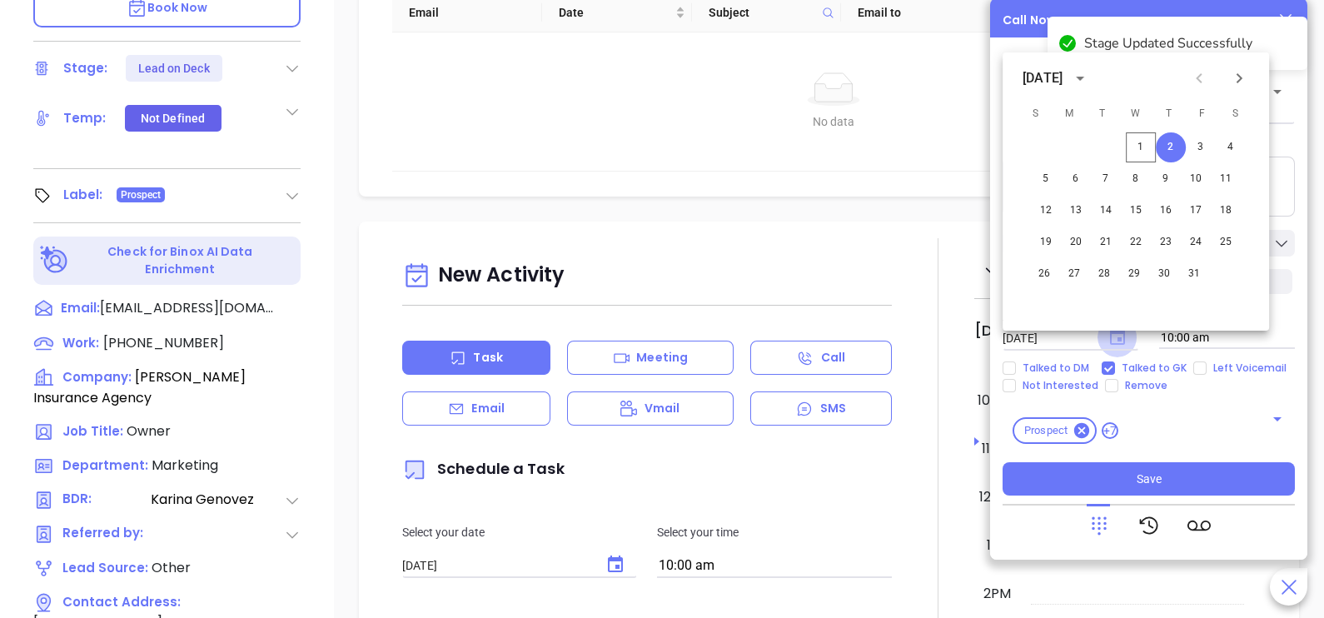
click at [1112, 335] on icon "Choose date, selected date is Oct 2, 2025" at bounding box center [1117, 336] width 15 height 17
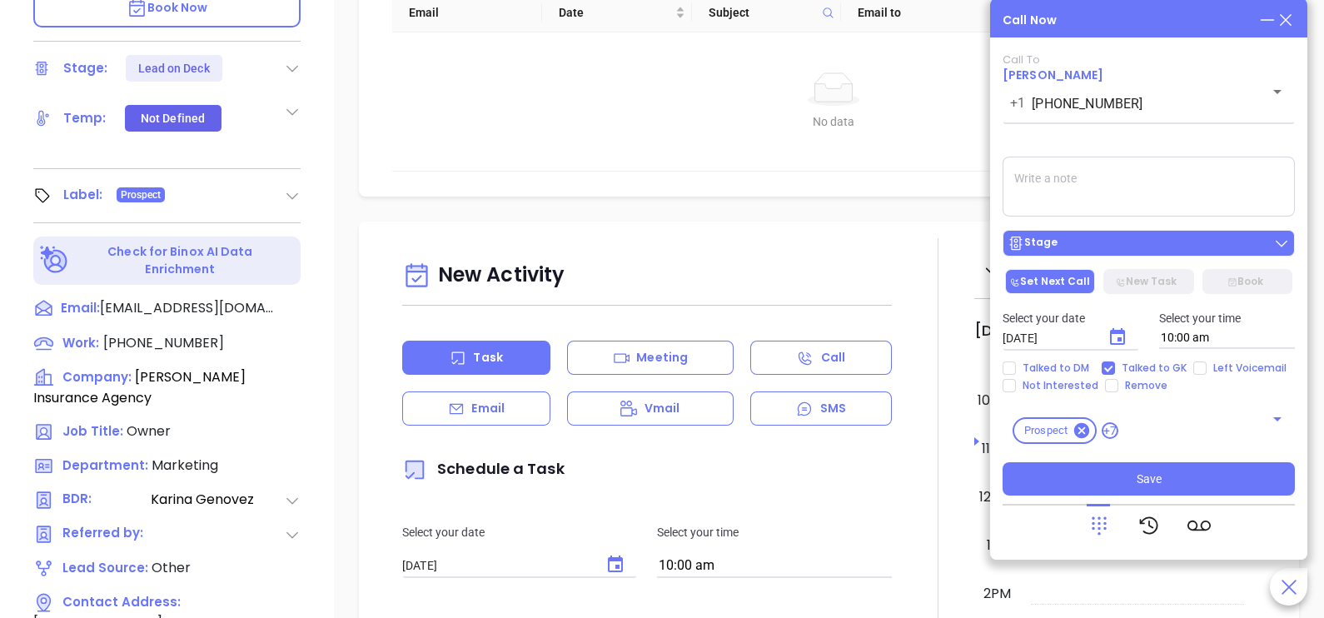
click at [1131, 245] on div "Stage" at bounding box center [1149, 243] width 282 height 17
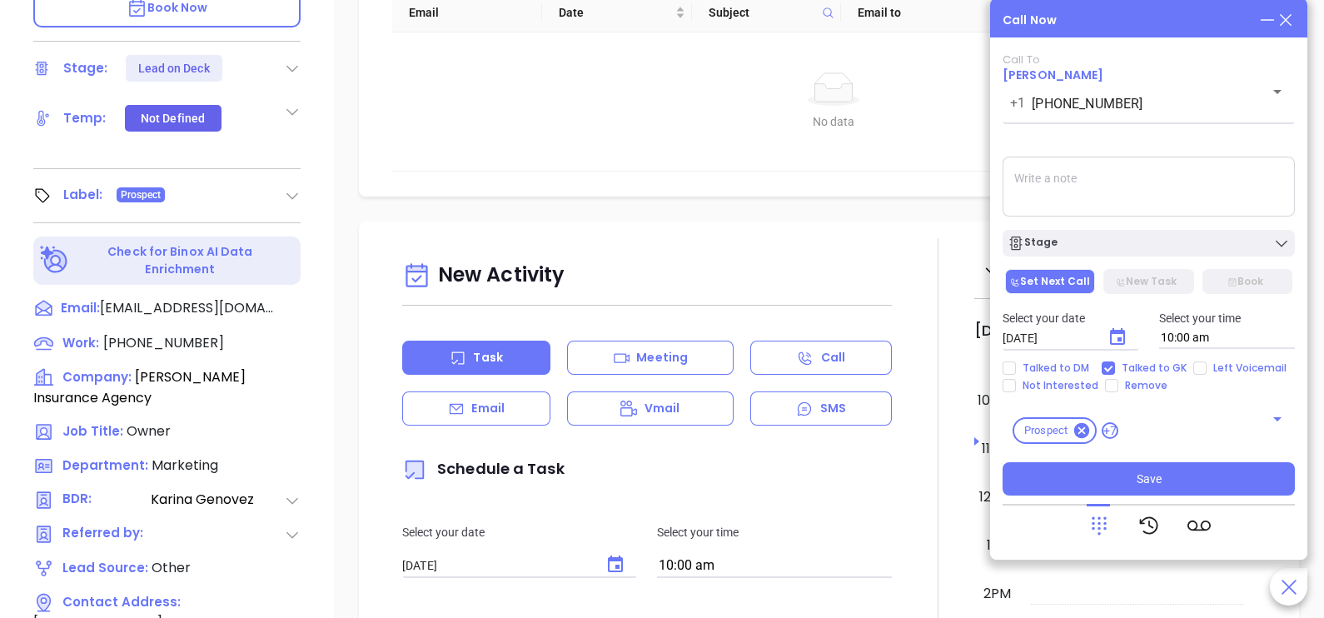
click at [1148, 200] on textarea at bounding box center [1149, 187] width 292 height 60
click at [1123, 341] on icon "Choose date, selected date is Oct 2, 2025" at bounding box center [1117, 336] width 15 height 17
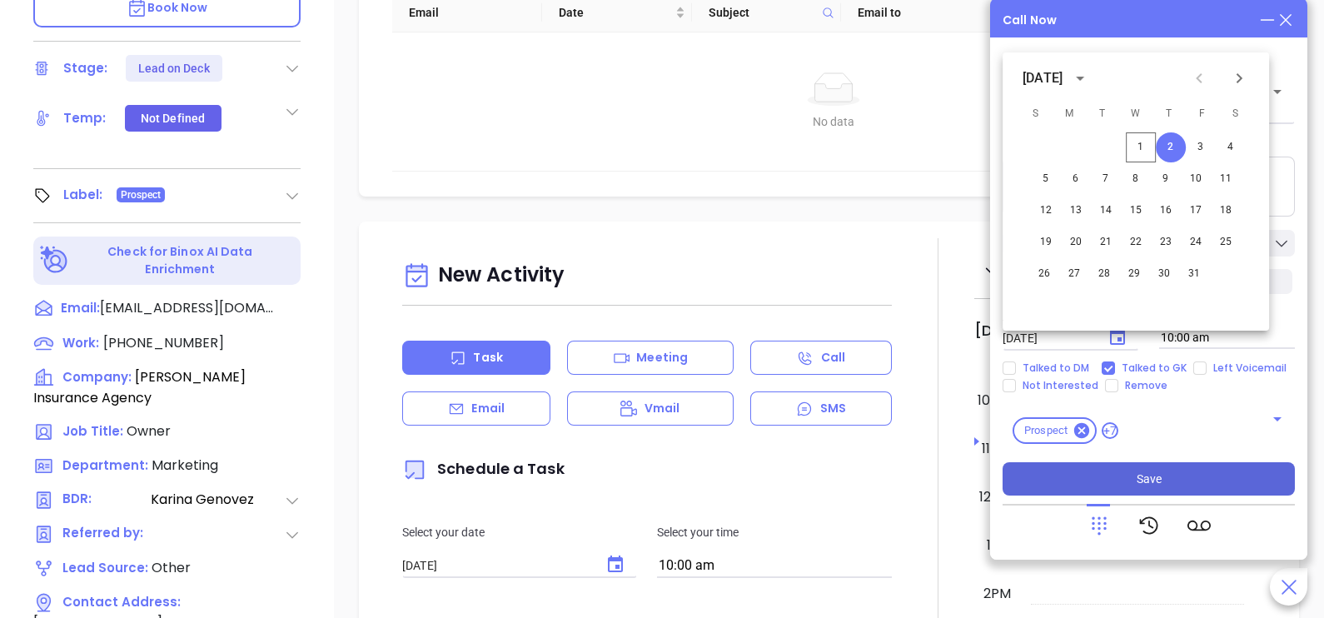
click at [1176, 471] on button "Save" at bounding box center [1149, 478] width 292 height 33
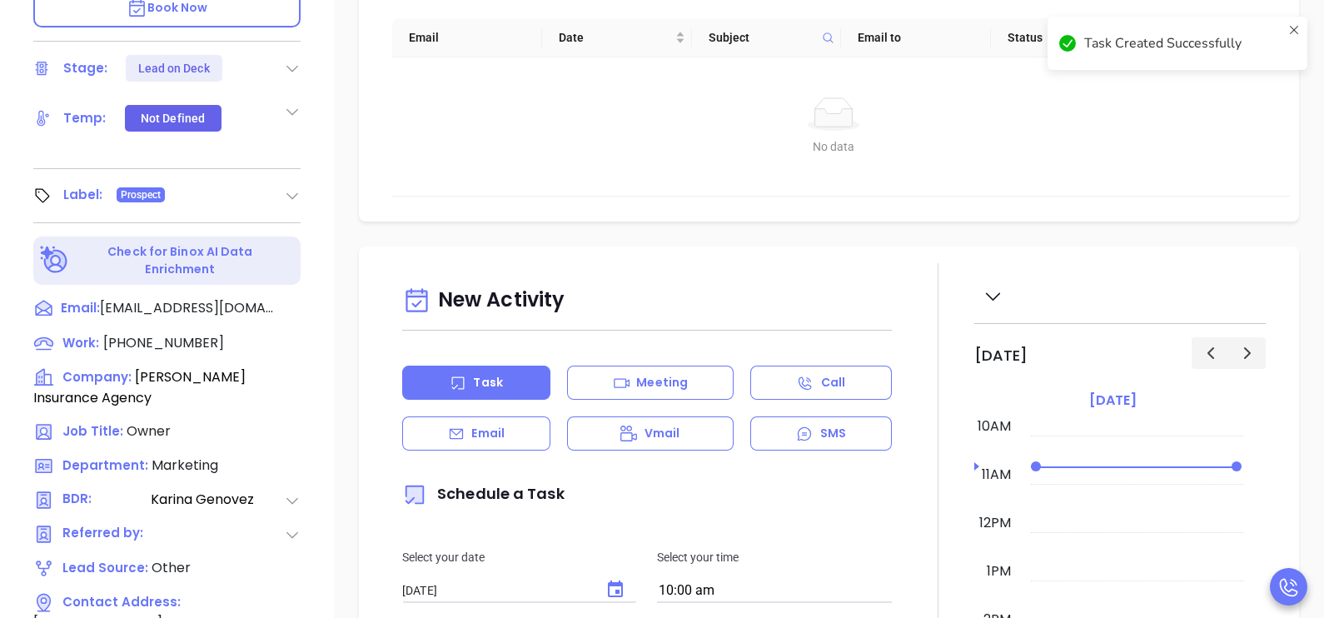
click at [505, 412] on div "Task Meeting Call Email Vmail SMS" at bounding box center [647, 408] width 490 height 85
click at [508, 433] on div "Email" at bounding box center [476, 433] width 148 height 34
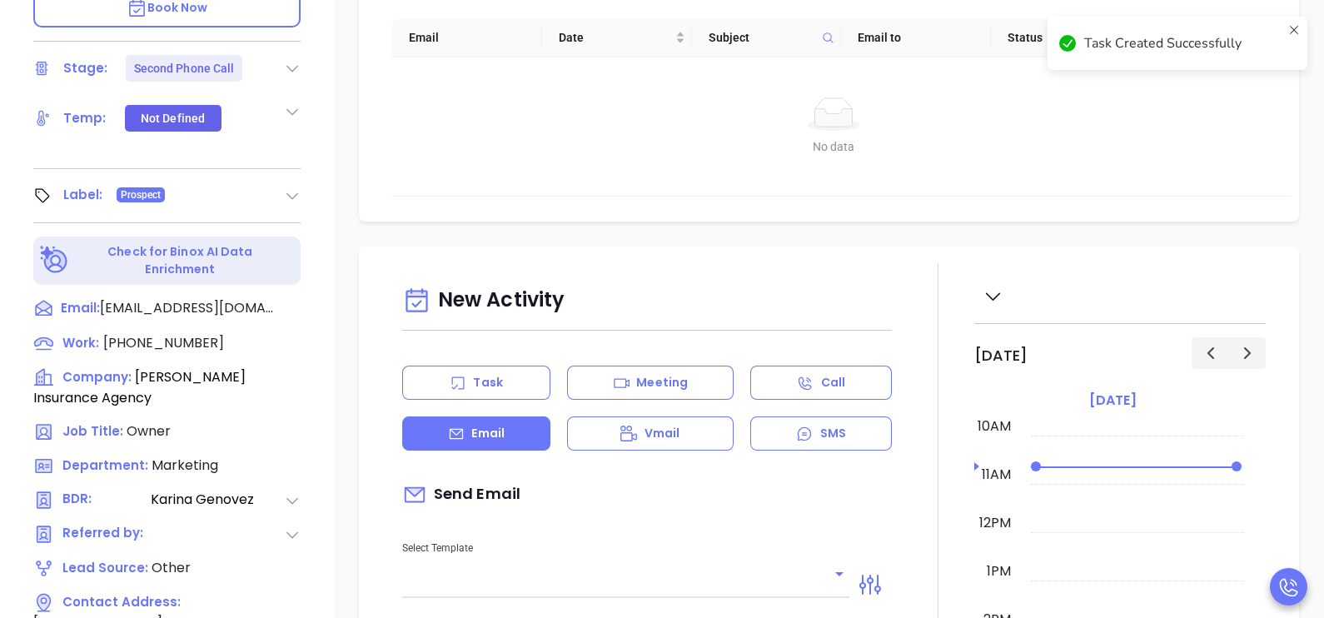
type input "[PERSON_NAME]"
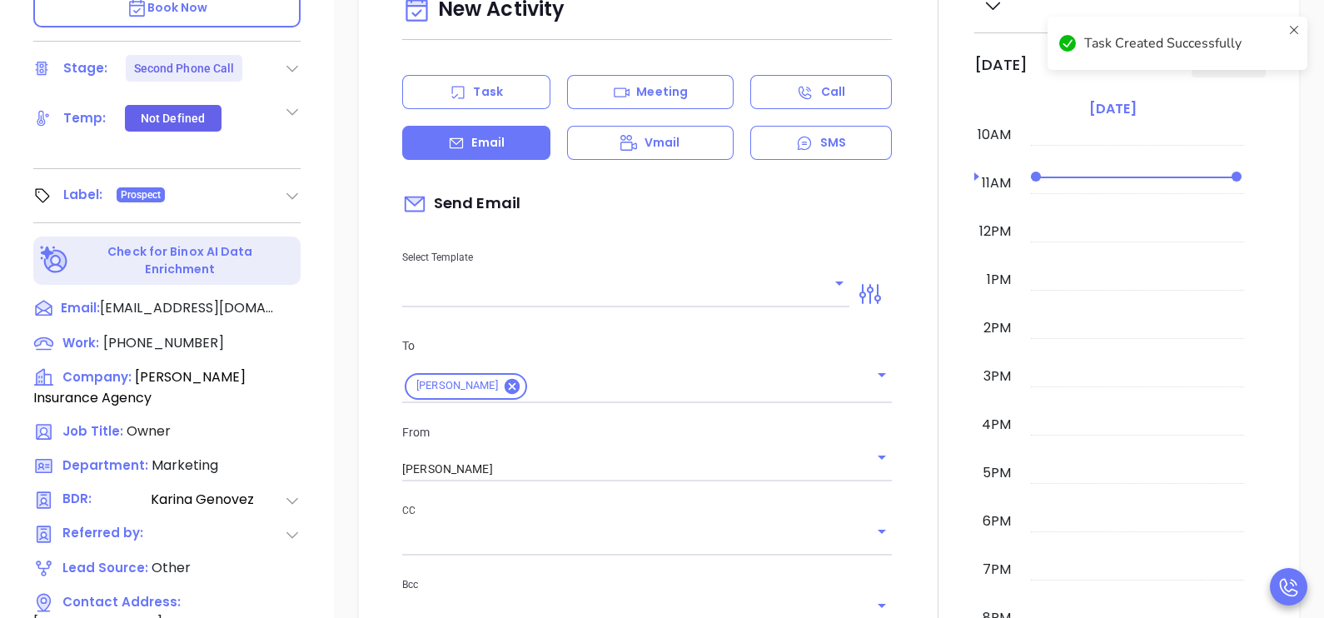
scroll to position [554, 0]
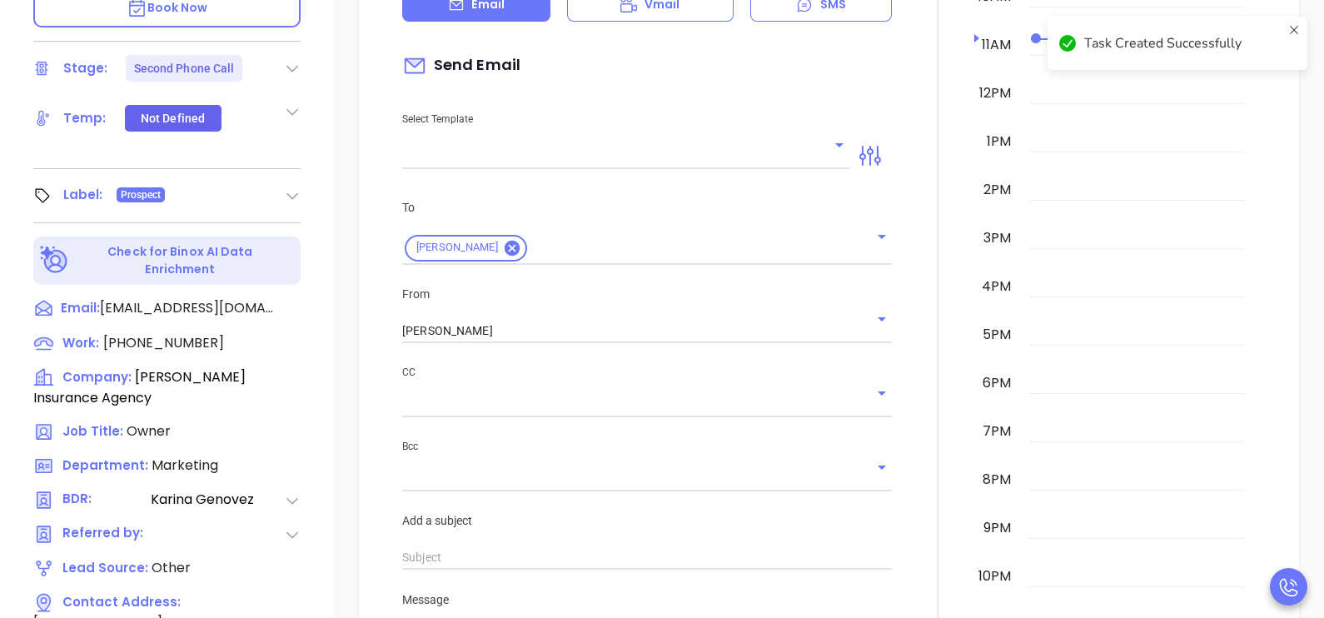
click at [660, 168] on input "text" at bounding box center [613, 156] width 422 height 24
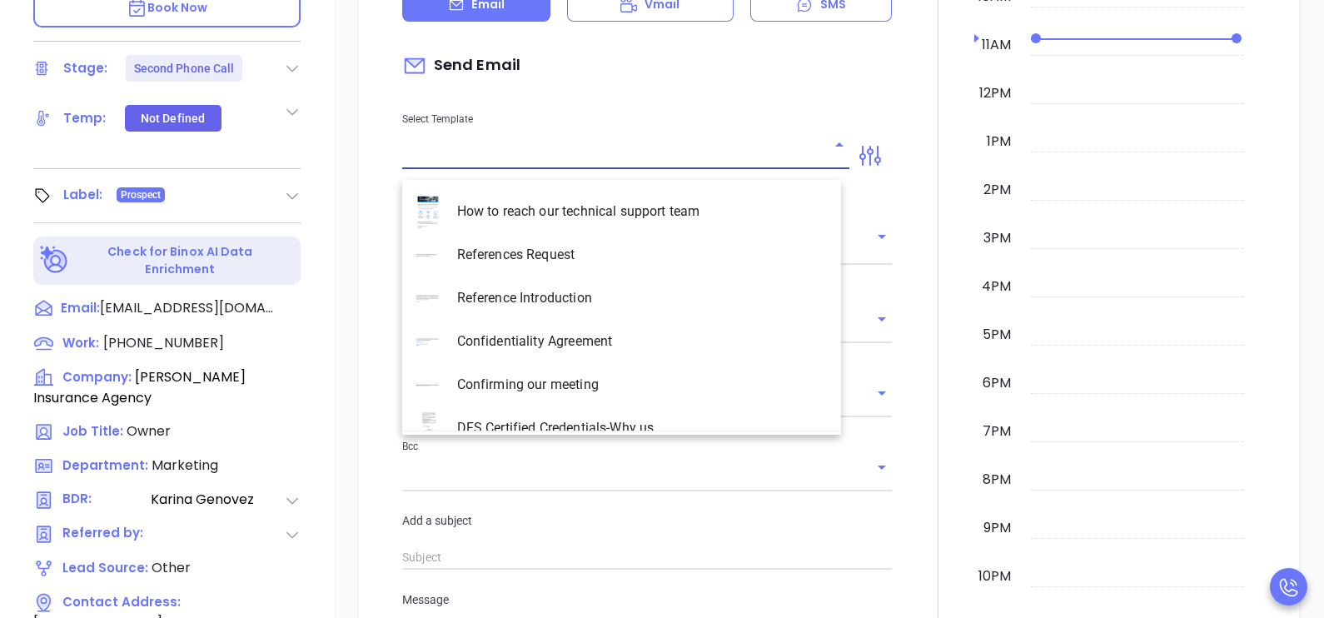
scroll to position [4787, 0]
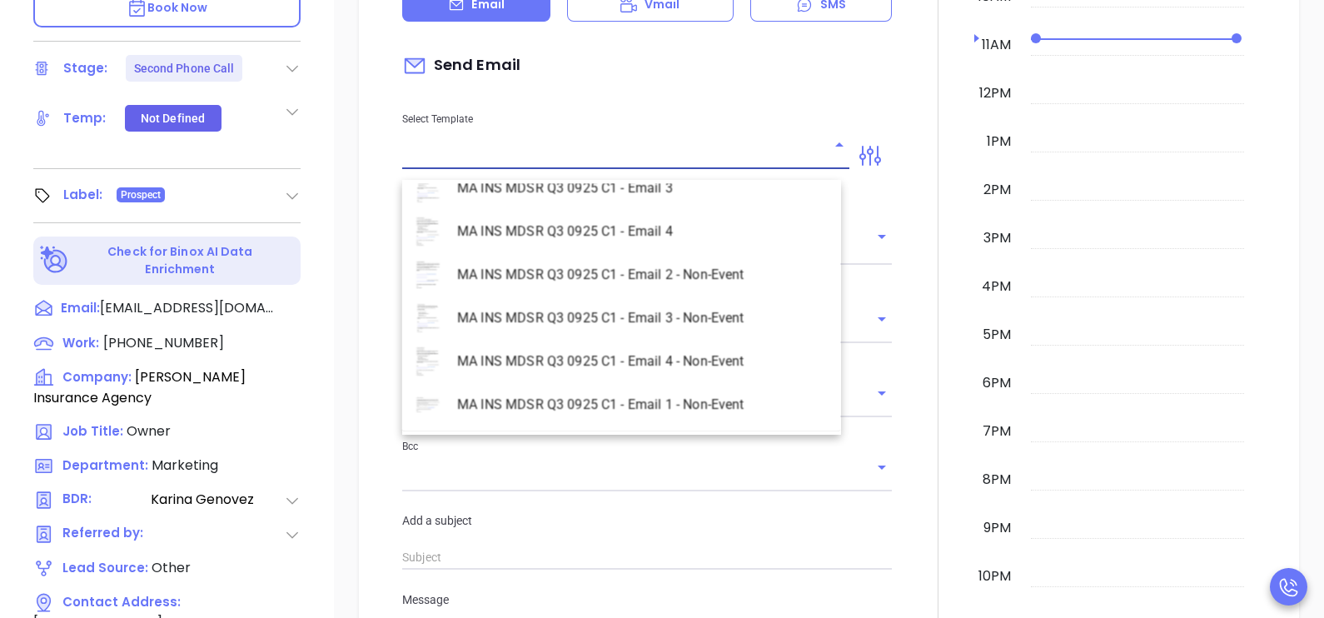
click at [679, 408] on li "MA INS MDSR Q3 0925 C1 - Email 1 - Non-Event" at bounding box center [621, 404] width 439 height 43
type input "MA INS MDSR Q3 0925 C1 - Email 1 - Non-Event"
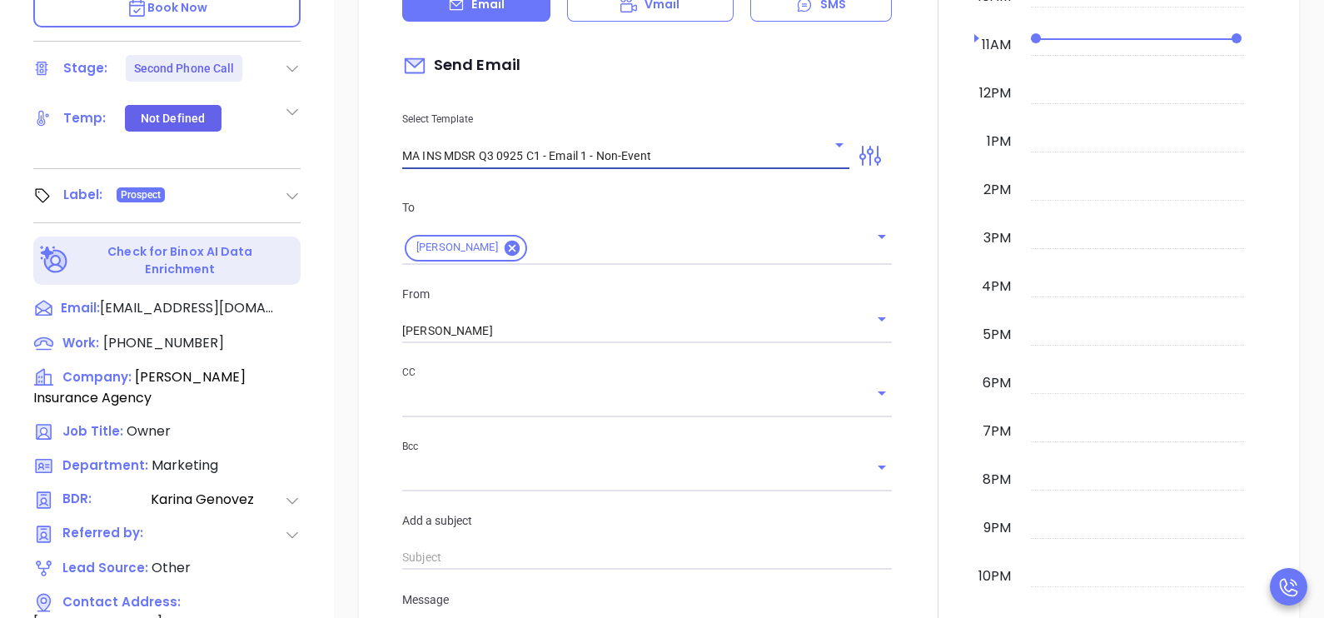
type input "Rick, are you ready for Massachusetts’ compliance requirement?"
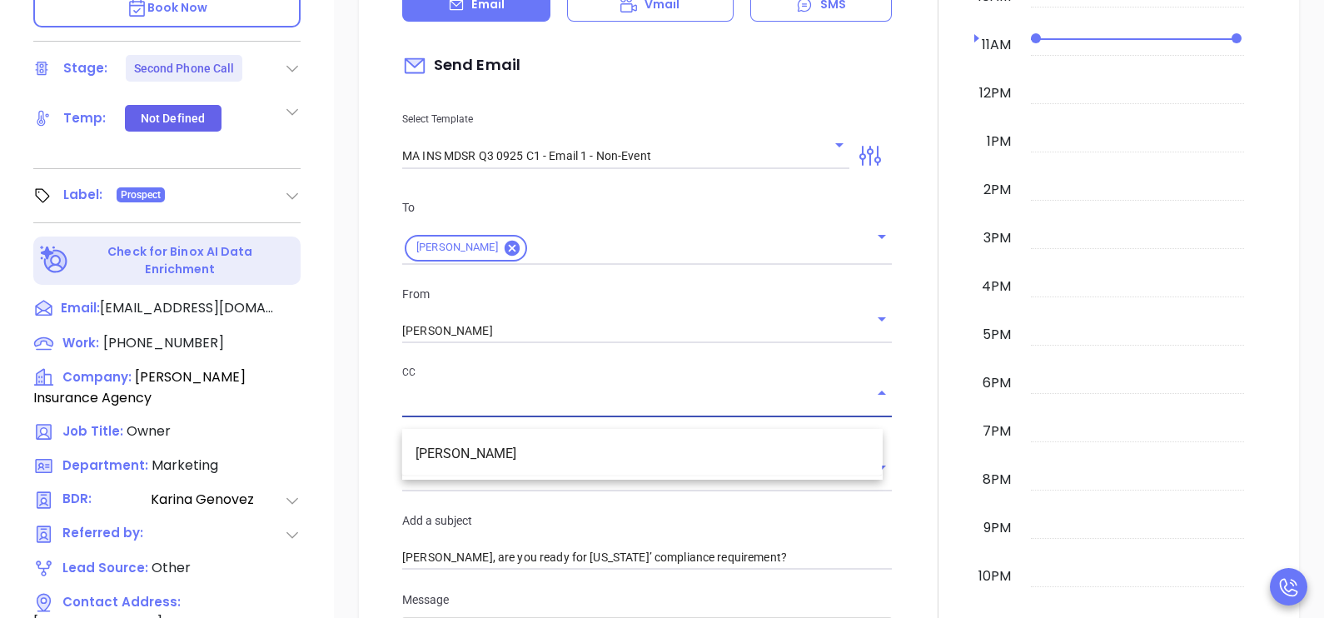
click at [595, 416] on input "text" at bounding box center [634, 404] width 465 height 24
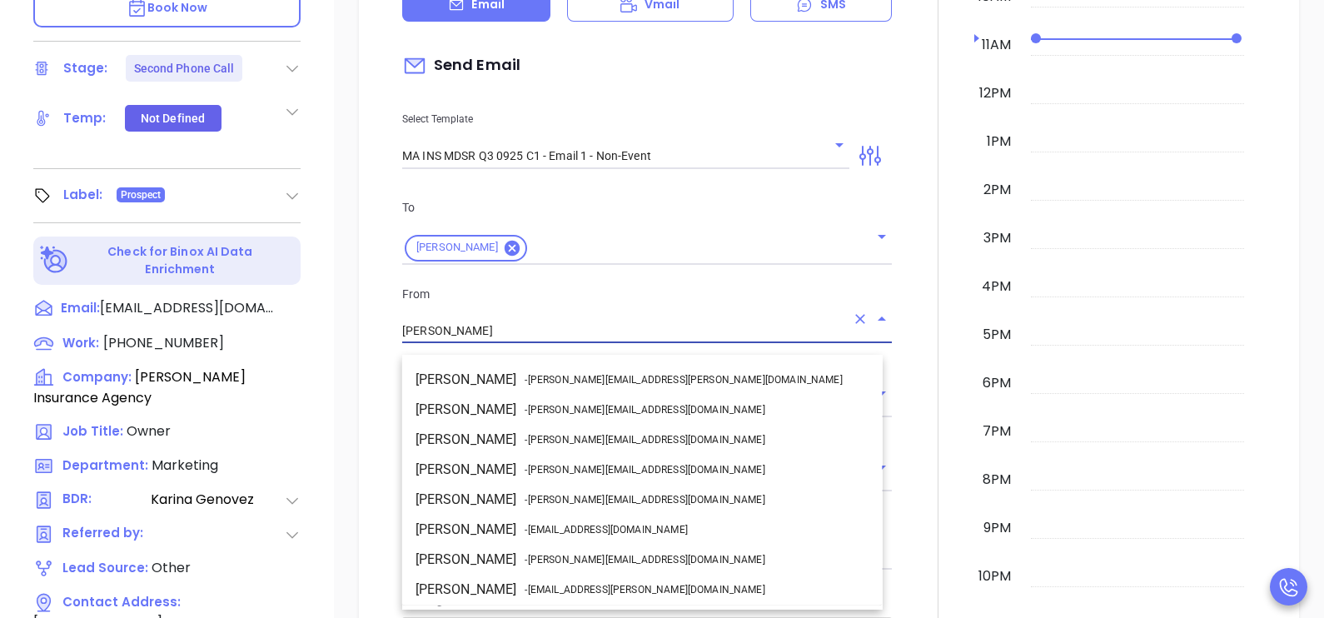
click at [618, 343] on input "[PERSON_NAME]" at bounding box center [623, 331] width 443 height 24
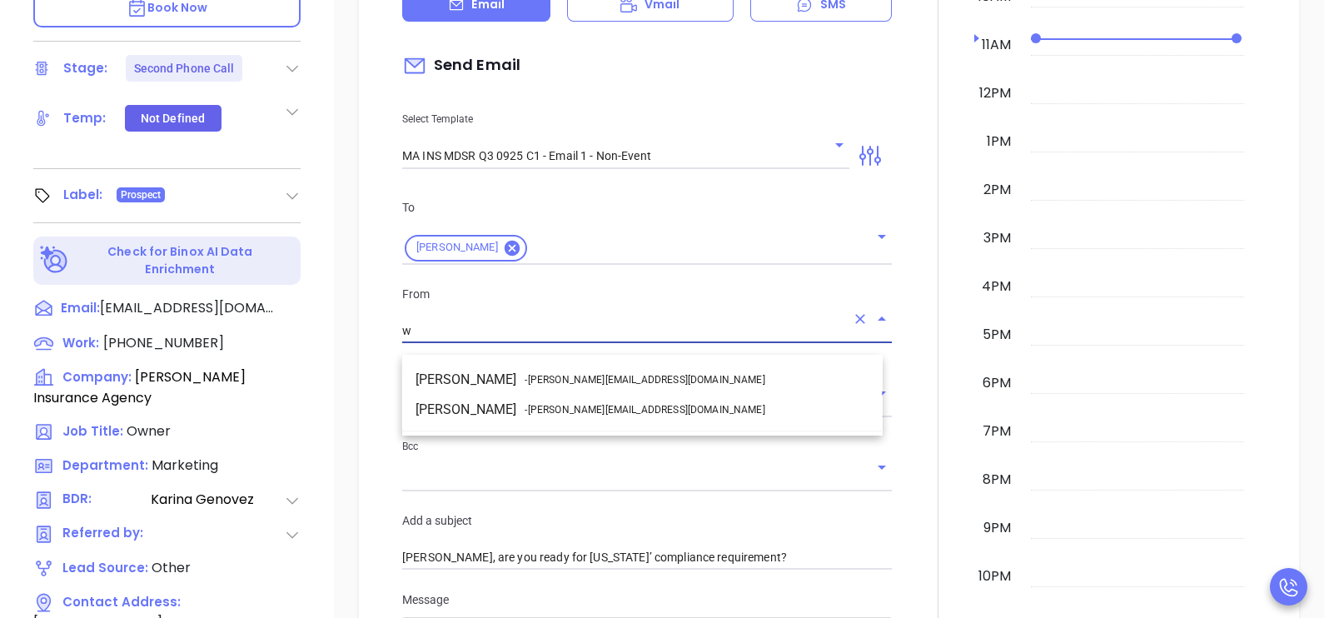
scroll to position [0, 0]
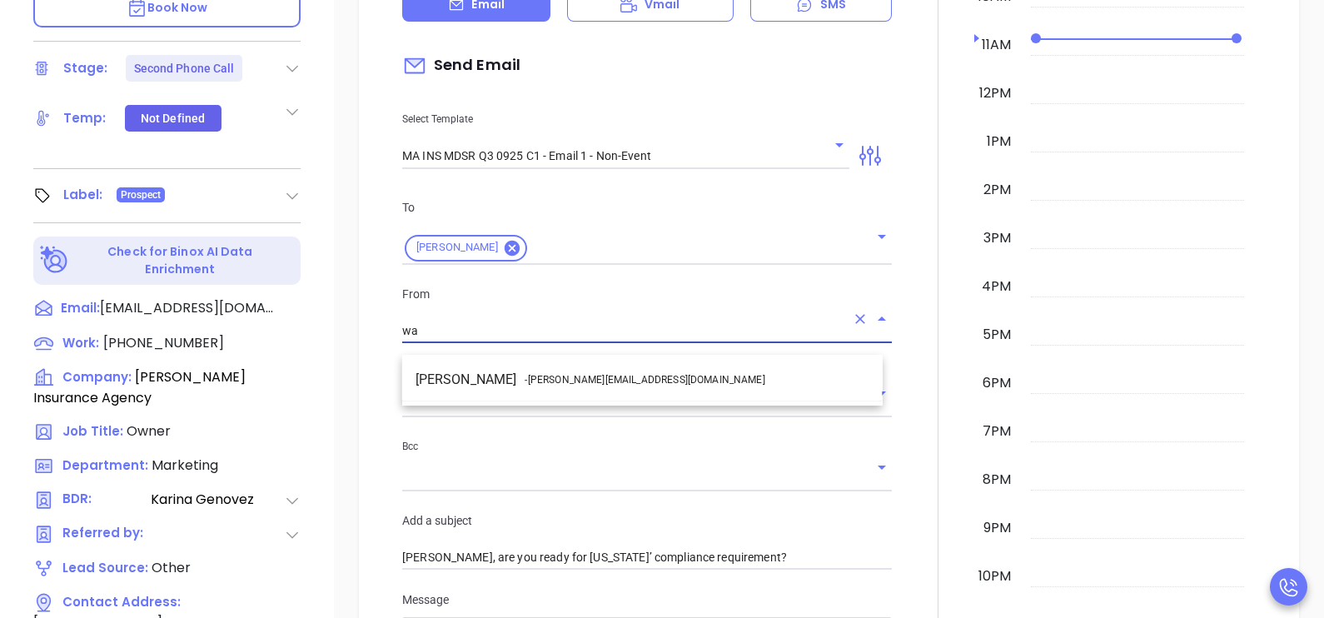
click at [553, 386] on span "- walter@motiva.net" at bounding box center [645, 379] width 240 height 15
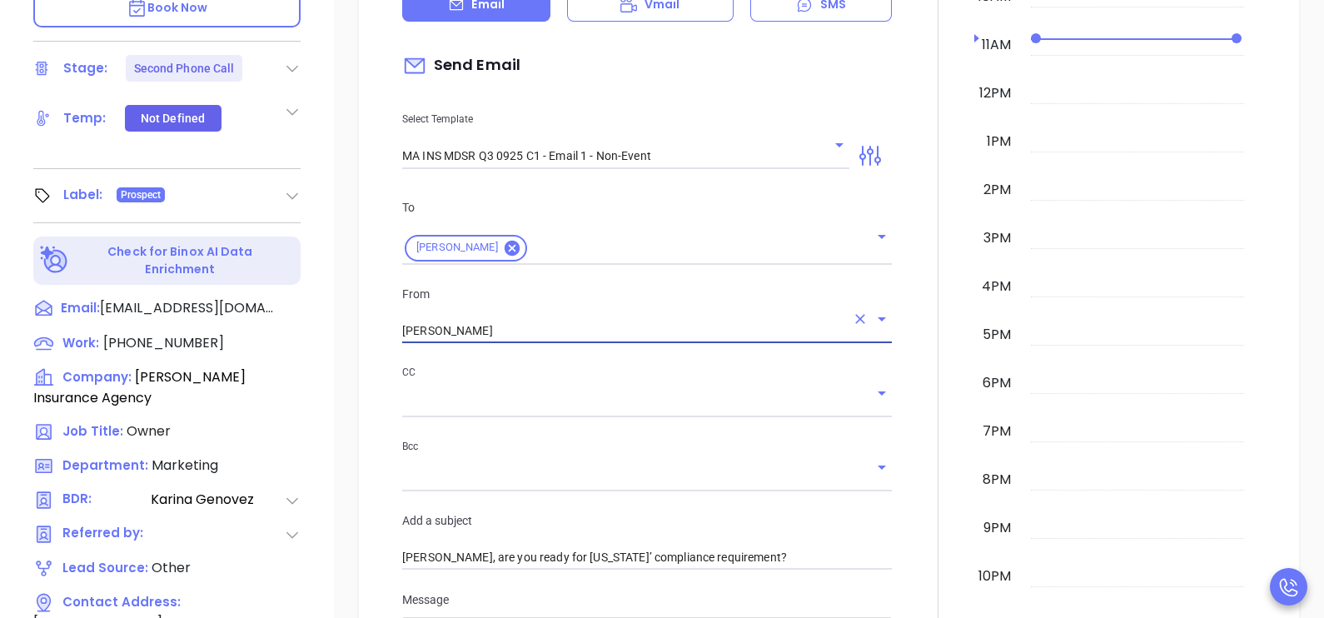
type input "Walter Contreras"
click at [906, 420] on div at bounding box center [938, 506] width 72 height 1344
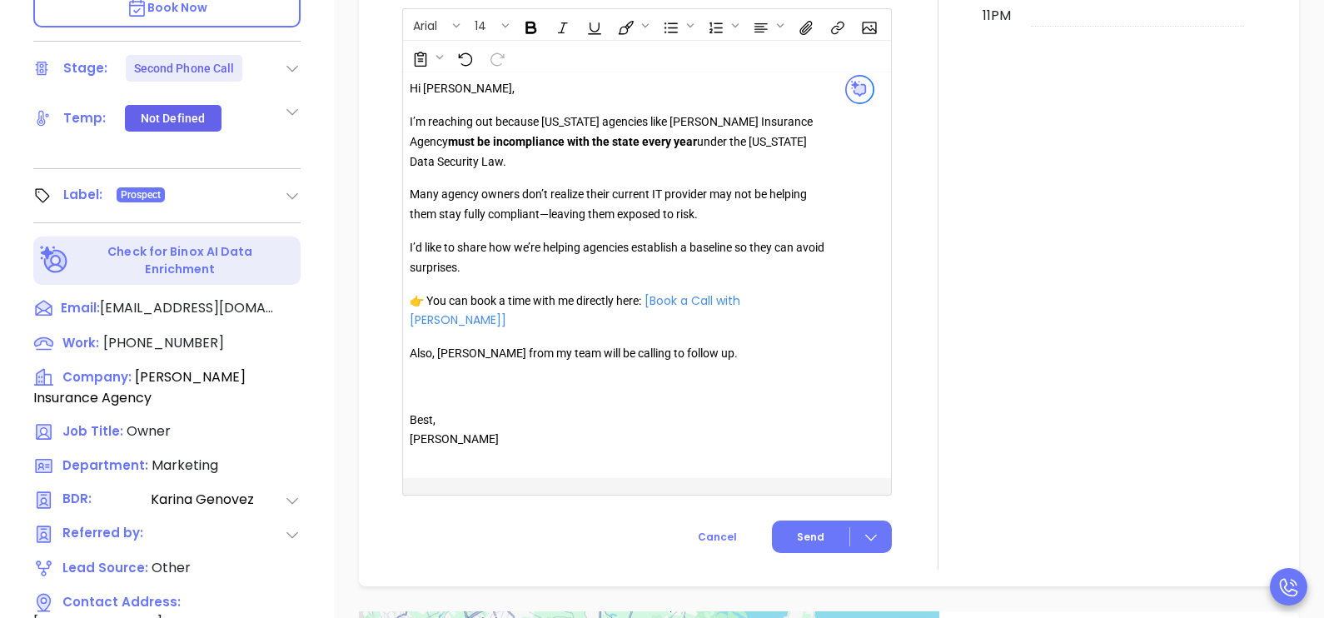
scroll to position [1178, 0]
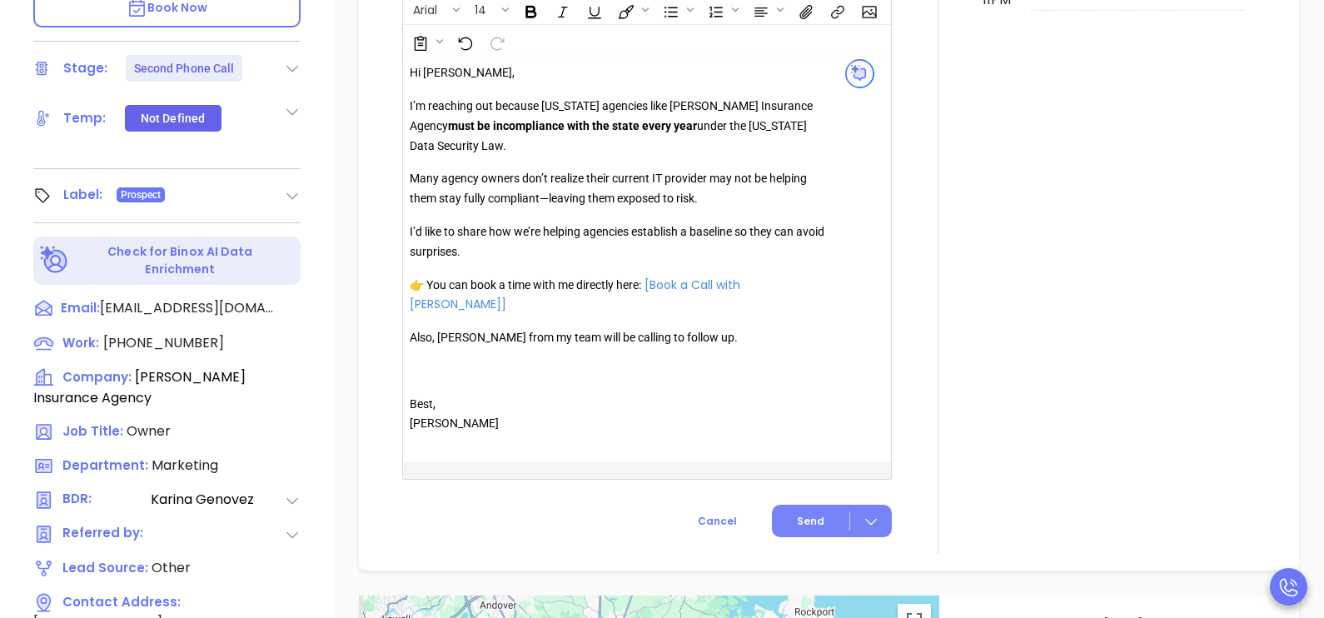
click at [802, 514] on span "Send" at bounding box center [810, 521] width 27 height 15
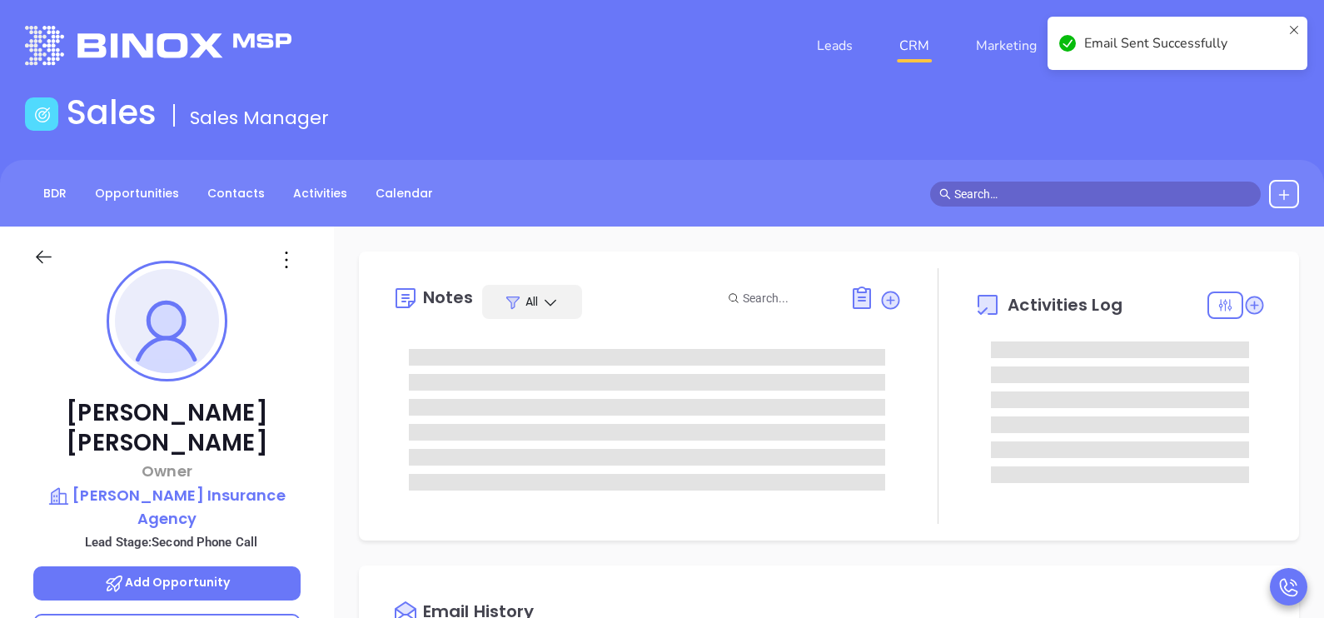
scroll to position [0, 0]
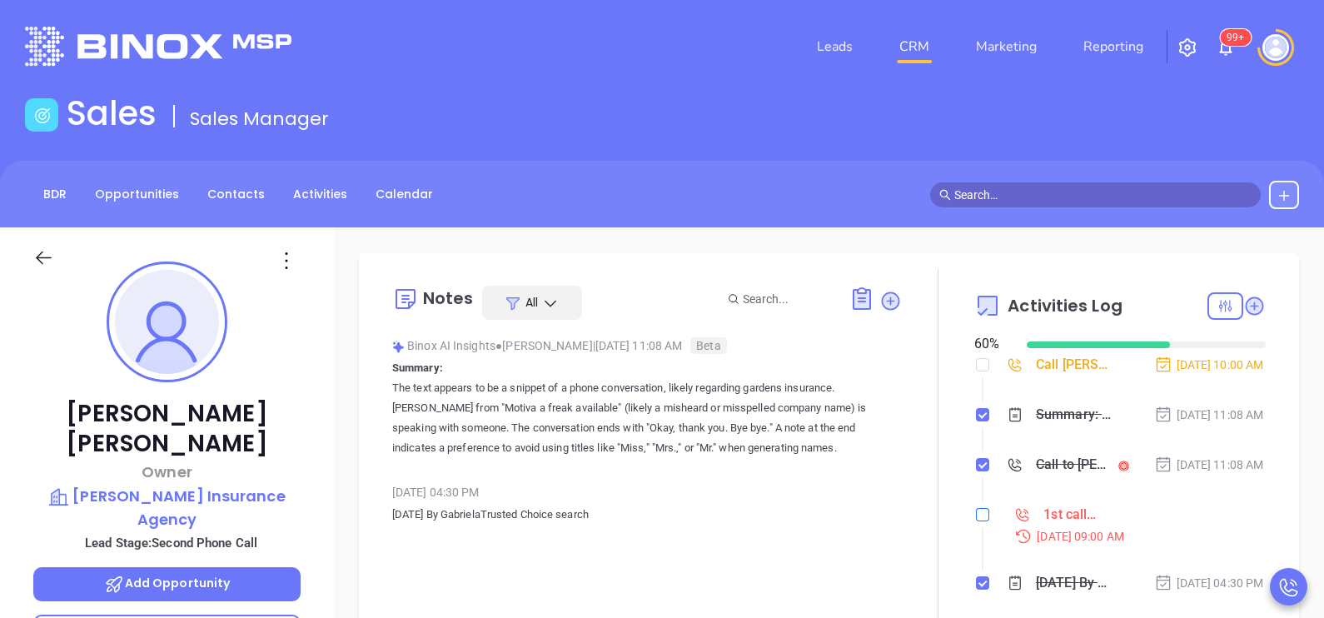
click at [977, 521] on input "checkbox" at bounding box center [982, 514] width 13 height 13
checkbox input "true"
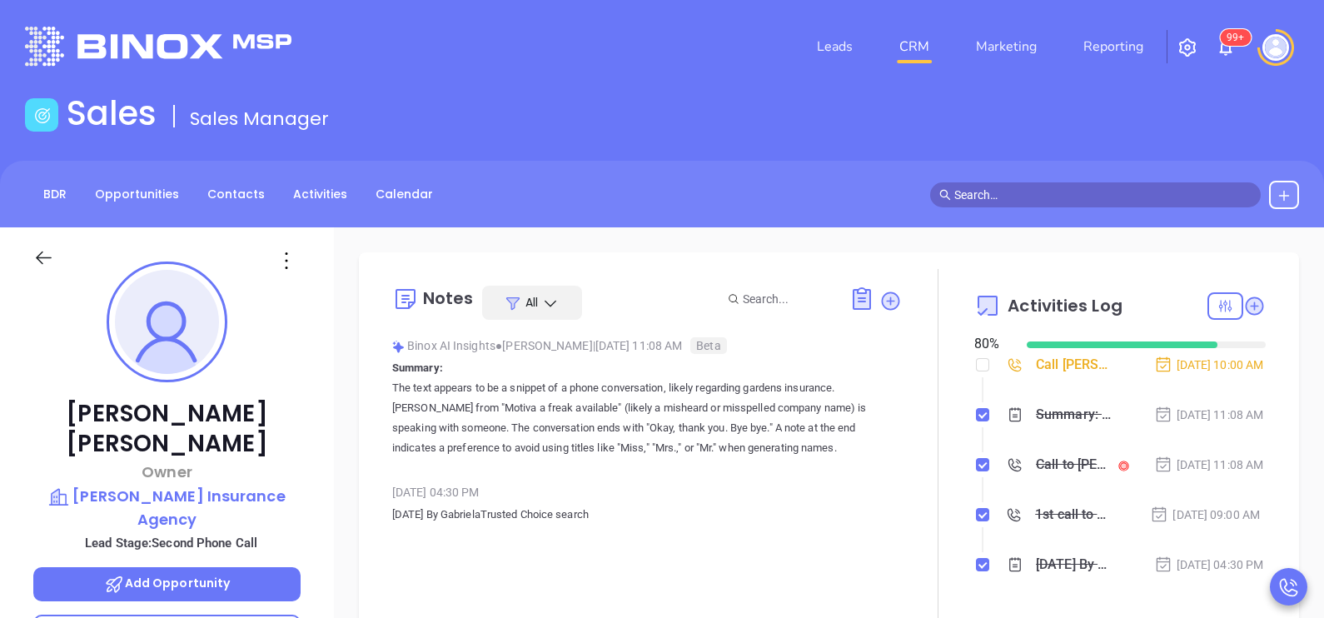
click at [44, 242] on div at bounding box center [166, 256] width 287 height 59
click at [47, 257] on icon at bounding box center [44, 258] width 16 height 13
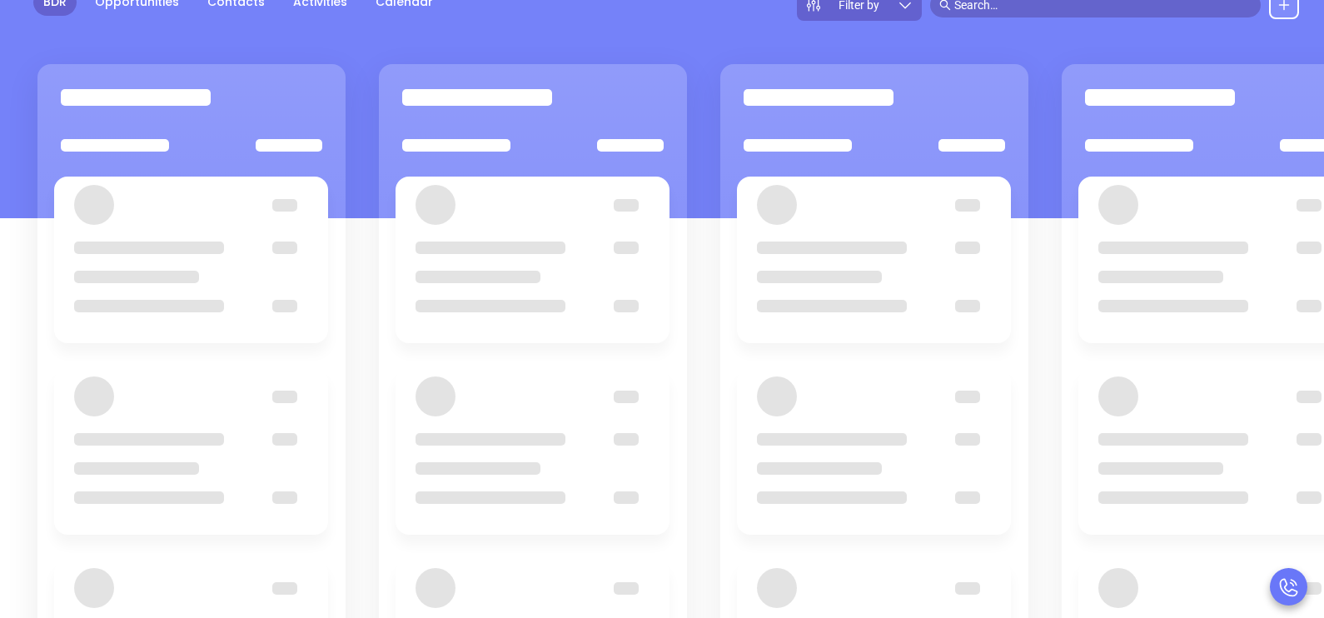
scroll to position [207, 0]
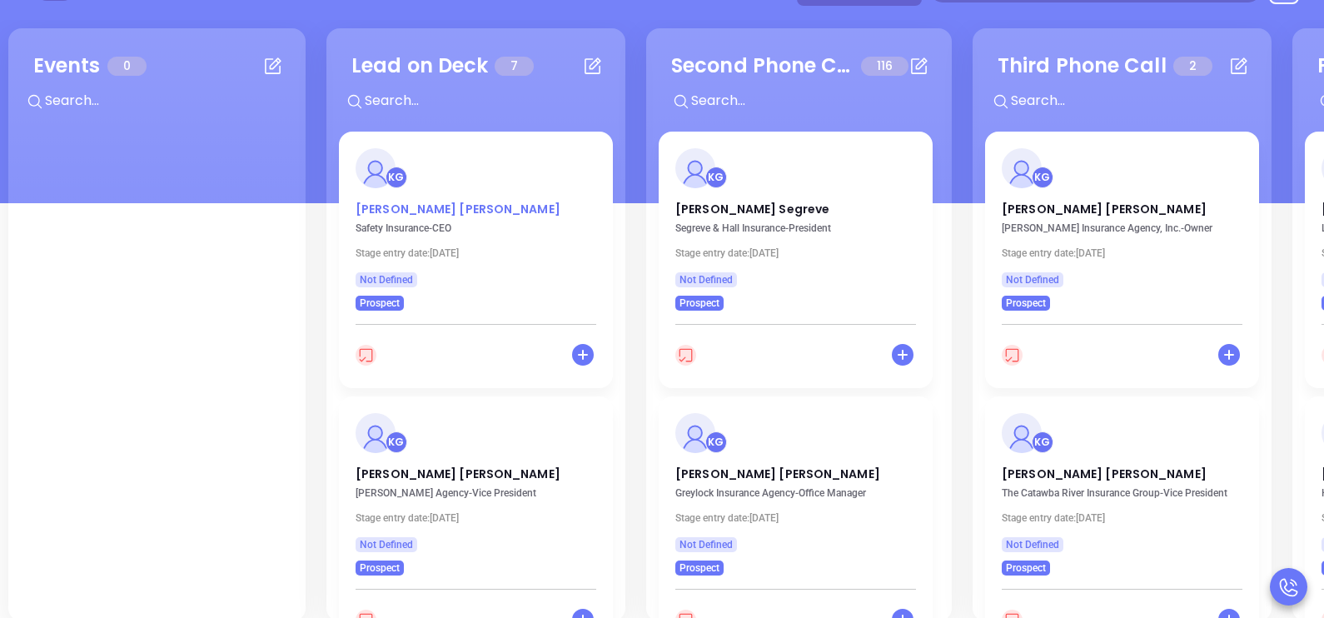
click at [395, 209] on p "David Brussard" at bounding box center [476, 205] width 241 height 8
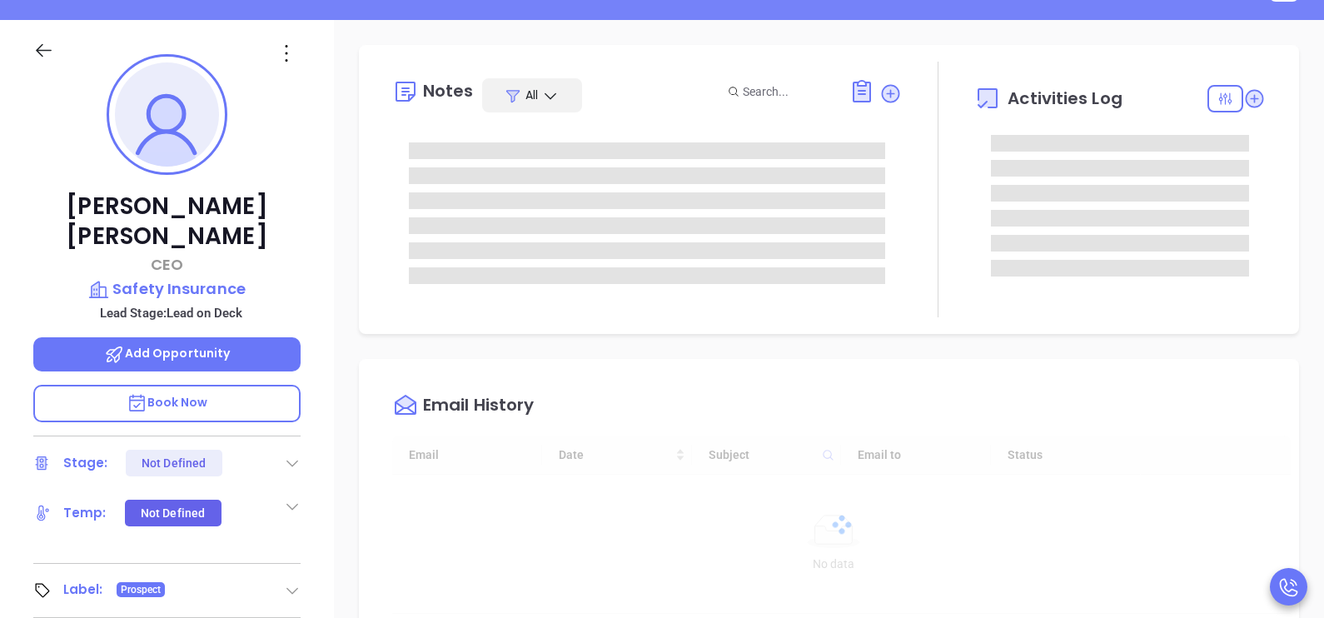
type input "10/02/2025"
type input "[PERSON_NAME]"
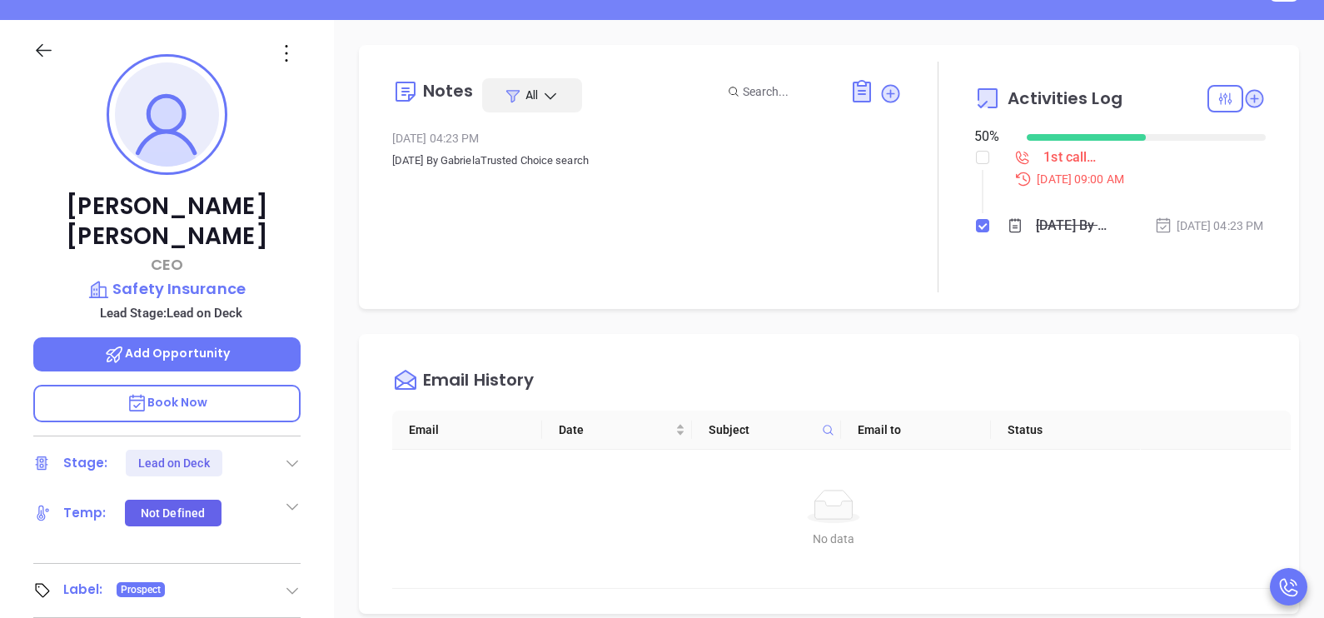
click at [316, 418] on div "David Brussard CEO Safety Insurance Lead Stage: Lead on Deck Add Opportunity Bo…" at bounding box center [167, 406] width 334 height 773
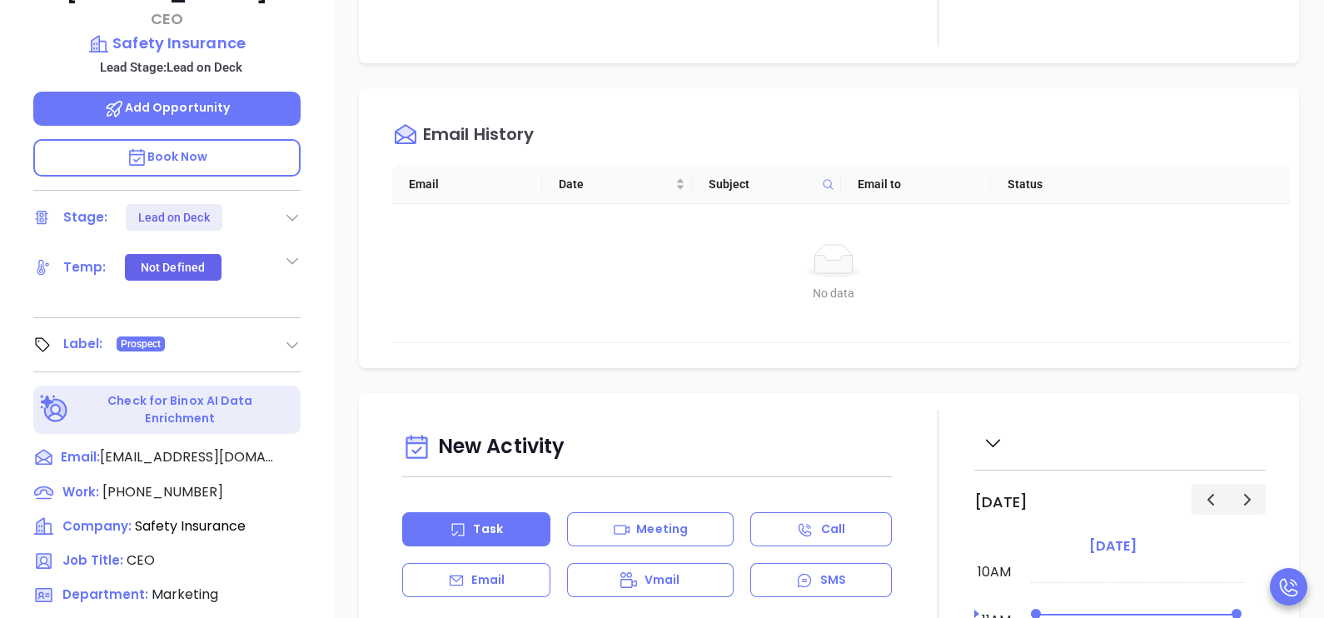
scroll to position [625, 0]
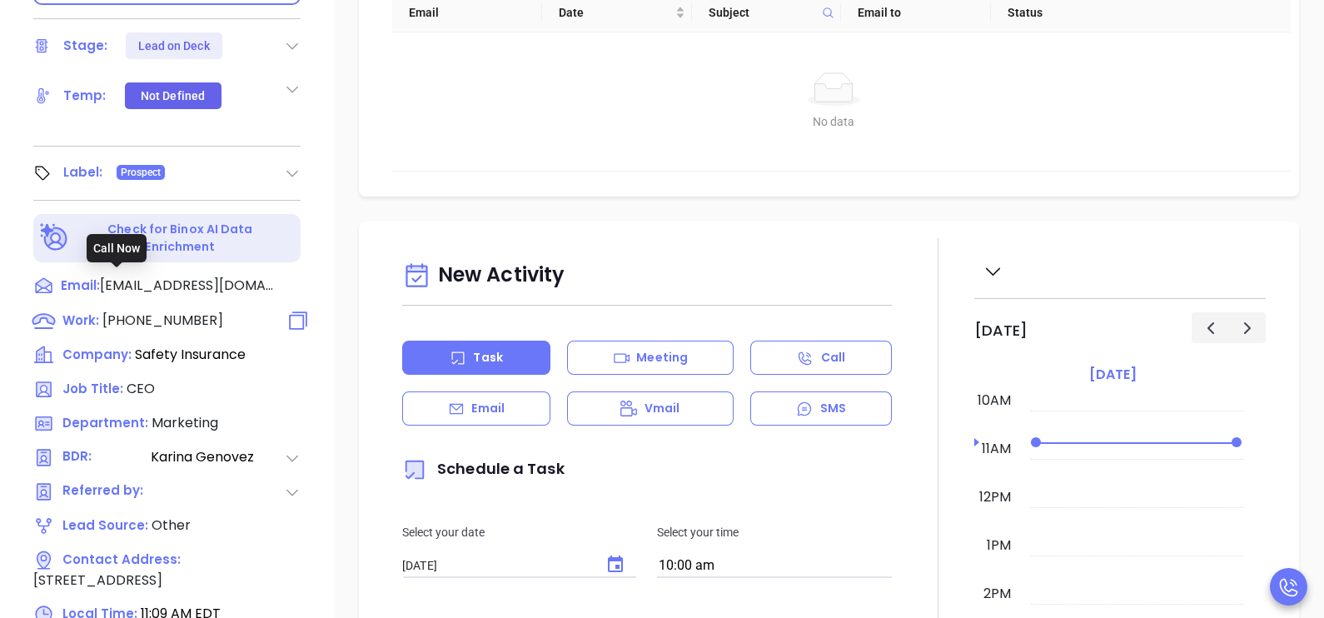
click at [179, 311] on span "(617) 951-0600" at bounding box center [162, 320] width 121 height 19
type input "(617) 951-0600"
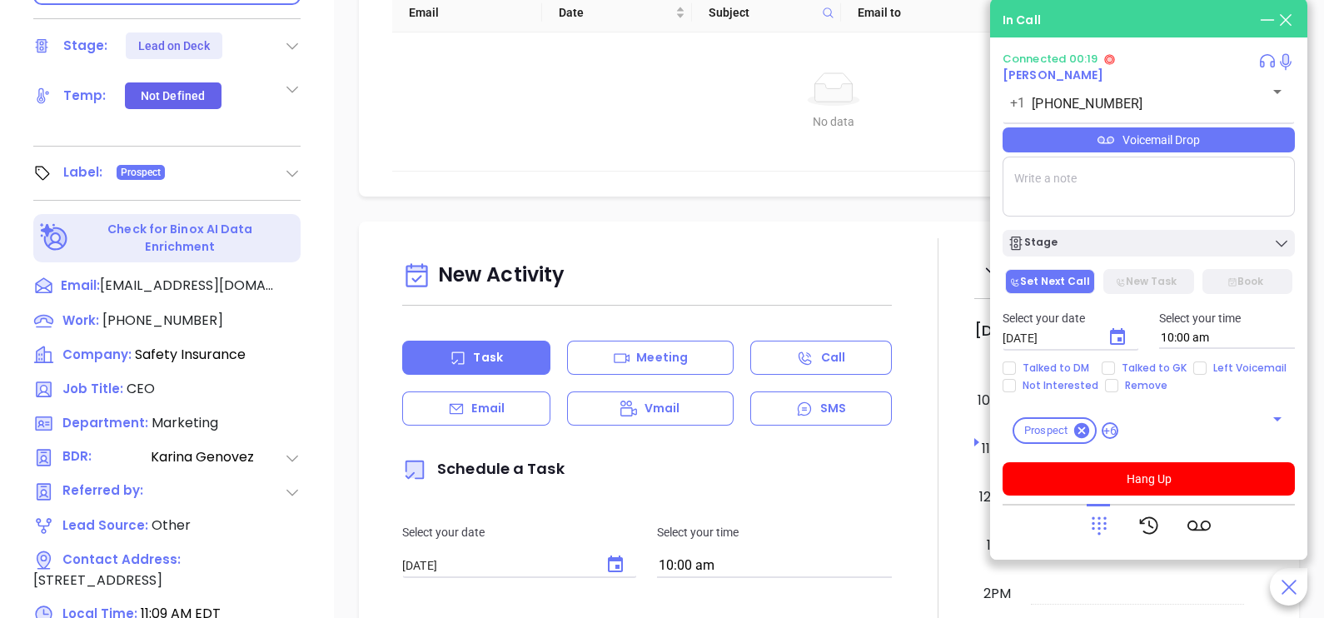
click at [1108, 533] on icon at bounding box center [1099, 525] width 23 height 23
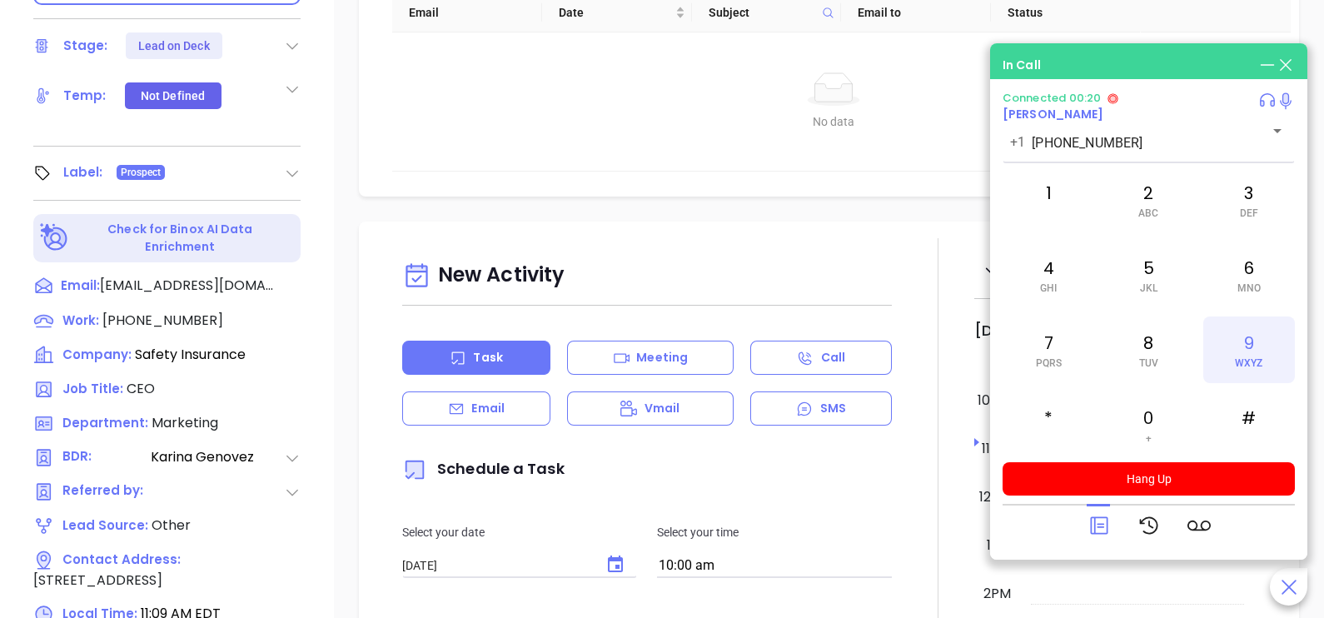
click at [1254, 354] on div "9 WXYZ" at bounding box center [1249, 349] width 92 height 67
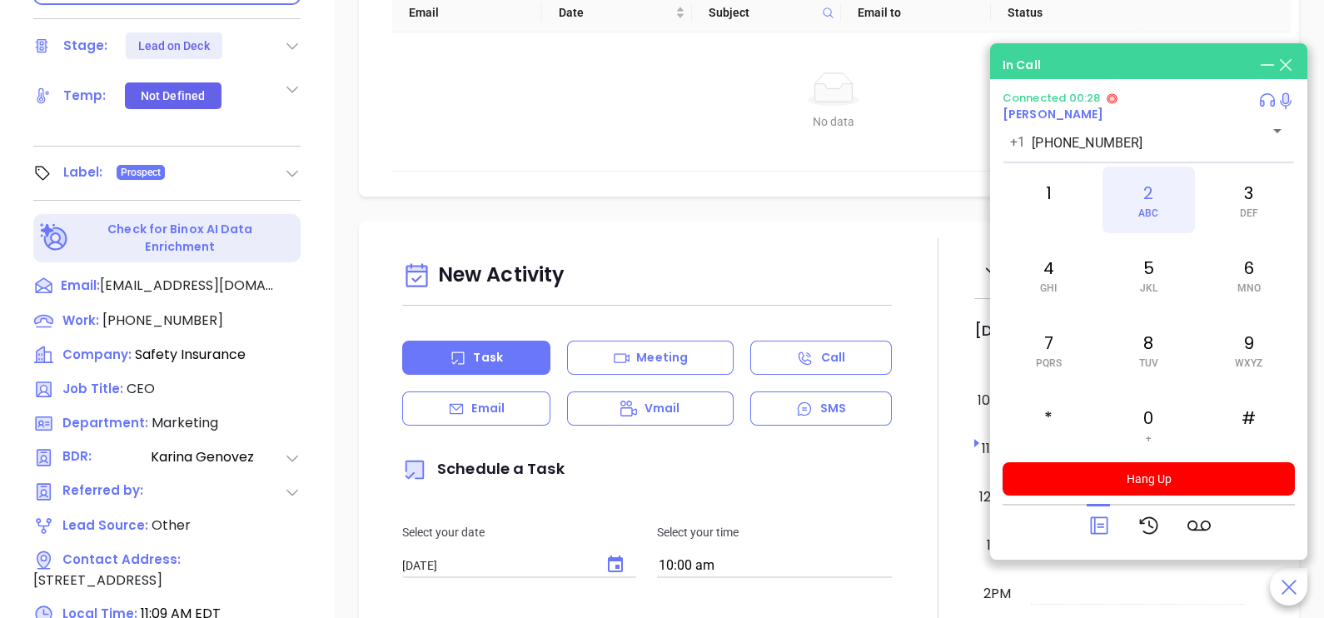
click at [1158, 208] on span "ABC" at bounding box center [1148, 213] width 20 height 12
click at [1051, 365] on span "PQRS" at bounding box center [1049, 363] width 26 height 12
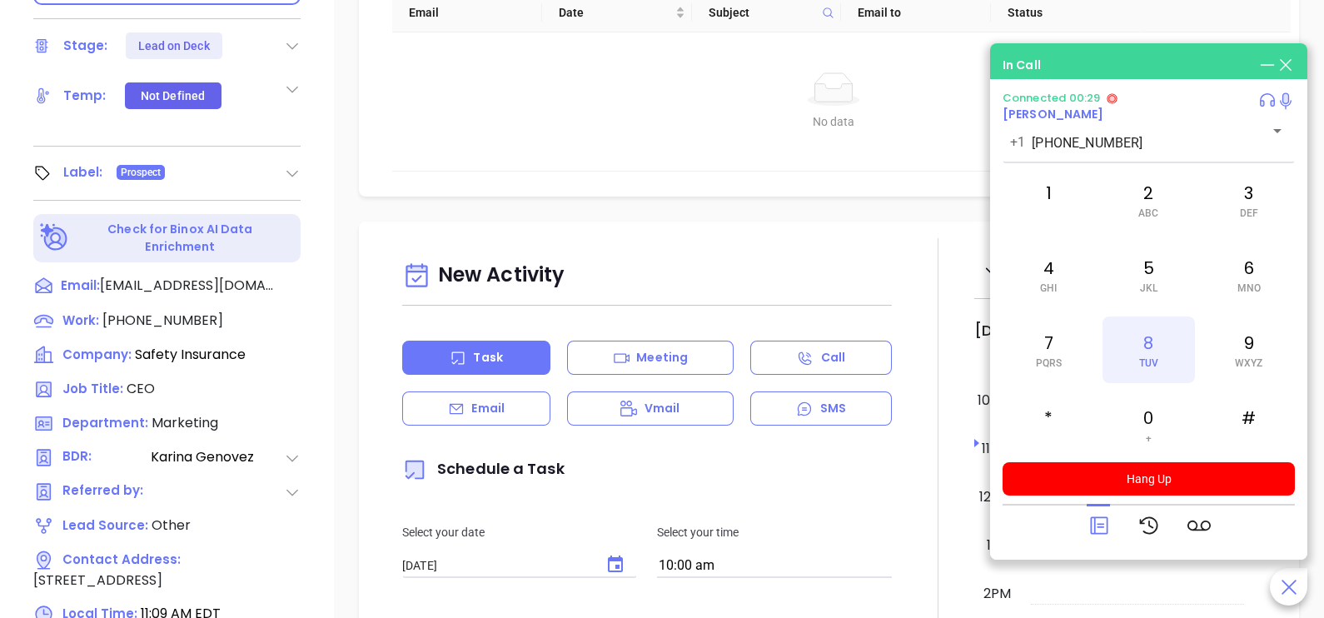
click at [1137, 366] on div "8 TUV" at bounding box center [1149, 349] width 92 height 67
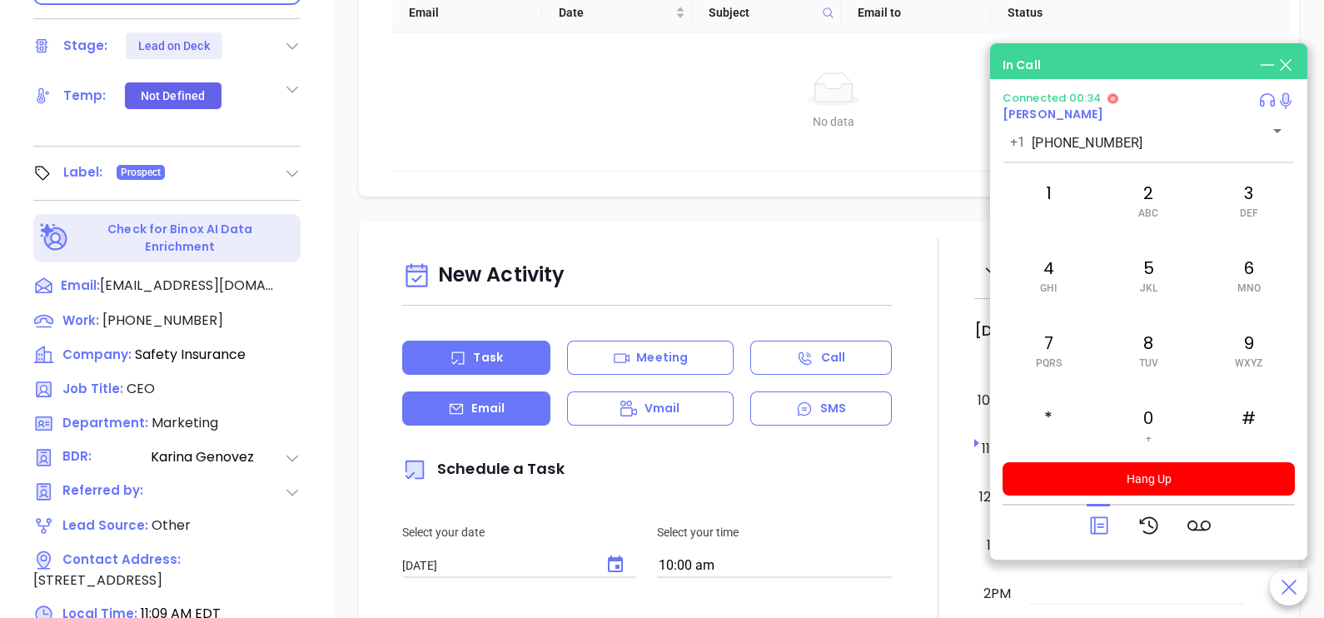
click at [516, 416] on div "Email" at bounding box center [476, 408] width 148 height 34
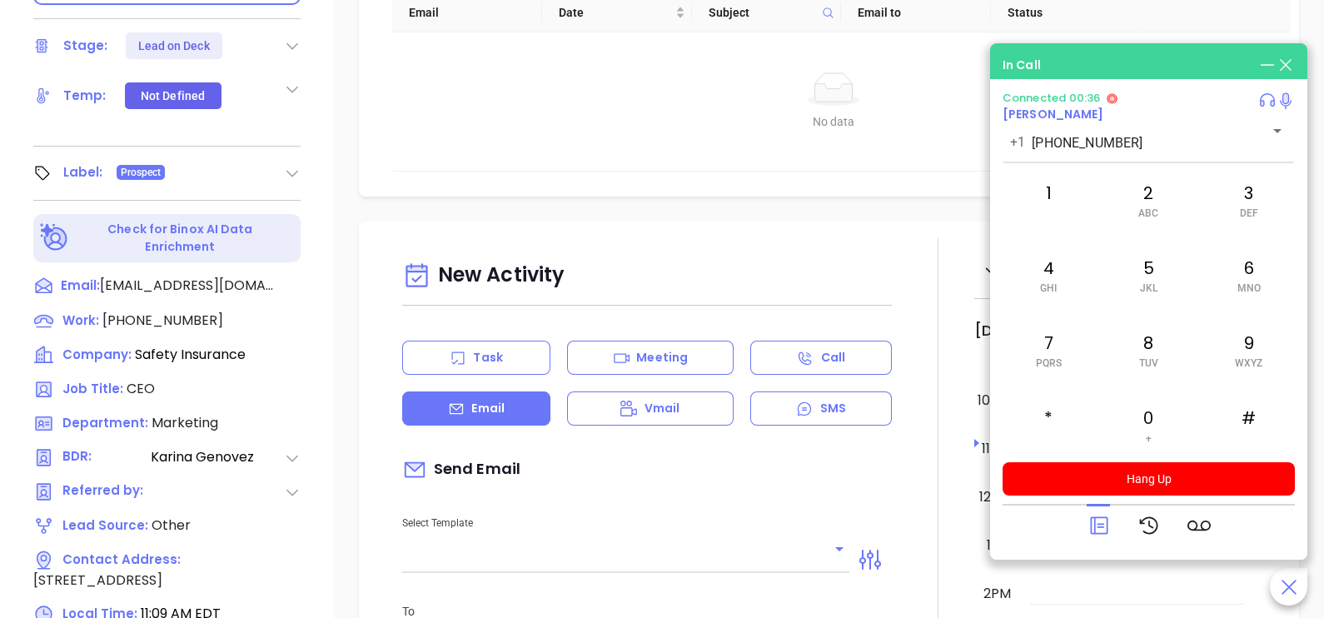
type input "[PERSON_NAME]"
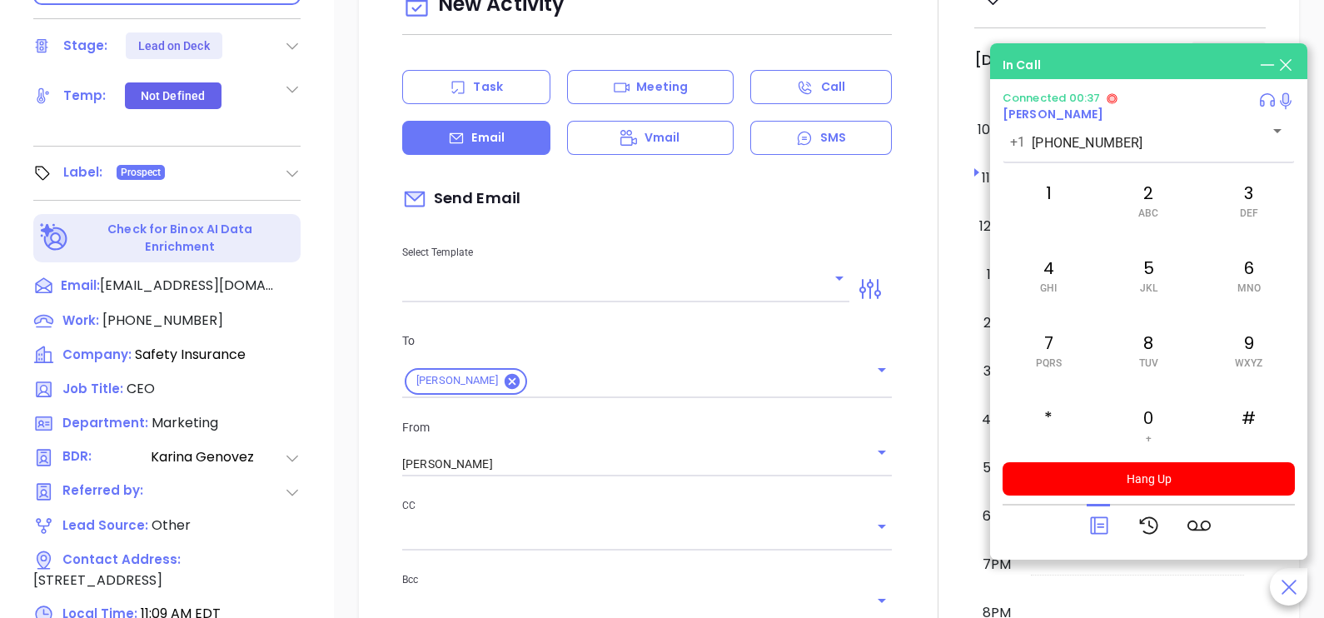
scroll to position [374, 0]
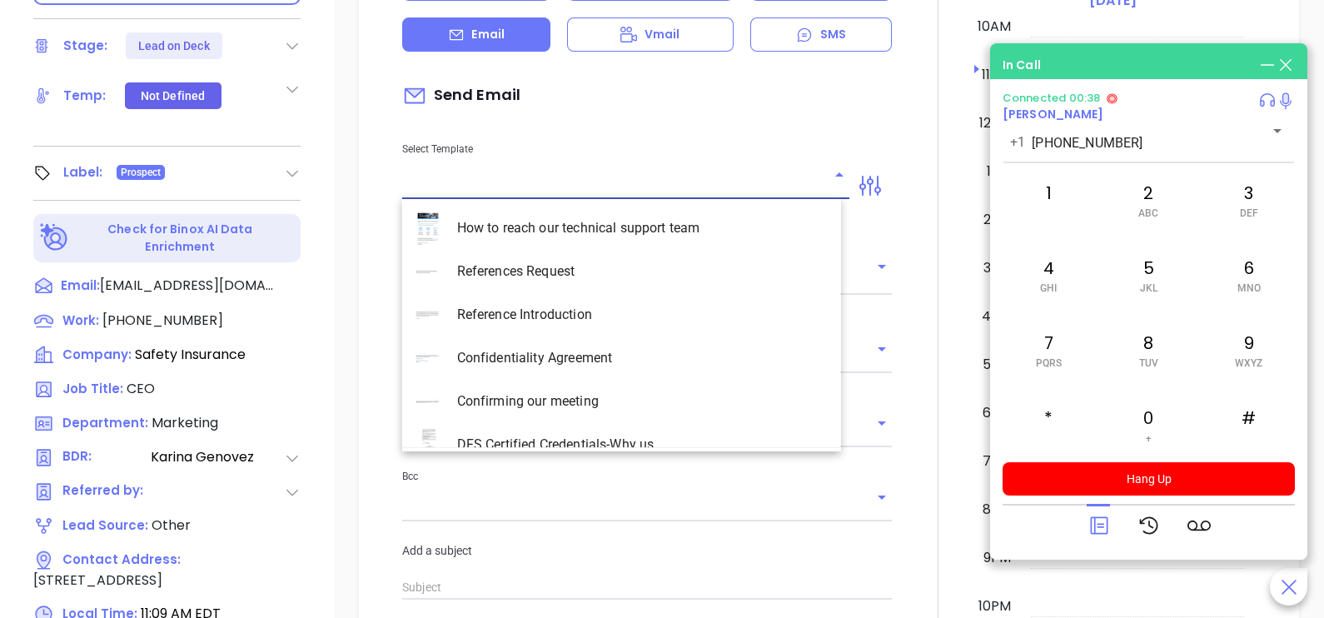
click at [808, 181] on input "text" at bounding box center [613, 186] width 422 height 24
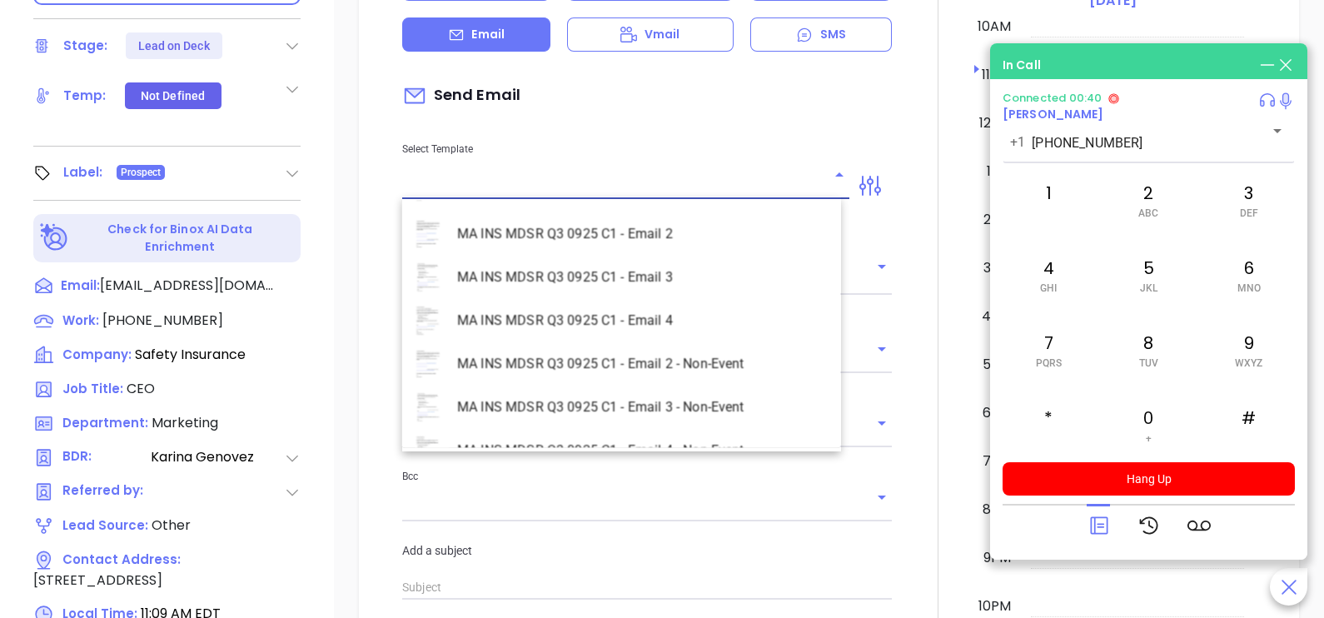
scroll to position [4787, 0]
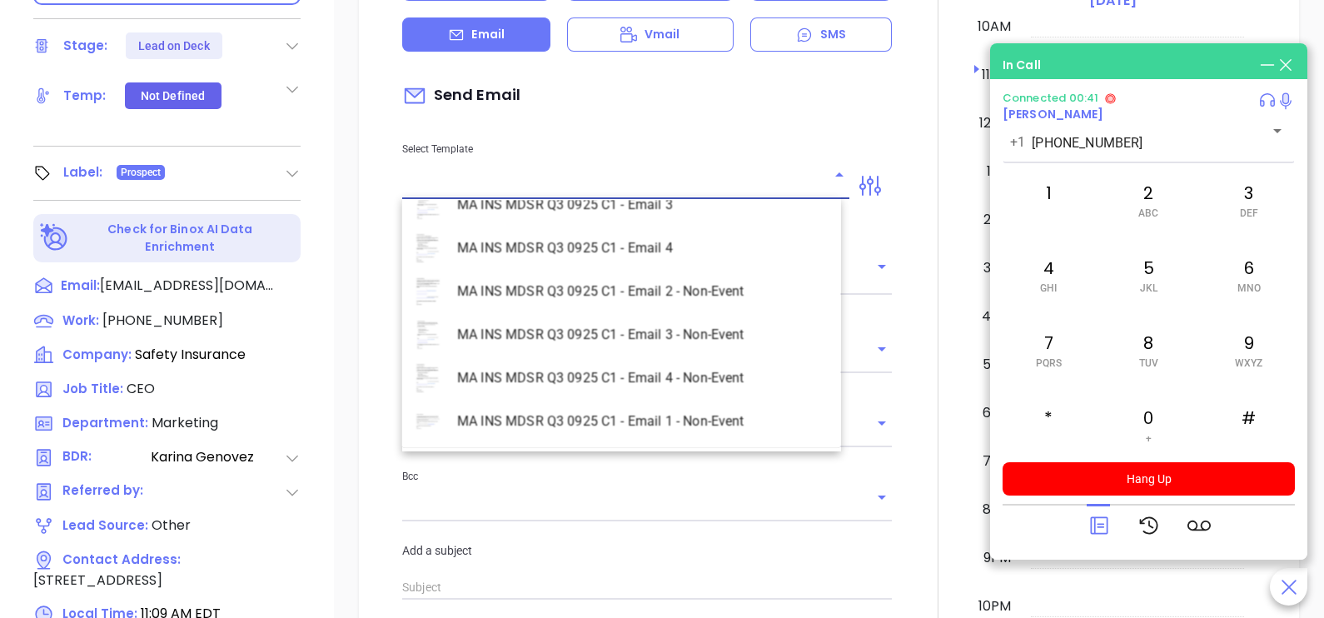
click at [725, 424] on li "MA INS MDSR Q3 0925 C1 - Email 1 - Non-Event" at bounding box center [621, 421] width 439 height 43
type input "MA INS MDSR Q3 0925 C1 - Email 1 - Non-Event"
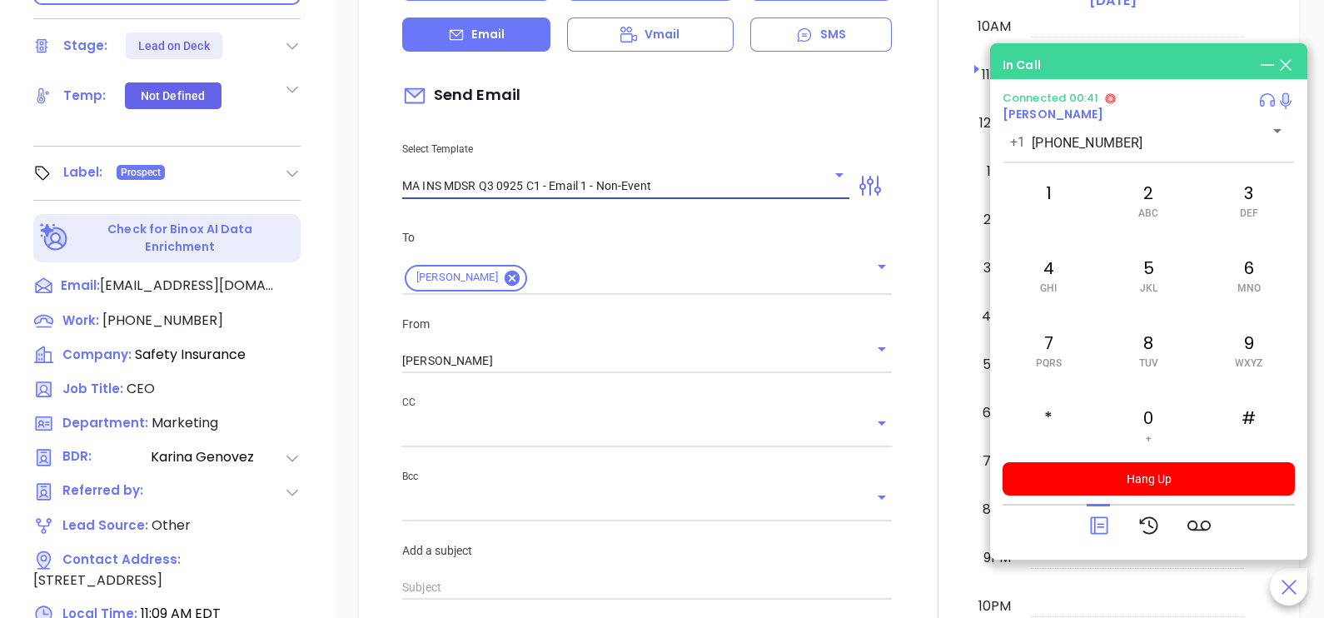
type input "David, are you ready for Massachusetts’ compliance requirement?"
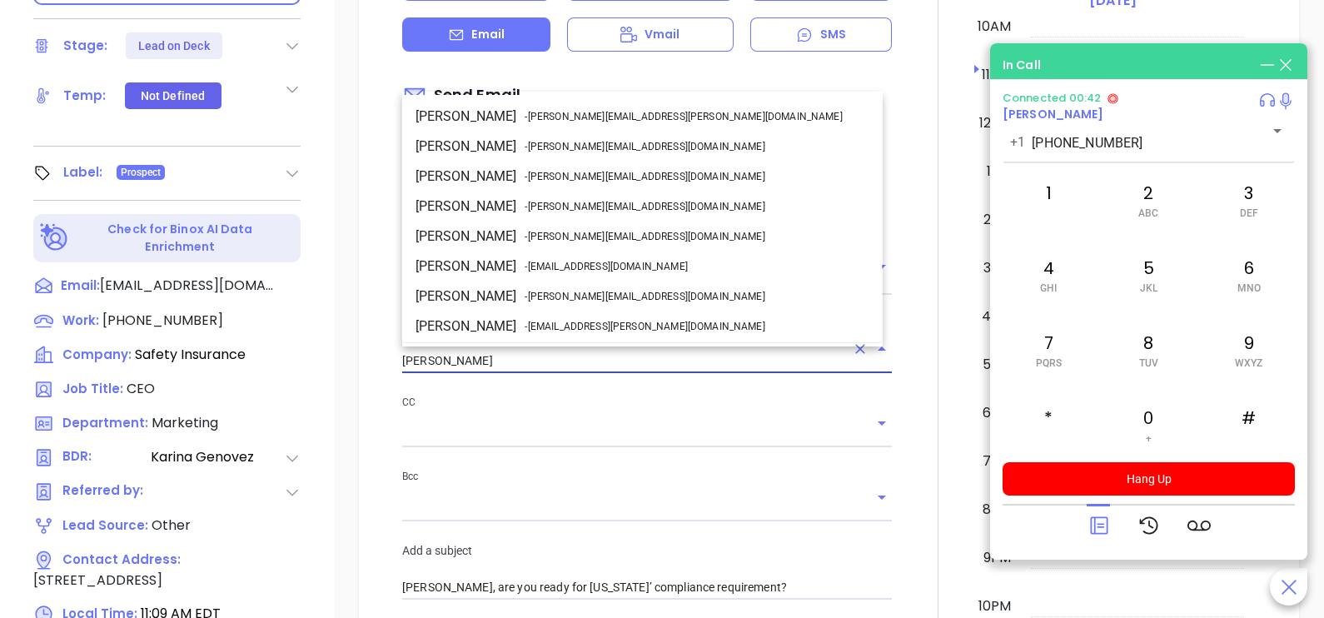
scroll to position [88, 0]
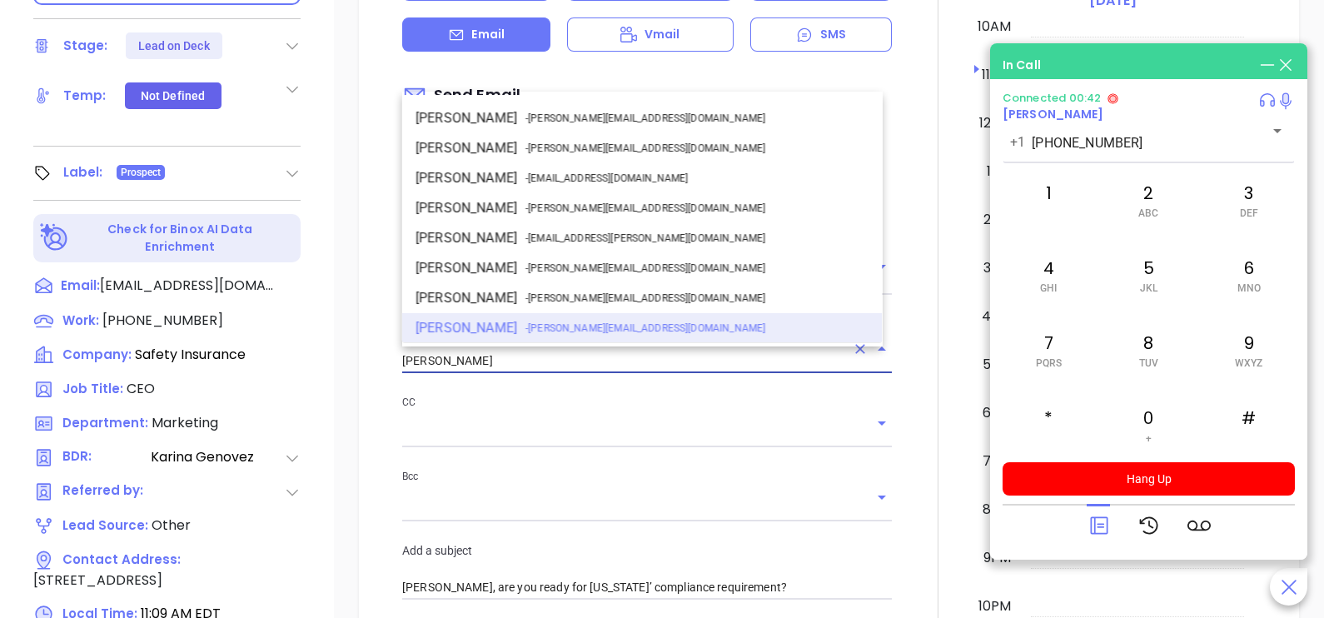
click at [571, 363] on input "[PERSON_NAME]" at bounding box center [623, 361] width 443 height 24
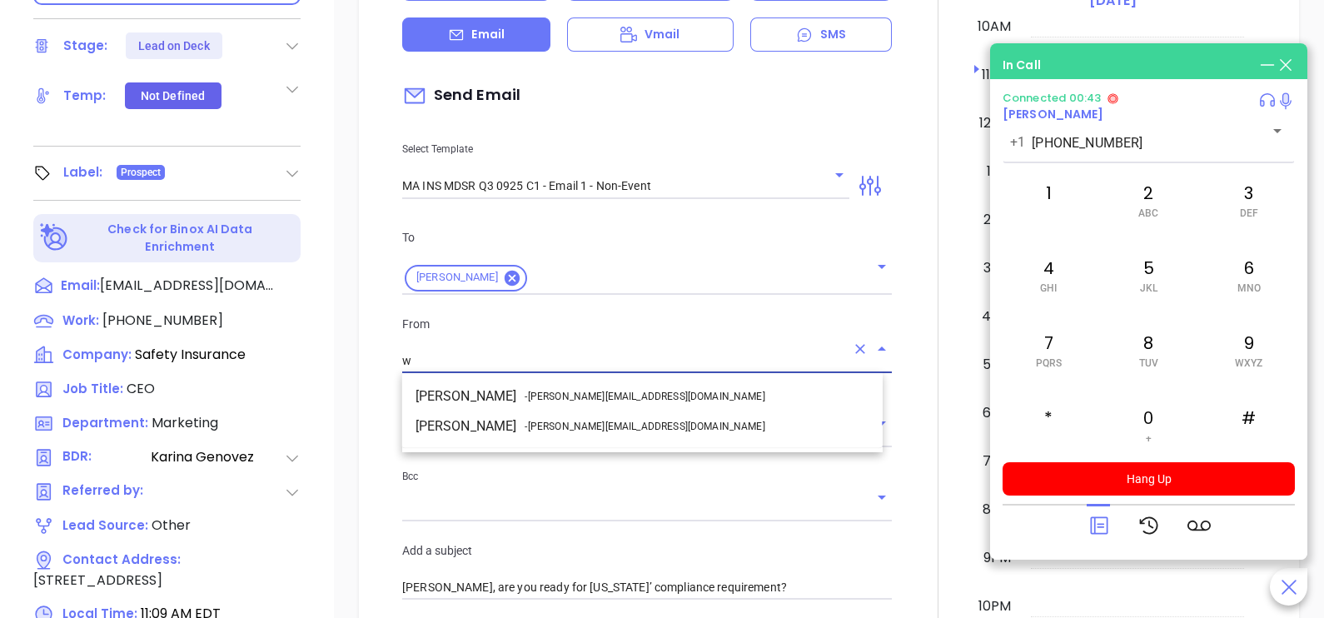
scroll to position [0, 0]
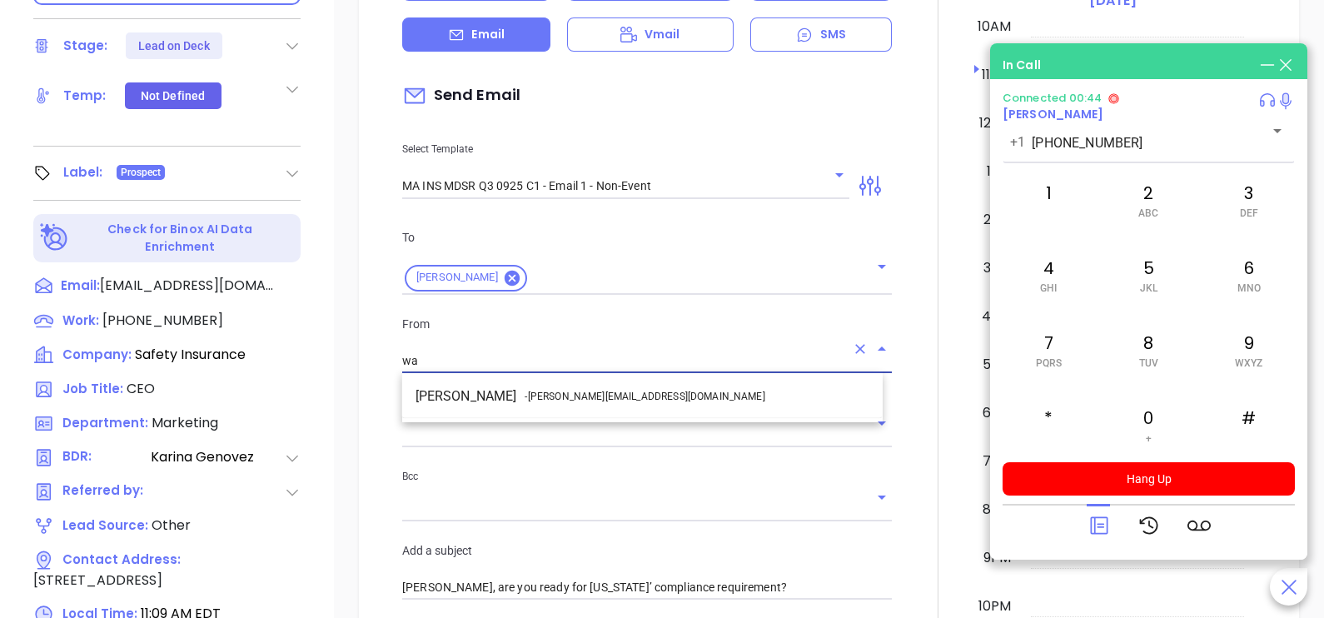
click at [591, 389] on span "- walter@motiva.net" at bounding box center [645, 396] width 240 height 15
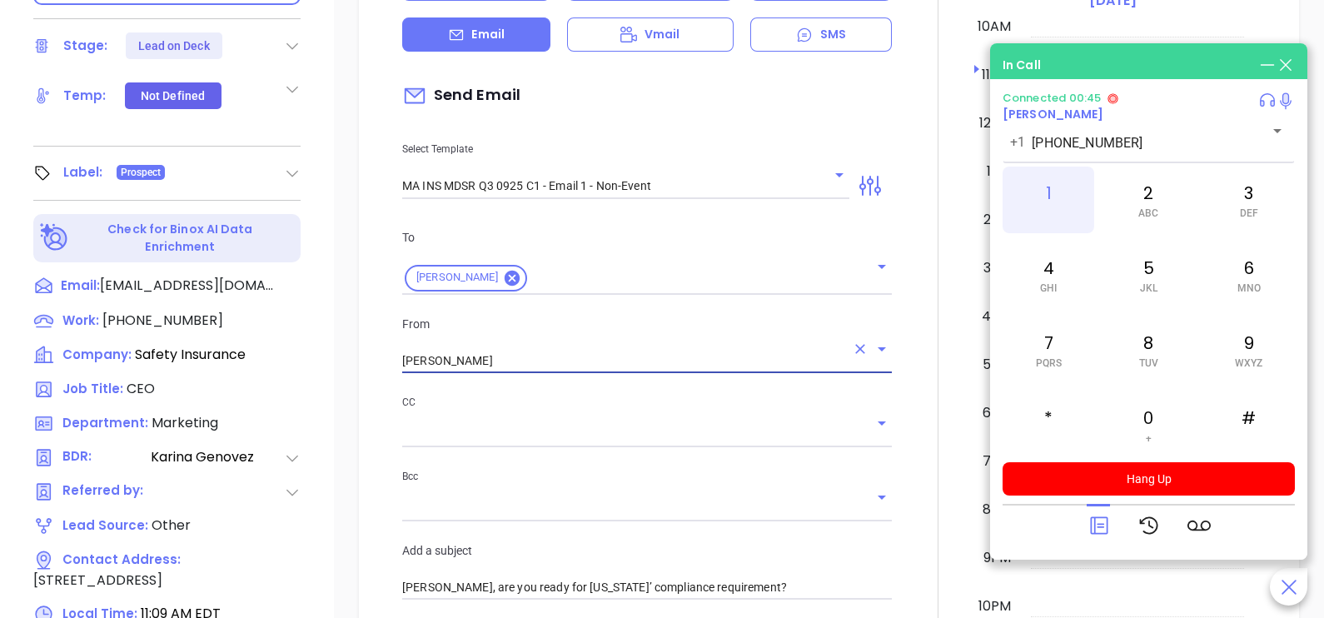
type input "Walter Contreras"
click at [1052, 193] on div "1" at bounding box center [1049, 200] width 92 height 67
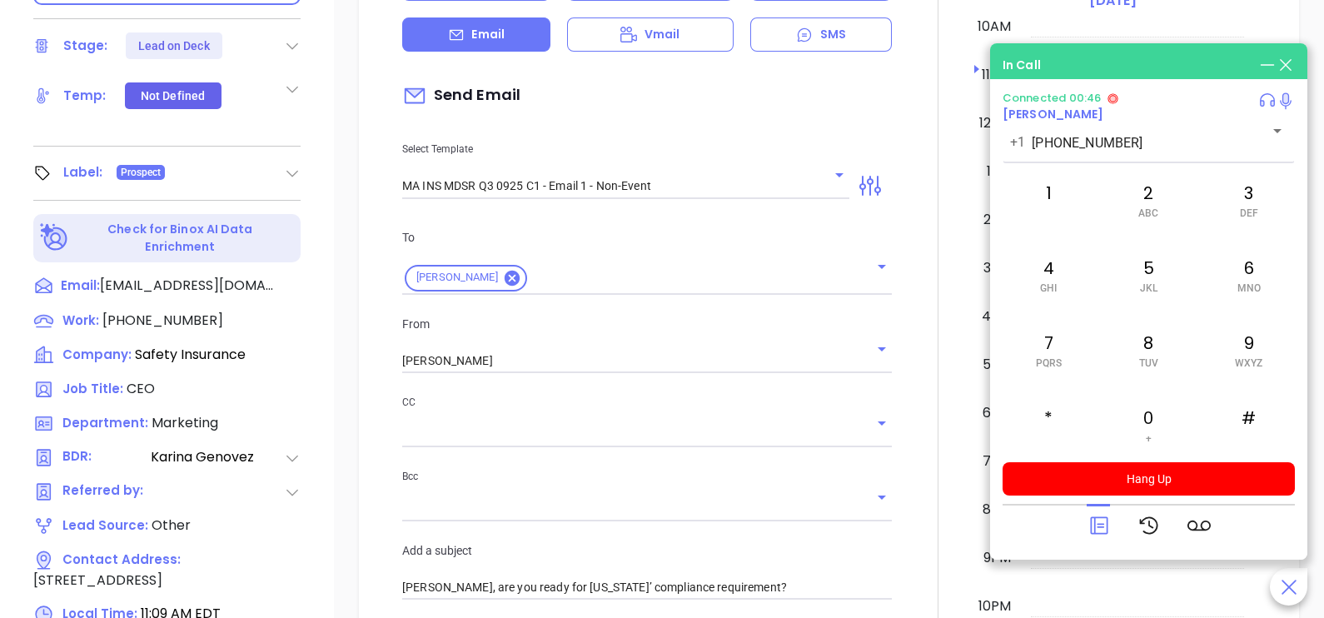
click at [912, 360] on div at bounding box center [938, 526] width 72 height 1324
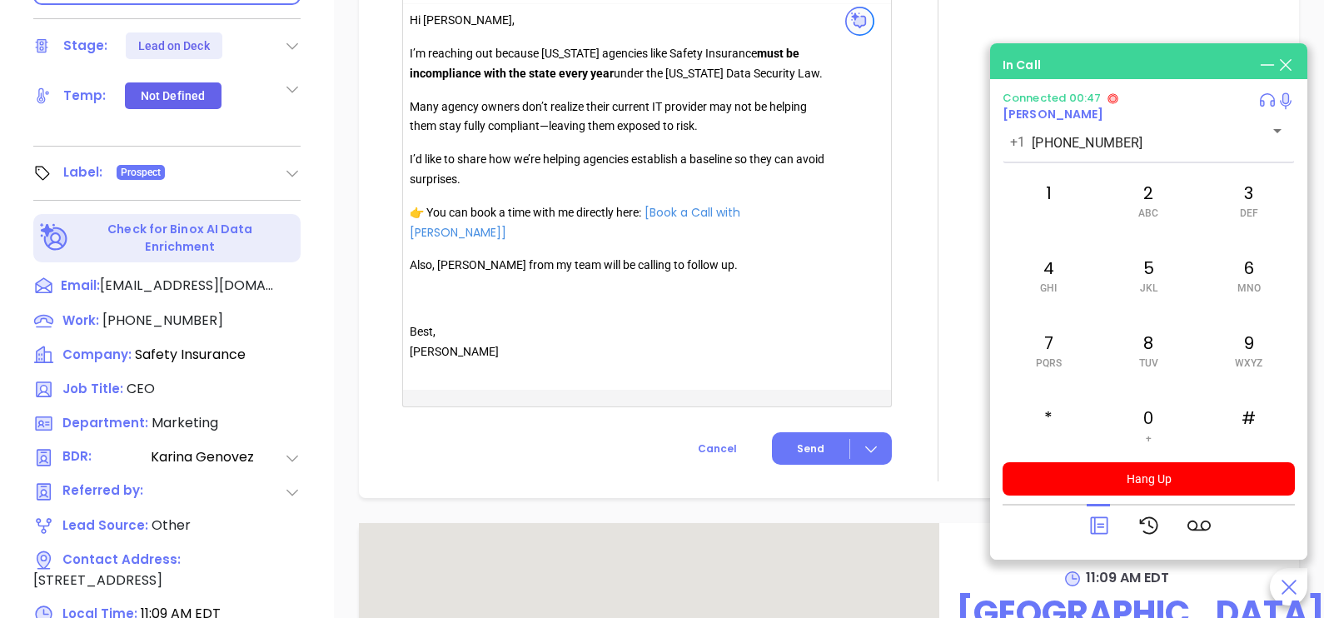
scroll to position [1083, 0]
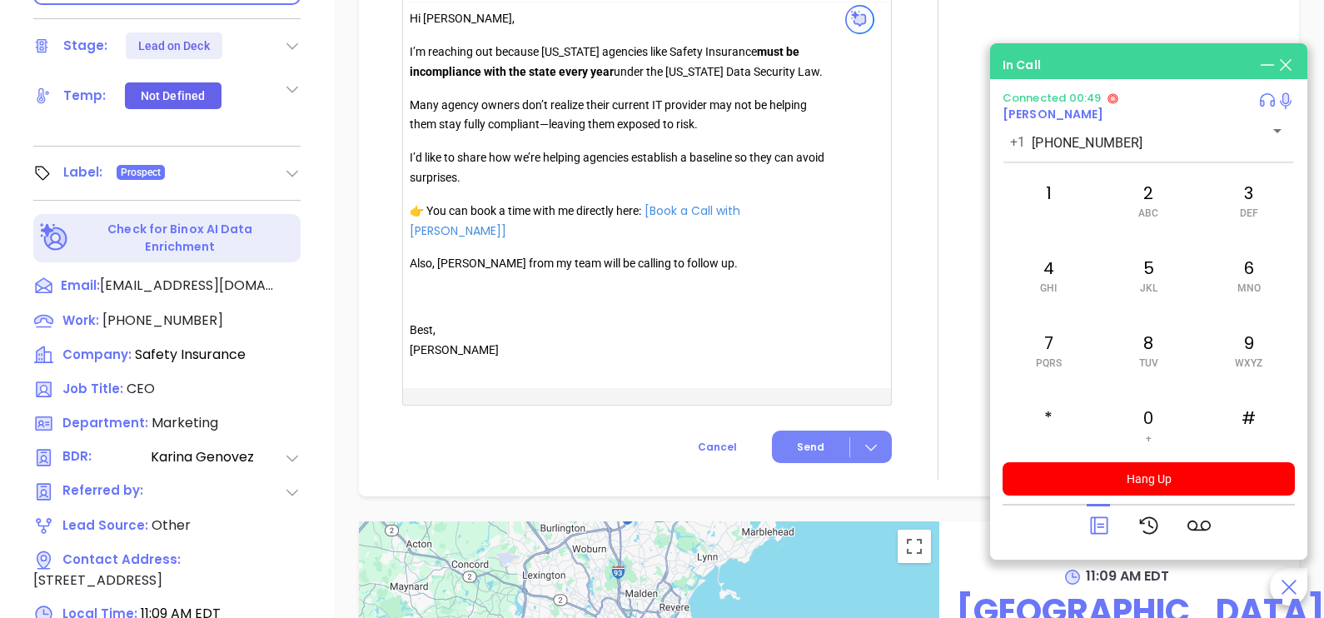
click at [790, 457] on button "Send" at bounding box center [832, 447] width 120 height 32
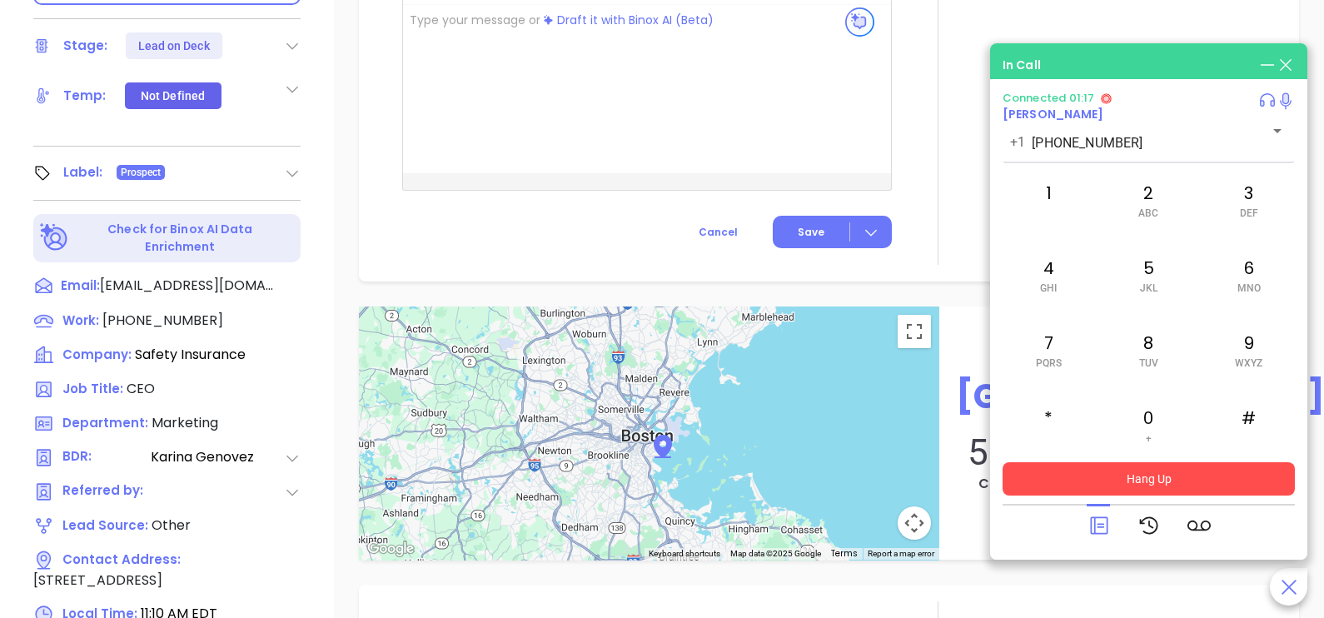
click at [1126, 472] on button "Hang Up" at bounding box center [1149, 478] width 292 height 33
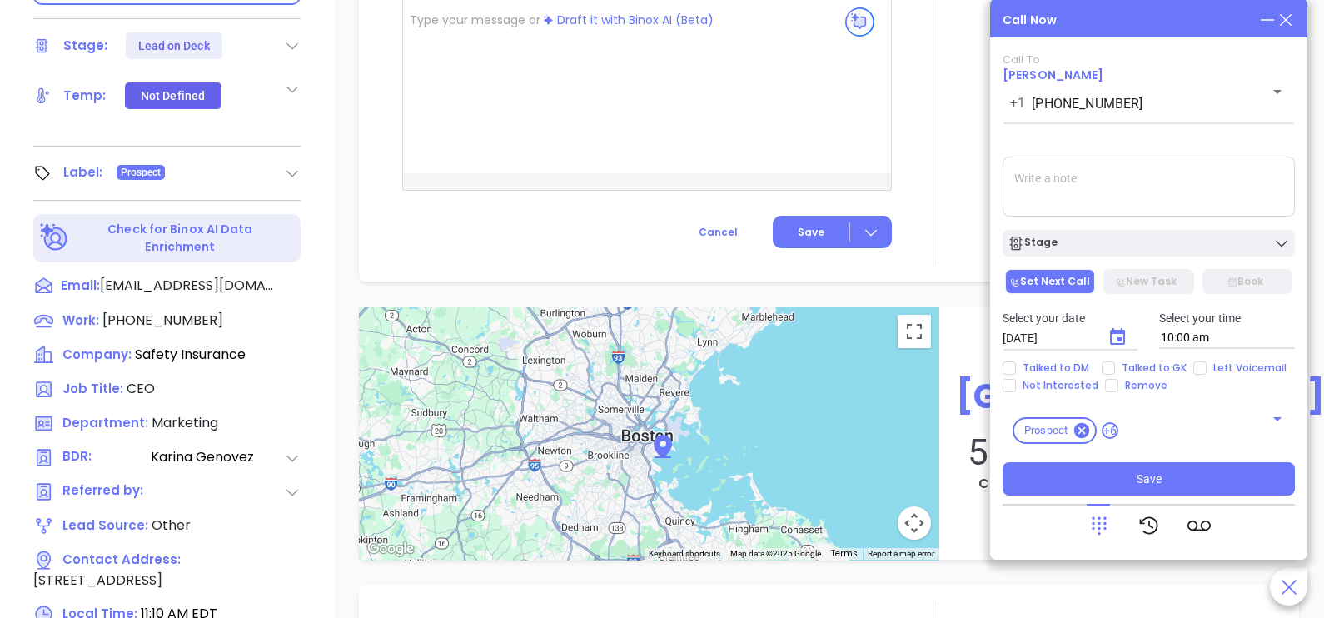
click at [1284, 25] on icon at bounding box center [1286, 20] width 18 height 18
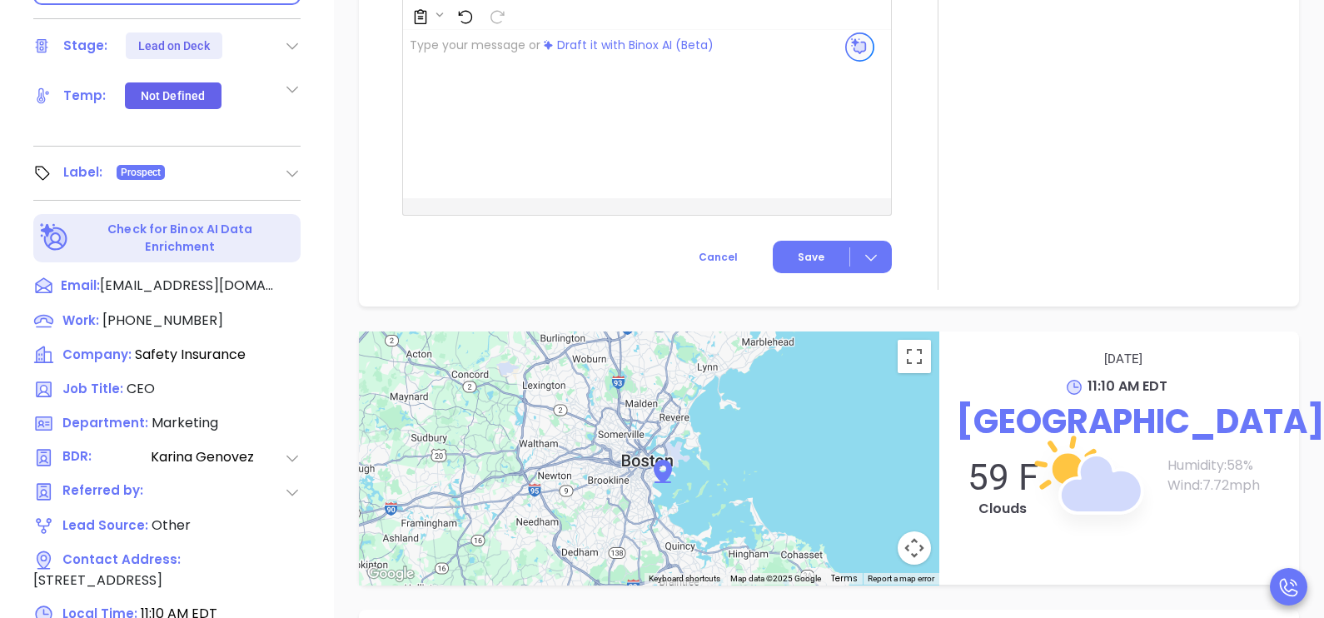
scroll to position [1108, 0]
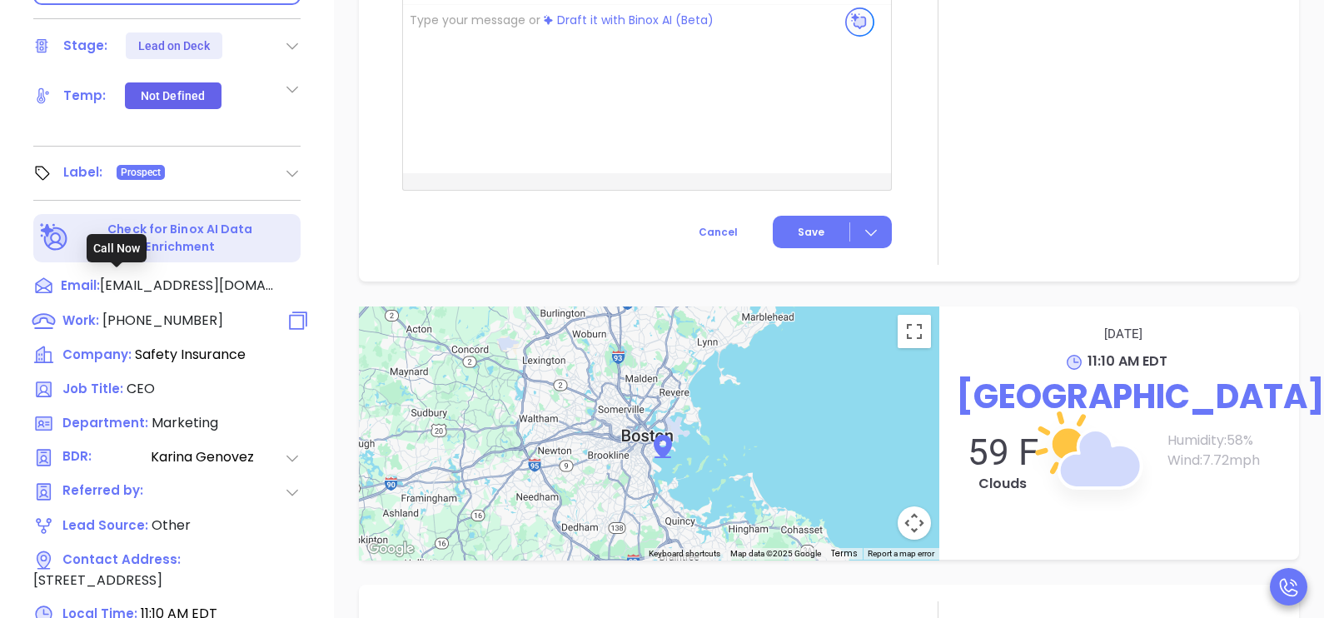
click at [187, 311] on span "(617) 951-0600" at bounding box center [162, 320] width 121 height 19
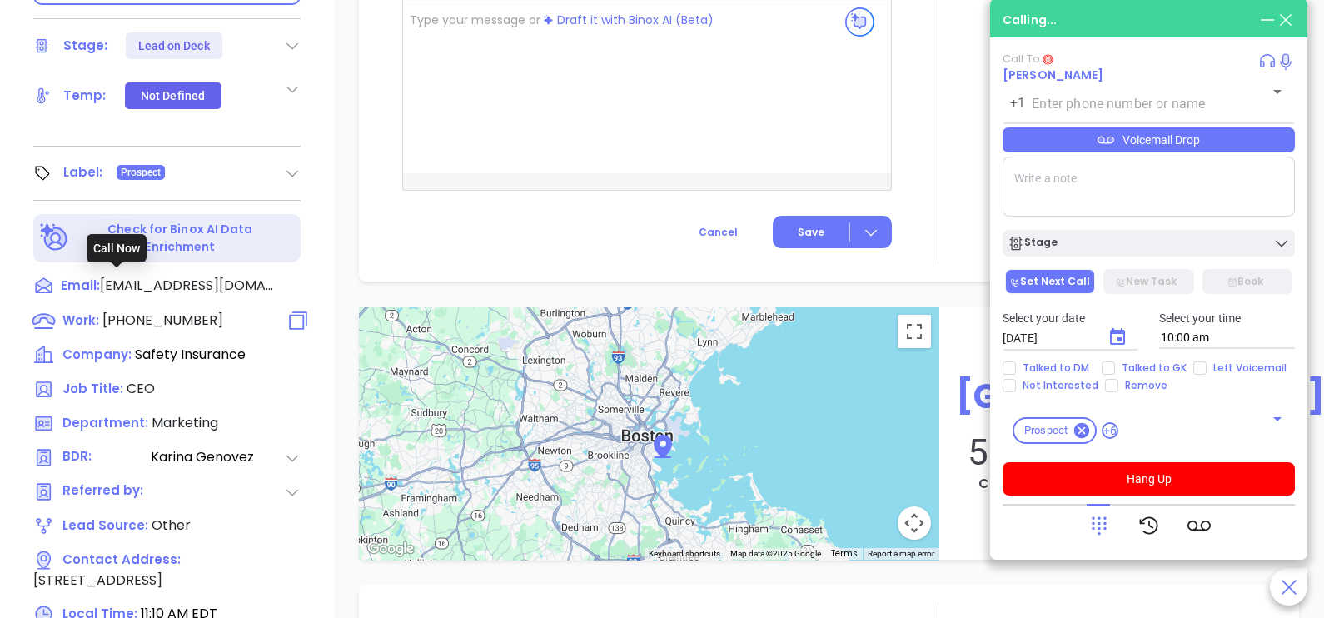
type input "(617) 951-0600"
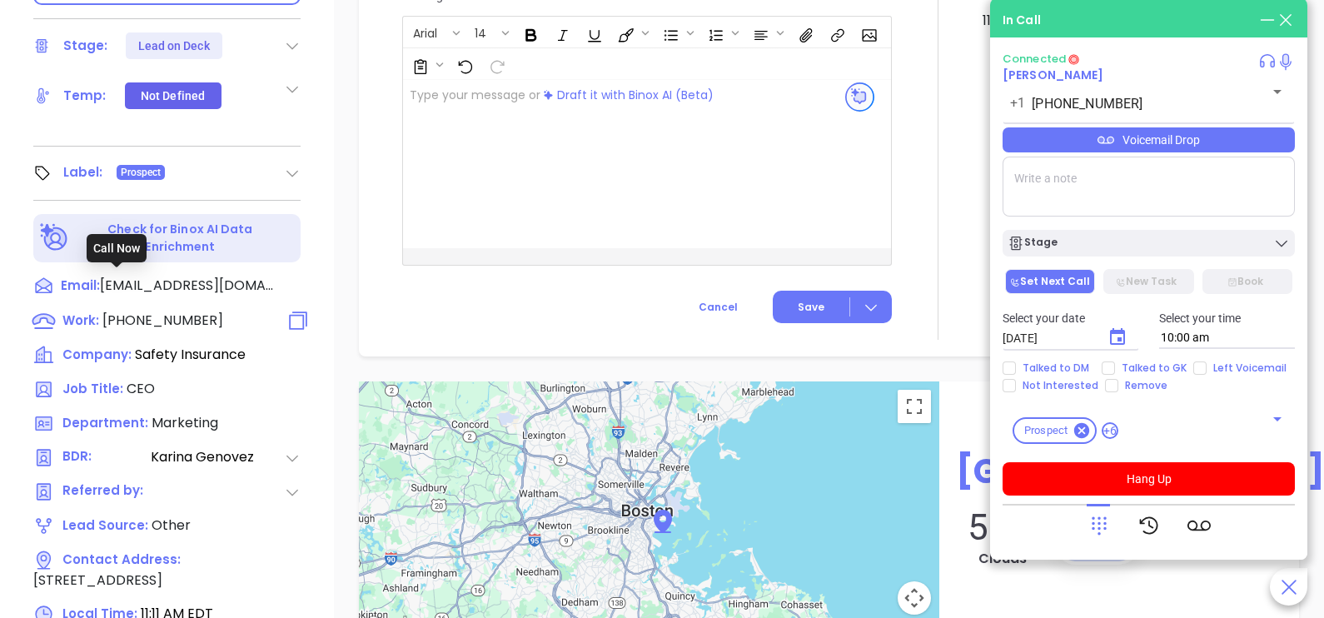
scroll to position [1205, 0]
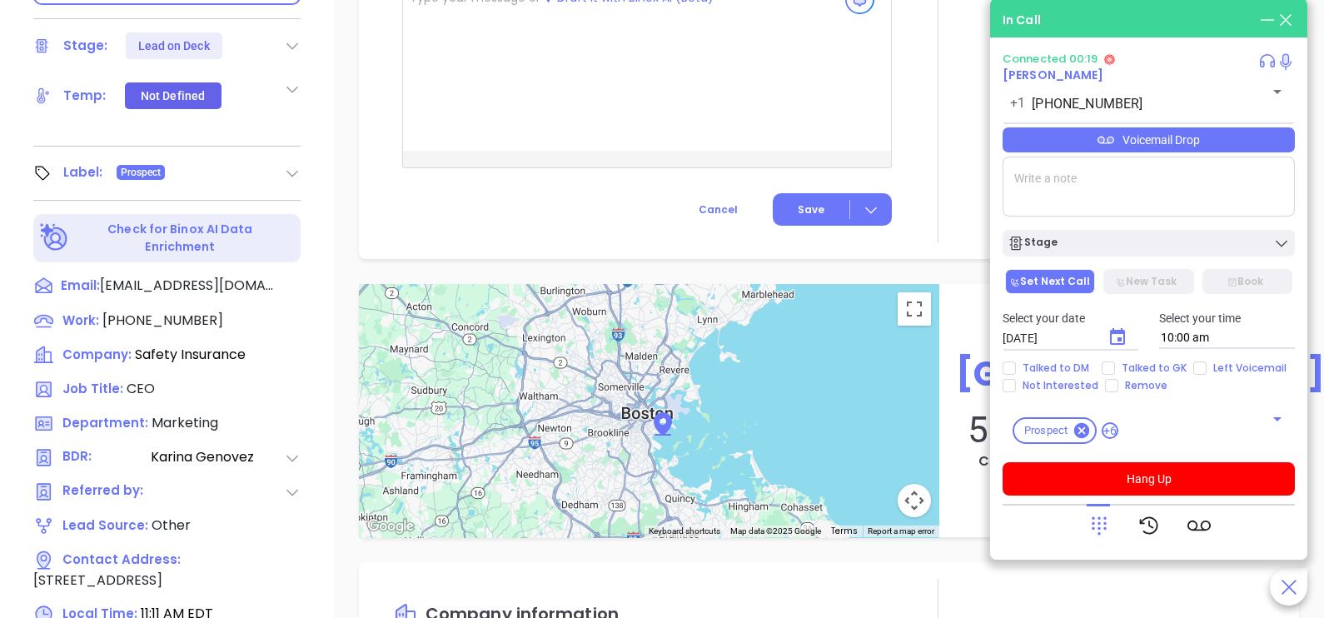
click at [1103, 531] on icon at bounding box center [1099, 525] width 23 height 23
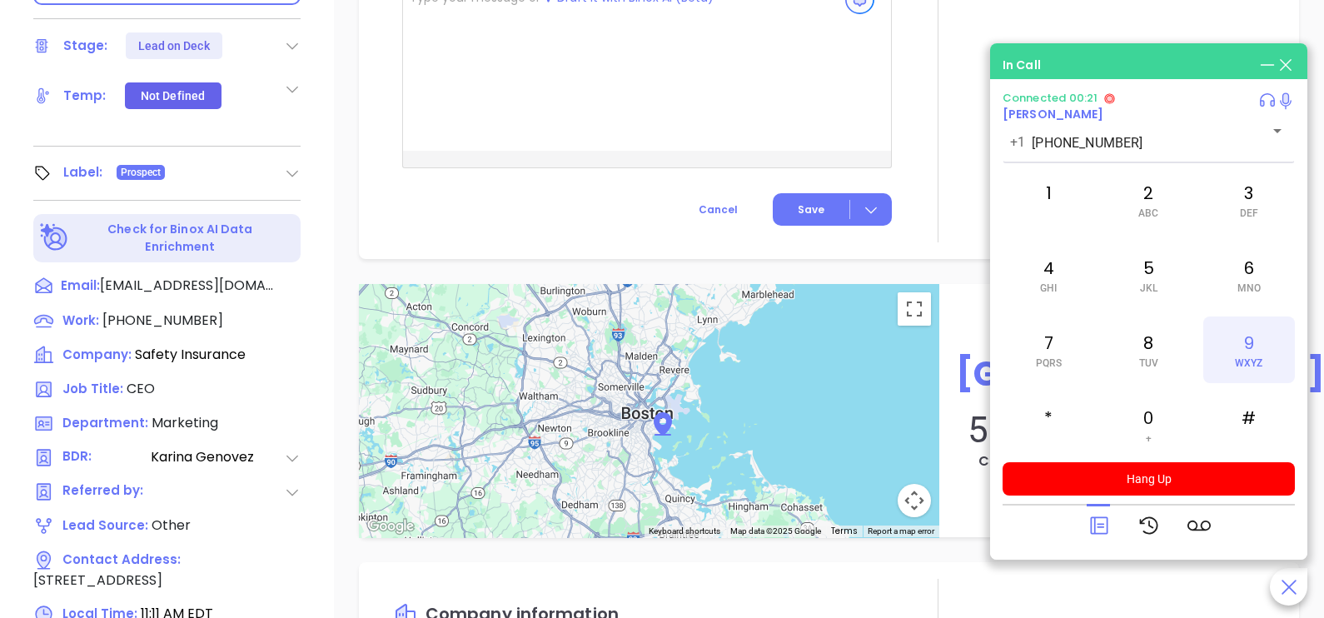
click at [1238, 366] on span "WXYZ" at bounding box center [1248, 363] width 27 height 12
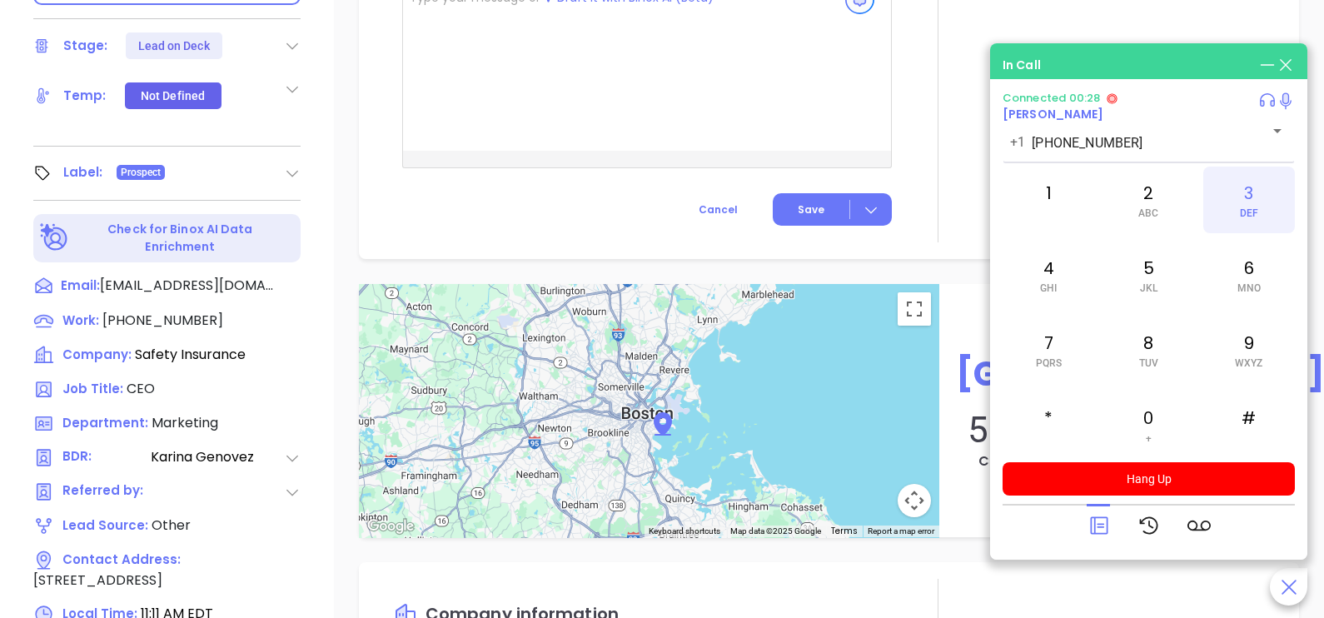
click at [1243, 212] on span "DEF" at bounding box center [1249, 213] width 18 height 12
click at [1159, 204] on div "2 ABC" at bounding box center [1149, 200] width 92 height 67
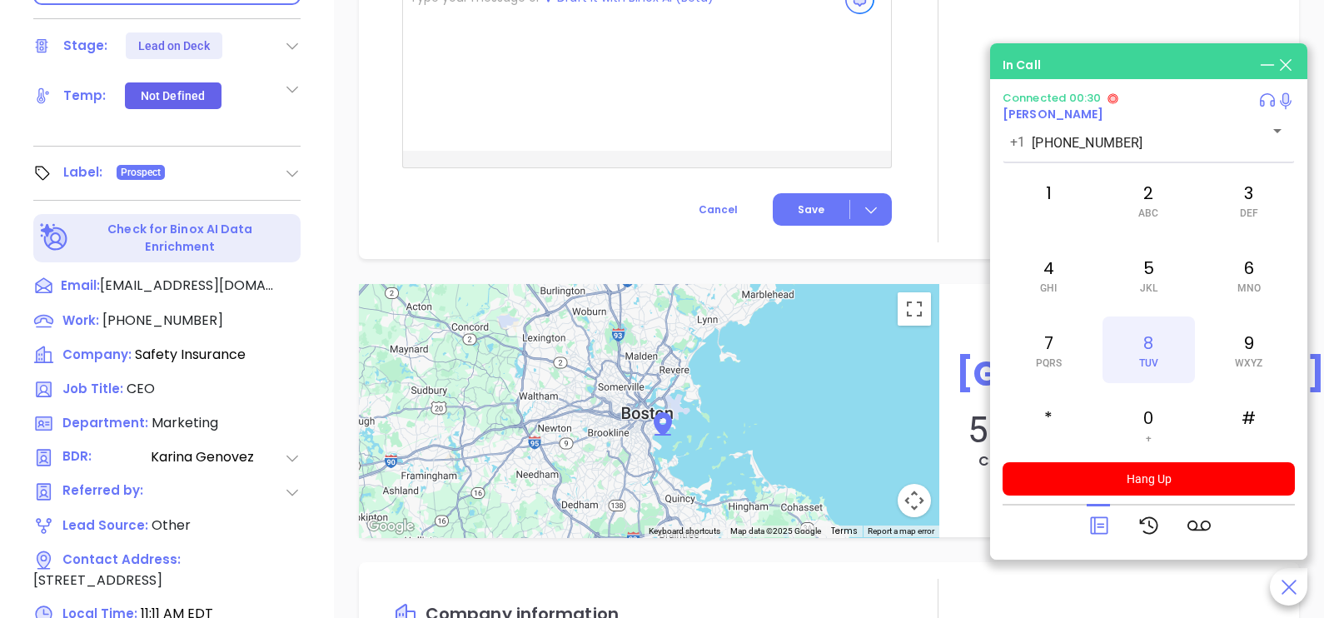
click at [1153, 350] on div "8 TUV" at bounding box center [1149, 349] width 92 height 67
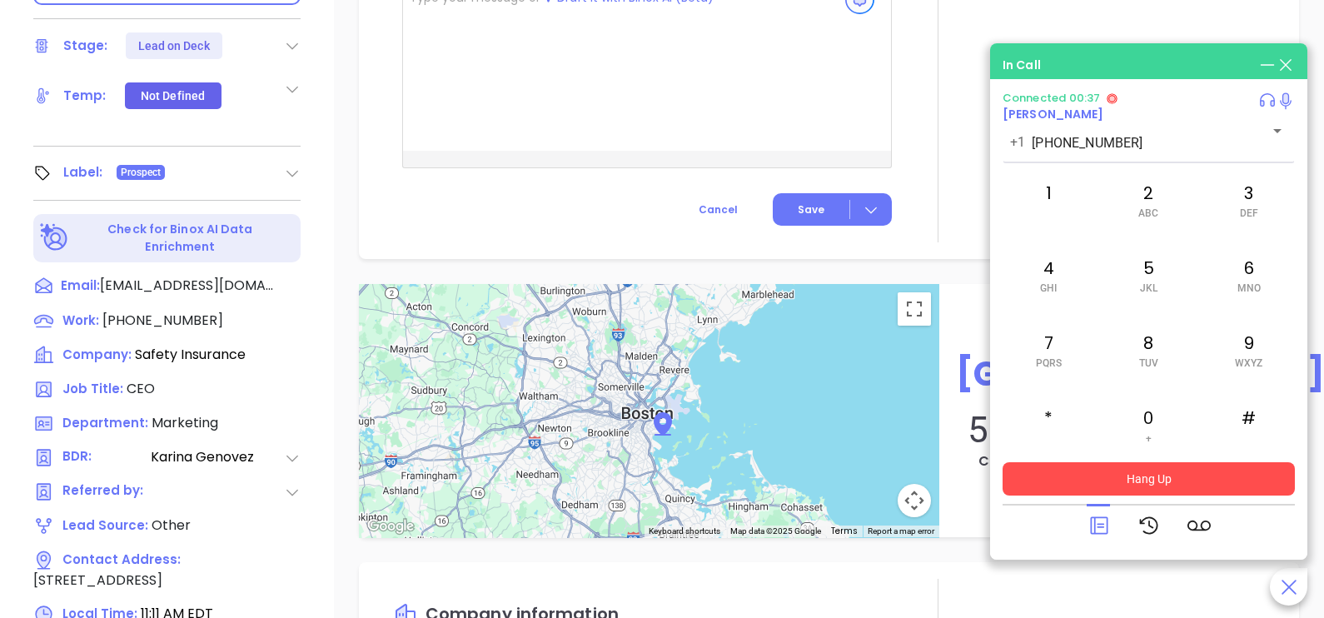
click at [1133, 475] on button "Hang Up" at bounding box center [1149, 478] width 292 height 33
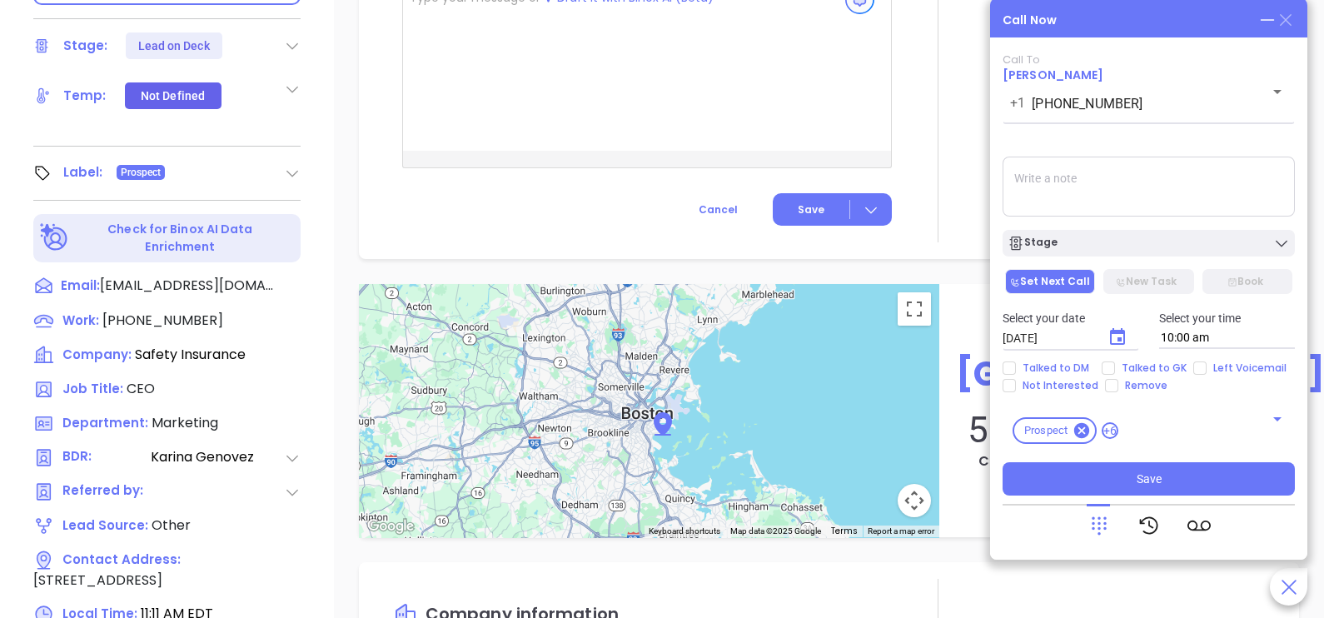
click at [1284, 19] on icon at bounding box center [1286, 20] width 12 height 12
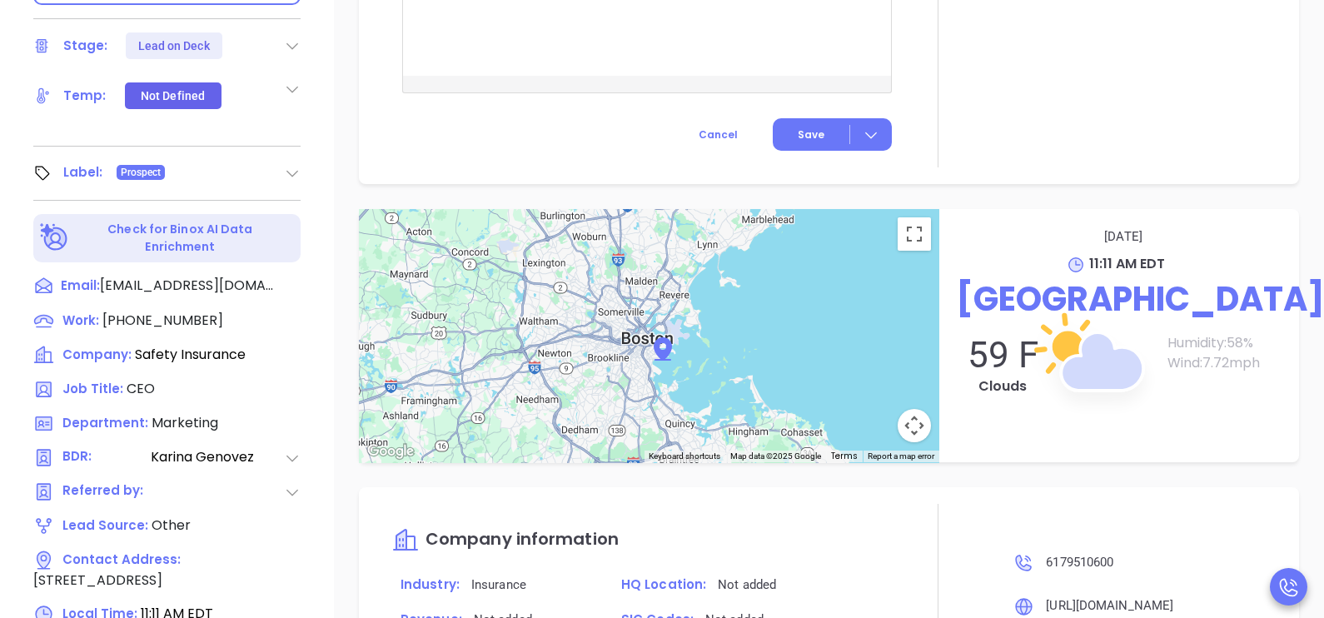
scroll to position [1108, 0]
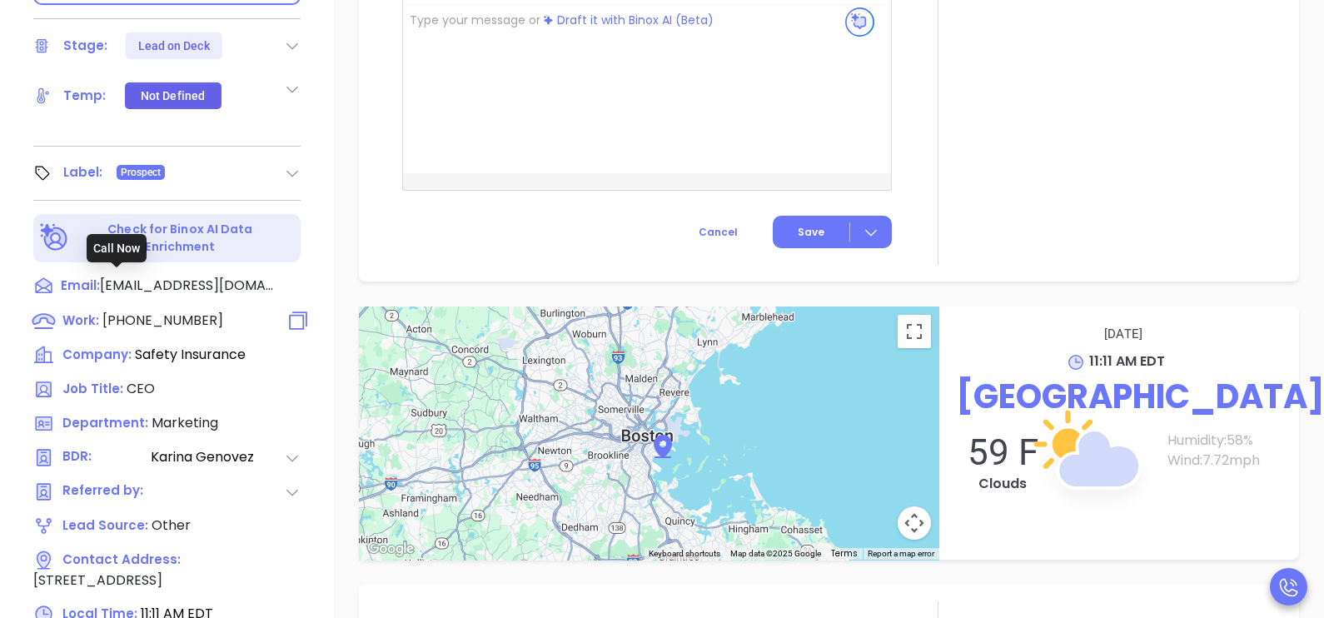
click at [167, 311] on span "(617) 951-0600" at bounding box center [162, 320] width 121 height 19
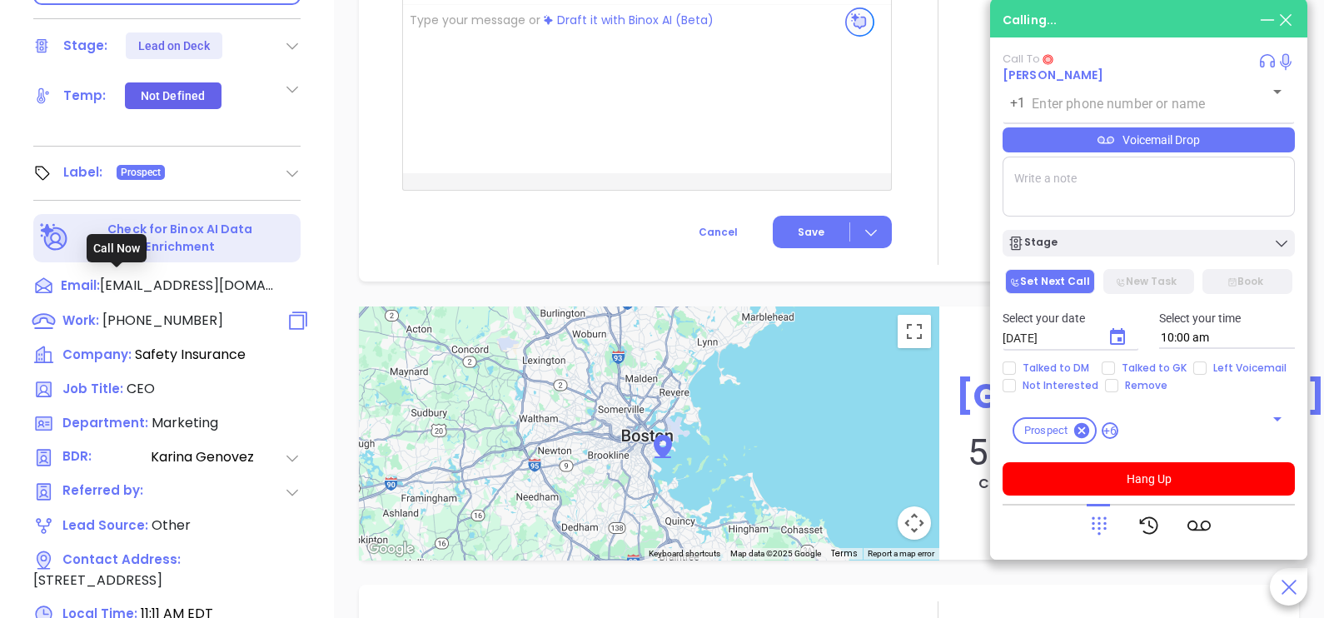
type input "(617) 951-0600"
click at [1095, 541] on div at bounding box center [1099, 525] width 23 height 43
click at [1103, 531] on icon at bounding box center [1099, 525] width 23 height 23
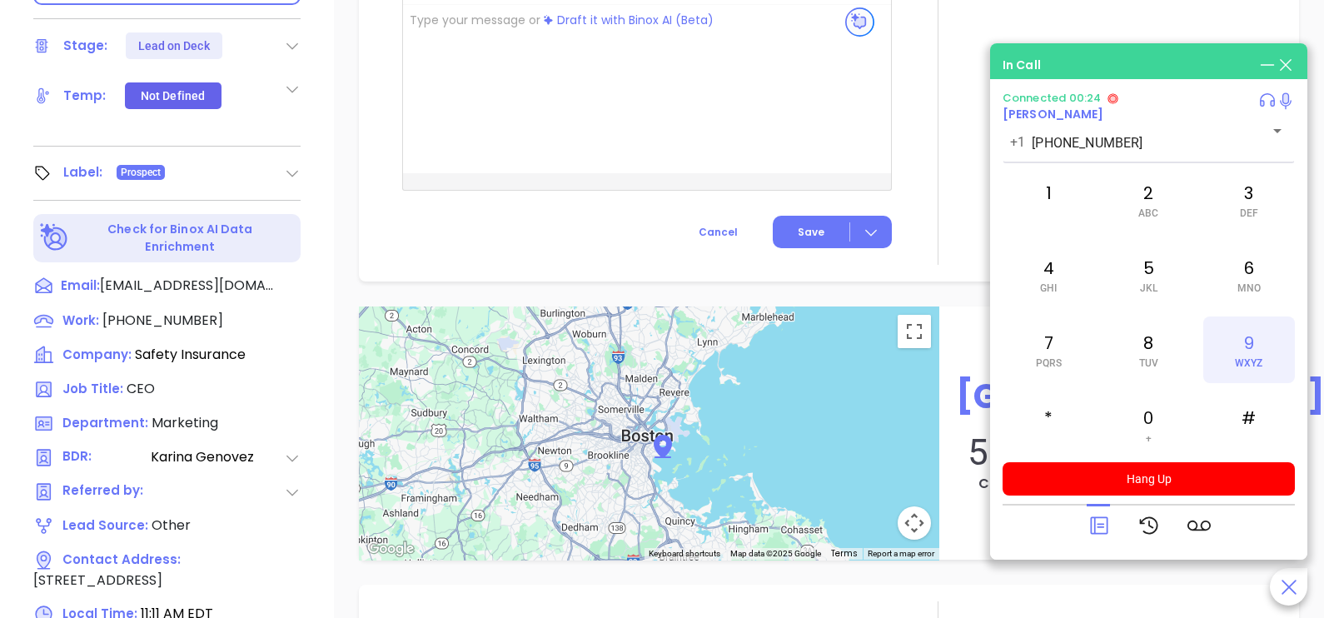
click at [1261, 351] on div "9 WXYZ" at bounding box center [1249, 349] width 92 height 67
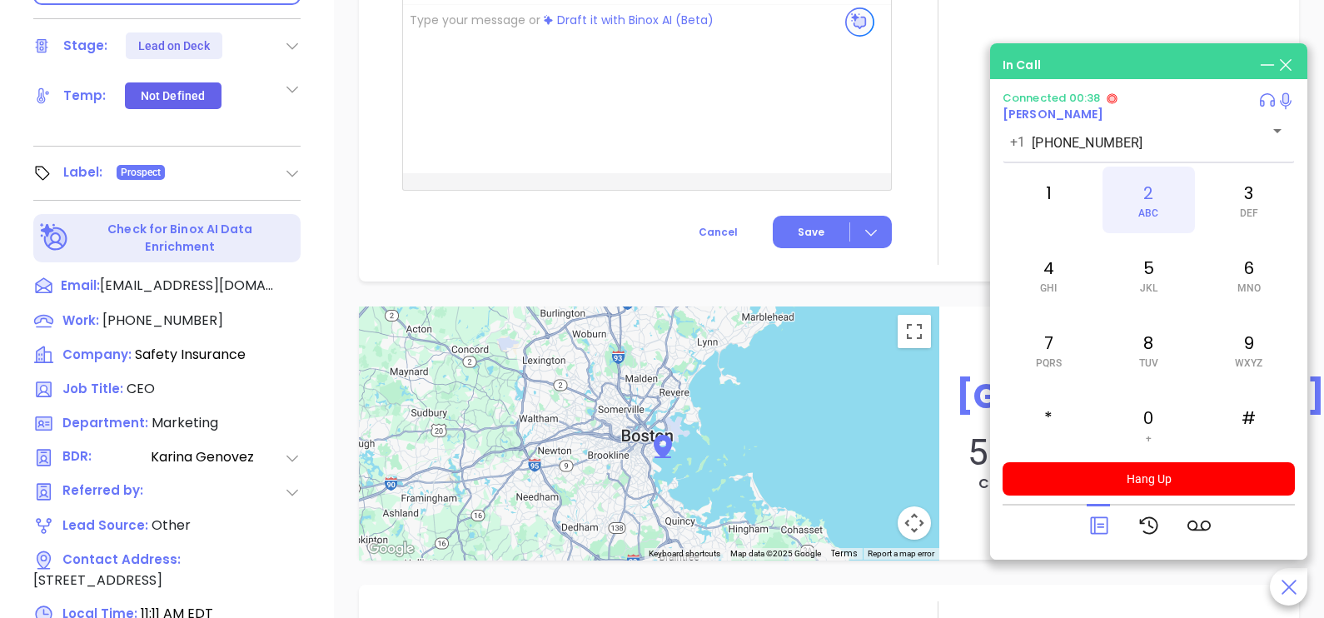
click at [1160, 208] on div "2 ABC" at bounding box center [1149, 200] width 92 height 67
click at [1075, 349] on div "7 PQRS" at bounding box center [1049, 349] width 92 height 67
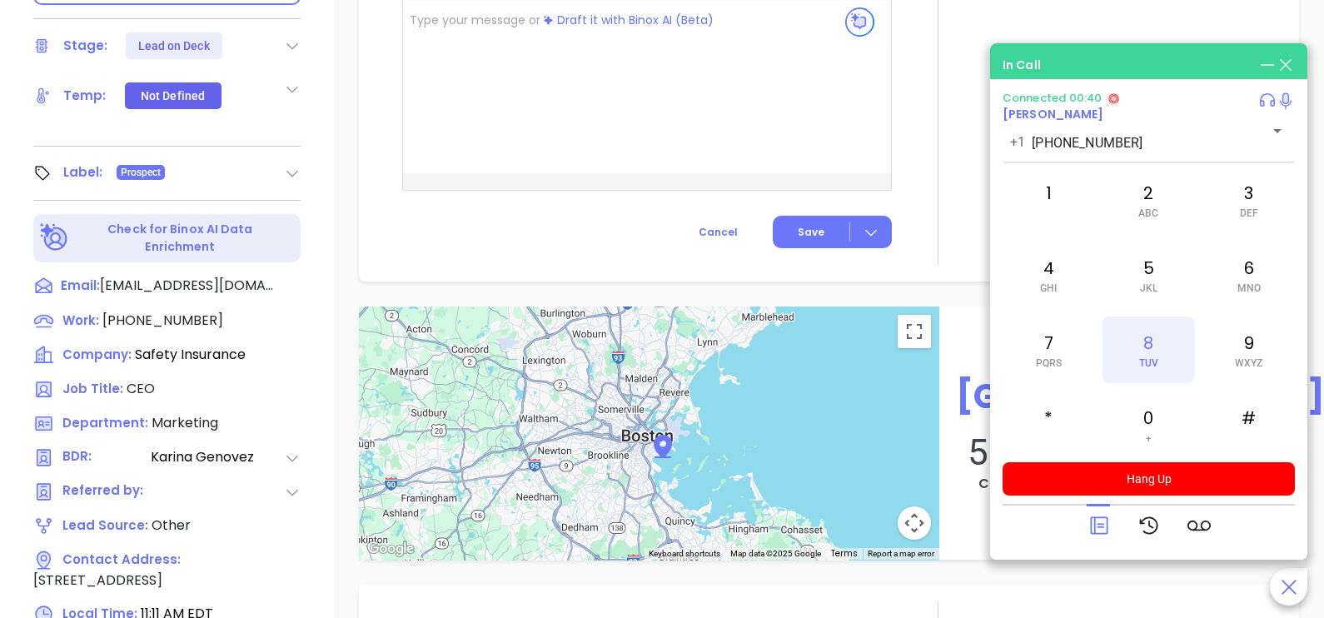
click at [1157, 355] on div "8 TUV" at bounding box center [1149, 349] width 92 height 67
click at [1061, 207] on div "1" at bounding box center [1049, 200] width 92 height 67
click at [1098, 525] on icon at bounding box center [1099, 525] width 23 height 23
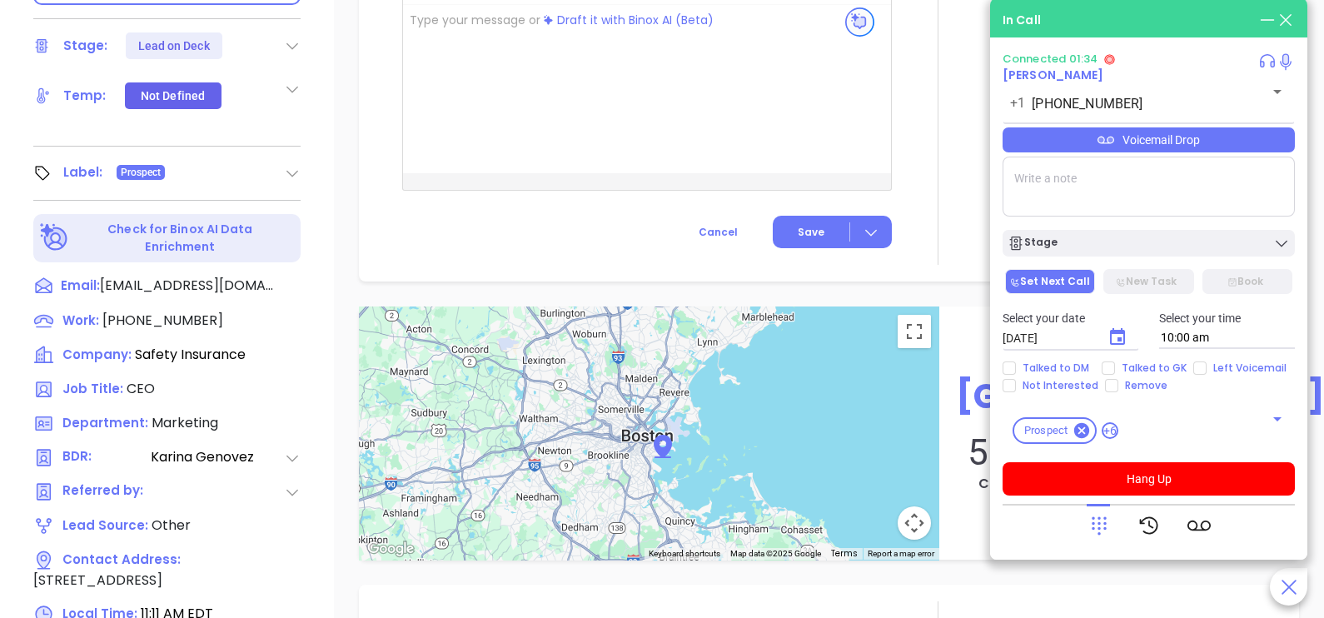
click at [1227, 151] on div "Voicemail Drop" at bounding box center [1149, 139] width 292 height 25
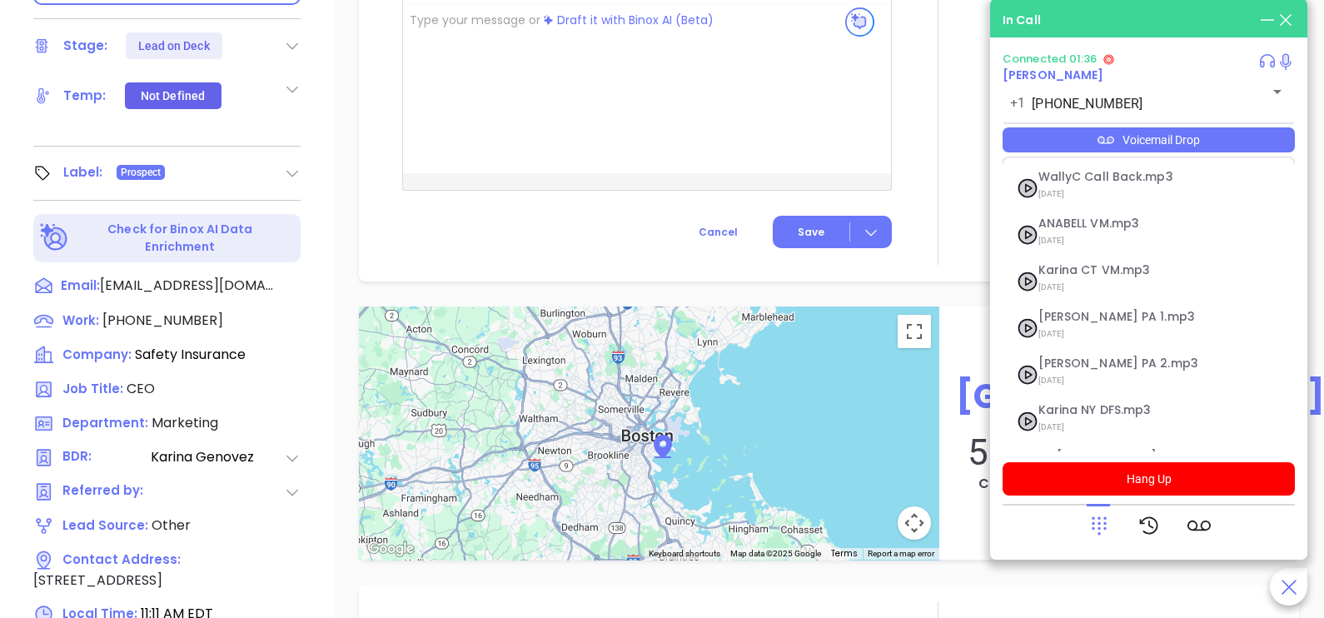
scroll to position [182, 0]
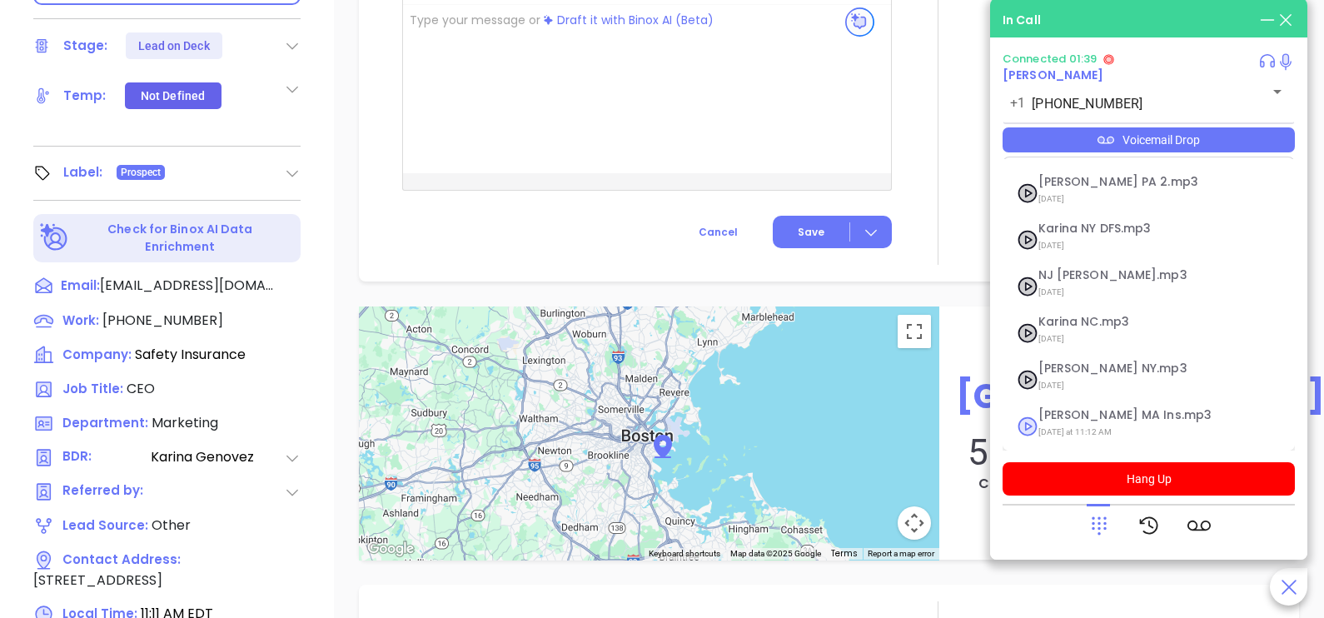
click at [1103, 416] on span "Karina MA Ins.mp3" at bounding box center [1129, 415] width 180 height 12
checkbox input "true"
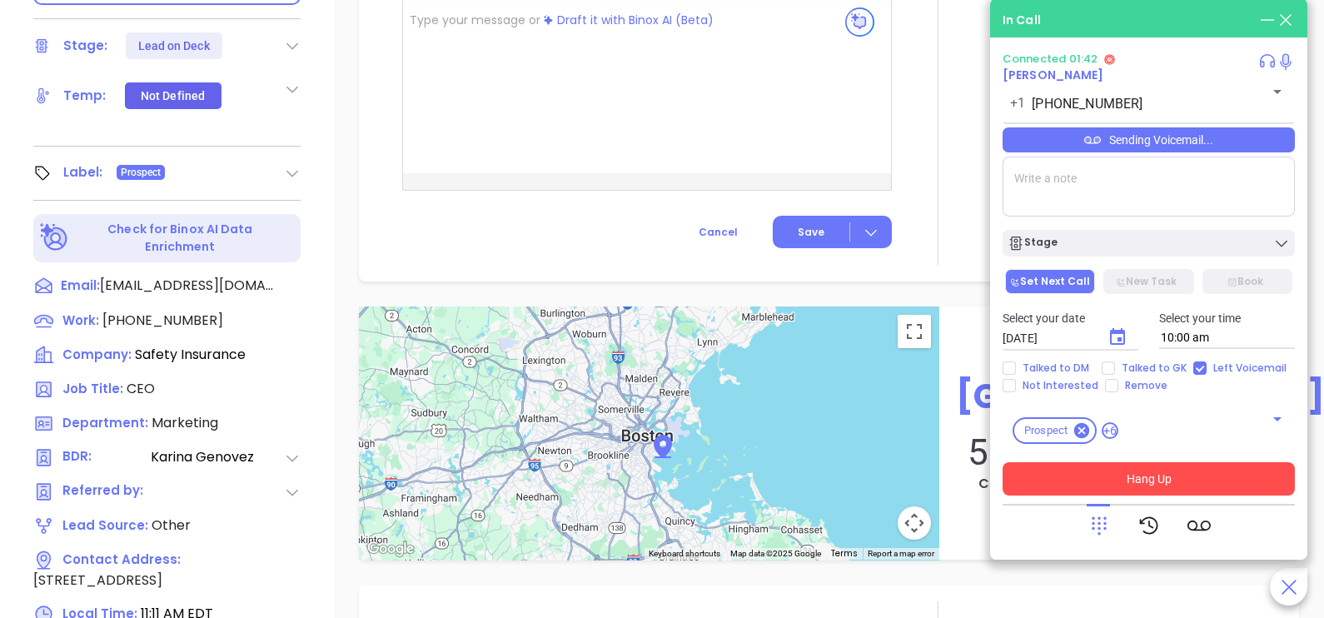
click at [1136, 471] on button "Hang Up" at bounding box center [1149, 478] width 292 height 33
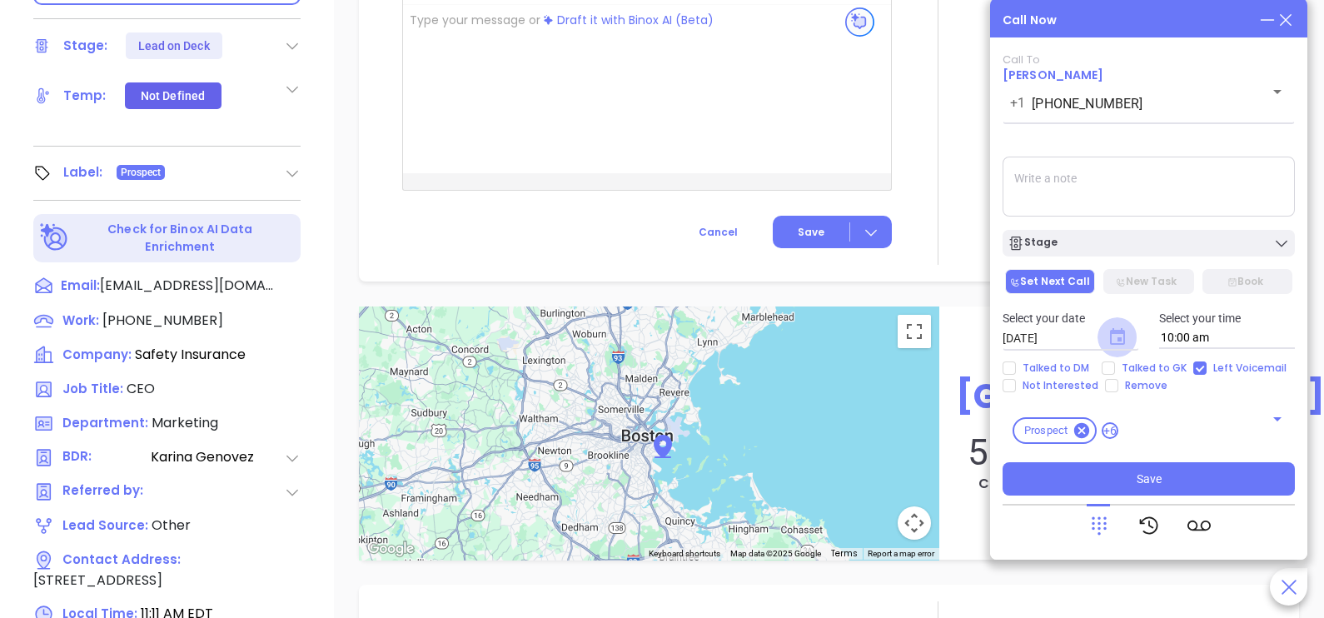
click at [1116, 333] on icon "Choose date, selected date is Oct 2, 2025" at bounding box center [1117, 336] width 15 height 17
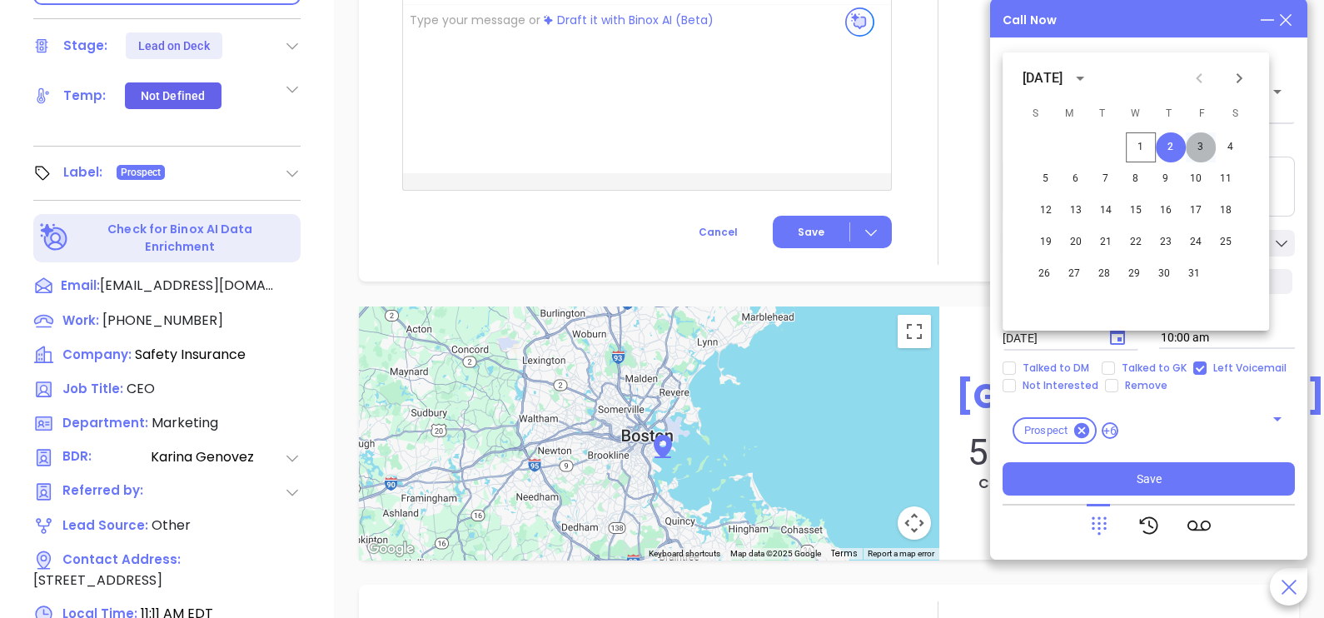
click at [1200, 147] on button "3" at bounding box center [1201, 147] width 30 height 30
type input "10/03/2025"
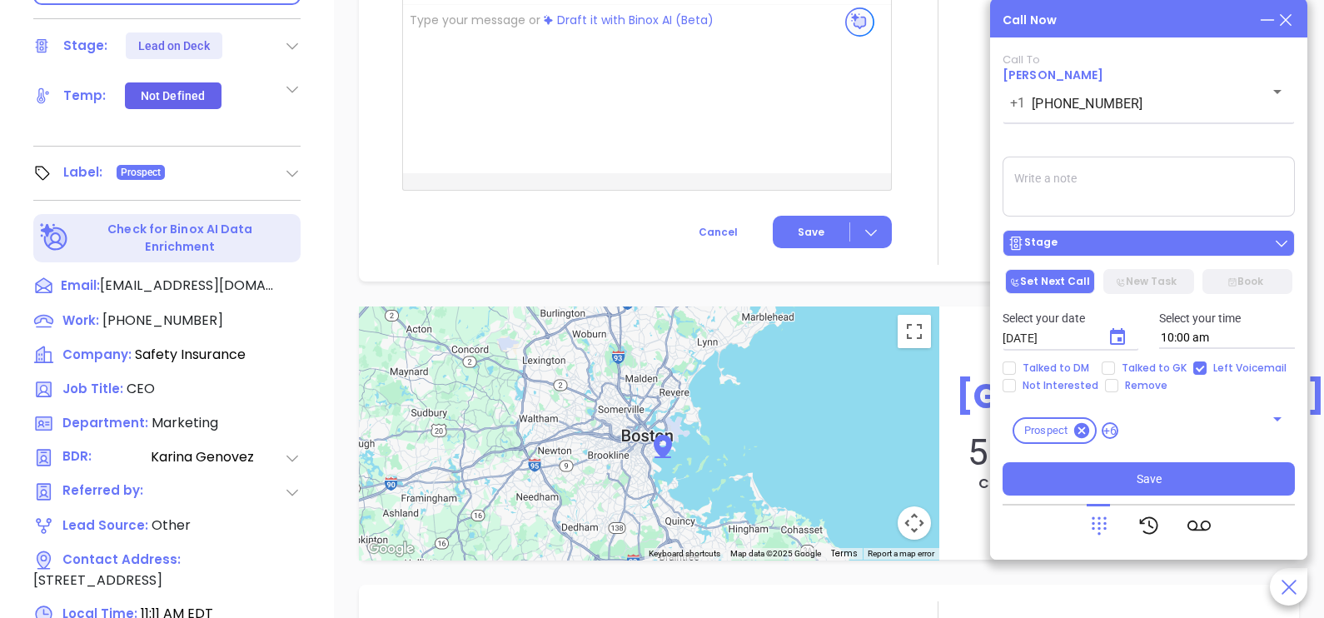
click at [1176, 247] on div "Stage" at bounding box center [1149, 243] width 282 height 17
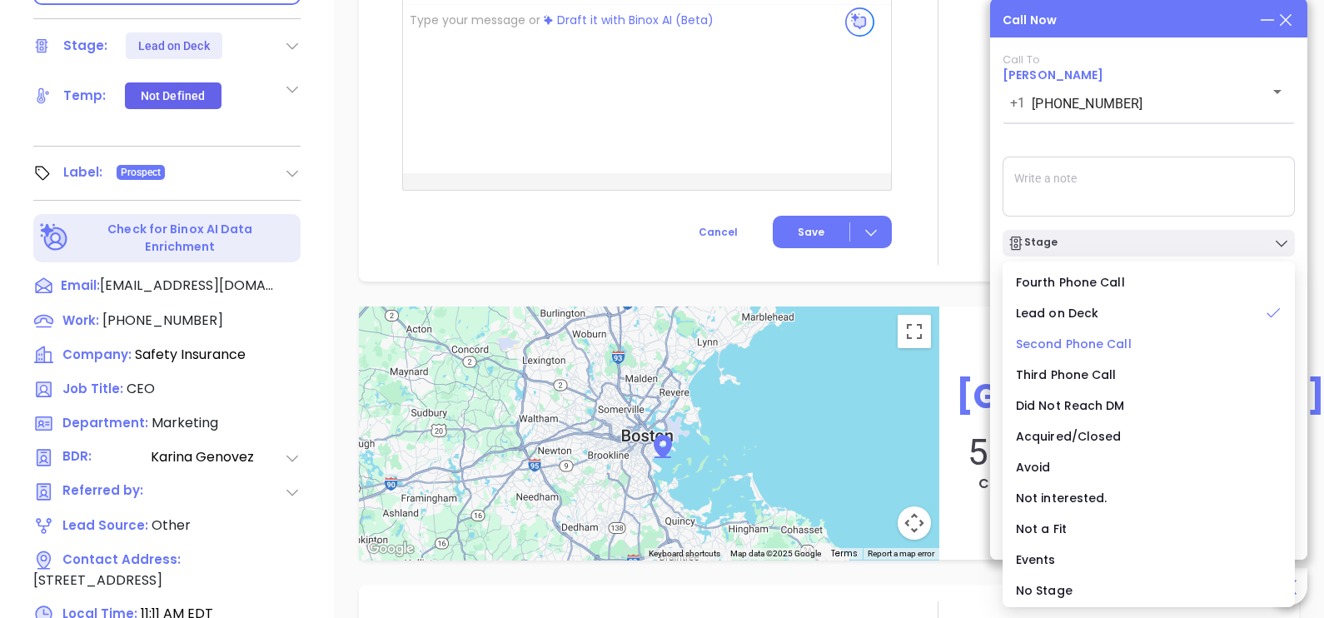
click at [1104, 341] on span "Second Phone Call" at bounding box center [1074, 344] width 116 height 17
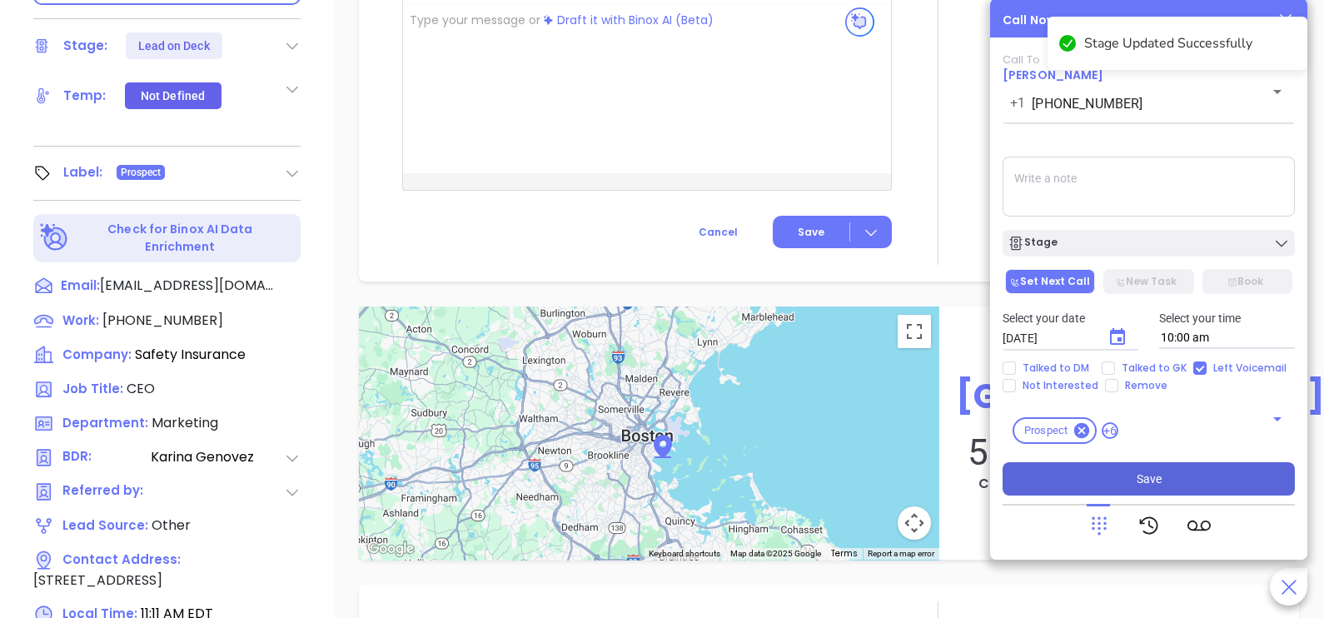
click at [1113, 470] on button "Save" at bounding box center [1149, 478] width 292 height 33
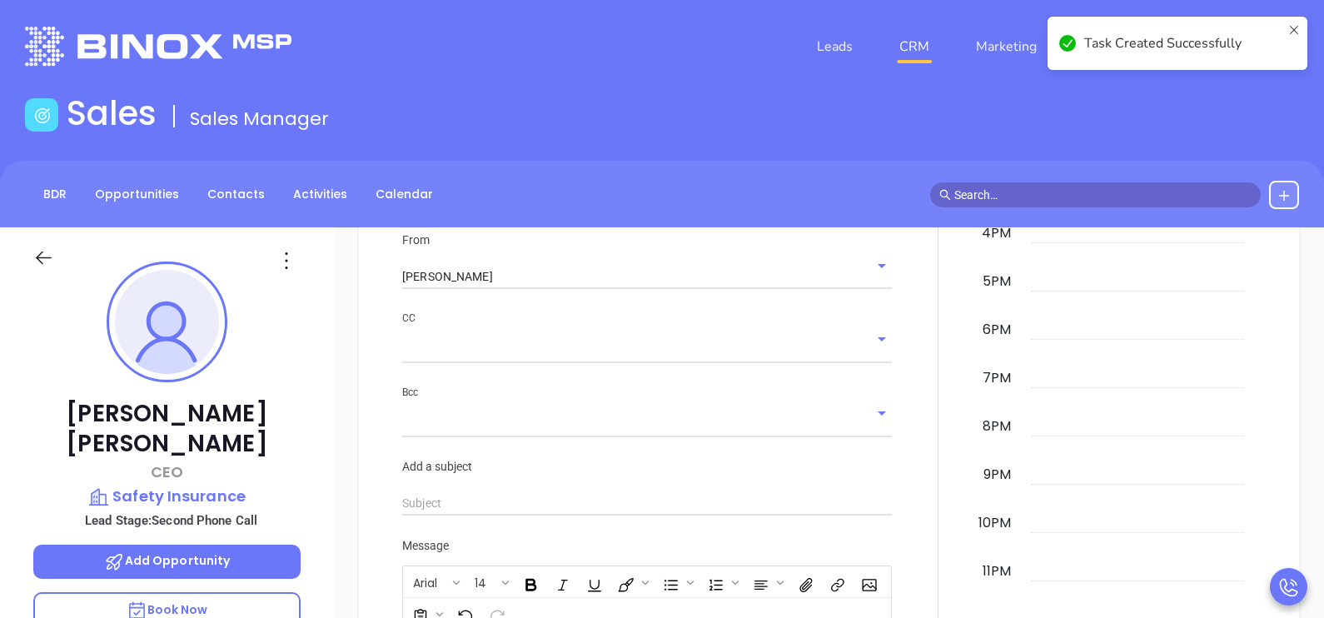
scroll to position [1245, 0]
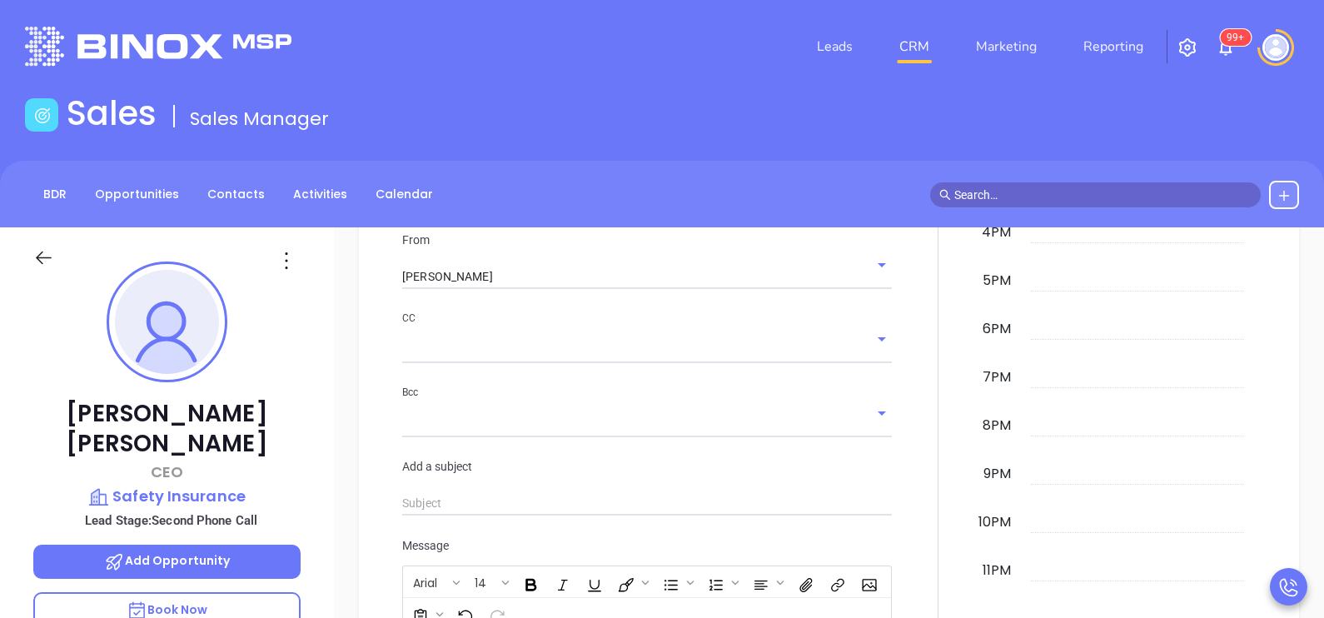
click at [1305, 394] on div "New Activity Task Meeting Call Email Vmail SMS Schedule an Email Select Templat…" at bounding box center [829, 334] width 990 height 1143
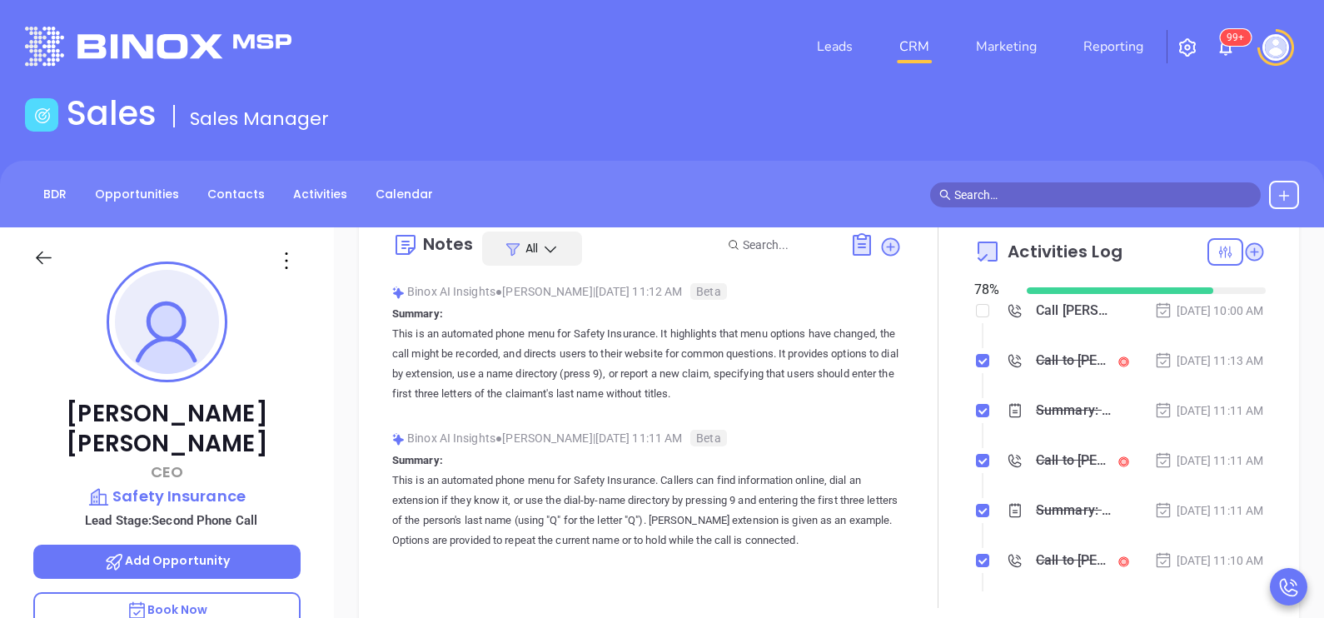
scroll to position [0, 0]
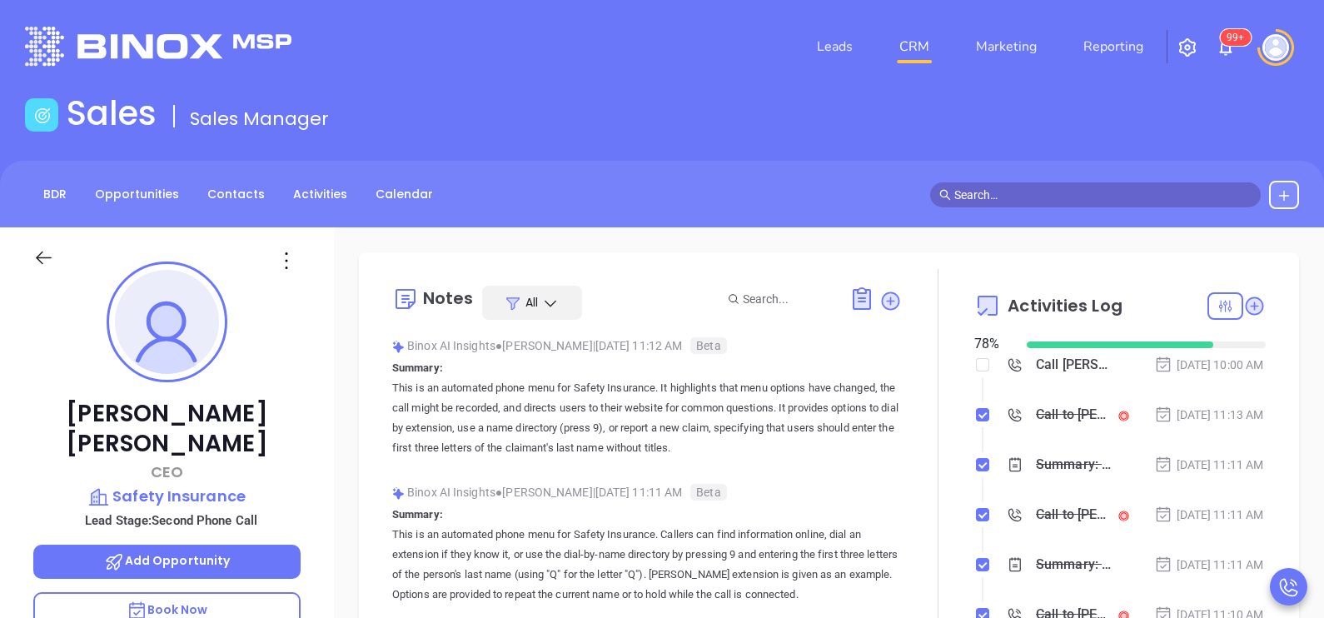
click at [1178, 404] on li "Call David Brussard to follow up Oct 3, 2025 | 10:00 AM" at bounding box center [1122, 381] width 287 height 46
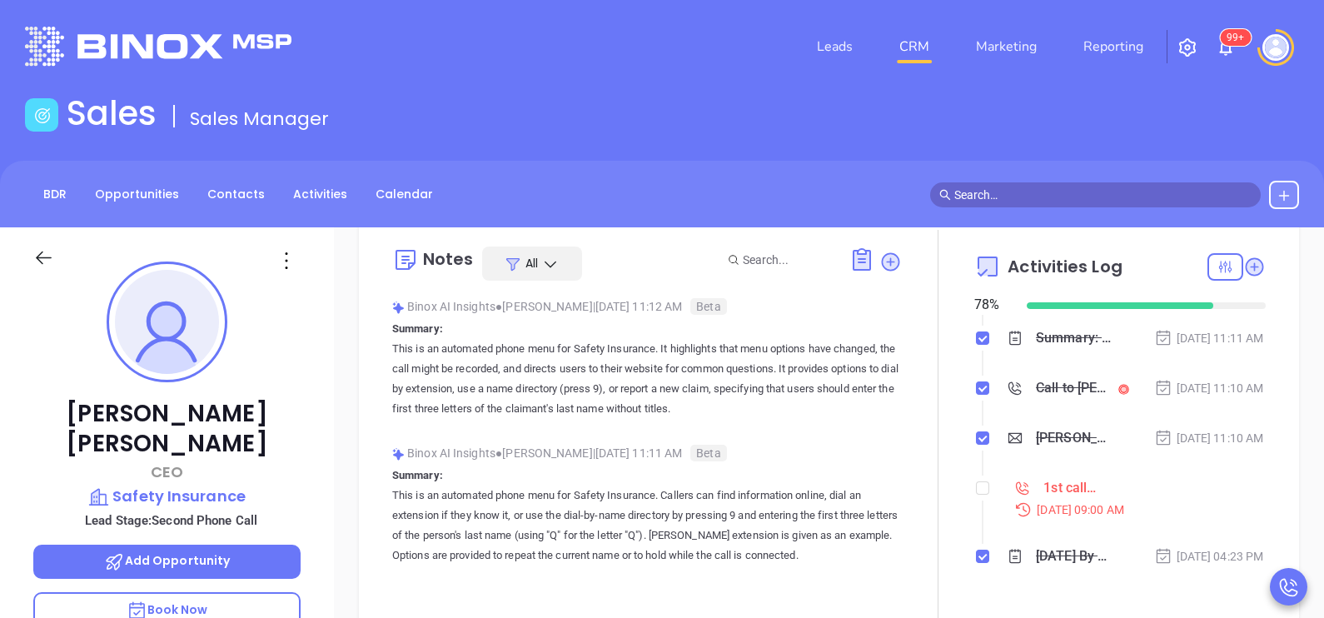
scroll to position [41, 0]
click at [976, 492] on label at bounding box center [982, 486] width 13 height 18
click at [976, 492] on input "checkbox" at bounding box center [982, 486] width 13 height 13
checkbox input "true"
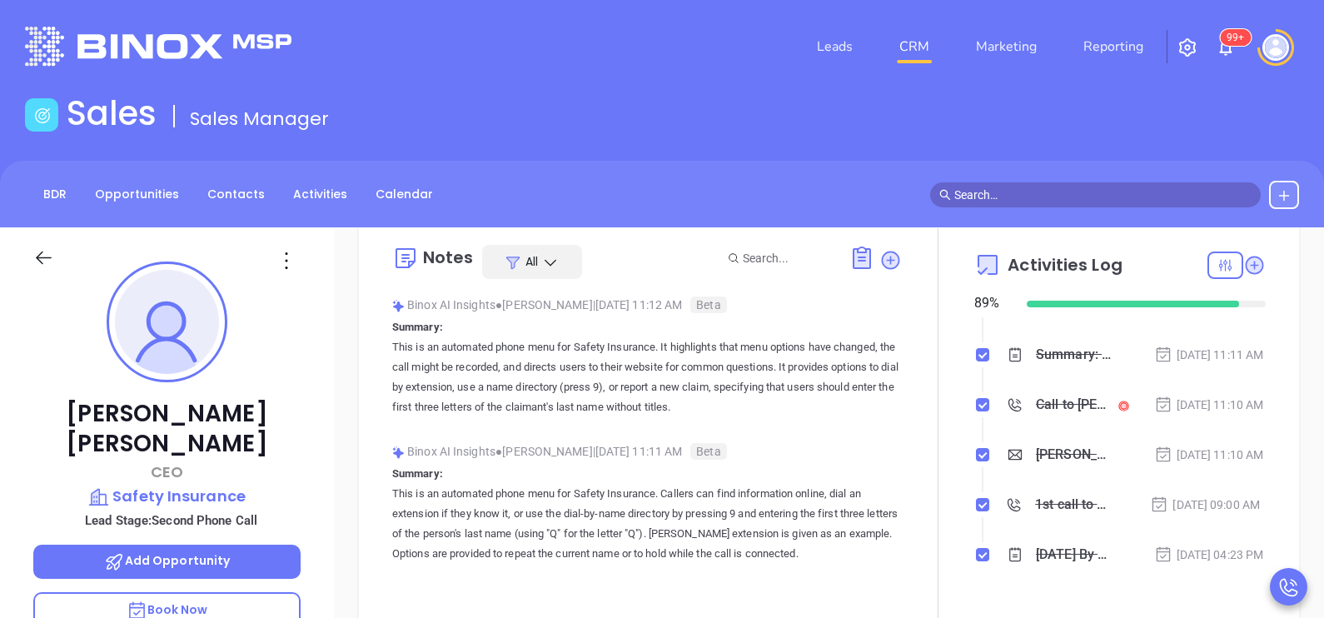
click at [49, 256] on icon at bounding box center [43, 257] width 21 height 21
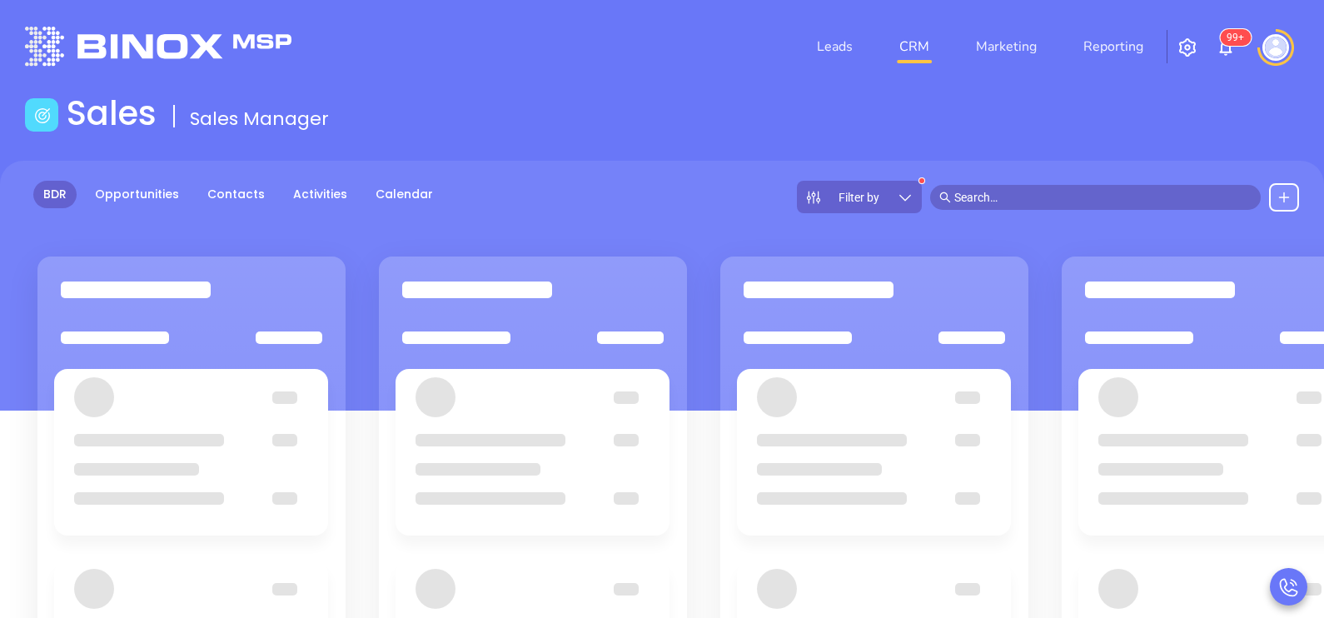
scroll to position [207, 0]
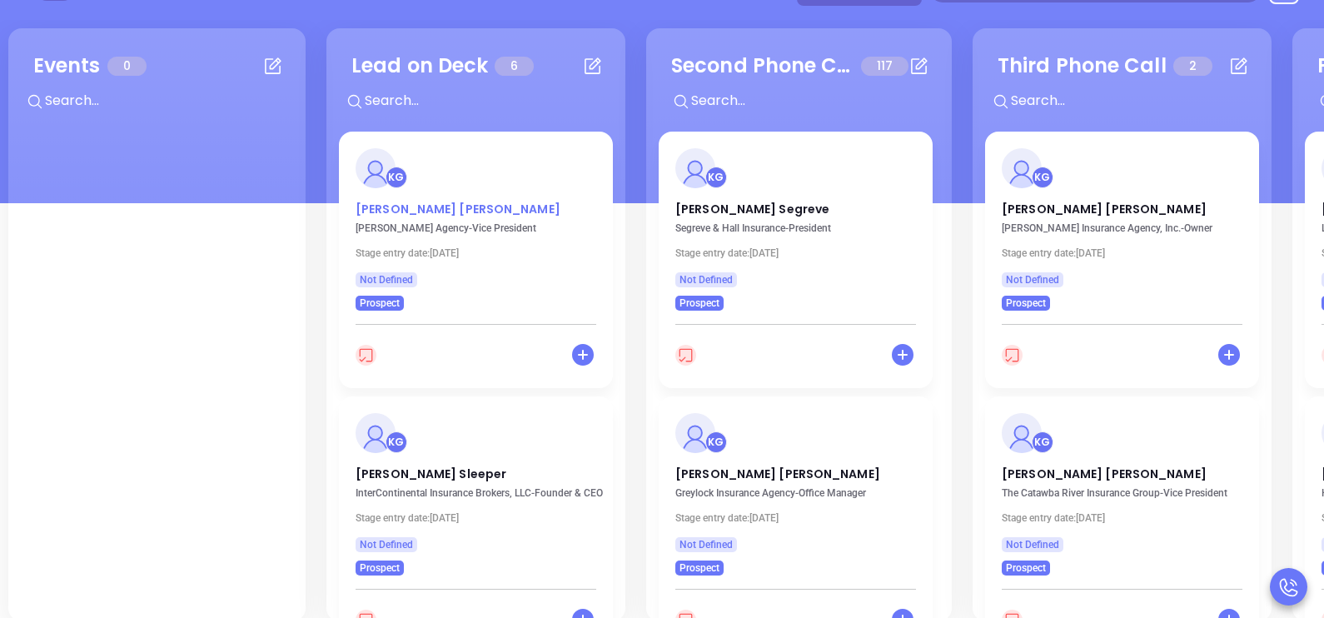
click at [413, 207] on p "Terry Quinn" at bounding box center [476, 205] width 241 height 8
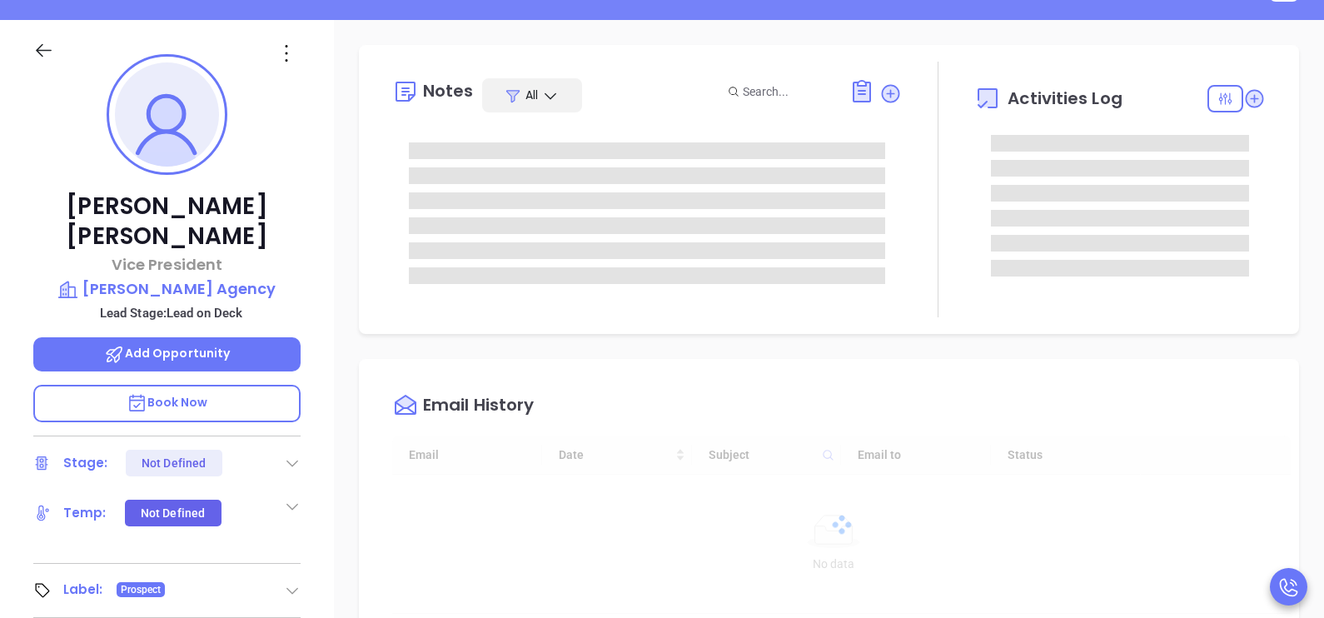
type input "10/02/2025"
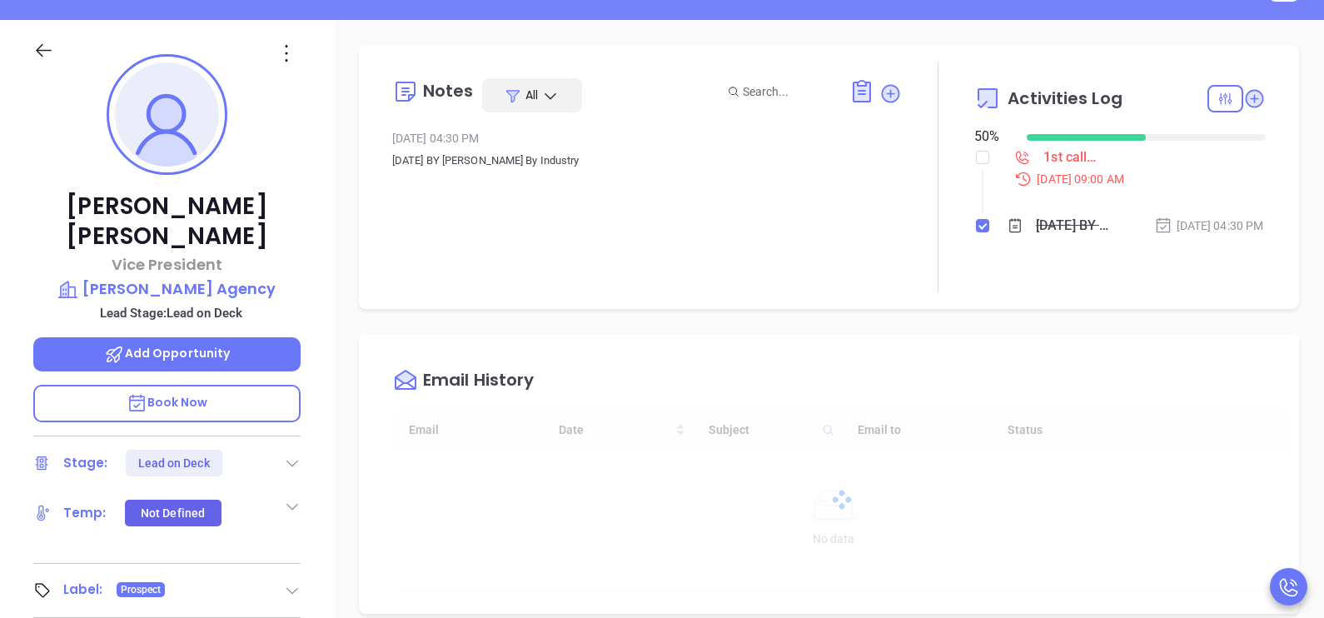
type input "[PERSON_NAME]"
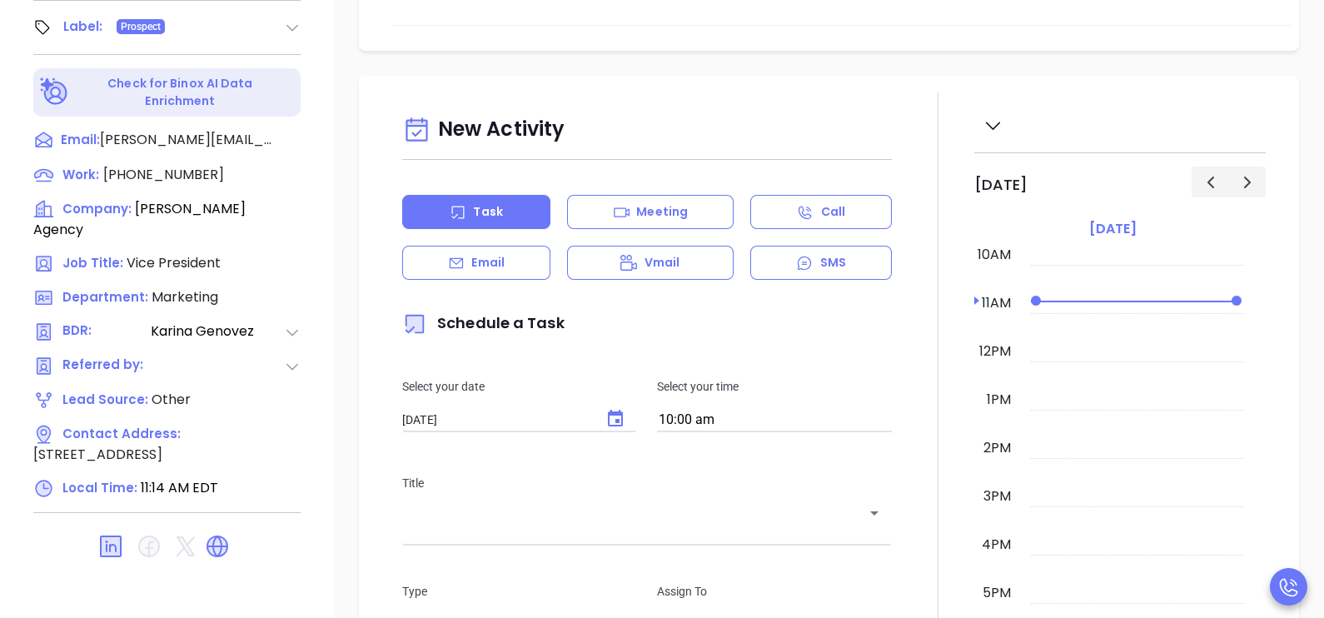
scroll to position [775, 0]
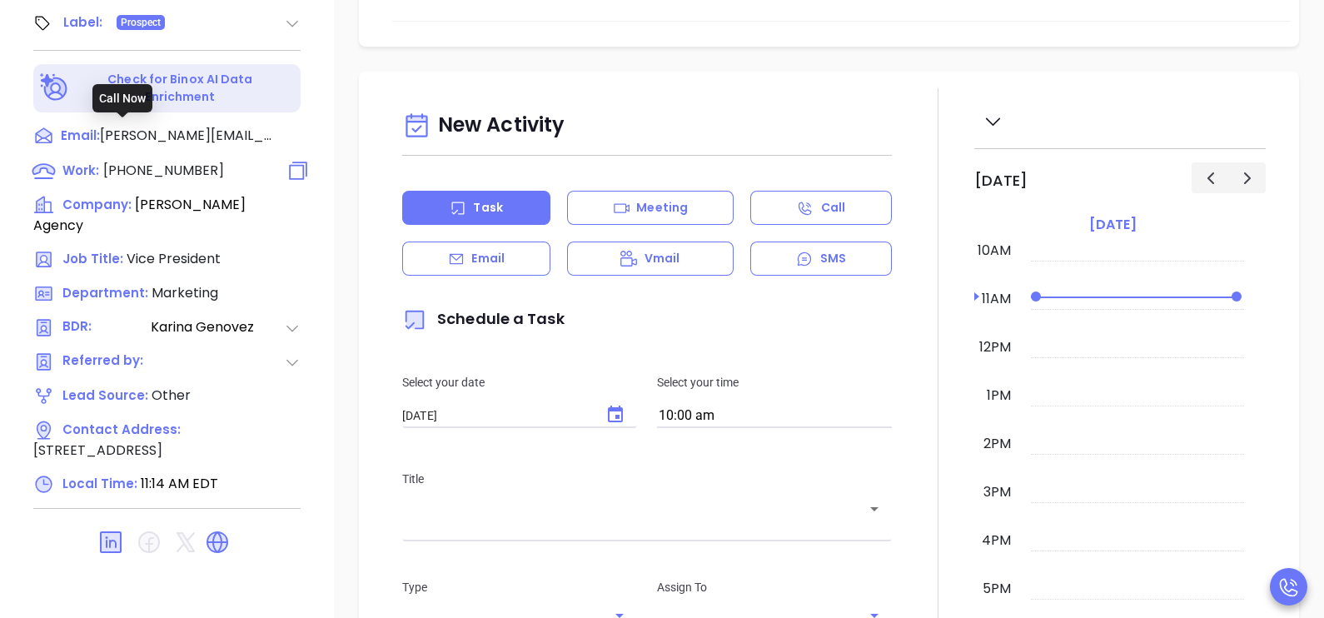
click at [178, 161] on span "(508) 824-5875" at bounding box center [163, 170] width 121 height 19
type input "(508) 824-5875"
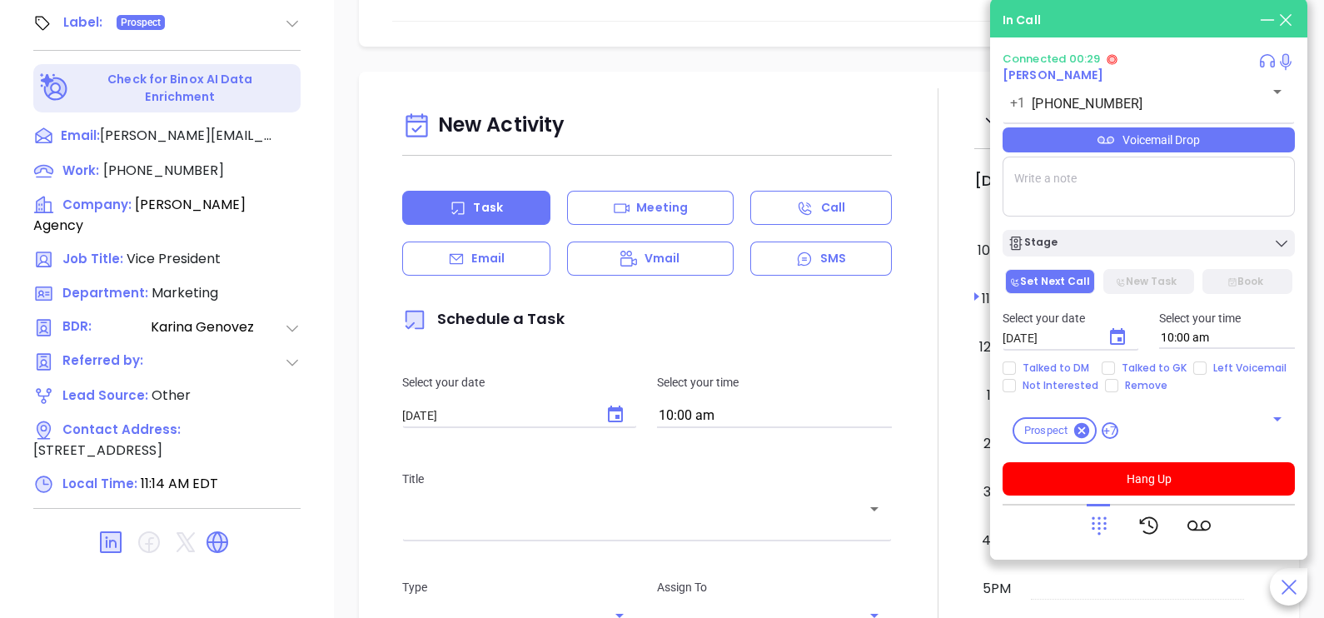
click at [1099, 516] on icon at bounding box center [1099, 525] width 23 height 23
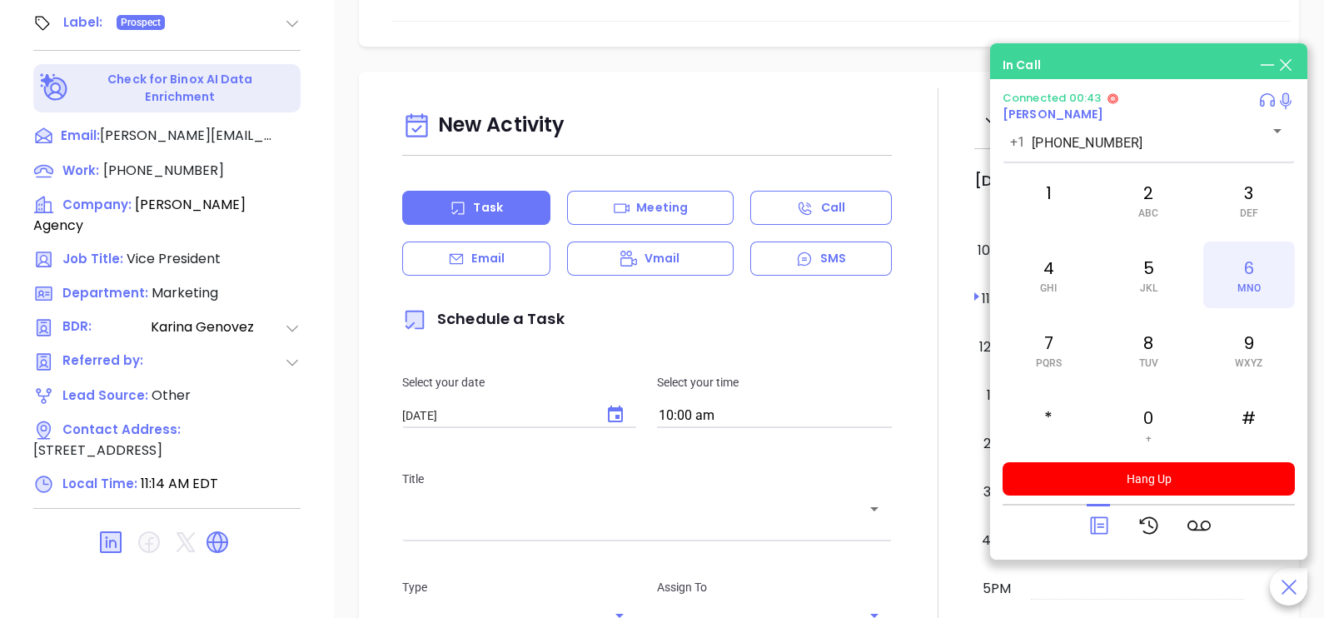
click at [1253, 272] on div "6 MNO" at bounding box center [1249, 275] width 92 height 67
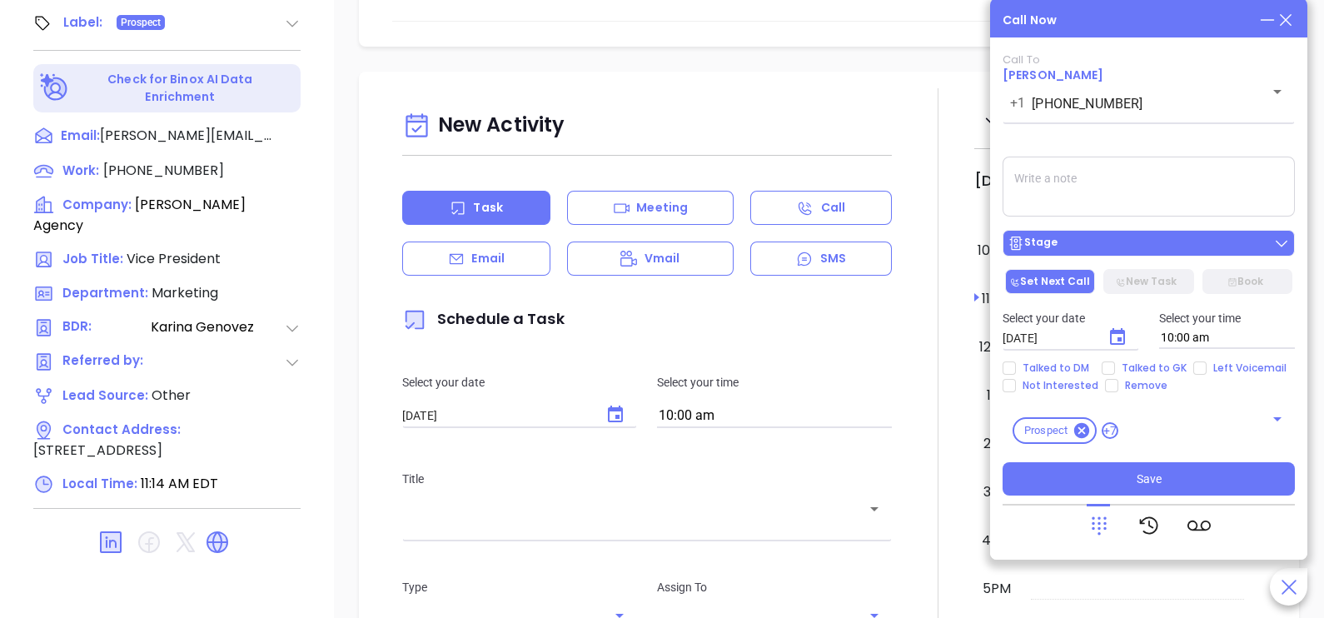
click at [1117, 247] on div "Stage" at bounding box center [1149, 243] width 282 height 17
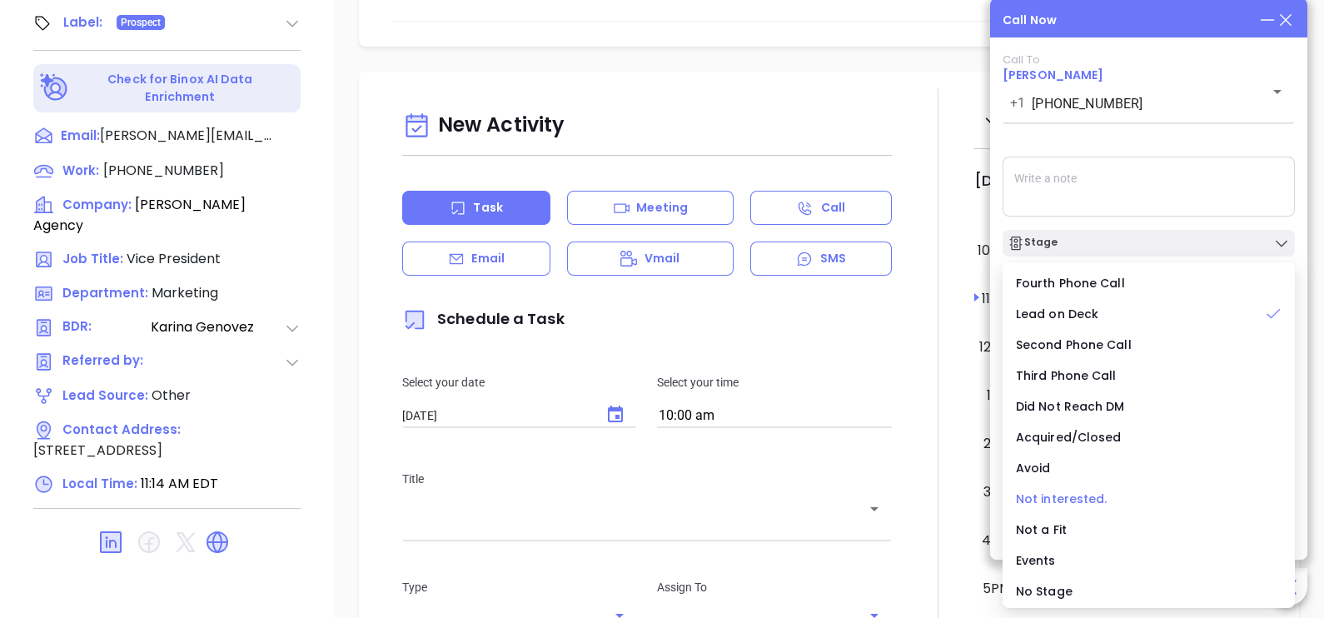
click at [1067, 500] on span "Not interested." at bounding box center [1062, 499] width 92 height 17
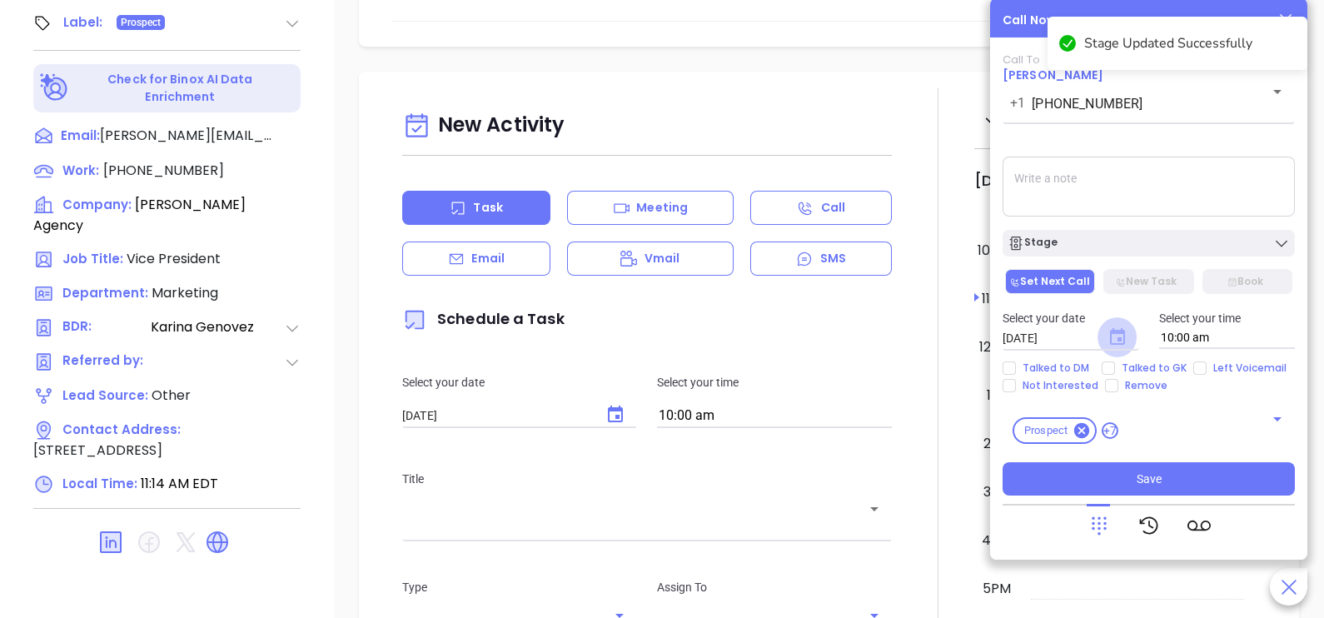
click at [1121, 332] on icon "Choose date, selected date is Oct 2, 2025" at bounding box center [1117, 336] width 15 height 17
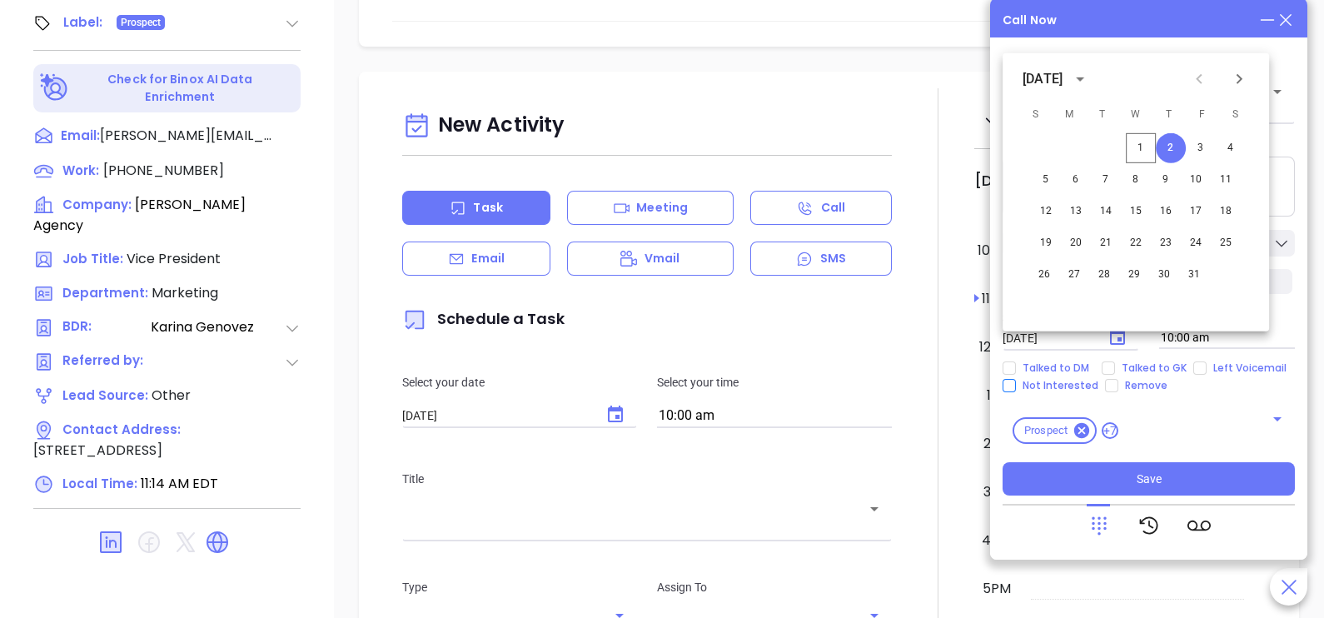
click at [1070, 380] on span "Not Interested" at bounding box center [1060, 385] width 89 height 13
click at [1016, 380] on input "Not Interested" at bounding box center [1009, 385] width 13 height 13
checkbox input "true"
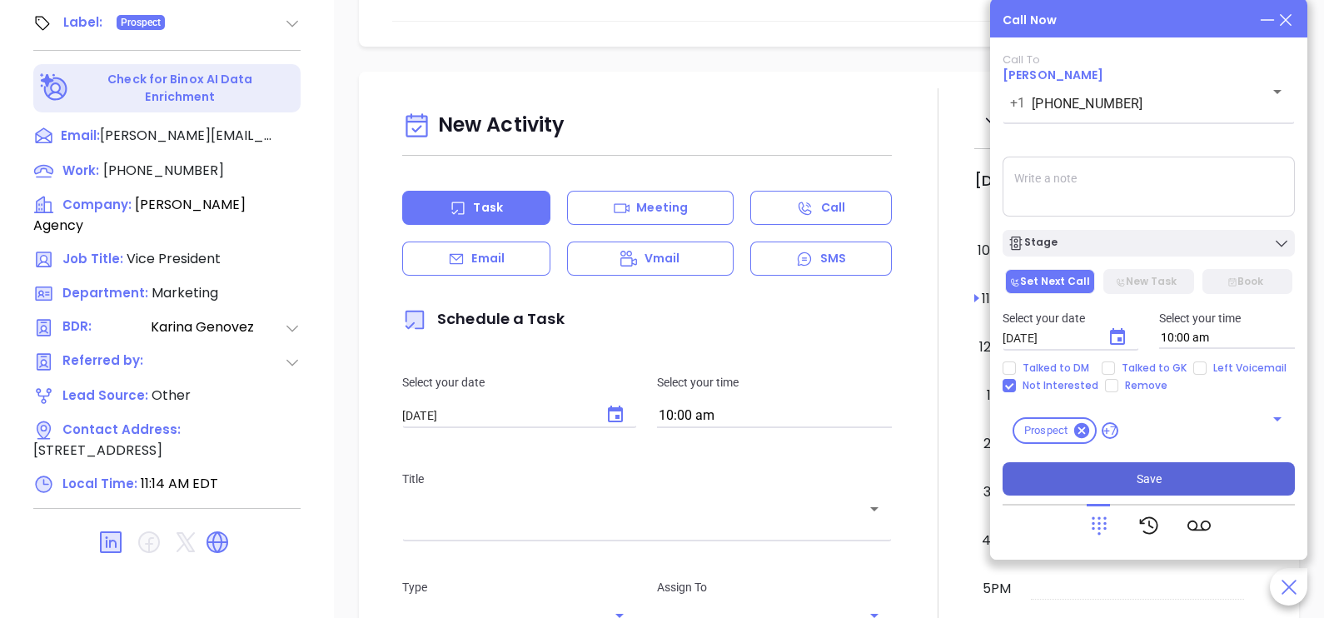
click at [1137, 471] on span "Save" at bounding box center [1149, 479] width 25 height 18
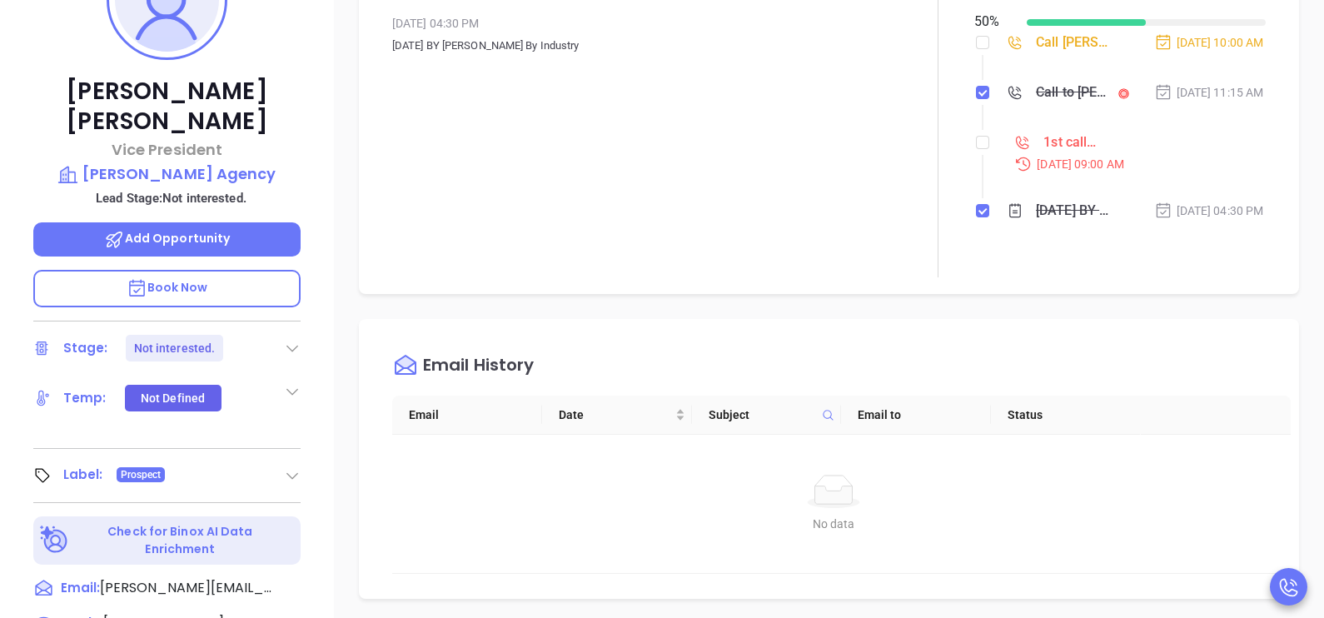
scroll to position [316, 0]
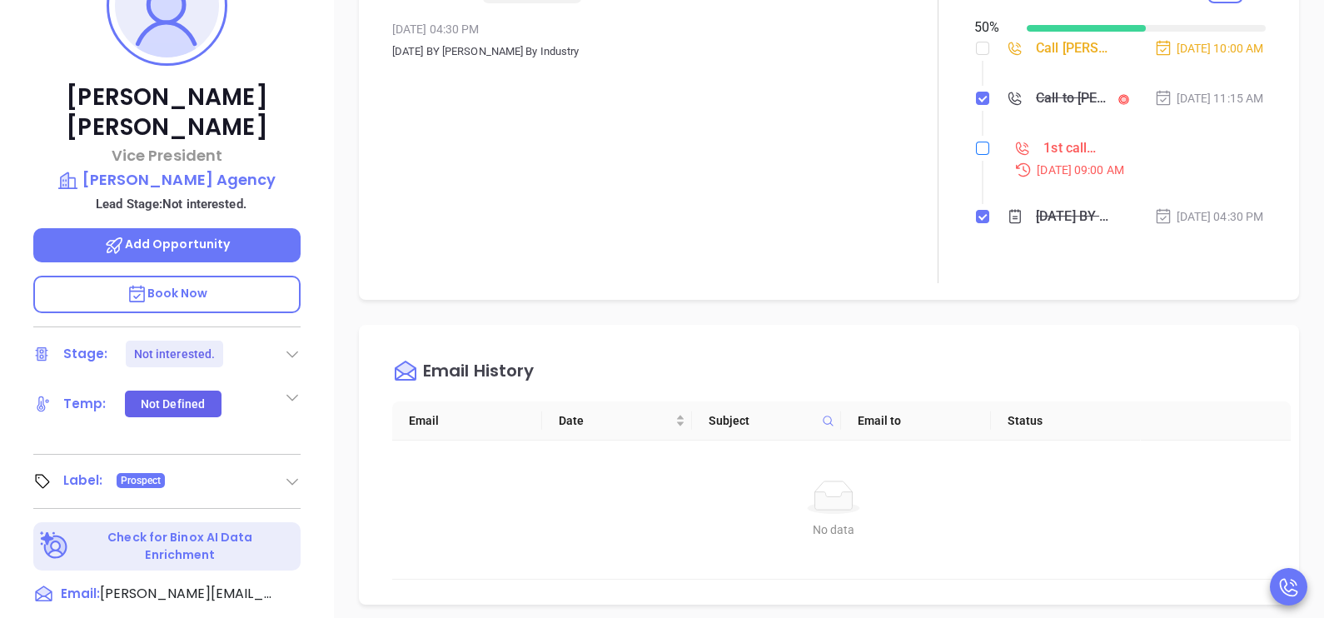
click at [976, 155] on input "checkbox" at bounding box center [982, 148] width 13 height 13
checkbox input "true"
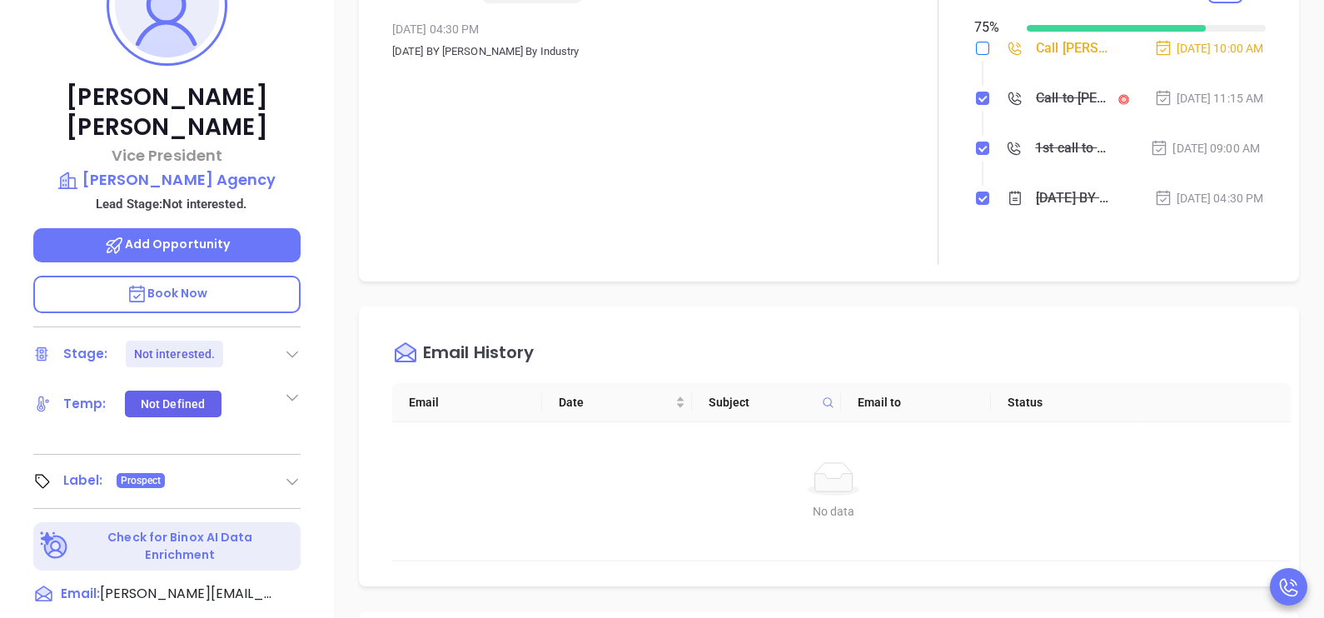
click at [976, 44] on input "checkbox" at bounding box center [982, 48] width 13 height 13
checkbox input "true"
click at [1195, 157] on div "Sep 29, 2025 | 09:00 AM" at bounding box center [1205, 148] width 110 height 18
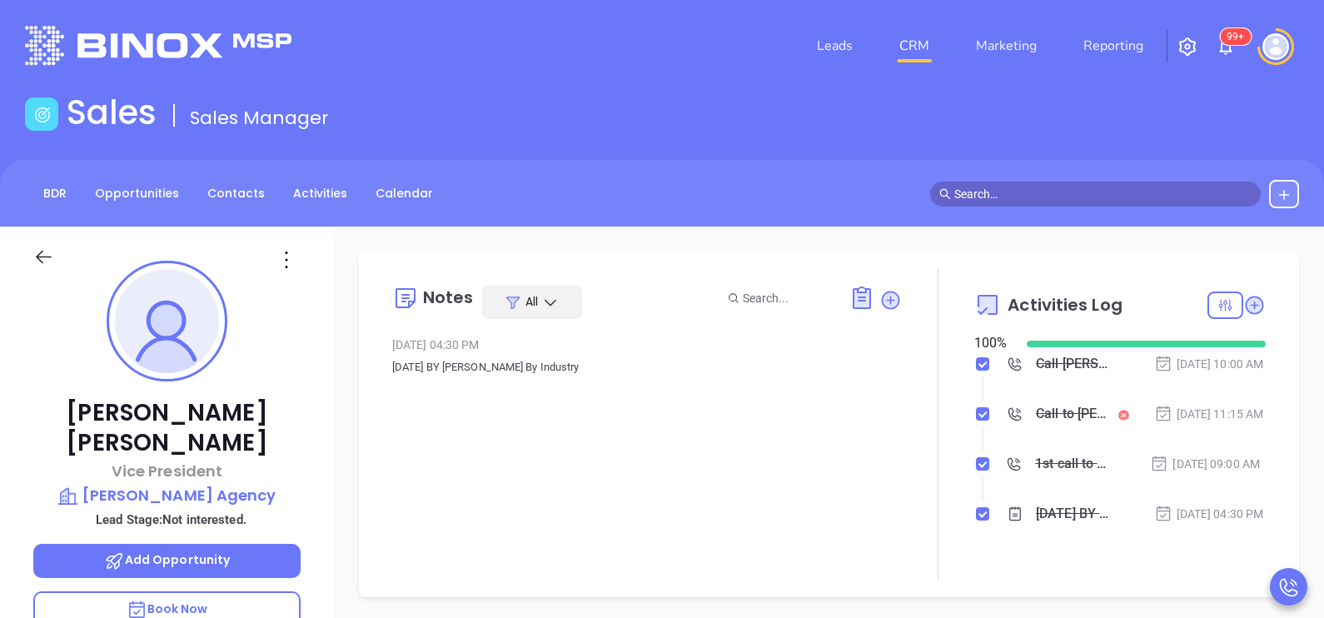
scroll to position [0, 0]
click at [50, 252] on icon at bounding box center [43, 257] width 21 height 21
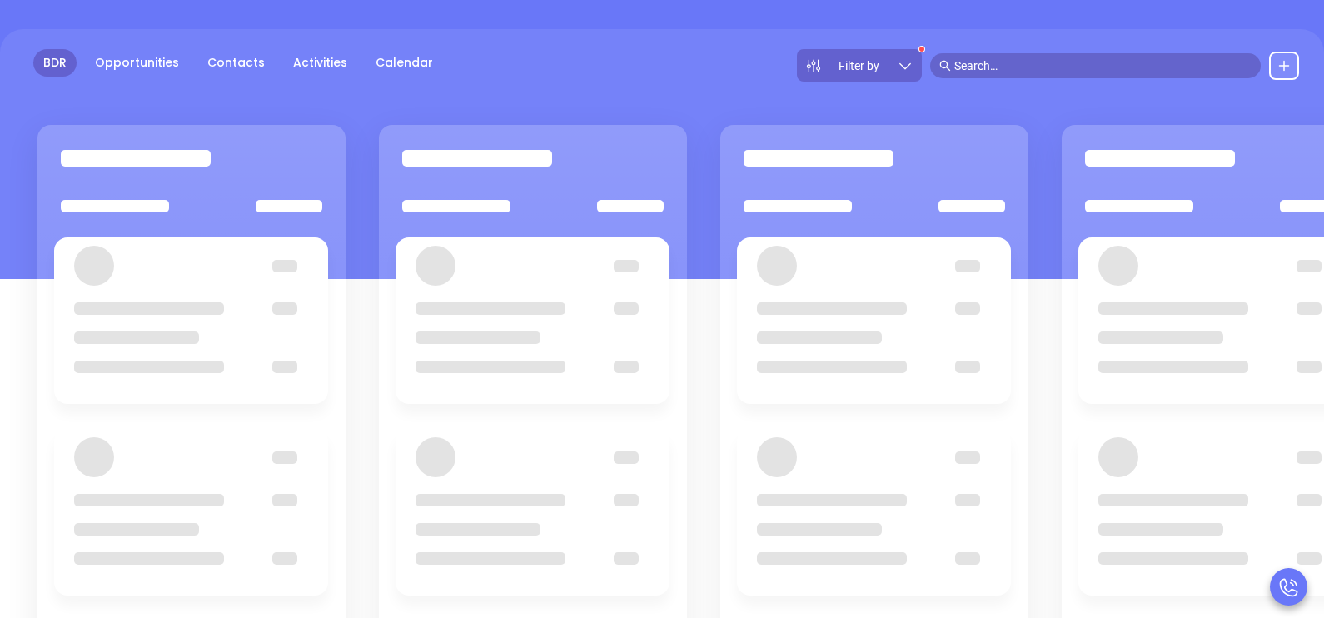
scroll to position [207, 0]
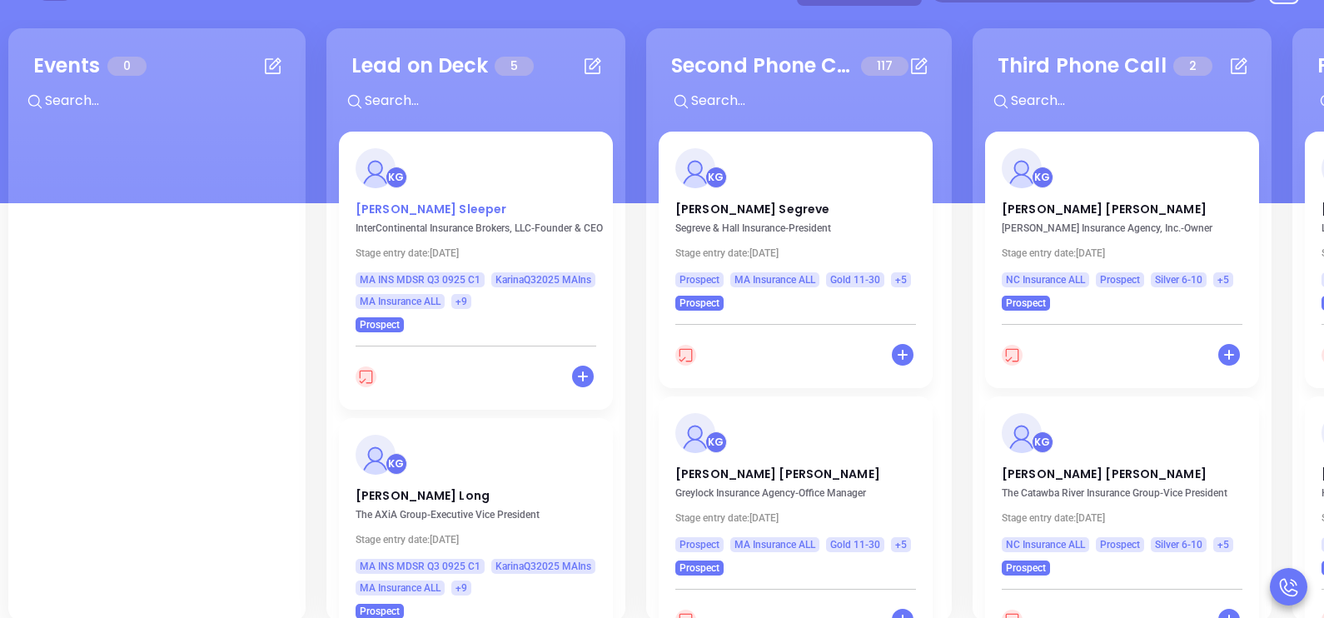
click at [389, 207] on p "Tom Sleeper" at bounding box center [476, 205] width 241 height 8
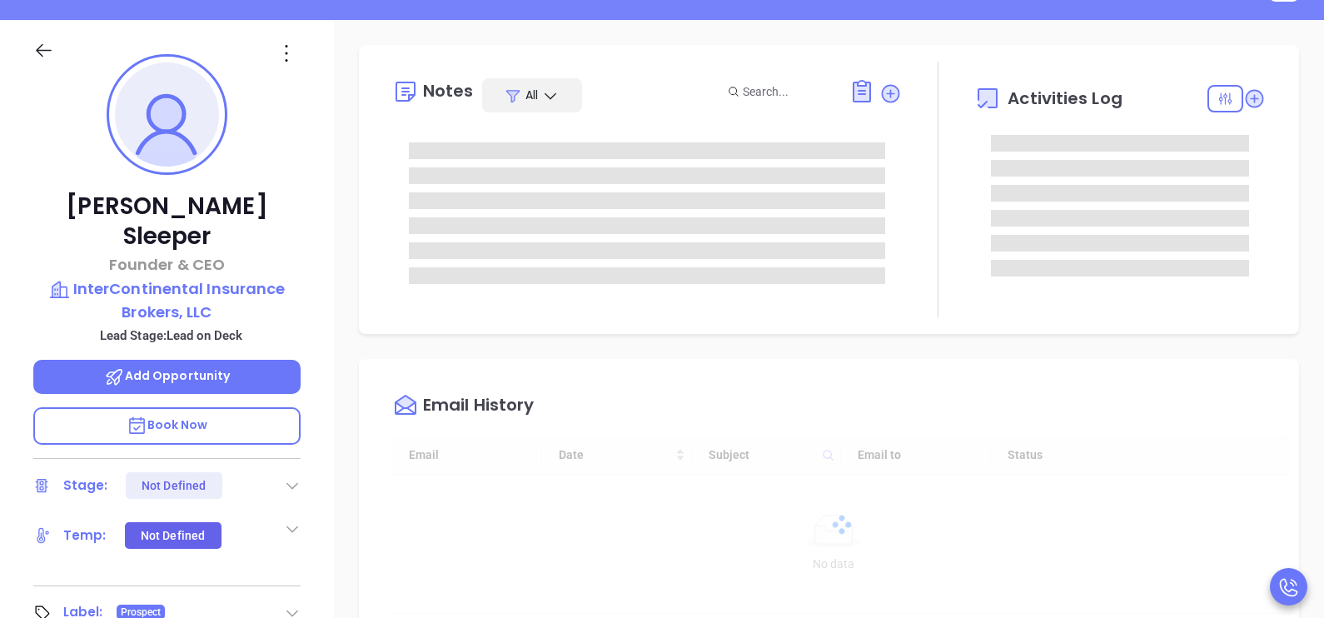
type input "10/02/2025"
type input "[PERSON_NAME]"
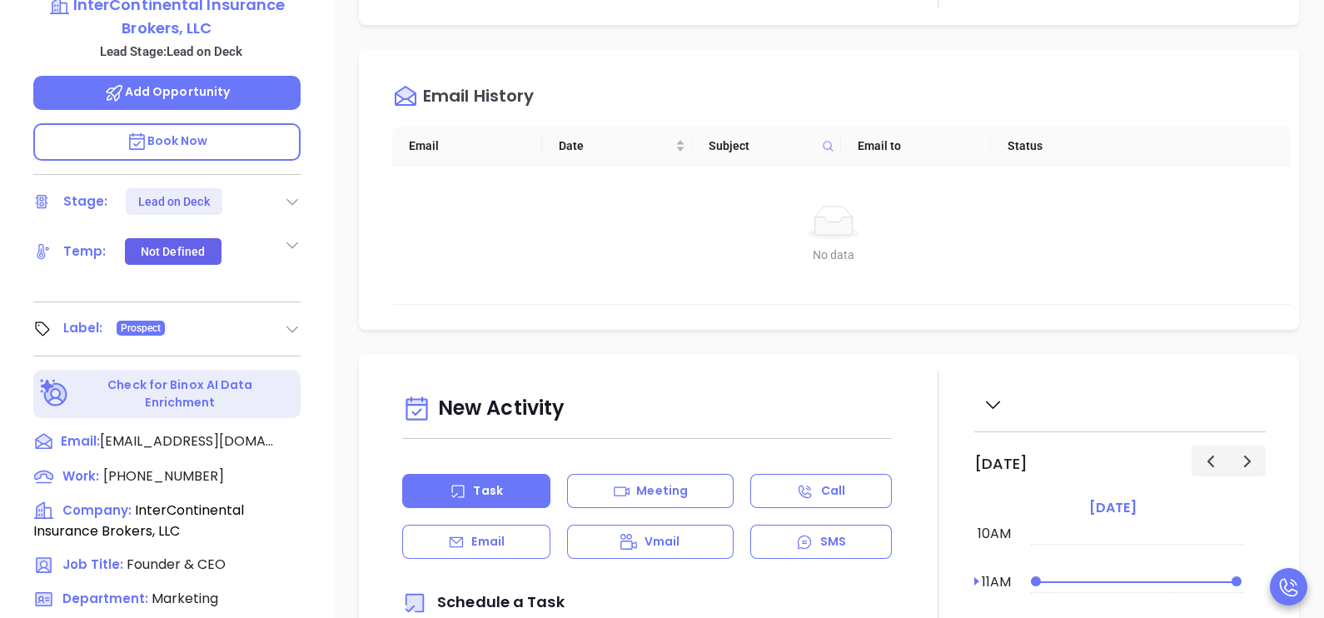
scroll to position [541, 0]
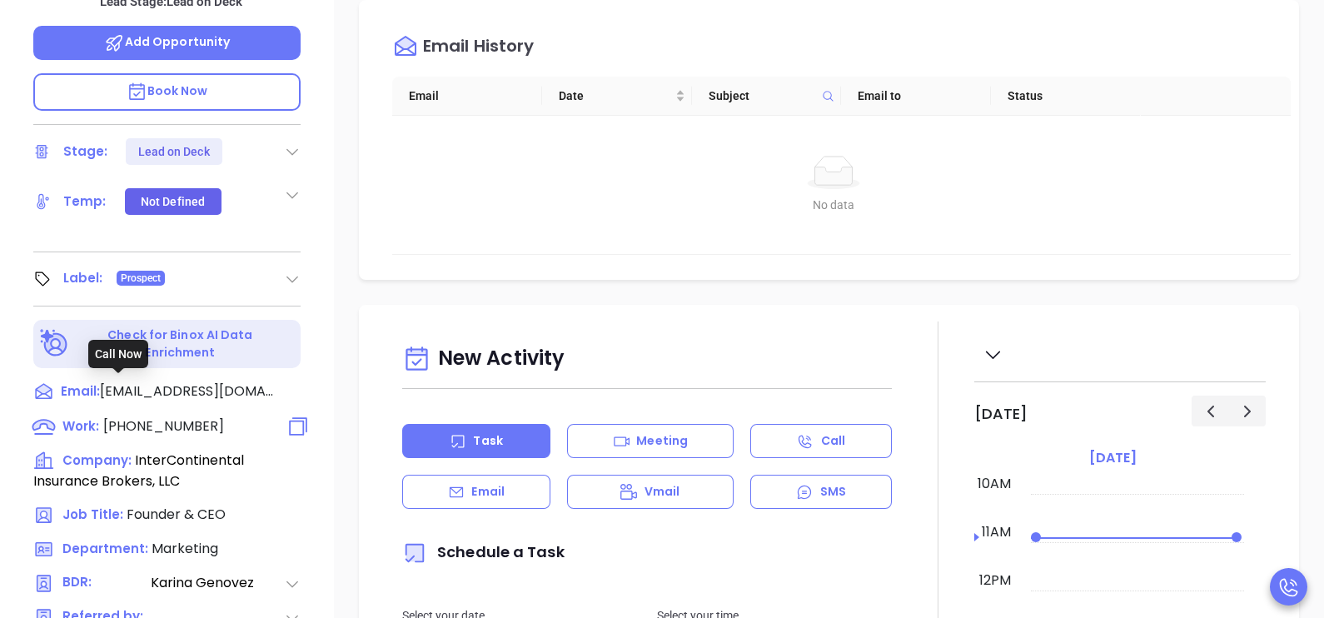
click at [196, 416] on span "(617) 648-5100" at bounding box center [163, 425] width 121 height 19
type input "(617) 648-5100"
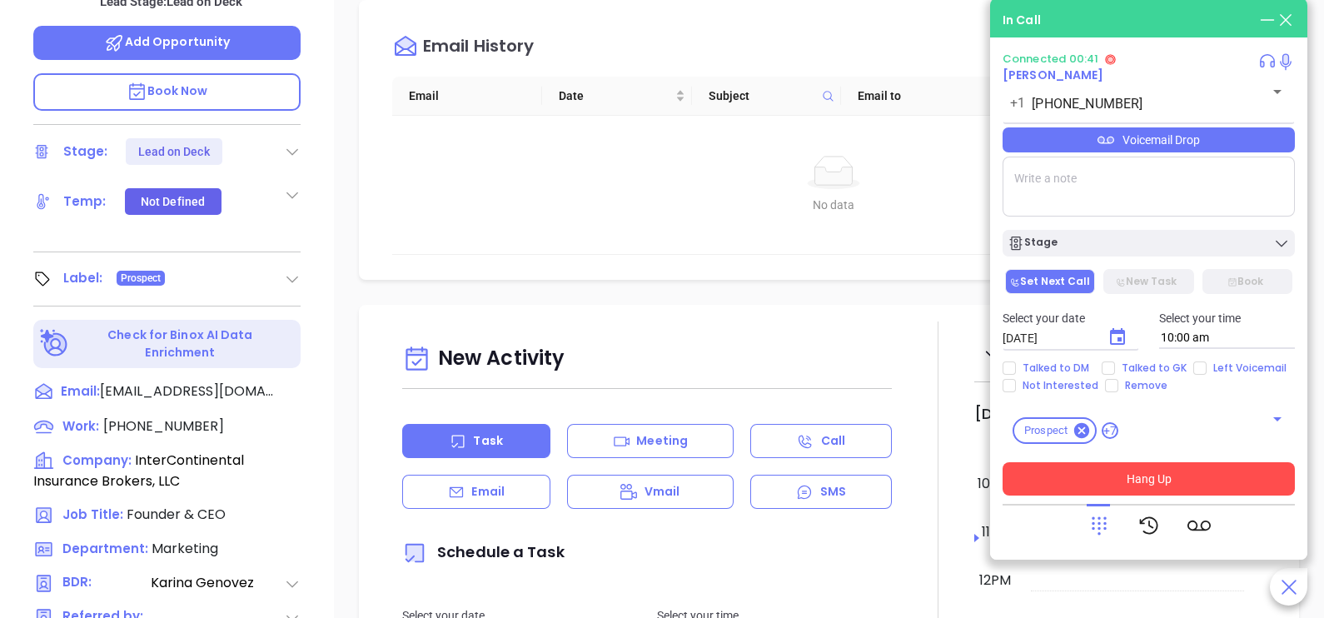
click at [1203, 471] on button "Hang Up" at bounding box center [1149, 478] width 292 height 33
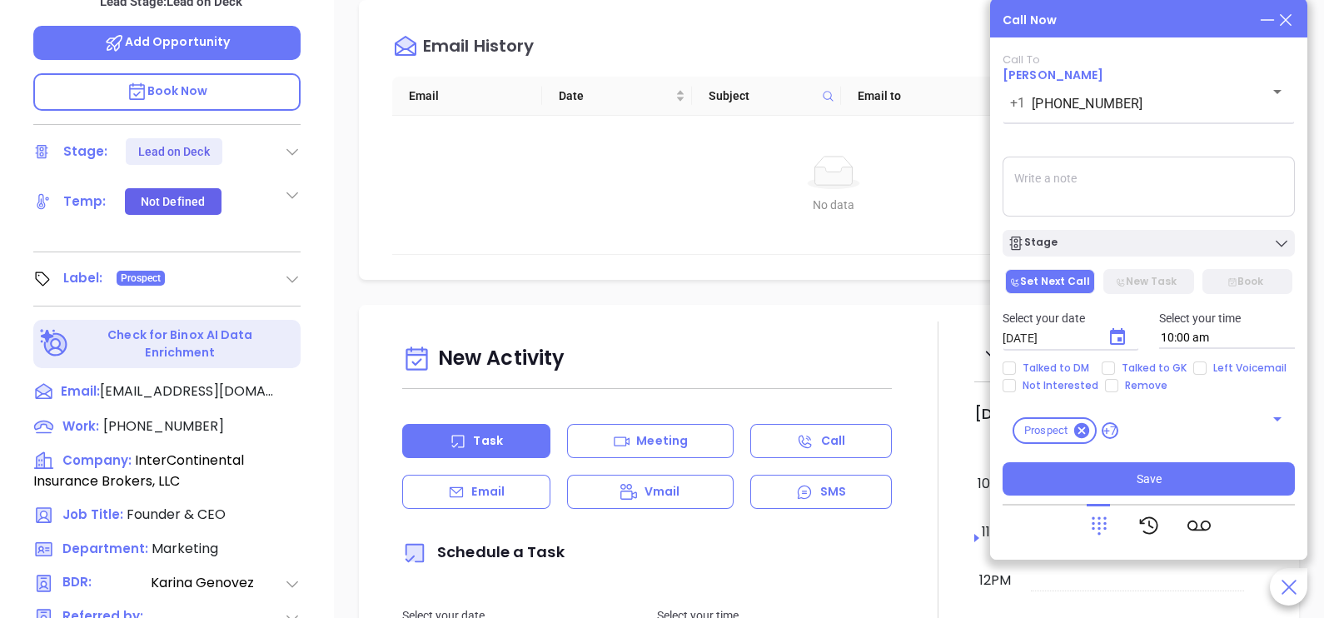
click at [1288, 27] on icon at bounding box center [1286, 20] width 18 height 18
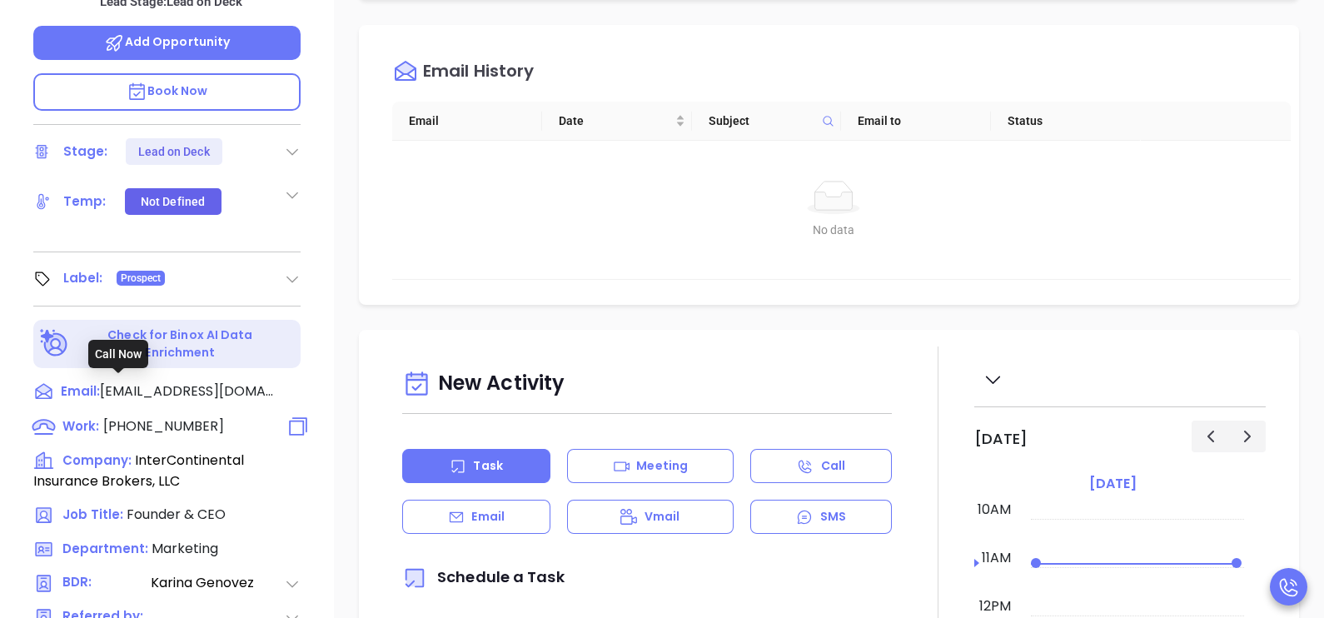
click at [162, 416] on span "(617) 648-5100" at bounding box center [163, 425] width 121 height 19
type input "(617) 648-5100"
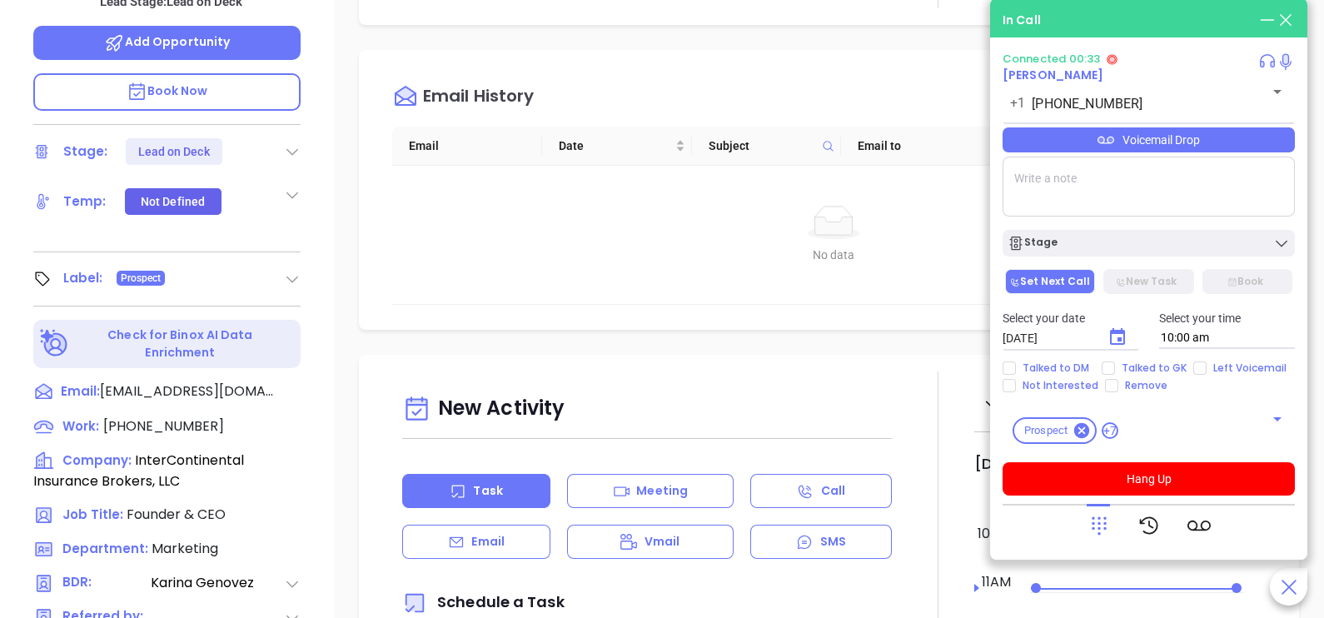
click at [1105, 526] on icon at bounding box center [1099, 525] width 23 height 23
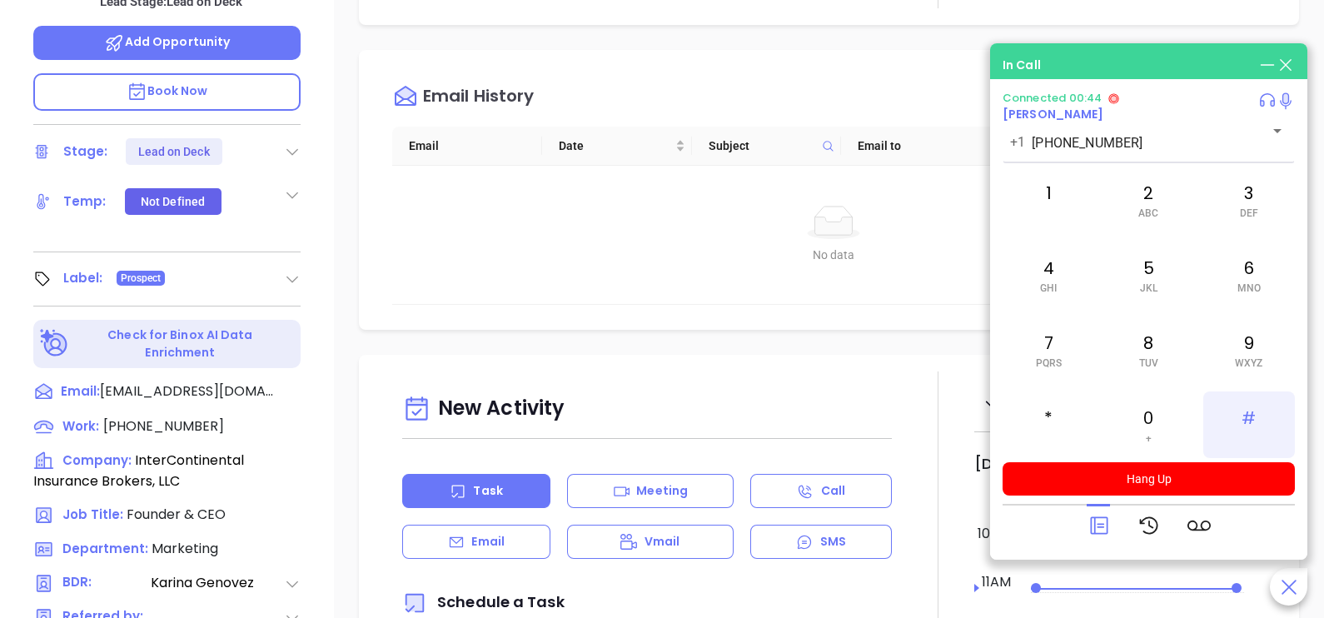
click at [1253, 396] on div "#" at bounding box center [1249, 424] width 92 height 67
click at [1248, 408] on div "#" at bounding box center [1249, 424] width 92 height 67
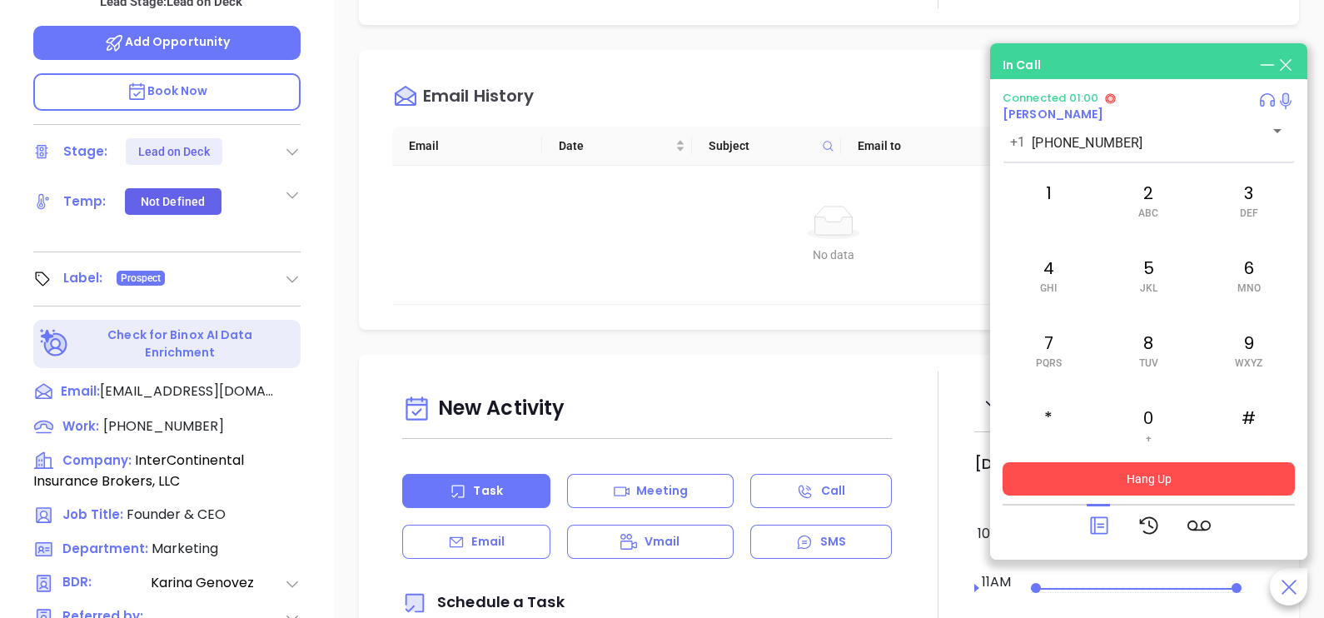
click at [1175, 471] on button "Hang Up" at bounding box center [1149, 478] width 292 height 33
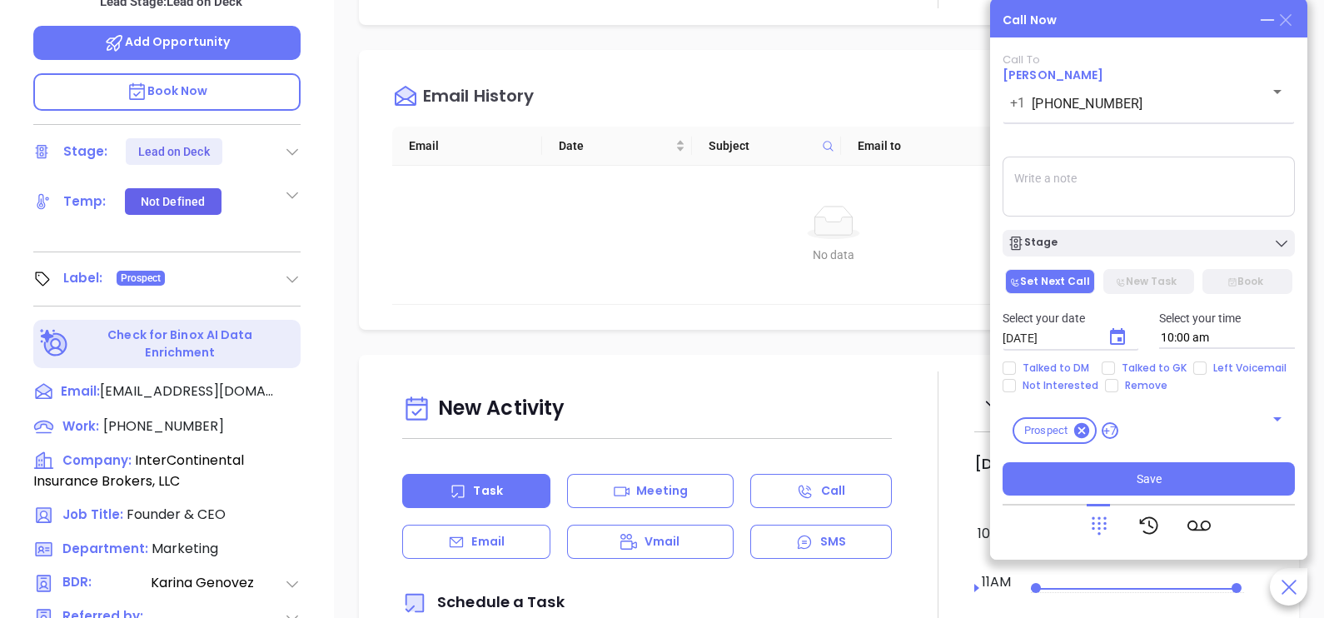
click at [1283, 22] on icon at bounding box center [1286, 20] width 12 height 12
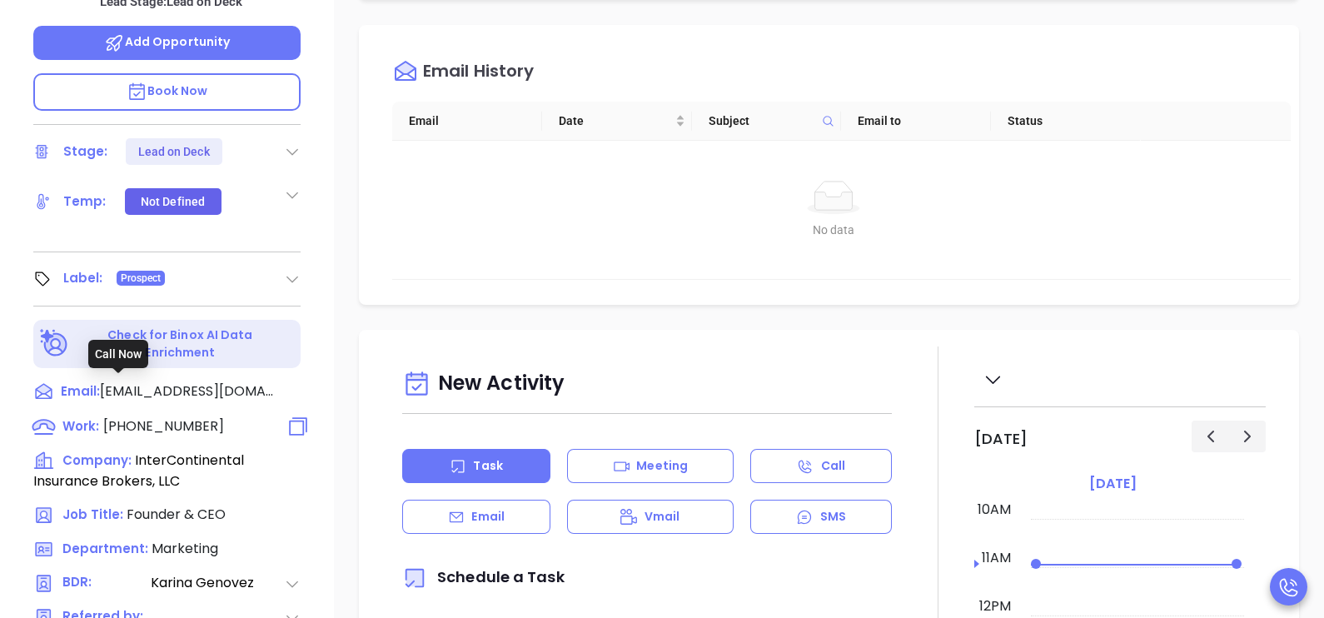
click at [164, 416] on span "(617) 648-5100" at bounding box center [163, 425] width 121 height 19
type input "(617) 648-5100"
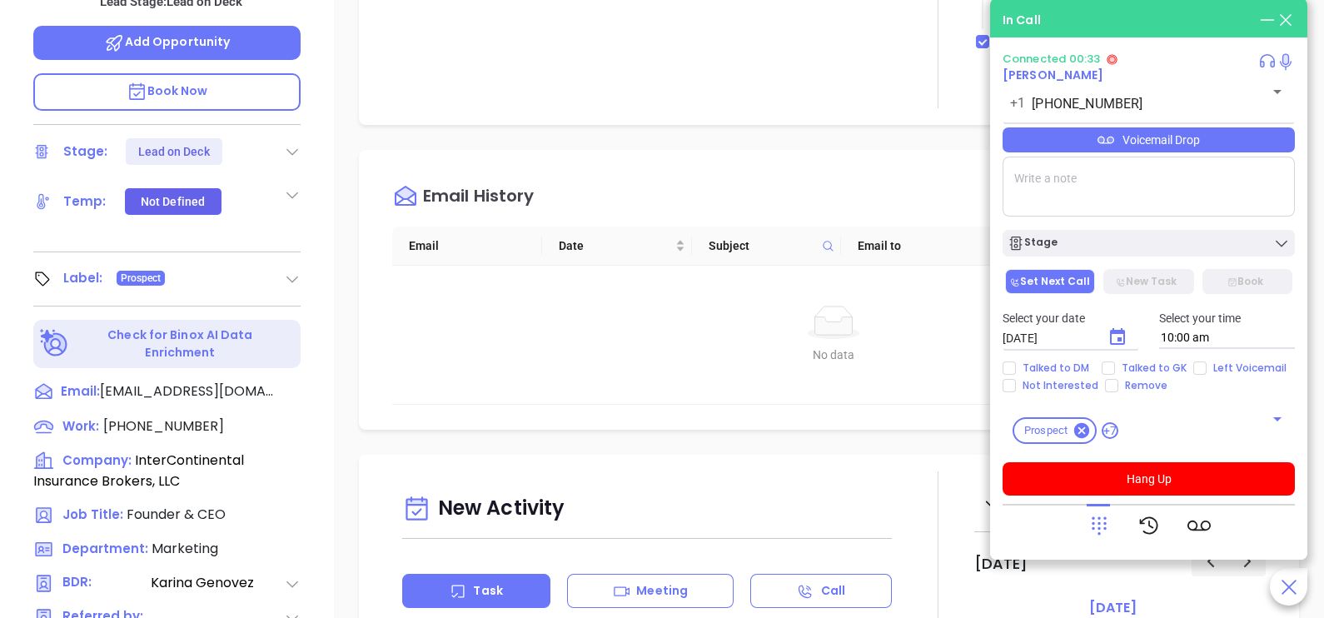
click at [1107, 522] on icon at bounding box center [1099, 525] width 23 height 23
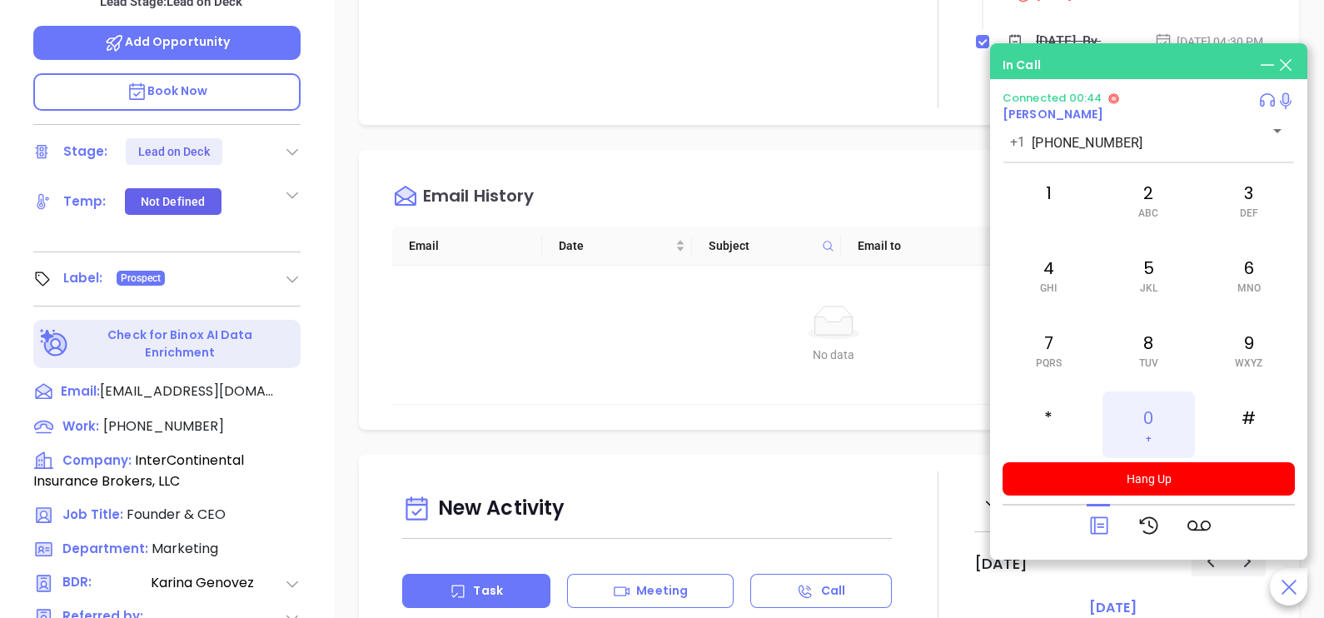
click at [1153, 413] on div "0 +" at bounding box center [1149, 424] width 92 height 67
click at [1093, 526] on icon at bounding box center [1099, 525] width 23 height 23
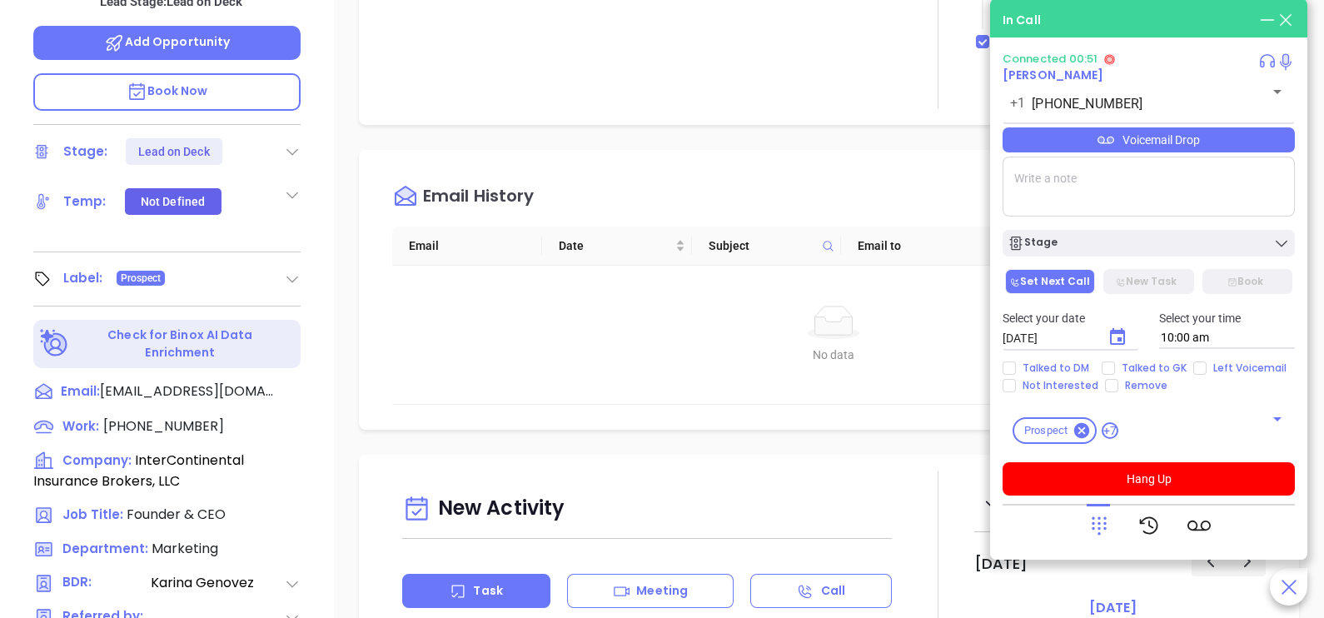
click at [1221, 147] on div "Voicemail Drop" at bounding box center [1149, 139] width 292 height 25
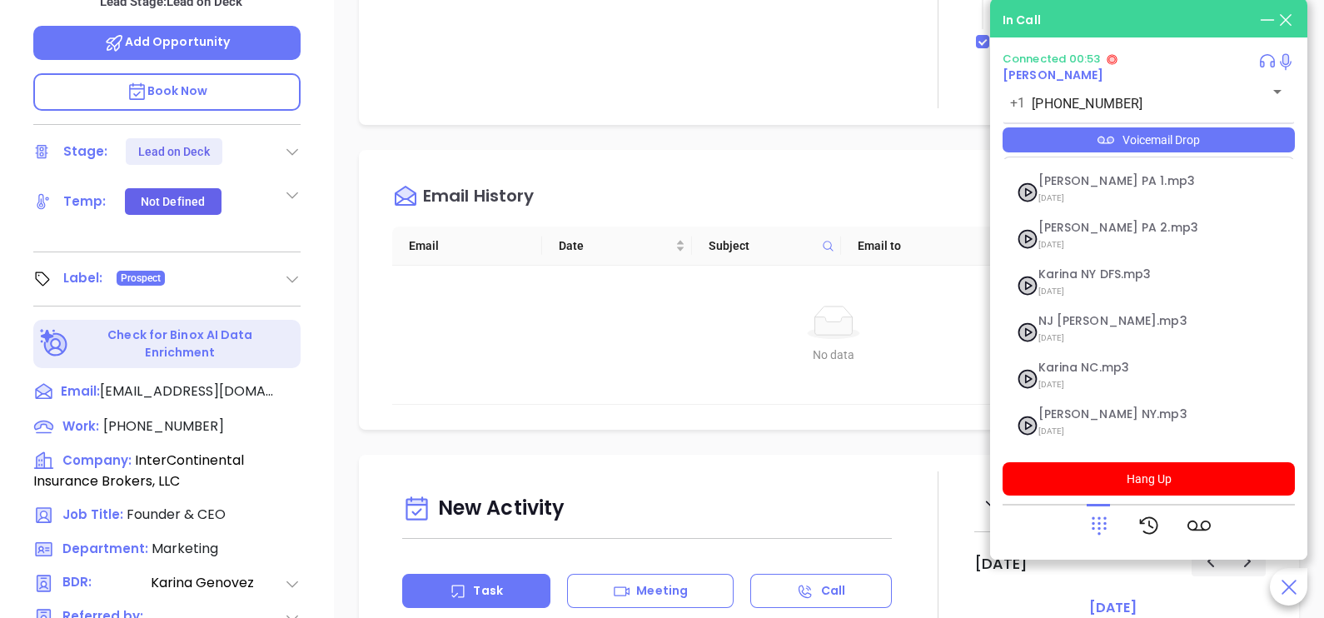
scroll to position [182, 0]
click at [1101, 419] on span "Karina MA Ins.mp3" at bounding box center [1129, 415] width 180 height 12
checkbox input "true"
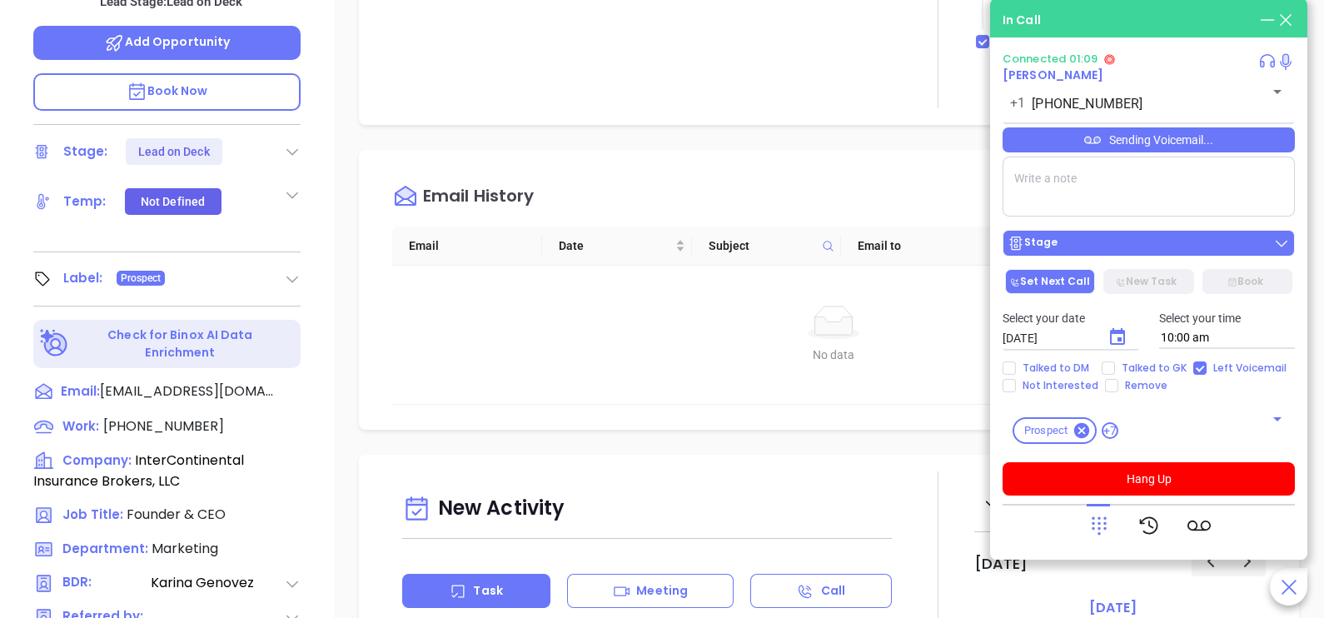
click at [1161, 247] on div "Stage" at bounding box center [1149, 243] width 282 height 17
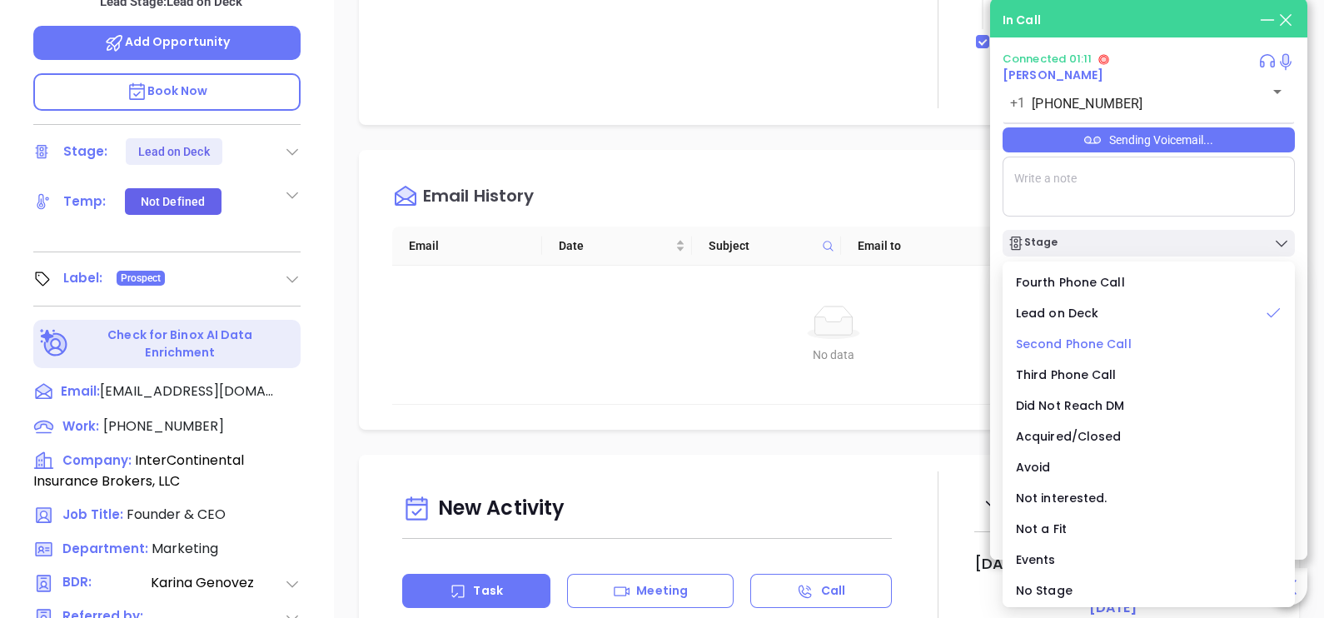
click at [1114, 346] on span "Second Phone Call" at bounding box center [1074, 344] width 116 height 17
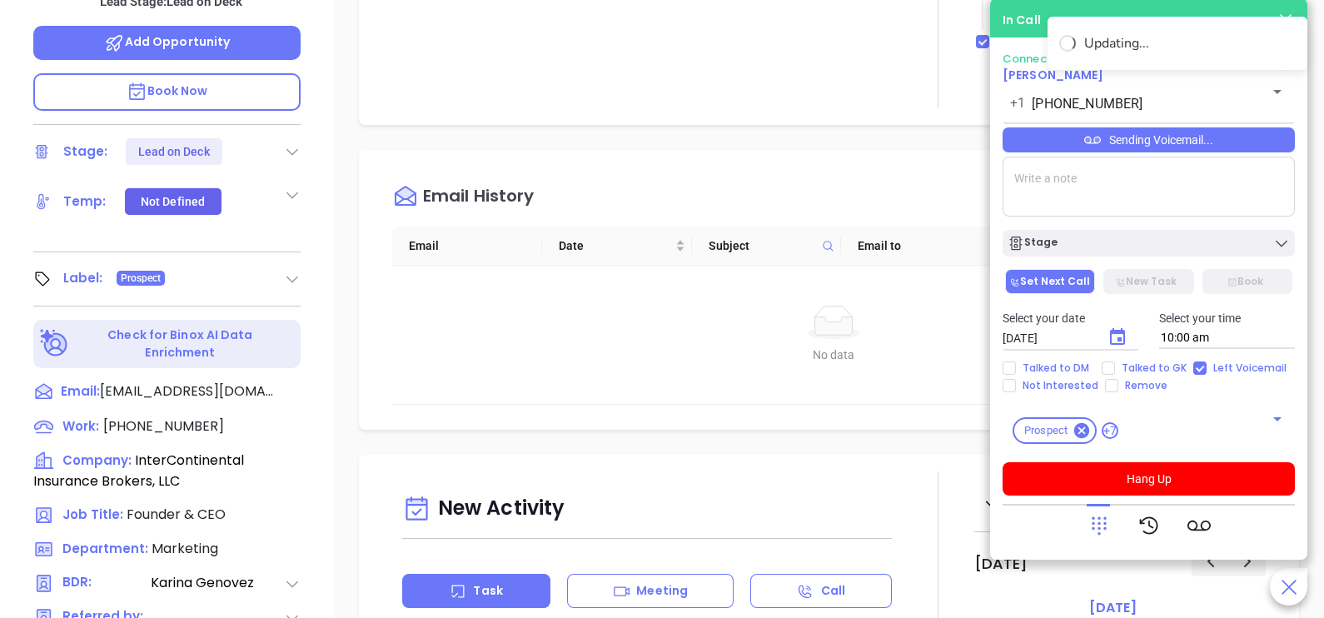
click at [1122, 338] on icon "Choose date, selected date is Oct 2, 2025" at bounding box center [1118, 337] width 20 height 20
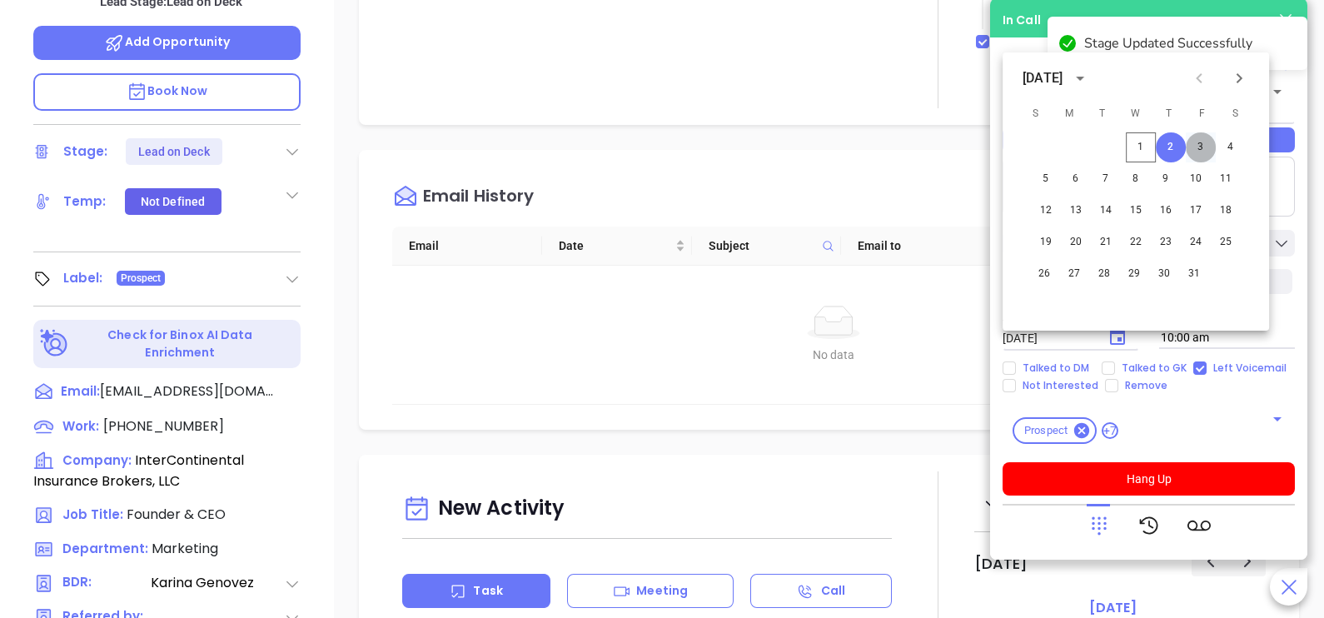
click at [1203, 147] on button "3" at bounding box center [1201, 147] width 30 height 30
type input "10/03/2025"
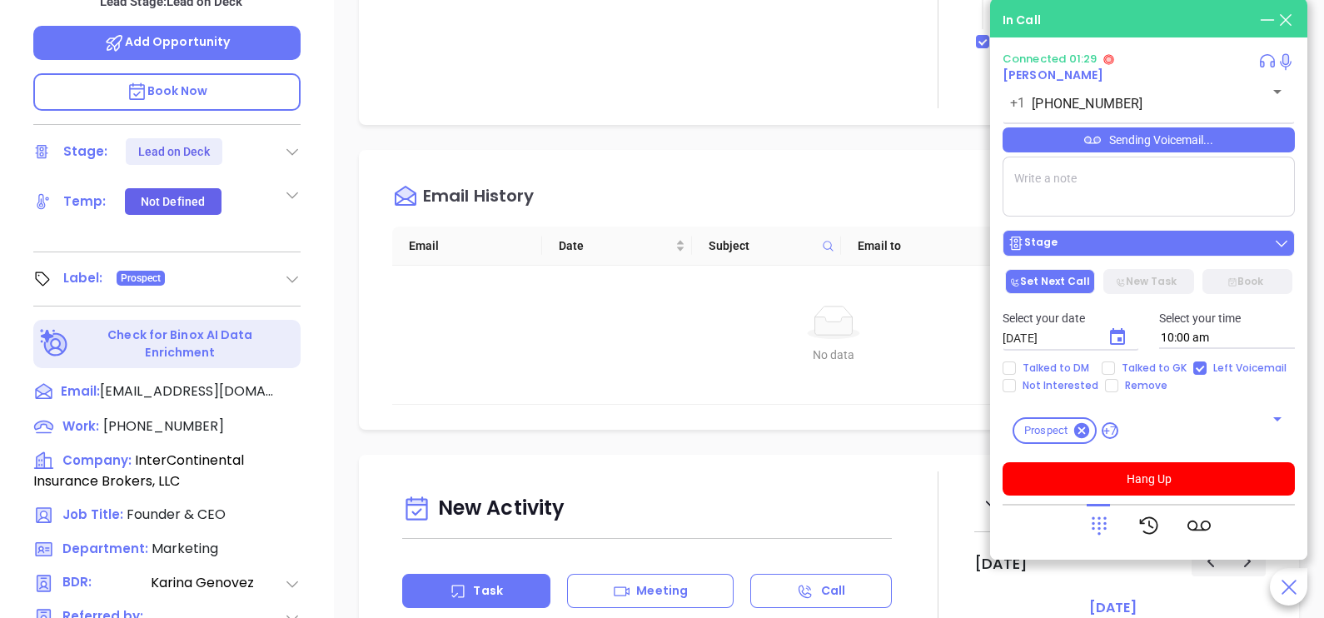
click at [1193, 247] on div "Stage" at bounding box center [1149, 243] width 282 height 17
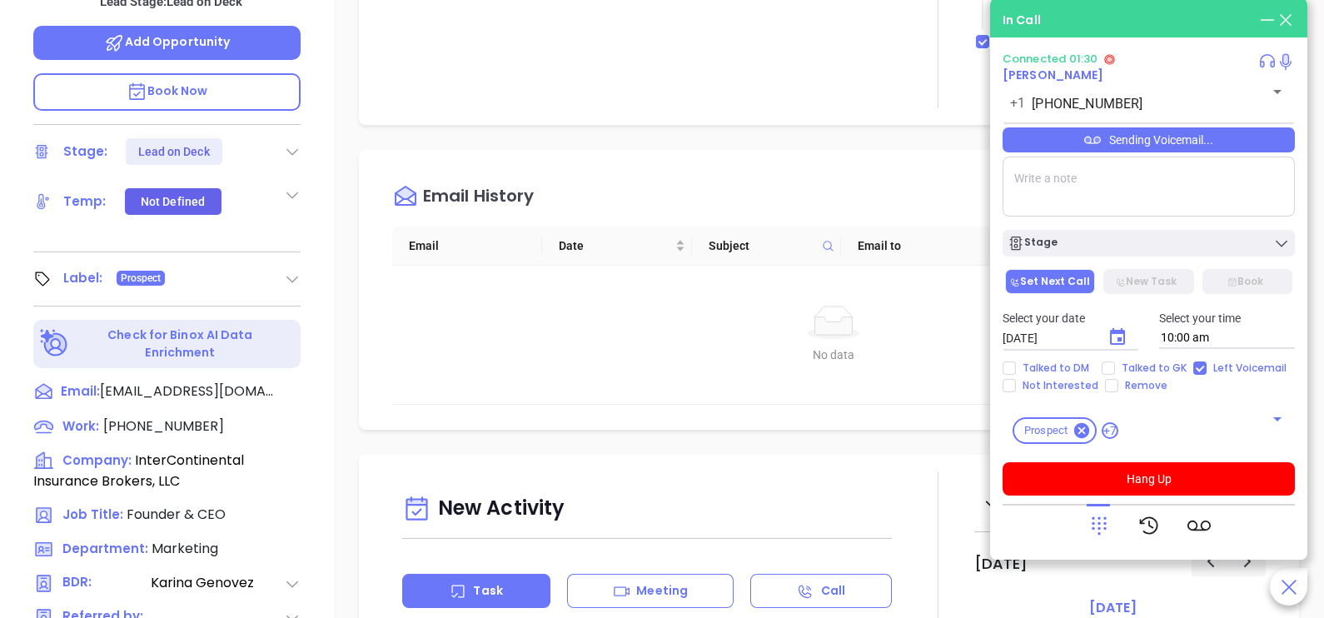
click at [1218, 183] on textarea at bounding box center [1149, 187] width 292 height 60
click at [1091, 521] on icon at bounding box center [1099, 525] width 23 height 23
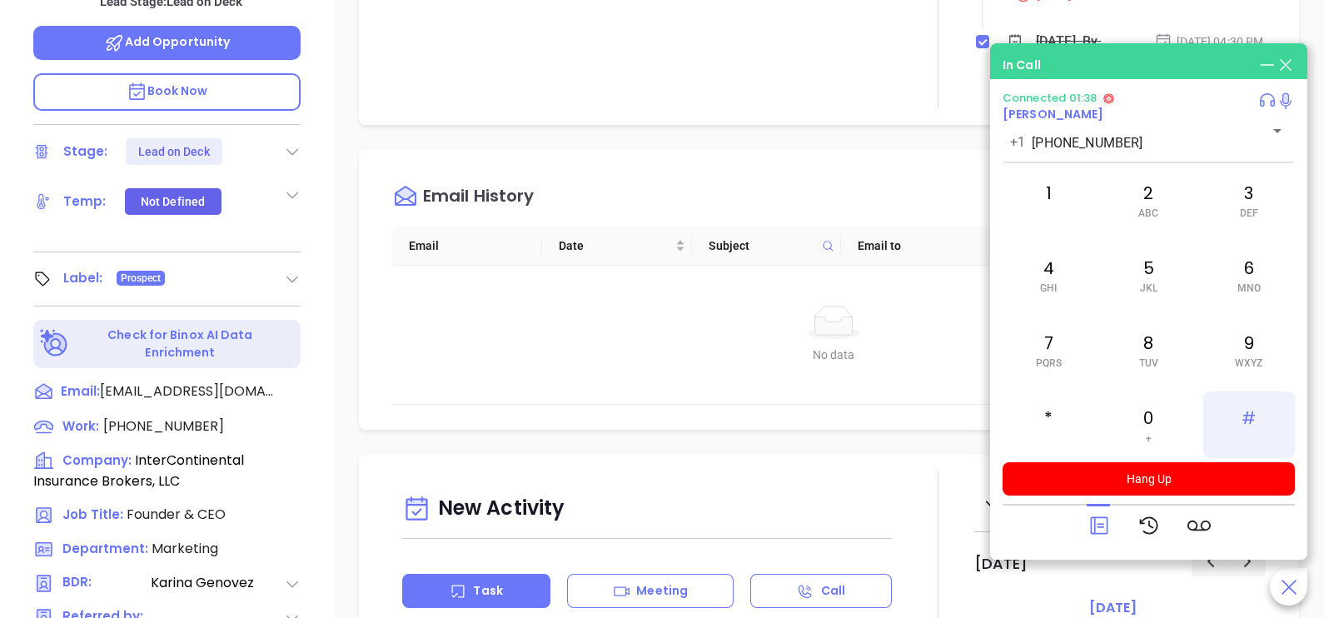
click at [1255, 406] on div "#" at bounding box center [1249, 424] width 92 height 67
click at [1158, 275] on div "5 JKL" at bounding box center [1149, 275] width 92 height 67
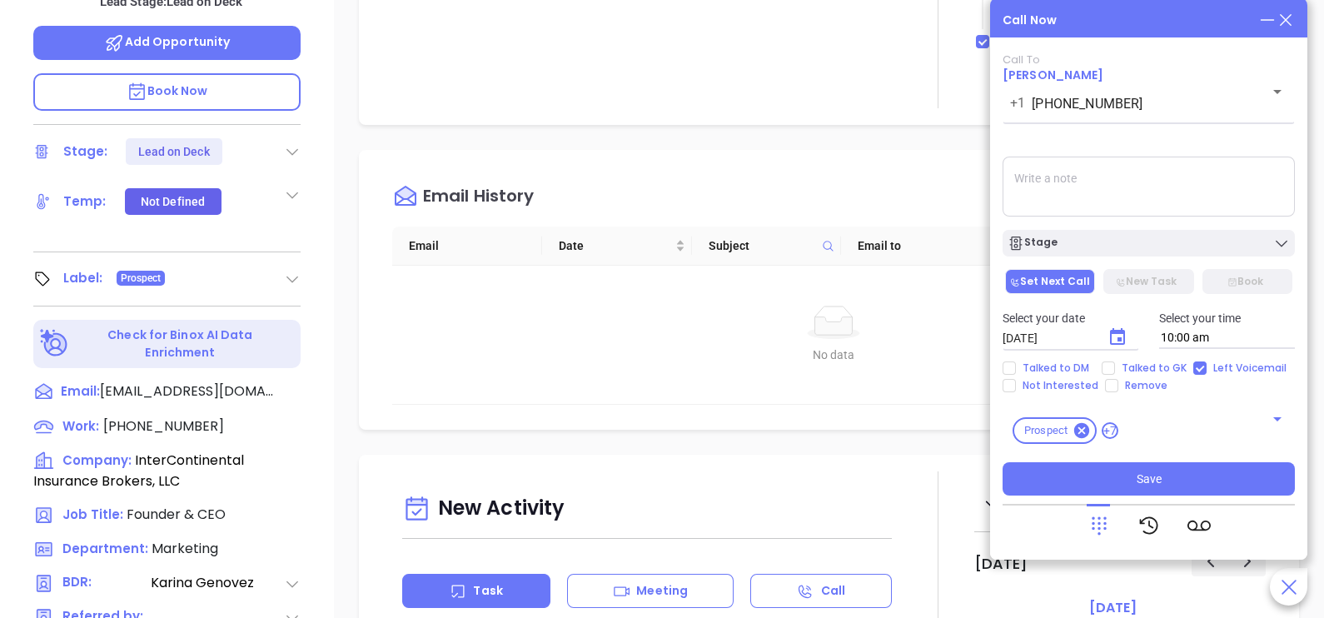
click at [1293, 21] on icon at bounding box center [1286, 20] width 18 height 18
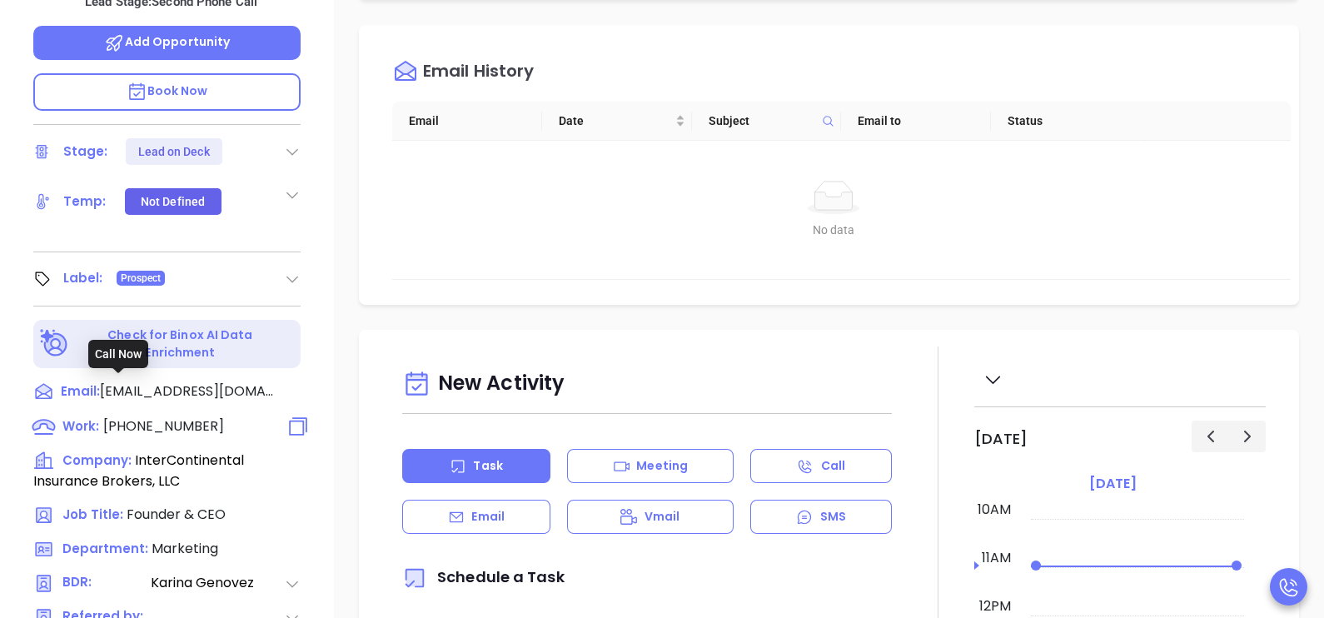
click at [182, 416] on span "(617) 648-5100" at bounding box center [163, 425] width 121 height 19
type input "(617) 648-5100"
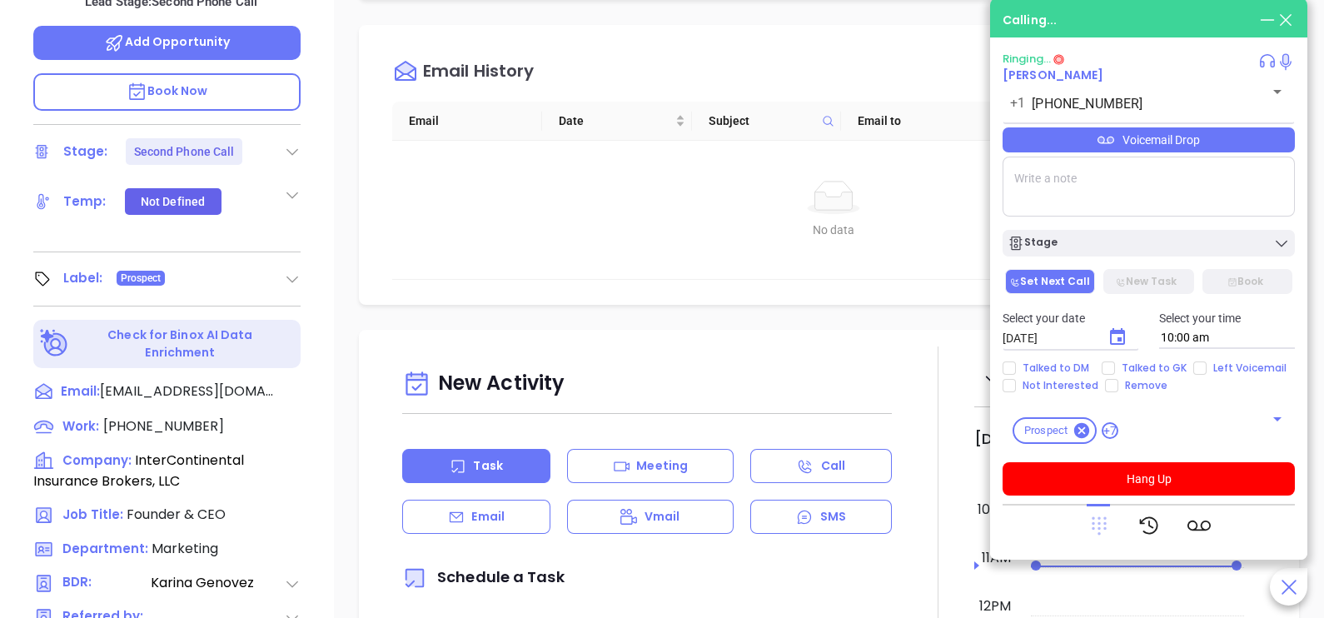
click at [1099, 524] on icon at bounding box center [1099, 526] width 15 height 18
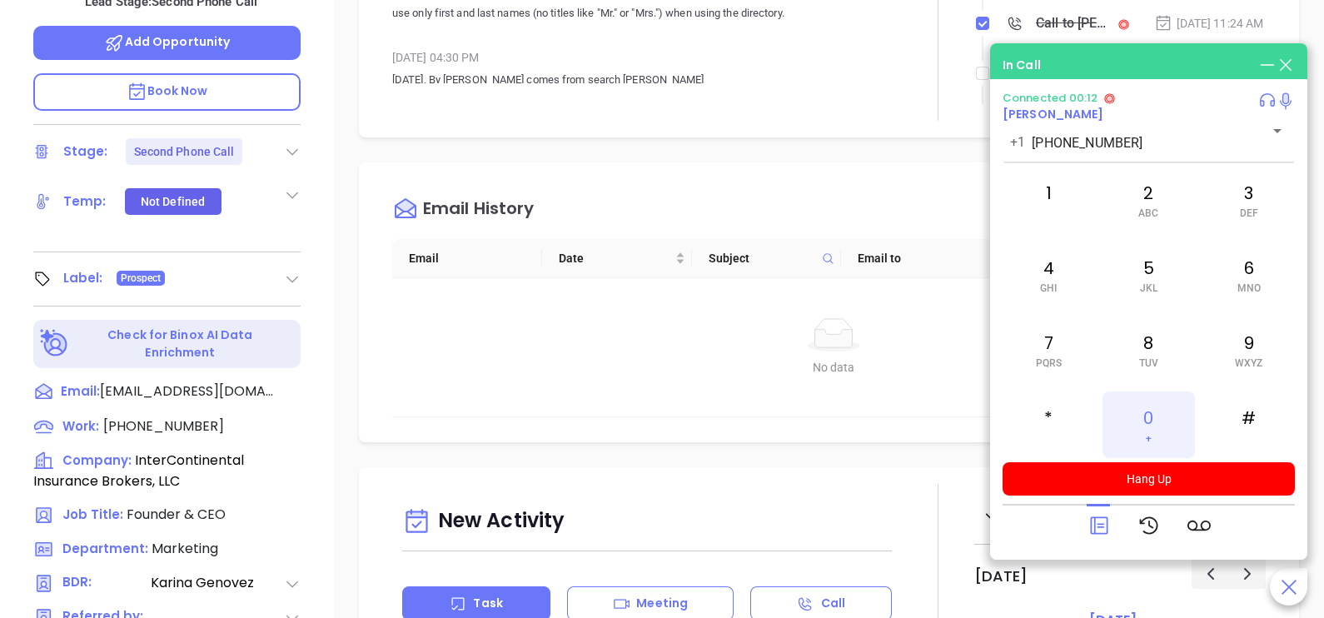
click at [1139, 421] on div "0 +" at bounding box center [1149, 424] width 92 height 67
click at [1099, 516] on icon at bounding box center [1099, 525] width 23 height 23
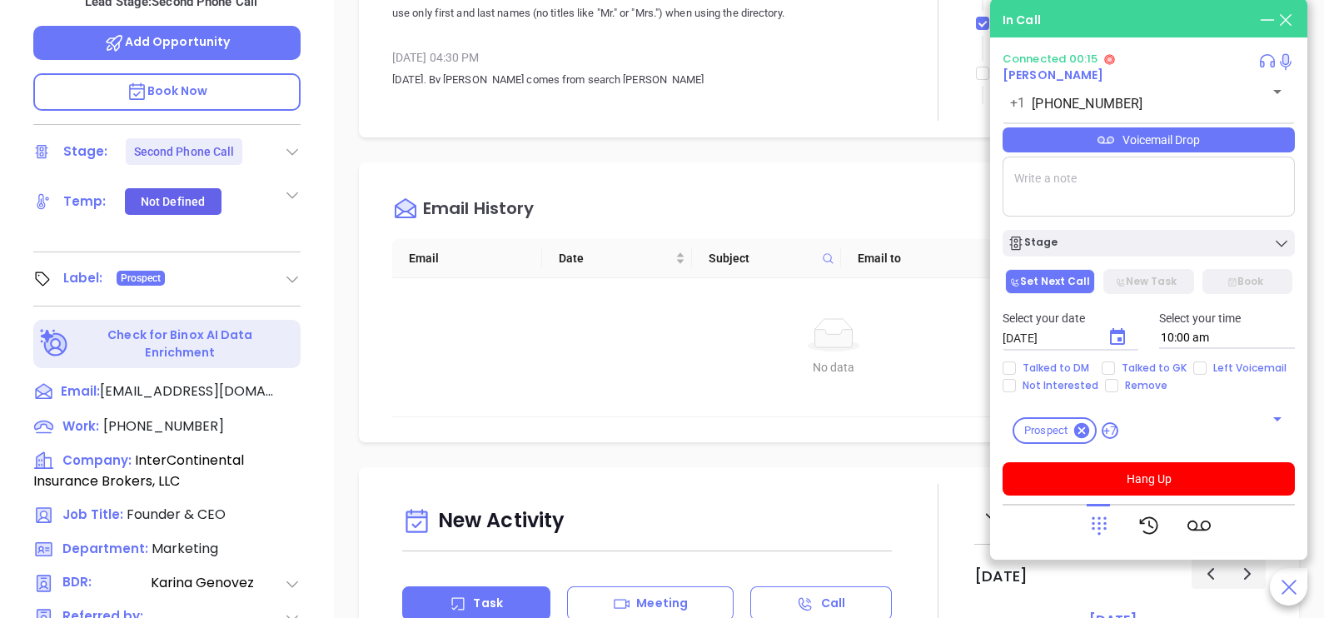
click at [1245, 143] on div "Voicemail Drop" at bounding box center [1149, 139] width 292 height 25
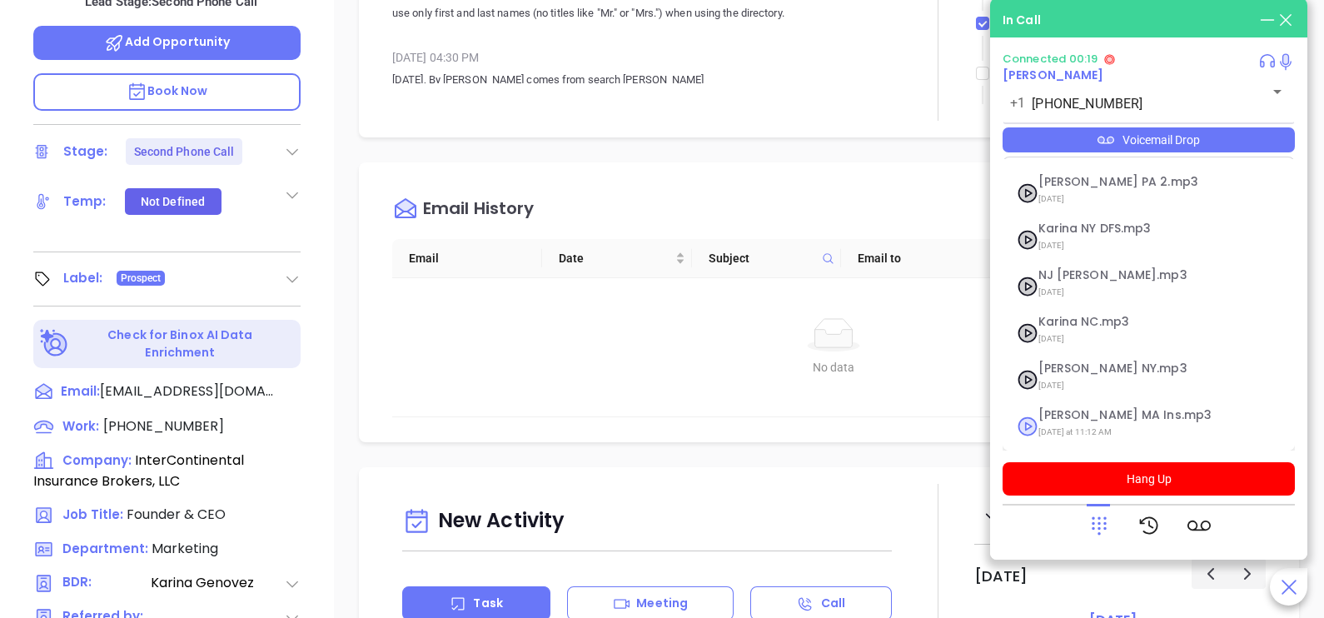
click at [1087, 420] on span "Karina MA Ins.mp3" at bounding box center [1129, 415] width 180 height 12
checkbox input "true"
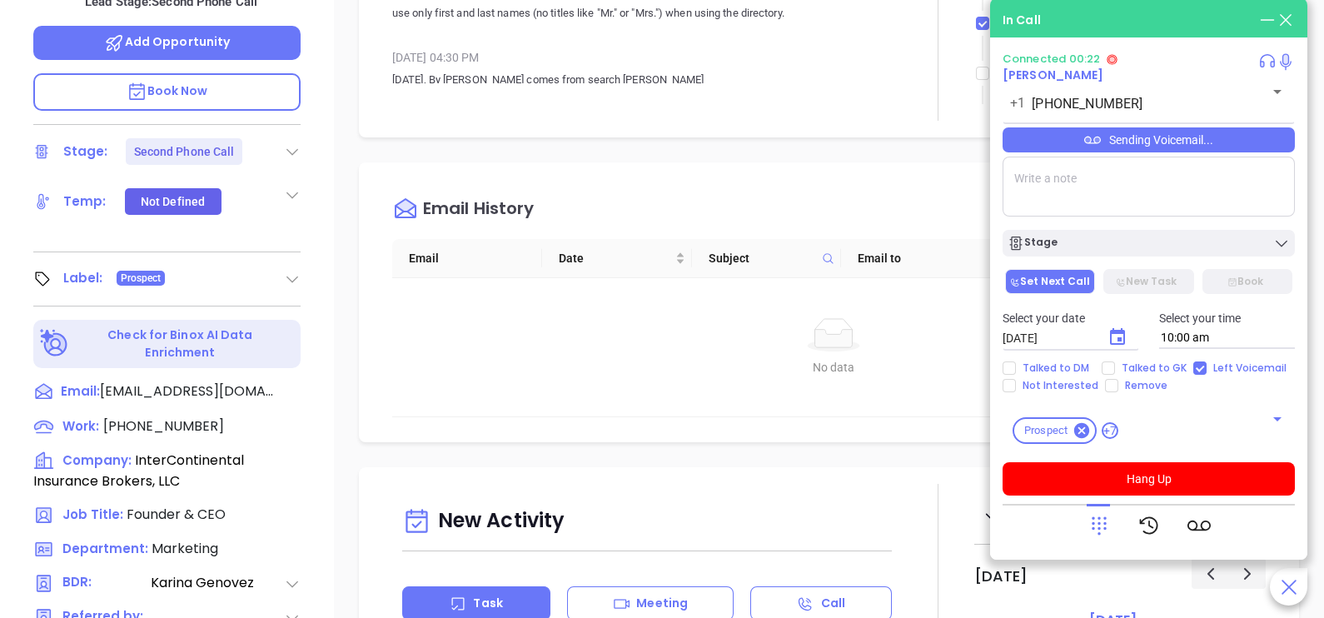
click at [1222, 142] on div "Sending Voicemail..." at bounding box center [1149, 139] width 292 height 25
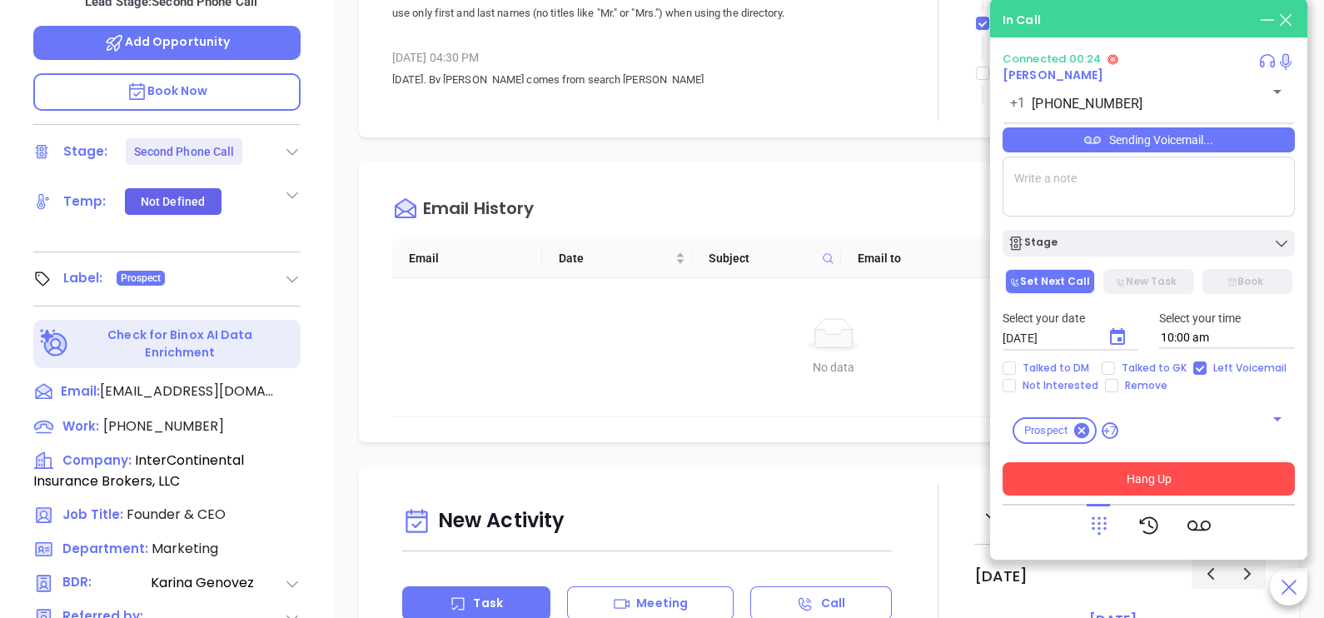
click at [1196, 481] on button "Hang Up" at bounding box center [1149, 478] width 292 height 33
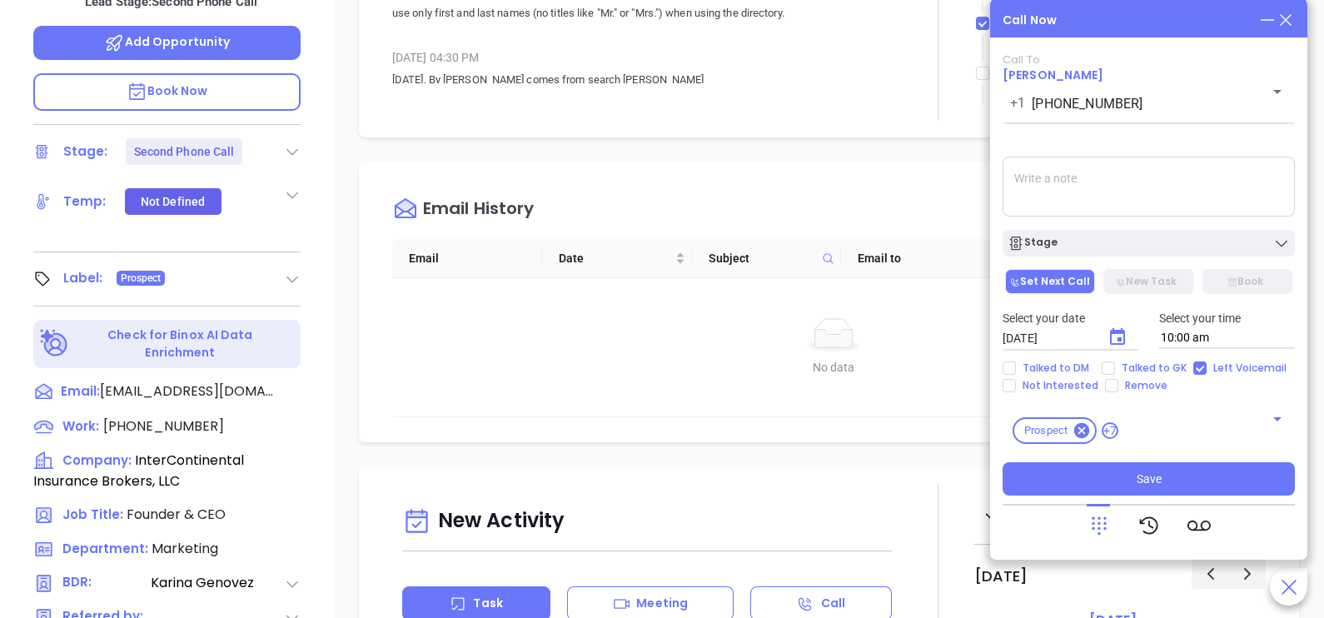
click at [1283, 24] on icon at bounding box center [1286, 20] width 18 height 18
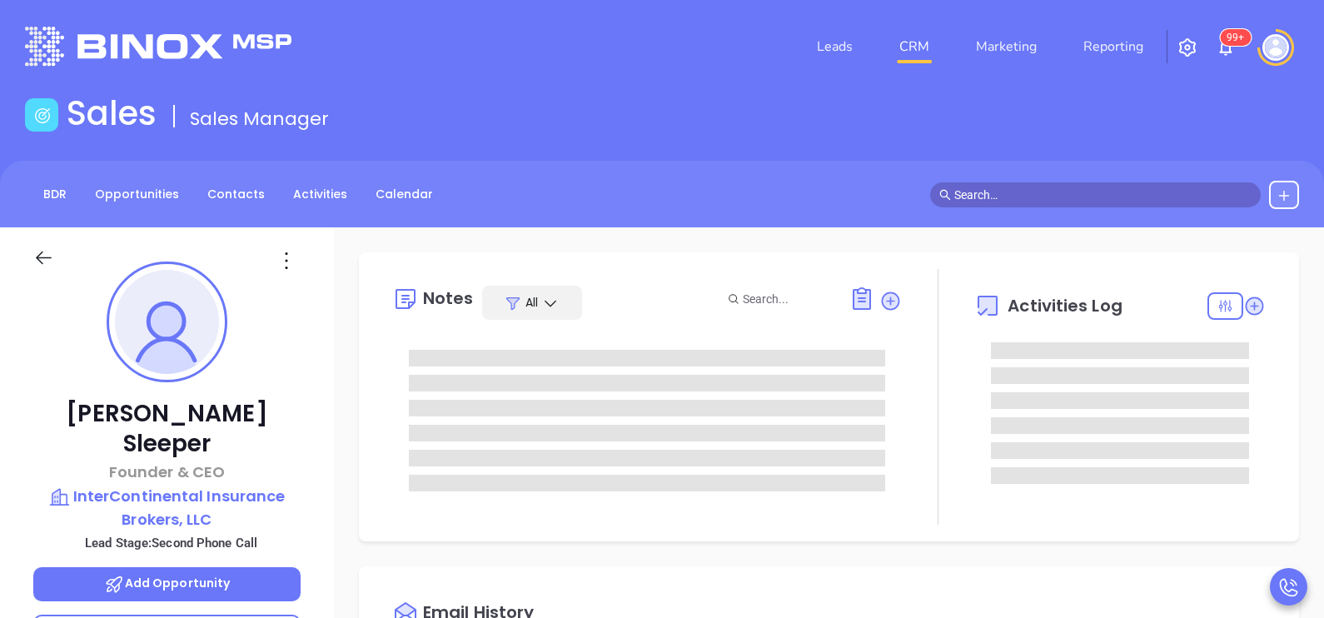
scroll to position [0, 0]
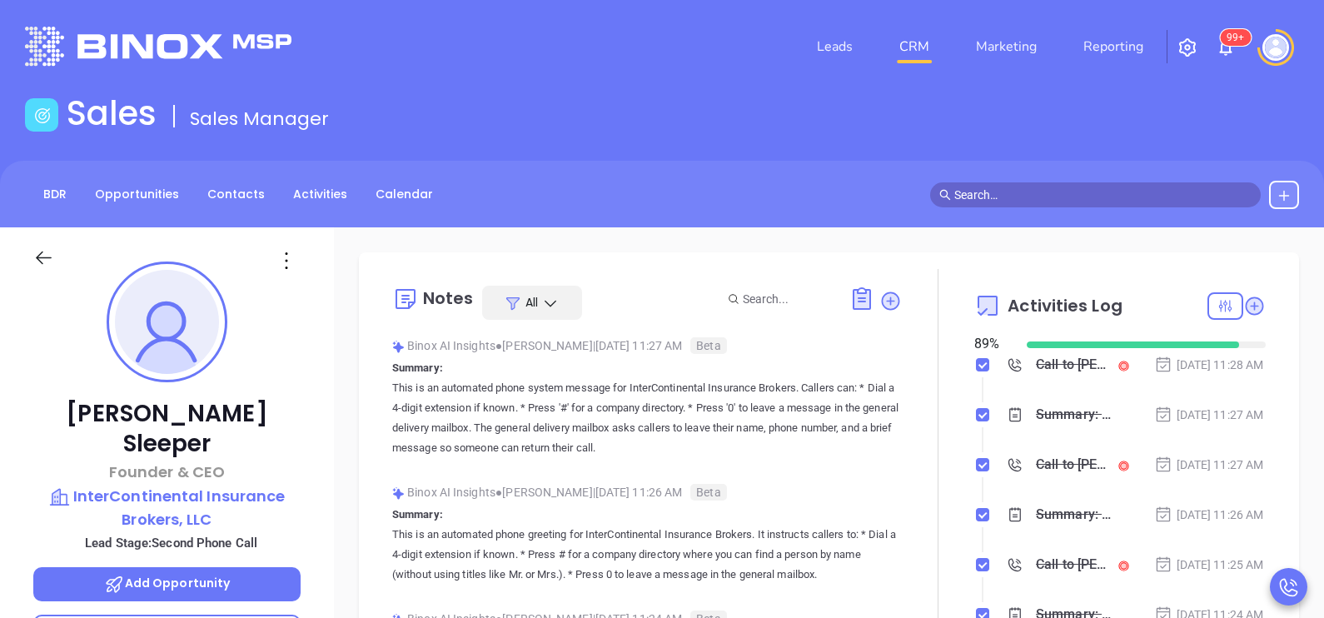
click at [1199, 419] on div "Oct 1, 2025 | 11:27 AM" at bounding box center [1209, 415] width 110 height 18
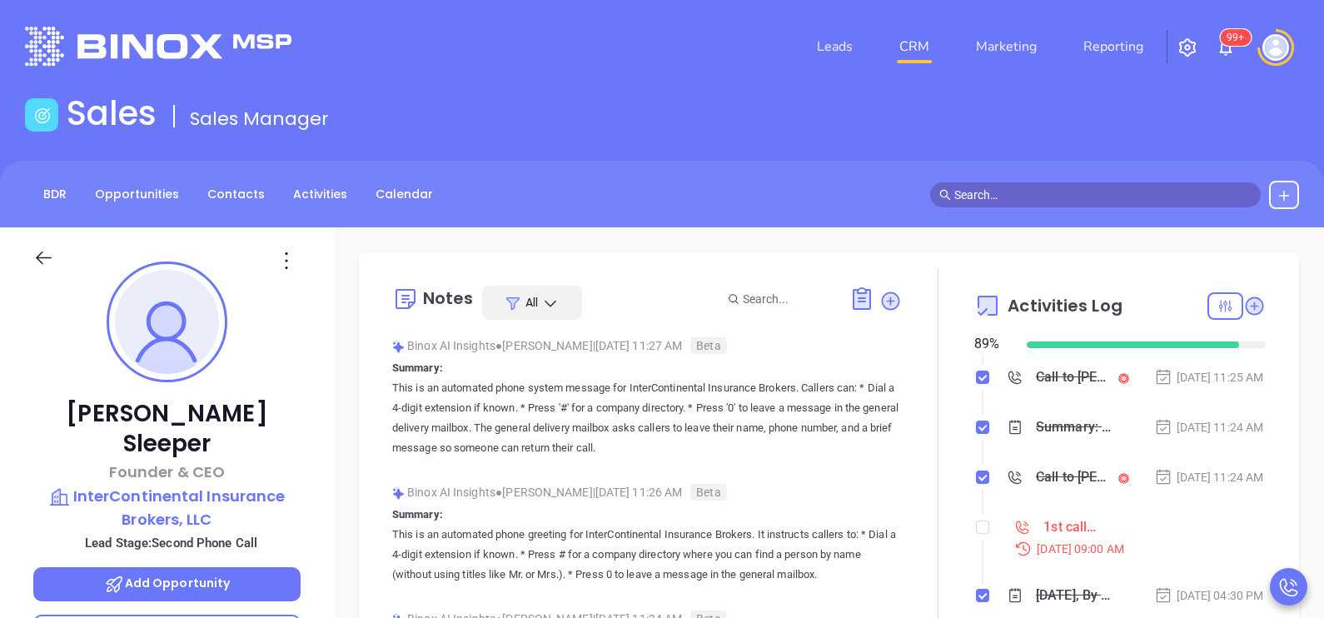
scroll to position [207, 0]
click at [976, 534] on input "checkbox" at bounding box center [982, 527] width 13 height 13
checkbox input "true"
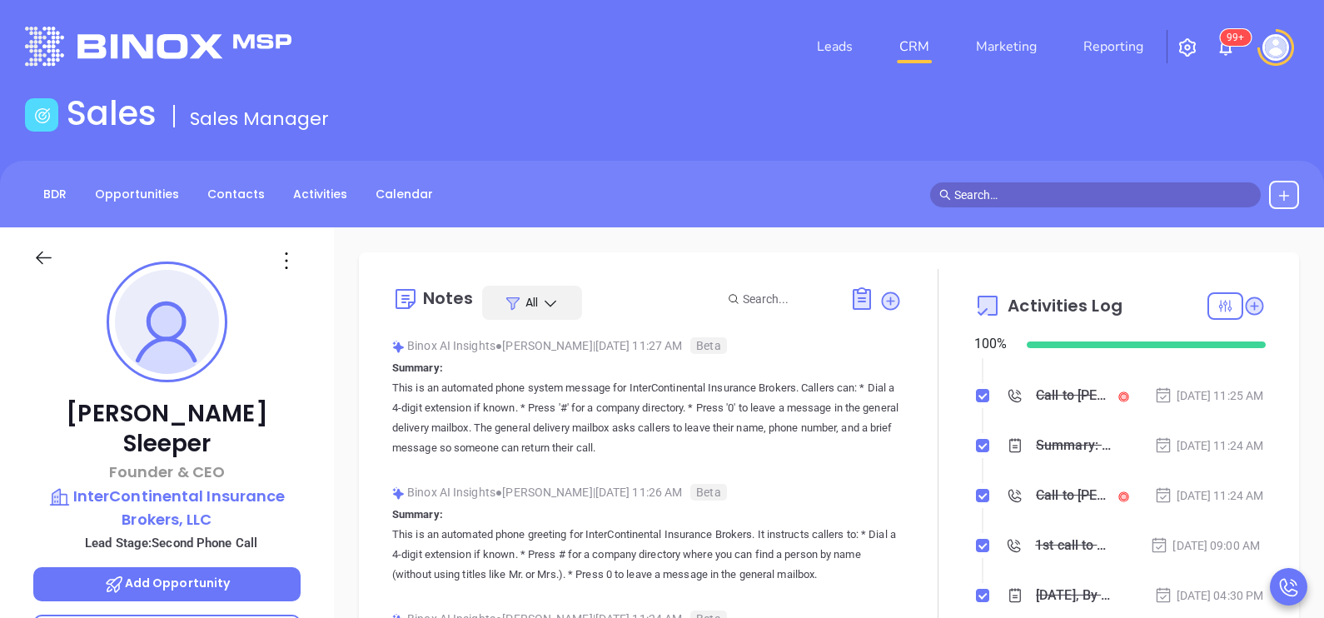
click at [1214, 435] on li "Call to Tom Sleeper Oct 1, 2025 | 11:25 AM" at bounding box center [1122, 412] width 287 height 46
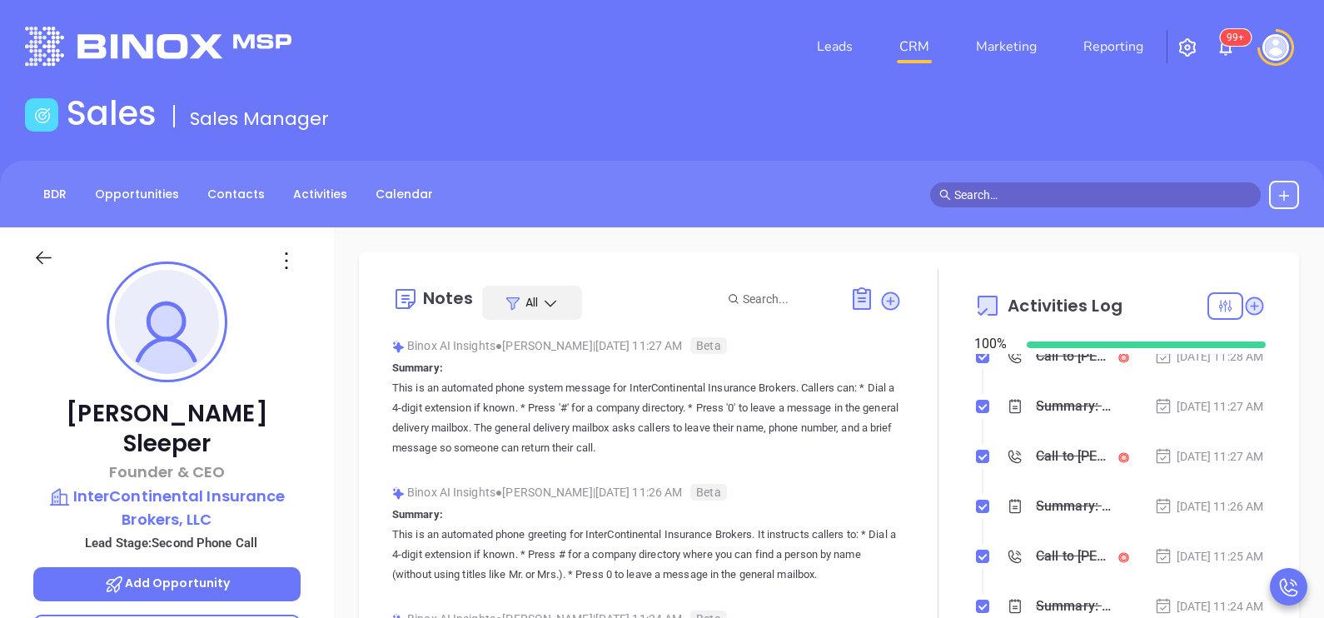
scroll to position [0, 0]
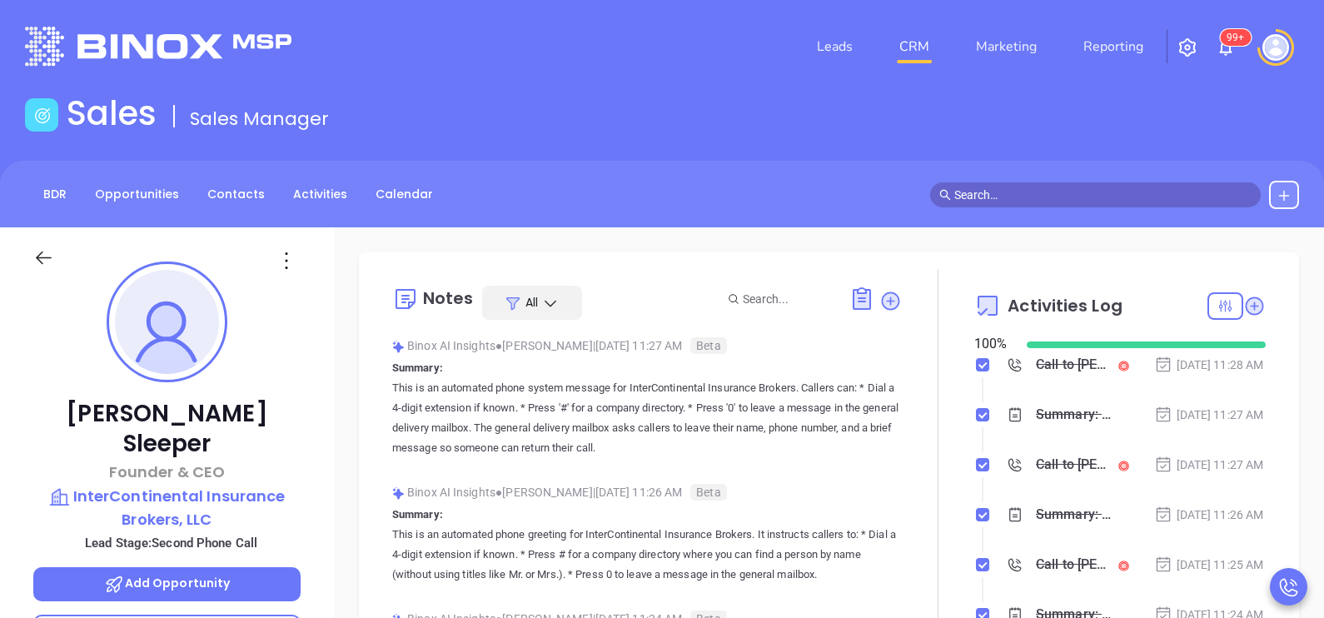
click at [47, 248] on icon at bounding box center [43, 257] width 21 height 21
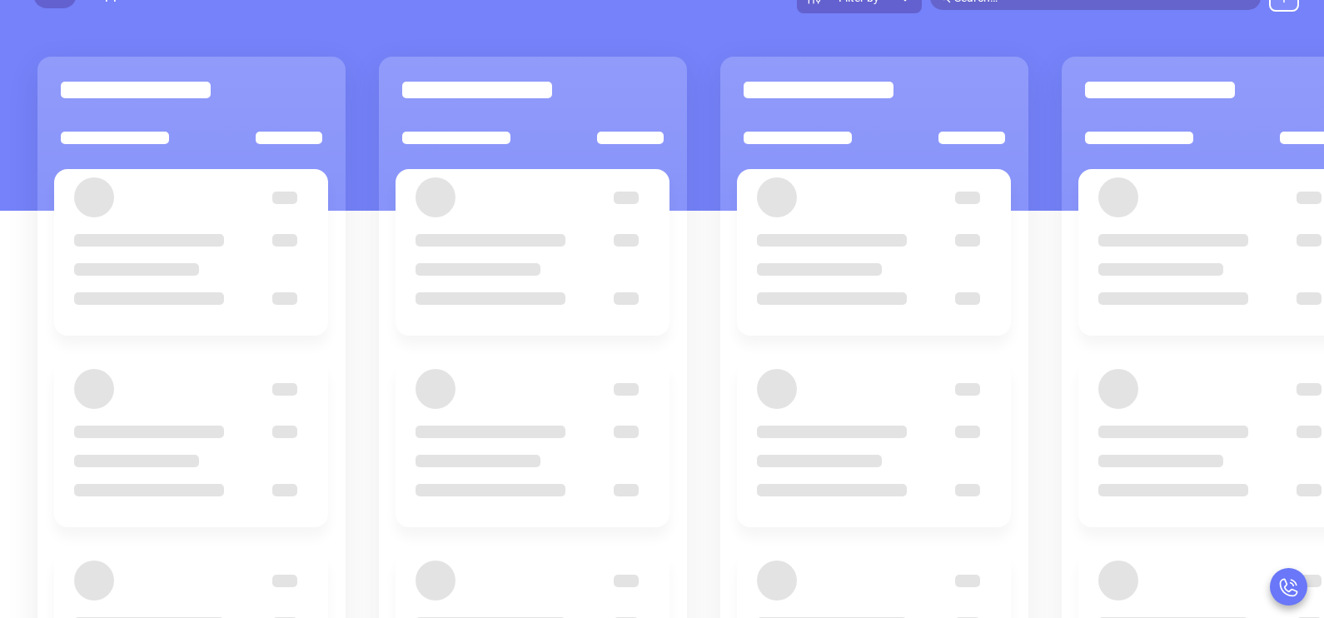
scroll to position [207, 0]
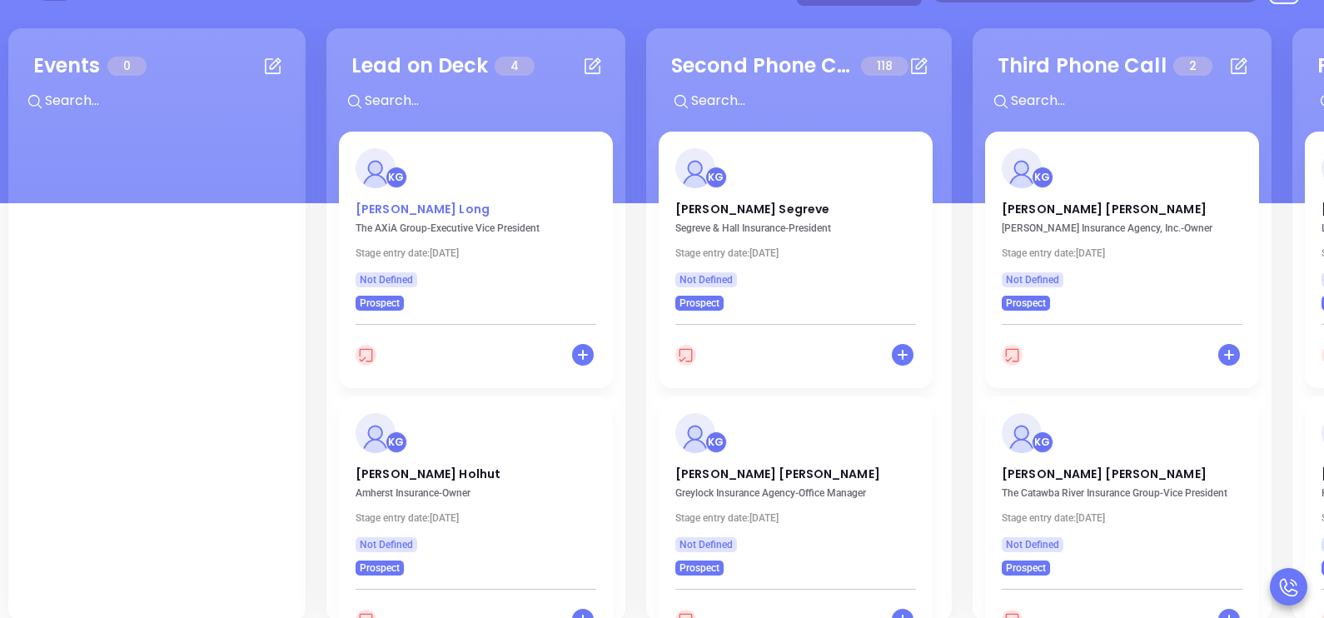
click at [396, 201] on p "Michael Long" at bounding box center [476, 205] width 241 height 8
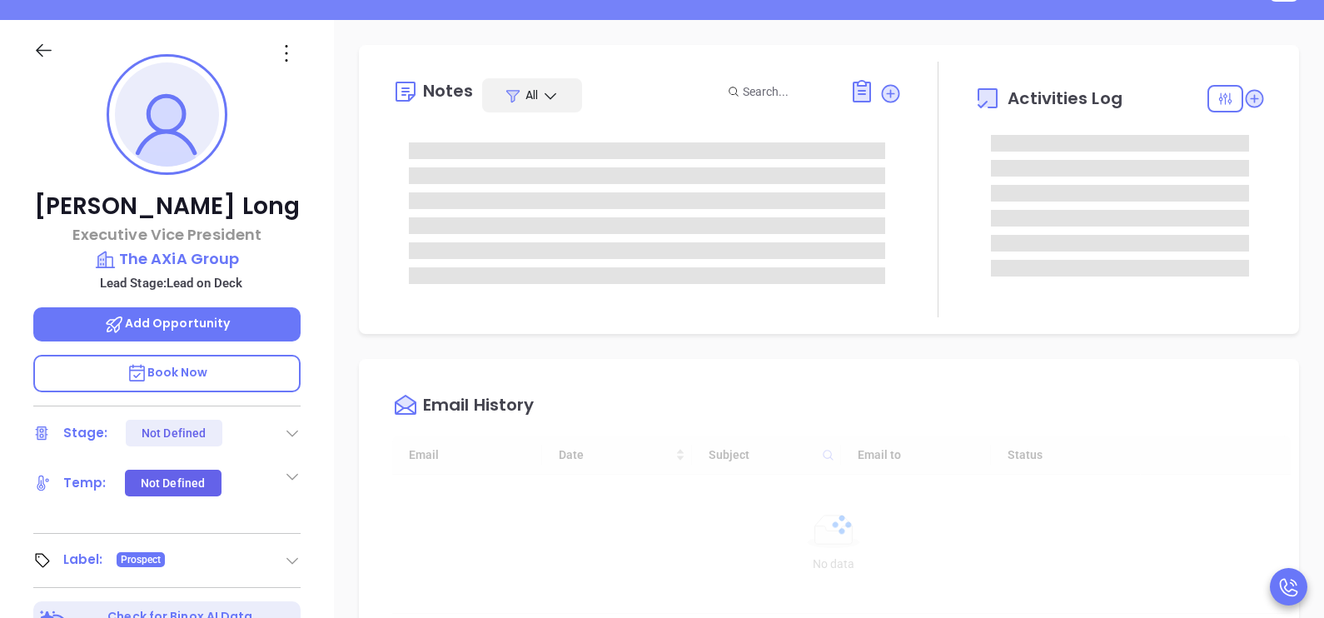
scroll to position [483, 0]
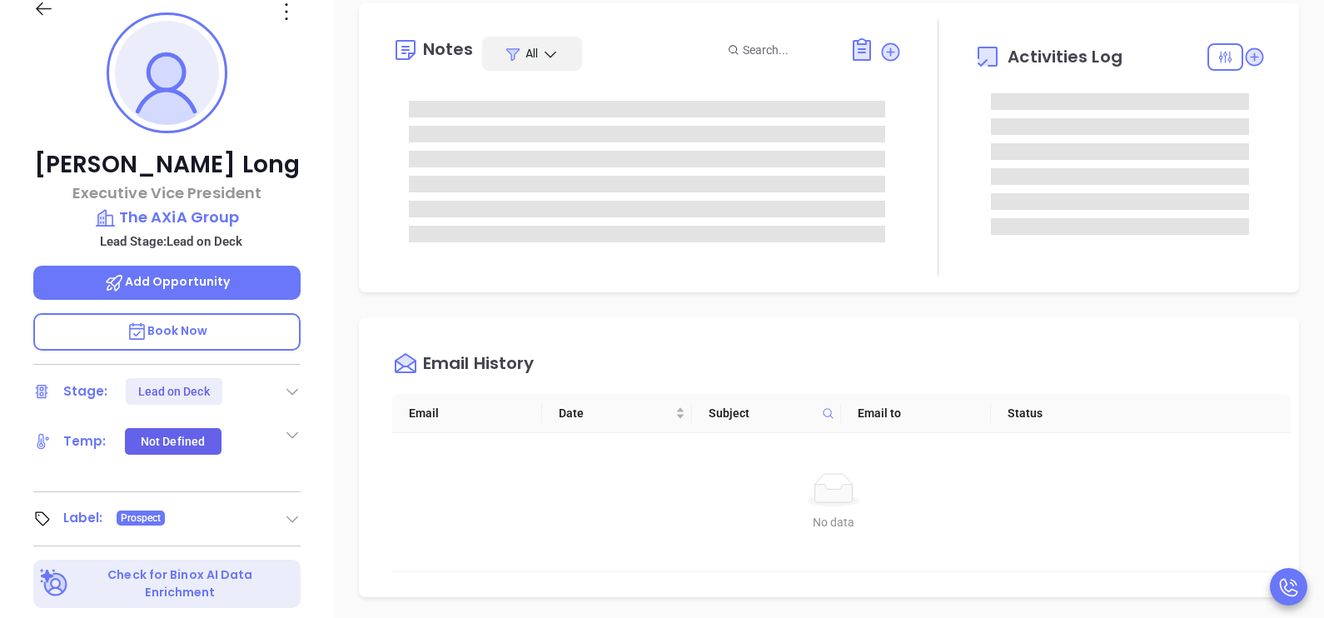
type input "[PERSON_NAME]"
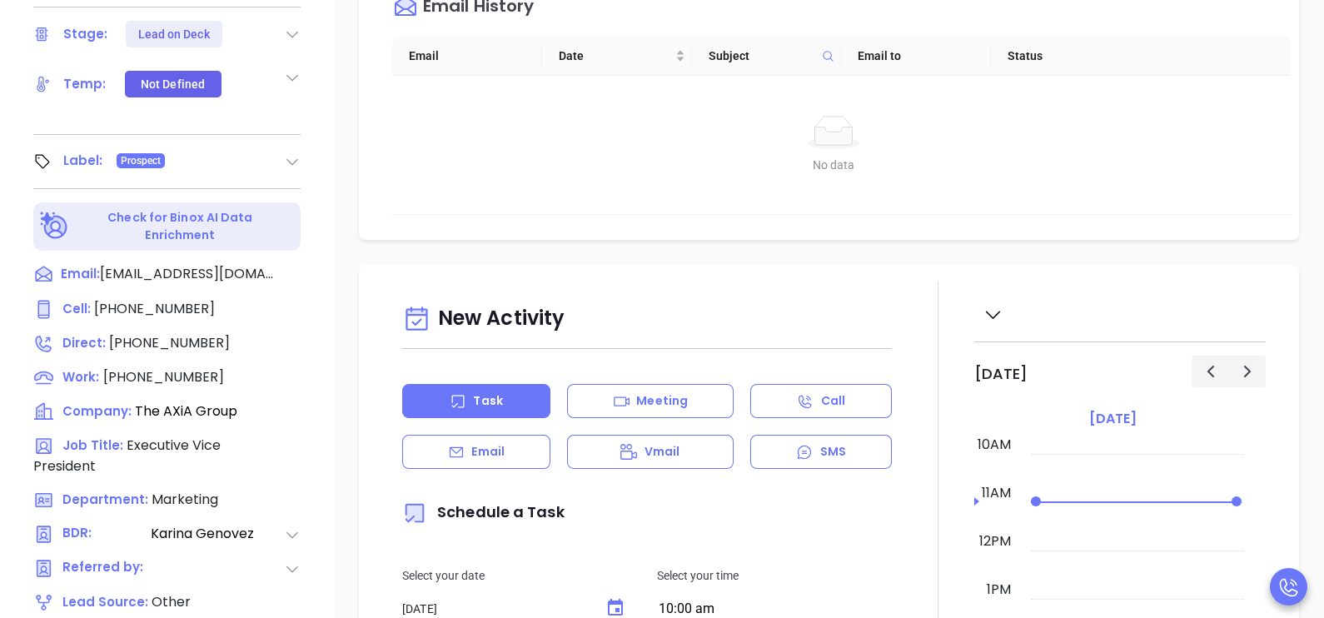
scroll to position [625, 0]
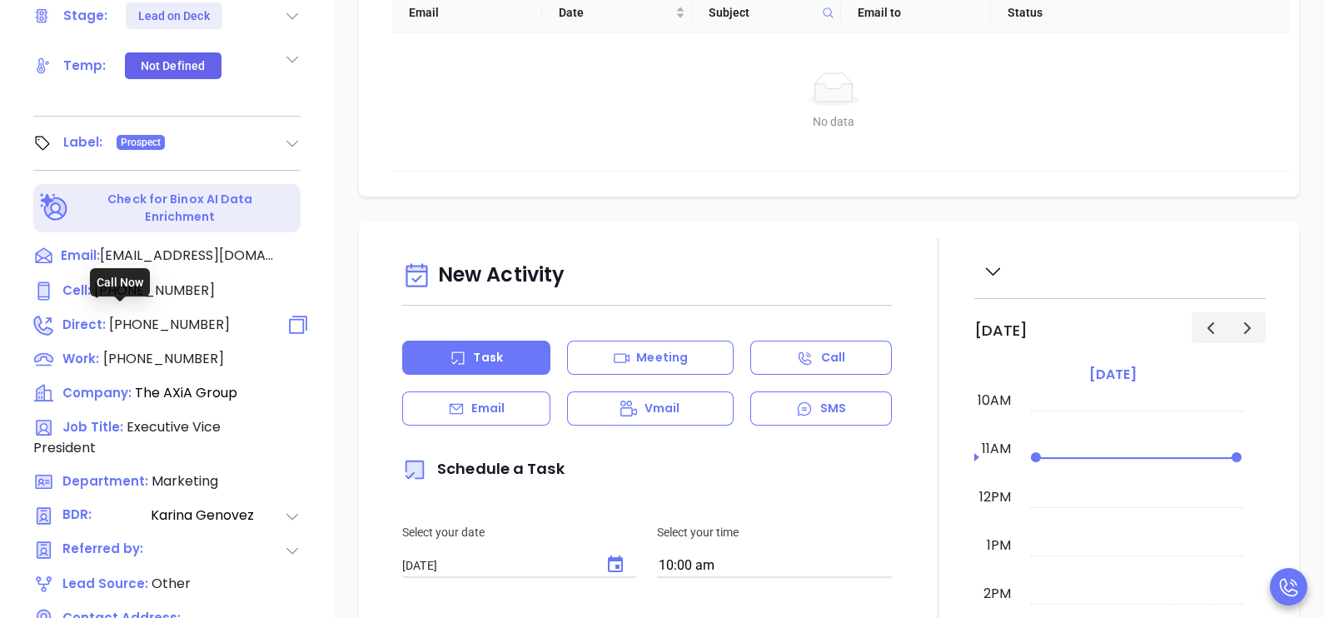
click at [178, 318] on span "(610) 759-3020" at bounding box center [169, 324] width 121 height 19
type input "(610) 759-3020"
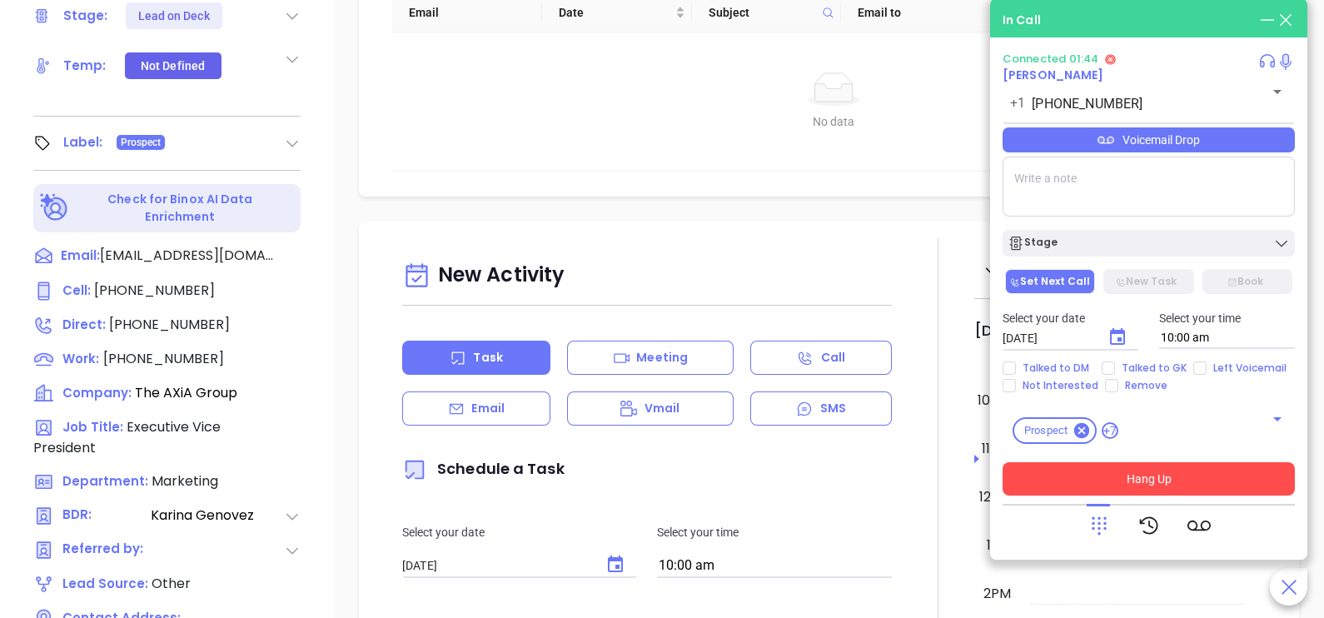
click at [1161, 484] on button "Hang Up" at bounding box center [1149, 478] width 292 height 33
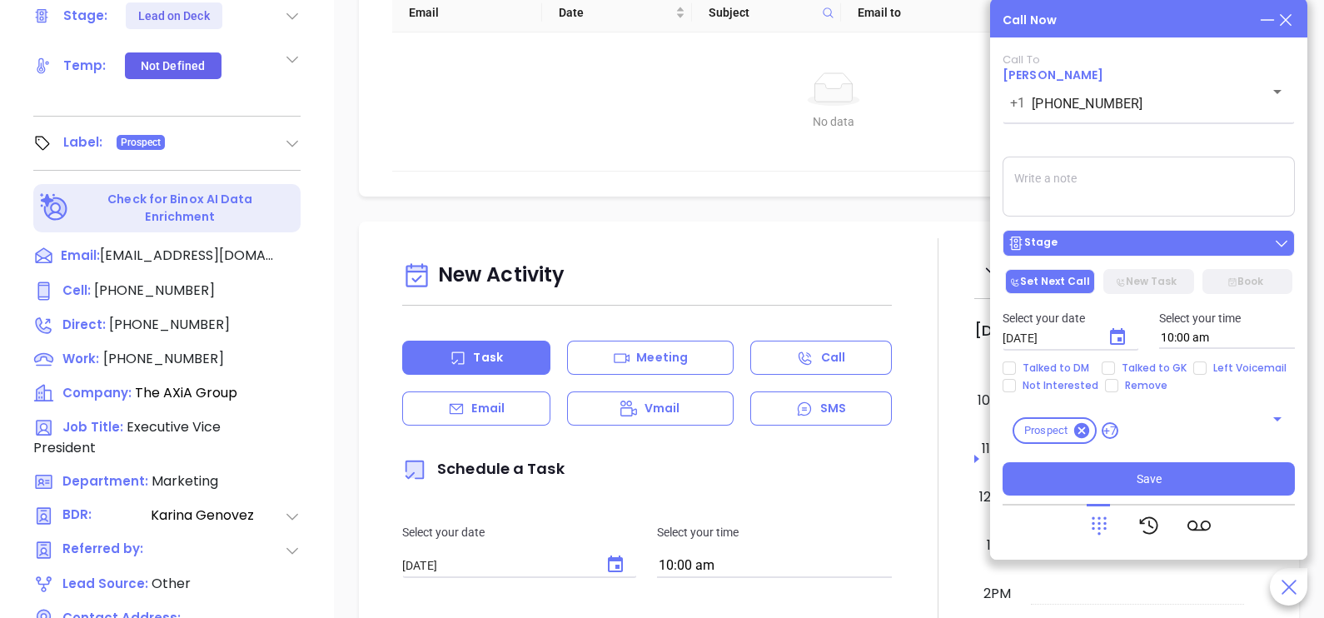
click at [1098, 244] on div "Stage" at bounding box center [1149, 243] width 282 height 17
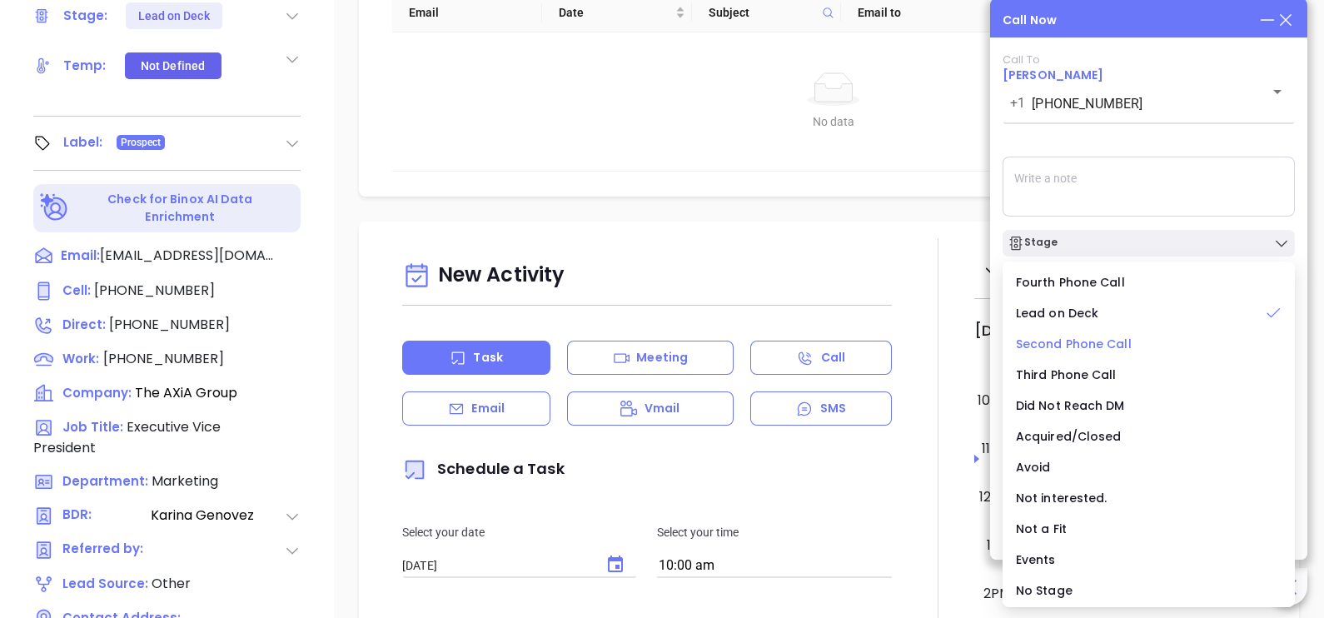
click at [1094, 346] on span "Second Phone Call" at bounding box center [1074, 344] width 116 height 17
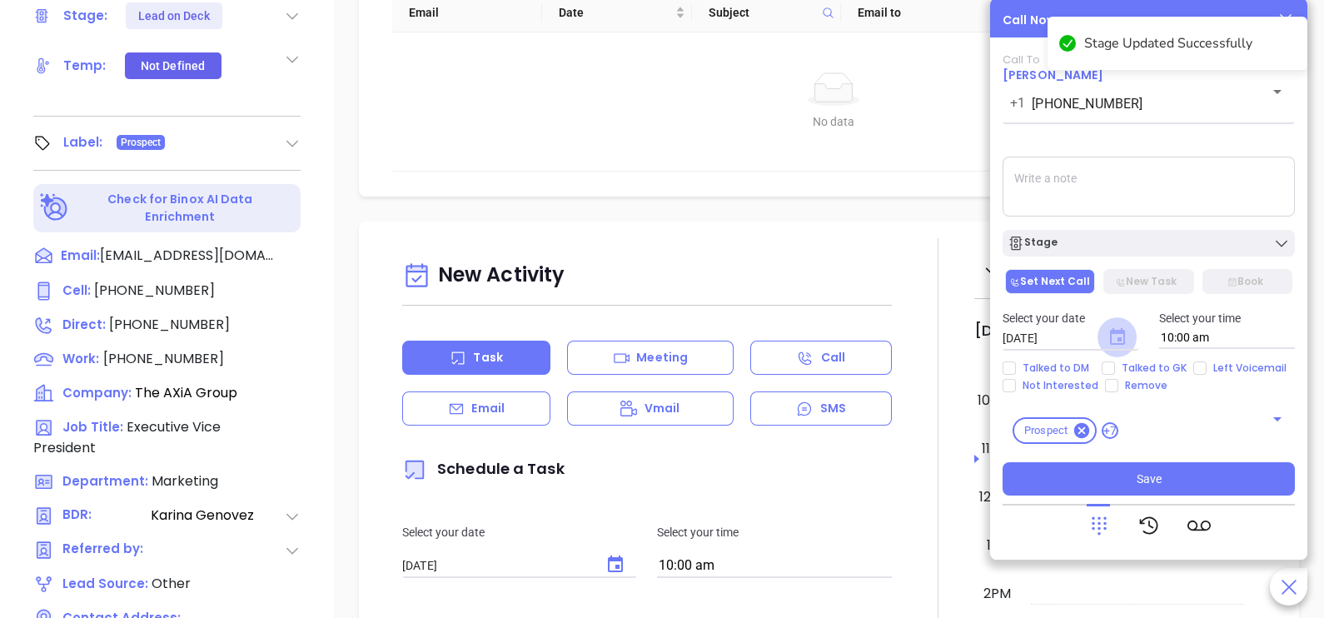
click at [1113, 334] on icon "Choose date, selected date is Oct 2, 2025" at bounding box center [1117, 336] width 15 height 17
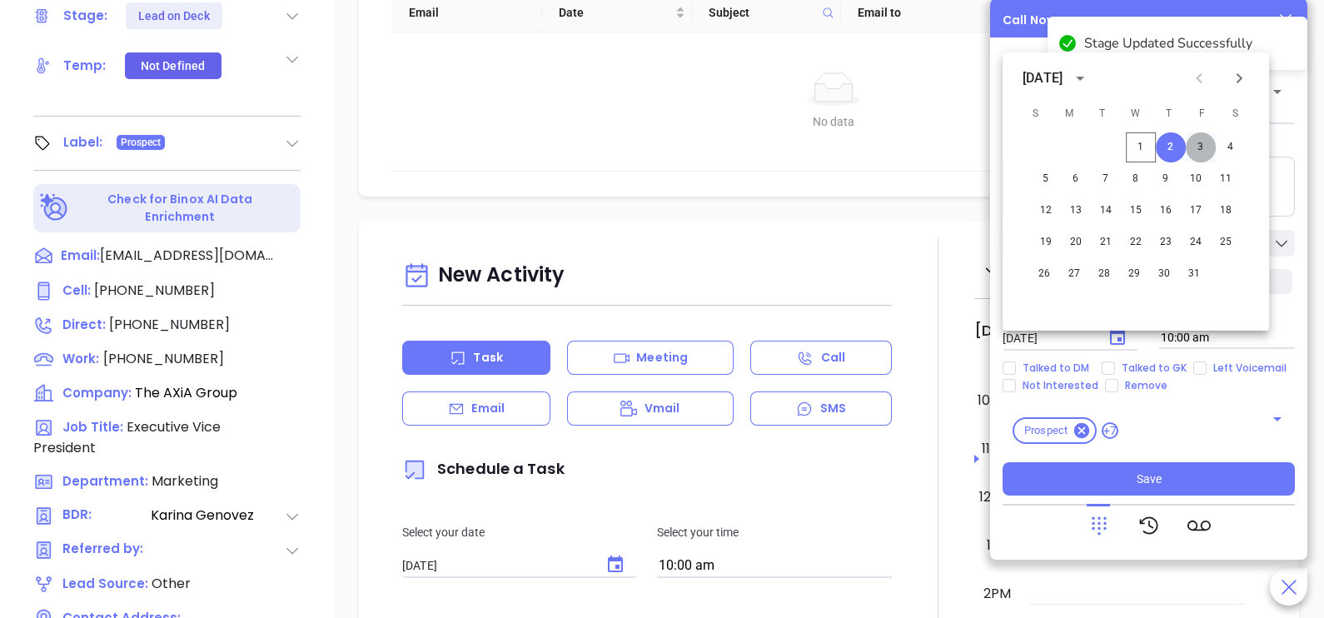
click at [1198, 152] on button "3" at bounding box center [1201, 147] width 30 height 30
type input "10/03/2025"
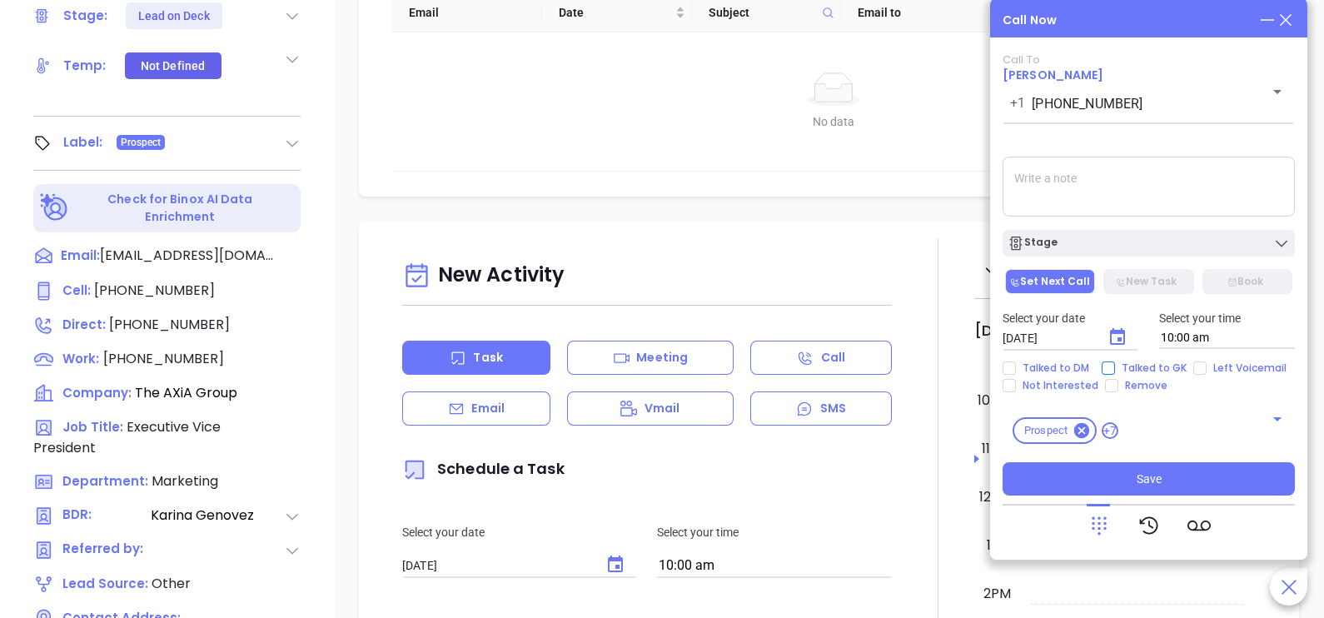
click at [1142, 371] on span "Talked to GK" at bounding box center [1154, 367] width 78 height 13
click at [1115, 371] on input "Talked to GK" at bounding box center [1108, 367] width 13 height 13
checkbox input "true"
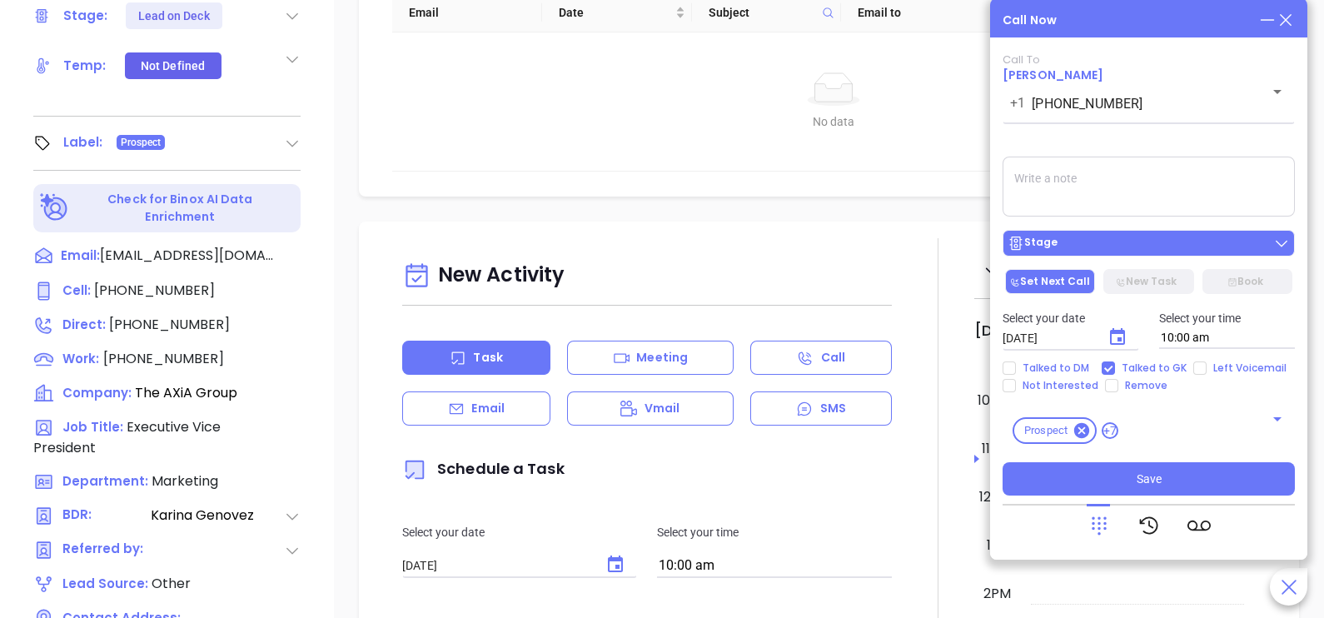
click at [1162, 252] on div "Stage" at bounding box center [1149, 243] width 282 height 17
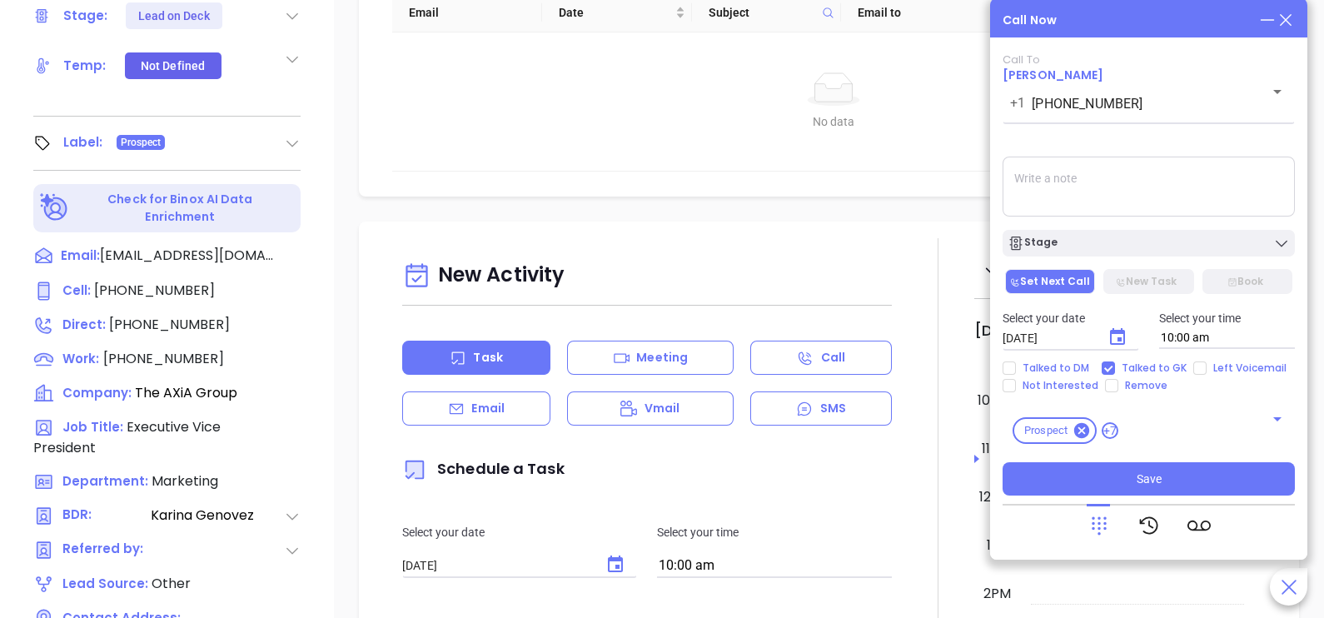
click at [1162, 182] on textarea at bounding box center [1149, 187] width 292 height 60
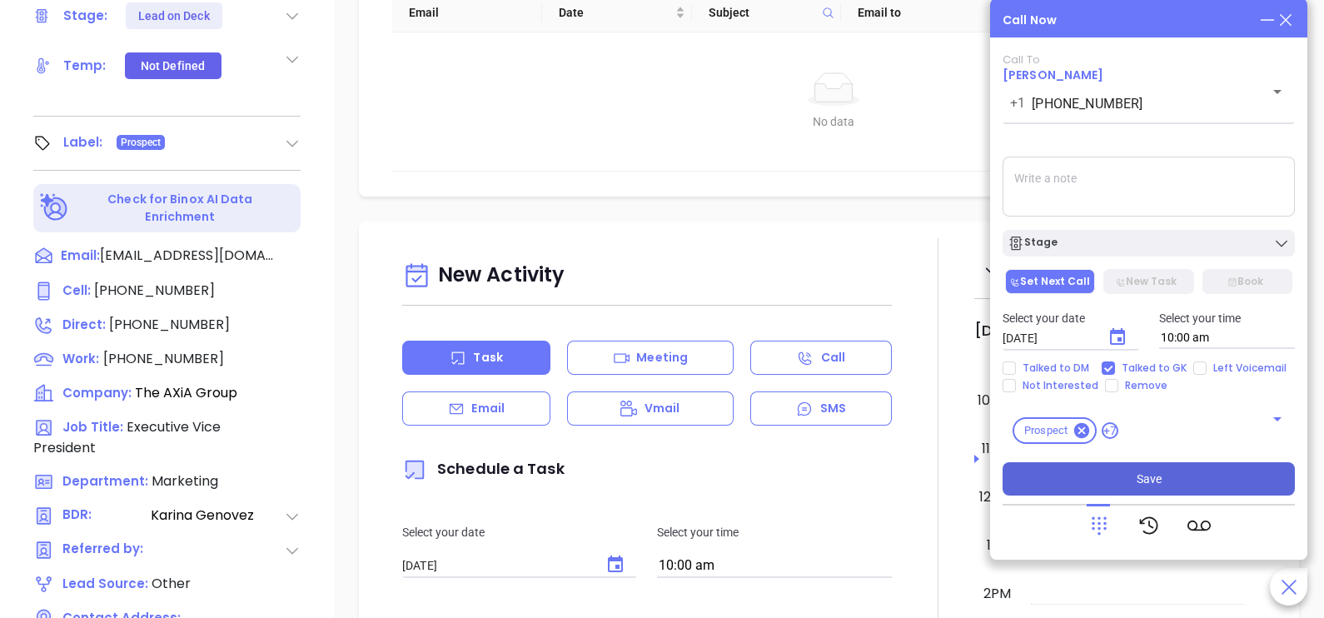
click at [1123, 488] on button "Save" at bounding box center [1149, 478] width 292 height 33
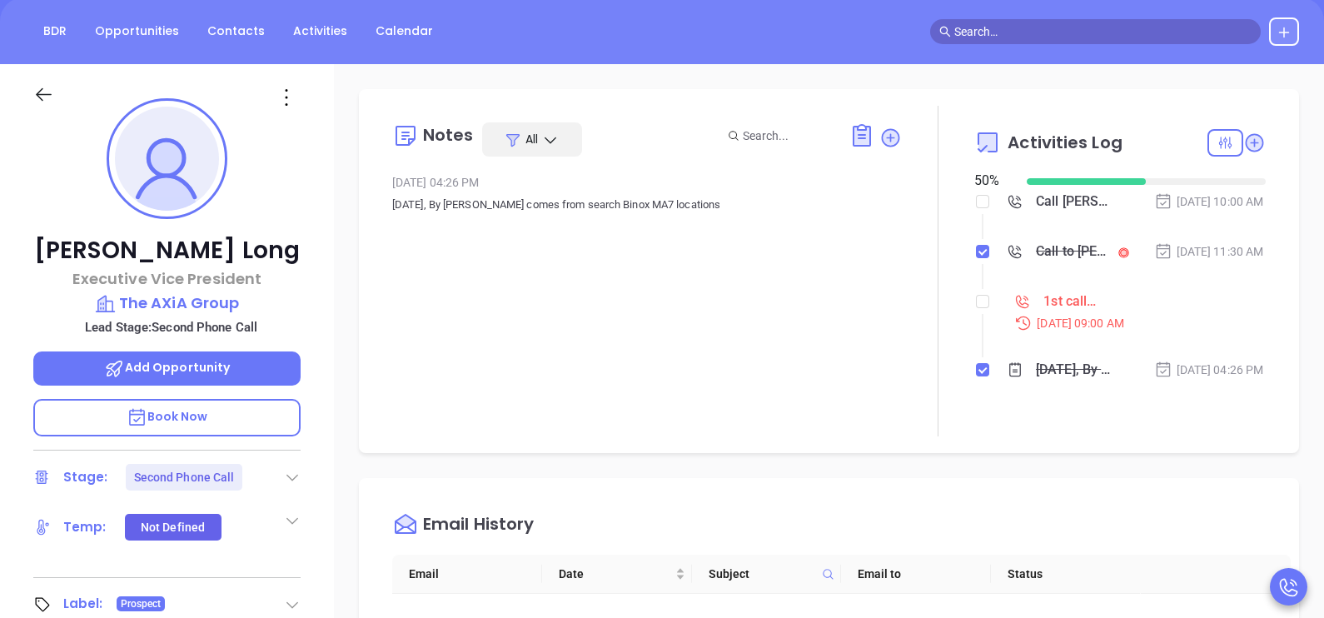
scroll to position [82, 0]
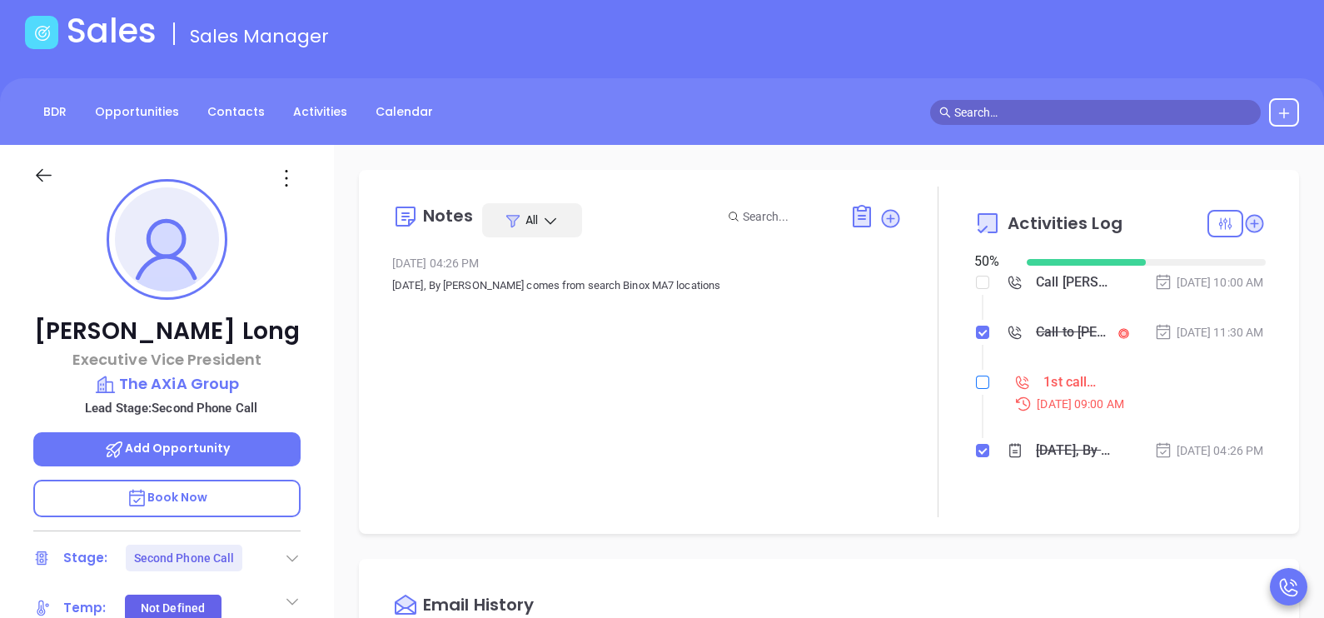
click at [976, 391] on label at bounding box center [982, 382] width 13 height 18
click at [976, 389] on input "checkbox" at bounding box center [982, 382] width 13 height 13
checkbox input "true"
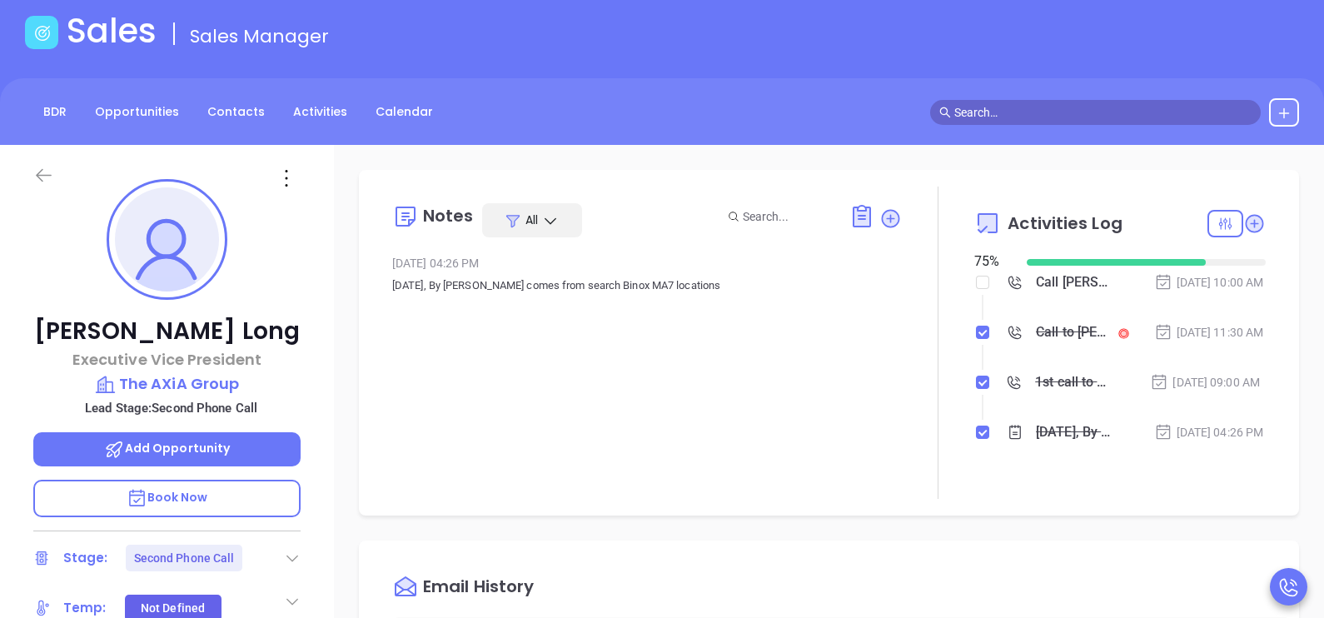
click at [41, 174] on icon at bounding box center [44, 175] width 16 height 13
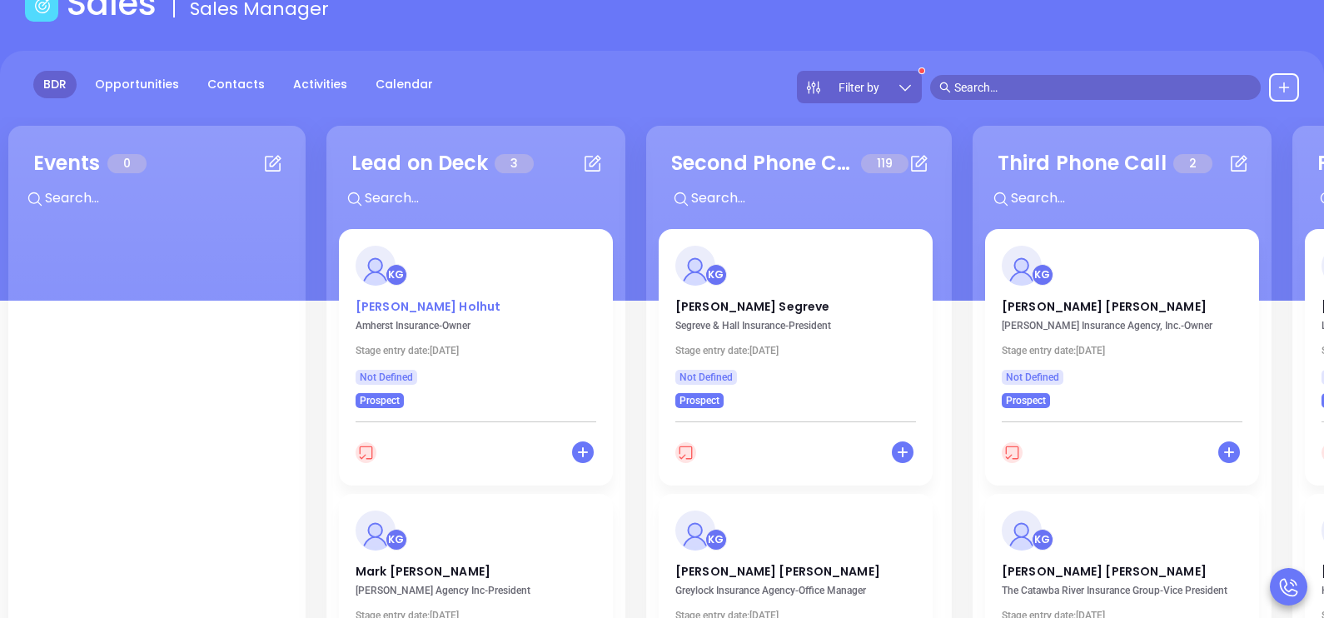
scroll to position [82, 0]
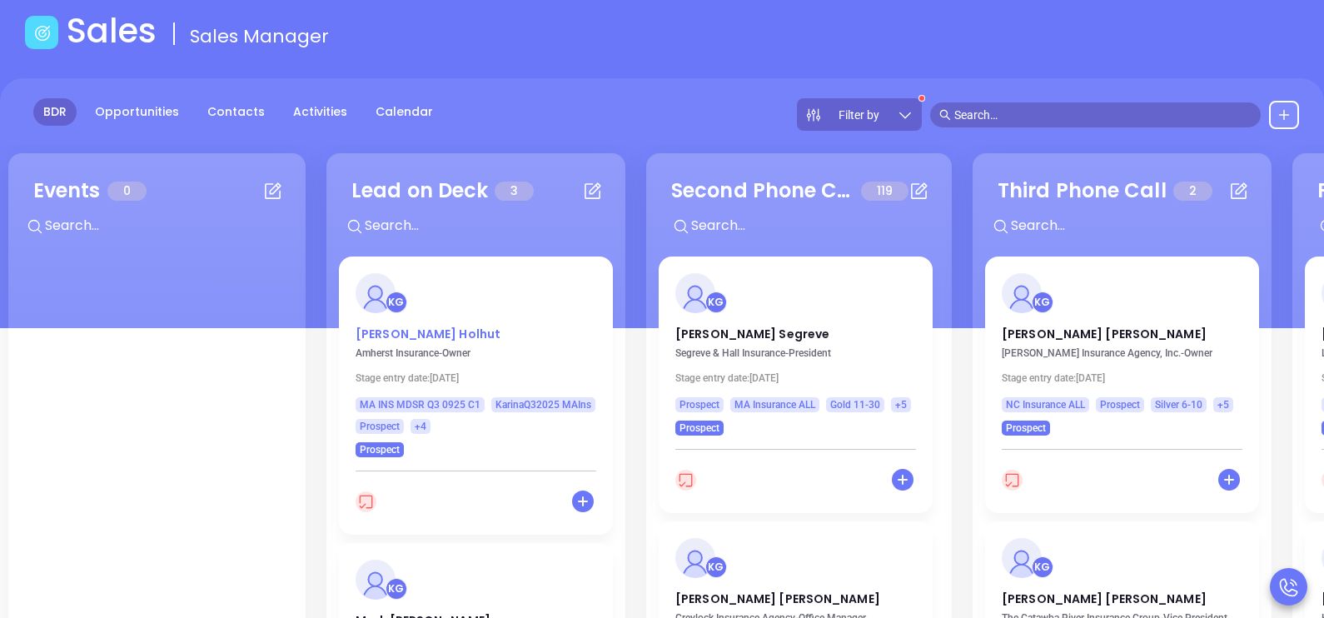
click at [382, 334] on p "Anna Holhut" at bounding box center [476, 330] width 241 height 8
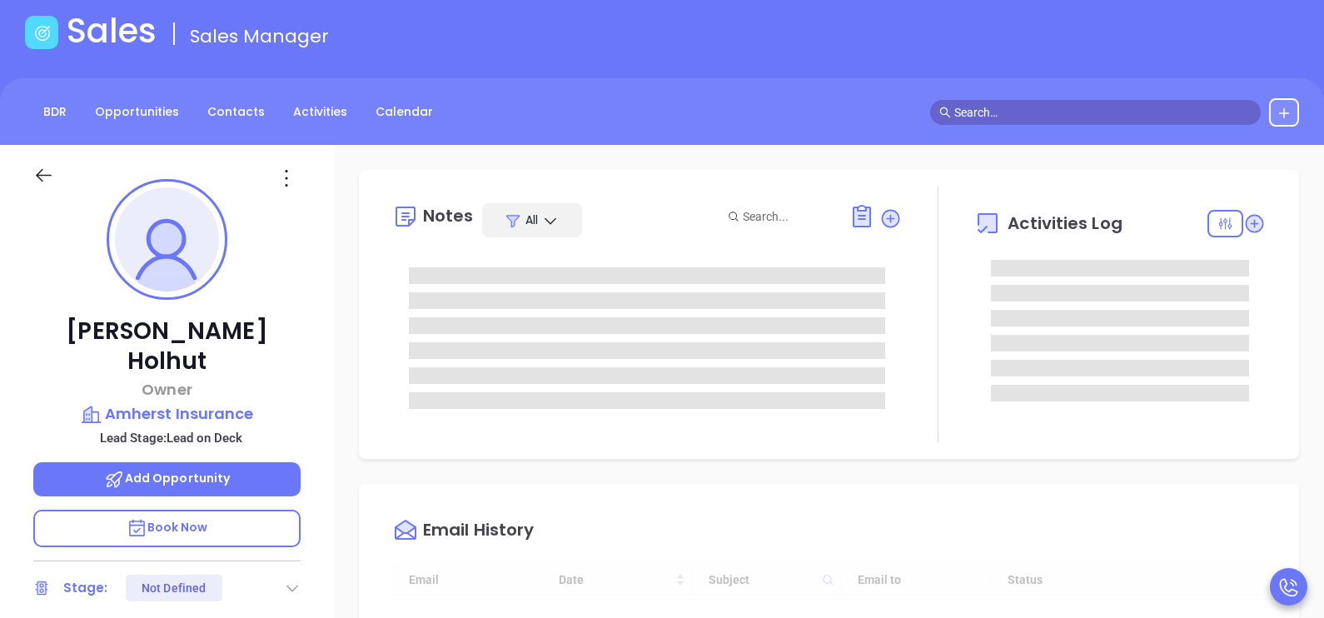
scroll to position [483, 0]
type input "[PERSON_NAME]"
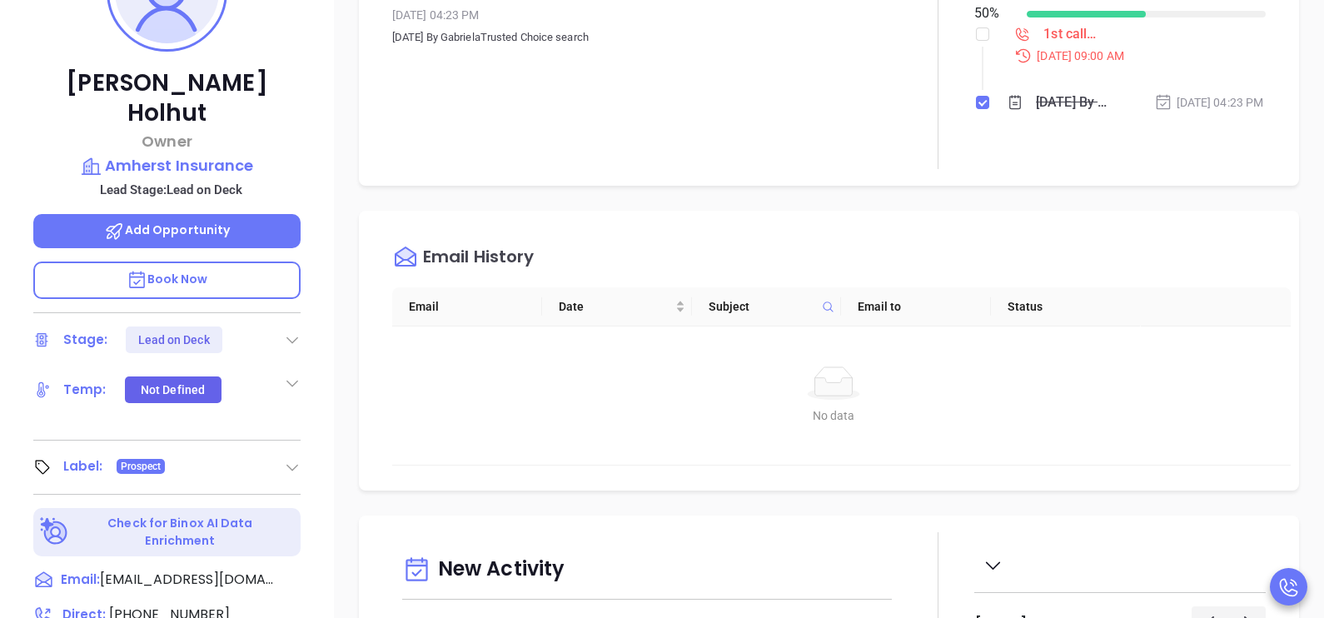
scroll to position [458, 0]
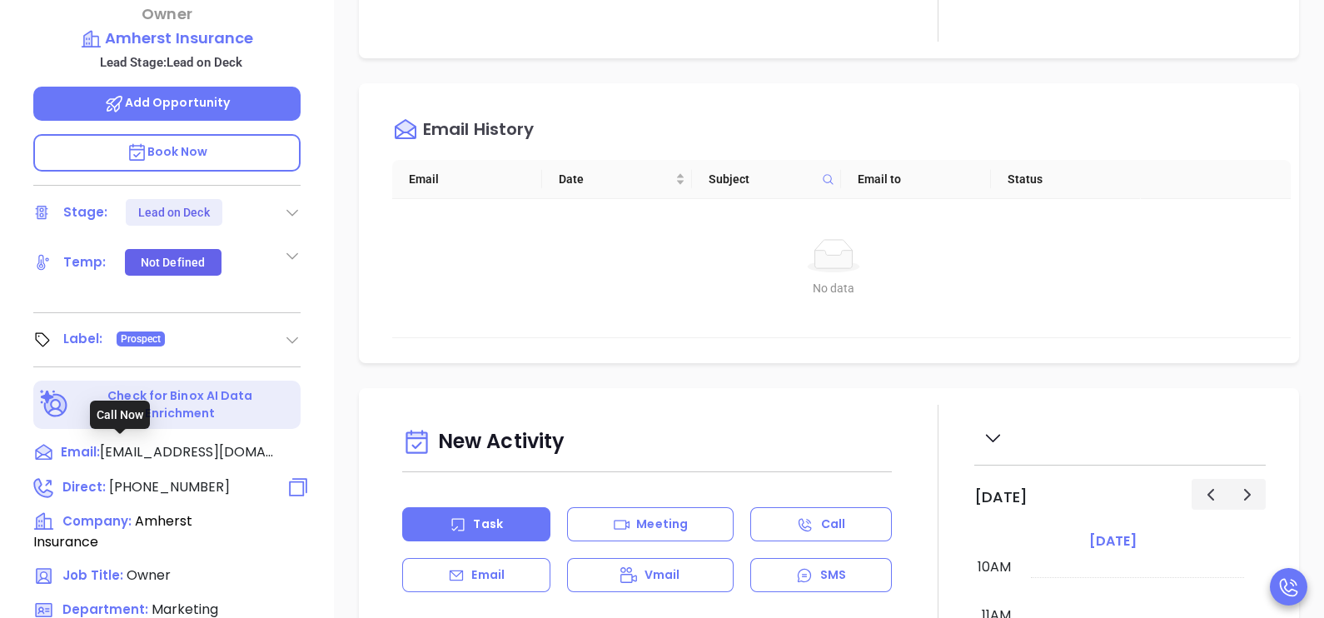
click at [152, 477] on span "(413) 253-5555" at bounding box center [169, 486] width 121 height 19
type input "(413) 253-5555"
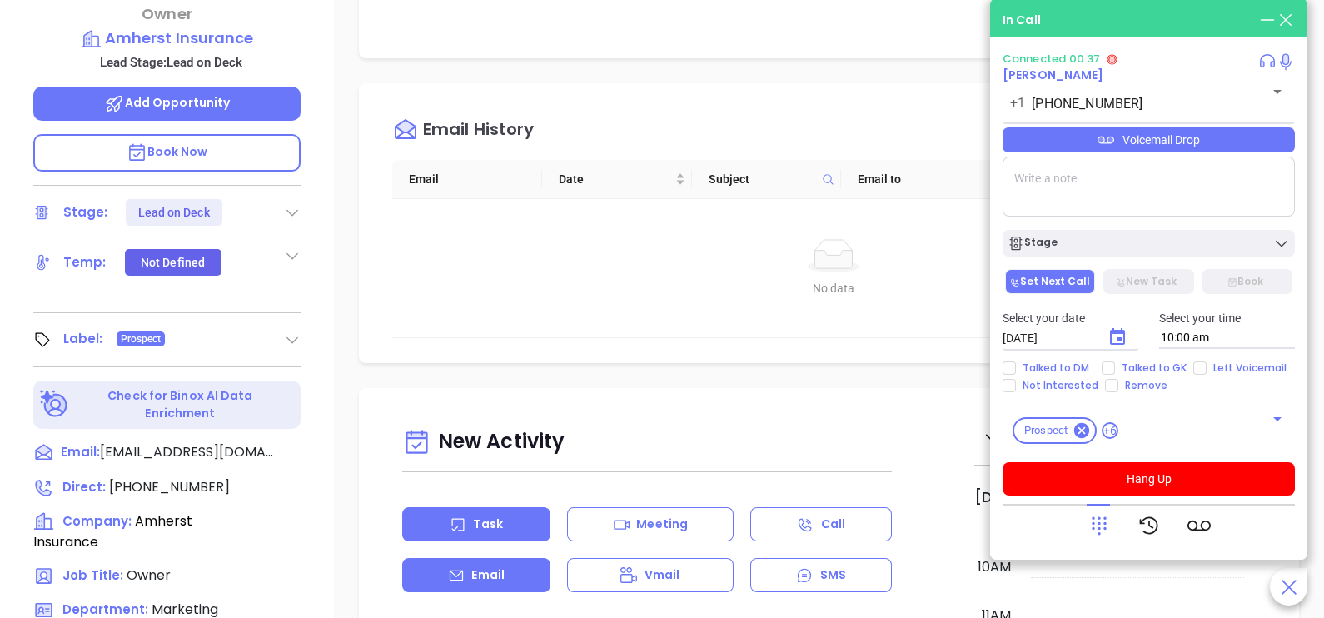
click at [483, 566] on p "Email" at bounding box center [487, 574] width 33 height 17
type input "[PERSON_NAME]"
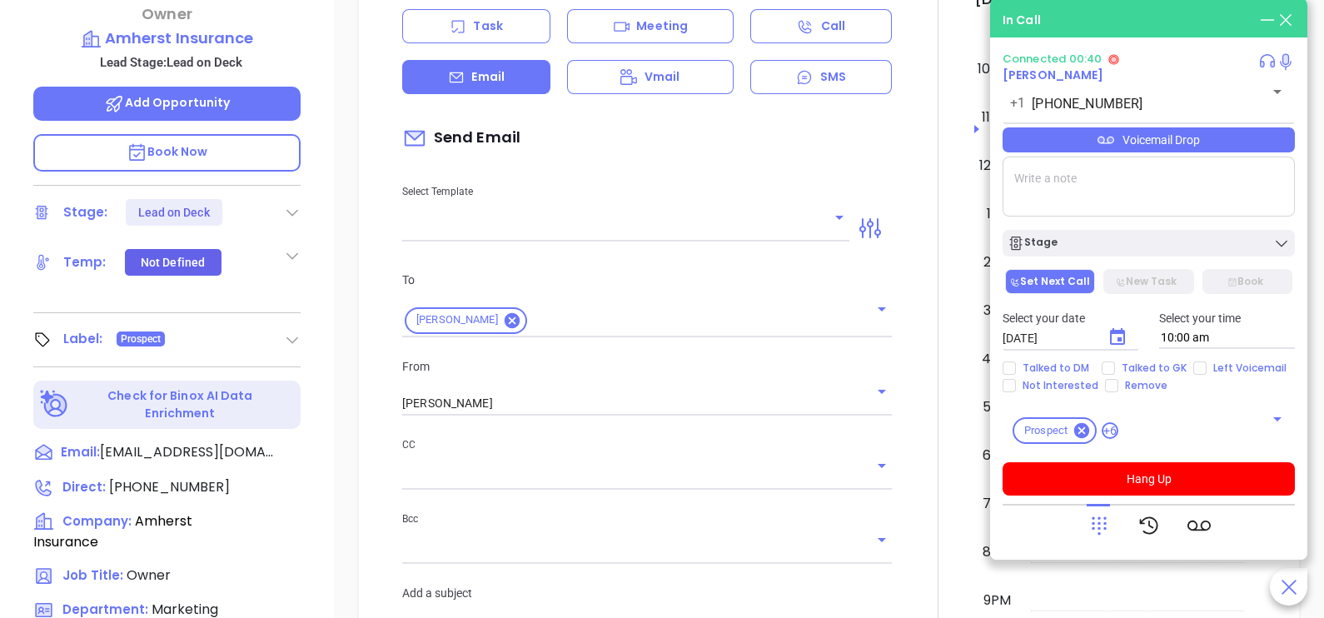
scroll to position [500, 0]
click at [566, 221] on input "text" at bounding box center [613, 227] width 422 height 24
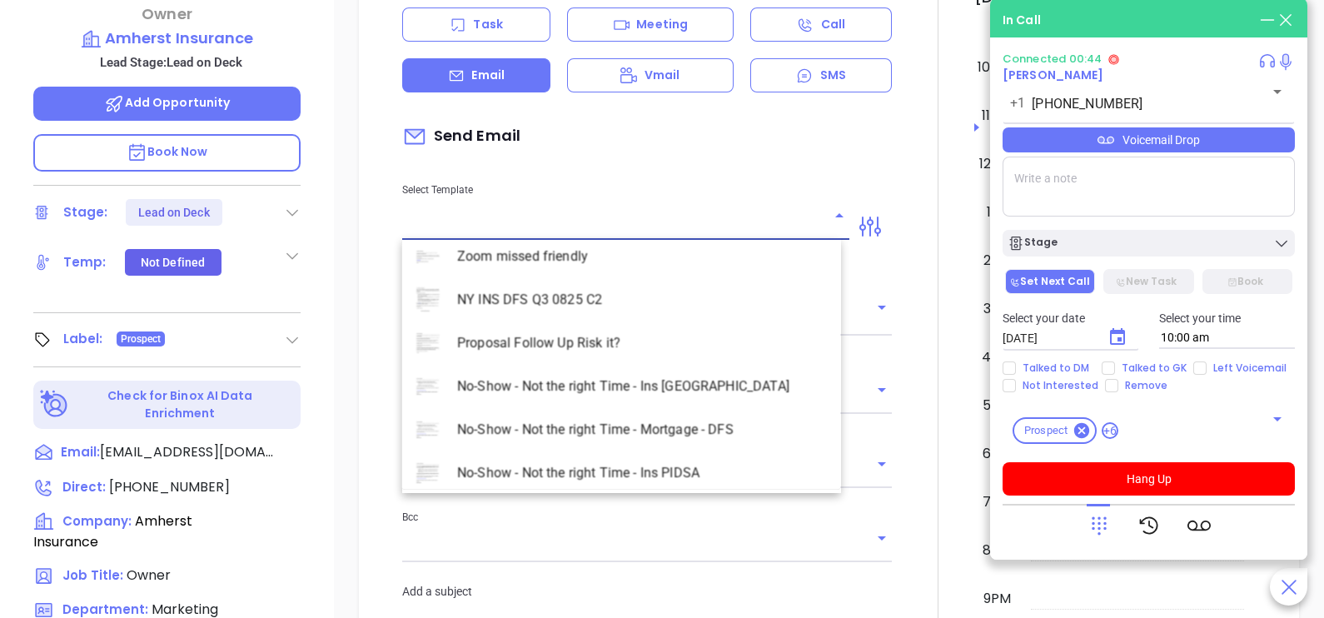
scroll to position [4787, 0]
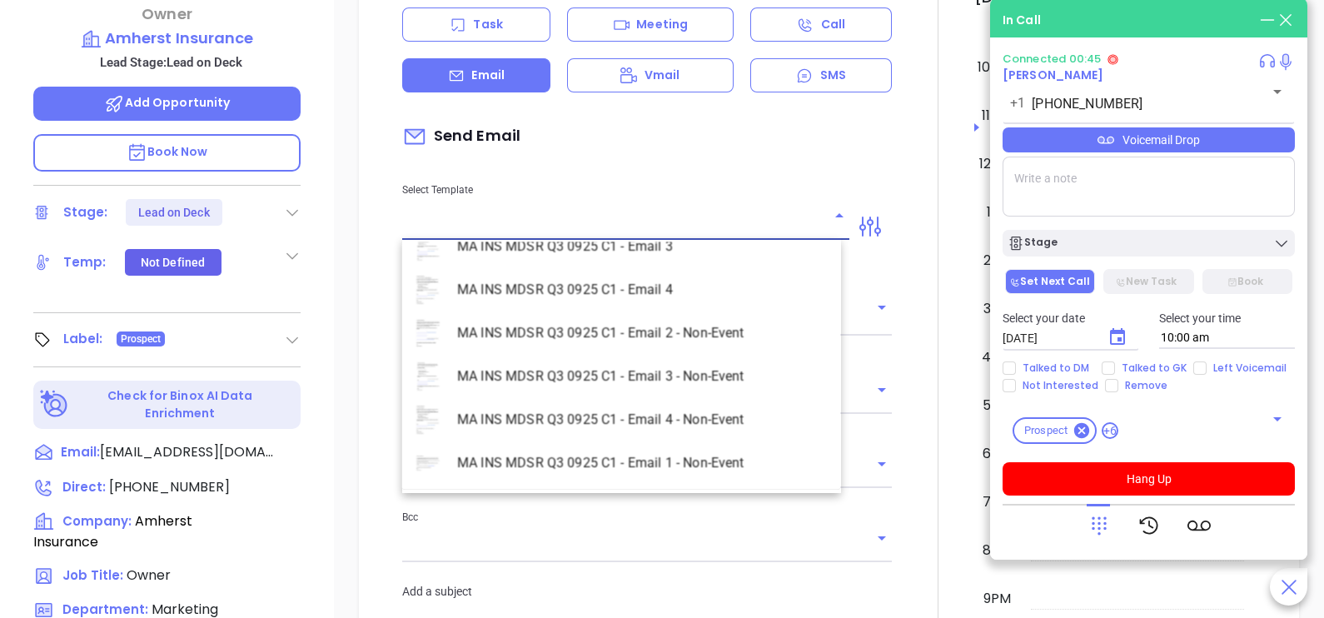
click at [675, 458] on li "MA INS MDSR Q3 0925 C1 - Email 1 - Non-Event" at bounding box center [621, 462] width 439 height 43
type input "MA INS MDSR Q3 0925 C1 - Email 1 - Non-Event"
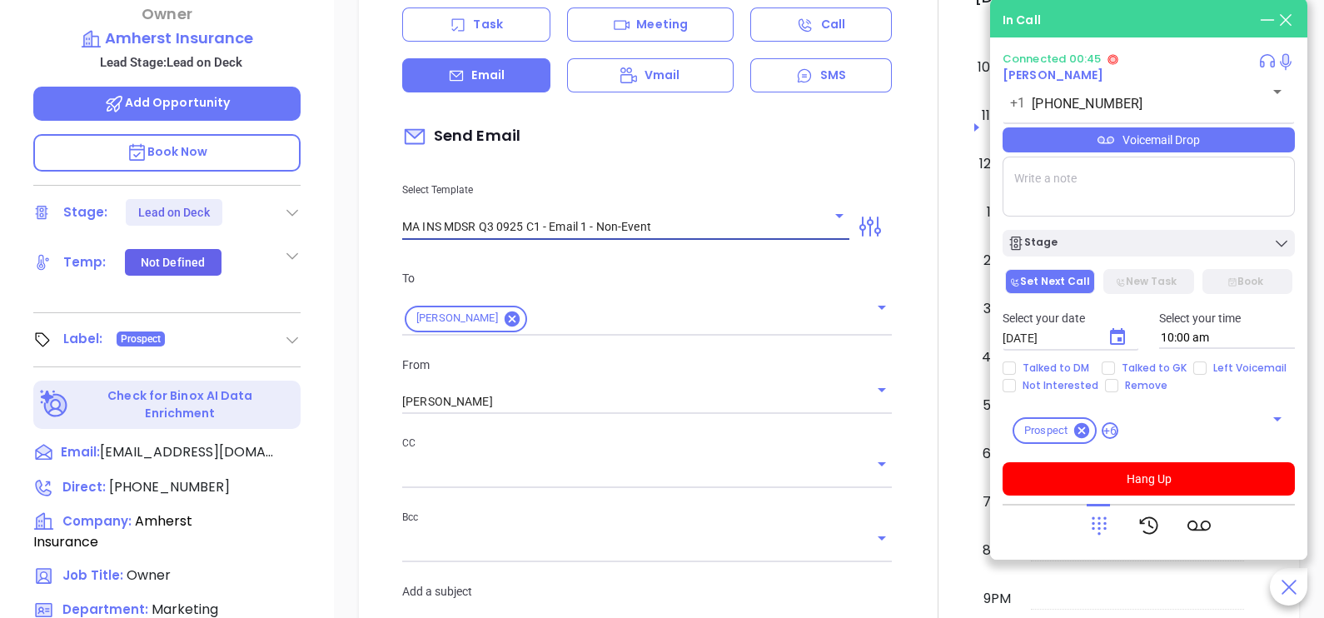
type input "Anna, are you ready for Massachusetts’ compliance requirement?"
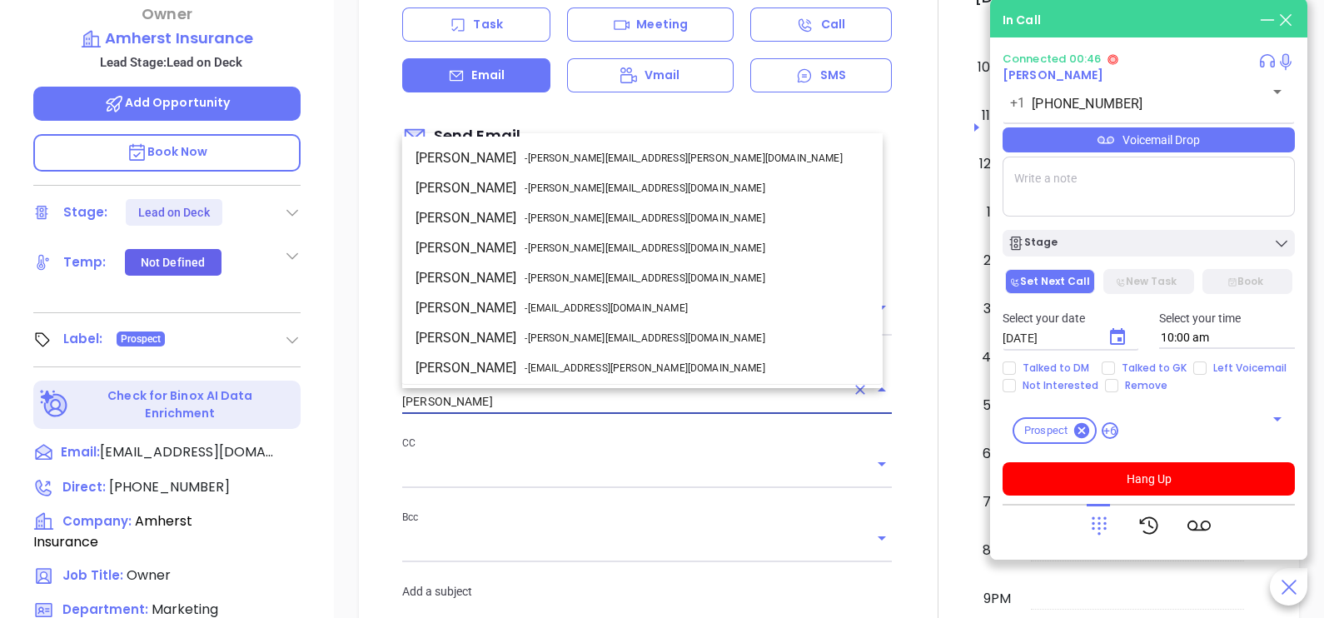
click at [526, 391] on input "[PERSON_NAME]" at bounding box center [623, 402] width 443 height 24
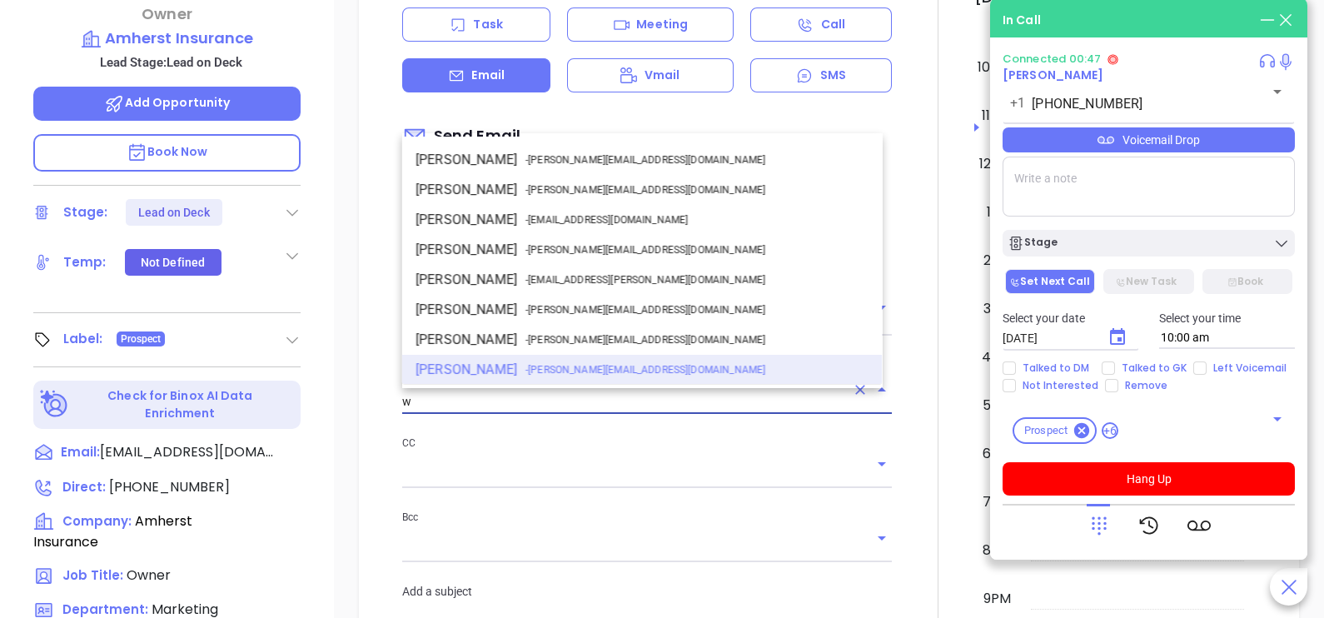
scroll to position [0, 0]
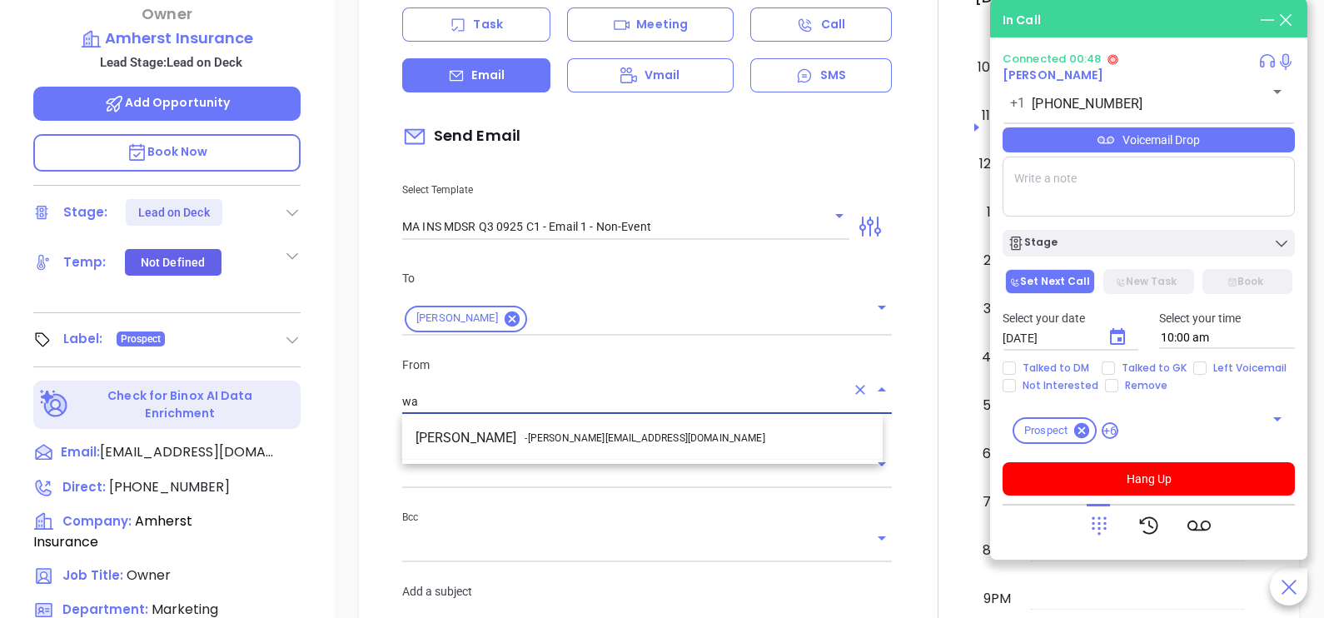
click at [549, 438] on span "- walter@motiva.net" at bounding box center [645, 438] width 240 height 15
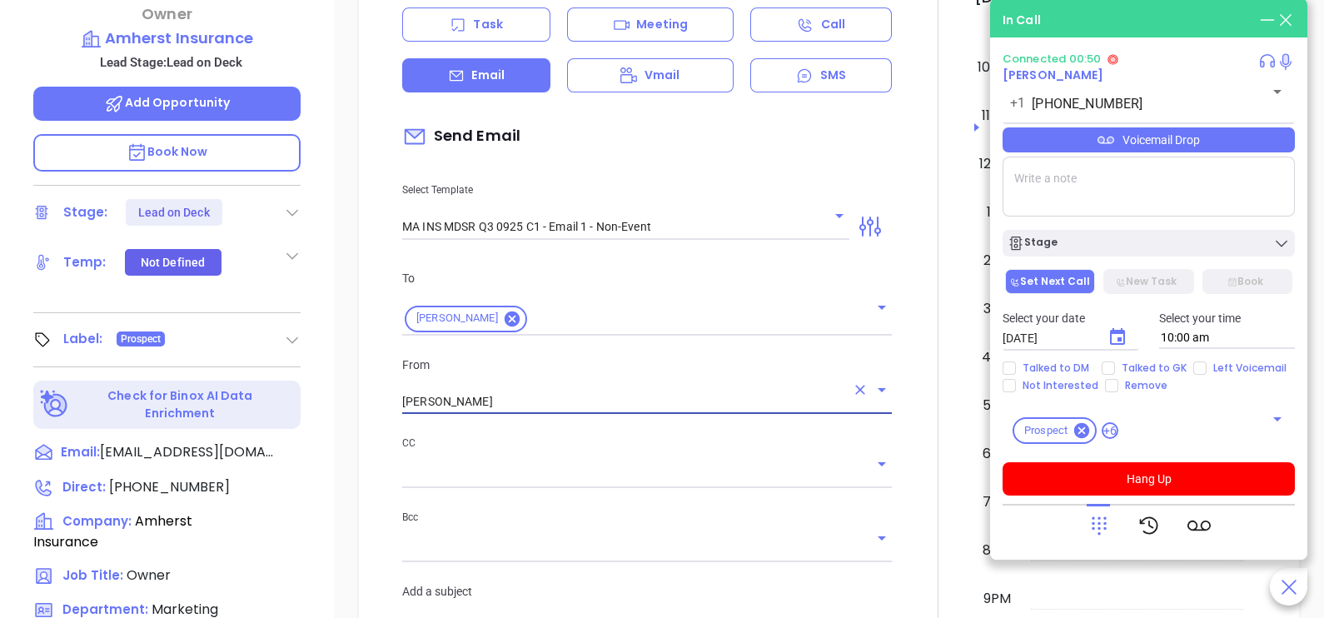
type input "Walter Contreras"
click at [914, 335] on div at bounding box center [938, 567] width 72 height 1324
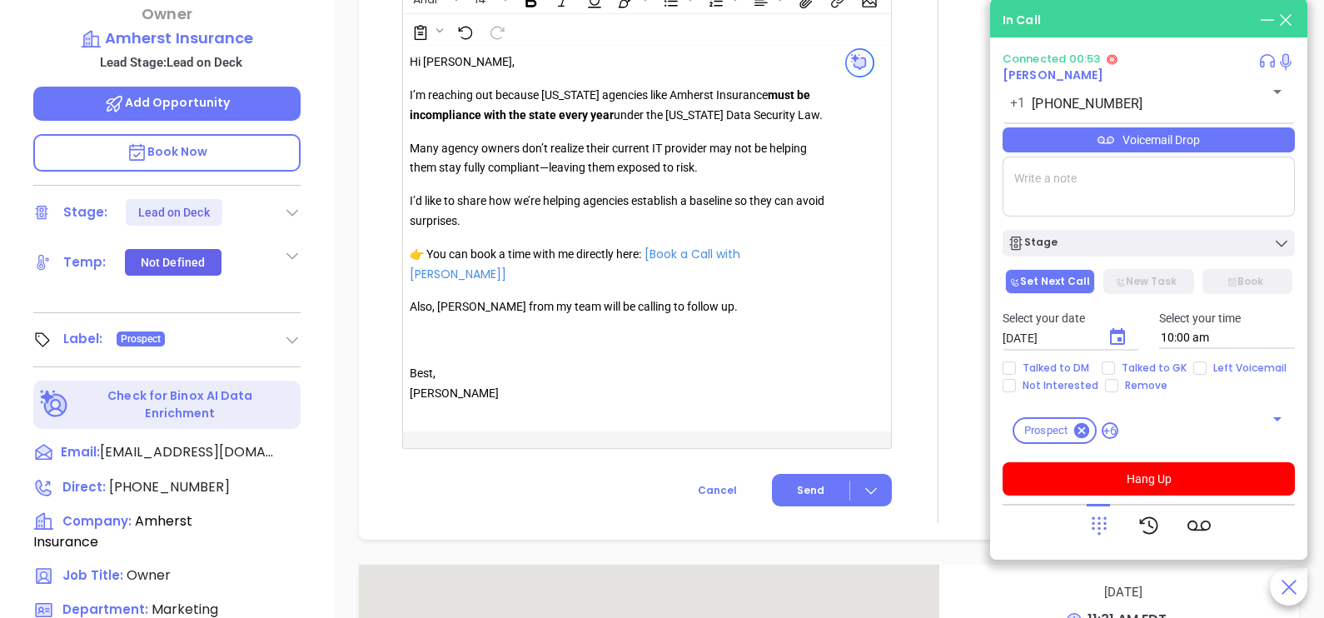
scroll to position [1208, 0]
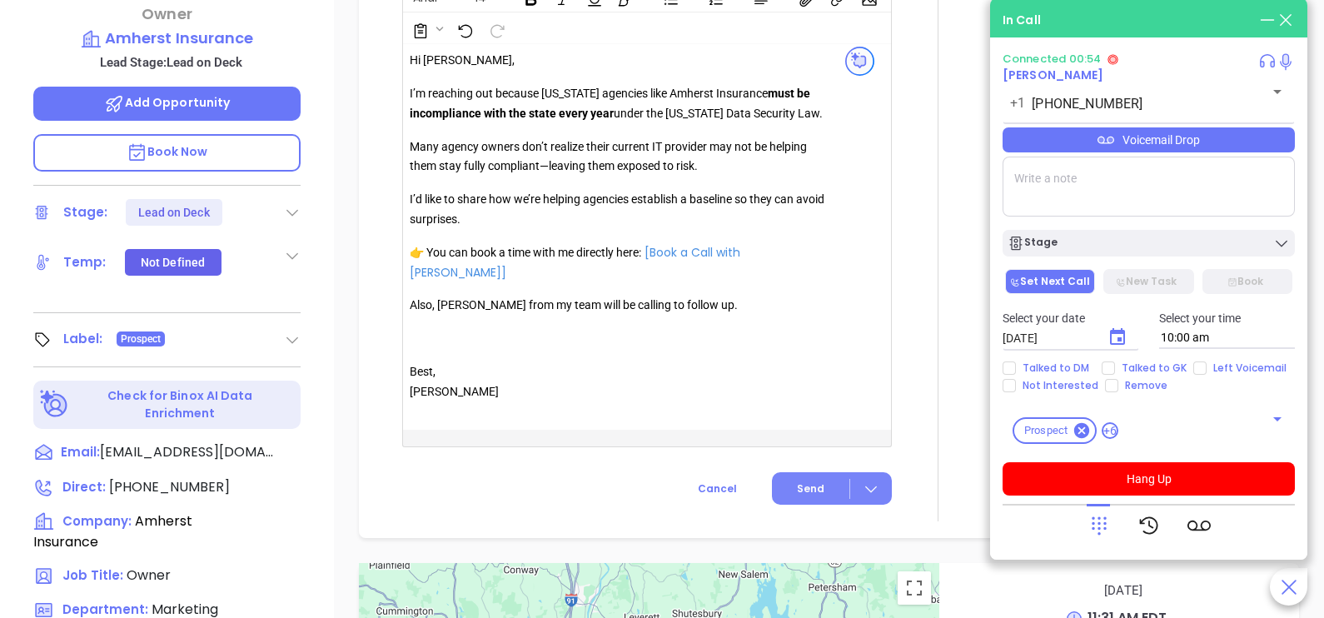
click at [810, 489] on span "Send" at bounding box center [810, 488] width 27 height 15
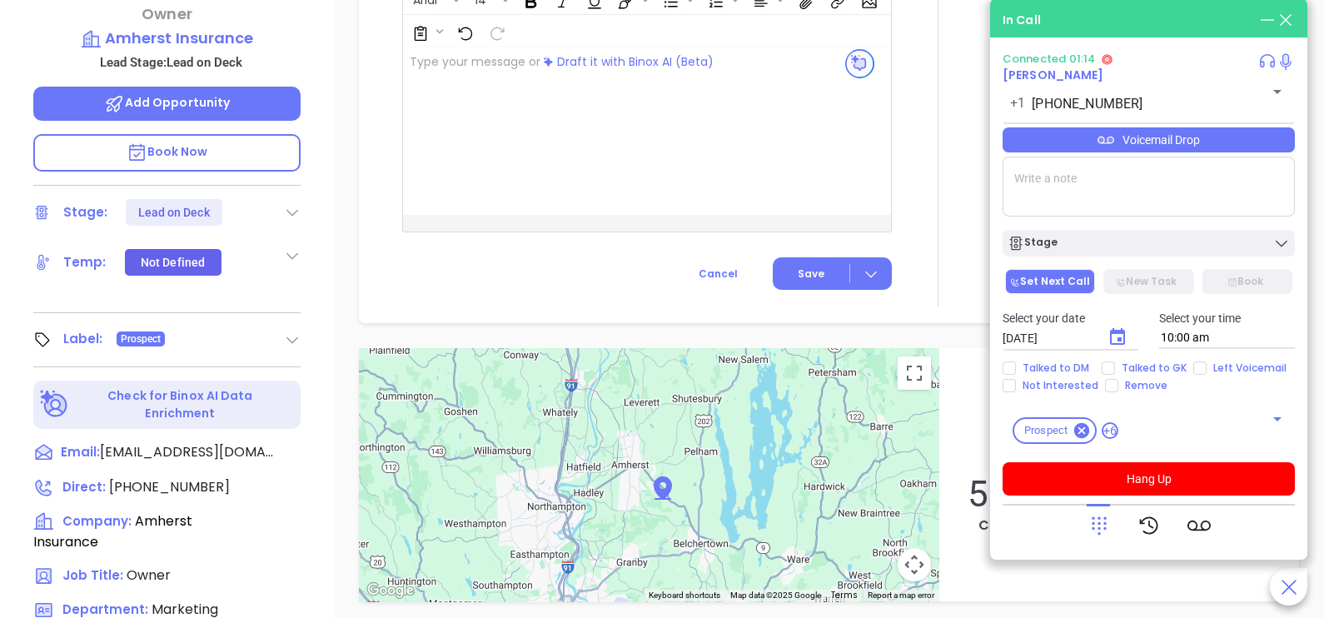
click at [321, 220] on div "Anna Holhut Owner Amherst Insurance Lead Stage: Lead on Deck Add Opportunity Bo…" at bounding box center [167, 155] width 334 height 773
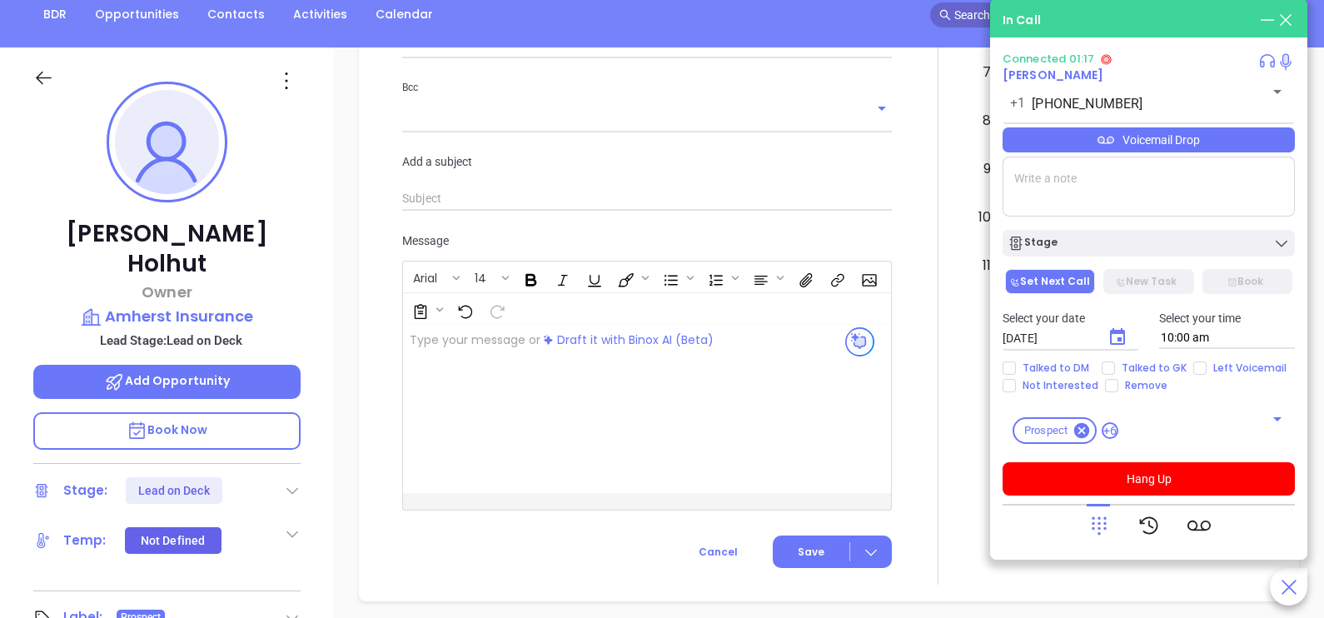
scroll to position [125, 0]
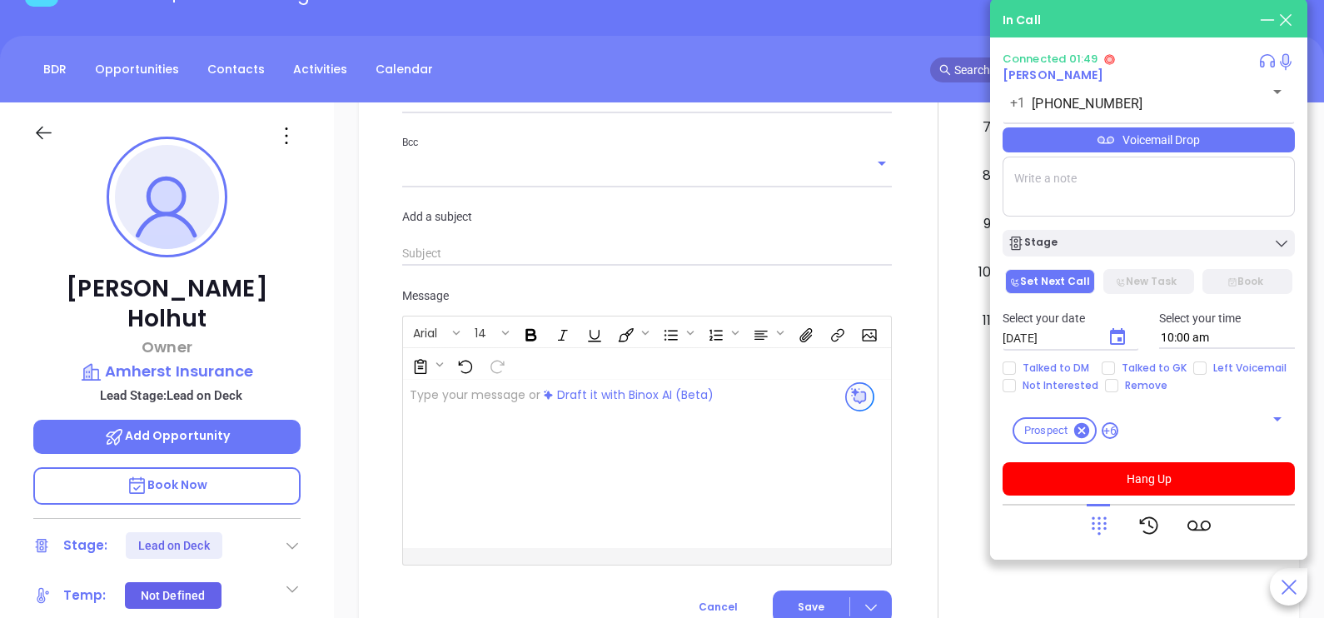
click at [322, 363] on div "Anna Holhut Owner Amherst Insurance Lead Stage: Lead on Deck Add Opportunity Bo…" at bounding box center [167, 488] width 334 height 773
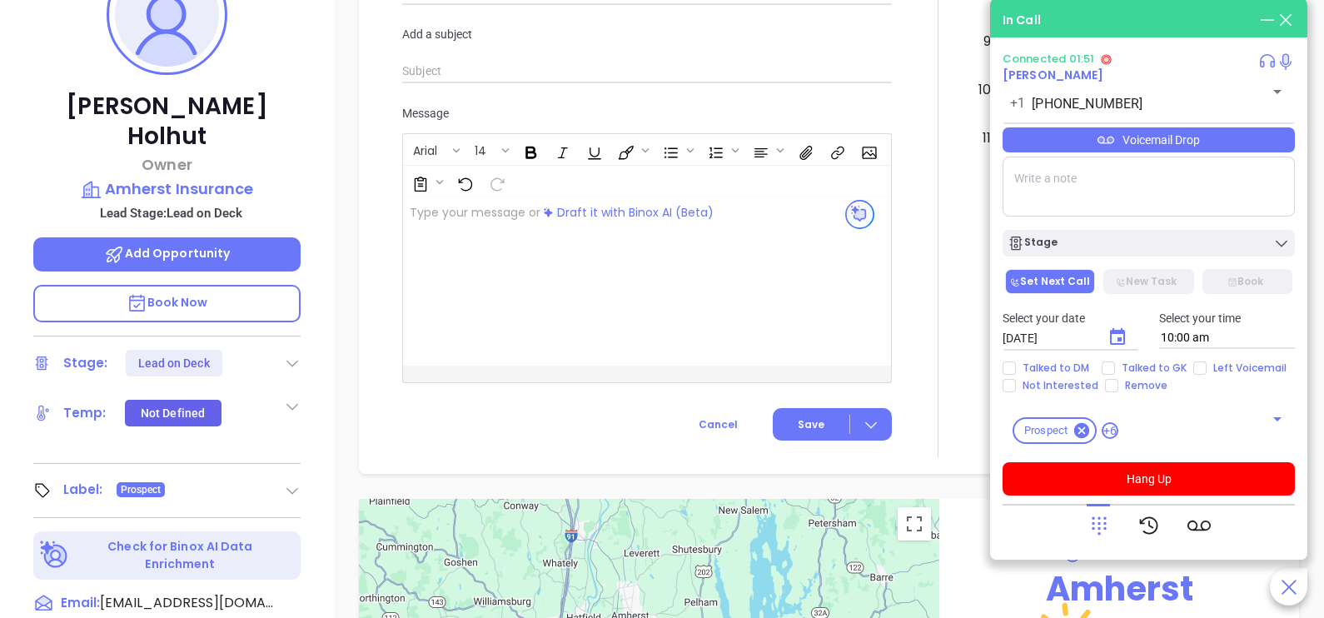
scroll to position [332, 0]
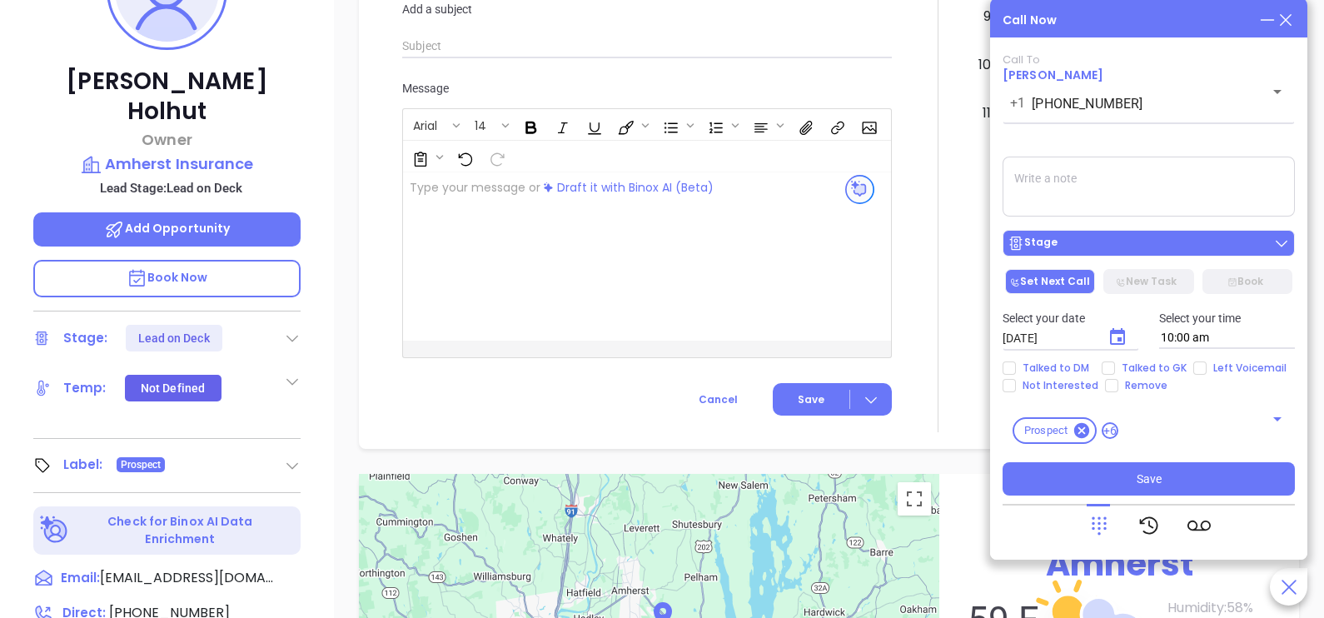
click at [1158, 252] on div "Stage" at bounding box center [1149, 243] width 282 height 17
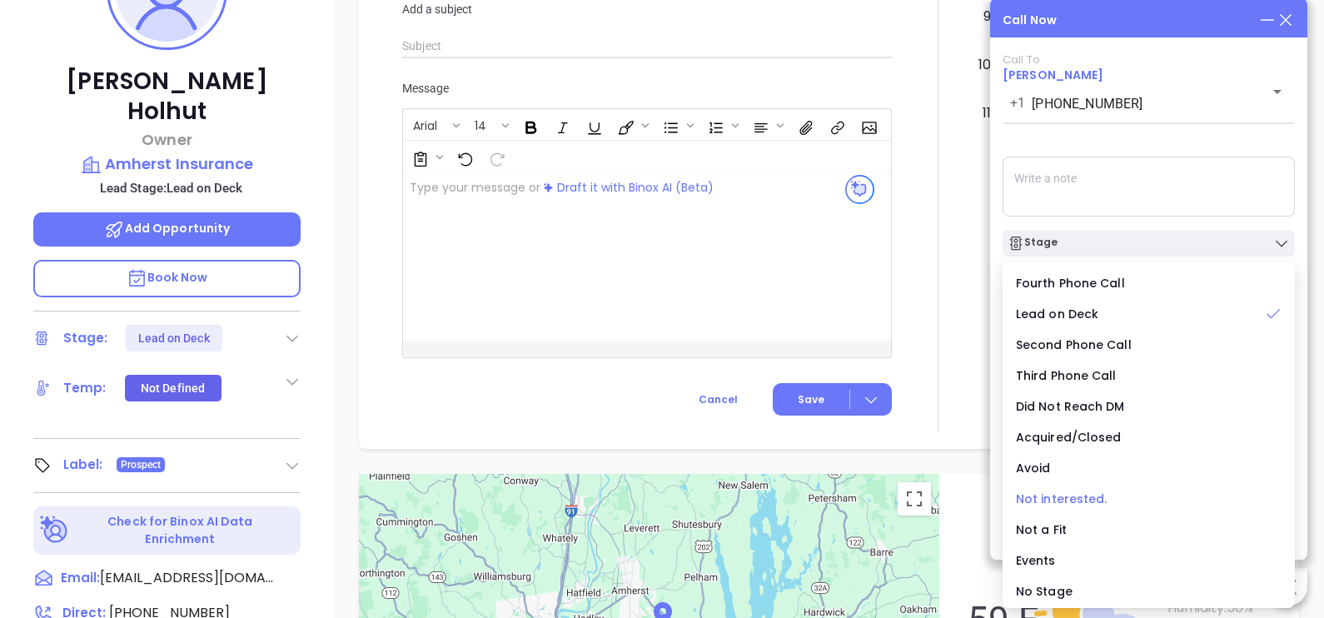
click at [1080, 494] on span "Not interested." at bounding box center [1062, 499] width 92 height 17
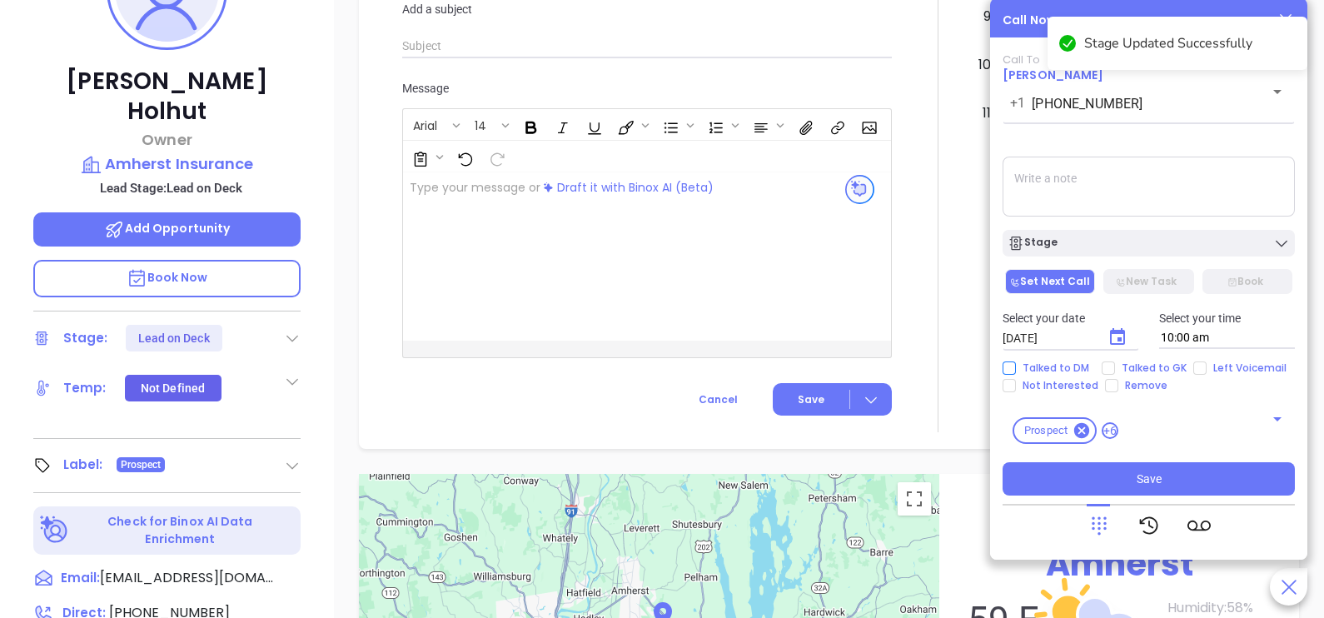
click at [1057, 368] on span "Talked to DM" at bounding box center [1056, 367] width 80 height 13
click at [1016, 368] on input "Talked to DM" at bounding box center [1009, 367] width 13 height 13
checkbox input "true"
click at [1059, 387] on span "Not Interested" at bounding box center [1060, 385] width 89 height 13
click at [1016, 387] on input "Not Interested" at bounding box center [1009, 385] width 13 height 13
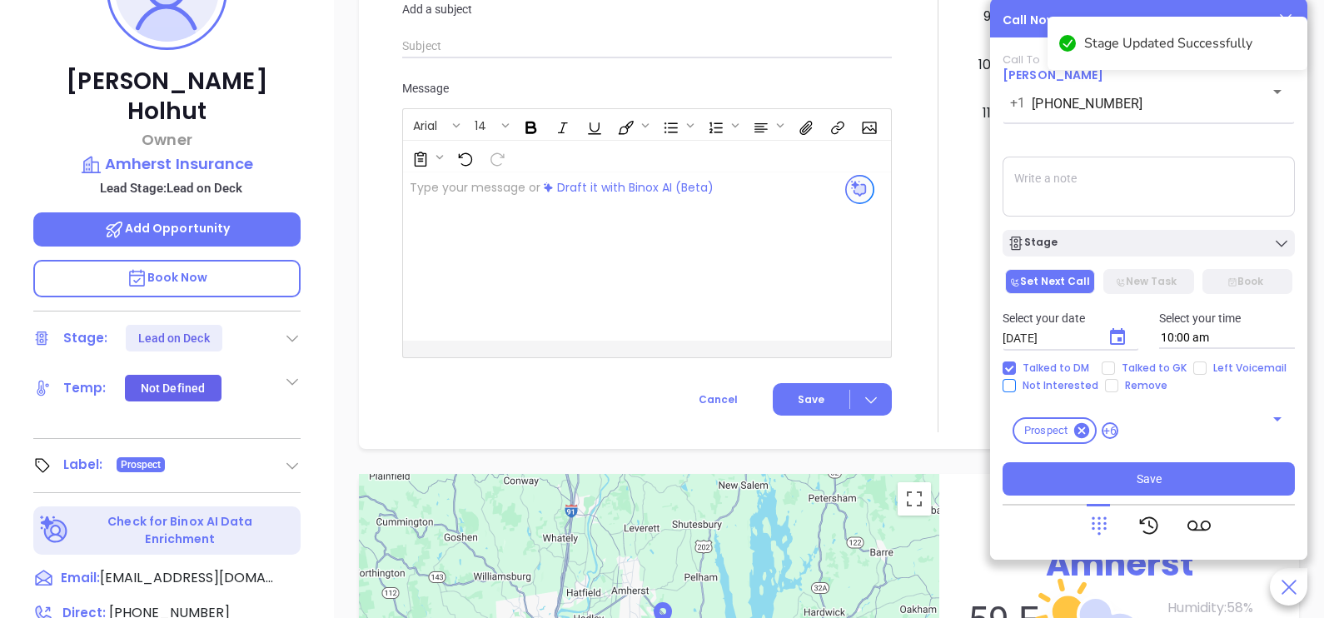
checkbox input "true"
click at [1128, 336] on button "Choose date, selected date is Oct 2, 2025" at bounding box center [1118, 337] width 40 height 40
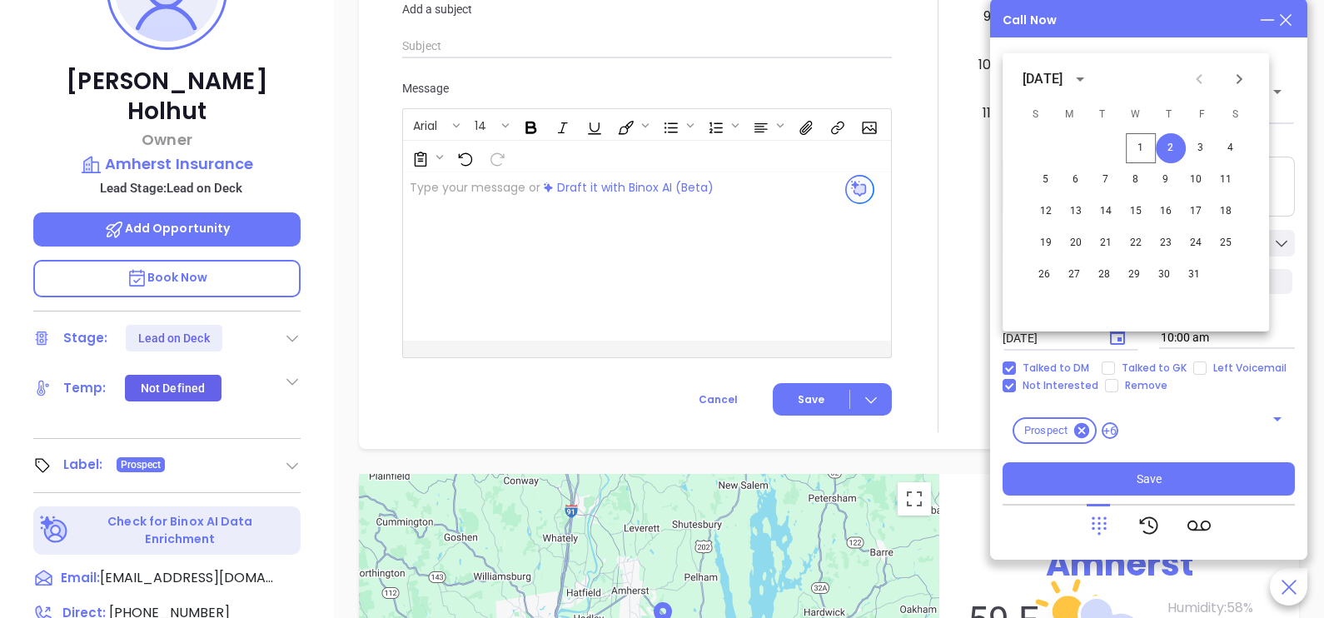
click at [1293, 196] on textarea at bounding box center [1149, 187] width 292 height 60
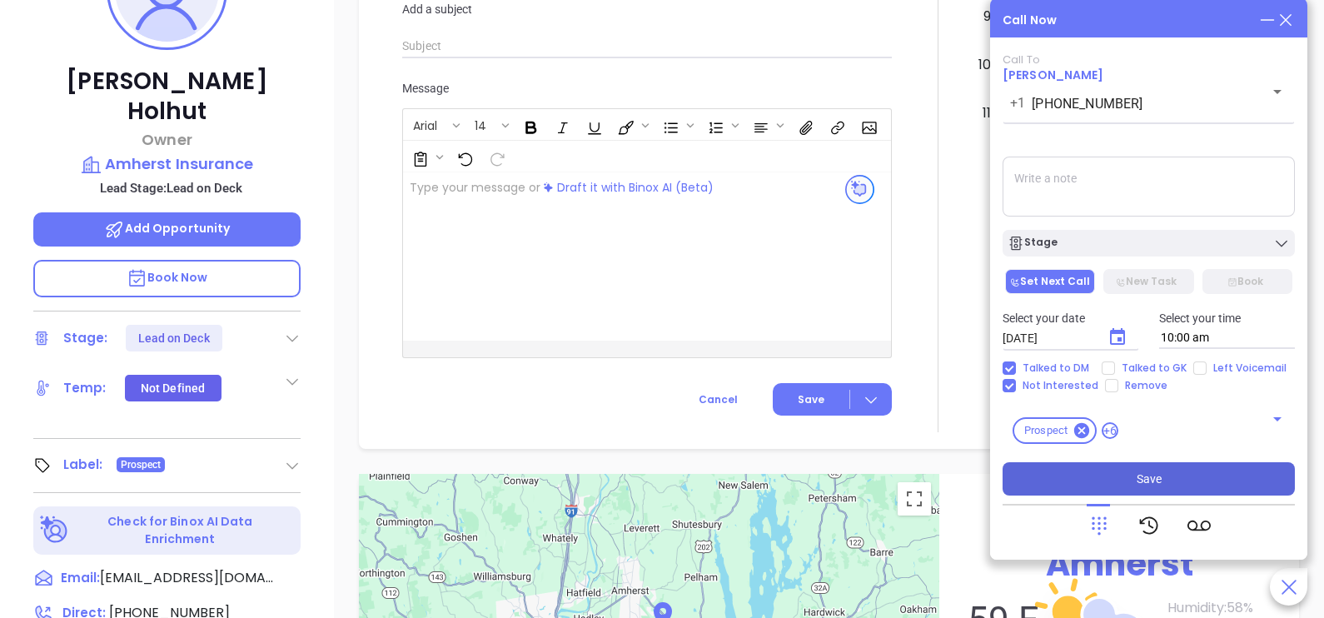
click at [1185, 484] on button "Save" at bounding box center [1149, 478] width 292 height 33
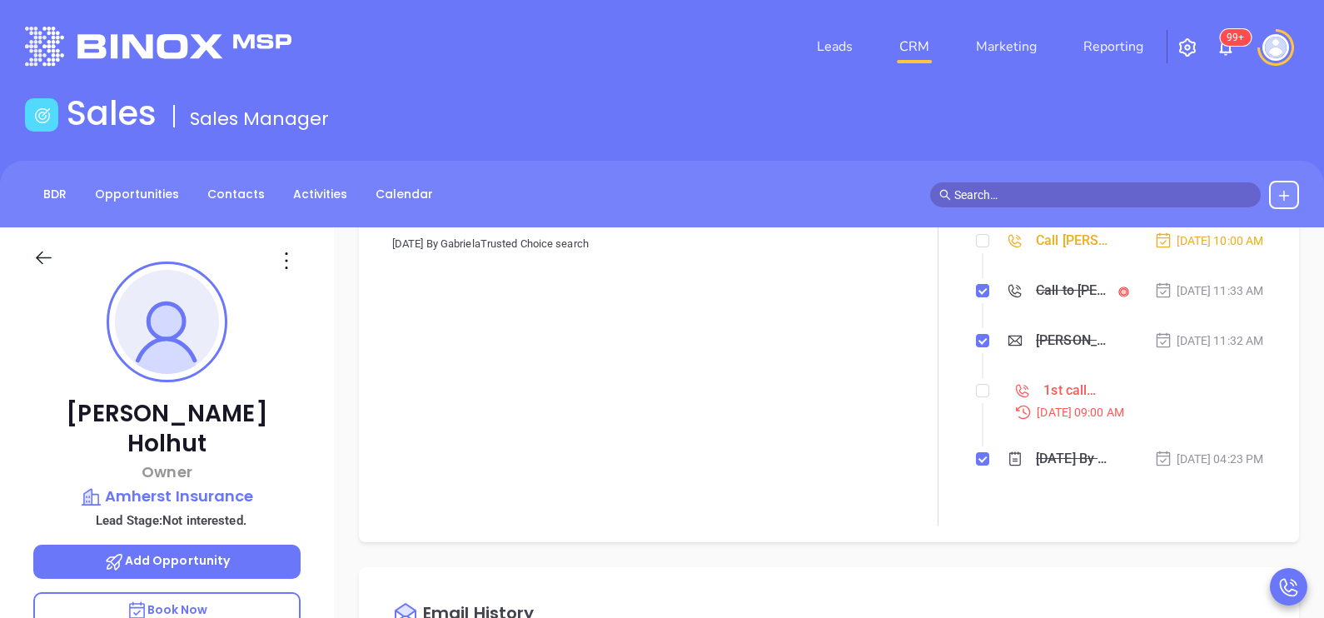
scroll to position [99, 0]
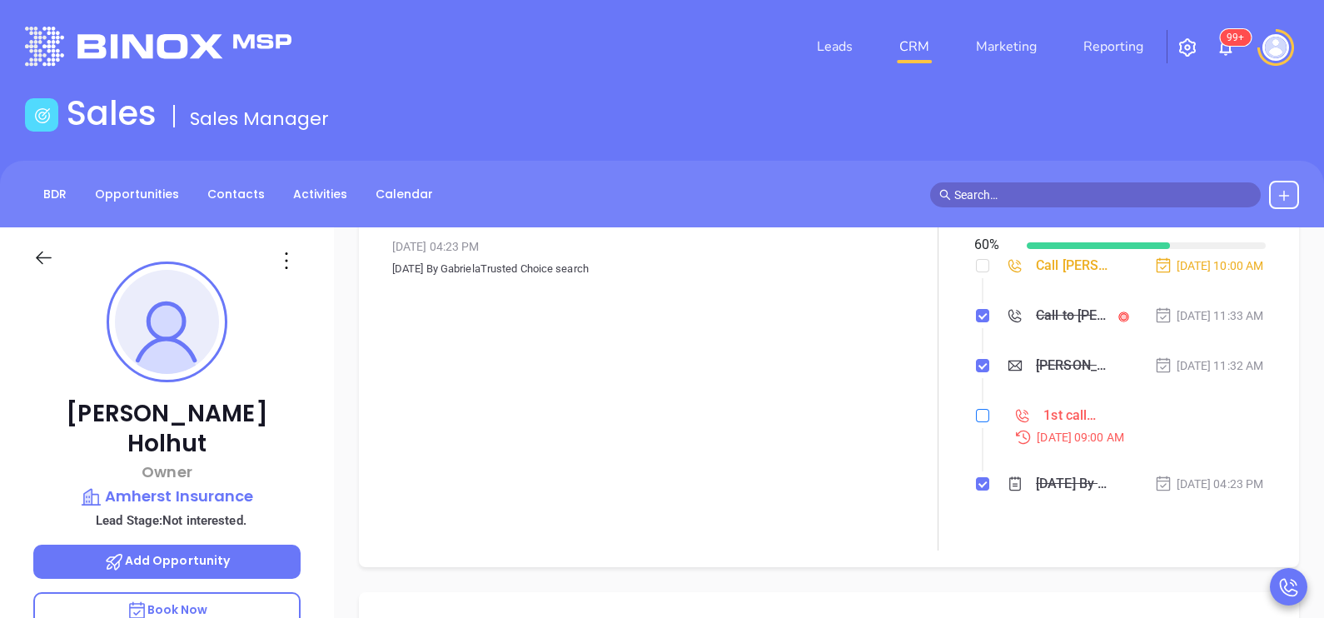
click at [976, 422] on input "checkbox" at bounding box center [982, 415] width 13 height 13
checkbox input "true"
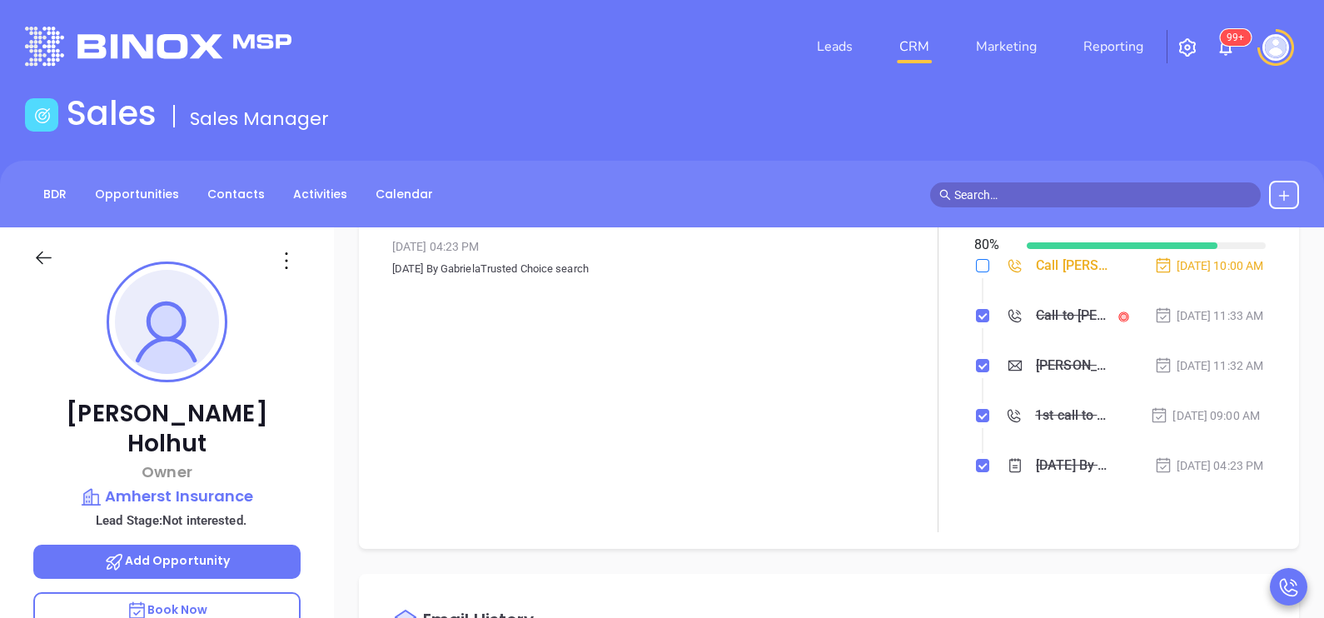
click at [976, 261] on input "checkbox" at bounding box center [982, 265] width 13 height 13
checkbox input "true"
click at [48, 255] on icon at bounding box center [43, 257] width 21 height 21
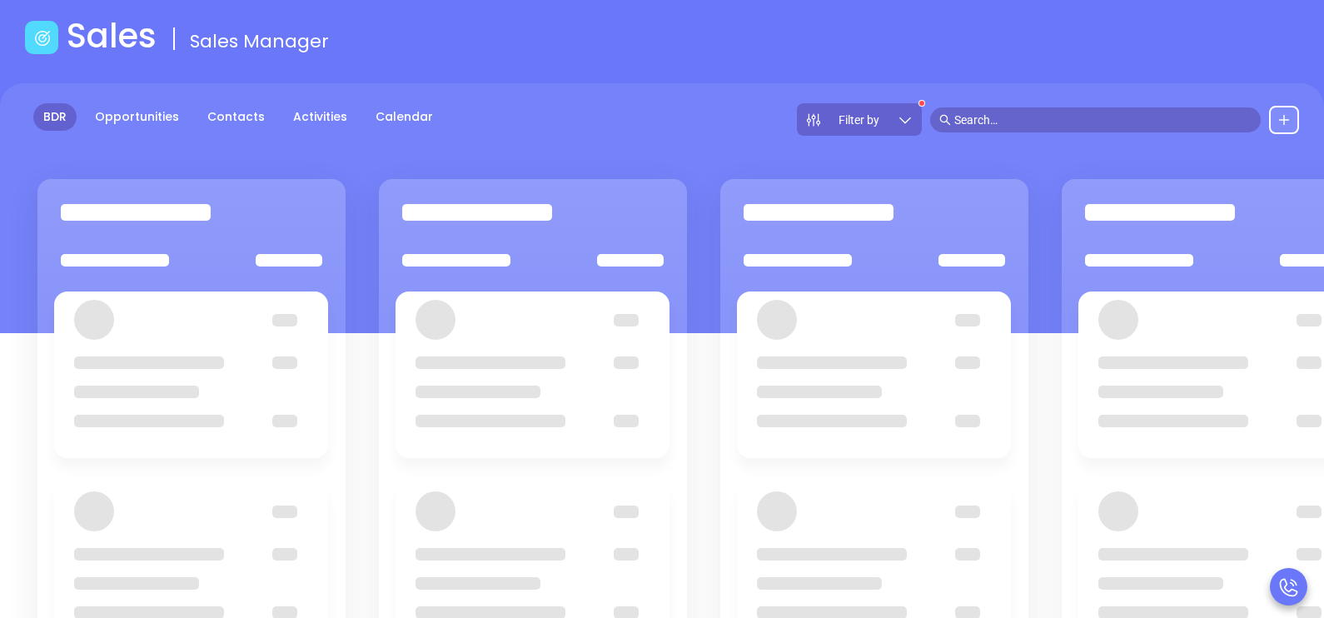
scroll to position [82, 0]
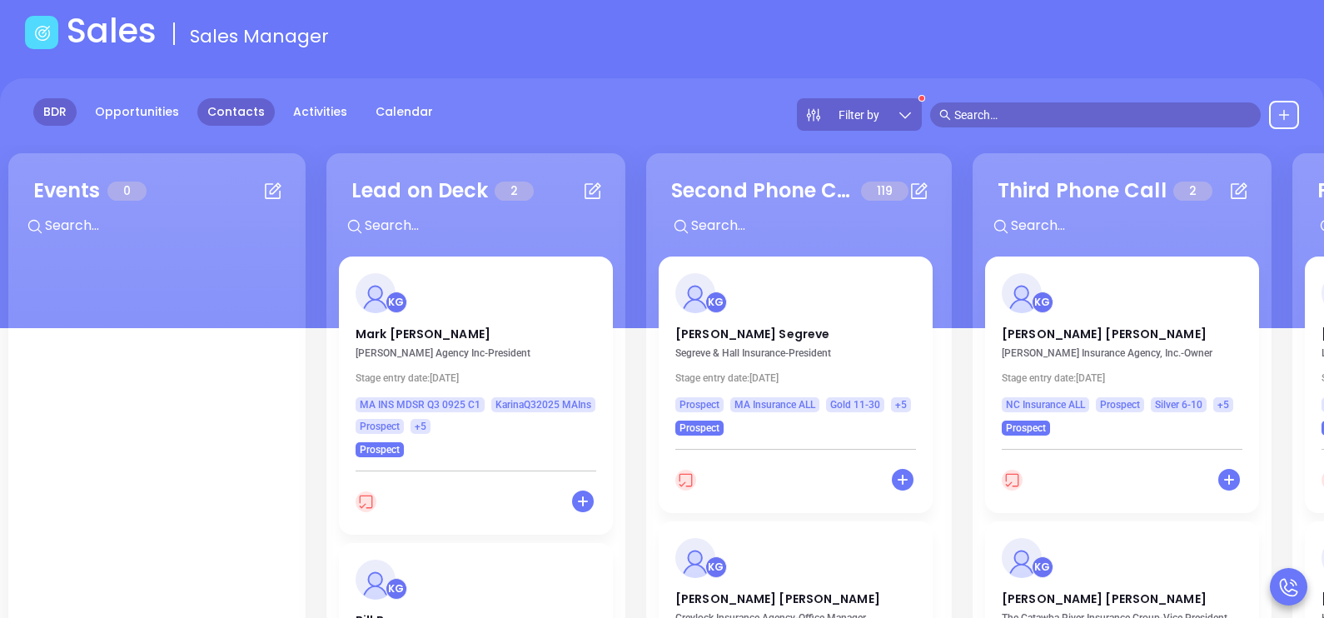
click at [247, 113] on link "Contacts" at bounding box center [235, 111] width 77 height 27
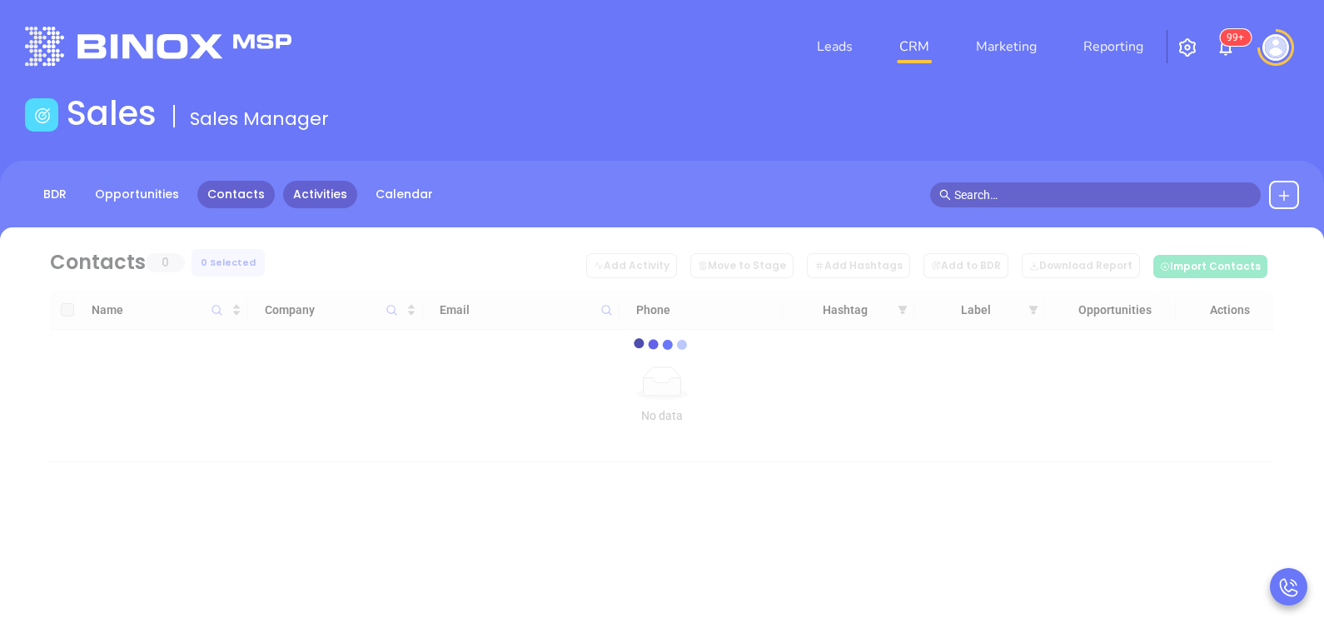
click at [300, 182] on link "Activities" at bounding box center [320, 194] width 74 height 27
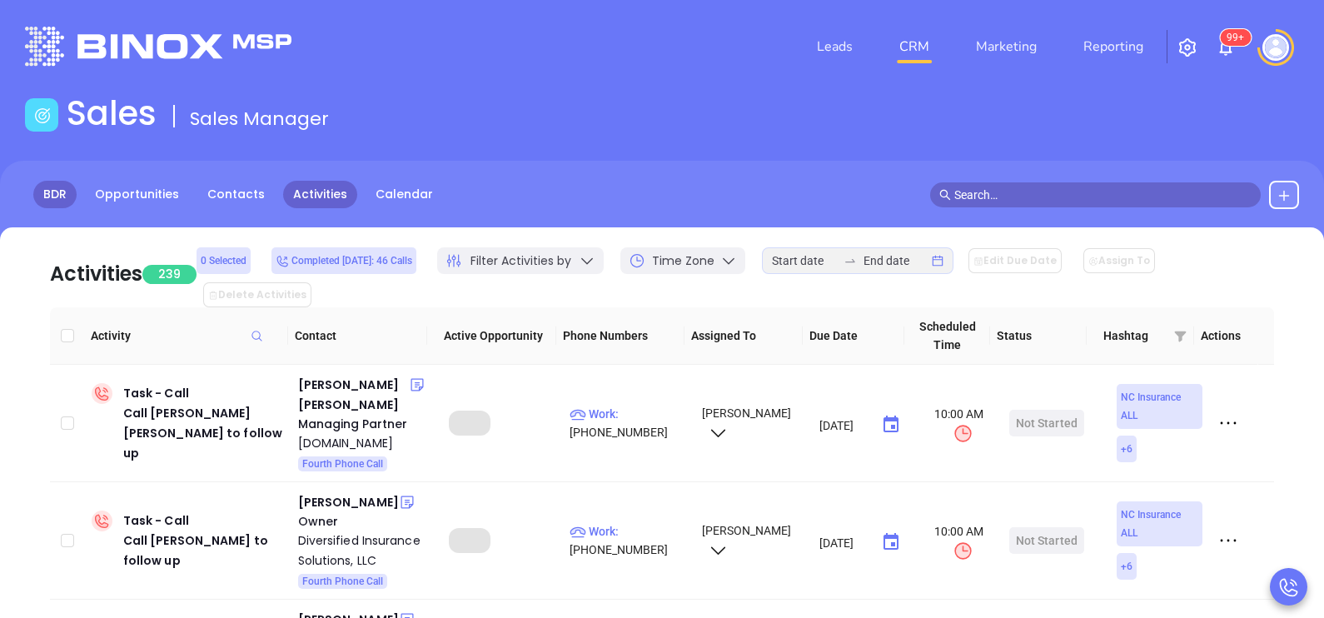
click at [65, 196] on link "BDR" at bounding box center [54, 194] width 43 height 27
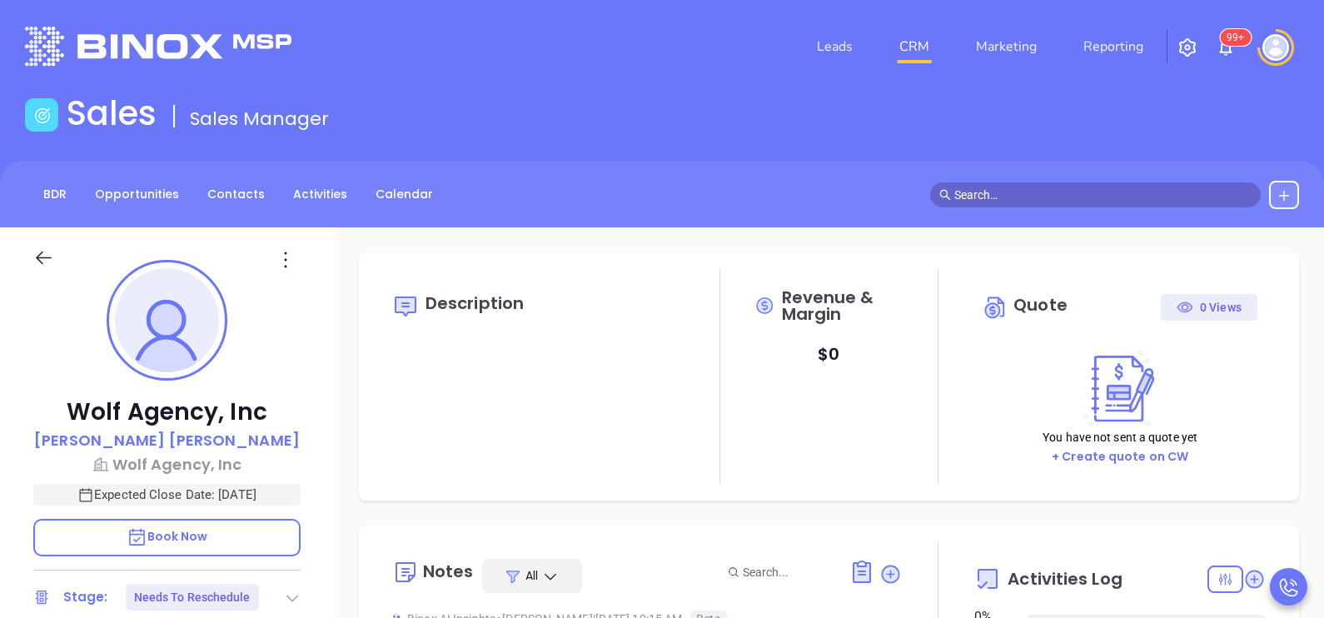
type input "[DATE]"
type input "[PERSON_NAME]"
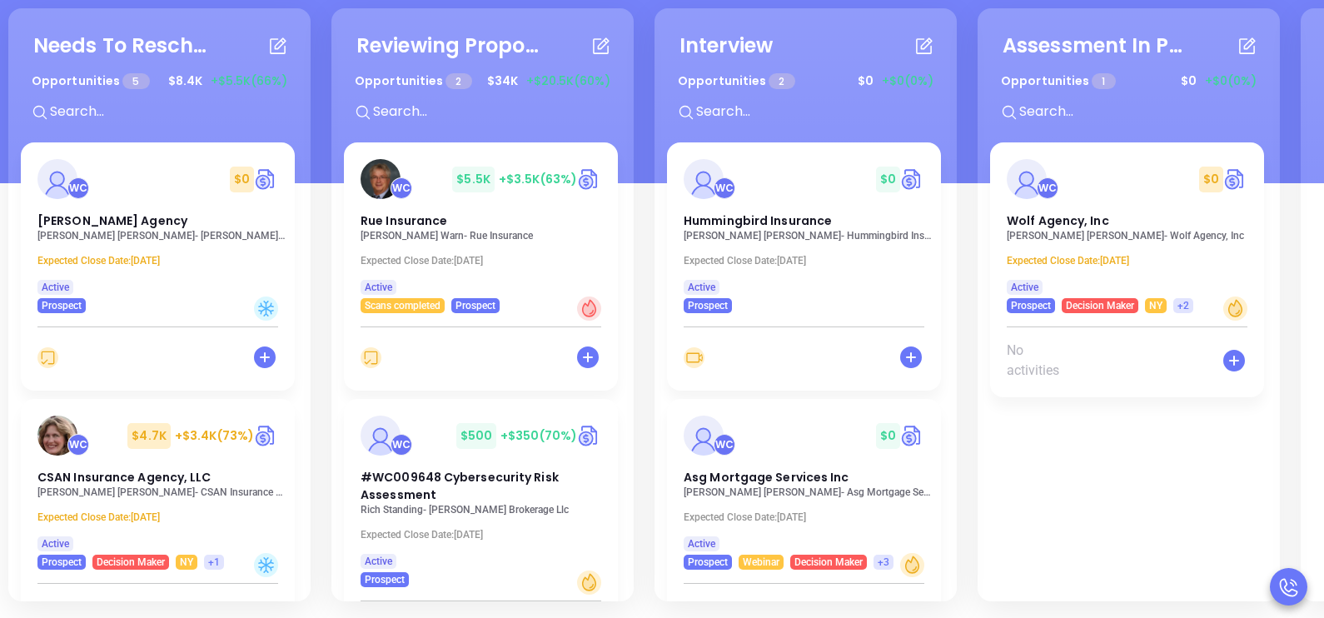
scroll to position [37, 0]
